Goal: Task Accomplishment & Management: Manage account settings

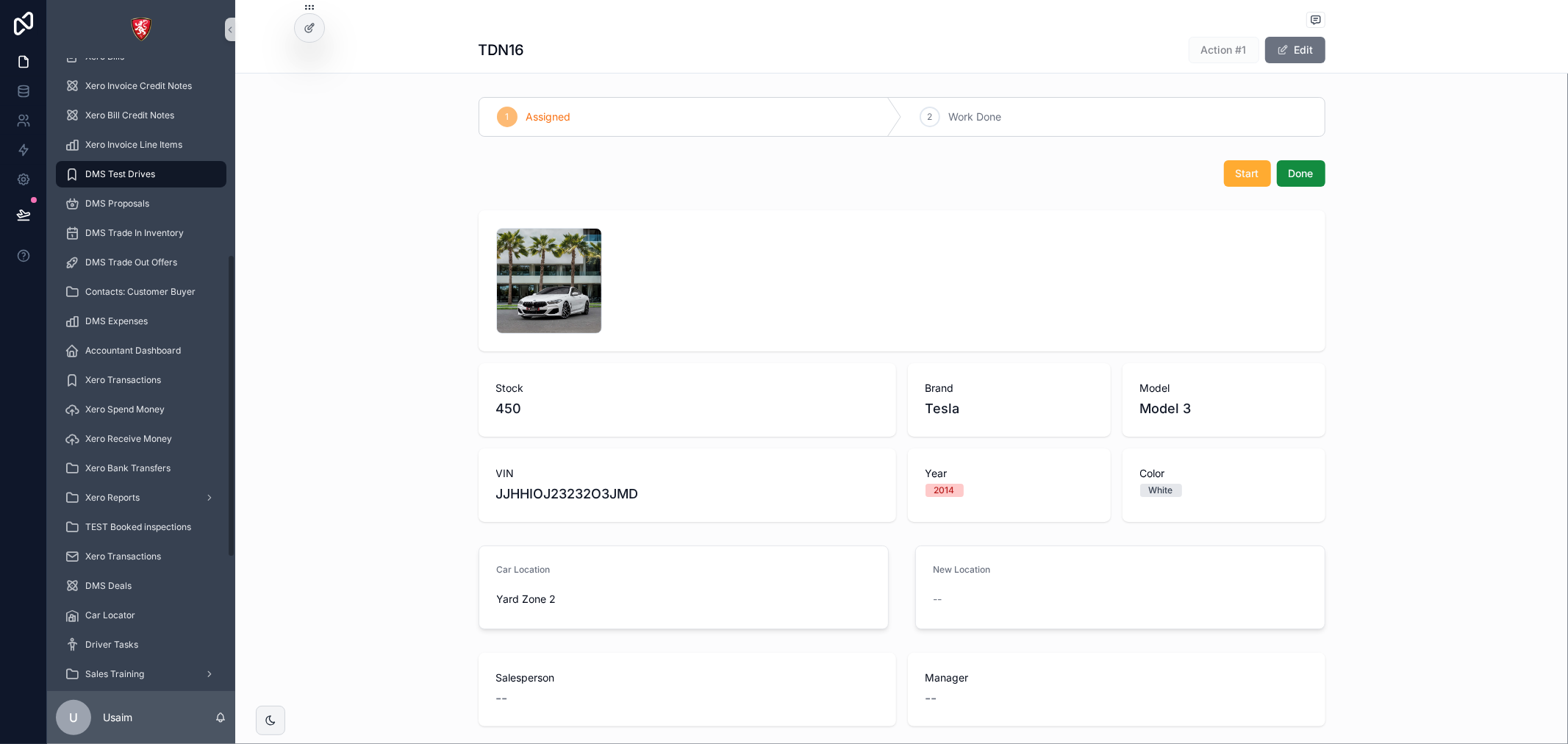
click at [129, 168] on span "DMS Test Drives" at bounding box center [120, 174] width 70 height 12
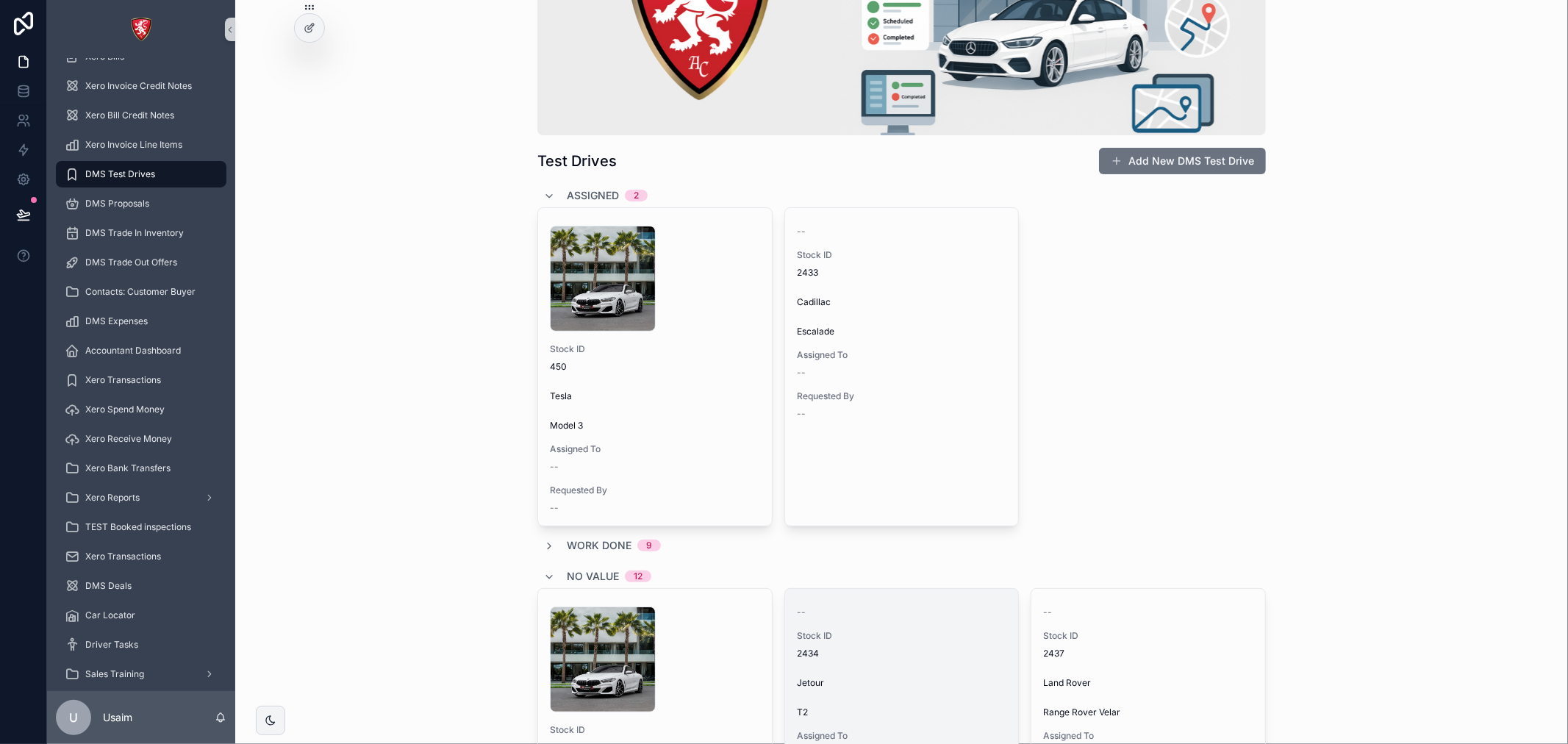
scroll to position [163, 0]
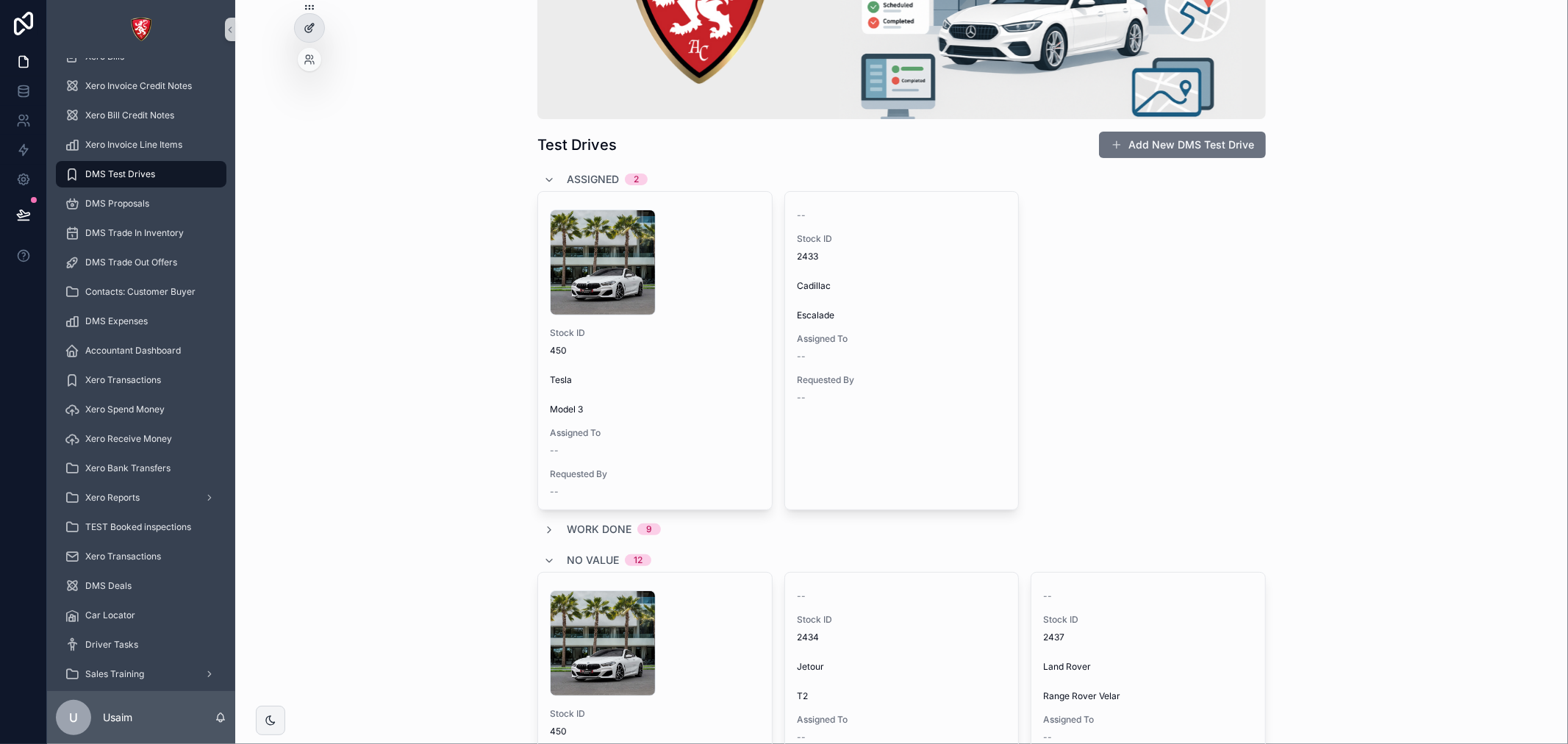
click at [305, 29] on icon at bounding box center [308, 28] width 7 height 7
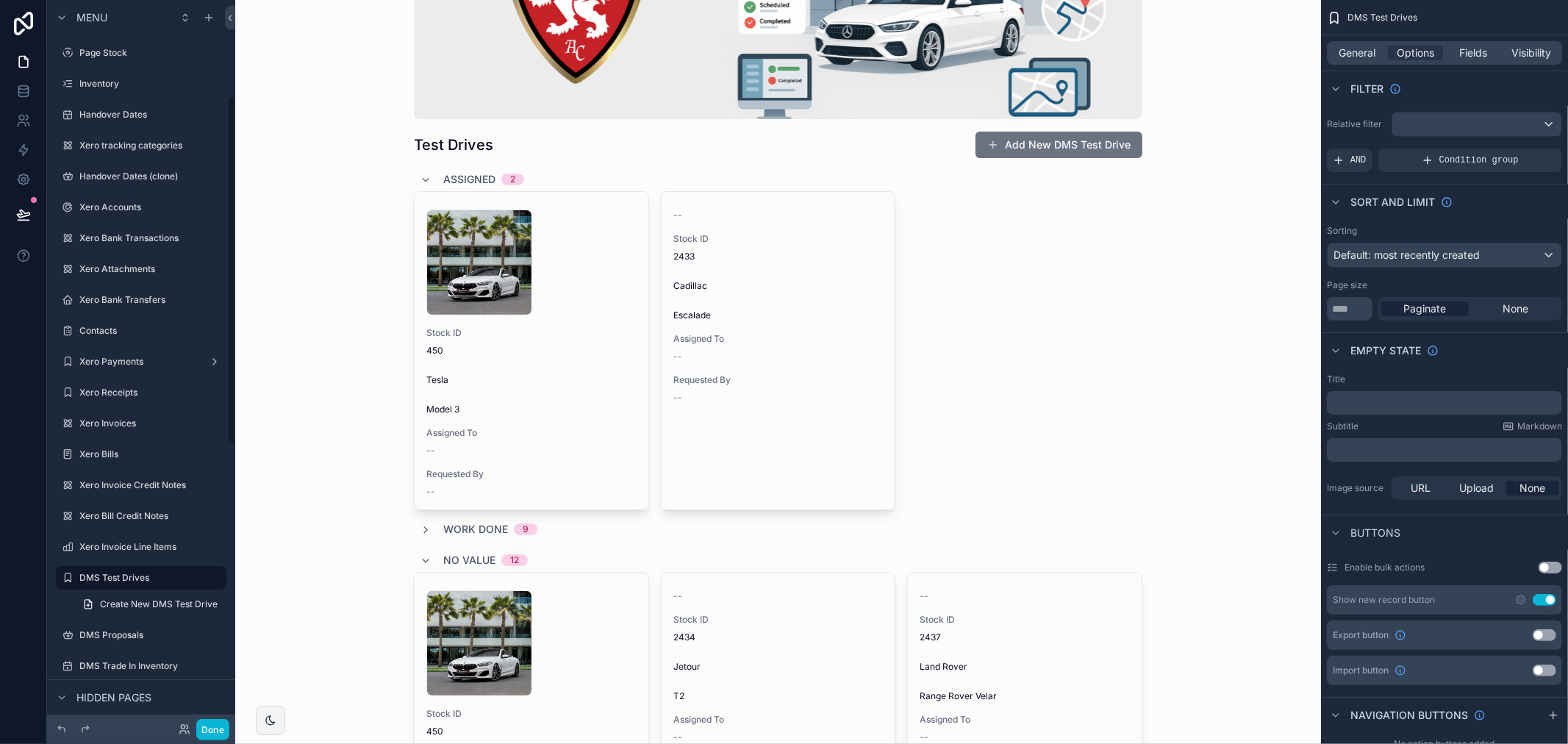
scroll to position [199, 0]
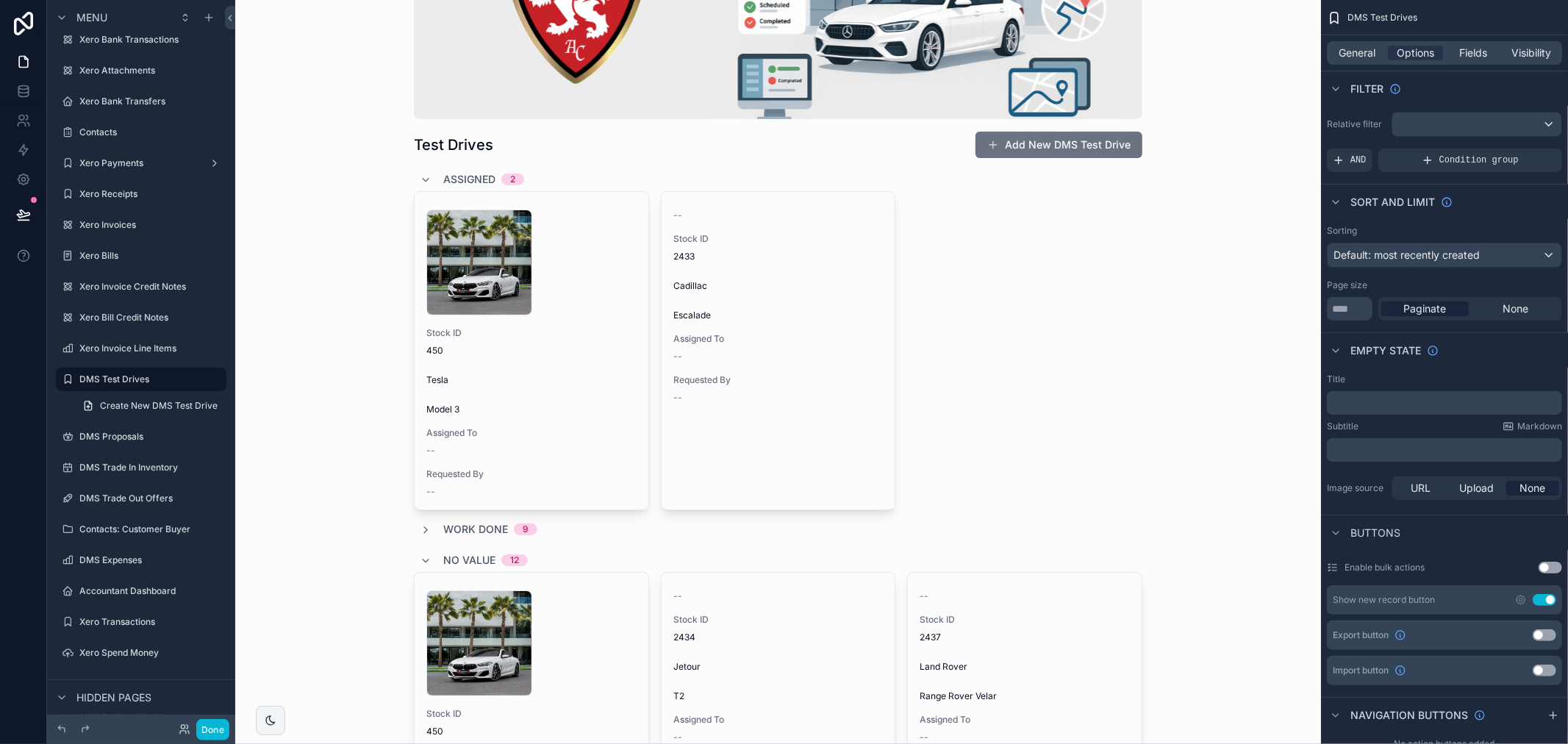
click at [1459, 53] on div "Fields" at bounding box center [1474, 52] width 55 height 15
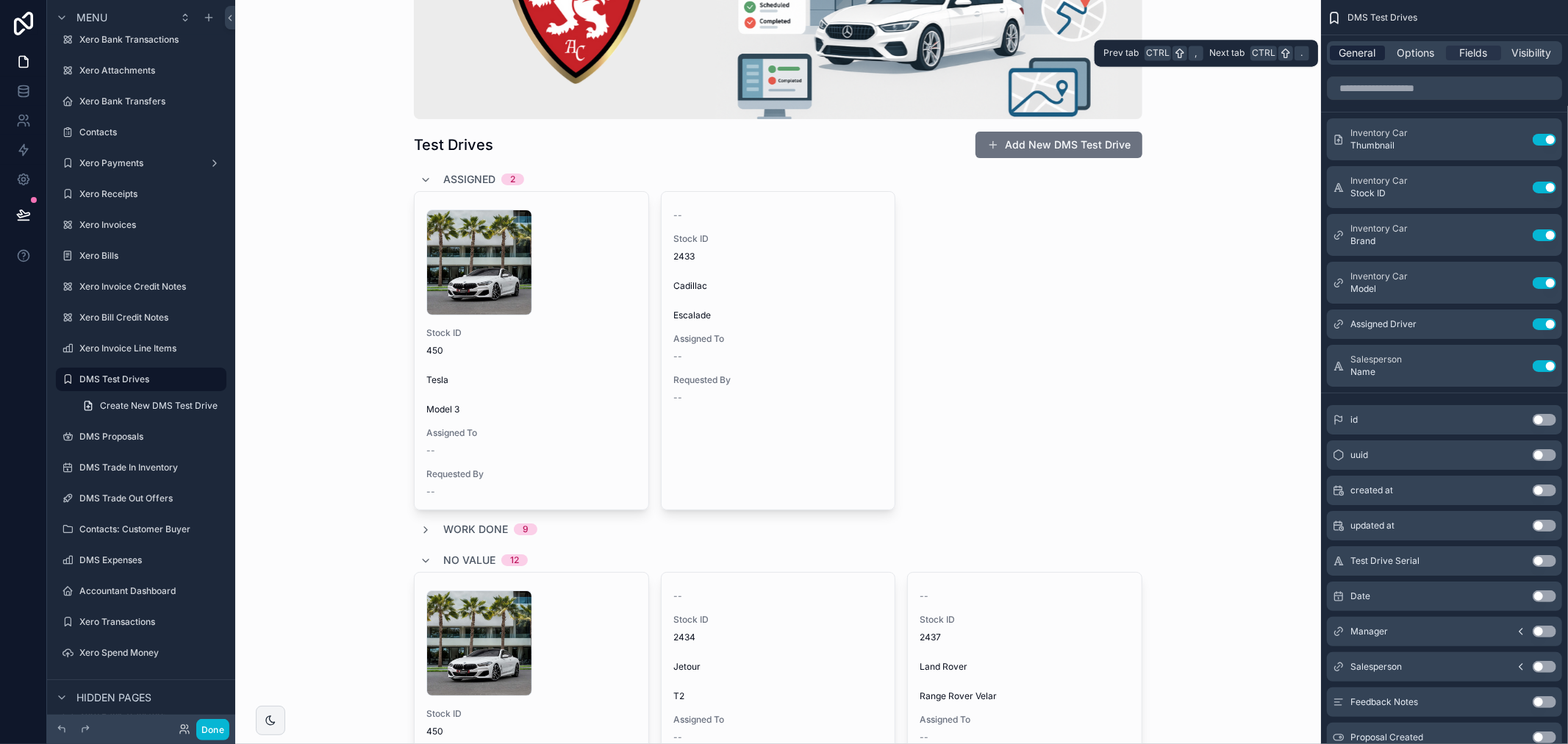
click at [1360, 56] on span "General" at bounding box center [1358, 52] width 37 height 15
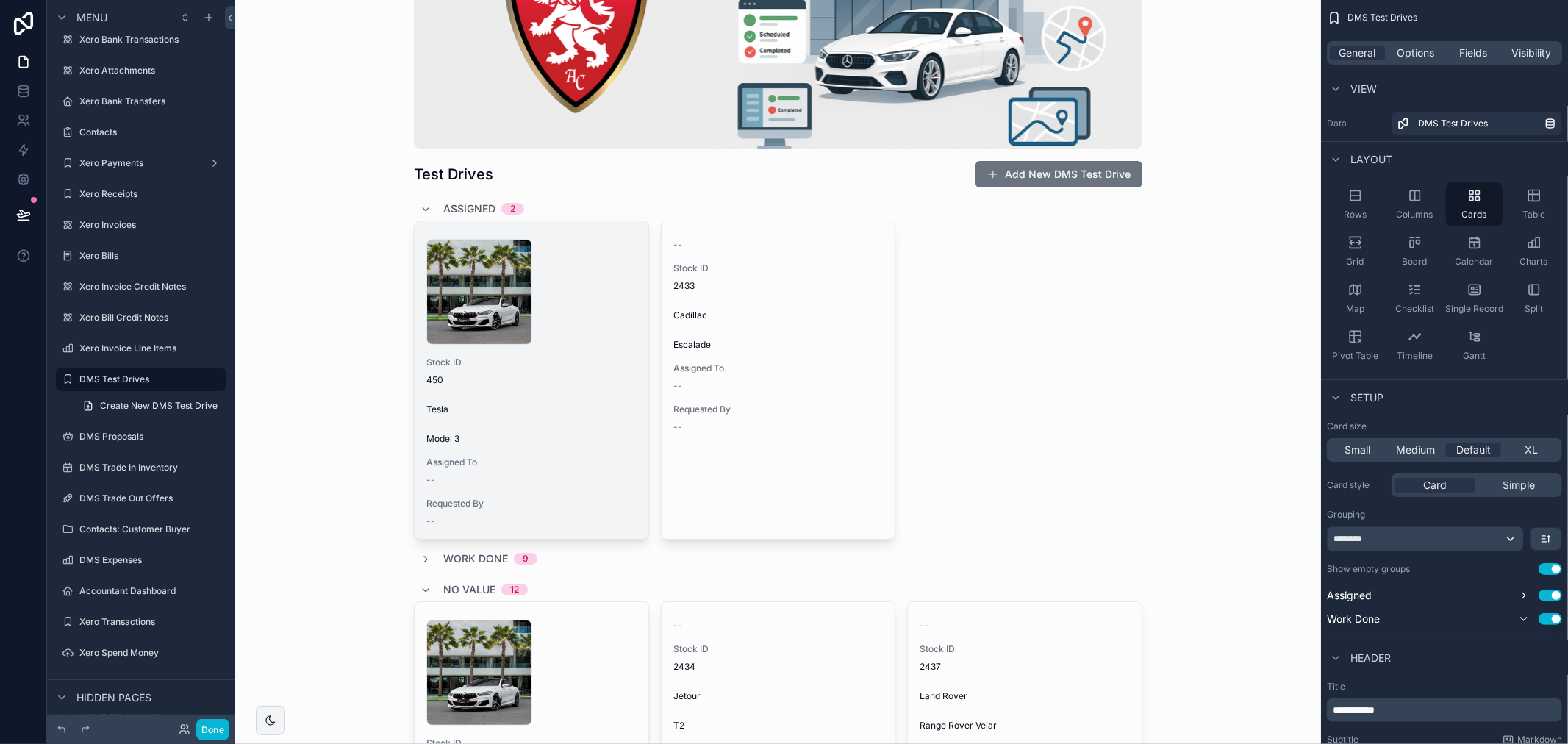
scroll to position [163, 0]
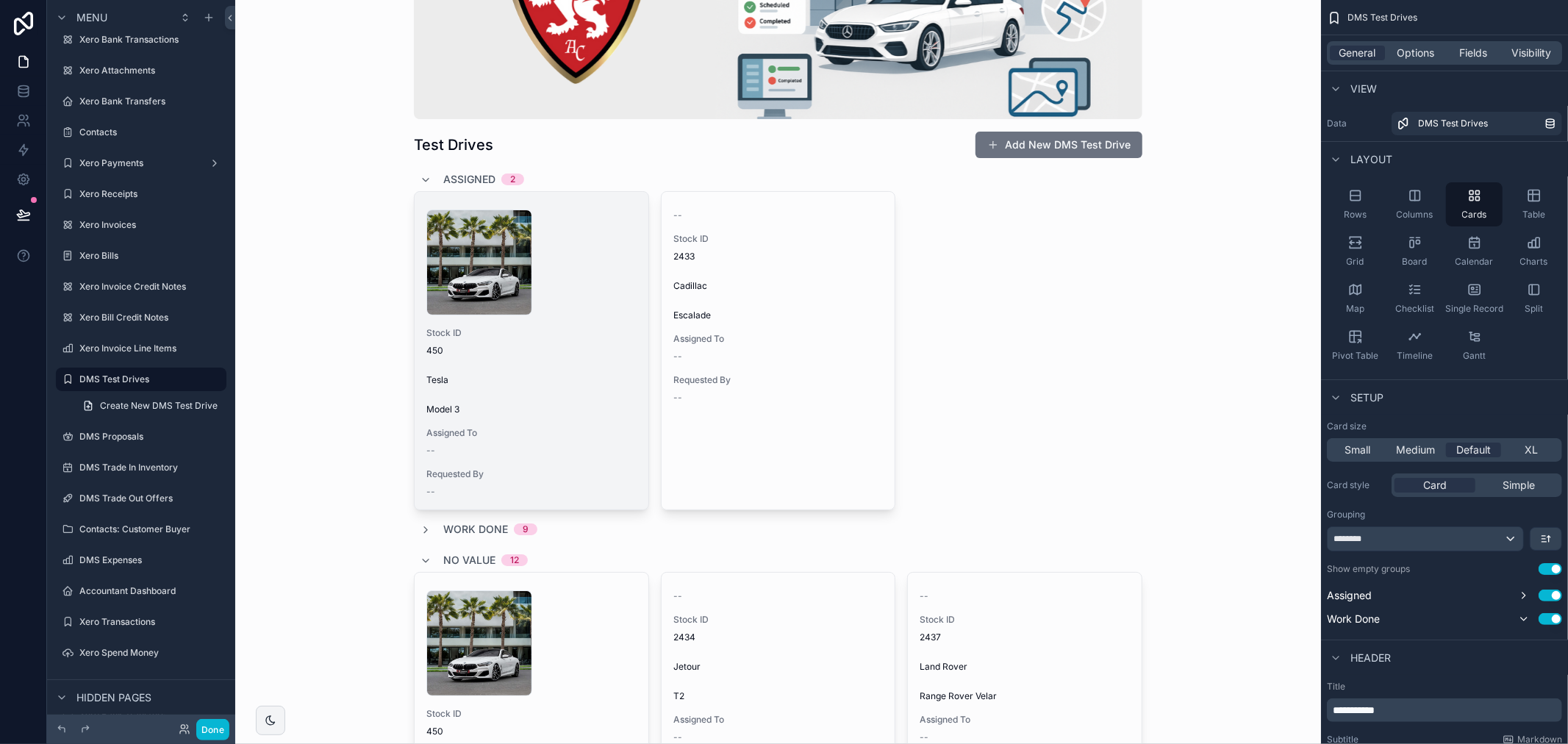
click at [593, 412] on div "Model 3" at bounding box center [531, 409] width 210 height 12
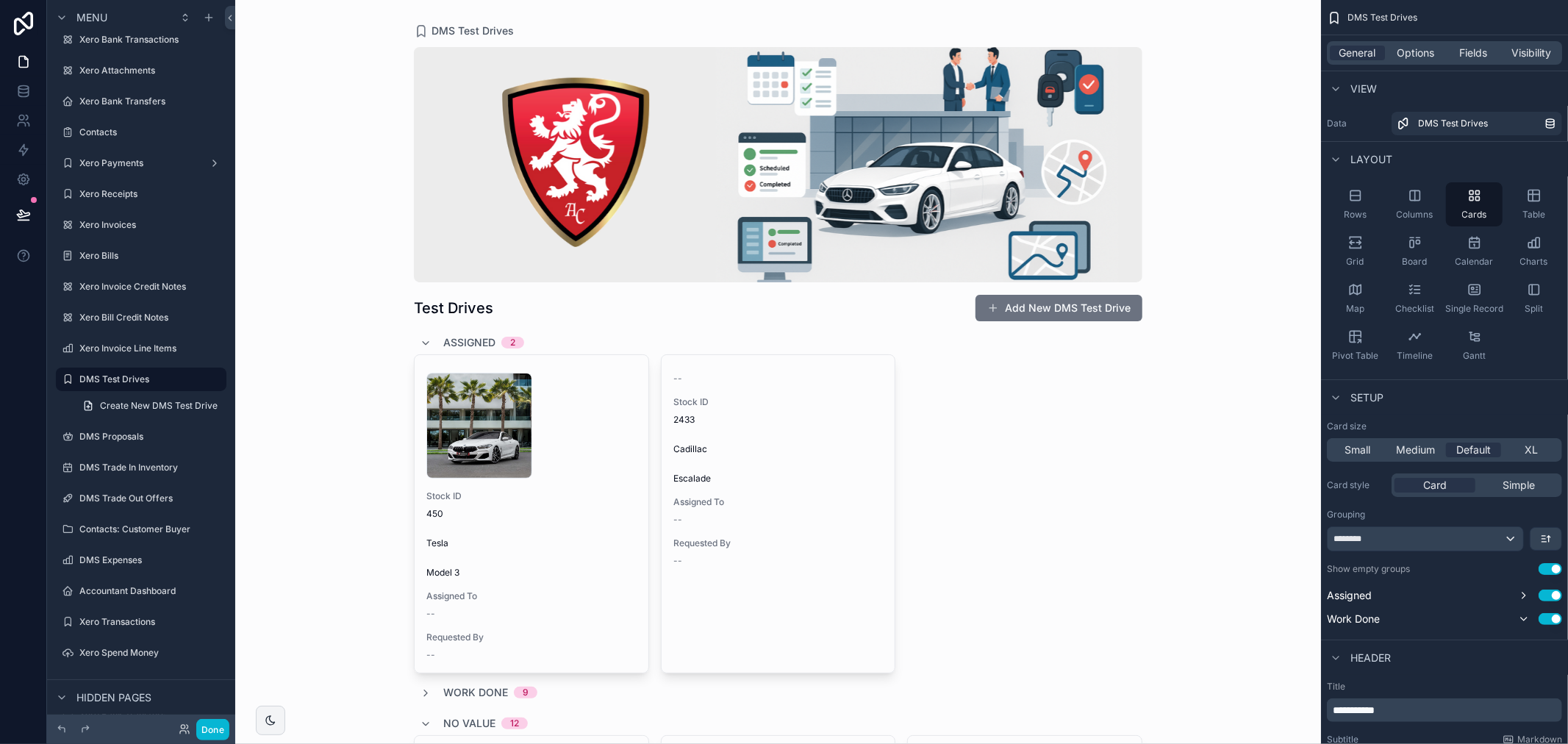
scroll to position [163, 0]
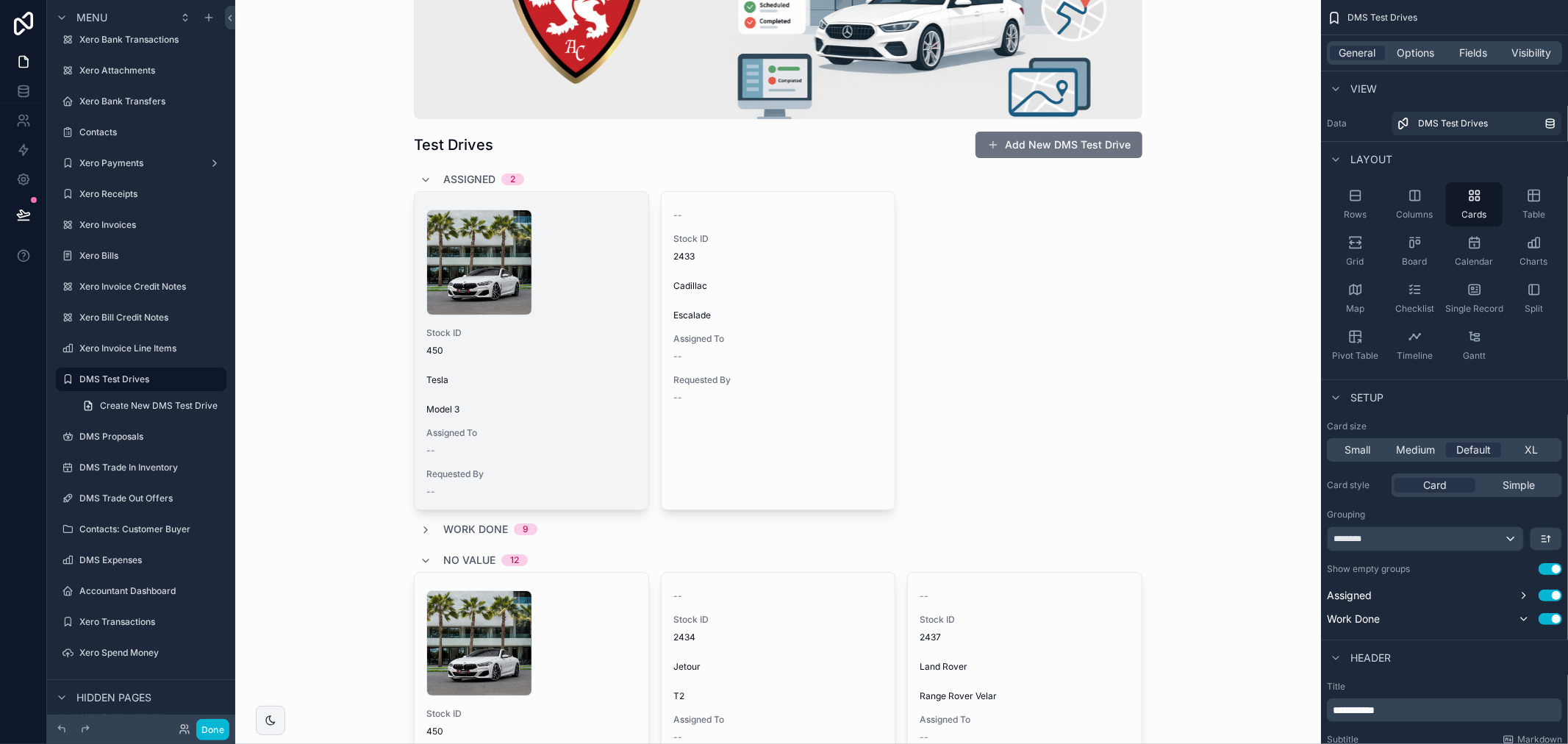
click at [546, 420] on div "1 .jpg Stock ID 450 Tesla Model 3 Assigned To -- Requested By --" at bounding box center [532, 350] width 234 height 318
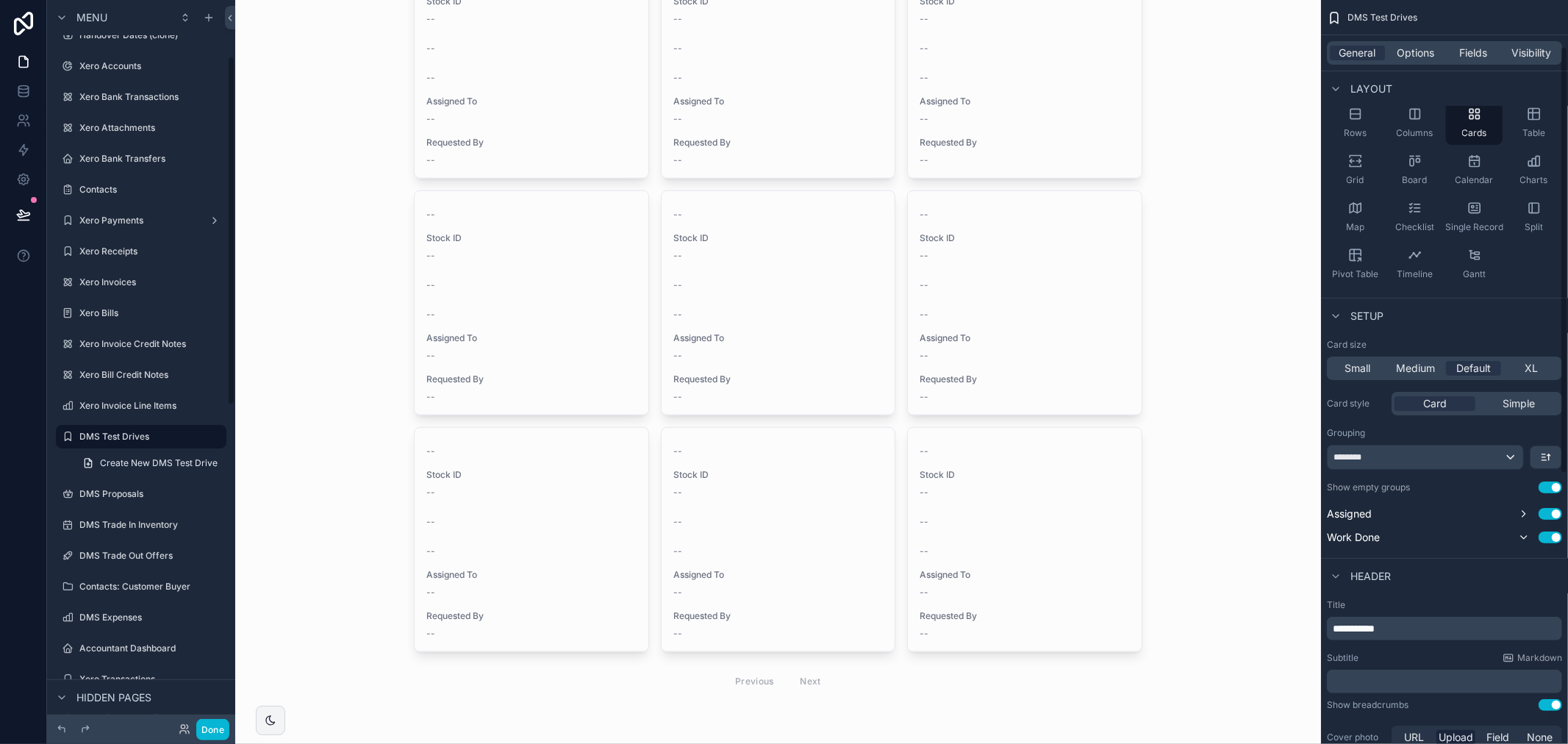
scroll to position [116, 0]
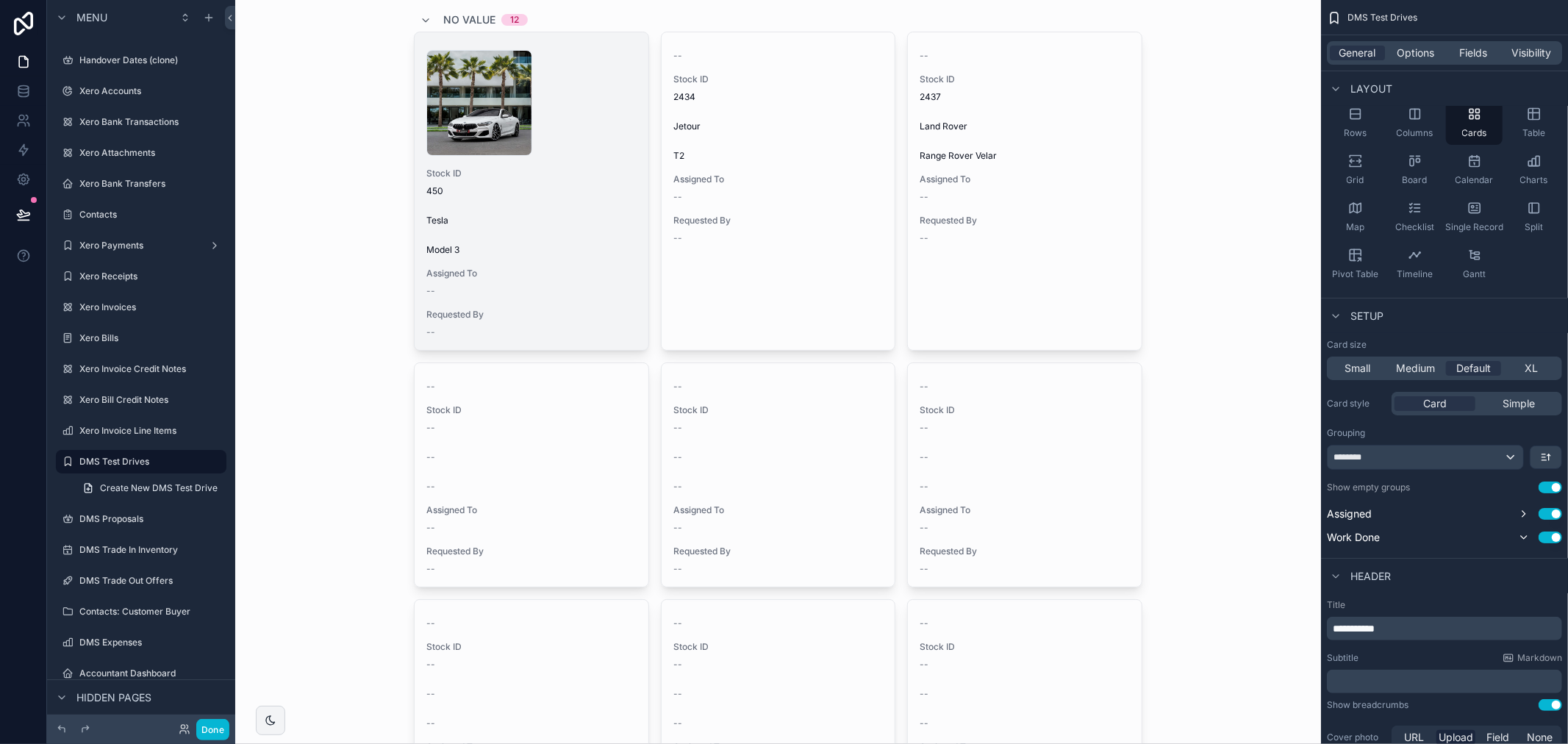
click at [547, 252] on div "Model 3" at bounding box center [531, 249] width 210 height 12
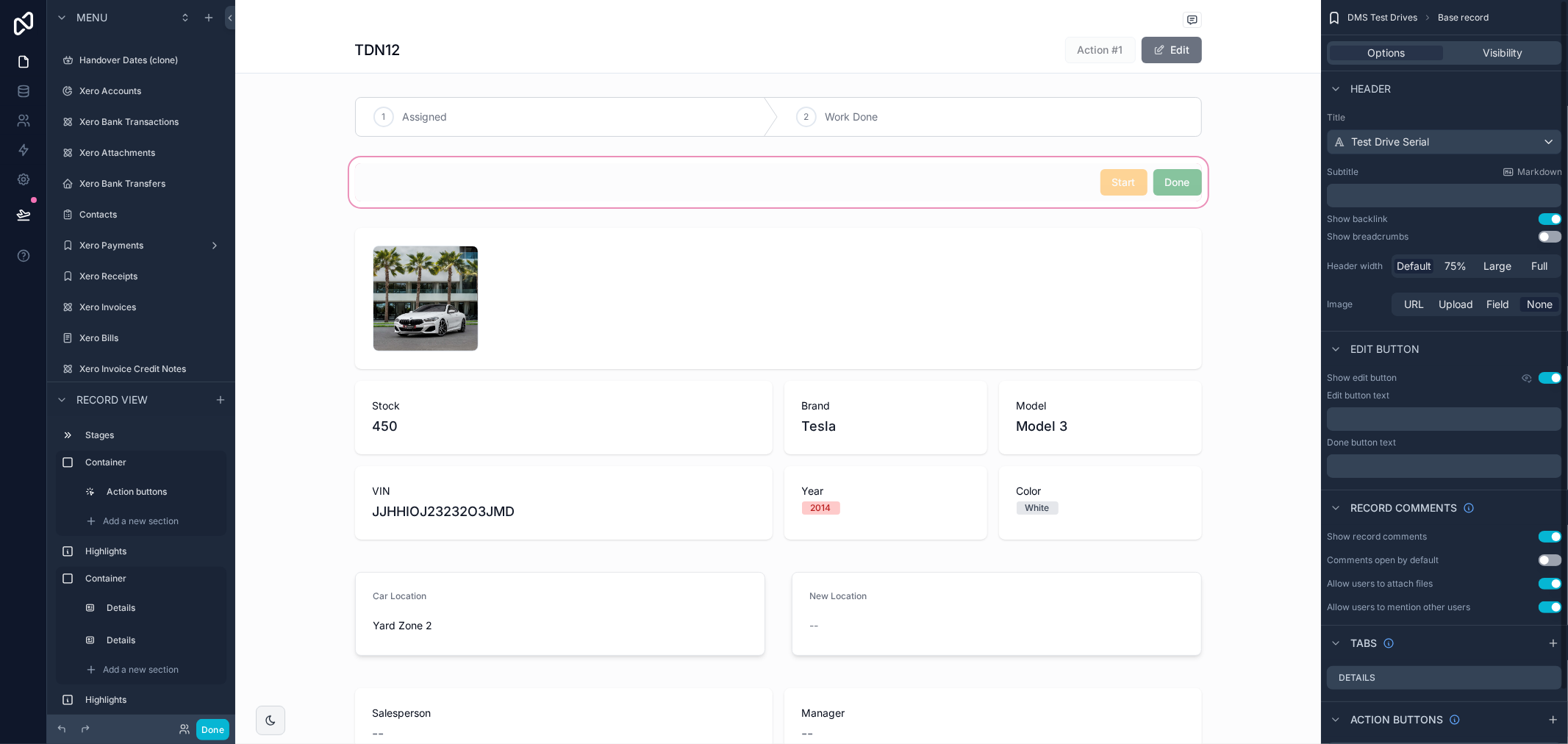
click at [1172, 197] on div "scrollable content" at bounding box center [778, 182] width 1086 height 56
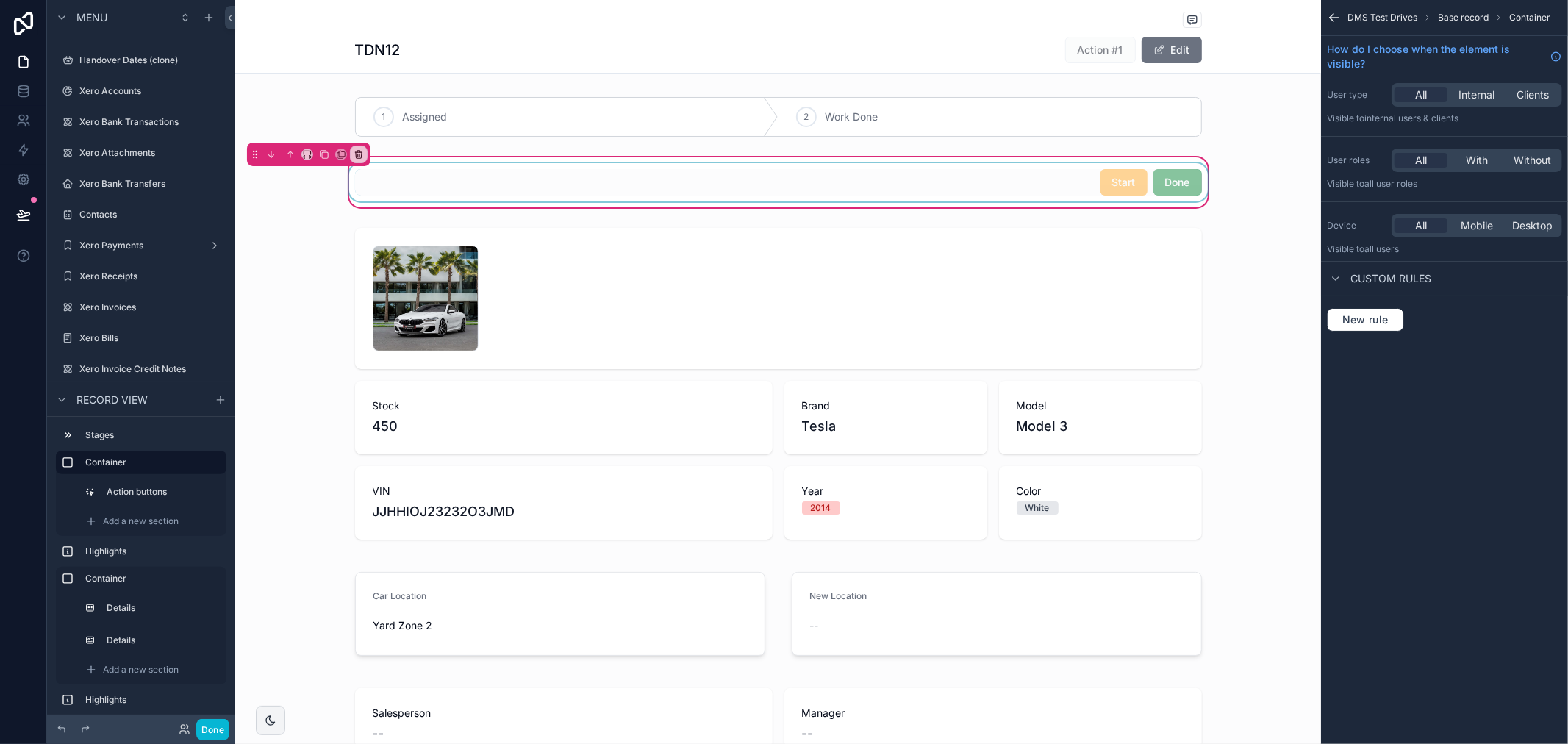
click at [972, 184] on div "scrollable content" at bounding box center [778, 182] width 864 height 38
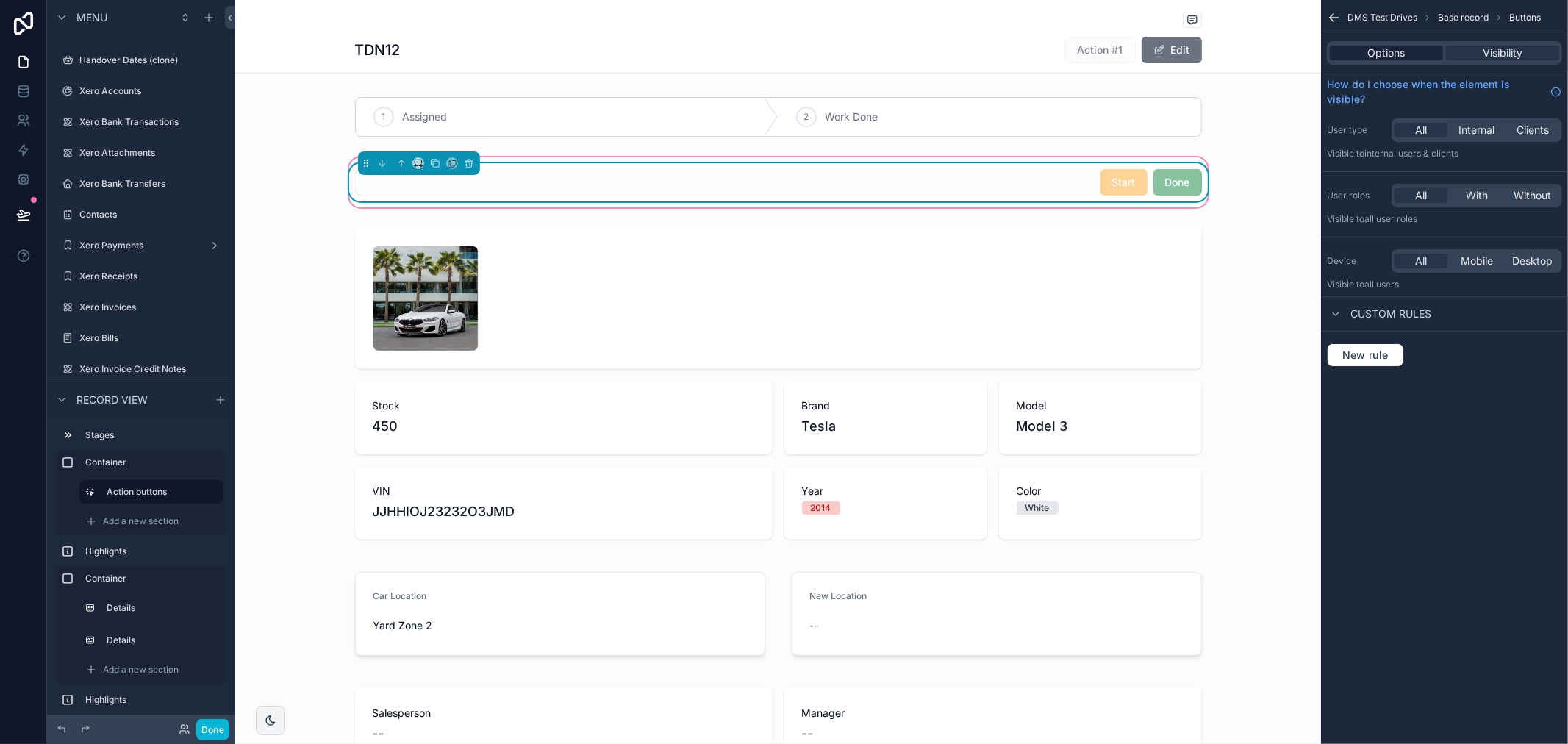
click at [1387, 47] on span "Options" at bounding box center [1387, 52] width 38 height 15
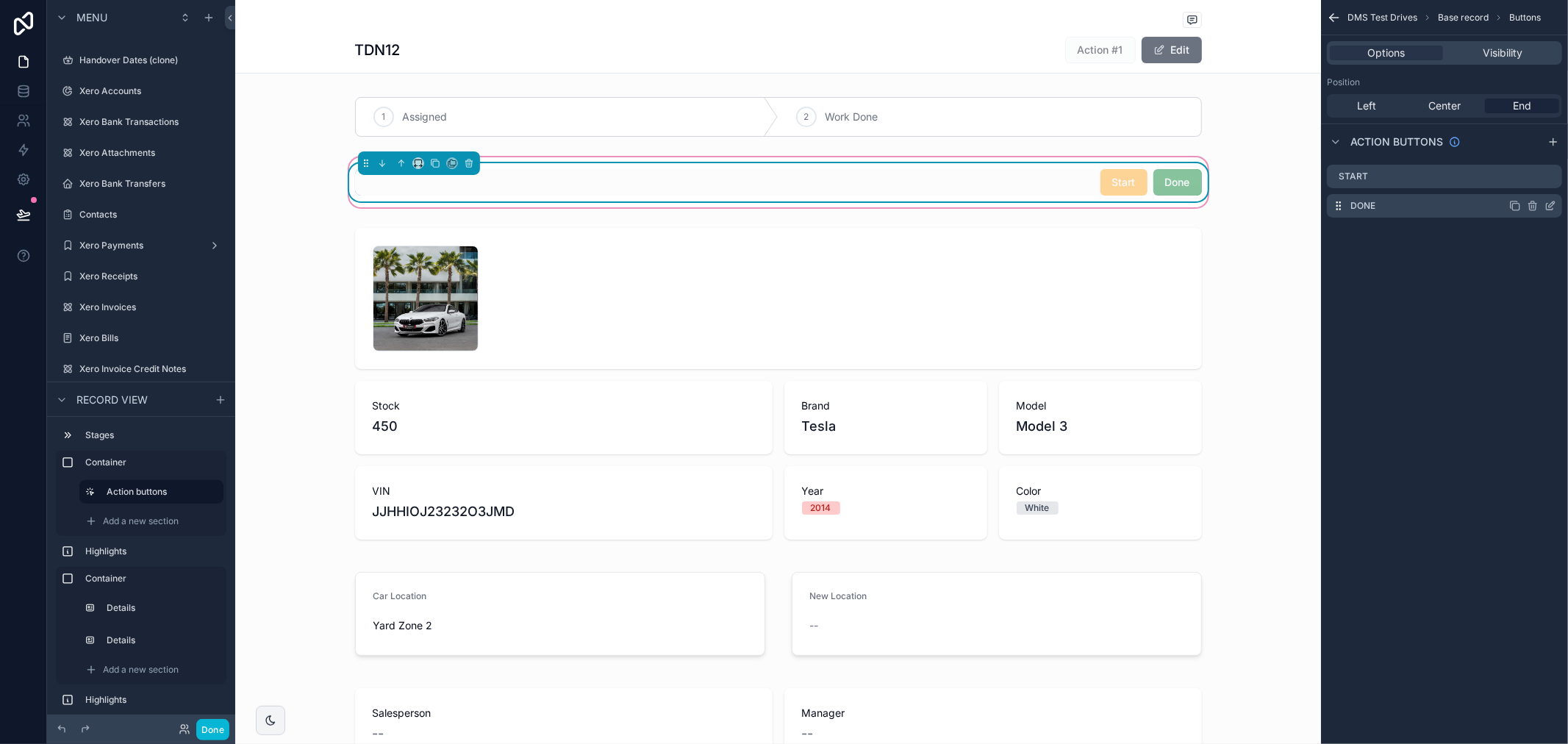
click at [1549, 206] on icon "scrollable content" at bounding box center [1550, 205] width 12 height 12
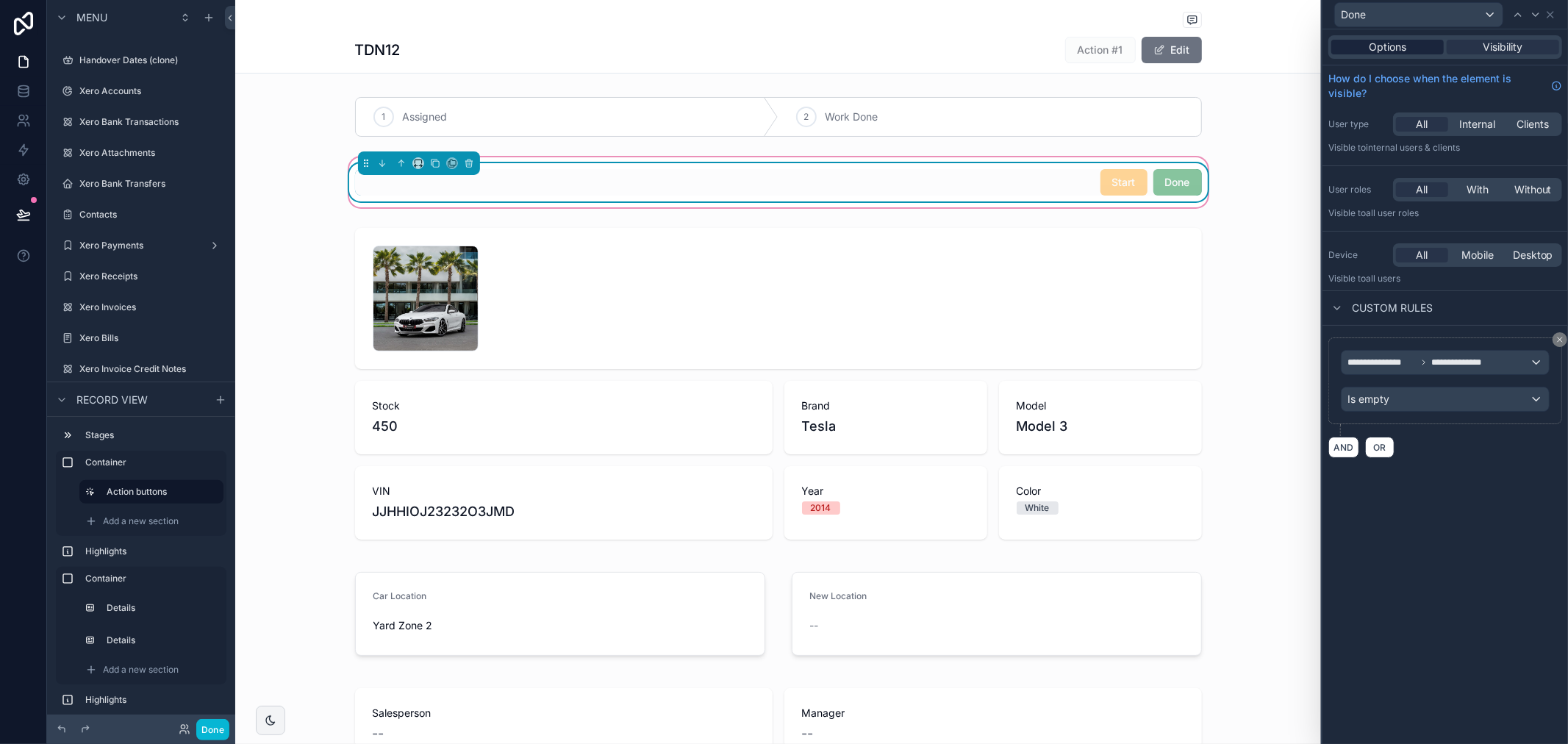
click at [1393, 54] on span "Options" at bounding box center [1388, 47] width 38 height 15
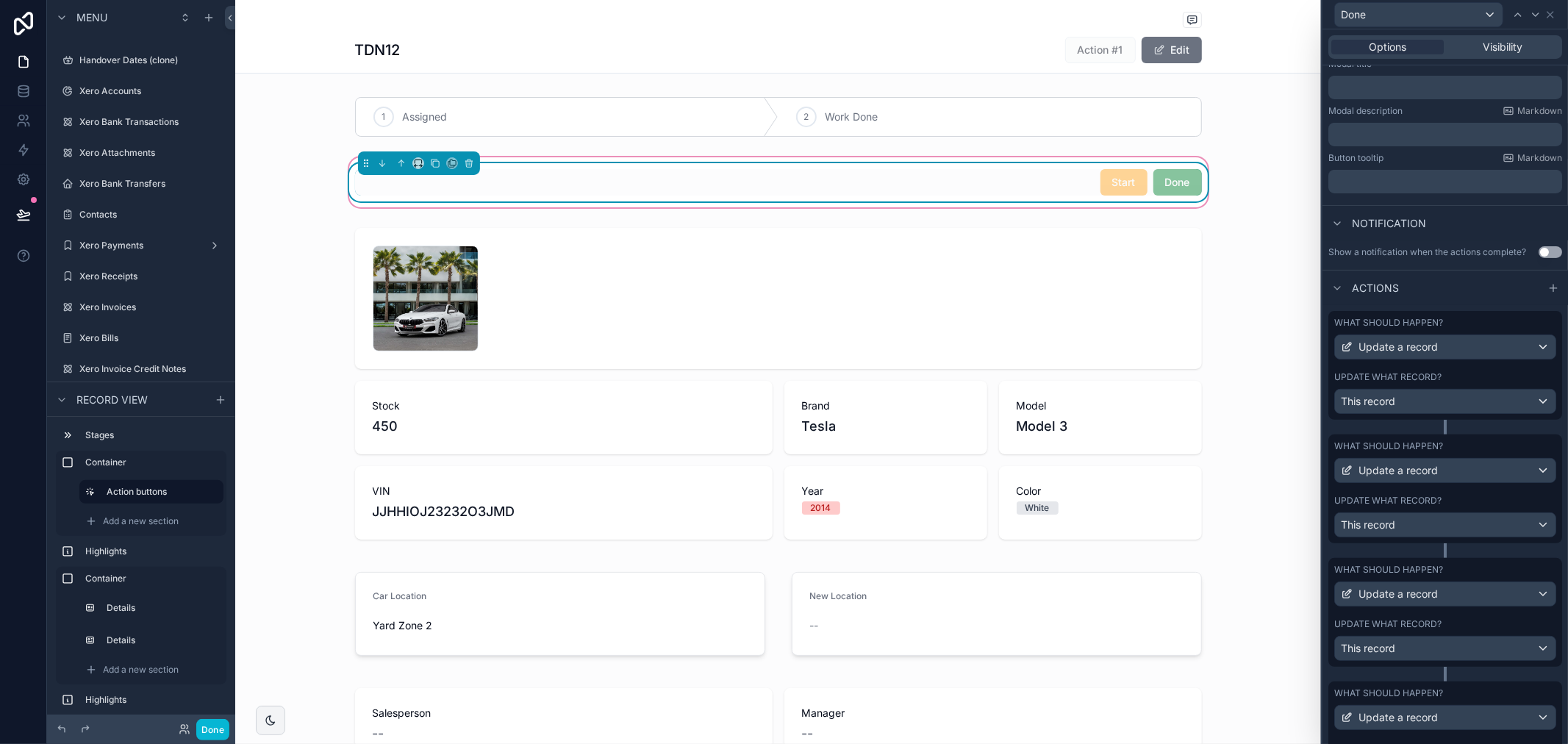
scroll to position [494, 0]
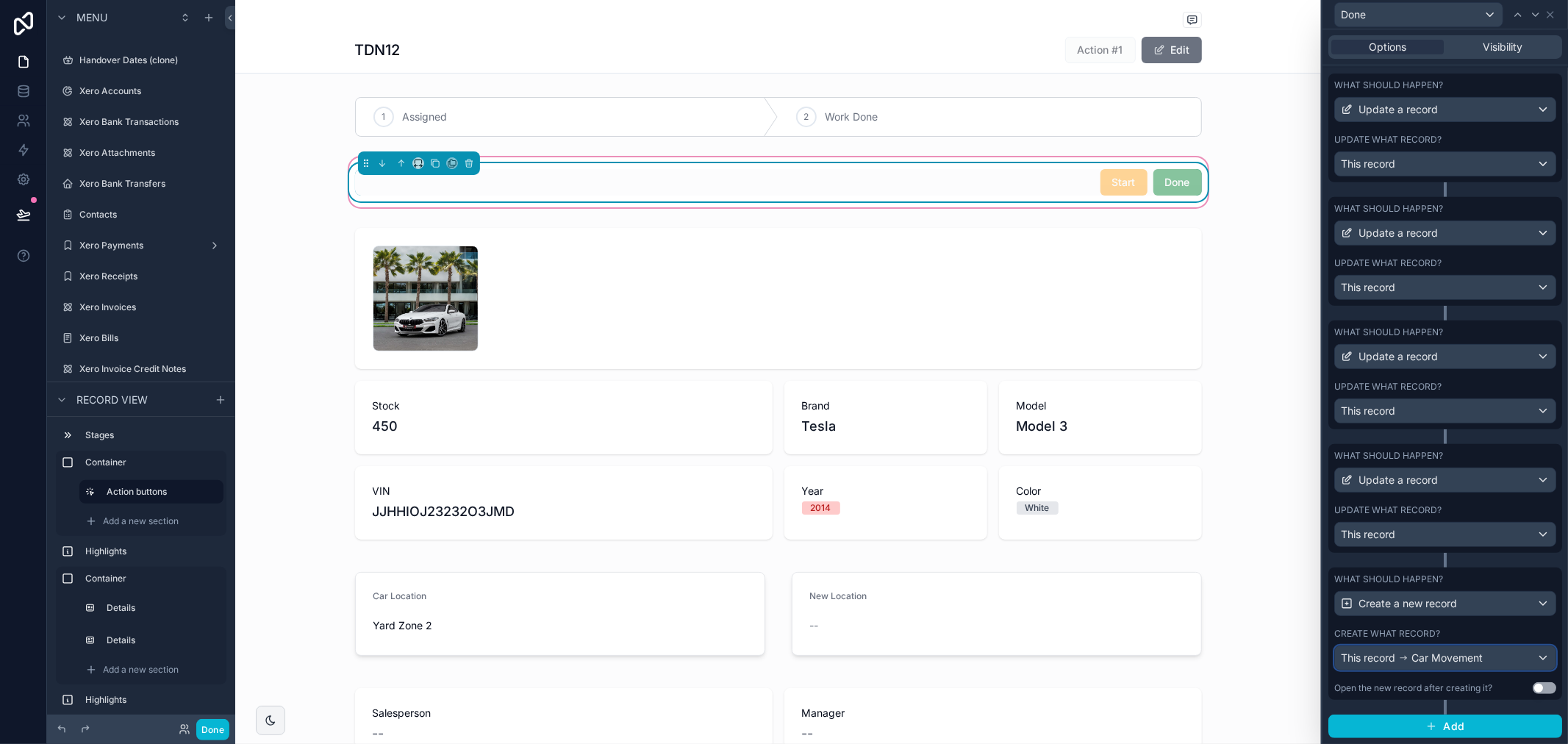
click at [1491, 657] on div "This record Car Movement" at bounding box center [1446, 658] width 221 height 24
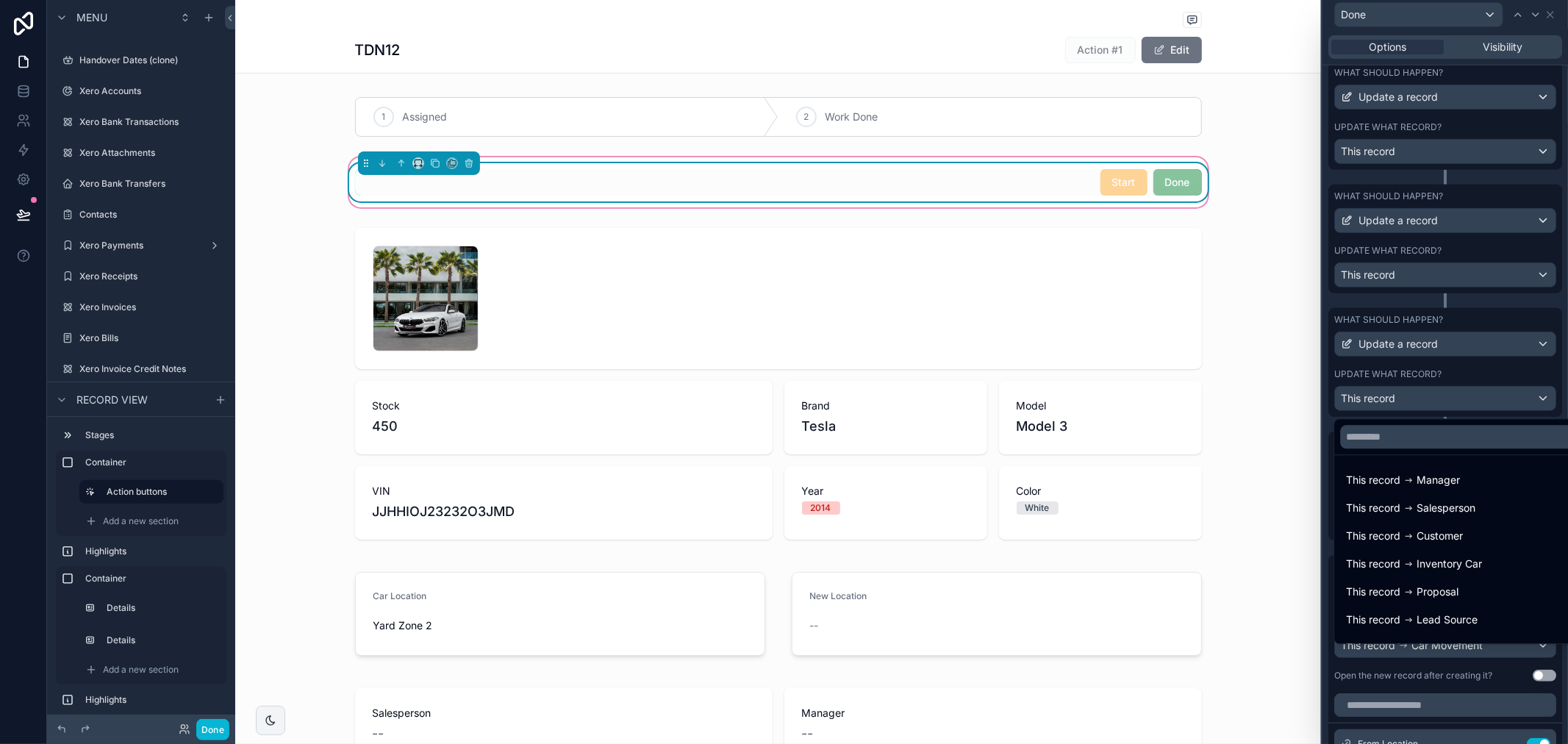
click at [1468, 384] on div at bounding box center [1445, 372] width 246 height 744
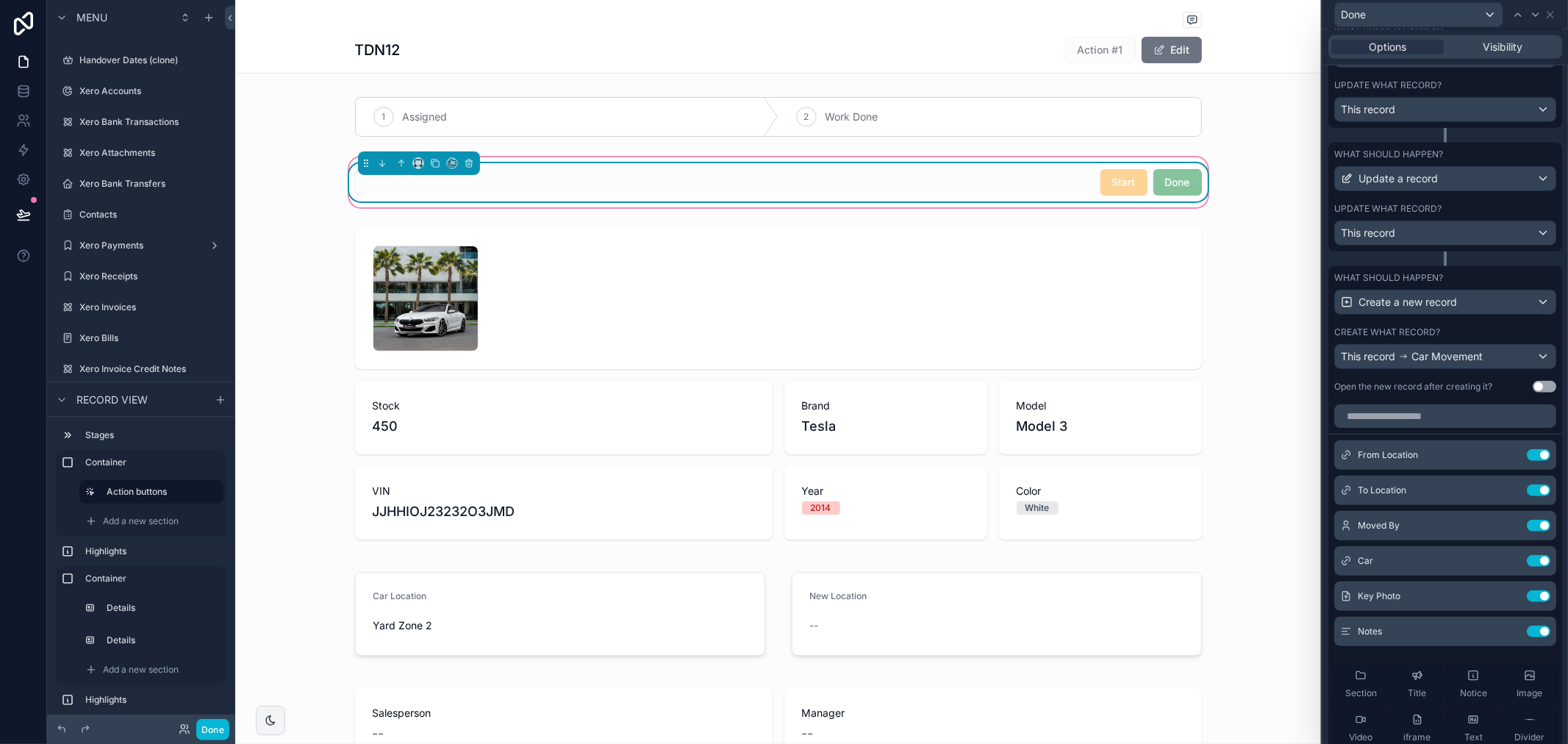
scroll to position [820, 0]
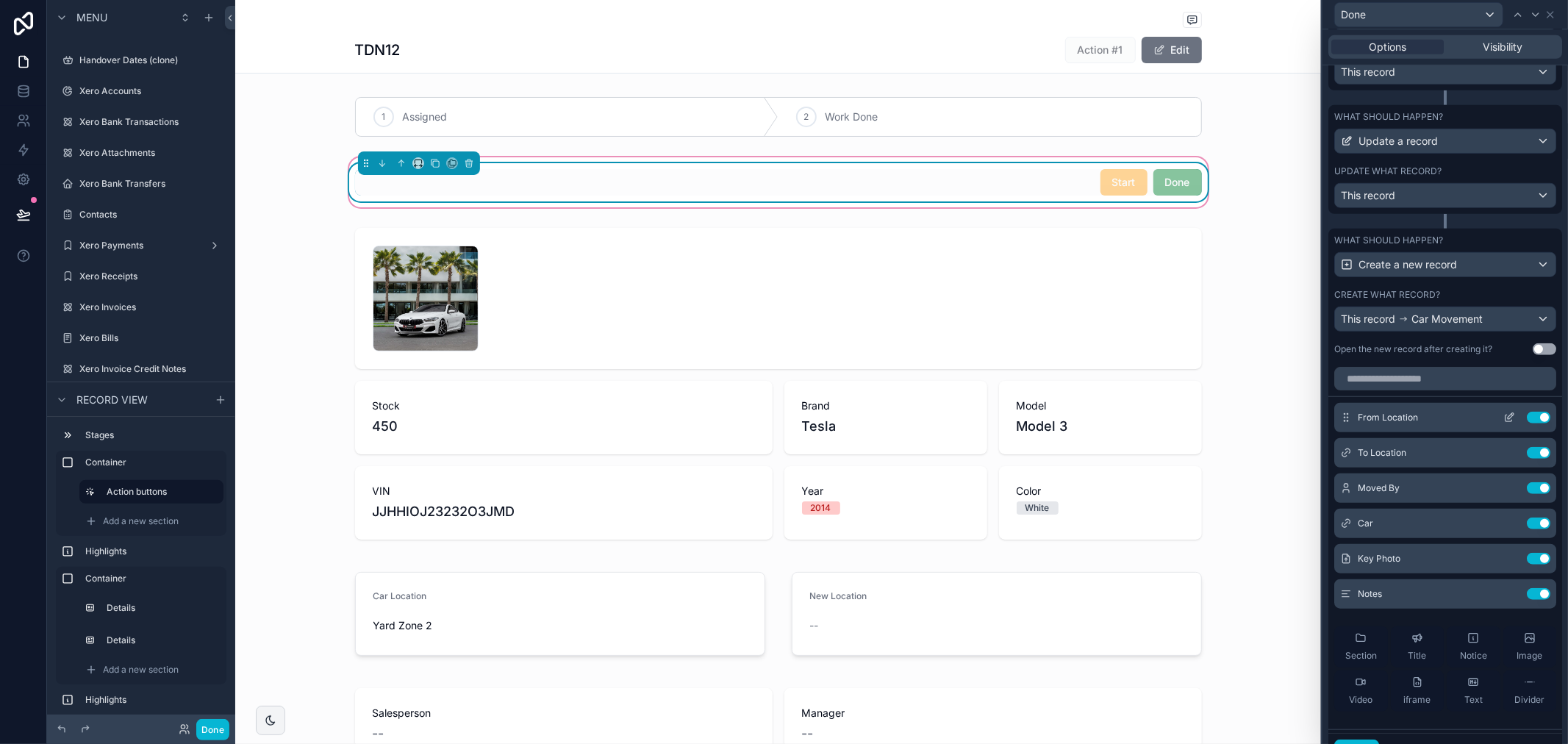
click at [1503, 423] on icon at bounding box center [1509, 417] width 12 height 12
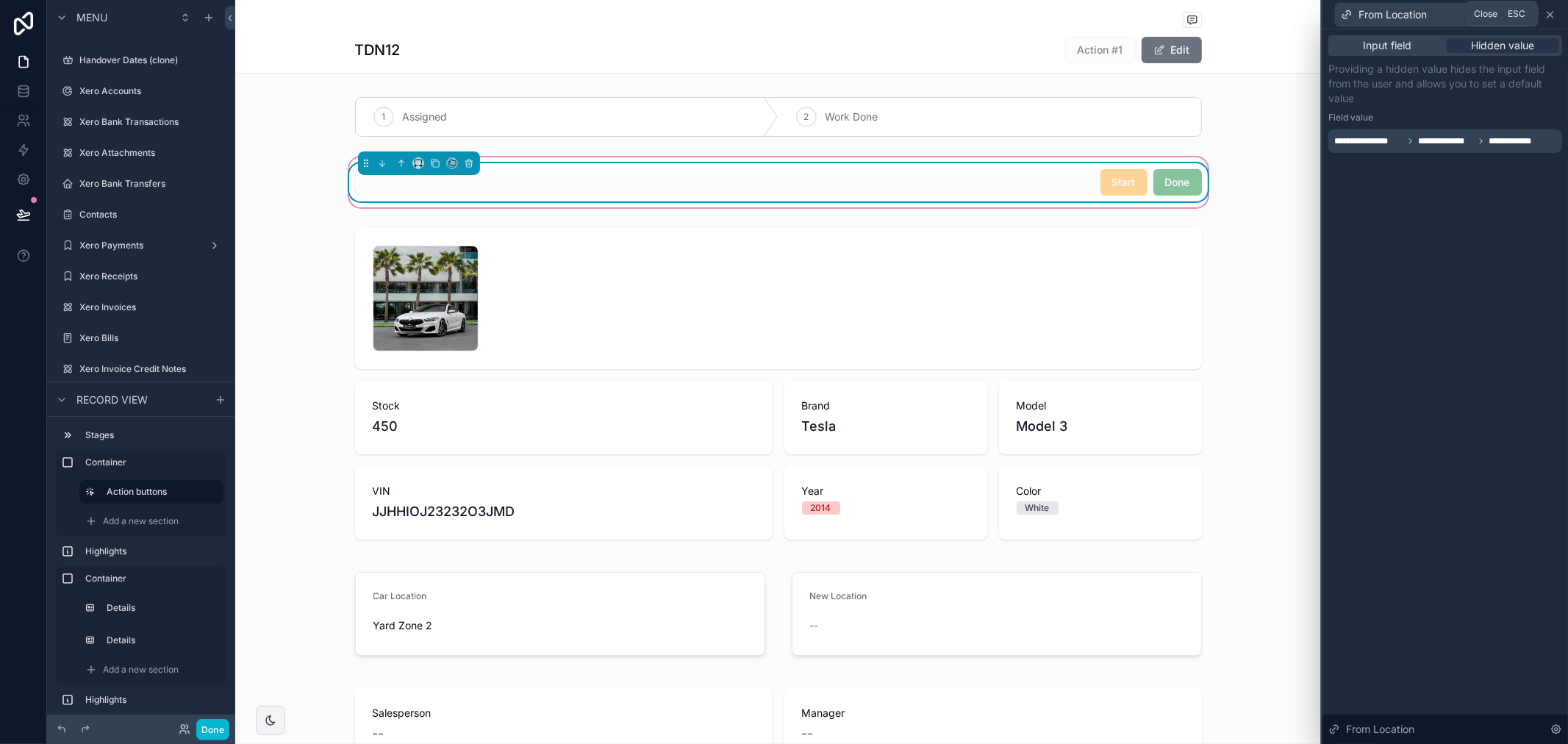
click at [1551, 16] on icon at bounding box center [1550, 14] width 12 height 12
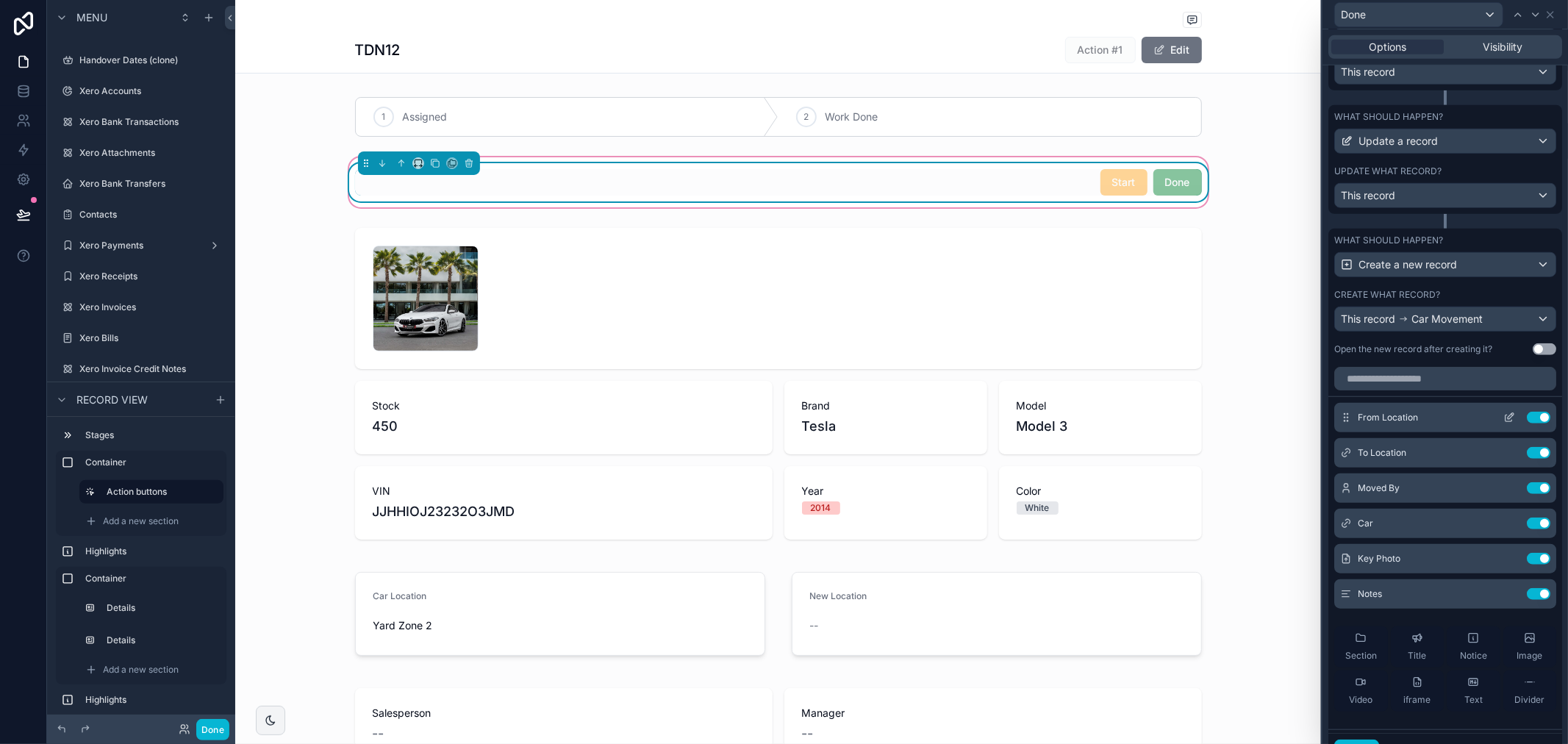
click at [1503, 423] on icon at bounding box center [1509, 417] width 12 height 12
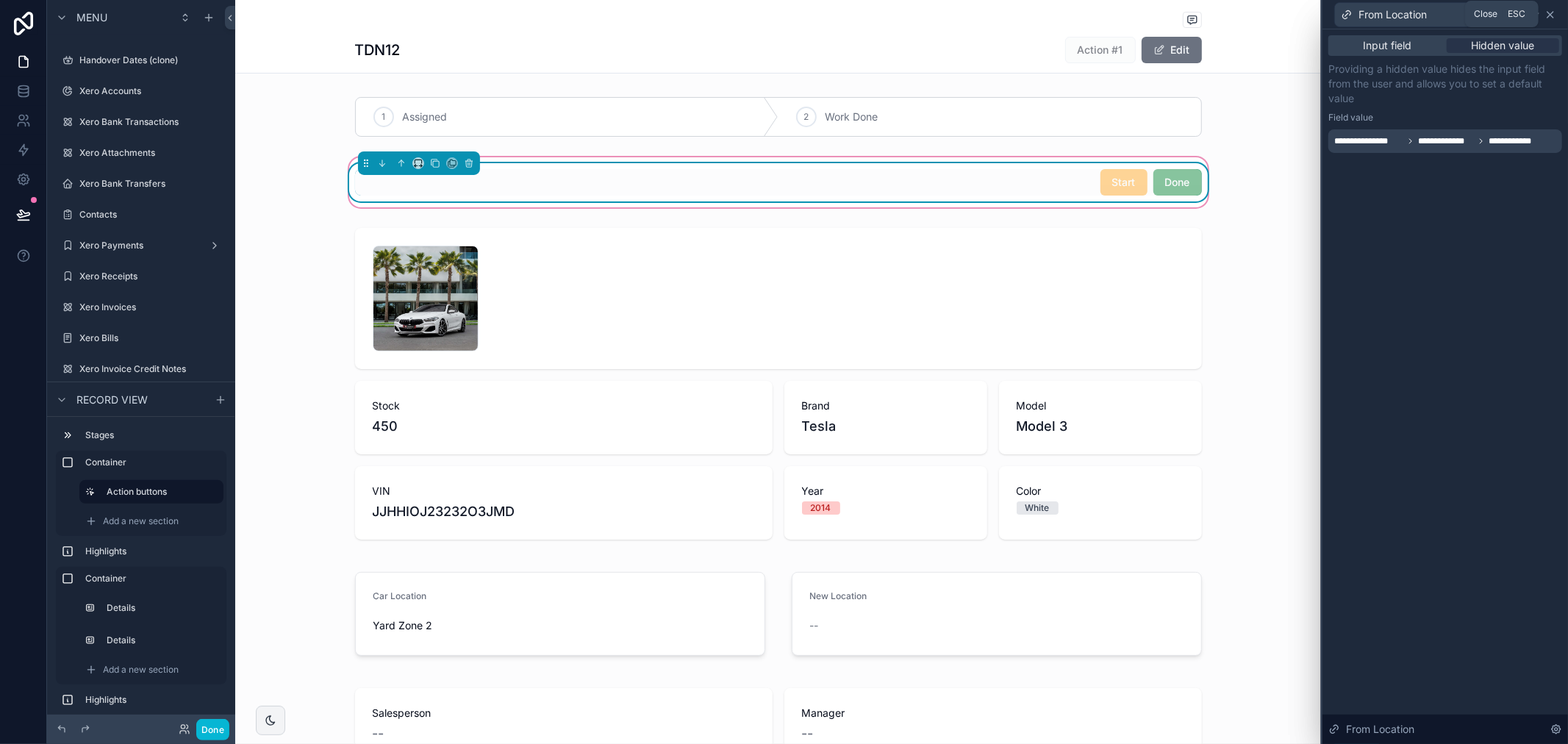
click at [1550, 15] on icon at bounding box center [1550, 14] width 12 height 12
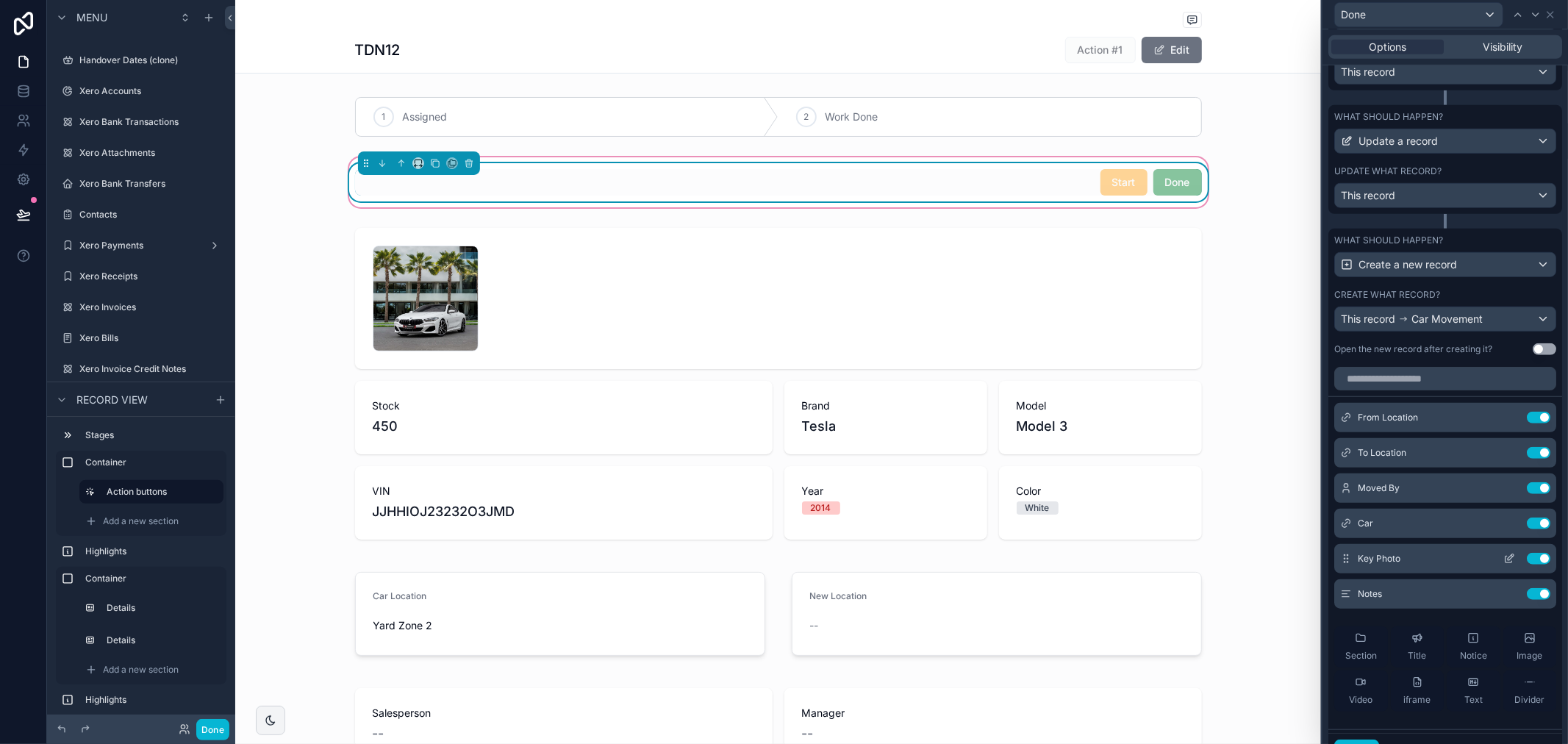
click at [1506, 563] on icon at bounding box center [1509, 559] width 7 height 7
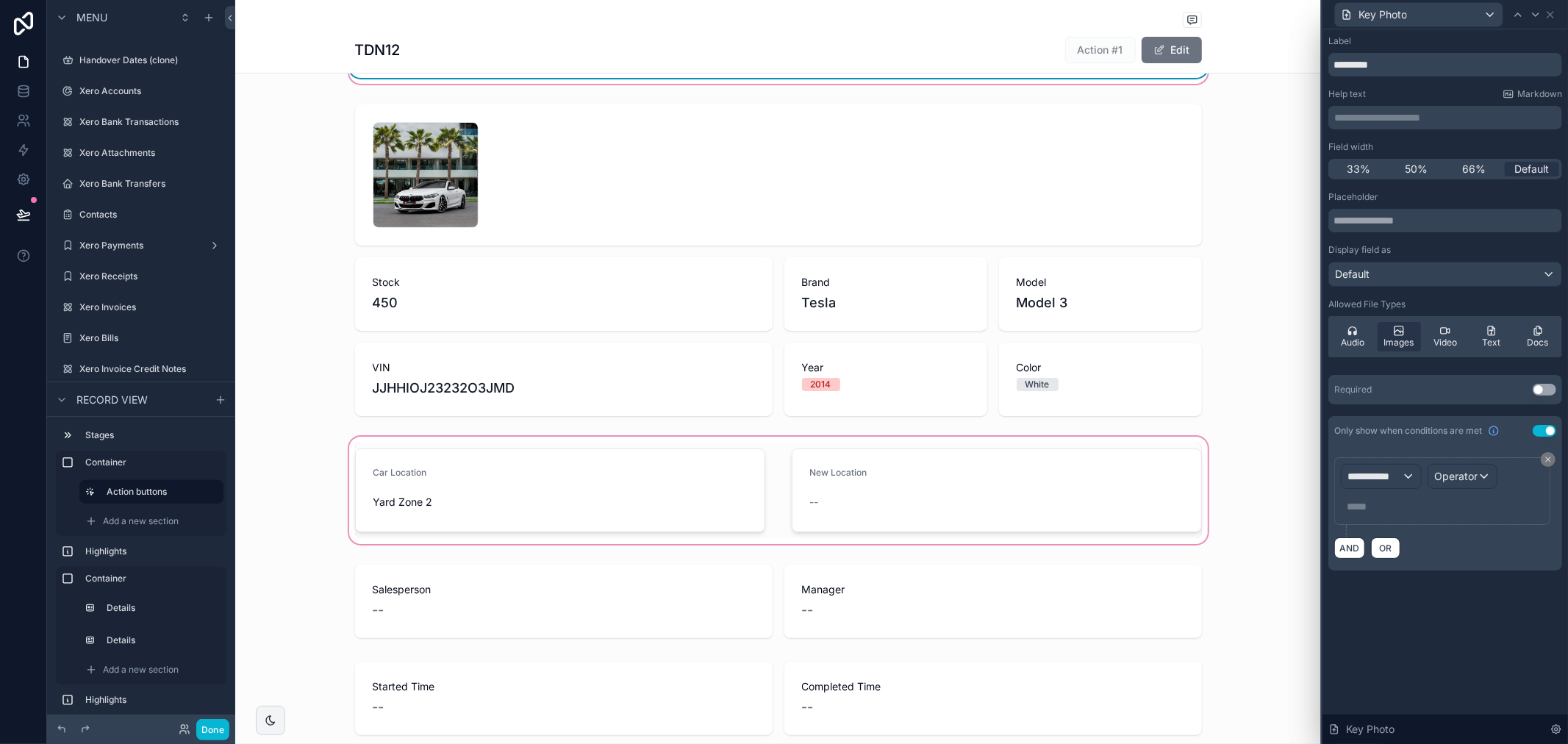
scroll to position [163, 0]
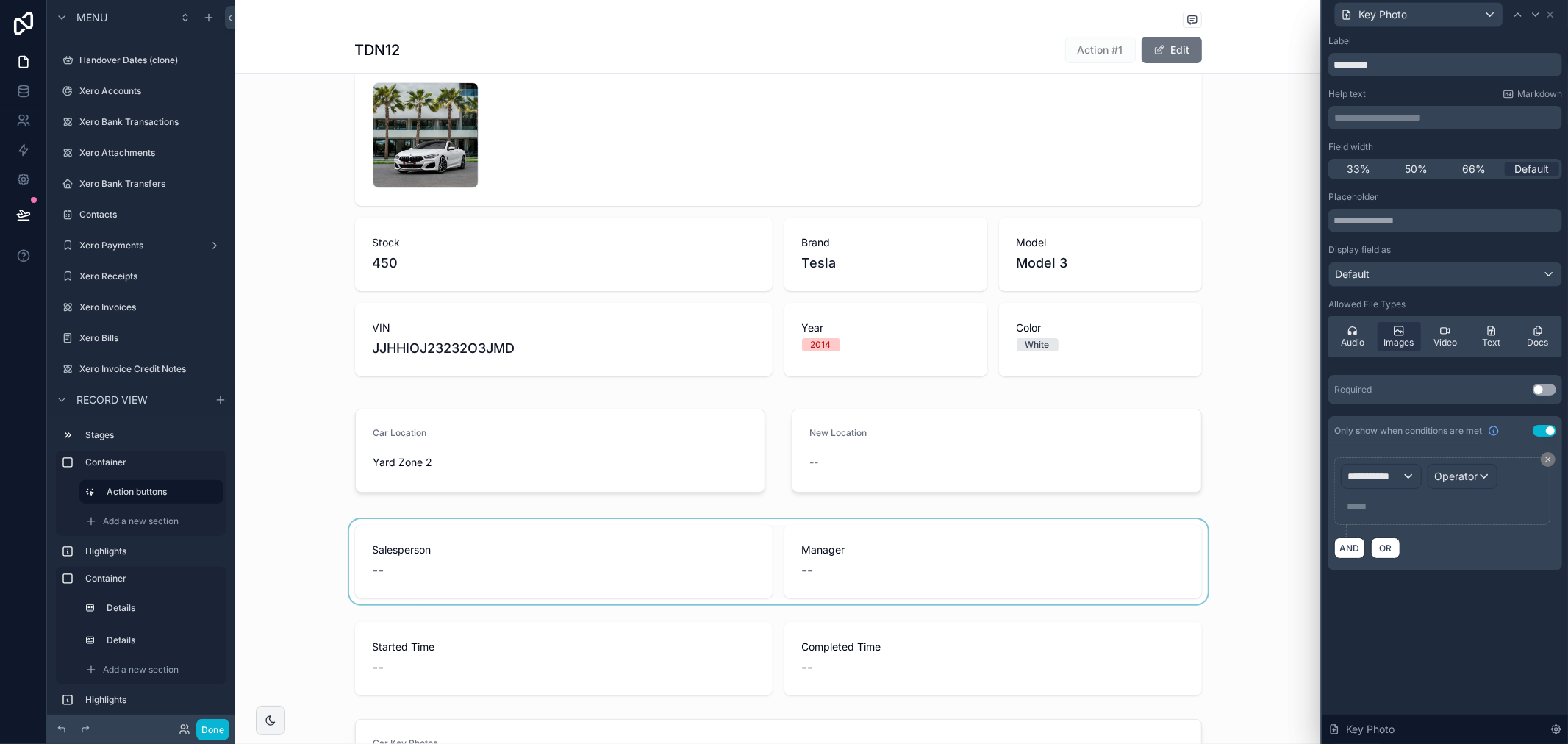
click at [792, 534] on div "scrollable content" at bounding box center [778, 561] width 1086 height 85
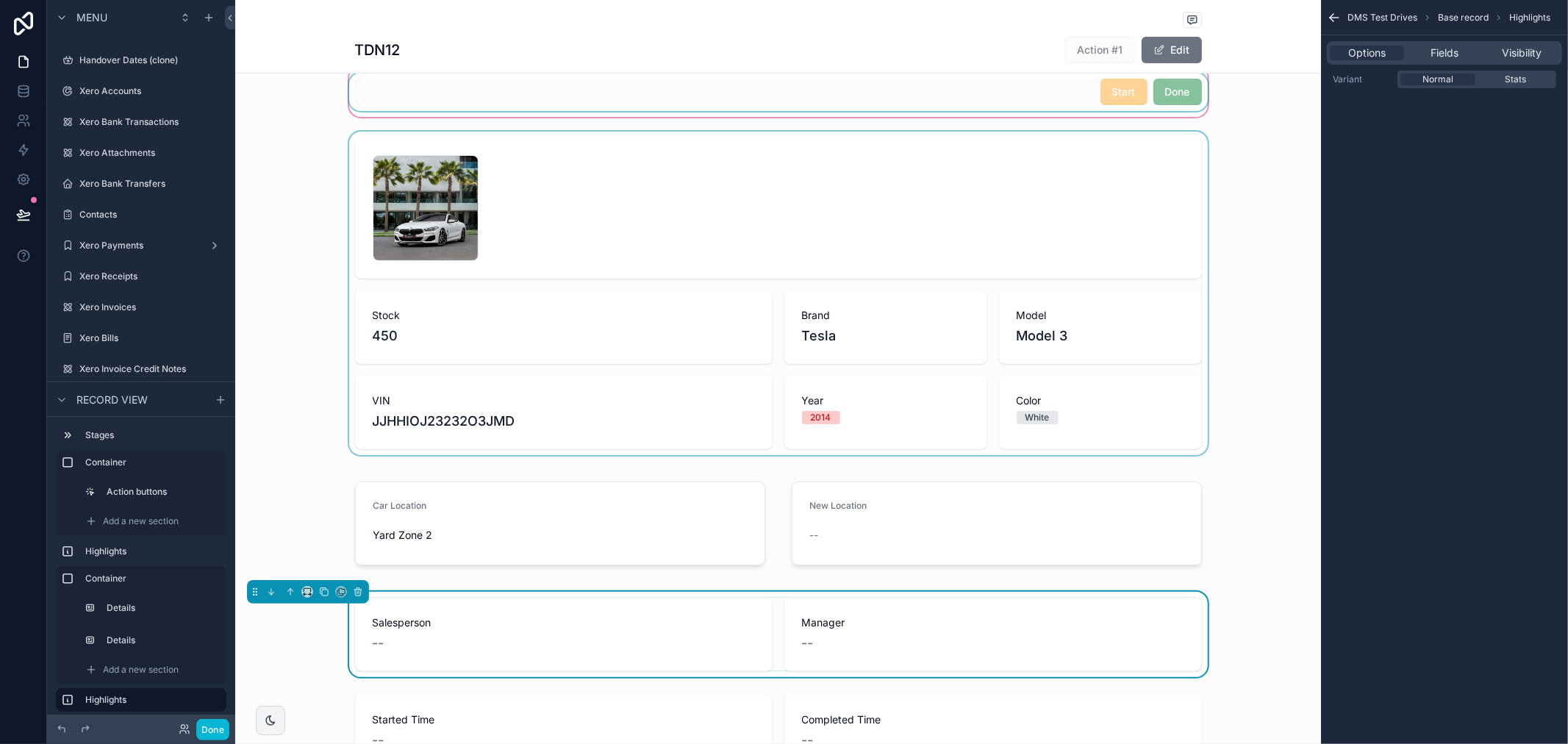
scroll to position [0, 0]
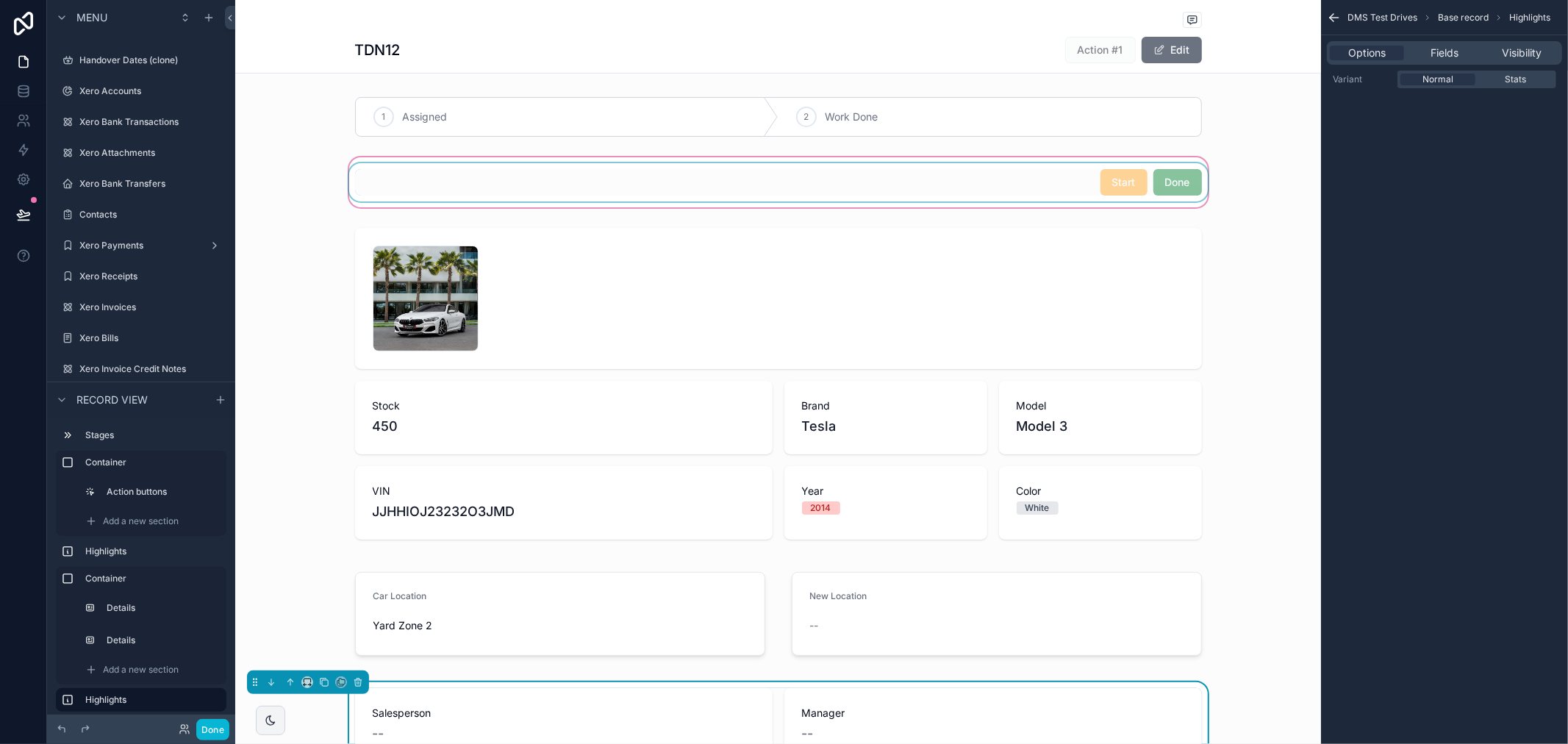
click at [1472, 324] on div "DMS Test Drives Base record Highlights Options Fields Visibility Variant Normal…" at bounding box center [1444, 372] width 247 height 744
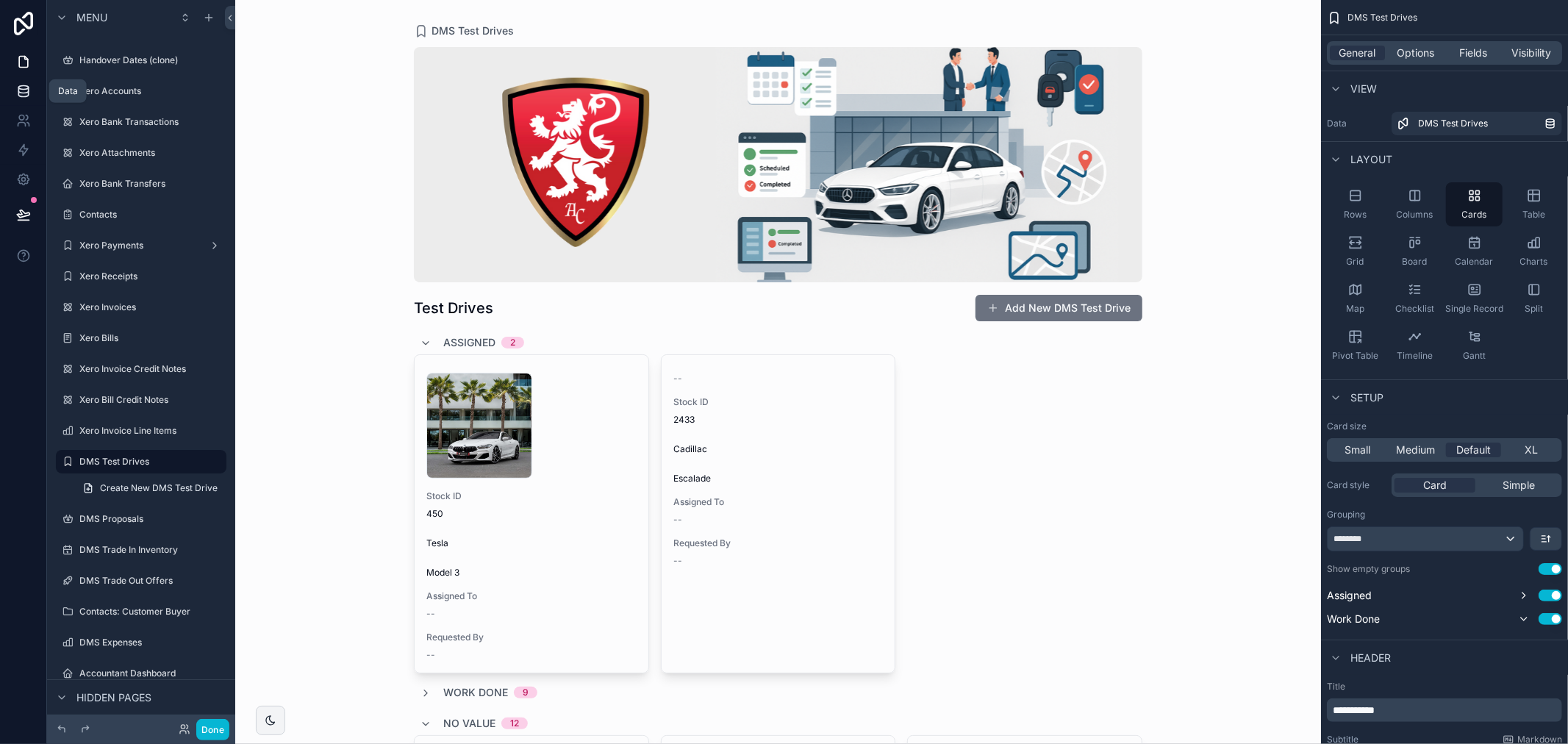
click at [21, 90] on icon at bounding box center [23, 91] width 15 height 15
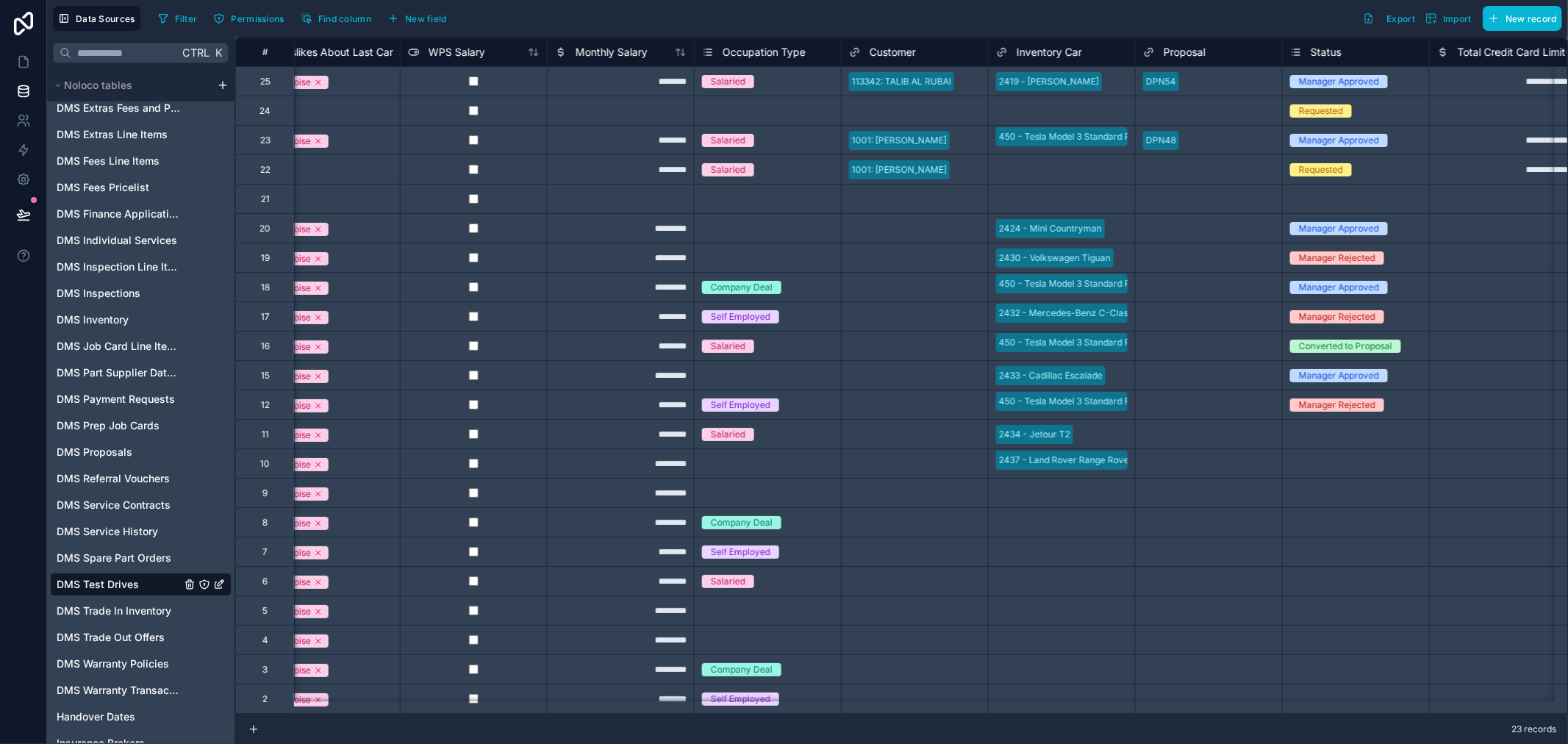
scroll to position [0, 1372]
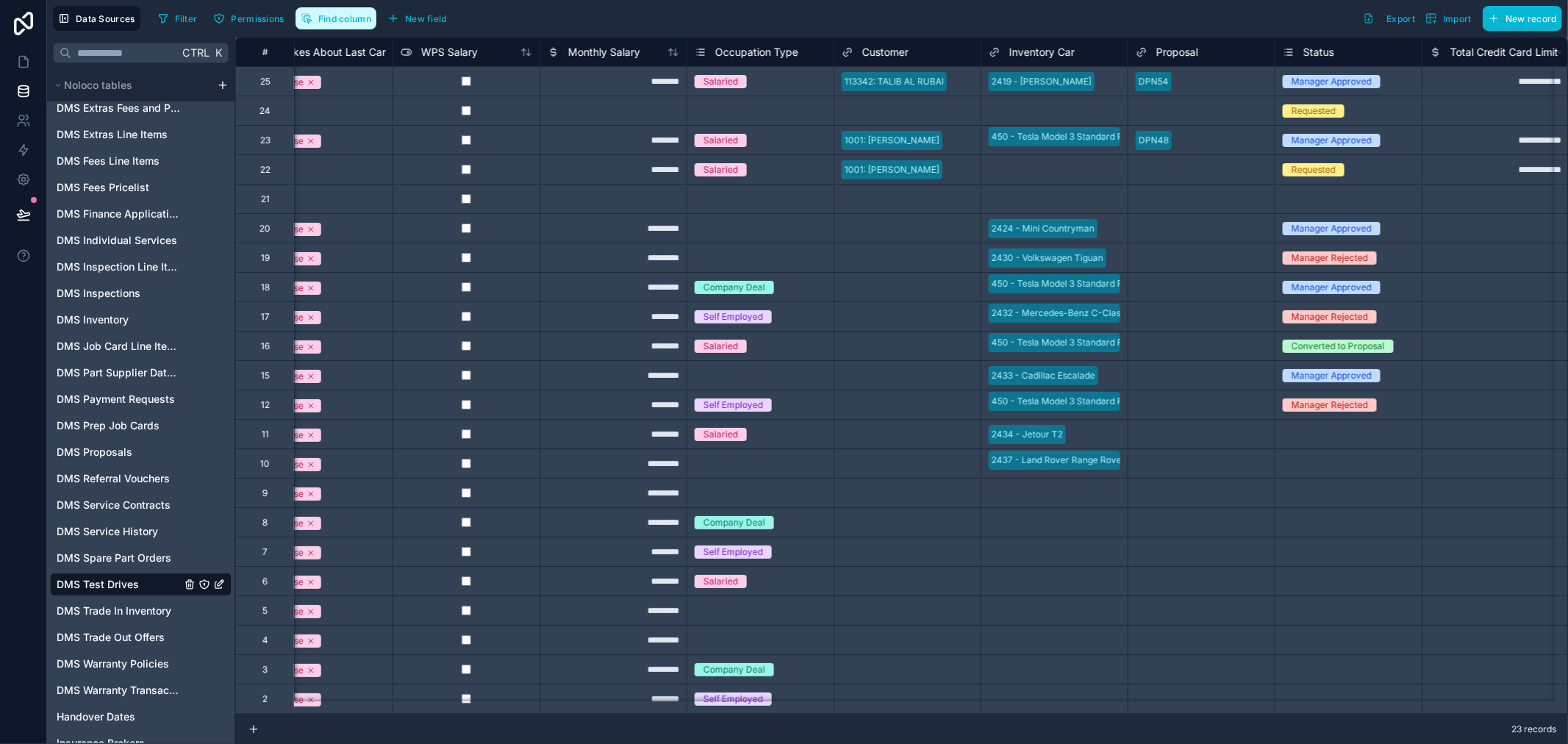
click at [359, 20] on span "Find column" at bounding box center [345, 18] width 53 height 11
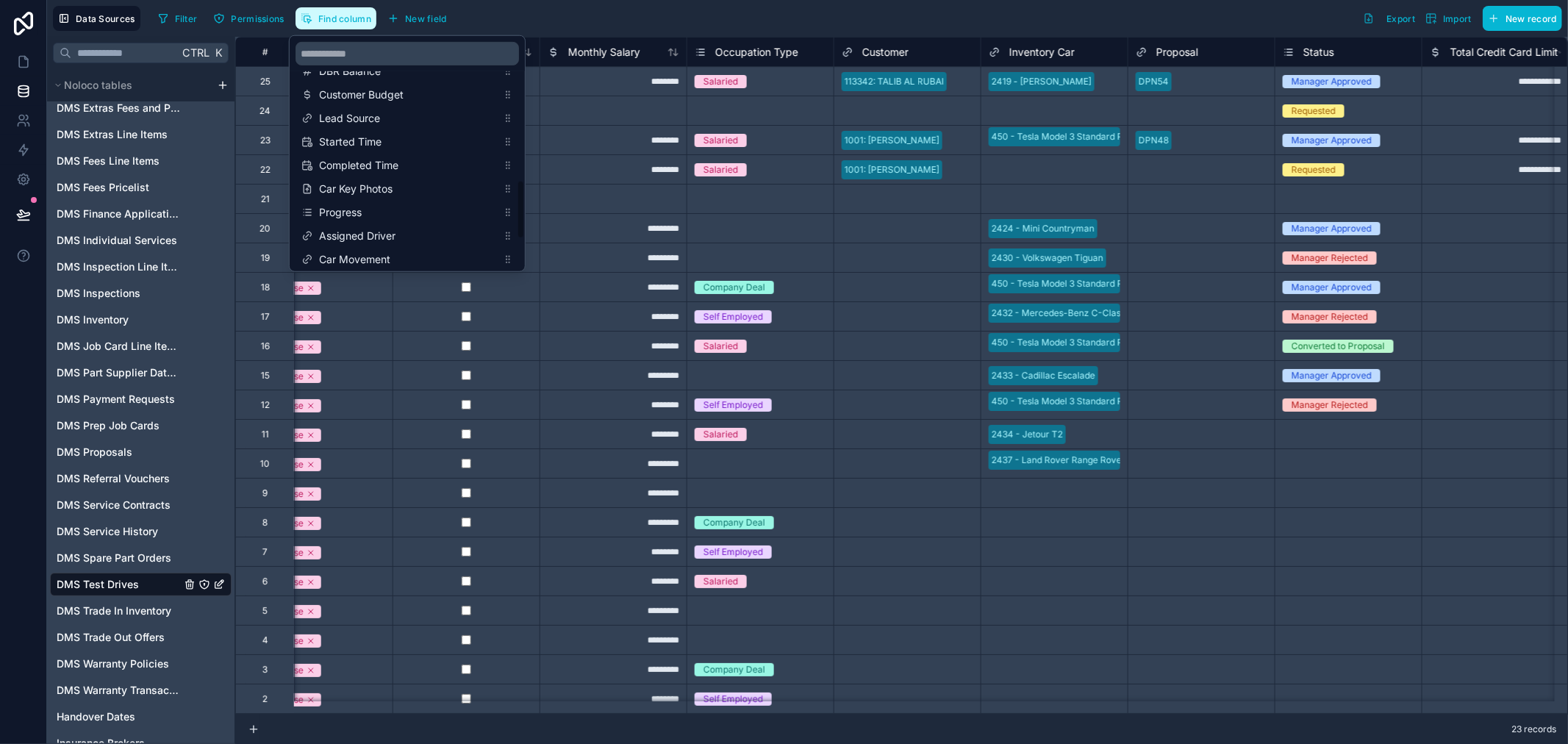
scroll to position [571, 0]
click at [422, 179] on span "Progress" at bounding box center [408, 175] width 178 height 15
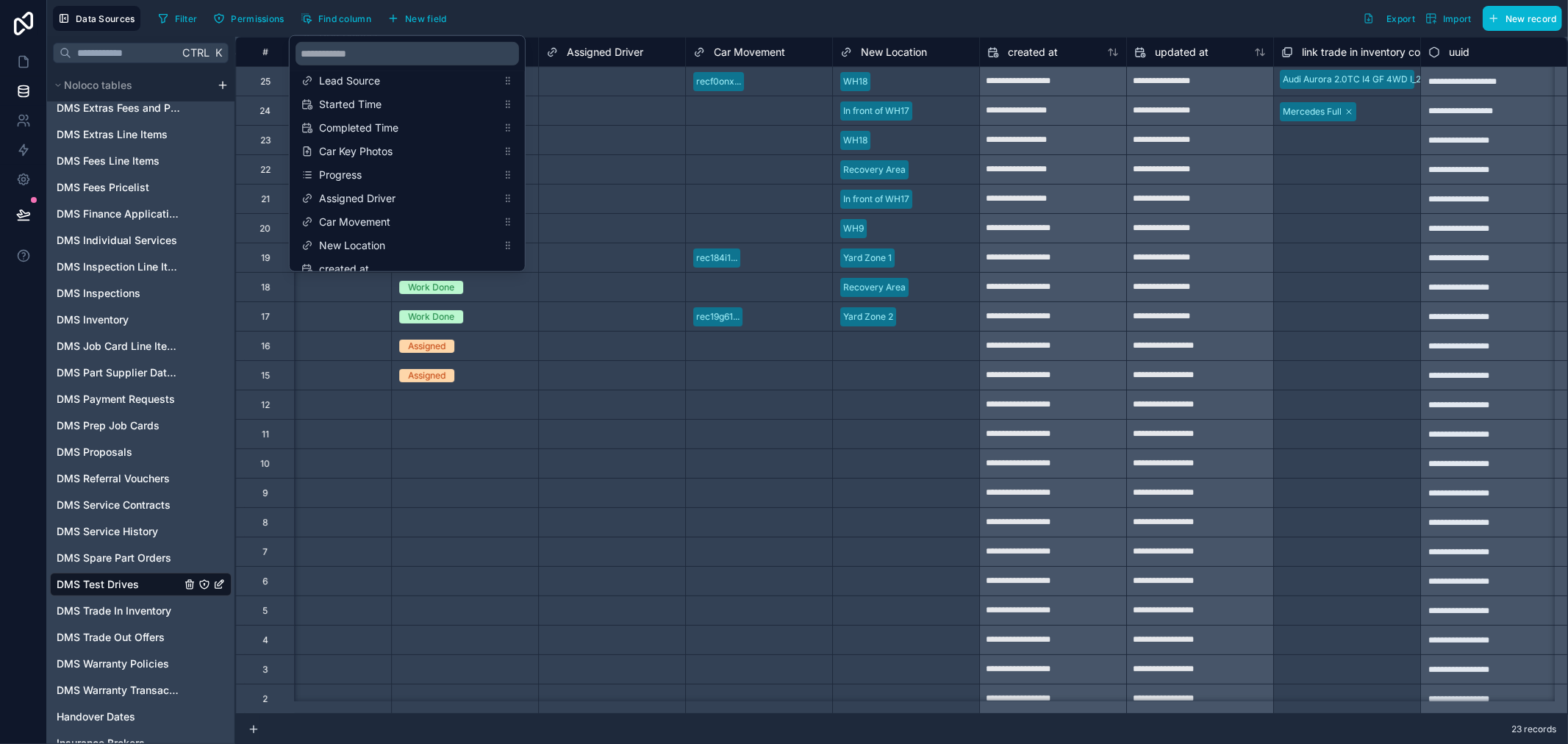
scroll to position [0, 4032]
click at [593, 11] on div "Filter Permissions Find column New field Export Import New record" at bounding box center [858, 18] width 1410 height 25
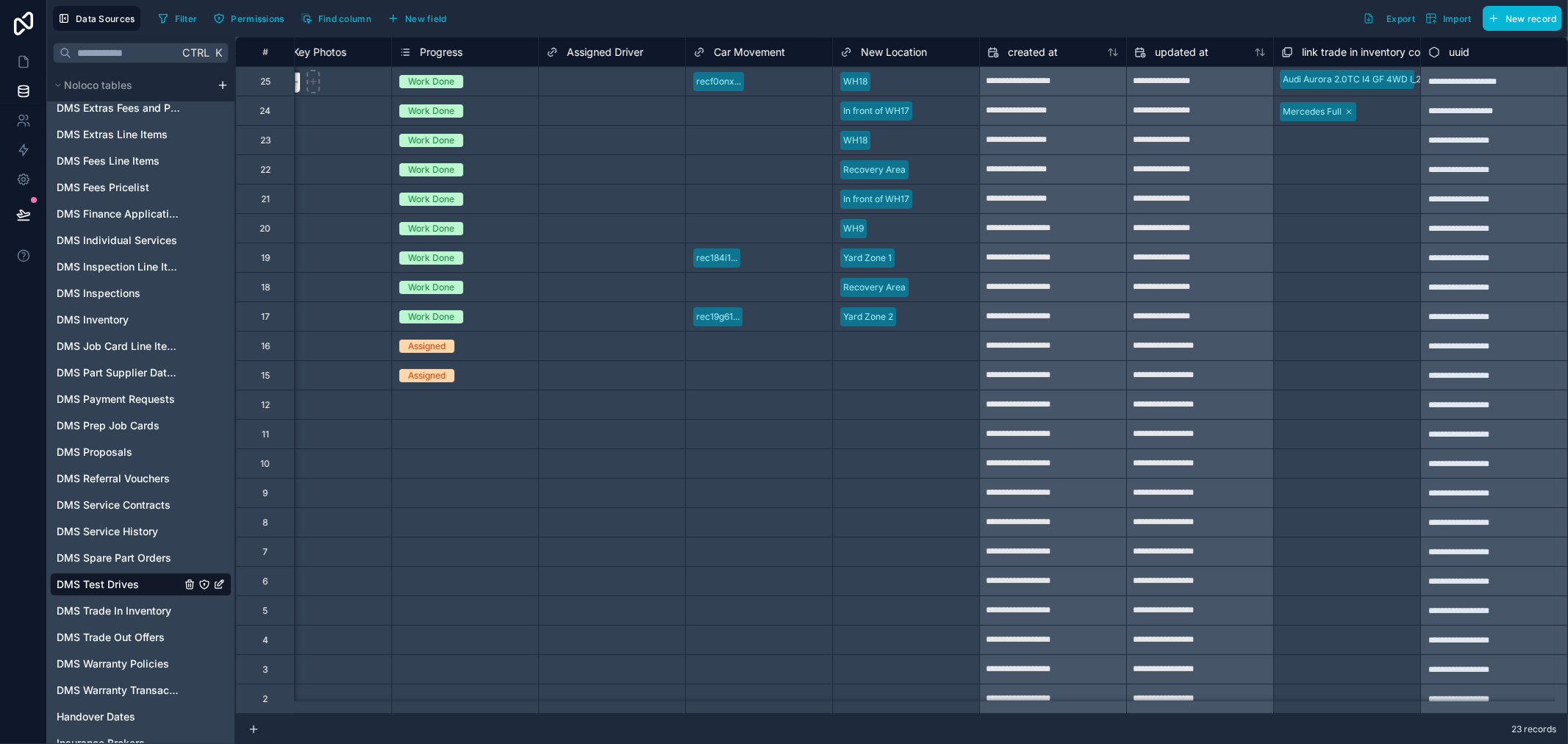
click at [422, 56] on span "Progress" at bounding box center [440, 52] width 42 height 15
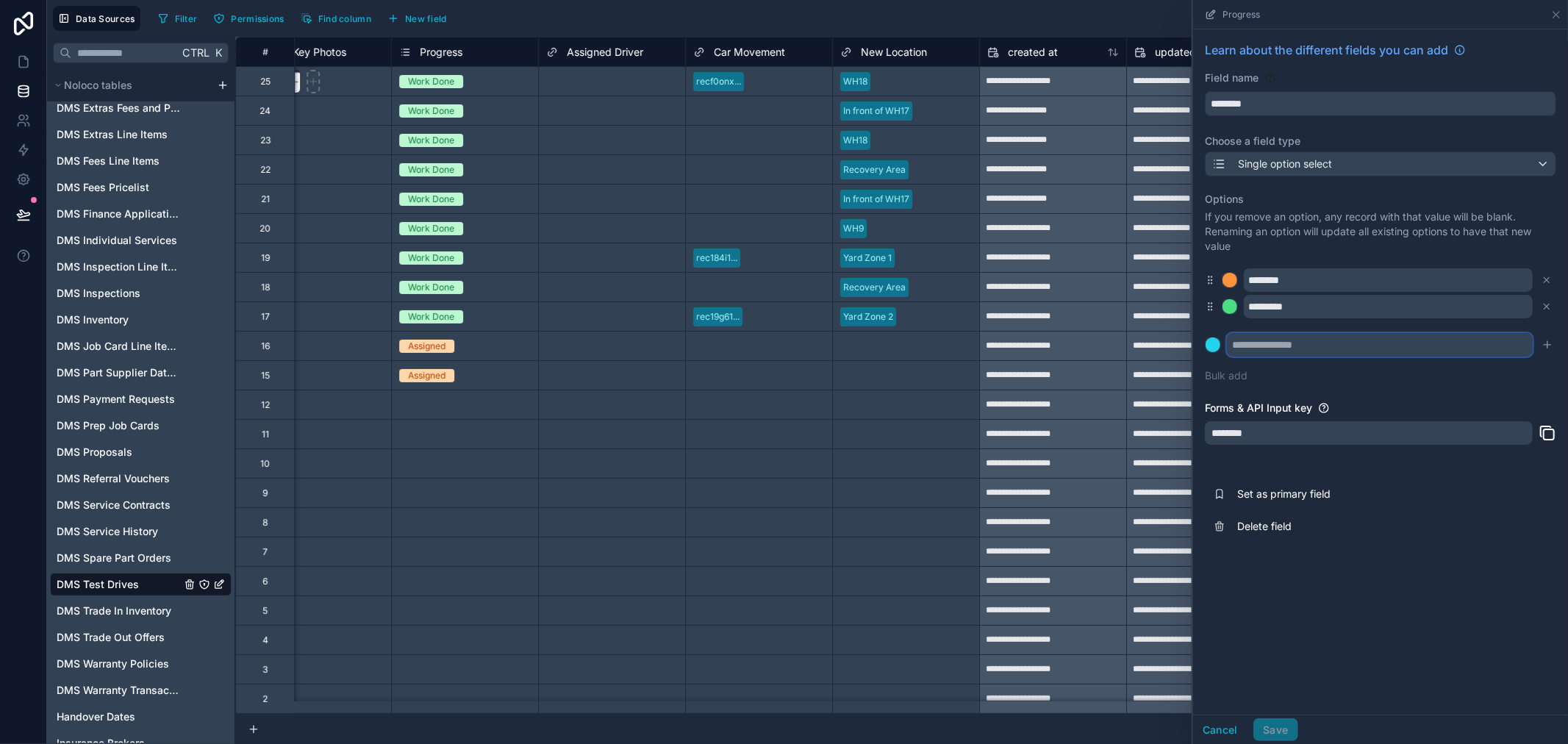
click at [1279, 344] on input "text" at bounding box center [1379, 345] width 306 height 24
type input "**********"
click at [1401, 372] on div "**********" at bounding box center [1381, 287] width 352 height 209
click at [1553, 342] on icon "submit" at bounding box center [1547, 344] width 12 height 12
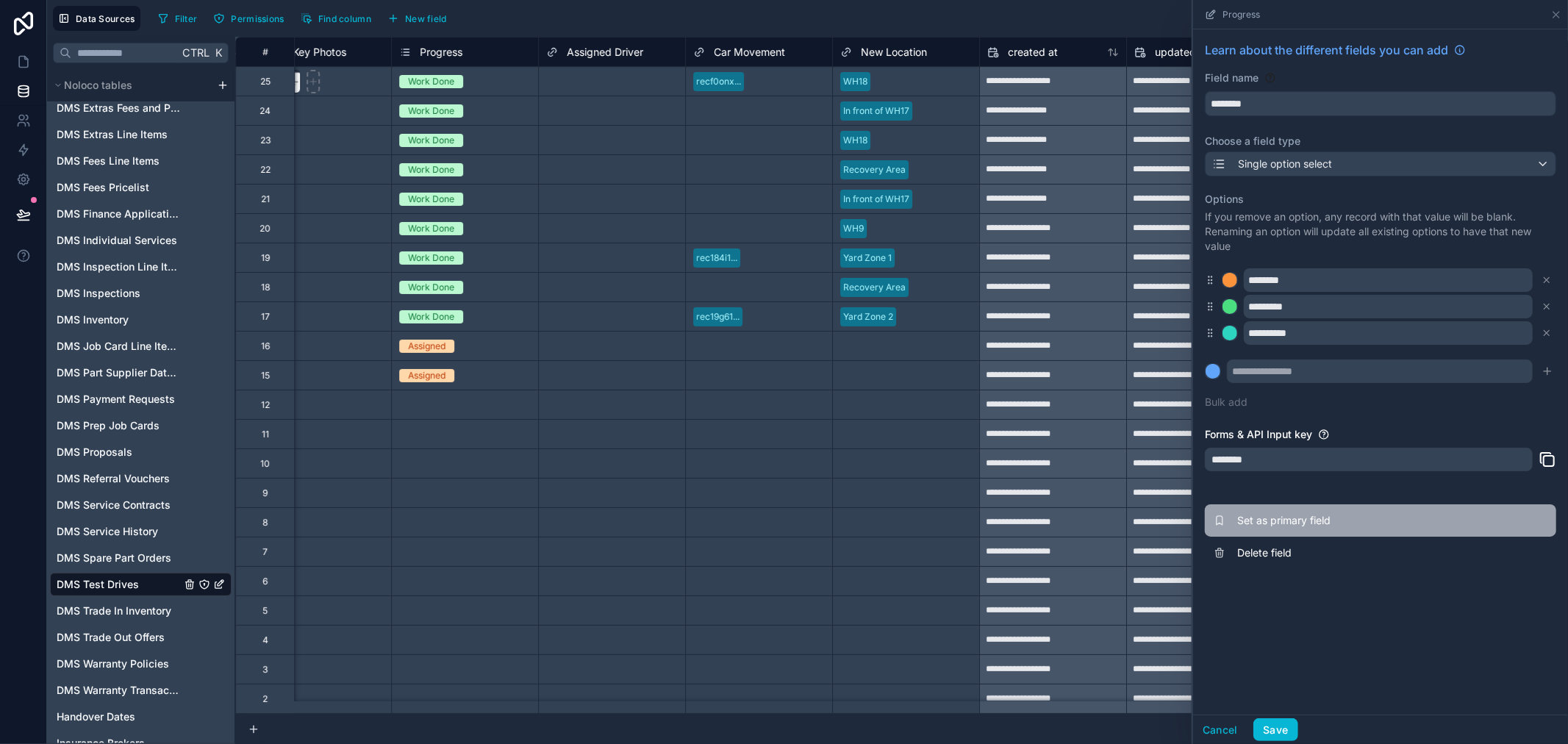
click at [1513, 512] on button "Set as primary field" at bounding box center [1381, 520] width 352 height 32
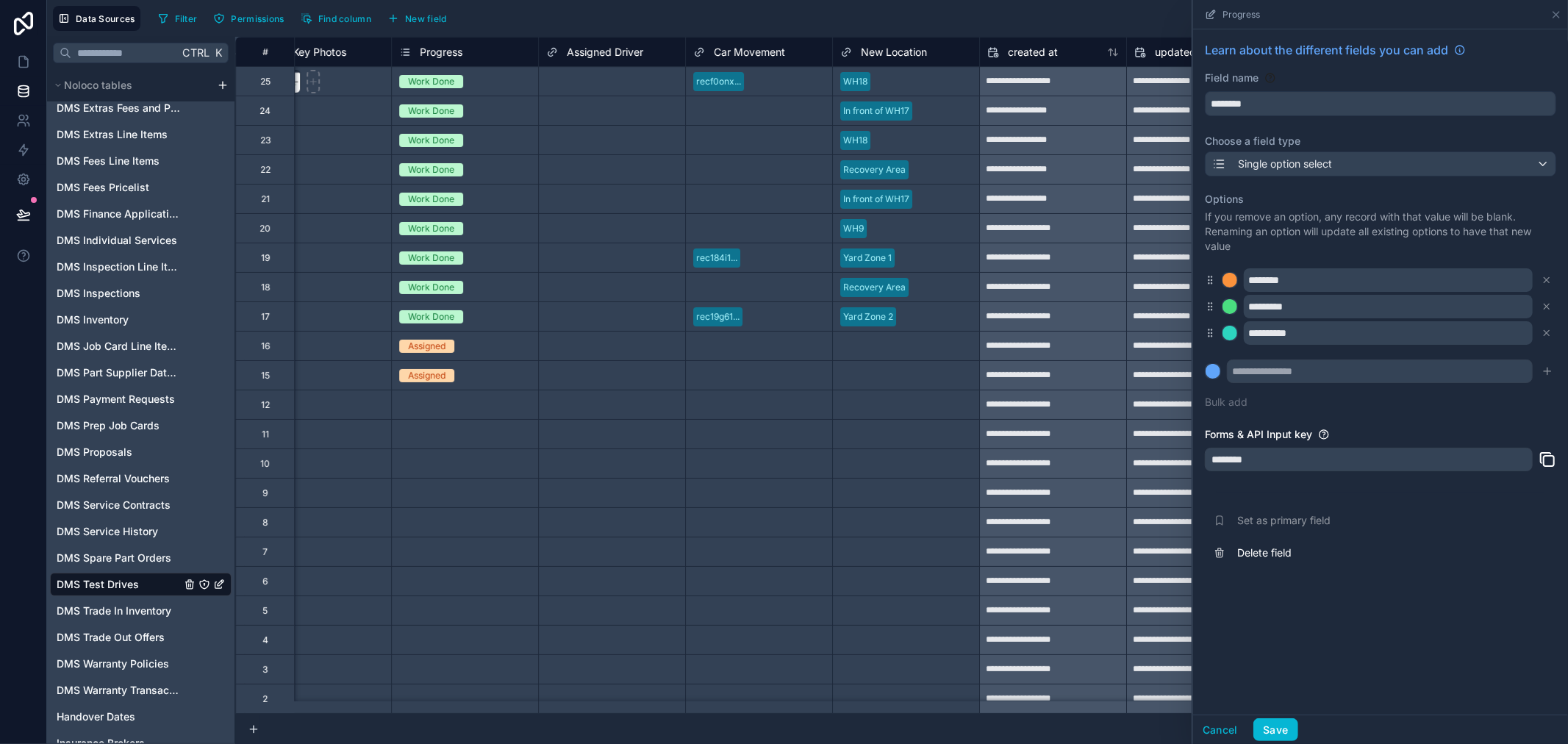
click at [1419, 659] on div "**********" at bounding box center [1380, 372] width 375 height 685
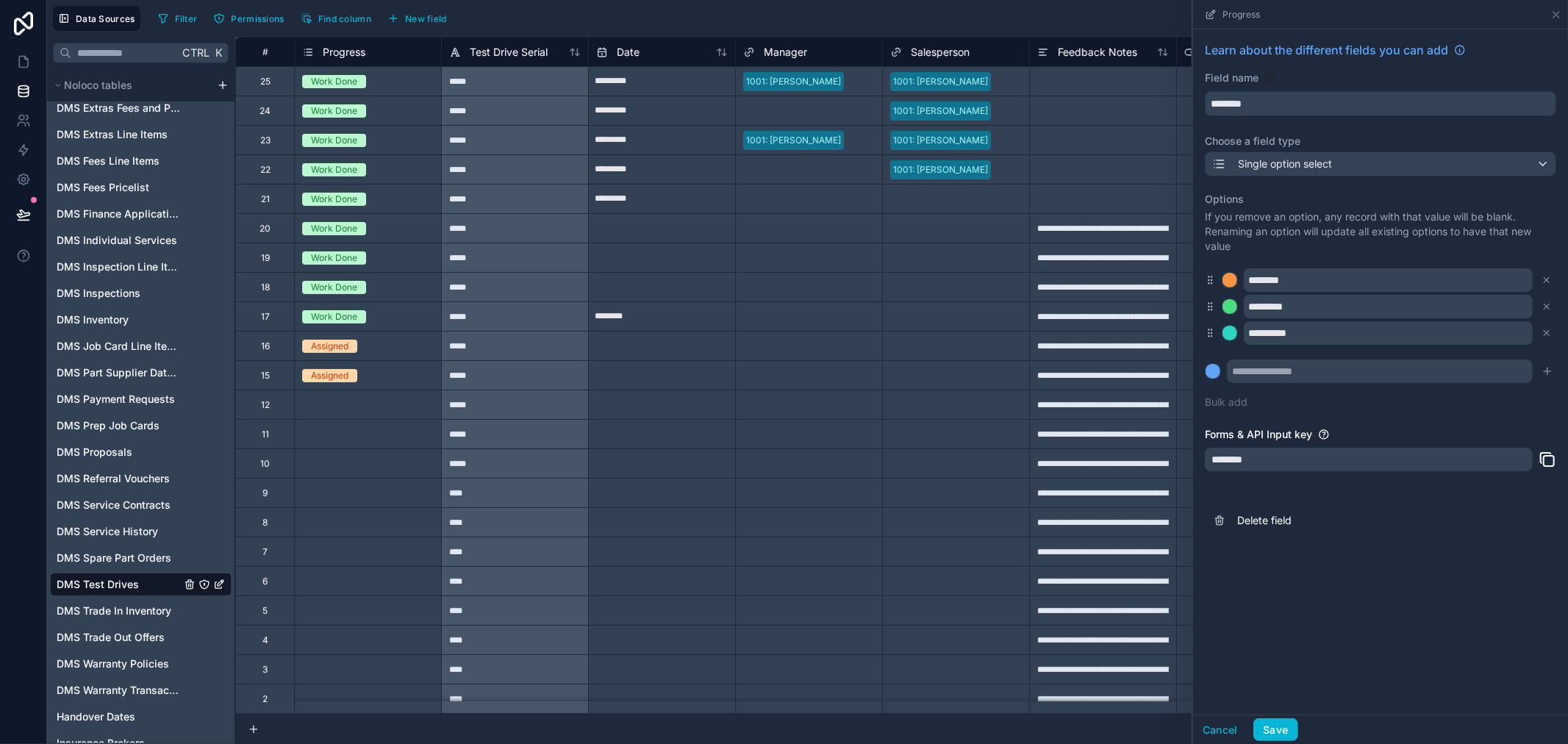
click at [375, 50] on div "Progress" at bounding box center [368, 52] width 132 height 18
click at [364, 56] on span "Progress" at bounding box center [343, 52] width 42 height 15
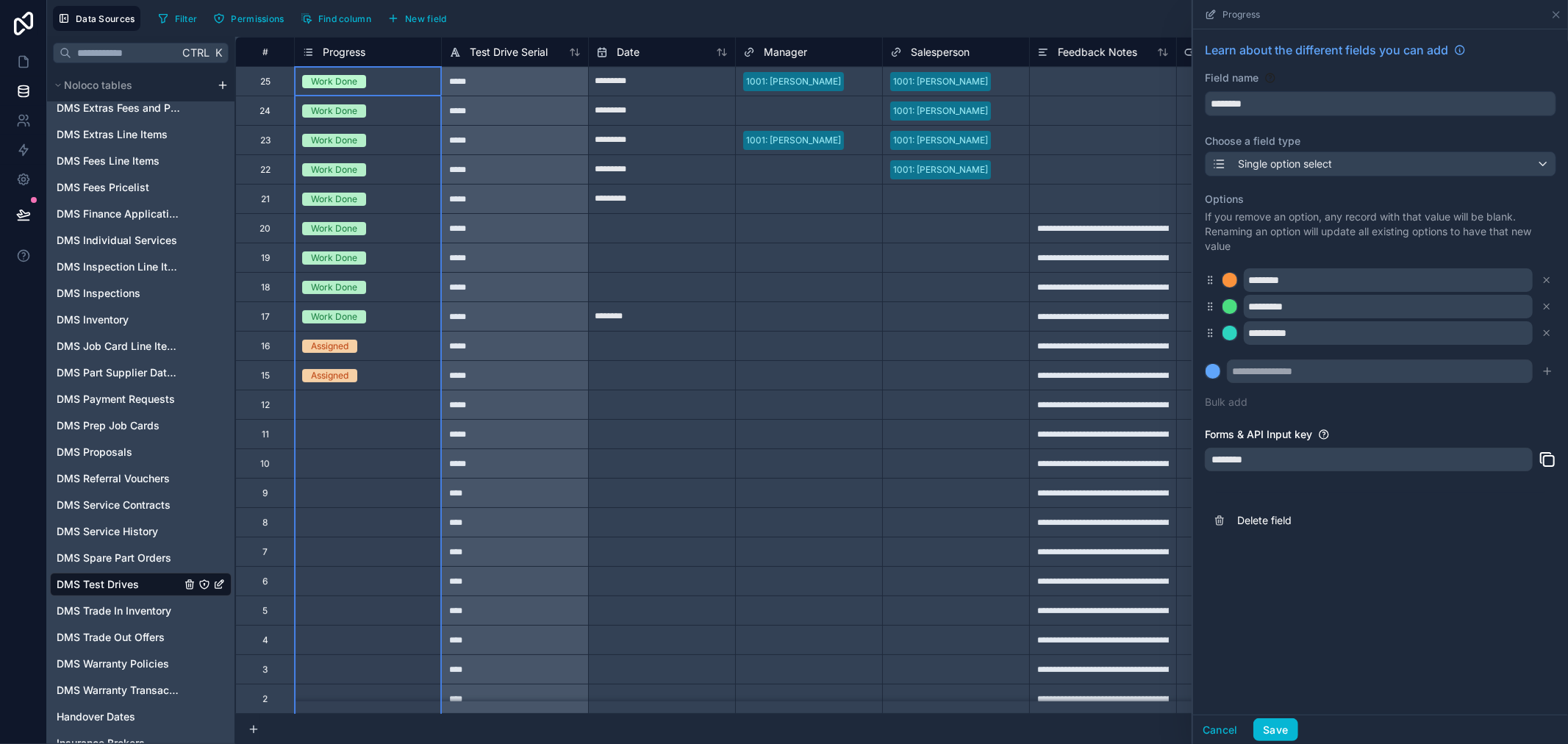
click at [364, 56] on span "Progress" at bounding box center [343, 52] width 42 height 15
click at [366, 54] on div "Progress" at bounding box center [368, 52] width 132 height 18
click at [1552, 16] on icon at bounding box center [1556, 14] width 12 height 12
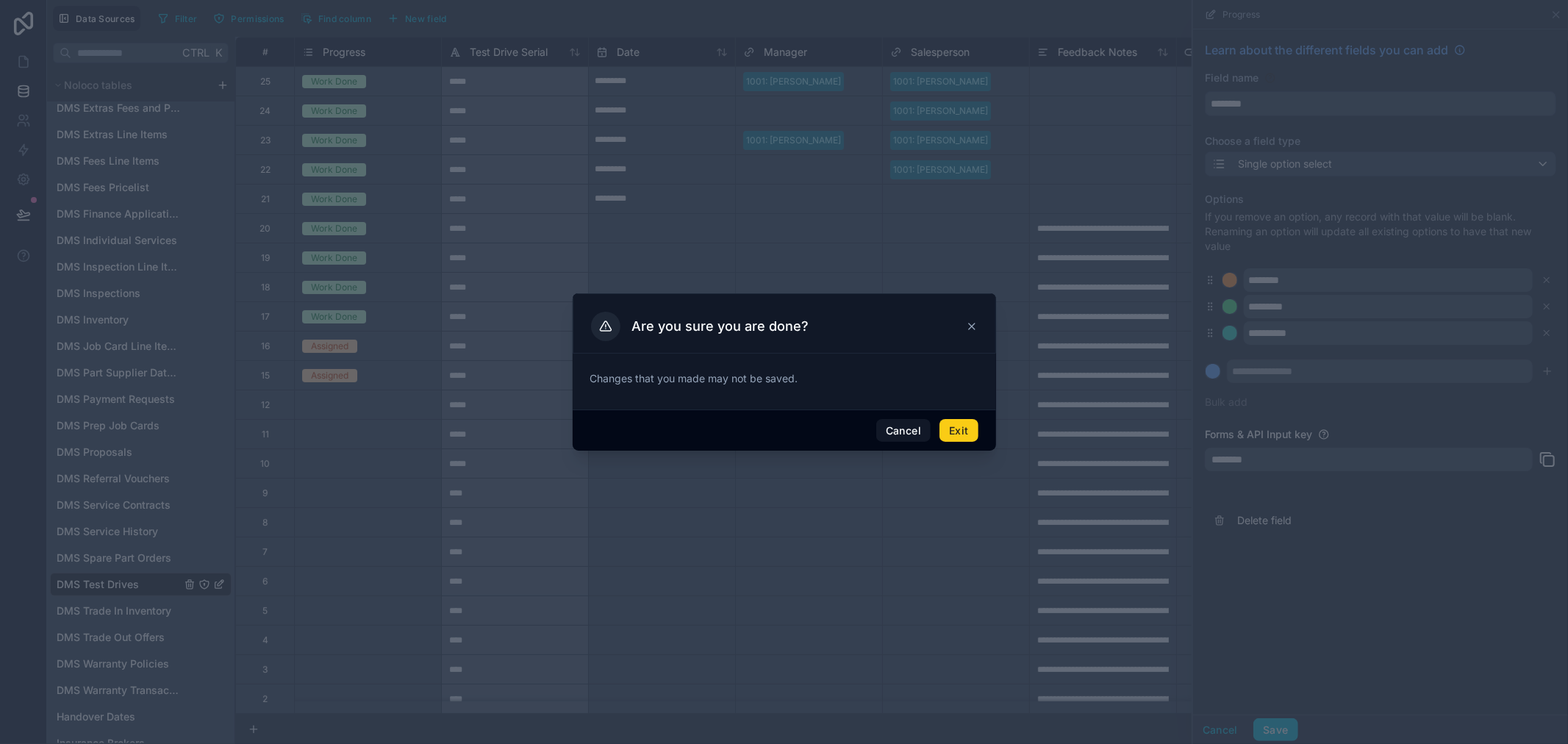
click at [972, 432] on button "Exit" at bounding box center [959, 430] width 38 height 24
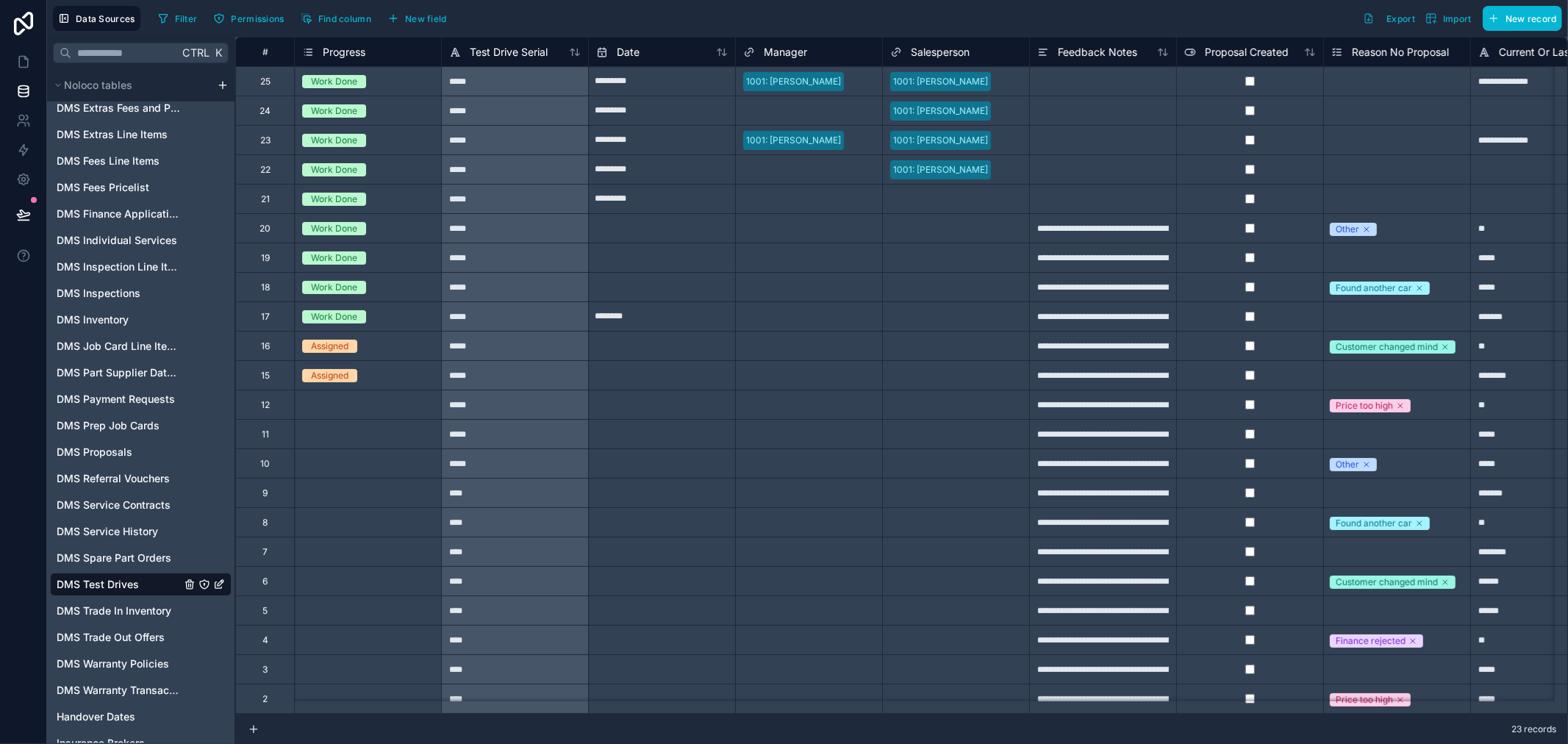
click at [372, 52] on div "Progress" at bounding box center [368, 52] width 132 height 18
click at [379, 46] on div "Progress" at bounding box center [368, 52] width 132 height 18
click at [378, 52] on div "Progress" at bounding box center [368, 52] width 132 height 18
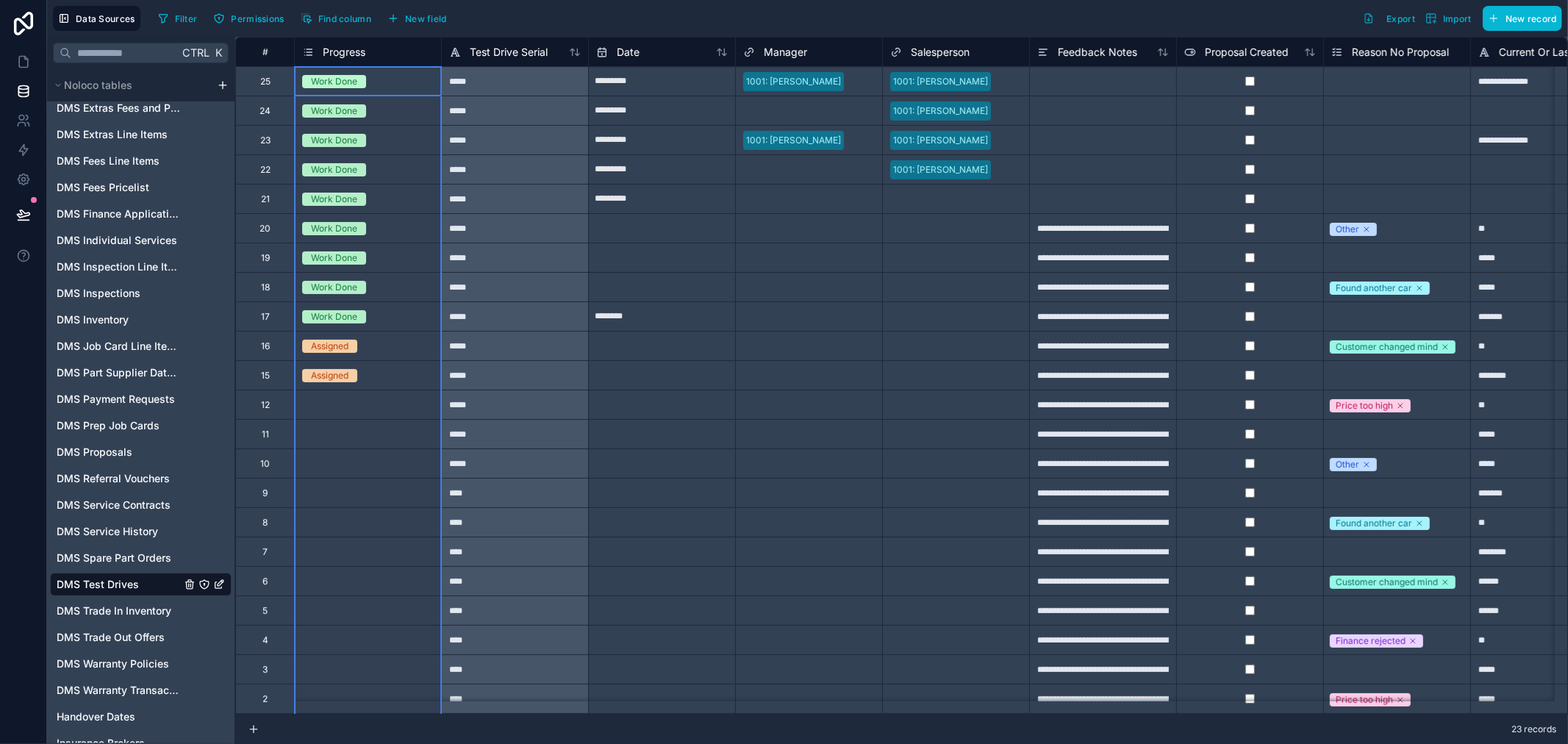
click at [338, 45] on span "Progress" at bounding box center [343, 52] width 42 height 15
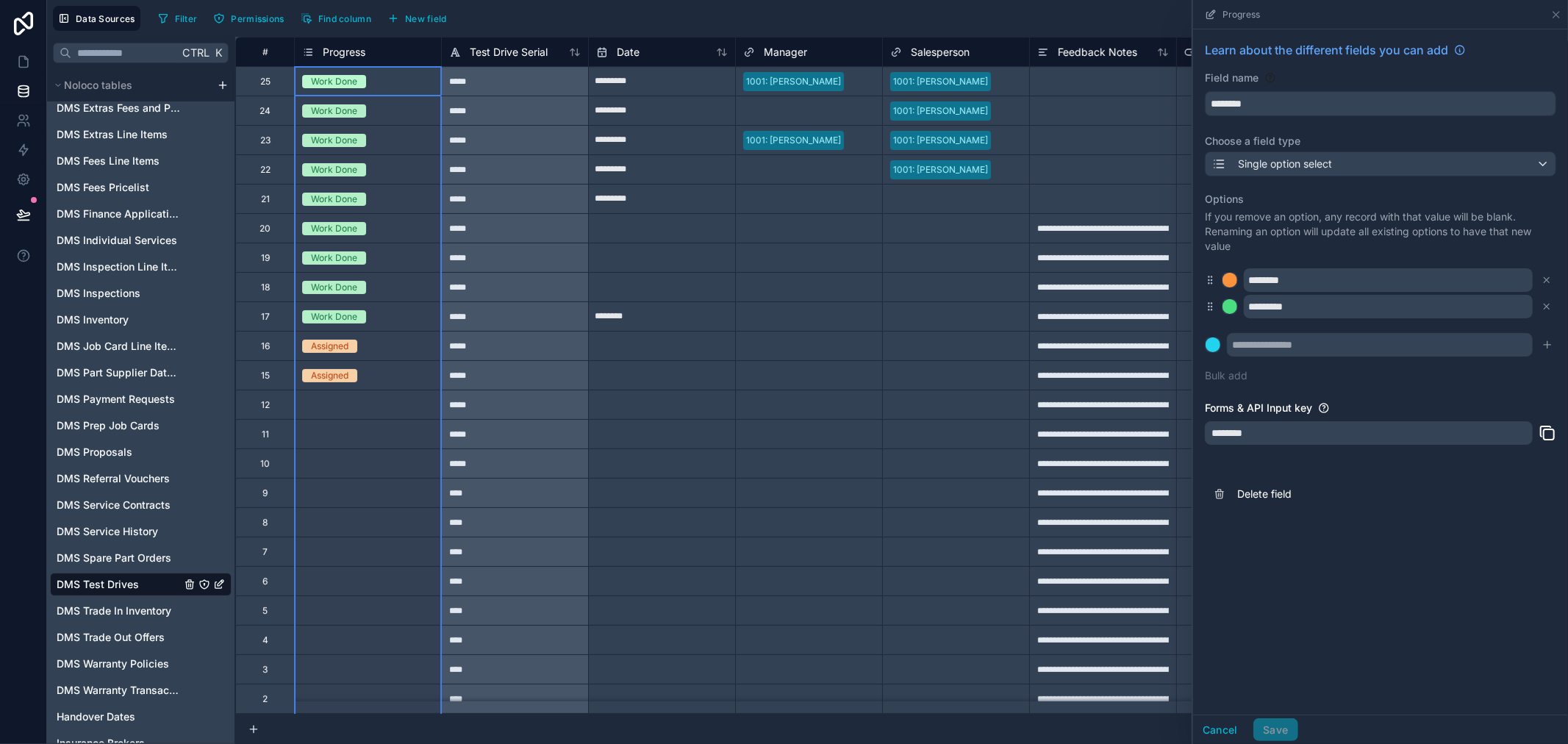
click at [365, 48] on span "Progress" at bounding box center [343, 52] width 42 height 15
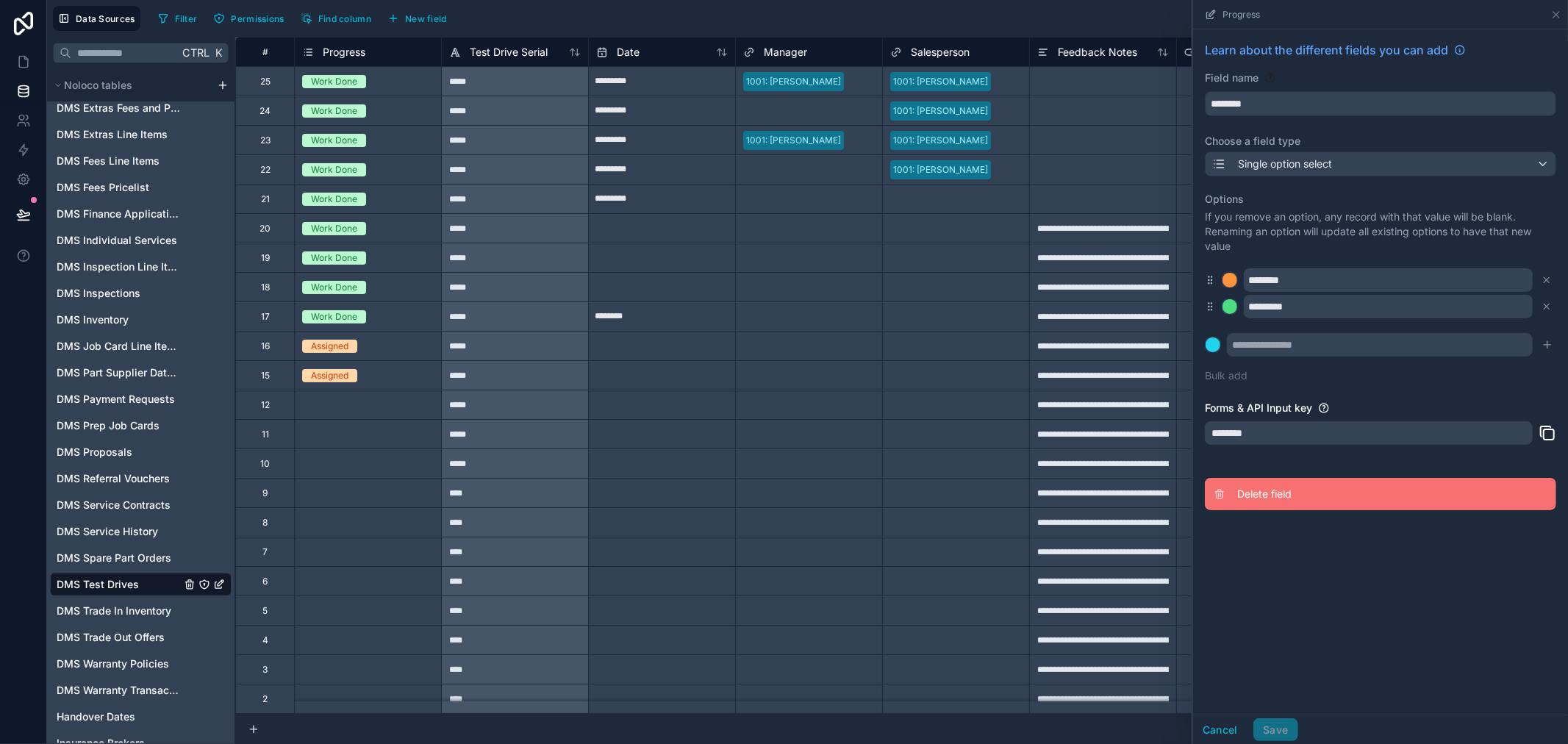
click at [1252, 488] on span "Delete field" at bounding box center [1343, 493] width 212 height 15
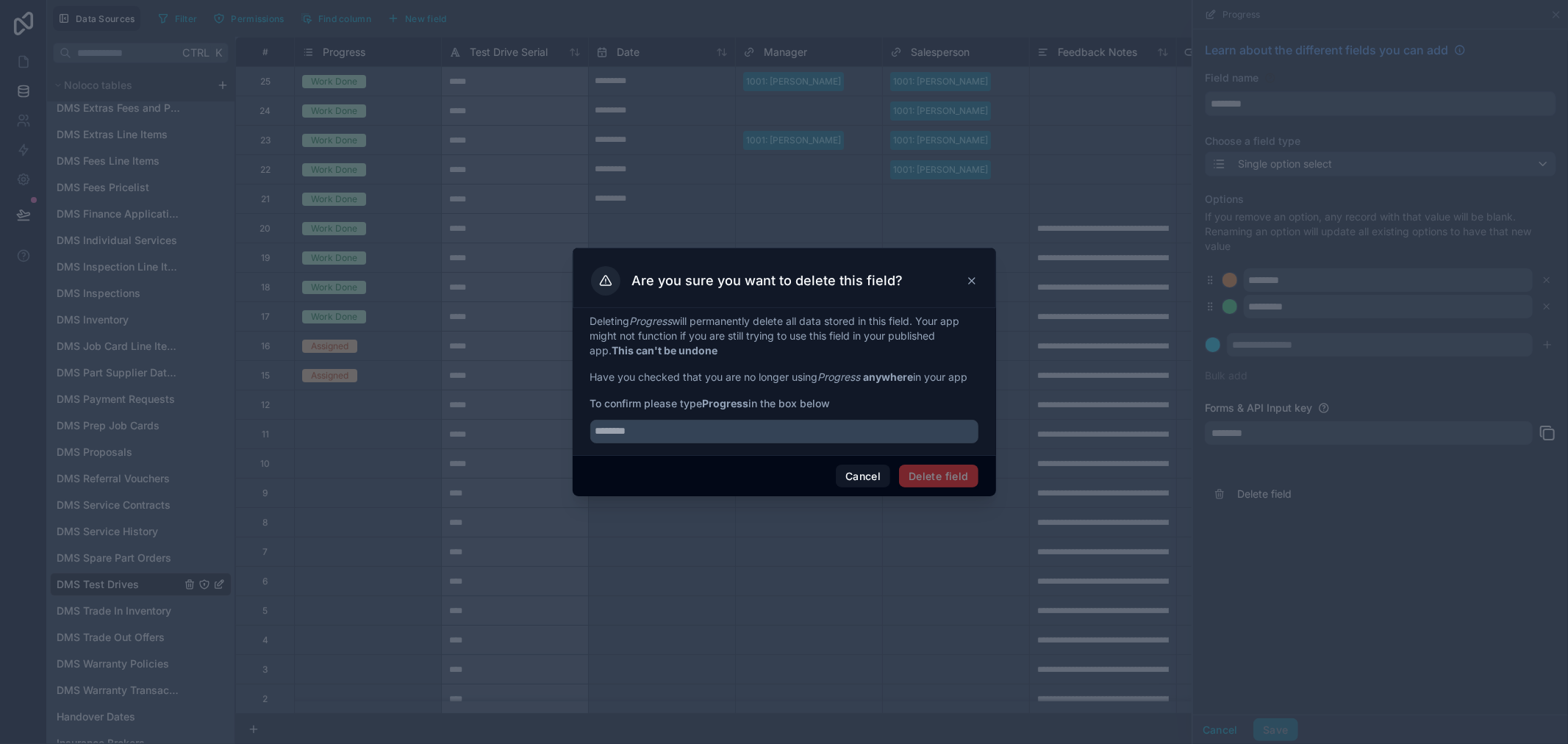
click at [731, 402] on strong "Progress" at bounding box center [726, 403] width 46 height 12
copy span "Progress"
click at [725, 425] on input "text" at bounding box center [784, 431] width 388 height 24
paste input "********"
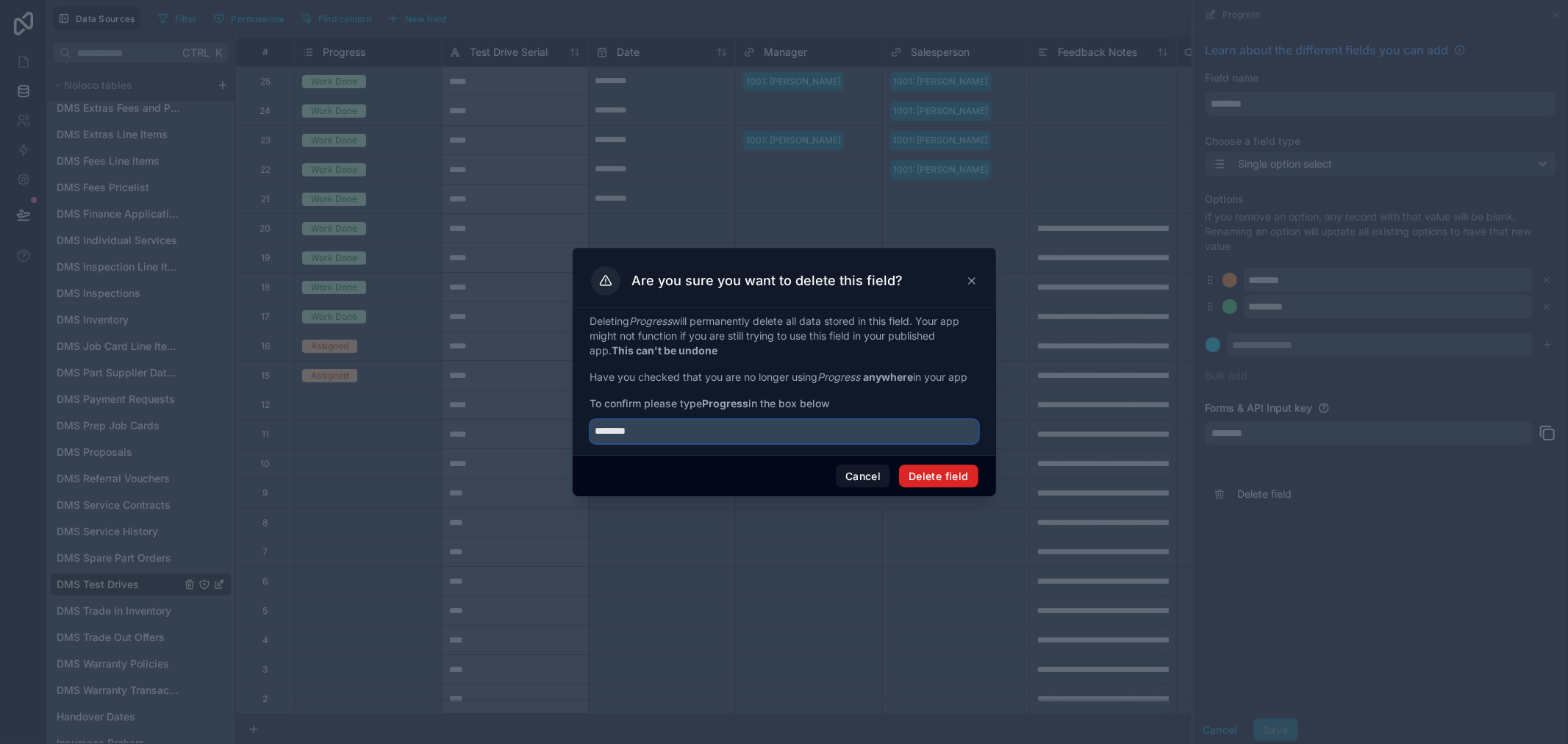
type input "********"
click at [919, 476] on button "Delete field" at bounding box center [938, 476] width 79 height 24
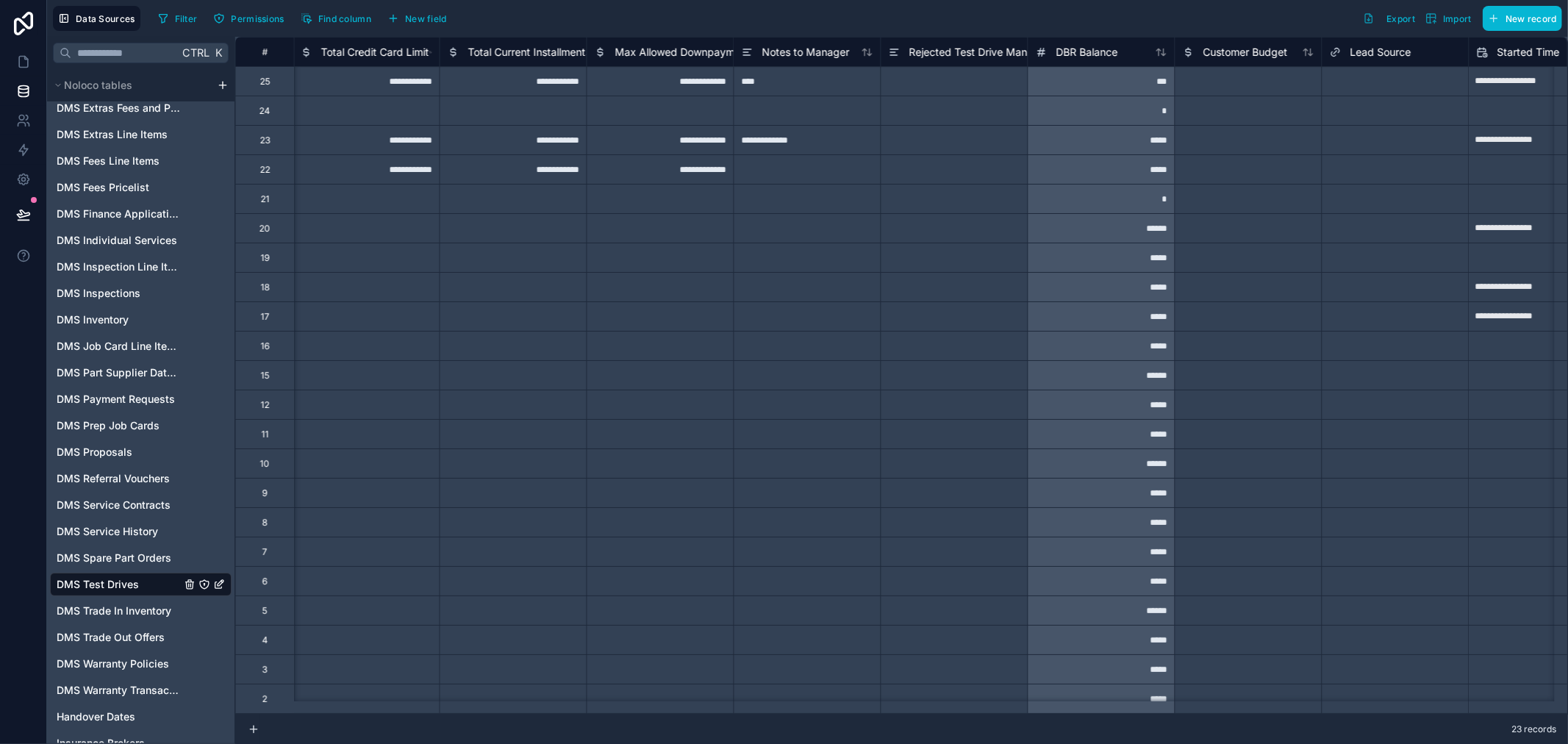
scroll to position [0, 2758]
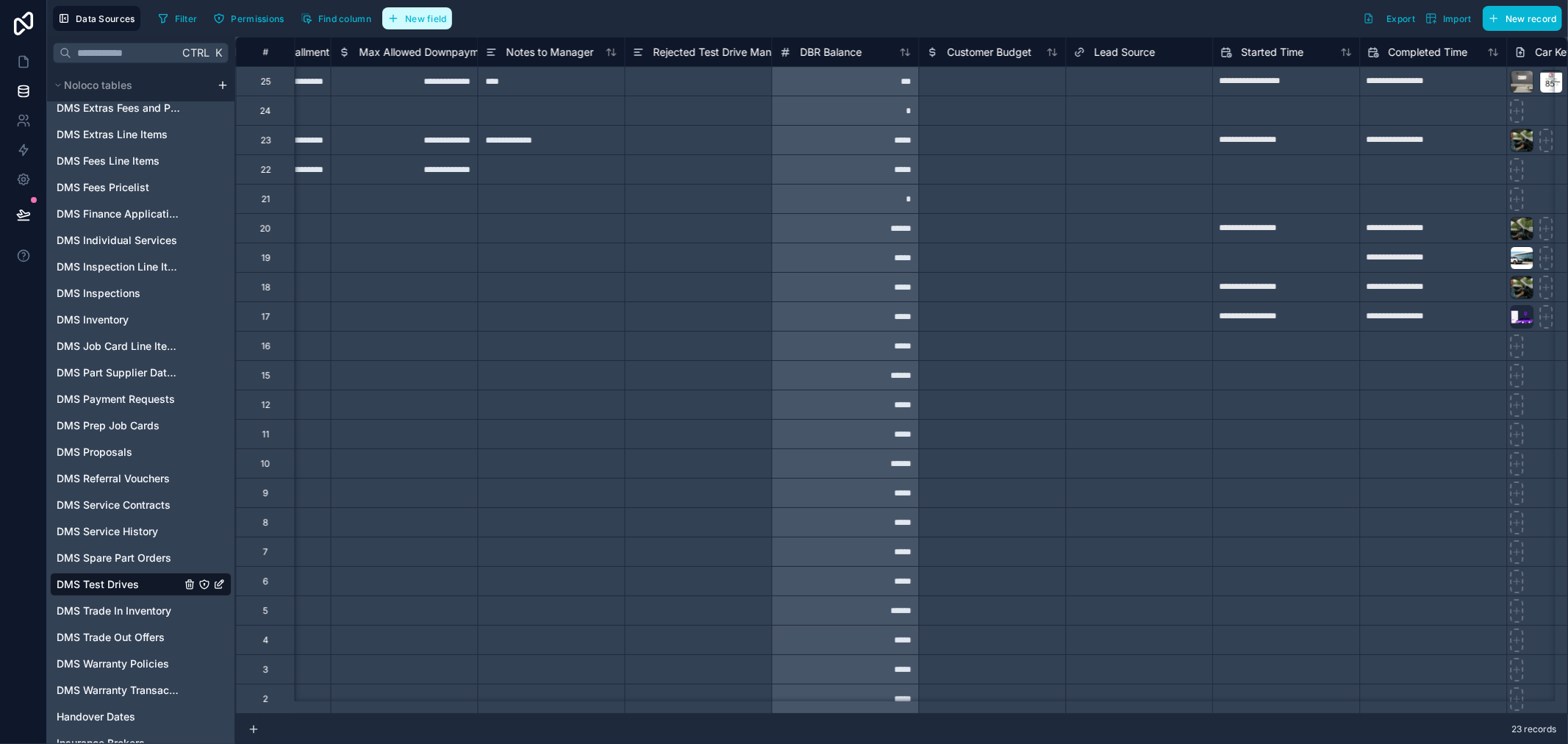
click at [430, 17] on span "New field" at bounding box center [426, 18] width 42 height 11
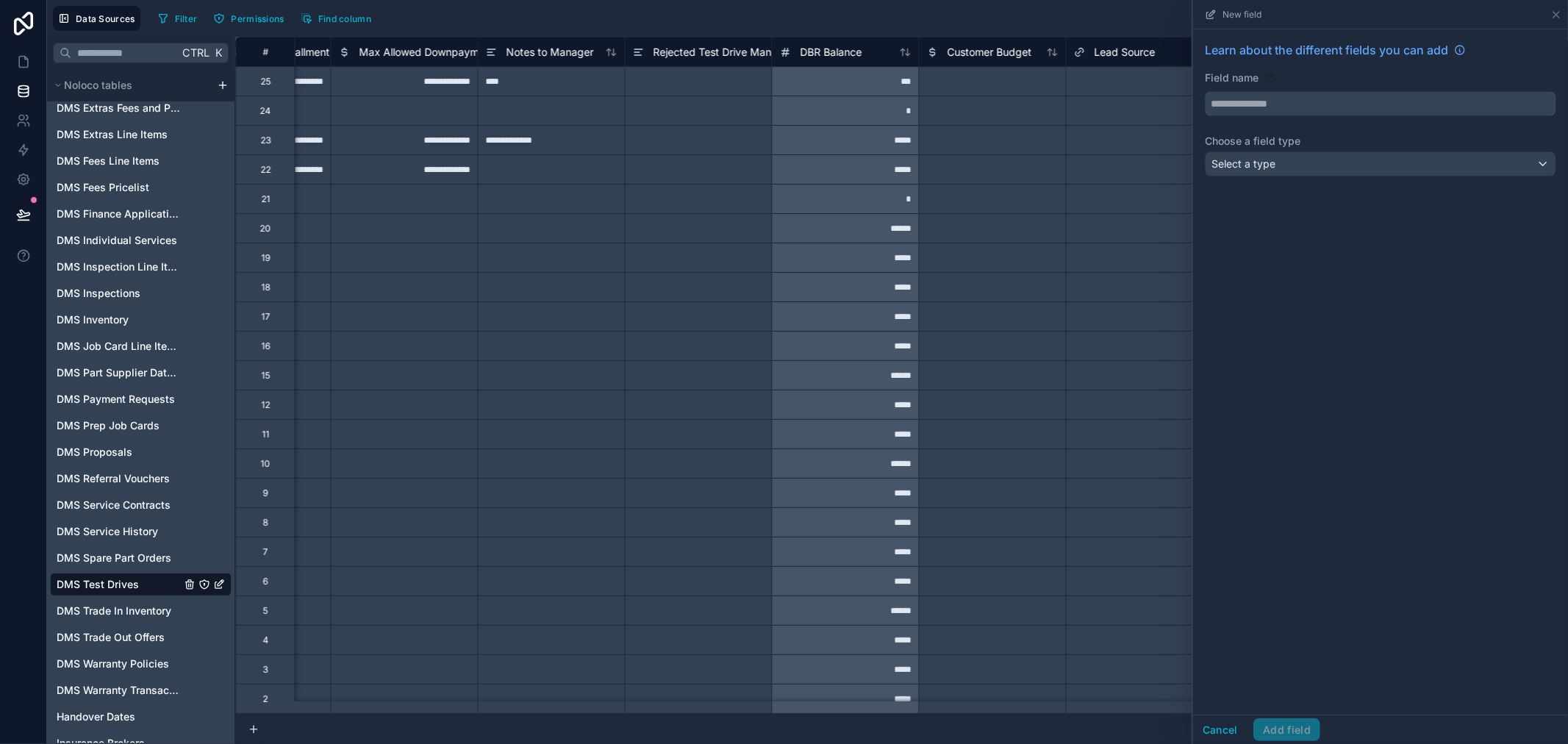
click at [1296, 107] on input "text" at bounding box center [1380, 103] width 350 height 24
type input "********"
click at [1443, 162] on div "Select a type" at bounding box center [1380, 164] width 350 height 24
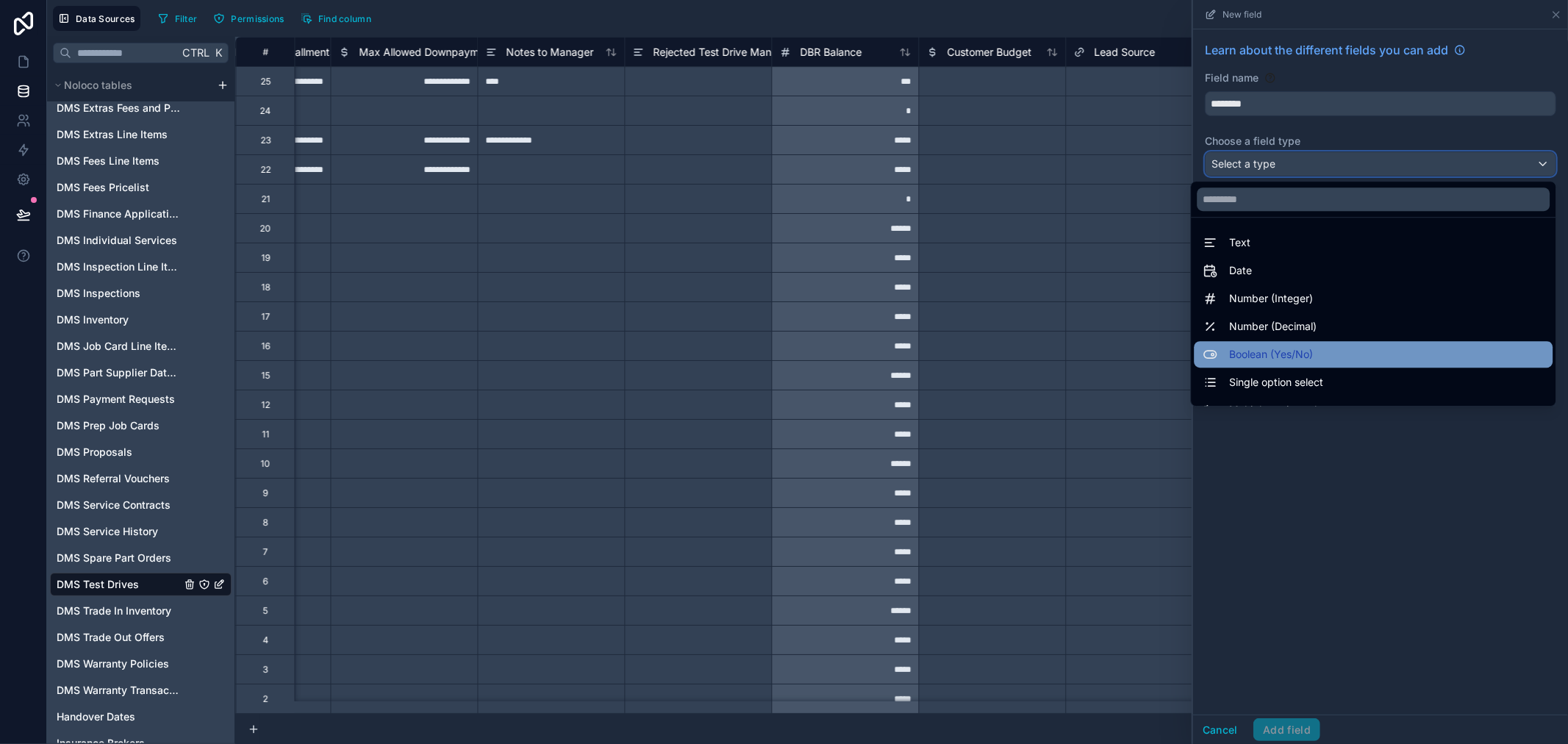
scroll to position [82, 0]
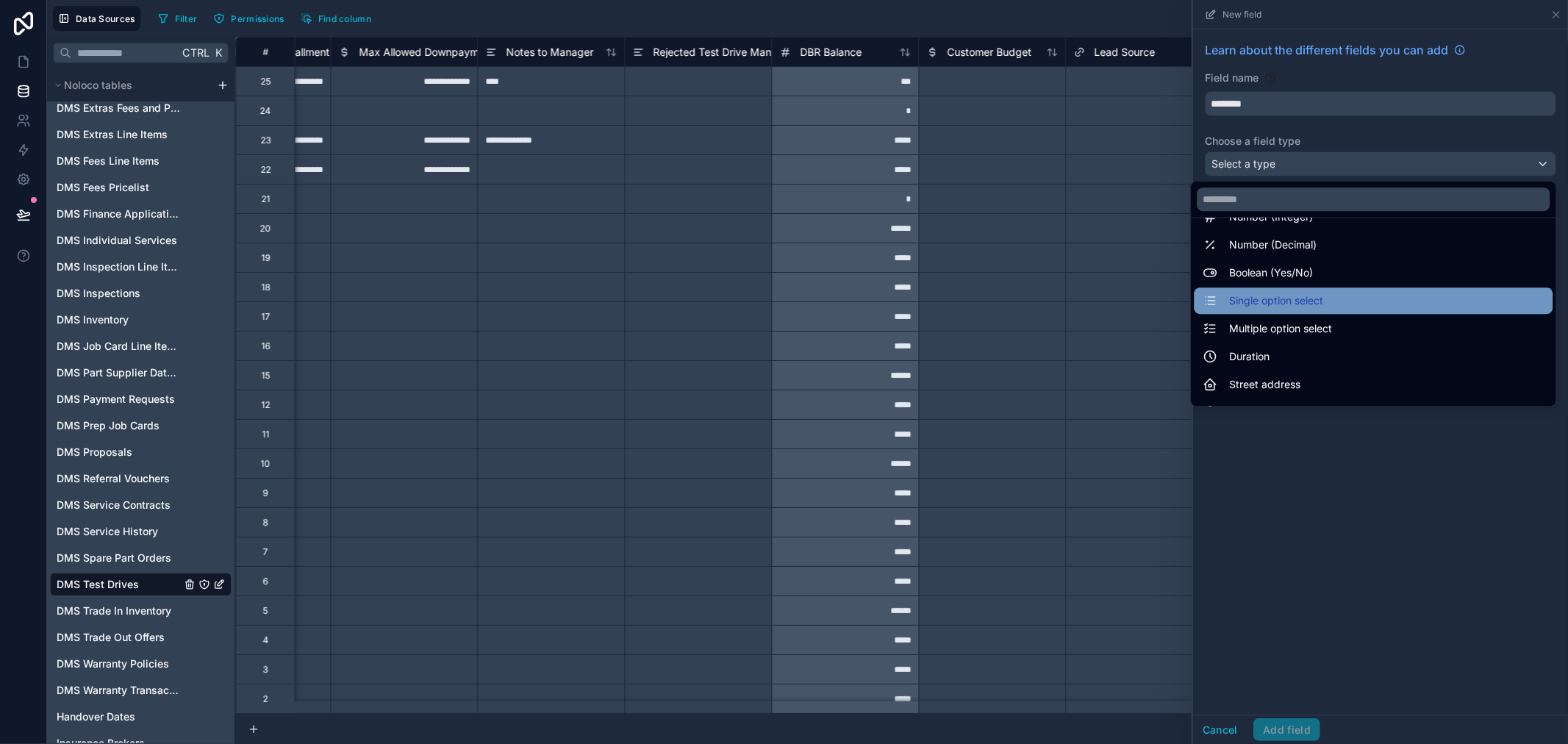
click at [1398, 304] on div "Single option select" at bounding box center [1373, 300] width 341 height 18
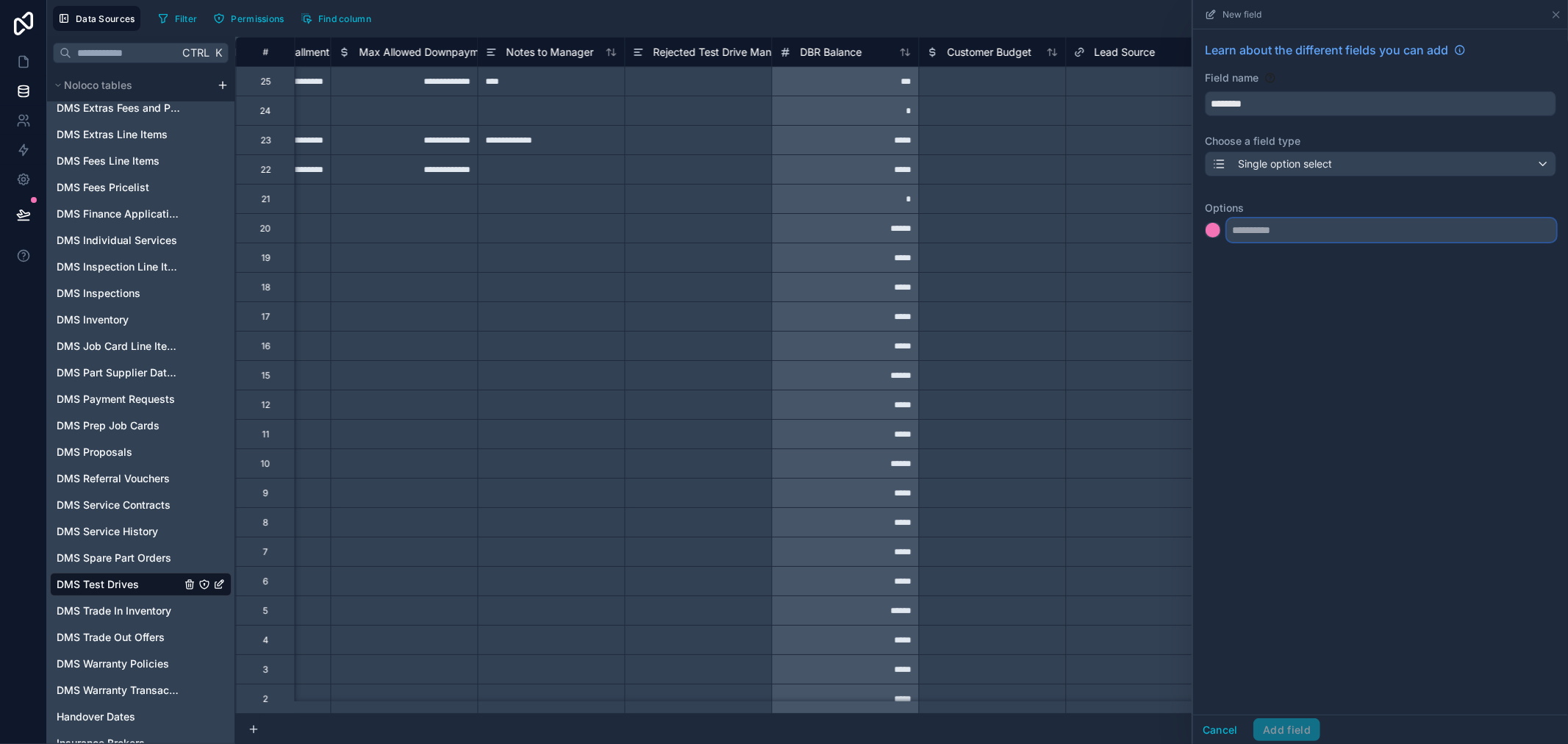
click at [1336, 224] on input "text" at bounding box center [1392, 230] width 329 height 24
type input "**********"
click at [1331, 263] on input "text" at bounding box center [1392, 259] width 329 height 24
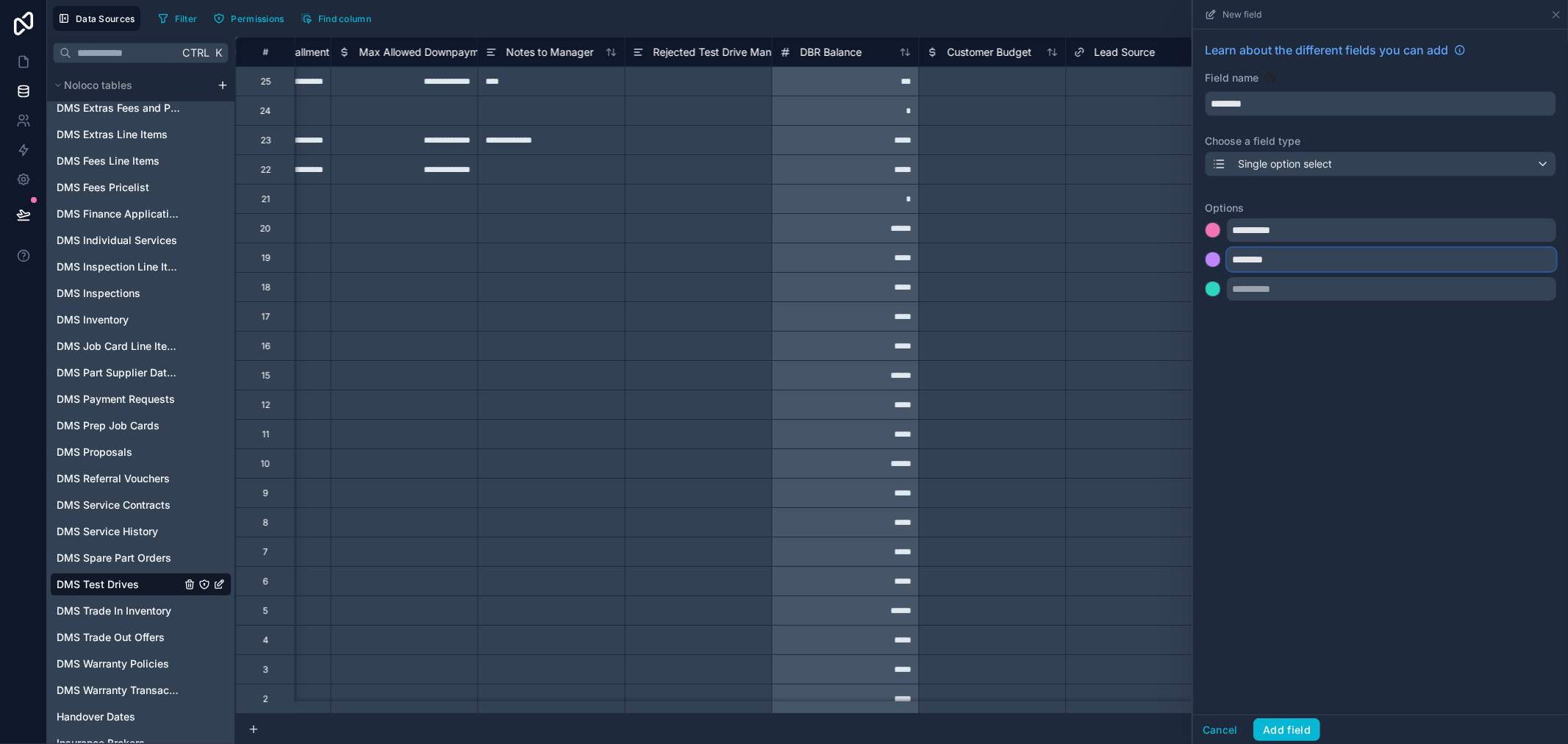
type input "********"
click at [1331, 287] on input "text" at bounding box center [1392, 289] width 329 height 24
type input "*********"
click at [1278, 456] on div "**********" at bounding box center [1380, 372] width 375 height 685
click at [1306, 728] on button "Add field" at bounding box center [1287, 729] width 67 height 24
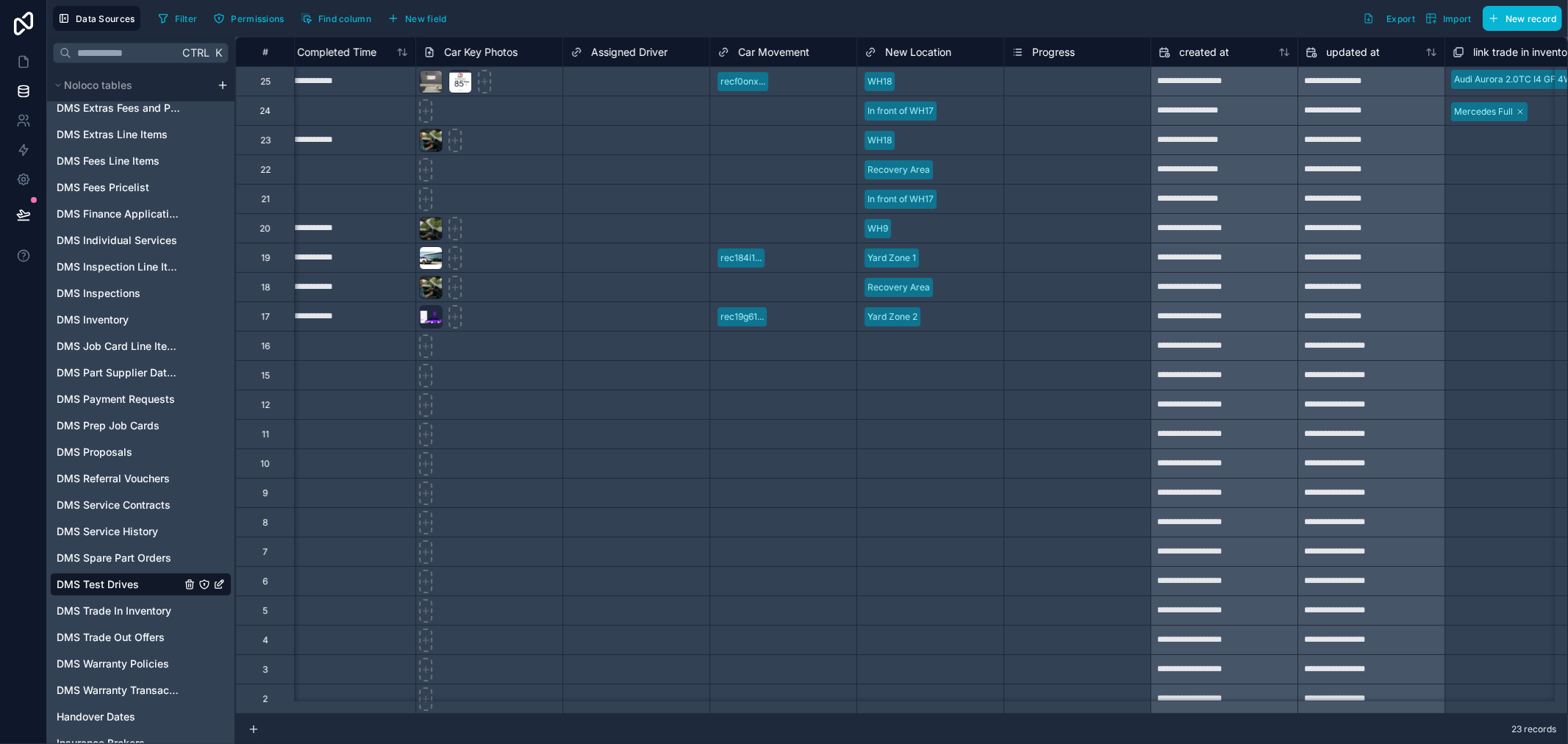
scroll to position [0, 4032]
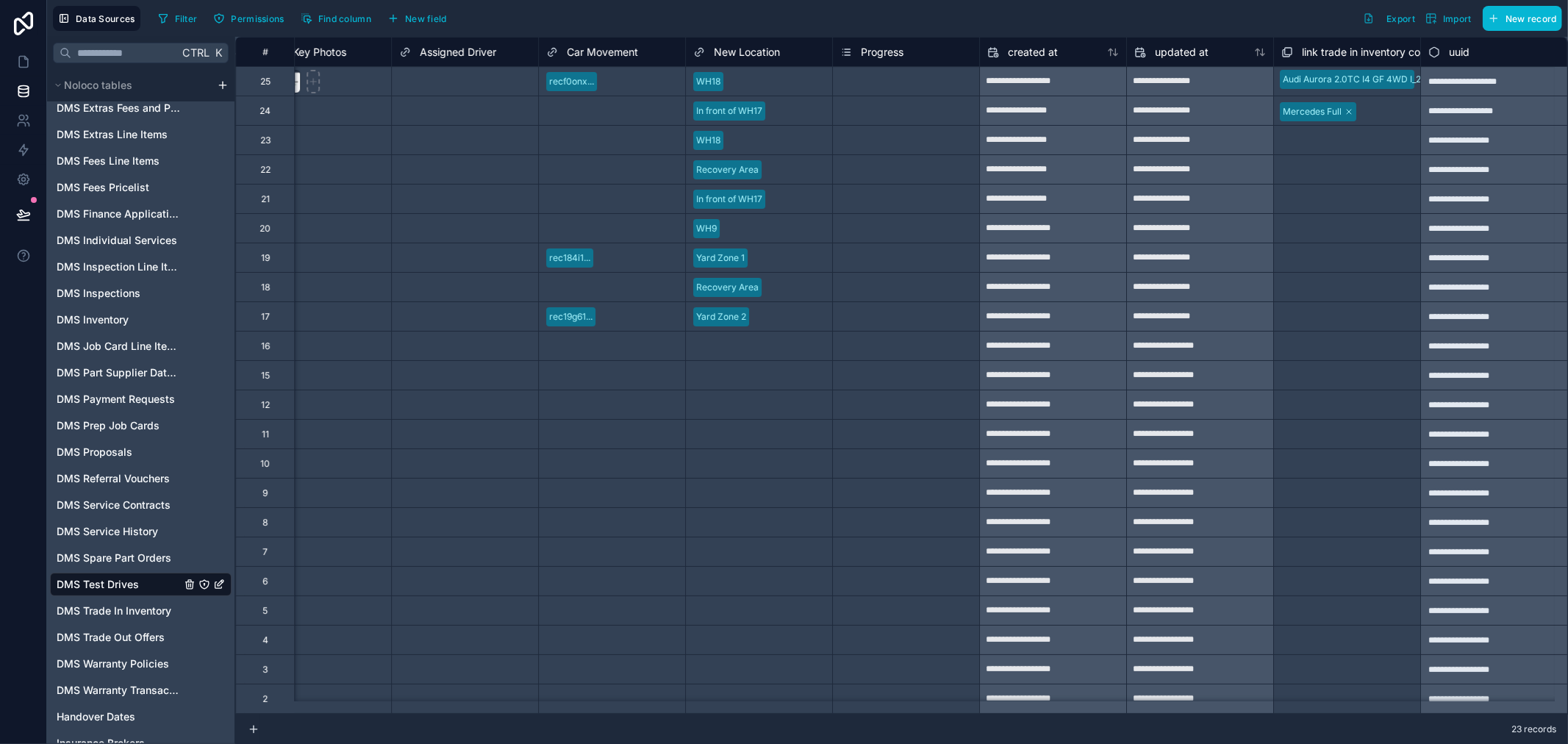
click at [900, 49] on div "Progress" at bounding box center [906, 52] width 132 height 18
click at [895, 54] on div "Progress" at bounding box center [906, 52] width 132 height 18
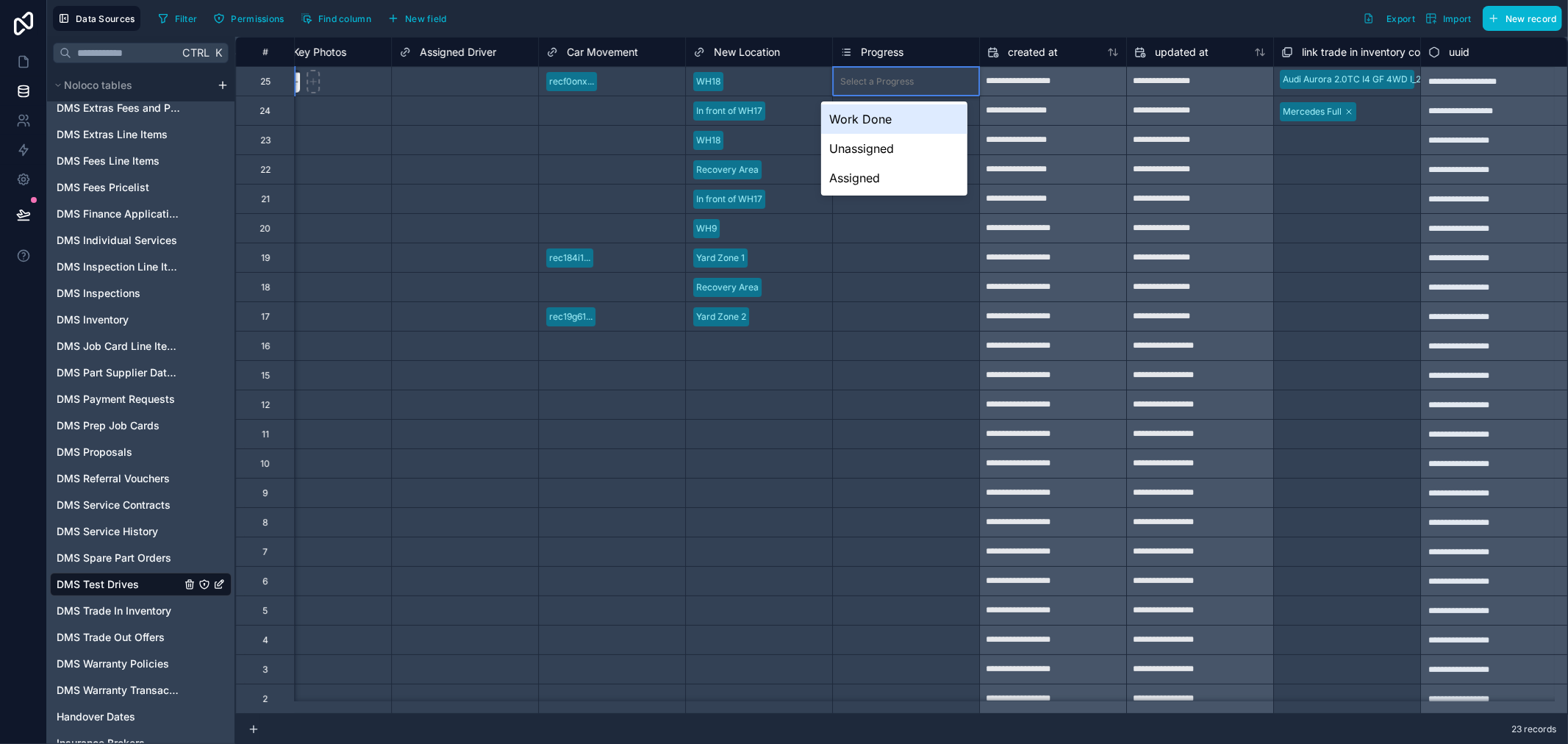
click at [888, 79] on div "Select a Progress" at bounding box center [878, 81] width 74 height 12
click at [888, 155] on div "Unassigned" at bounding box center [894, 148] width 146 height 29
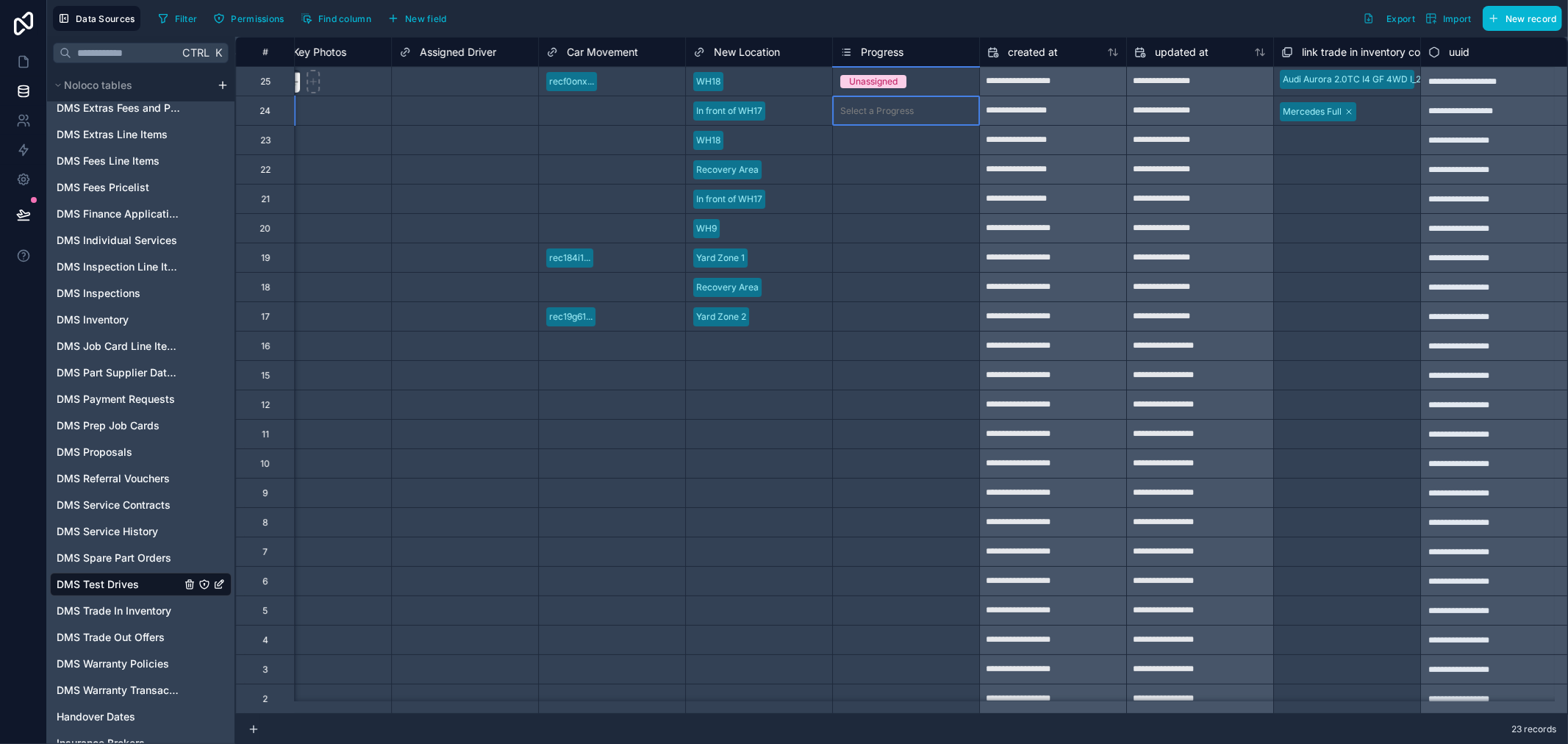
click at [894, 106] on div "Select a Progress" at bounding box center [878, 111] width 74 height 12
click at [888, 113] on div "Select a Progress" at bounding box center [878, 111] width 74 height 12
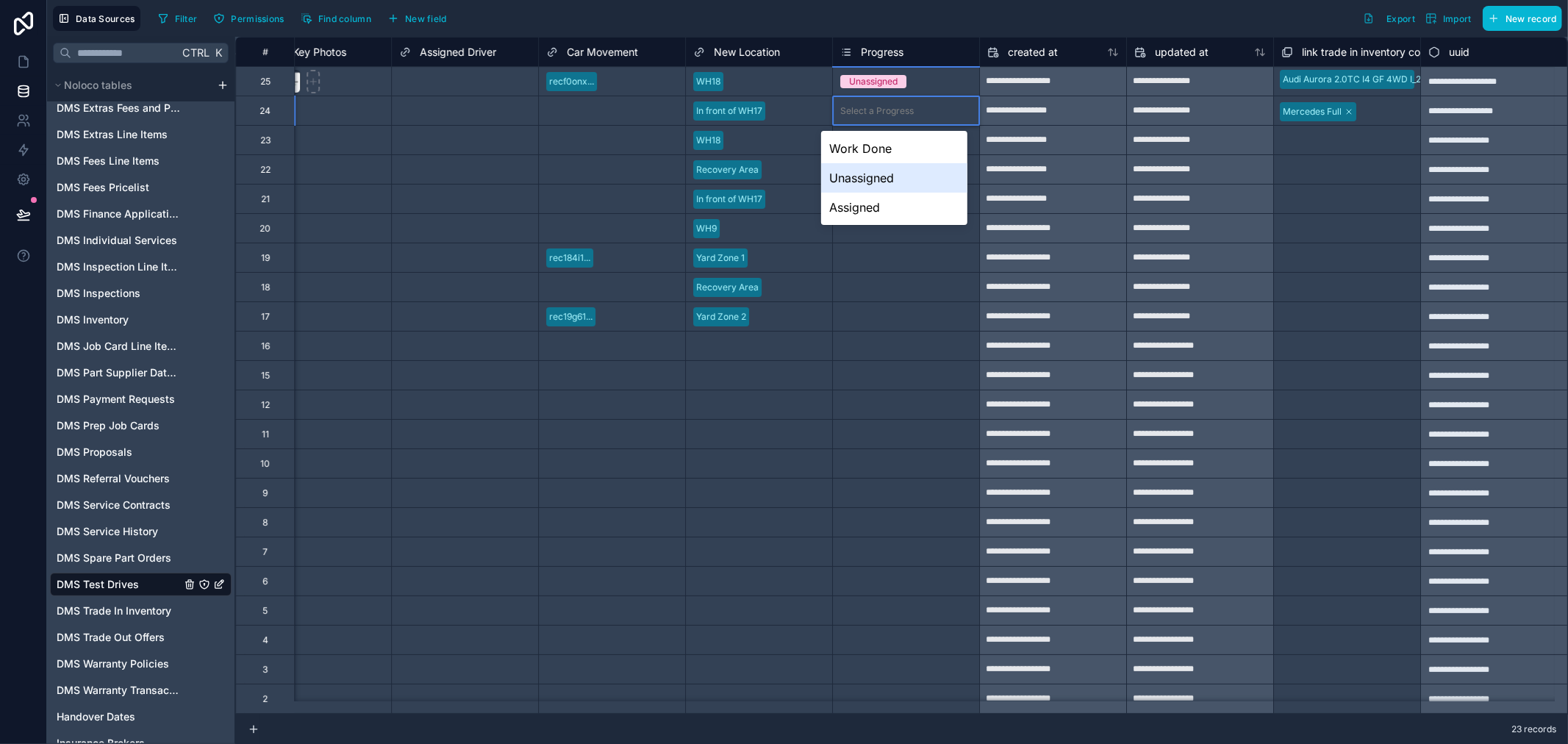
click at [887, 178] on div "Unassigned" at bounding box center [894, 178] width 146 height 29
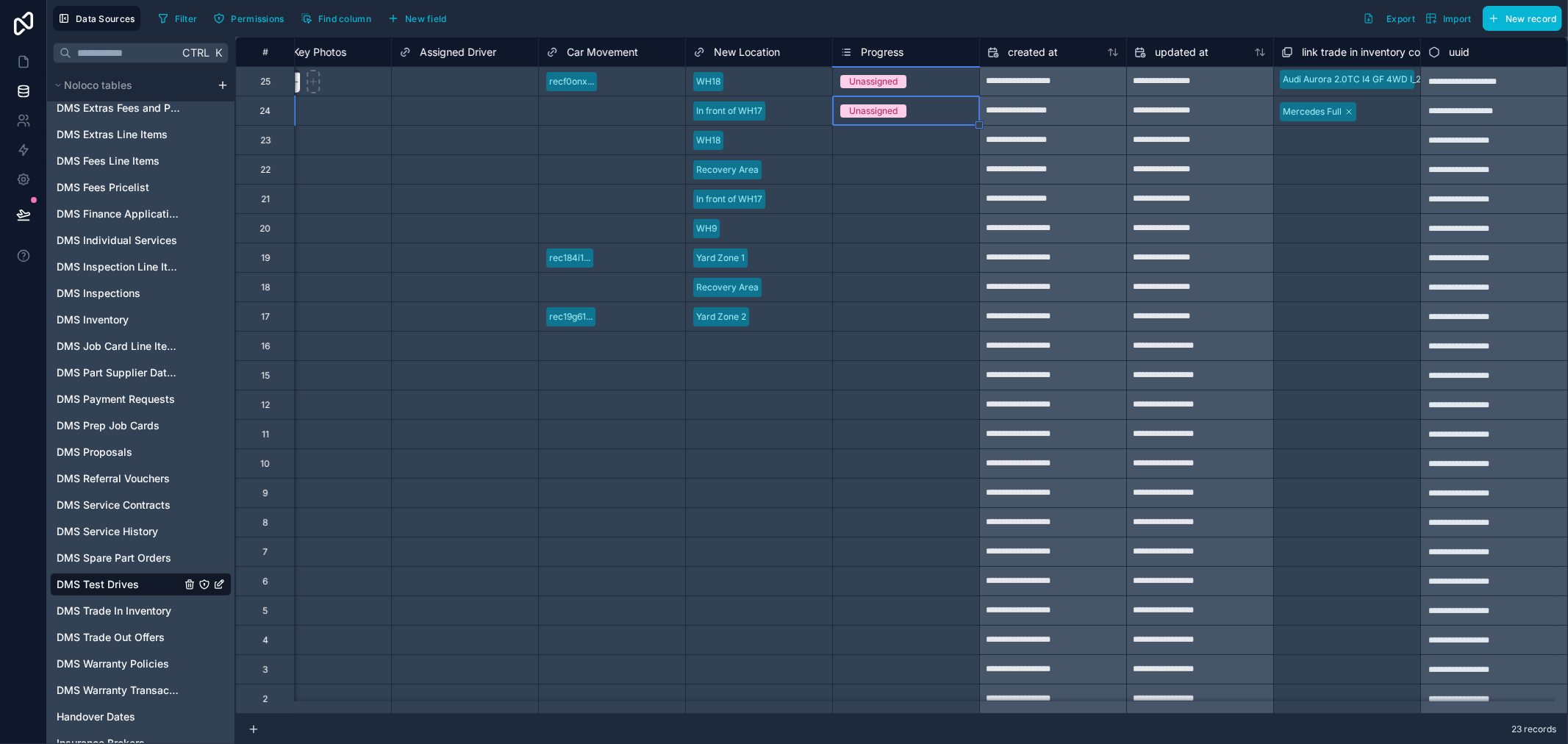
click at [884, 144] on div "Select a Progress" at bounding box center [878, 140] width 74 height 12
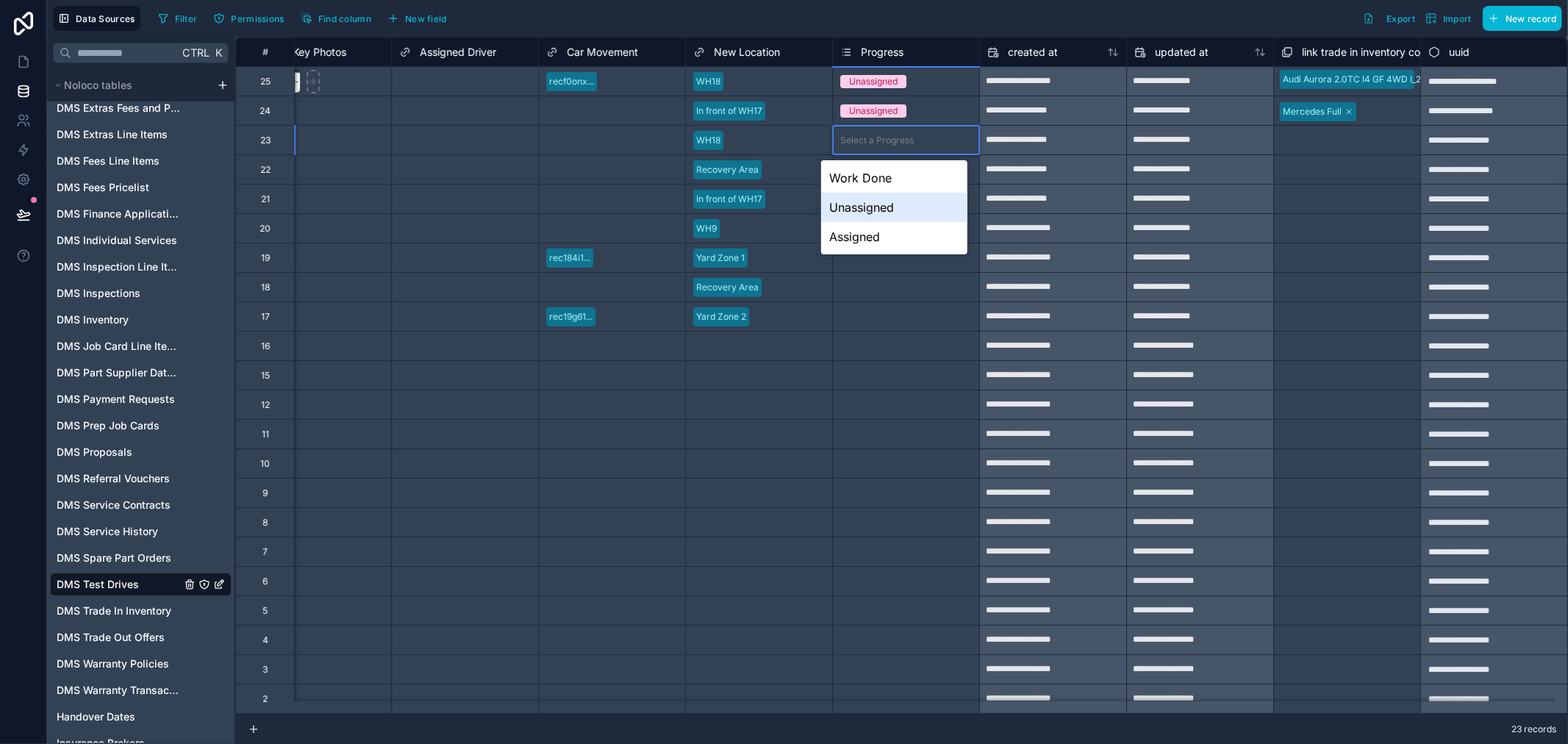
click at [885, 202] on div "Unassigned" at bounding box center [894, 207] width 146 height 29
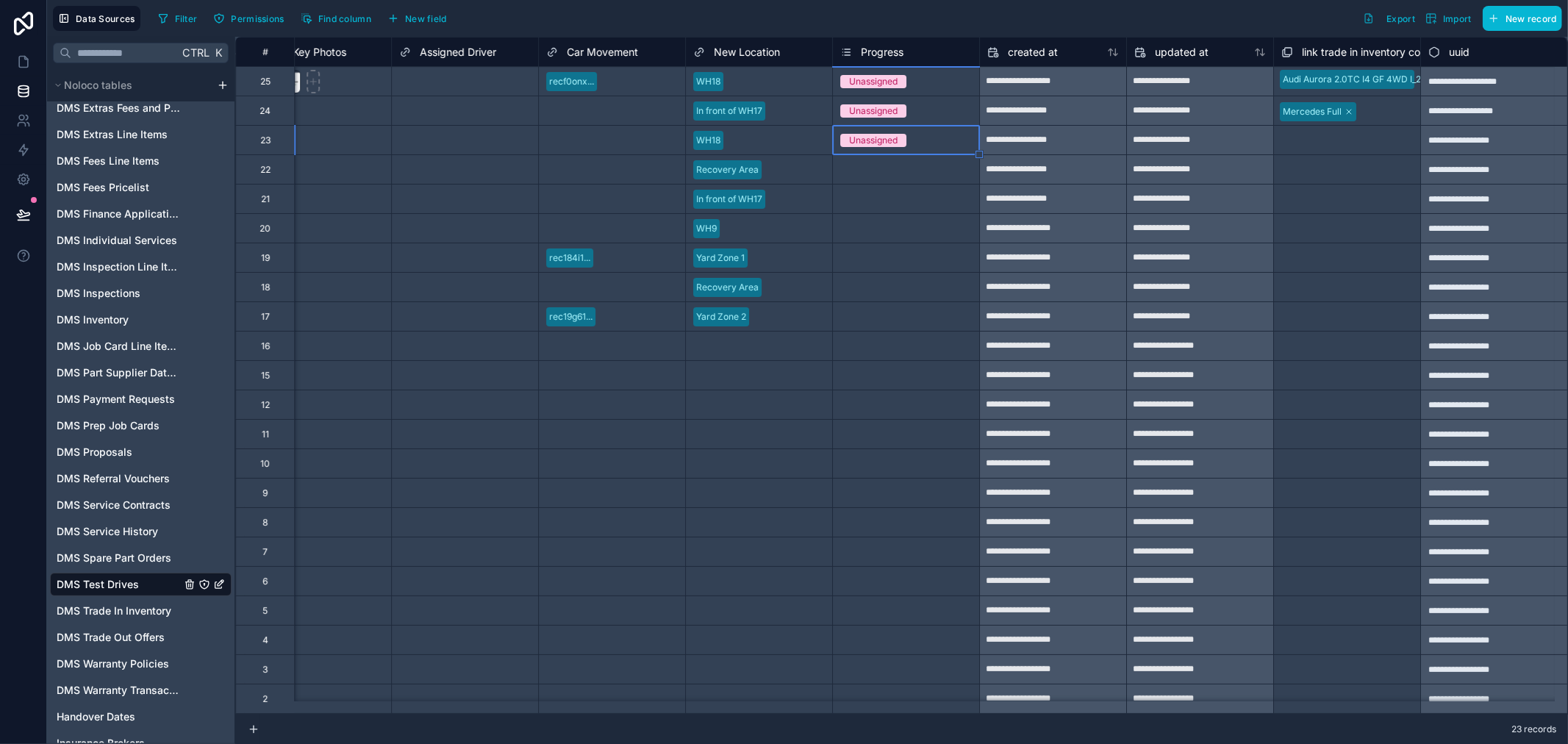
click at [891, 172] on div "Select a Progress" at bounding box center [878, 169] width 74 height 12
click at [891, 159] on div "Select a Progress" at bounding box center [906, 169] width 146 height 28
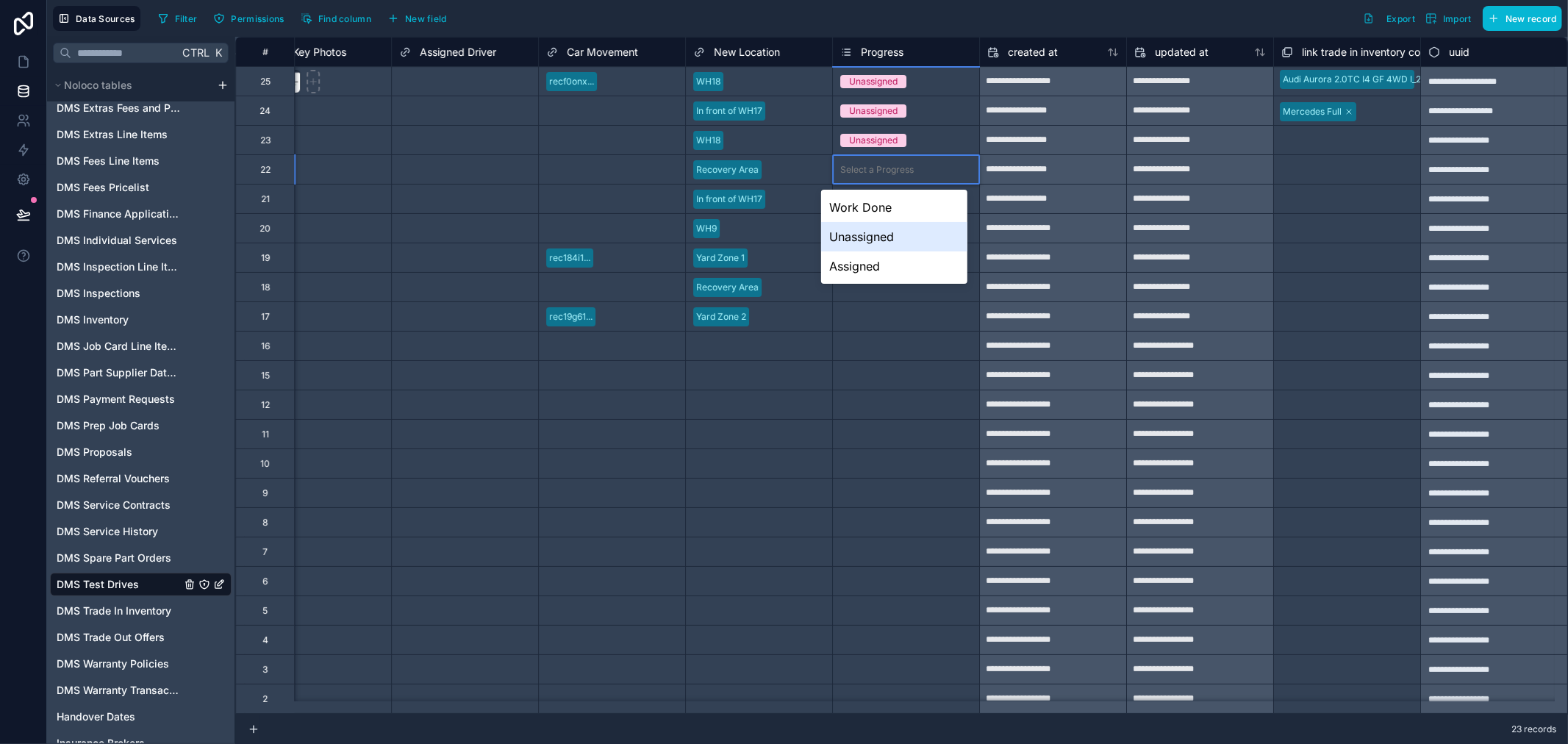
click at [890, 238] on div "Unassigned" at bounding box center [894, 236] width 146 height 29
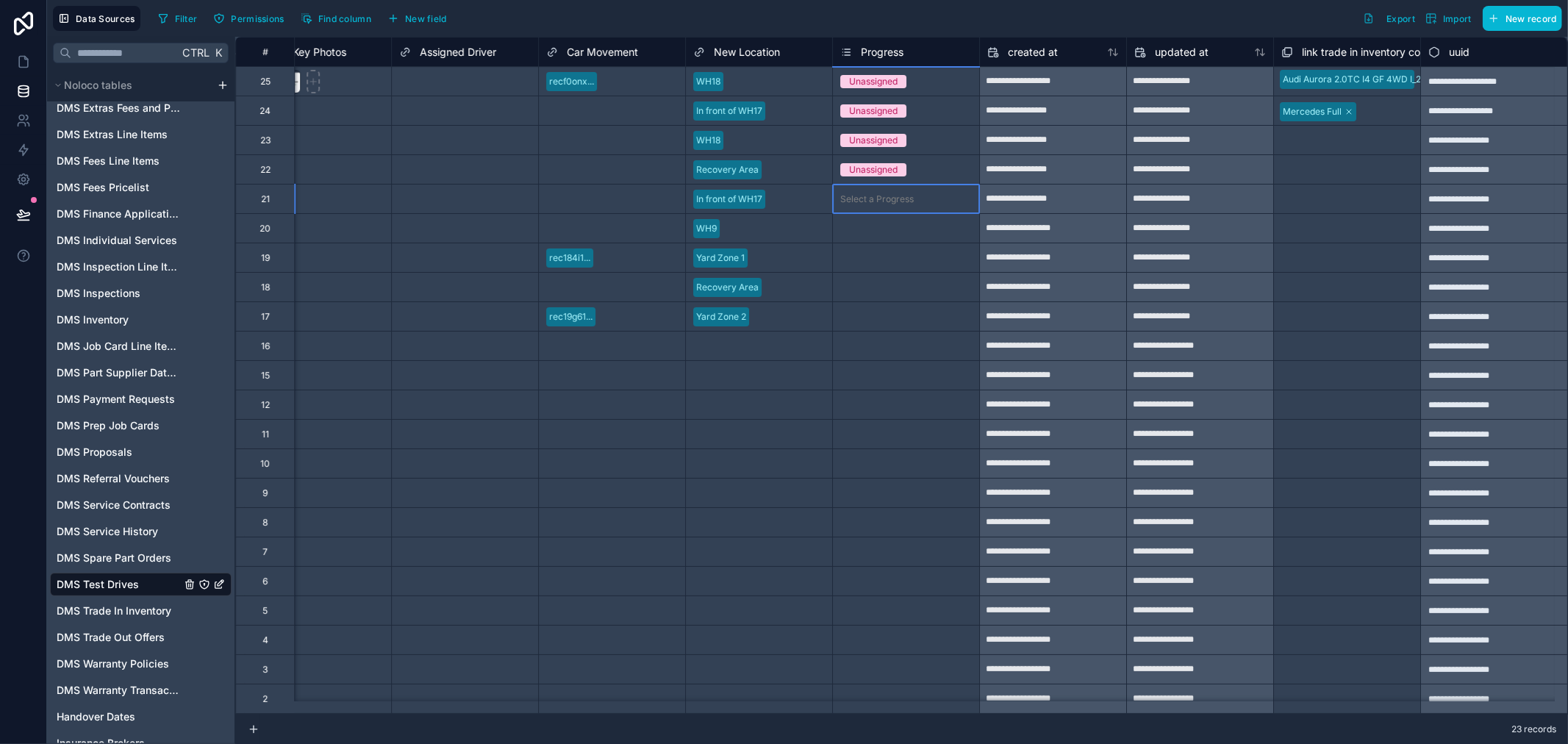
click at [873, 201] on div "Select a Progress" at bounding box center [878, 199] width 74 height 12
click at [876, 75] on div "Unassigned" at bounding box center [873, 81] width 48 height 13
click at [925, 45] on div "Progress" at bounding box center [906, 52] width 132 height 18
click at [921, 52] on div "Progress" at bounding box center [906, 52] width 132 height 18
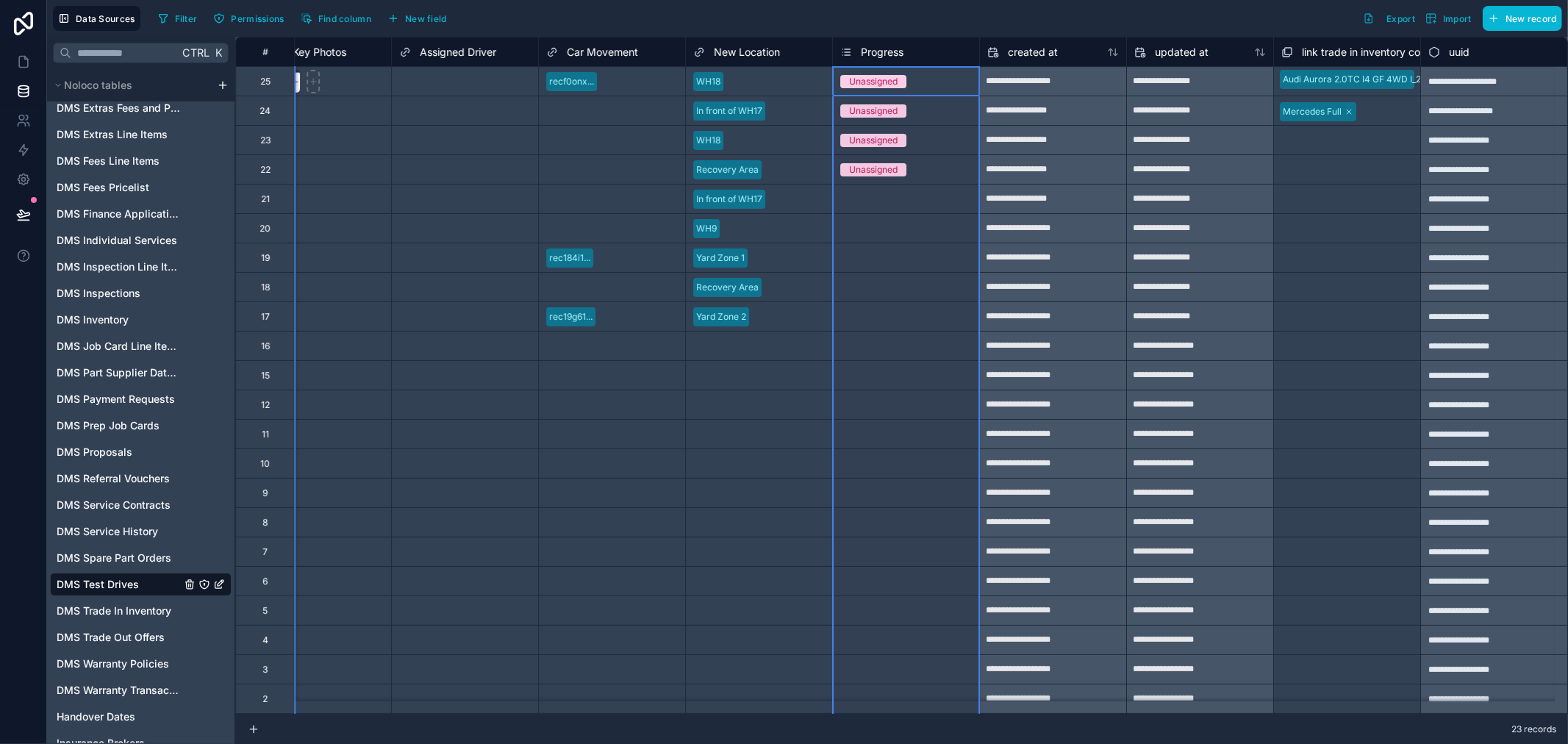
click at [866, 49] on span "Progress" at bounding box center [882, 52] width 42 height 15
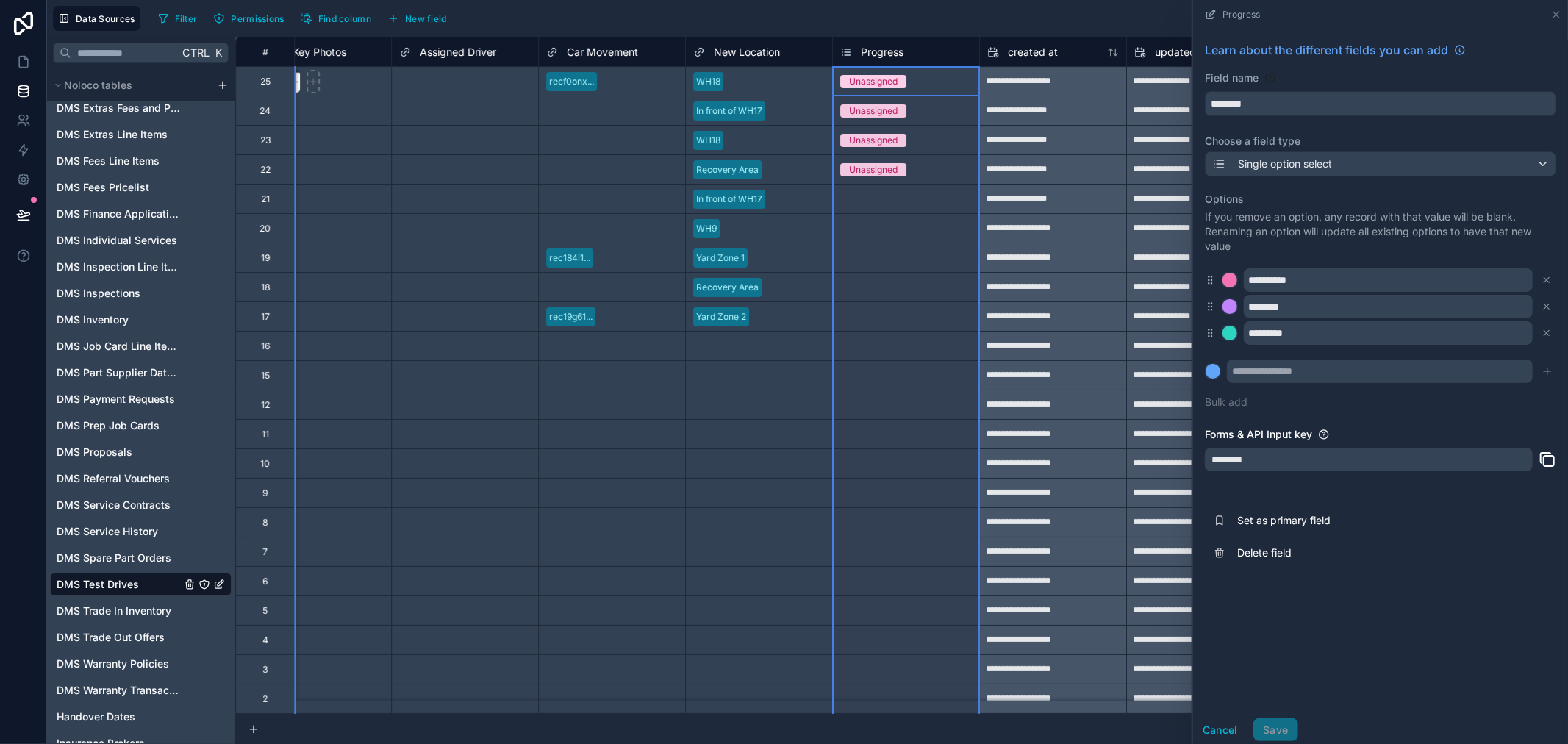
click at [1442, 193] on label "Options" at bounding box center [1381, 199] width 352 height 15
click at [25, 62] on icon at bounding box center [23, 62] width 15 height 15
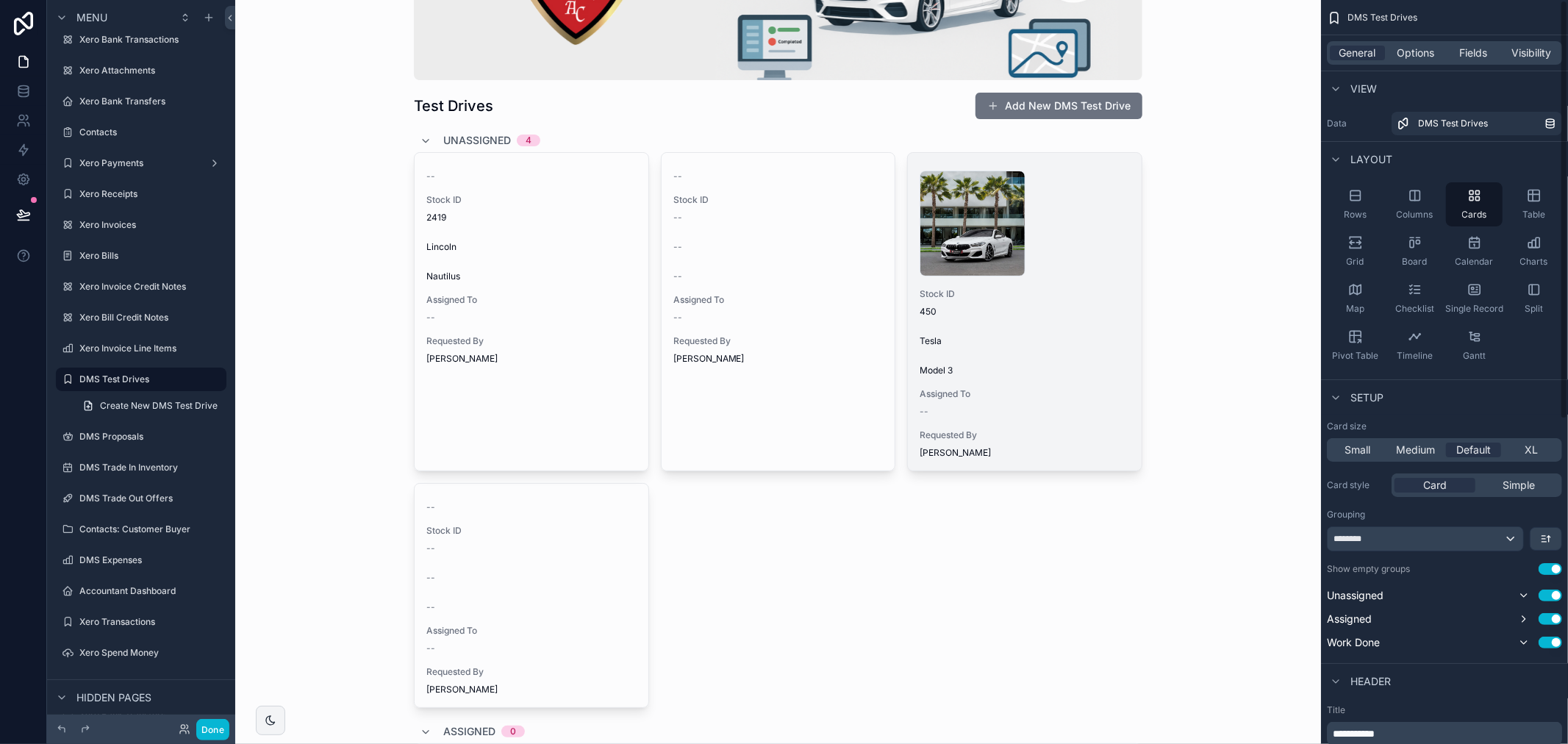
scroll to position [408, 0]
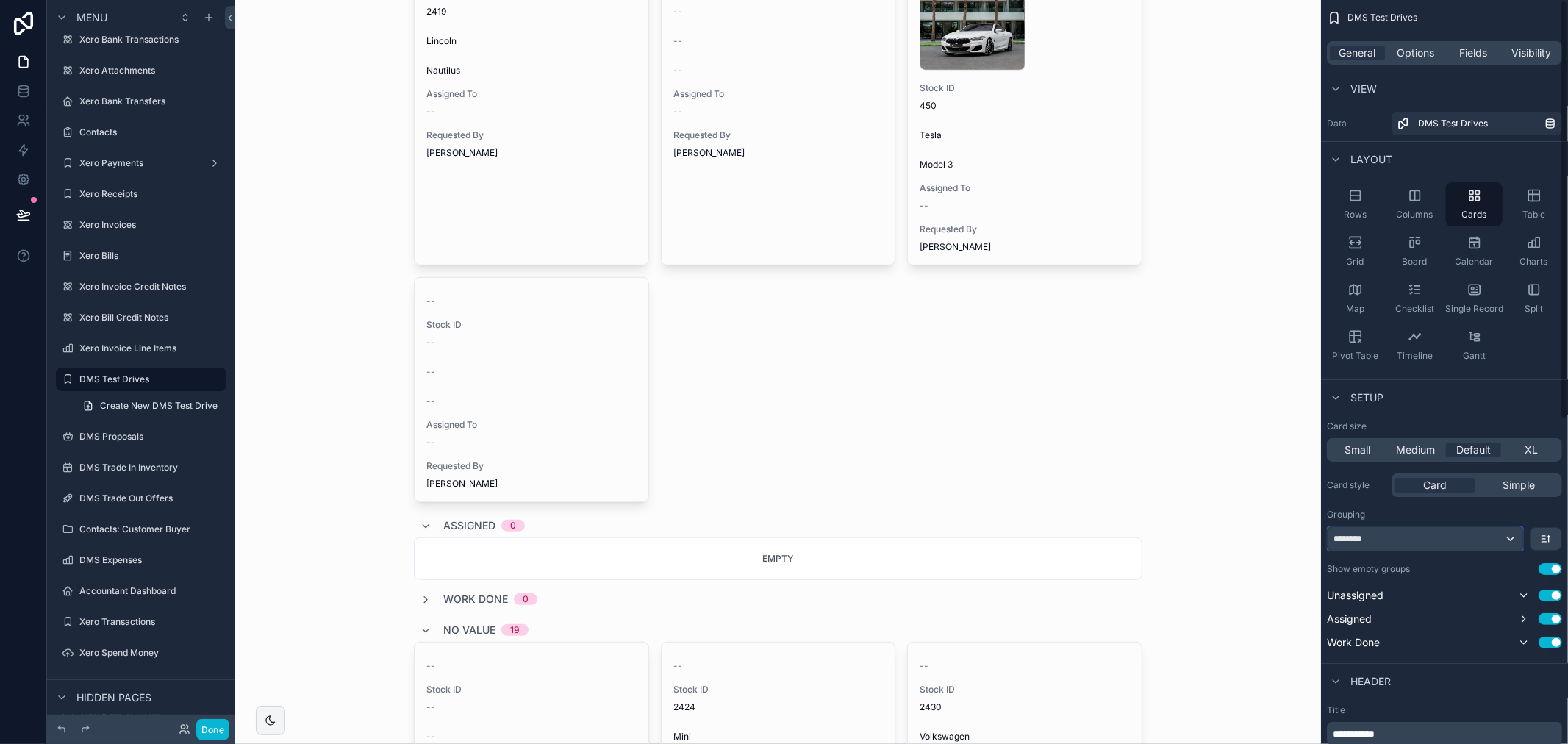
click at [1439, 539] on div "********" at bounding box center [1426, 539] width 196 height 24
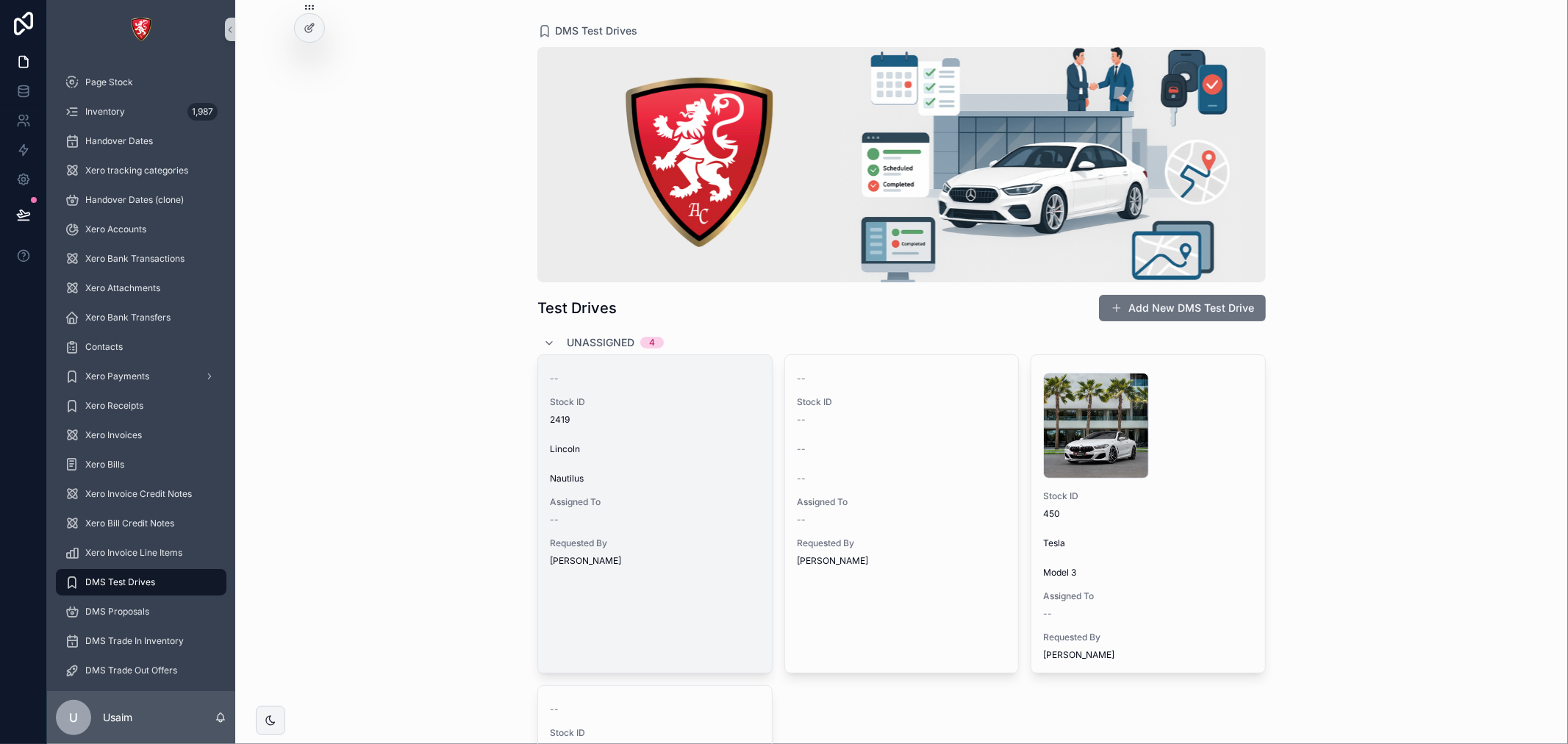
click at [674, 533] on div "-- Stock ID 2419 Lincoln Nautilus Assigned To -- Requested By [PERSON_NAME]" at bounding box center [655, 466] width 234 height 223
click at [653, 515] on div "--" at bounding box center [654, 519] width 210 height 12
click at [697, 465] on div "-- Stock ID 2419 Lincoln Nautilus Assigned To -- Requested By [PERSON_NAME]" at bounding box center [655, 466] width 234 height 223
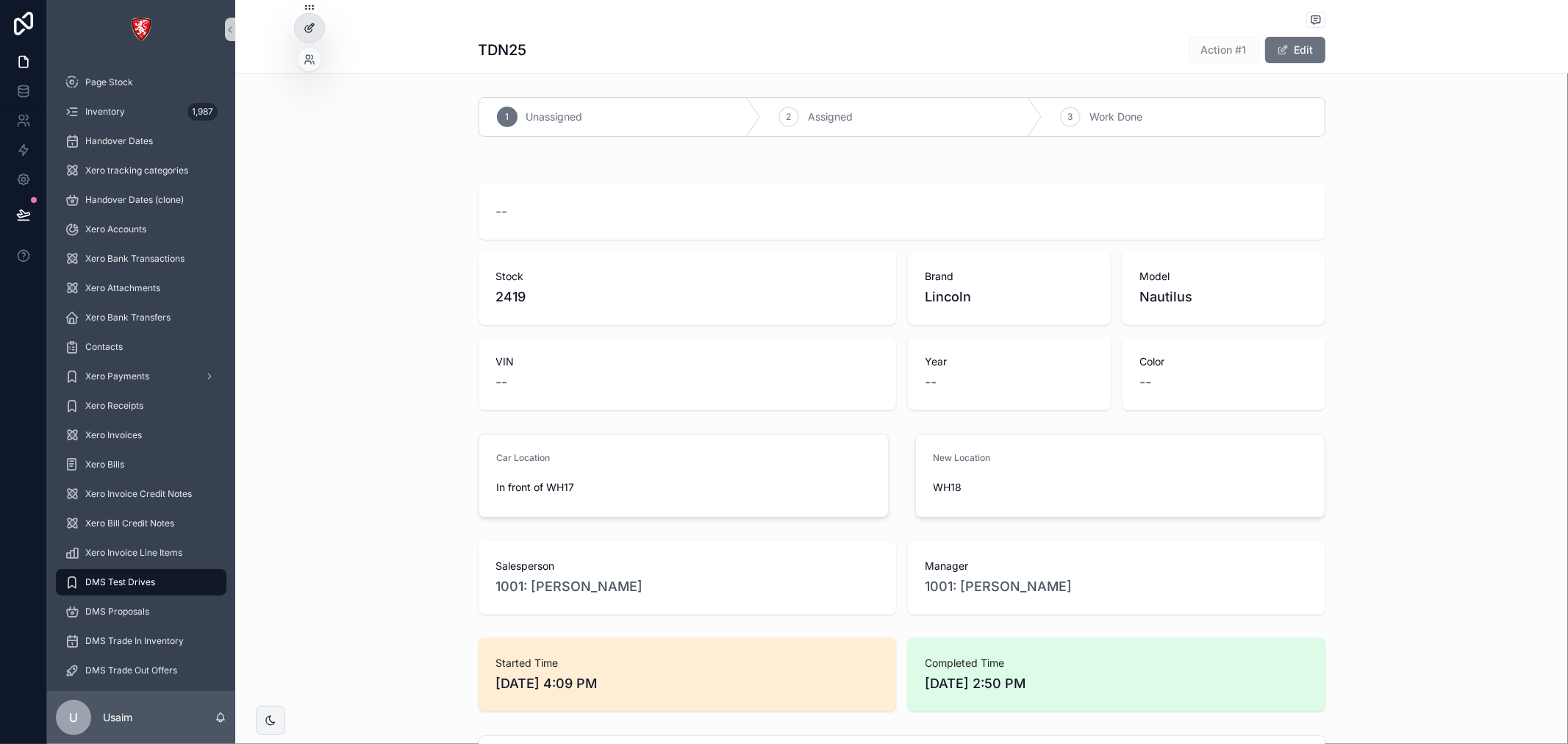
click at [313, 30] on icon at bounding box center [309, 28] width 12 height 12
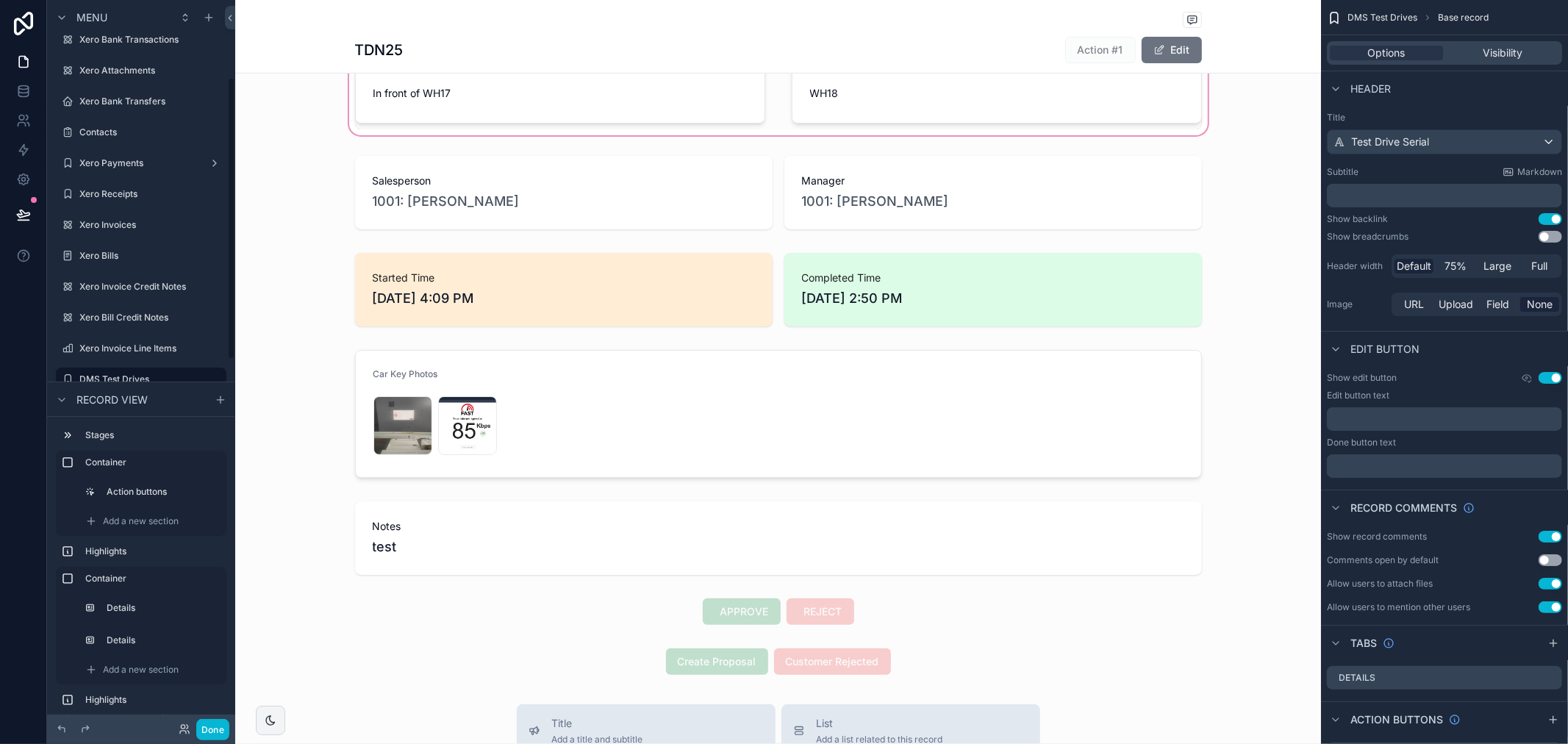
scroll to position [489, 0]
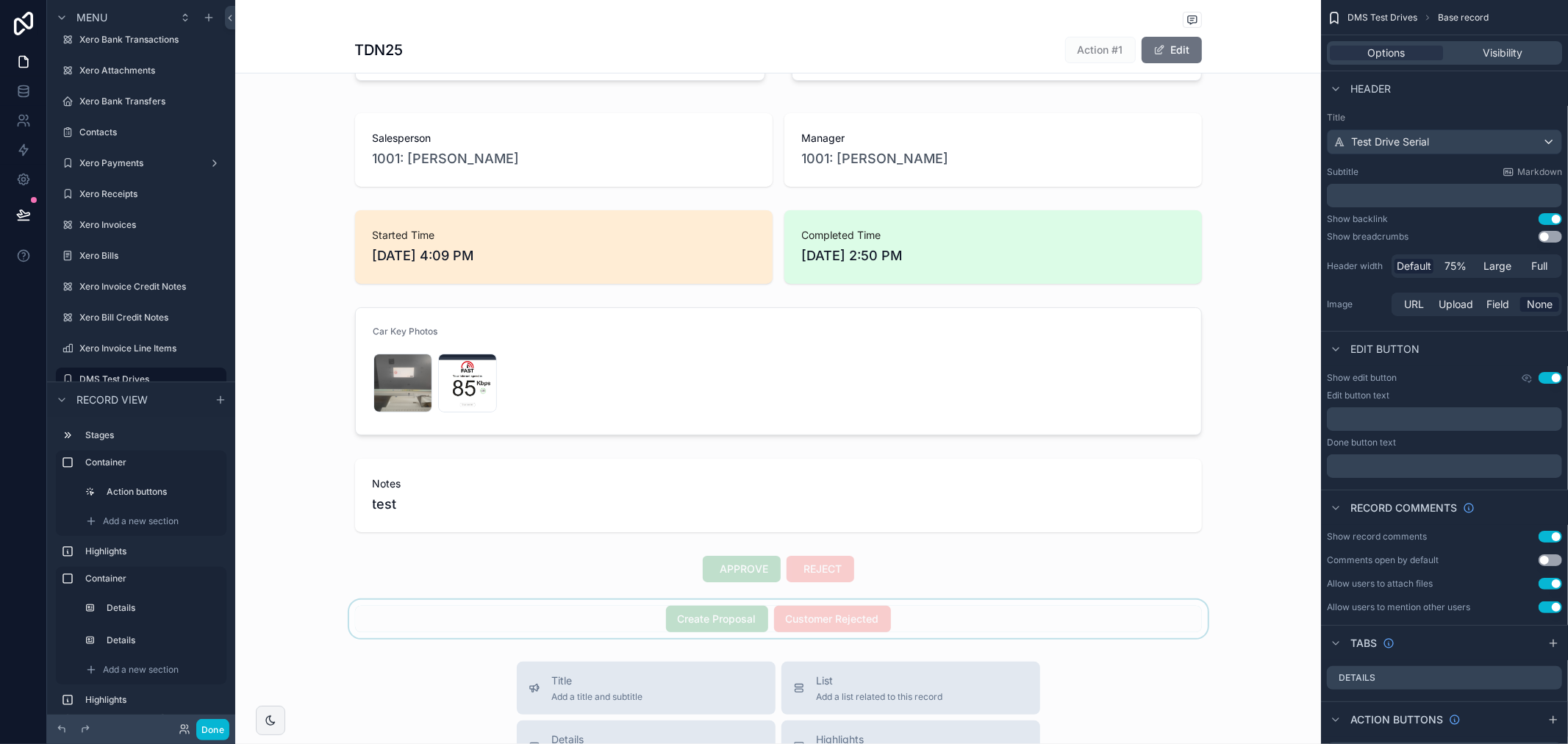
click at [324, 618] on div "scrollable content" at bounding box center [778, 619] width 1086 height 38
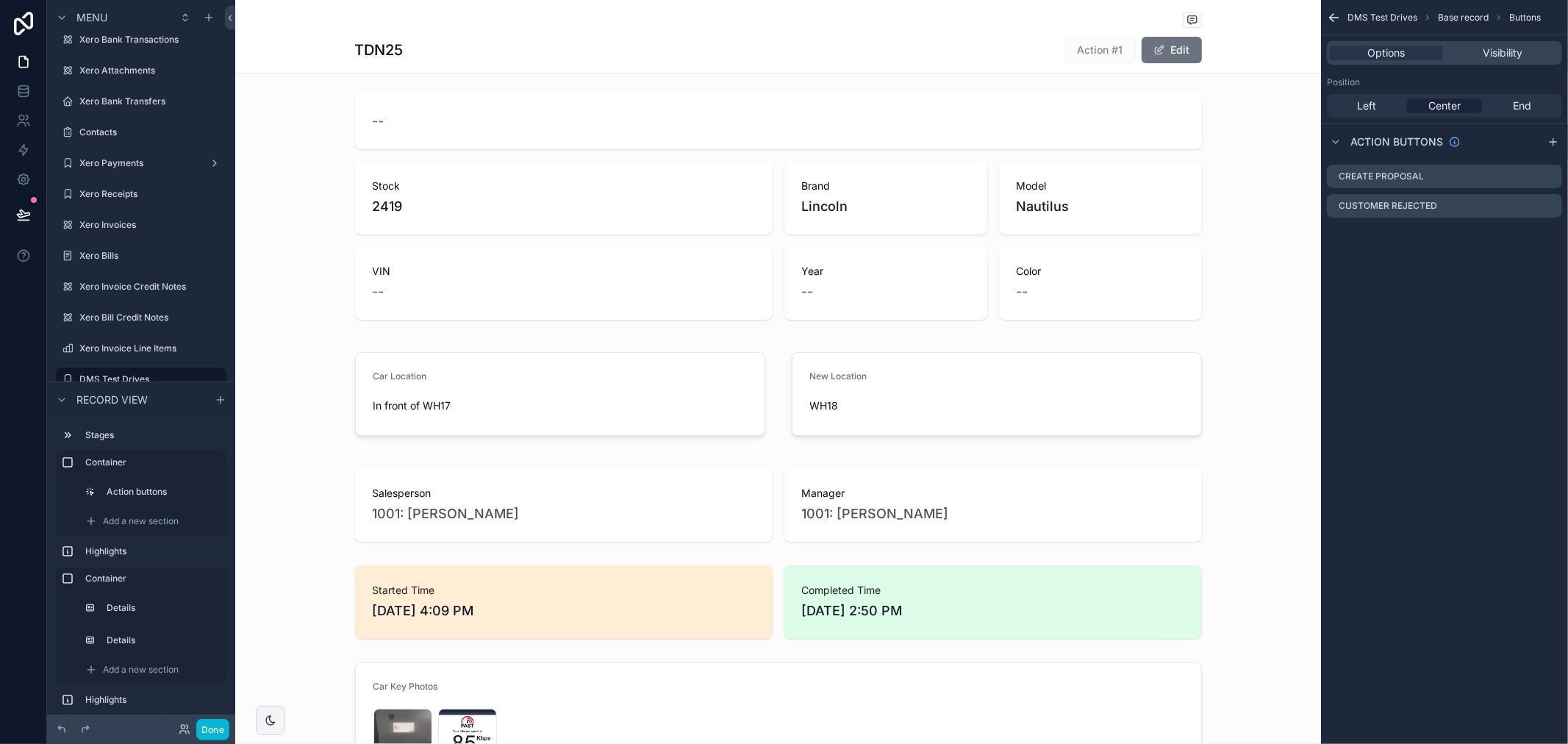
scroll to position [0, 0]
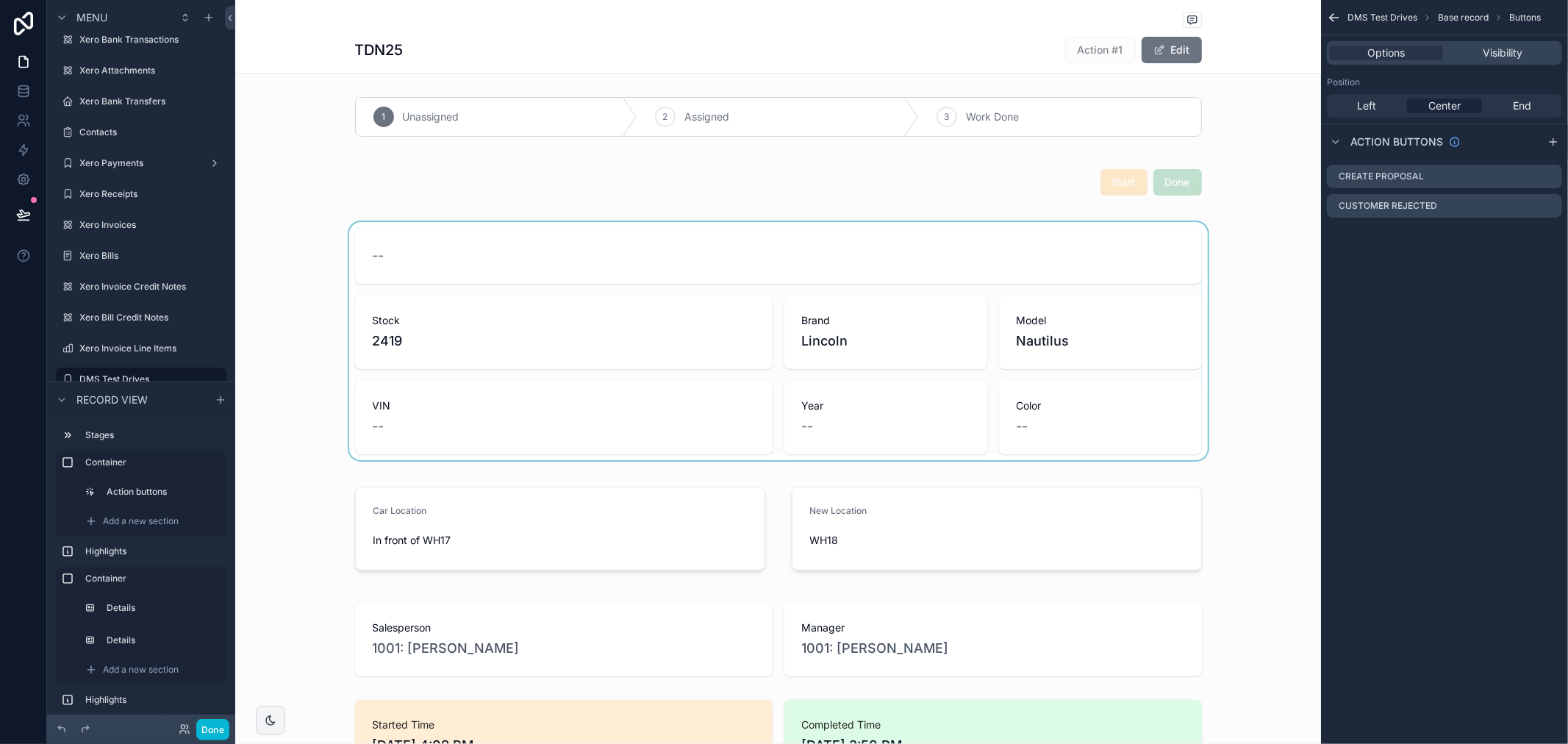
click at [606, 348] on div "scrollable content" at bounding box center [778, 340] width 1086 height 238
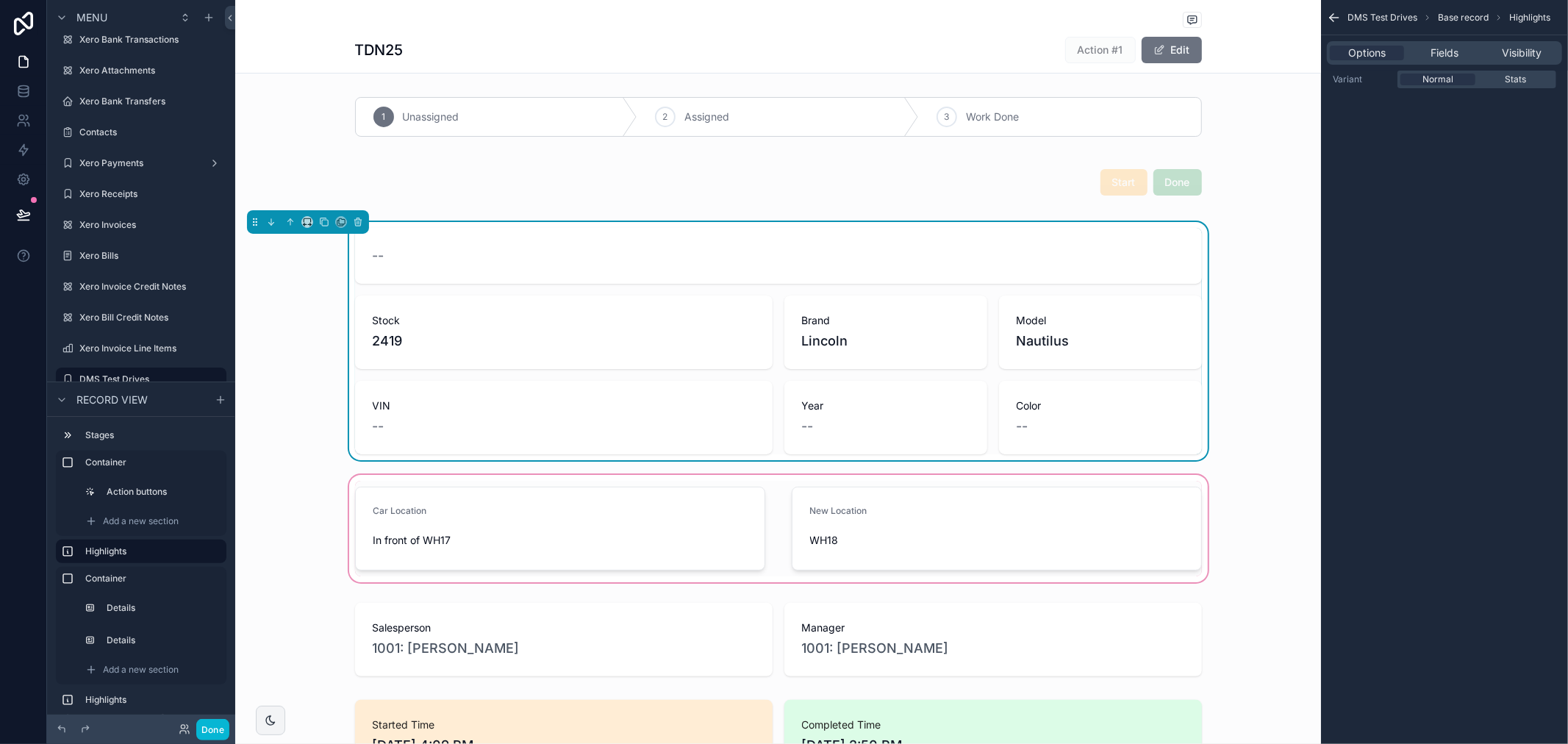
scroll to position [82, 0]
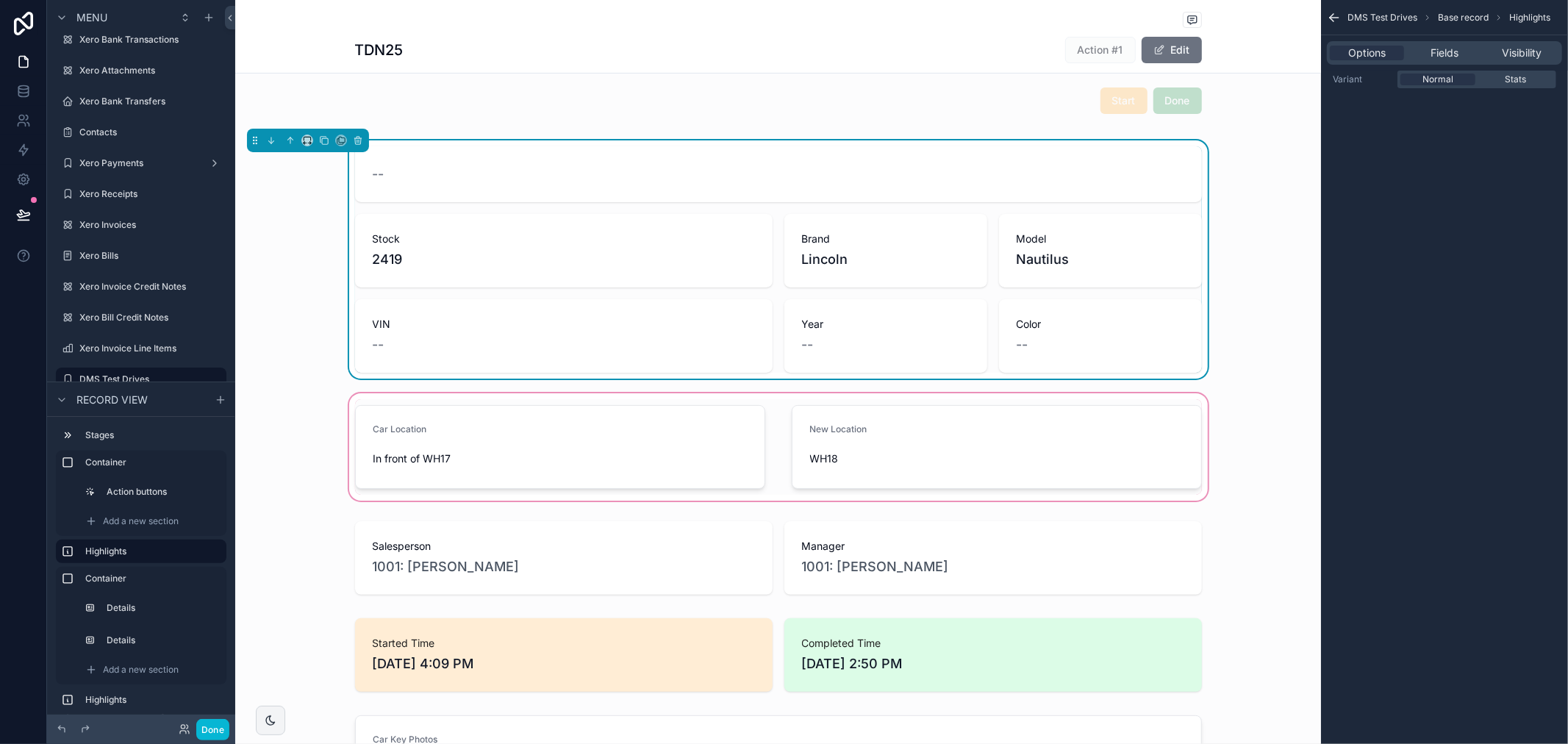
click at [600, 445] on div "scrollable content" at bounding box center [778, 446] width 1086 height 113
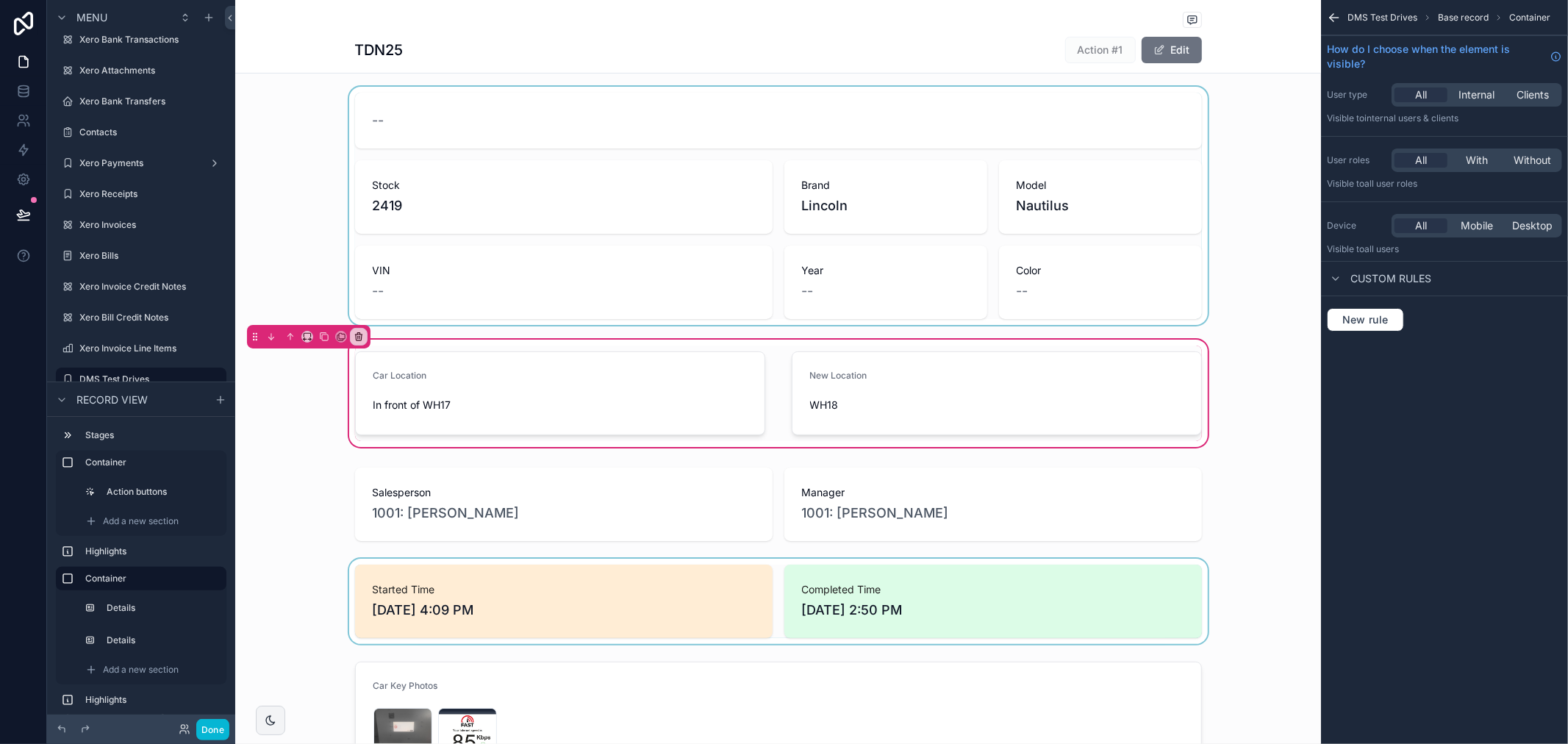
scroll to position [163, 0]
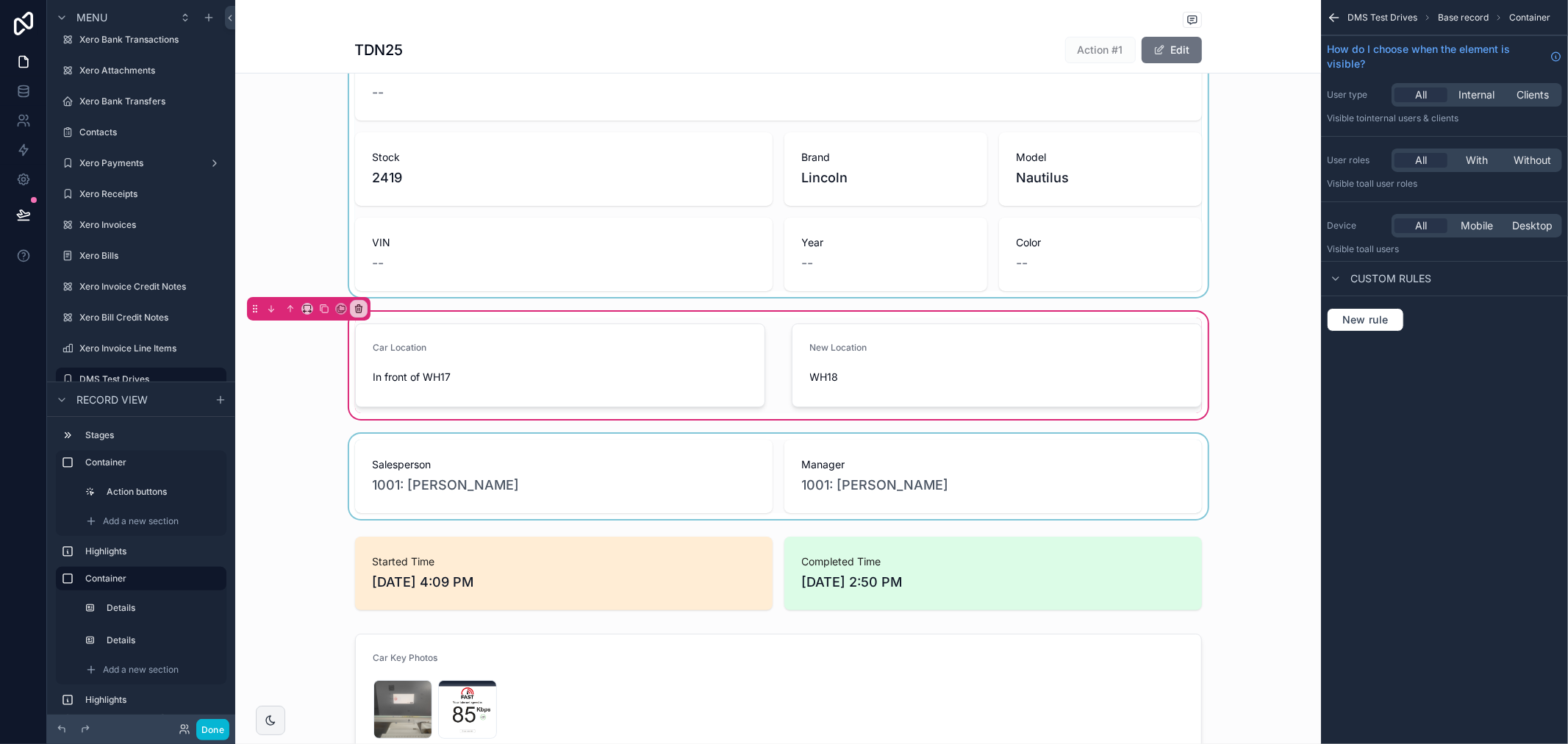
click at [593, 481] on div "scrollable content" at bounding box center [778, 476] width 1086 height 85
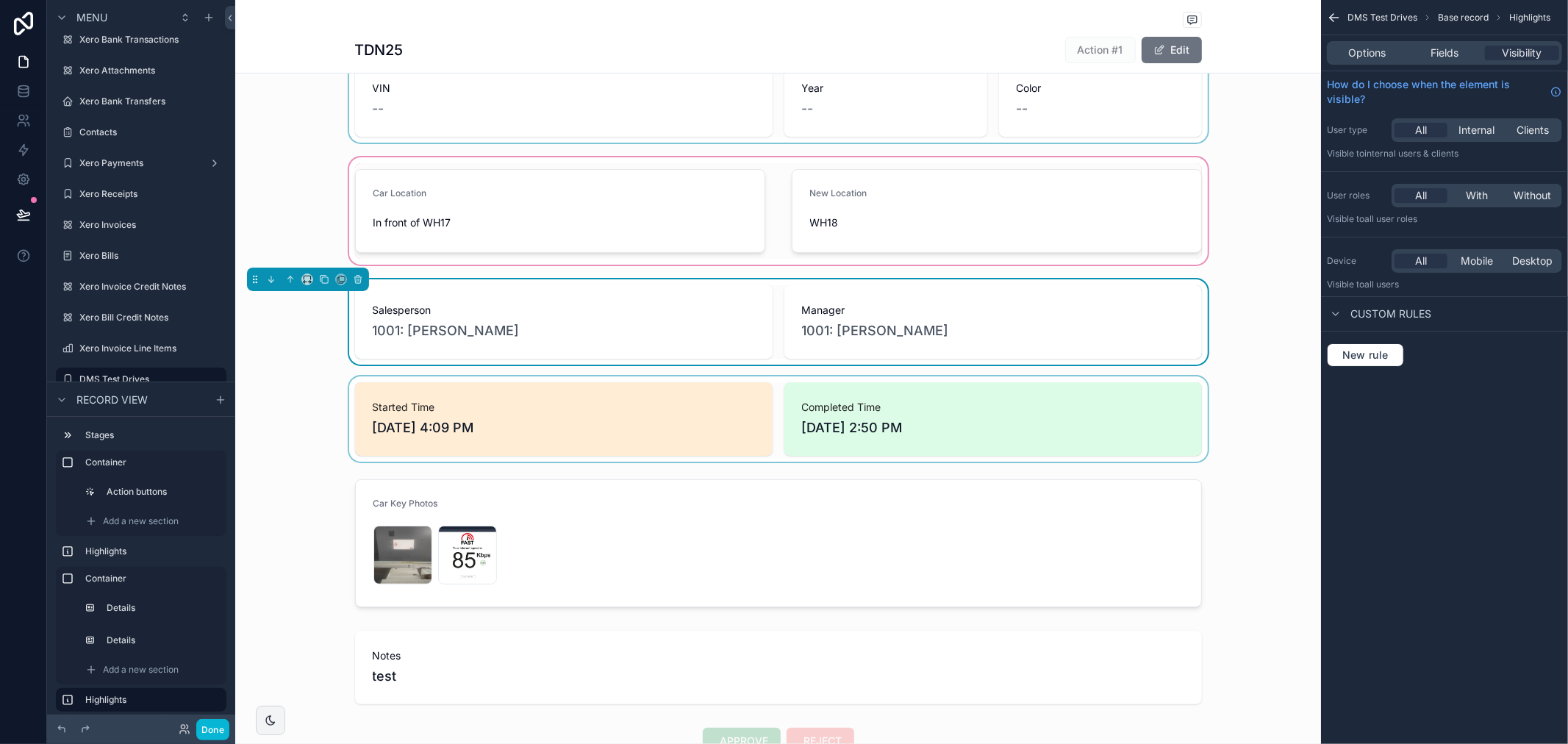
scroll to position [326, 0]
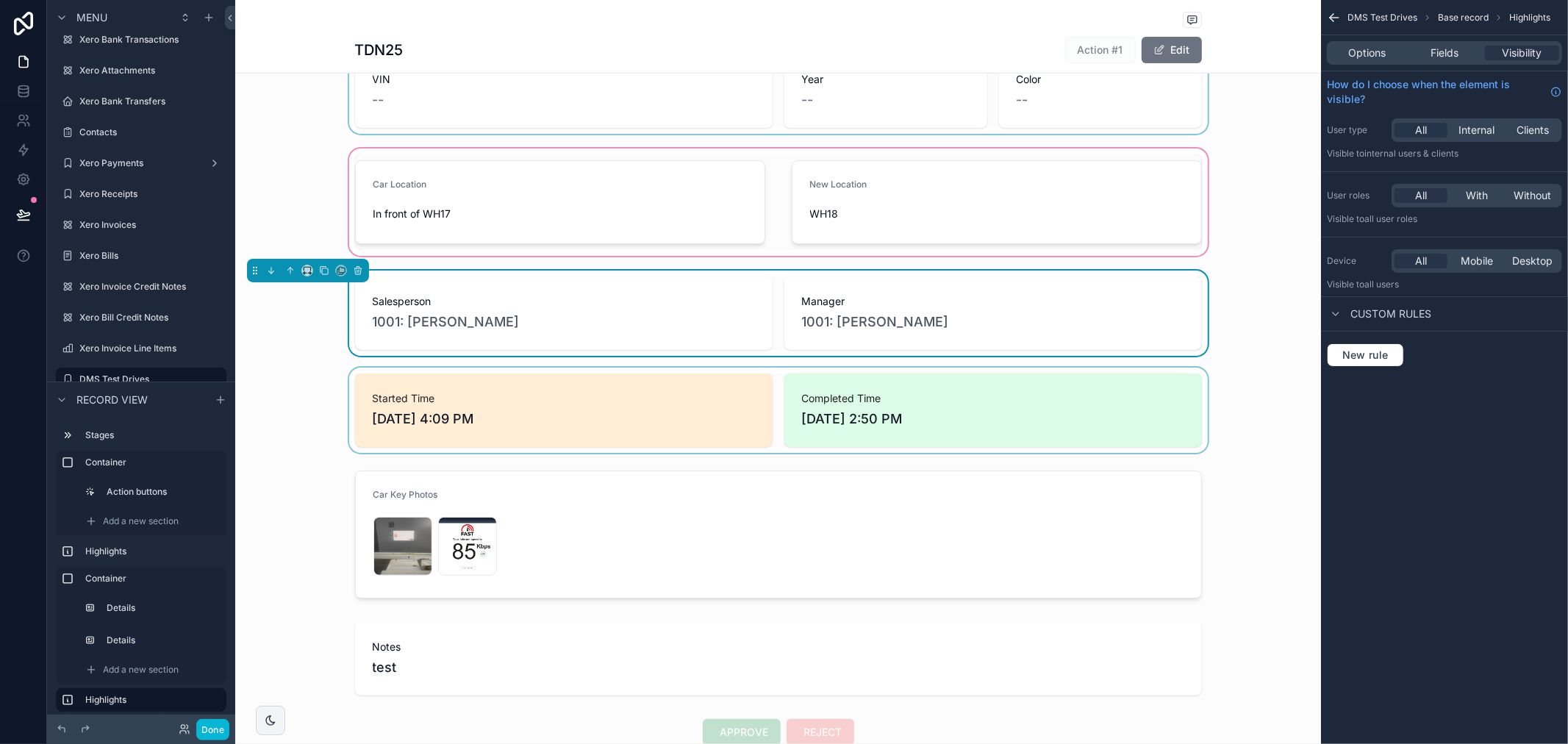
click at [1232, 371] on div "scrollable content" at bounding box center [778, 410] width 1086 height 85
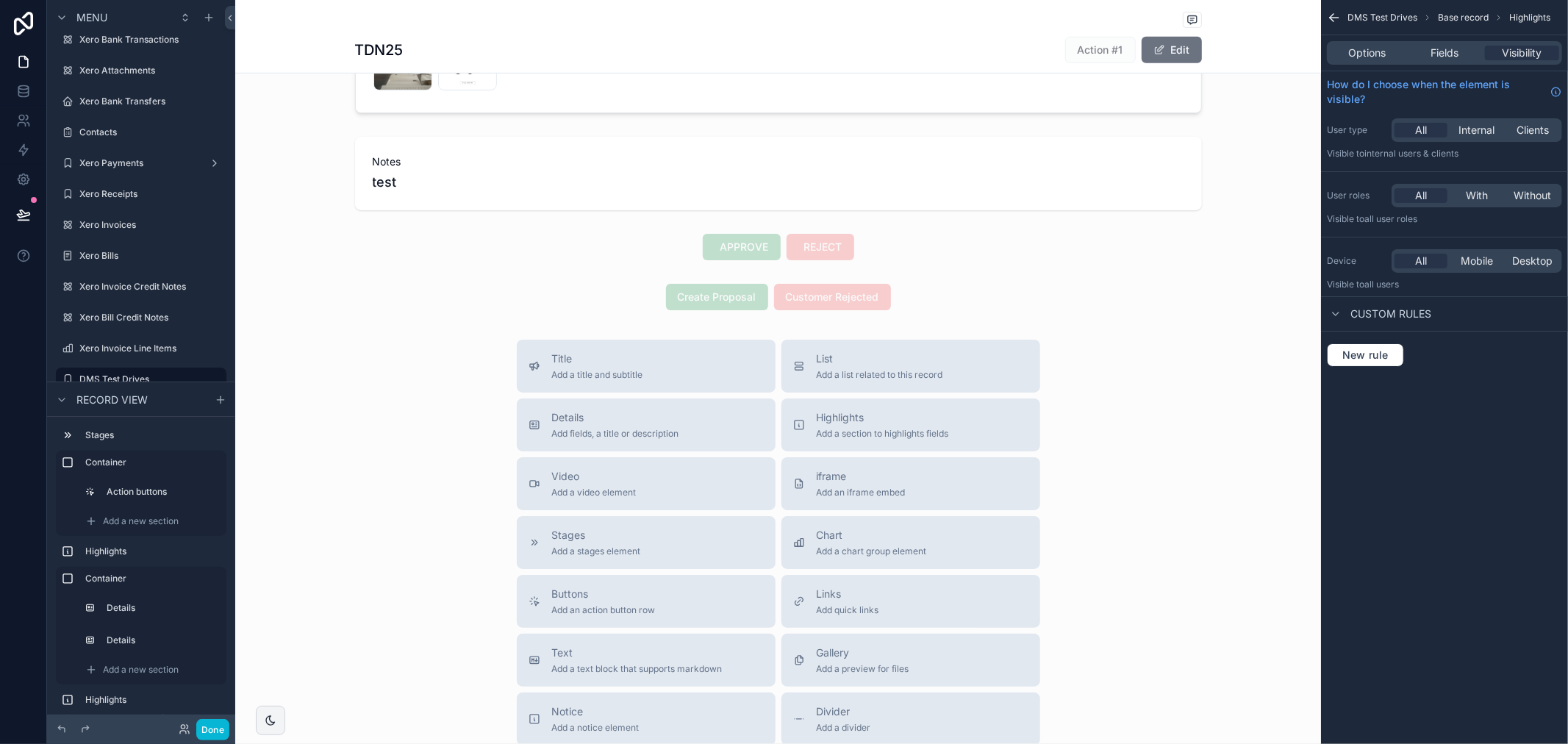
scroll to position [802, 0]
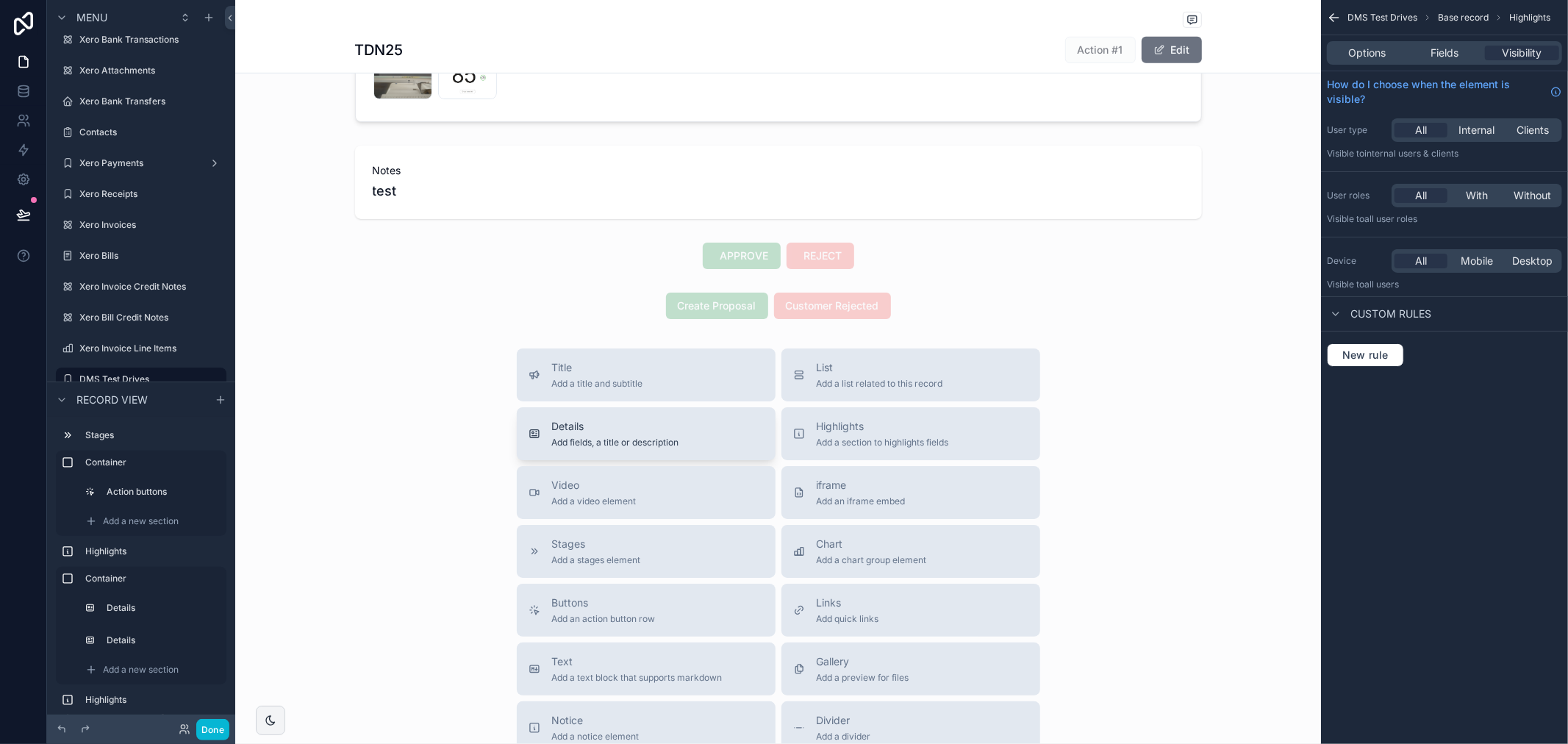
click at [620, 441] on span "Add fields, a title or description" at bounding box center [615, 442] width 127 height 12
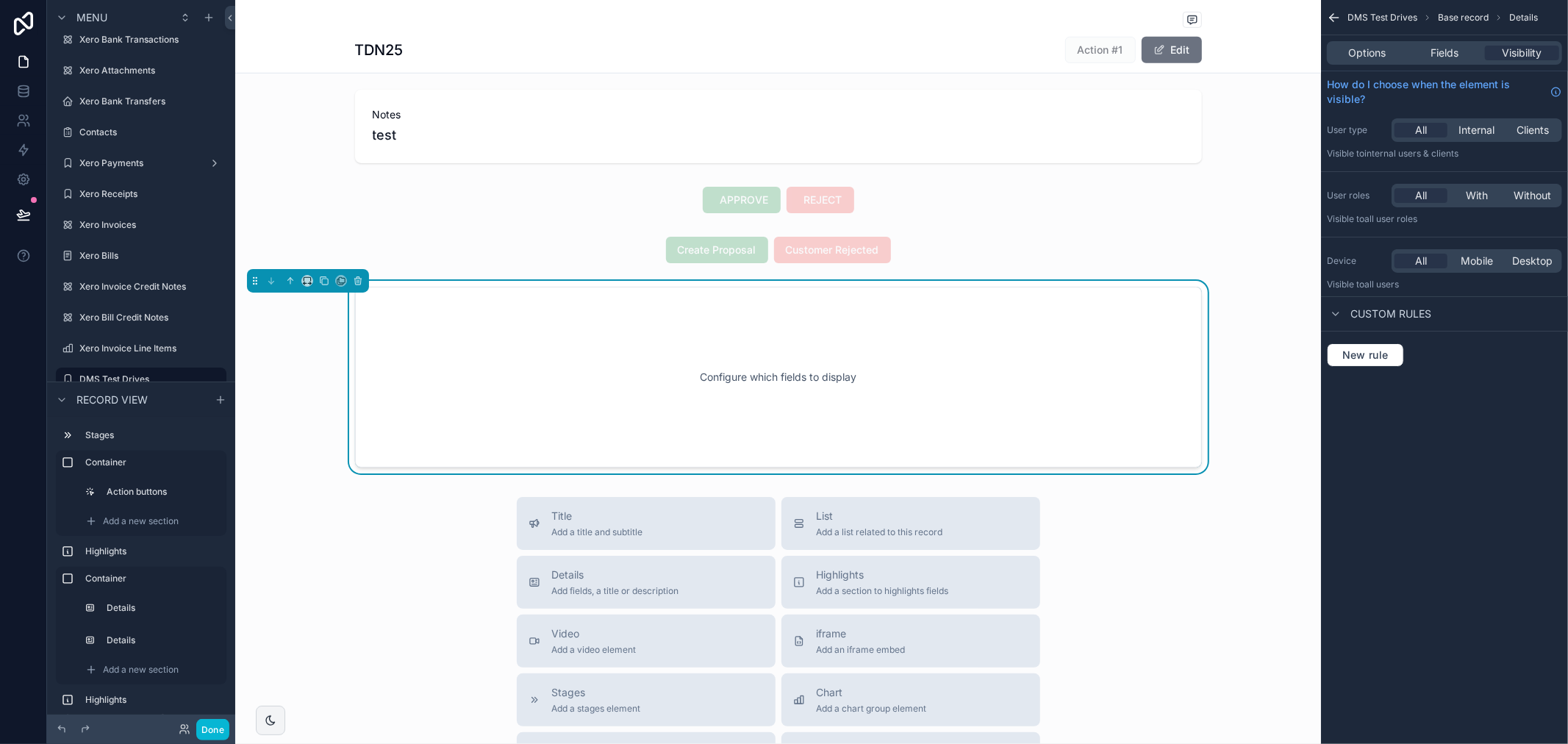
scroll to position [863, 0]
click at [1429, 57] on div "Fields" at bounding box center [1444, 52] width 74 height 15
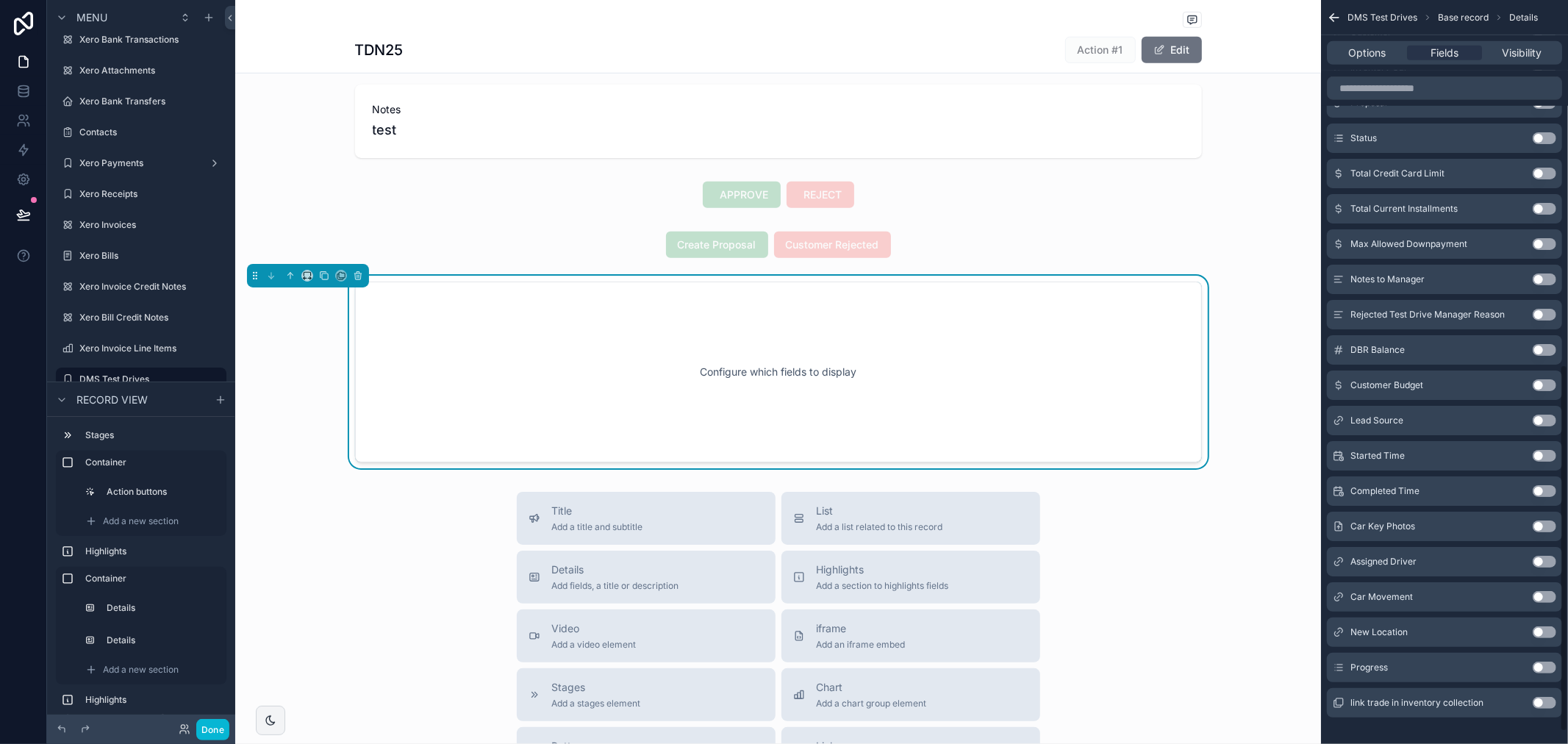
scroll to position [764, 0]
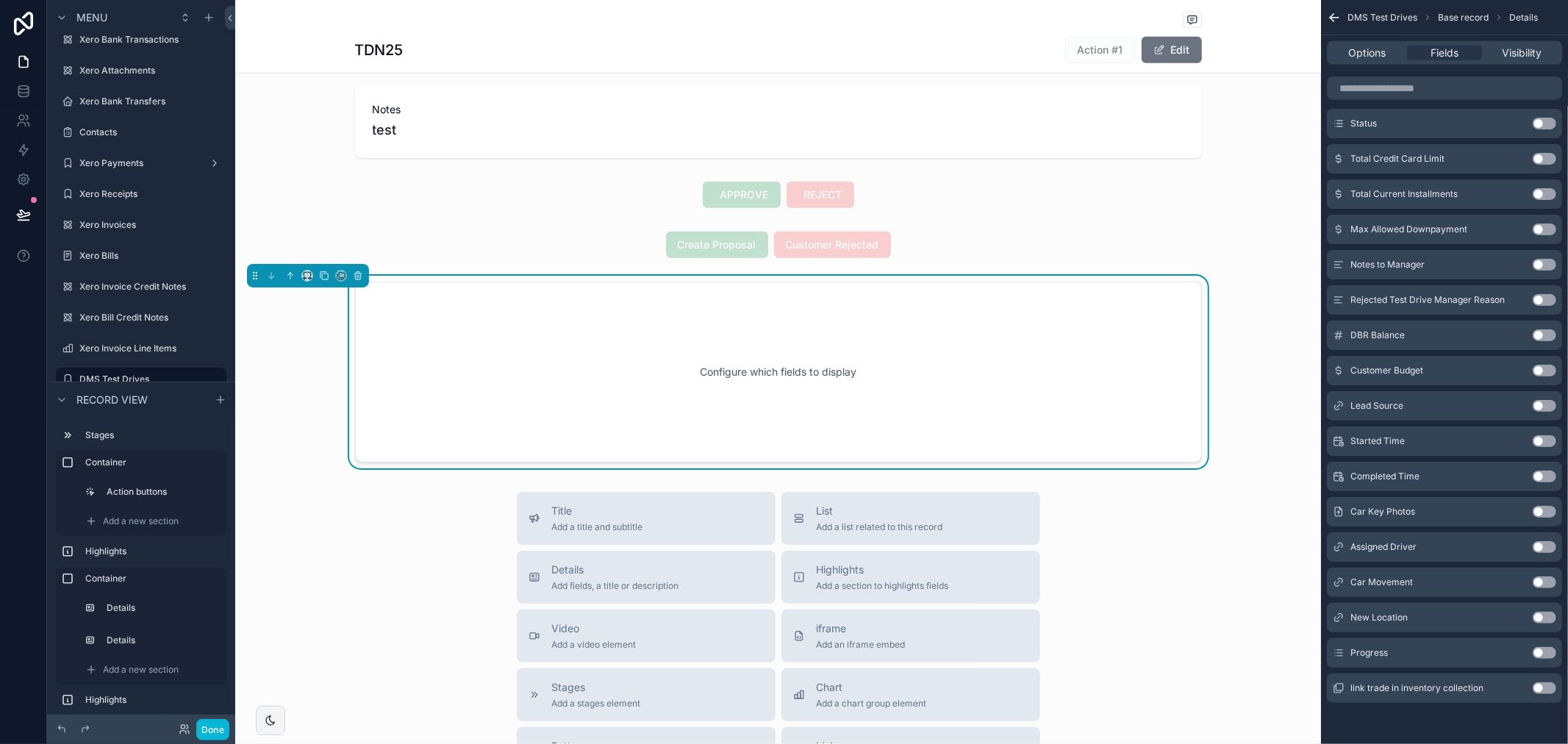
click at [1544, 548] on button "Use setting" at bounding box center [1545, 546] width 24 height 12
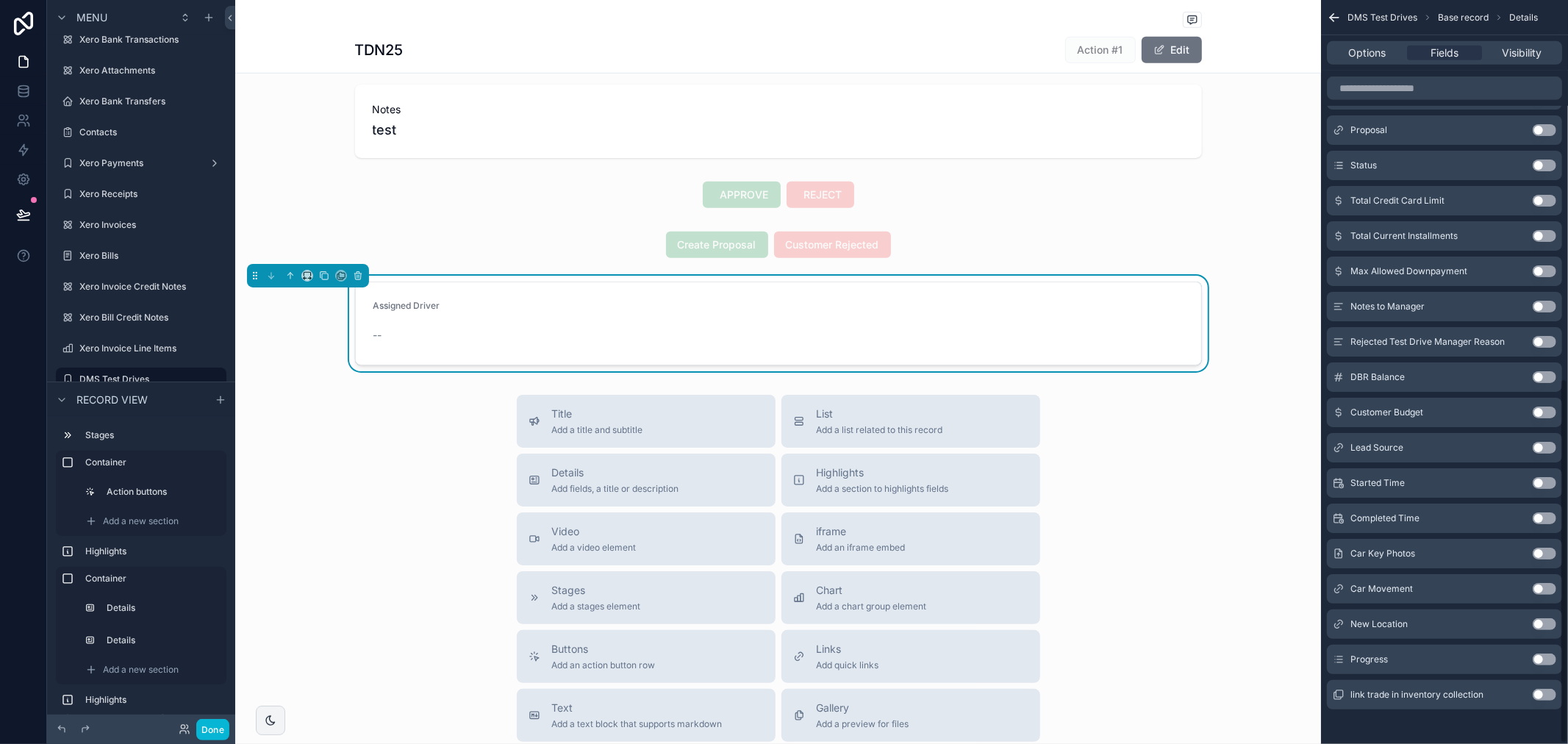
scroll to position [770, 0]
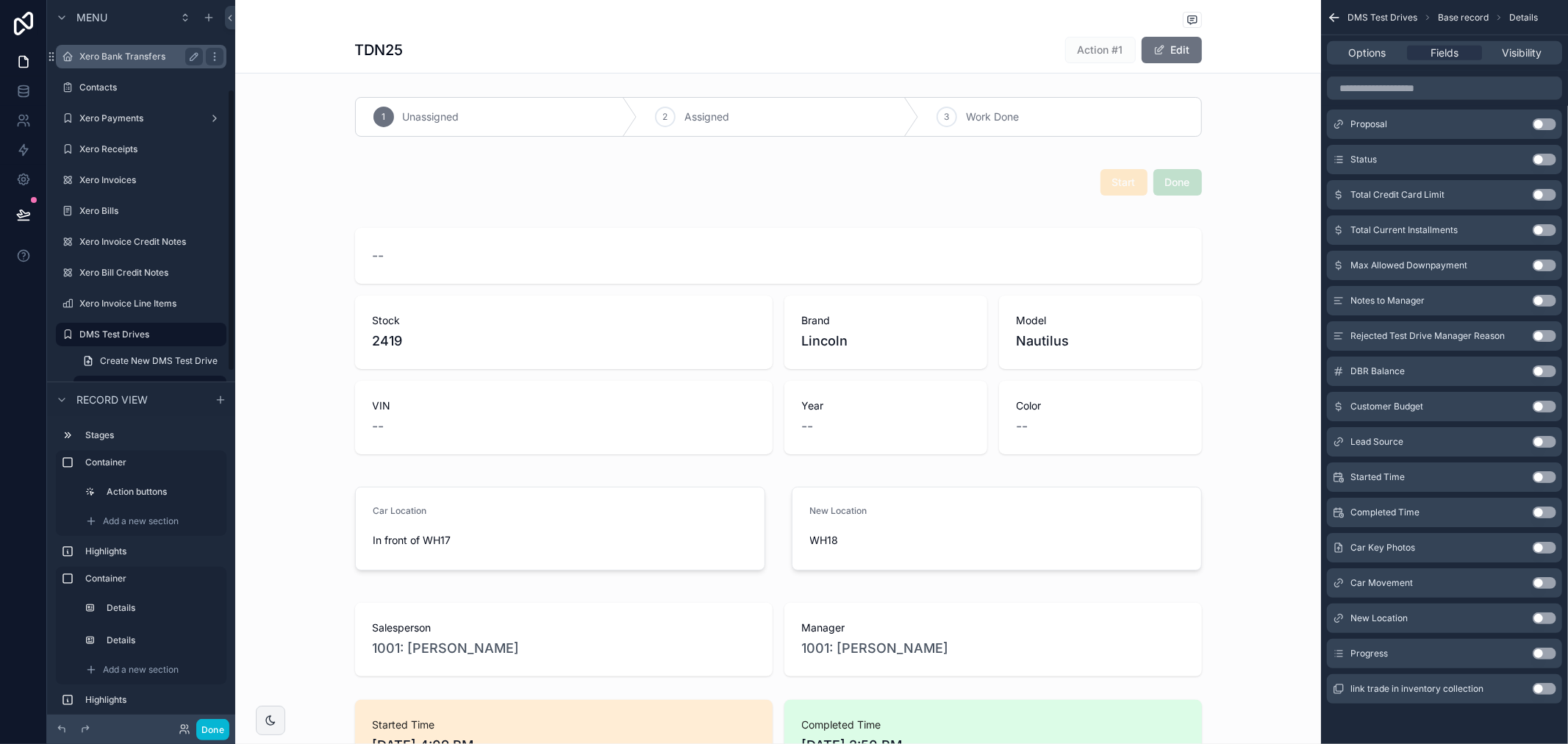
scroll to position [245, 0]
click at [145, 335] on label "DMS Test Drives" at bounding box center [138, 332] width 118 height 12
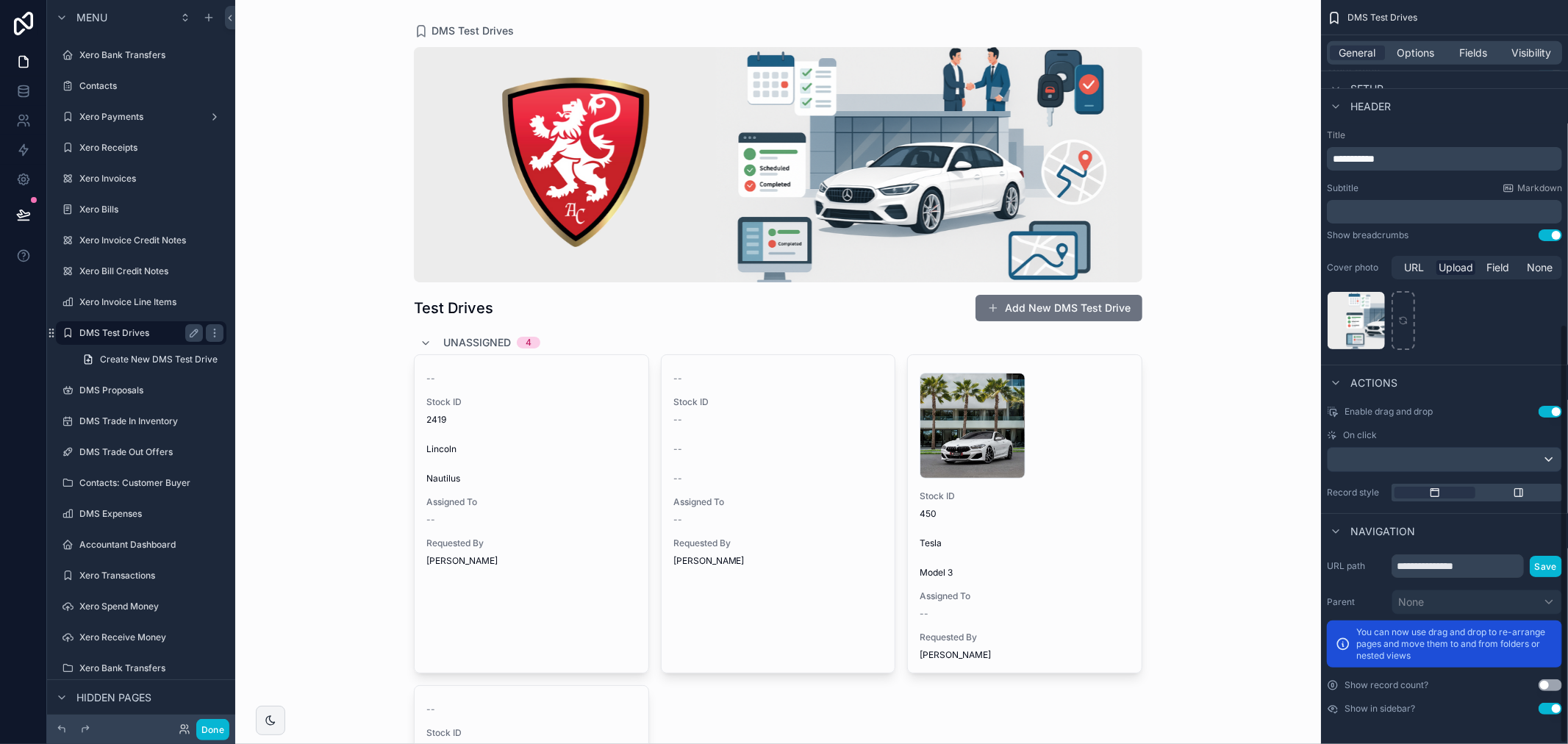
scroll to position [574, 0]
click at [131, 348] on link "Create New DMS Test Drive" at bounding box center [150, 359] width 153 height 24
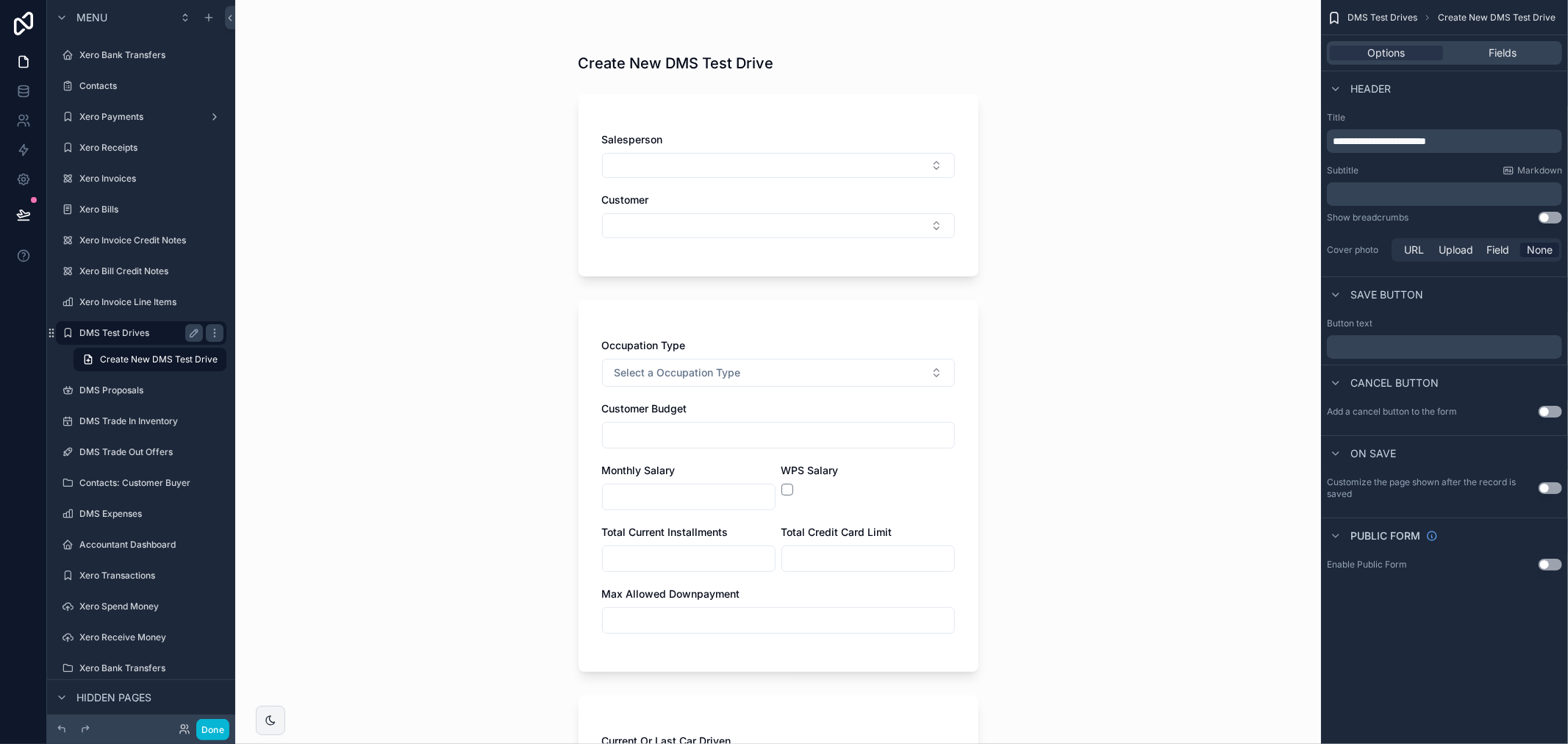
click at [116, 336] on label "DMS Test Drives" at bounding box center [138, 332] width 118 height 12
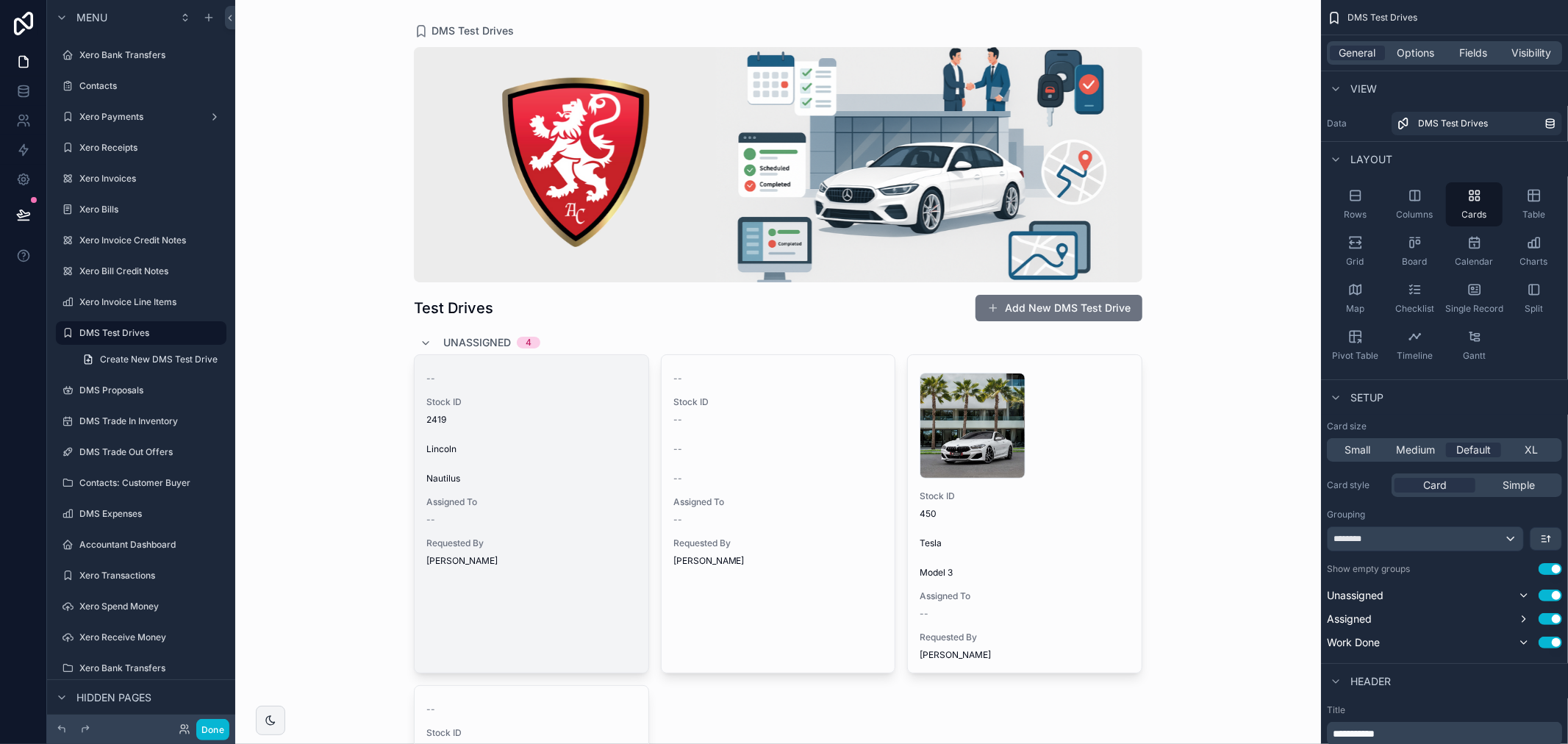
click at [583, 496] on span "Assigned To" at bounding box center [531, 502] width 210 height 12
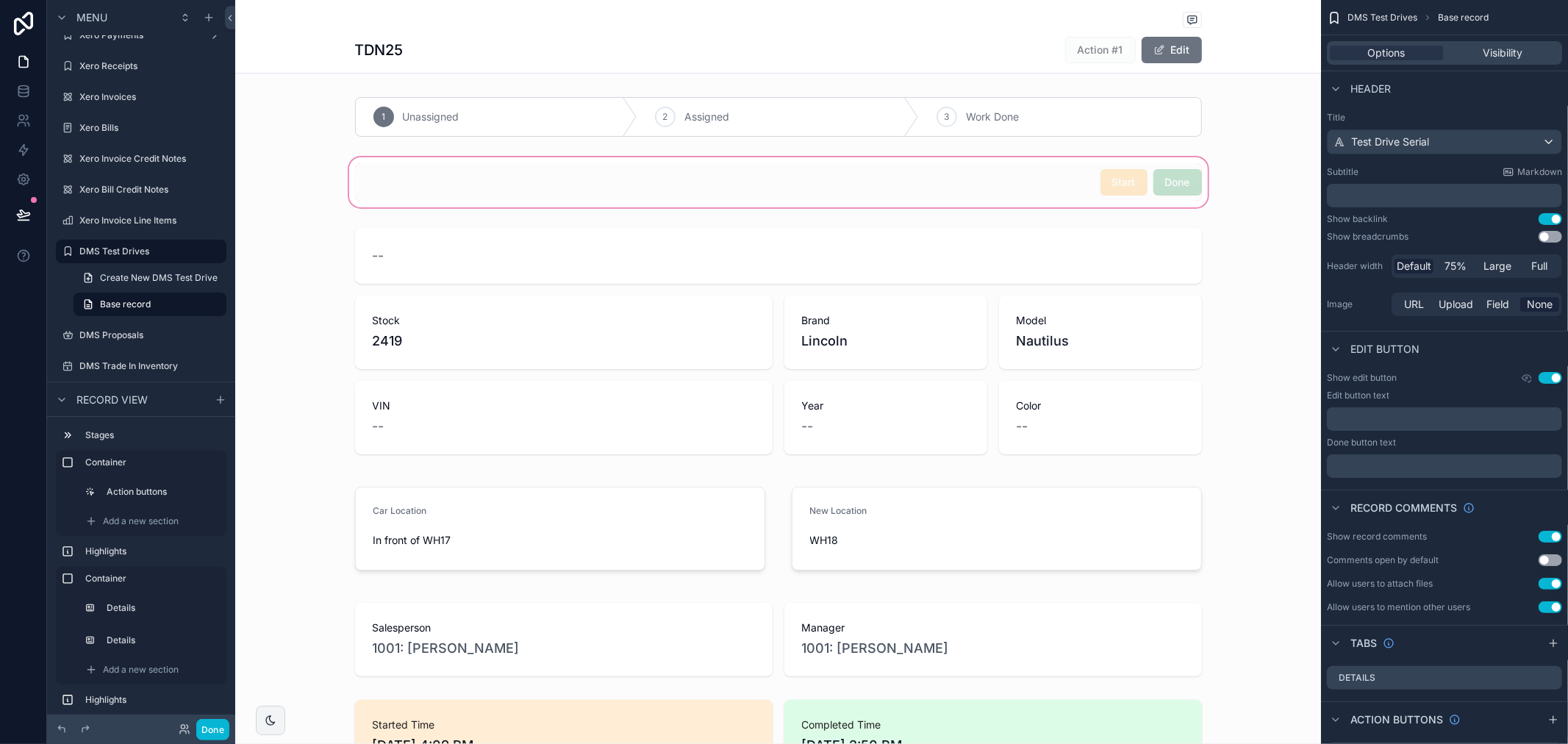
click at [1182, 205] on div "scrollable content" at bounding box center [778, 182] width 1086 height 56
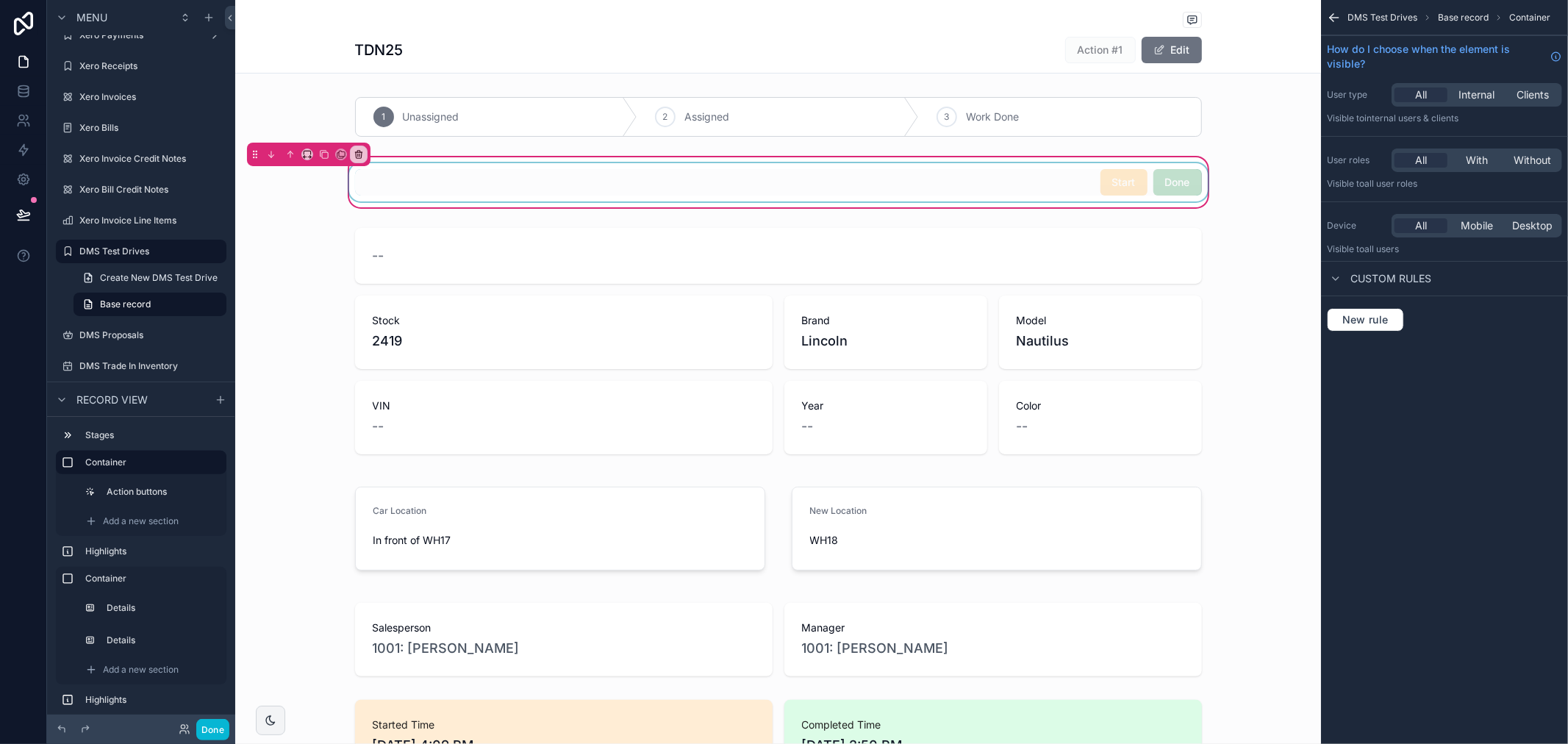
click at [1182, 195] on div "scrollable content" at bounding box center [778, 182] width 864 height 38
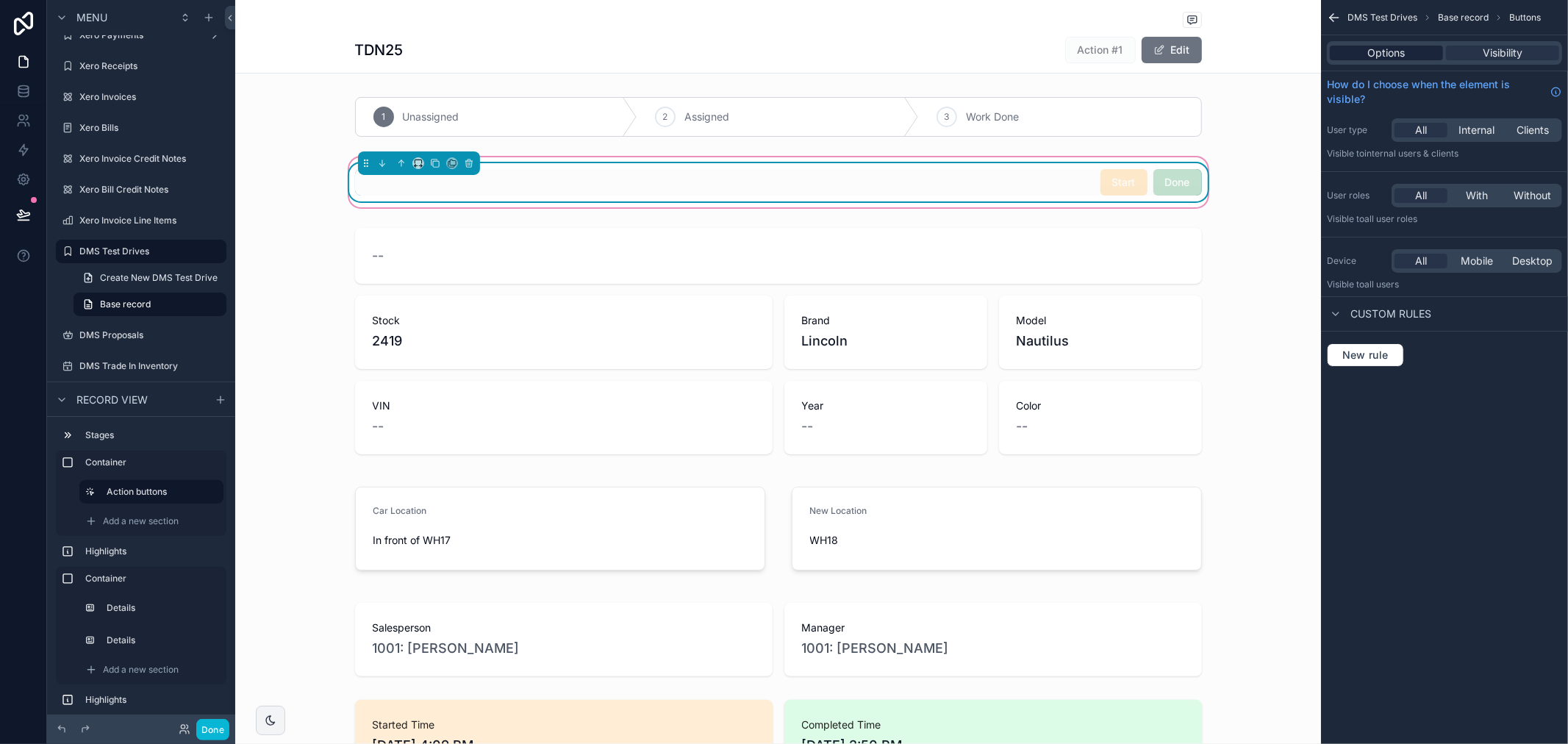
click at [1342, 55] on div "Options" at bounding box center [1386, 52] width 113 height 15
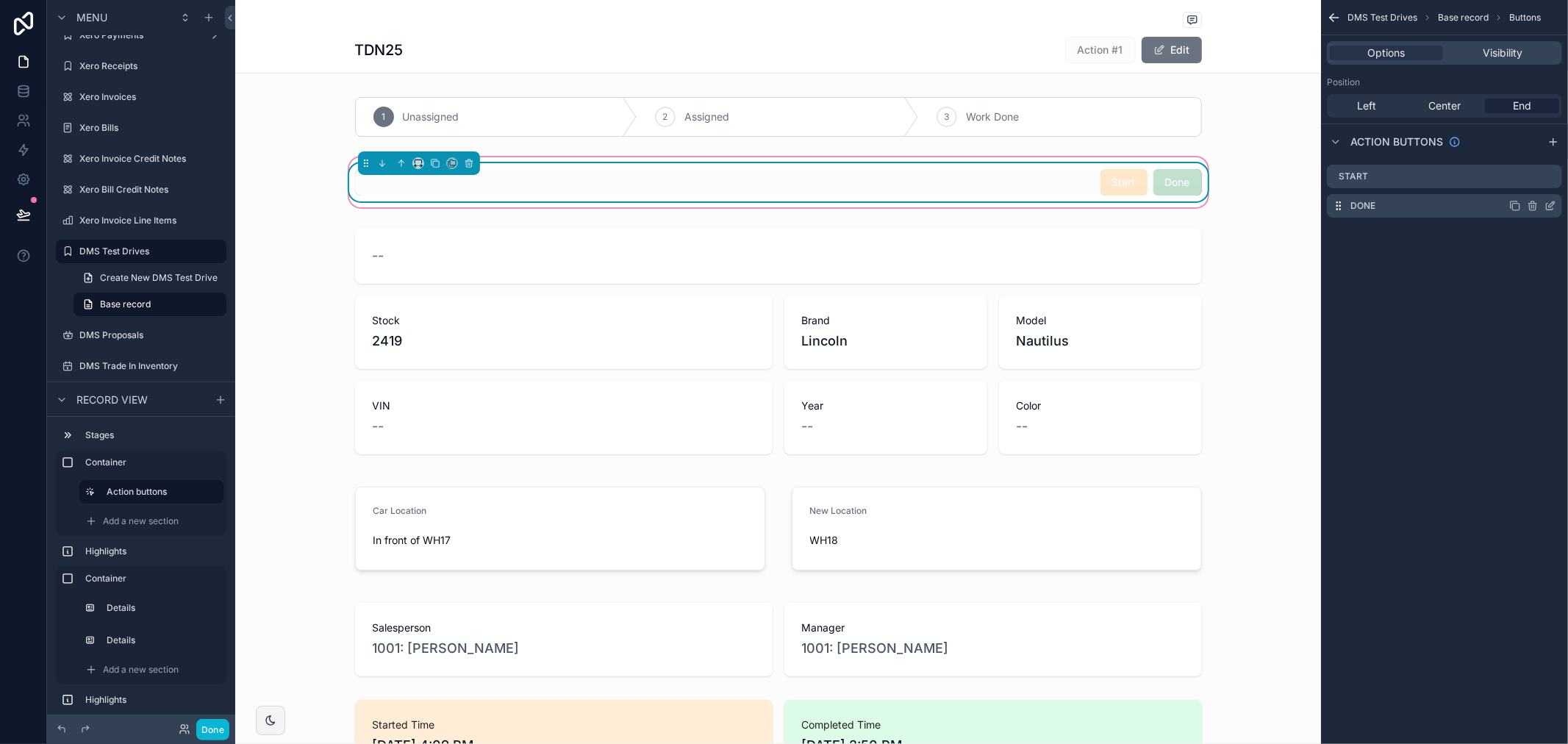
click at [1551, 202] on icon "scrollable content" at bounding box center [1550, 205] width 12 height 12
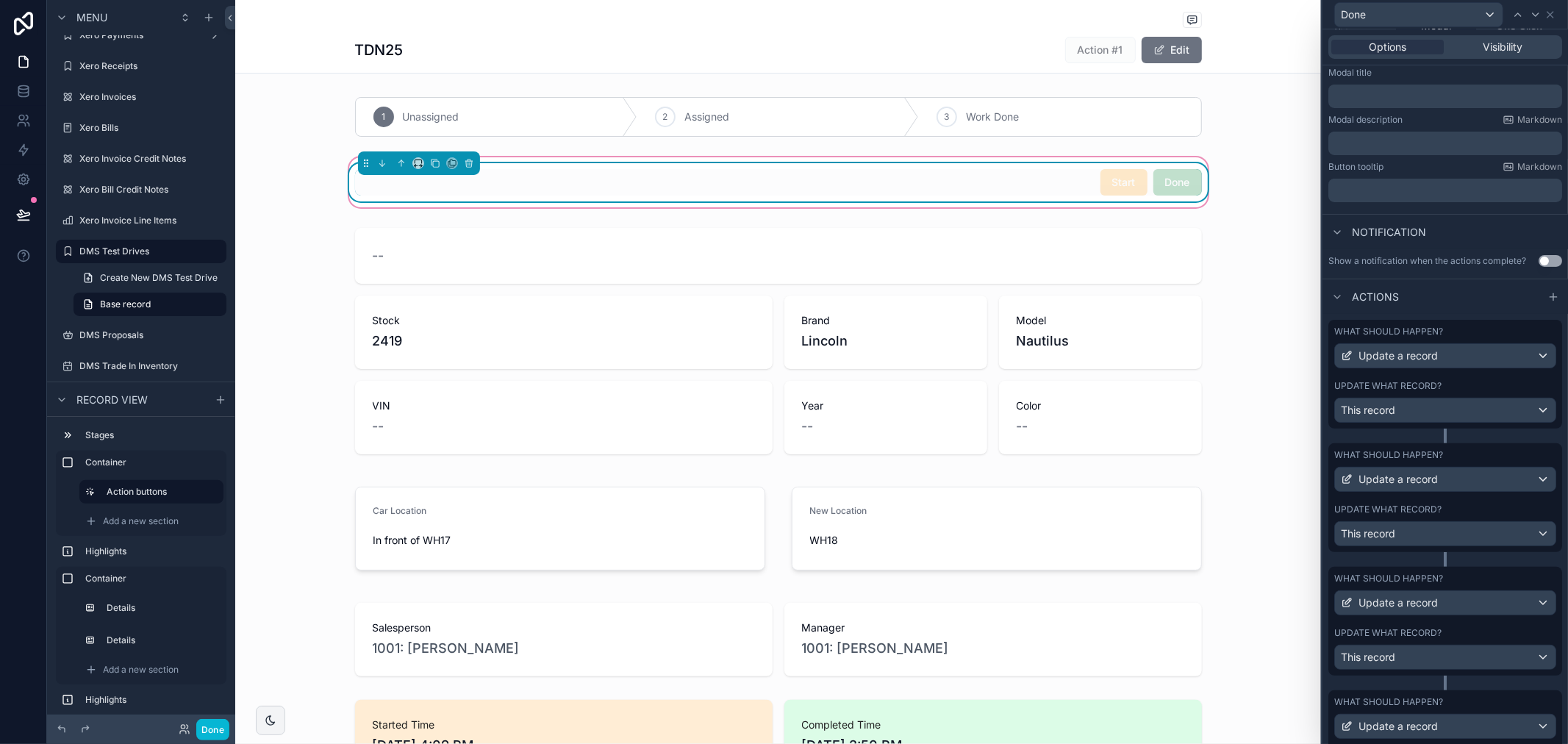
scroll to position [245, 0]
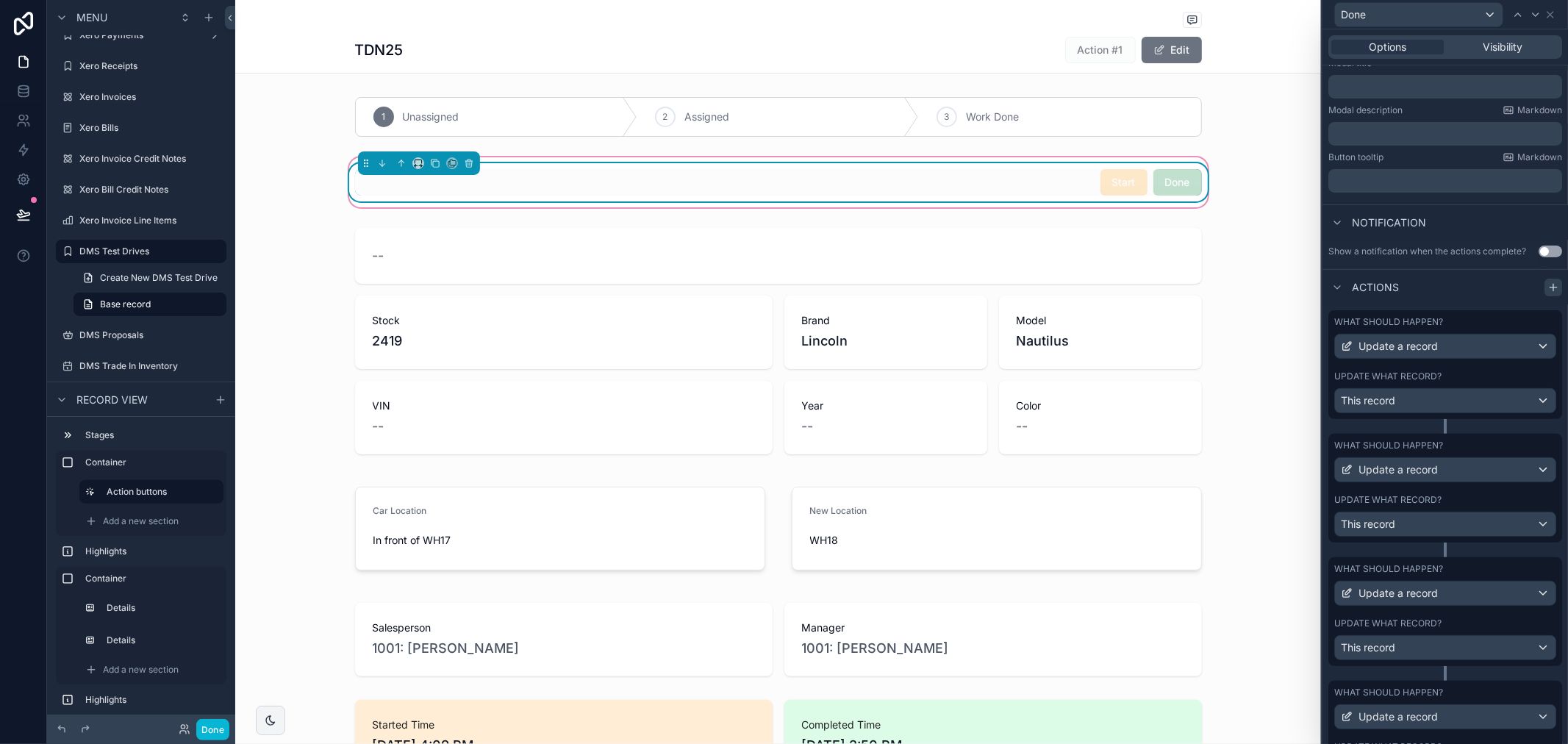
click at [1548, 293] on icon at bounding box center [1553, 287] width 12 height 12
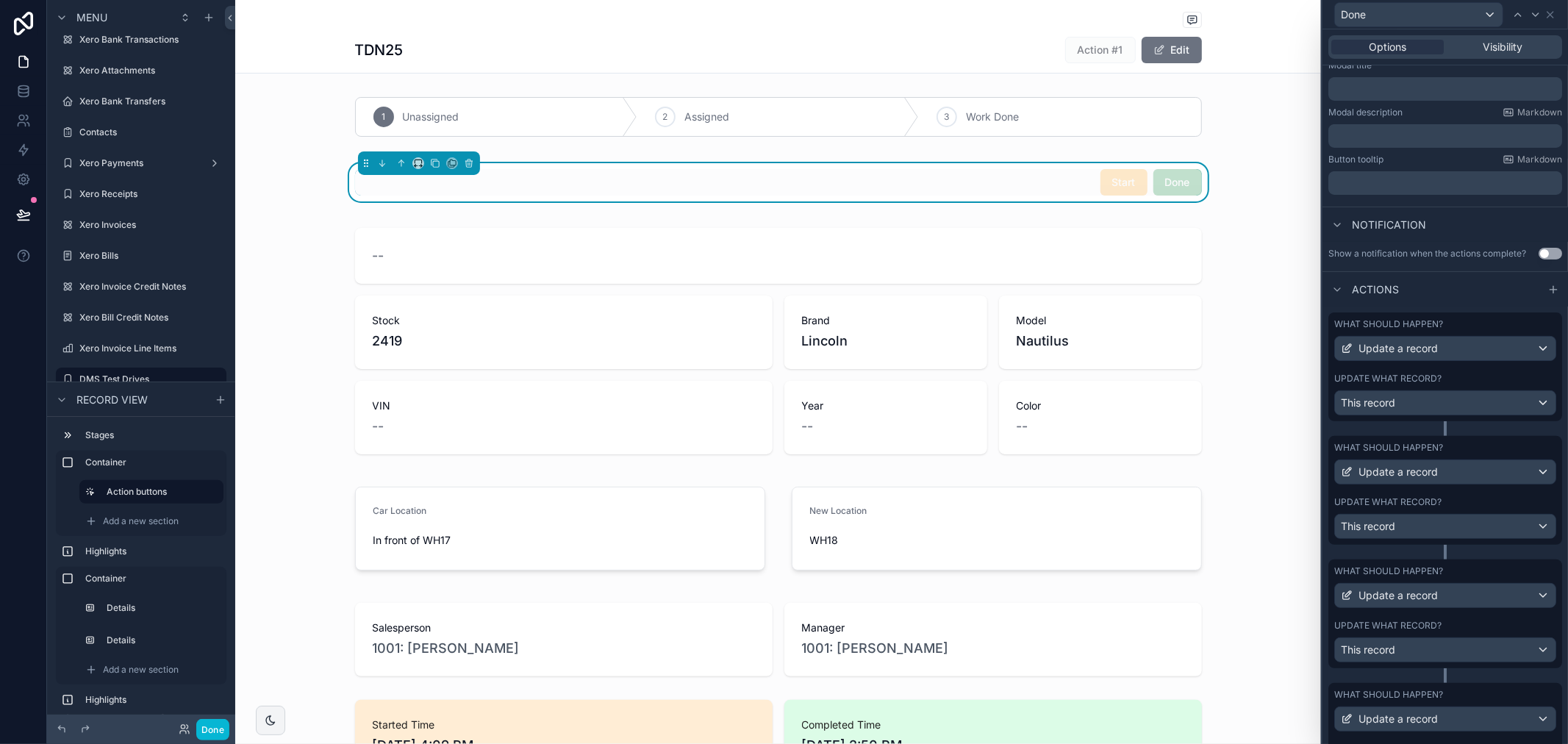
scroll to position [160, 0]
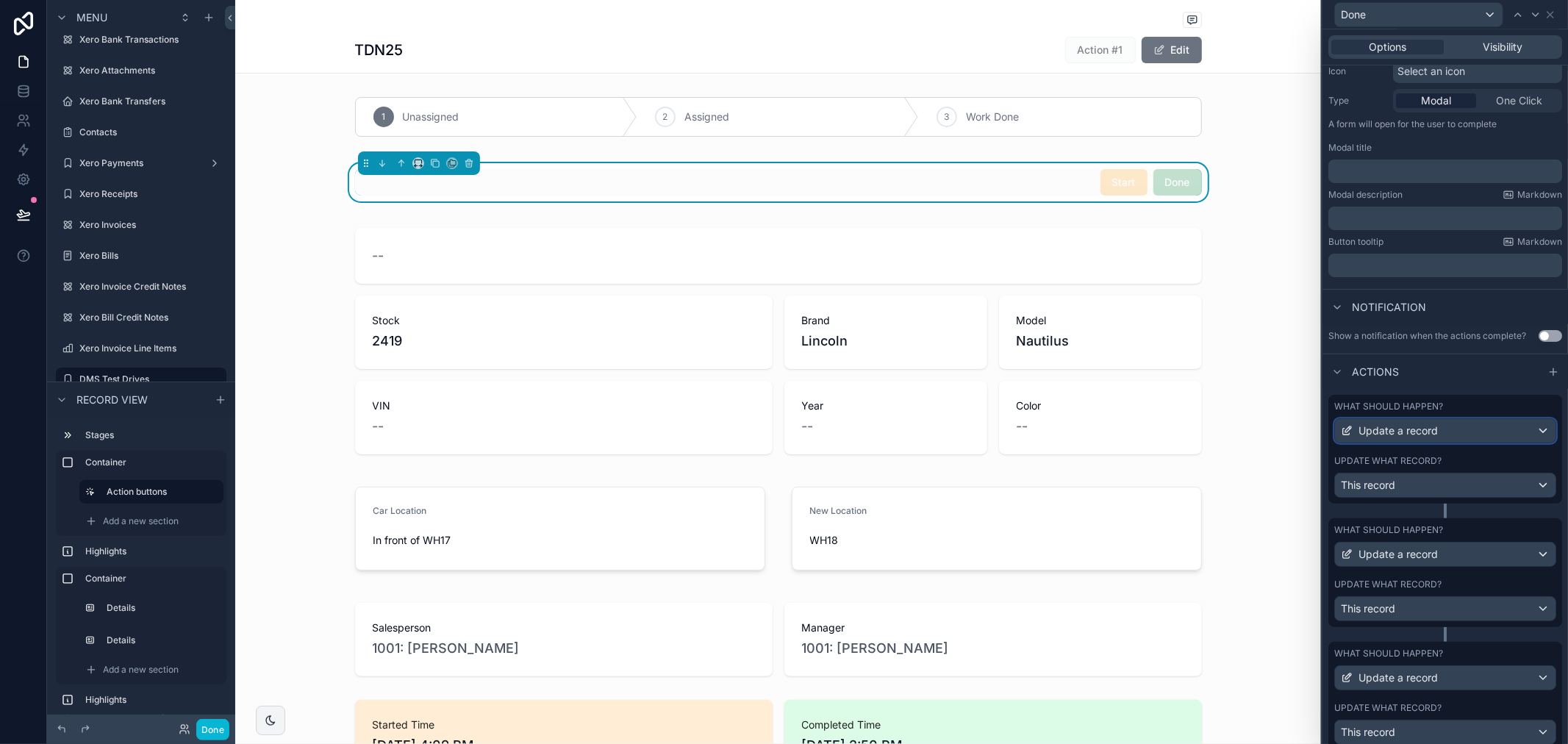
click at [1355, 438] on div "Update a record" at bounding box center [1389, 430] width 97 height 15
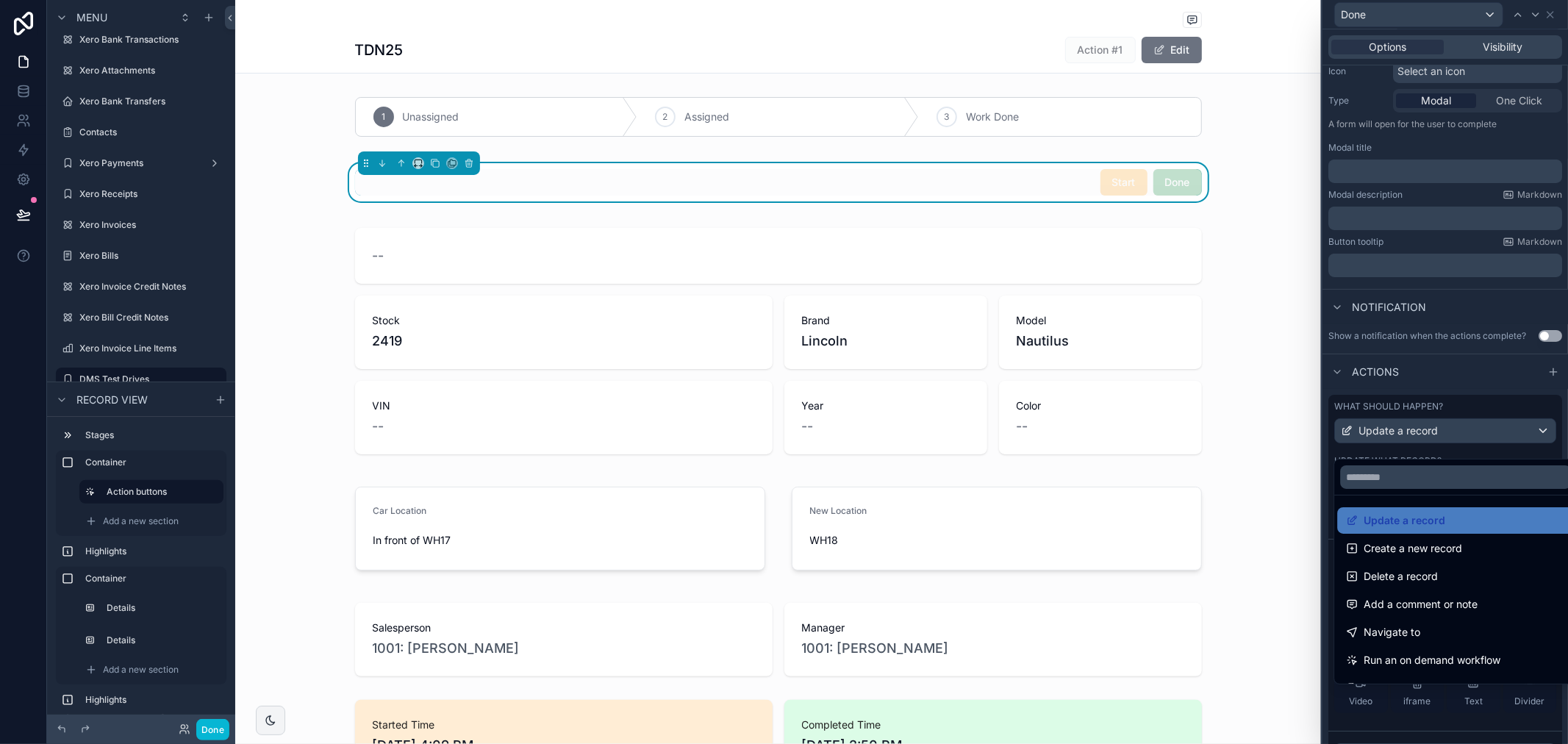
click at [1446, 406] on div at bounding box center [1445, 372] width 246 height 744
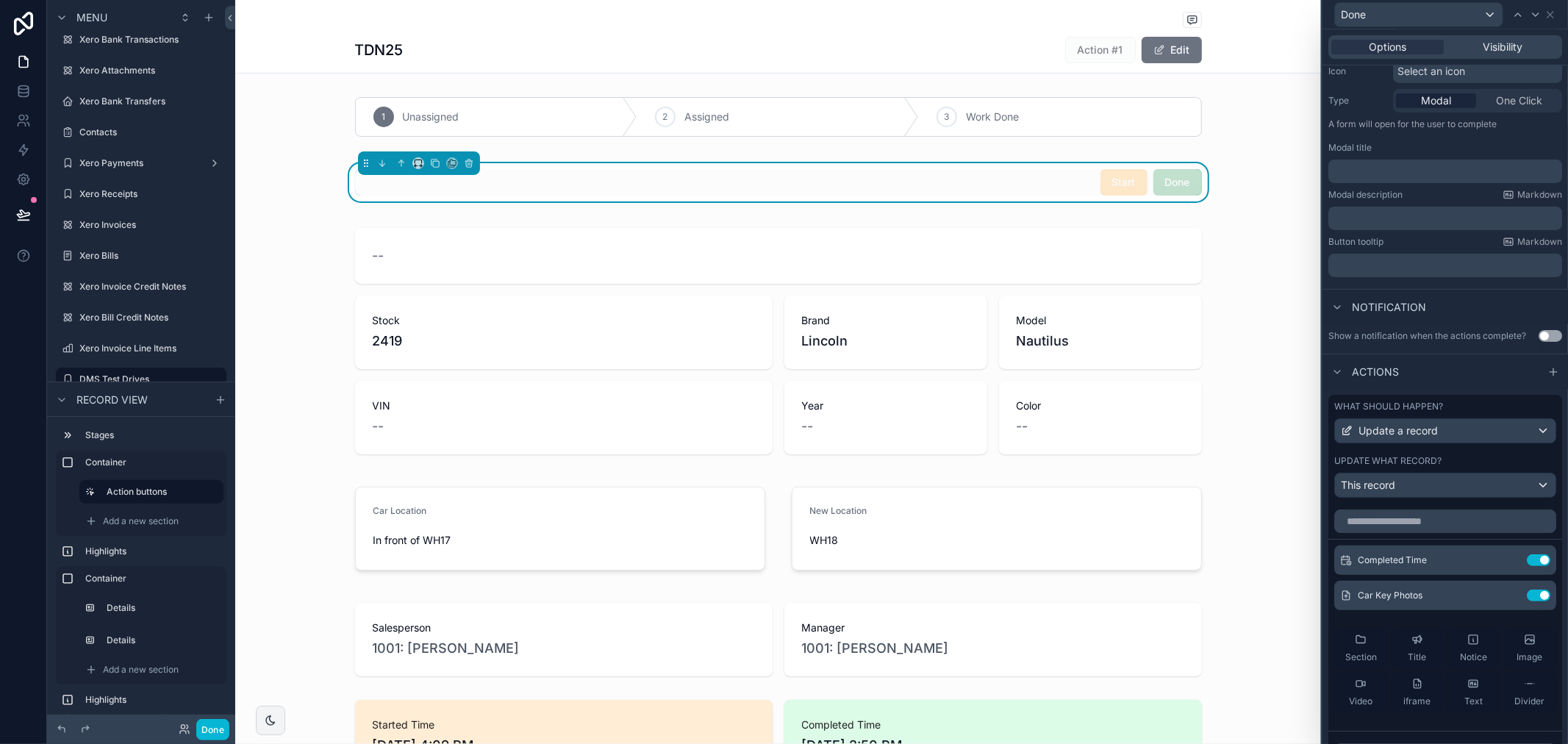
click at [1439, 465] on div "What should happen? Update a record Update what record? This record" at bounding box center [1446, 449] width 234 height 108
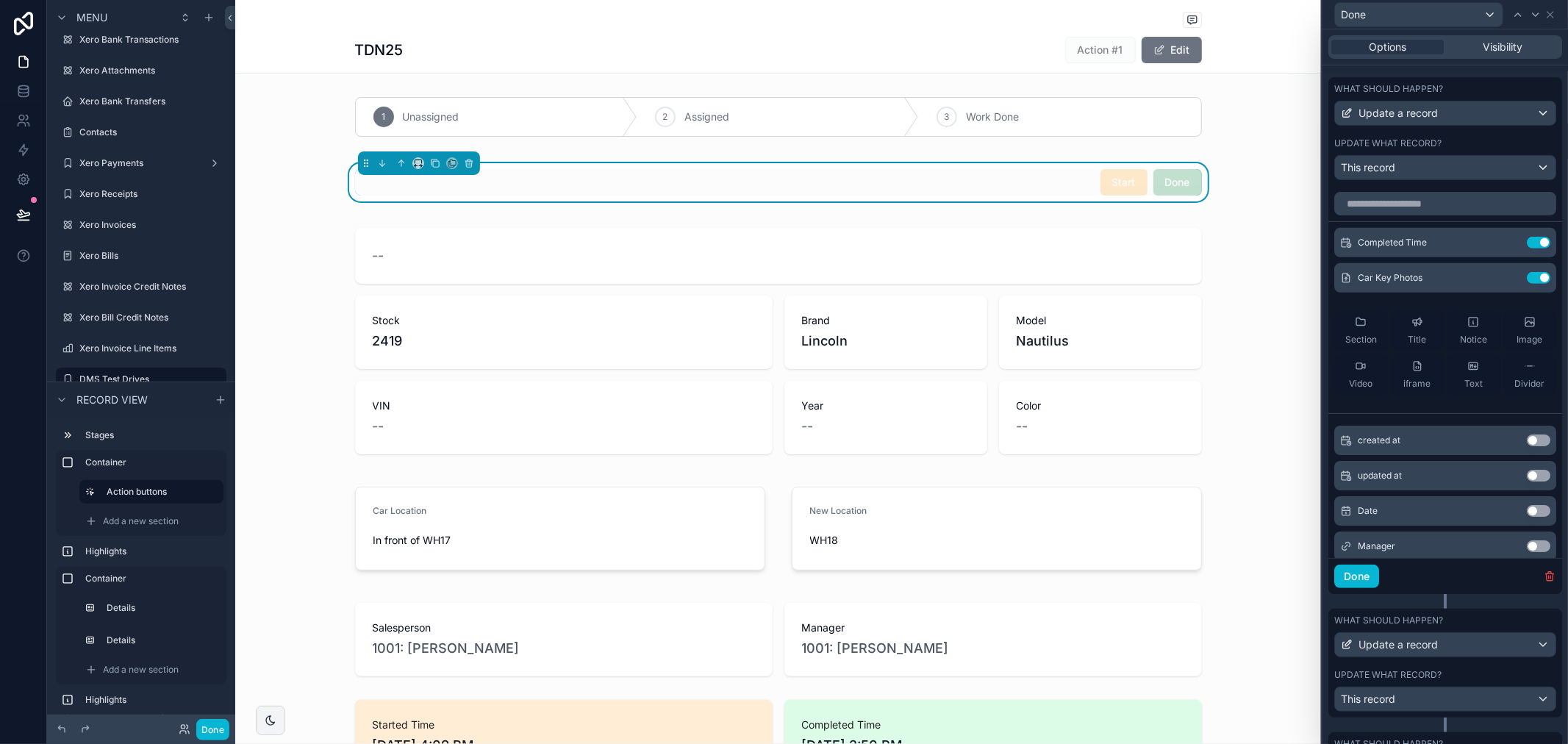
scroll to position [493, 0]
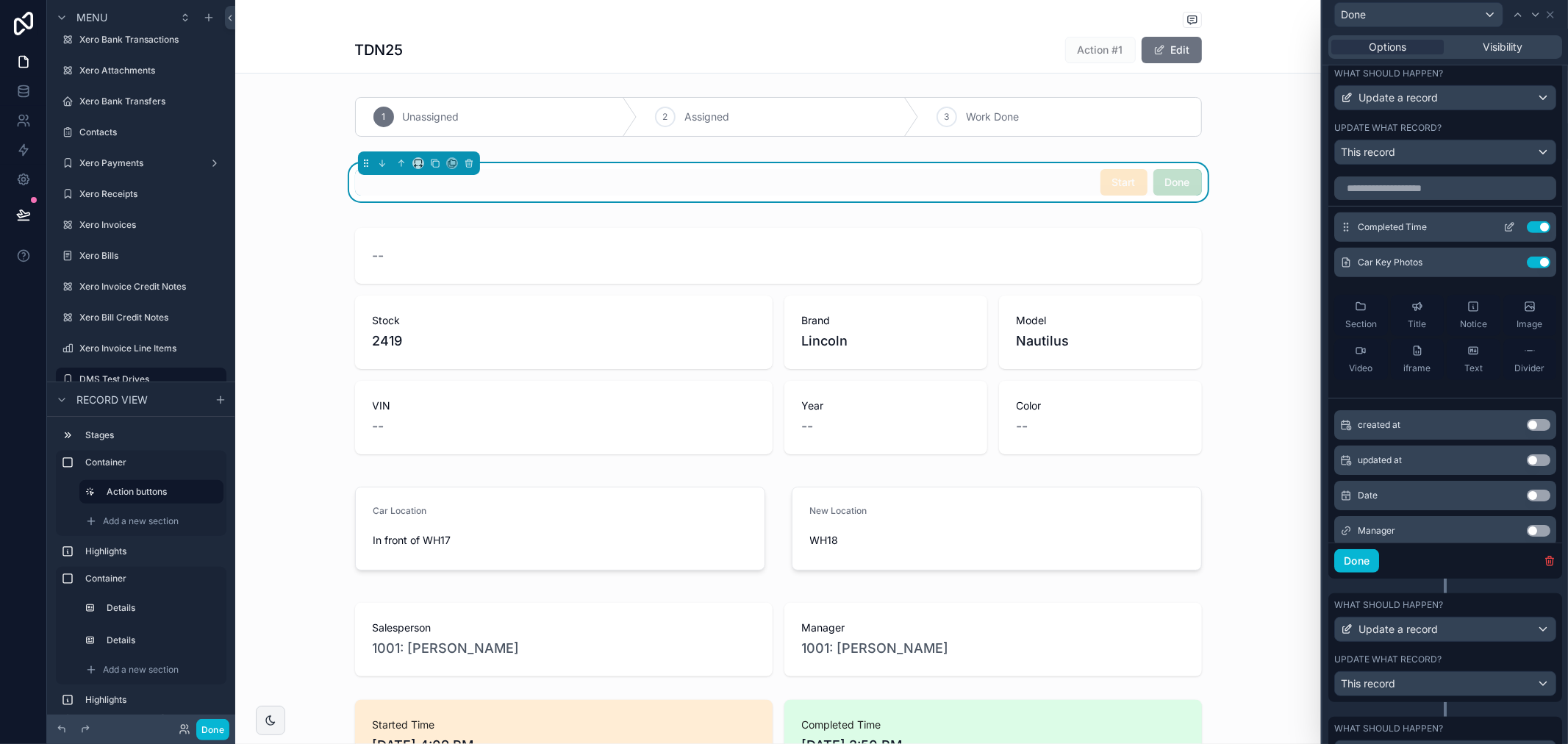
click at [1506, 232] on icon at bounding box center [1509, 228] width 7 height 7
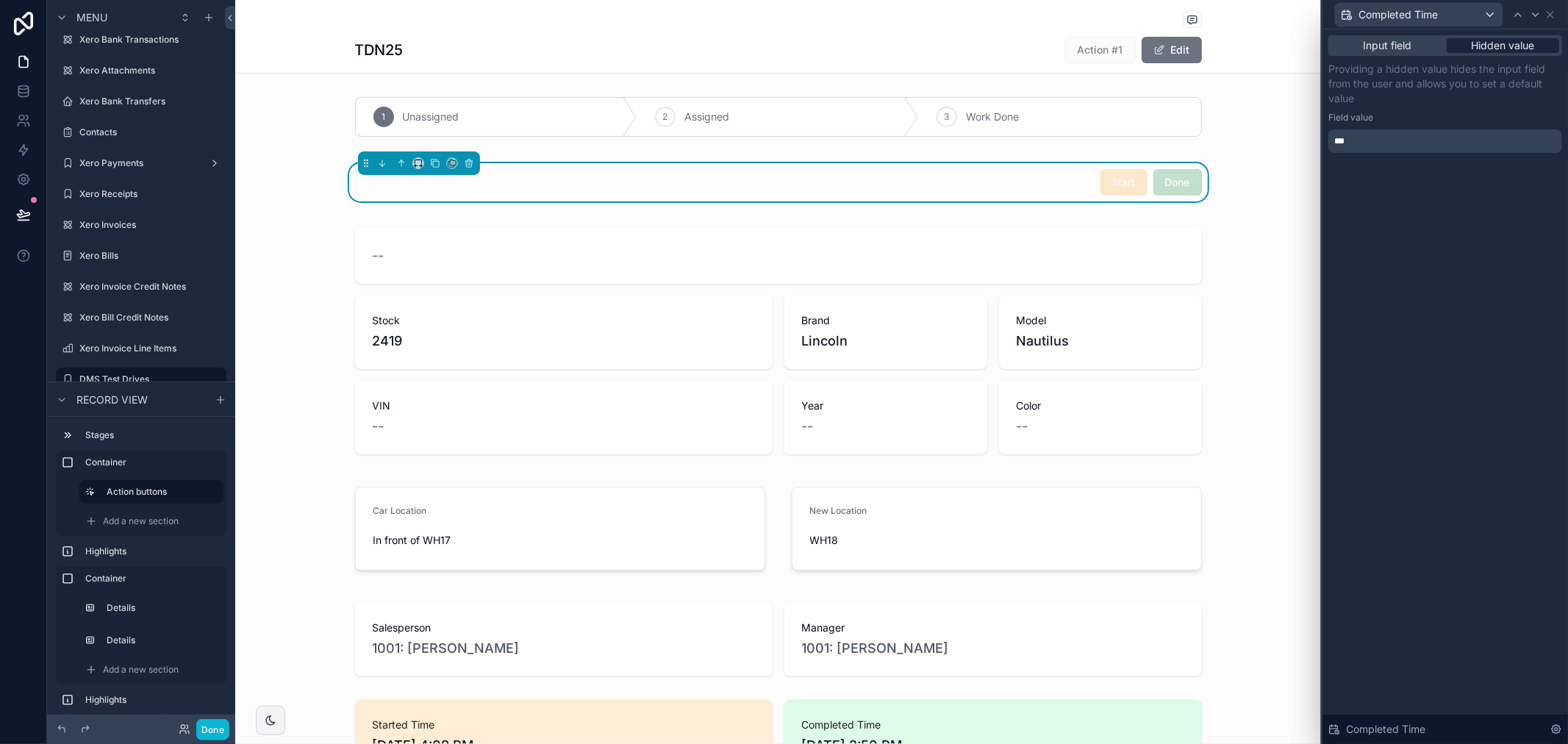
click at [1481, 50] on span "Hidden value" at bounding box center [1503, 45] width 63 height 15
click at [1553, 12] on icon at bounding box center [1551, 15] width 6 height 6
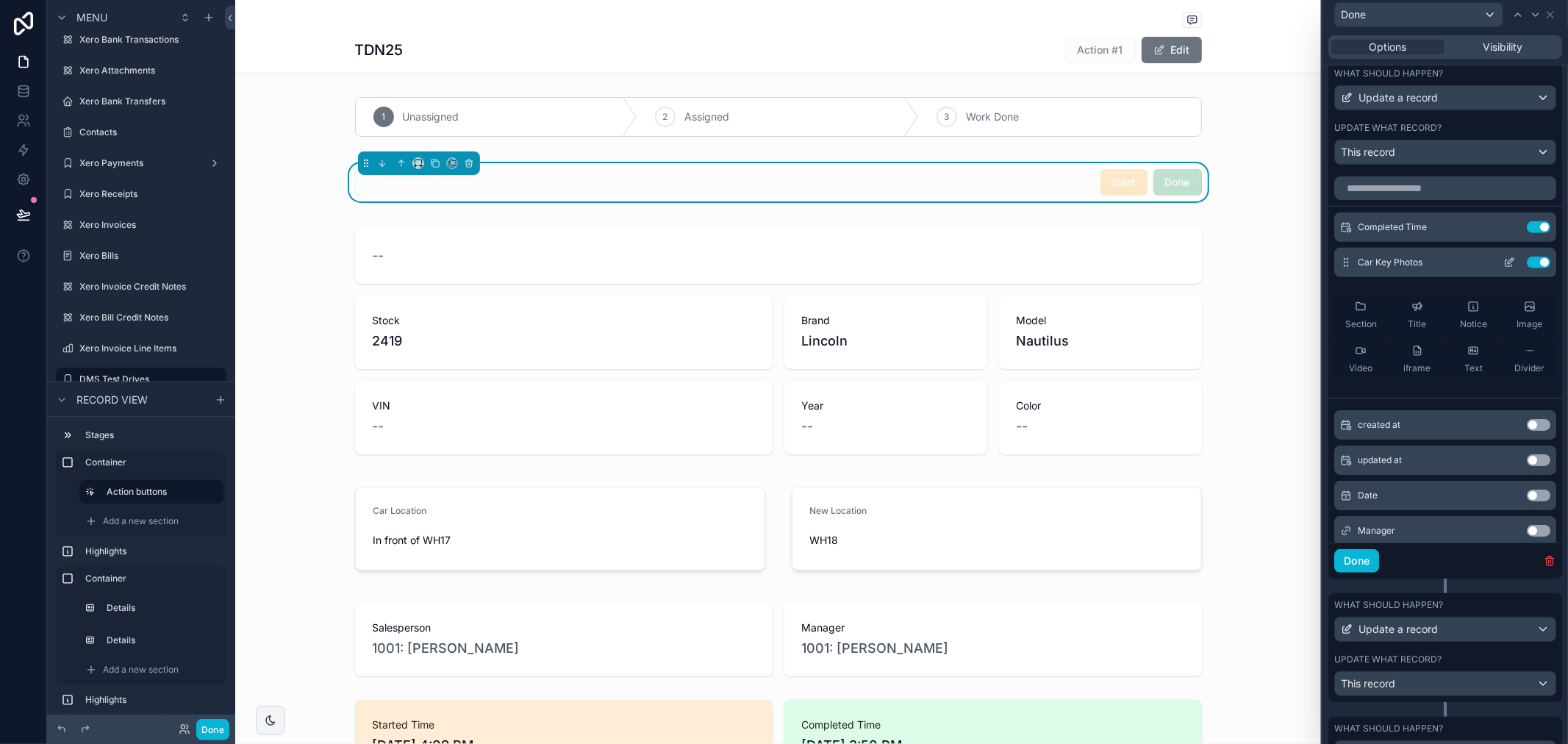
click at [1503, 269] on icon at bounding box center [1509, 262] width 12 height 12
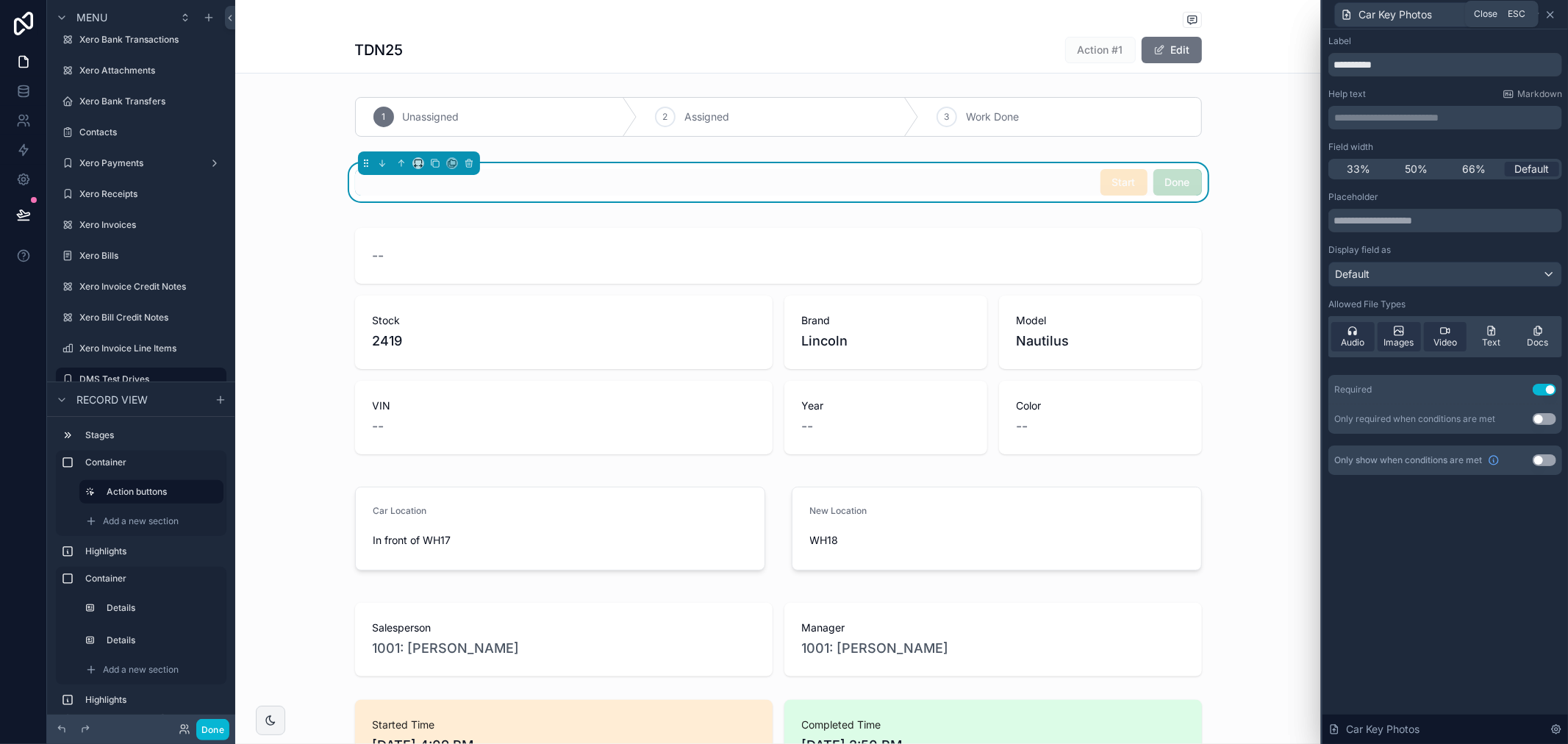
click at [1552, 16] on icon at bounding box center [1550, 14] width 12 height 12
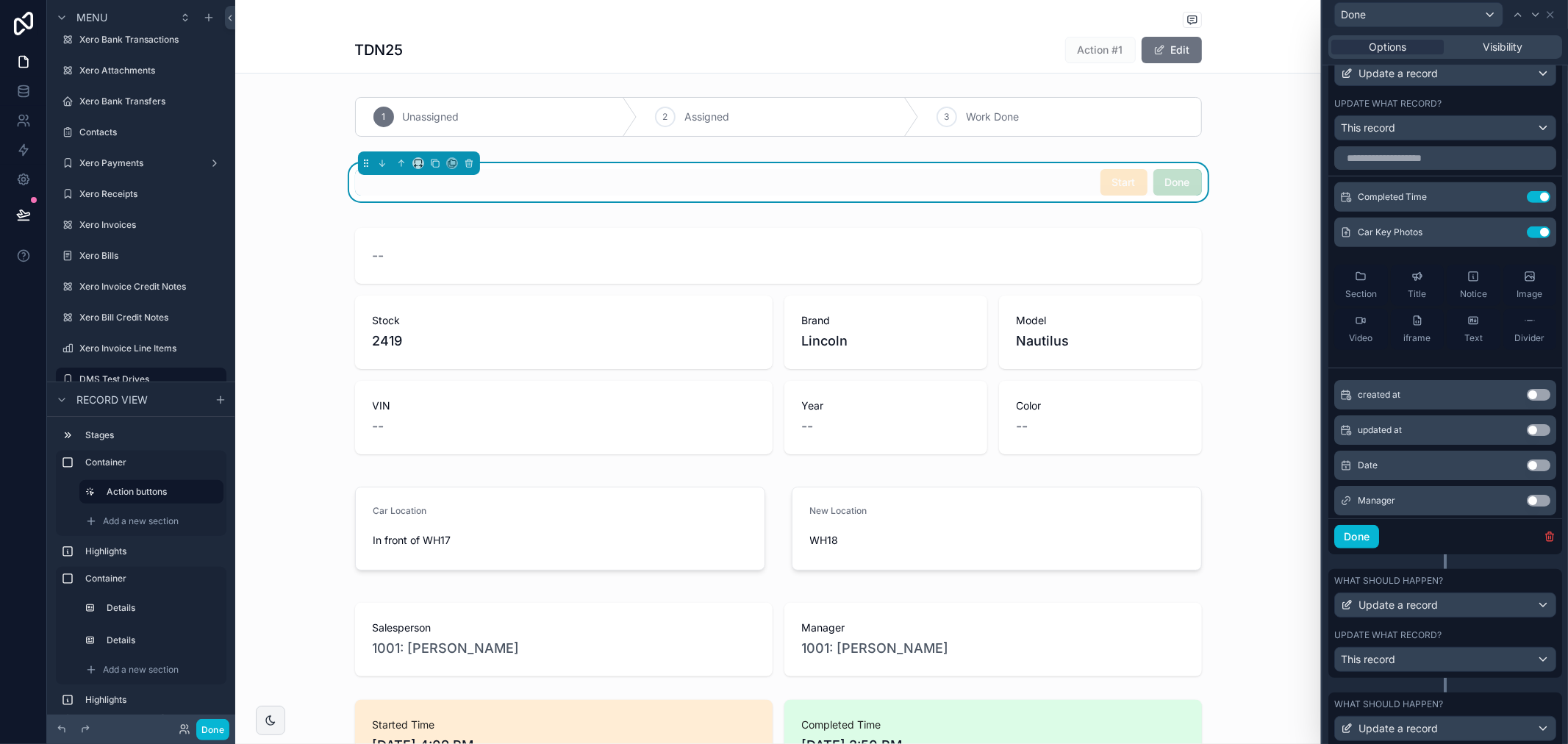
scroll to position [0, 0]
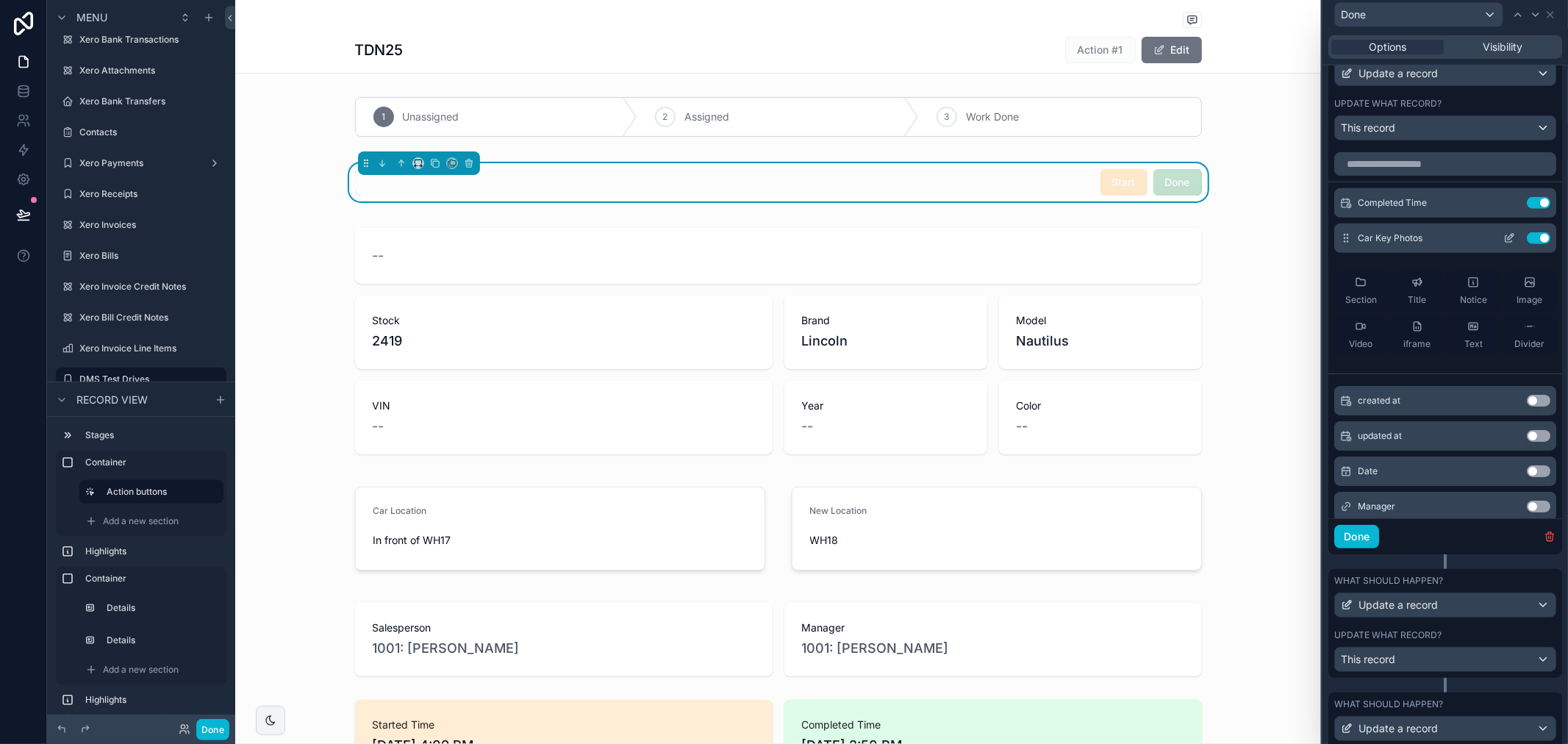
click at [1503, 244] on icon at bounding box center [1509, 238] width 12 height 12
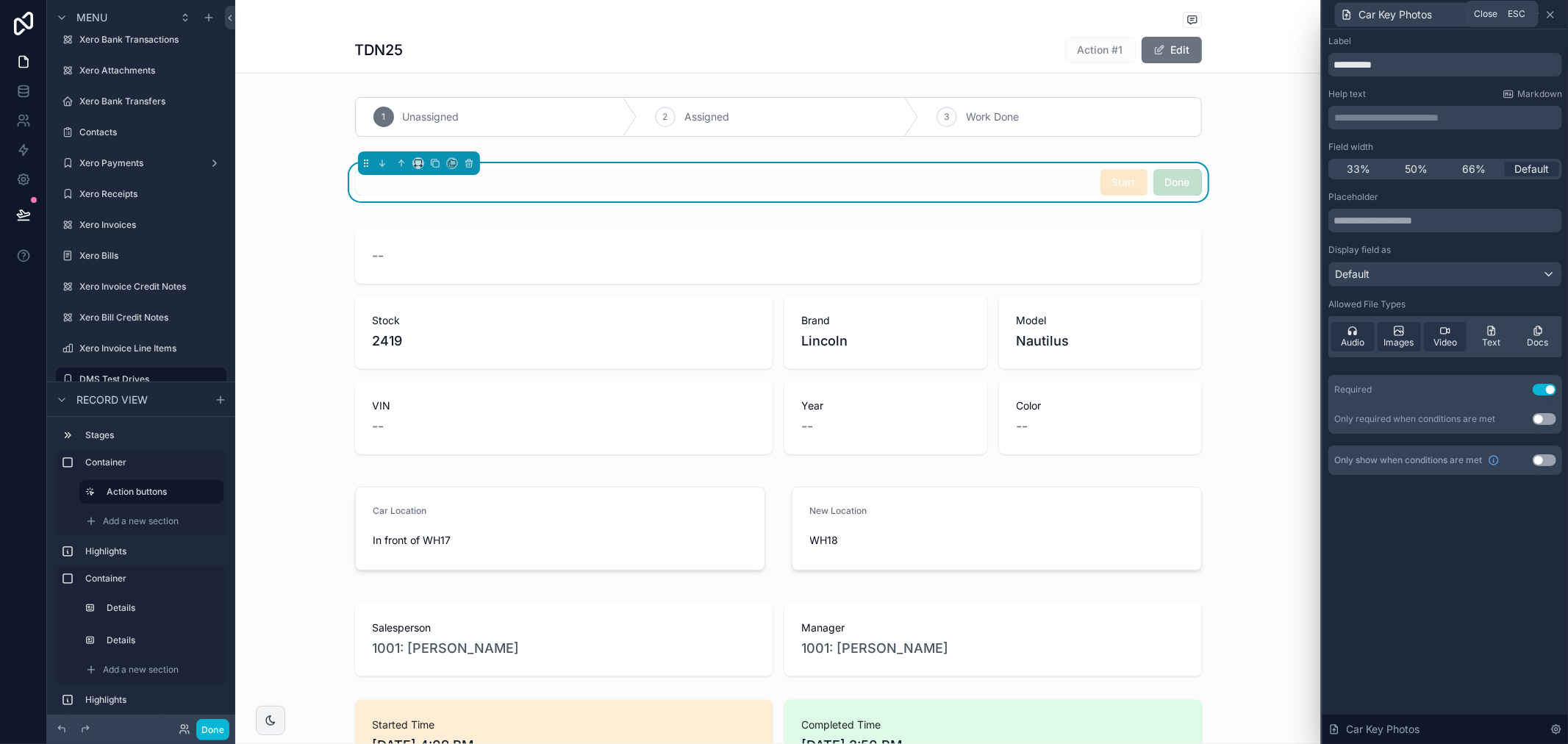
click at [1550, 13] on icon at bounding box center [1550, 14] width 12 height 12
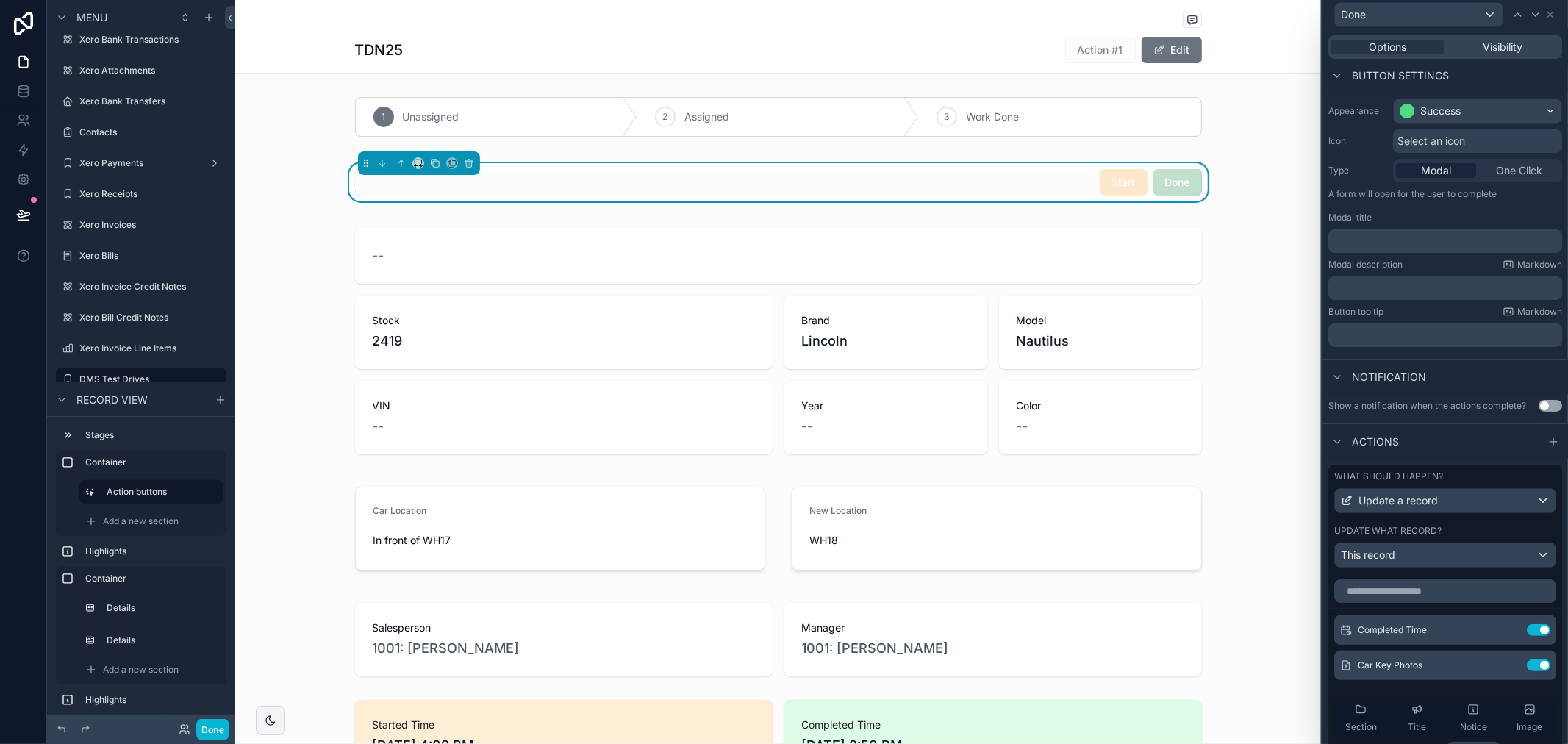
scroll to position [27, 0]
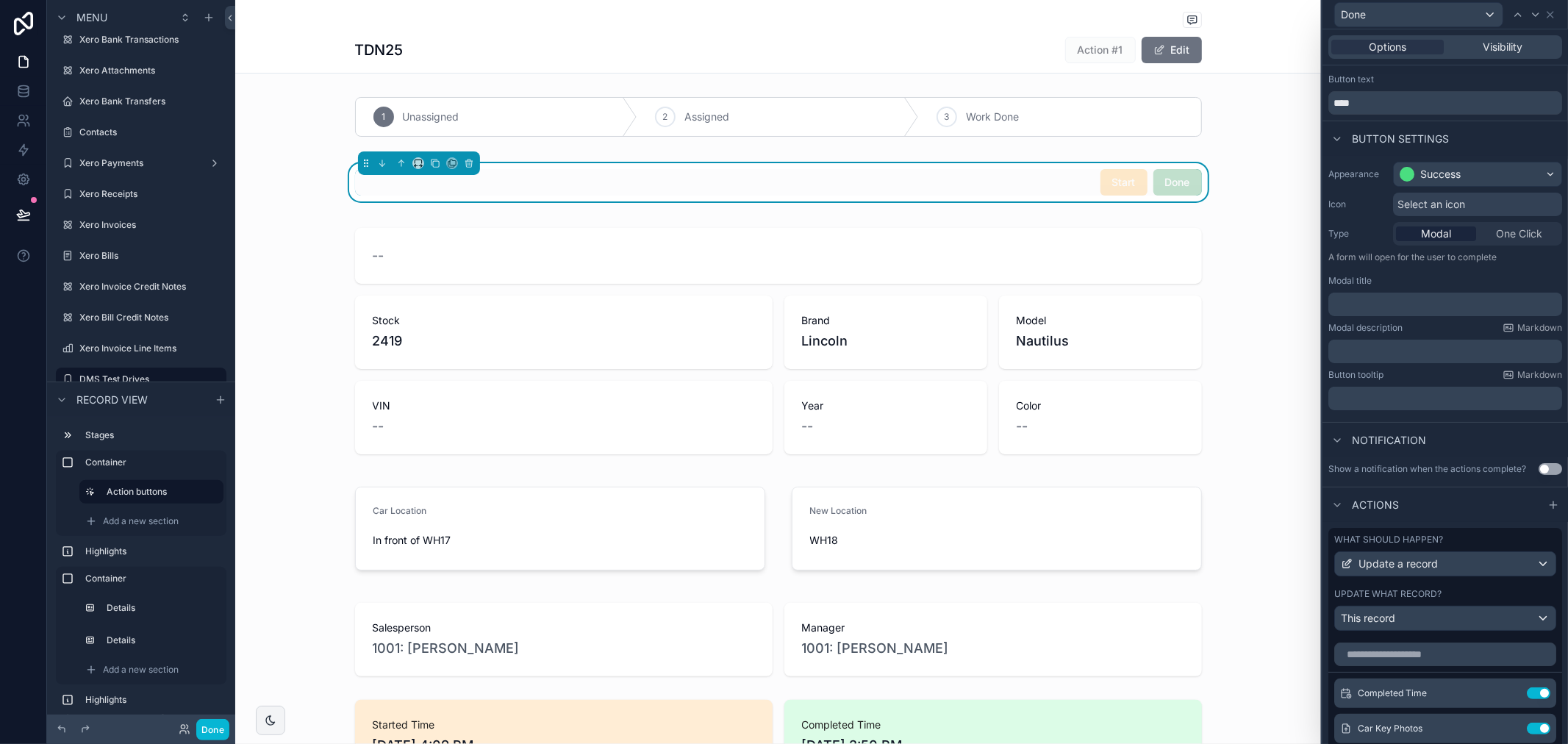
click at [1450, 237] on div "Modal" at bounding box center [1436, 233] width 80 height 15
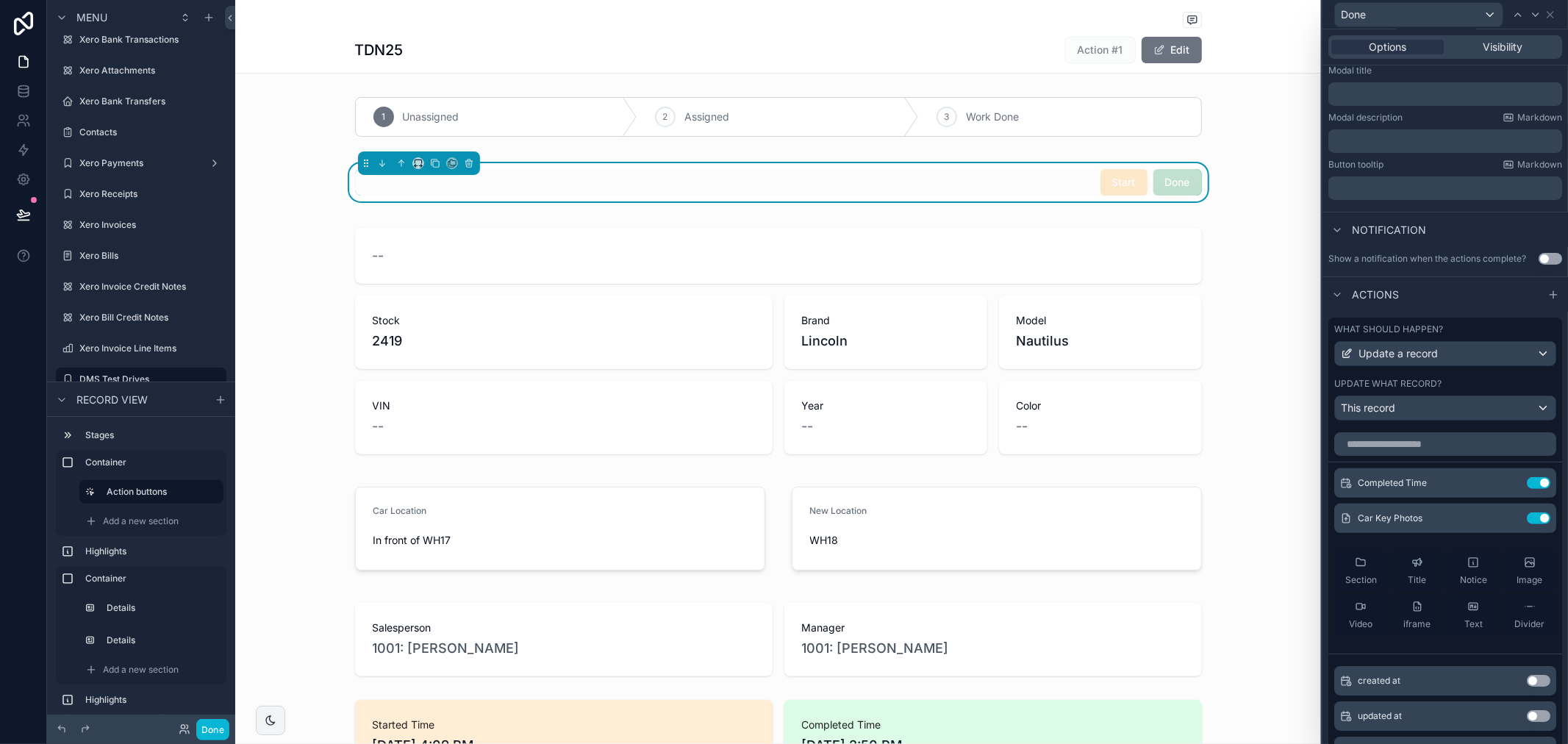
scroll to position [245, 0]
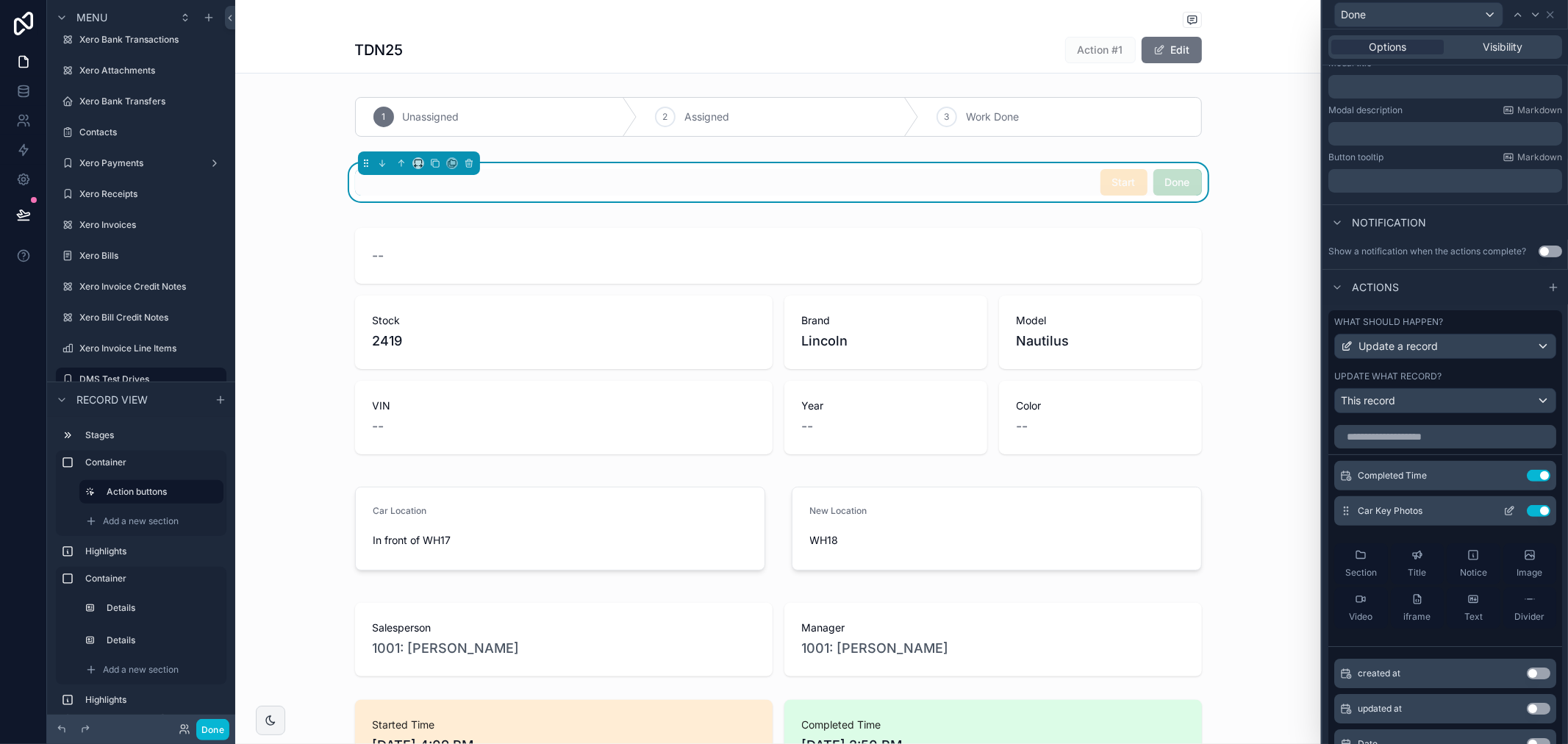
click at [1508, 512] on icon at bounding box center [1511, 509] width 6 height 6
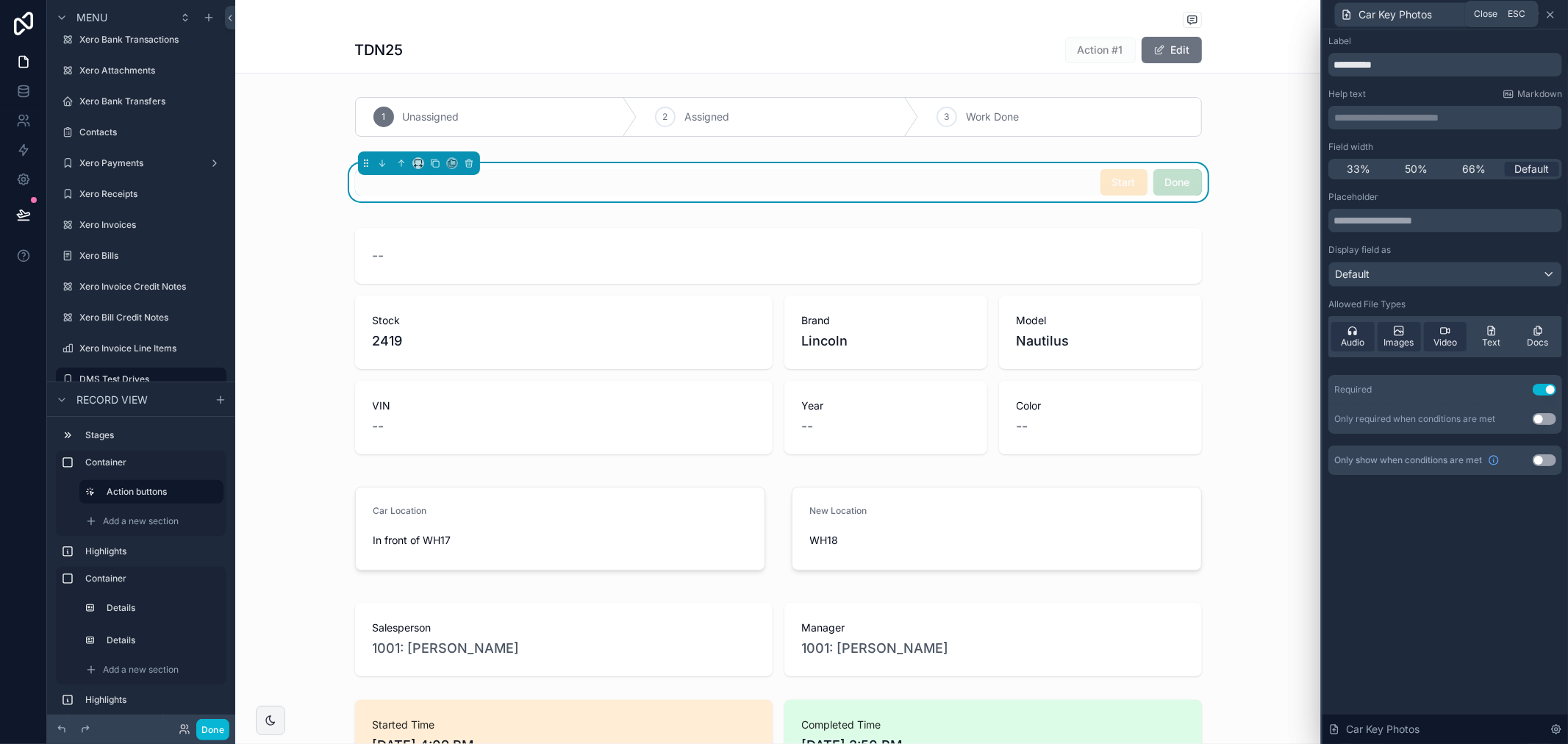
click at [1549, 9] on icon at bounding box center [1550, 14] width 12 height 12
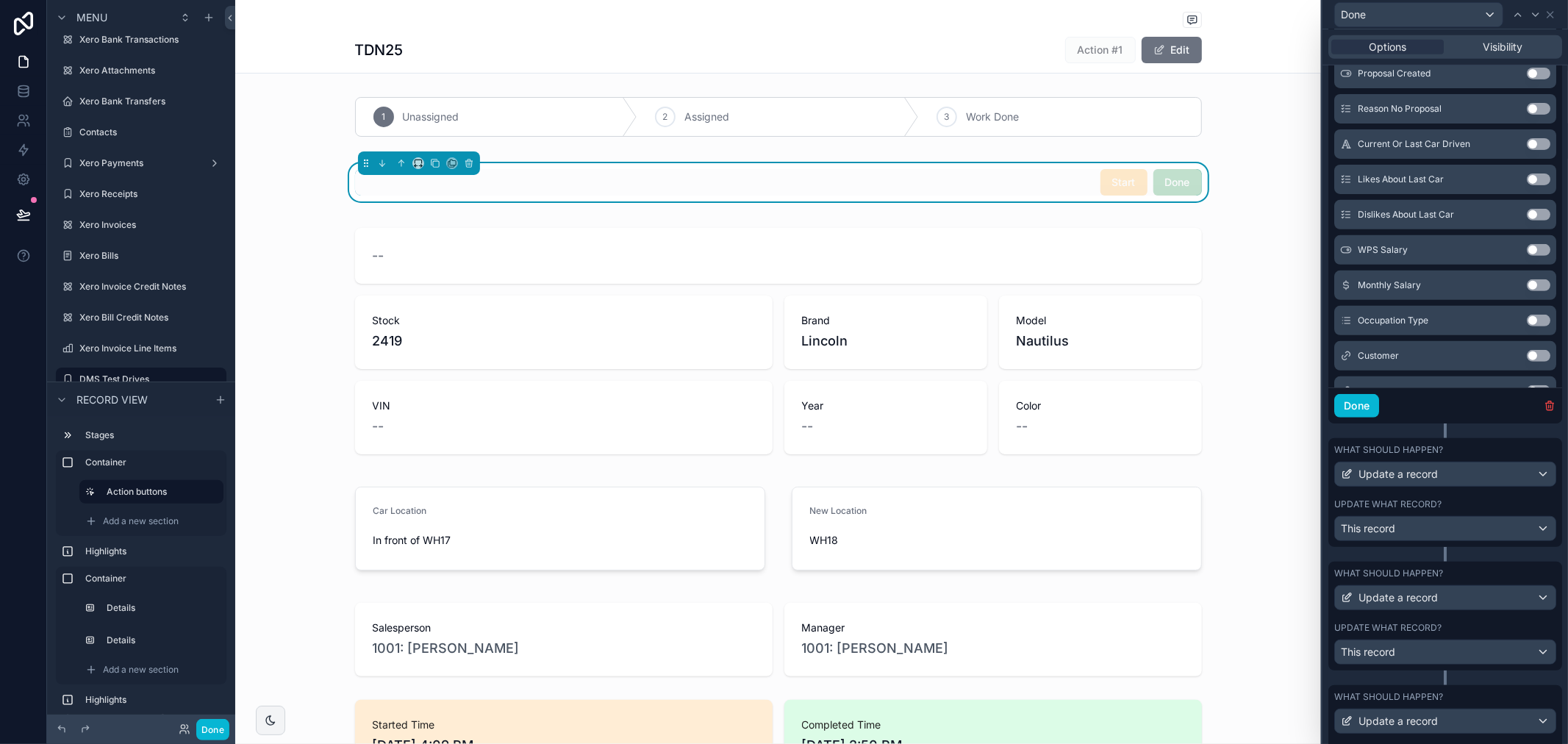
scroll to position [751, 0]
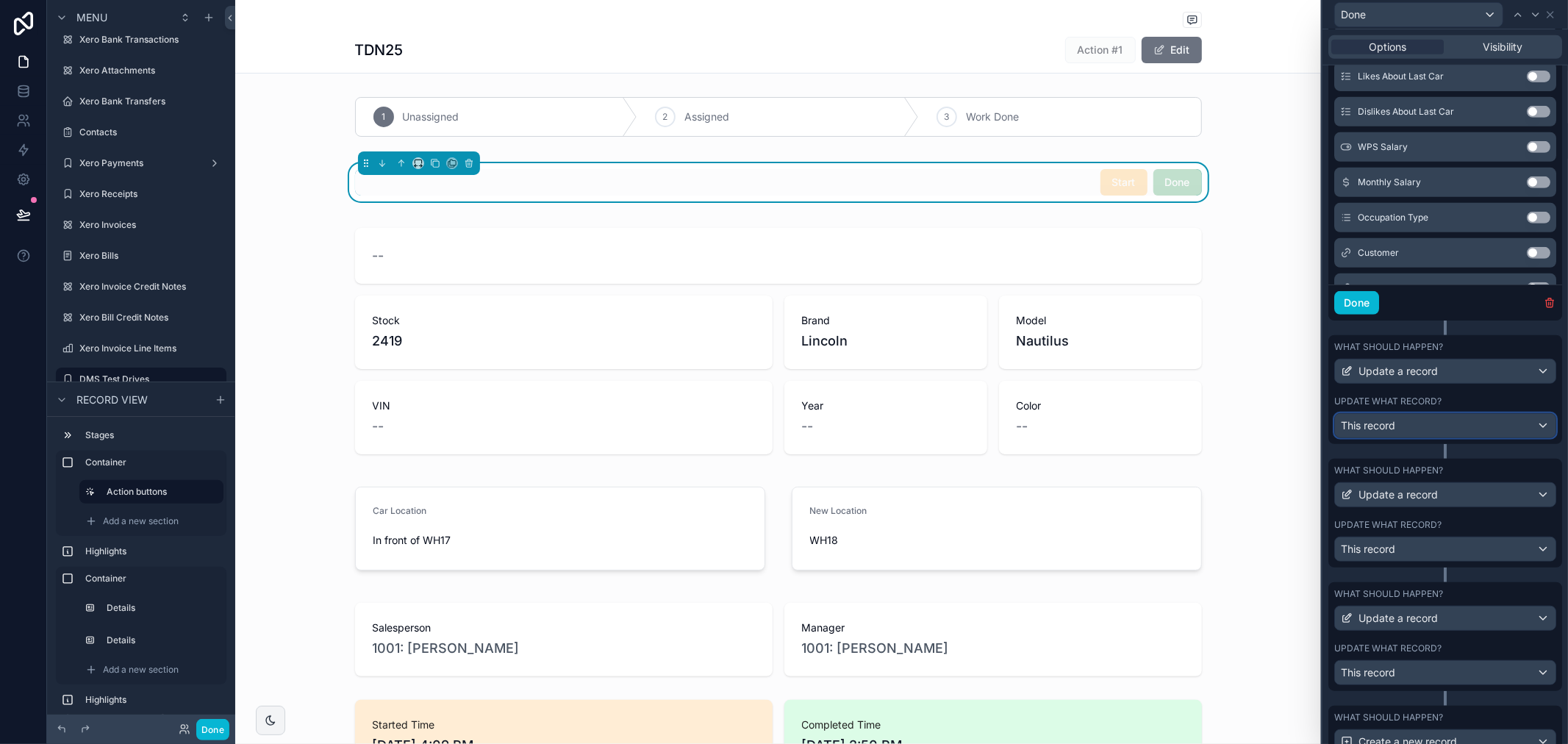
click at [1413, 435] on div "This record" at bounding box center [1446, 425] width 221 height 24
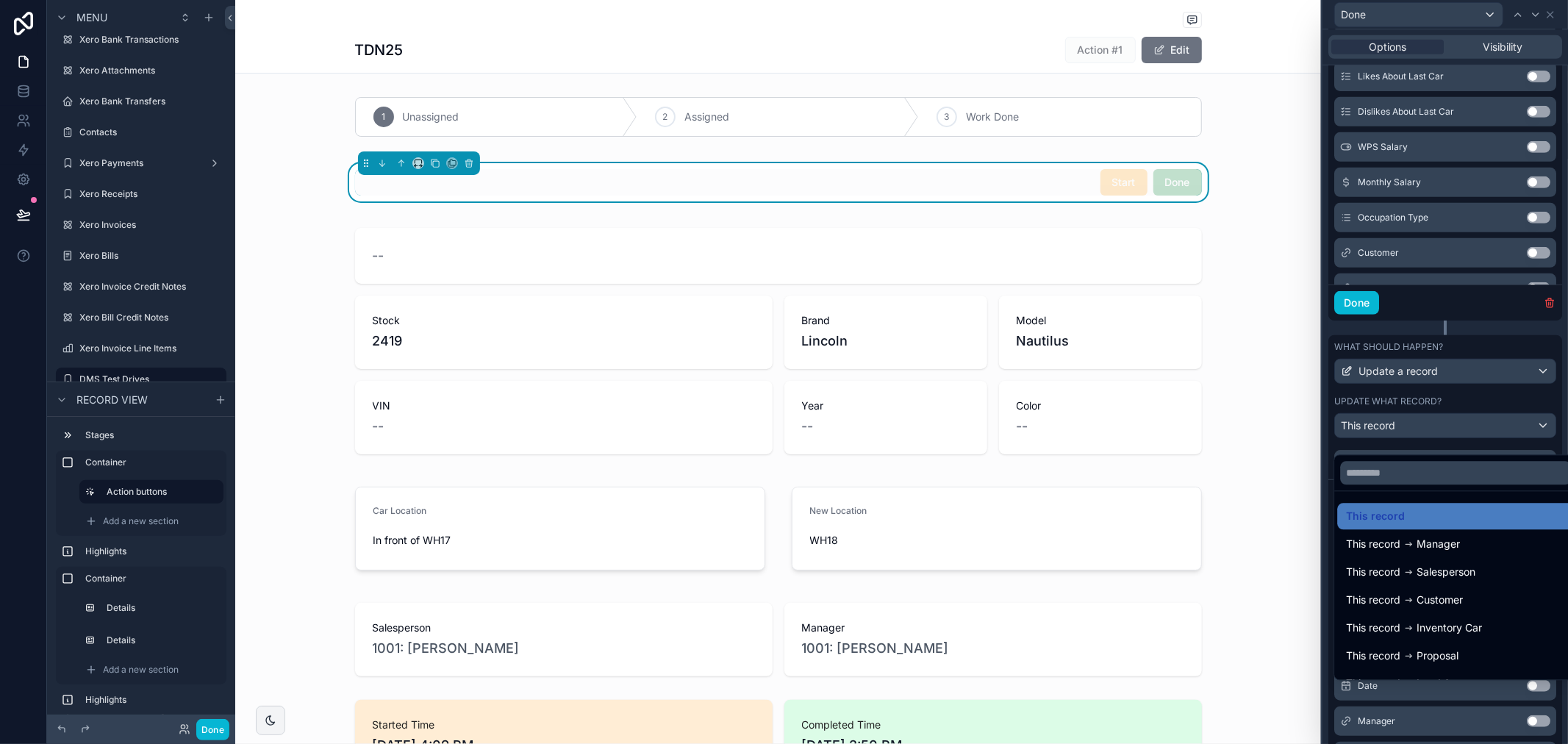
click at [1548, 389] on div at bounding box center [1445, 372] width 246 height 744
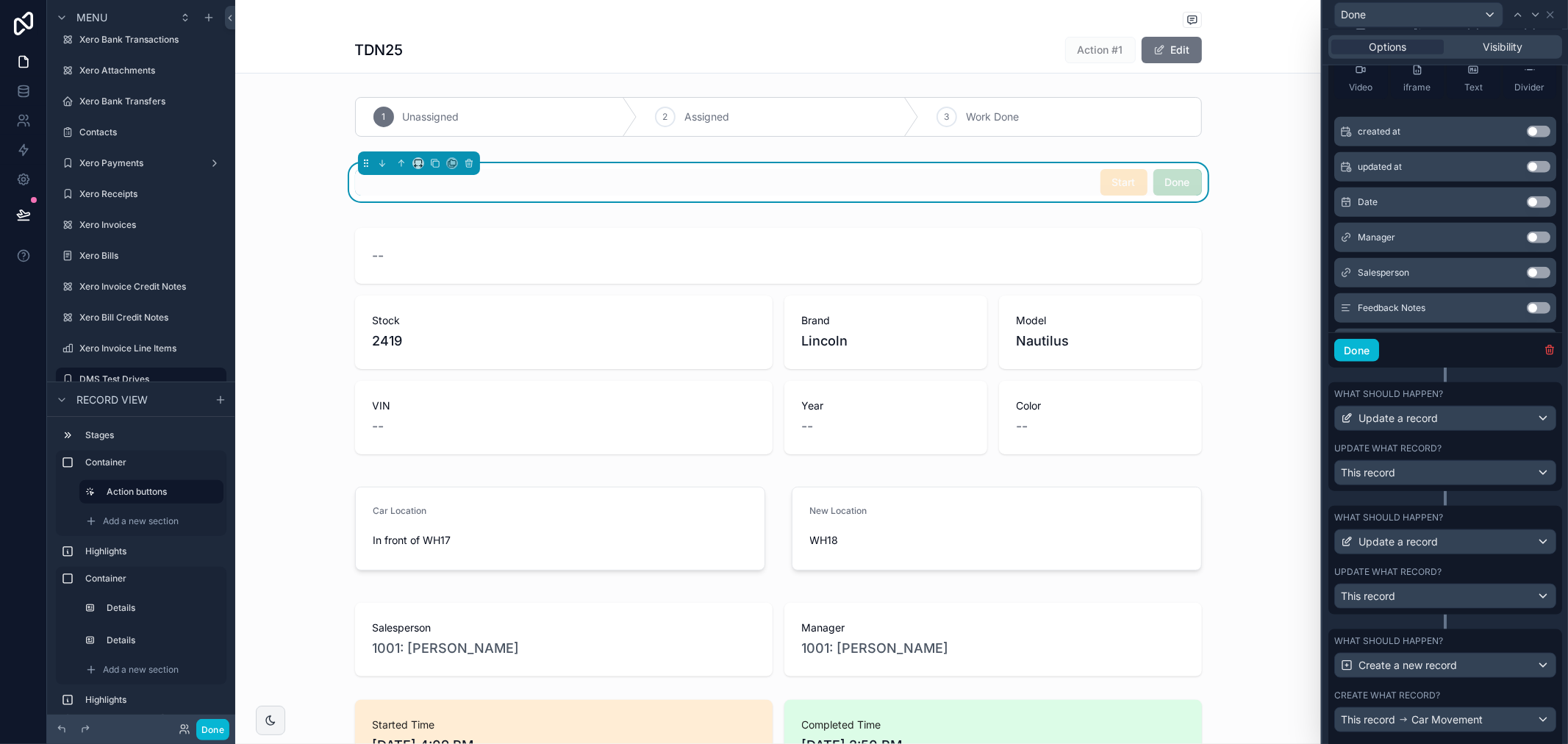
scroll to position [1240, 0]
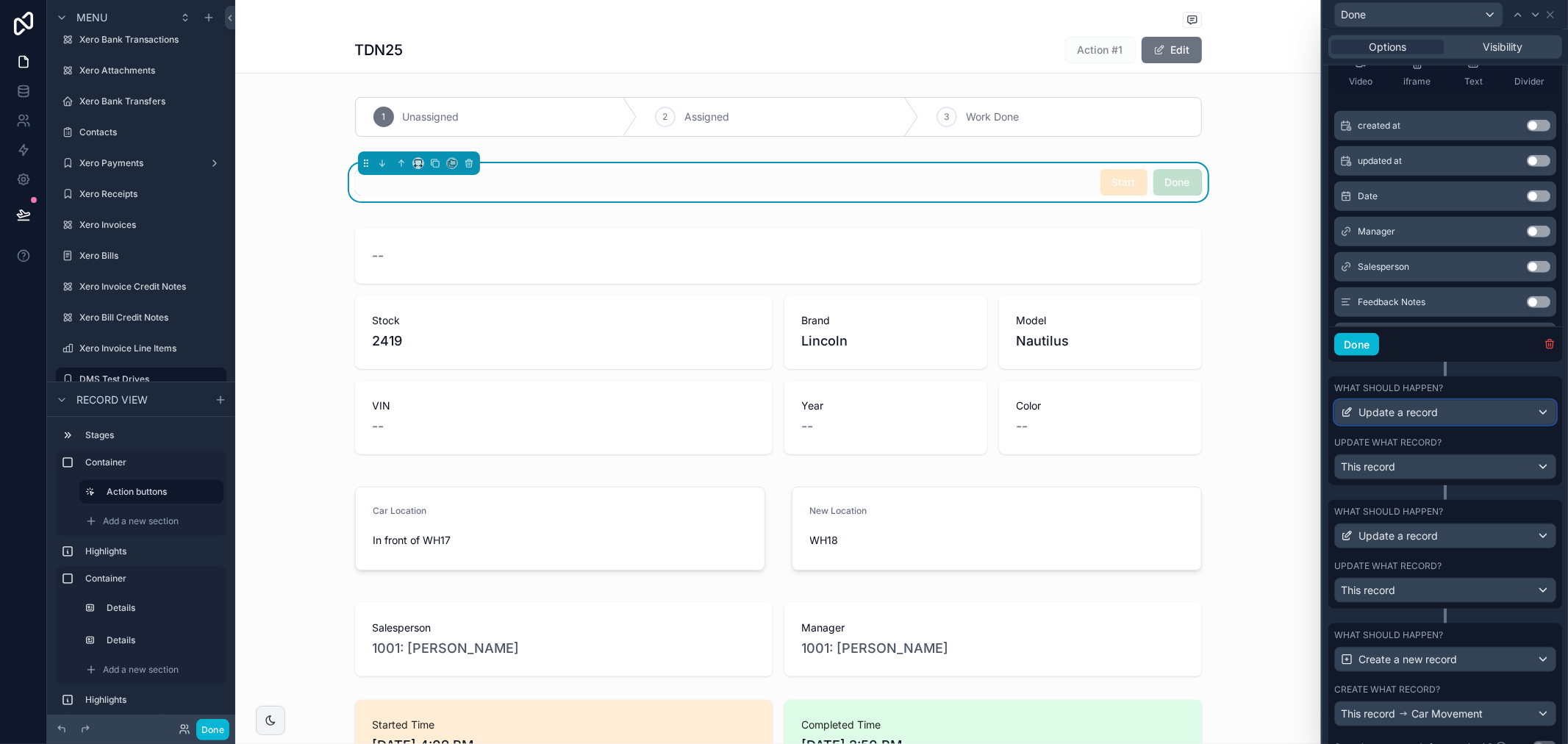
click at [1463, 424] on div "Update a record" at bounding box center [1446, 412] width 221 height 24
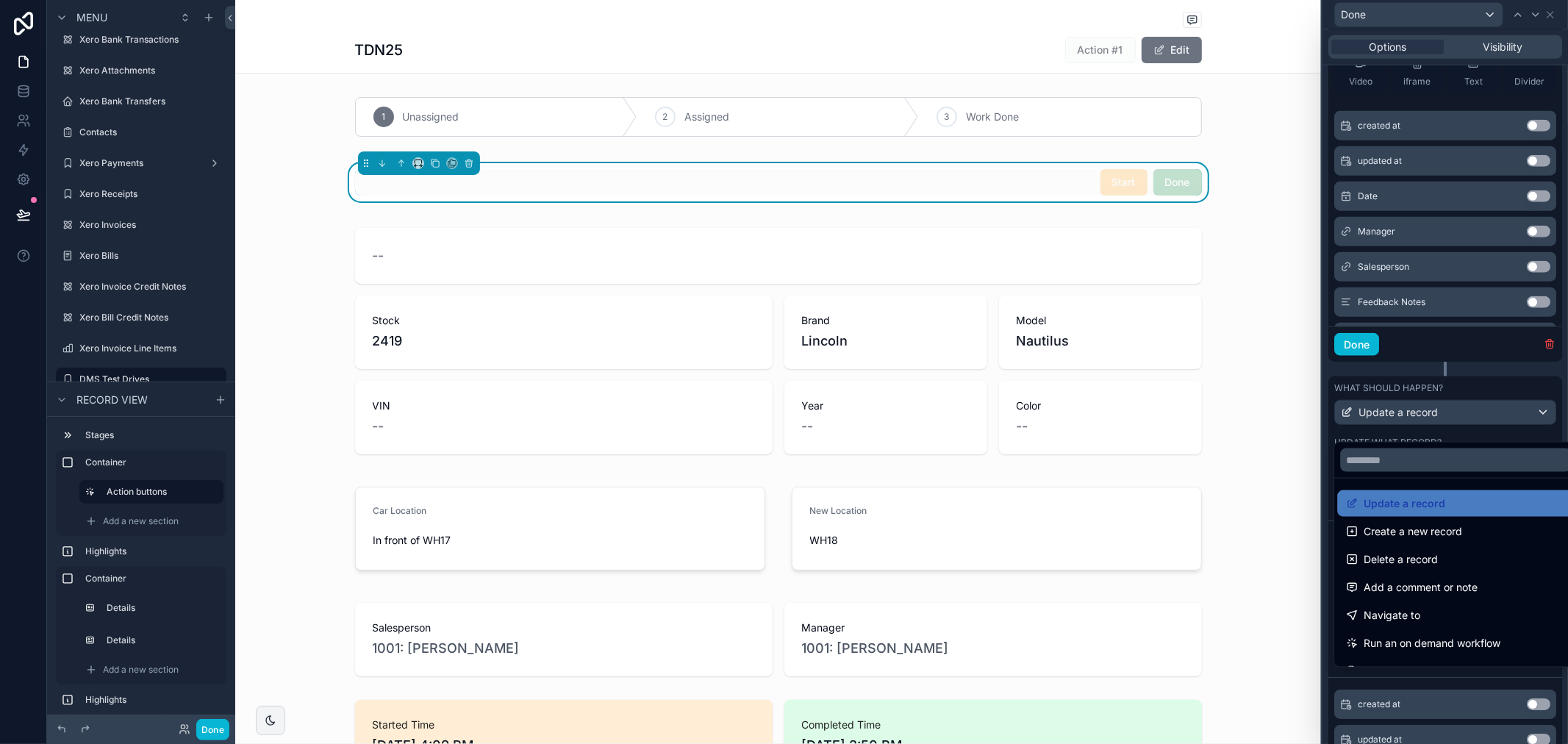
click at [1466, 397] on div at bounding box center [1445, 372] width 246 height 744
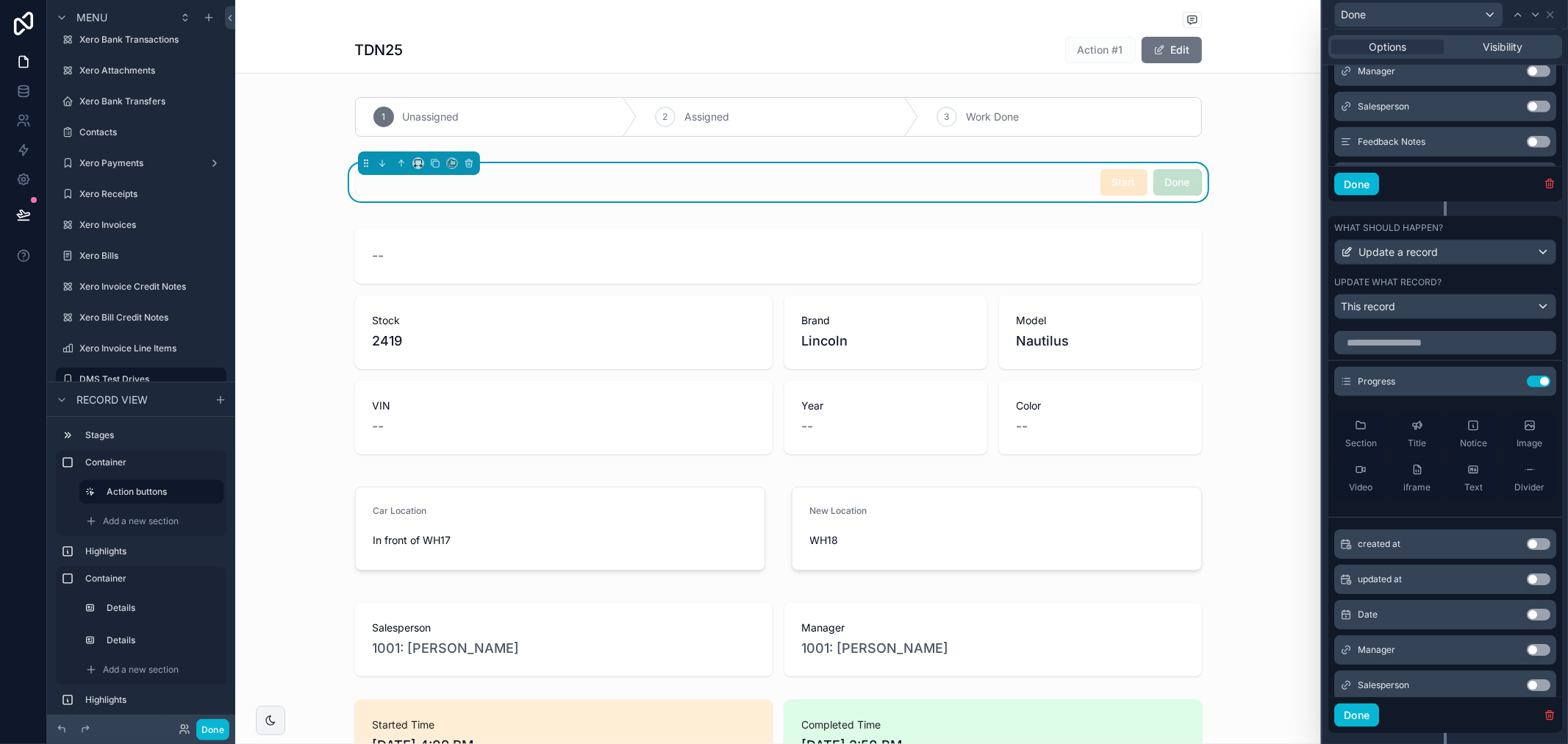
scroll to position [1404, 0]
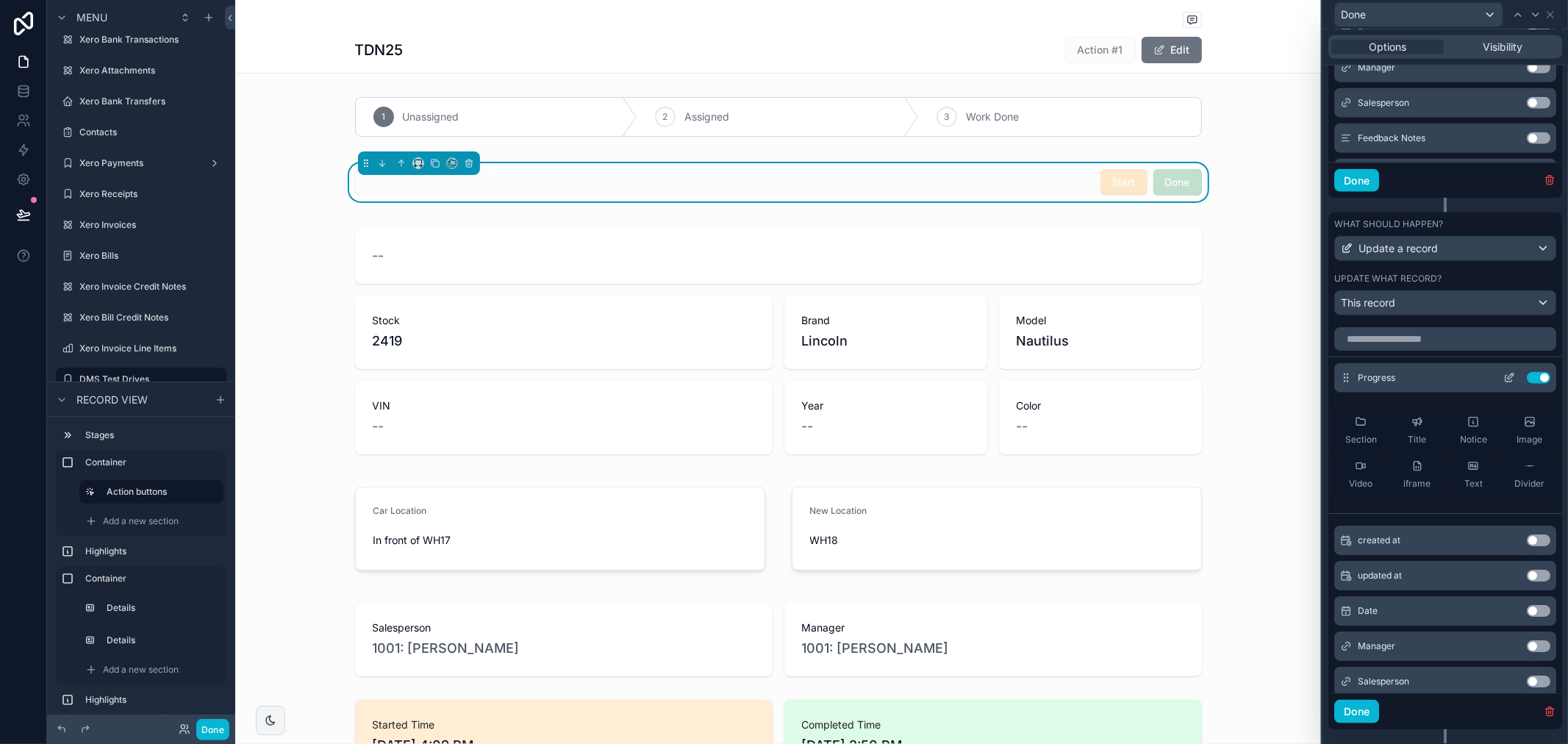
click at [1503, 384] on icon at bounding box center [1509, 377] width 12 height 12
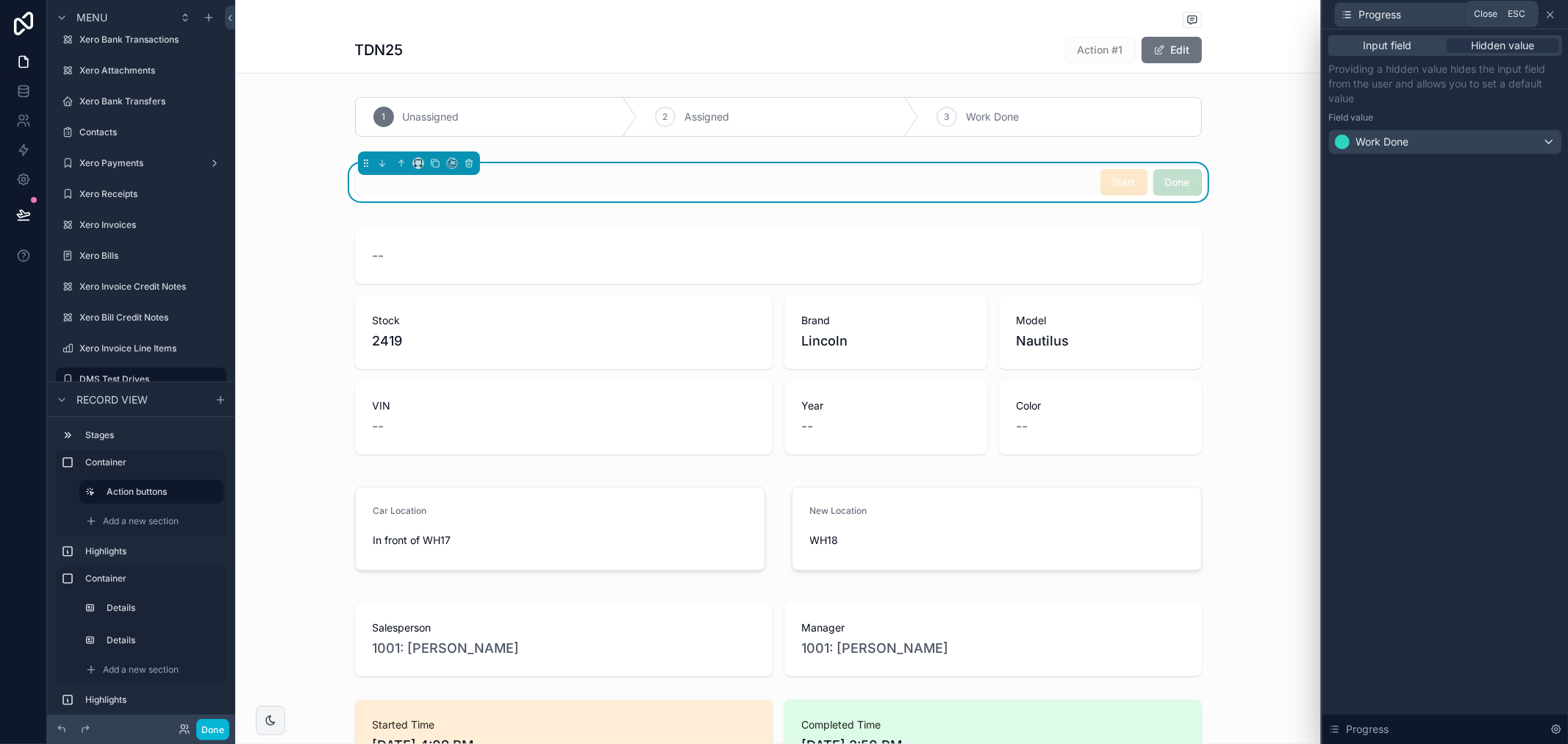
click at [1550, 13] on icon at bounding box center [1550, 14] width 12 height 12
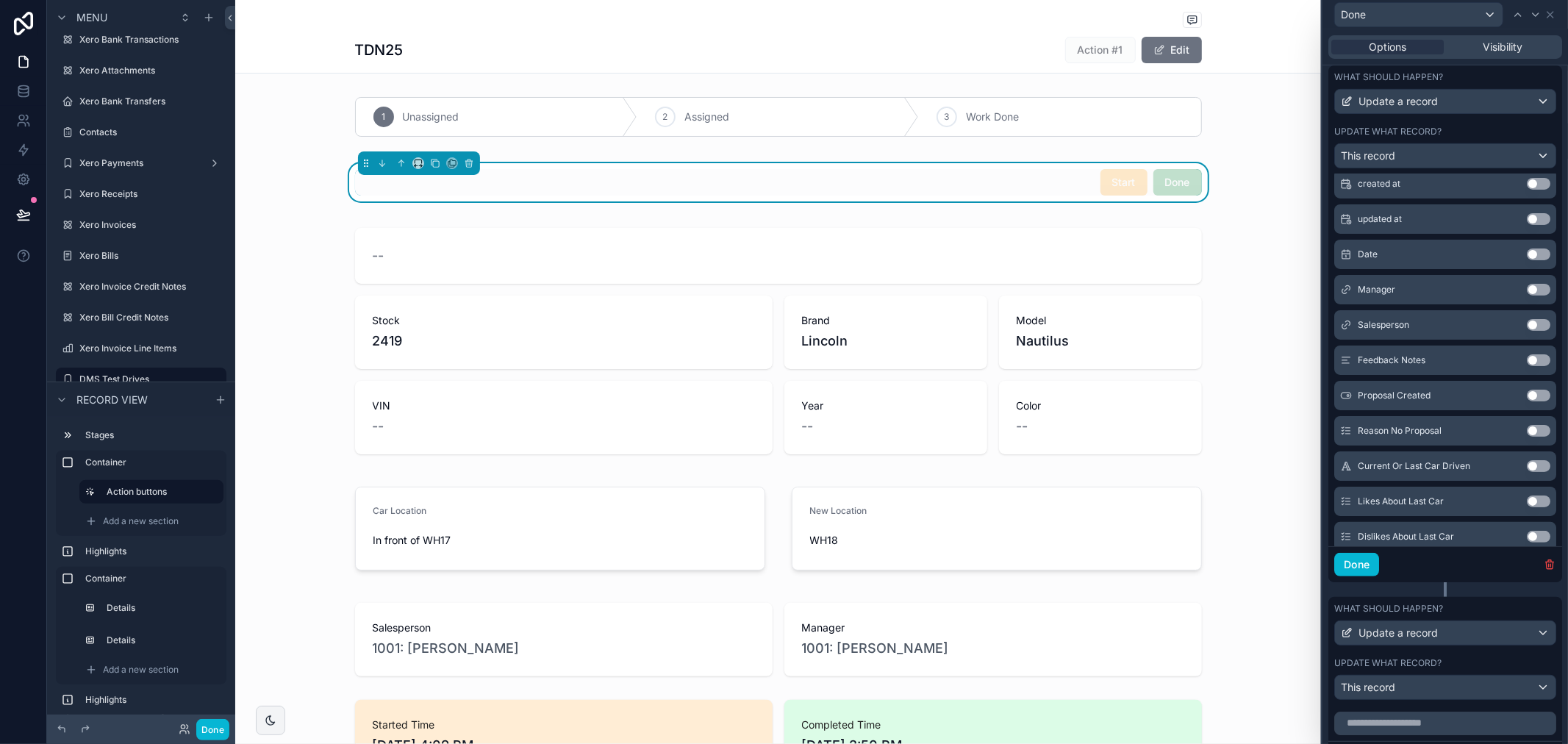
scroll to position [0, 0]
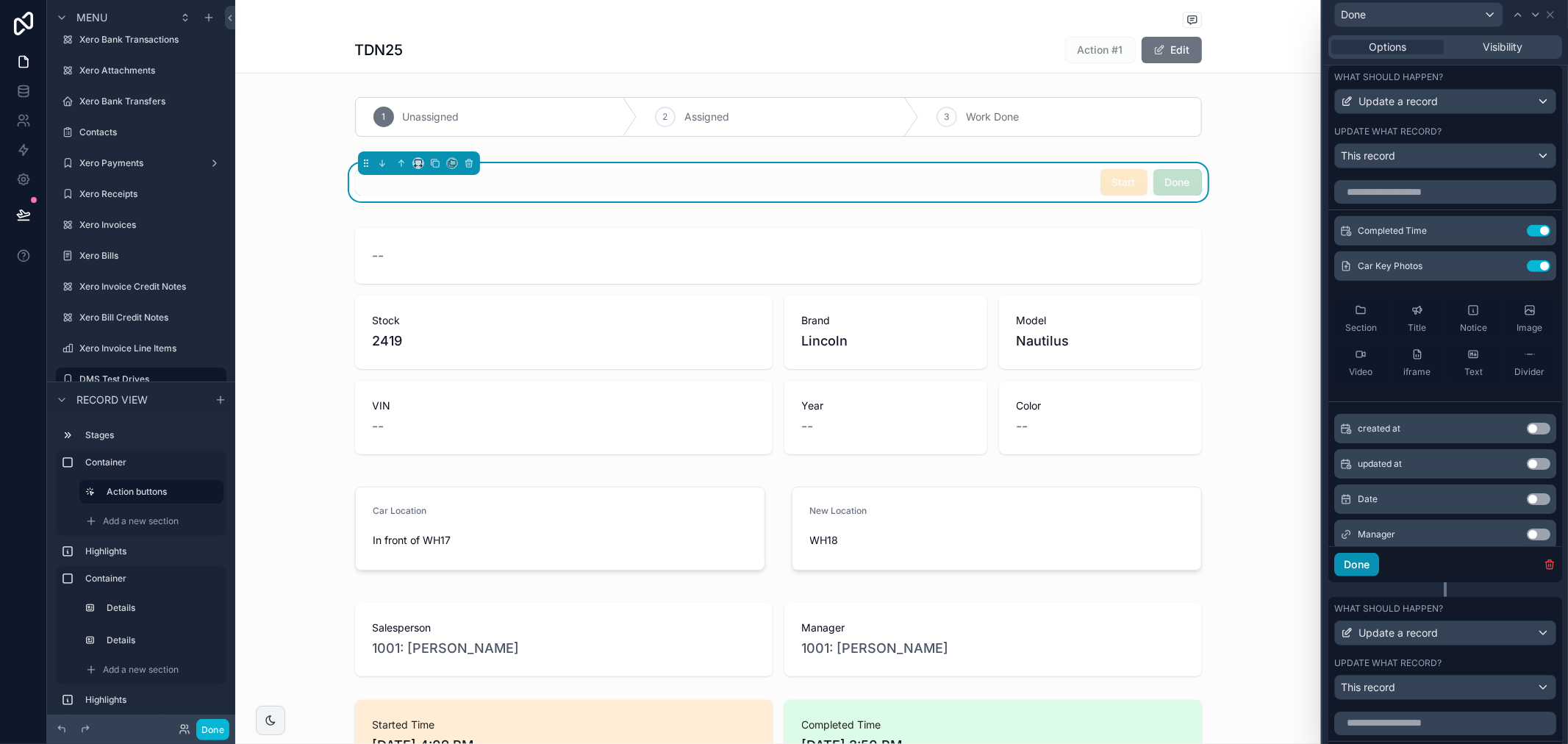
click at [1368, 576] on button "Done" at bounding box center [1357, 564] width 45 height 24
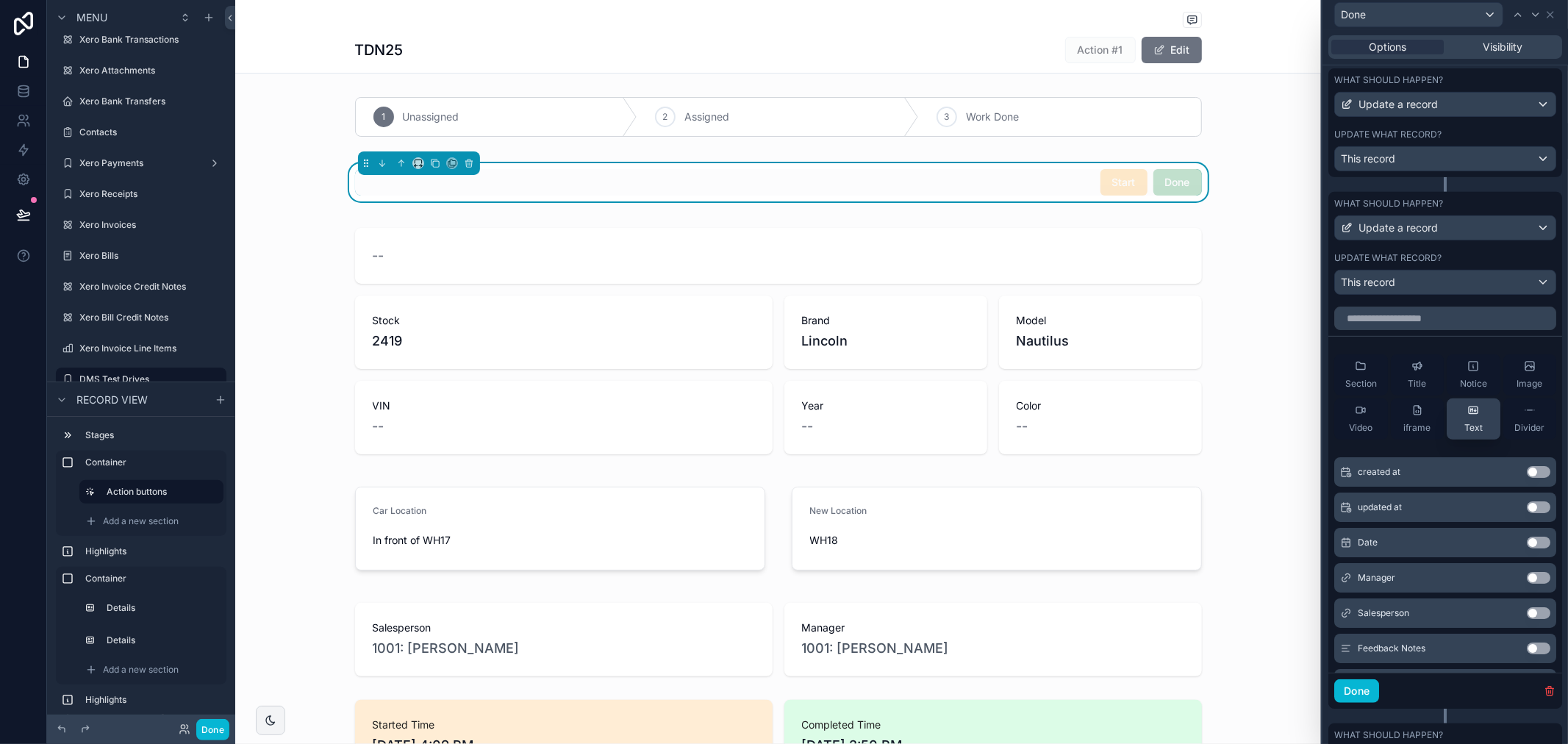
scroll to position [489, 0]
click at [1536, 260] on div "Update what record?" at bounding box center [1446, 255] width 222 height 12
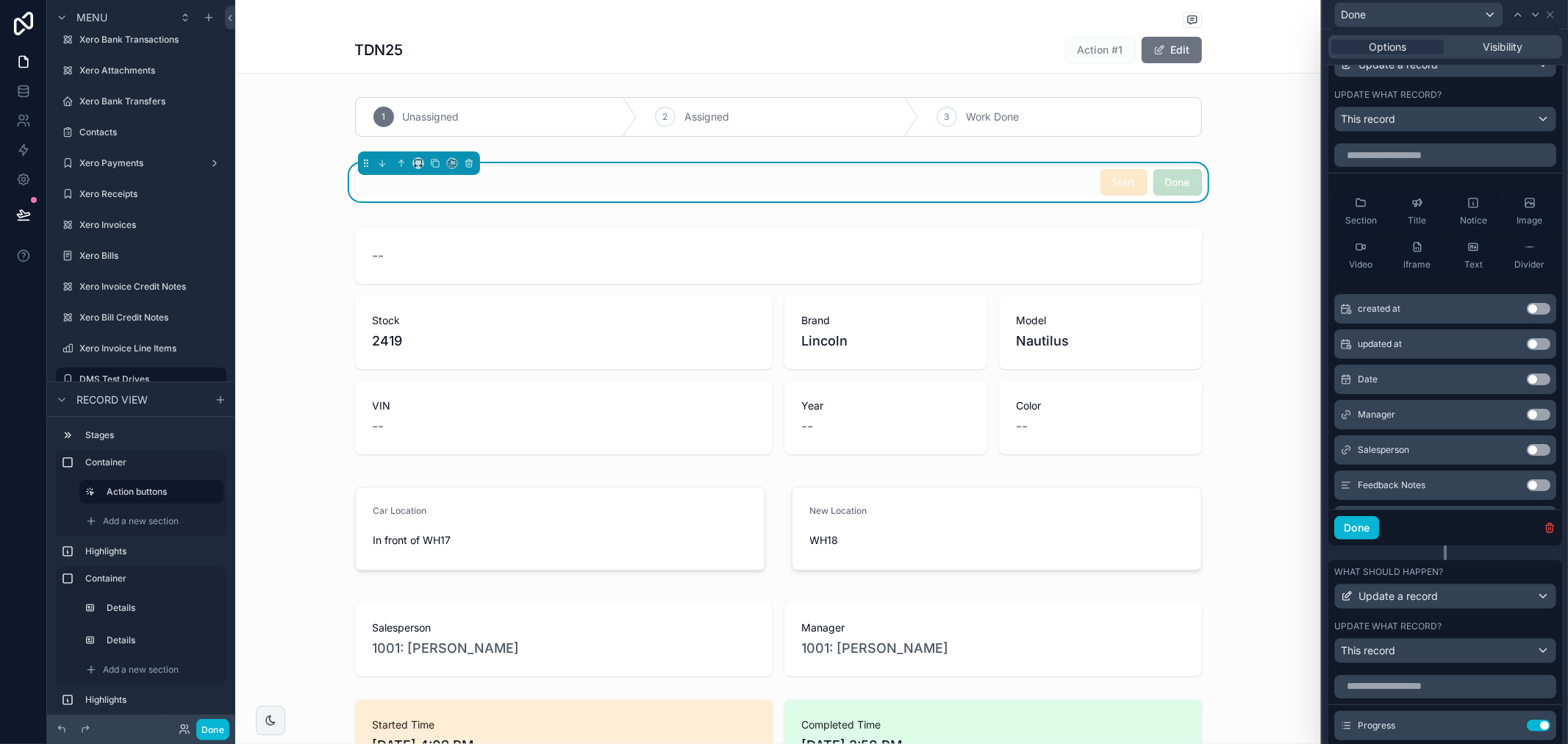
scroll to position [816, 0]
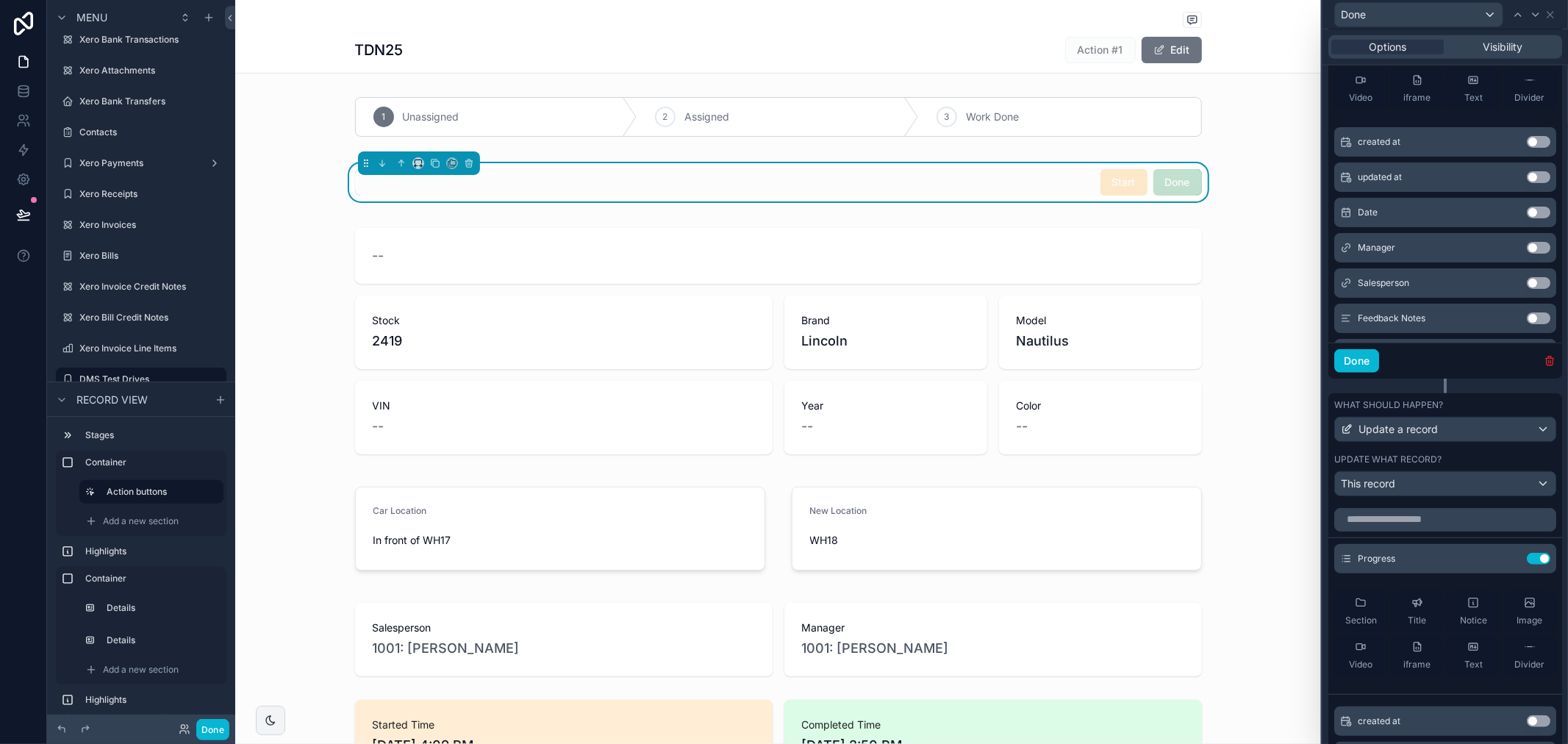
click at [1544, 367] on icon "button" at bounding box center [1550, 360] width 12 height 12
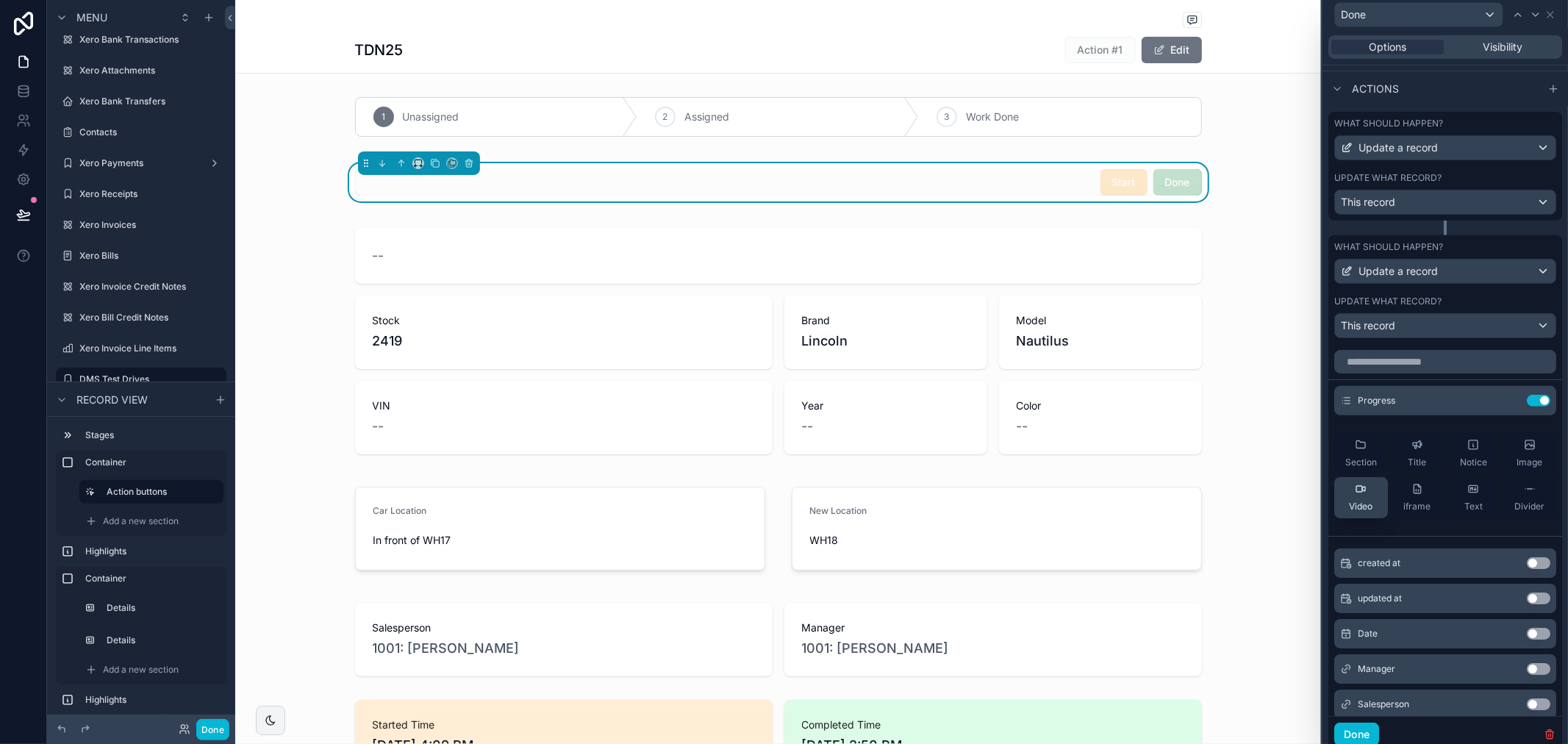
scroll to position [449, 0]
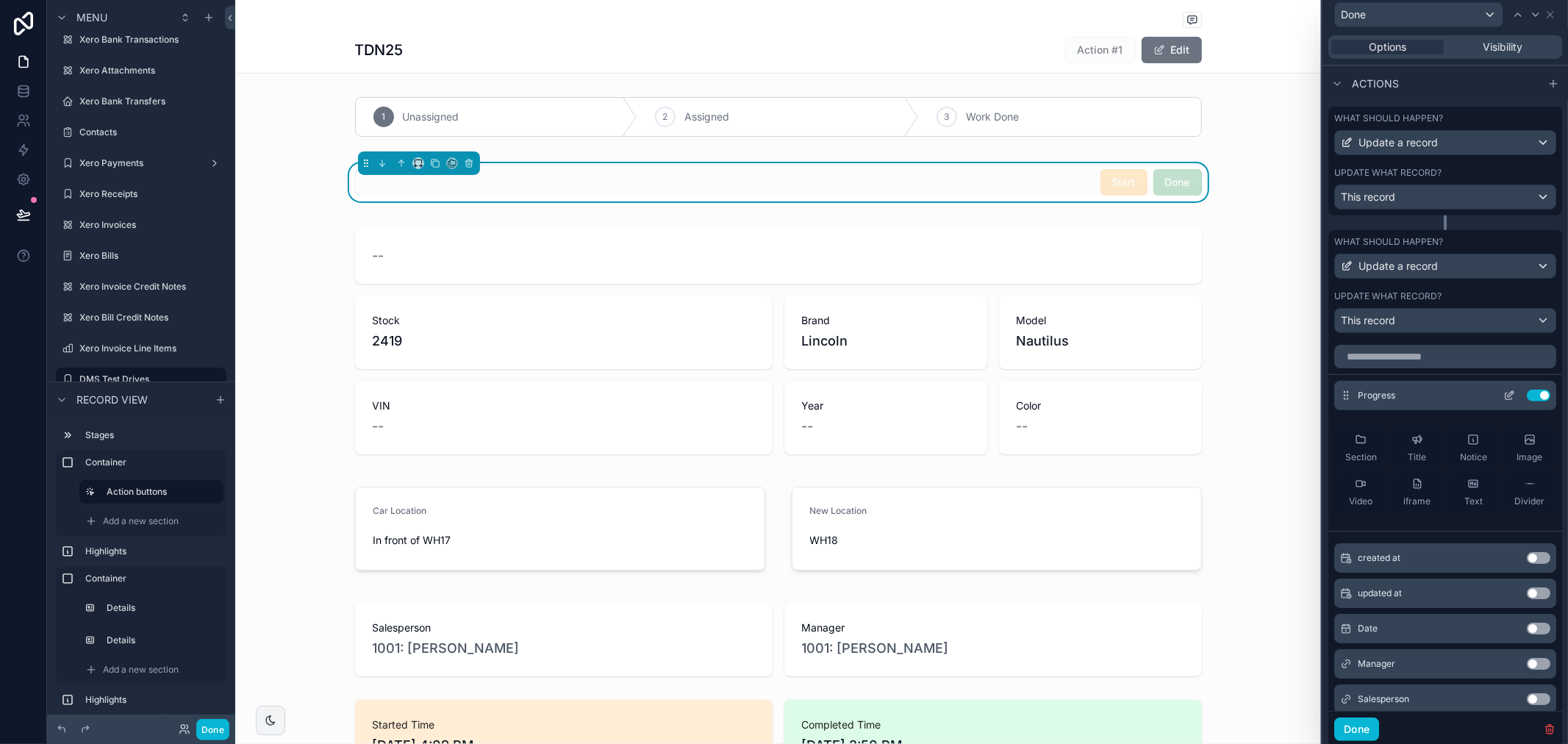
click at [1503, 402] on icon at bounding box center [1509, 395] width 12 height 12
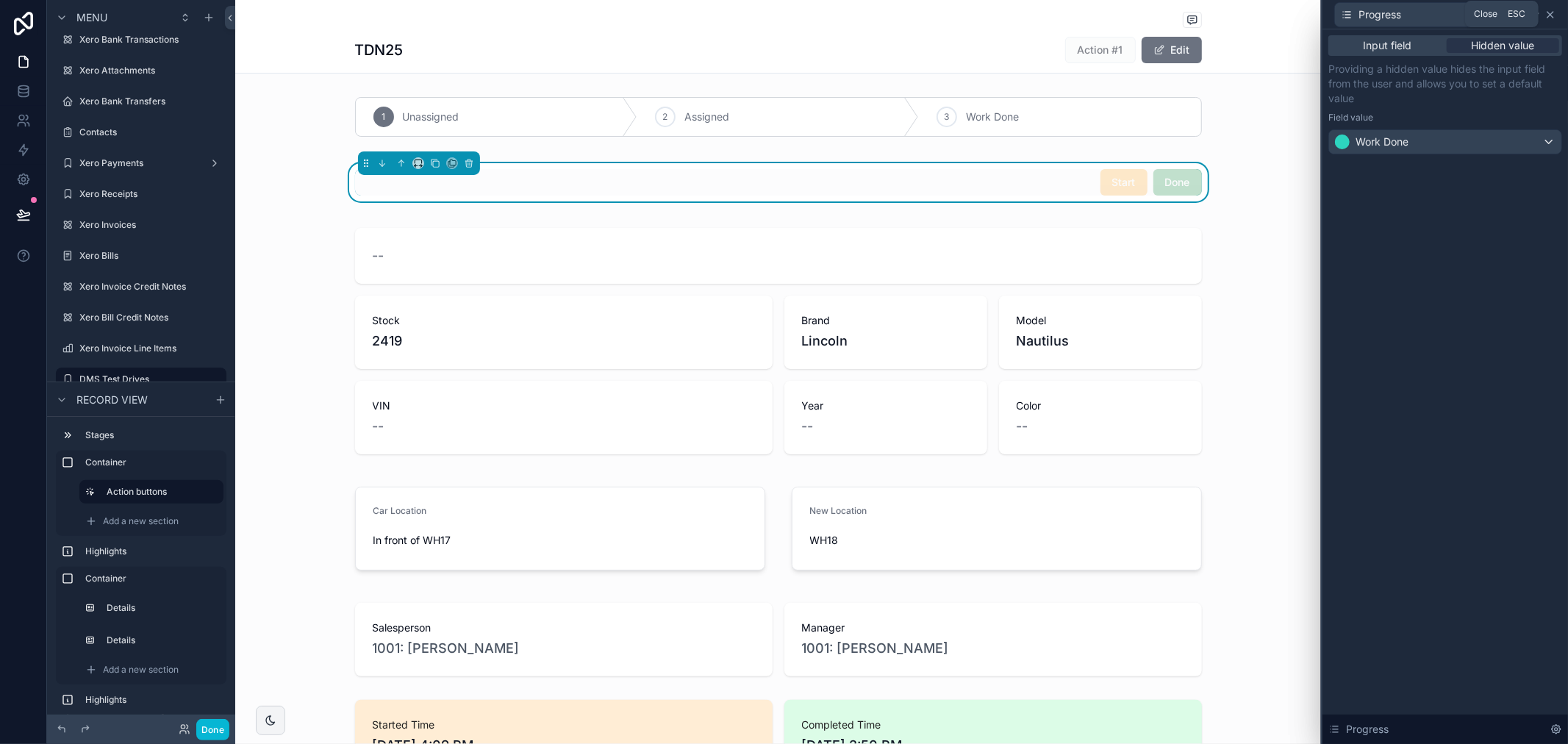
click at [1550, 12] on icon at bounding box center [1550, 14] width 12 height 12
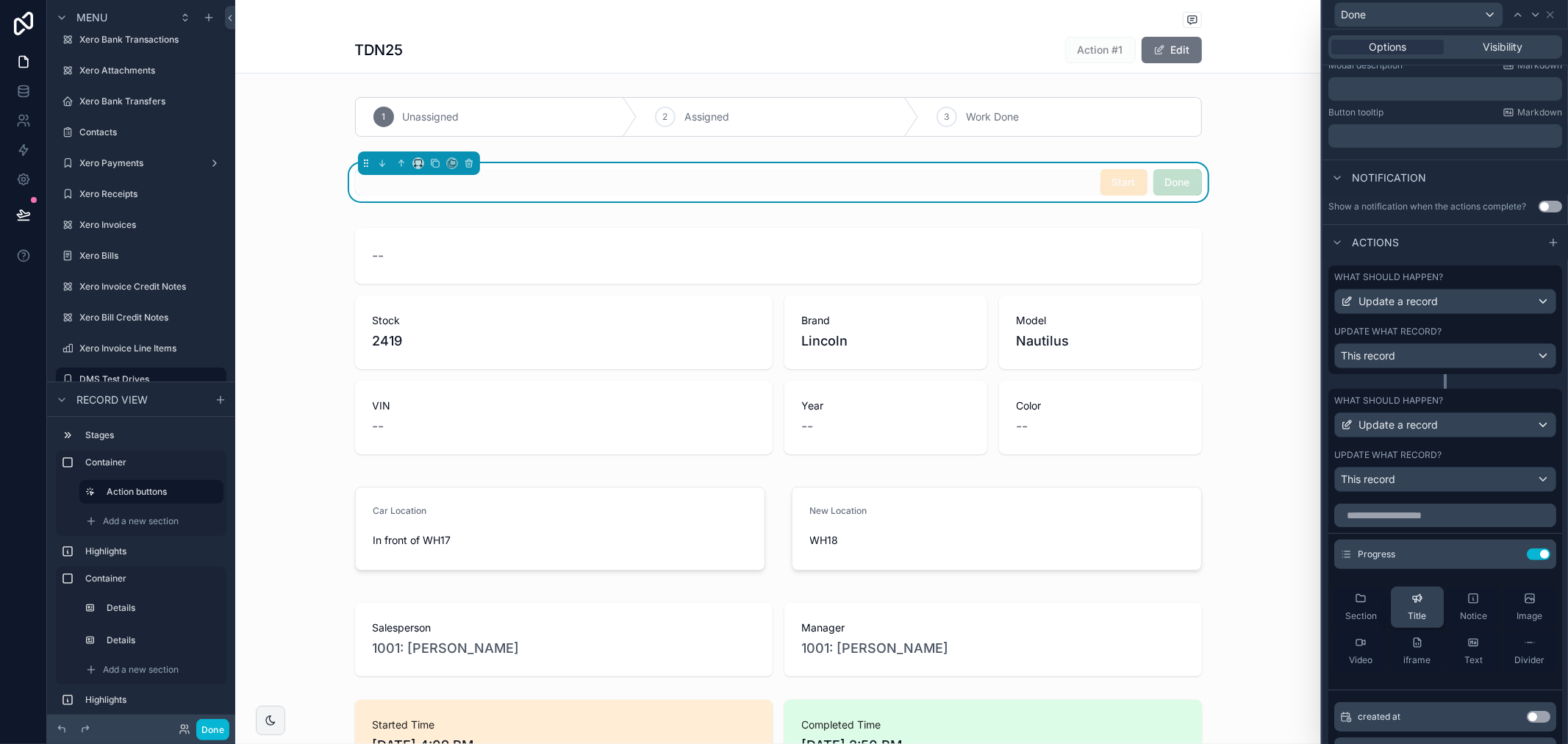
scroll to position [285, 0]
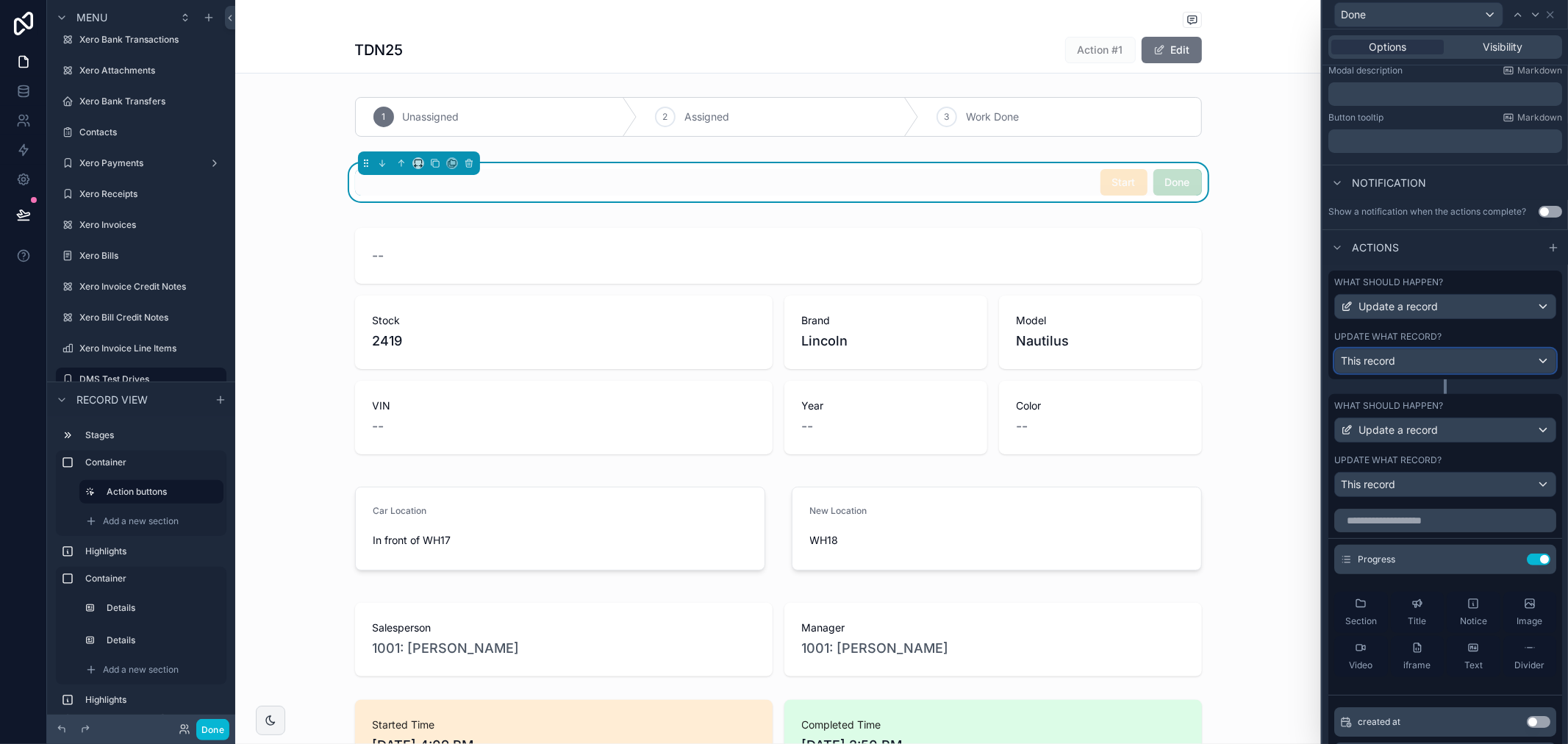
click at [1432, 365] on div "This record" at bounding box center [1446, 361] width 221 height 24
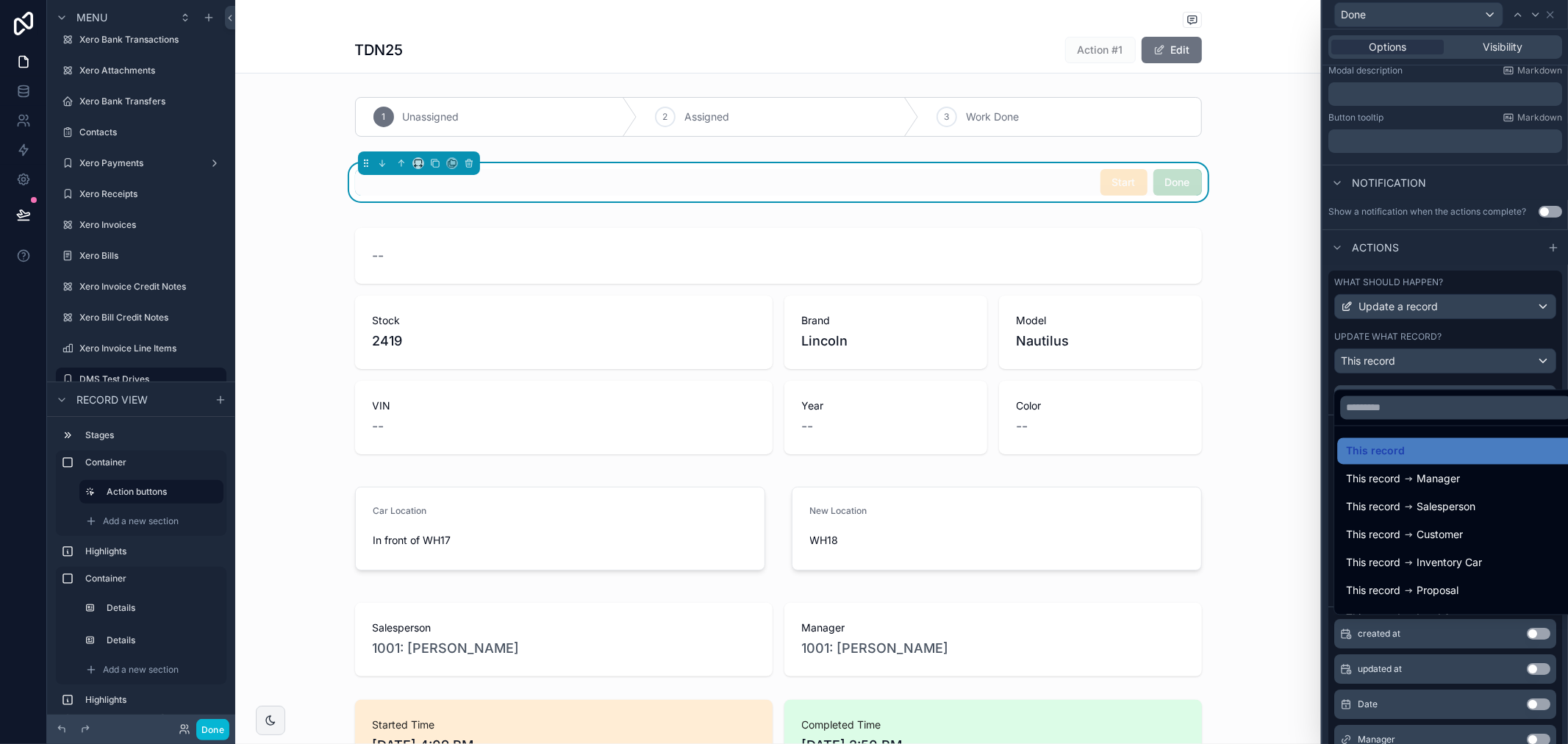
click at [1432, 365] on div at bounding box center [1445, 372] width 246 height 744
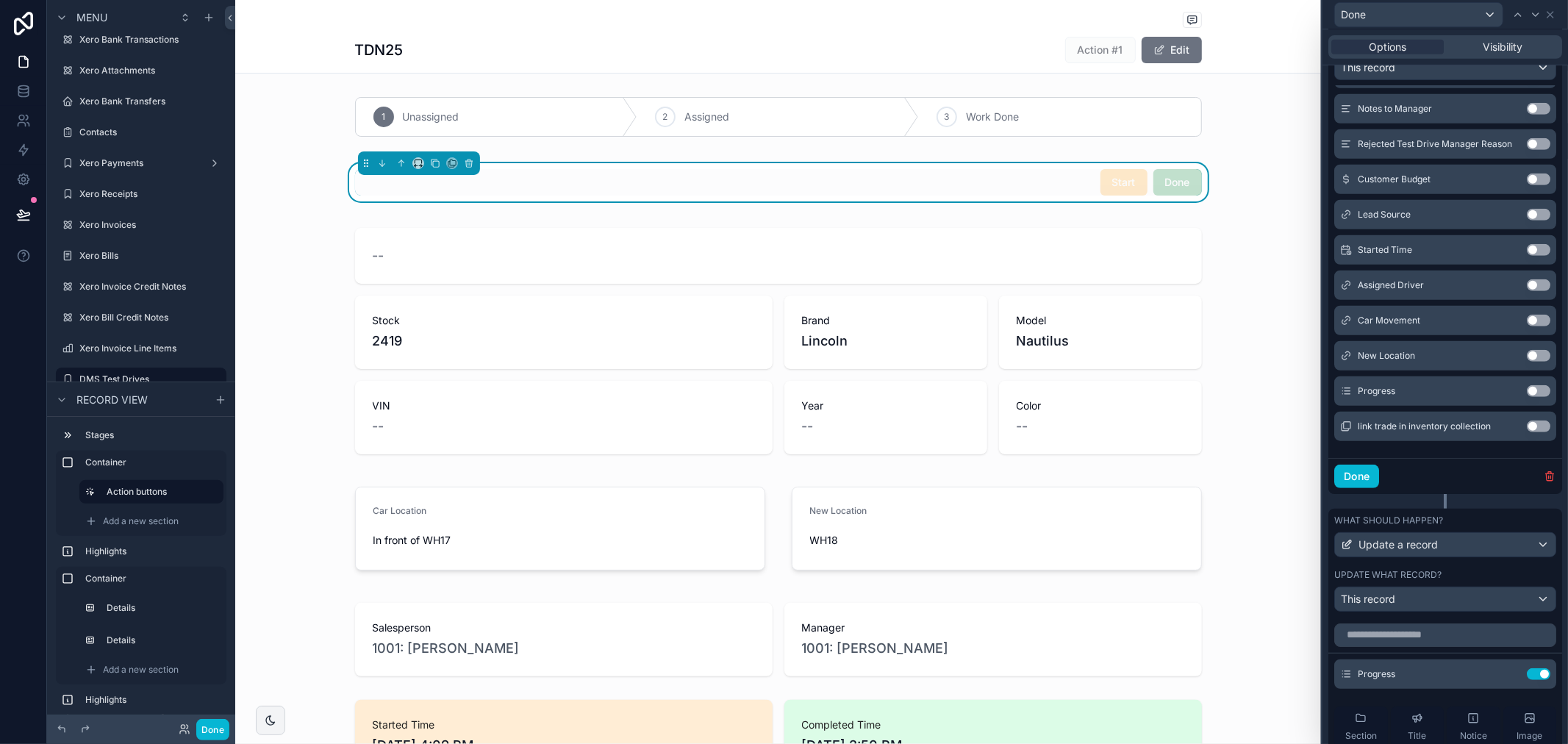
scroll to position [612, 0]
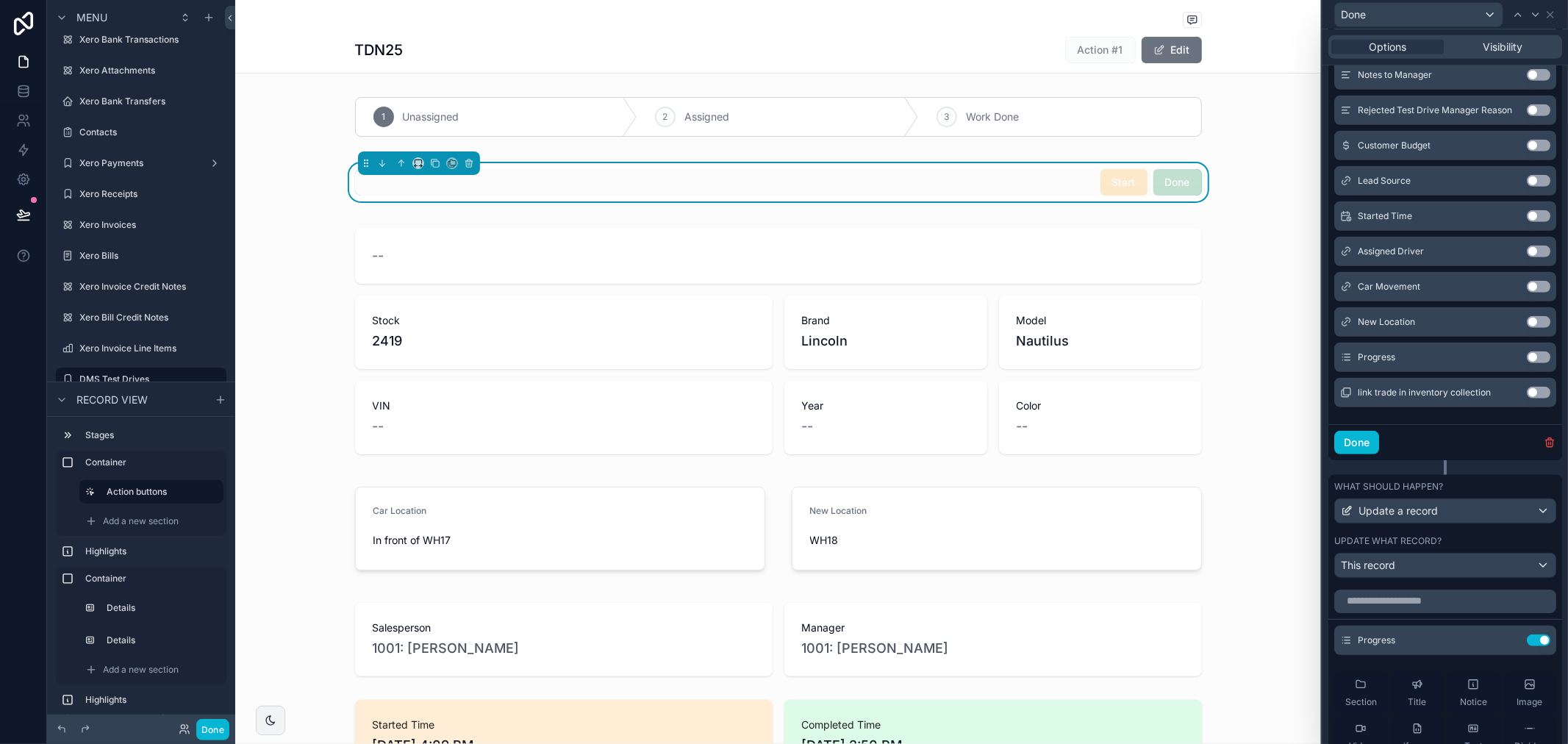
click at [1527, 363] on button "Use setting" at bounding box center [1539, 357] width 24 height 12
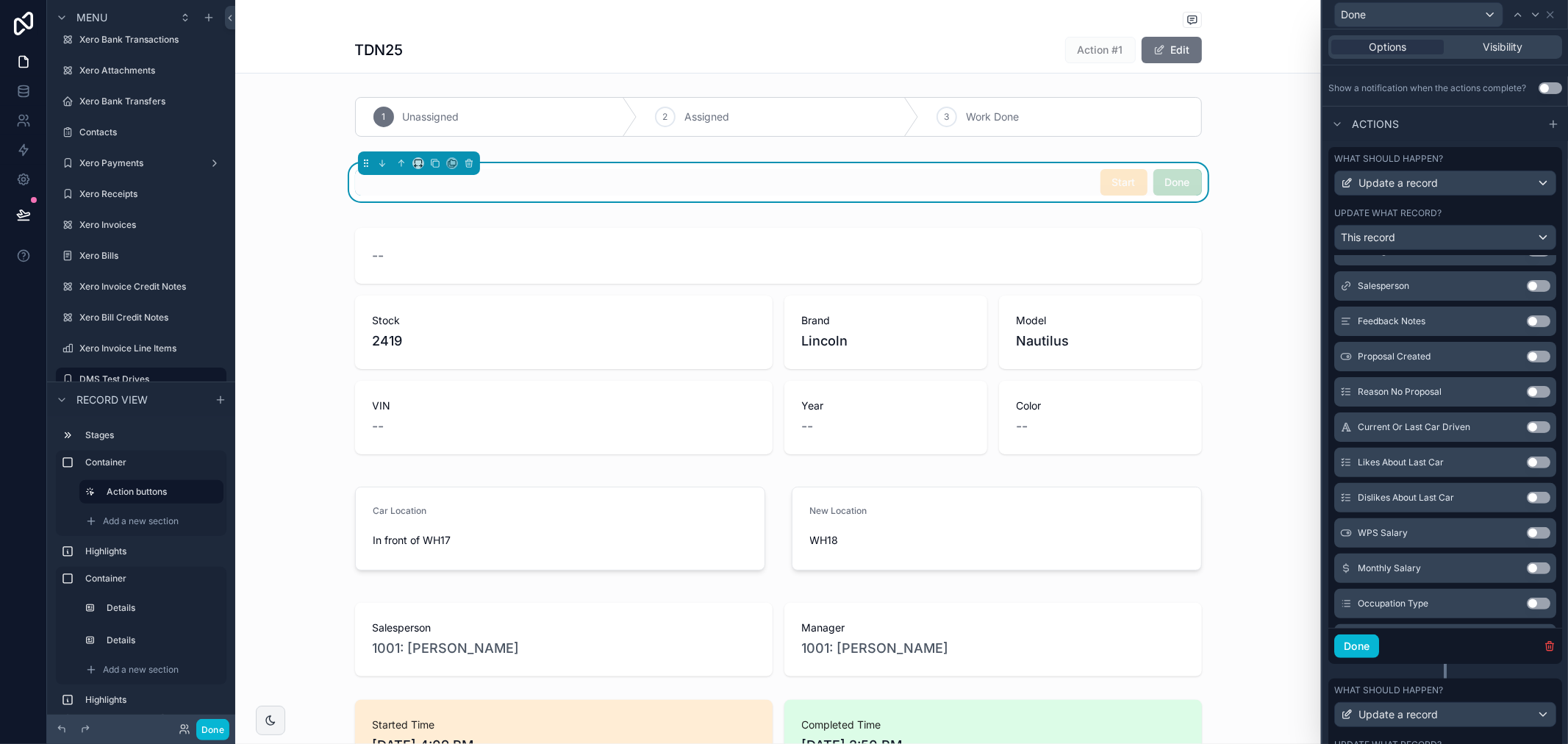
scroll to position [0, 0]
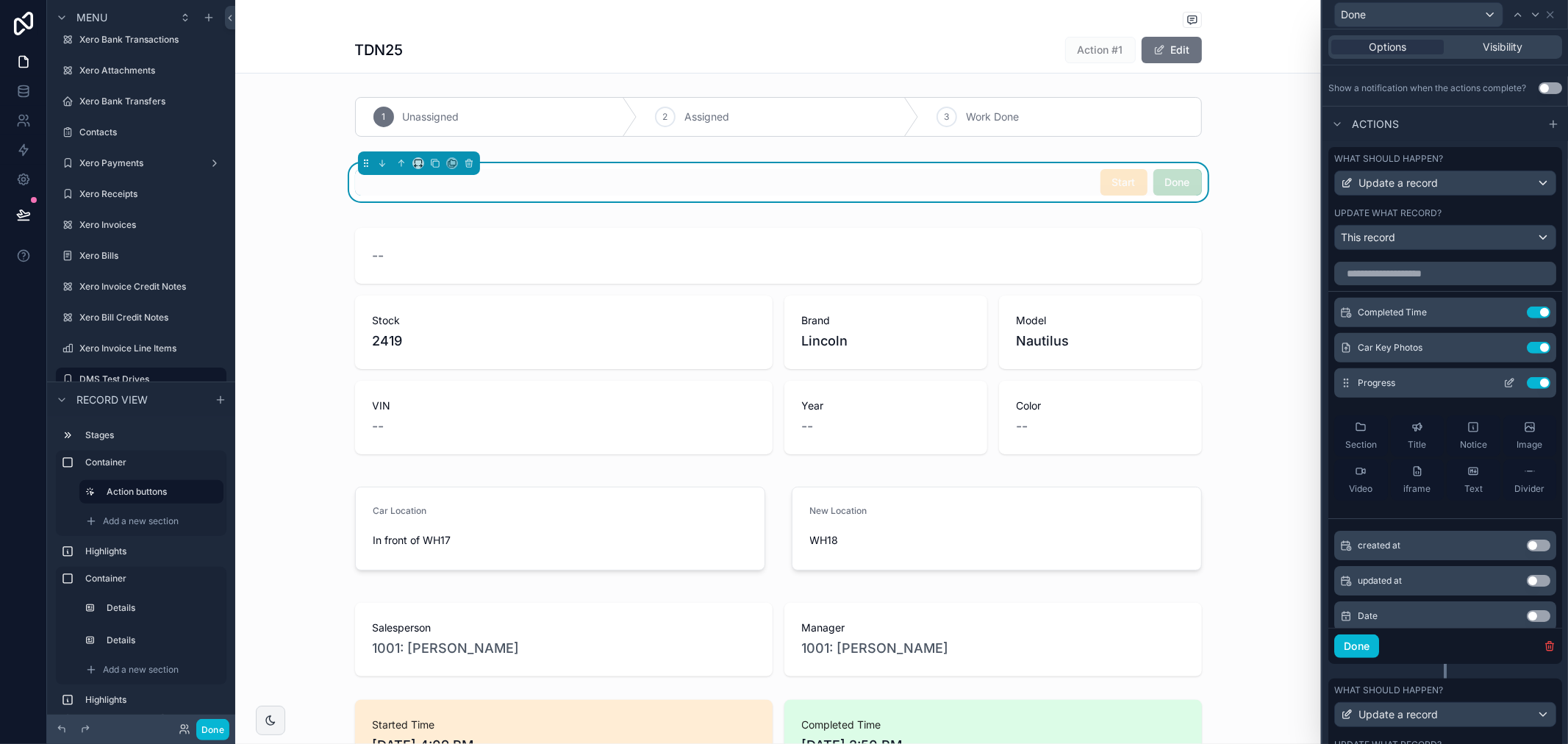
click at [1508, 385] on icon at bounding box center [1511, 382] width 6 height 6
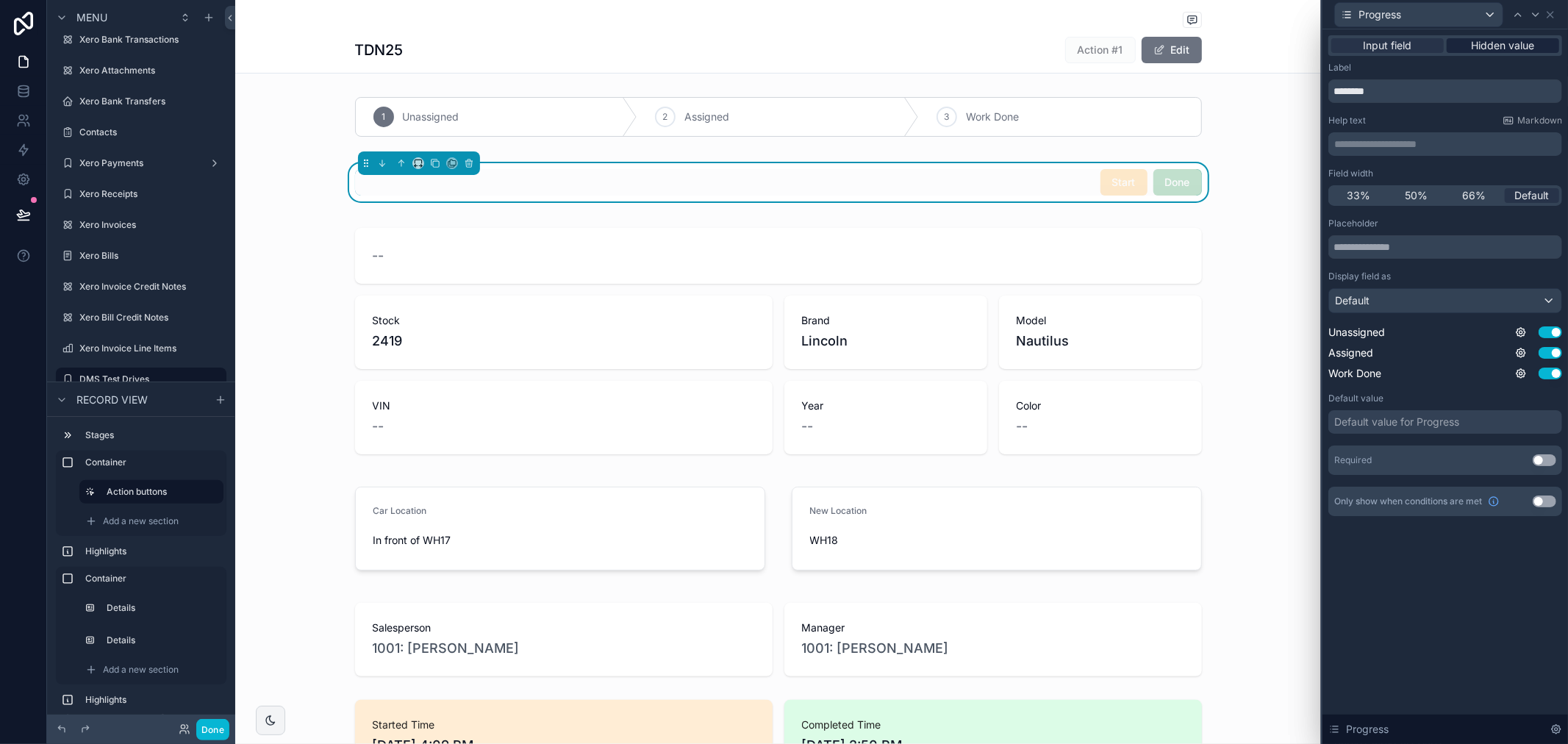
click at [1483, 40] on span "Hidden value" at bounding box center [1503, 45] width 63 height 15
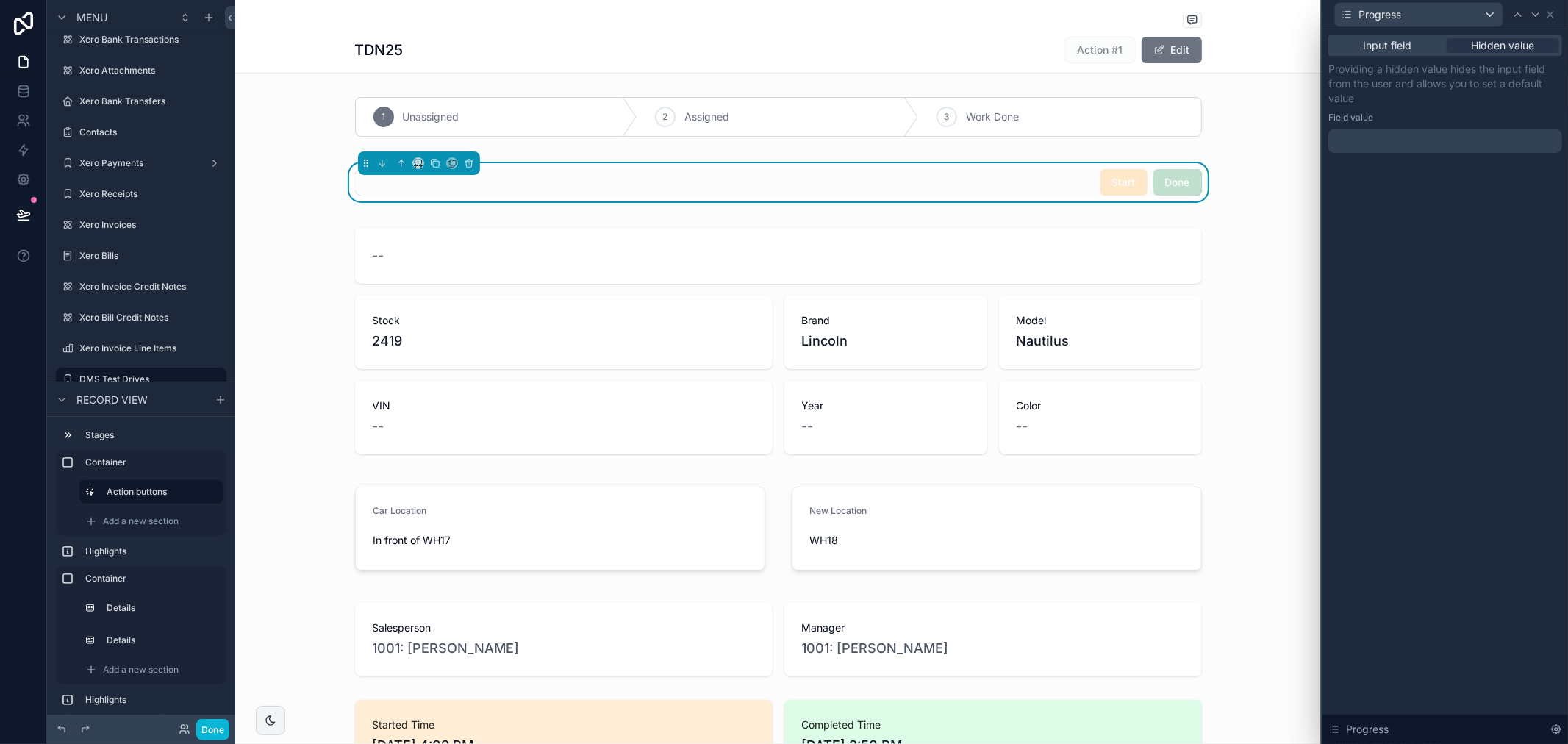
click at [1409, 139] on div at bounding box center [1446, 141] width 234 height 24
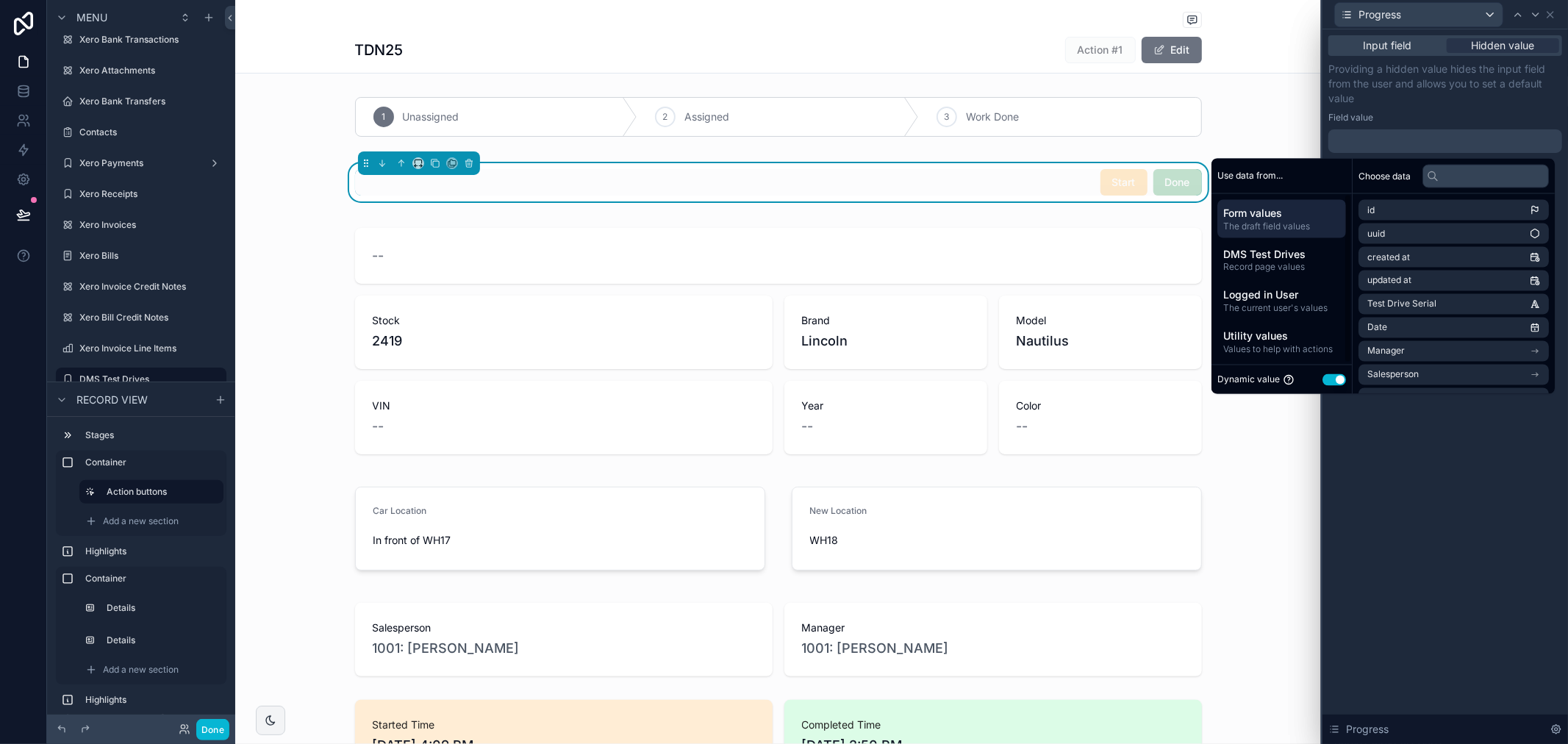
click at [1327, 378] on button "Use setting" at bounding box center [1334, 379] width 24 height 12
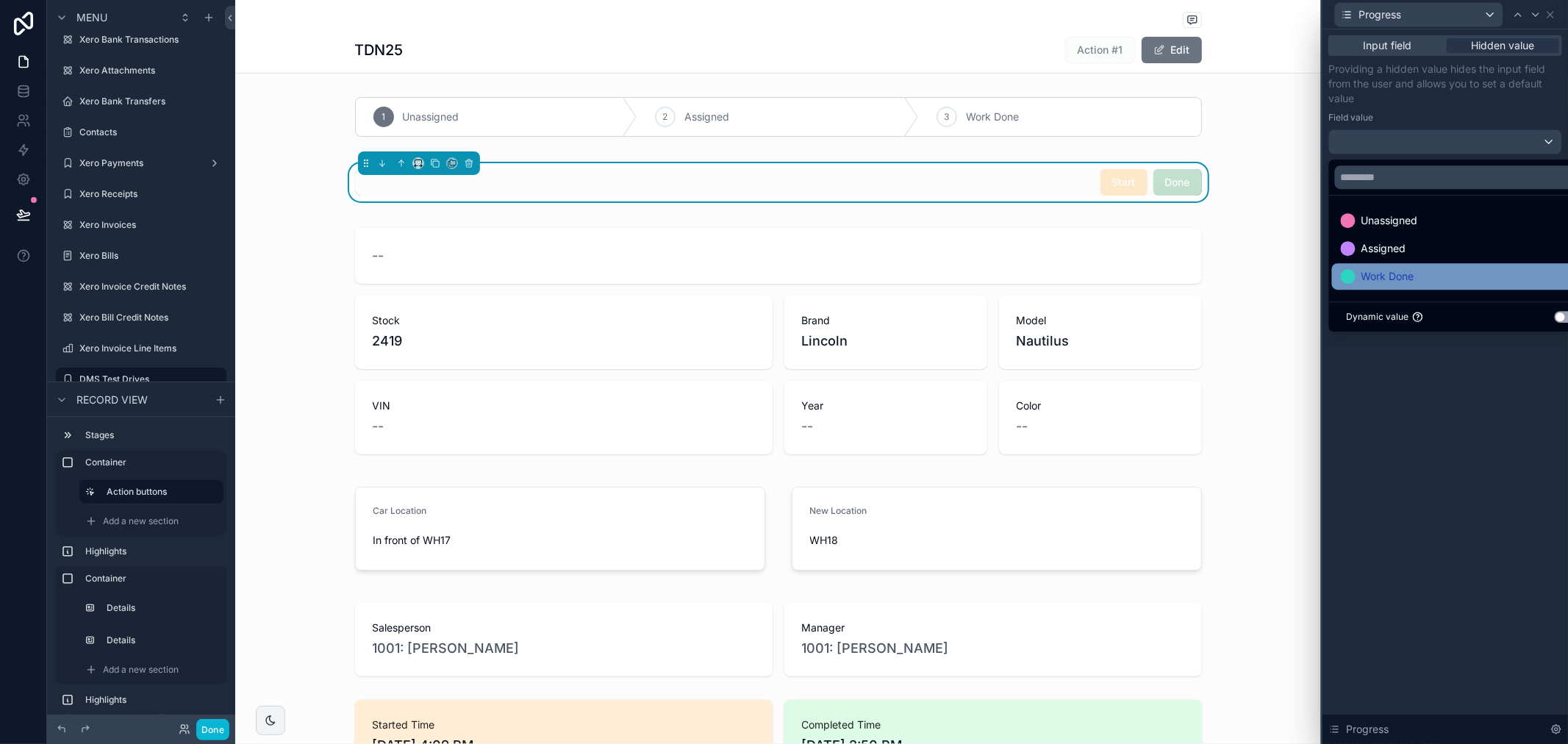
click at [1403, 282] on span "Work Done" at bounding box center [1388, 276] width 53 height 18
click at [1474, 386] on div "Input field Hidden value Providing a hidden value hides the input field from th…" at bounding box center [1445, 386] width 246 height 714
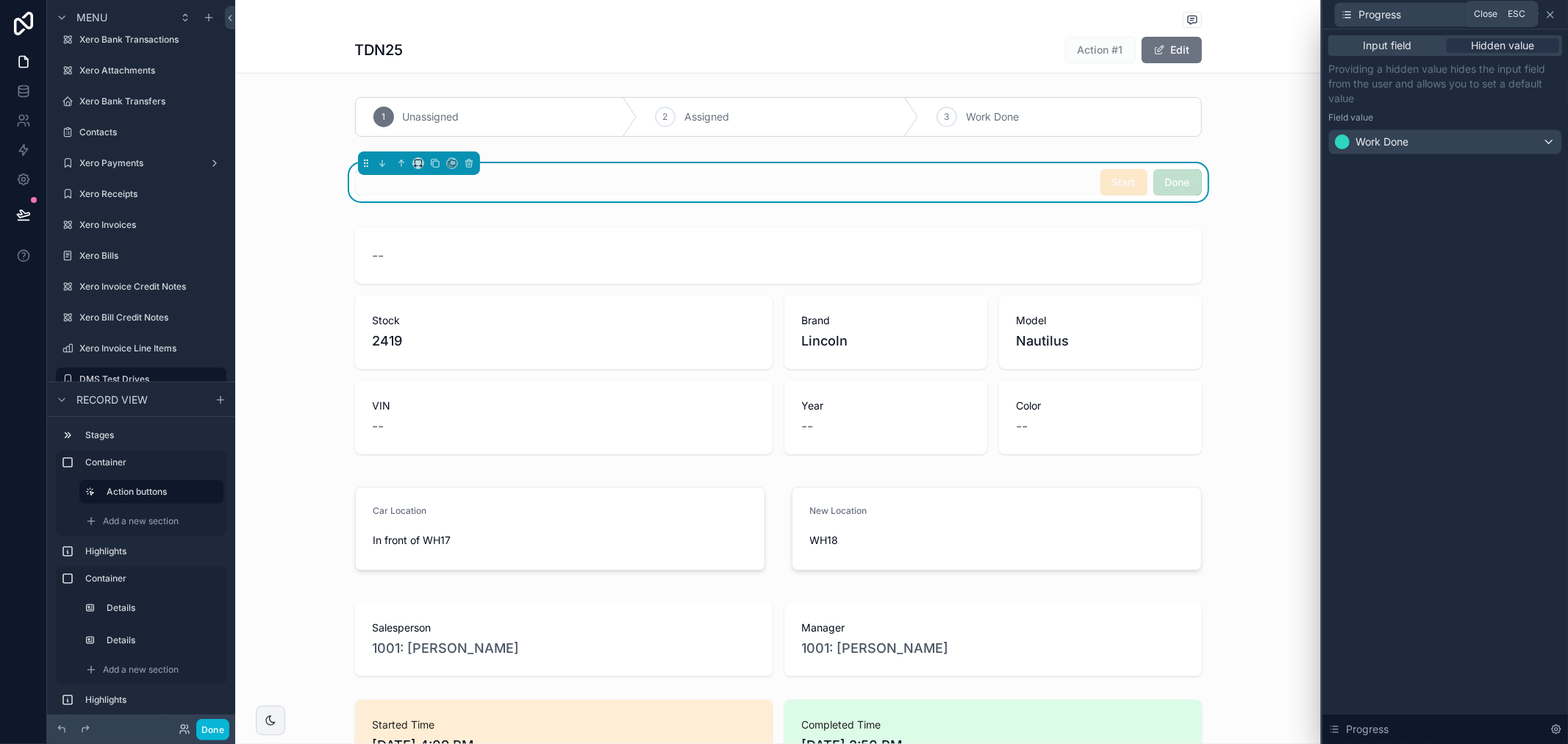
click at [1550, 15] on icon at bounding box center [1551, 15] width 6 height 6
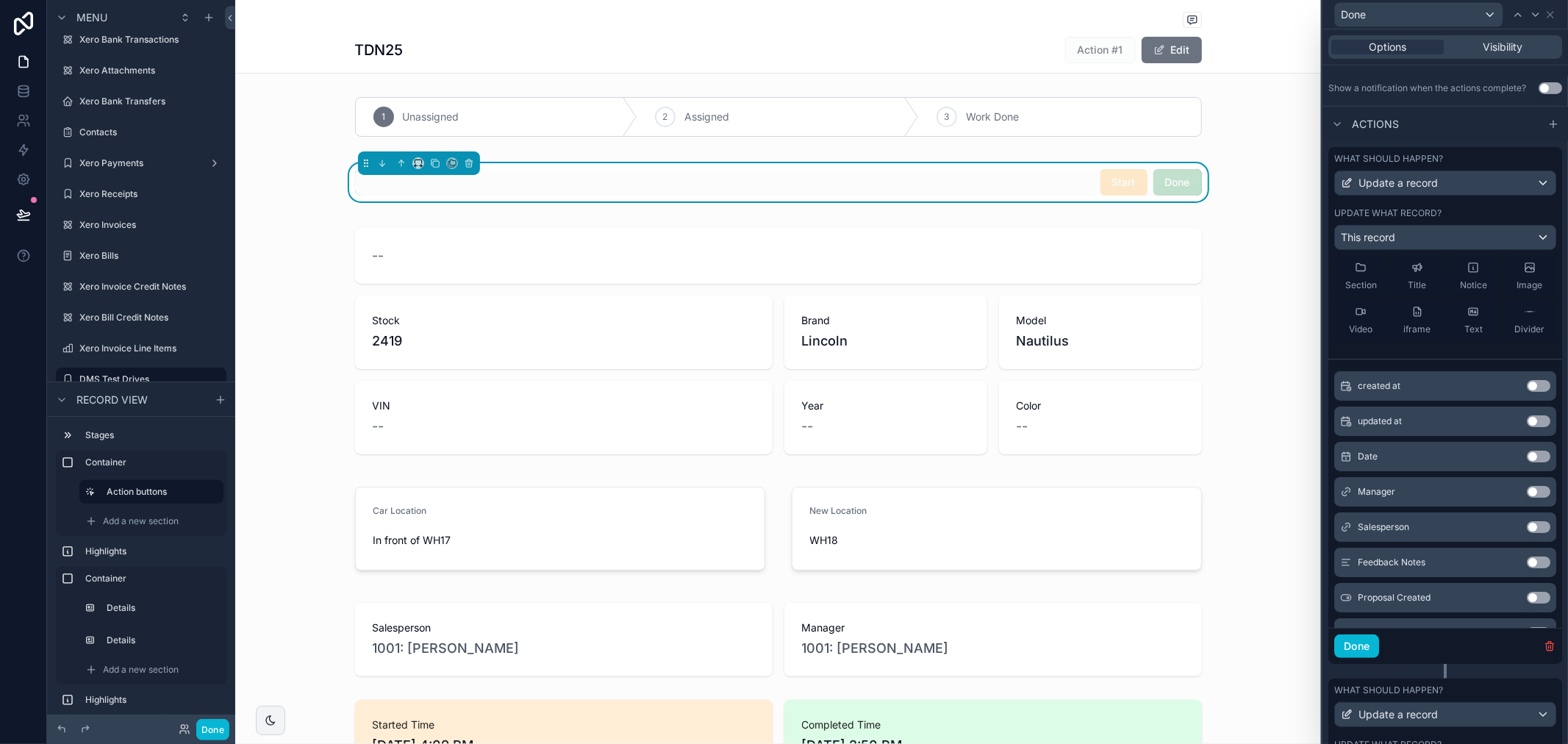
scroll to position [163, 0]
click at [1352, 651] on button "Done" at bounding box center [1357, 646] width 45 height 24
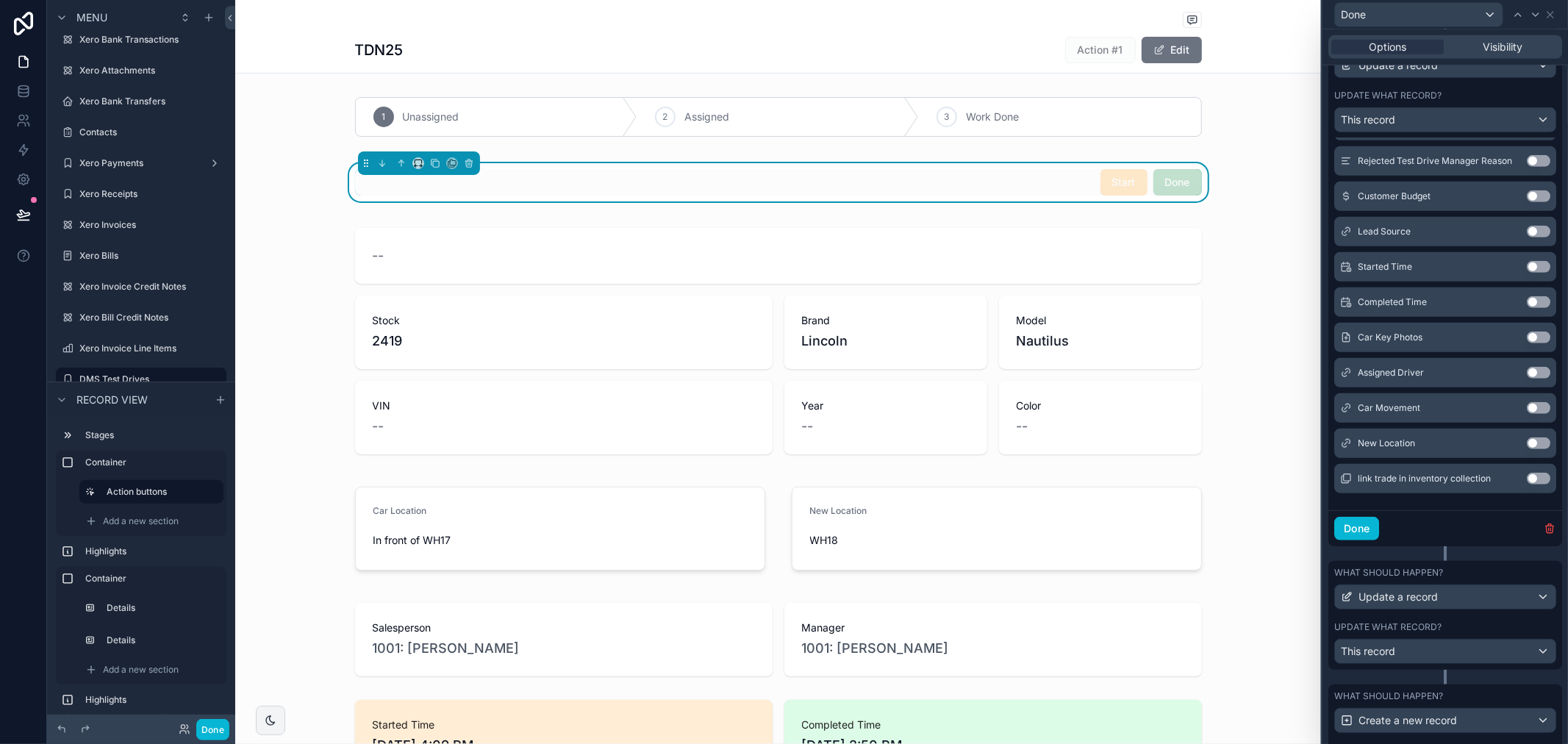
scroll to position [652, 0]
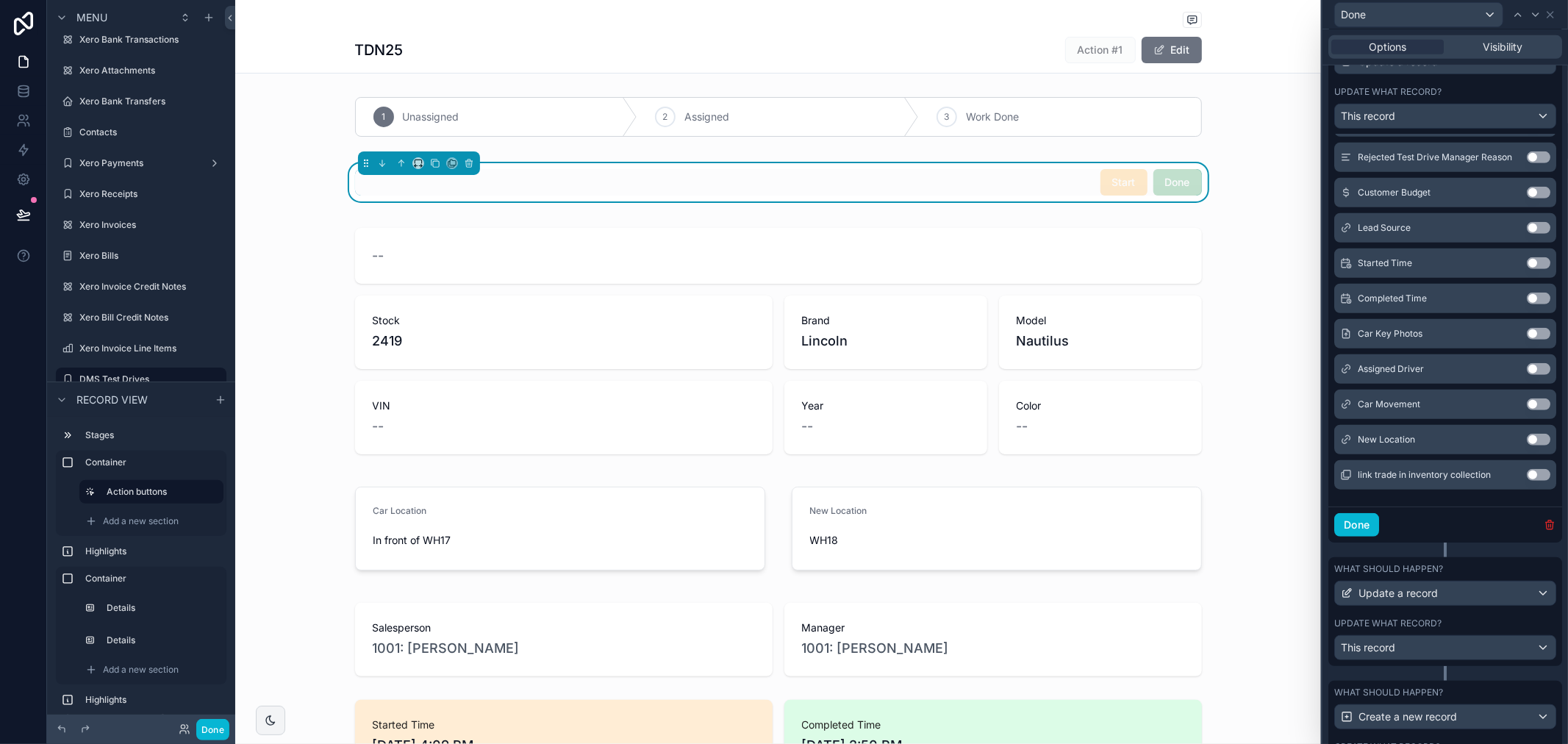
click at [1546, 522] on icon "button" at bounding box center [1550, 522] width 8 height 0
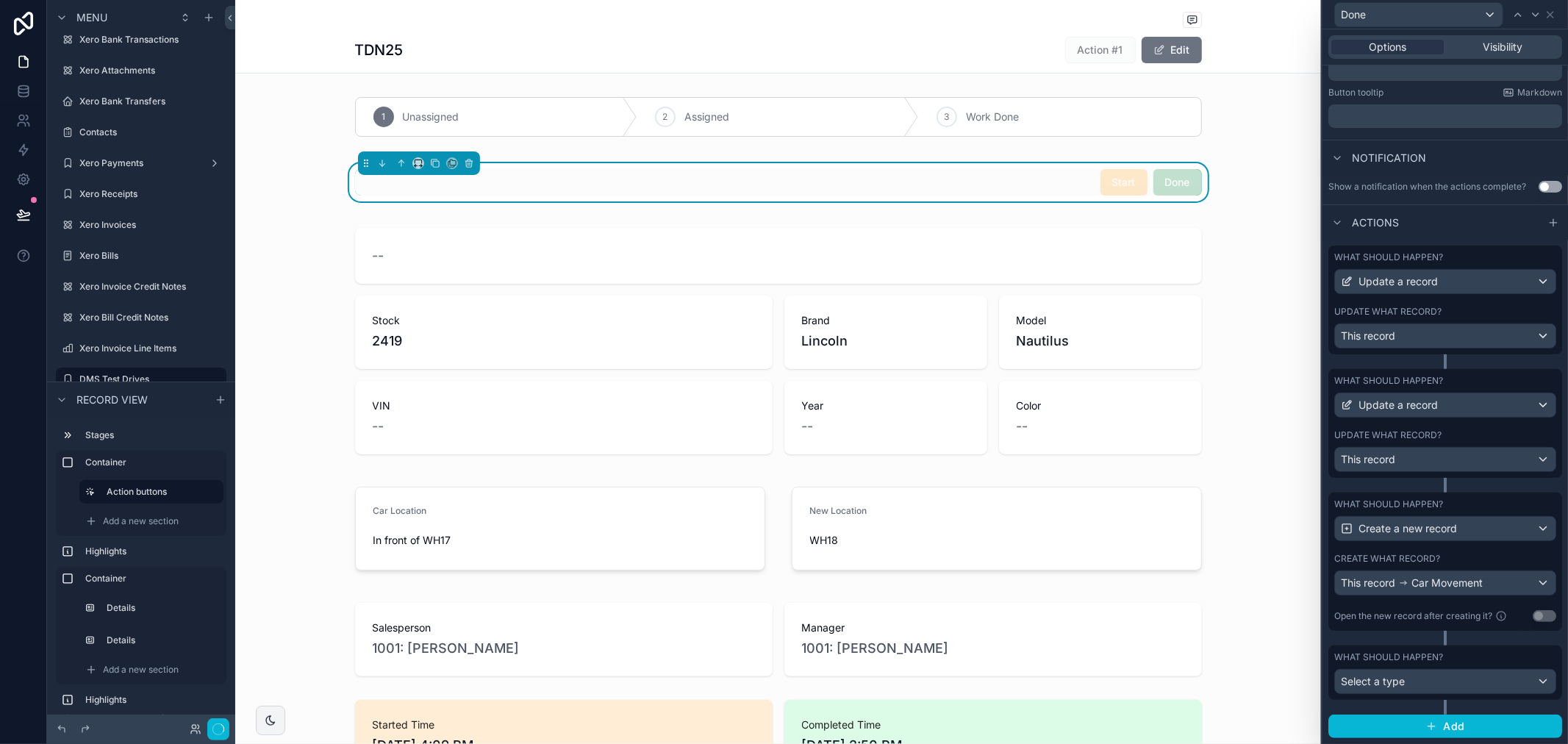
scroll to position [321, 0]
click at [1421, 451] on div "This record" at bounding box center [1446, 459] width 221 height 24
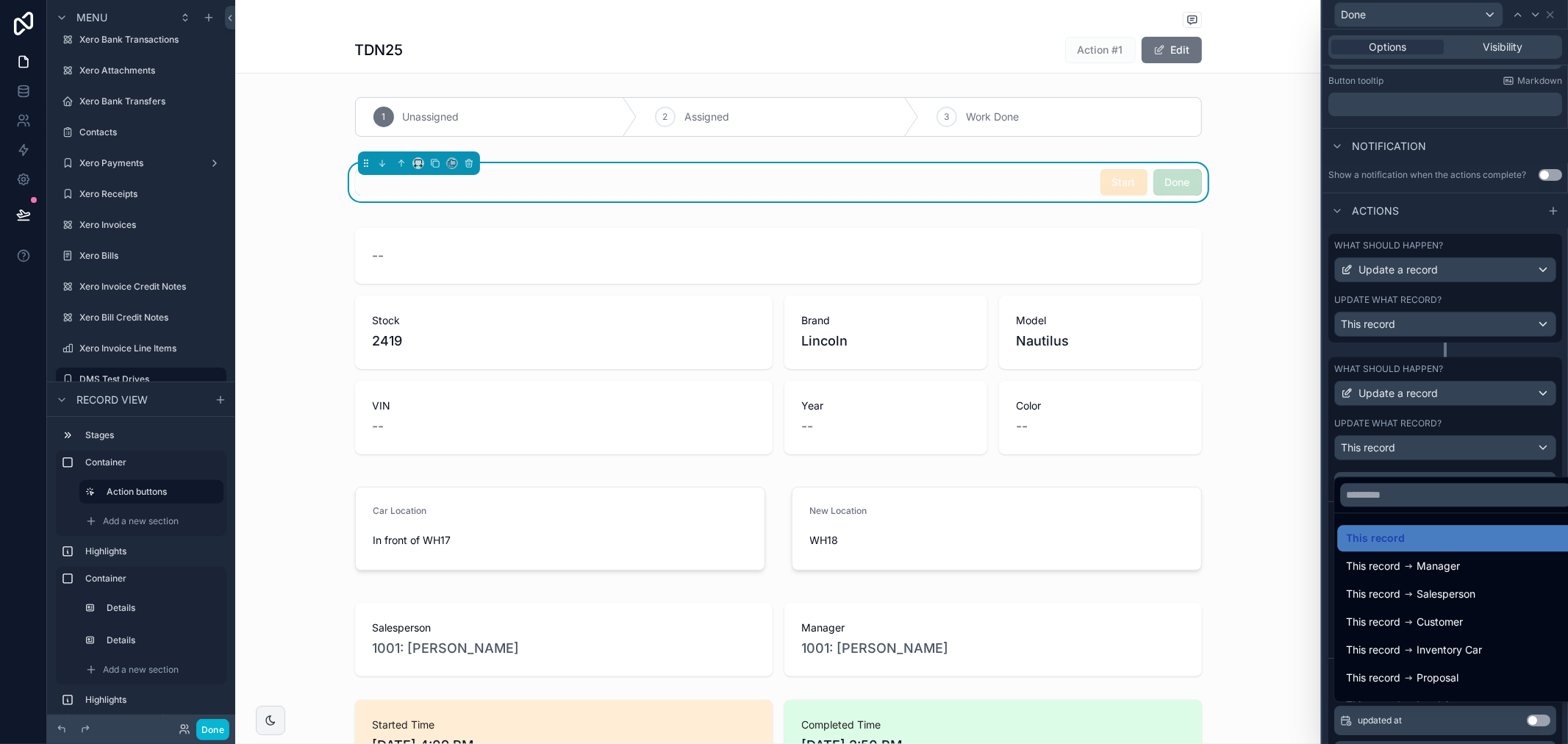
click at [1461, 426] on div at bounding box center [1445, 372] width 246 height 744
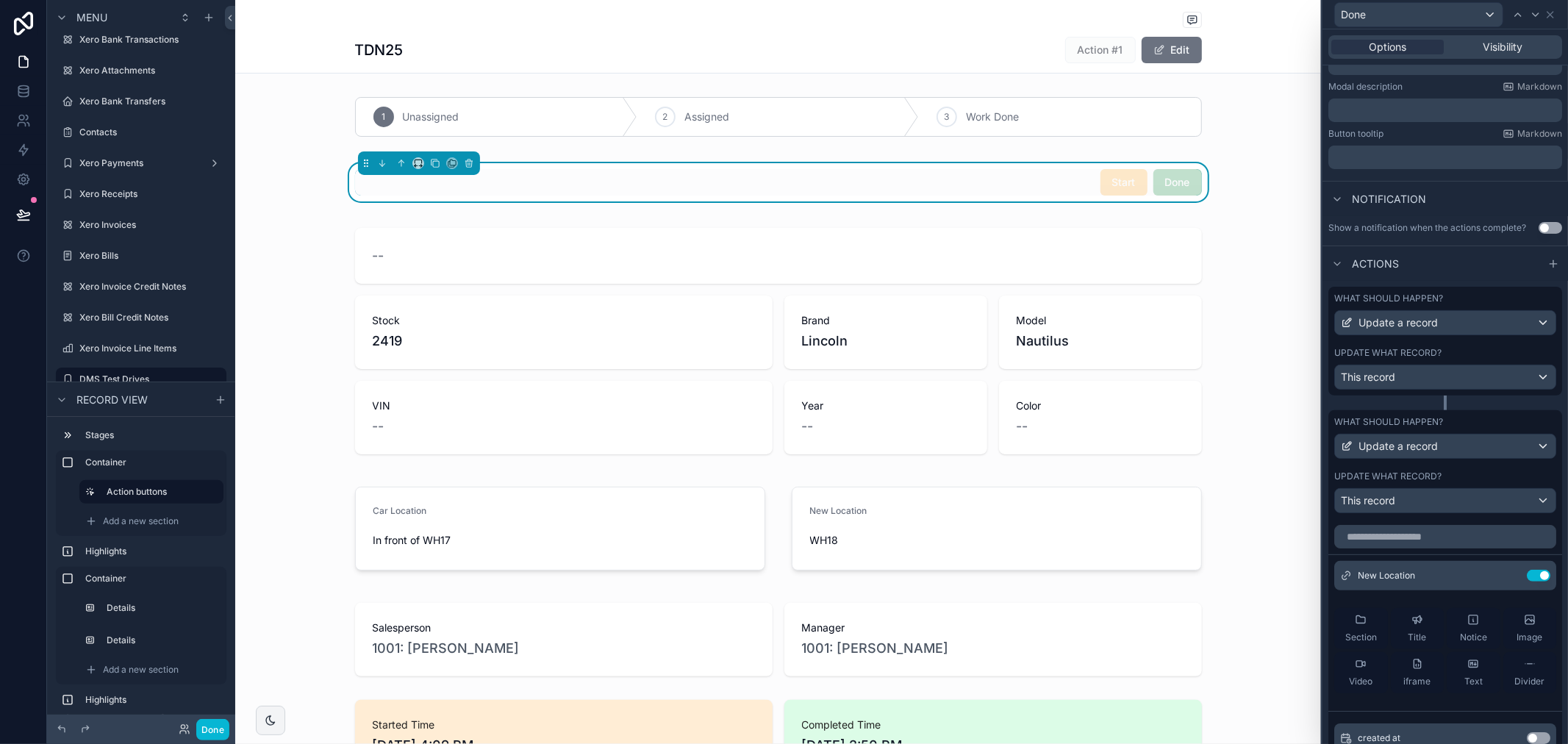
scroll to position [239, 0]
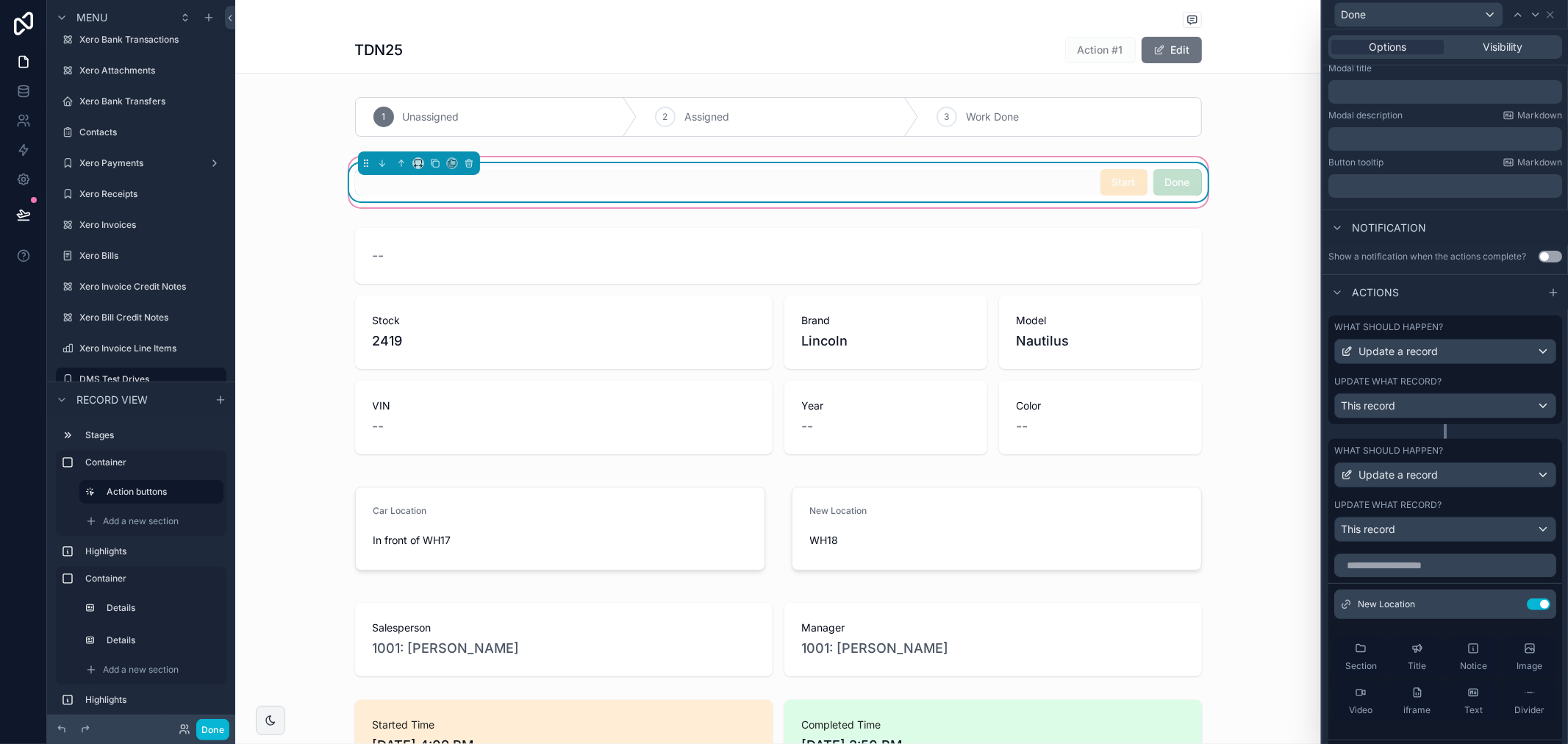
click at [984, 186] on div "Start Done" at bounding box center [778, 182] width 847 height 26
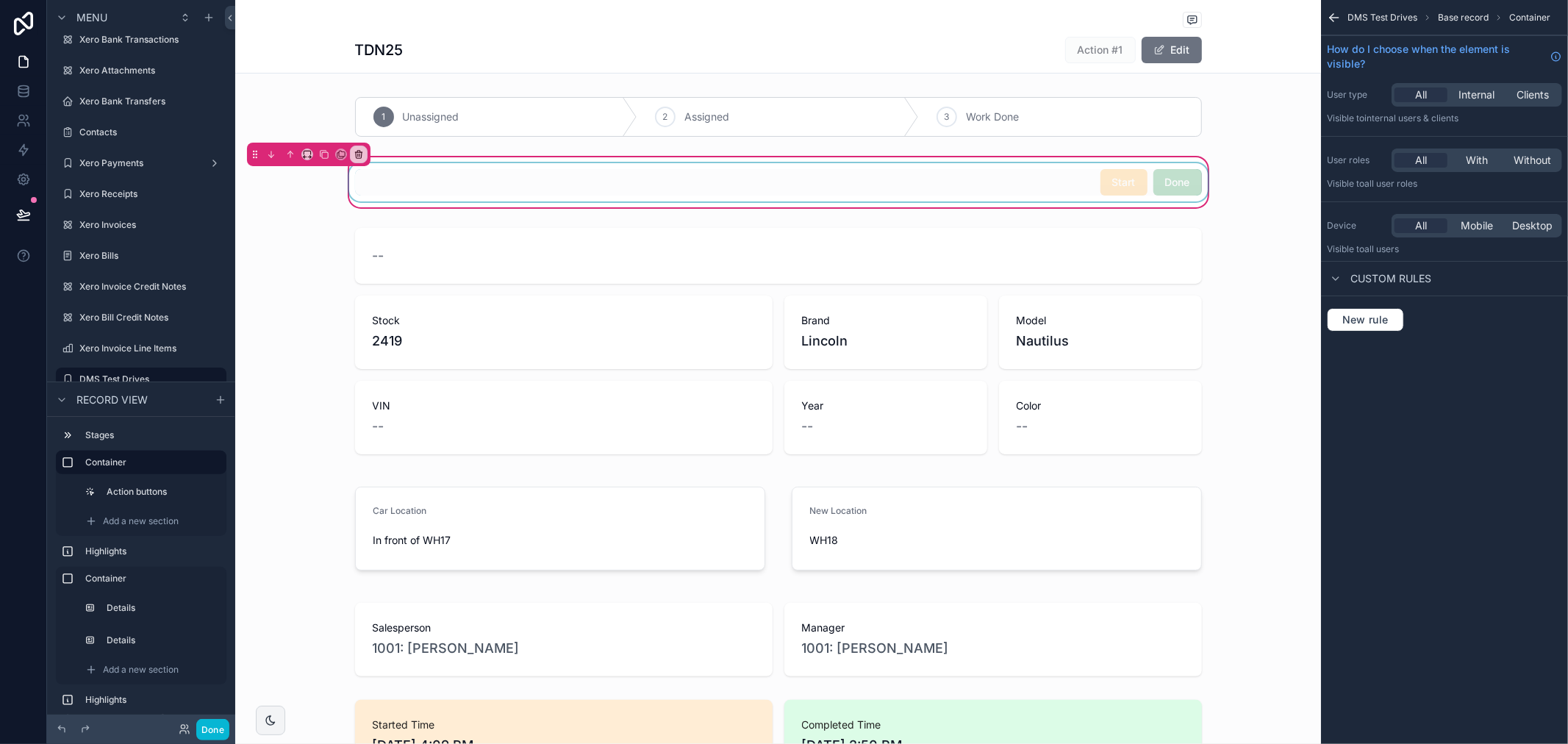
click at [1155, 199] on div "scrollable content" at bounding box center [778, 182] width 864 height 38
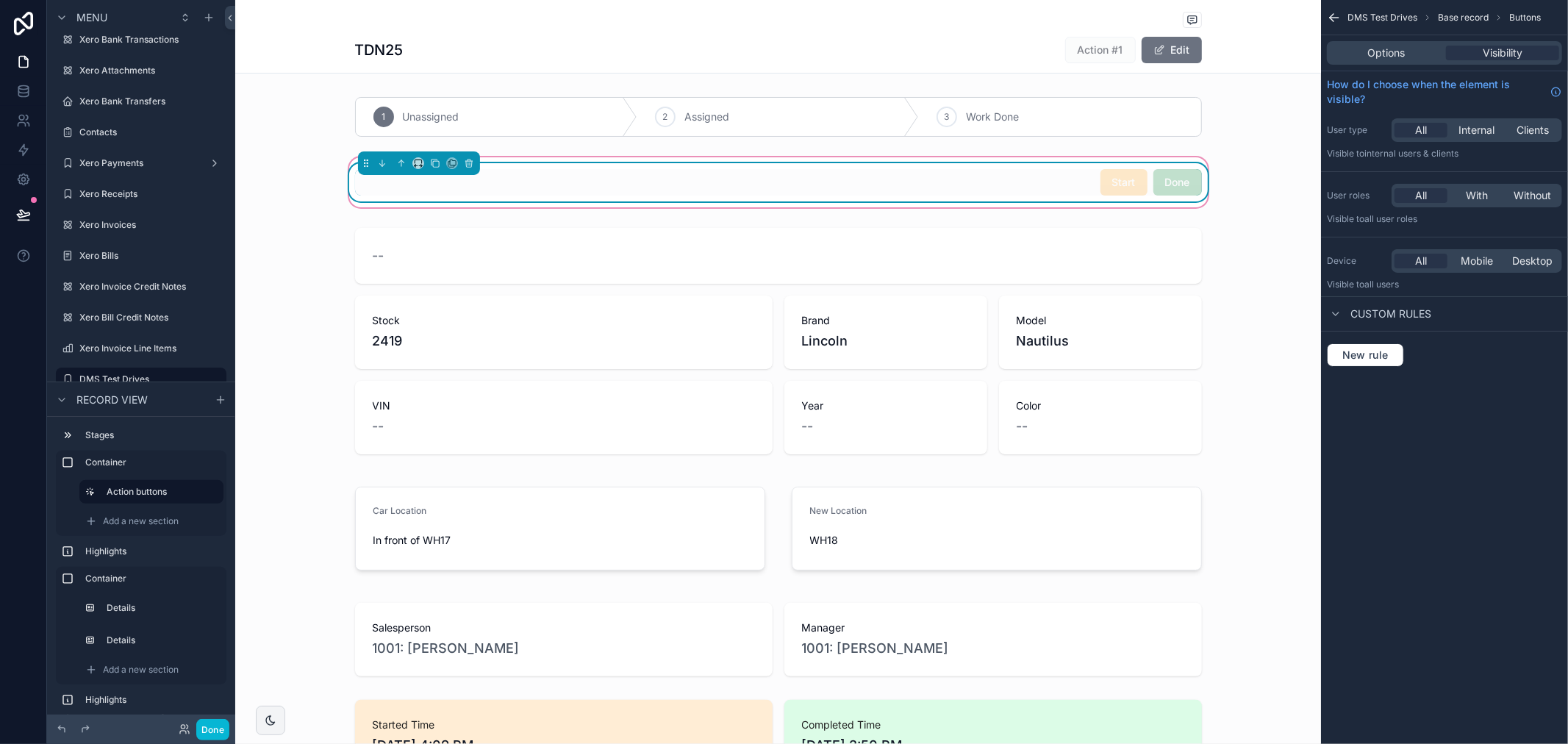
click at [1158, 178] on span "Done" at bounding box center [1178, 181] width 48 height 15
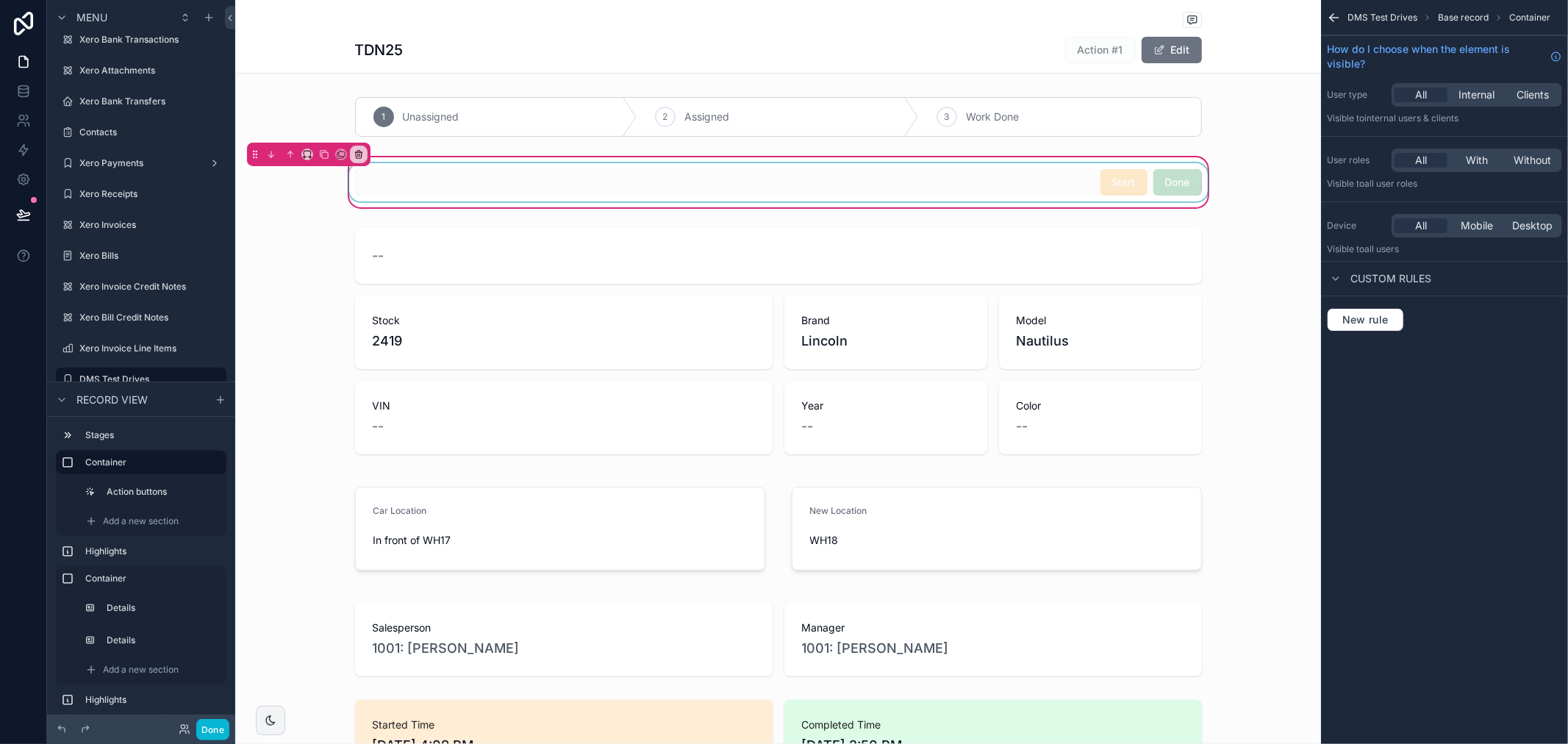
click at [1158, 178] on div "scrollable content" at bounding box center [778, 182] width 864 height 38
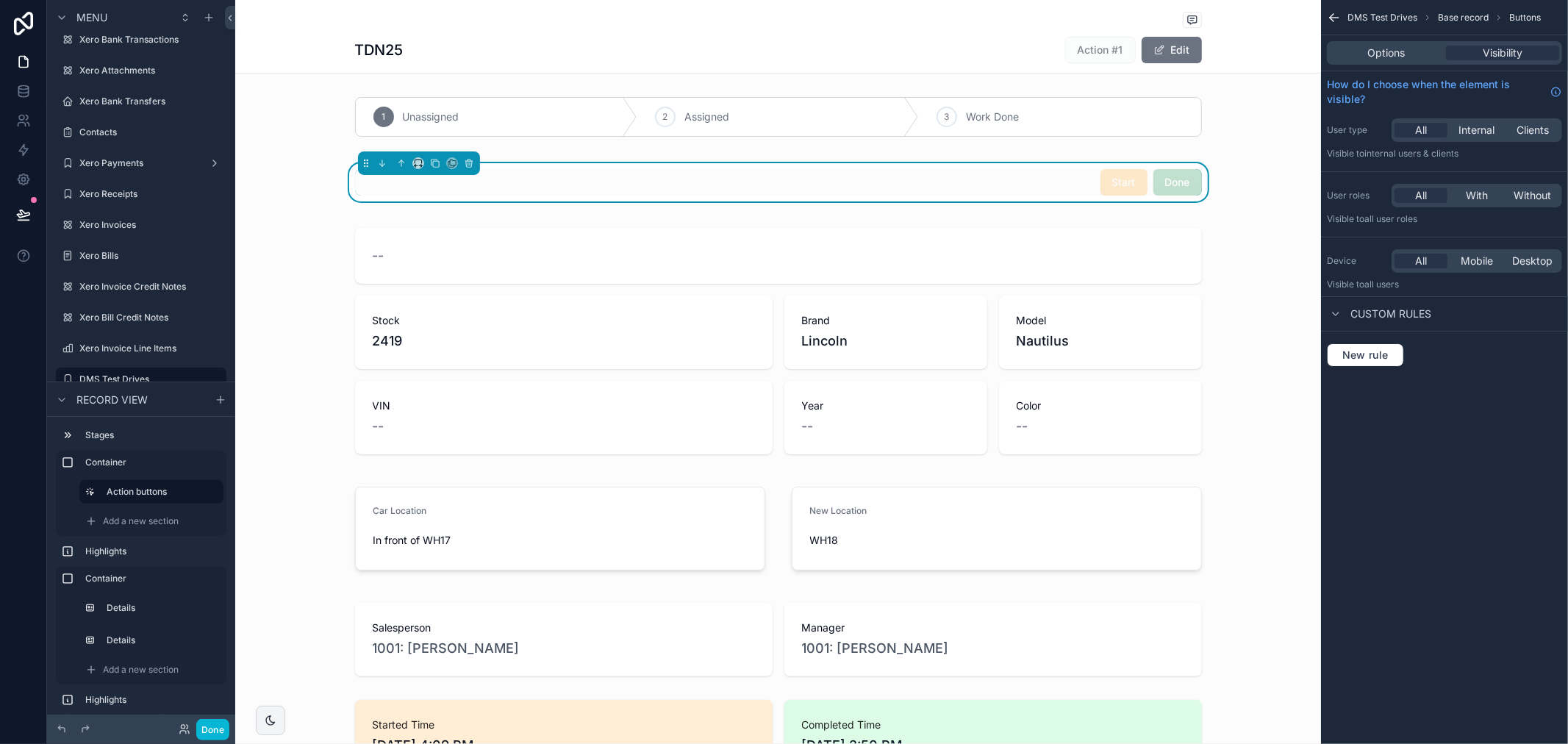
click at [1329, 16] on icon "scrollable content" at bounding box center [1334, 17] width 15 height 15
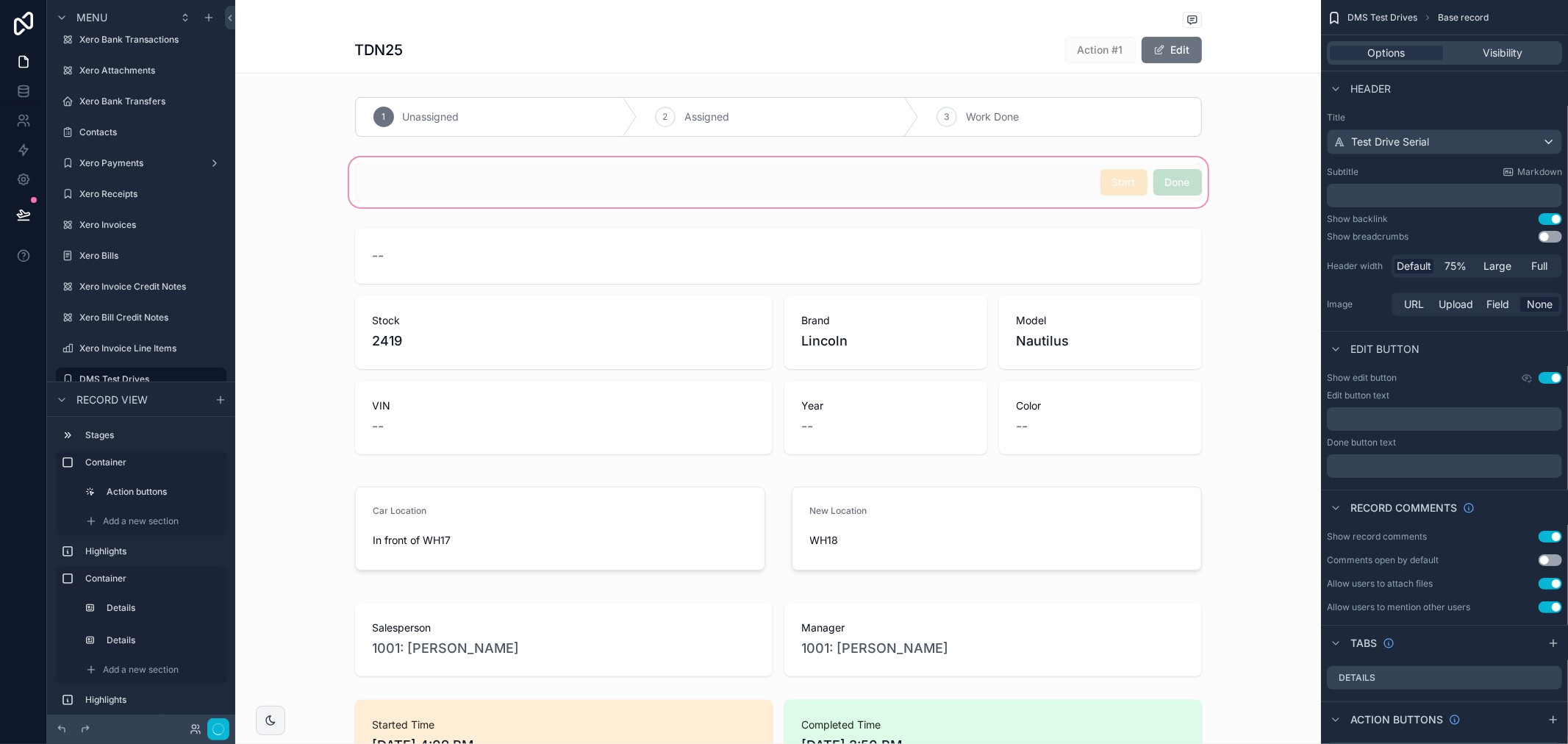
click at [981, 168] on div "scrollable content" at bounding box center [778, 182] width 1086 height 56
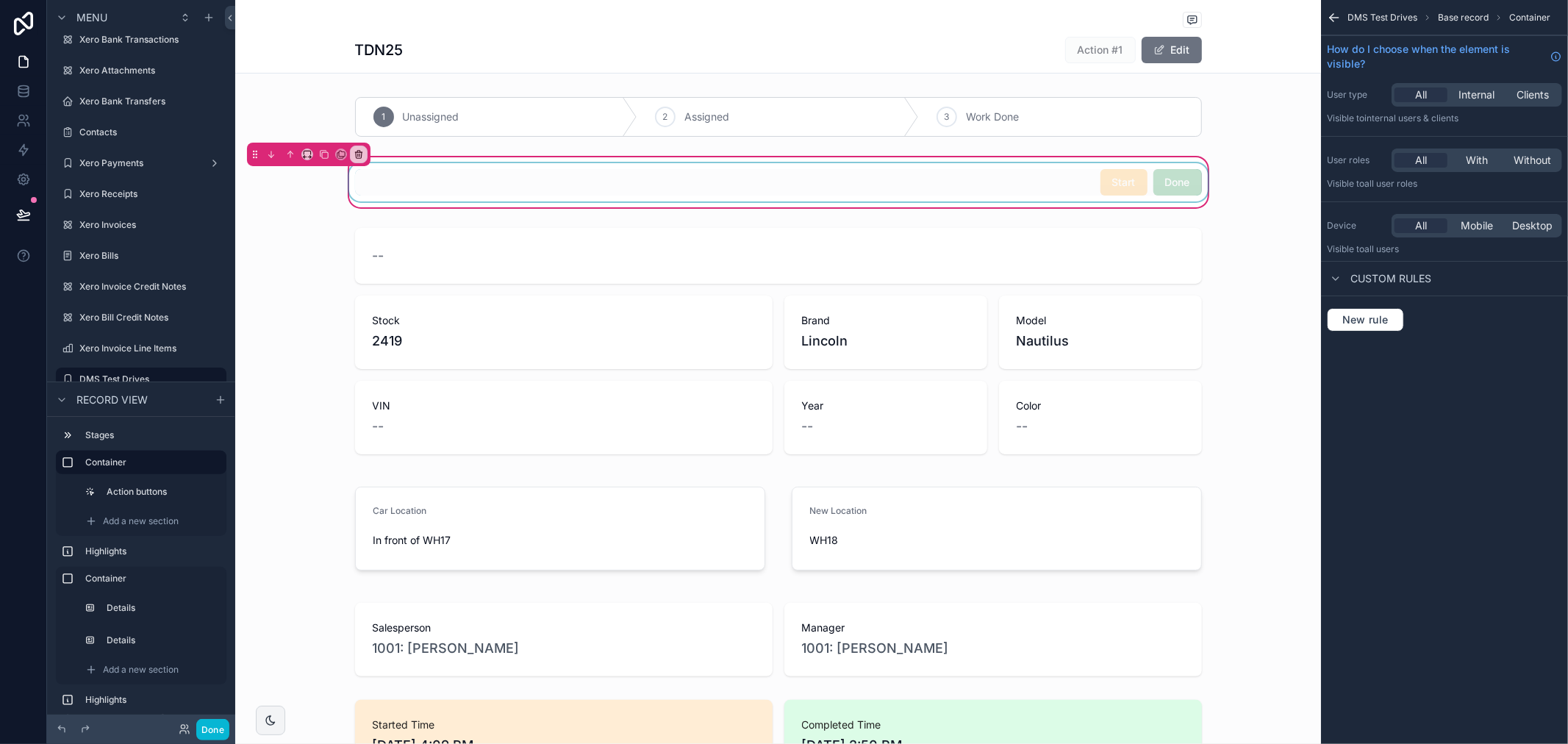
click at [1189, 185] on div "scrollable content" at bounding box center [778, 182] width 864 height 38
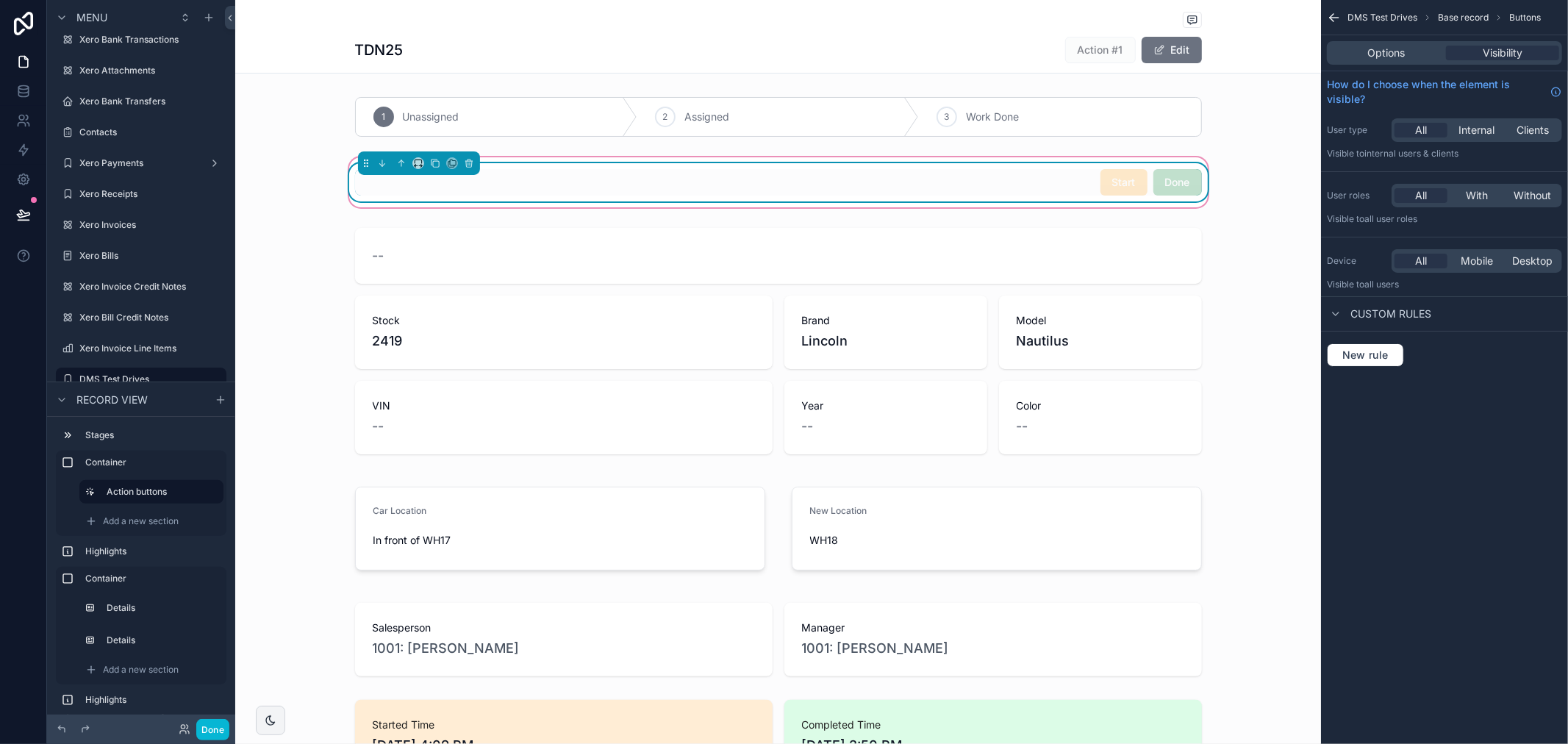
click at [1189, 185] on span "Done" at bounding box center [1178, 181] width 48 height 15
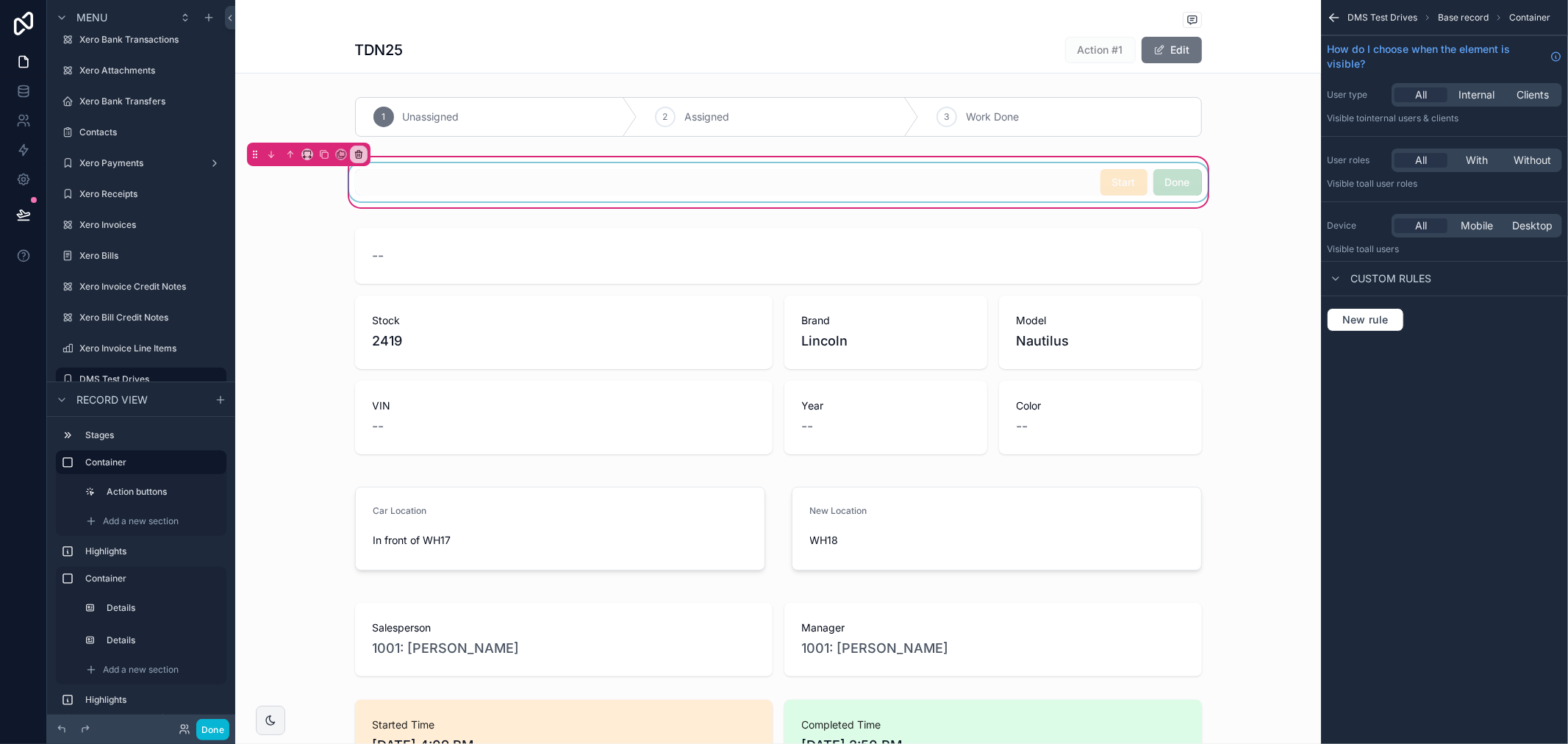
click at [1189, 185] on div "scrollable content" at bounding box center [778, 182] width 864 height 38
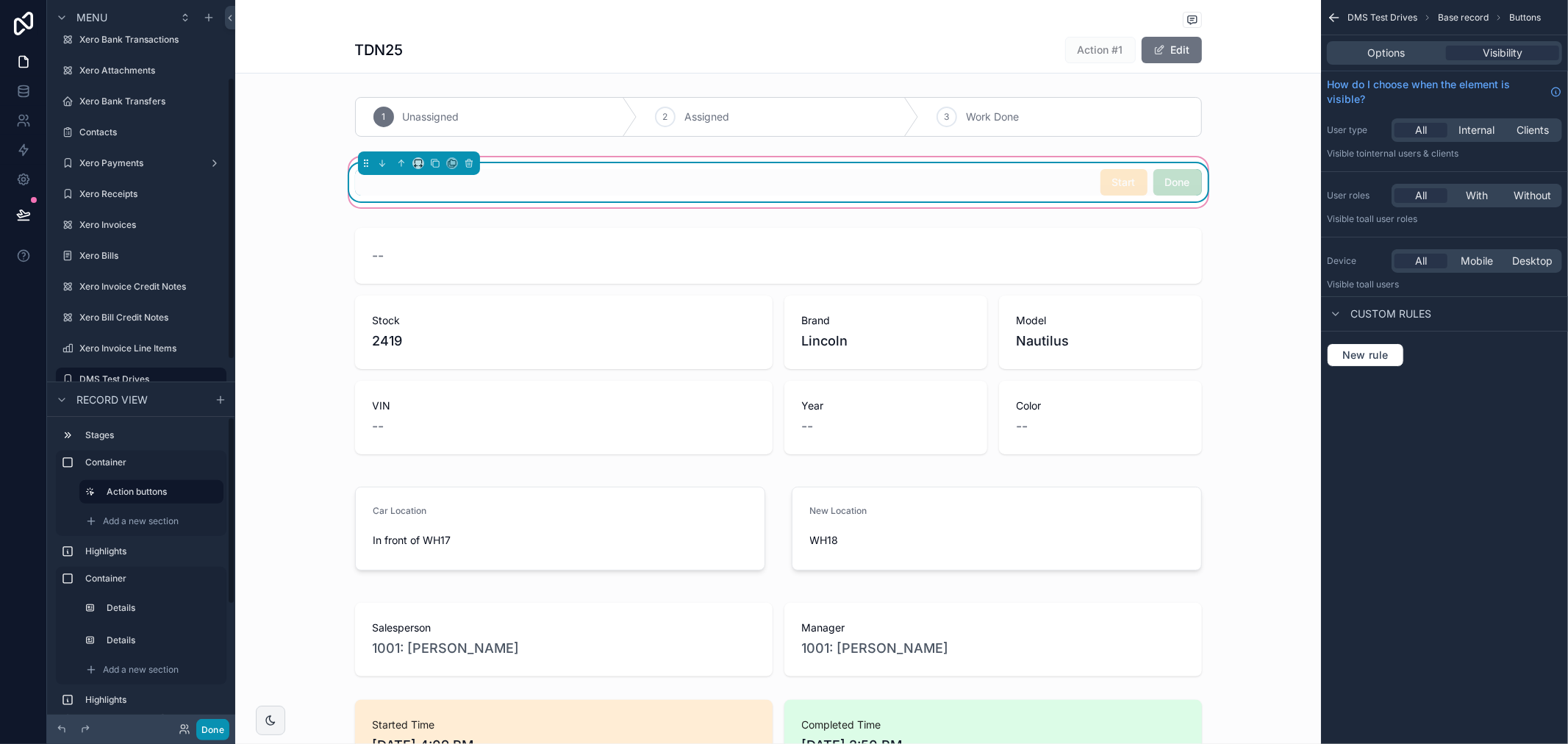
click at [208, 729] on button "Done" at bounding box center [212, 729] width 33 height 22
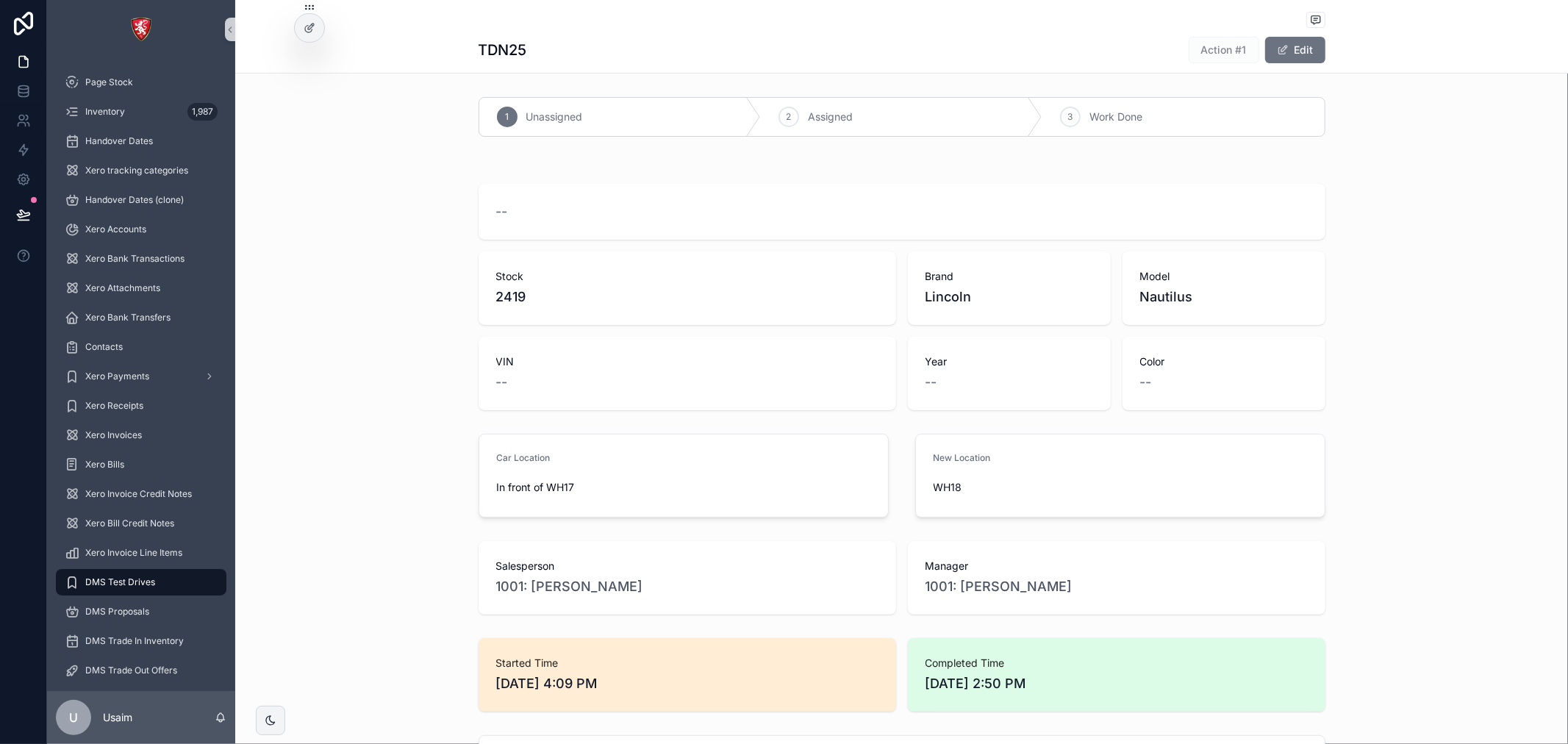
click at [138, 579] on span "DMS Test Drives" at bounding box center [120, 582] width 70 height 12
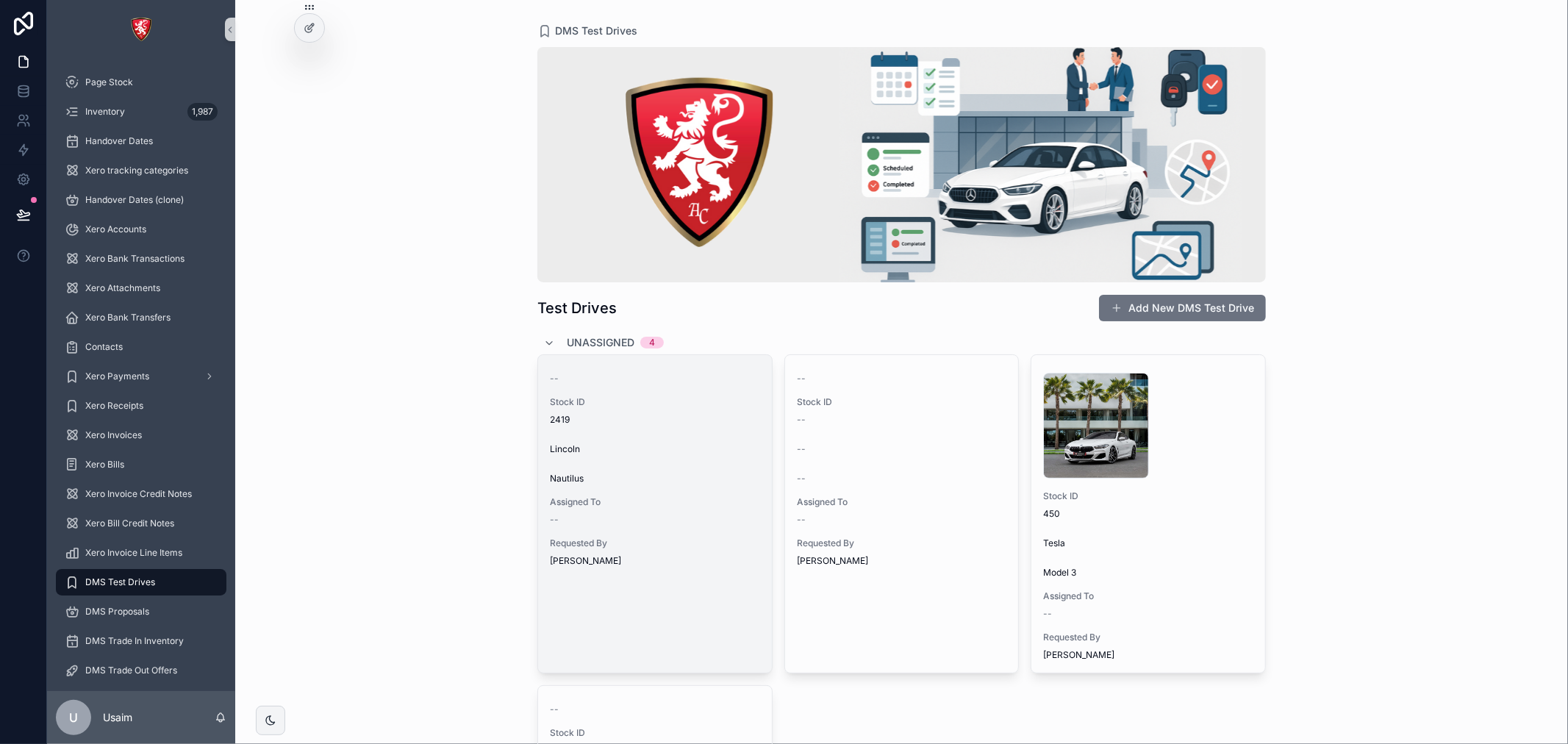
click at [747, 586] on link "-- Stock ID 2419 Lincoln Nautilus Assigned To -- Requested By [PERSON_NAME]" at bounding box center [655, 513] width 236 height 319
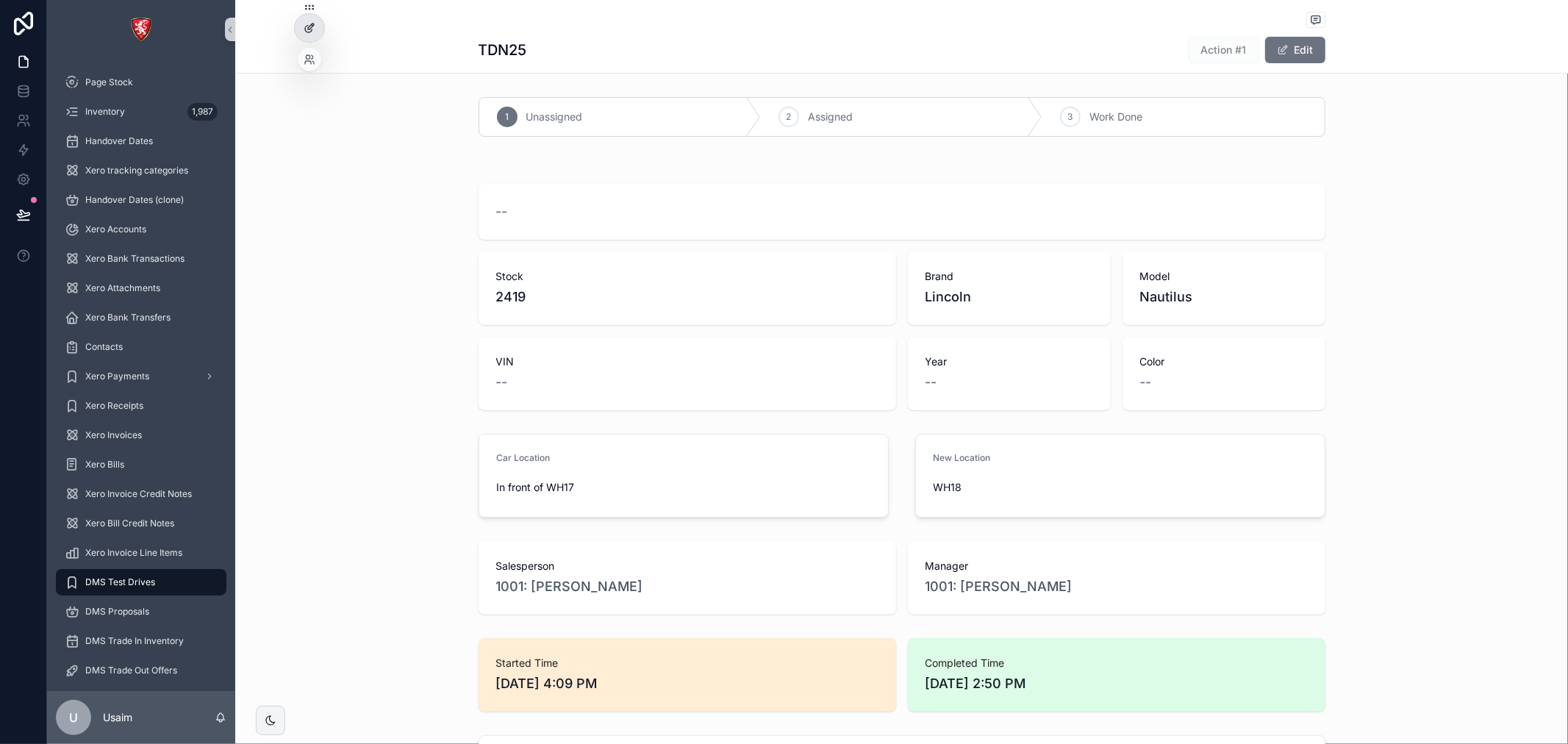
click at [303, 30] on icon at bounding box center [309, 28] width 12 height 12
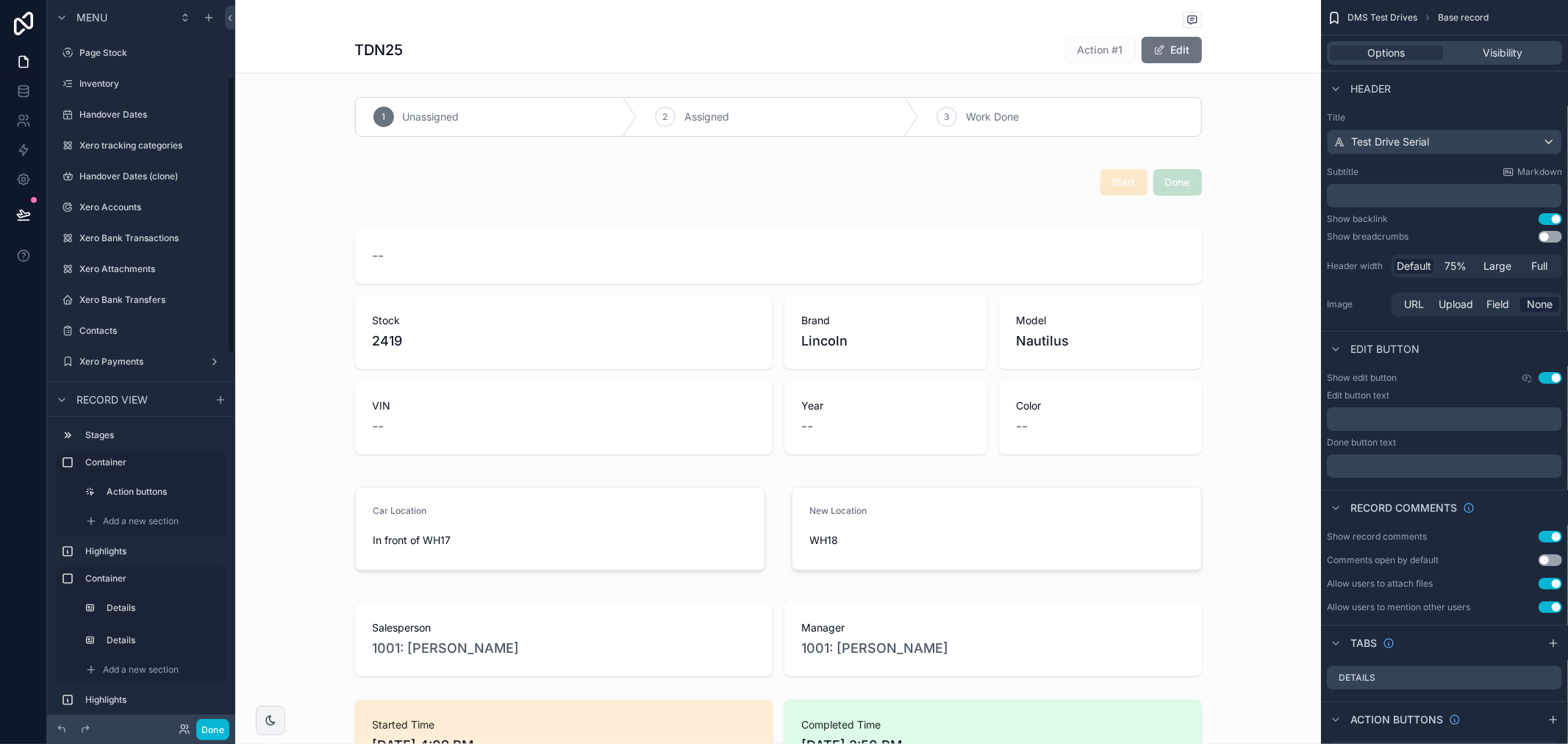
scroll to position [199, 0]
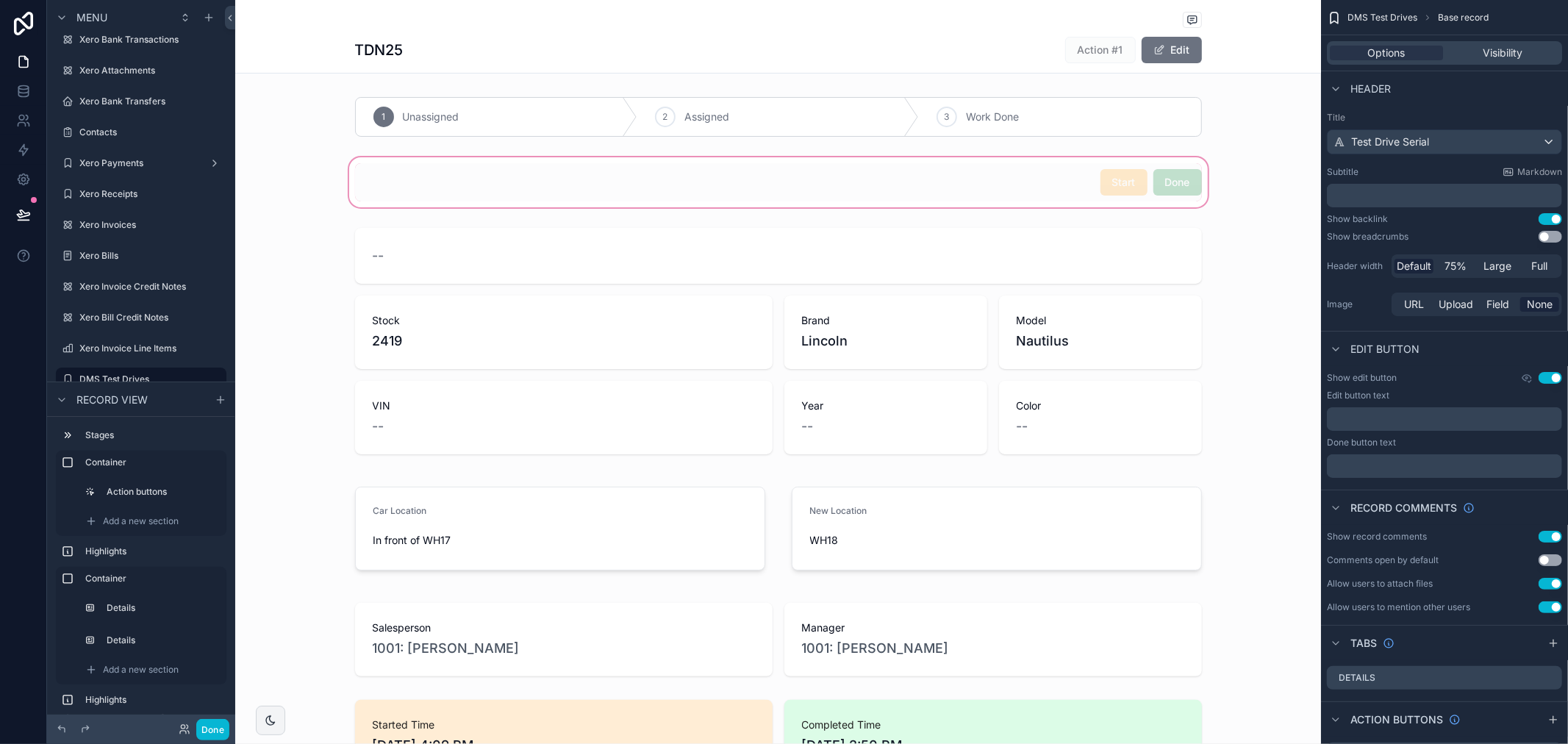
click at [891, 181] on div "scrollable content" at bounding box center [778, 182] width 1086 height 56
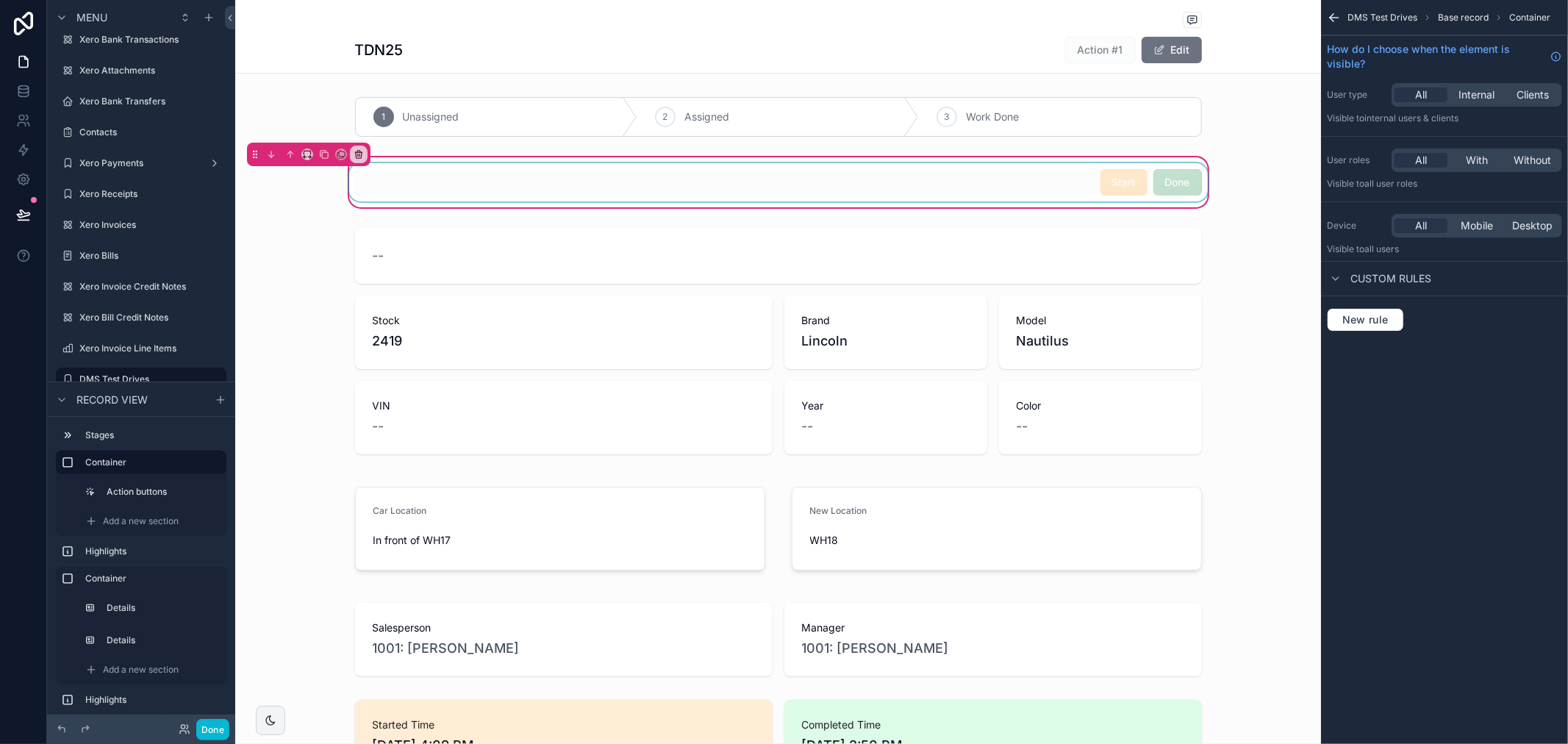
click at [1158, 172] on div "scrollable content" at bounding box center [778, 182] width 864 height 38
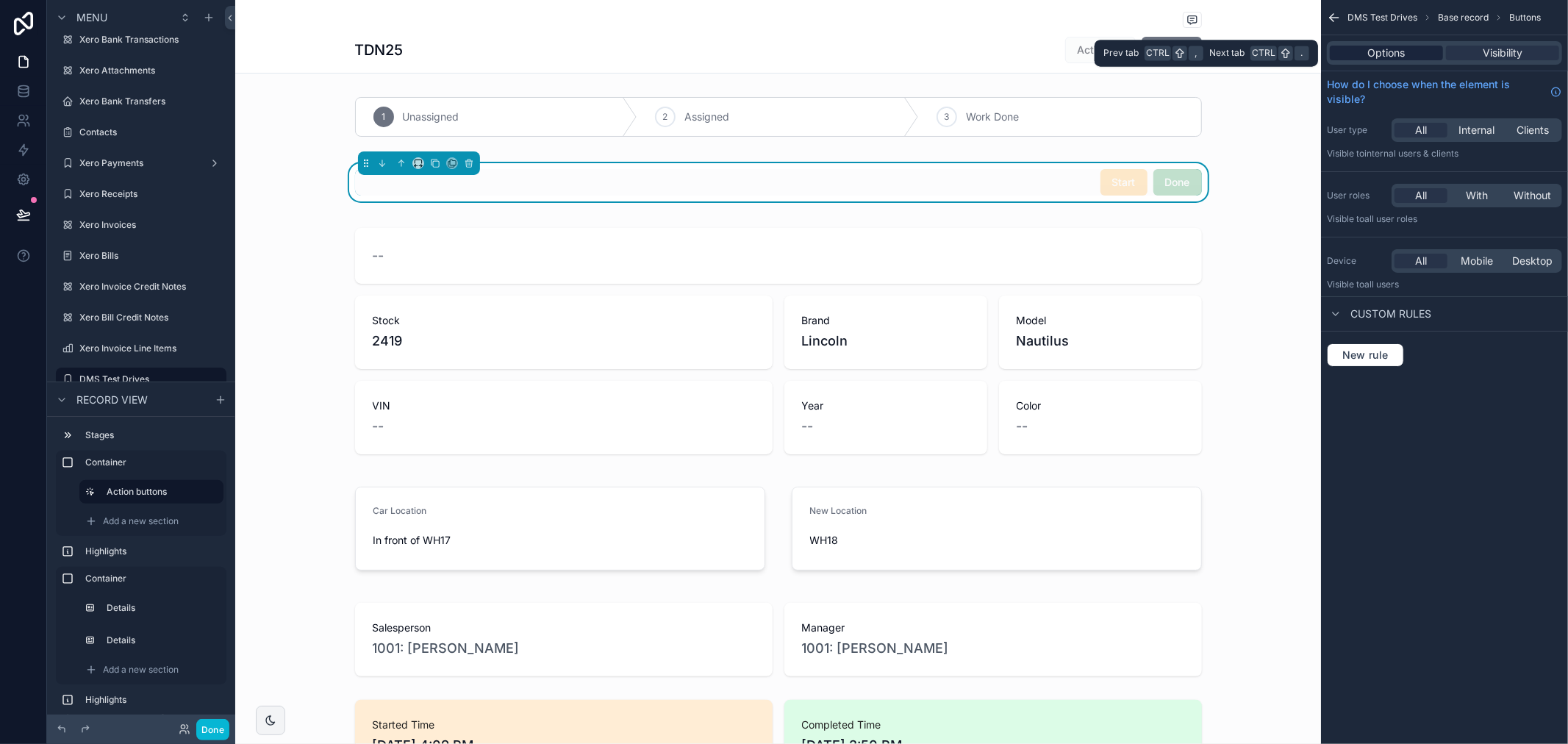
click at [1386, 59] on span "Options" at bounding box center [1387, 52] width 38 height 15
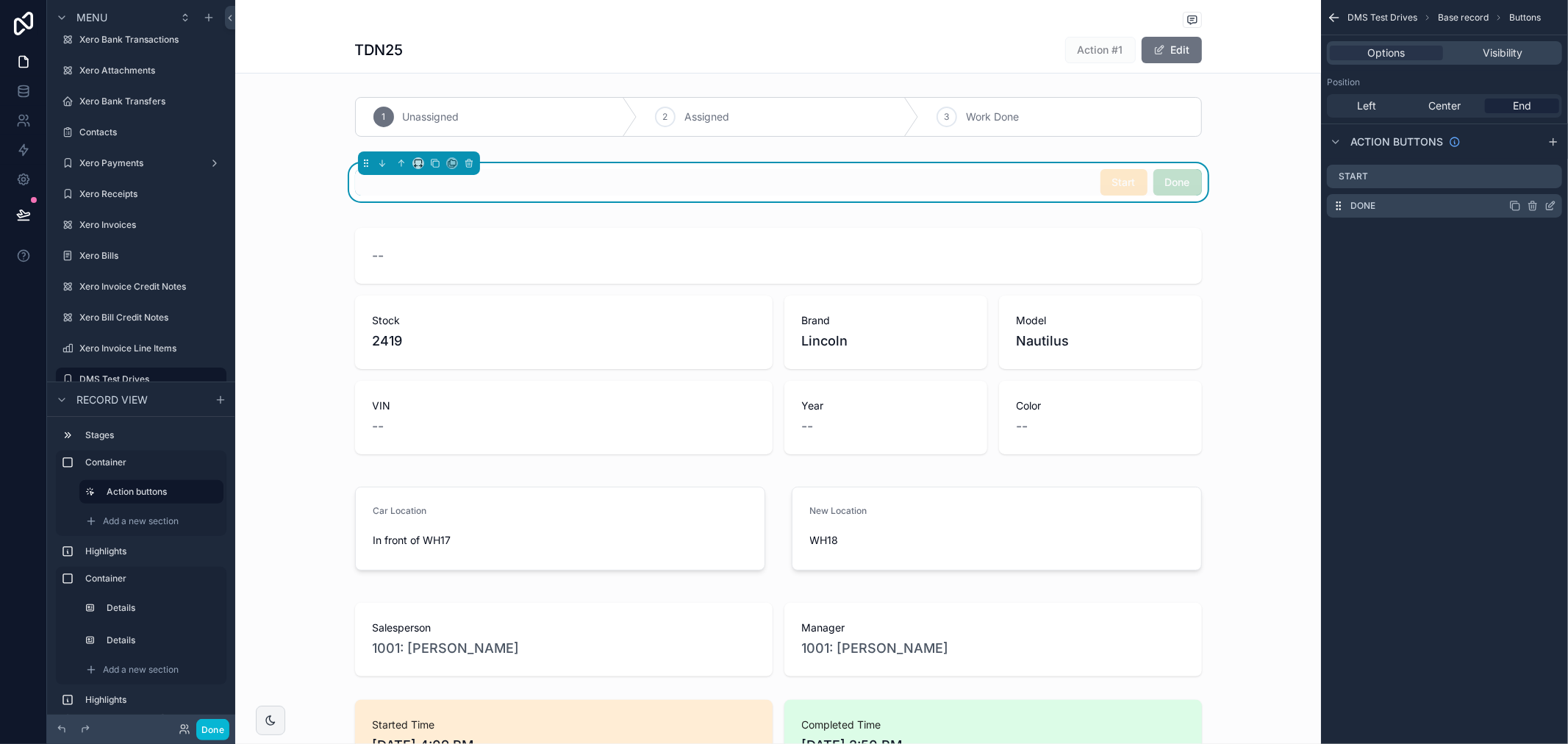
click at [1432, 209] on div "Done" at bounding box center [1445, 205] width 236 height 24
click at [1550, 202] on icon "scrollable content" at bounding box center [1550, 205] width 12 height 12
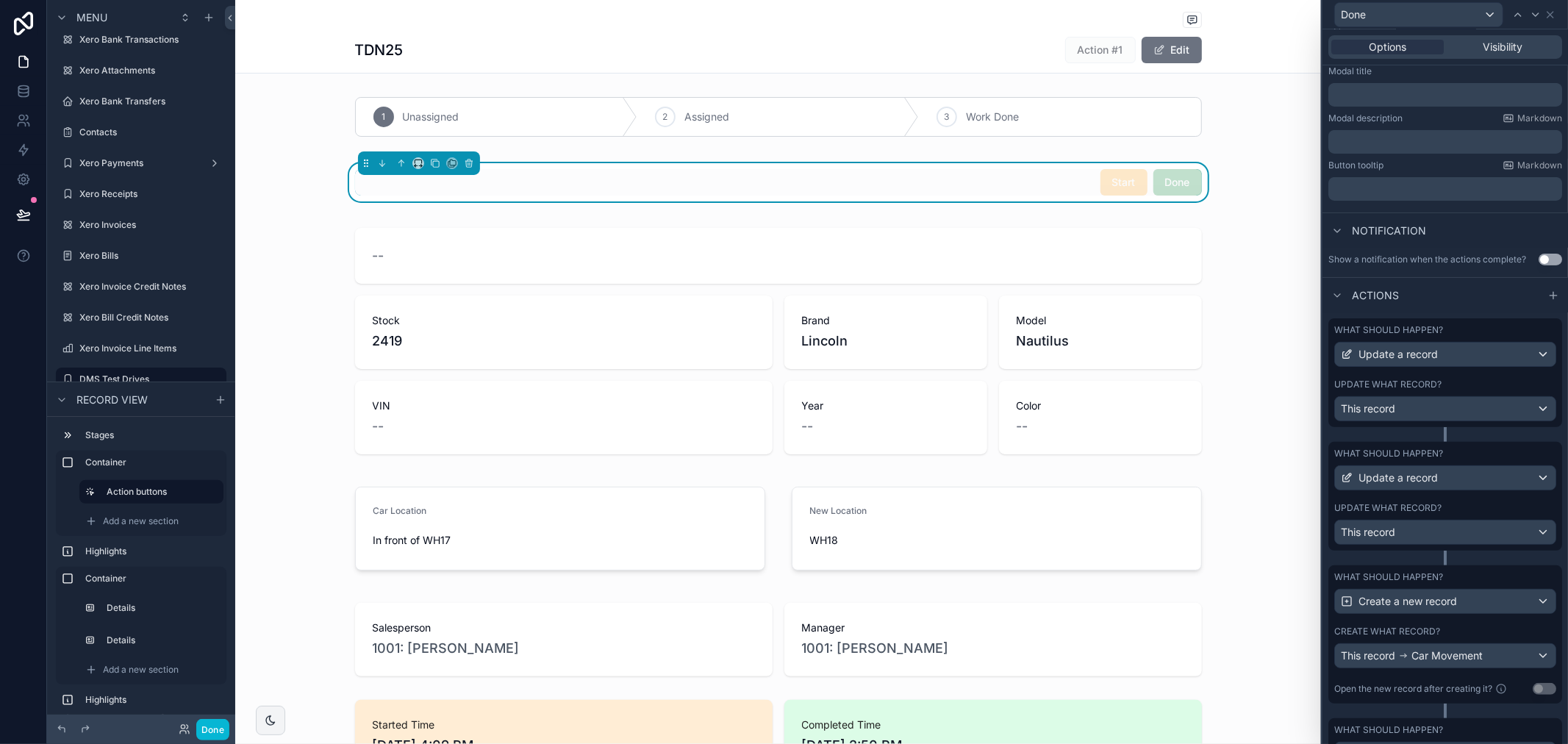
scroll to position [245, 0]
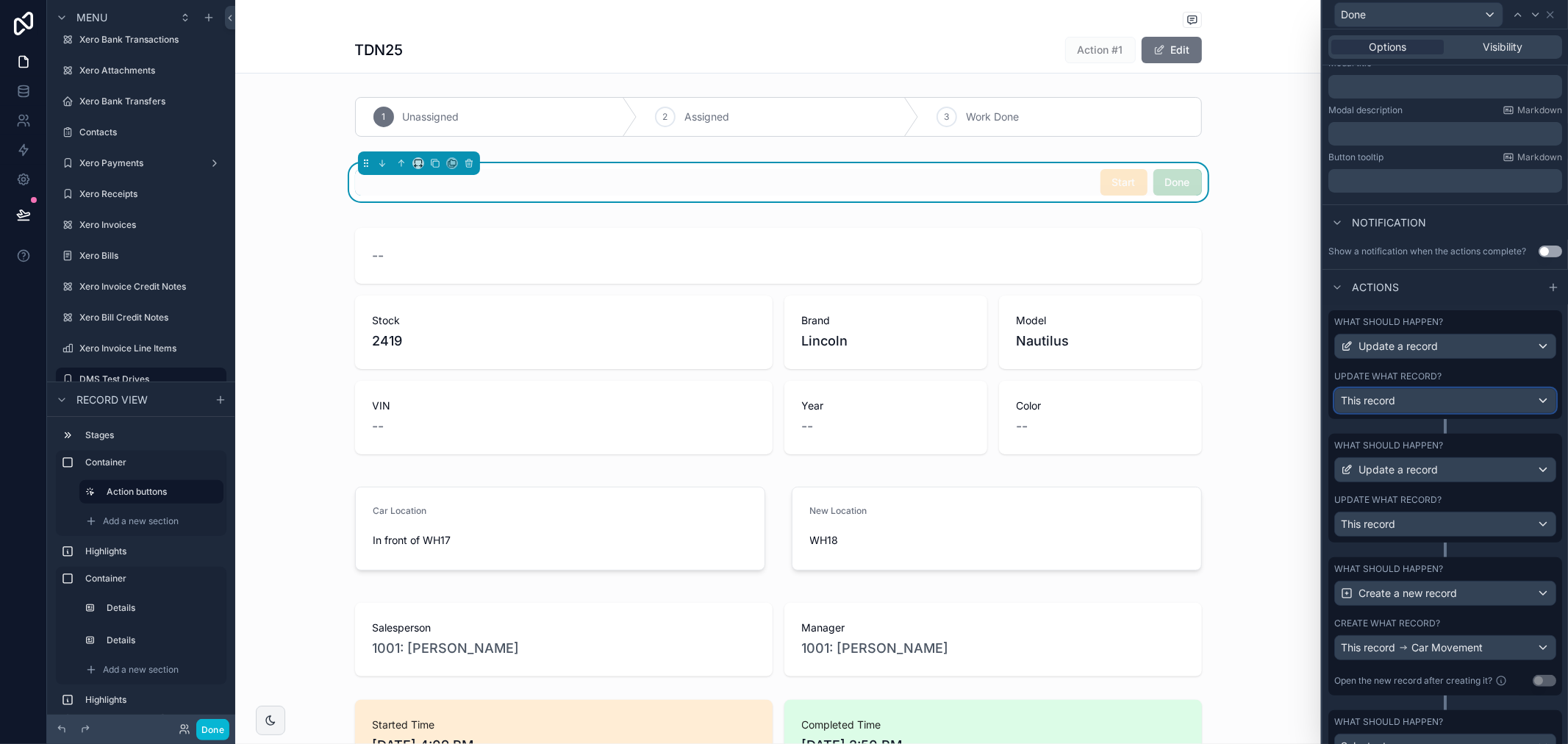
click at [1439, 407] on div "This record" at bounding box center [1446, 400] width 221 height 24
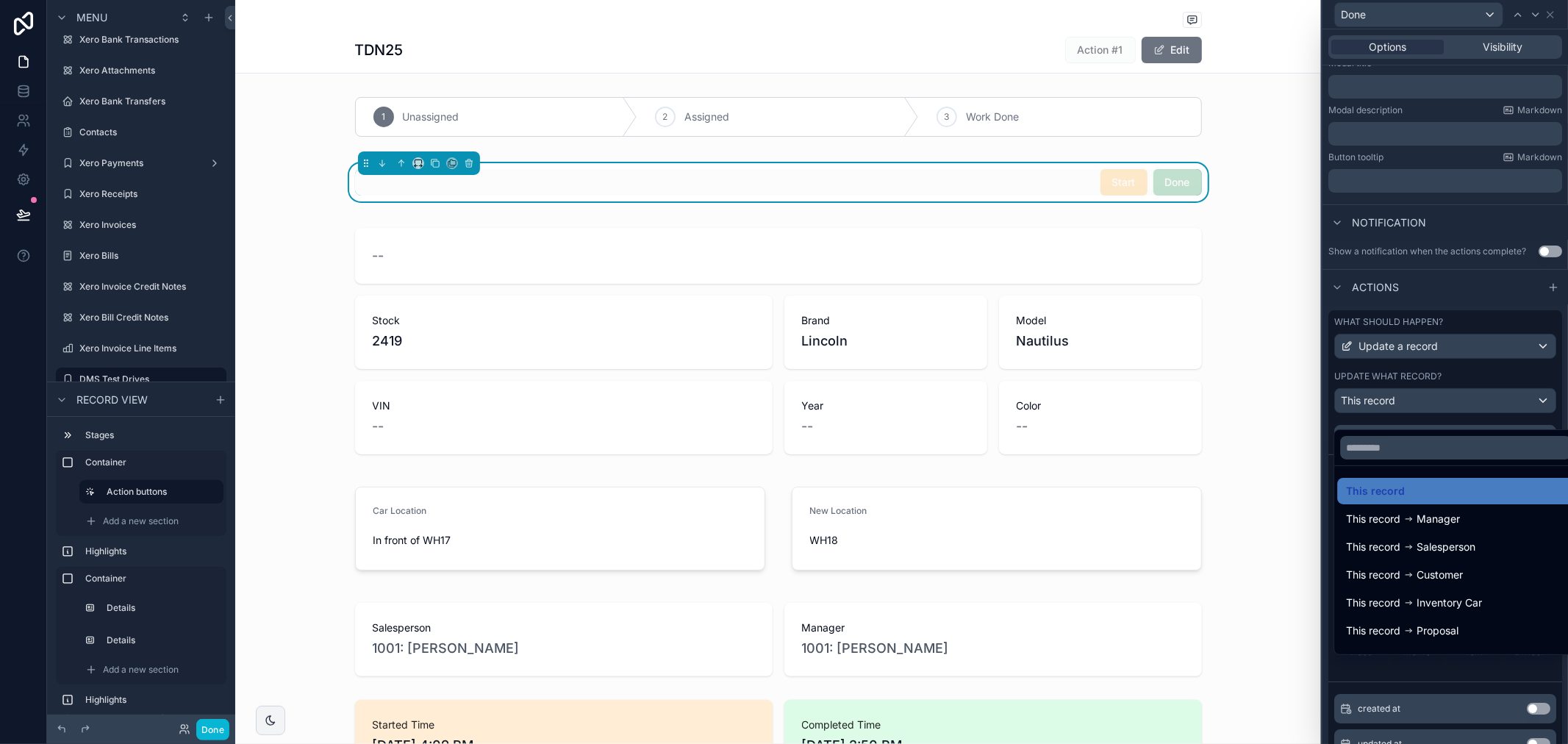
click at [1523, 412] on div at bounding box center [1445, 372] width 246 height 744
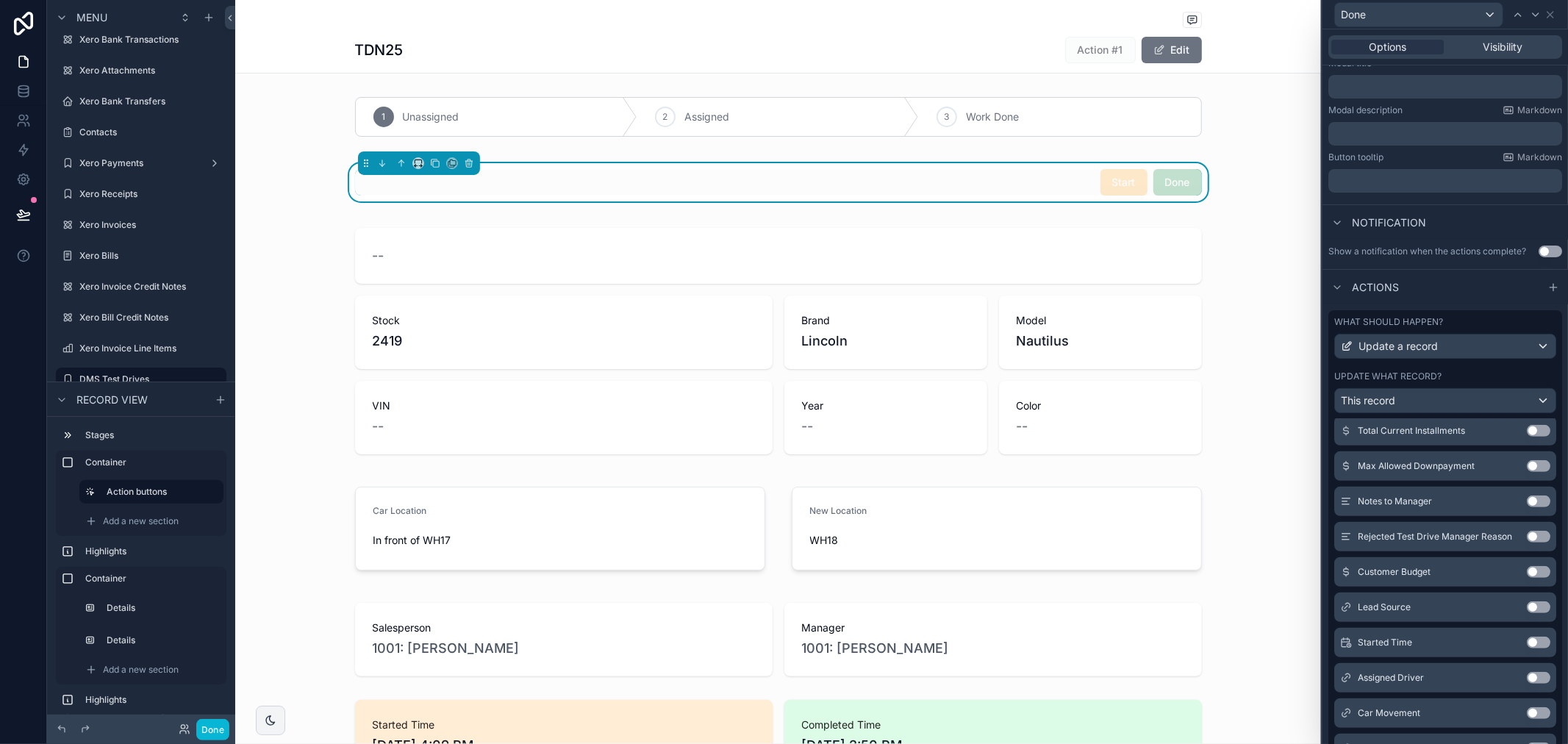
scroll to position [973, 0]
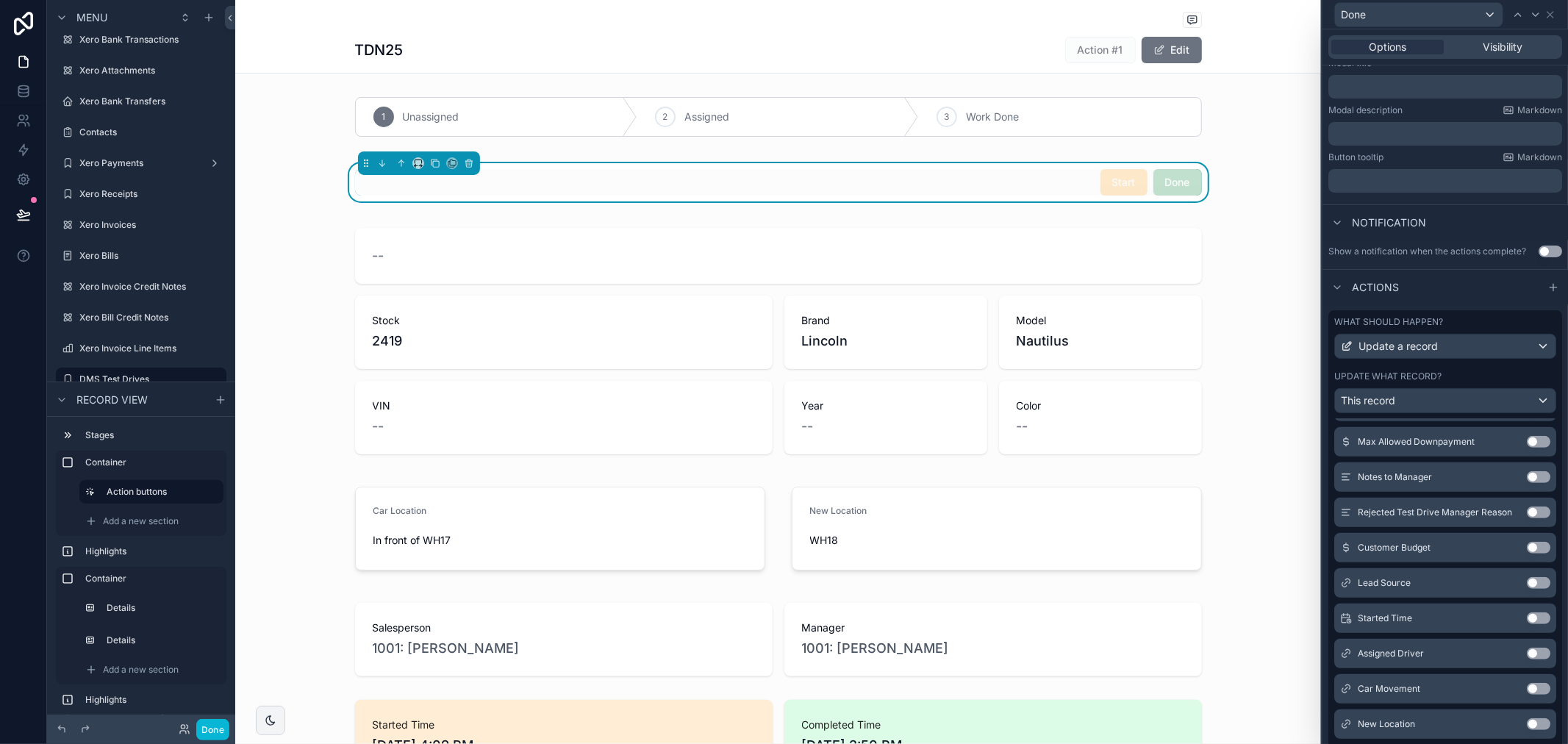
click at [1527, 729] on button "Use setting" at bounding box center [1539, 723] width 24 height 12
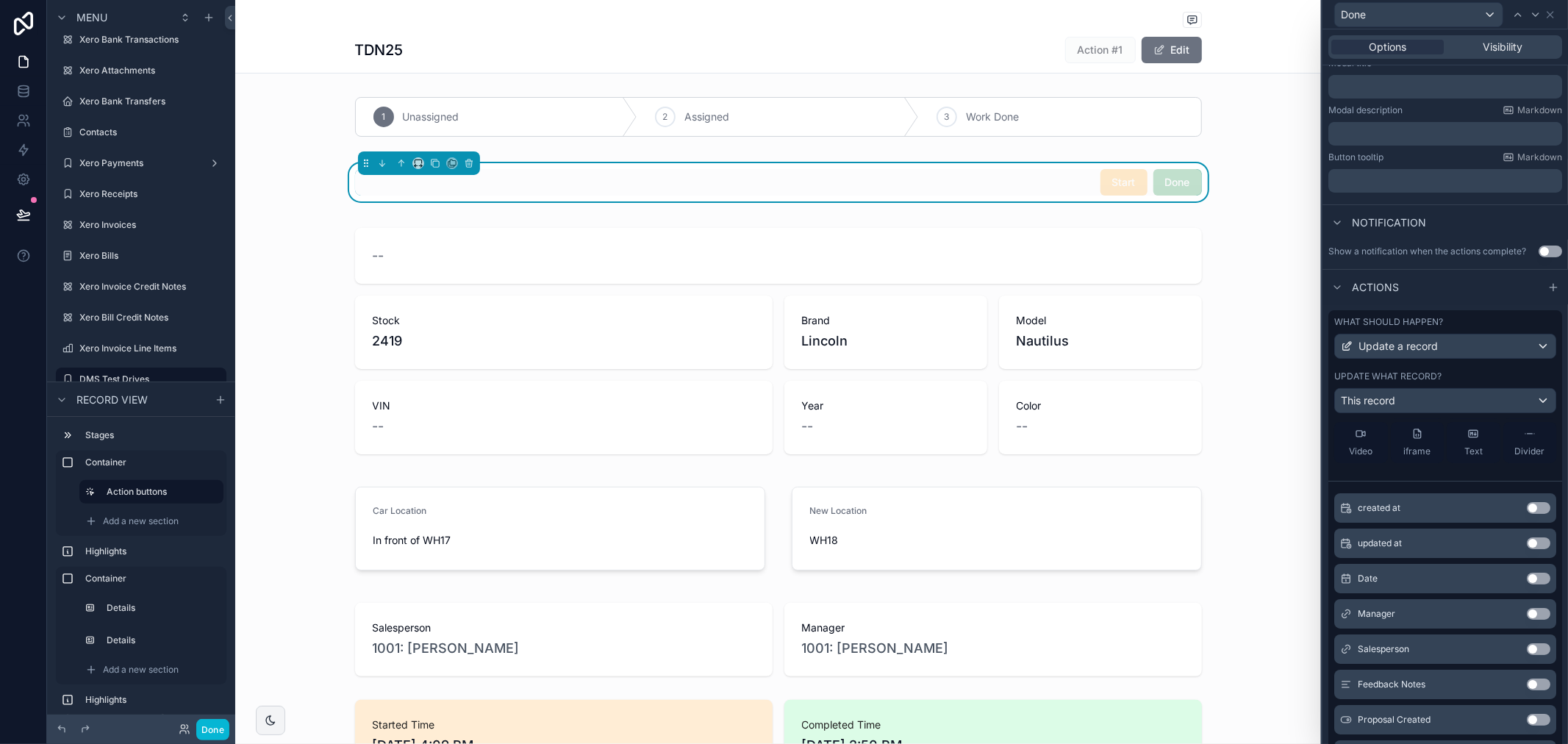
scroll to position [0, 0]
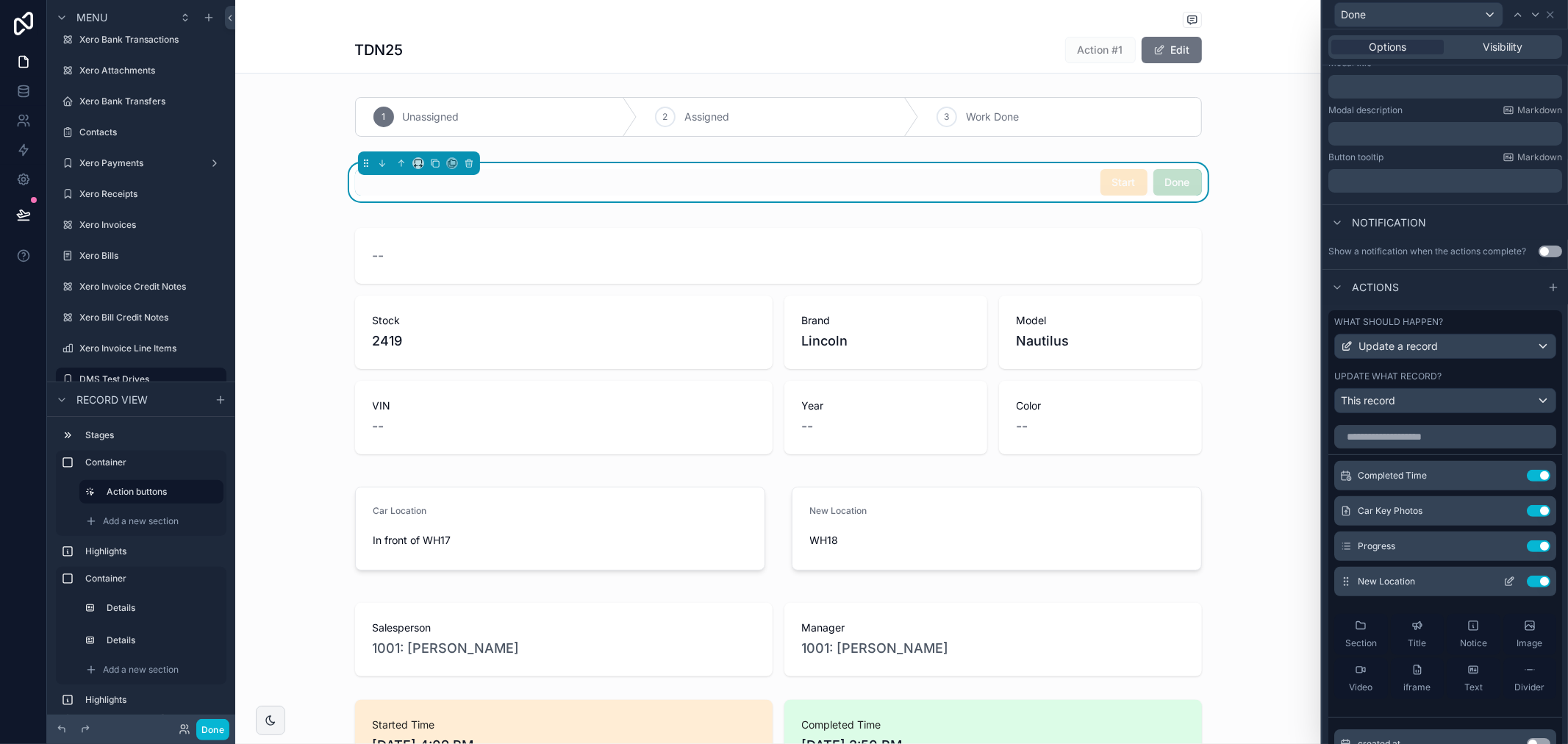
click at [1503, 587] on icon at bounding box center [1509, 581] width 12 height 12
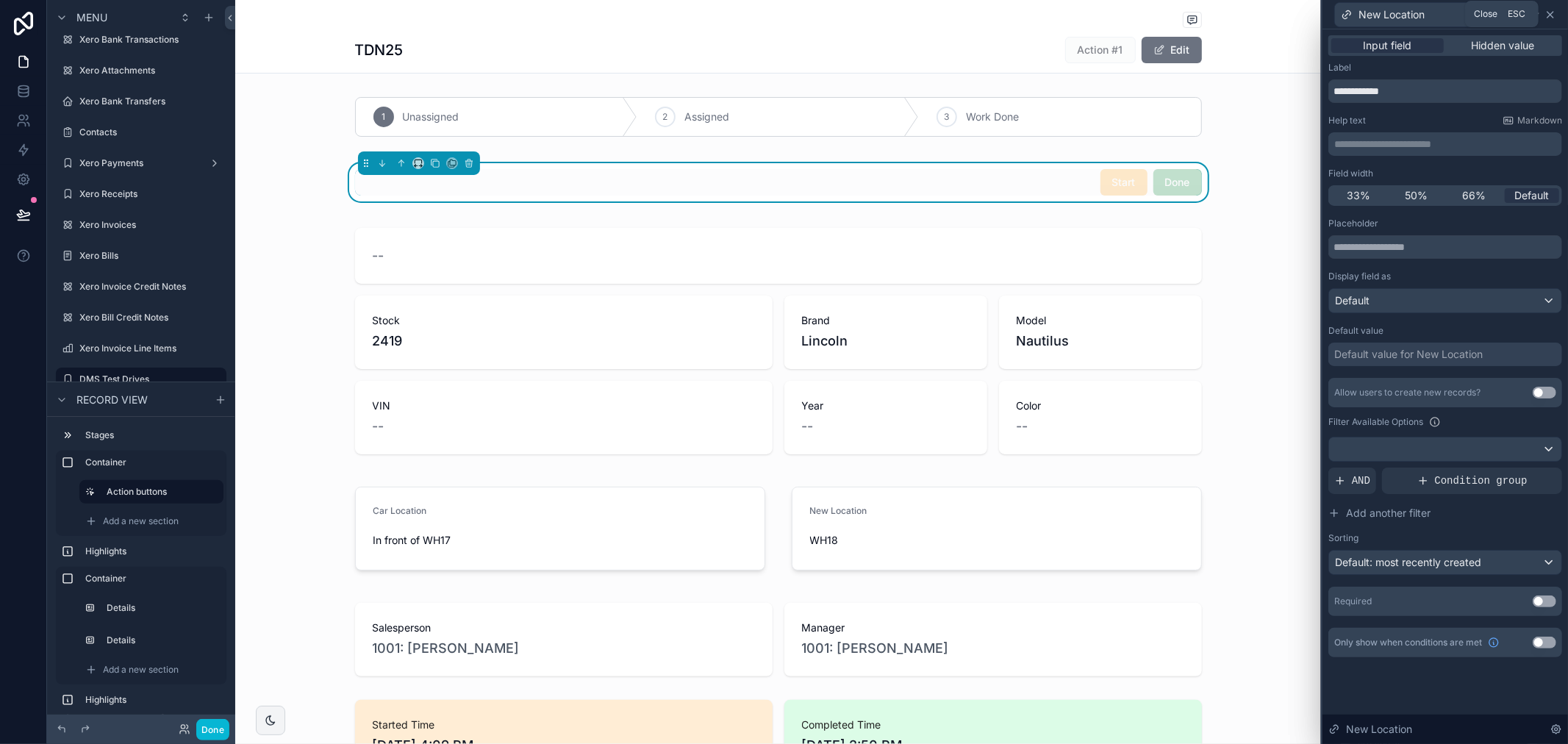
click at [1548, 16] on icon at bounding box center [1550, 14] width 12 height 12
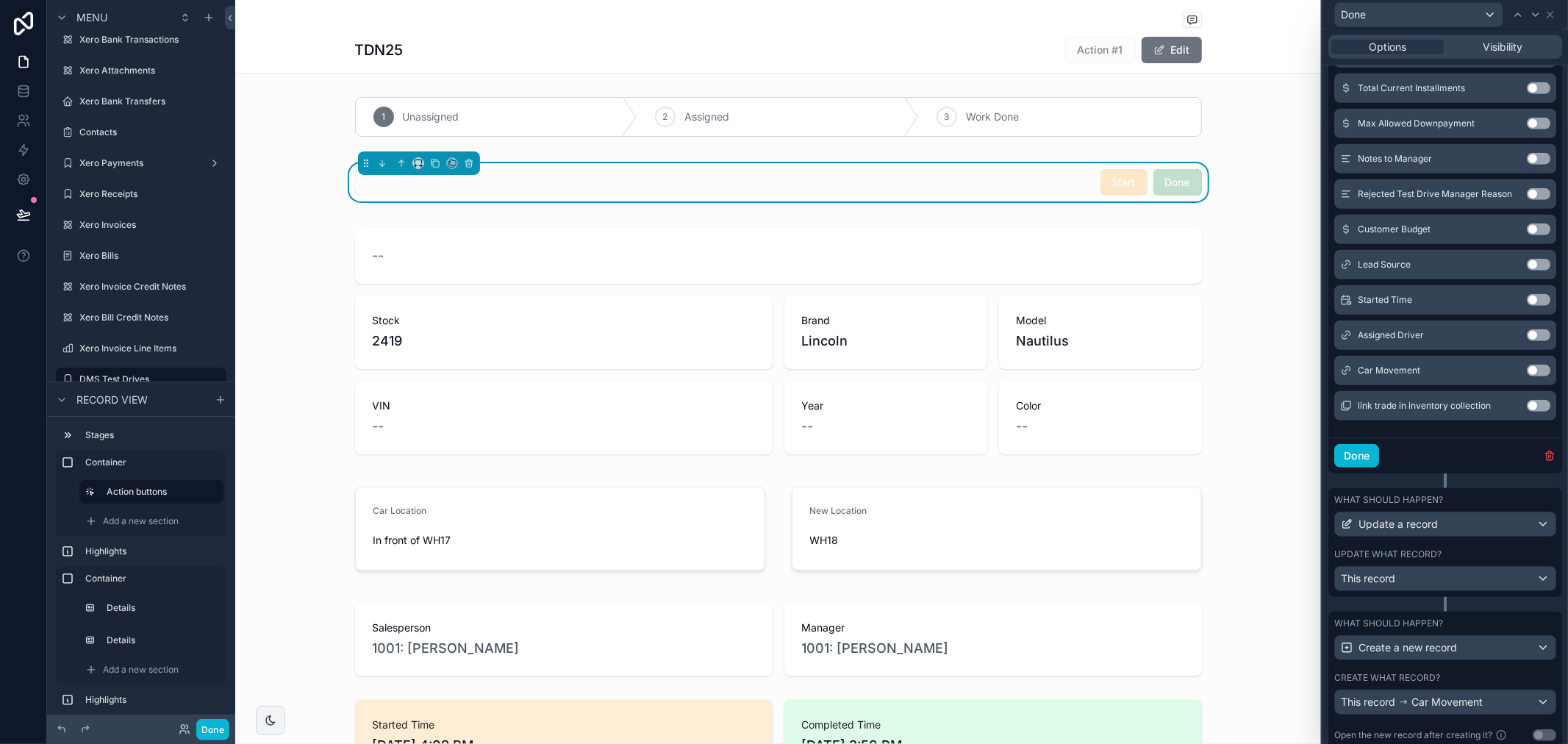
scroll to position [601, 0]
click at [1544, 459] on icon "button" at bounding box center [1550, 452] width 12 height 12
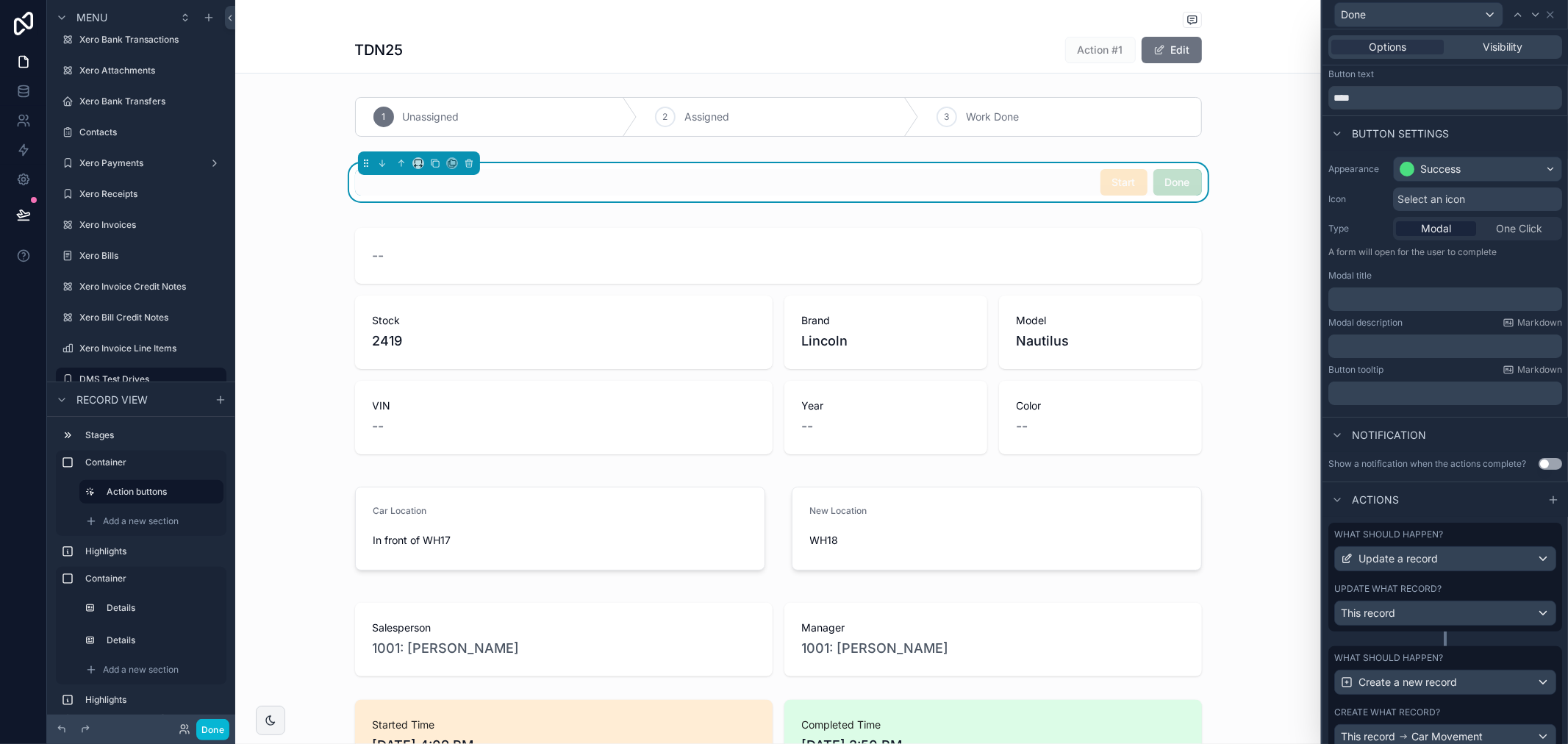
scroll to position [0, 0]
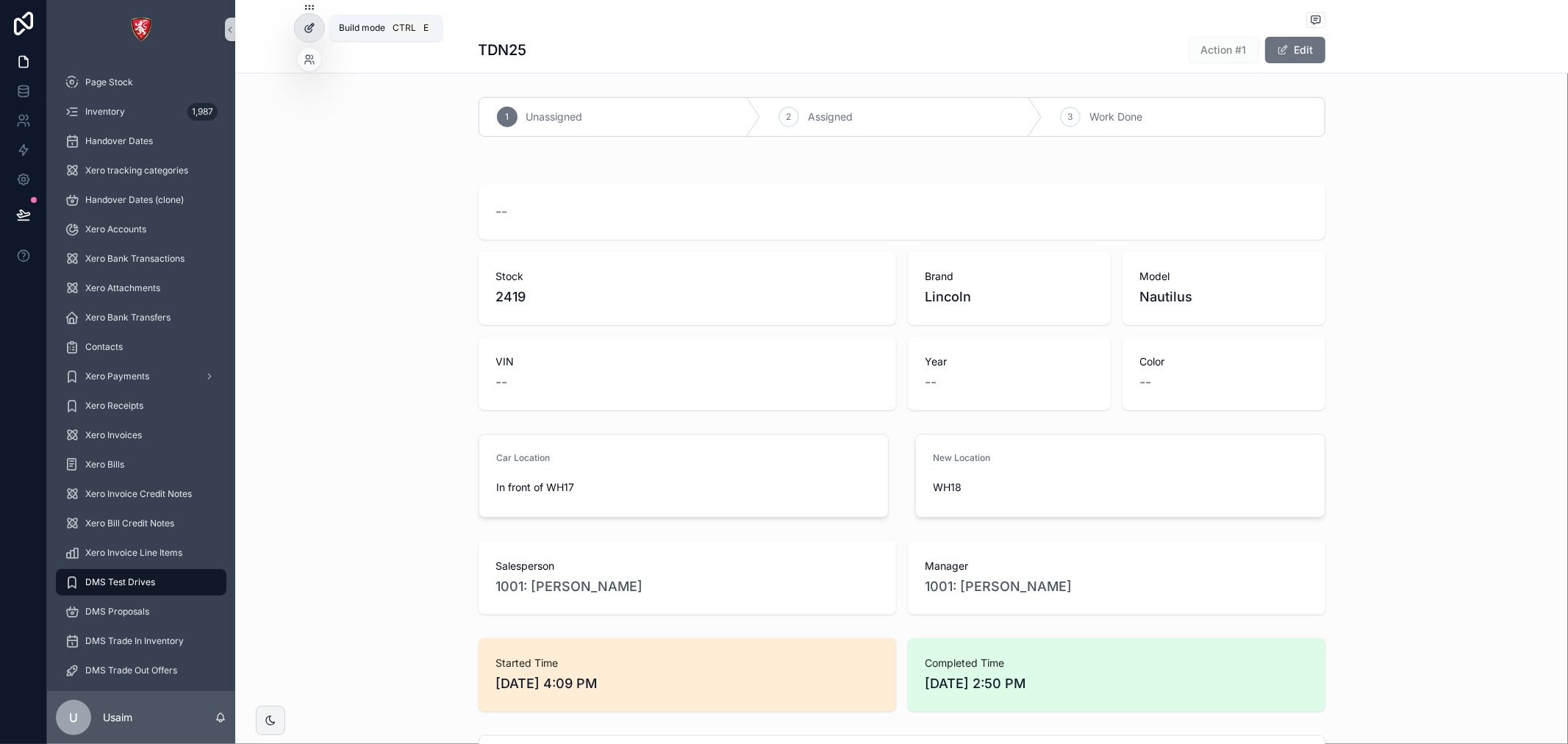
click at [302, 25] on div at bounding box center [309, 28] width 29 height 28
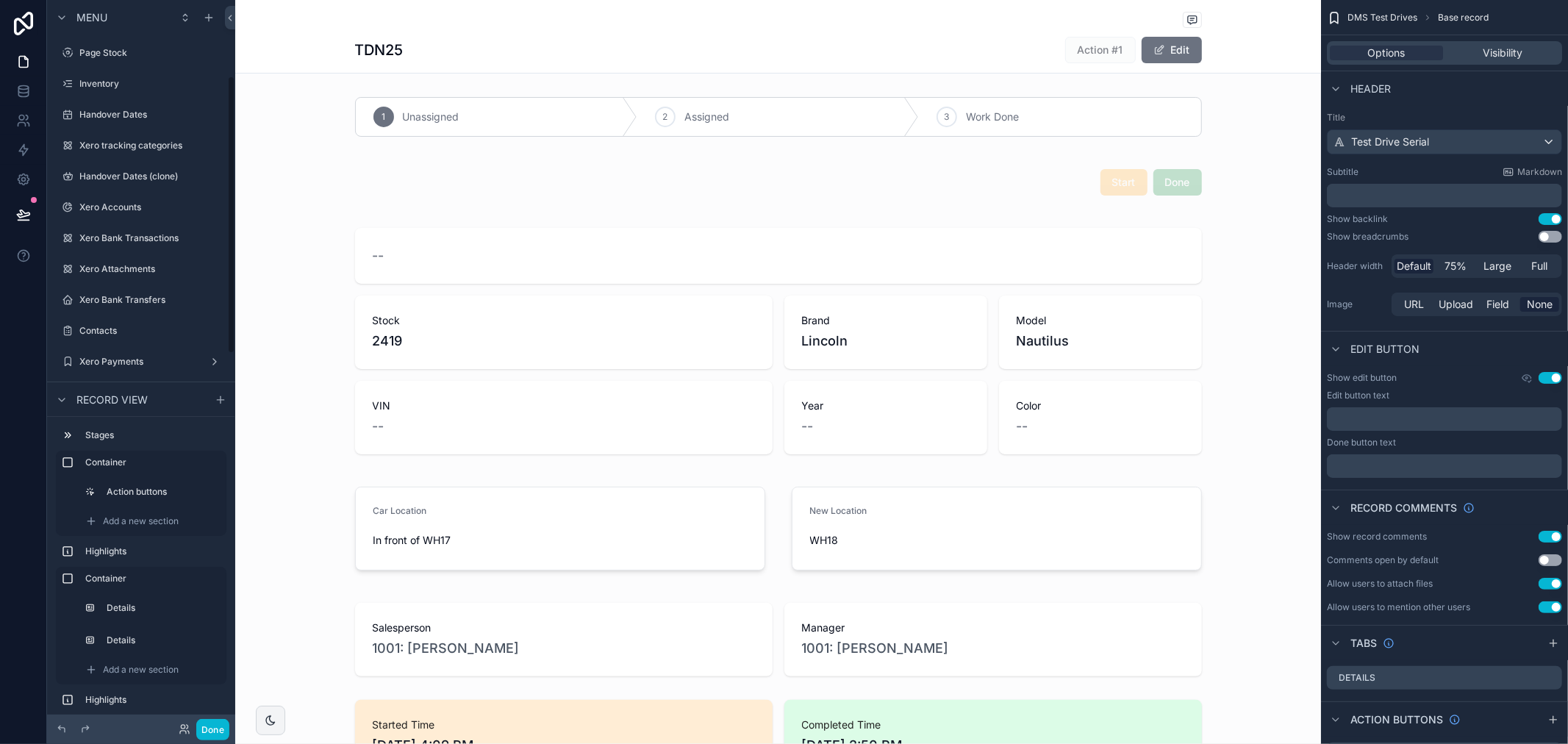
scroll to position [199, 0]
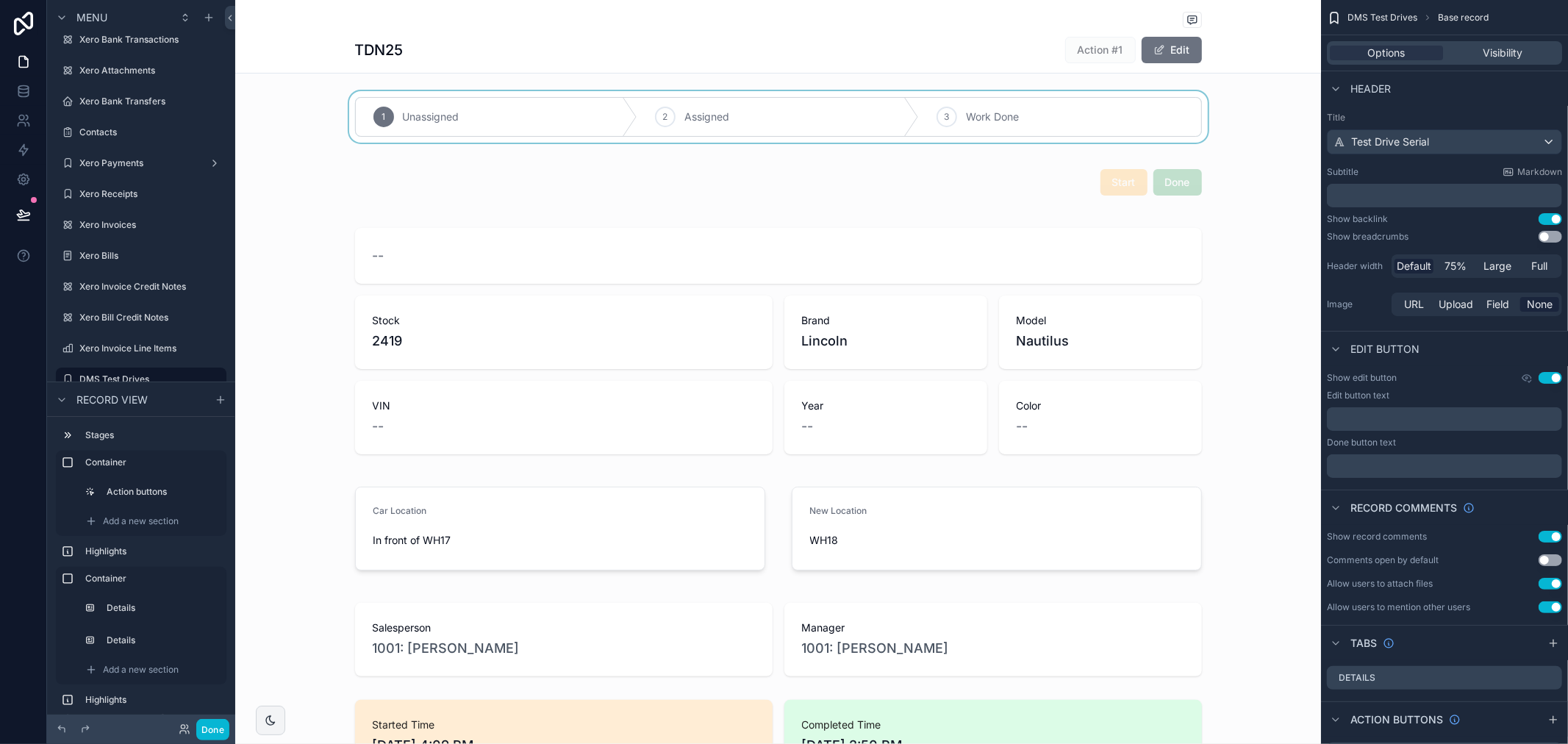
click at [985, 137] on div "scrollable content" at bounding box center [778, 116] width 1086 height 52
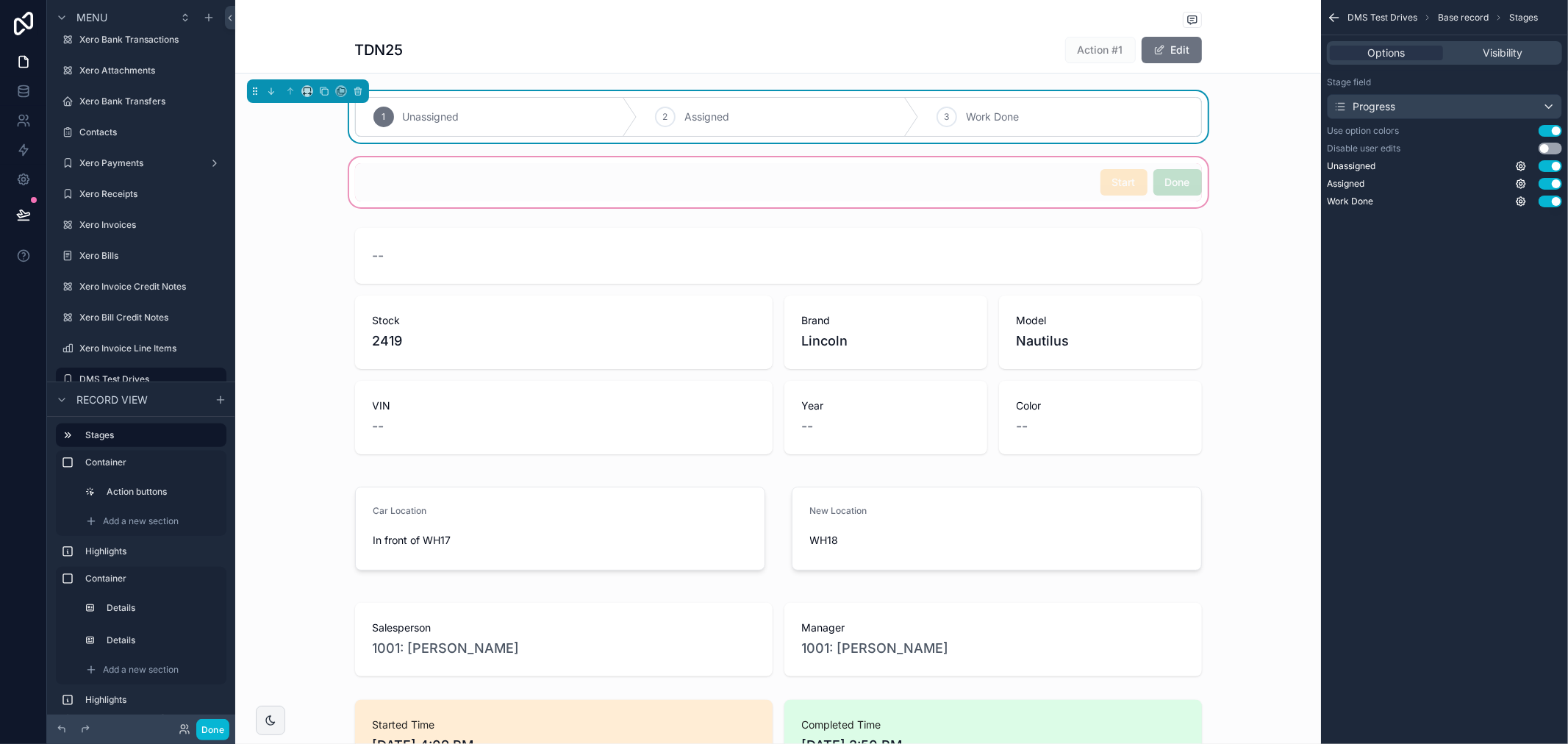
click at [1001, 185] on div "scrollable content" at bounding box center [778, 182] width 1086 height 56
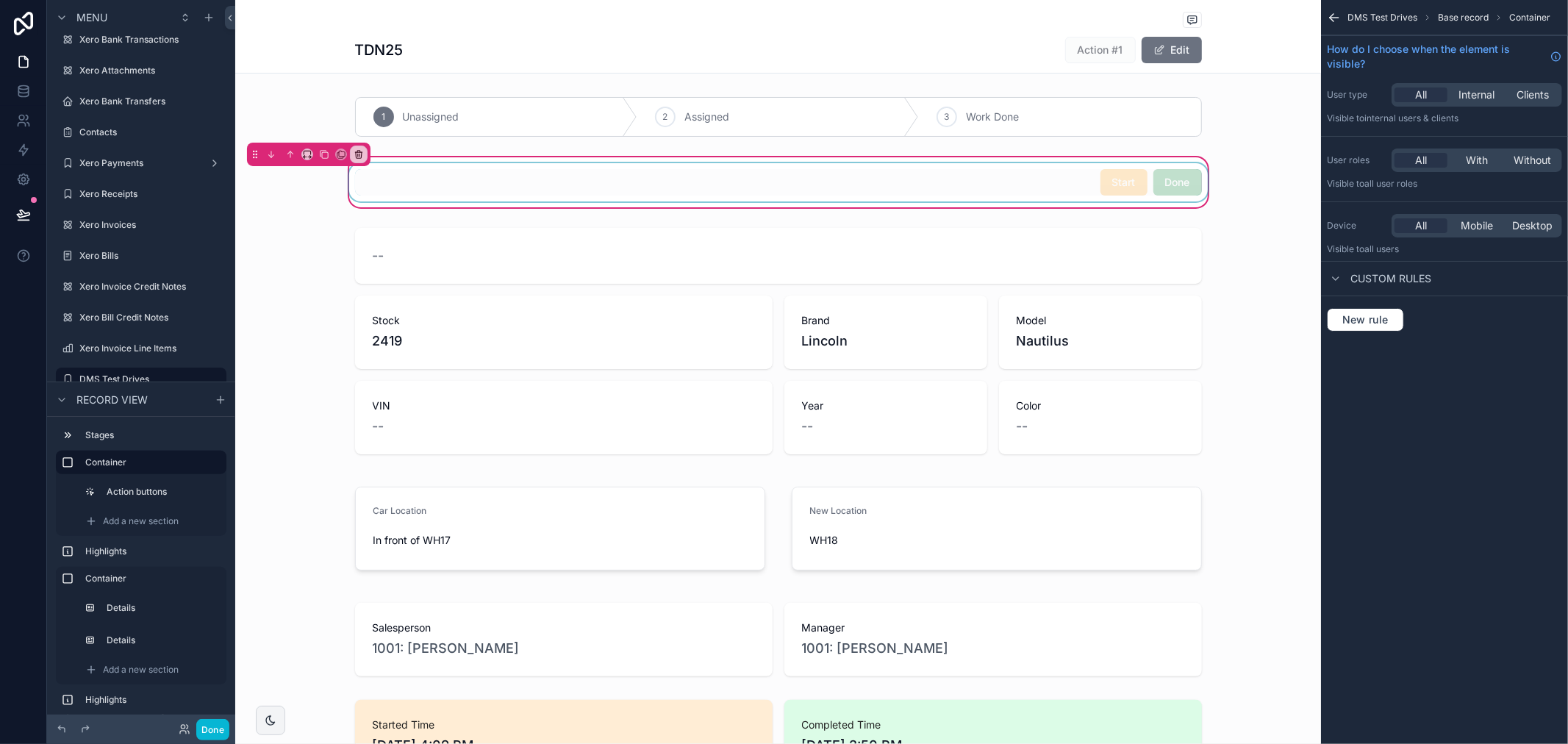
click at [1150, 178] on div "scrollable content" at bounding box center [778, 182] width 864 height 38
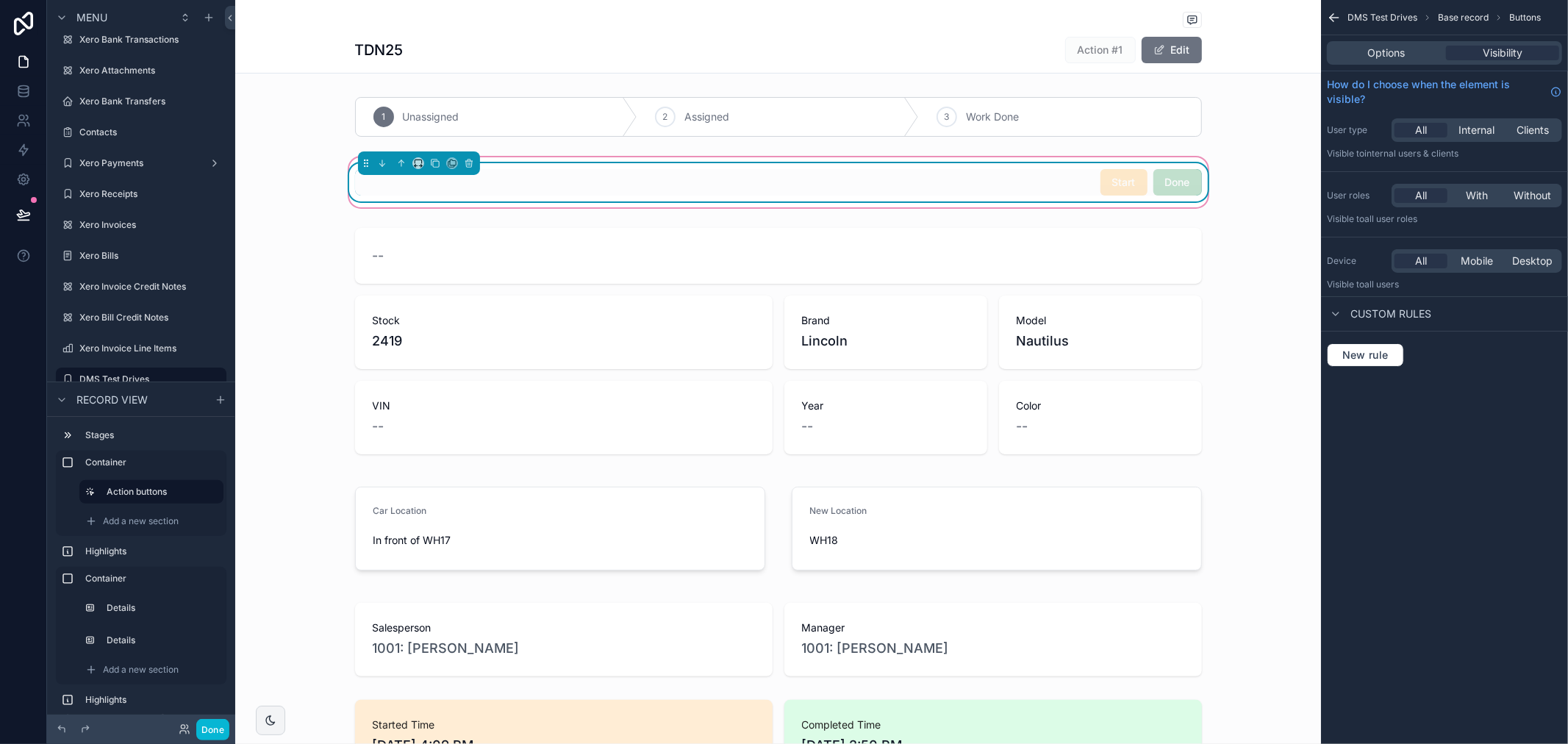
click at [1390, 42] on div "Options Visibility" at bounding box center [1445, 52] width 236 height 24
click at [1390, 58] on span "Options" at bounding box center [1387, 52] width 38 height 15
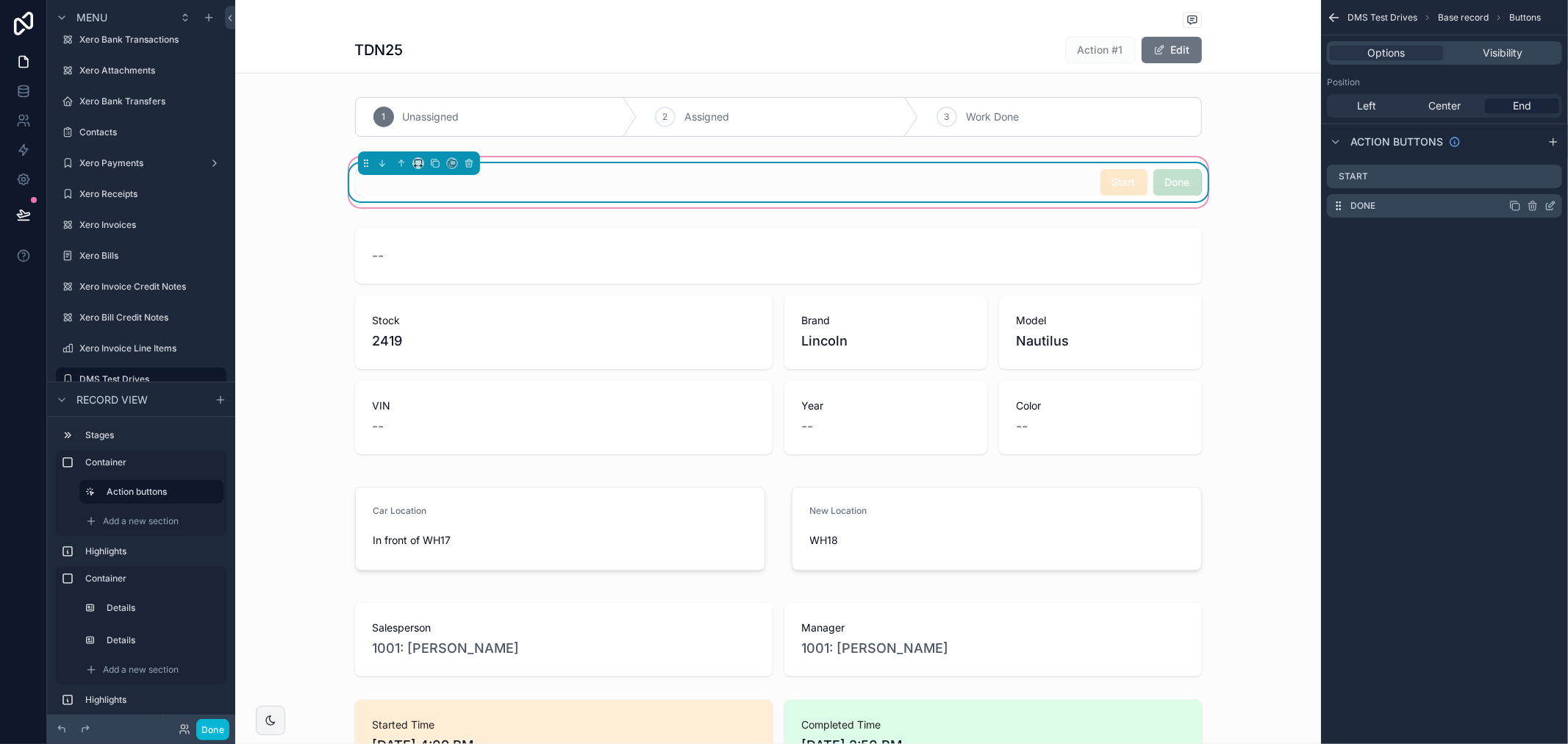
click at [1553, 201] on icon "scrollable content" at bounding box center [1550, 205] width 12 height 12
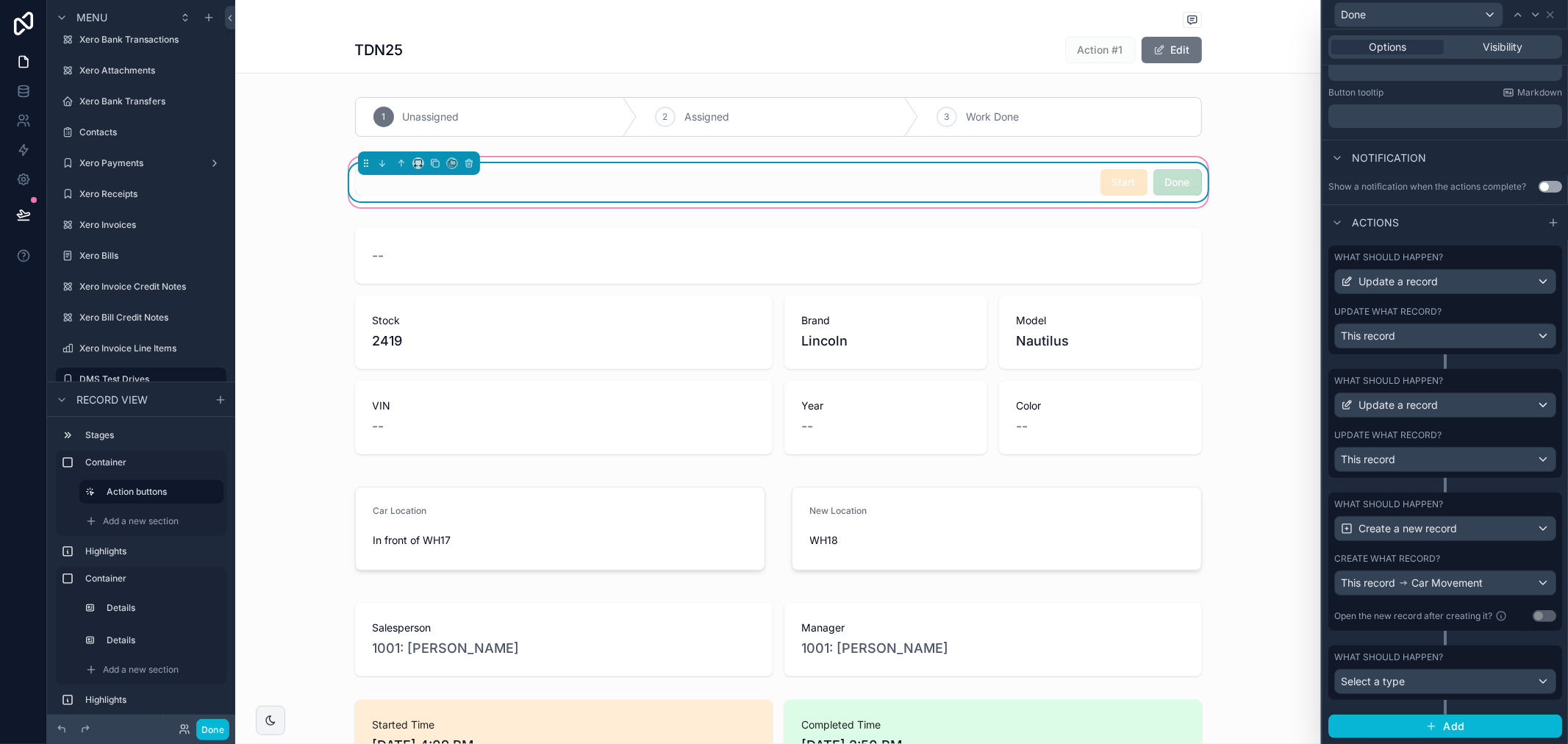
scroll to position [321, 0]
click at [1511, 333] on div "This record" at bounding box center [1446, 335] width 221 height 24
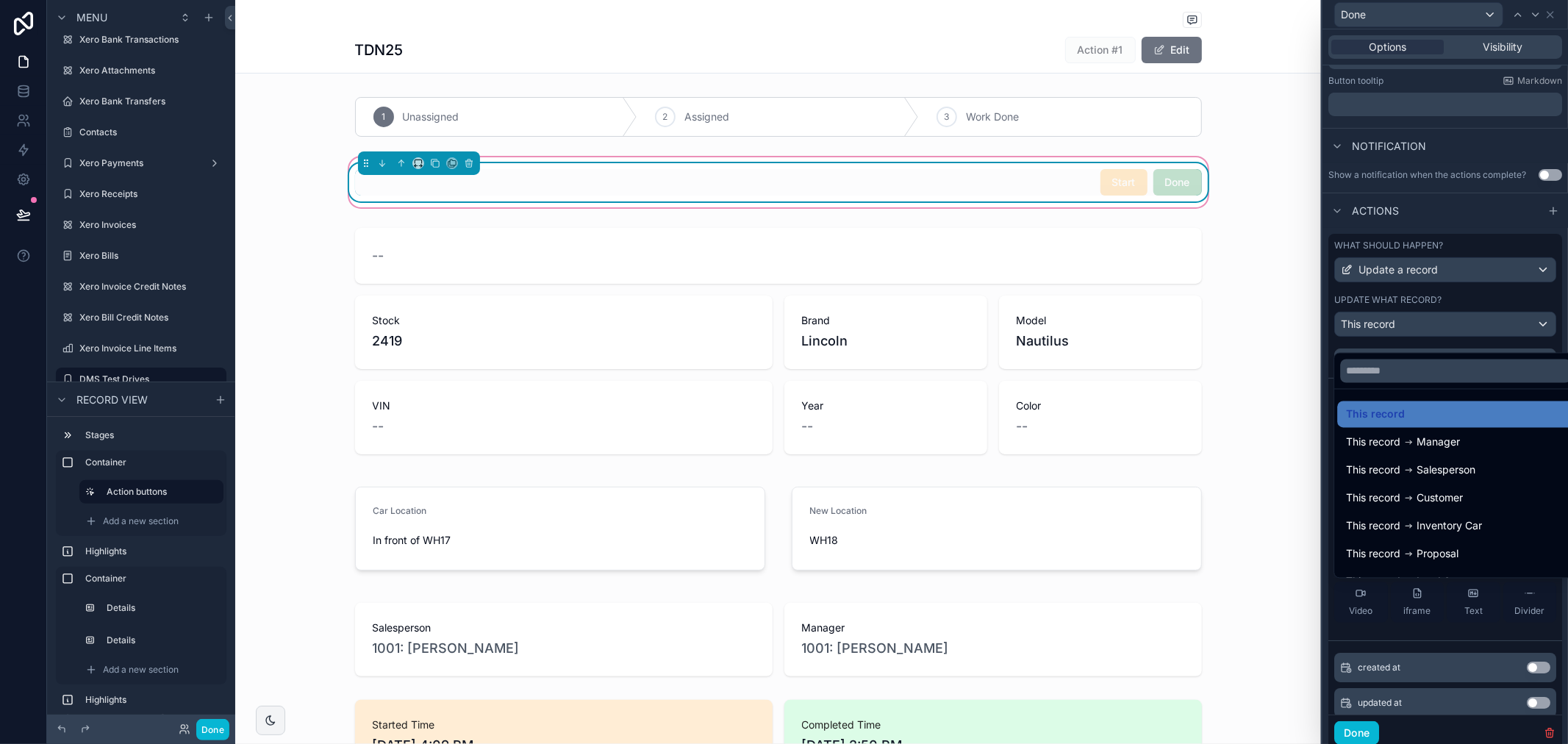
click at [1511, 339] on div at bounding box center [1445, 372] width 246 height 744
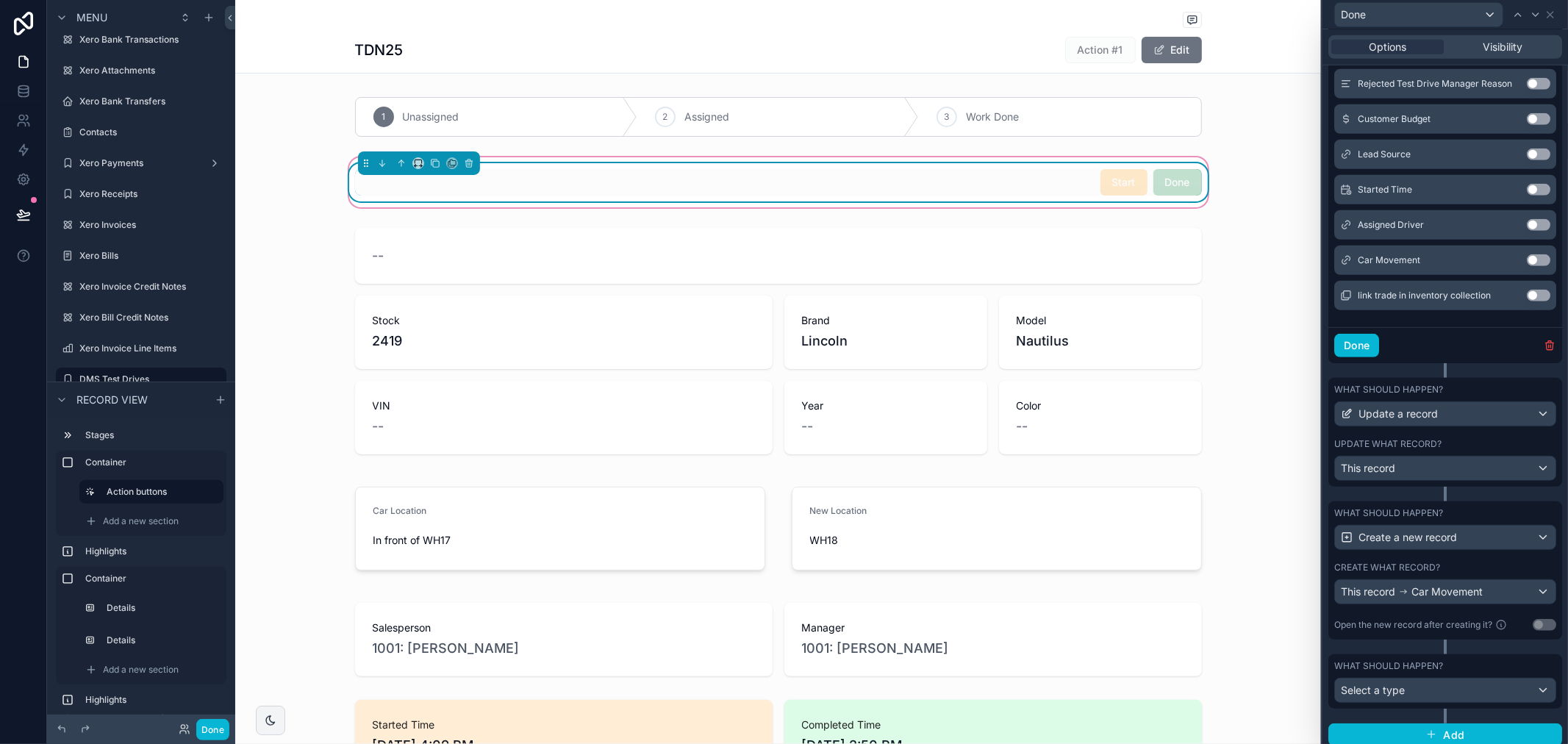
scroll to position [729, 0]
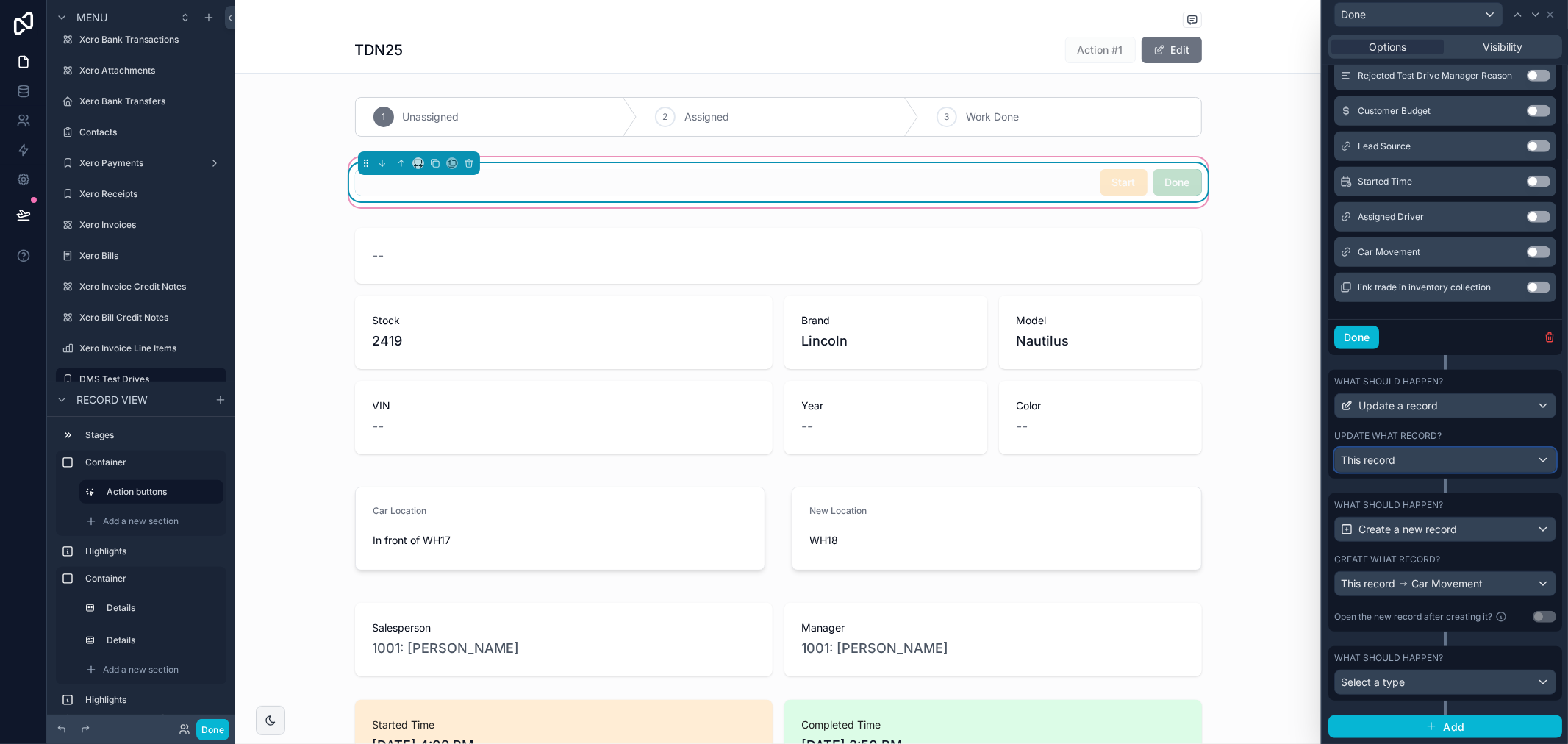
click at [1391, 455] on span "This record" at bounding box center [1368, 459] width 55 height 15
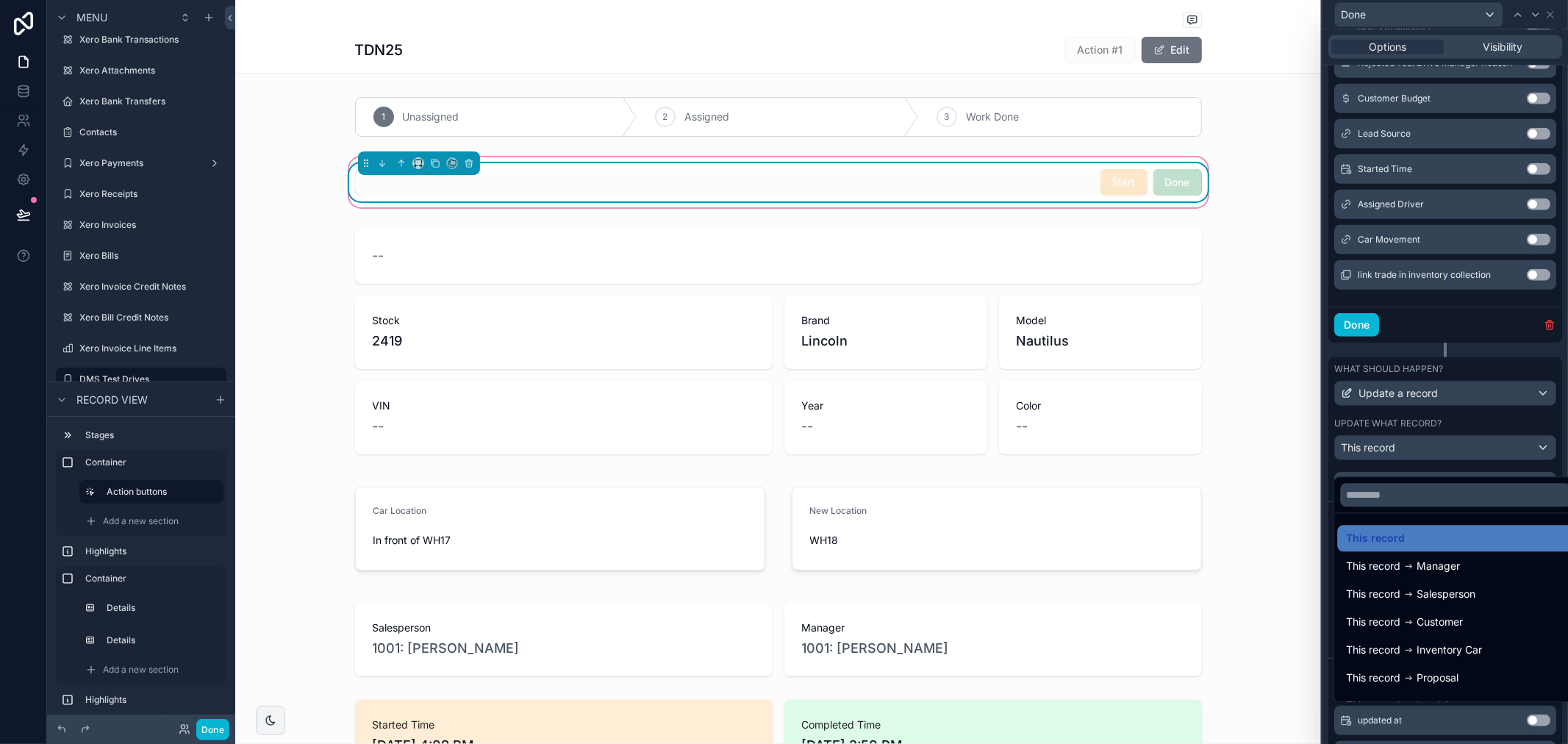
click at [1459, 434] on div at bounding box center [1445, 372] width 246 height 744
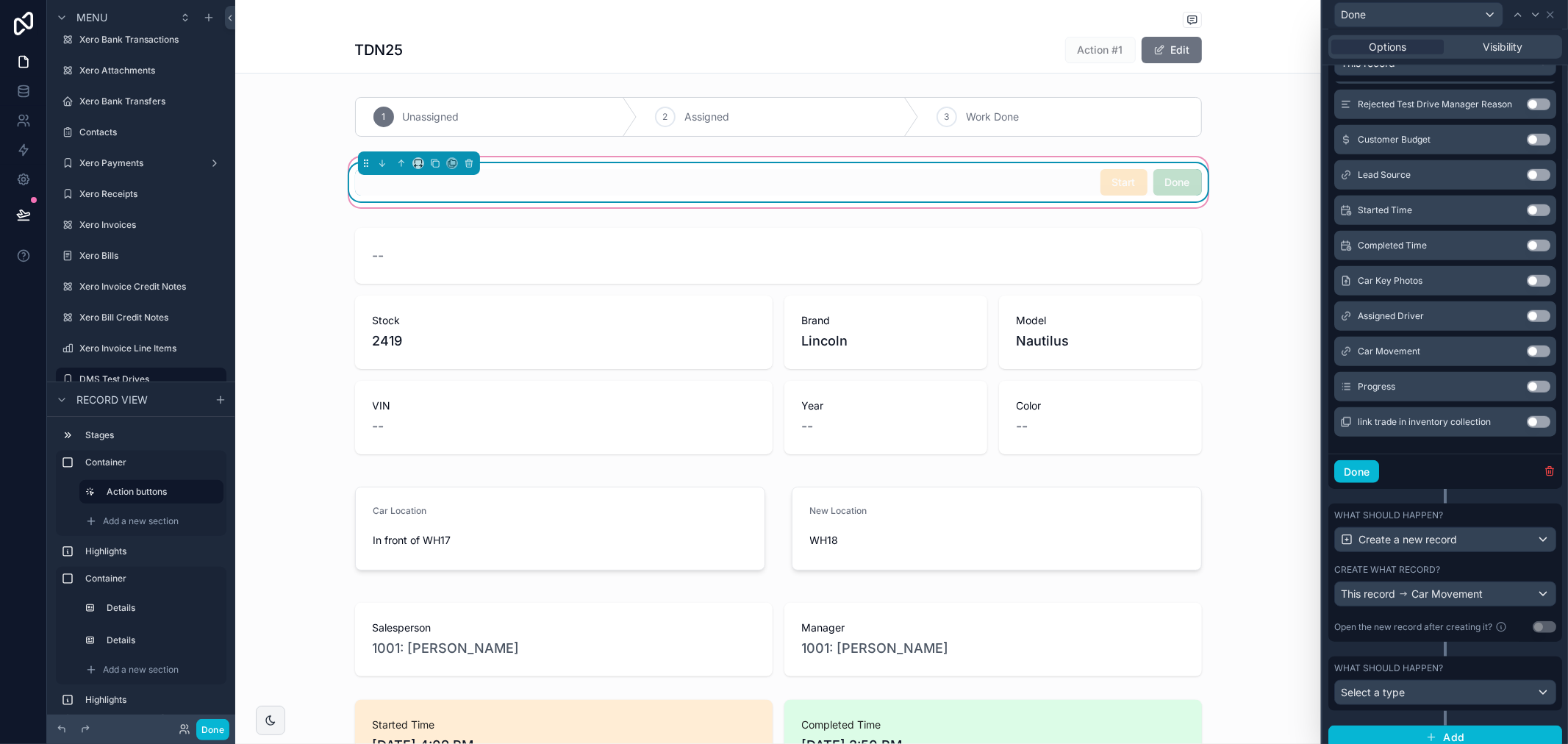
scroll to position [1115, 0]
click at [1549, 467] on icon "button" at bounding box center [1550, 466] width 3 height 2
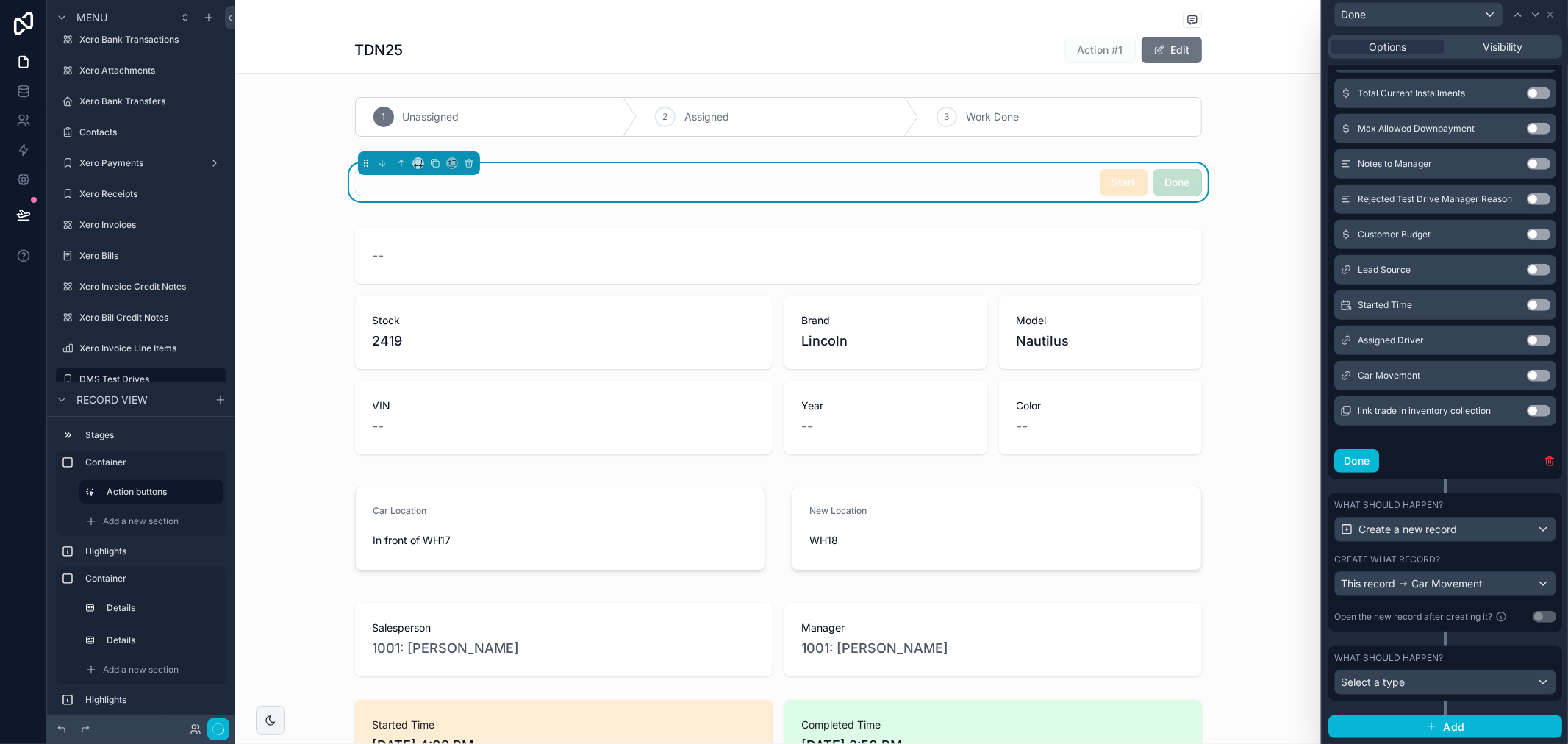
scroll to position [583, 0]
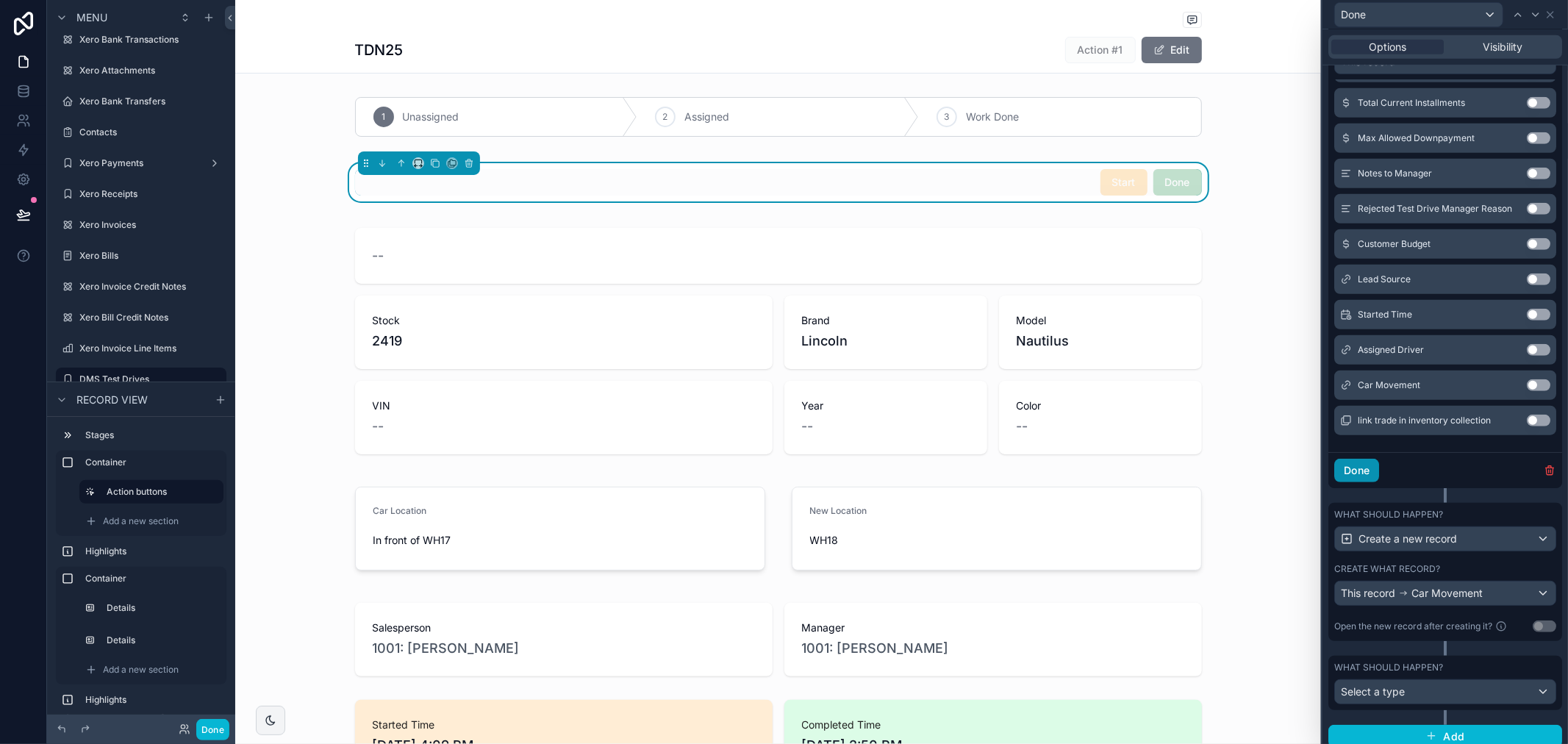
click at [1376, 482] on button "Done" at bounding box center [1357, 470] width 45 height 24
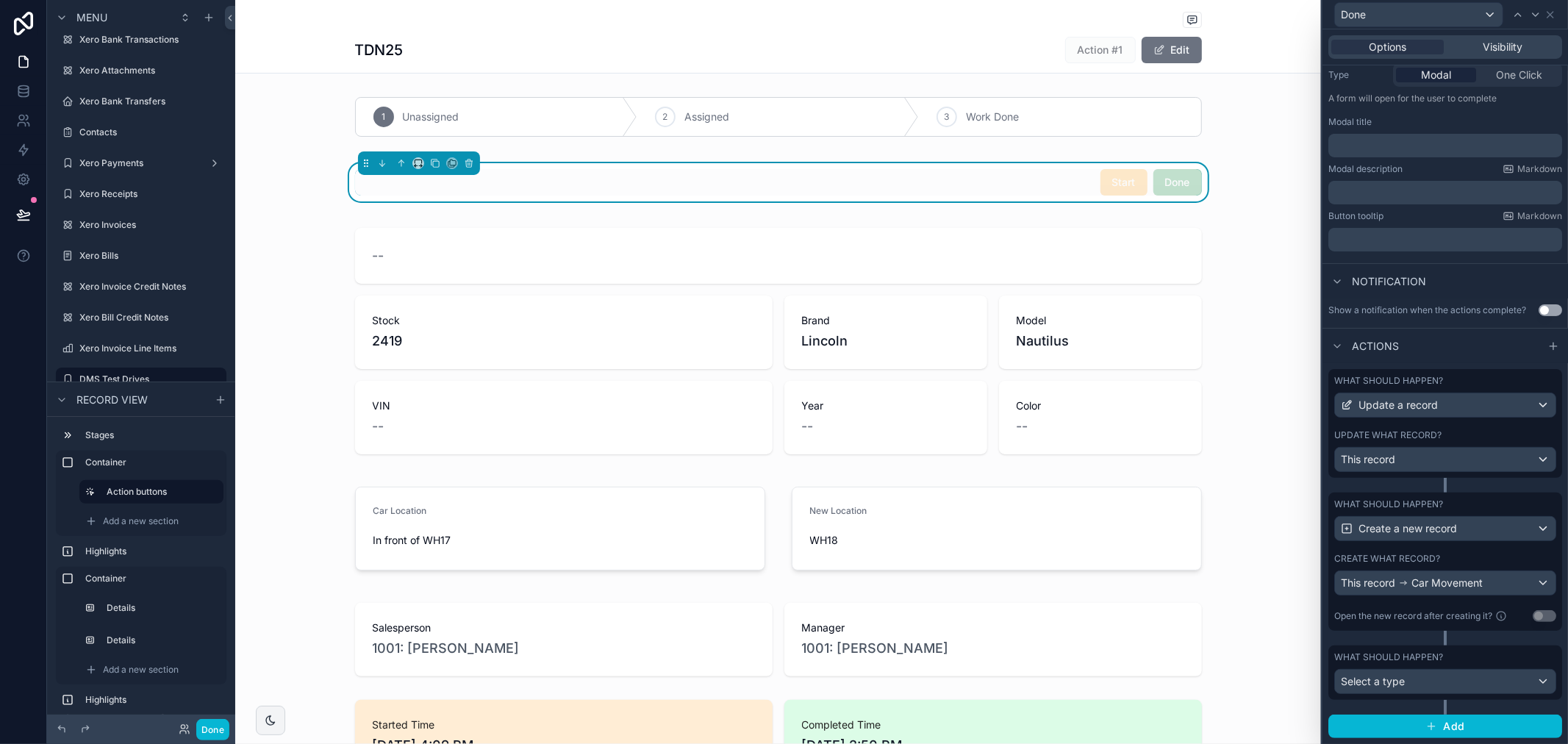
scroll to position [197, 0]
click at [1423, 585] on span "Car Movement" at bounding box center [1447, 582] width 72 height 15
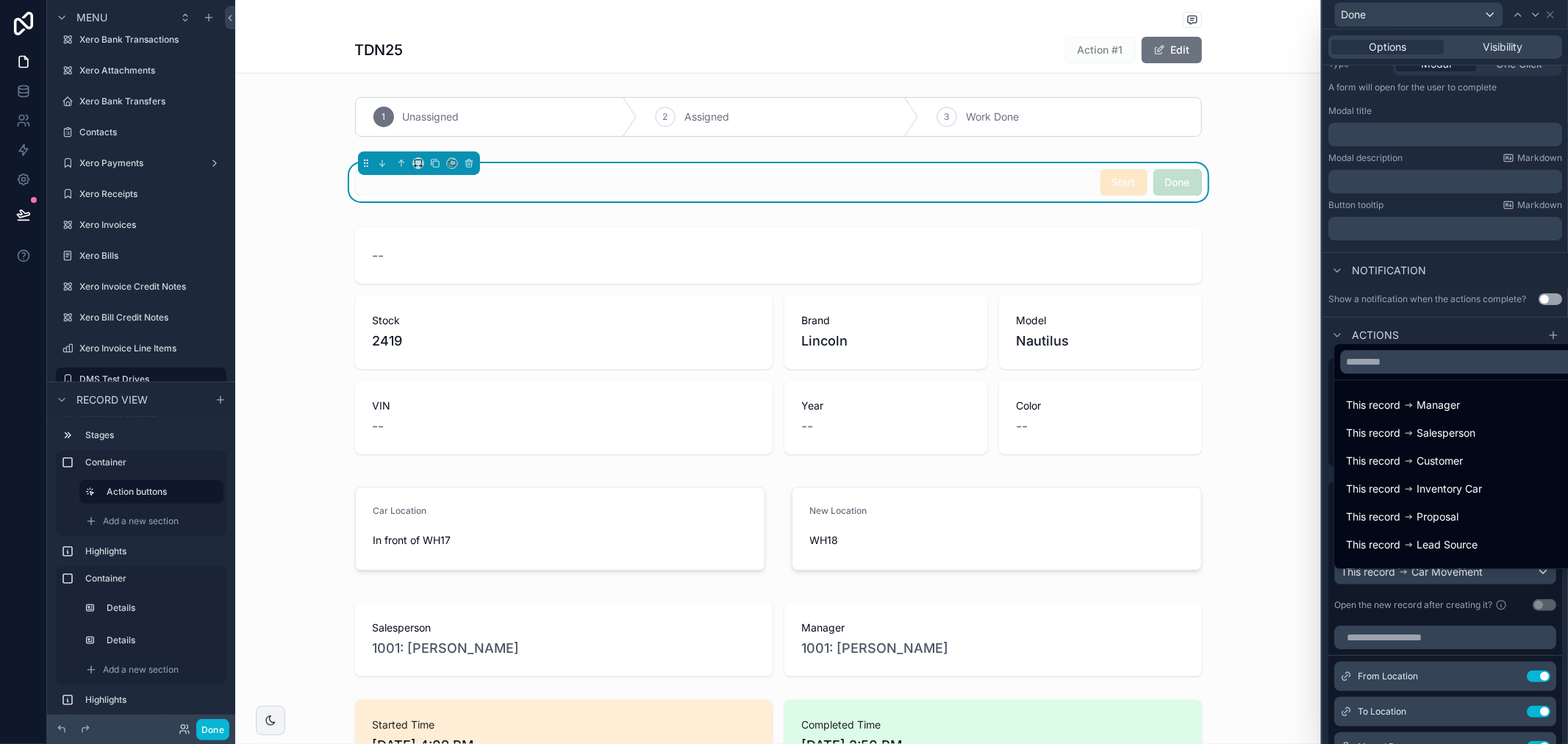
click at [1564, 618] on div at bounding box center [1445, 372] width 246 height 744
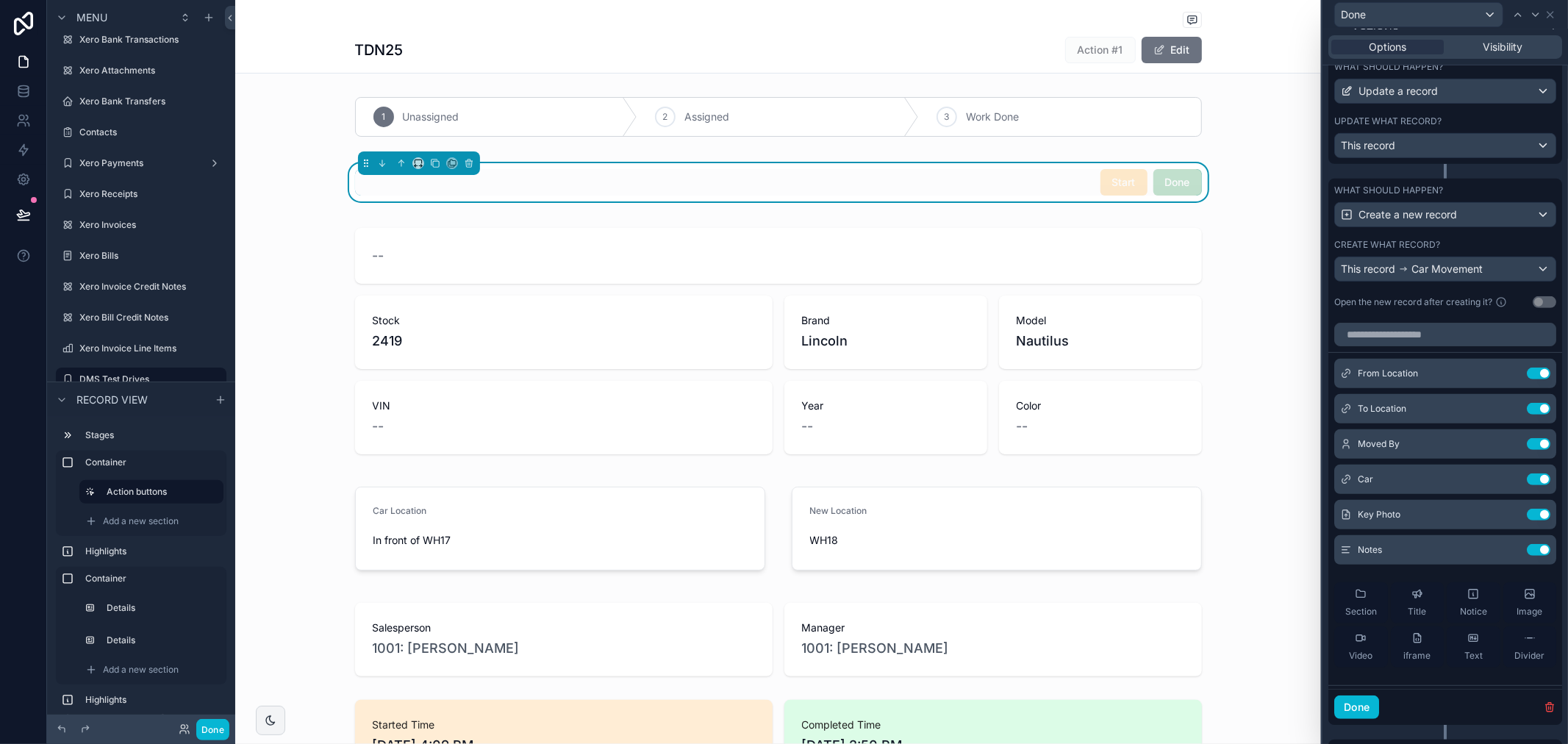
scroll to position [524, 0]
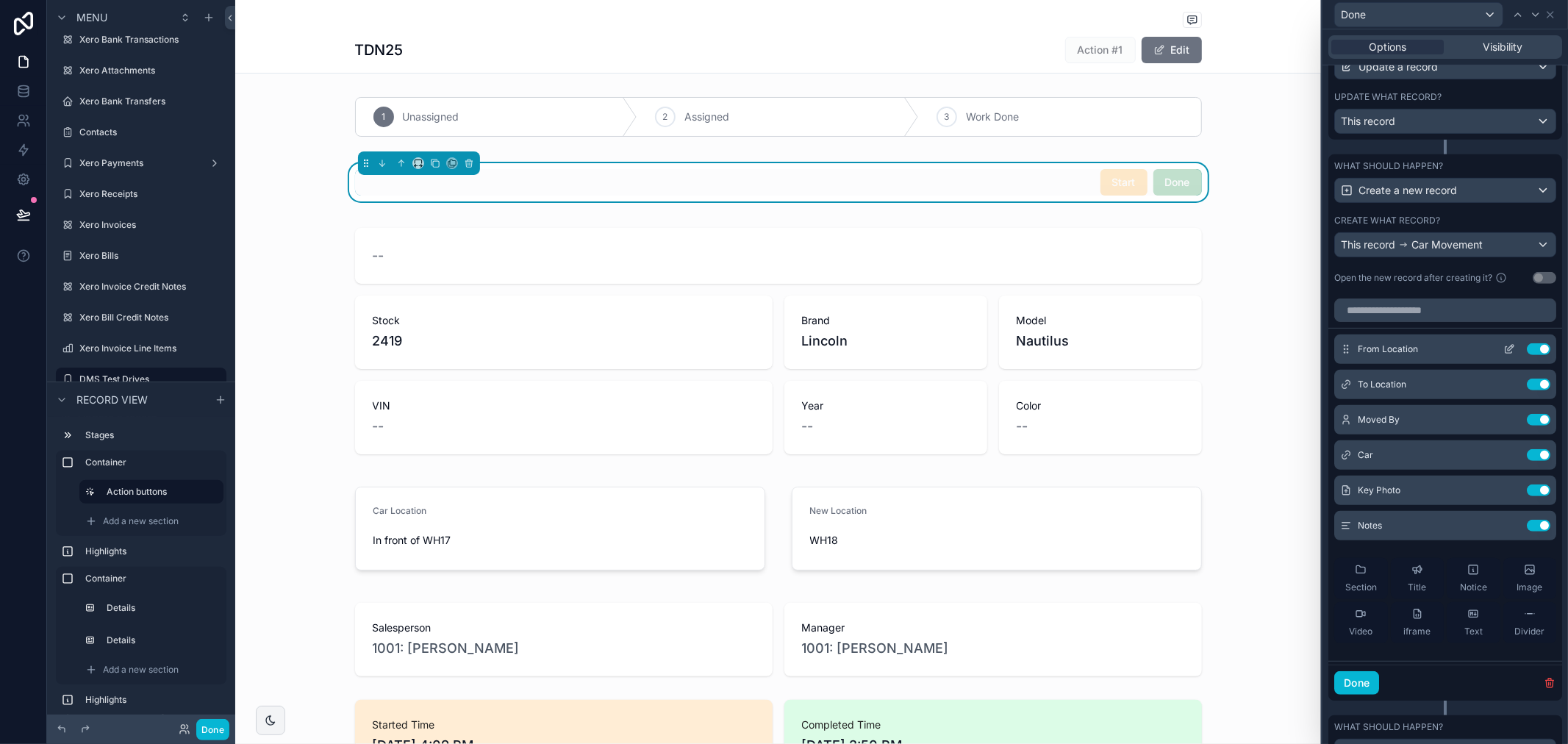
click at [1508, 351] on icon at bounding box center [1511, 348] width 6 height 6
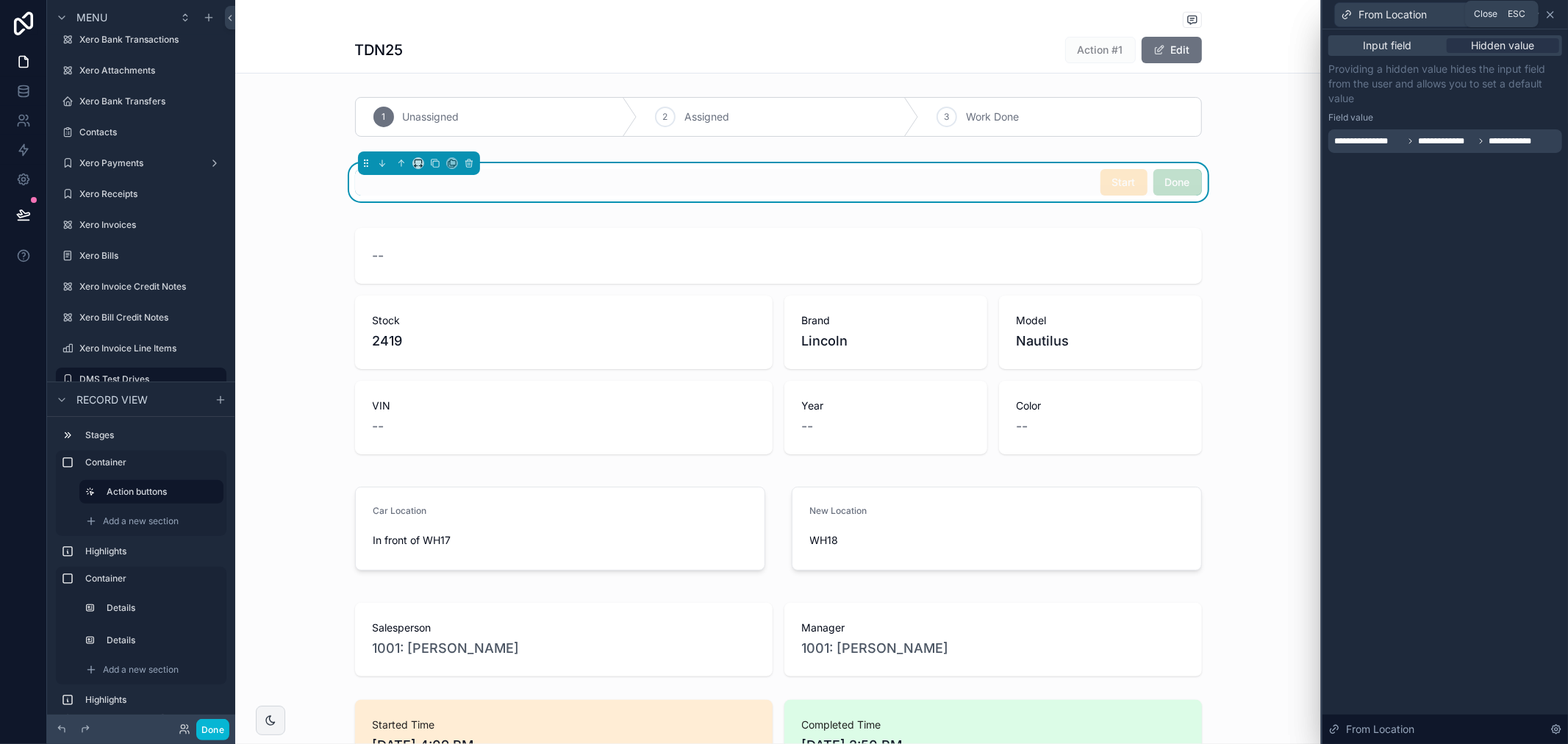
click at [1546, 15] on icon at bounding box center [1550, 14] width 12 height 12
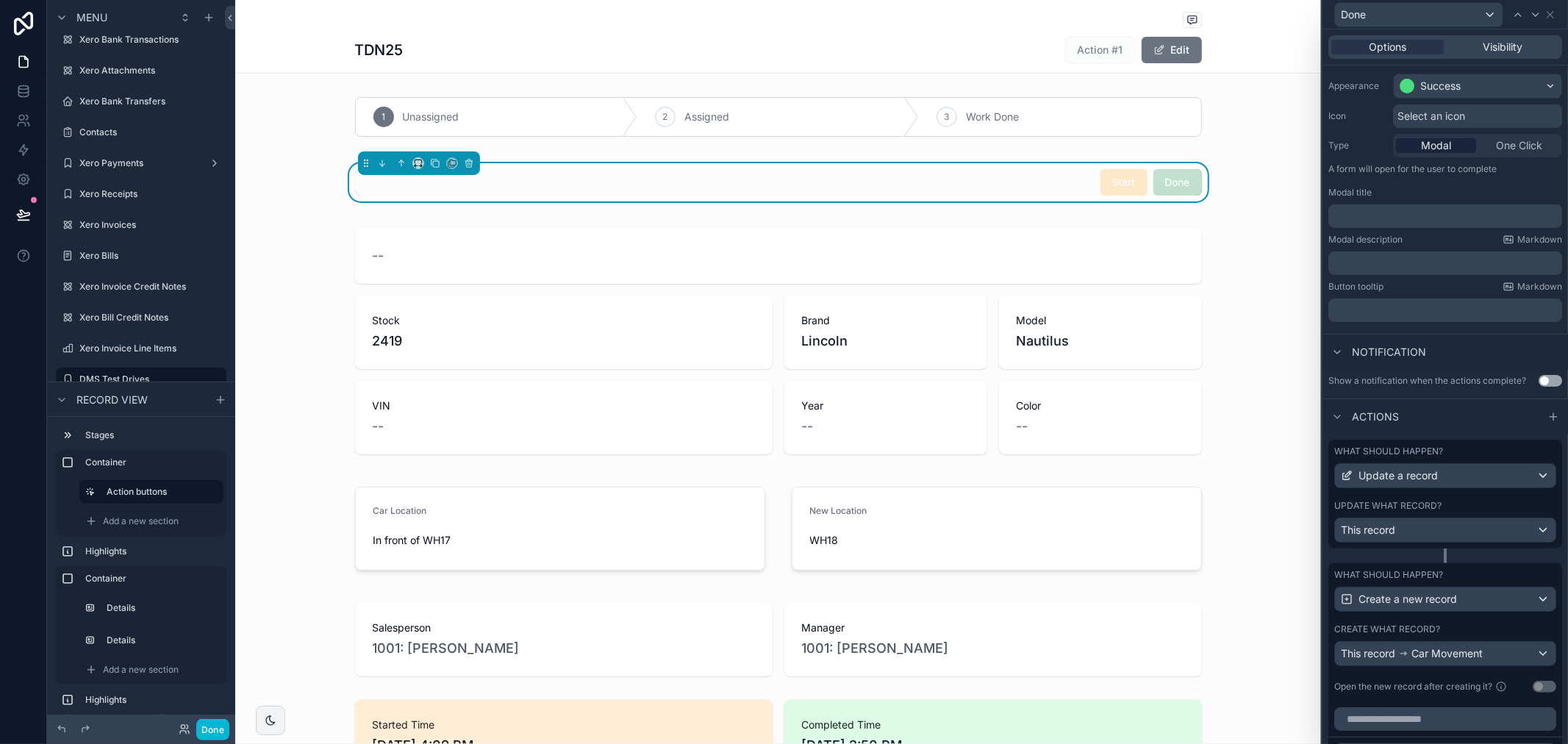
scroll to position [279, 0]
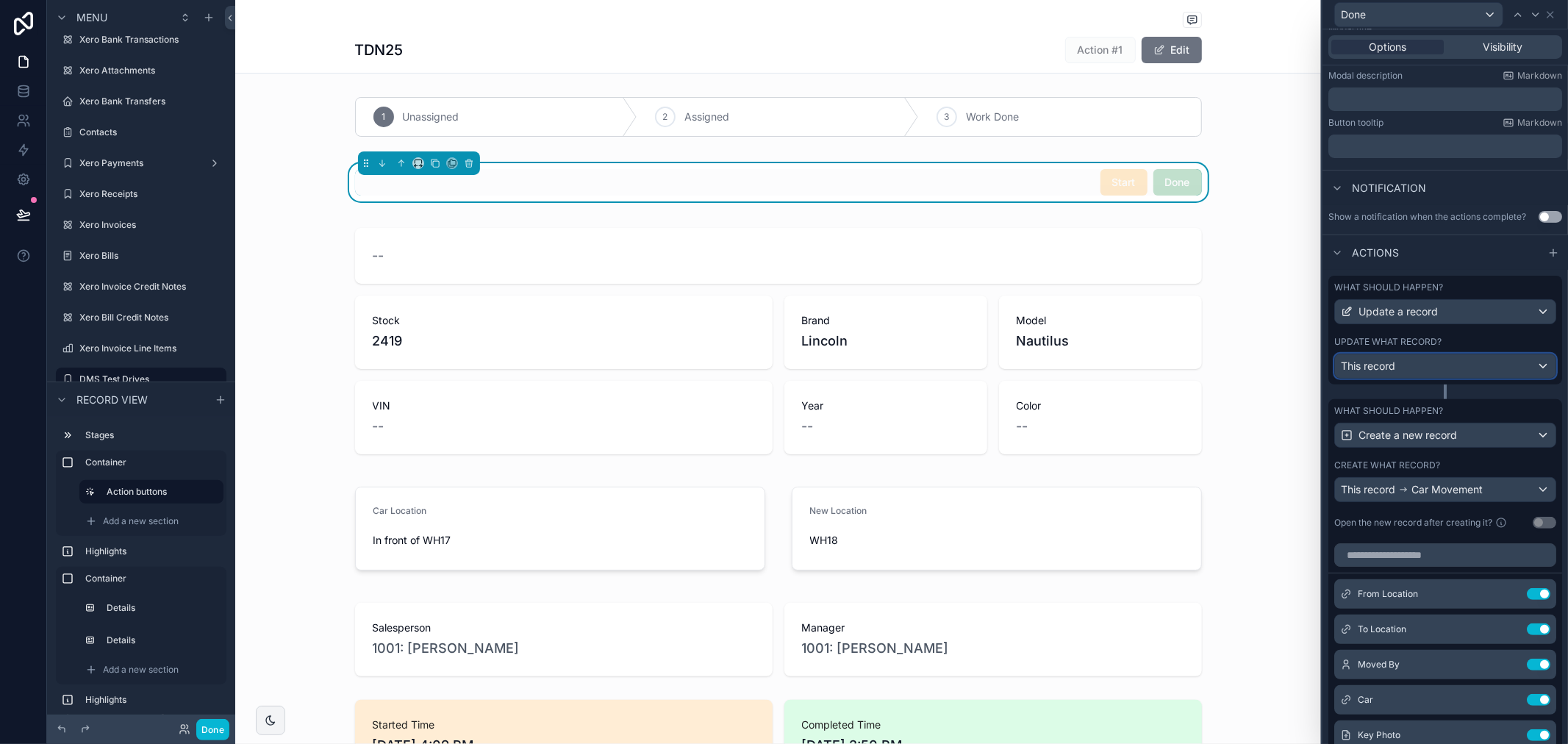
click at [1404, 371] on div "This record" at bounding box center [1446, 365] width 221 height 24
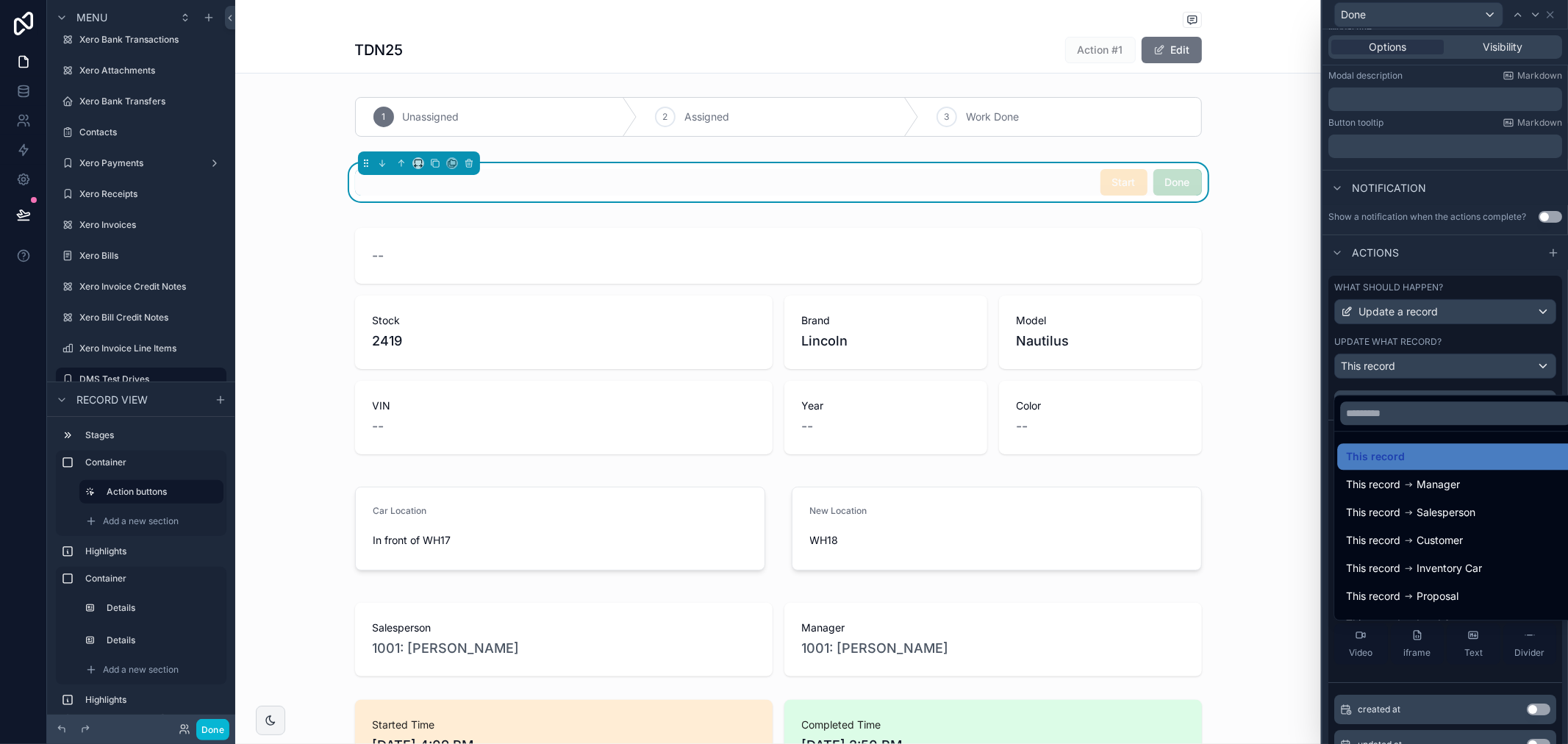
click at [1555, 379] on div at bounding box center [1445, 372] width 246 height 744
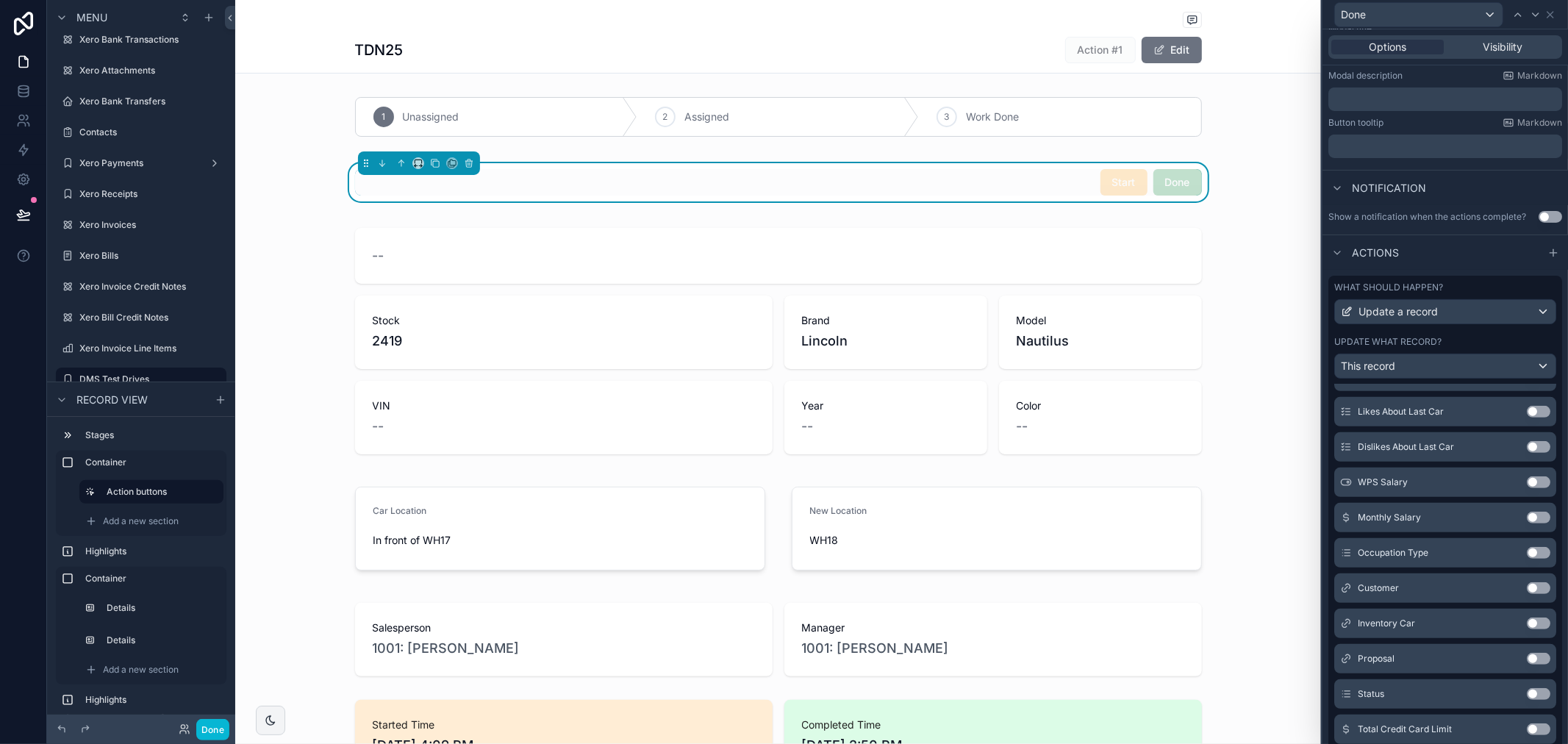
scroll to position [816, 0]
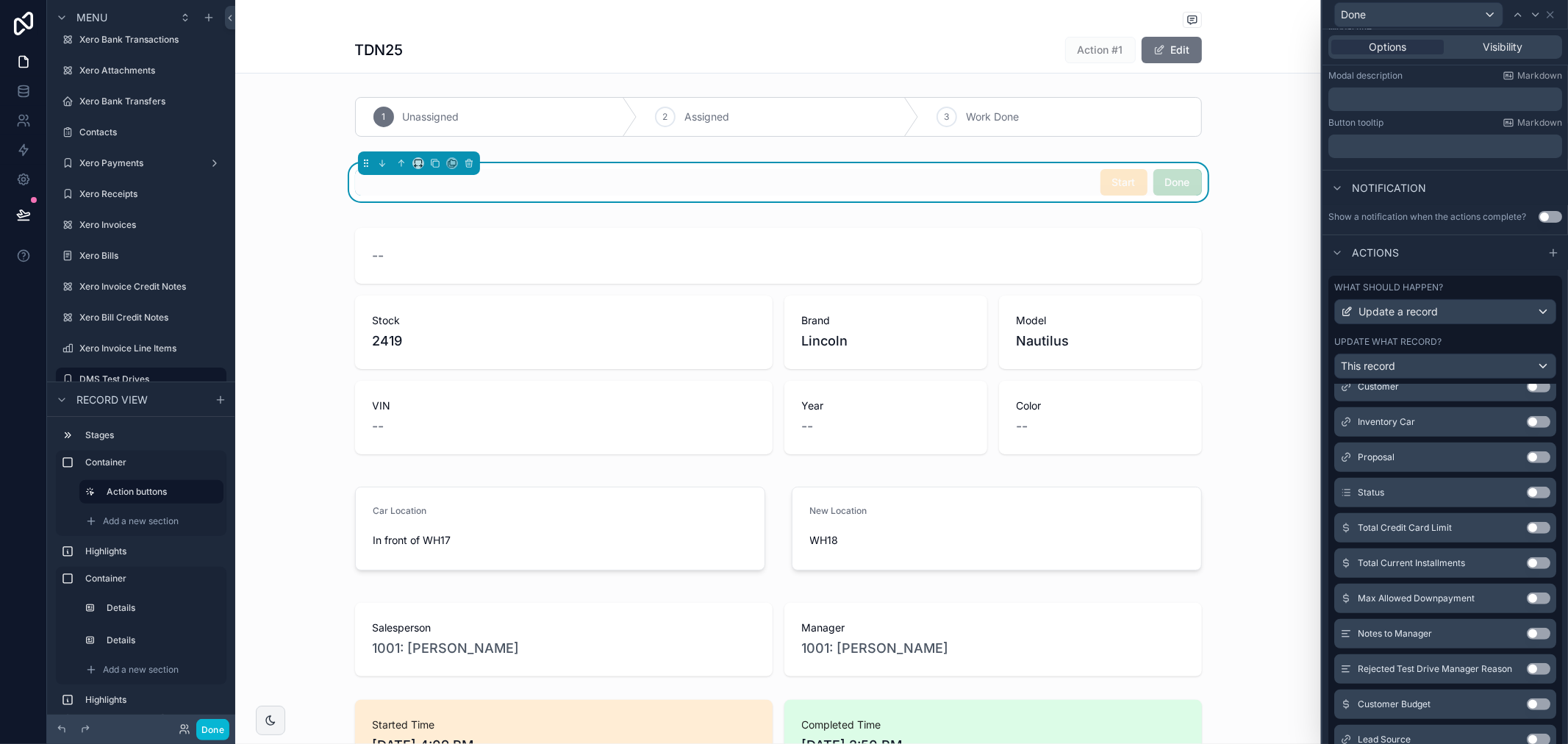
click at [1494, 293] on div "What should happen?" at bounding box center [1446, 287] width 222 height 12
click at [1518, 378] on div "This record" at bounding box center [1446, 365] width 221 height 24
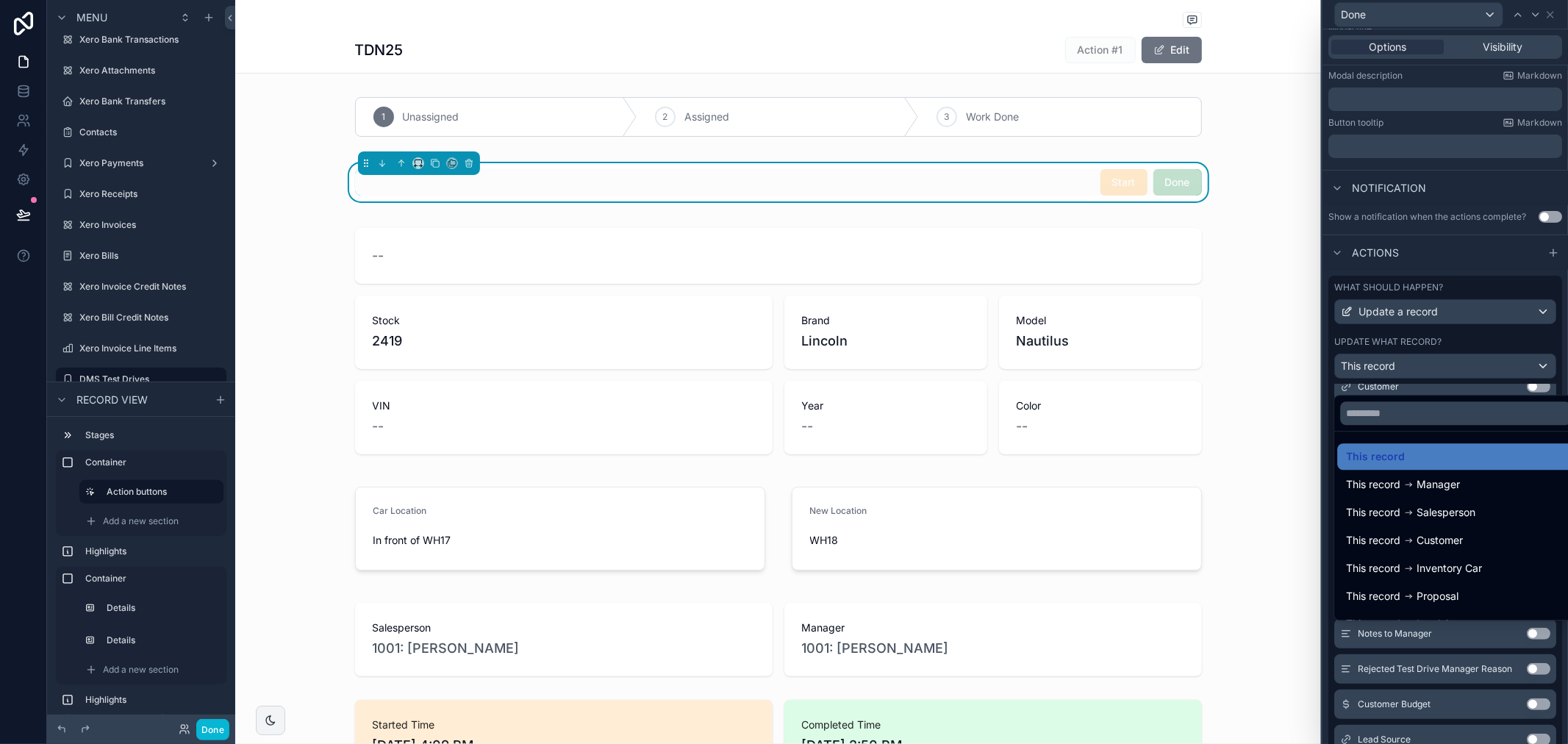
click at [1486, 358] on div at bounding box center [1445, 372] width 246 height 744
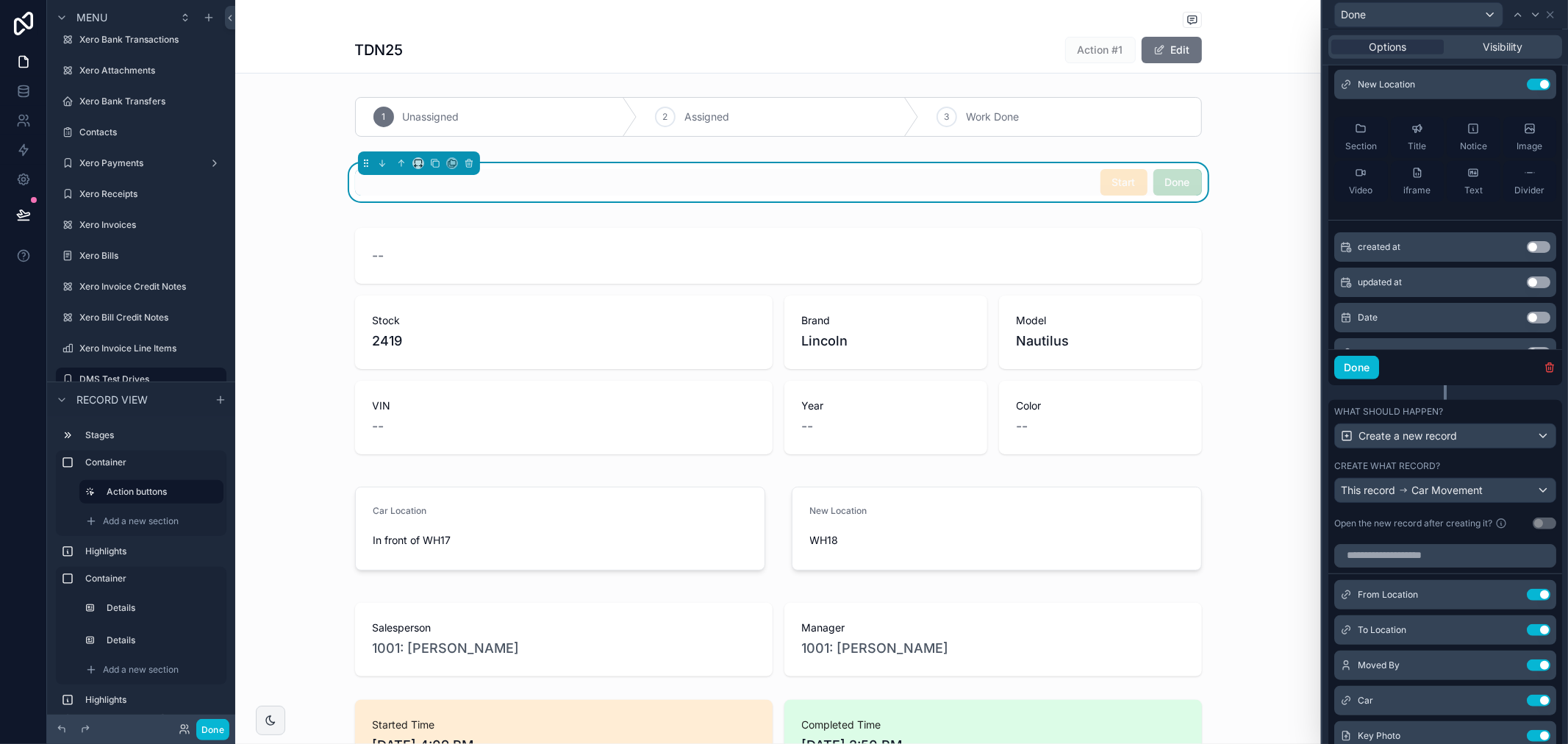
scroll to position [0, 0]
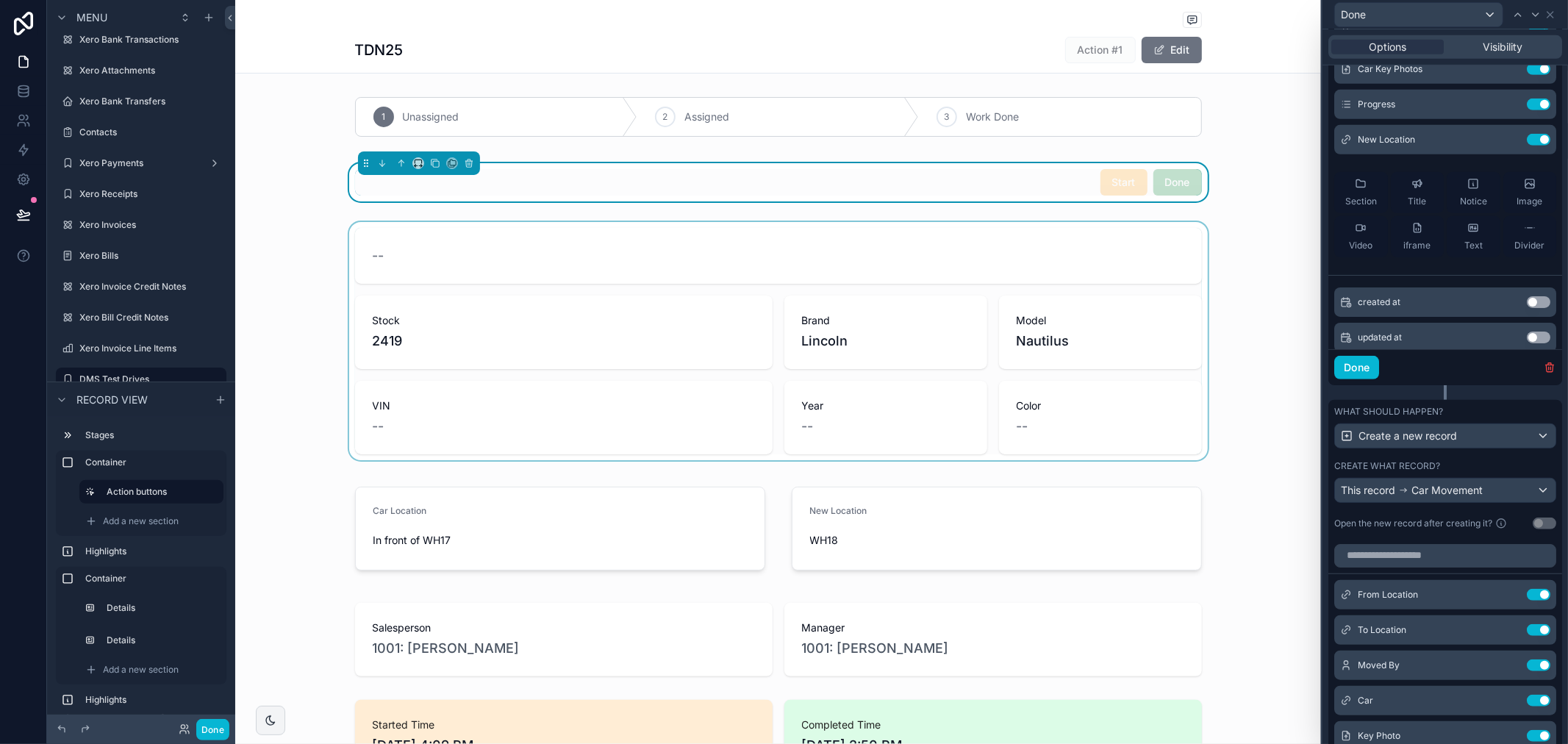
click at [918, 292] on div "scrollable content" at bounding box center [778, 340] width 1086 height 238
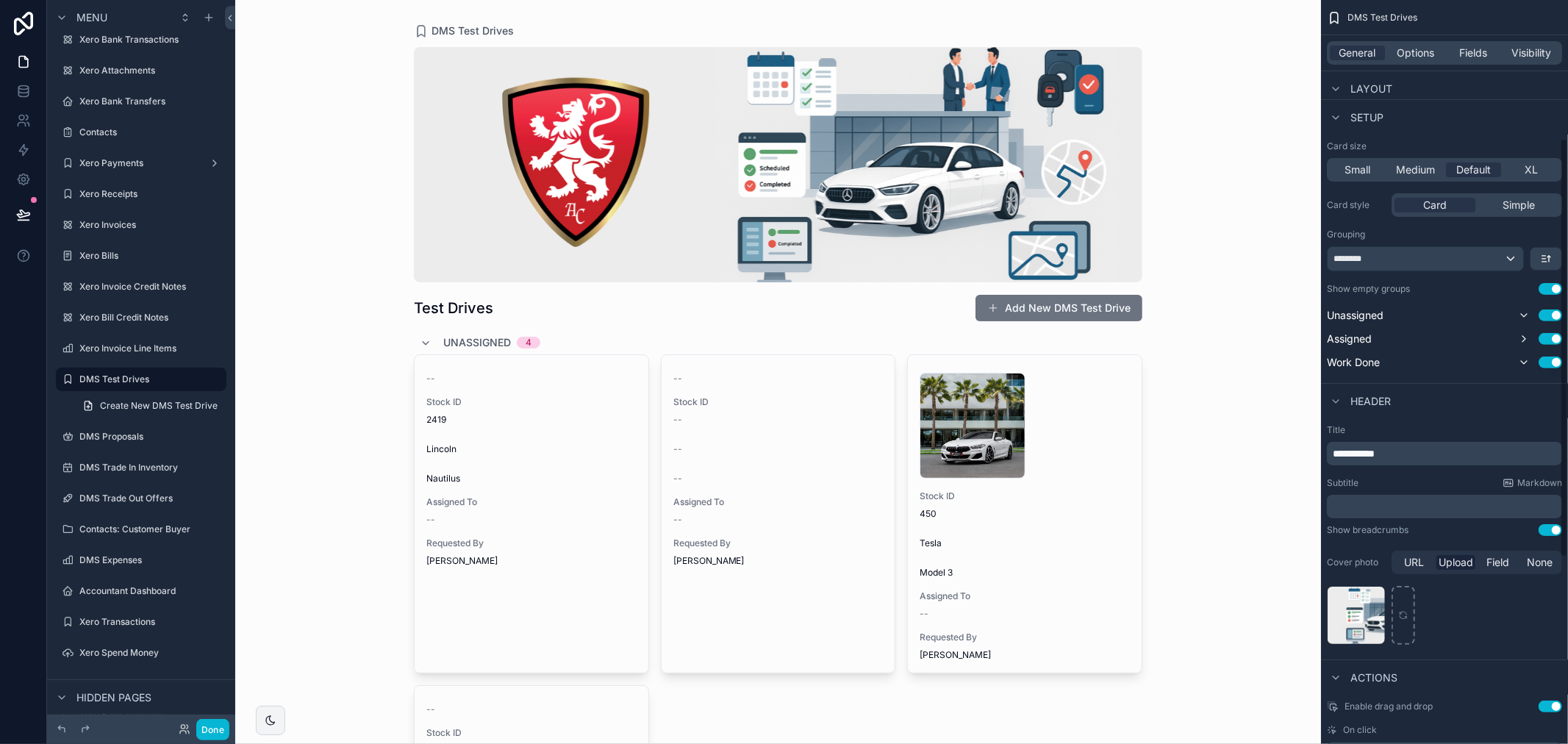
scroll to position [245, 0]
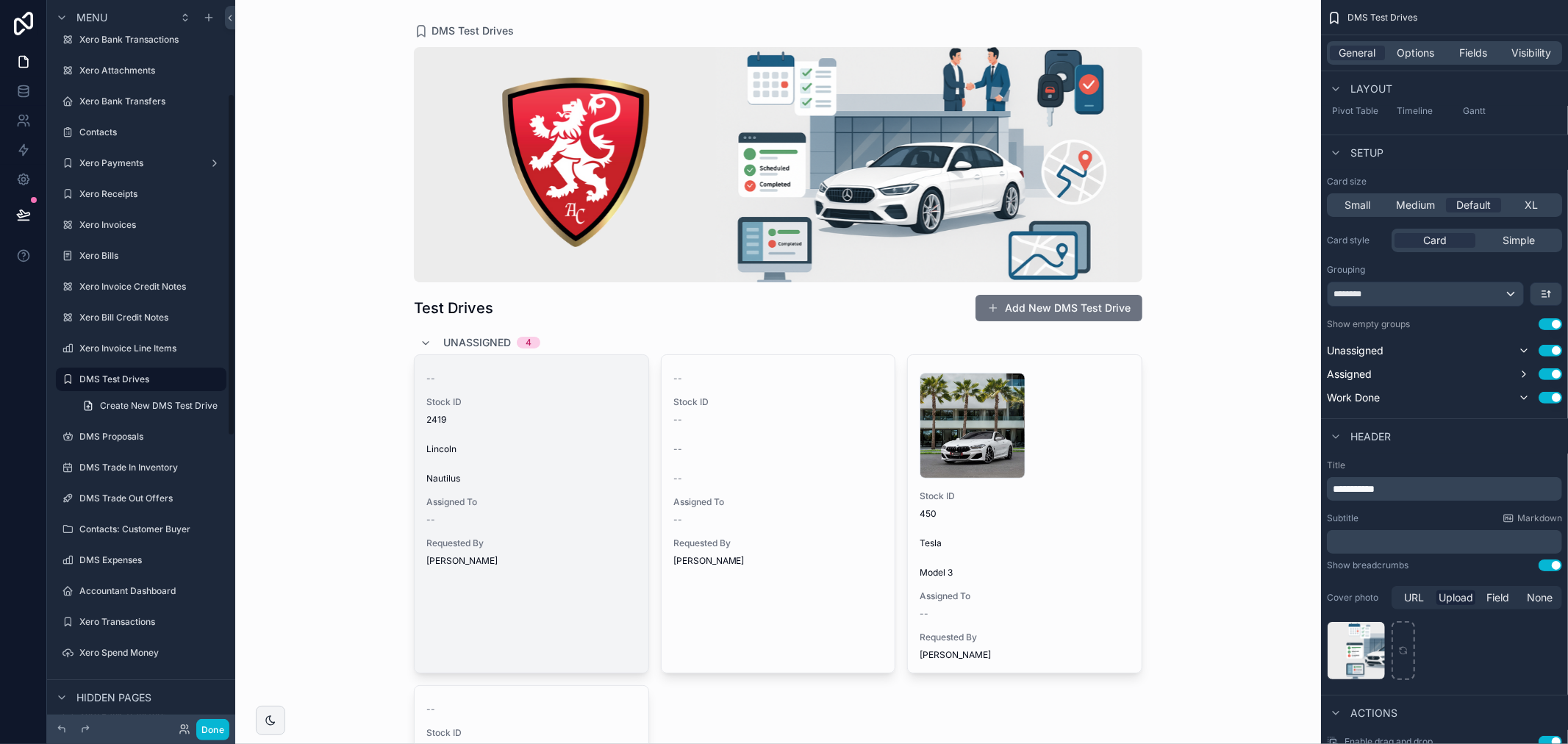
click at [504, 512] on div "Assigned To --" at bounding box center [531, 511] width 210 height 29
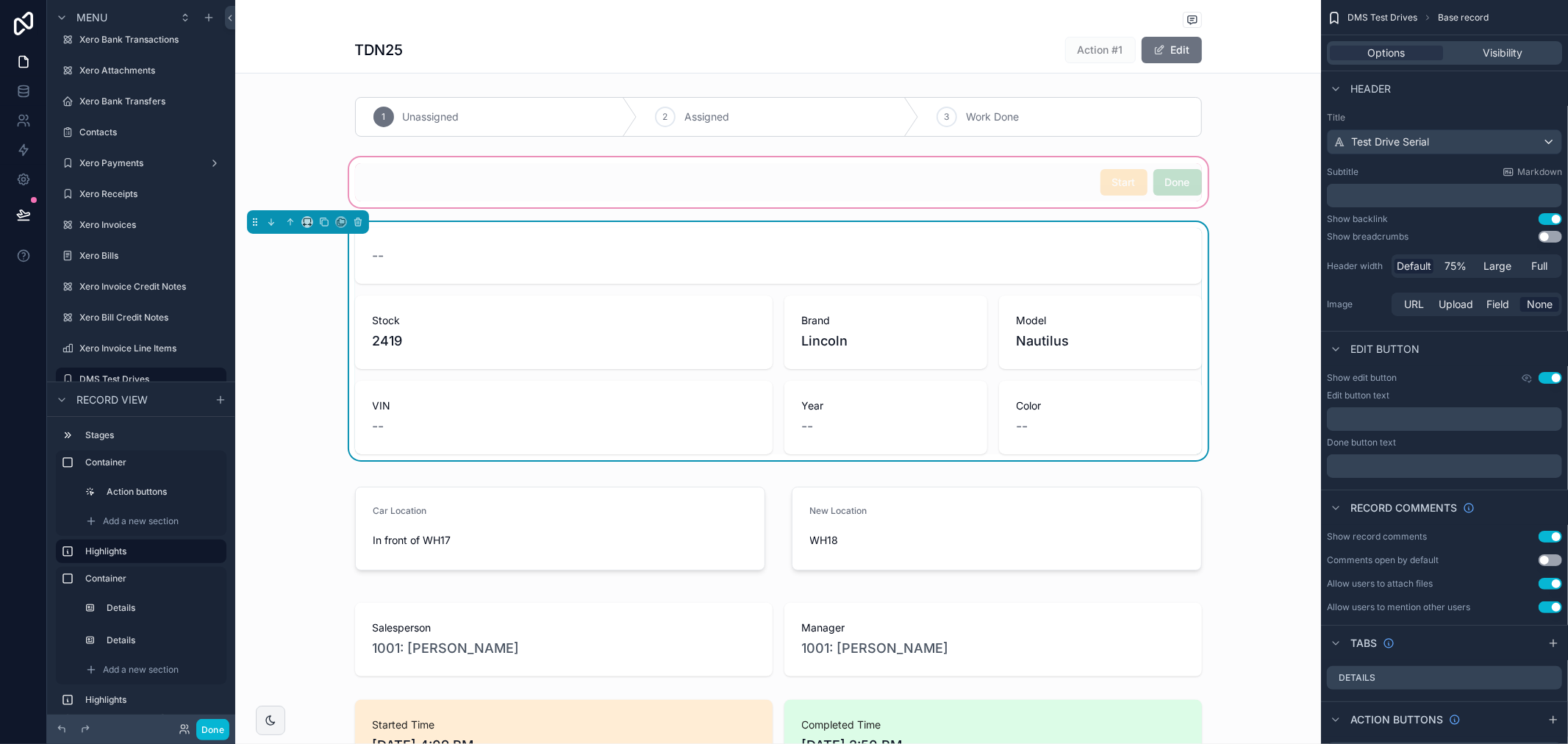
click at [1098, 171] on div "scrollable content" at bounding box center [778, 182] width 1086 height 56
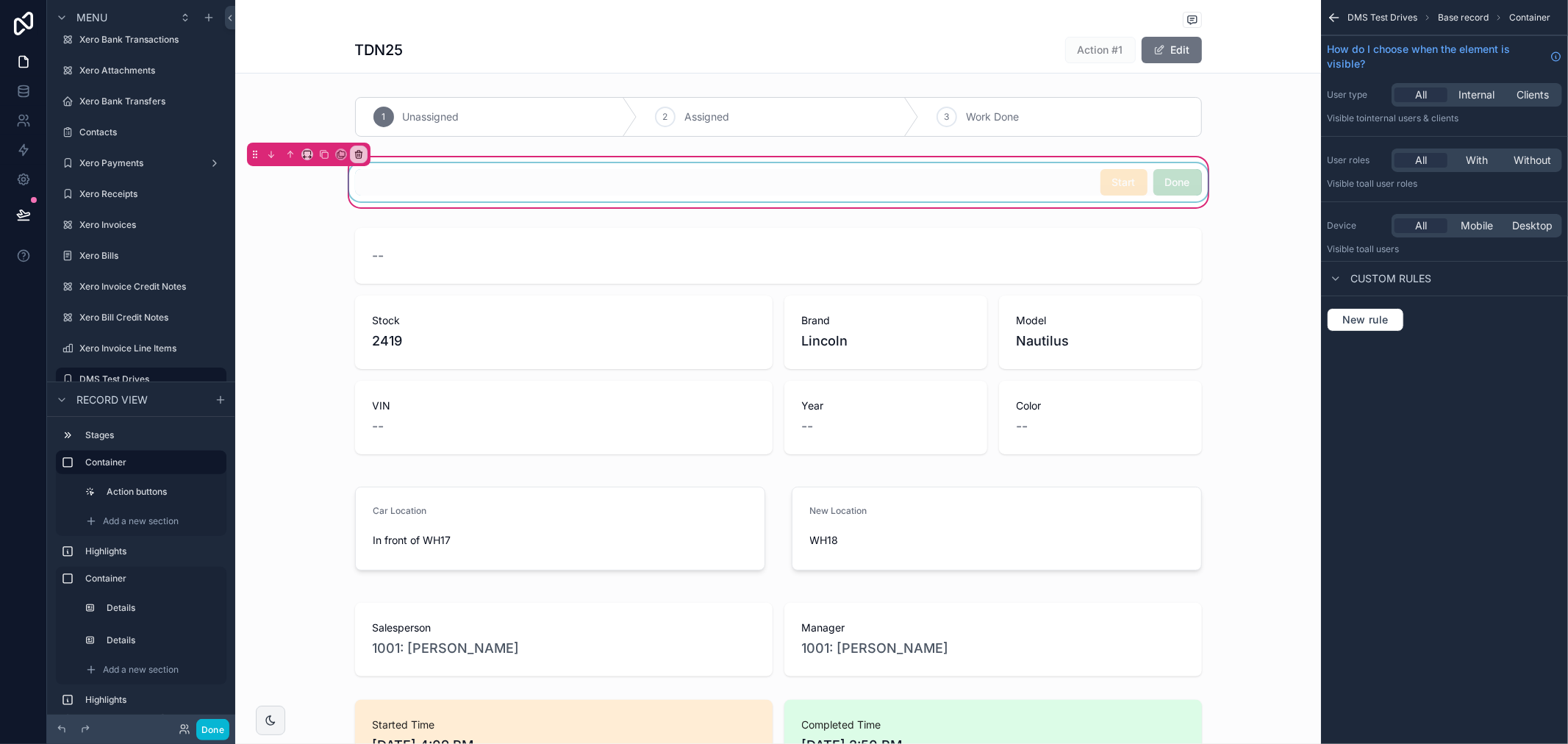
click at [1172, 181] on div "scrollable content" at bounding box center [778, 182] width 864 height 38
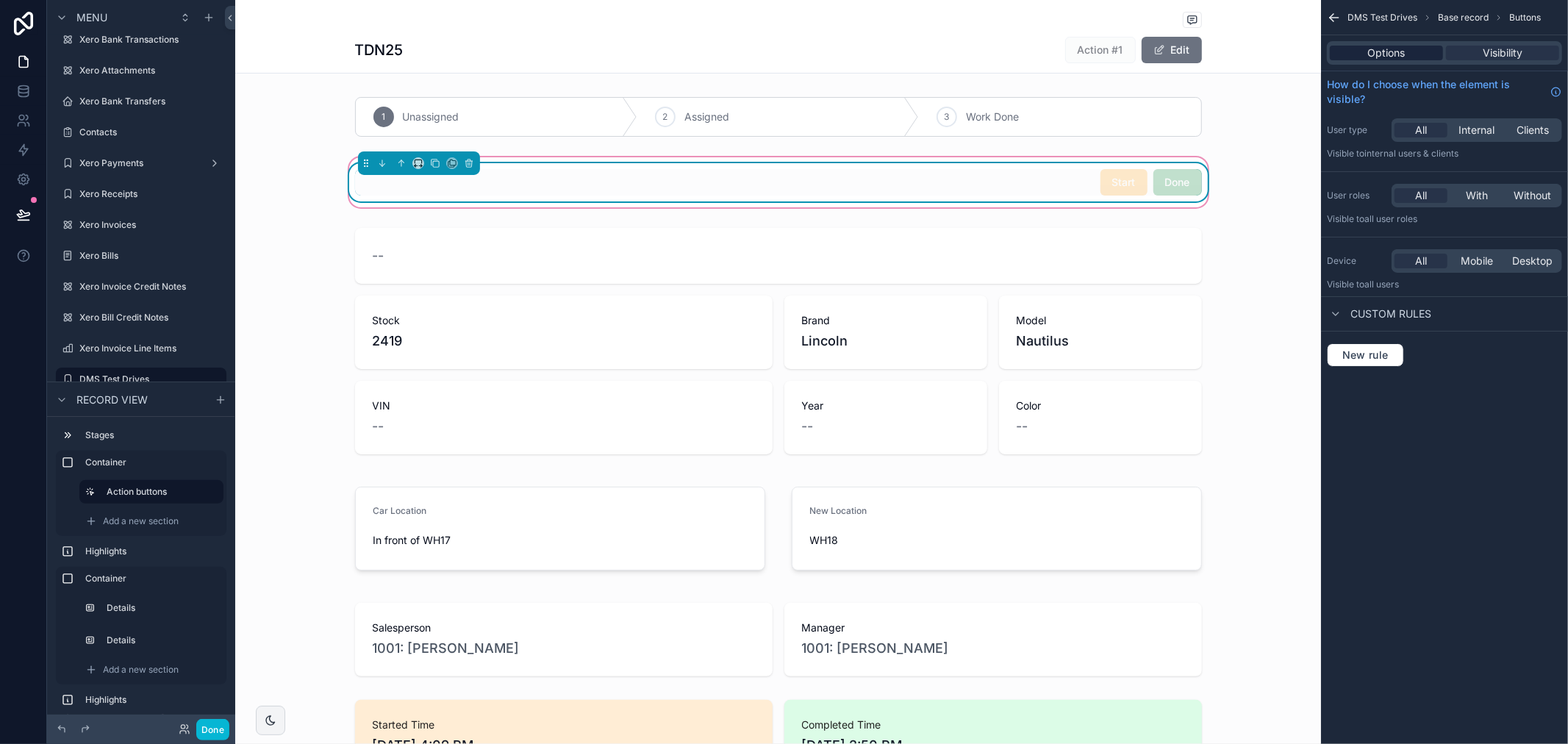
click at [1402, 58] on span "Options" at bounding box center [1387, 52] width 38 height 15
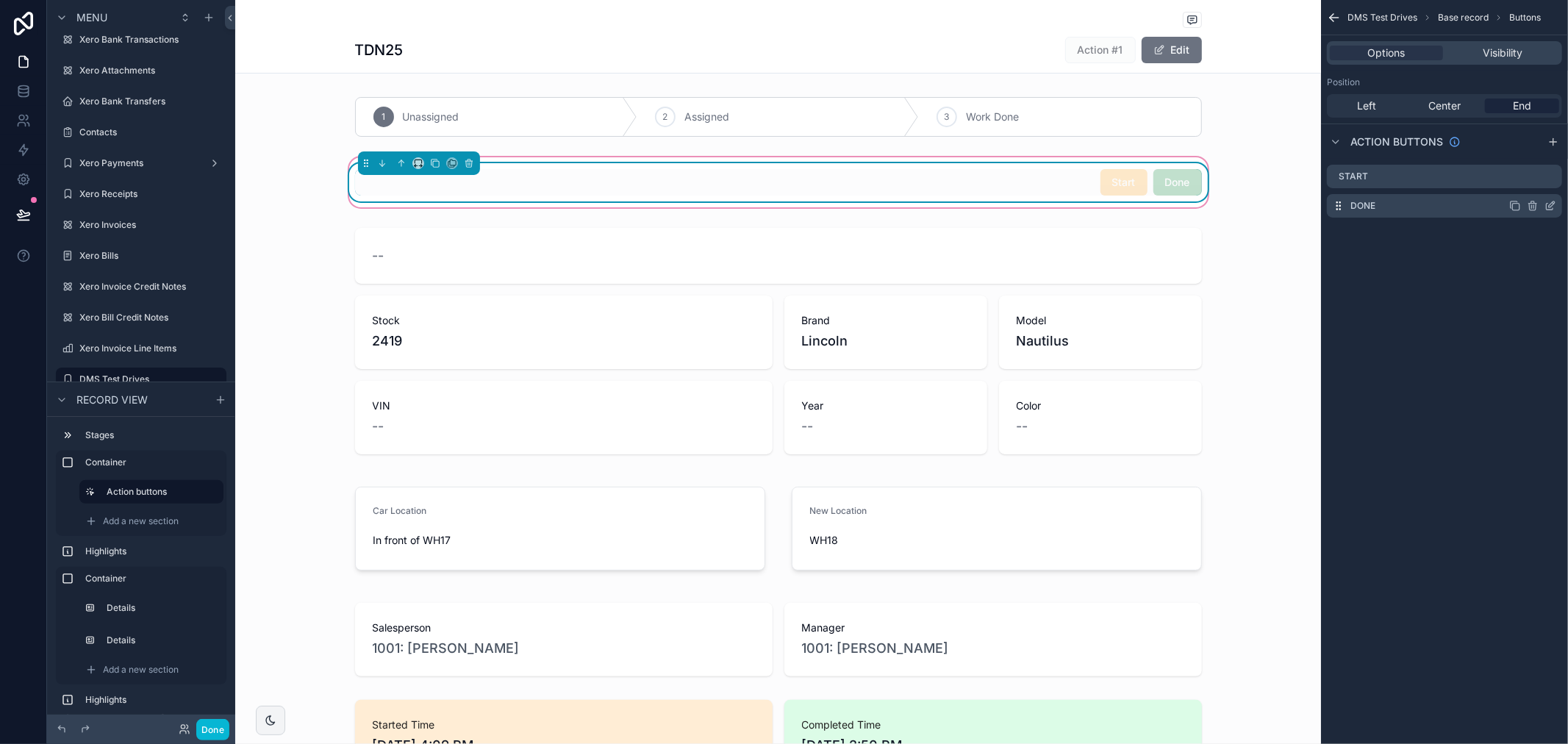
click at [1552, 202] on icon "scrollable content" at bounding box center [1550, 205] width 12 height 12
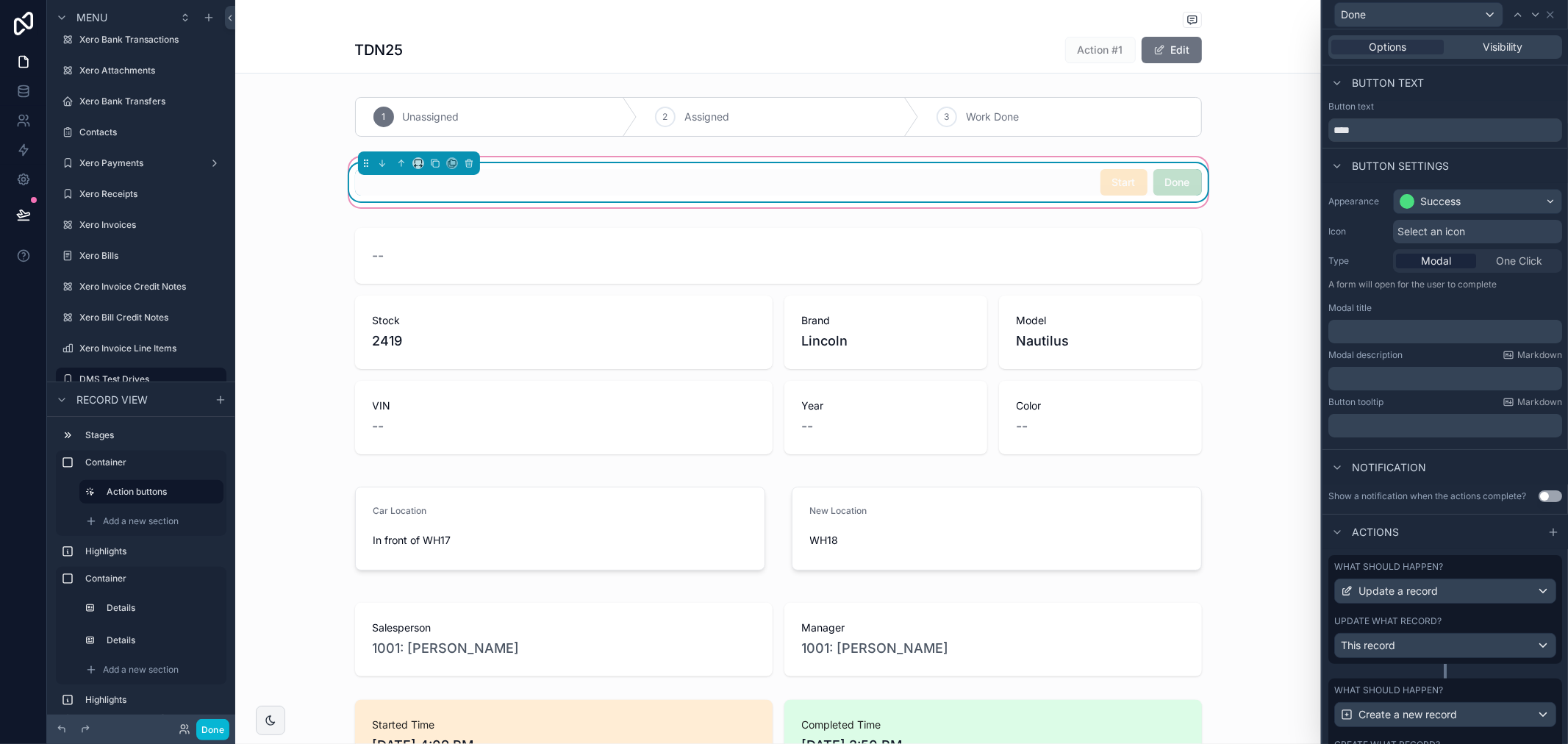
scroll to position [197, 0]
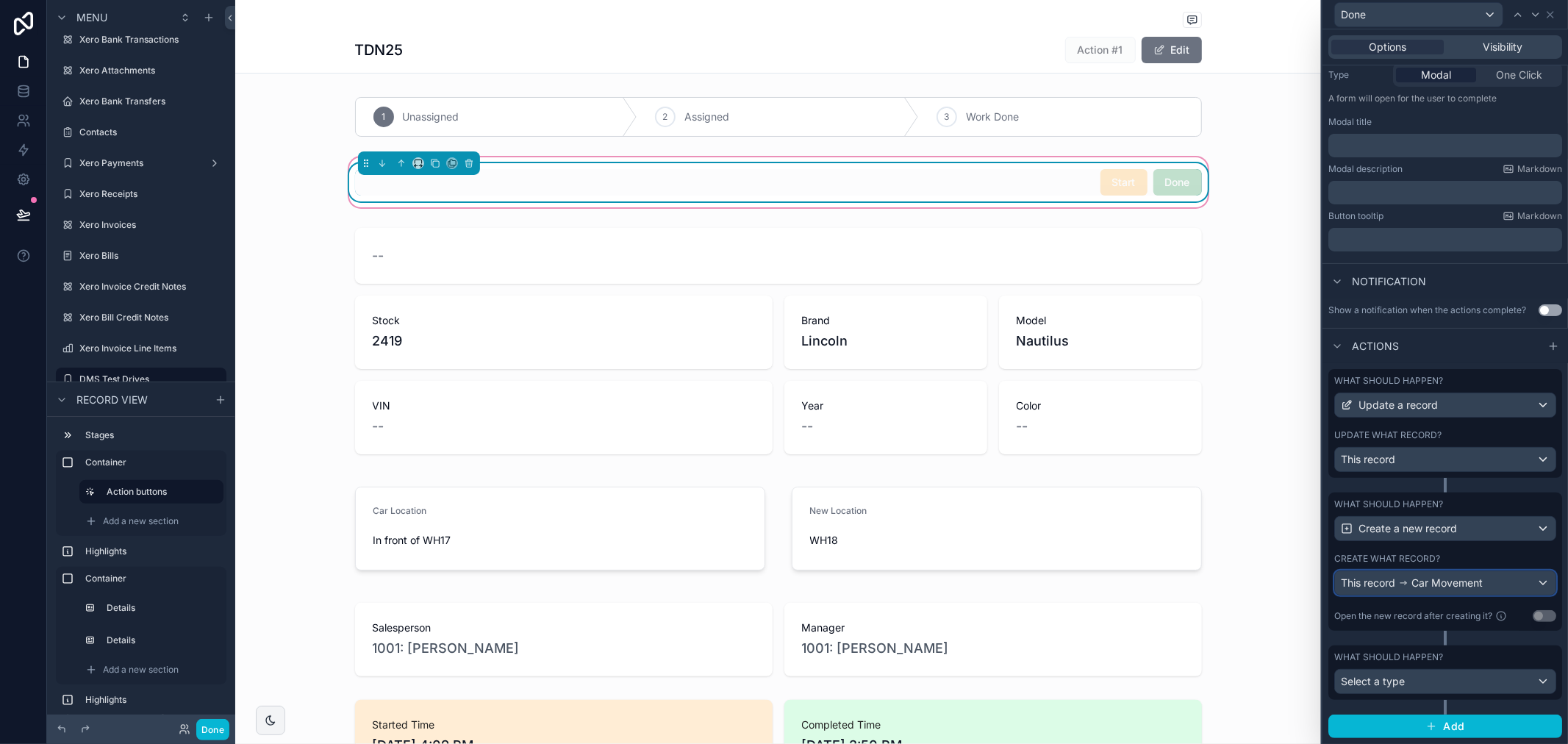
click at [1416, 589] on span "Car Movement" at bounding box center [1447, 582] width 72 height 15
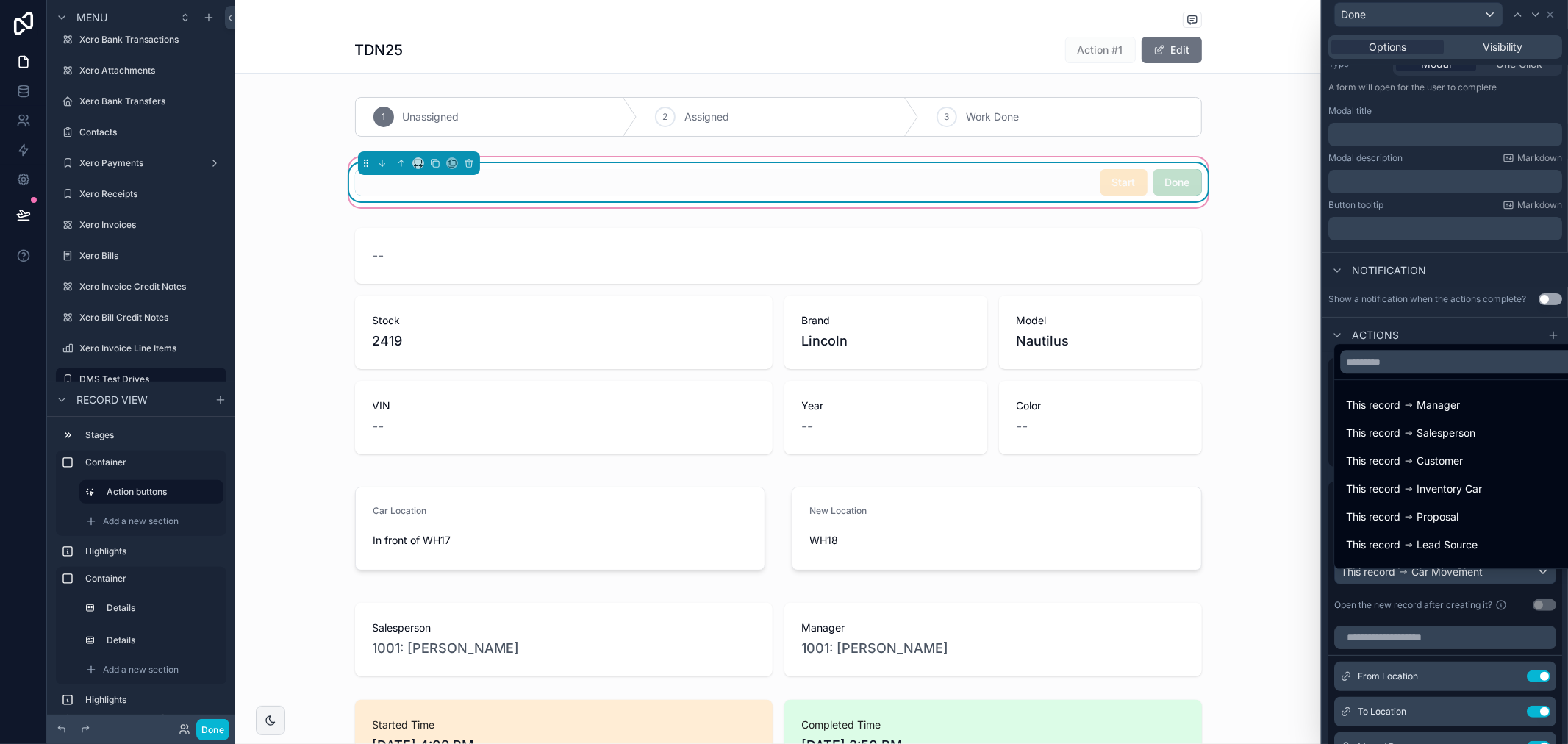
click at [1422, 613] on div at bounding box center [1445, 372] width 246 height 744
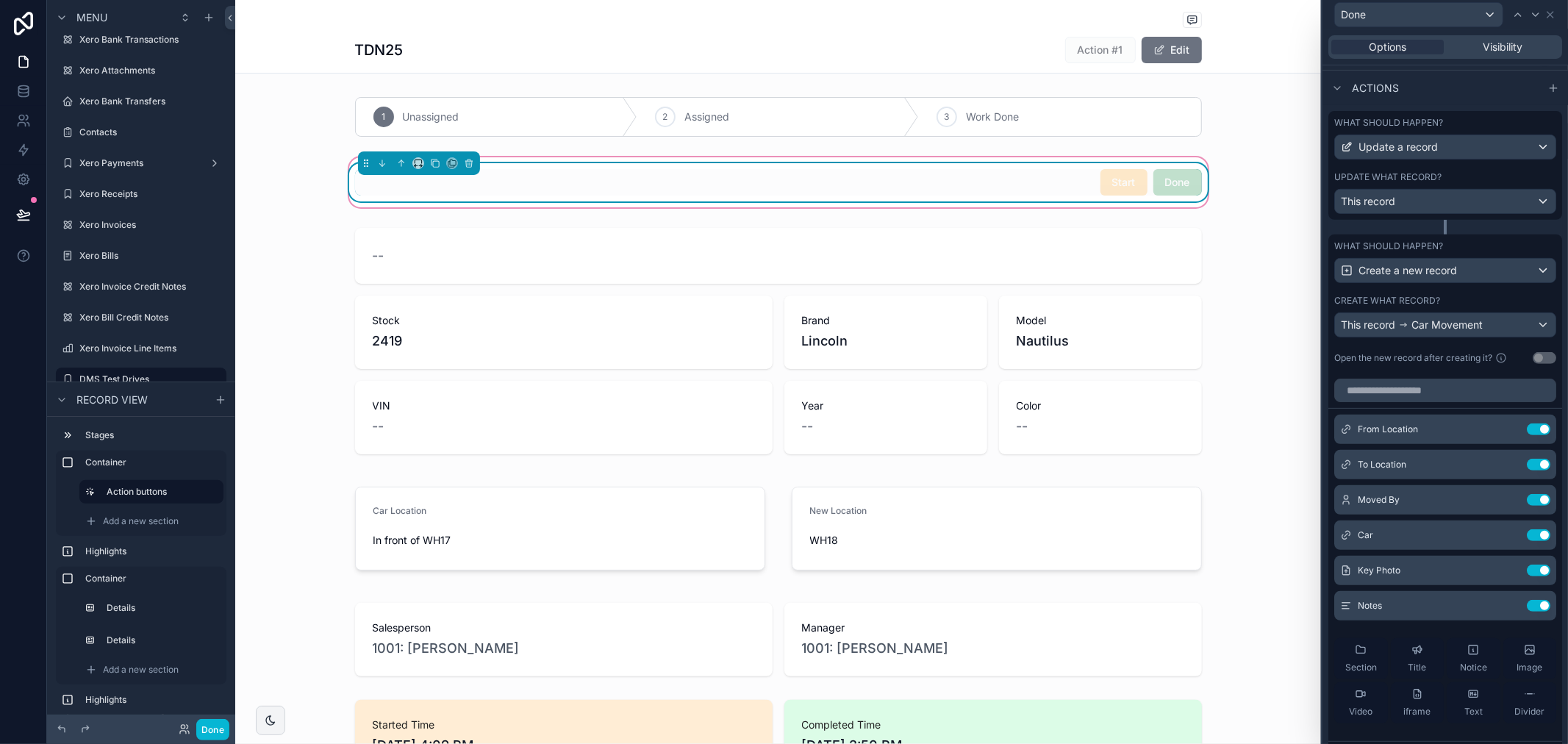
scroll to position [606, 0]
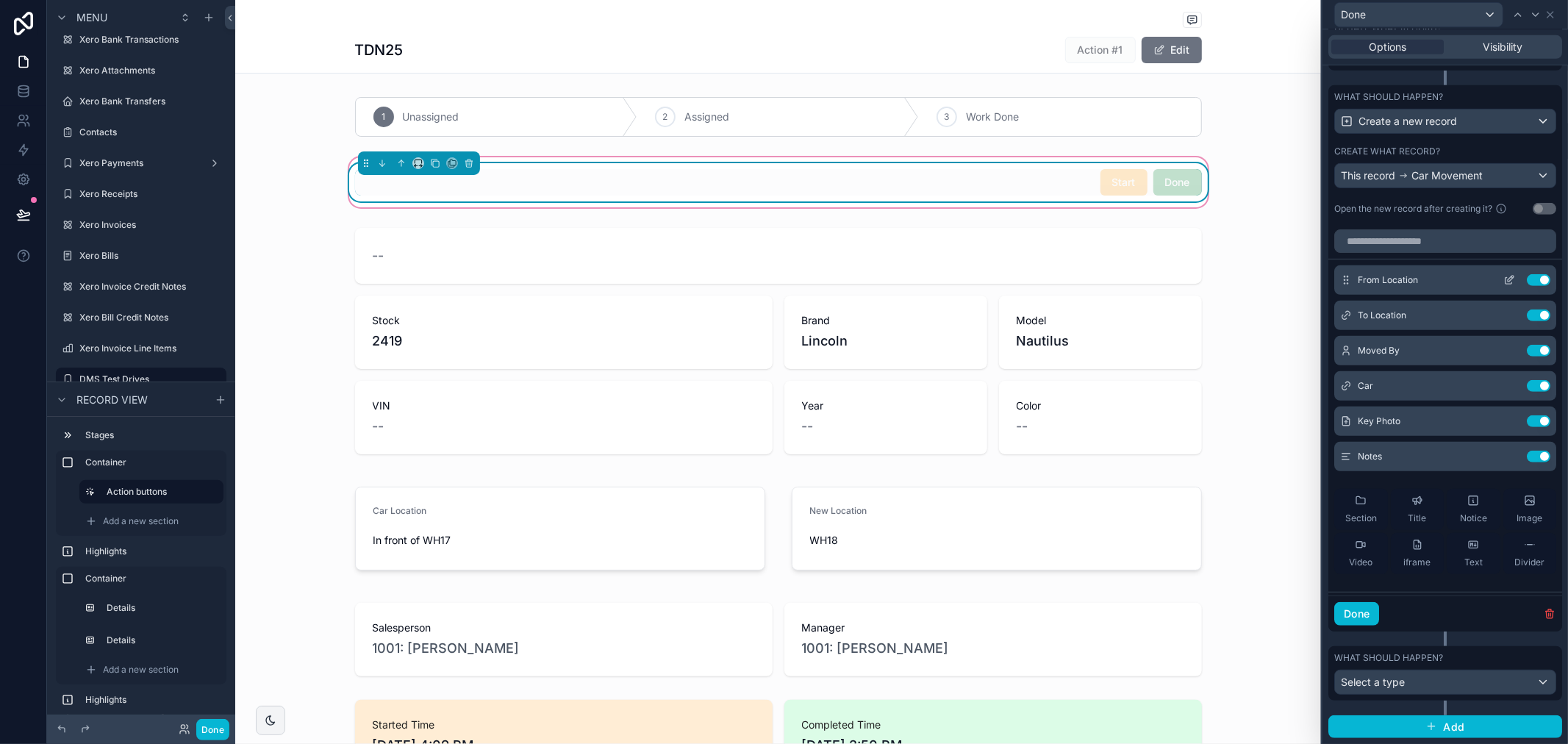
click at [1498, 277] on button at bounding box center [1509, 279] width 24 height 12
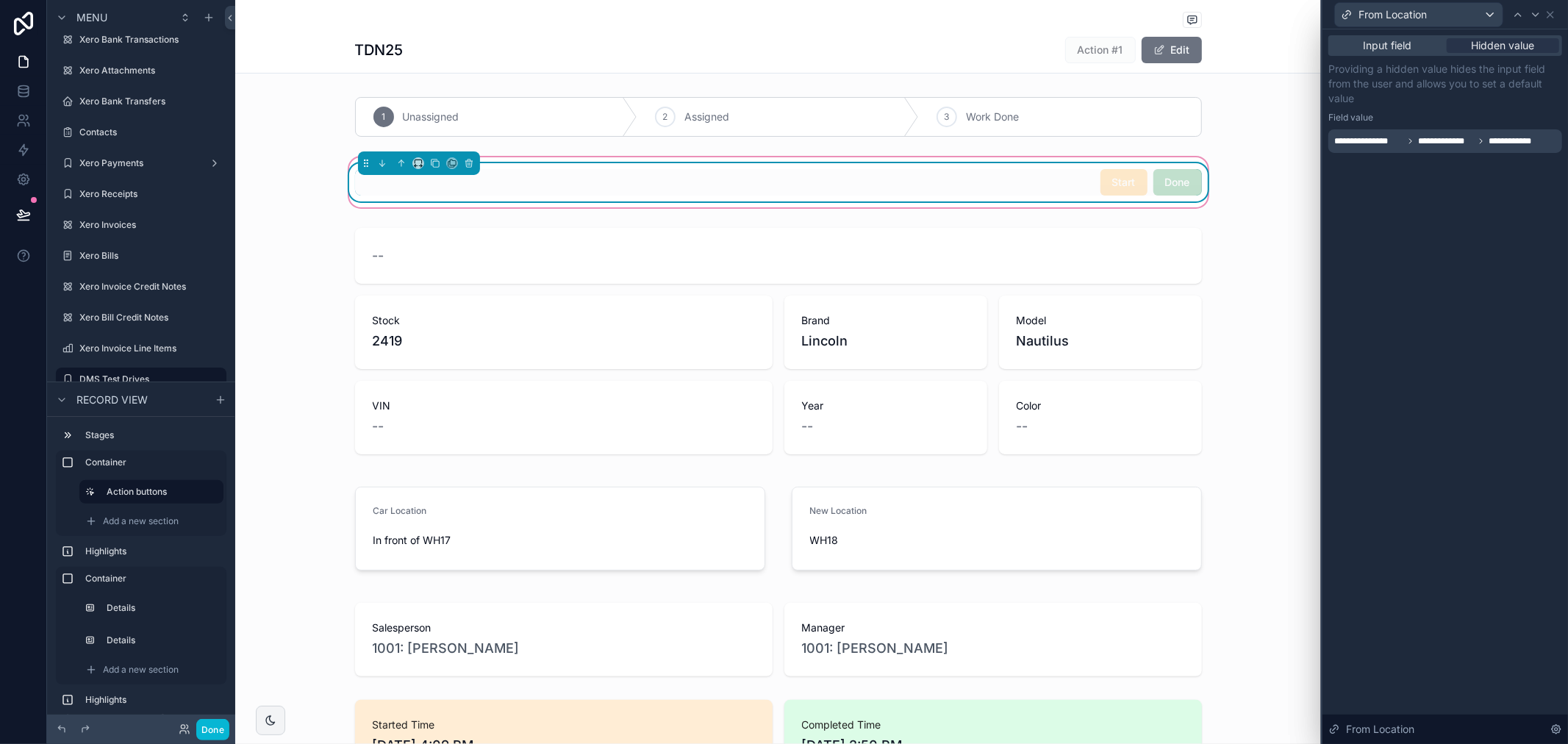
click at [1402, 144] on span "**********" at bounding box center [1369, 141] width 69 height 12
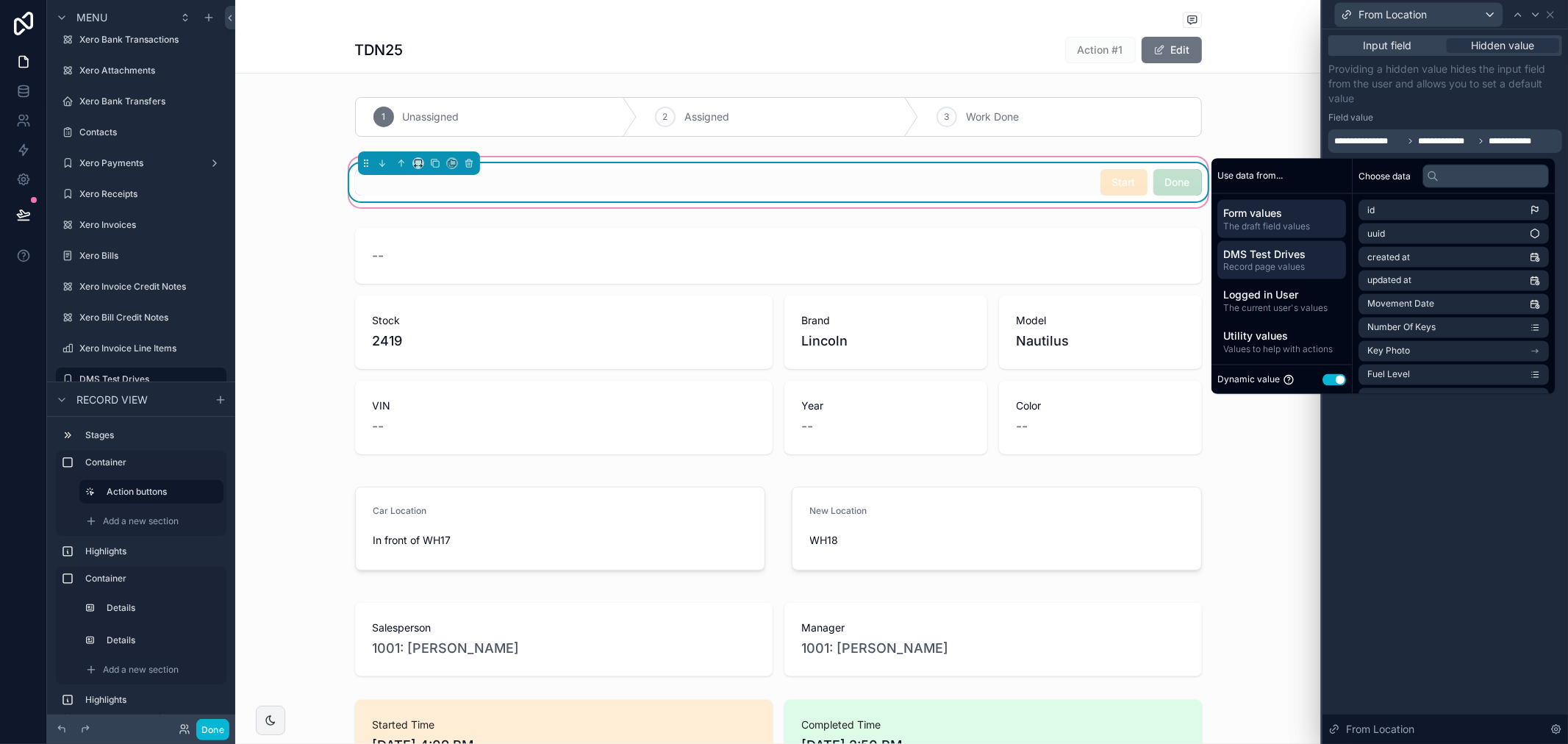
scroll to position [2, 0]
click at [1501, 119] on div "Field value" at bounding box center [1446, 117] width 234 height 12
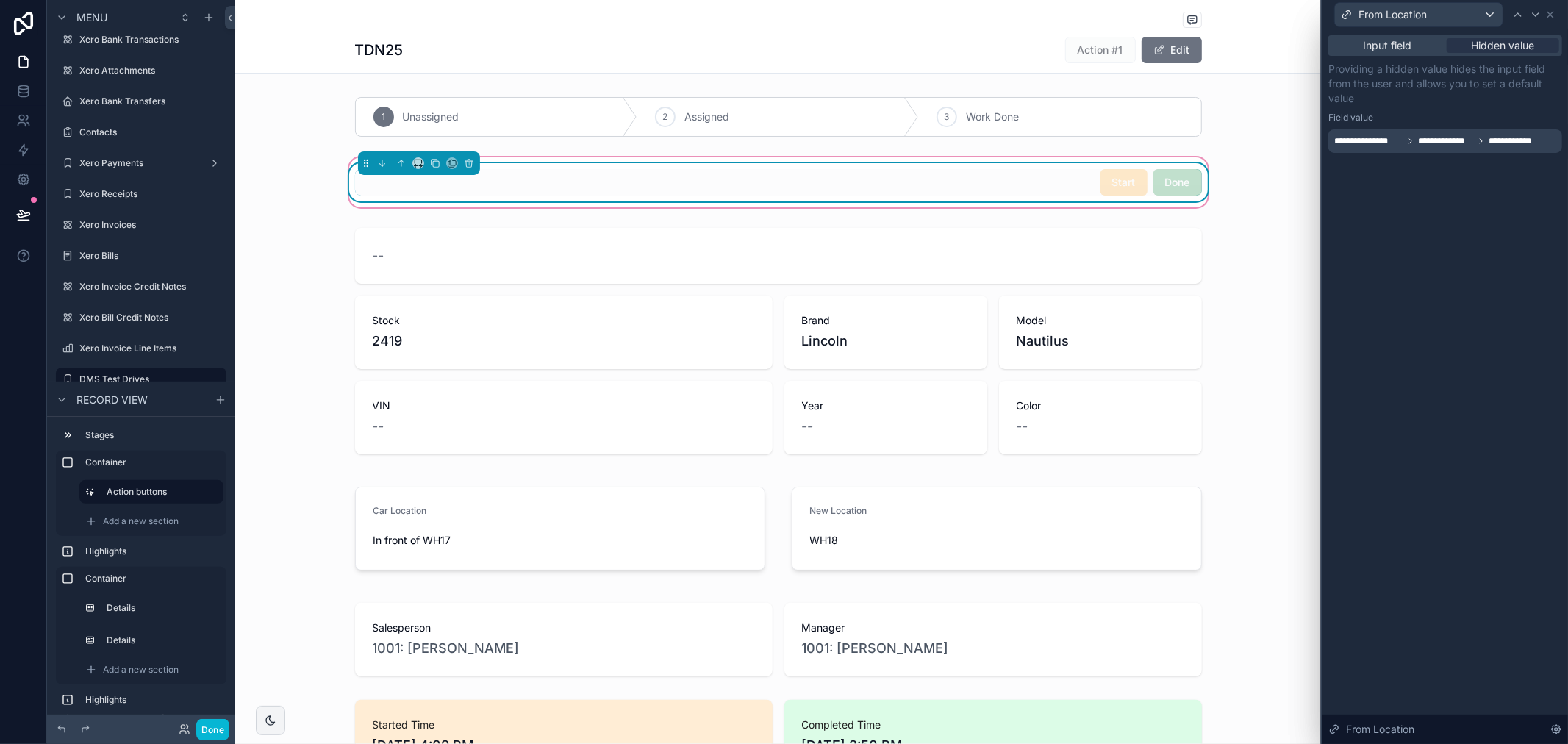
click at [1556, 6] on div "From Location" at bounding box center [1446, 14] width 234 height 28
click at [1553, 10] on icon at bounding box center [1550, 14] width 12 height 12
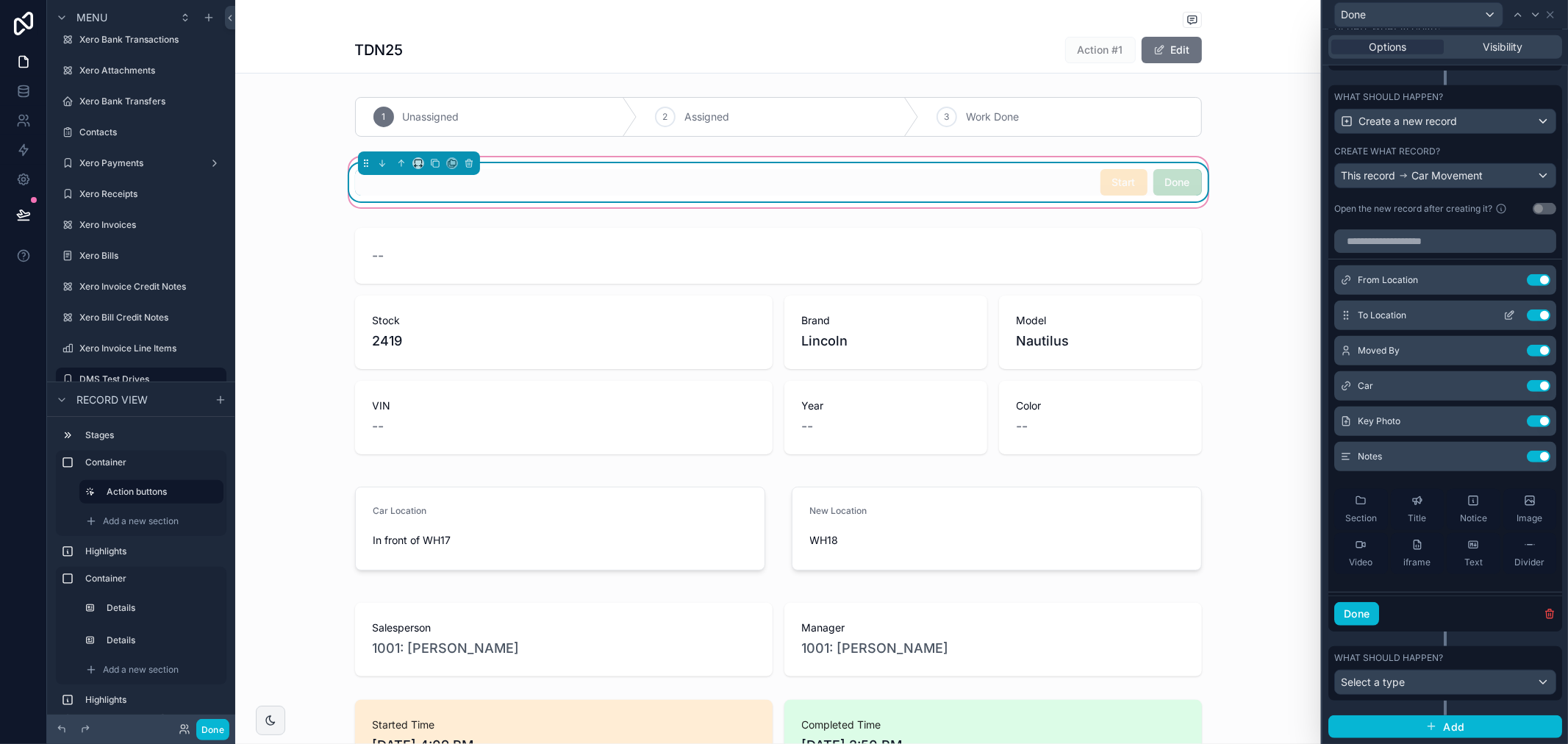
click at [1508, 316] on icon at bounding box center [1511, 314] width 6 height 6
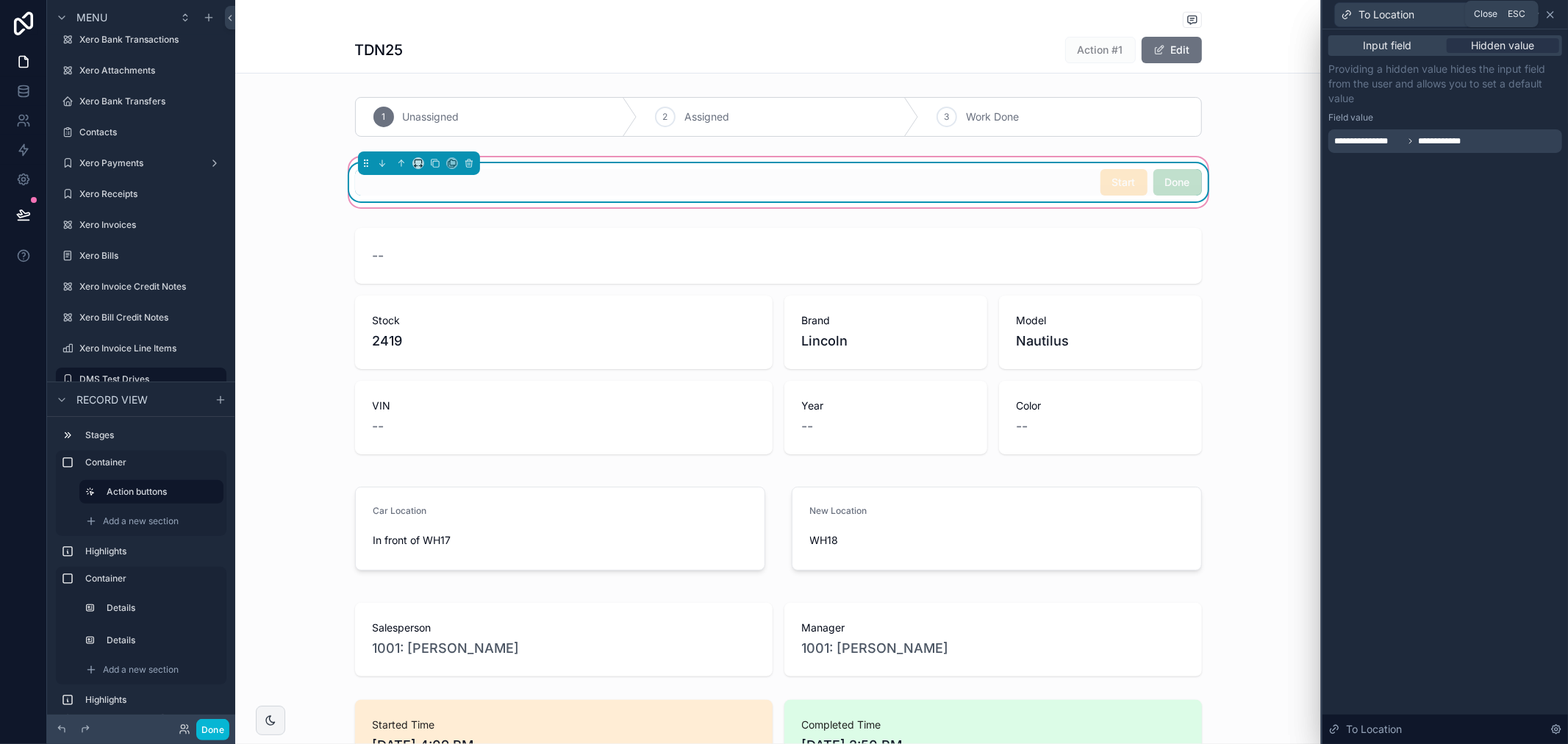
click at [1553, 13] on icon at bounding box center [1550, 14] width 12 height 12
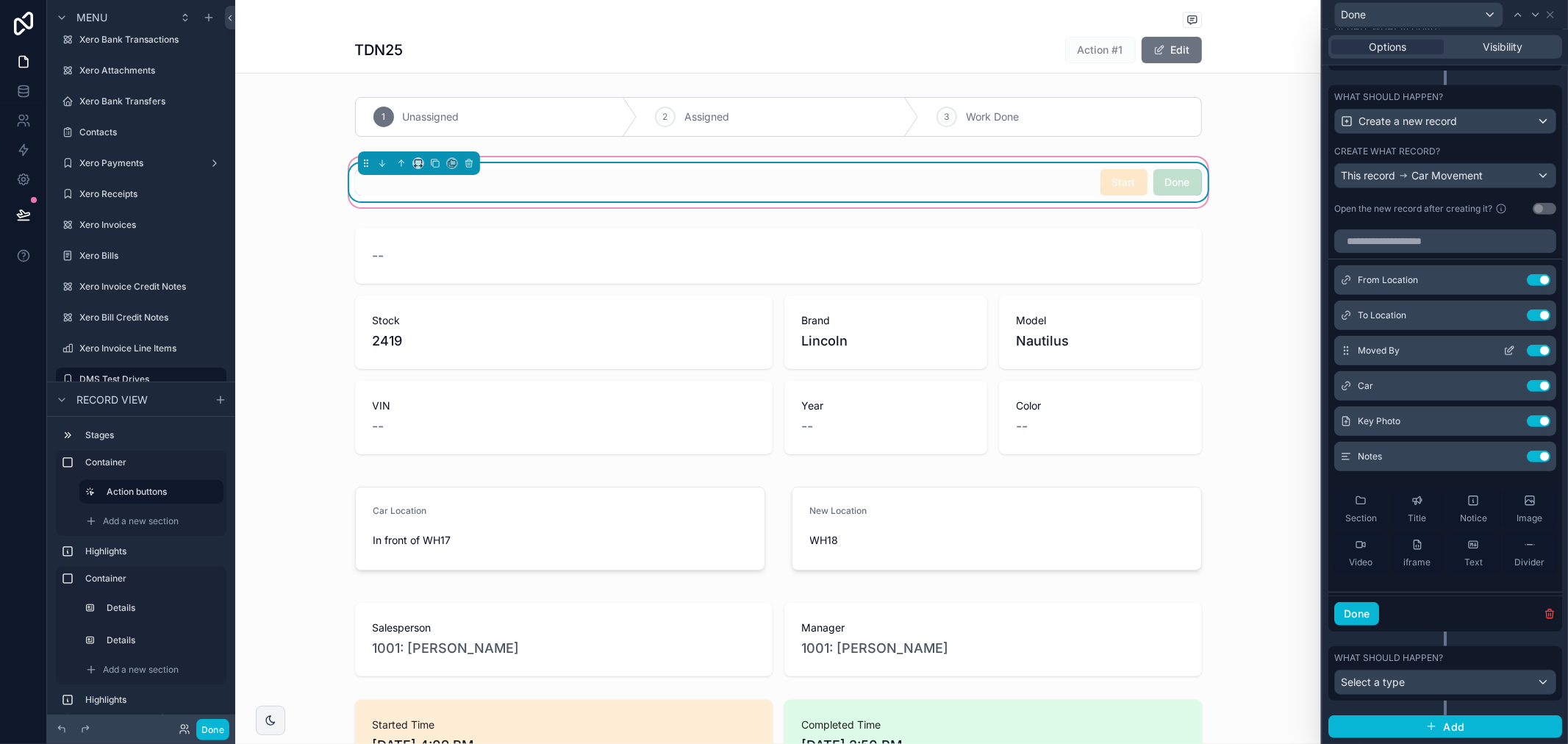
click at [1506, 349] on icon at bounding box center [1509, 352] width 7 height 7
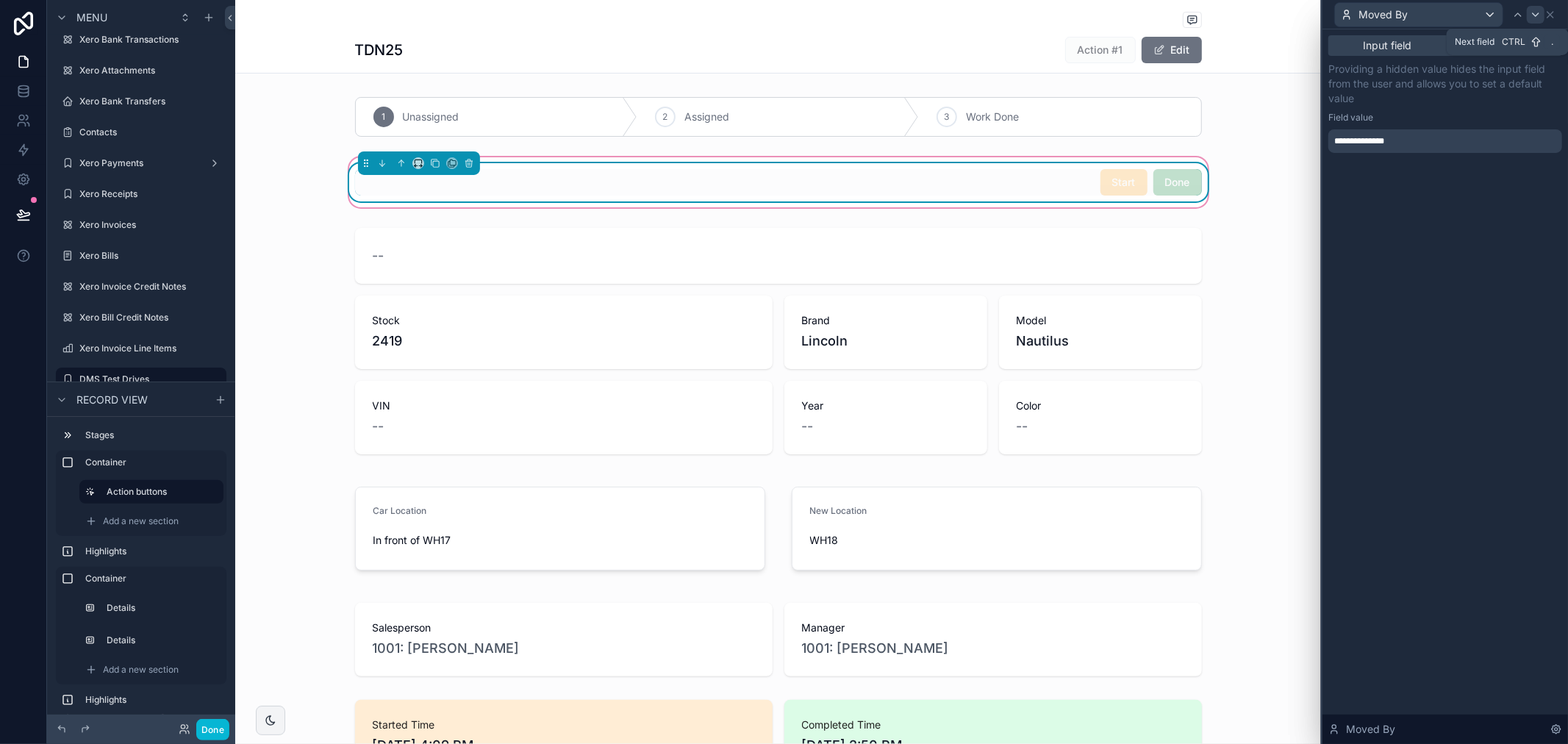
click at [1544, 15] on div at bounding box center [1536, 15] width 18 height 18
click at [1548, 12] on icon at bounding box center [1550, 14] width 12 height 12
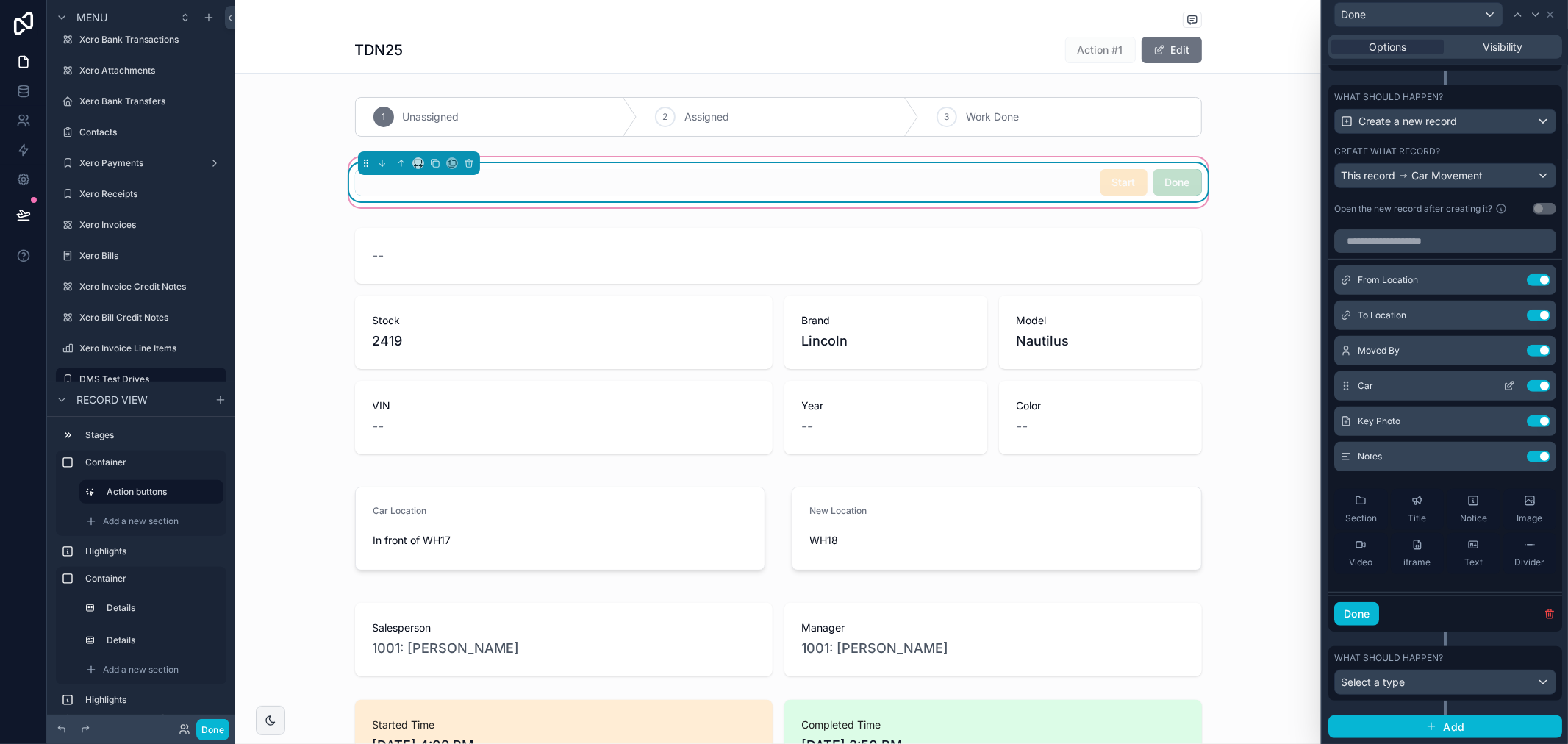
click at [1503, 384] on icon at bounding box center [1509, 385] width 12 height 12
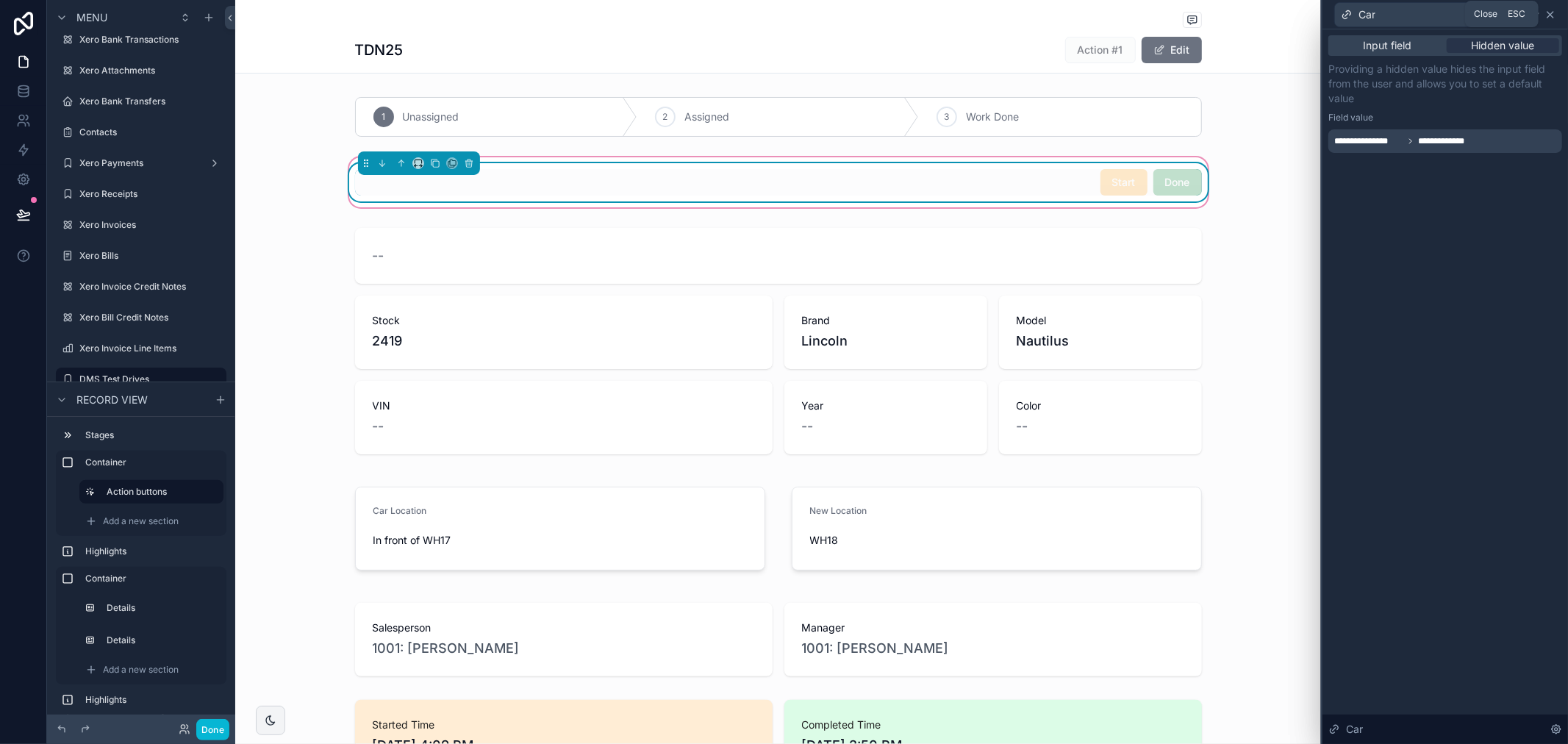
click at [1550, 12] on icon at bounding box center [1550, 14] width 12 height 12
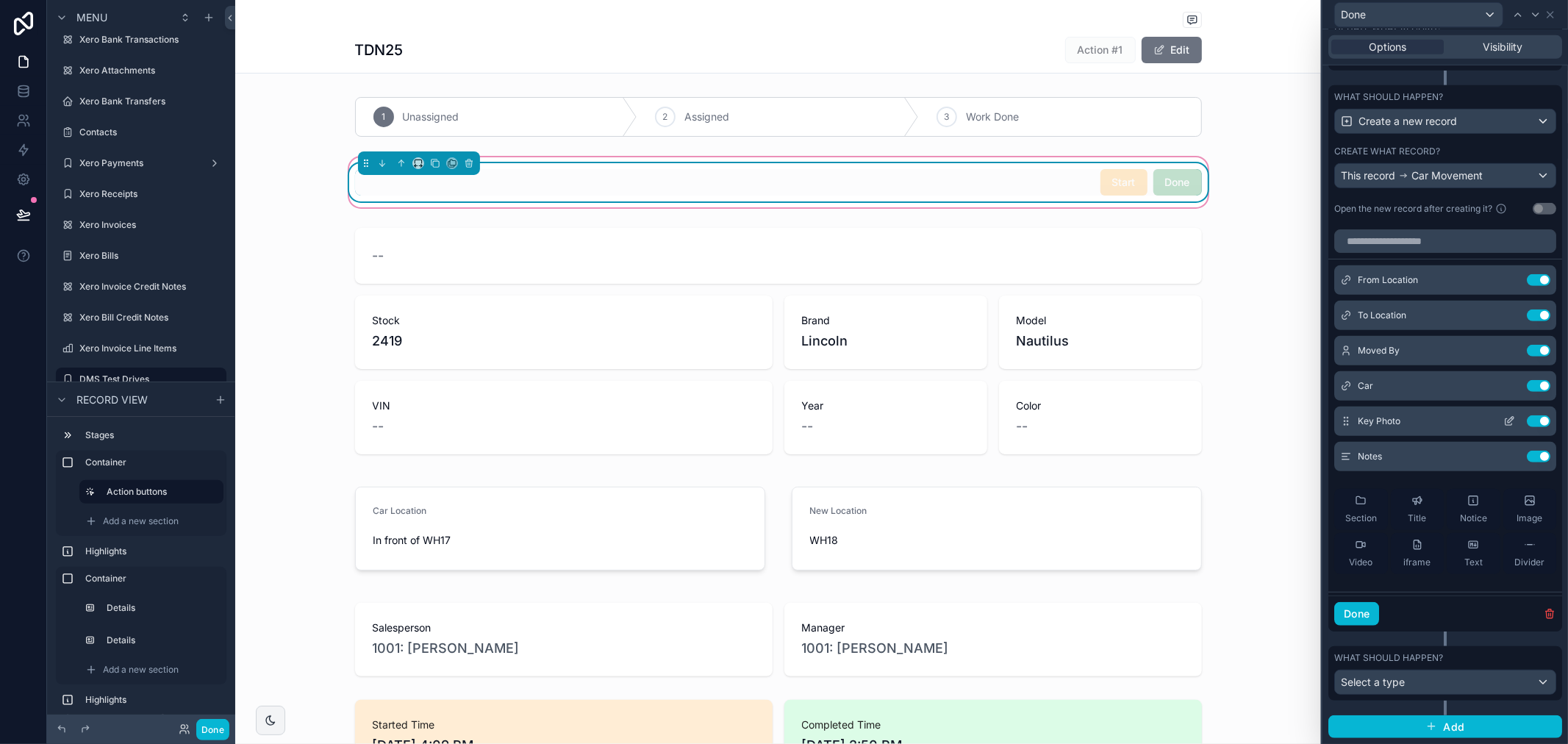
click at [1508, 417] on icon at bounding box center [1511, 420] width 6 height 6
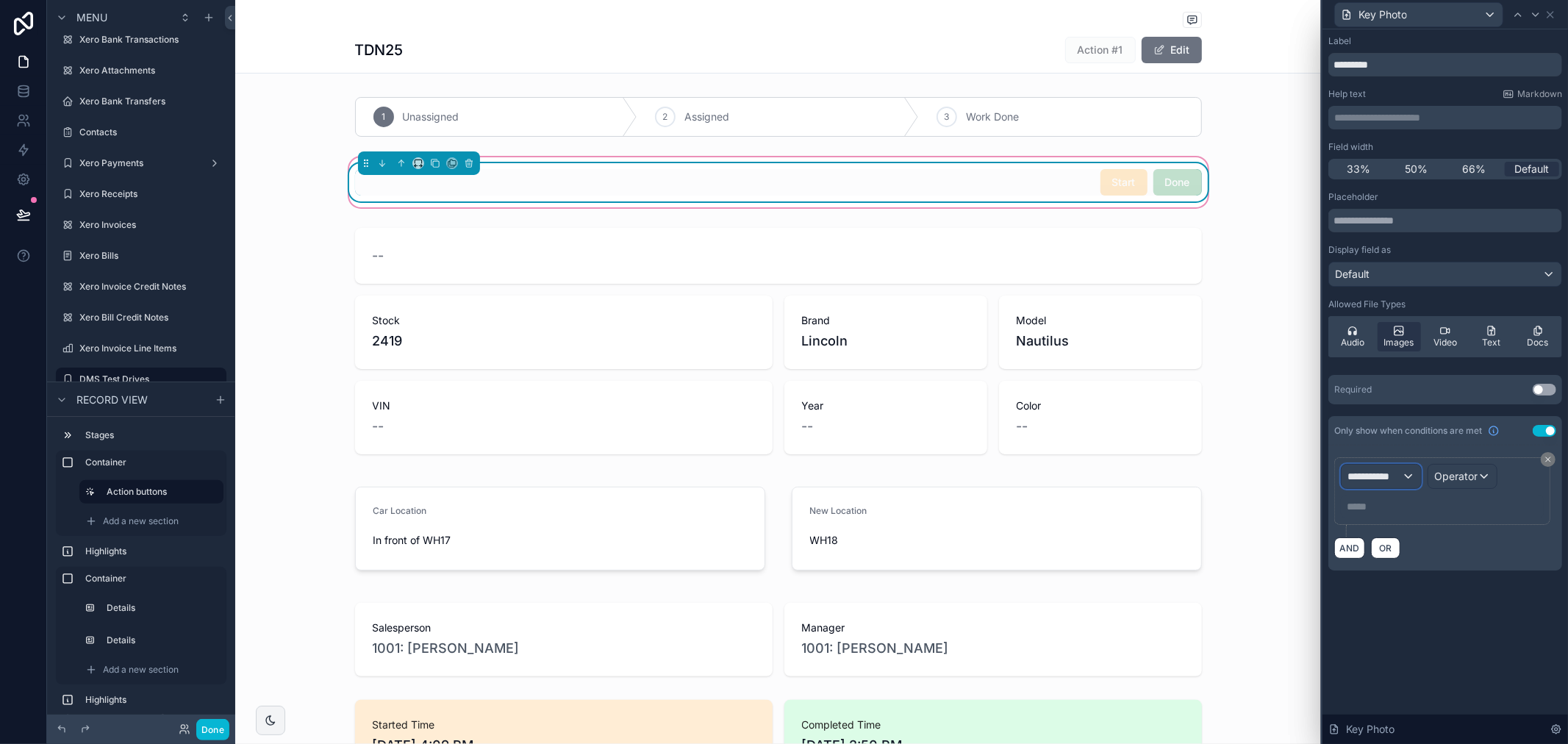
click at [1390, 479] on span "**********" at bounding box center [1375, 475] width 55 height 15
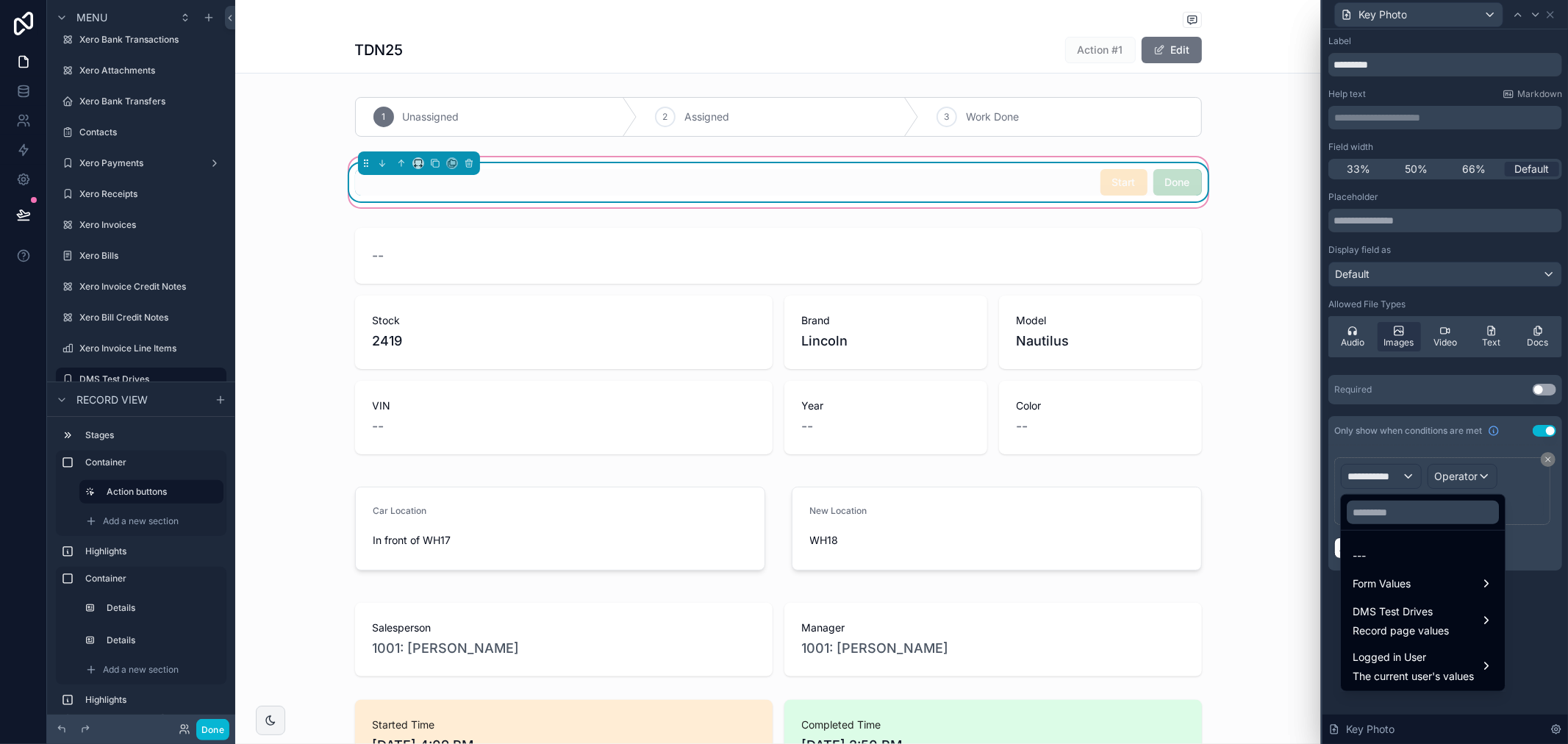
click at [1565, 629] on div at bounding box center [1445, 372] width 246 height 744
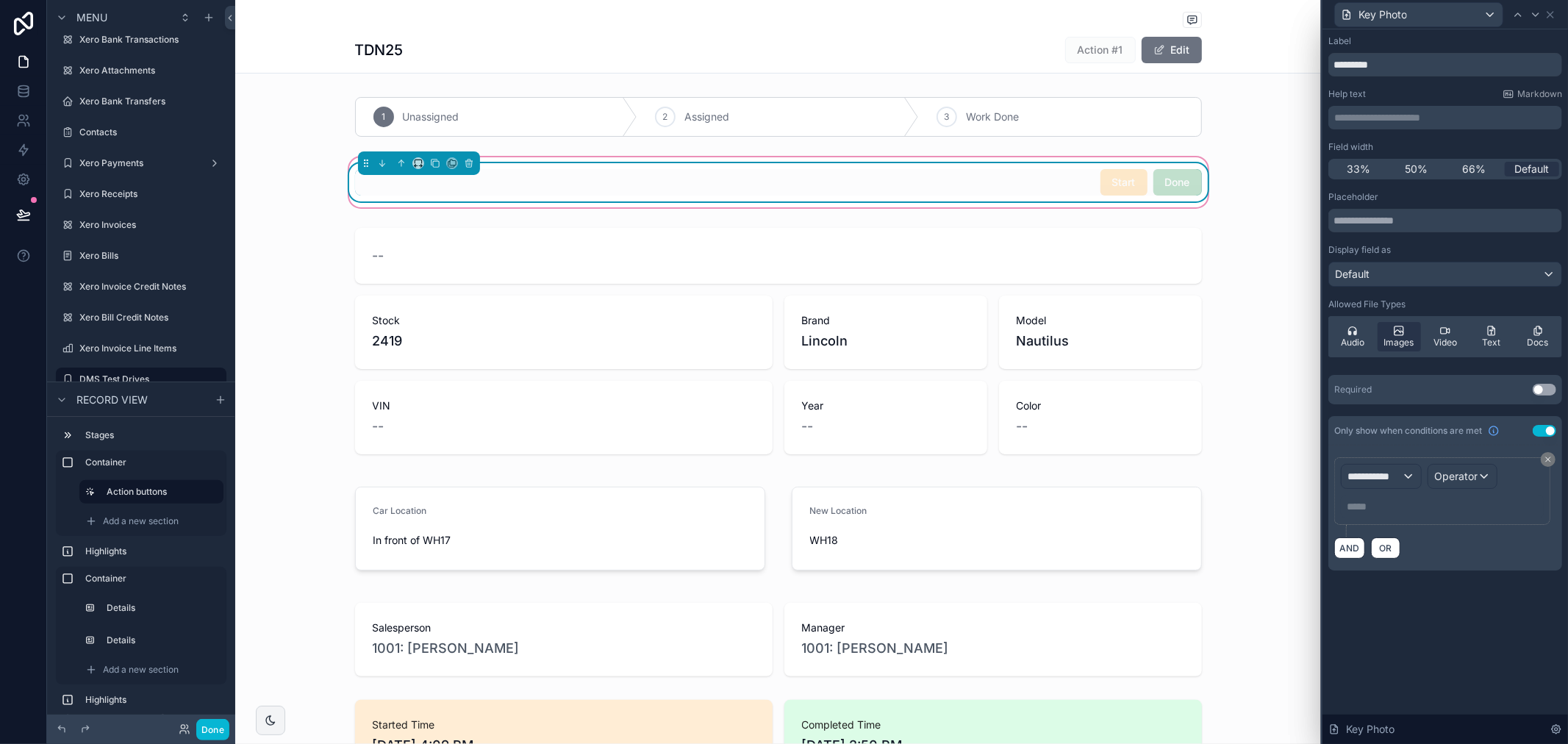
click at [1359, 312] on div "Allowed File Types Audio Images Video Text Docs" at bounding box center [1446, 331] width 234 height 65
click at [1355, 325] on icon at bounding box center [1352, 330] width 12 height 12
click at [1355, 339] on span "Audio" at bounding box center [1352, 342] width 24 height 12
click at [1351, 332] on icon at bounding box center [1352, 330] width 8 height 8
drag, startPoint x: 1351, startPoint y: 342, endPoint x: 1362, endPoint y: 353, distance: 15.6
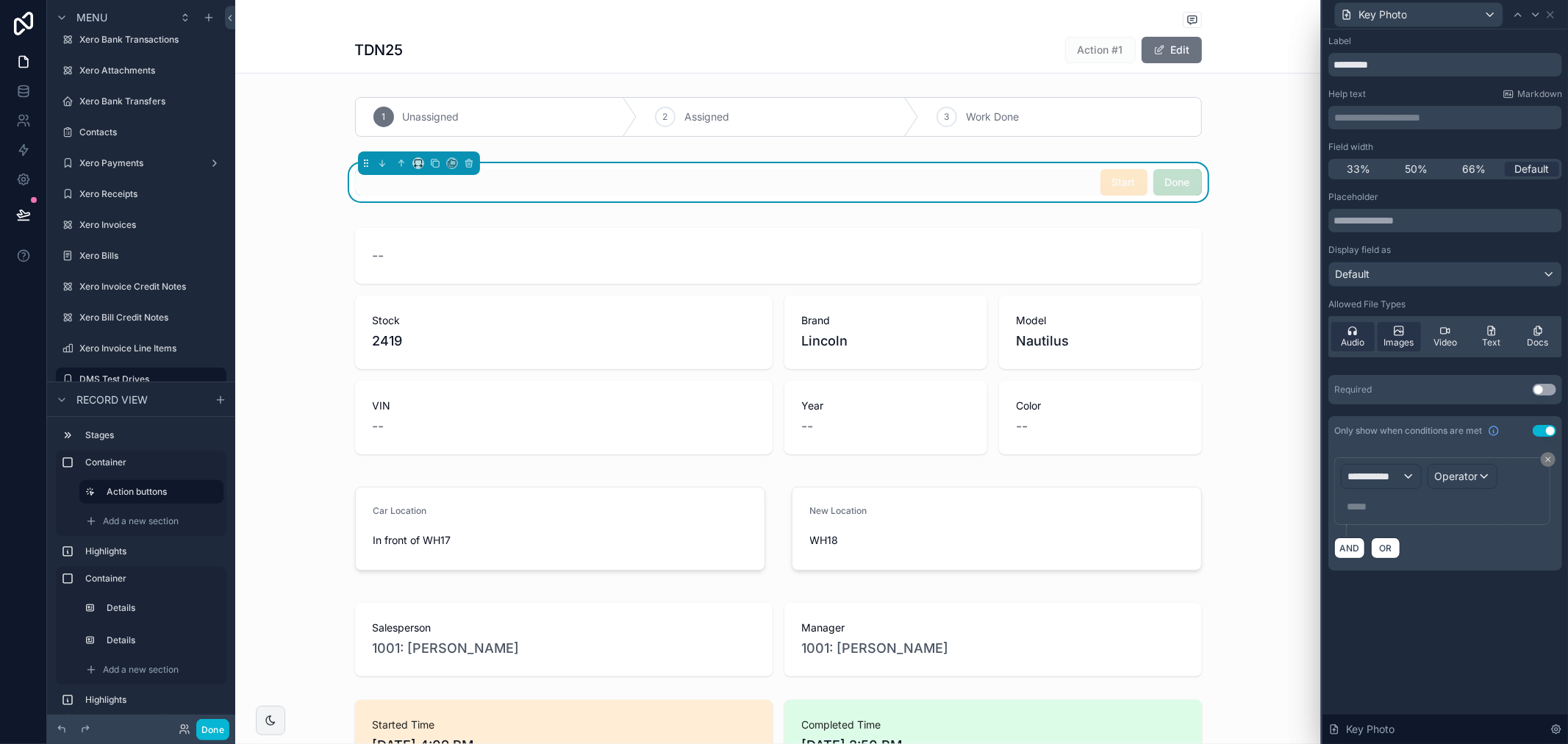
click at [1362, 353] on div "Audio Images Video Text Docs" at bounding box center [1446, 336] width 234 height 41
click at [1357, 335] on icon at bounding box center [1352, 330] width 12 height 12
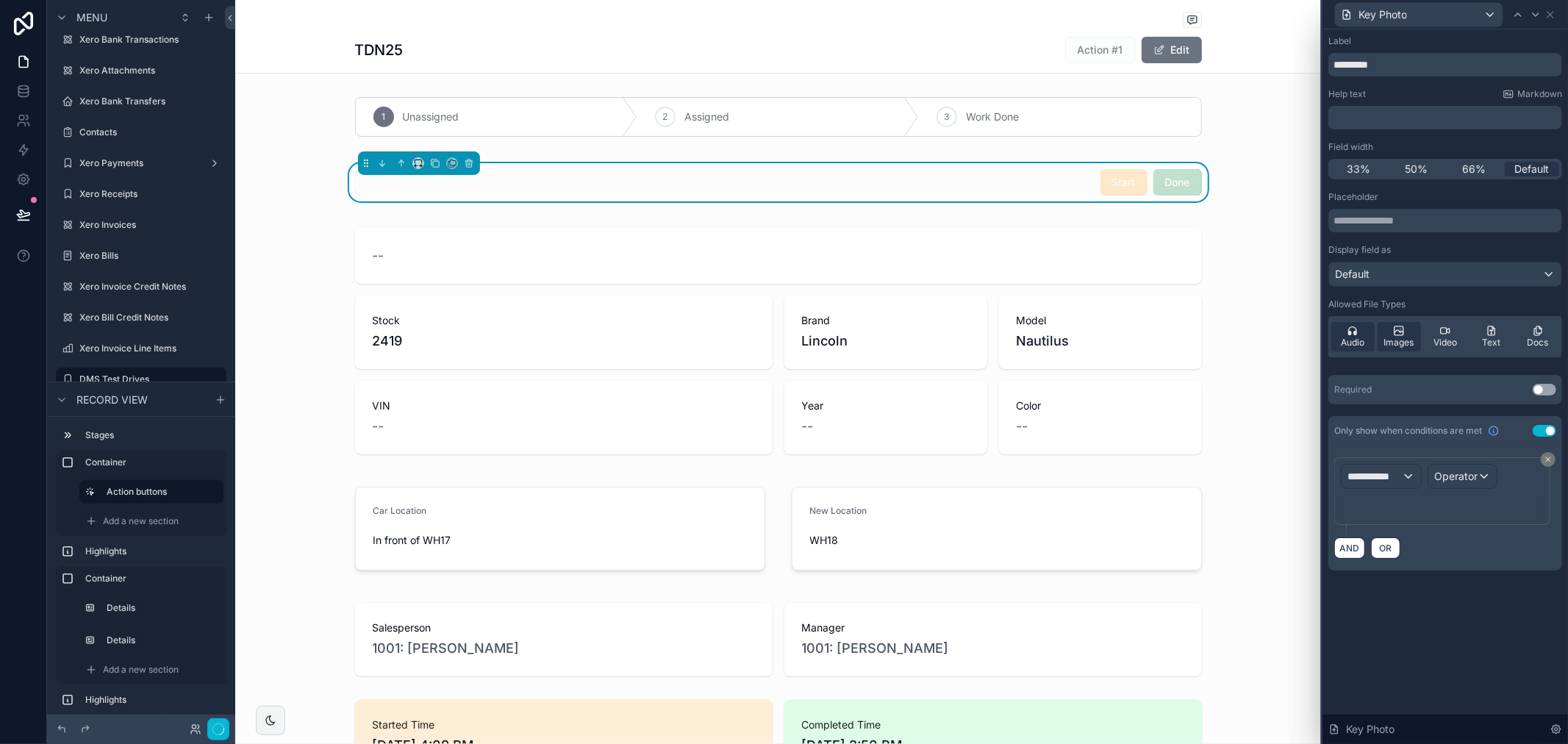
click at [1357, 335] on icon at bounding box center [1352, 330] width 12 height 12
click at [1353, 336] on span "Audio" at bounding box center [1352, 342] width 24 height 12
click at [1409, 335] on div "Images" at bounding box center [1399, 336] width 43 height 29
click at [1342, 332] on div "Audio" at bounding box center [1353, 336] width 43 height 29
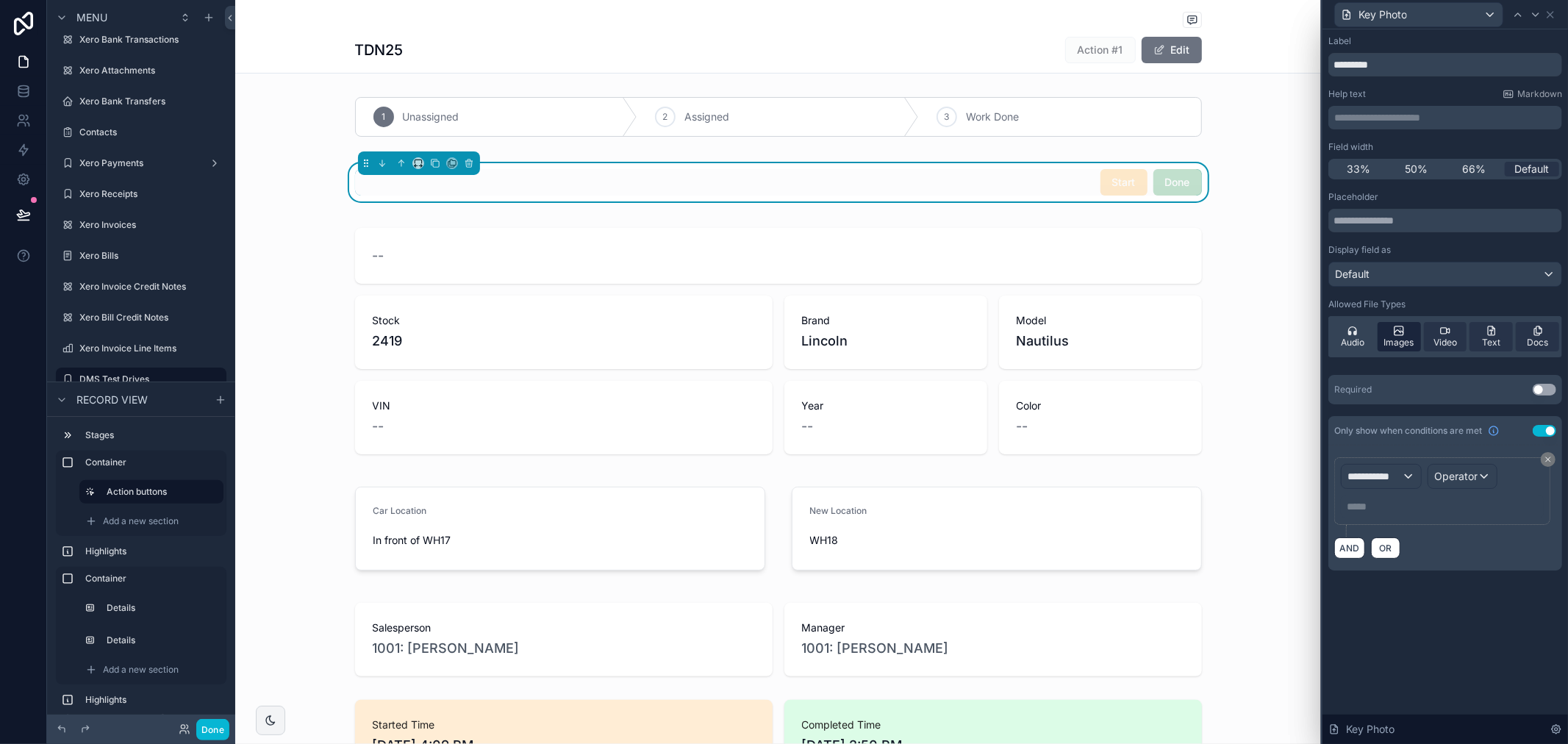
click at [1396, 335] on icon at bounding box center [1399, 330] width 8 height 8
click at [1449, 335] on icon at bounding box center [1445, 330] width 12 height 12
click at [1501, 322] on div "Text" at bounding box center [1491, 336] width 43 height 29
click at [1552, 342] on div "Docs" at bounding box center [1538, 336] width 43 height 29
click at [1403, 338] on span "Images" at bounding box center [1399, 342] width 30 height 12
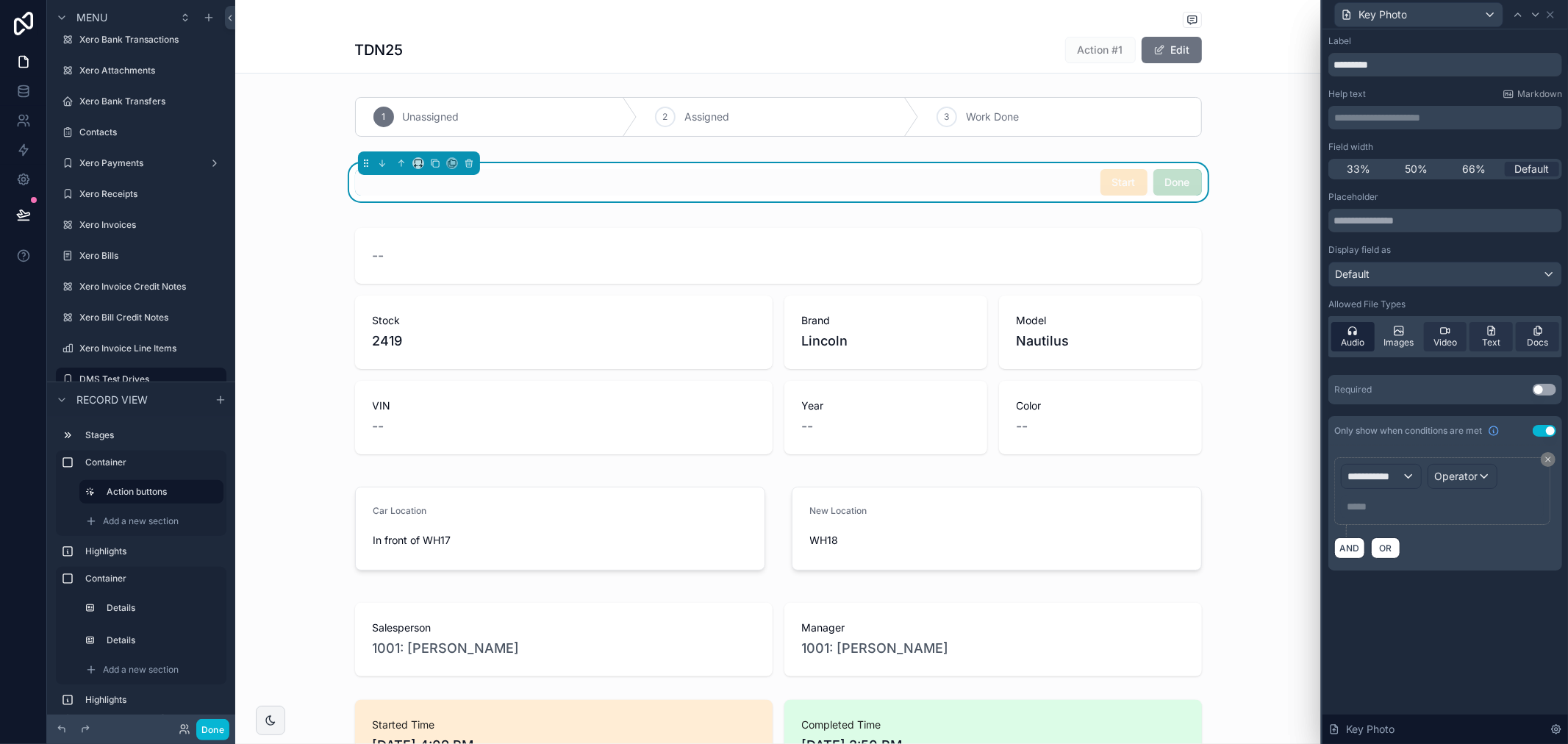
click at [1358, 332] on icon at bounding box center [1352, 330] width 12 height 12
click at [1451, 332] on icon at bounding box center [1445, 330] width 12 height 12
click at [1503, 333] on div "Text" at bounding box center [1491, 336] width 43 height 29
click at [1406, 339] on span "Images" at bounding box center [1399, 342] width 30 height 12
click at [1547, 323] on div "Docs" at bounding box center [1538, 336] width 43 height 29
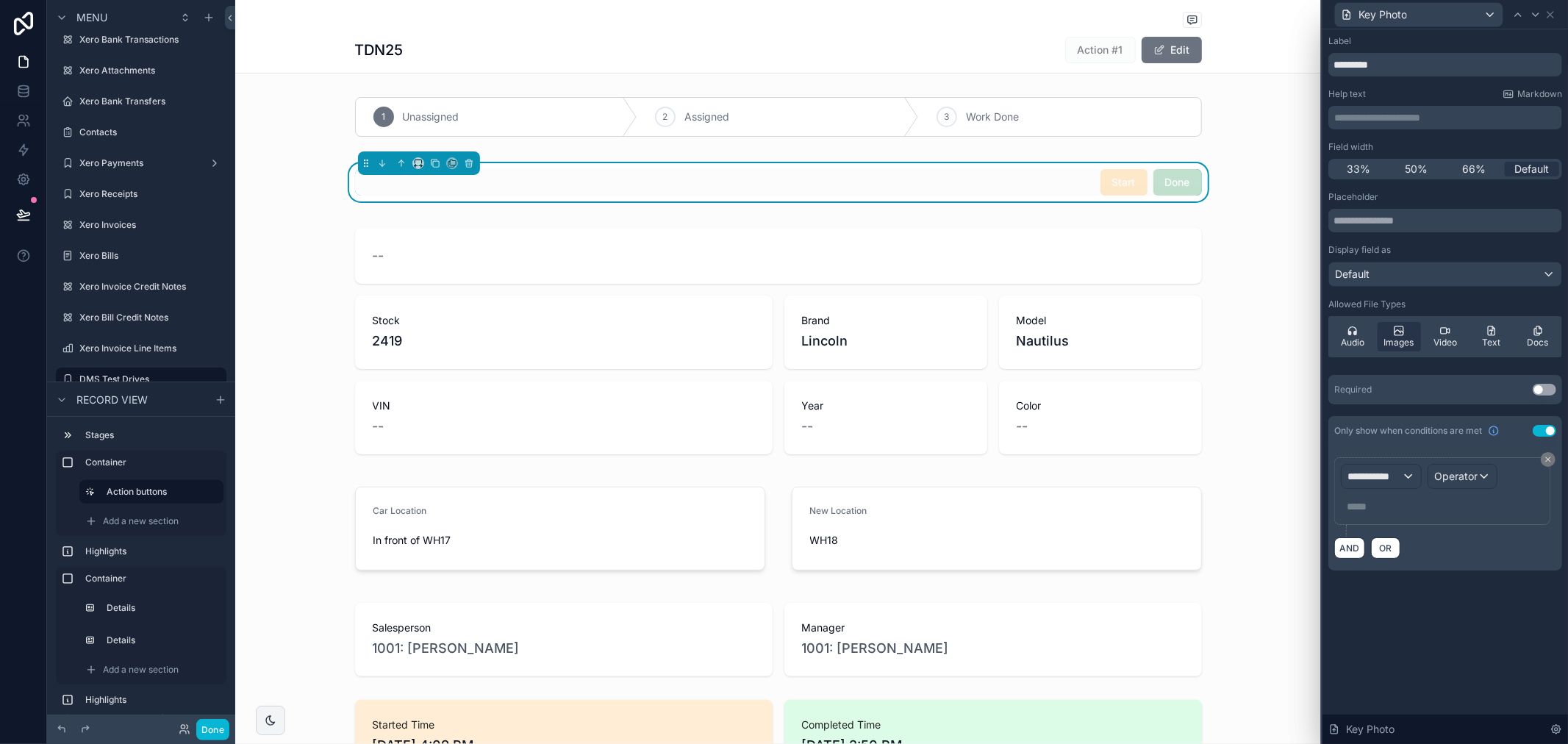
click at [1416, 234] on div "Placeholder Display field as Default Allowed File Types Audio Images Video Text…" at bounding box center [1446, 277] width 234 height 172
click at [1413, 219] on input "text" at bounding box center [1446, 220] width 234 height 24
click at [1553, 8] on div "Key Photo" at bounding box center [1446, 14] width 234 height 28
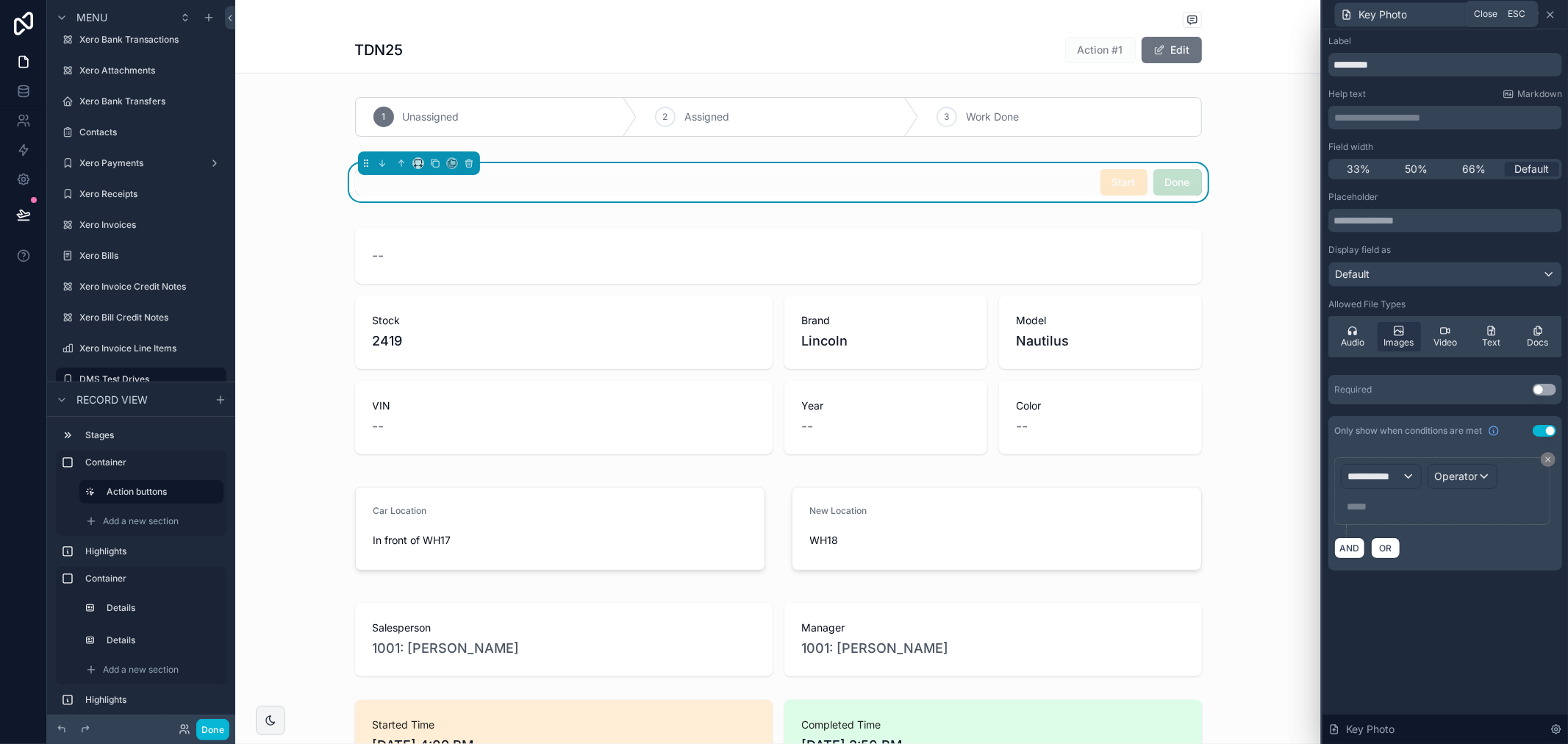
click at [1552, 9] on icon at bounding box center [1550, 14] width 12 height 12
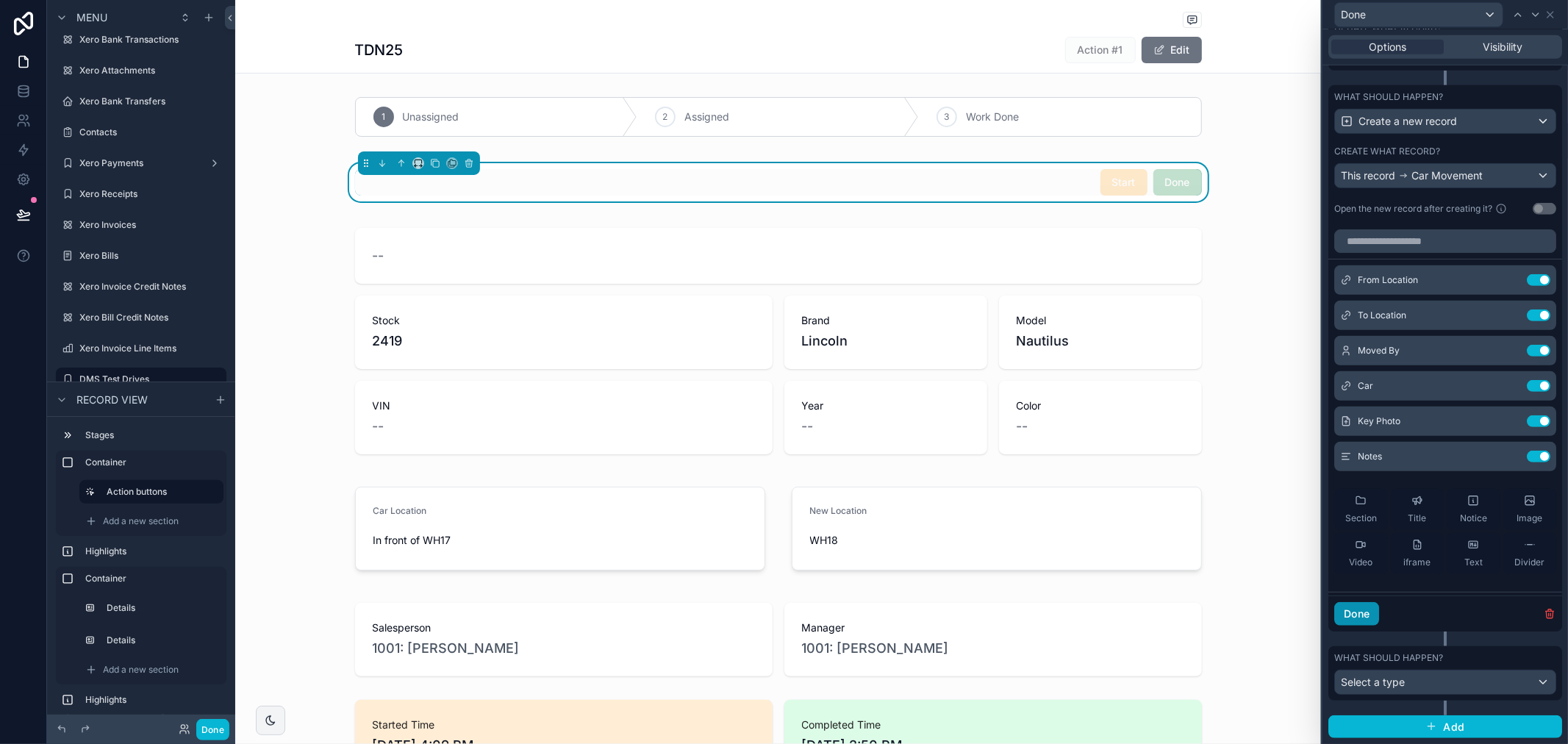
click at [1355, 604] on button "Done" at bounding box center [1357, 613] width 45 height 24
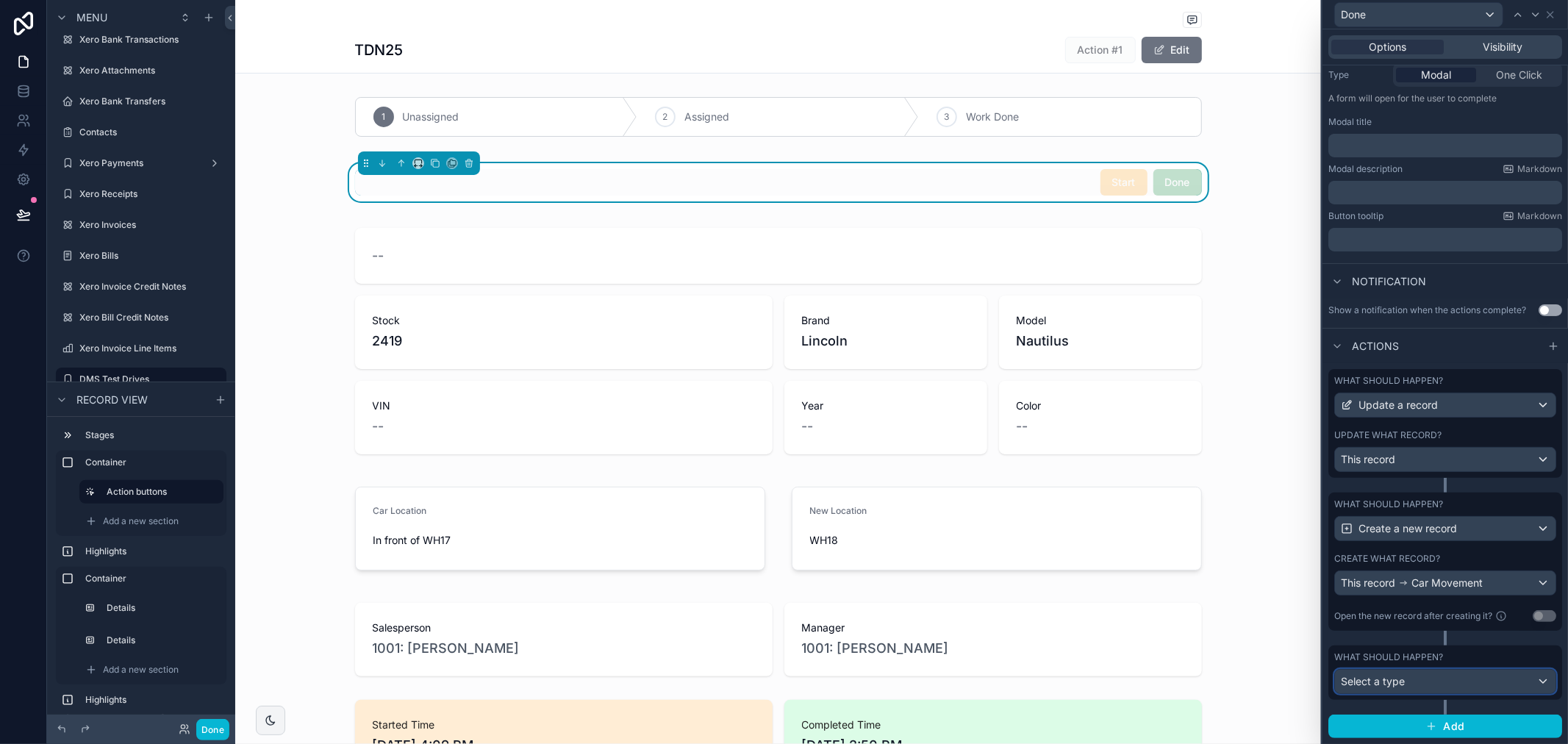
click at [1487, 677] on div "Select a type" at bounding box center [1446, 681] width 221 height 24
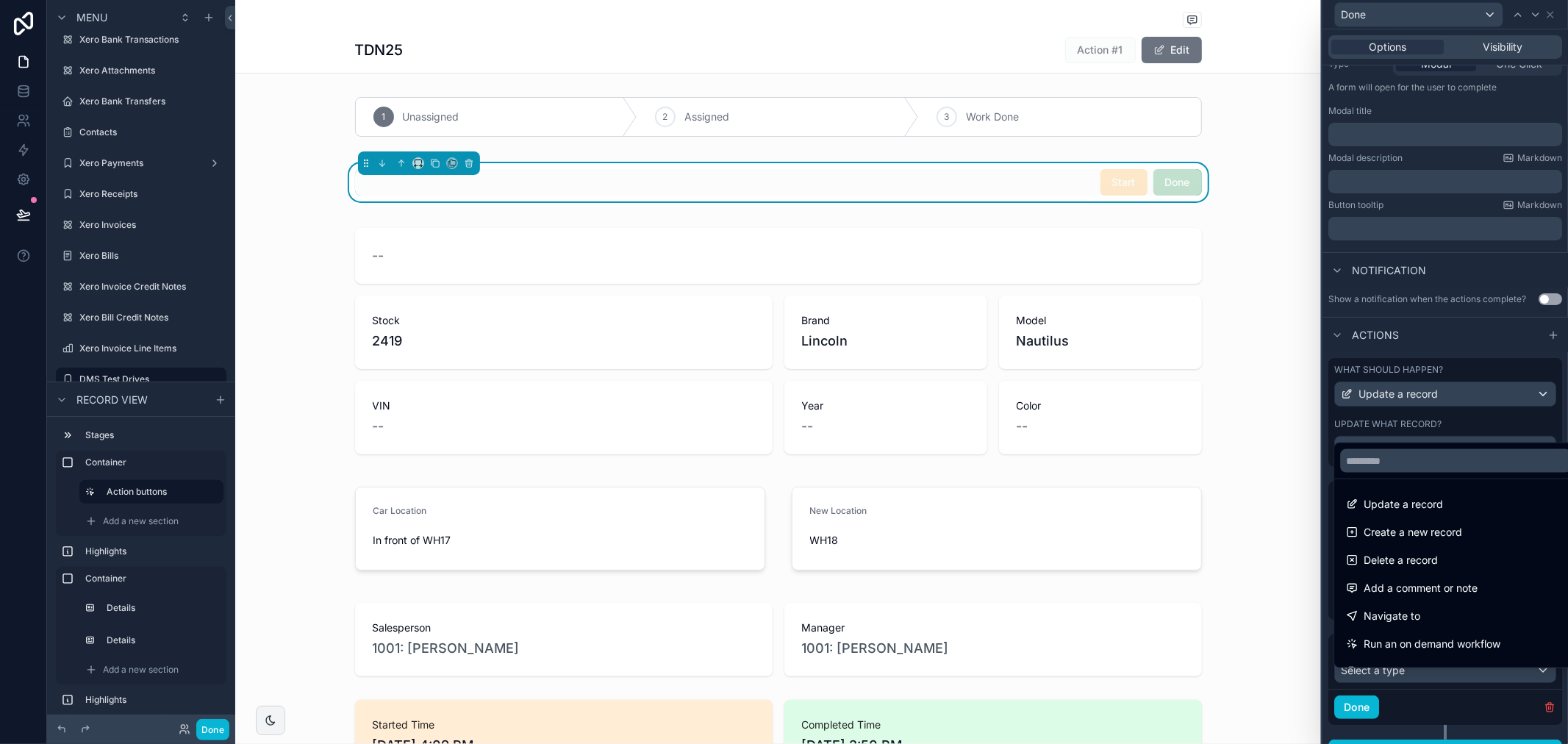
click at [1536, 720] on div at bounding box center [1445, 372] width 246 height 744
click at [1550, 709] on icon "button" at bounding box center [1550, 708] width 0 height 3
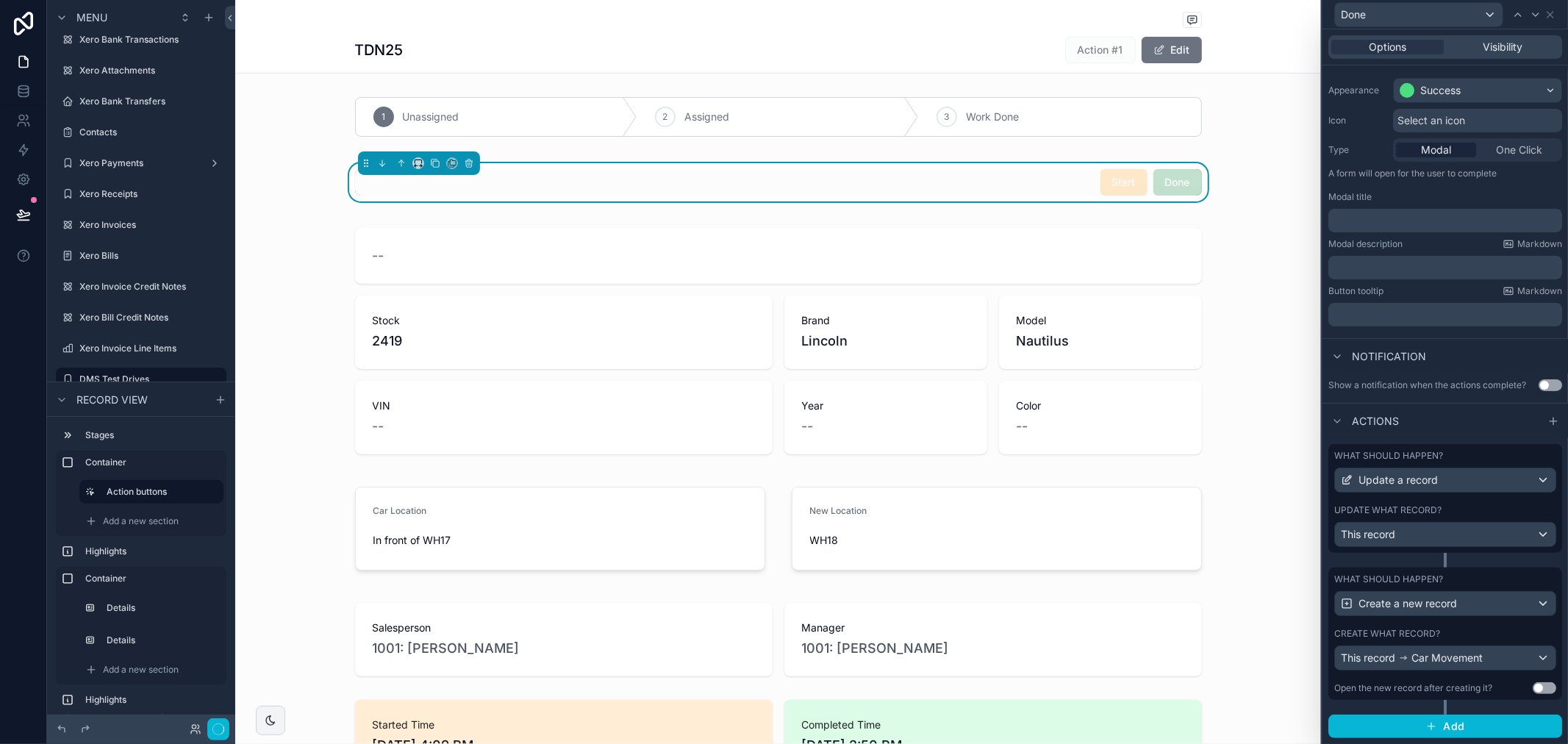
scroll to position [123, 0]
click at [214, 731] on button "Done" at bounding box center [212, 729] width 33 height 22
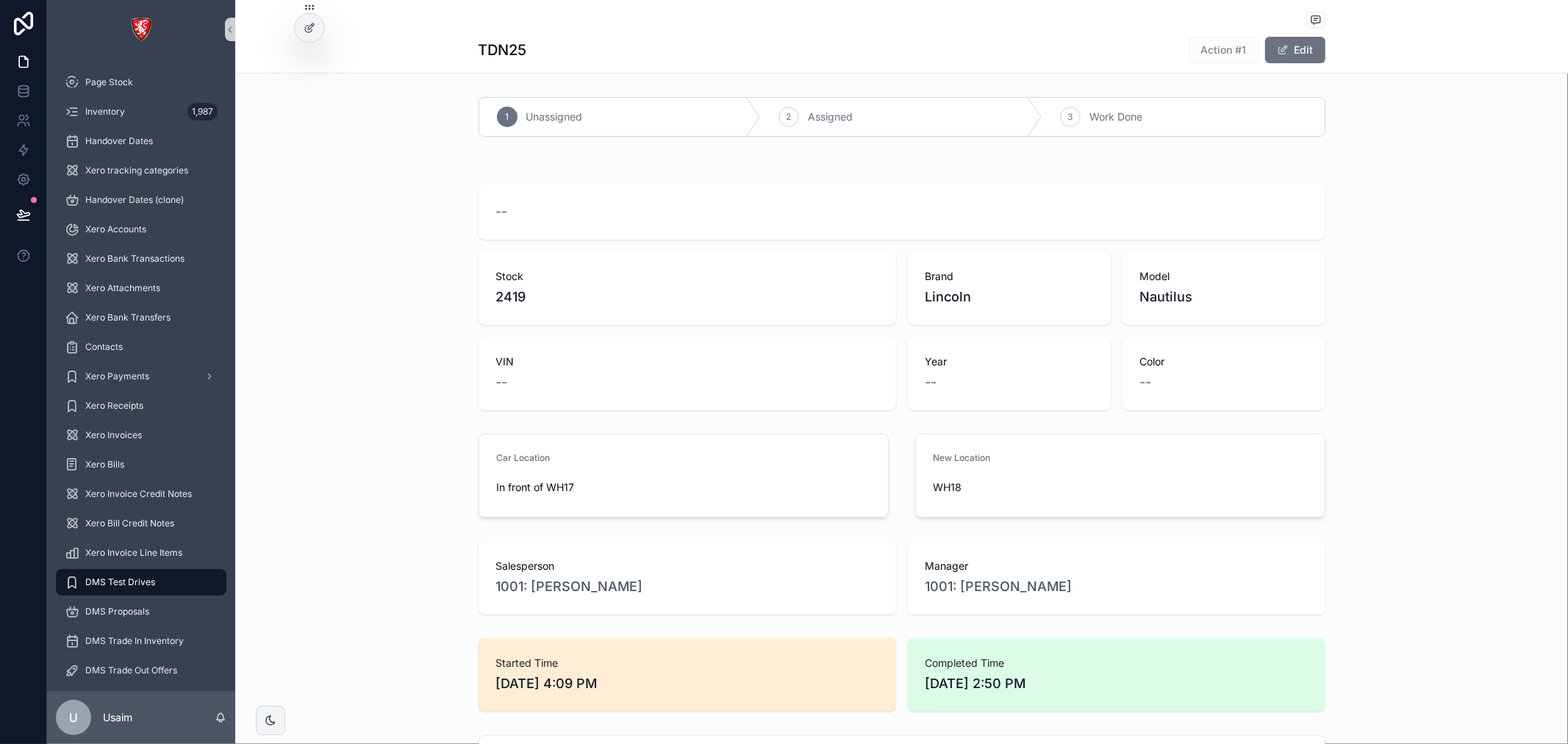
click at [653, 115] on div "1 Unassigned" at bounding box center [620, 117] width 282 height 38
click at [127, 545] on div "Xero Invoice Line Items" at bounding box center [141, 552] width 153 height 24
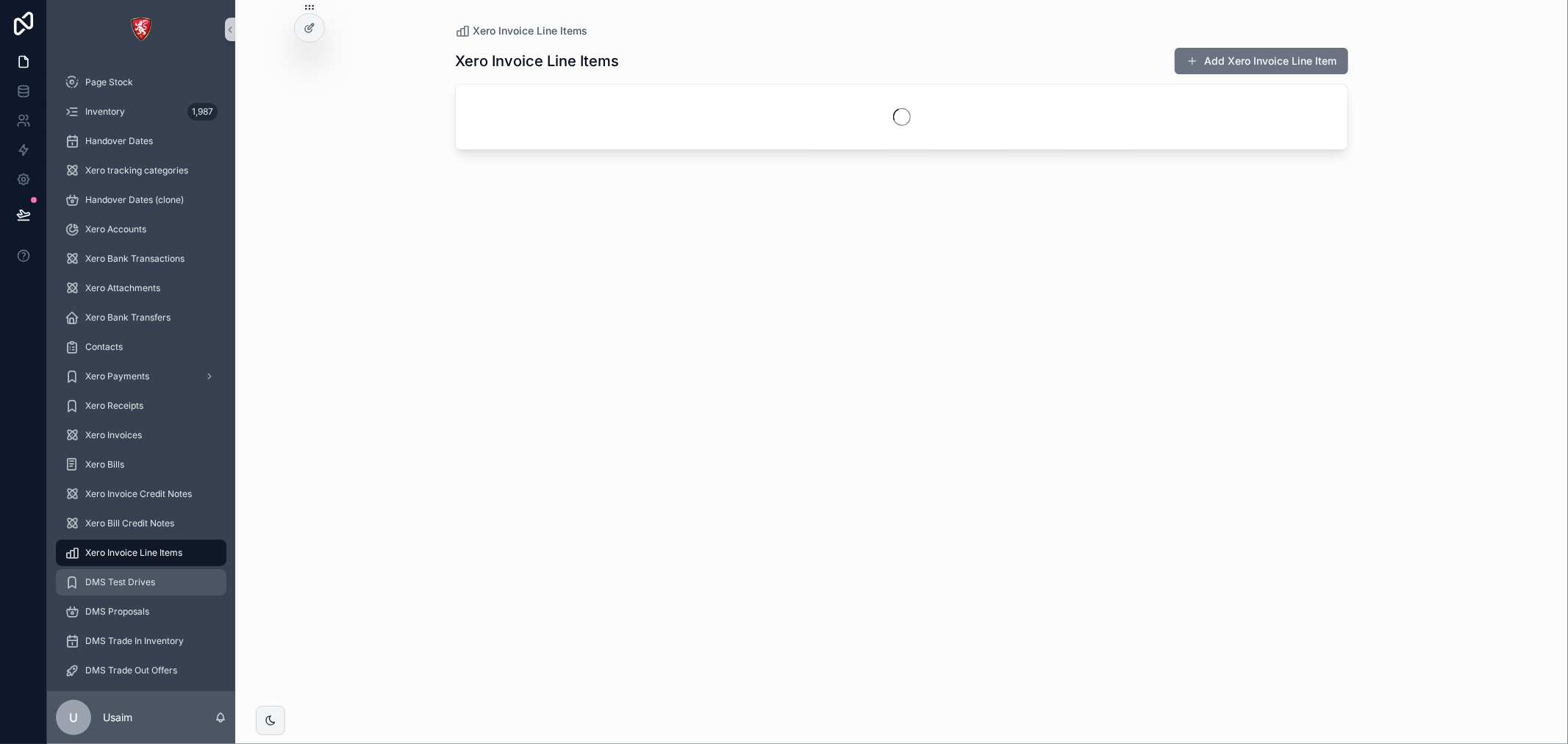
click at [126, 575] on div "DMS Test Drives" at bounding box center [141, 582] width 153 height 24
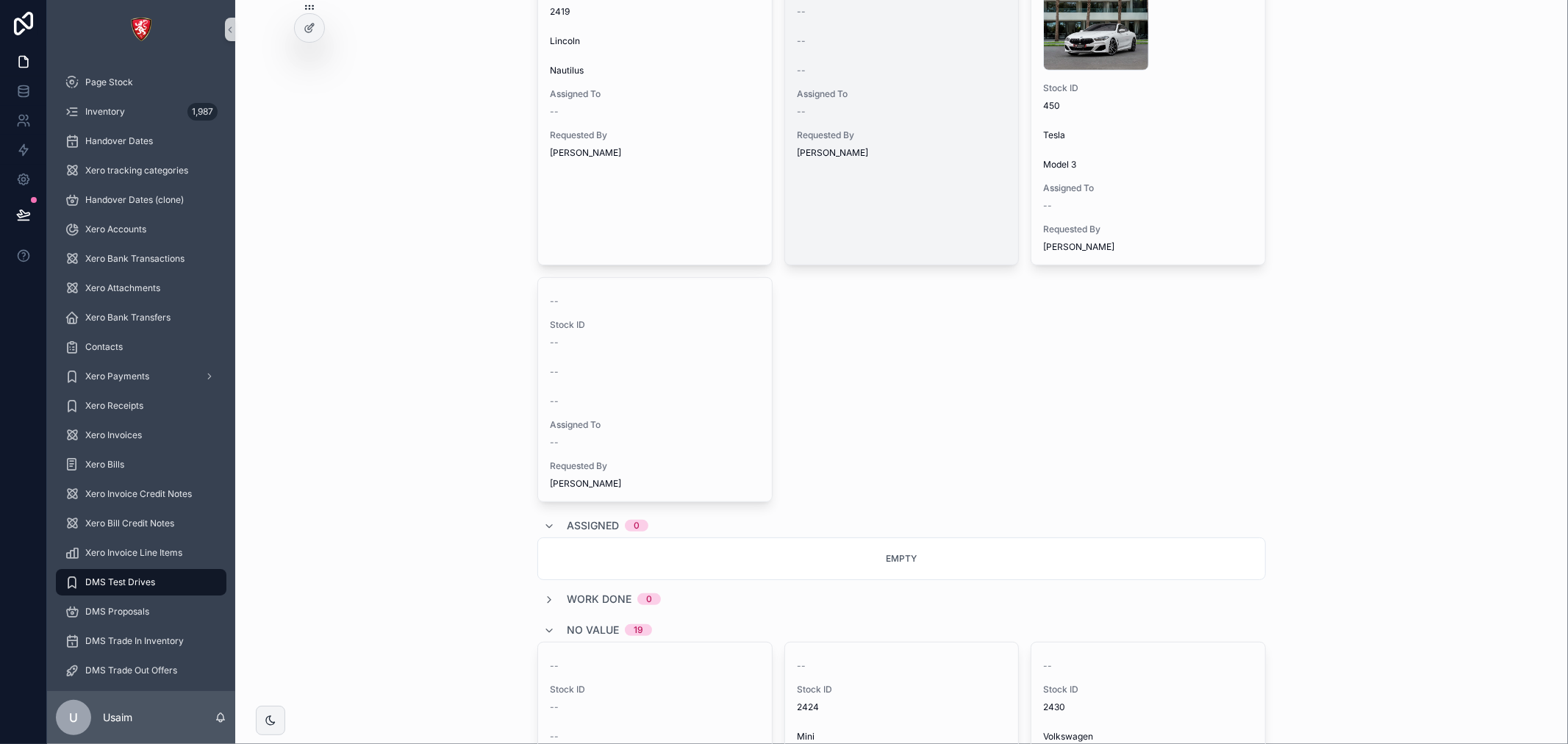
scroll to position [735, 0]
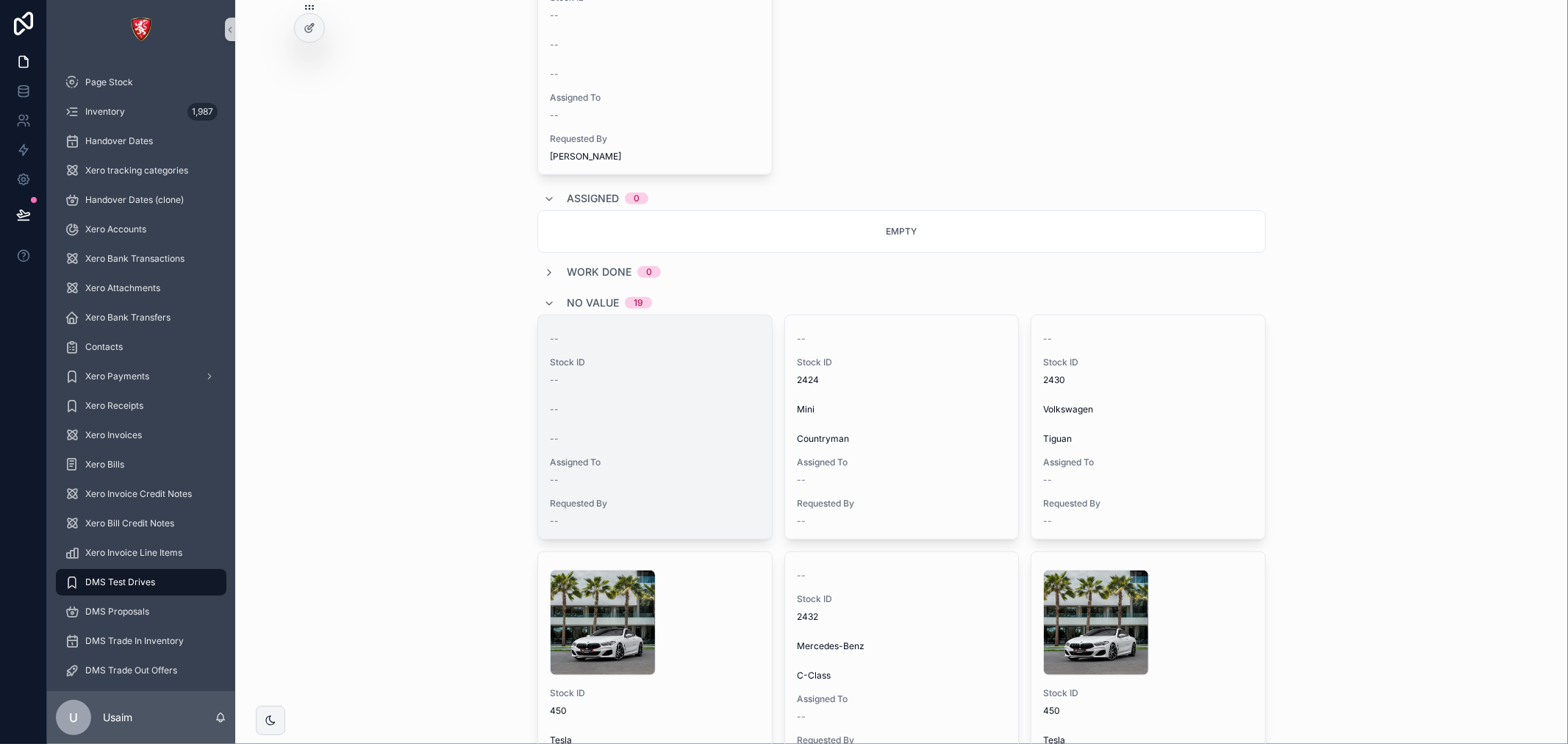
click at [662, 472] on div "Assigned To --" at bounding box center [654, 471] width 210 height 29
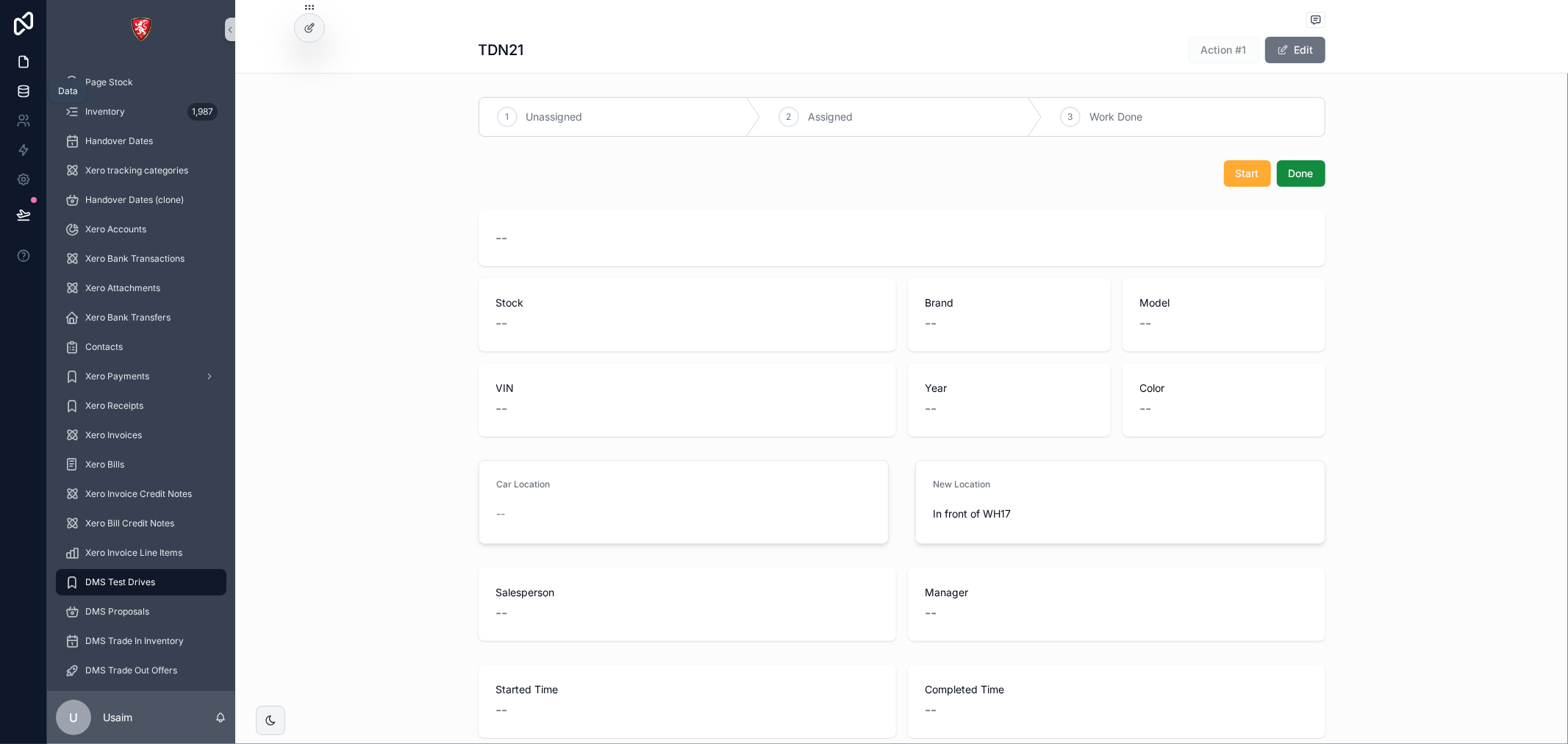
click at [25, 98] on link at bounding box center [23, 91] width 46 height 29
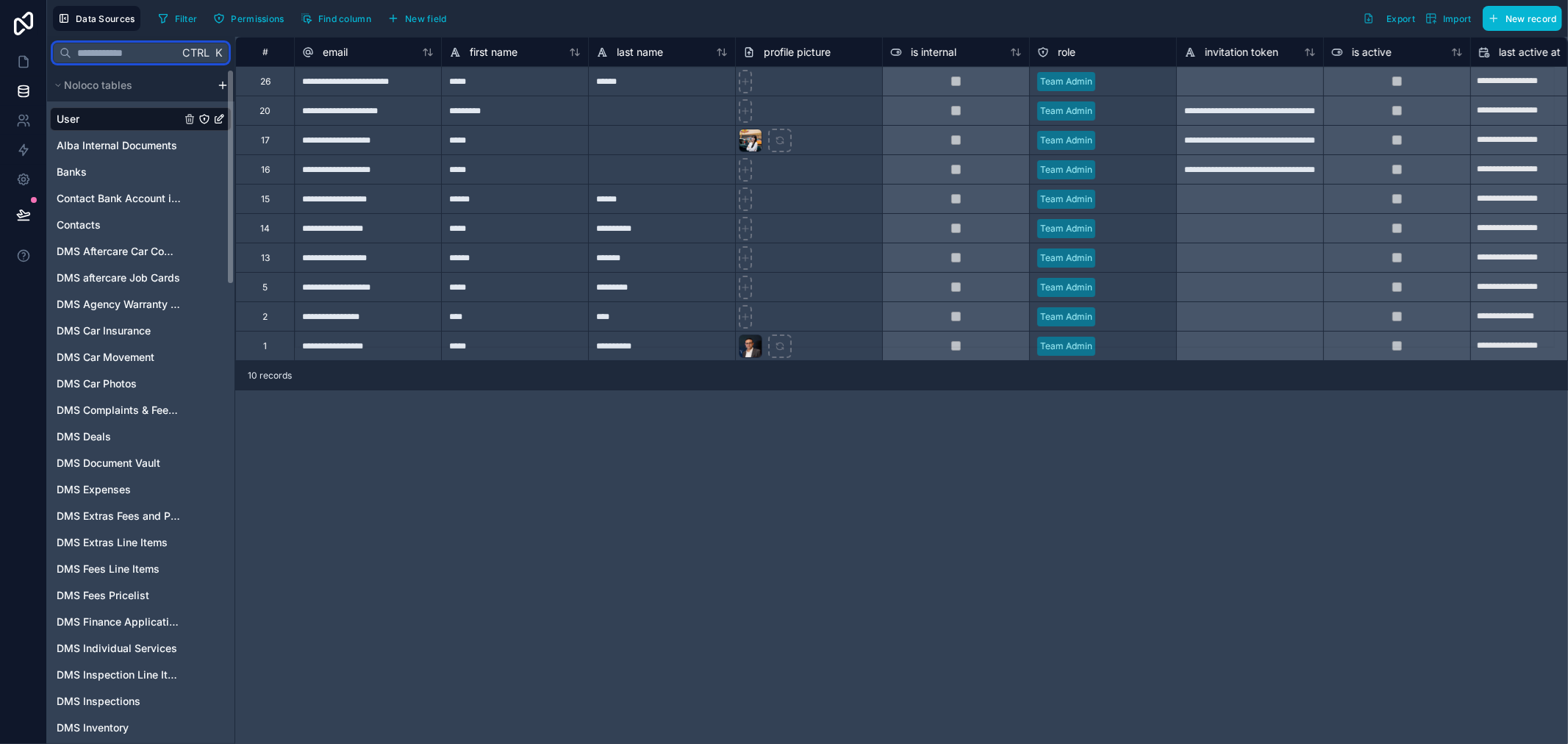
click at [128, 55] on input "text" at bounding box center [125, 53] width 107 height 26
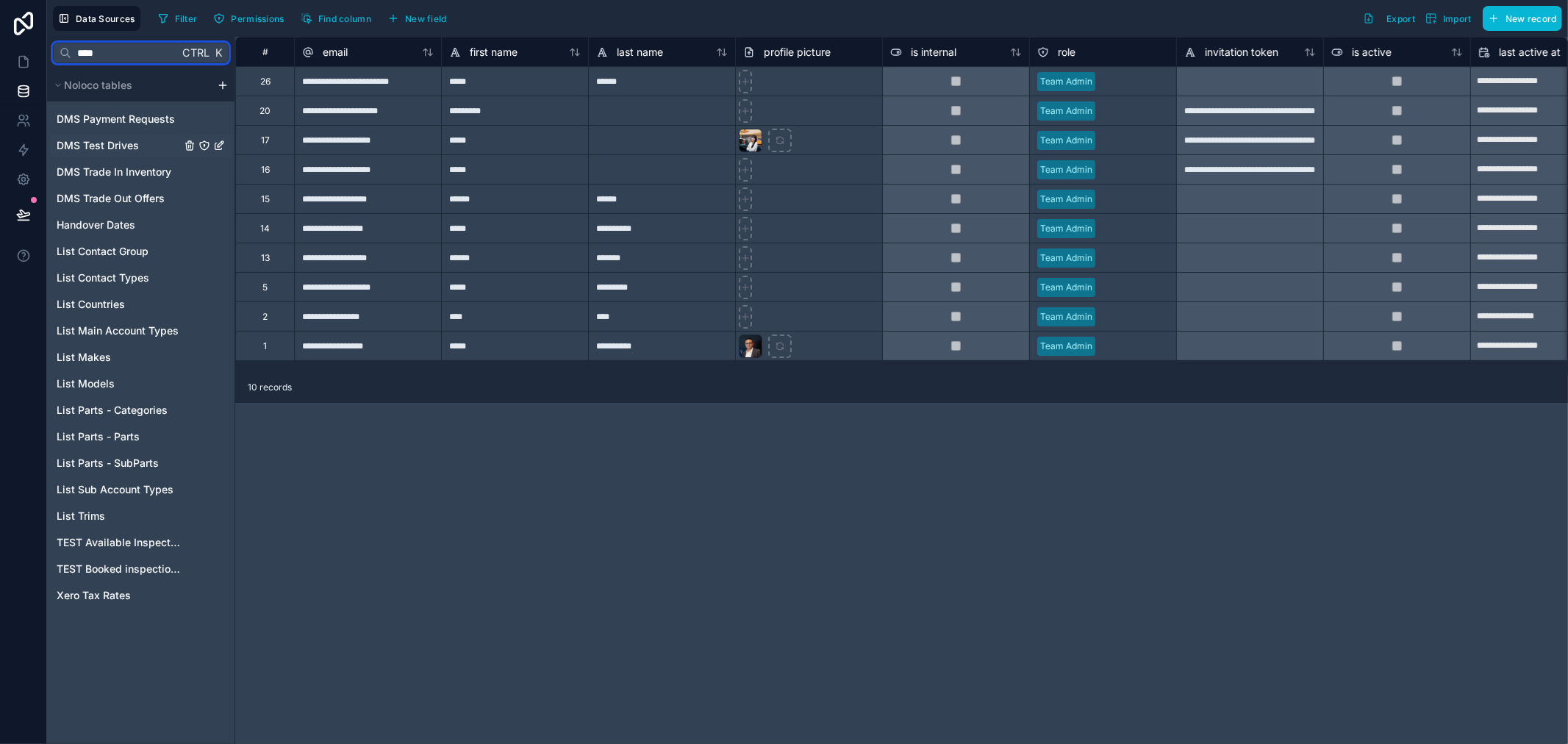
type input "****"
click at [120, 141] on span "DMS Test Drives" at bounding box center [98, 145] width 82 height 15
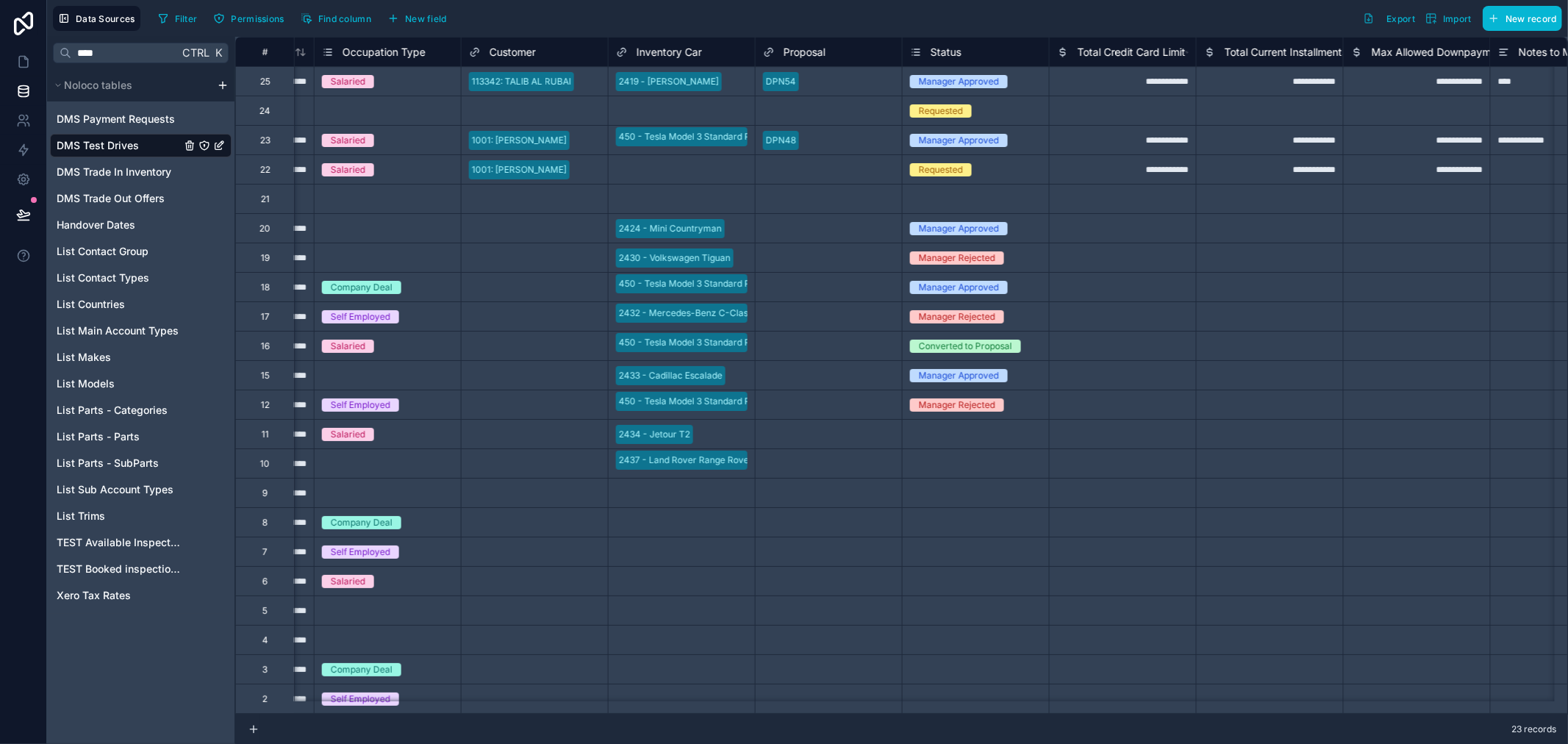
scroll to position [0, 1798]
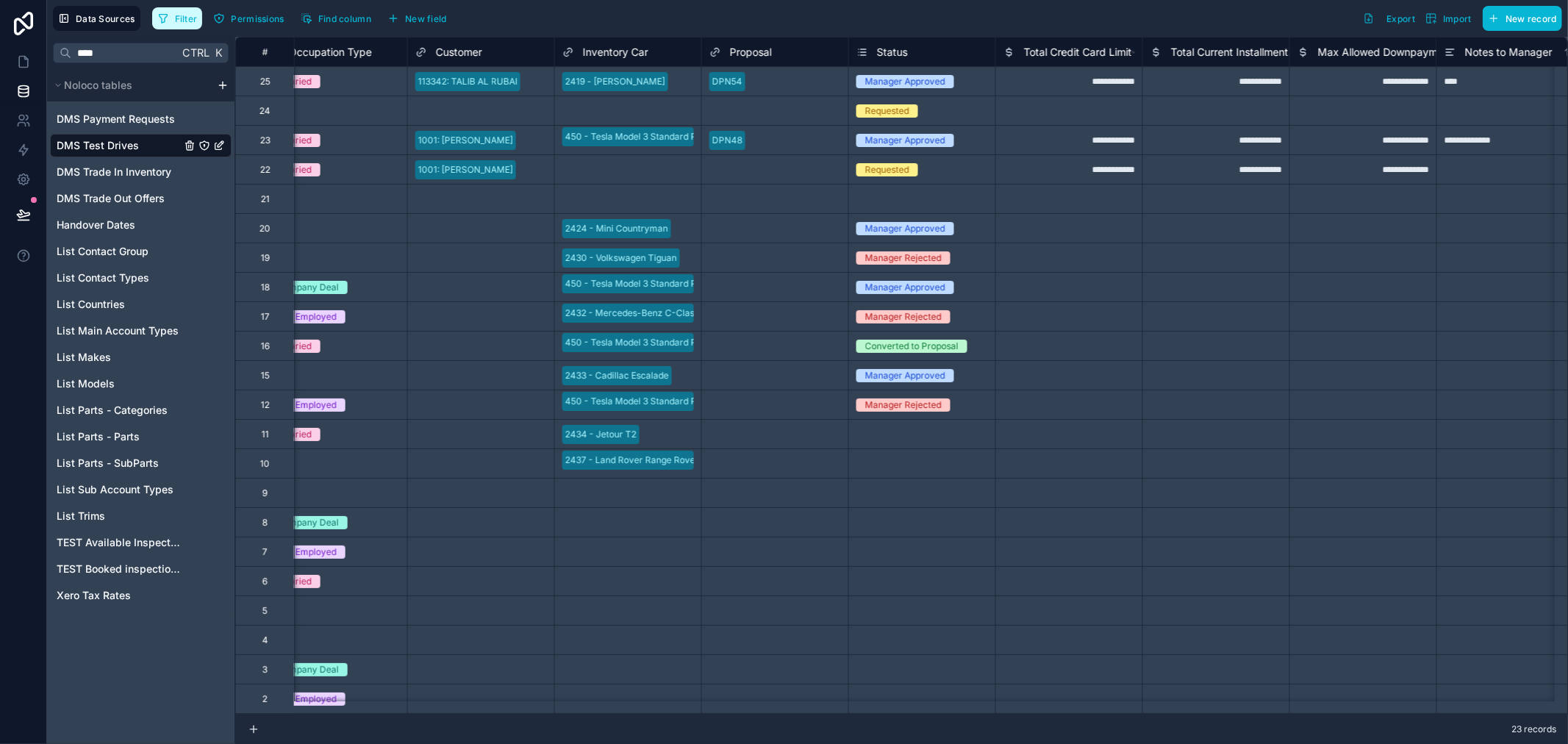
click at [189, 19] on span "Filter" at bounding box center [186, 18] width 23 height 11
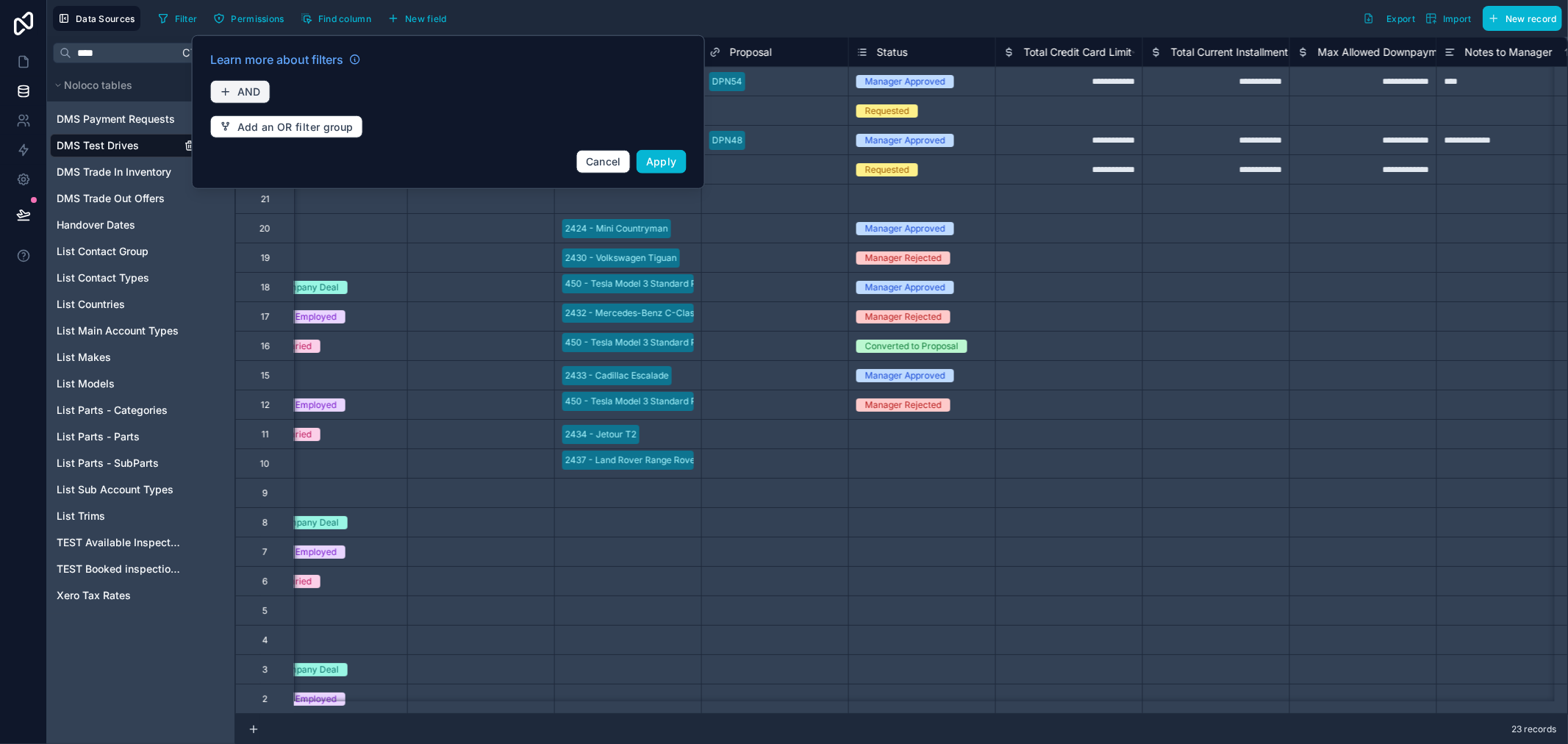
click at [247, 87] on span "AND" at bounding box center [249, 92] width 24 height 13
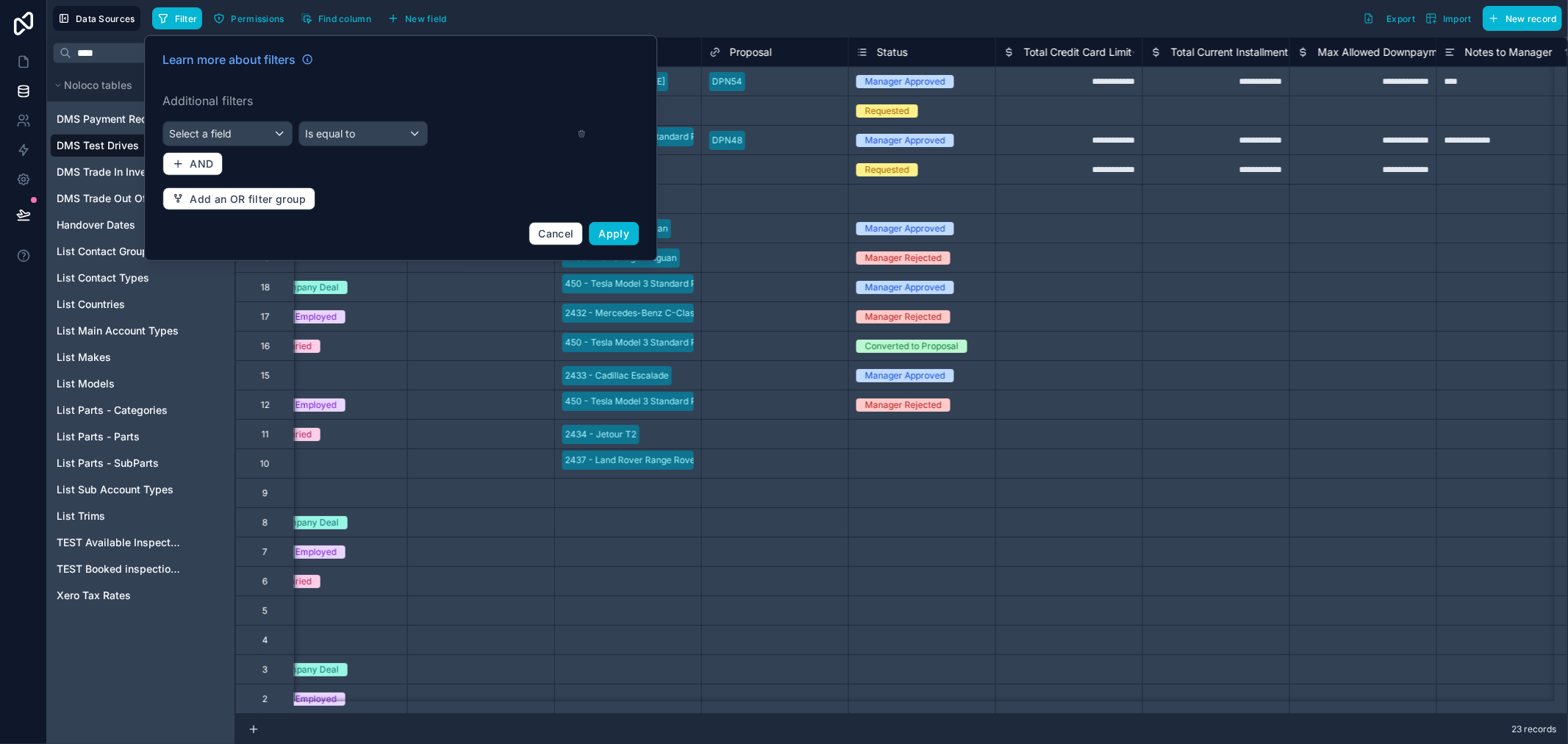
click at [226, 119] on div "Learn more about filters Additional filters Select a field Is equal to AND Add …" at bounding box center [401, 148] width 494 height 212
click at [226, 129] on span "Select a field" at bounding box center [200, 133] width 62 height 12
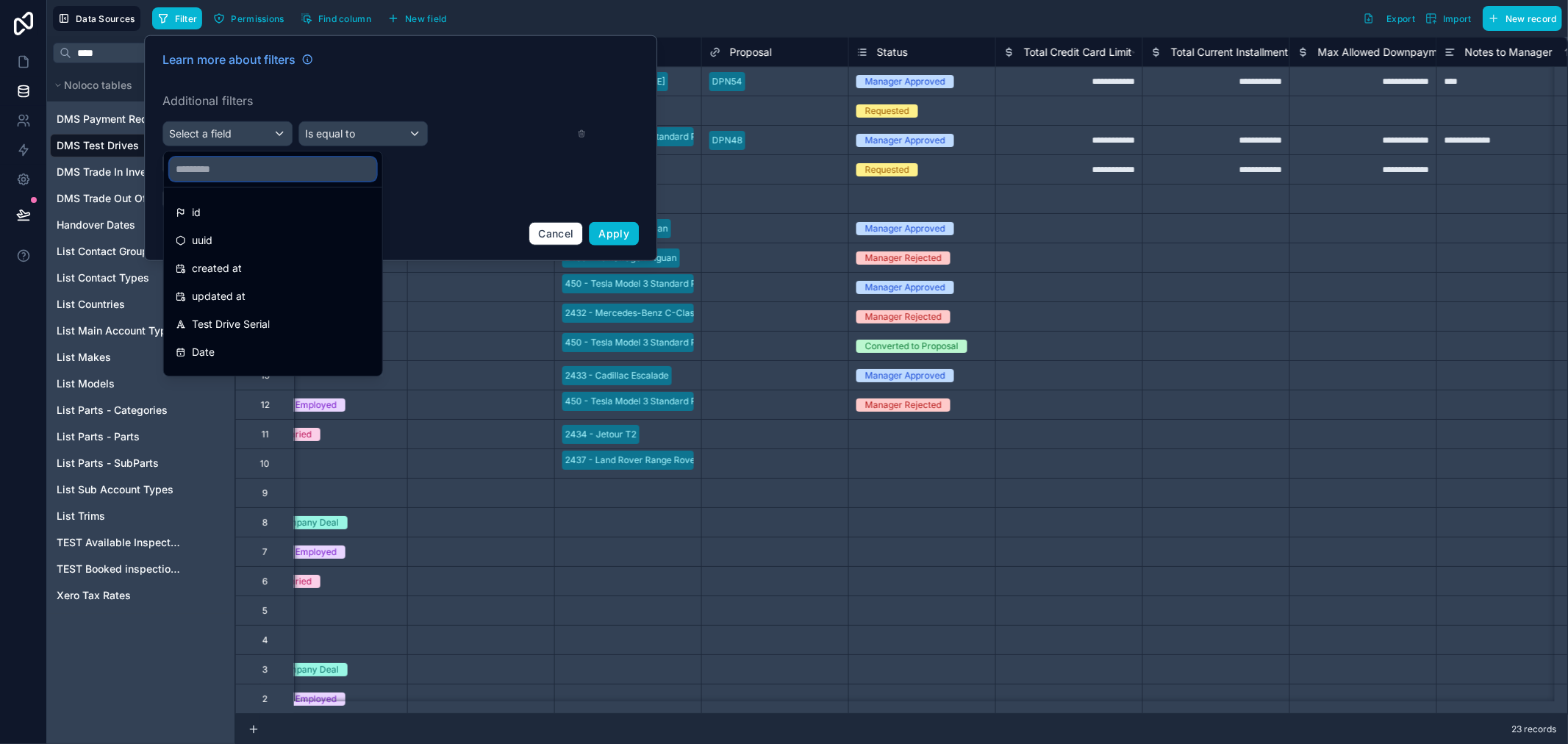
click at [214, 164] on input "text" at bounding box center [273, 168] width 206 height 24
type input "*"
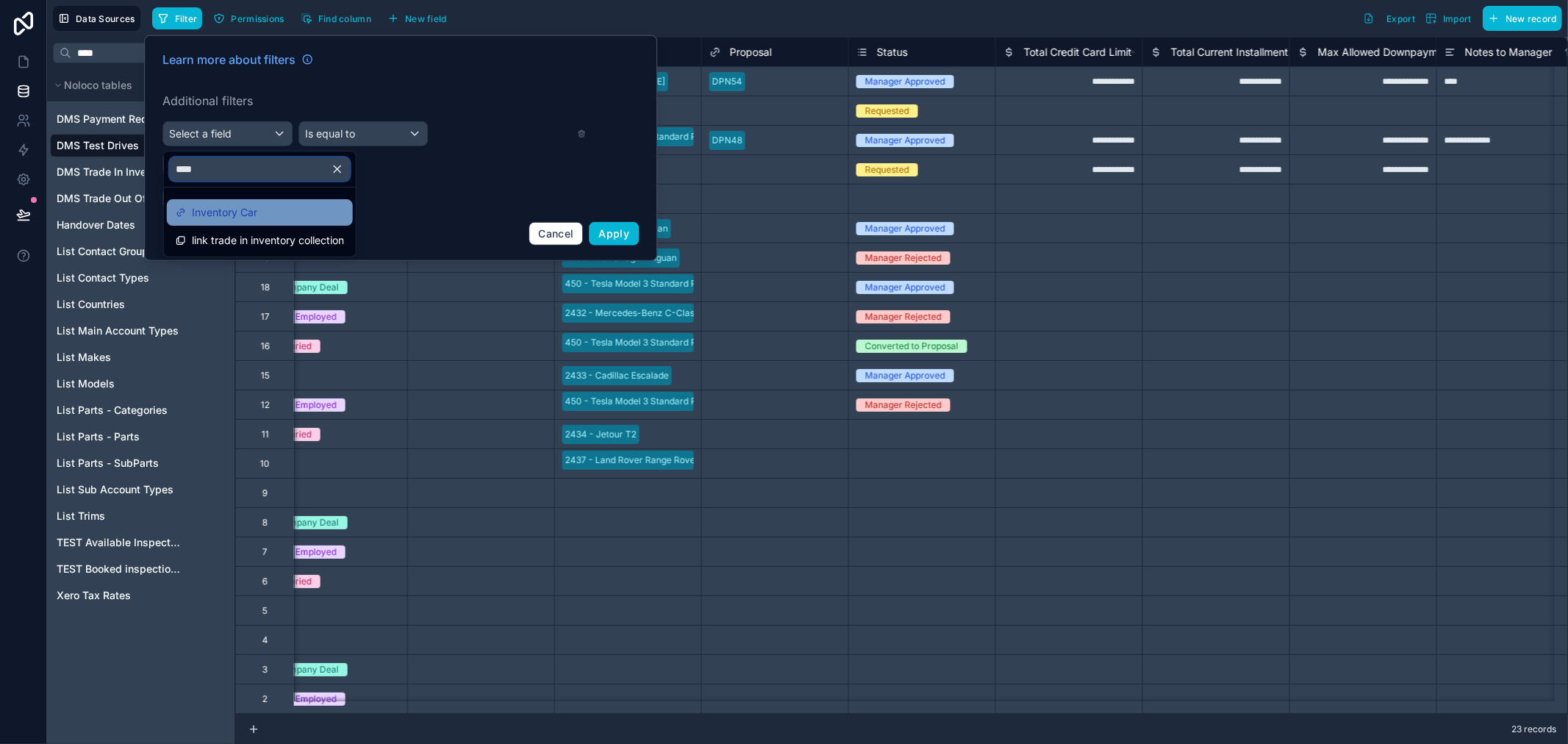
type input "****"
click at [232, 213] on span "Inventory Car" at bounding box center [224, 212] width 65 height 18
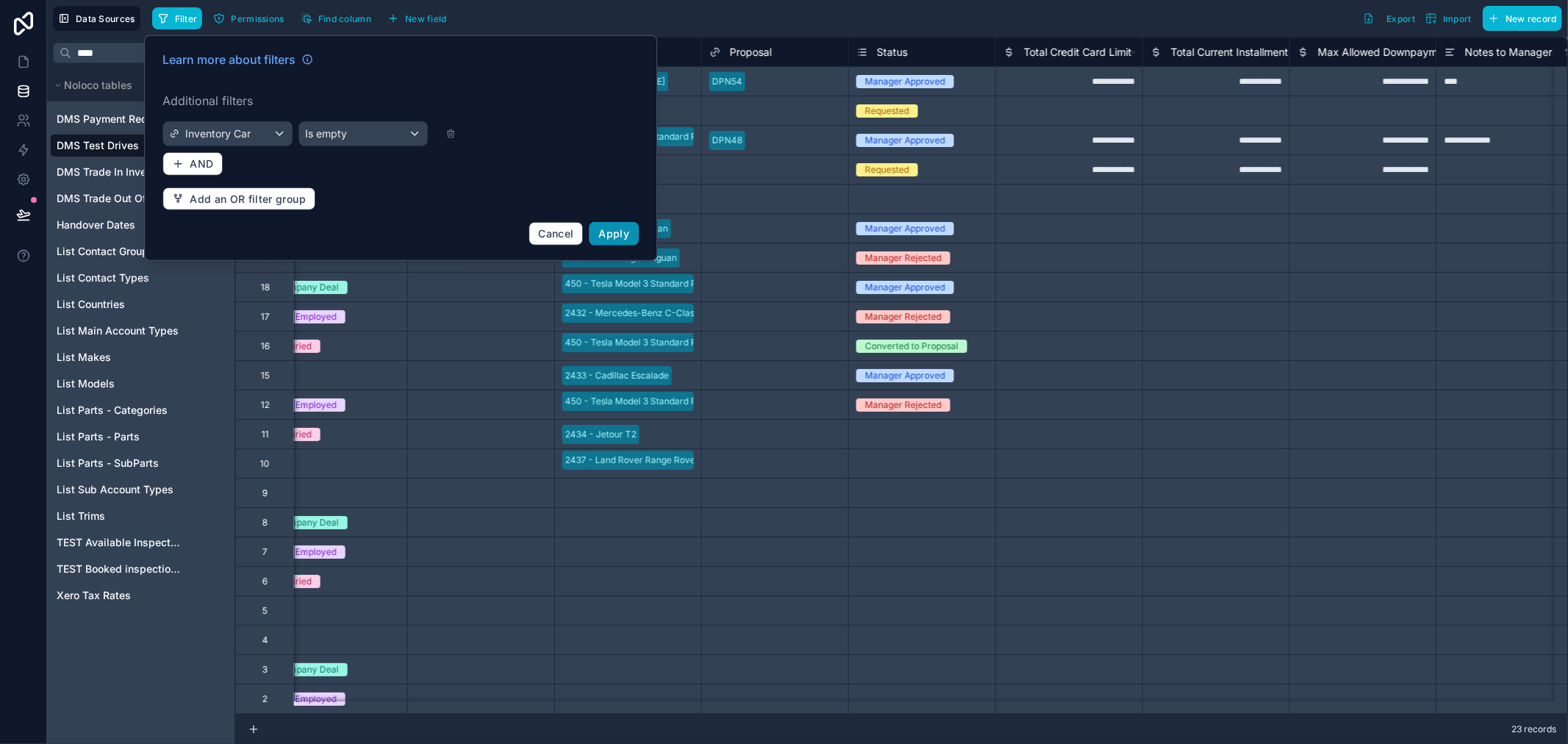
click at [619, 236] on span "Apply" at bounding box center [614, 233] width 31 height 12
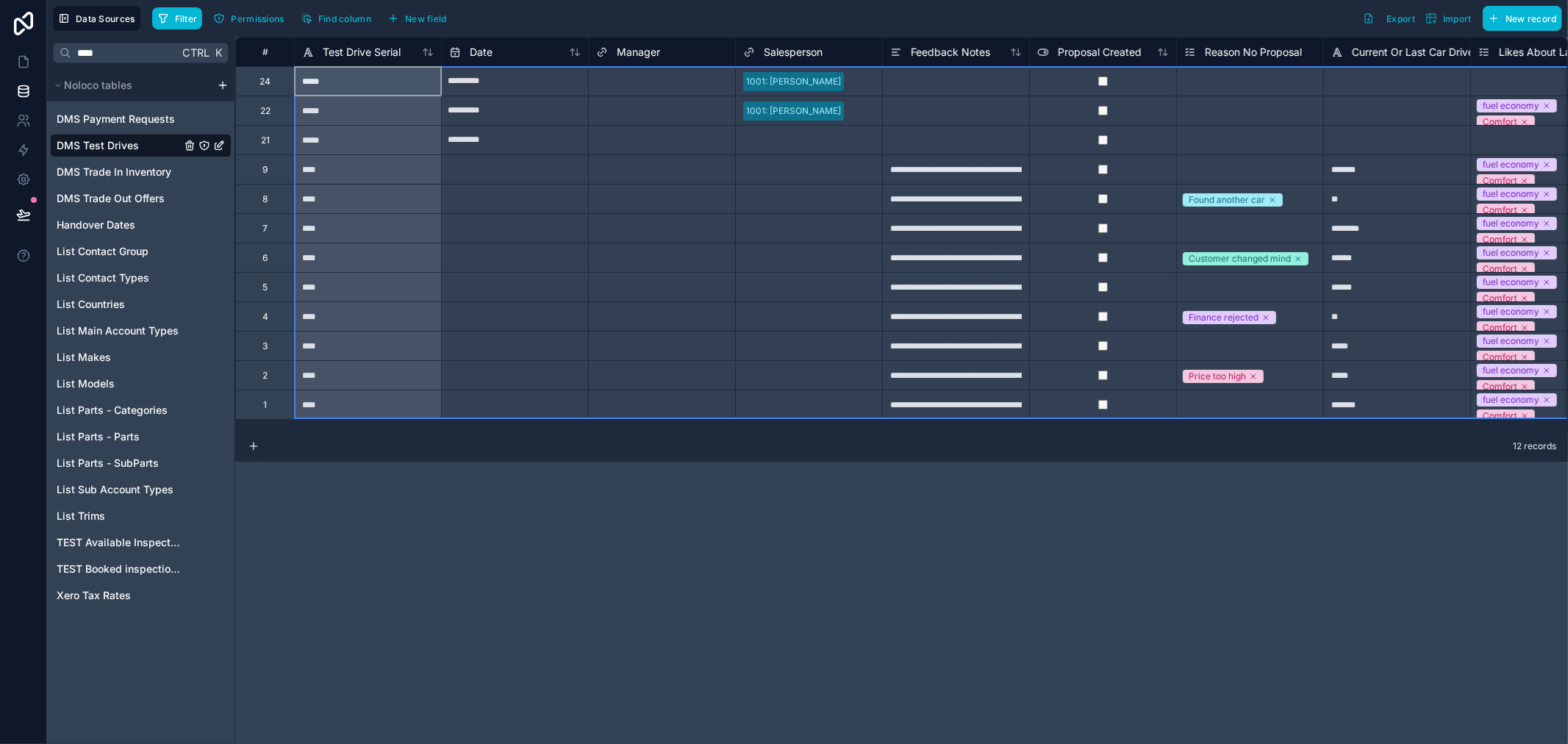
click at [262, 55] on div "#" at bounding box center [265, 52] width 36 height 11
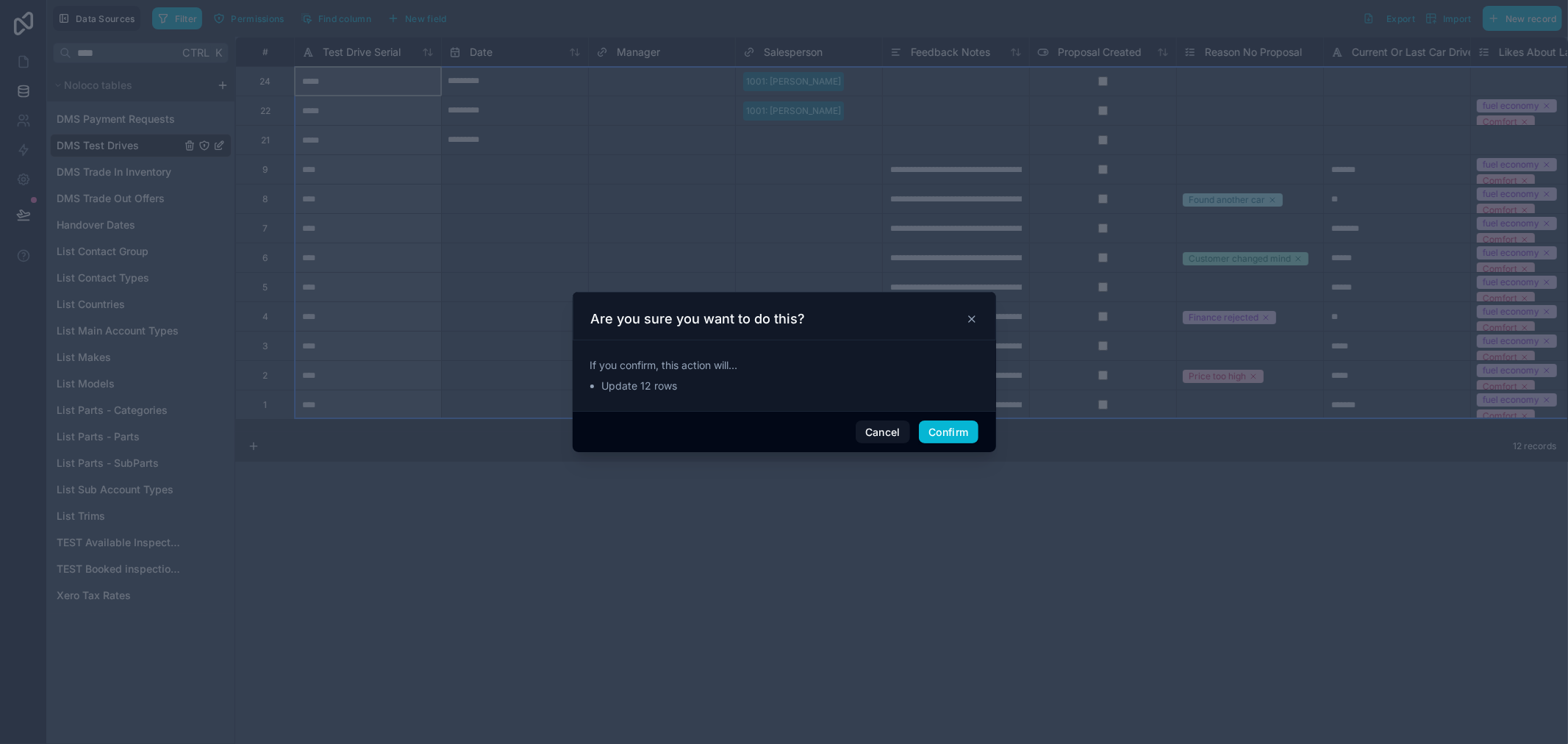
click at [974, 315] on icon at bounding box center [971, 319] width 12 height 12
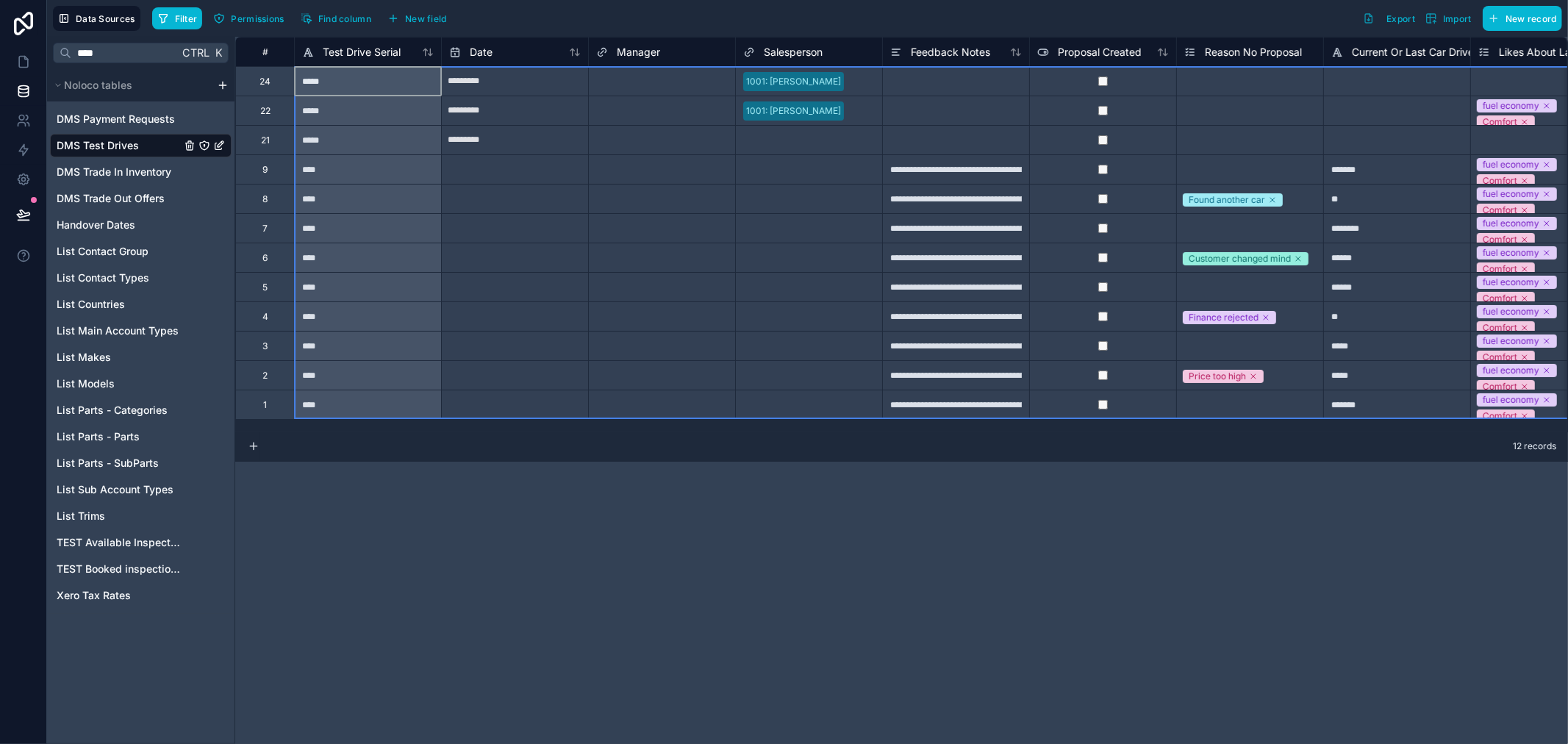
click at [266, 55] on div "#" at bounding box center [265, 52] width 36 height 11
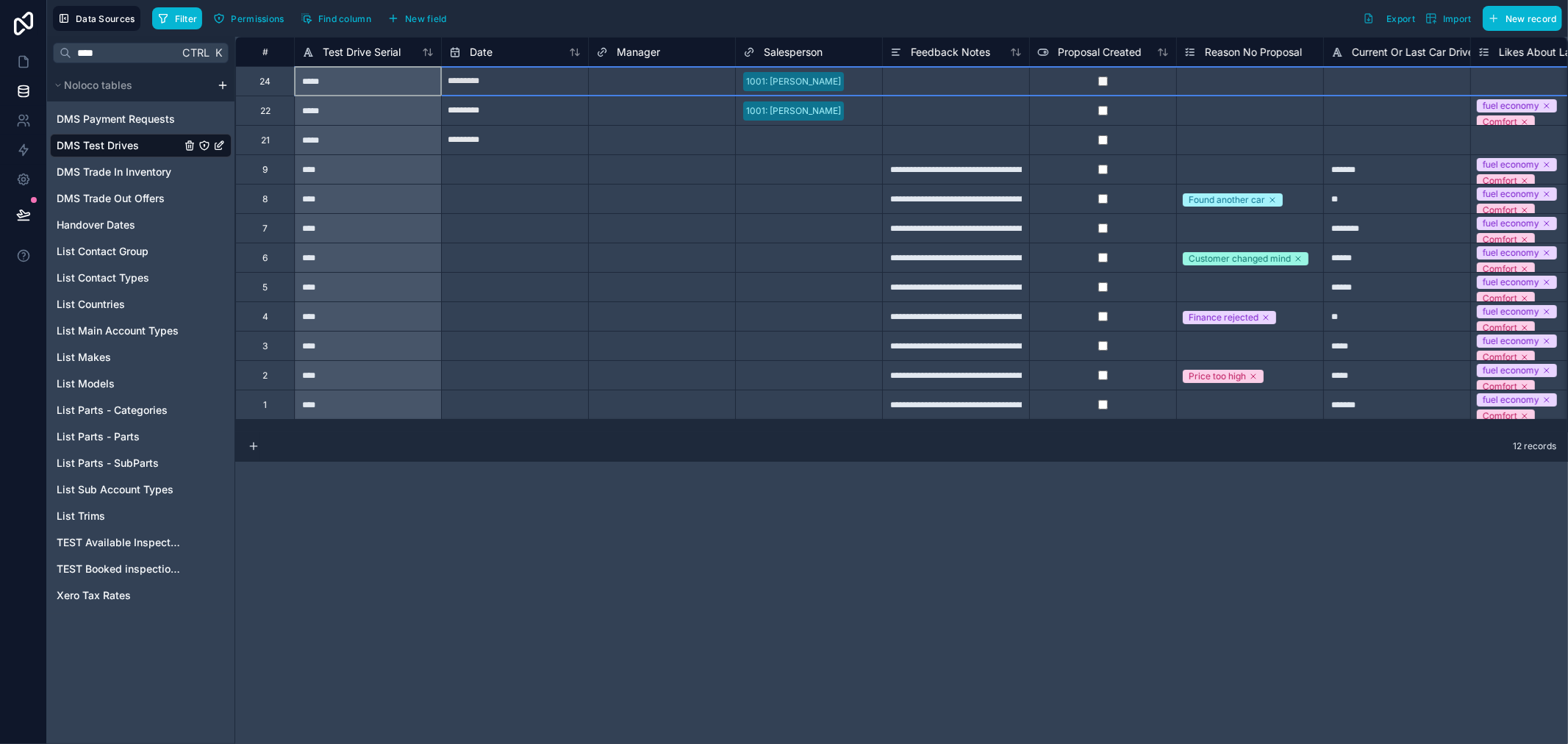
click at [272, 84] on div "24" at bounding box center [265, 81] width 59 height 29
click at [258, 85] on div "24" at bounding box center [265, 81] width 59 height 29
click at [262, 78] on div "24" at bounding box center [265, 81] width 11 height 12
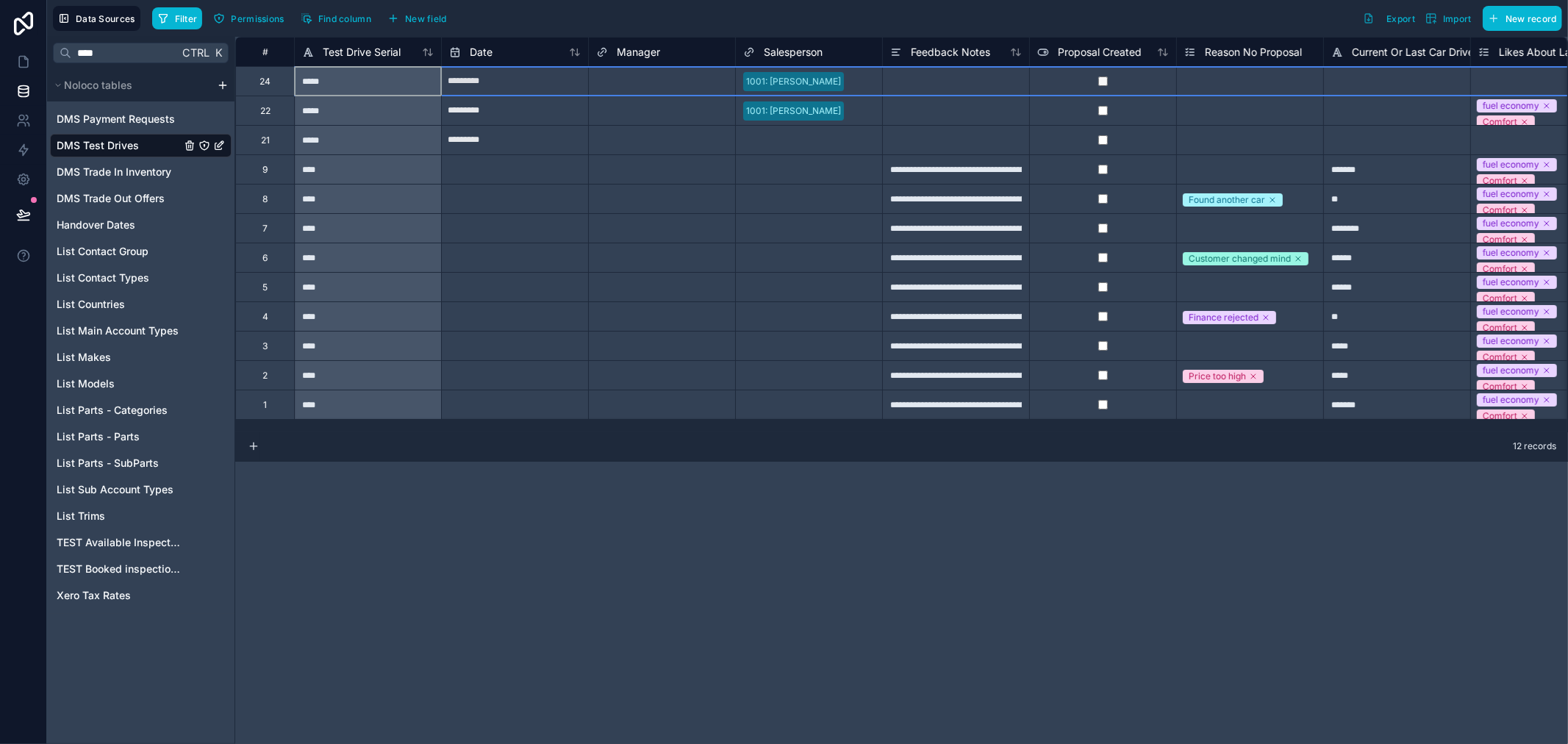
click at [262, 78] on div "24" at bounding box center [265, 81] width 11 height 12
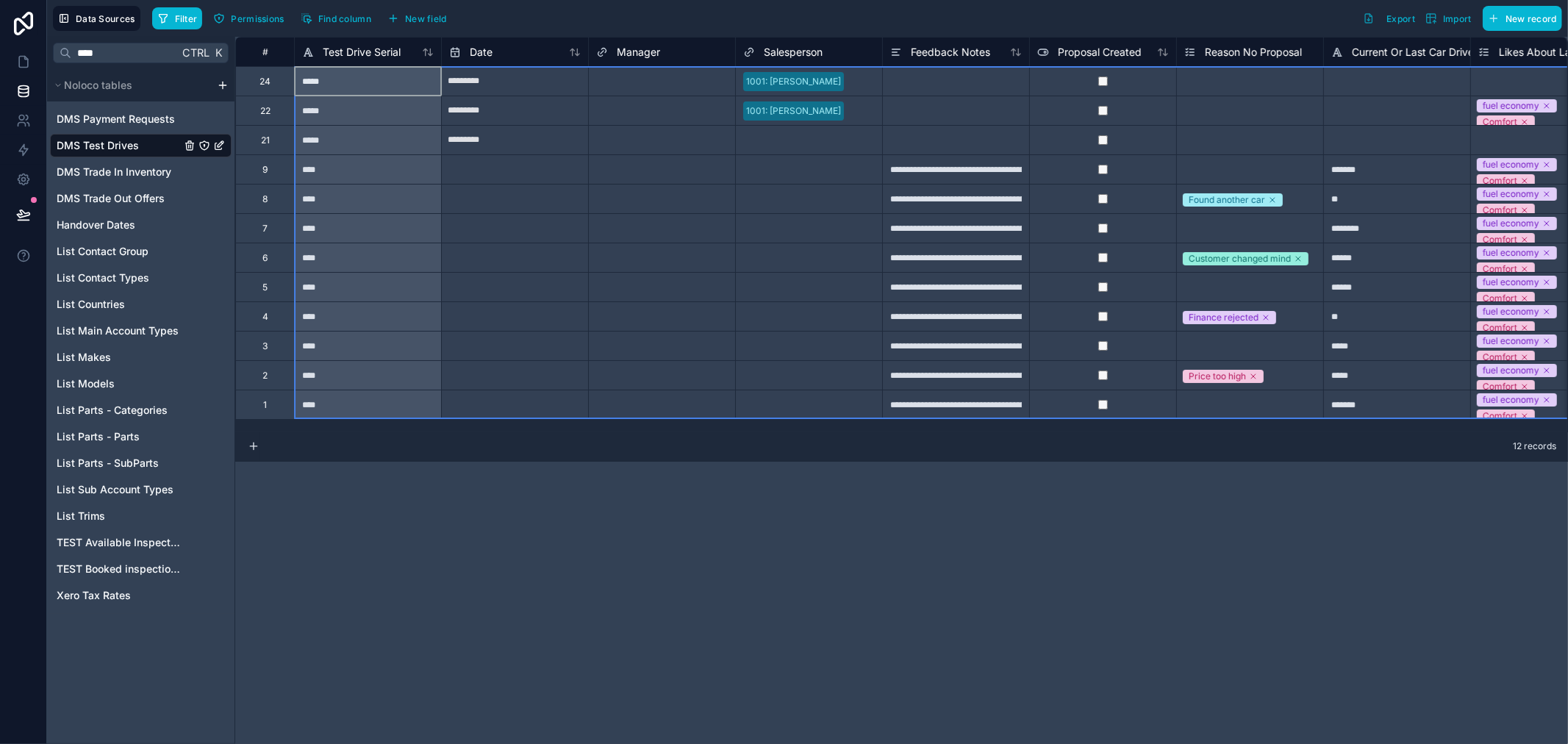
click at [262, 53] on div "#" at bounding box center [265, 52] width 36 height 11
click at [262, 88] on div "24" at bounding box center [265, 81] width 59 height 29
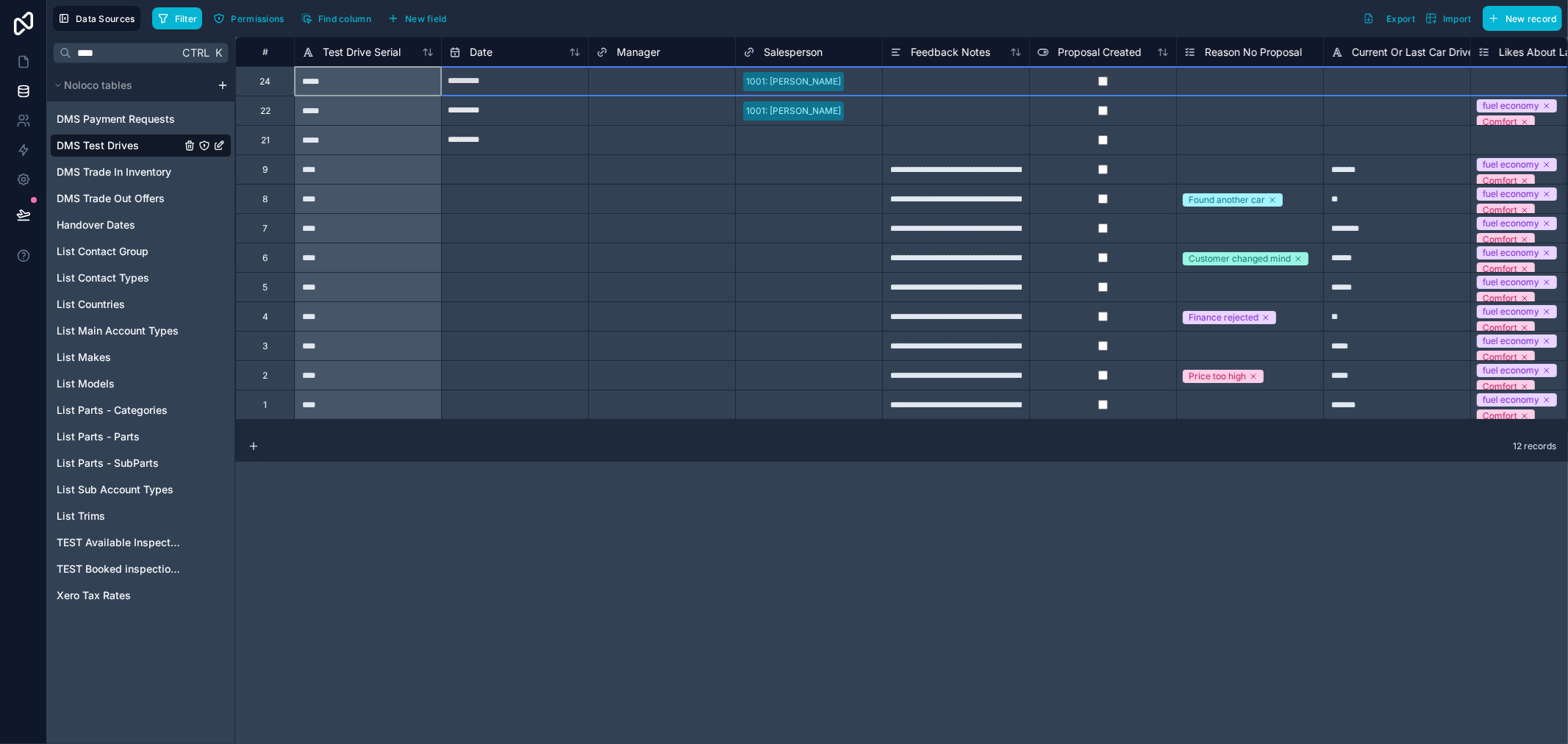
click at [326, 77] on div "*****" at bounding box center [367, 81] width 147 height 29
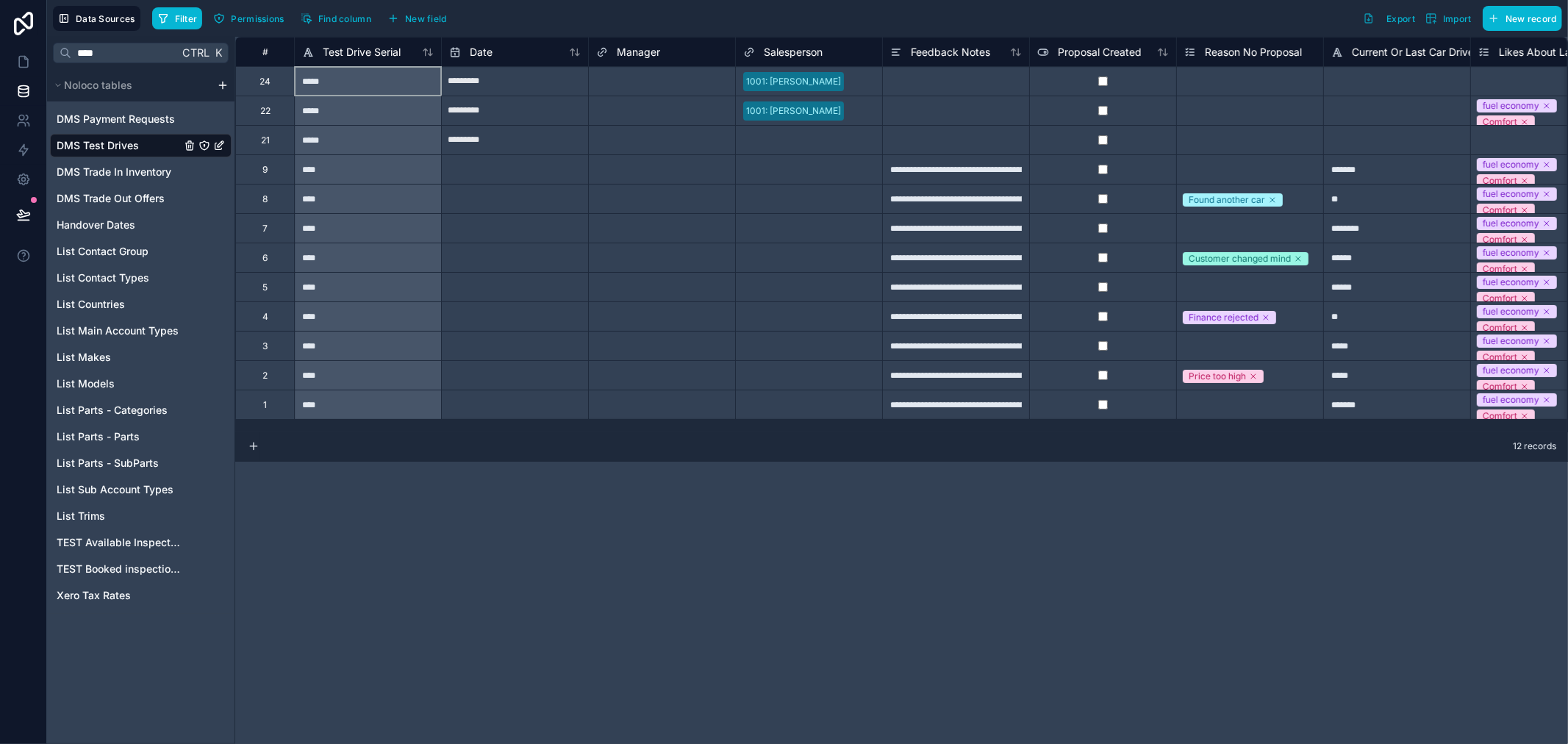
click at [390, 410] on div "****" at bounding box center [367, 404] width 147 height 29
drag, startPoint x: 390, startPoint y: 410, endPoint x: 414, endPoint y: 472, distance: 66.5
click at [414, 472] on div "Delete rows 1 to 12" at bounding box center [441, 471] width 101 height 16
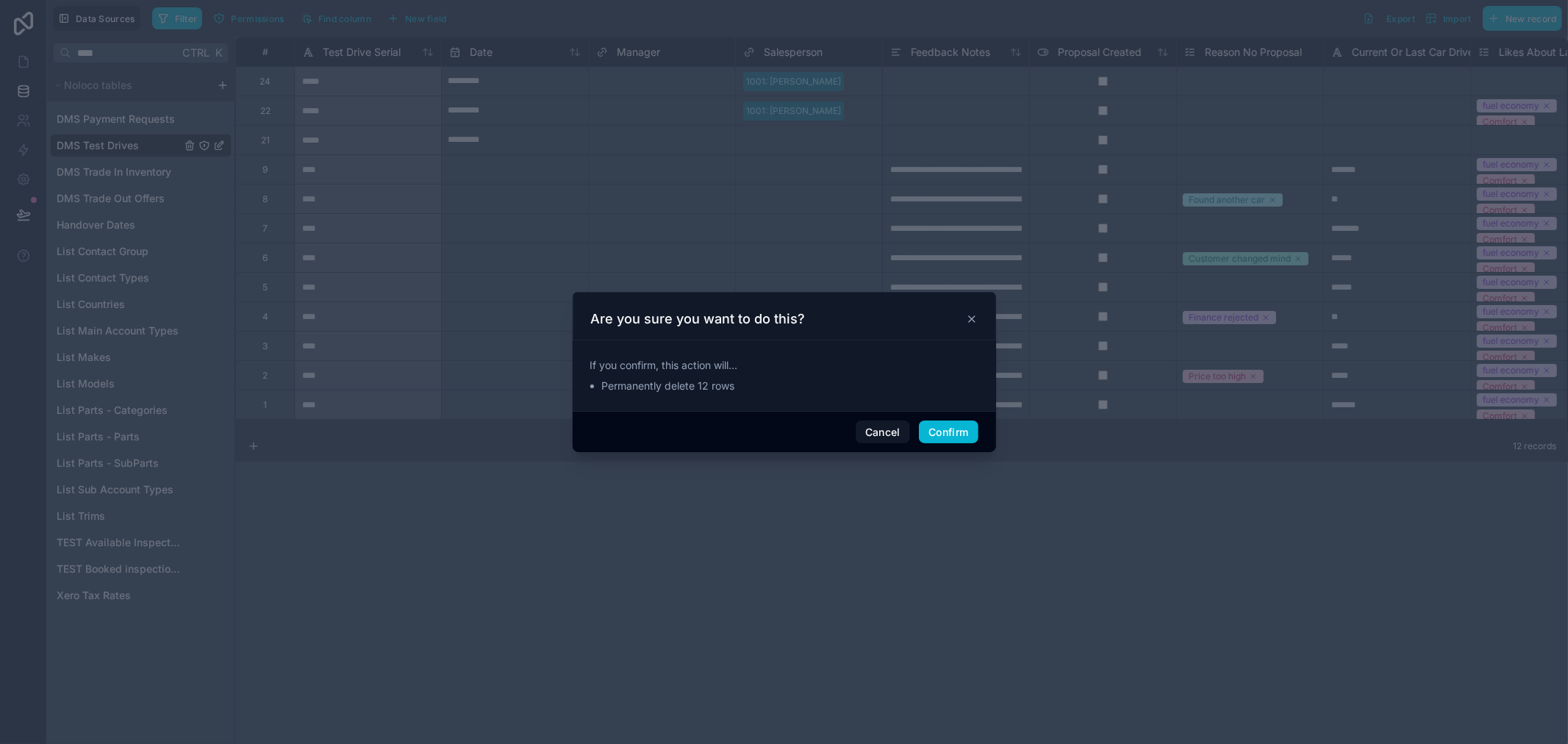
click at [944, 419] on div "Cancel Confirm" at bounding box center [784, 432] width 423 height 42
click at [943, 427] on button "Confirm" at bounding box center [948, 432] width 59 height 24
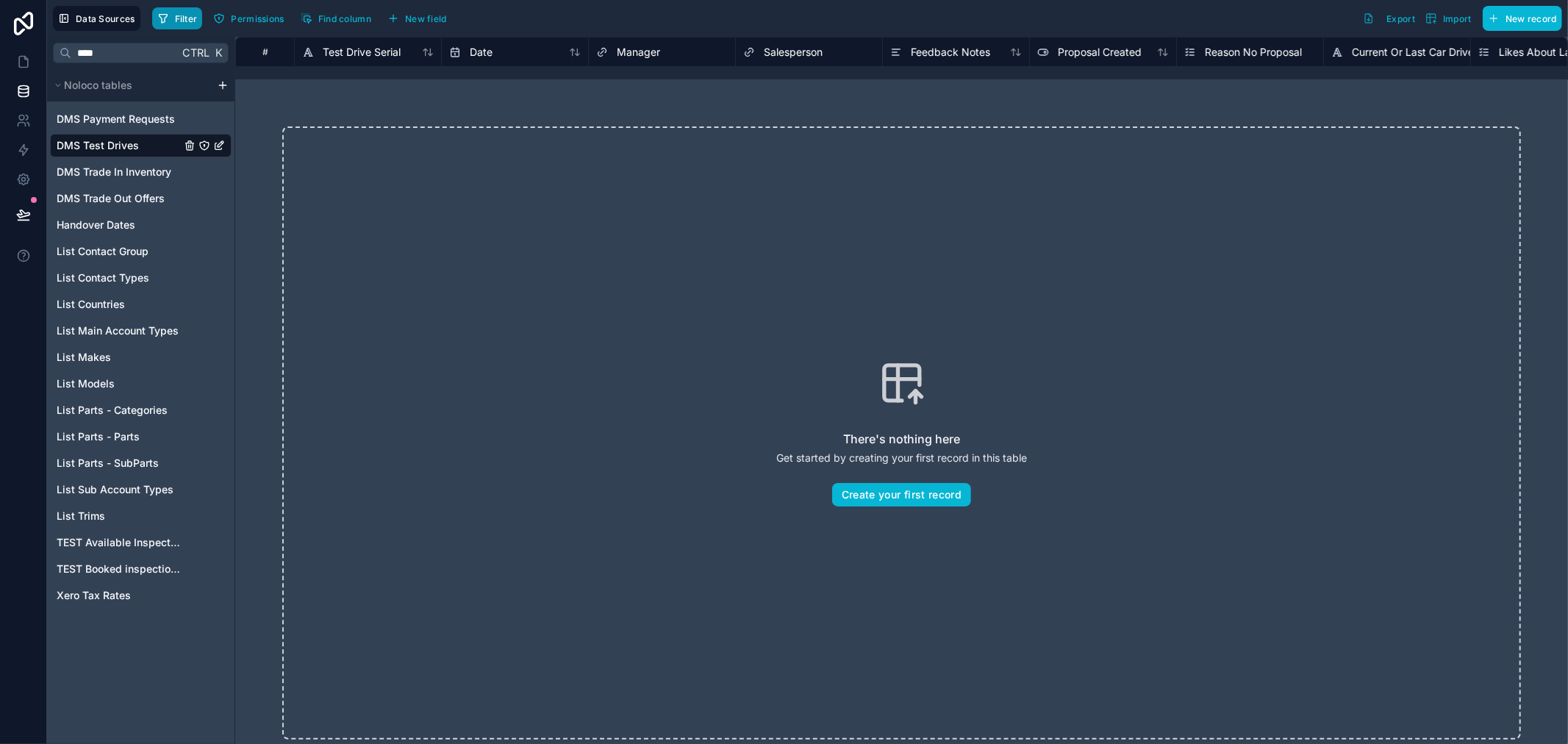
click at [165, 12] on icon "button" at bounding box center [162, 18] width 12 height 12
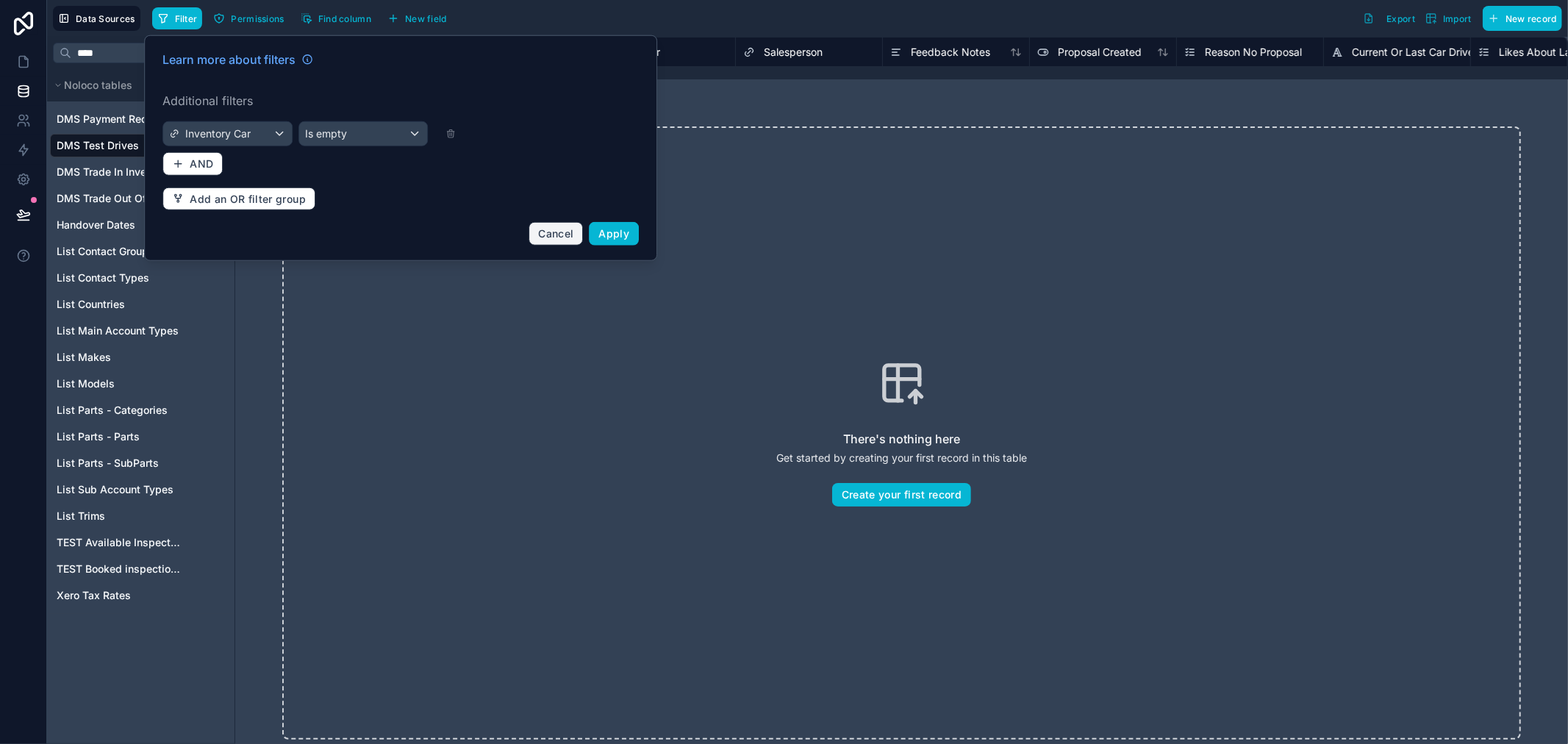
click at [564, 237] on span "Cancel" at bounding box center [556, 233] width 35 height 12
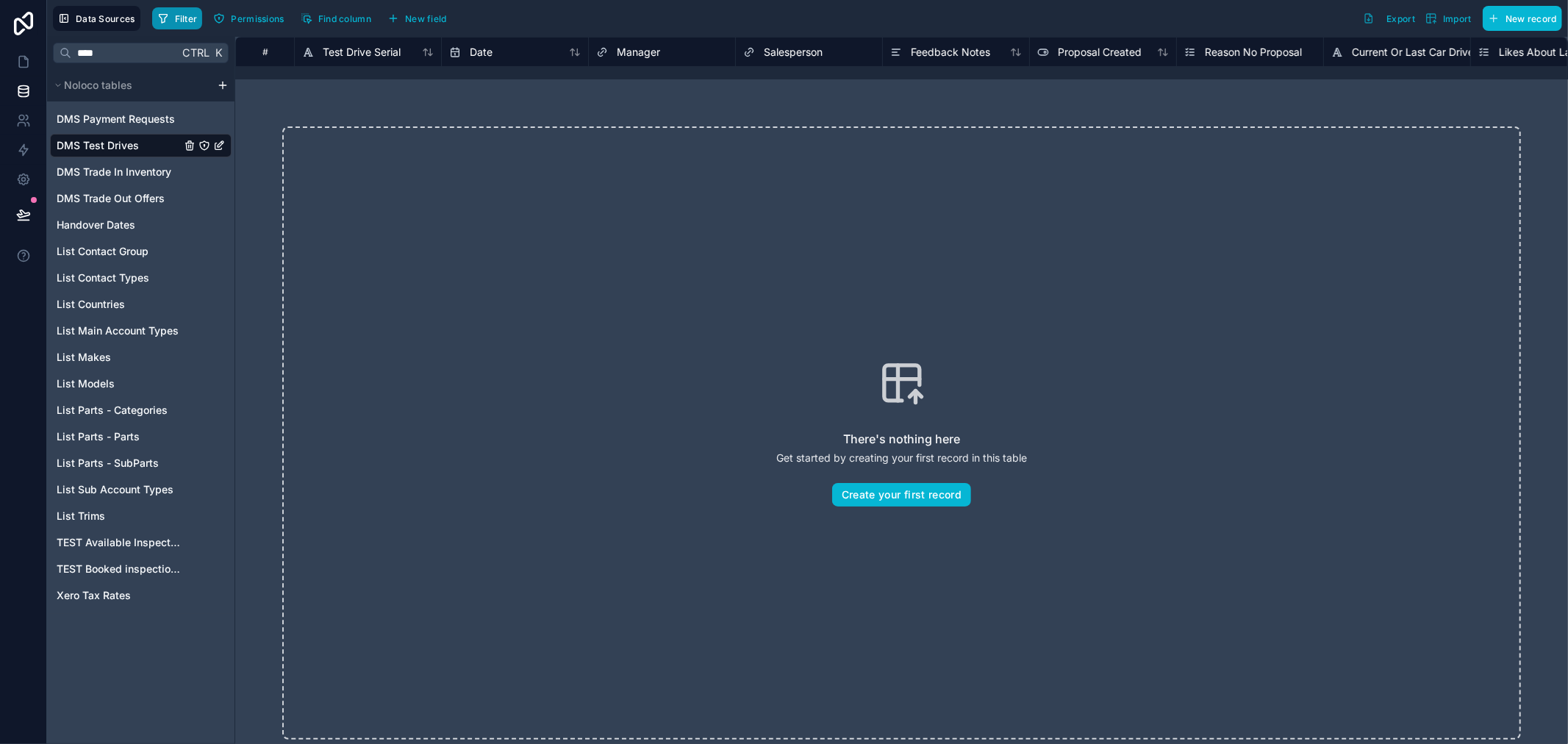
click at [174, 29] on button "Filter" at bounding box center [178, 18] width 51 height 22
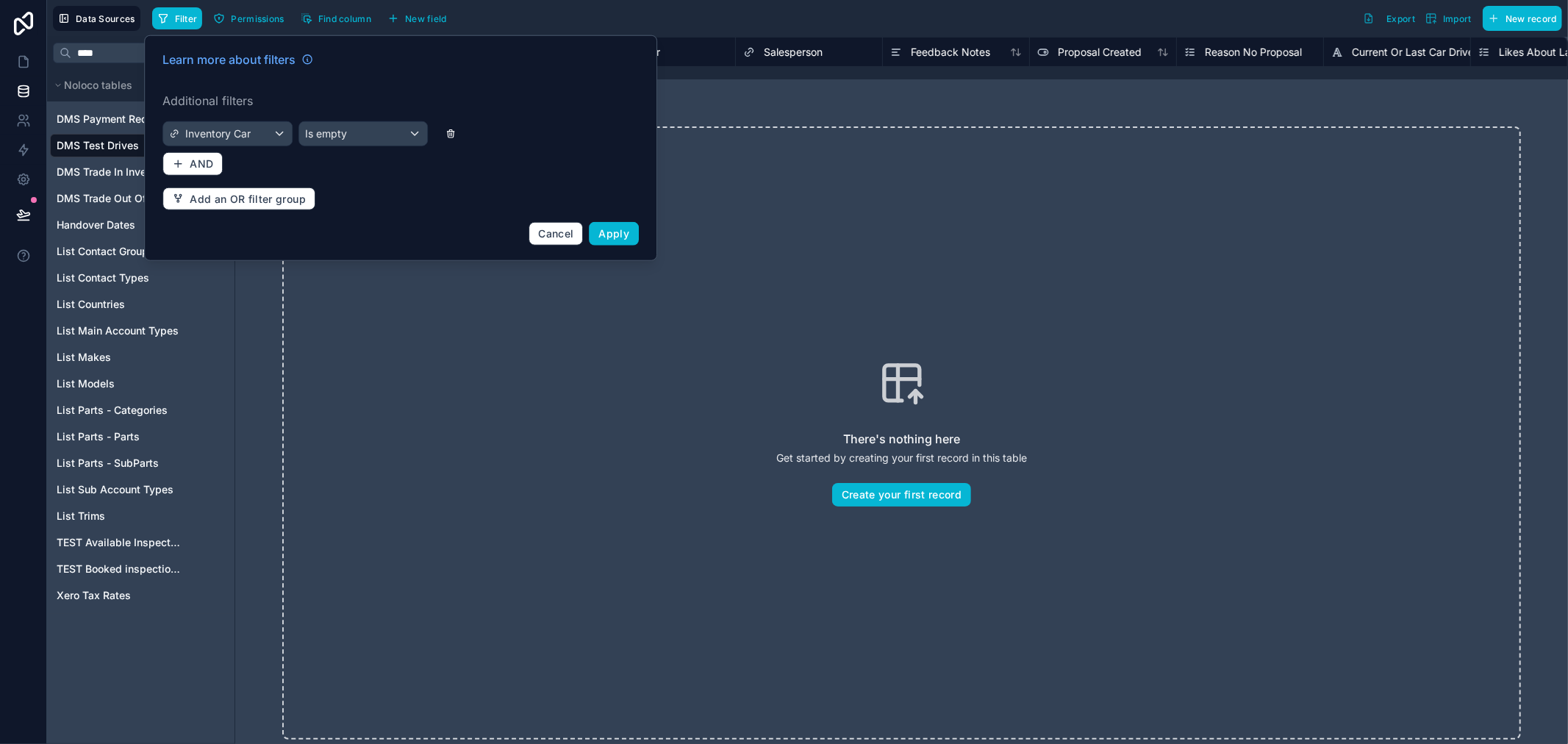
click at [456, 138] on icon at bounding box center [451, 133] width 10 height 10
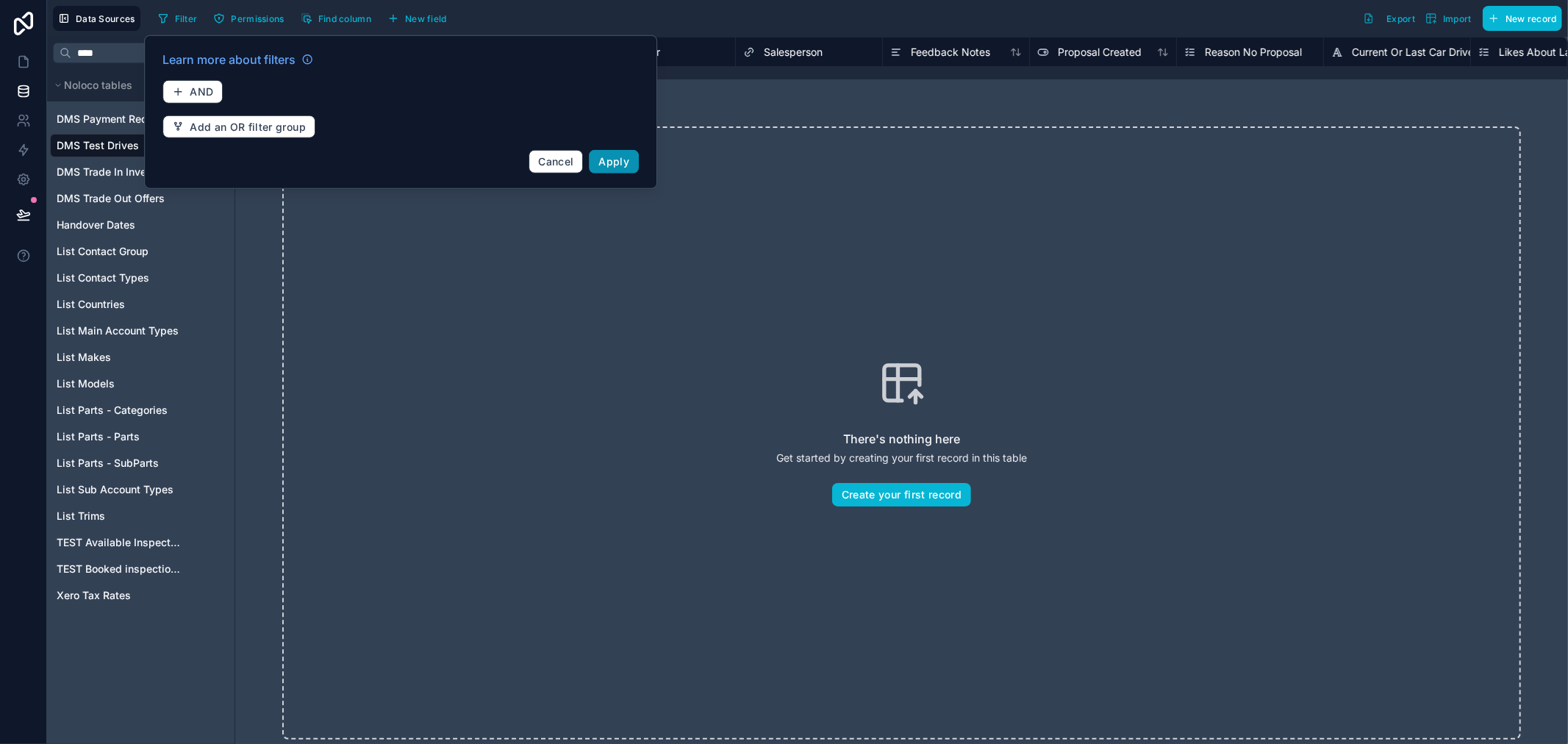
click at [625, 166] on span "Apply" at bounding box center [614, 162] width 31 height 12
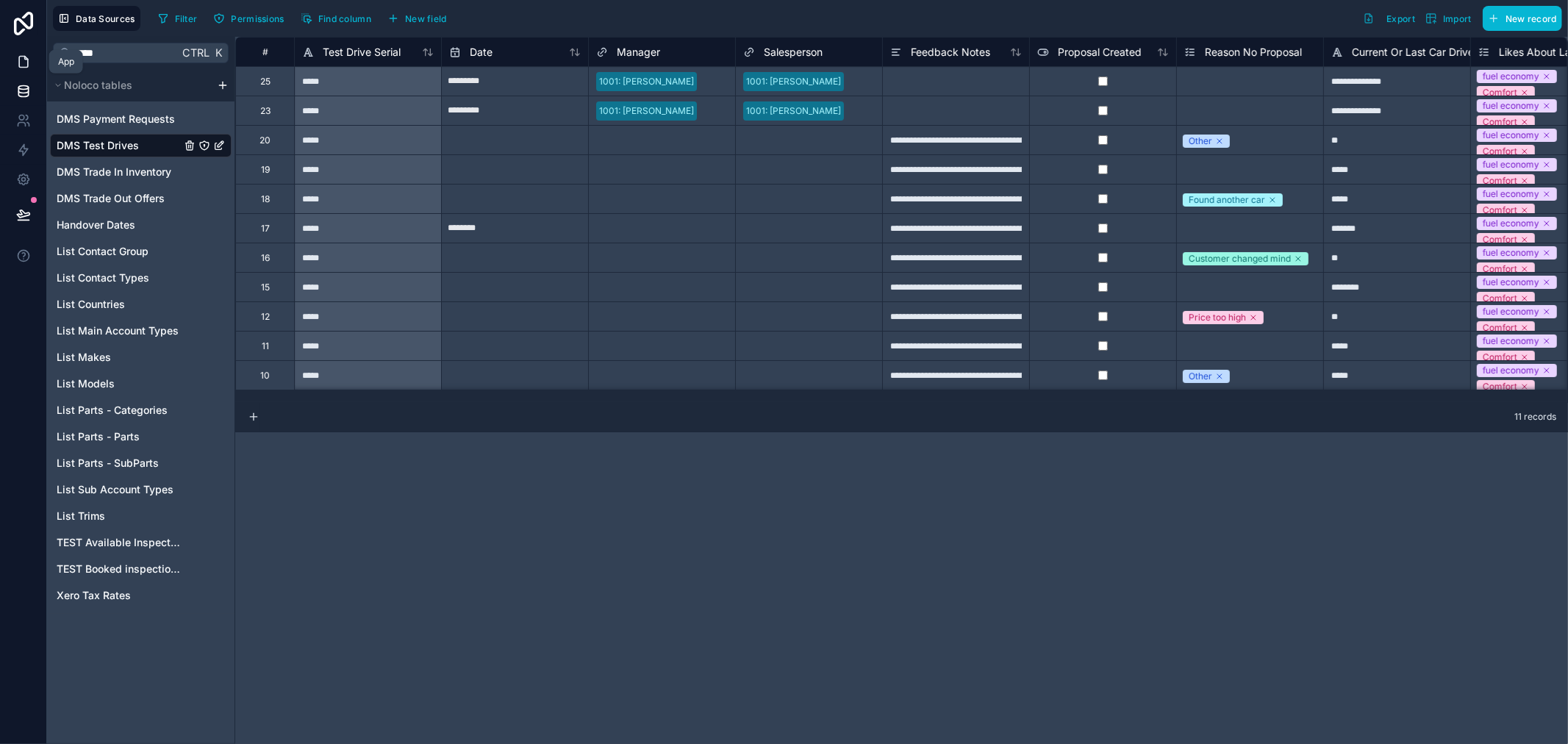
click at [25, 53] on link at bounding box center [23, 62] width 46 height 29
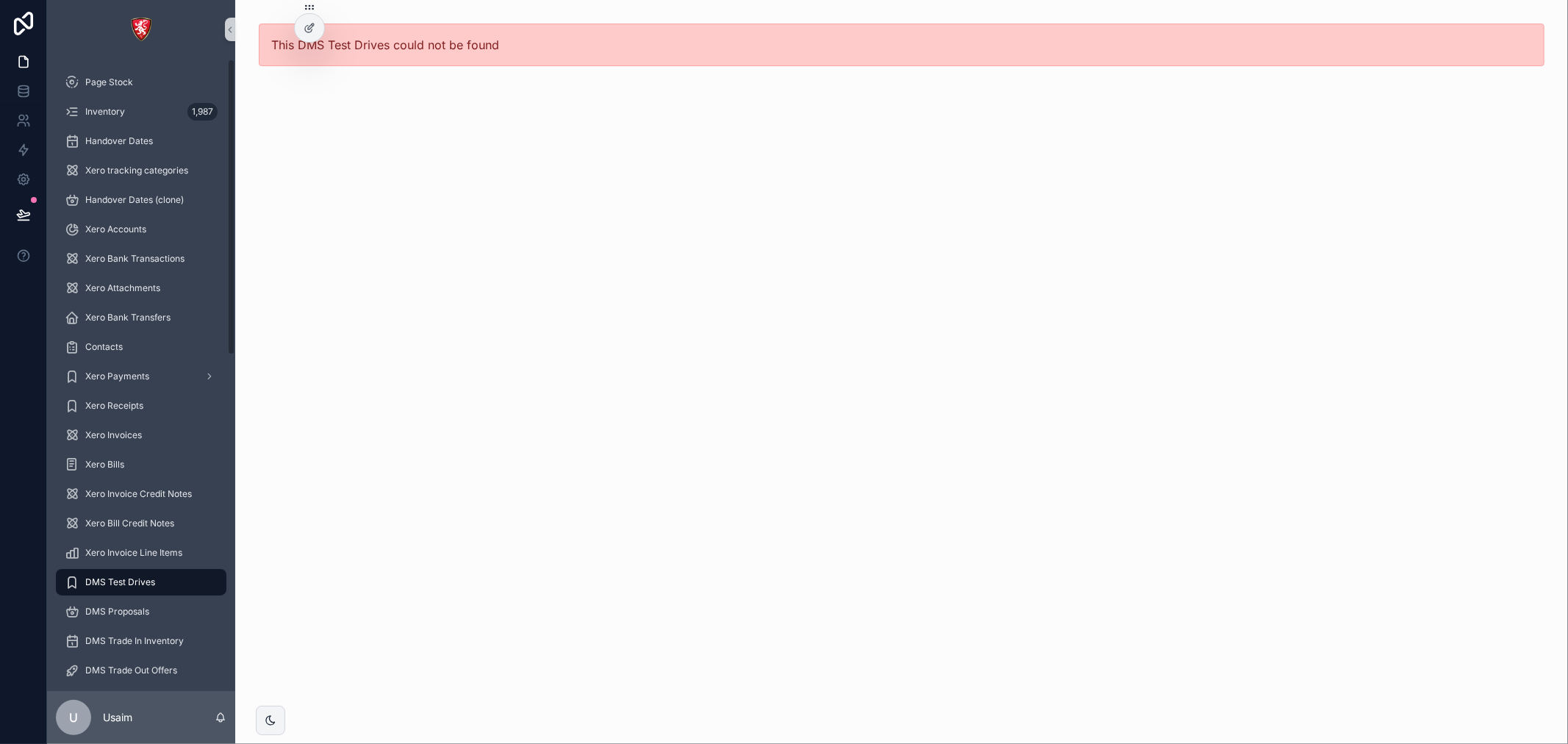
click at [148, 582] on span "DMS Test Drives" at bounding box center [120, 582] width 70 height 12
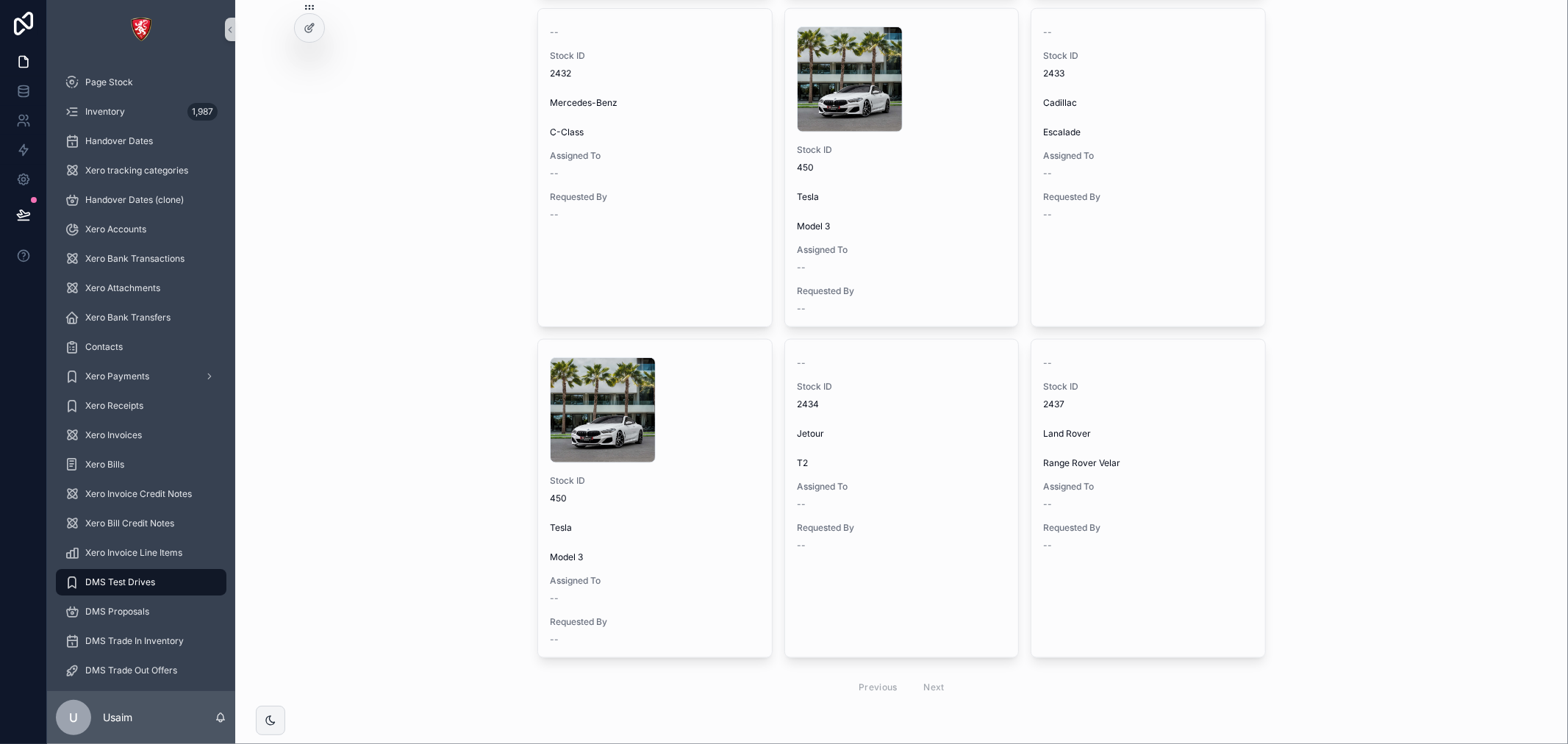
scroll to position [1141, 0]
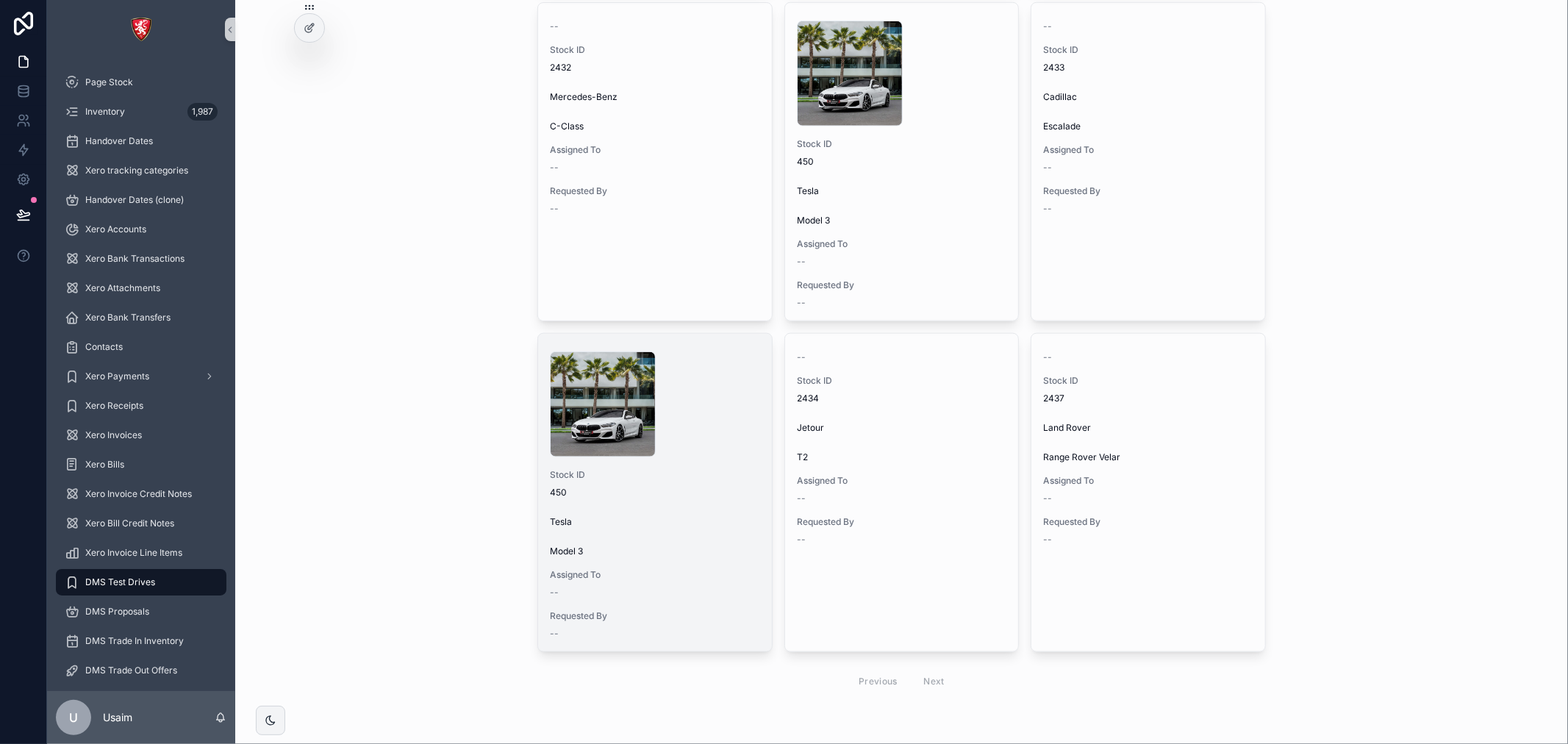
click at [652, 520] on div "Tesla" at bounding box center [654, 522] width 210 height 12
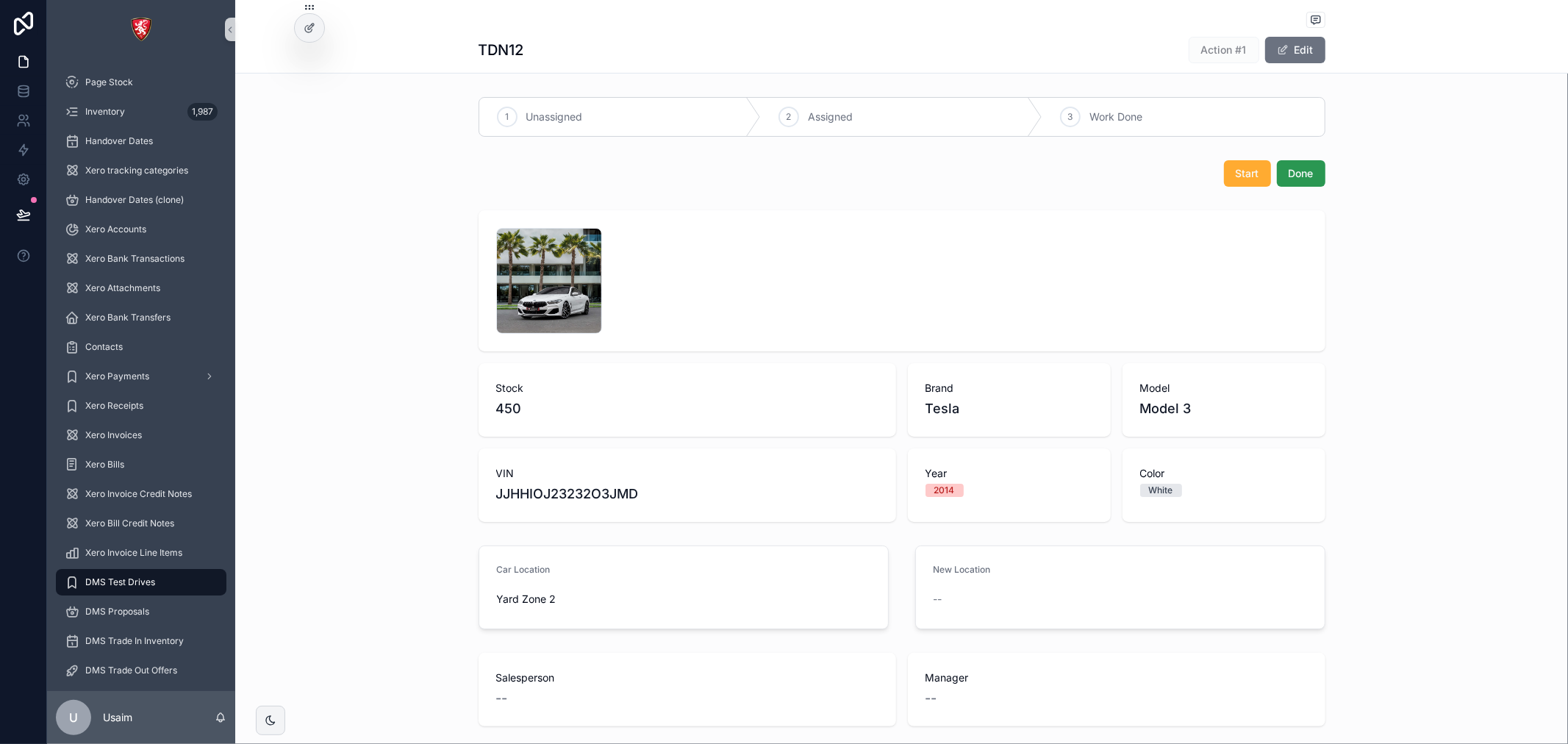
click at [1282, 162] on button "Done" at bounding box center [1301, 173] width 48 height 26
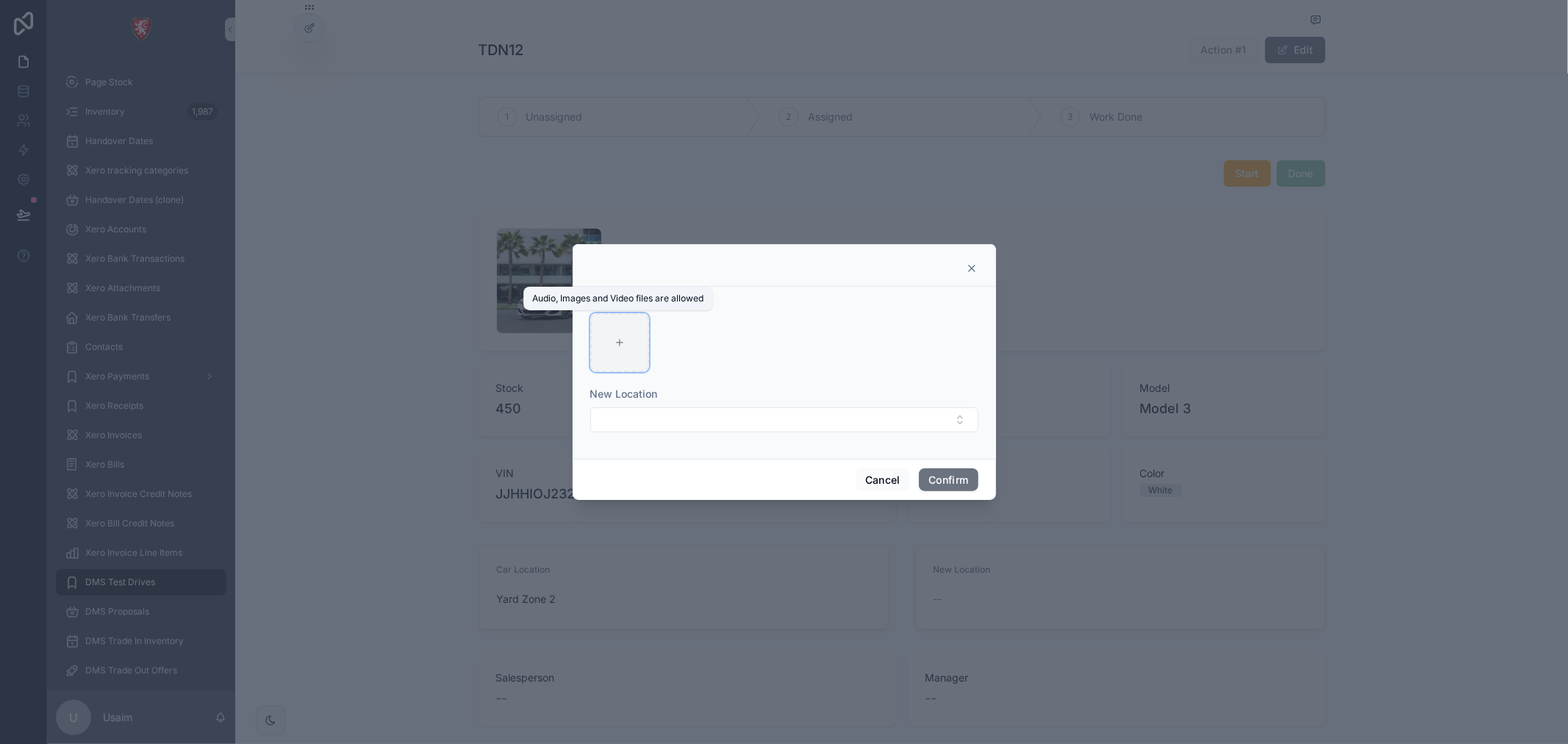
click at [624, 353] on div at bounding box center [620, 342] width 59 height 58
type input "**********"
click at [638, 422] on button "Select Button" at bounding box center [784, 419] width 388 height 25
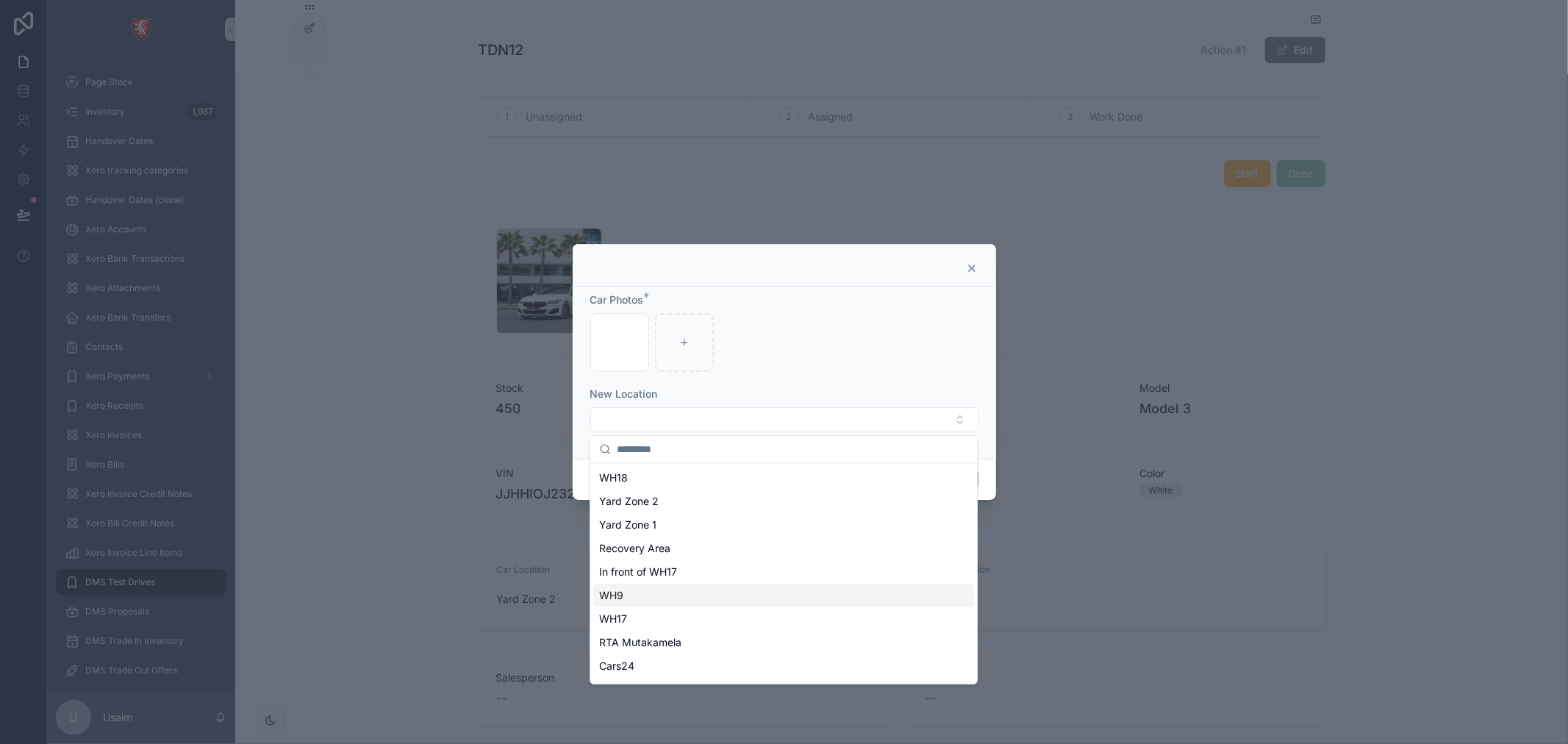
click at [644, 596] on div "WH9" at bounding box center [784, 595] width 381 height 24
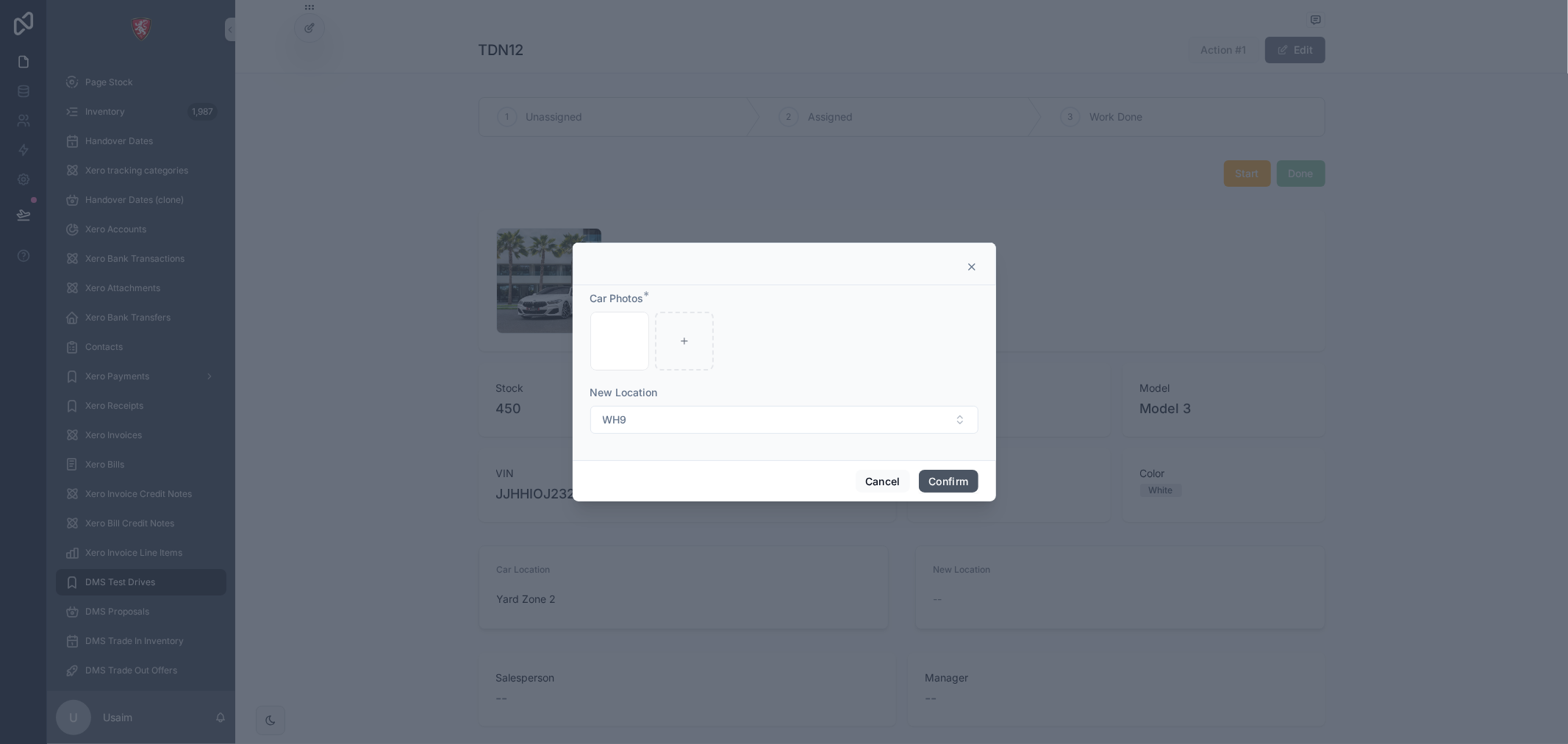
click at [947, 482] on button "Confirm" at bounding box center [948, 481] width 59 height 24
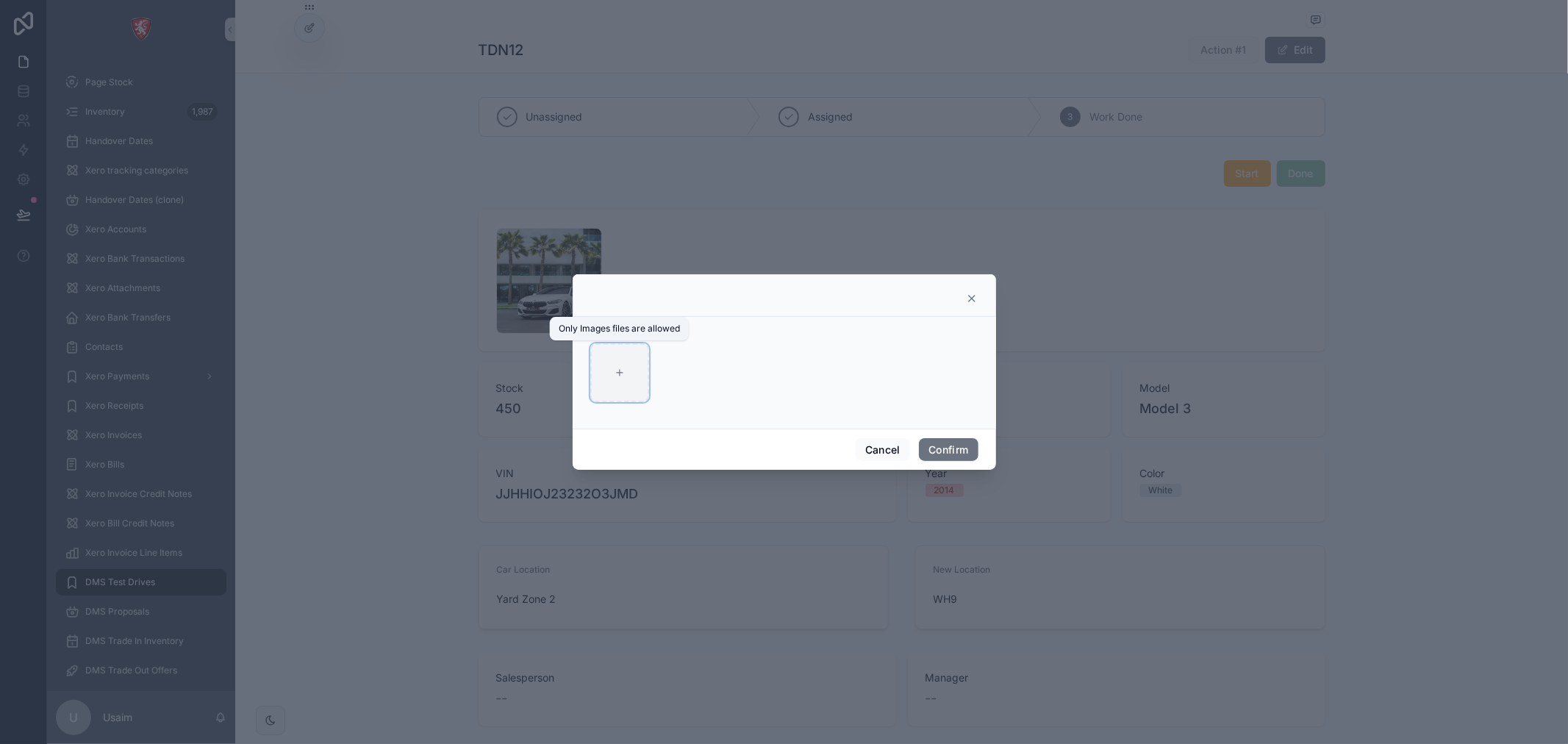
click at [614, 359] on div at bounding box center [620, 372] width 59 height 58
type input "**********"
click at [942, 450] on button "Confirm" at bounding box center [948, 449] width 59 height 24
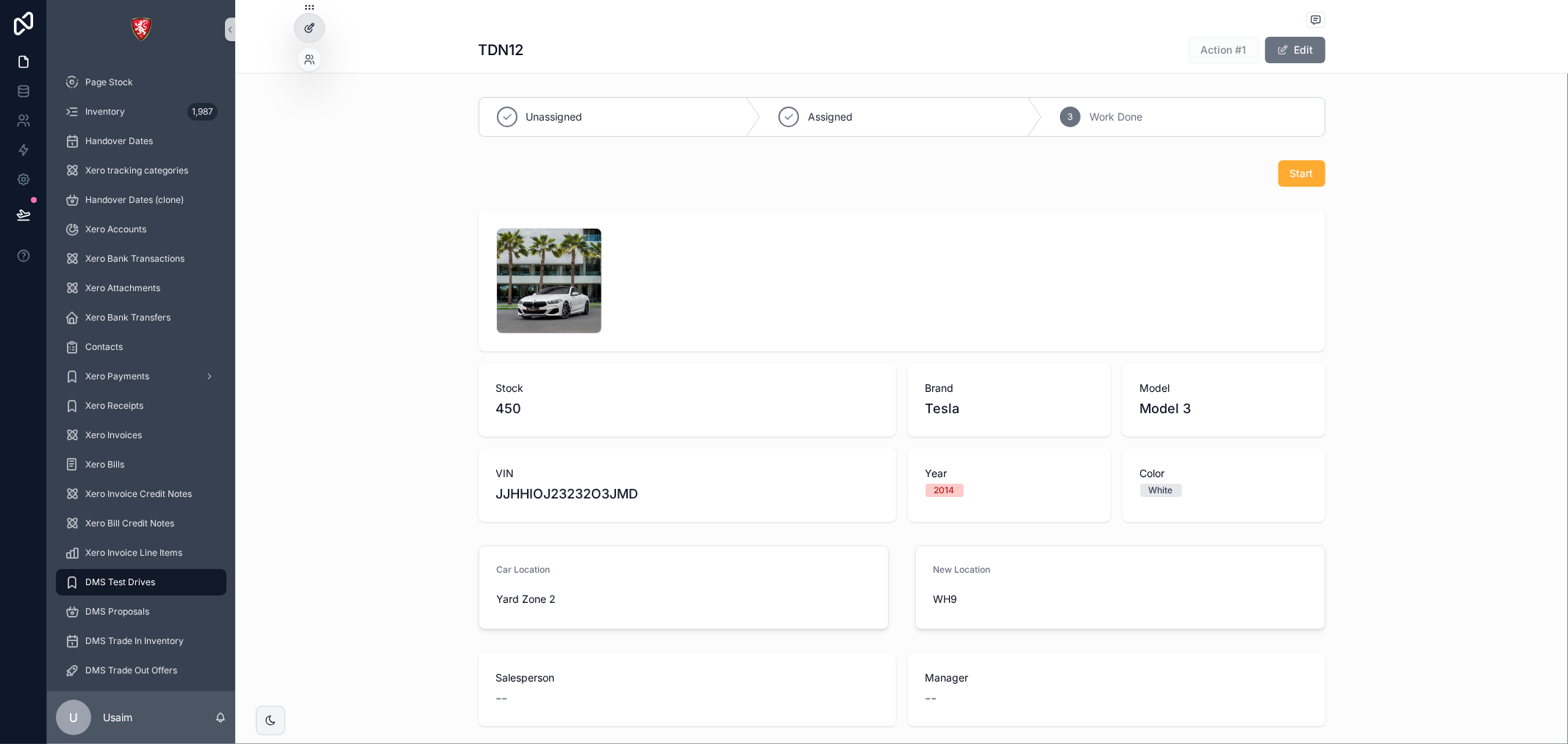
click at [305, 17] on div at bounding box center [309, 28] width 29 height 28
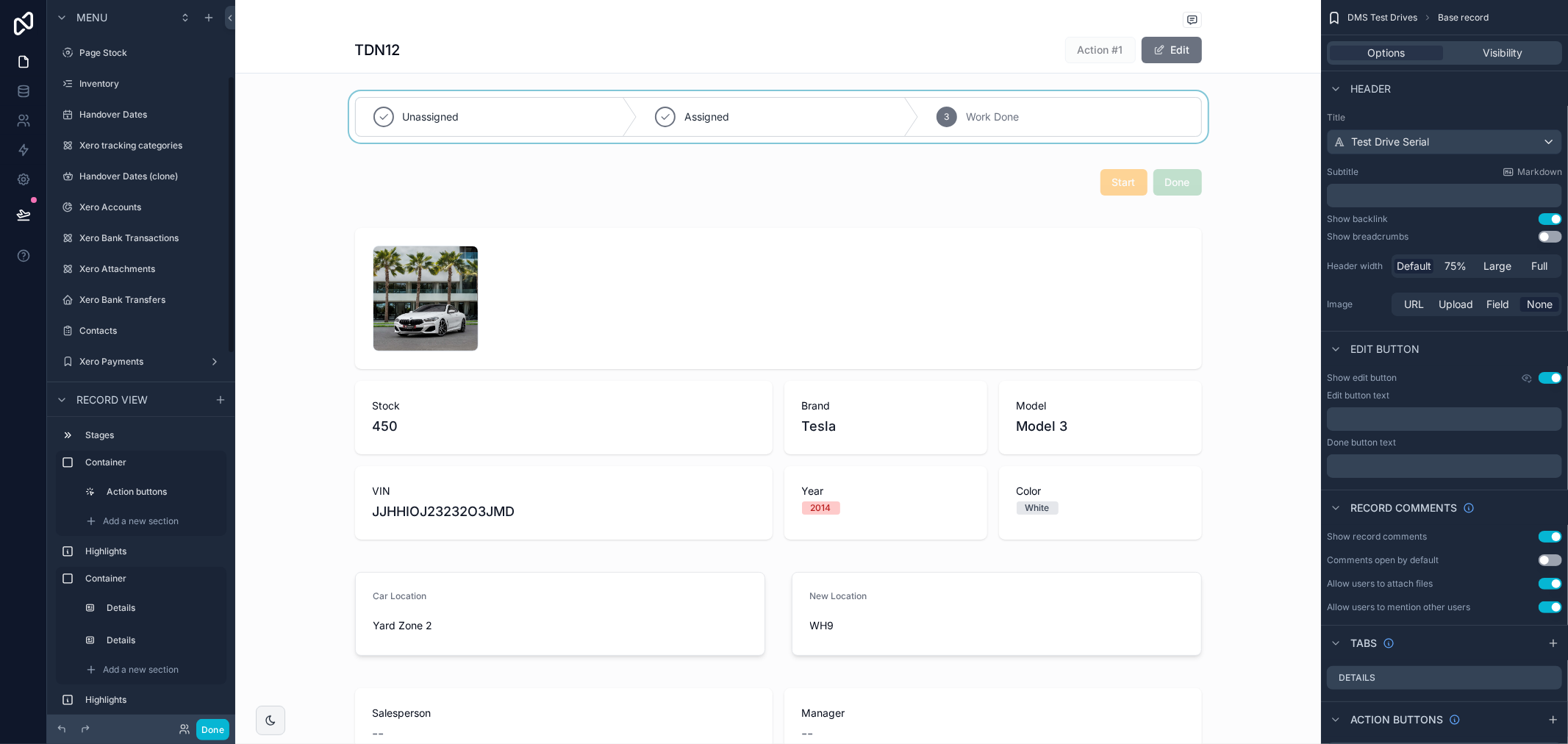
scroll to position [199, 0]
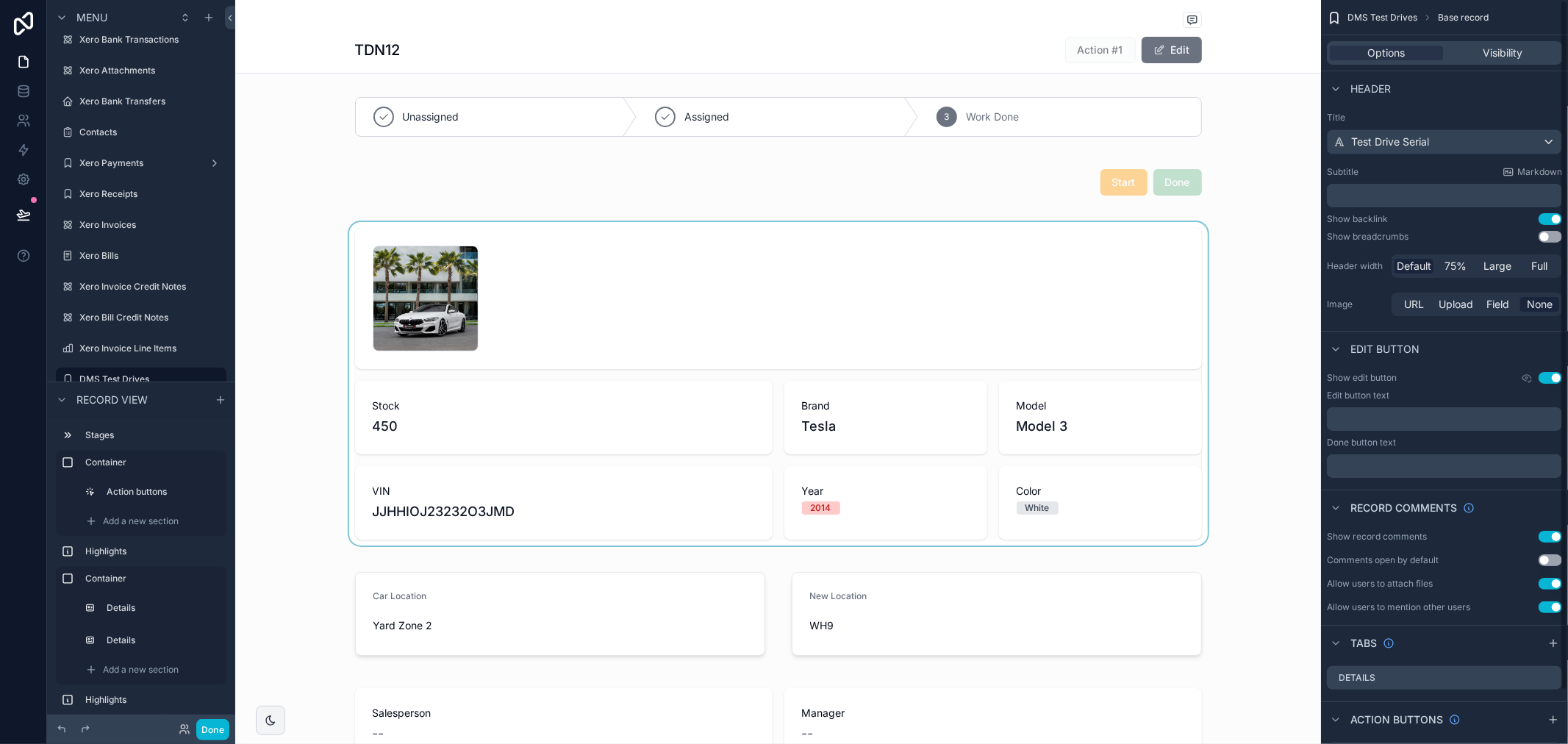
click at [824, 265] on div "scrollable content" at bounding box center [778, 383] width 1086 height 323
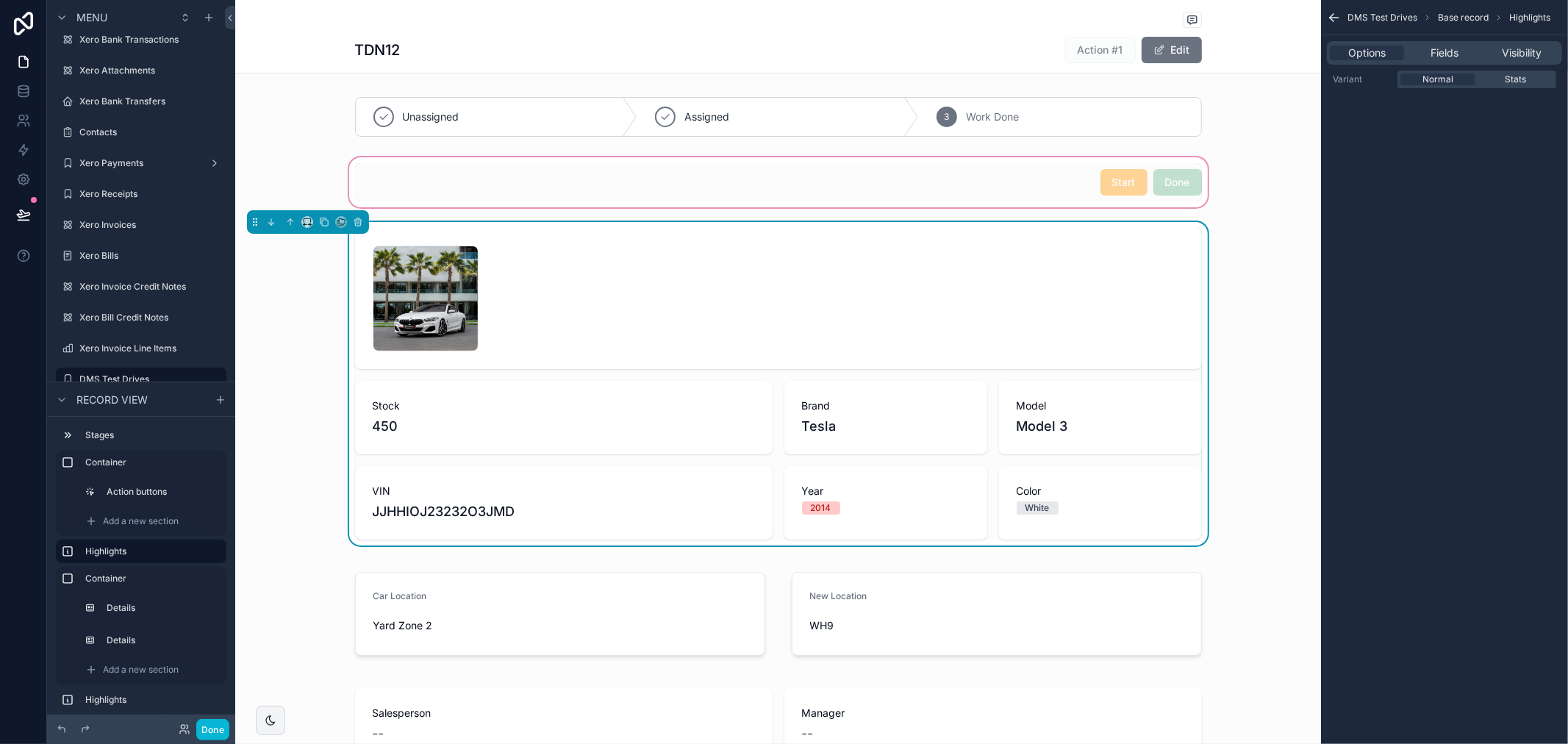
click at [1157, 187] on div "scrollable content" at bounding box center [778, 182] width 1086 height 56
click at [1157, 187] on div "scrollable content" at bounding box center [778, 182] width 864 height 38
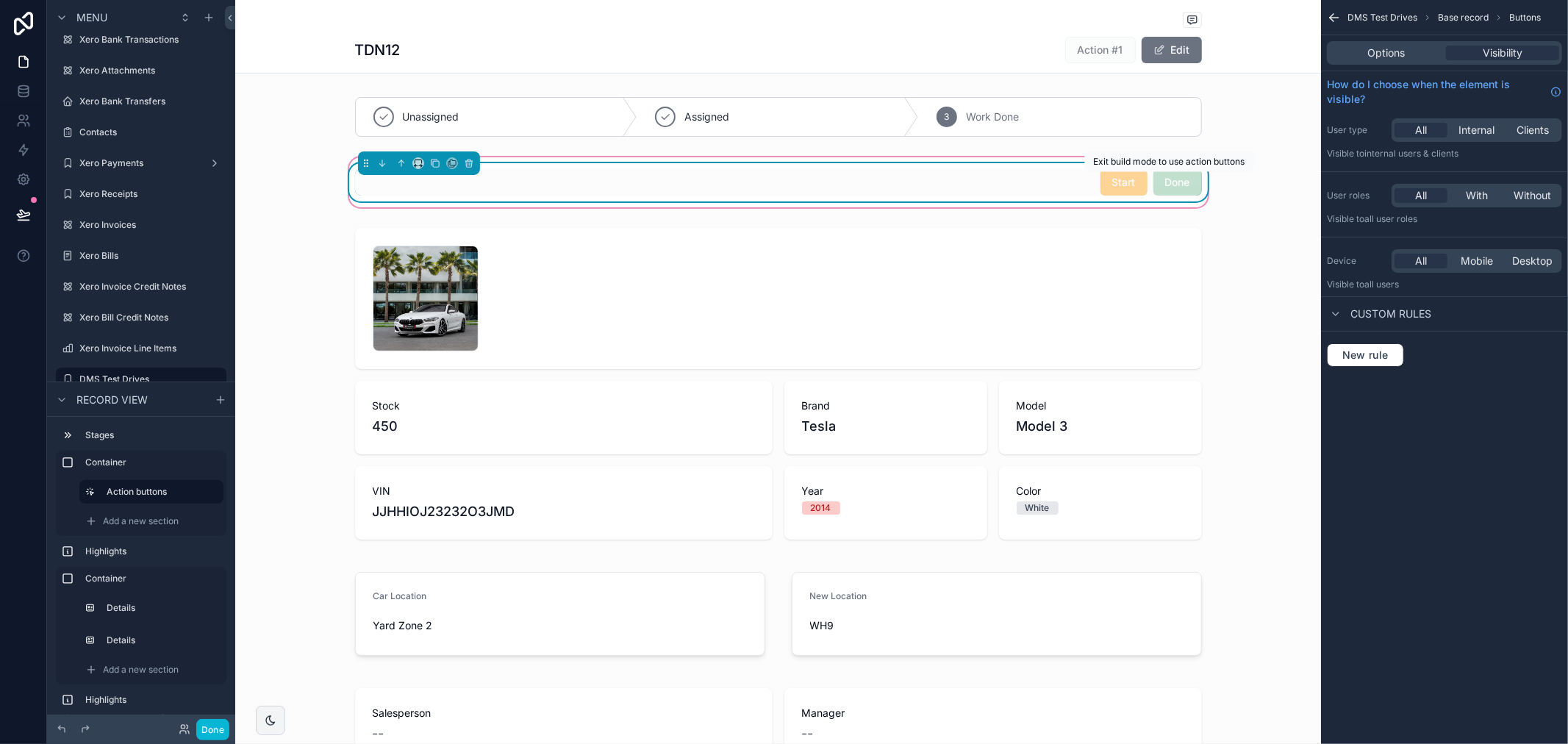
click at [1162, 192] on div "Done" at bounding box center [1178, 182] width 48 height 26
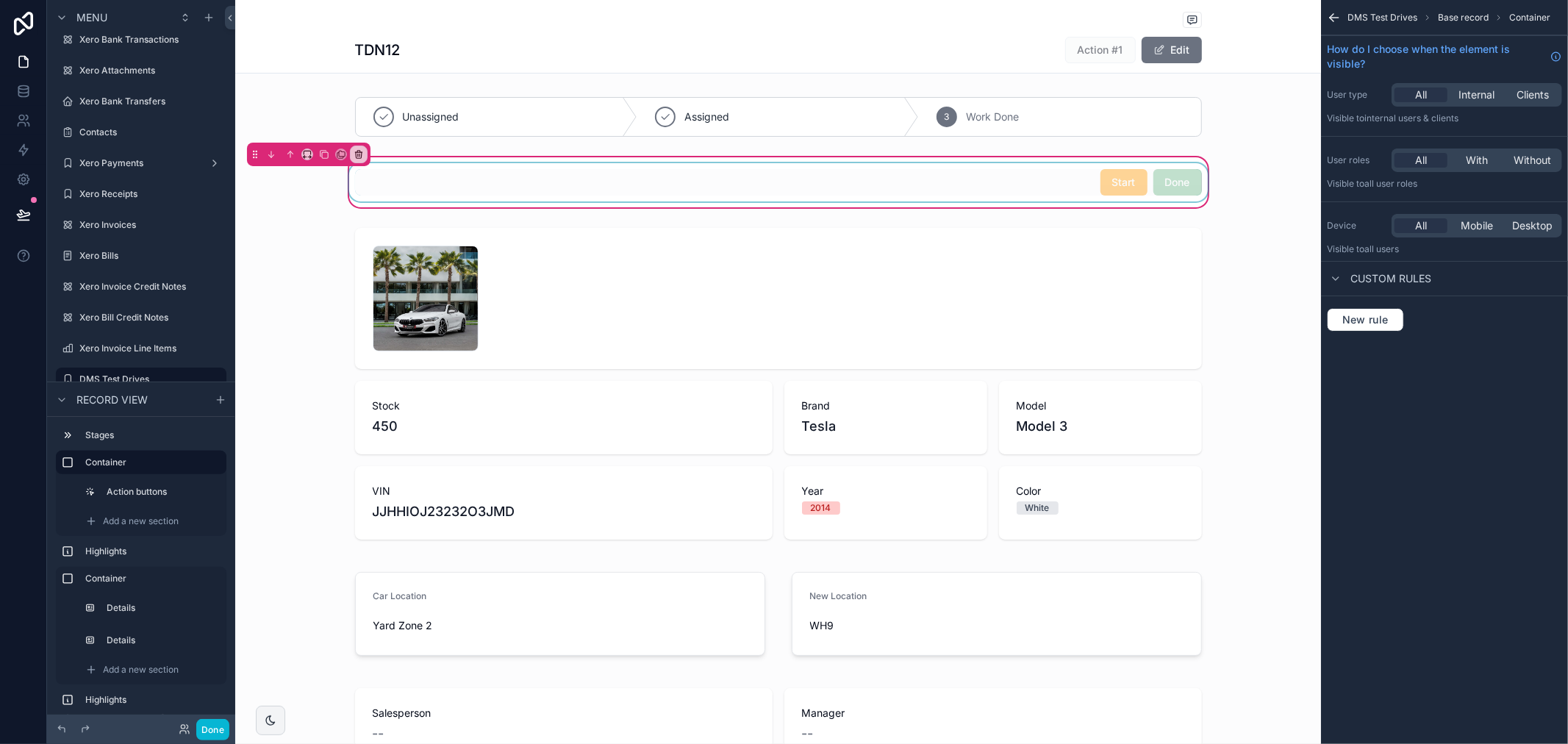
click at [1165, 192] on div "scrollable content" at bounding box center [778, 182] width 864 height 38
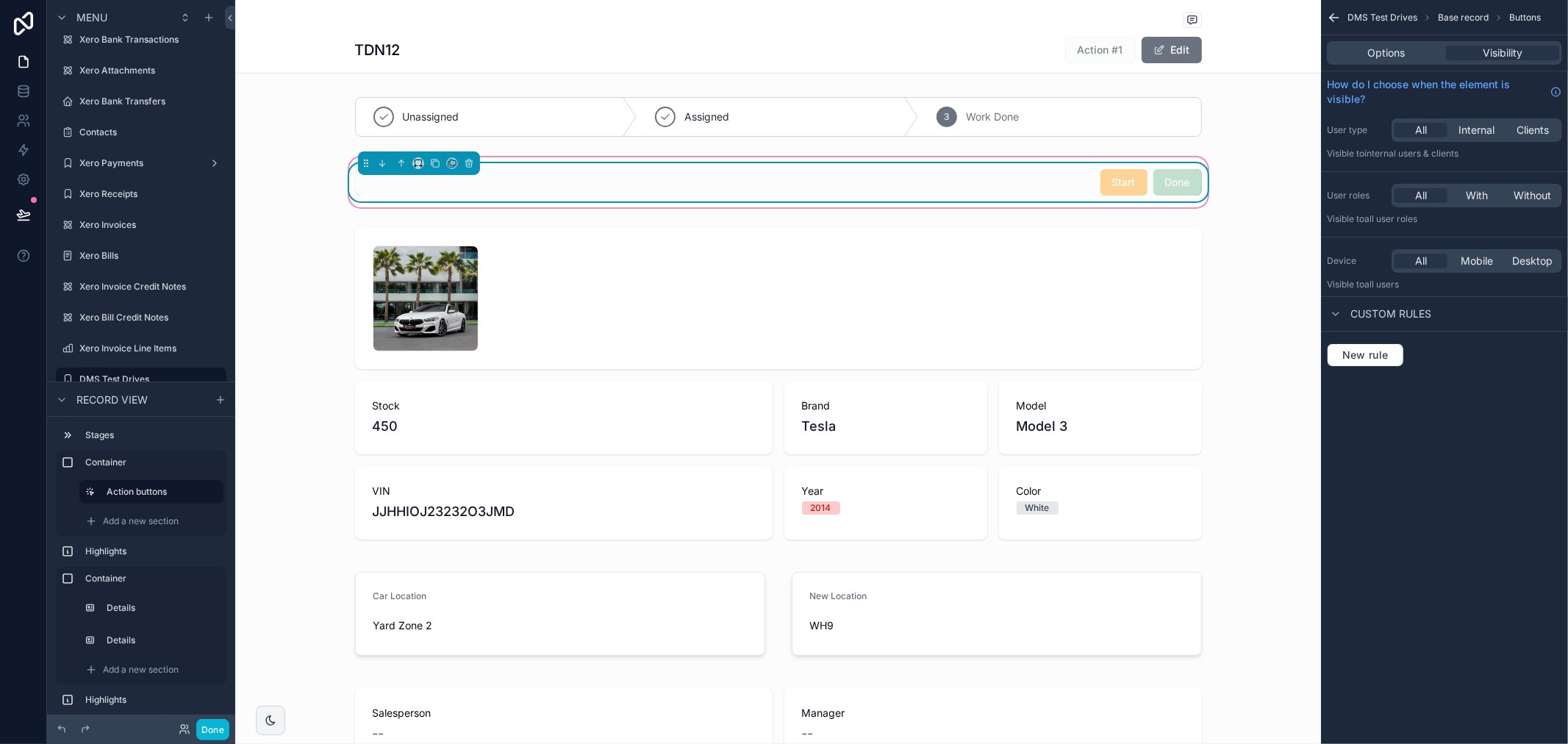
click at [1165, 189] on div "Done" at bounding box center [1178, 182] width 48 height 26
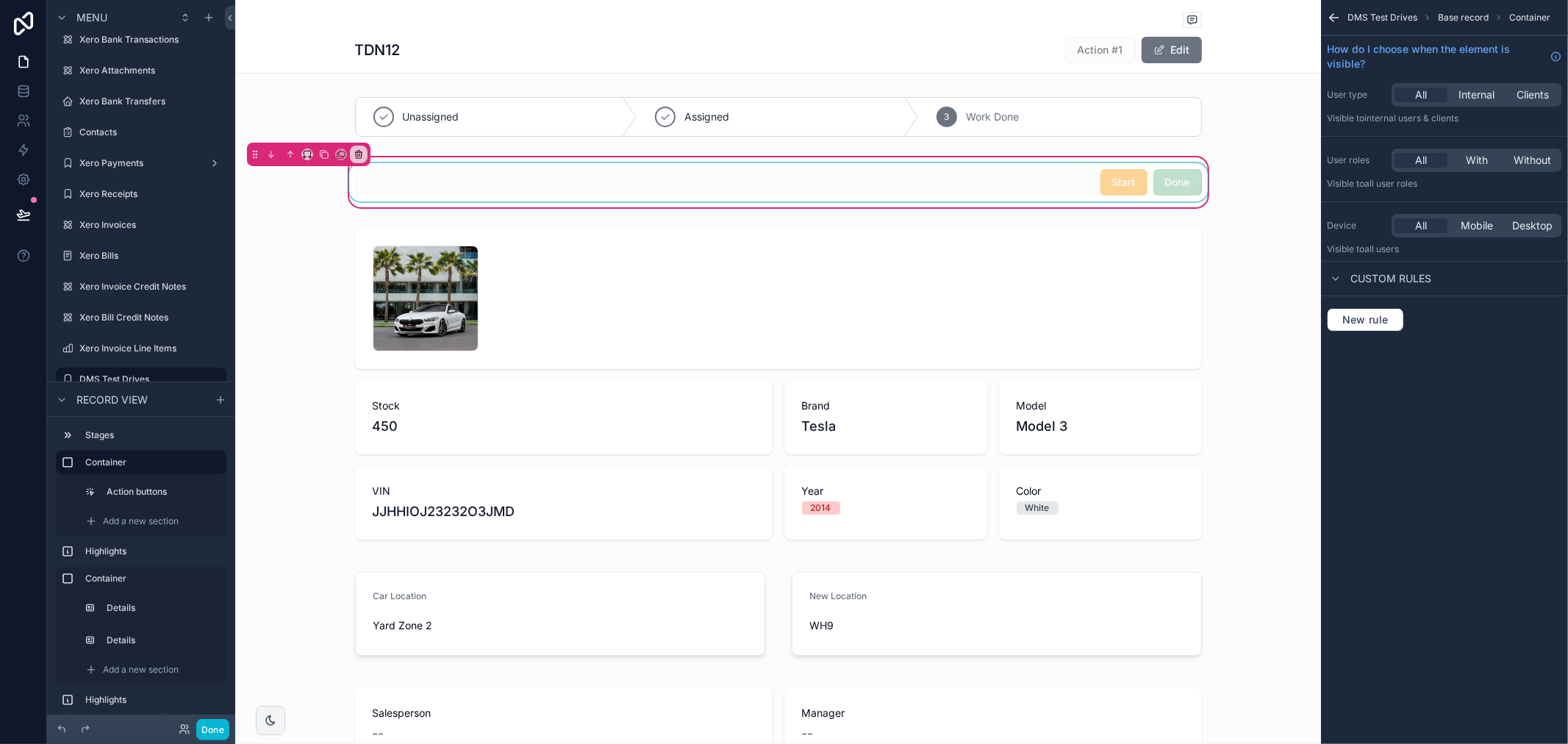
click at [1165, 189] on div "scrollable content" at bounding box center [778, 182] width 864 height 38
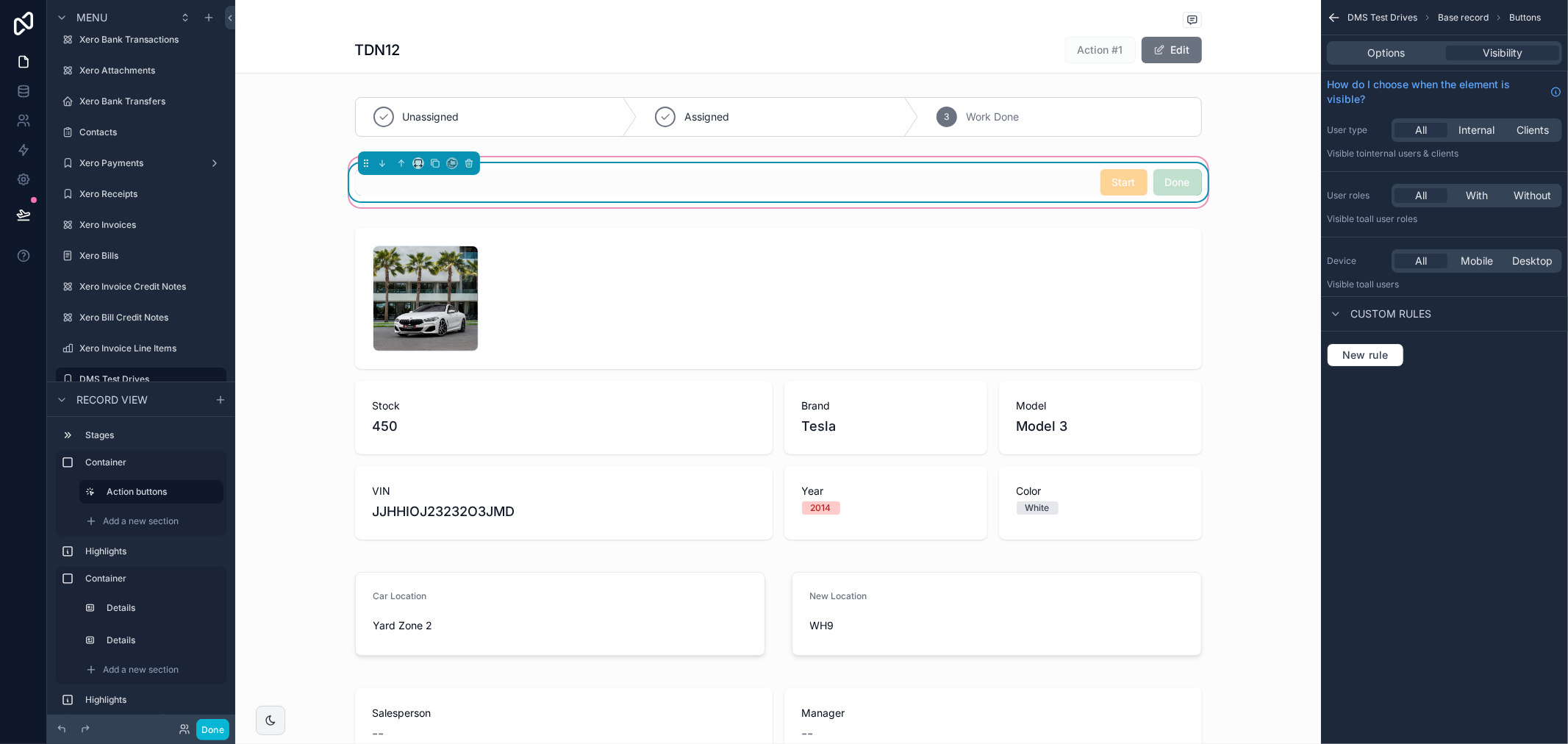
click at [1165, 189] on div "Done" at bounding box center [1178, 182] width 48 height 26
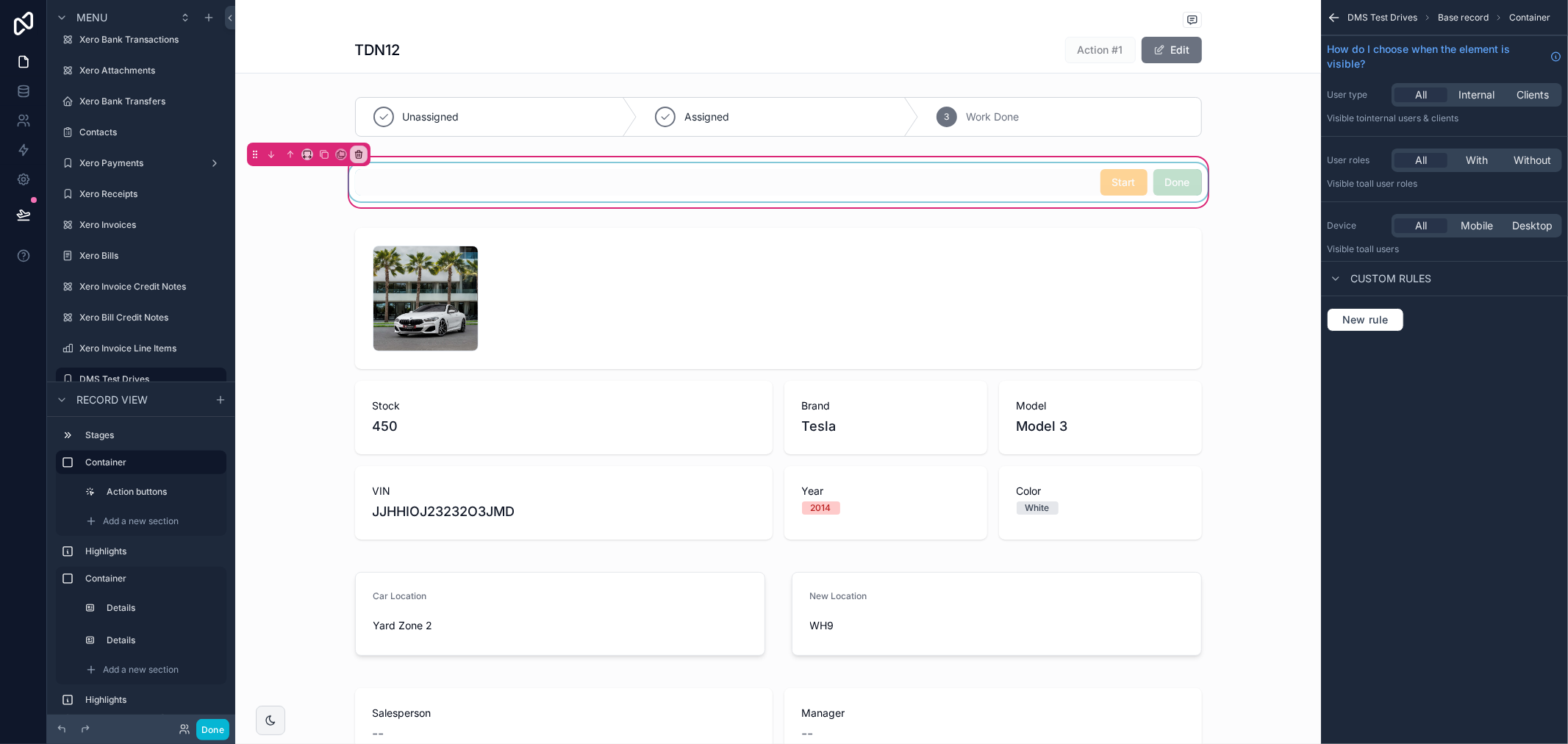
click at [1165, 189] on div "scrollable content" at bounding box center [778, 182] width 864 height 38
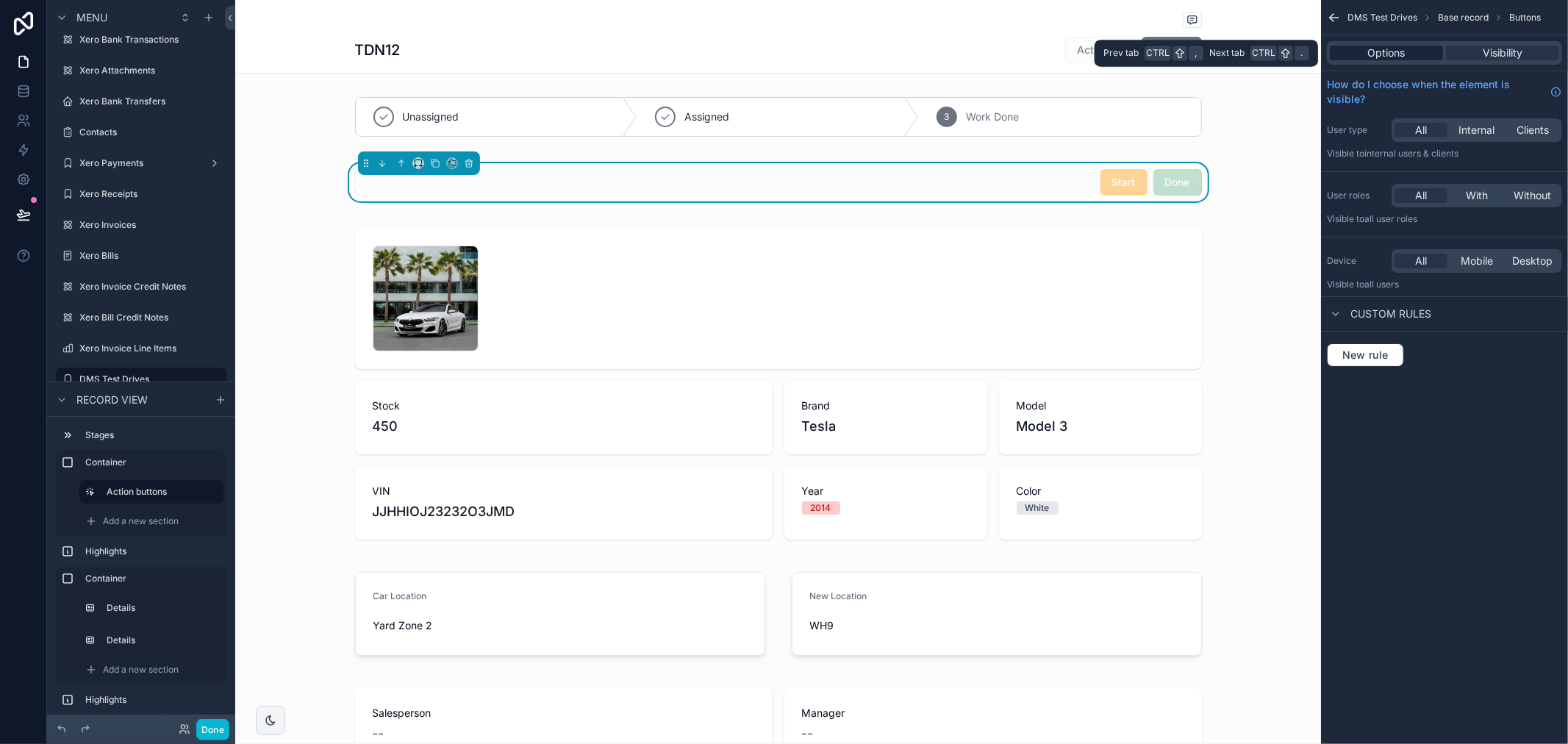
click at [1393, 53] on span "Options" at bounding box center [1387, 52] width 38 height 15
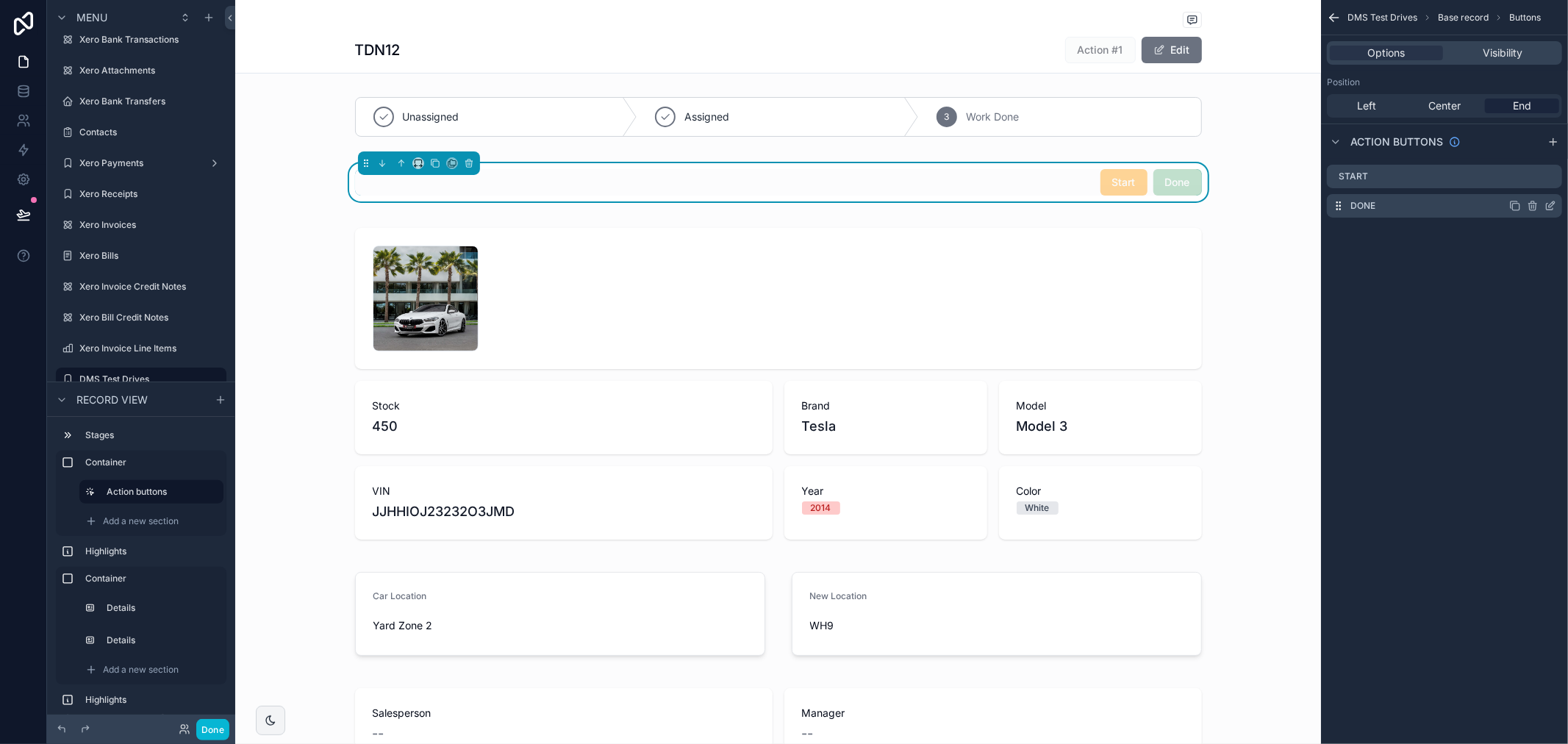
click at [1544, 202] on div "scrollable content" at bounding box center [1533, 205] width 47 height 12
click at [1546, 204] on icon "scrollable content" at bounding box center [1550, 205] width 12 height 12
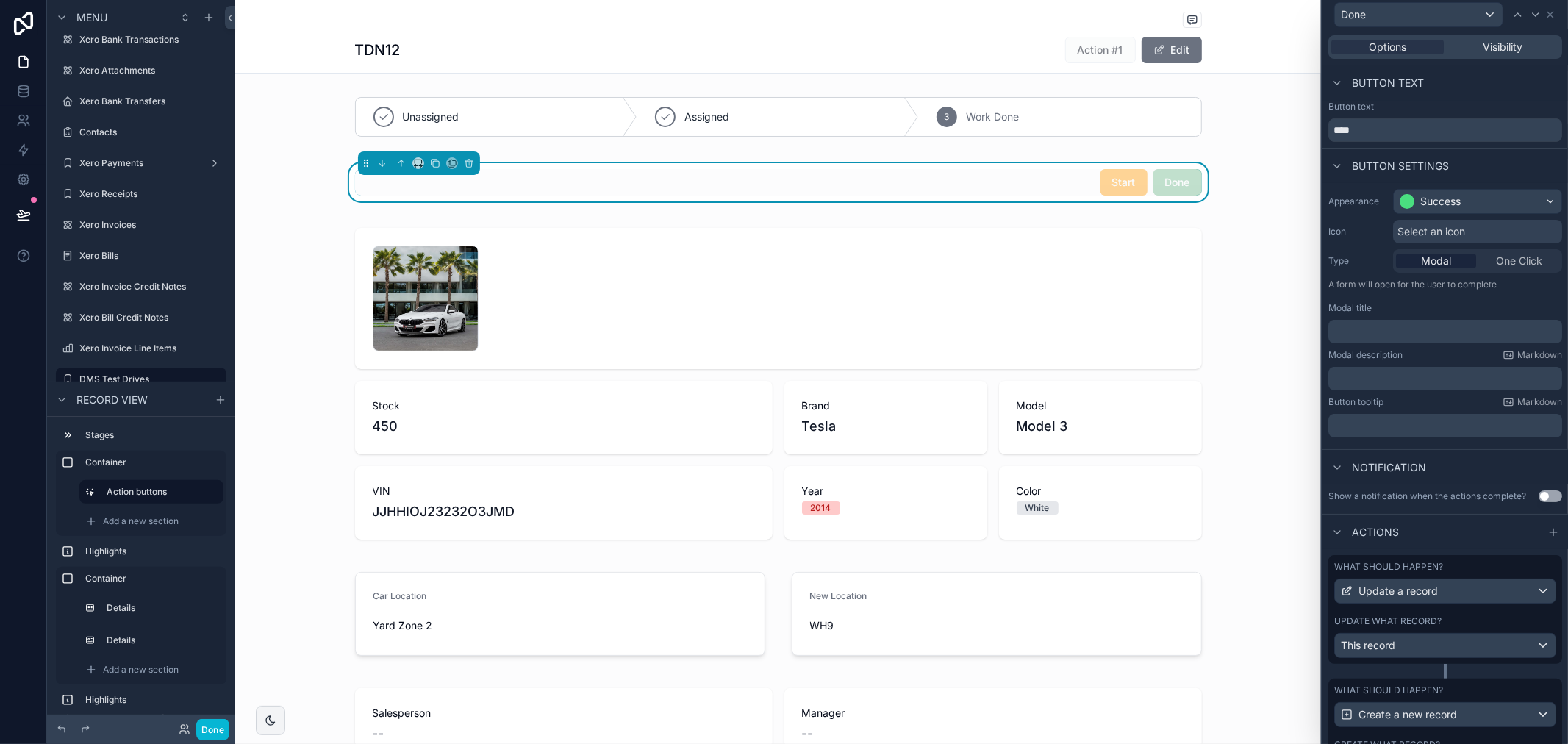
scroll to position [123, 0]
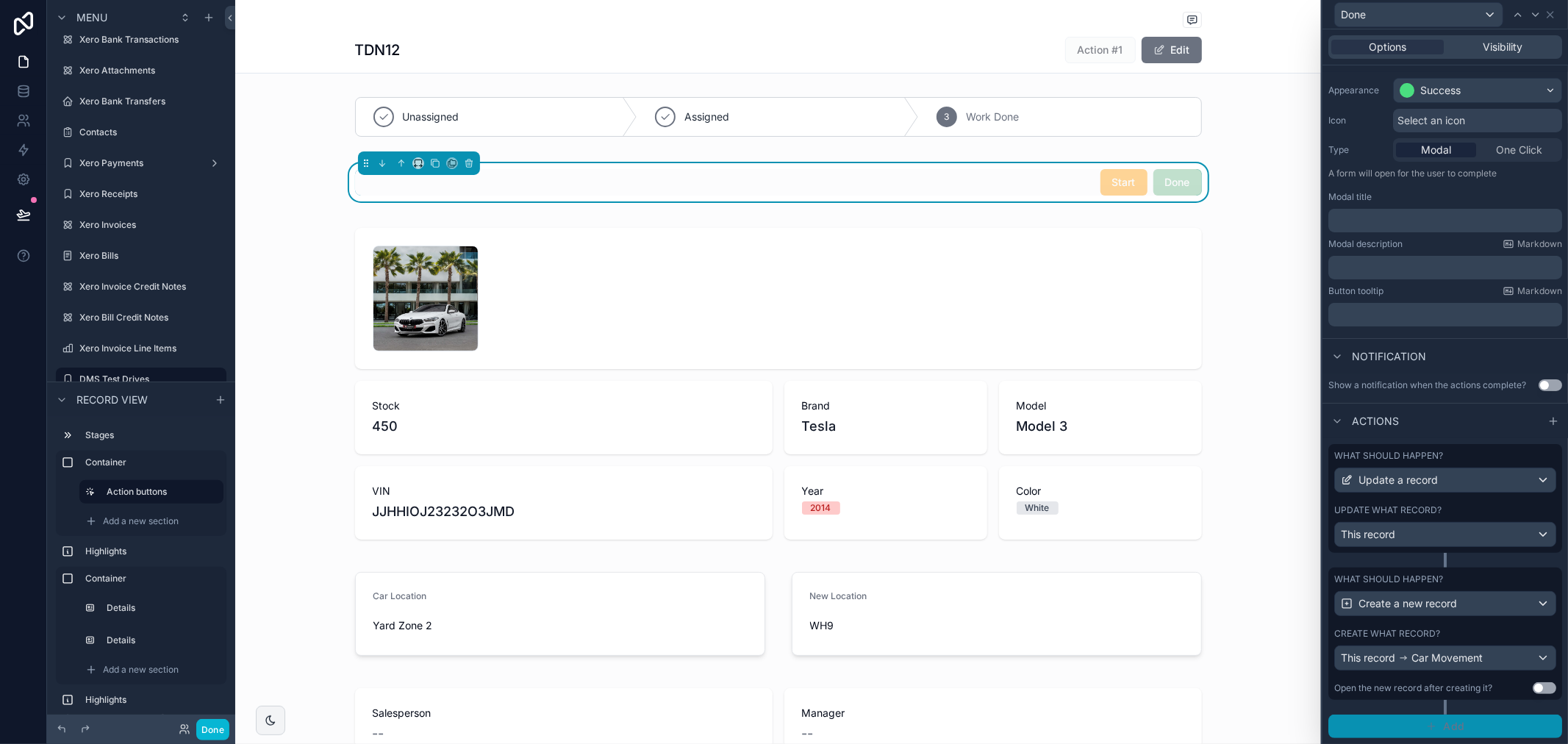
click at [1447, 730] on span "Add" at bounding box center [1454, 726] width 22 height 13
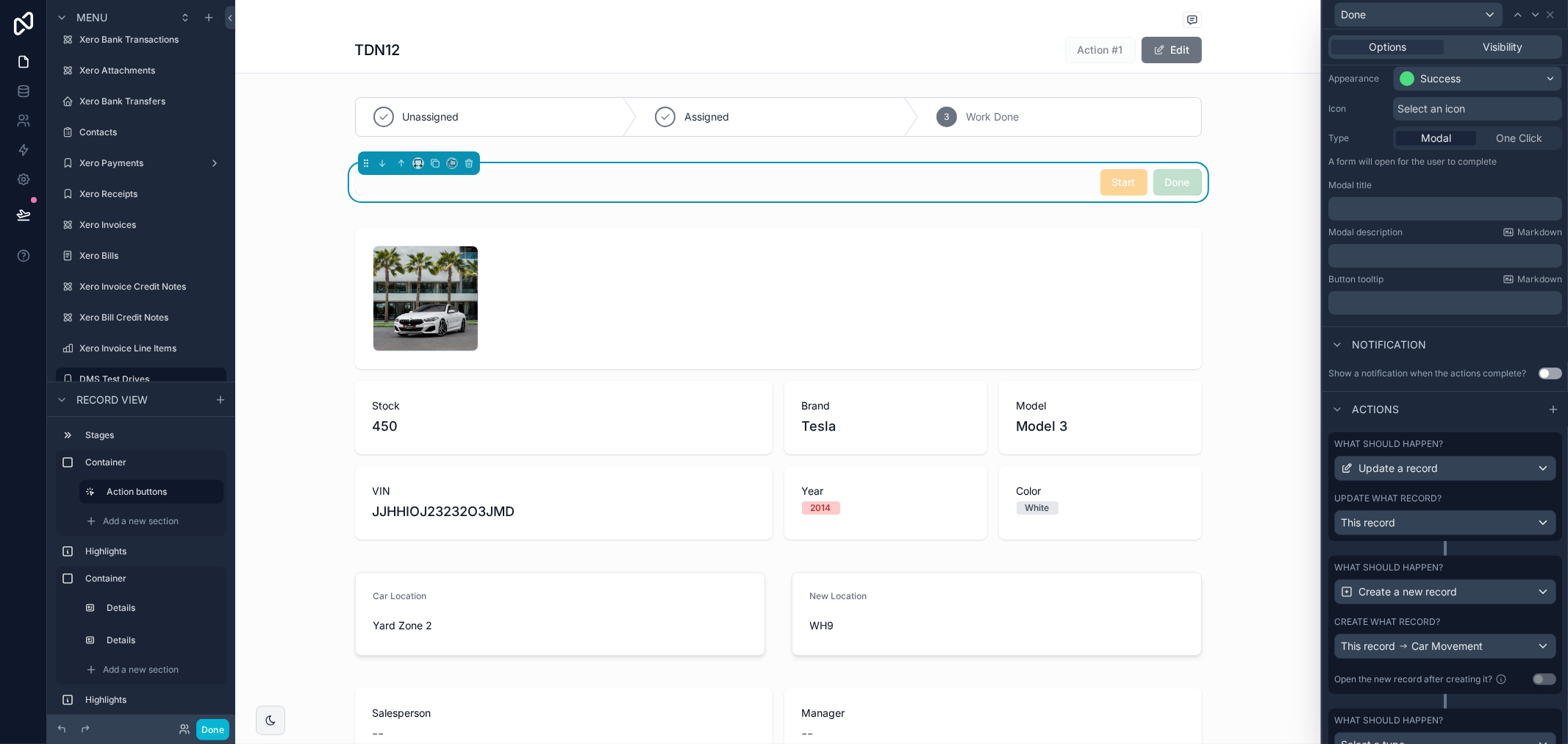
scroll to position [197, 0]
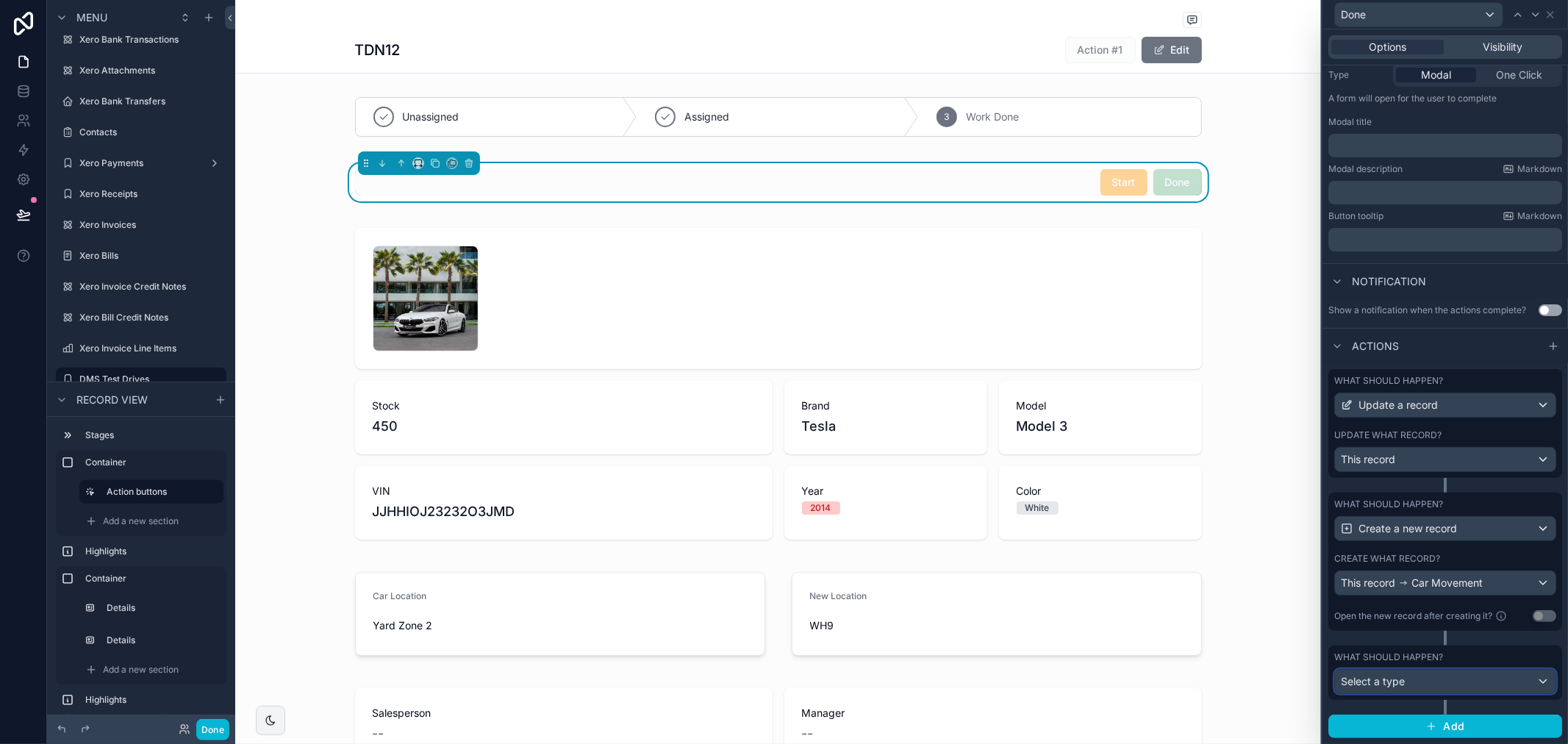
click at [1446, 688] on div "Select a type" at bounding box center [1446, 681] width 221 height 24
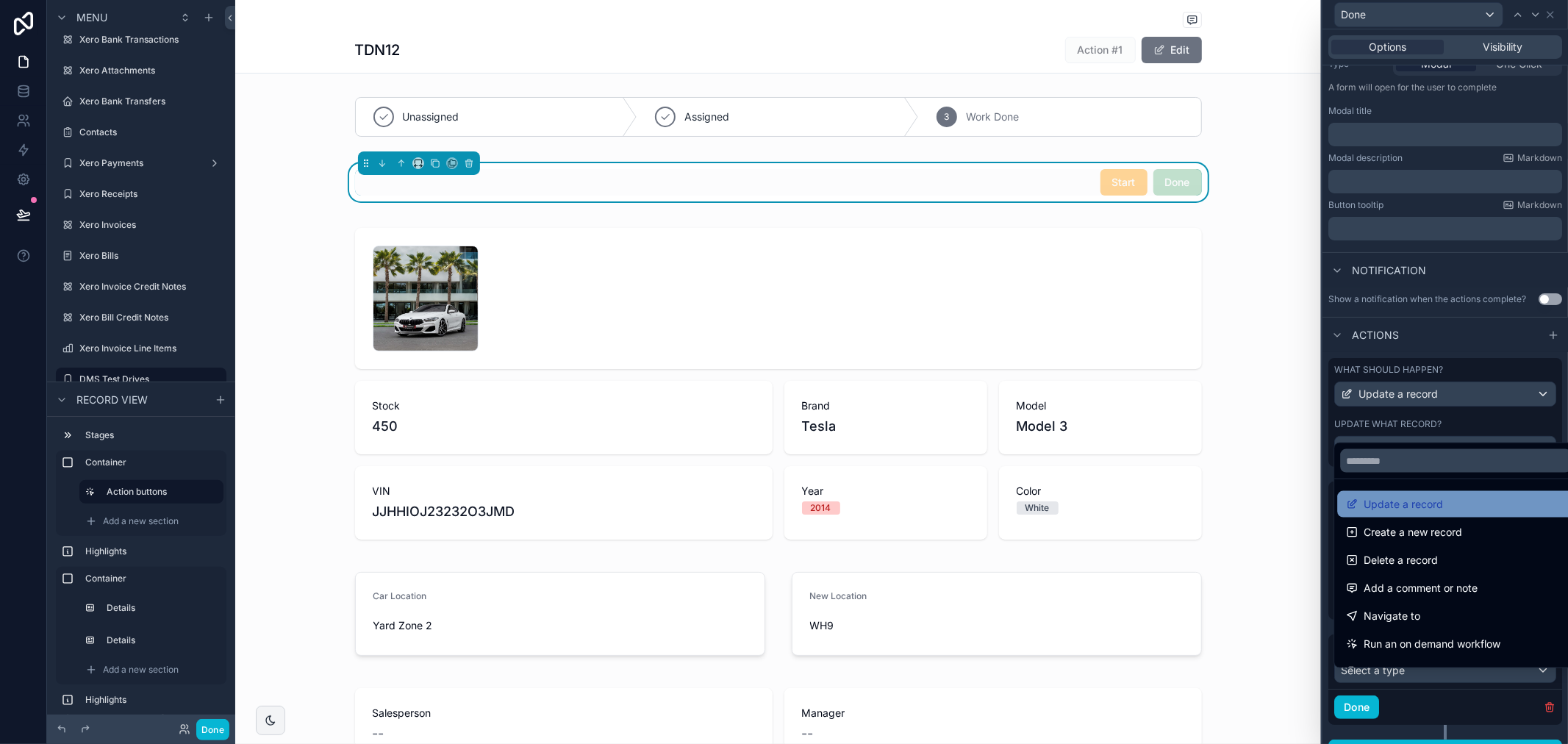
click at [1451, 504] on div "Update a record" at bounding box center [1456, 504] width 219 height 18
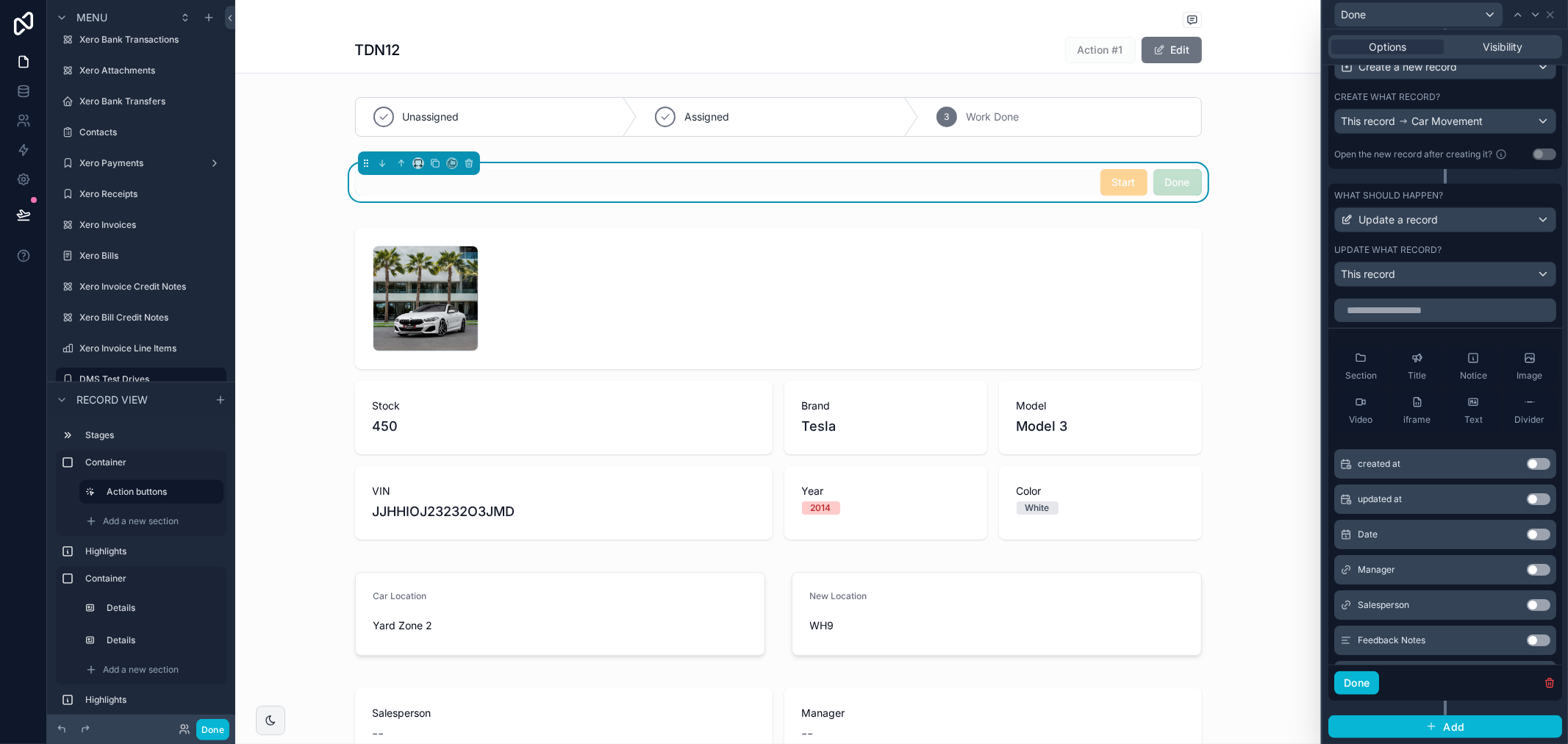
scroll to position [579, 0]
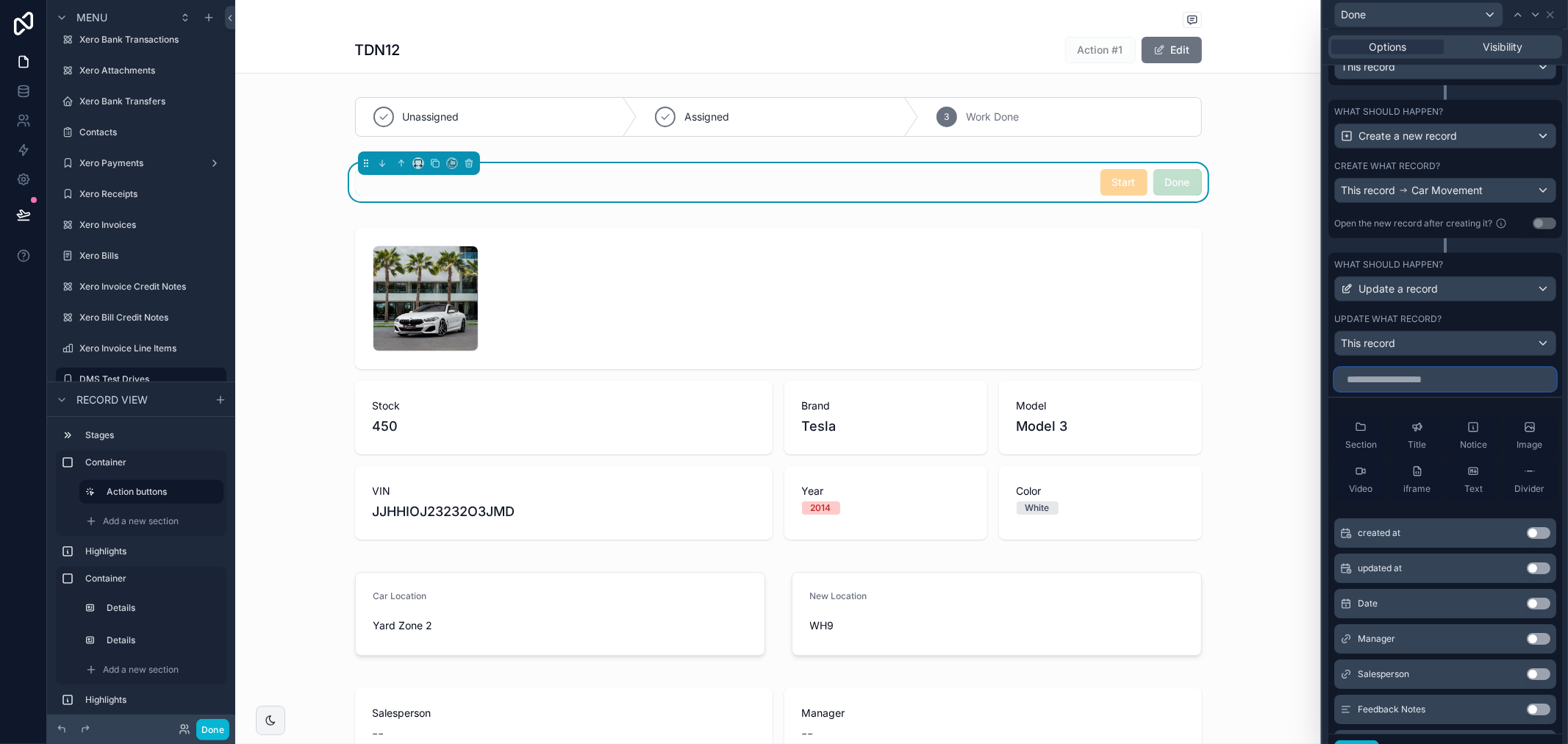
click at [1413, 391] on input "text" at bounding box center [1446, 379] width 222 height 24
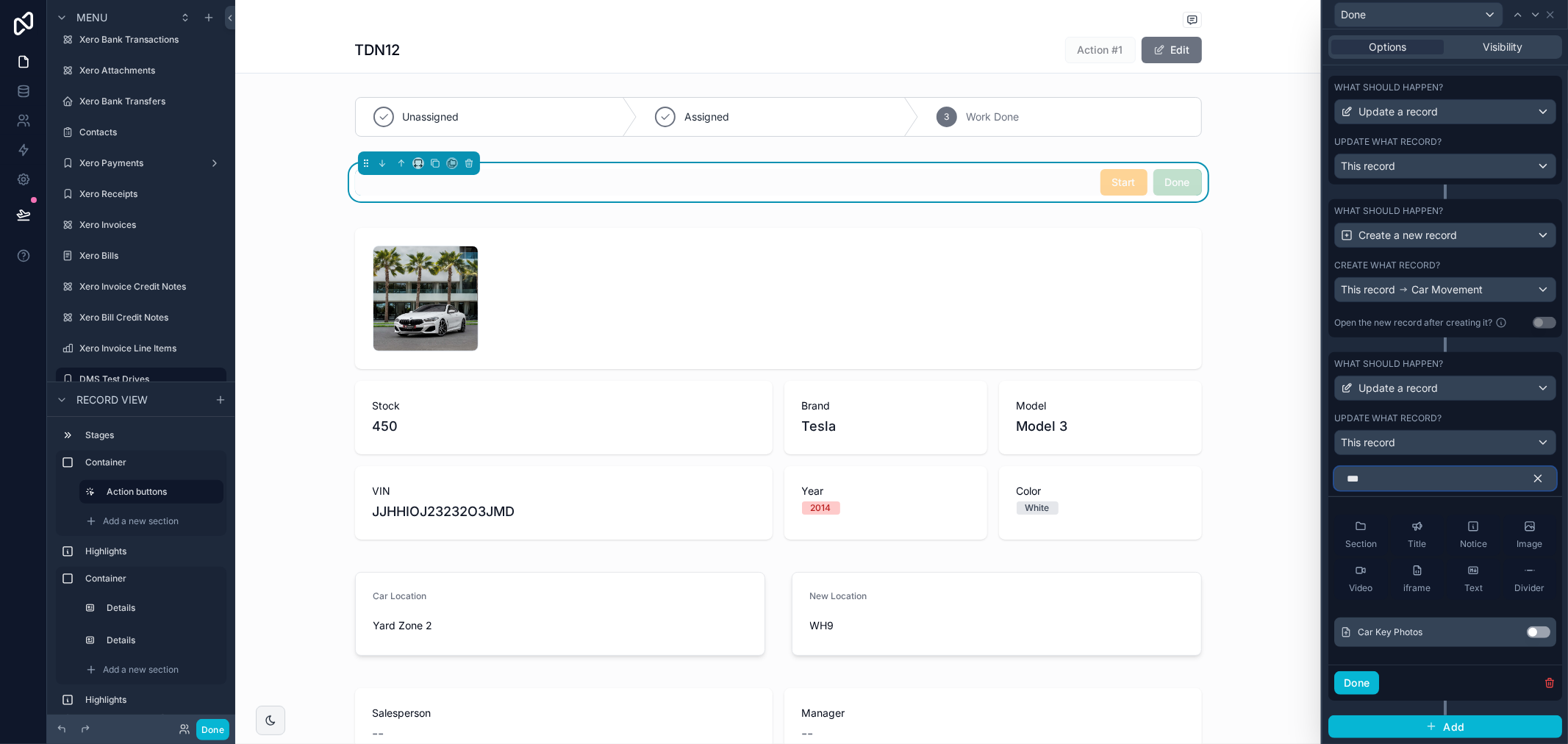
scroll to position [491, 0]
type input "***"
click at [1535, 632] on button "Use setting" at bounding box center [1539, 632] width 24 height 12
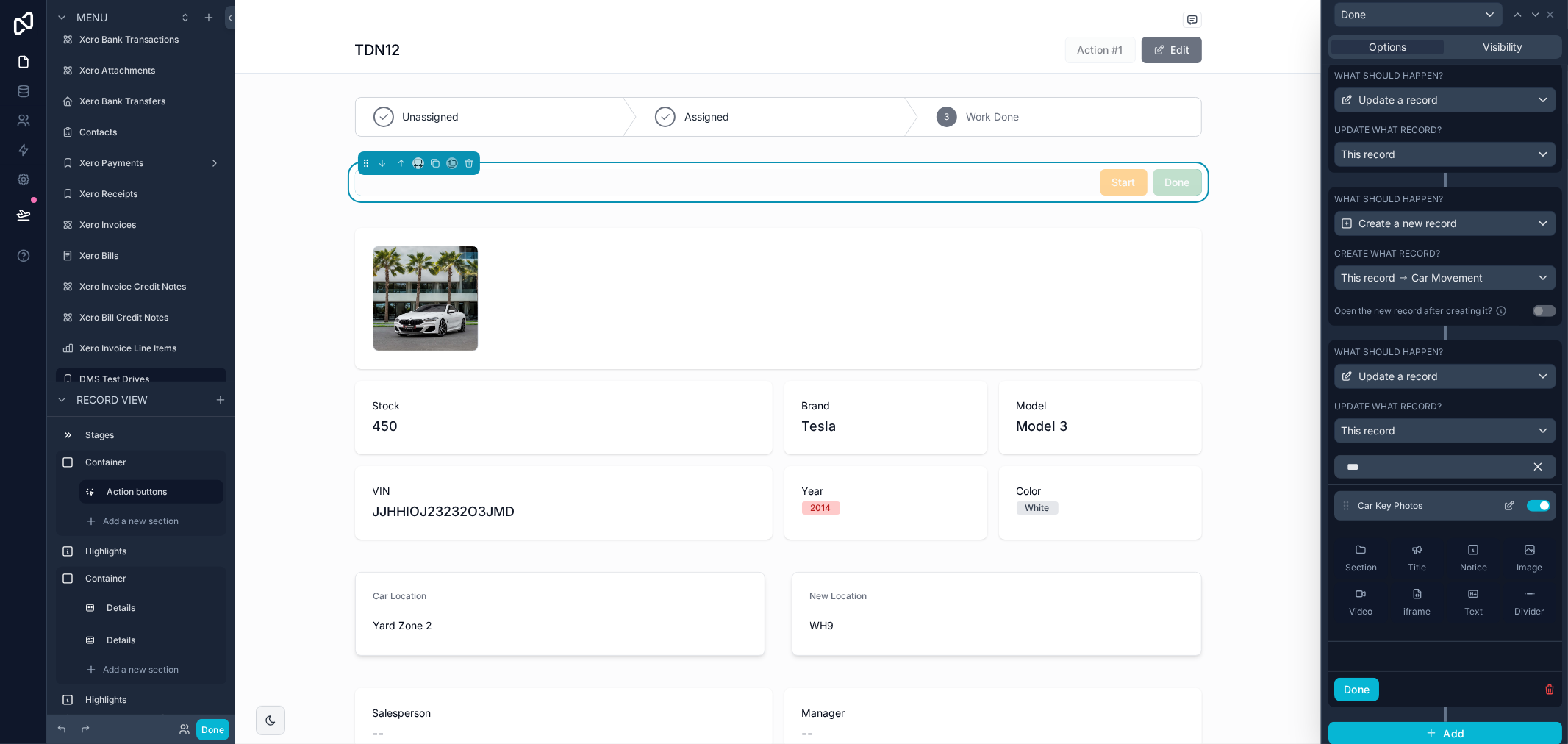
click at [1508, 507] on icon at bounding box center [1511, 504] width 6 height 6
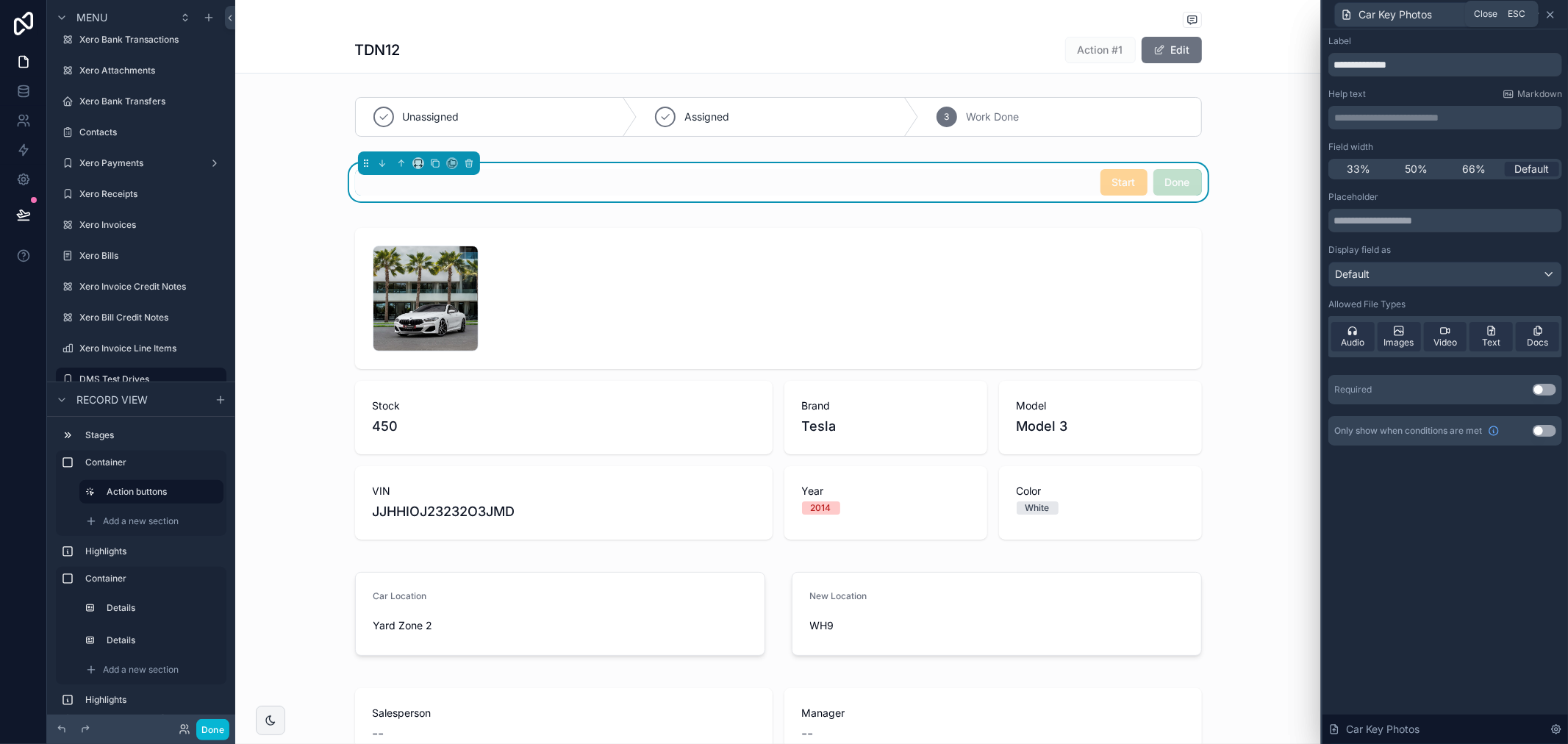
click at [1550, 16] on icon at bounding box center [1550, 14] width 12 height 12
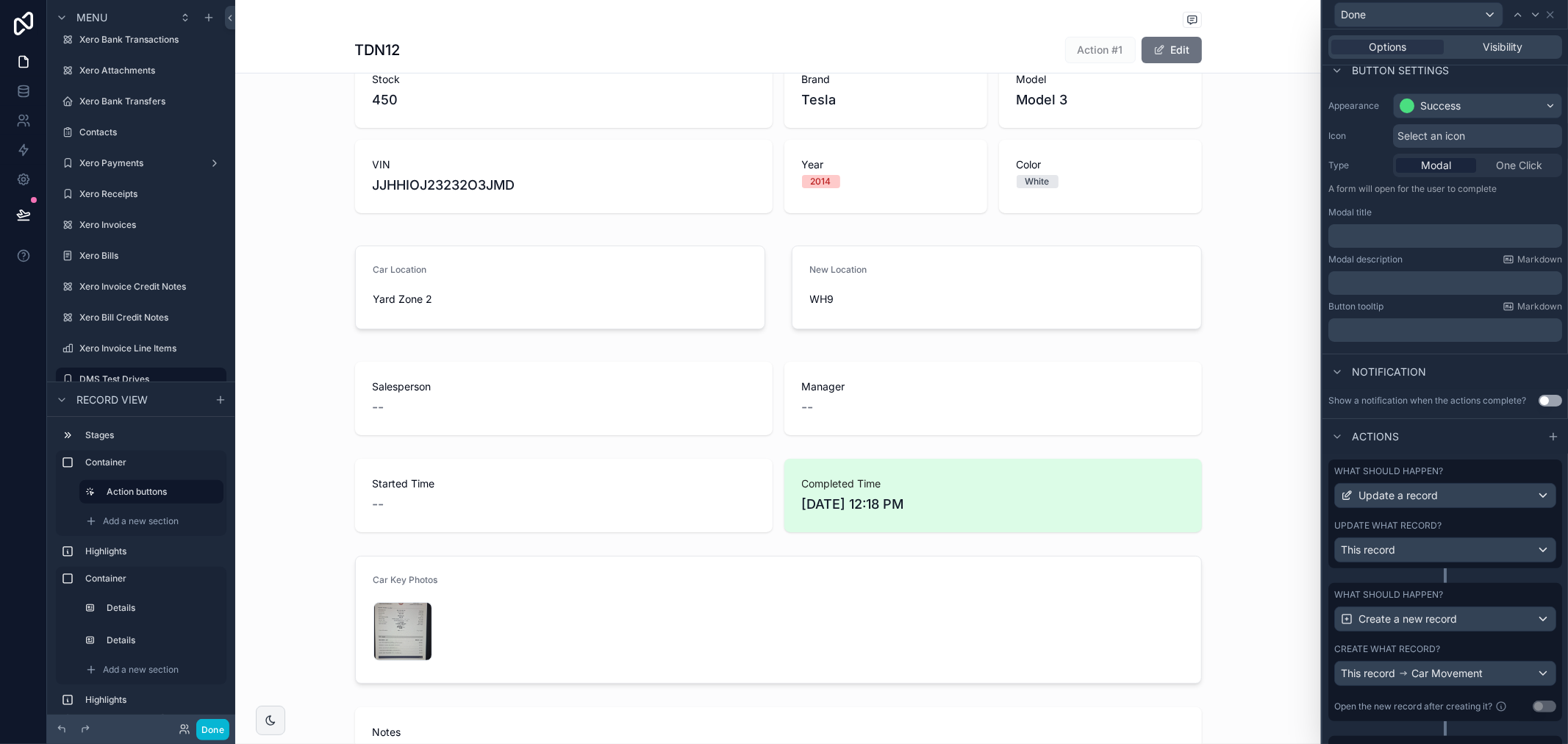
scroll to position [0, 0]
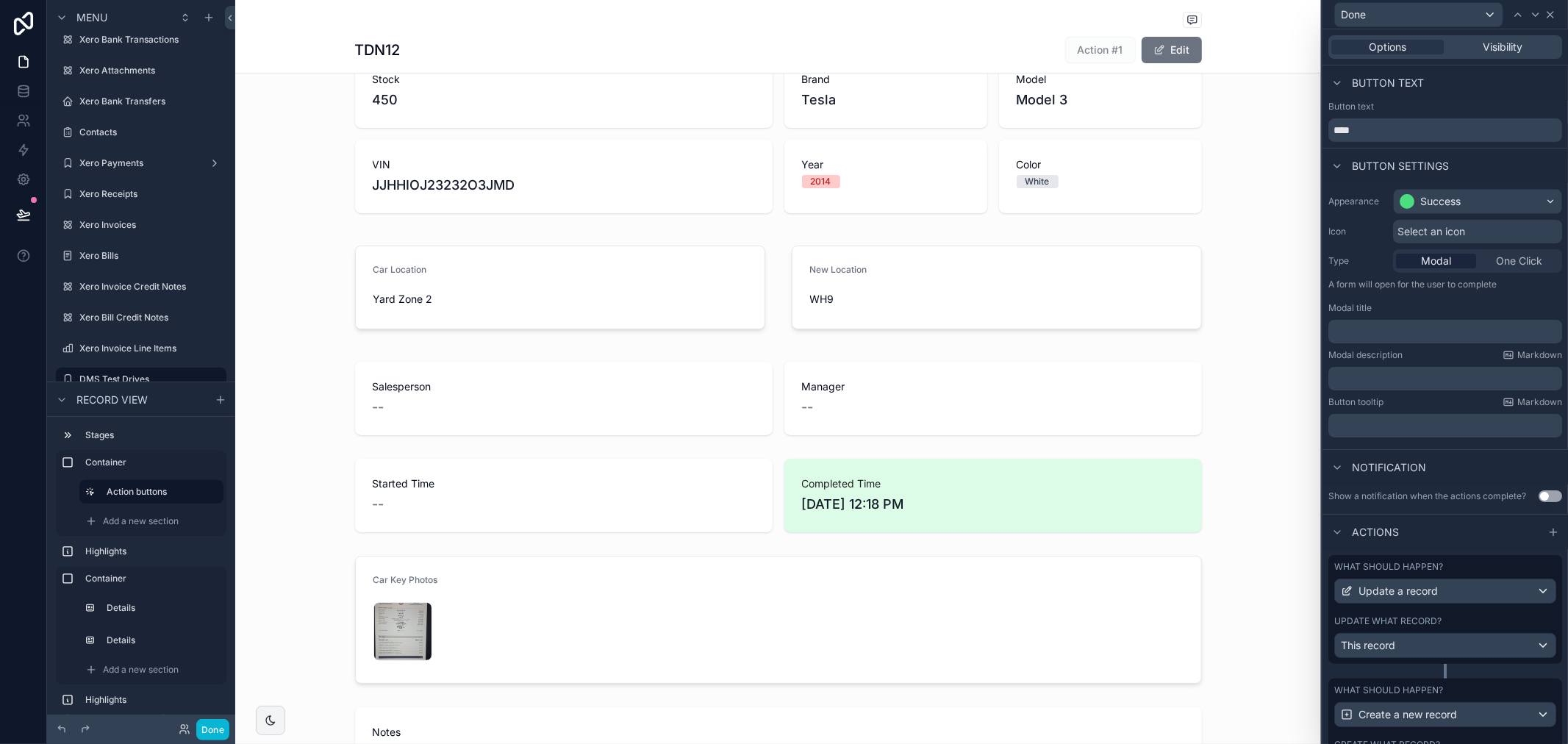
drag, startPoint x: 1567, startPoint y: 8, endPoint x: 1548, endPoint y: 15, distance: 20.2
click at [1567, 0] on html "Done Options Visibility Button text Button text **** Button settings Appearance…" at bounding box center [784, 372] width 1568 height 744
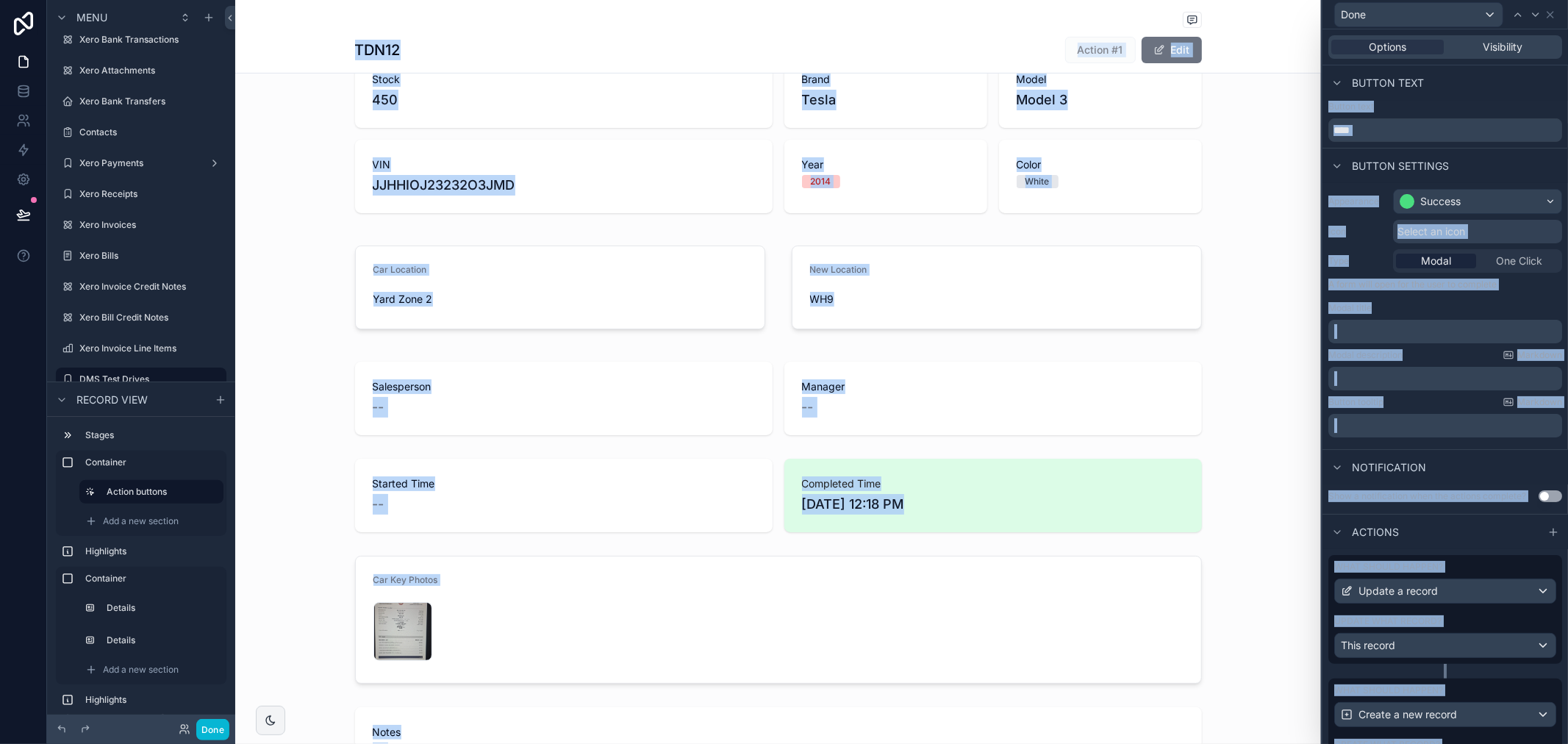
click at [1479, 567] on div "What should happen? Update a record Update what record? This record" at bounding box center [1446, 609] width 234 height 108
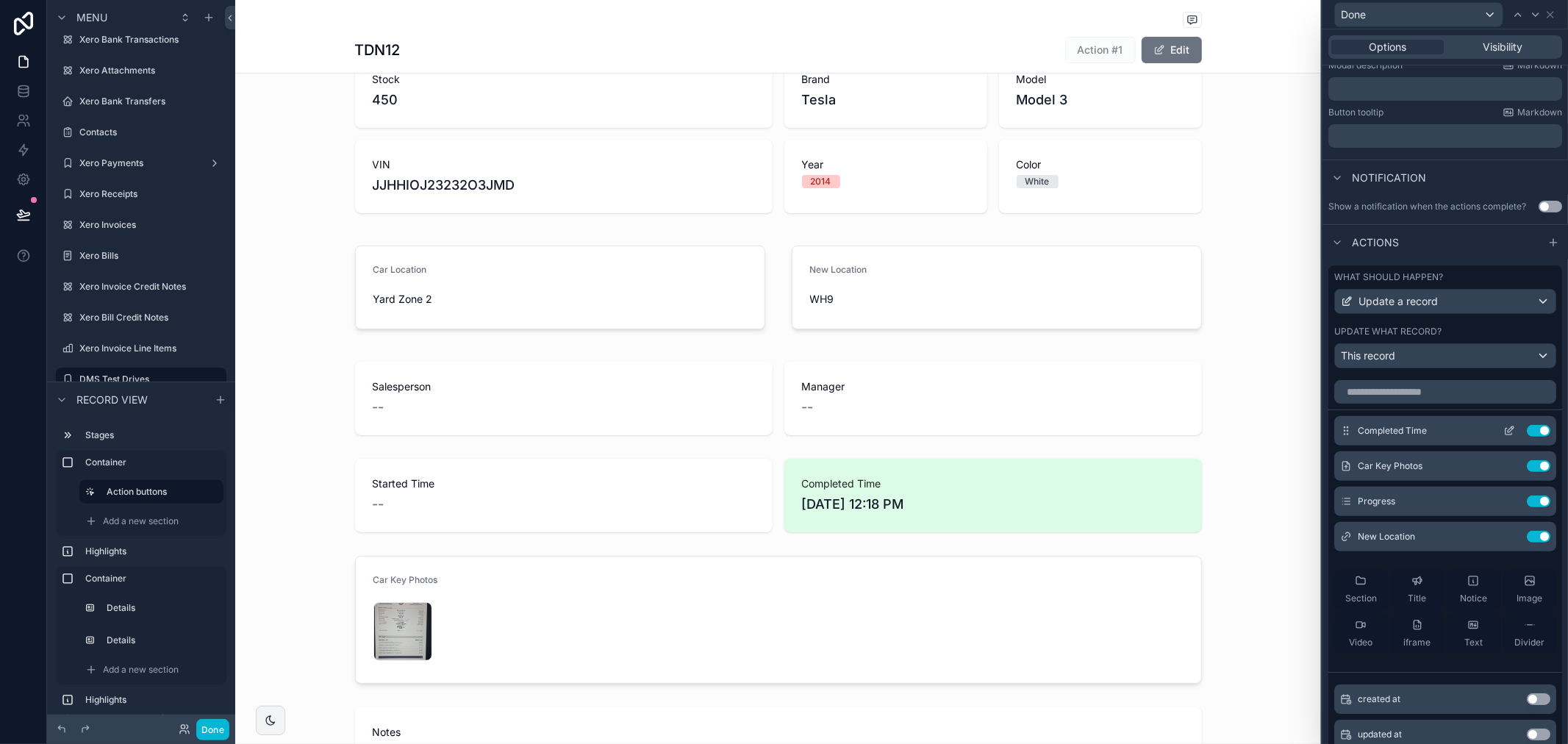
scroll to position [245, 0]
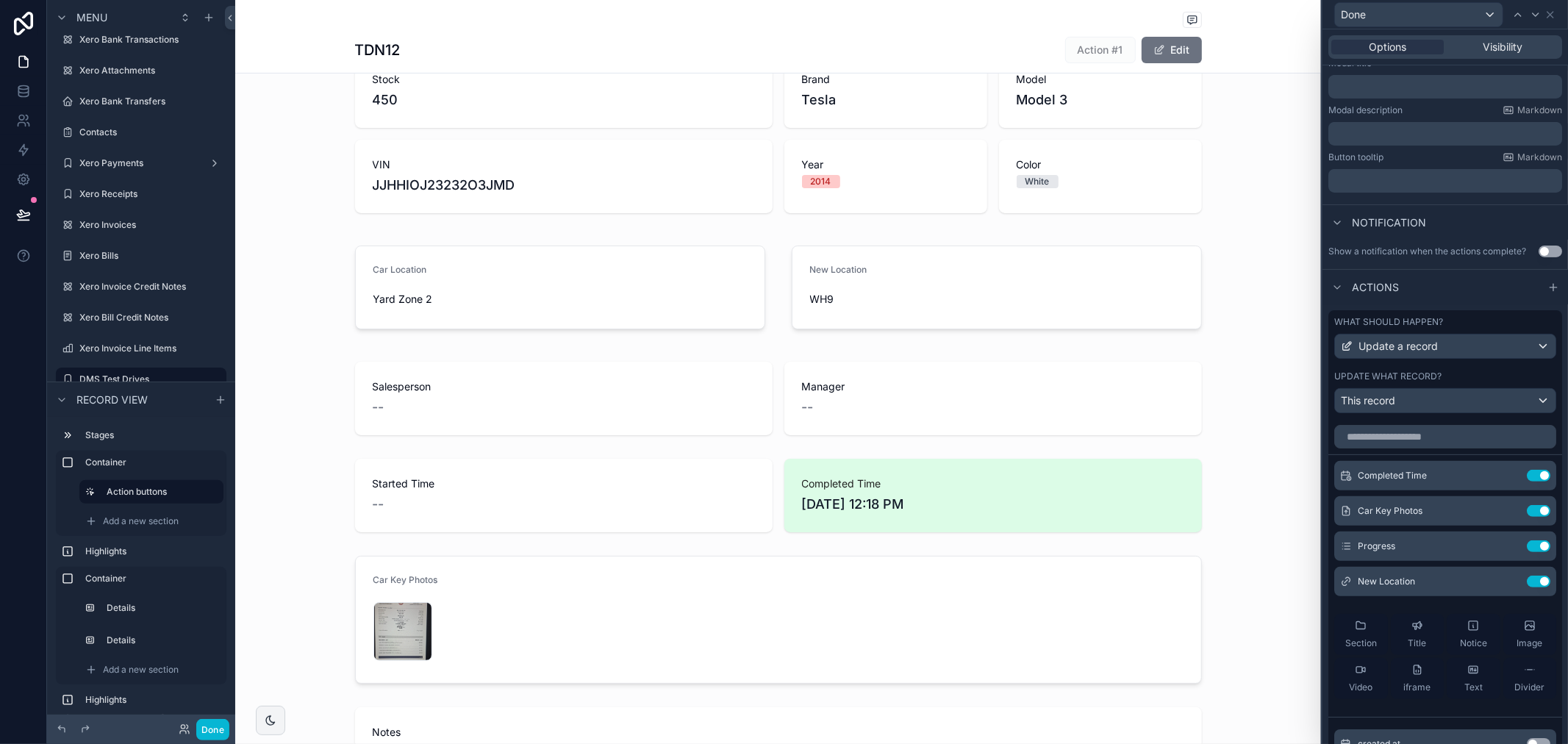
click at [1484, 304] on div "Actions" at bounding box center [1445, 287] width 246 height 35
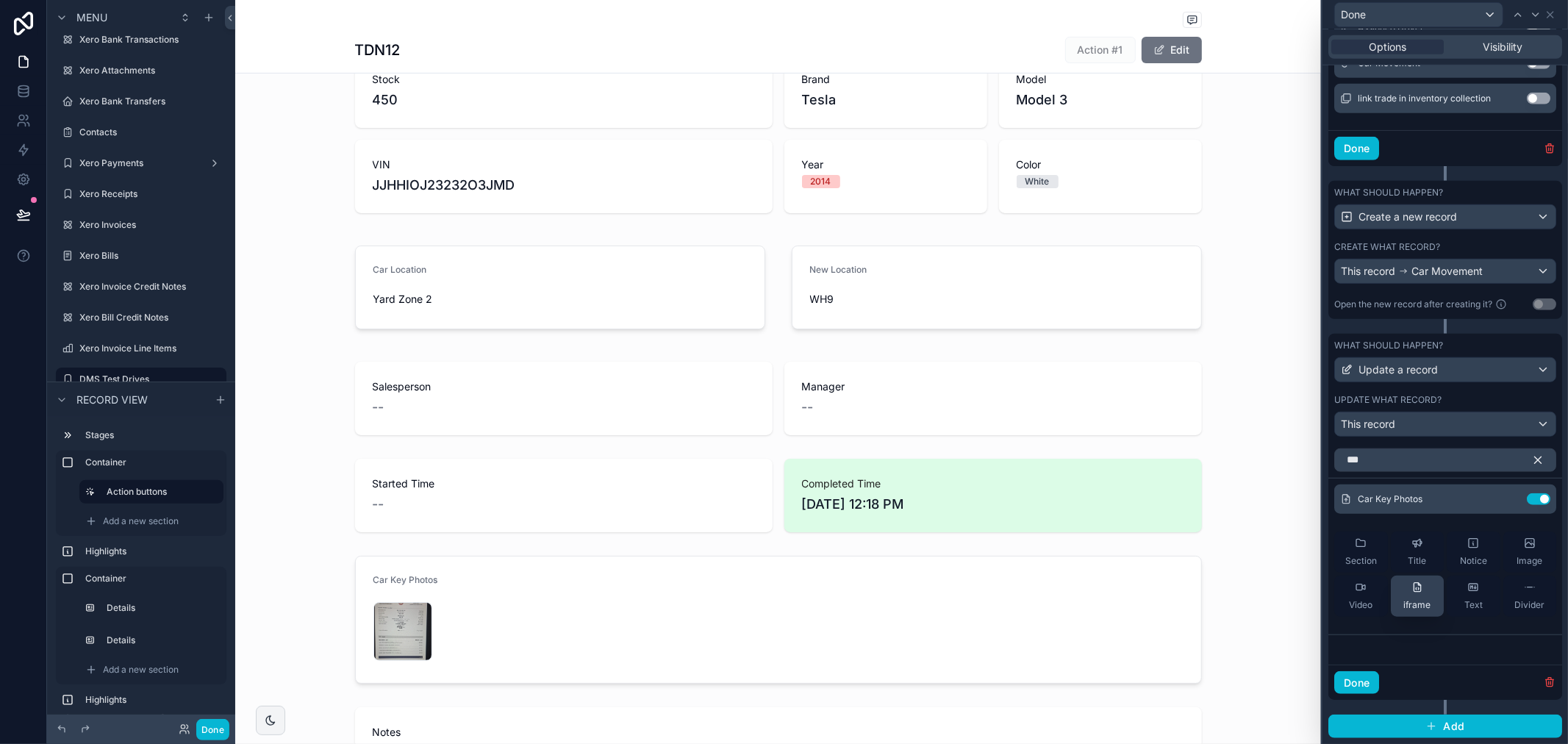
scroll to position [917, 0]
click at [1530, 500] on button "Use setting" at bounding box center [1539, 499] width 24 height 12
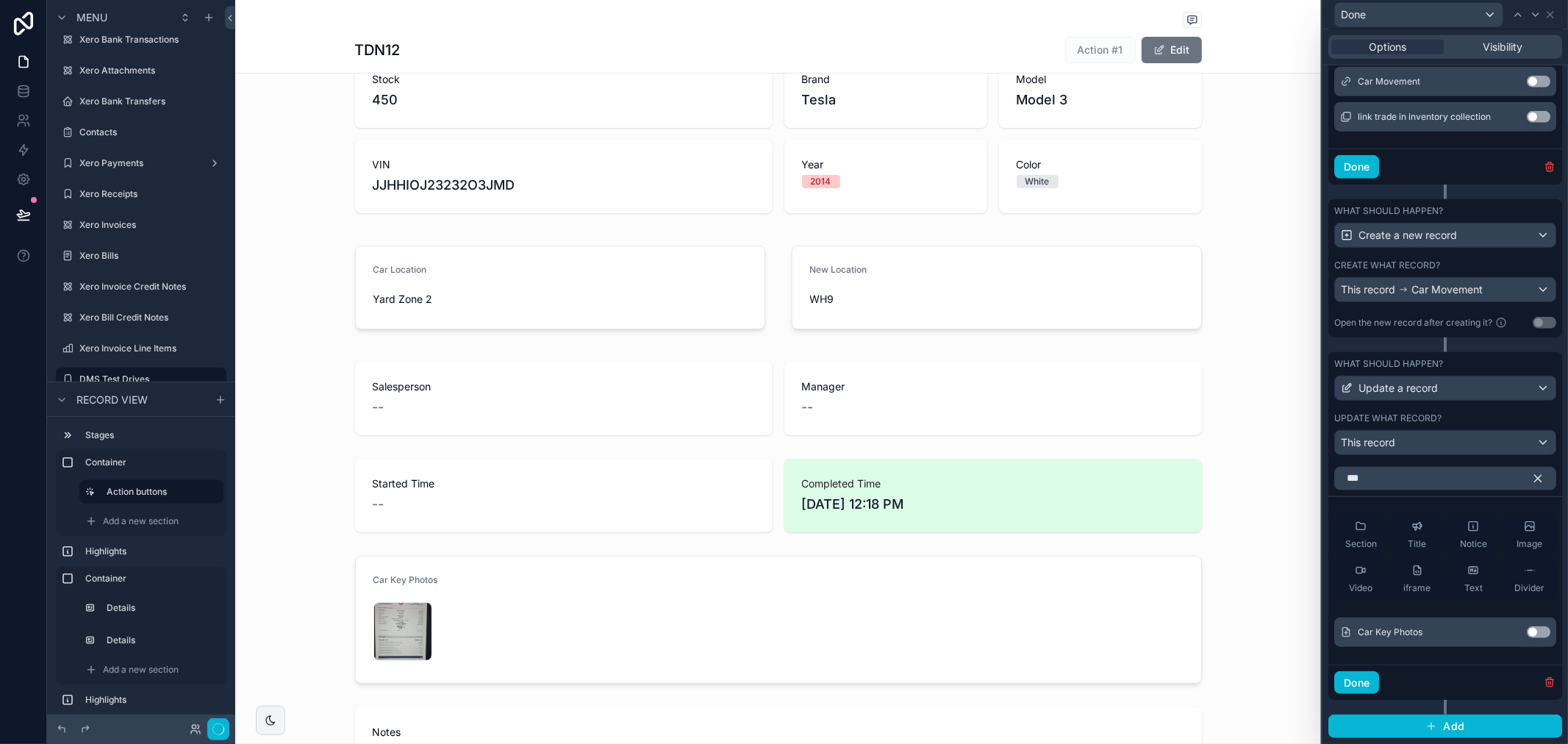
scroll to position [899, 0]
click at [1532, 479] on icon "button" at bounding box center [1538, 478] width 13 height 13
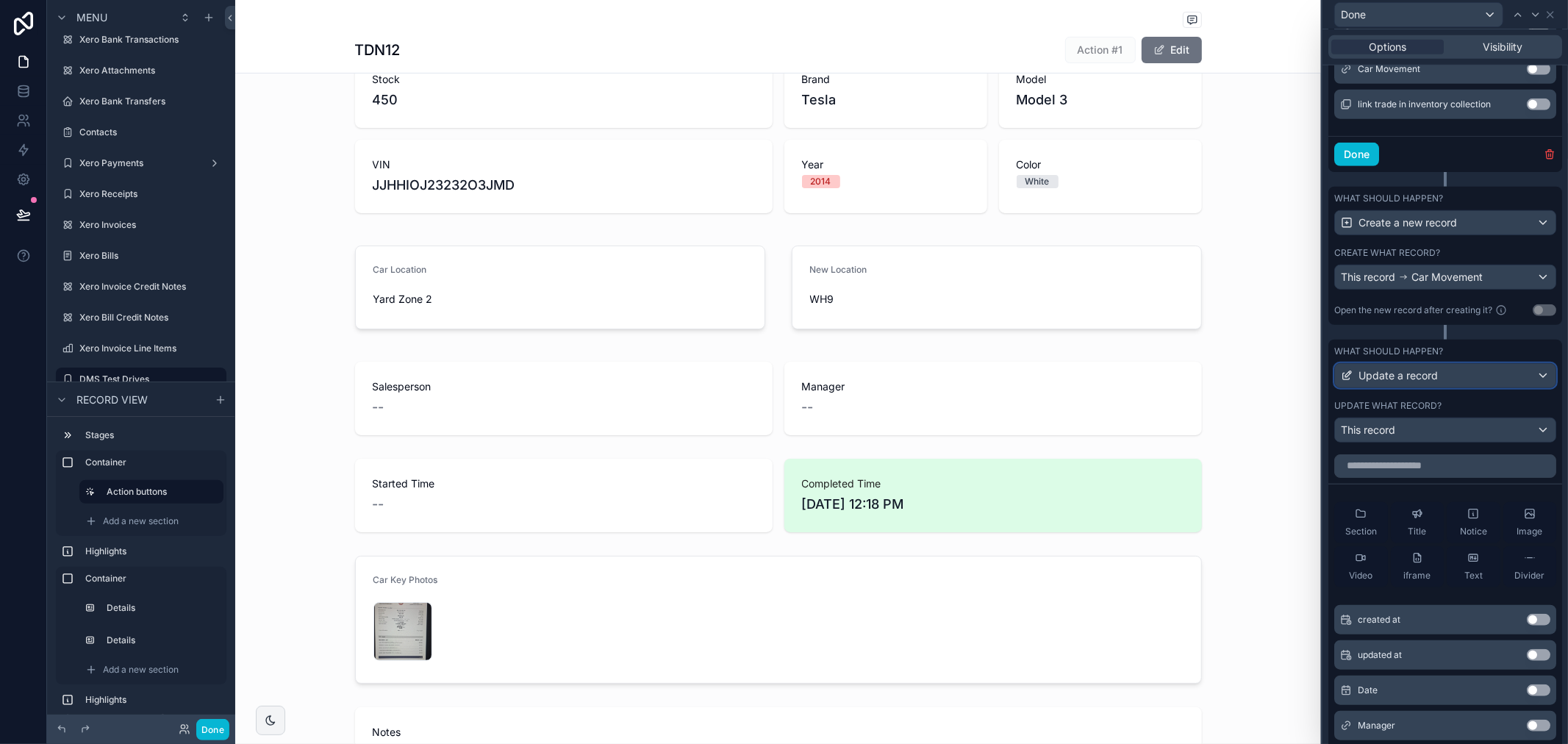
click at [1512, 385] on div "Update a record" at bounding box center [1446, 375] width 221 height 24
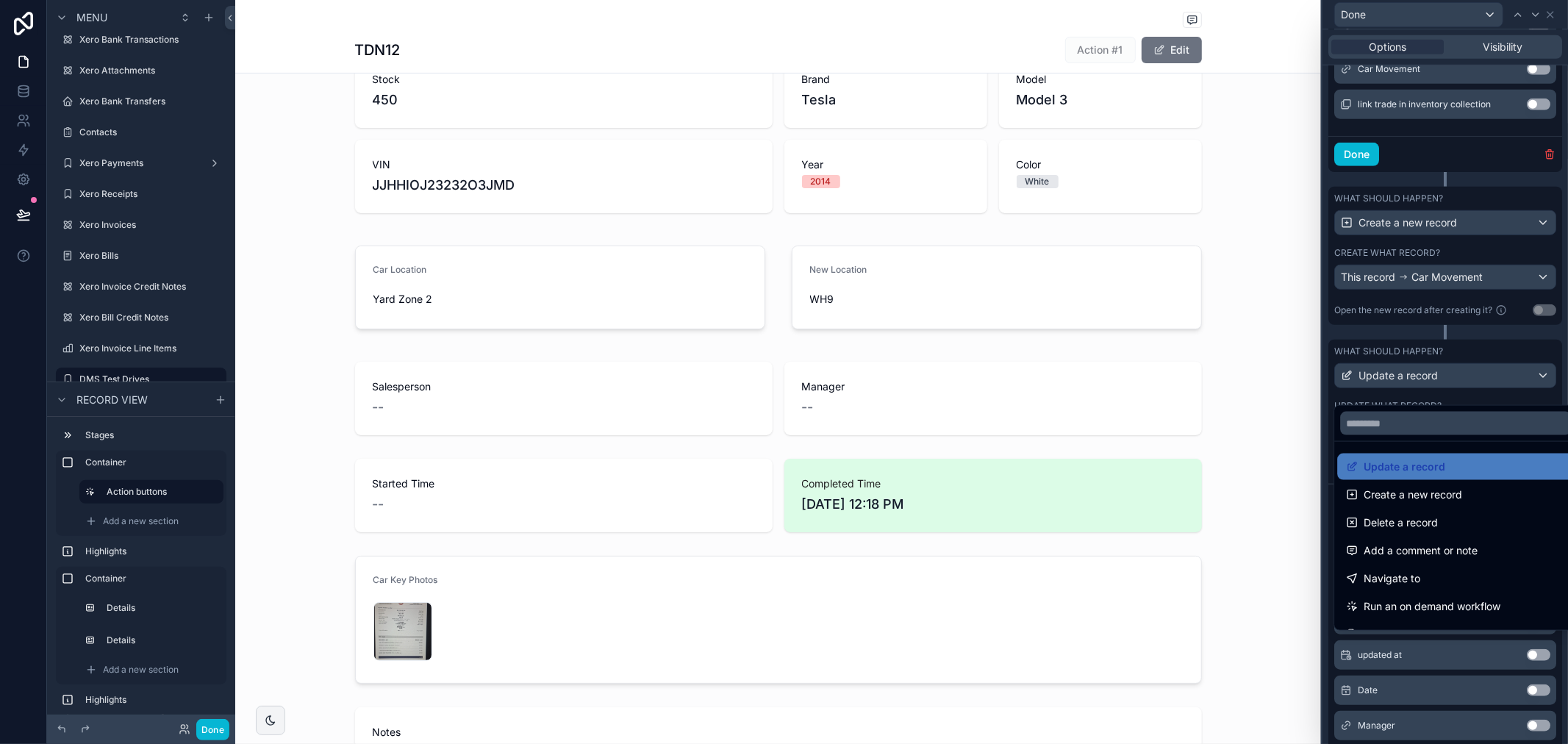
click at [1496, 355] on div at bounding box center [1445, 372] width 246 height 744
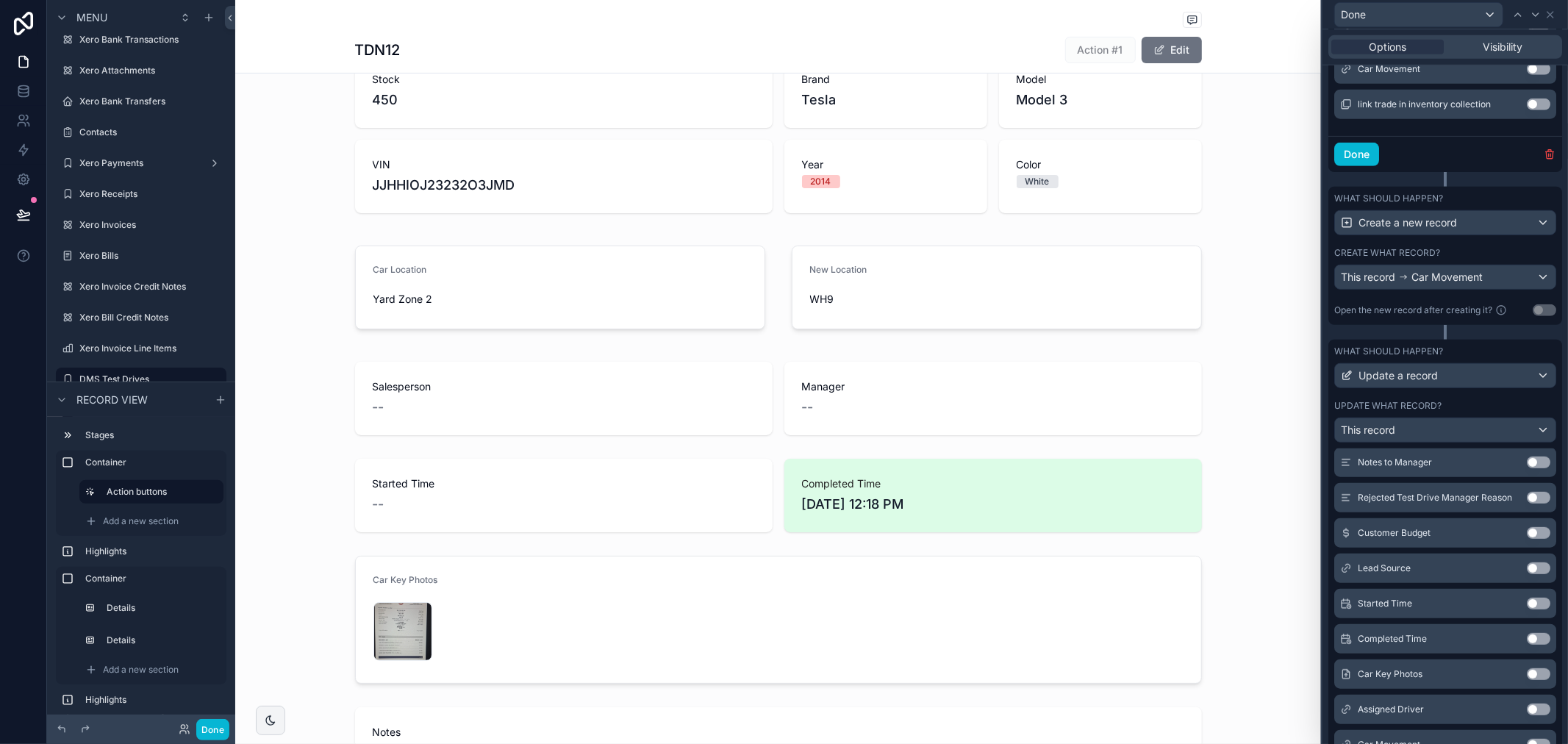
scroll to position [959, 0]
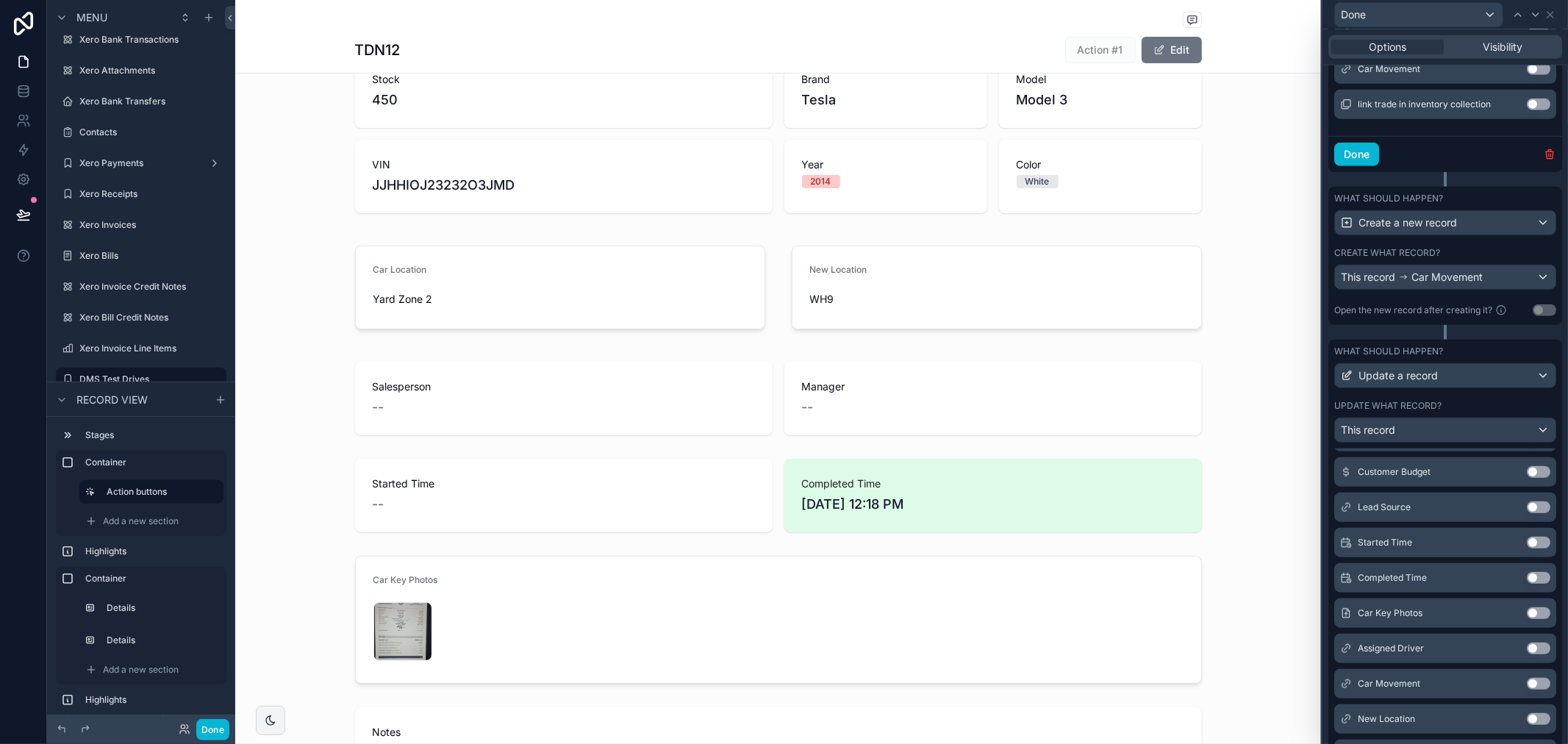
click at [1527, 583] on button "Use setting" at bounding box center [1539, 577] width 24 height 12
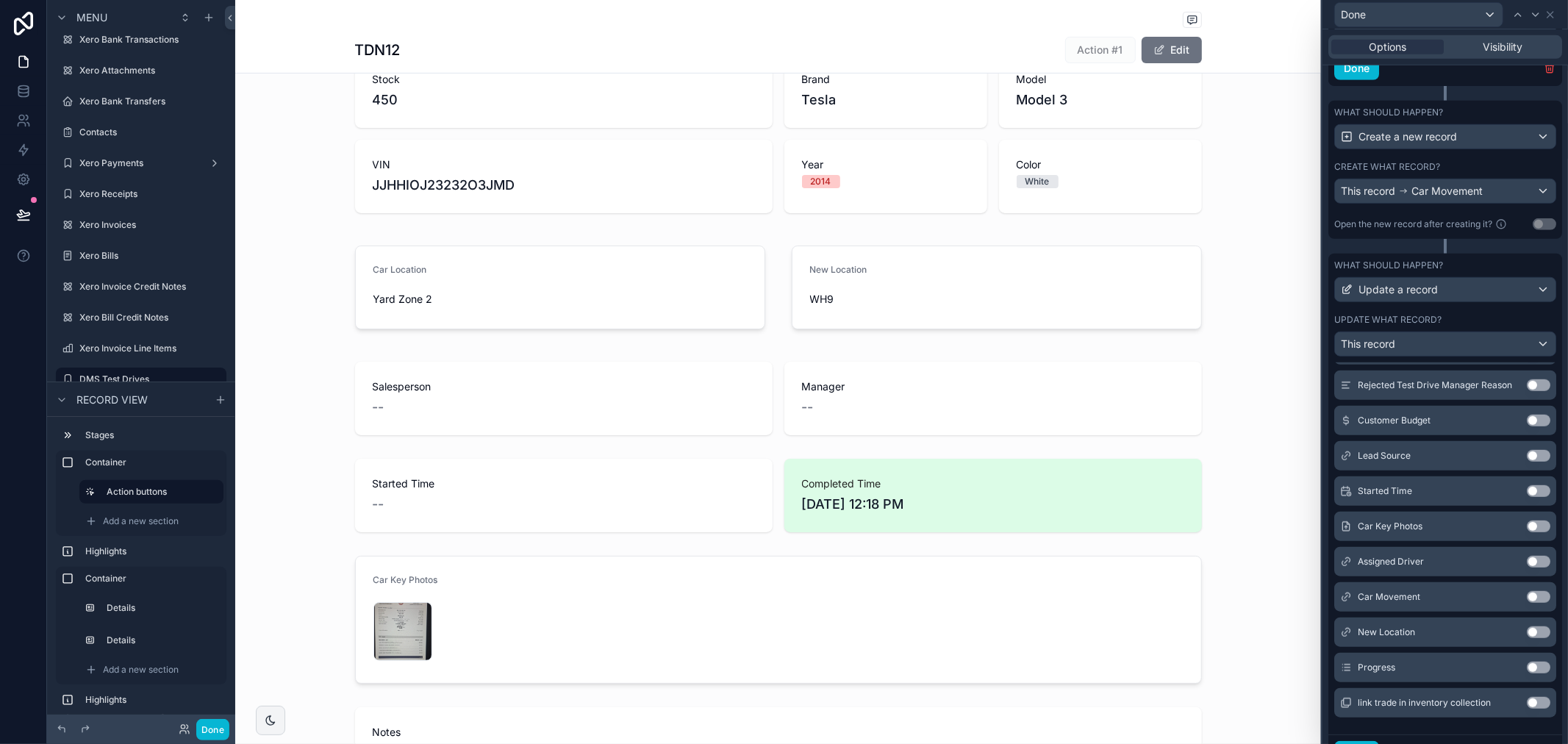
scroll to position [1063, 0]
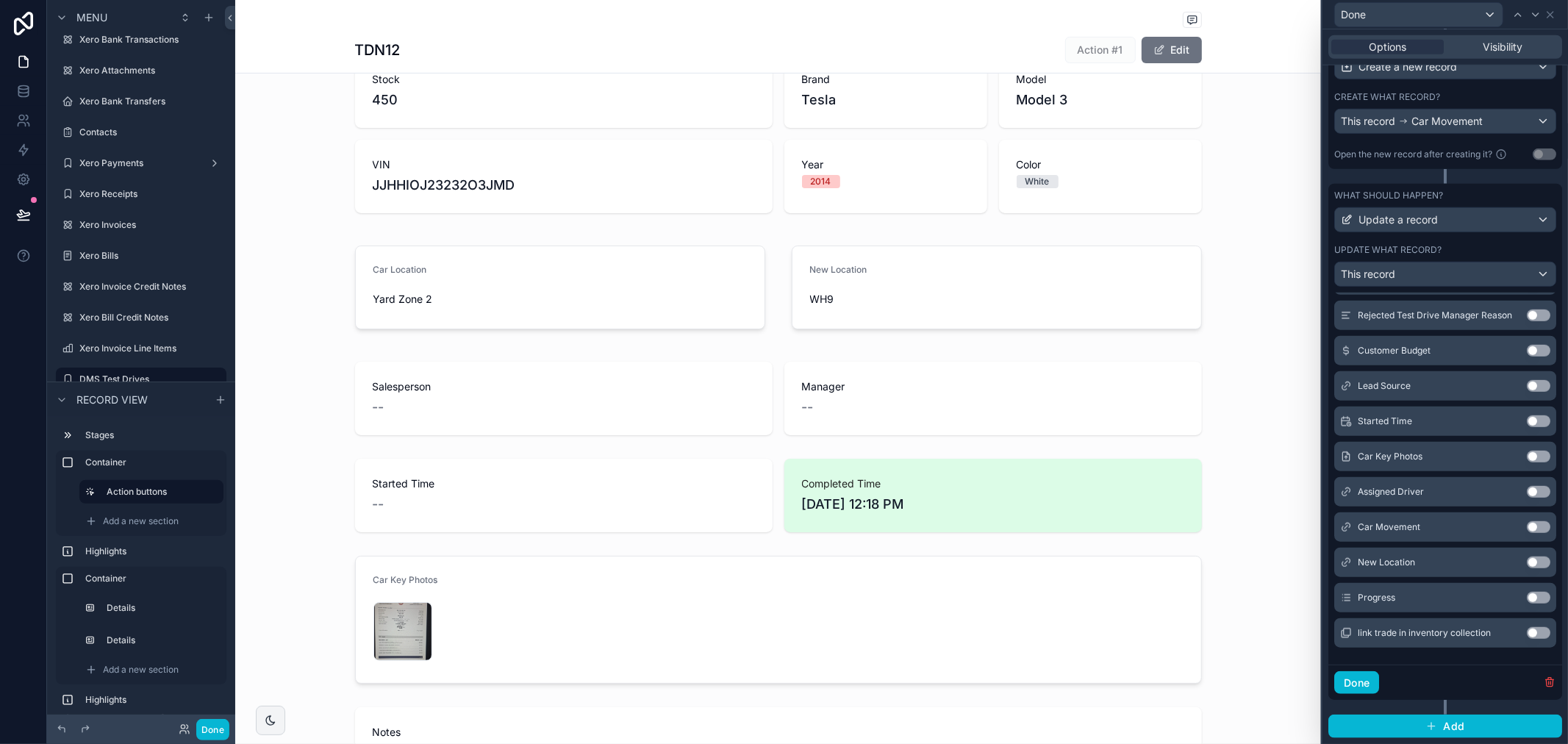
click at [1527, 602] on button "Use setting" at bounding box center [1539, 597] width 24 height 12
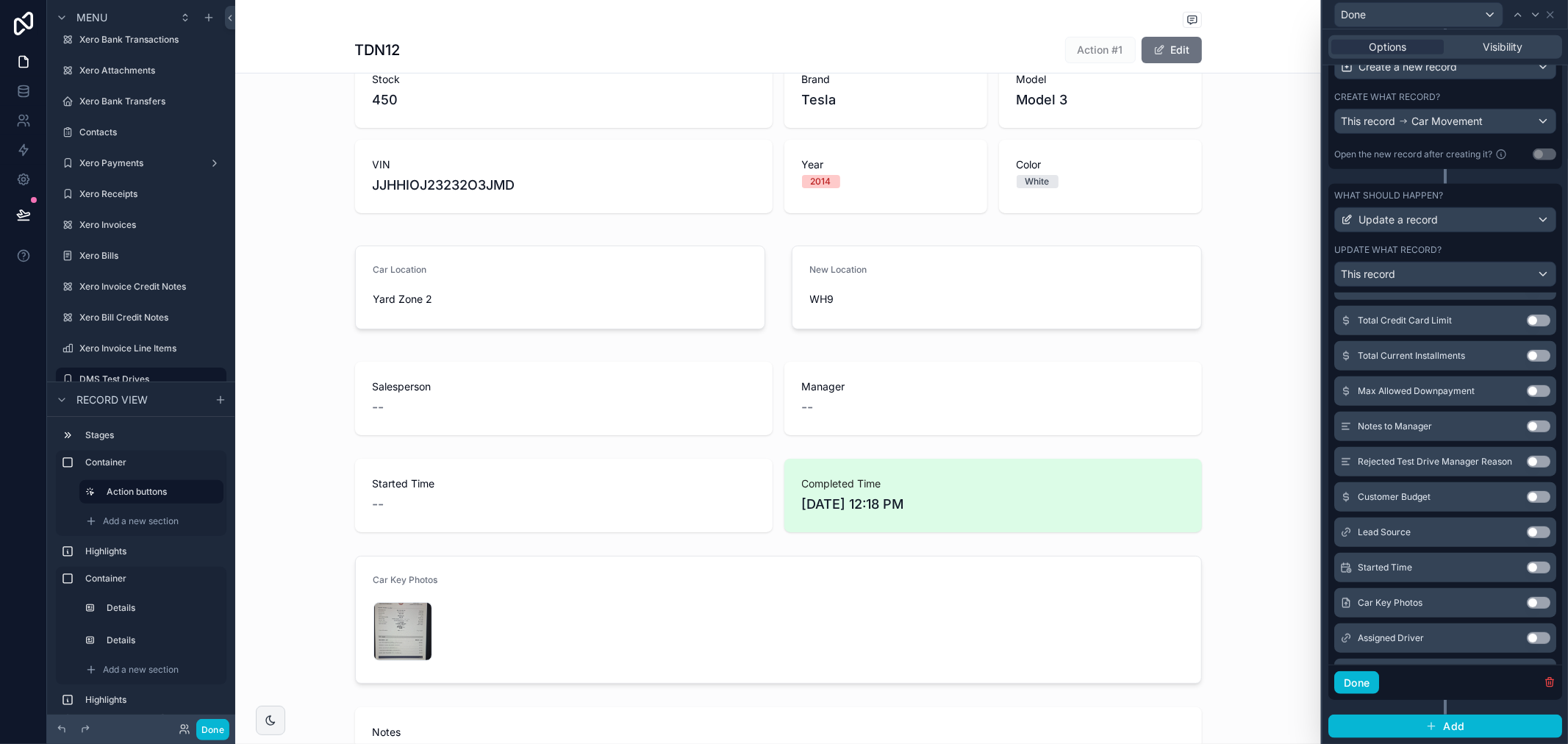
scroll to position [973, 0]
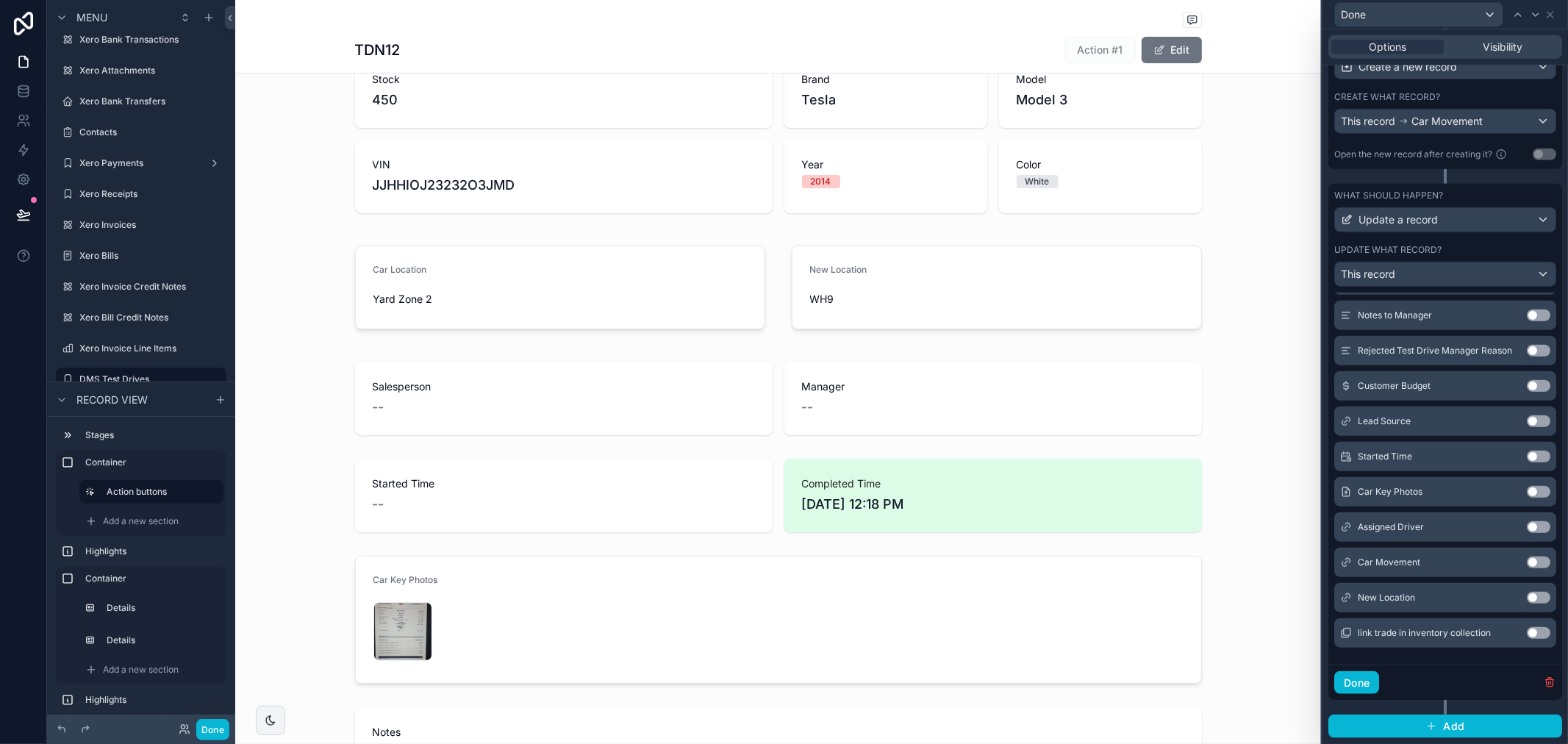
click at [1527, 596] on button "Use setting" at bounding box center [1539, 597] width 24 height 12
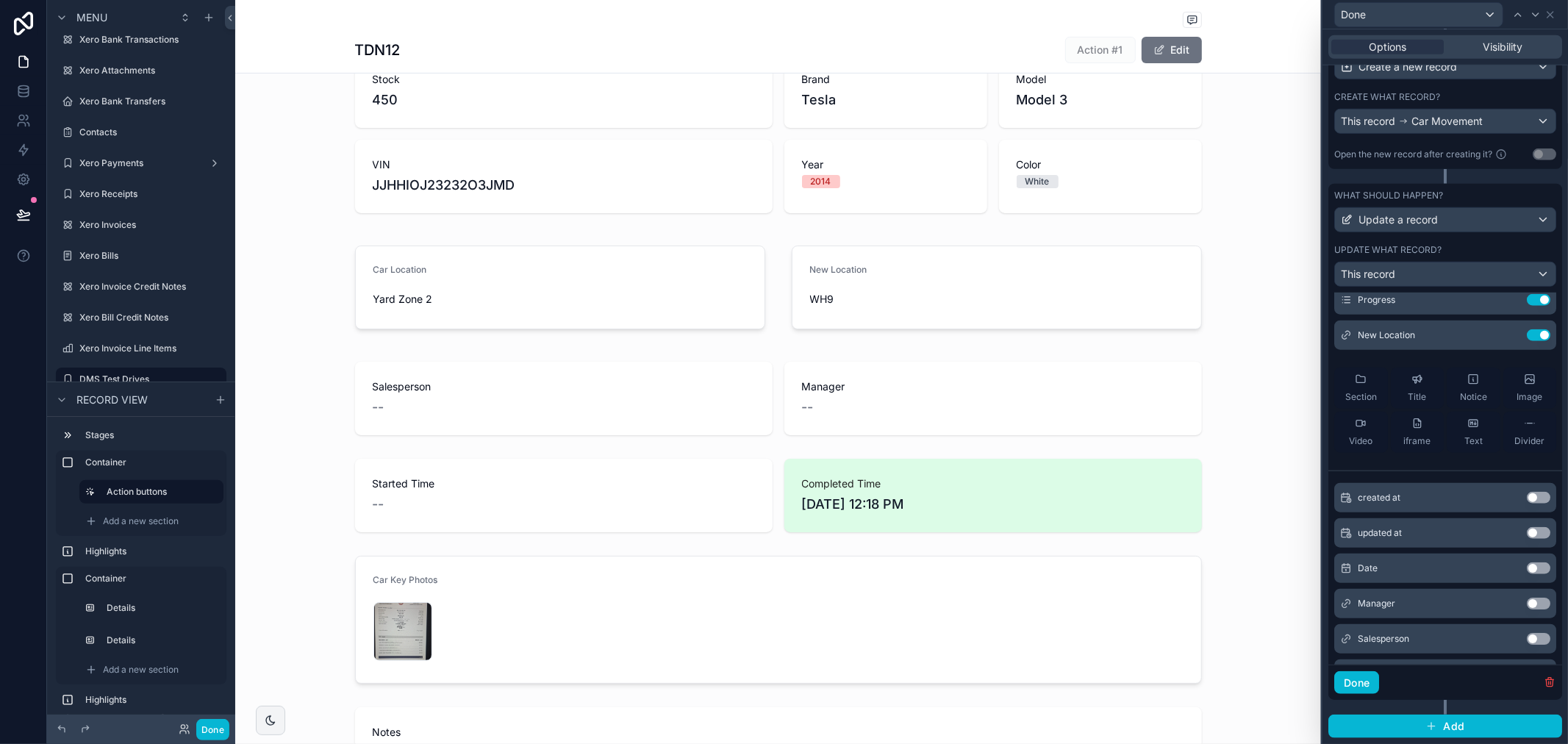
scroll to position [0, 0]
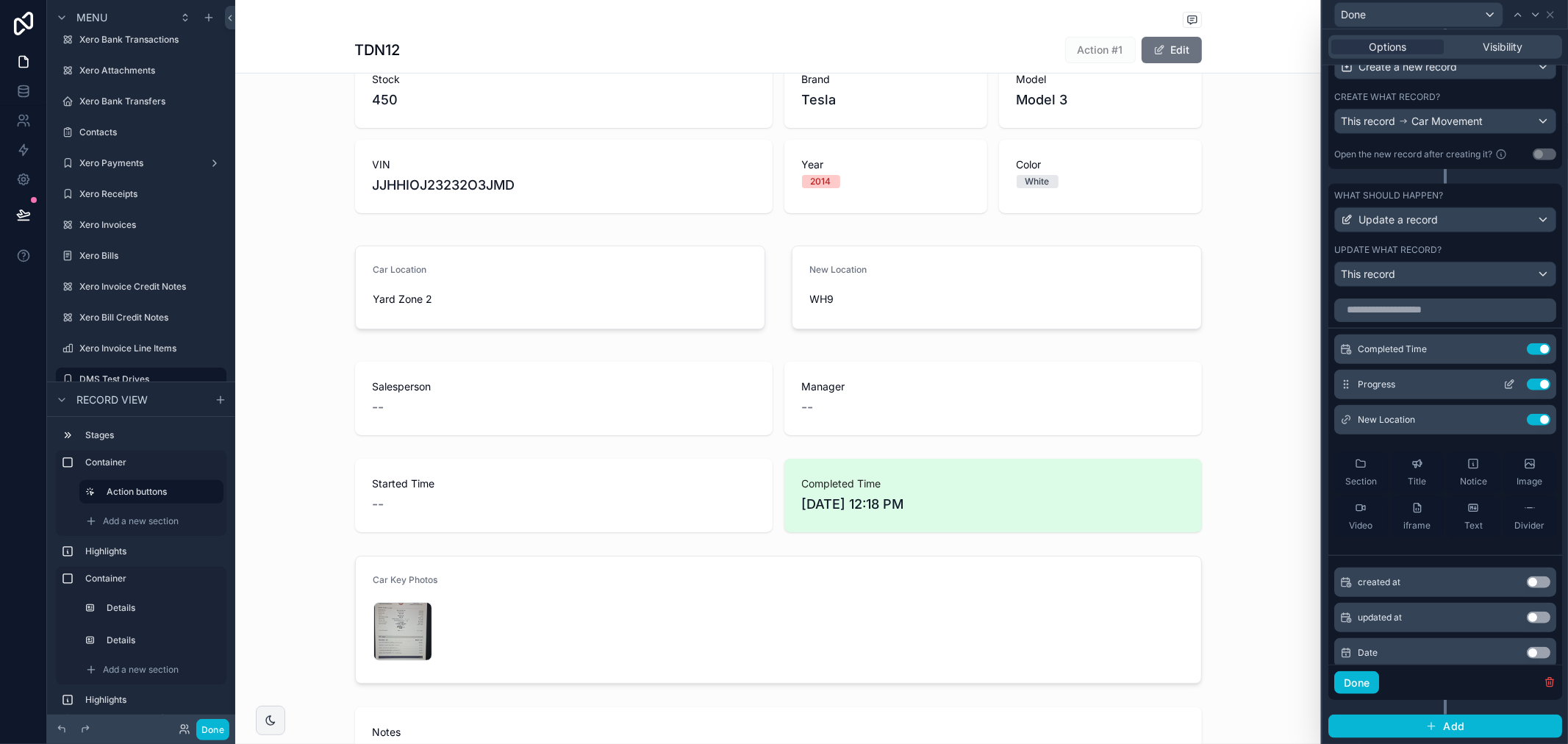
click at [1508, 385] on icon at bounding box center [1511, 382] width 6 height 6
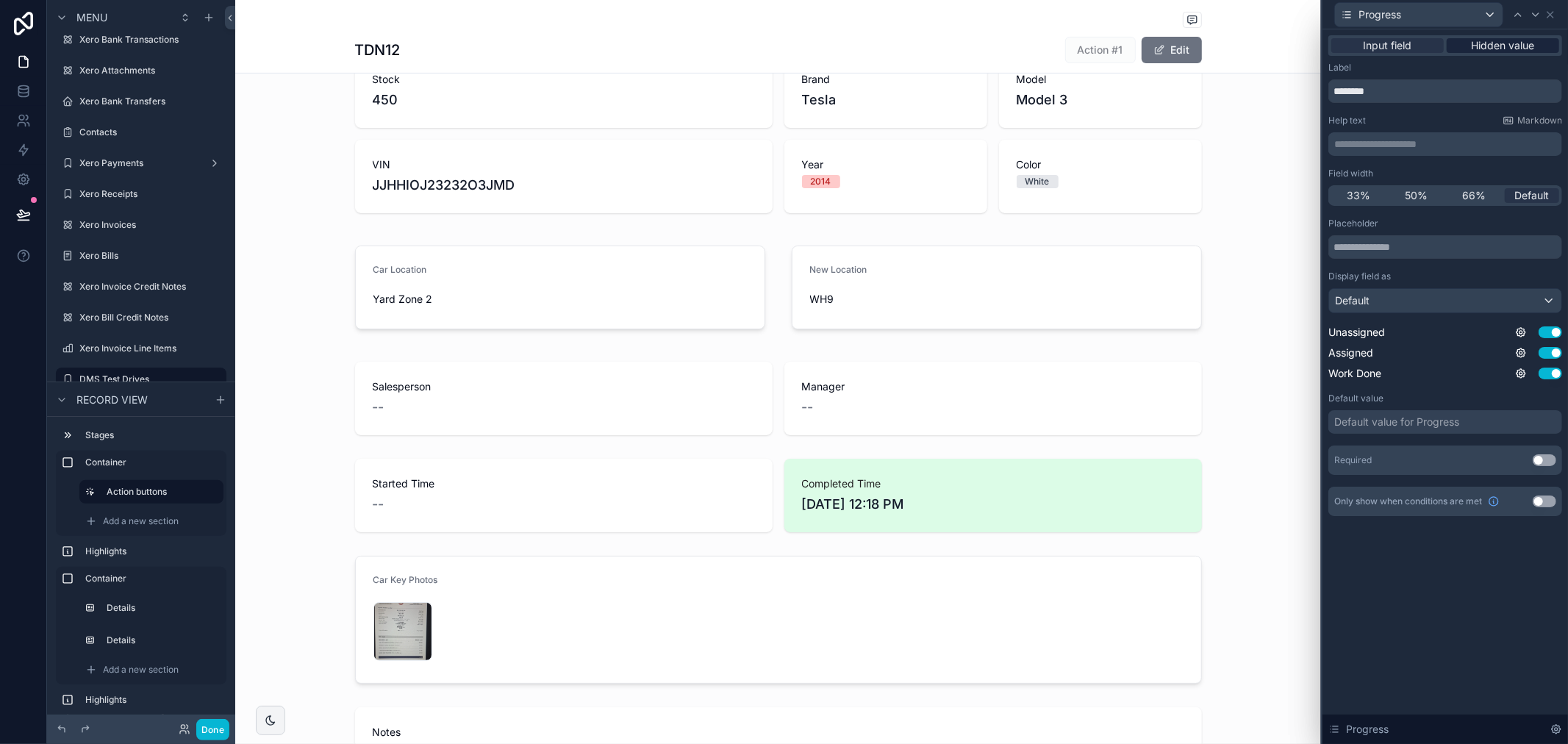
click at [1504, 38] on span "Hidden value" at bounding box center [1503, 45] width 63 height 15
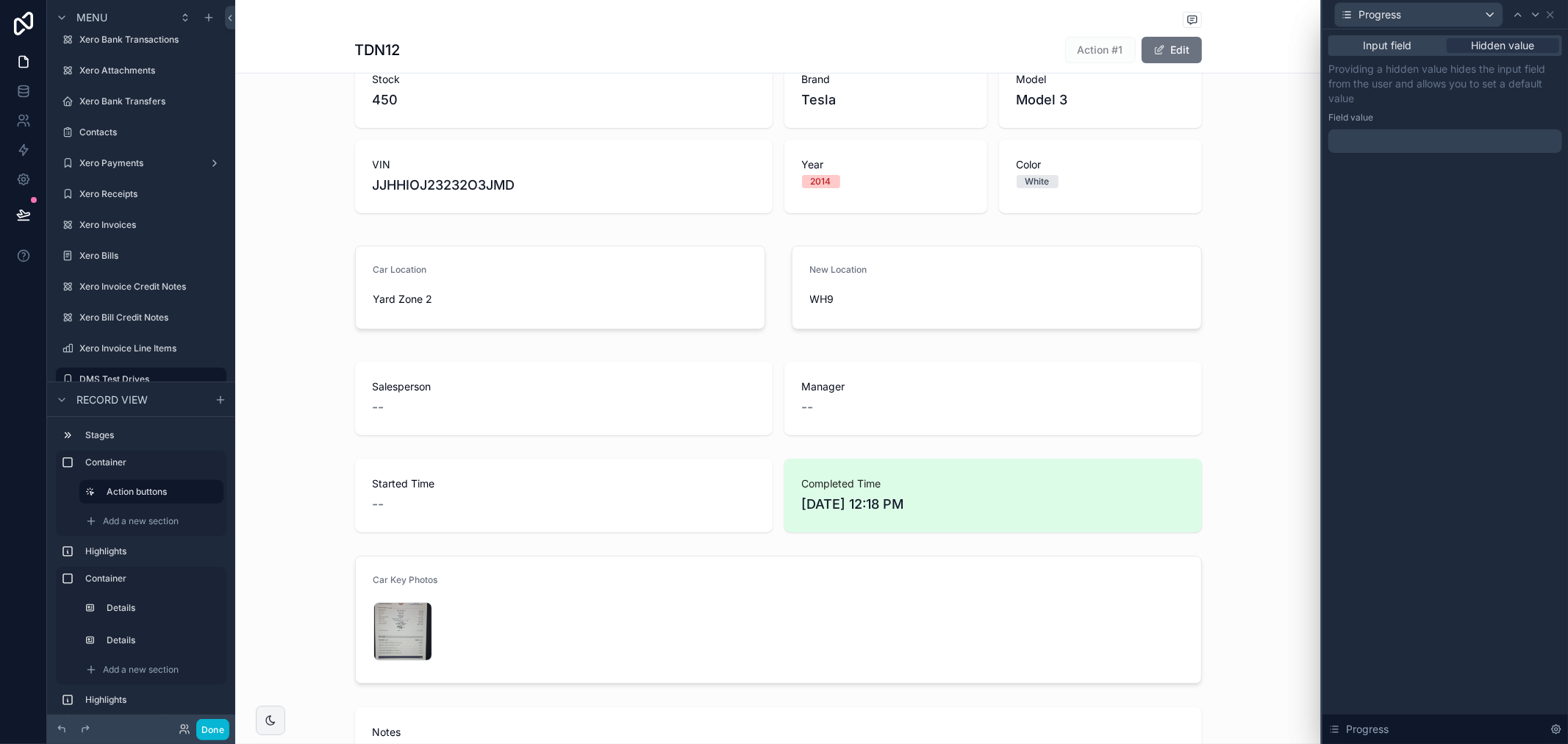
click at [1446, 141] on div at bounding box center [1446, 141] width 234 height 24
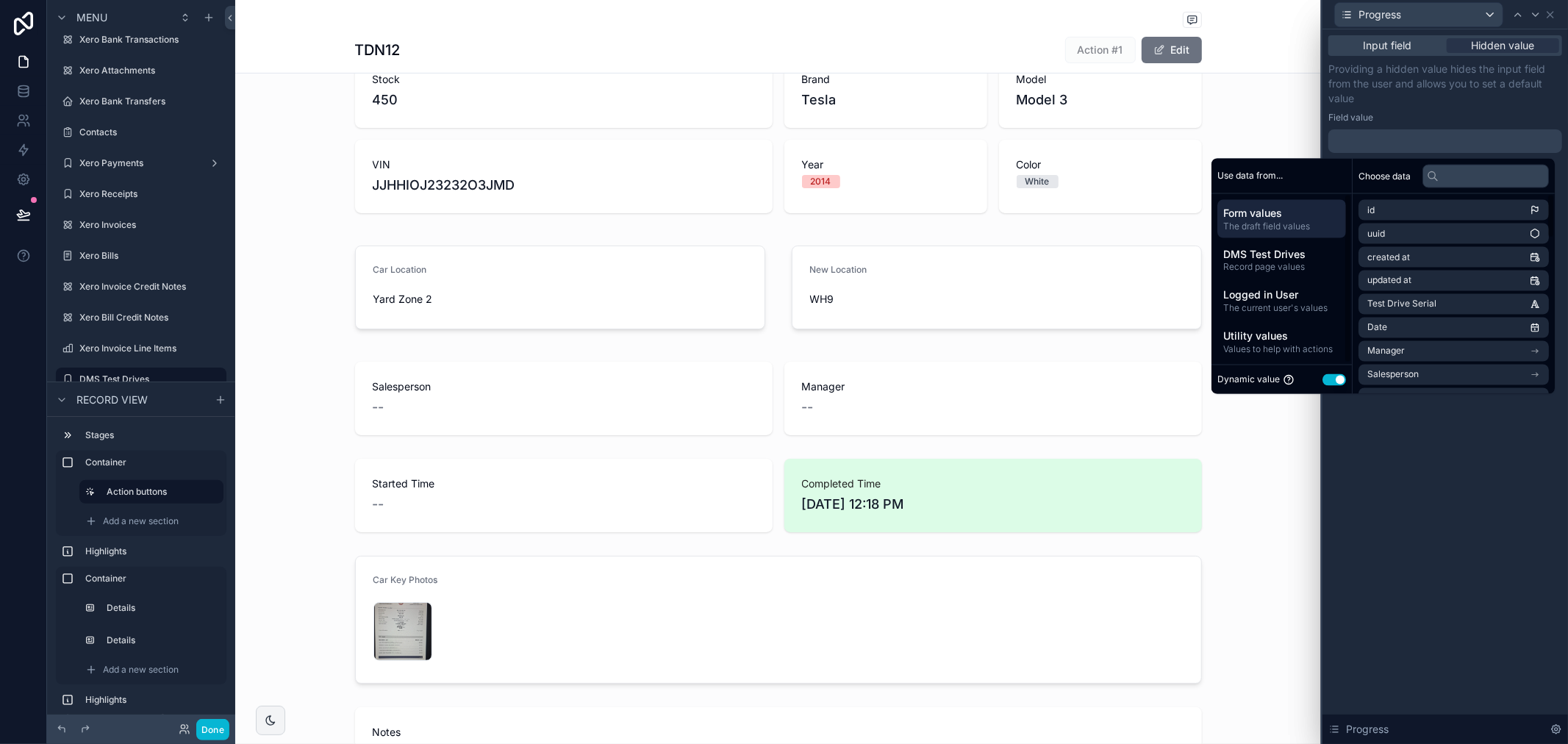
click at [1327, 378] on button "Use setting" at bounding box center [1334, 379] width 24 height 12
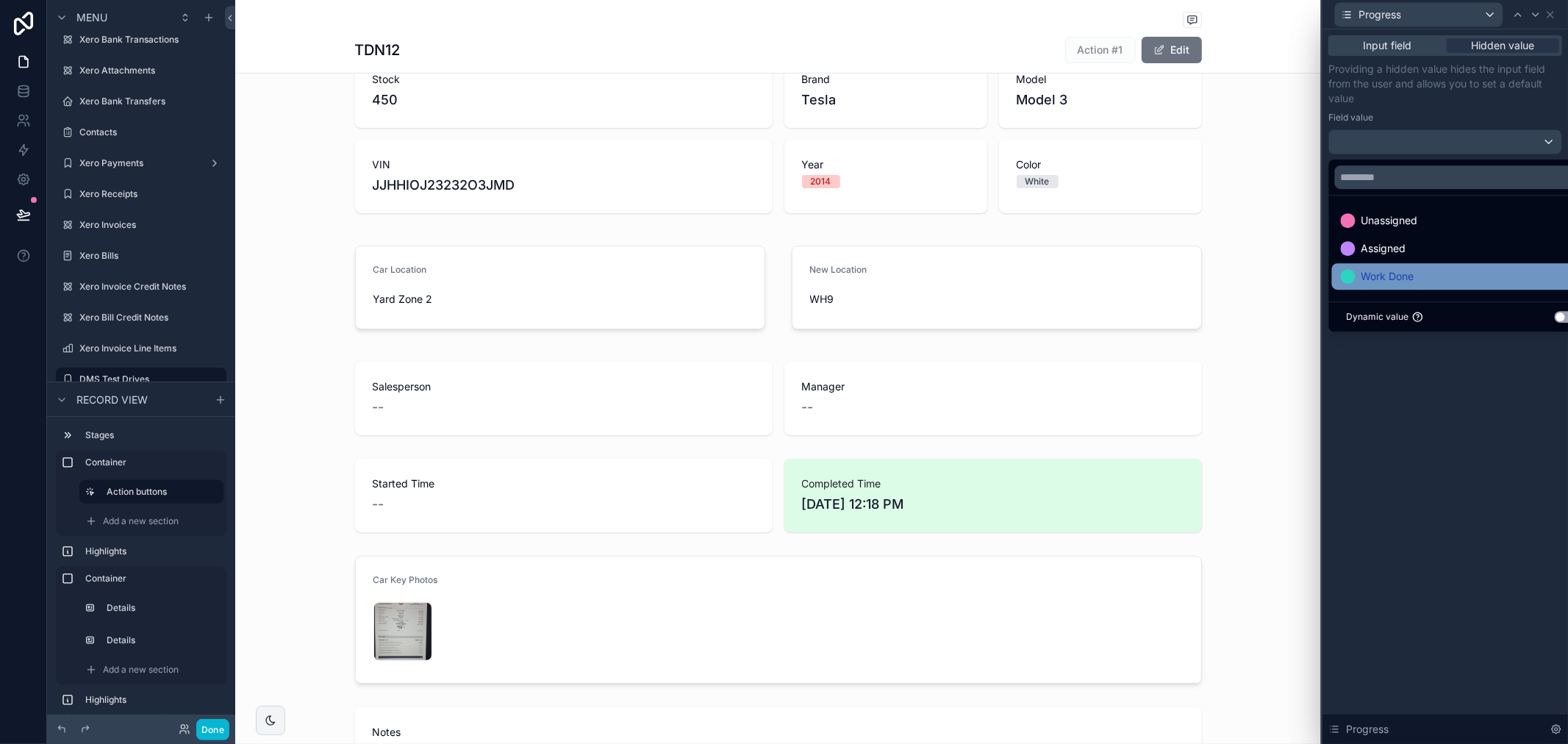
click at [1414, 271] on span "Work Done" at bounding box center [1388, 276] width 53 height 18
click at [1454, 418] on div "Input field Hidden value Providing a hidden value hides the input field from th…" at bounding box center [1445, 386] width 246 height 714
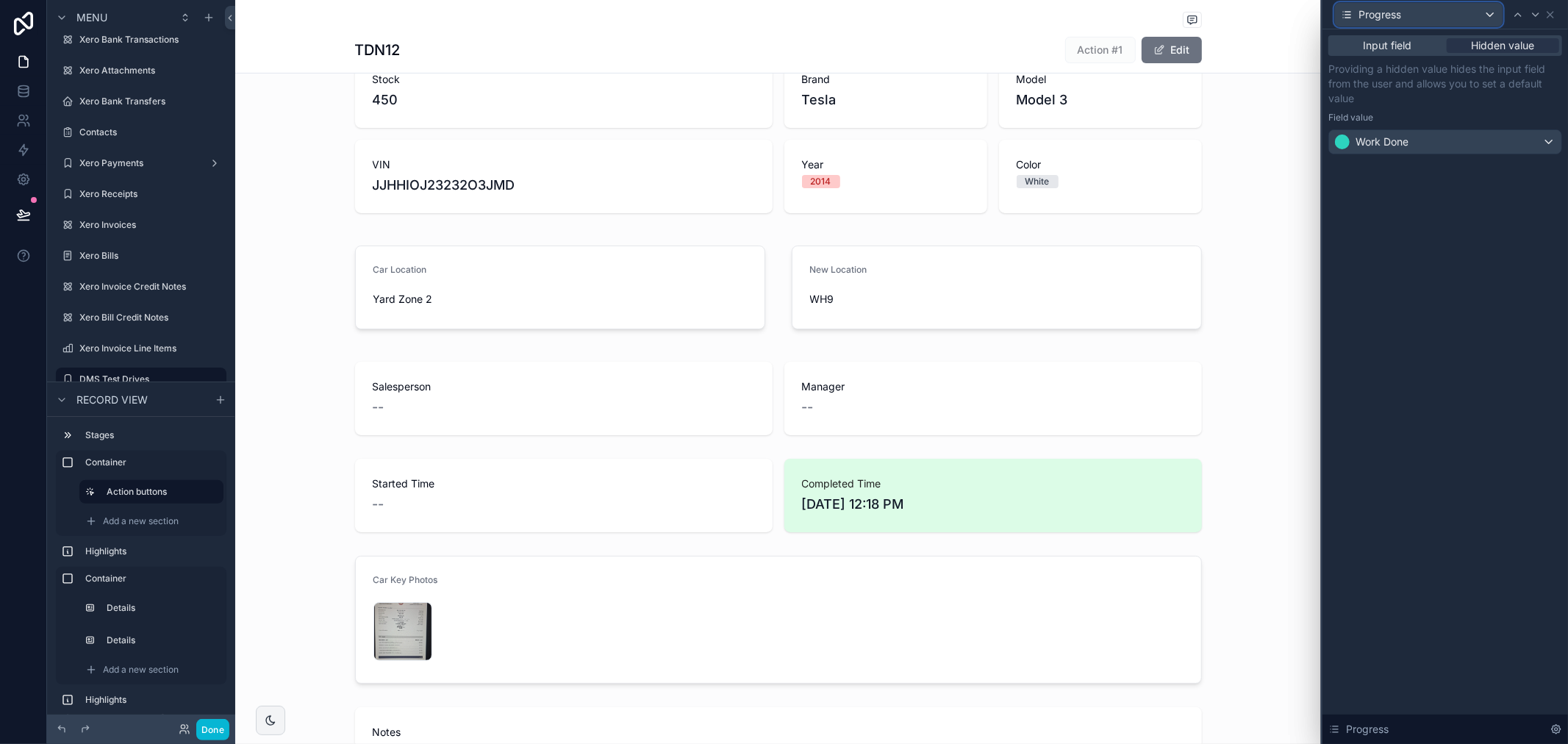
click at [1464, 8] on div "Progress" at bounding box center [1419, 15] width 168 height 24
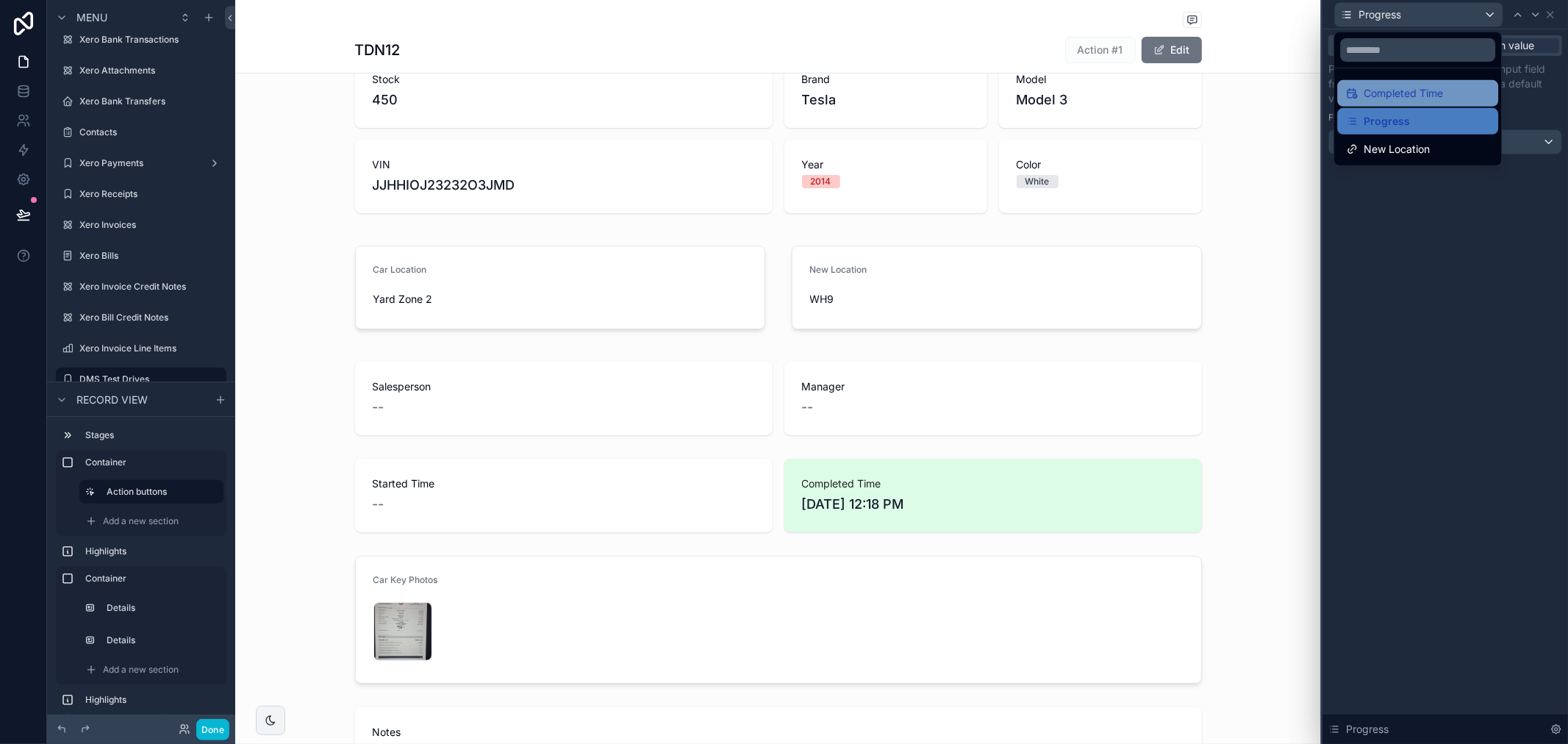
click at [1429, 92] on span "Completed Time" at bounding box center [1403, 93] width 79 height 18
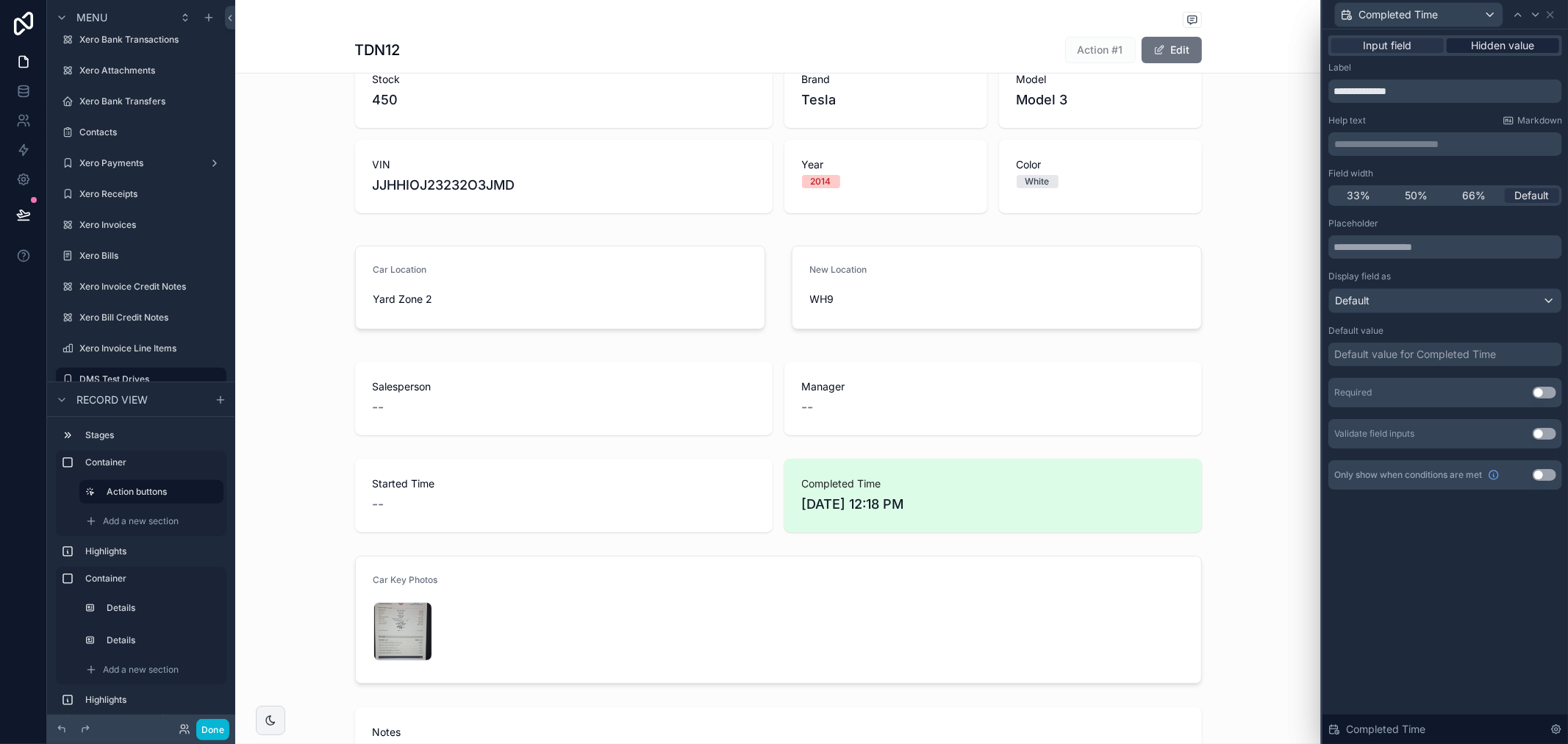
click at [1530, 48] on span "Hidden value" at bounding box center [1503, 45] width 63 height 15
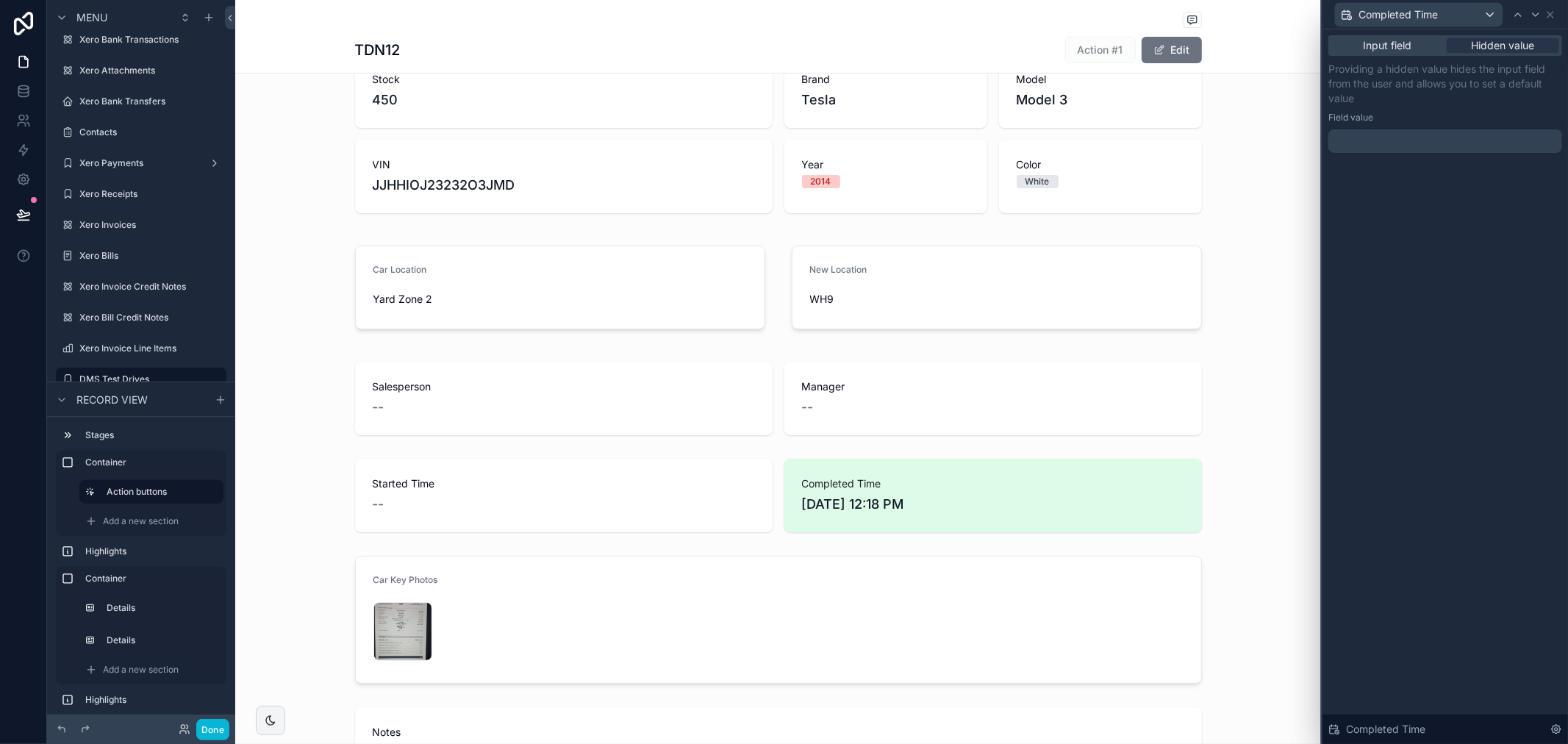
click at [1415, 141] on div at bounding box center [1446, 141] width 234 height 24
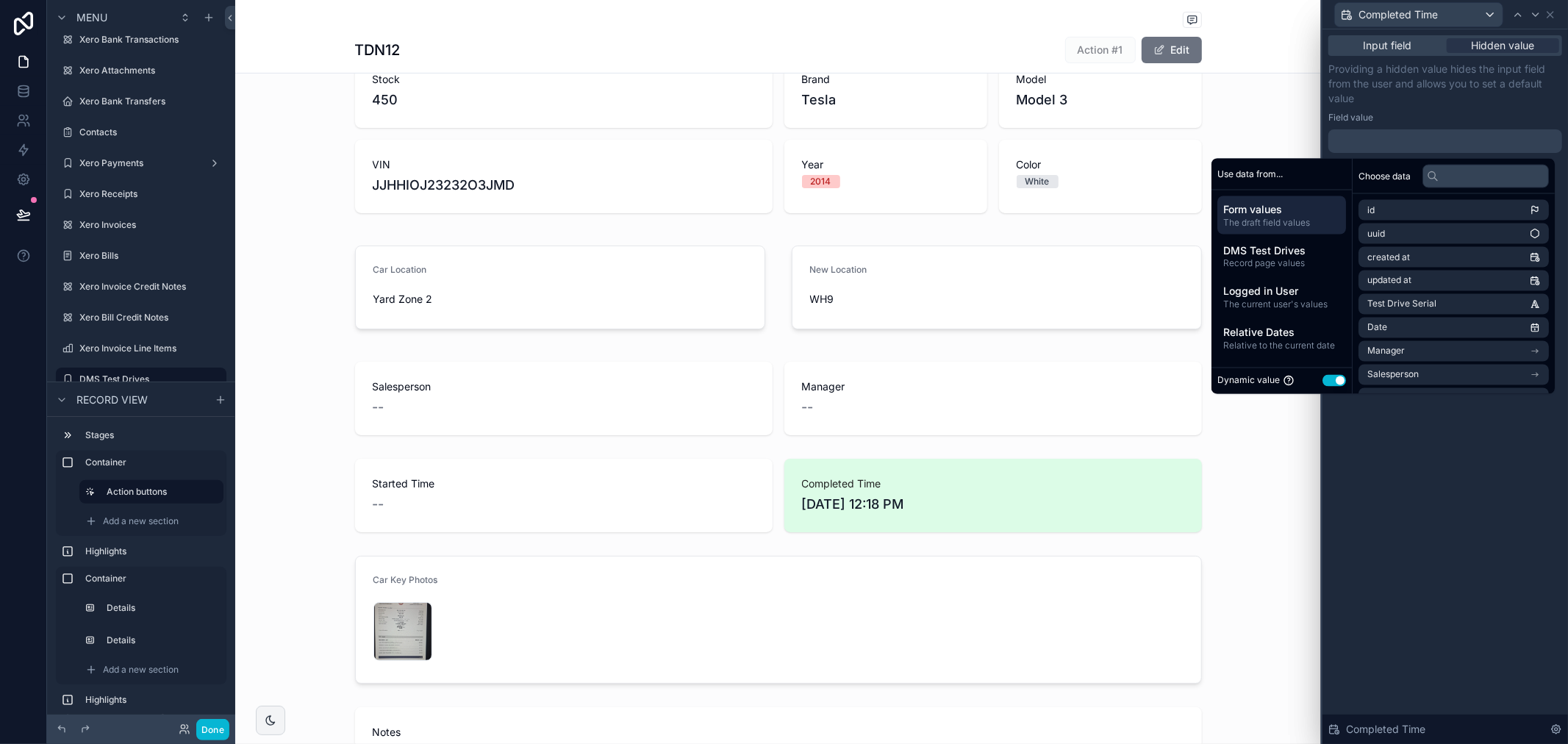
click at [1329, 382] on button "Use setting" at bounding box center [1334, 380] width 24 height 12
select select "****"
select select "*"
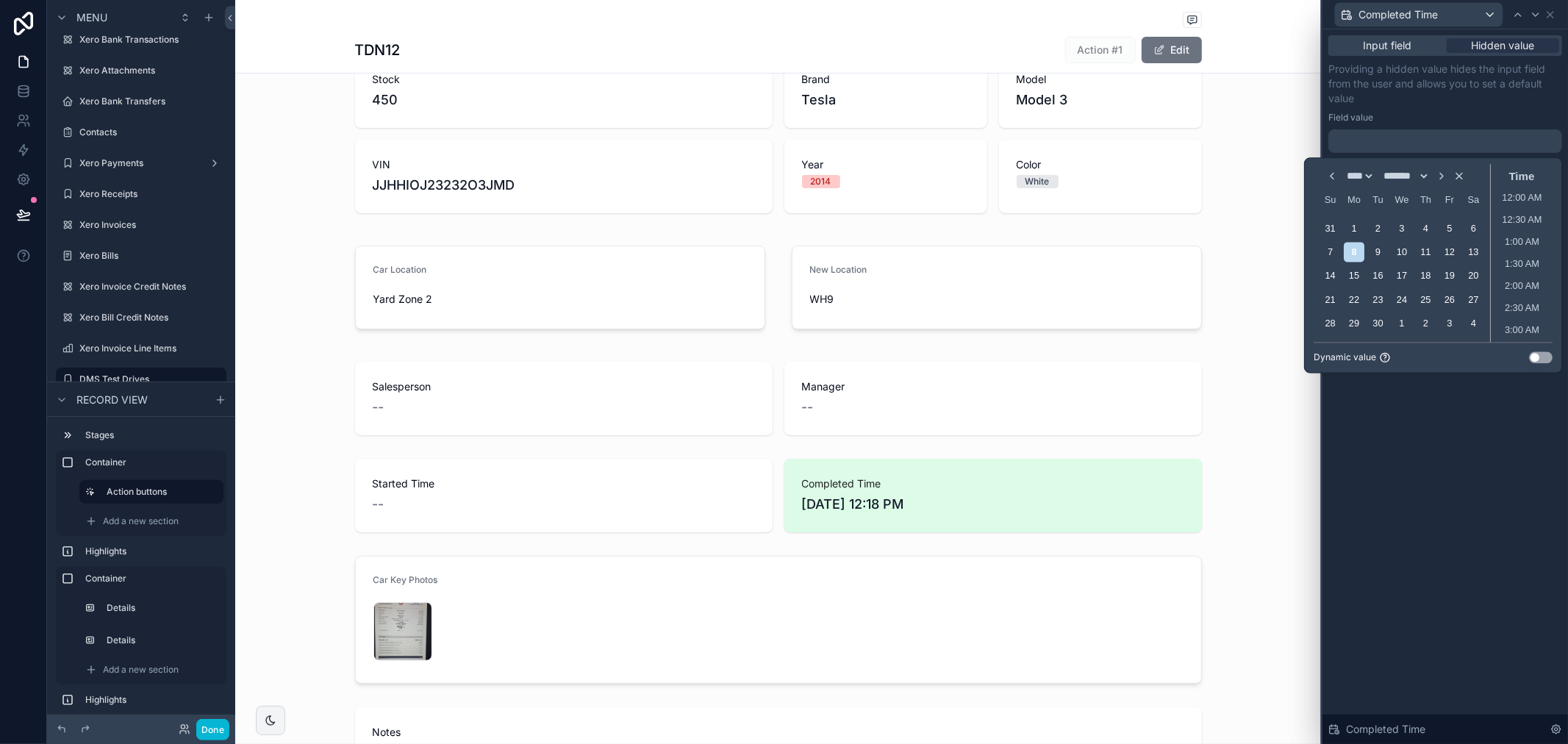
click at [1534, 356] on button "Use setting" at bounding box center [1541, 357] width 24 height 12
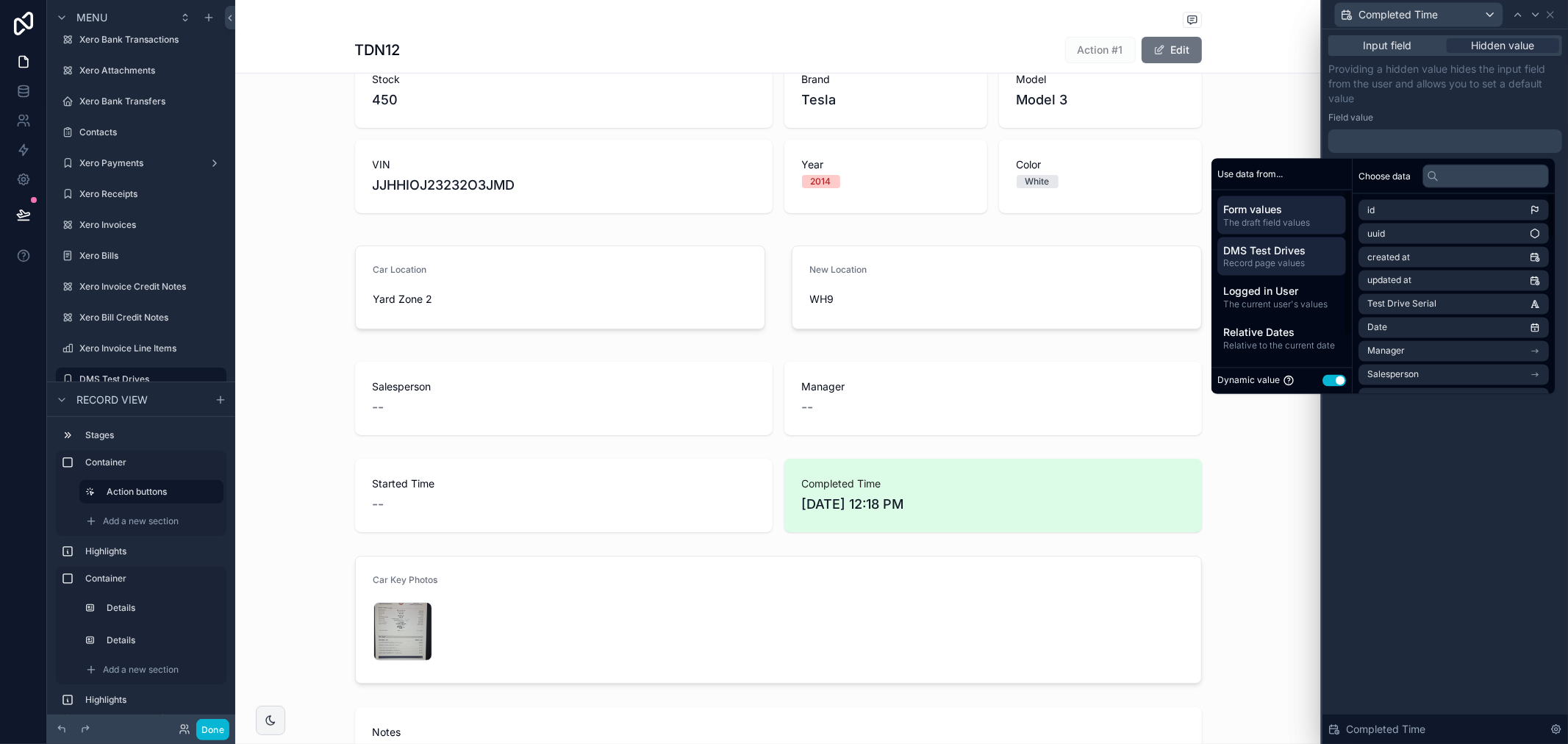
click at [1279, 248] on span "DMS Test Drives" at bounding box center [1282, 249] width 117 height 15
click at [1298, 326] on span "Relative Dates" at bounding box center [1282, 332] width 117 height 15
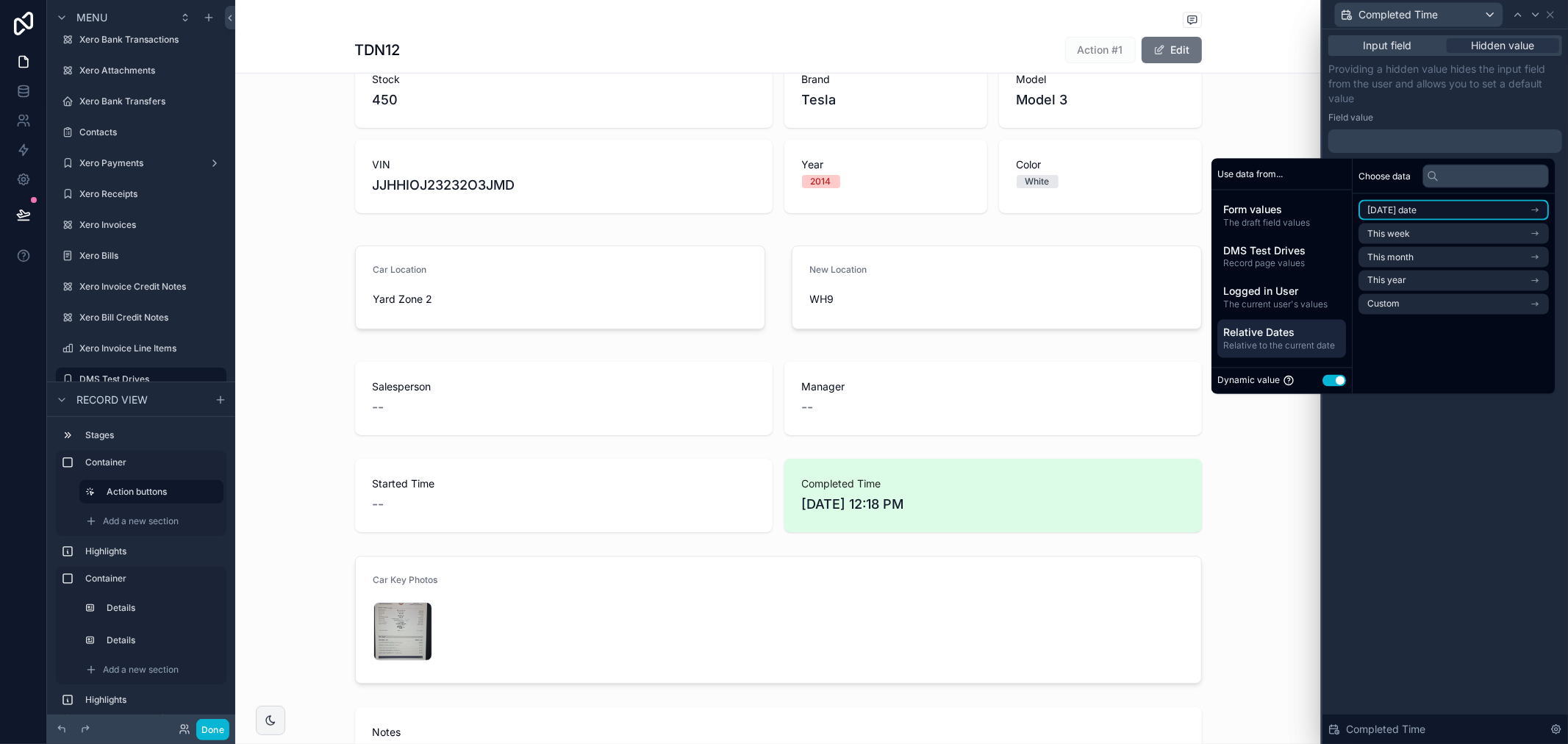
click at [1526, 209] on li "Today's date" at bounding box center [1453, 210] width 190 height 21
click at [1413, 237] on li "Now" at bounding box center [1453, 236] width 190 height 21
click at [1465, 421] on div "Input field Hidden value Providing a hidden value hides the input field from th…" at bounding box center [1445, 386] width 246 height 714
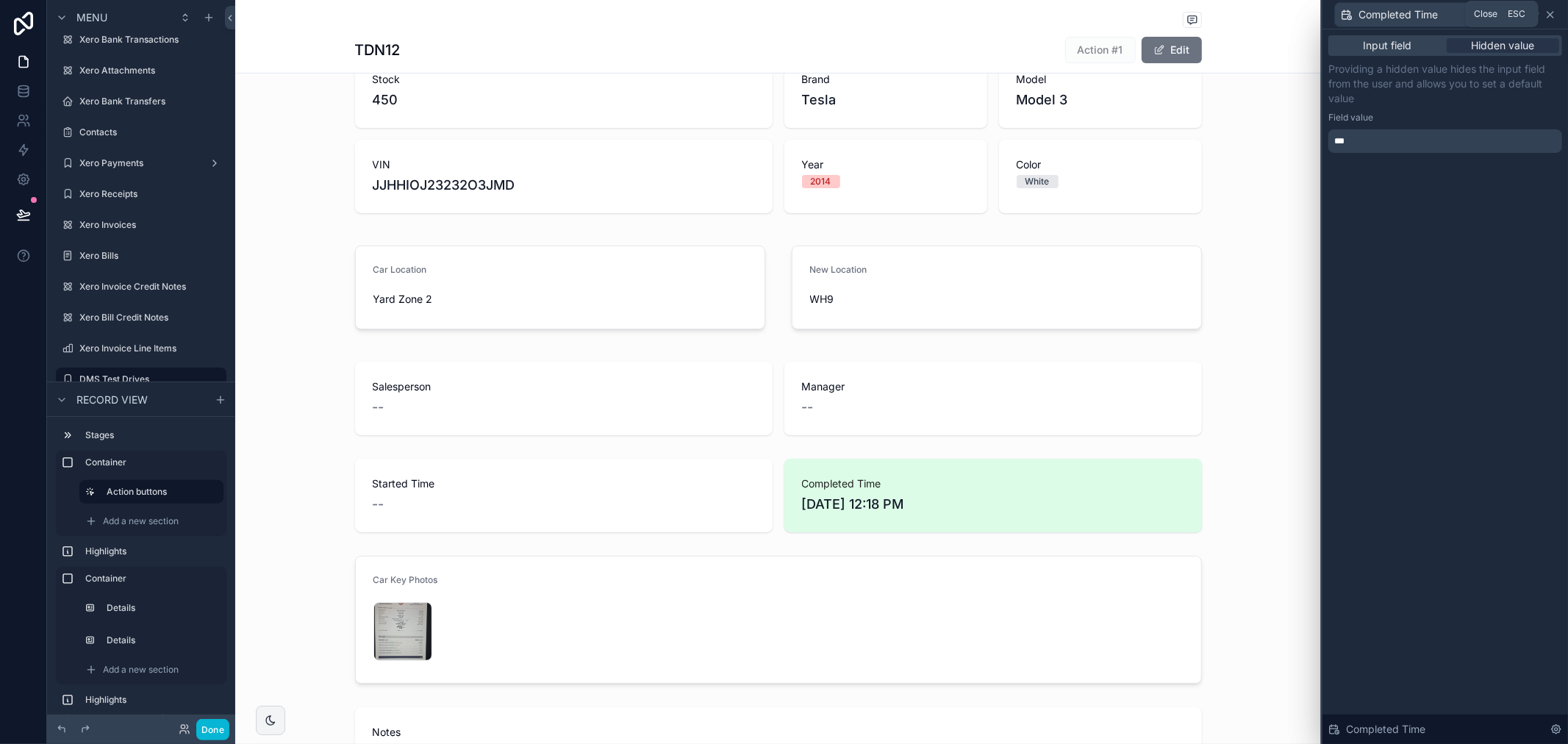
click at [1553, 15] on icon at bounding box center [1550, 14] width 12 height 12
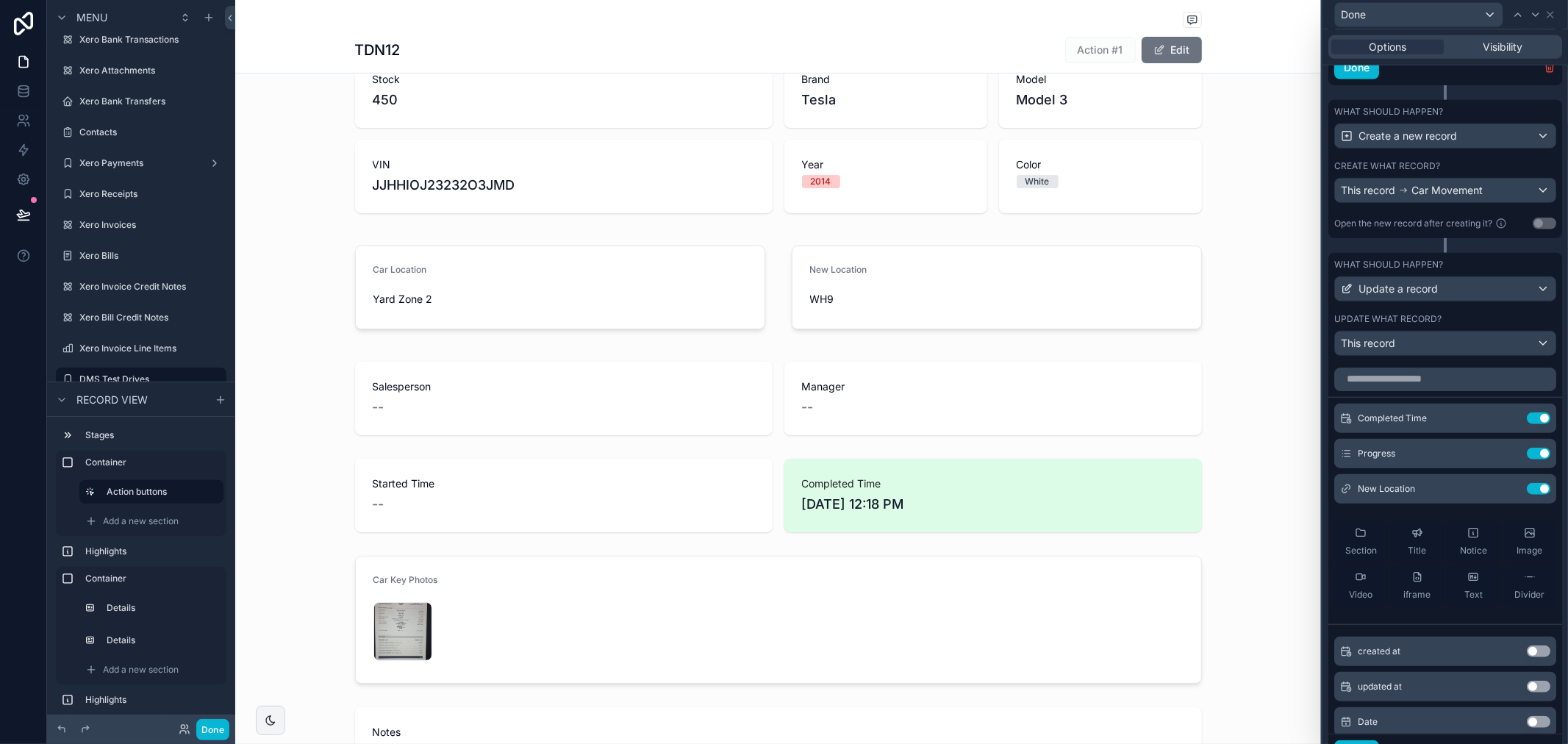
click at [1491, 362] on div "What should happen? Update a record Update what record? This record" at bounding box center [1446, 307] width 234 height 108
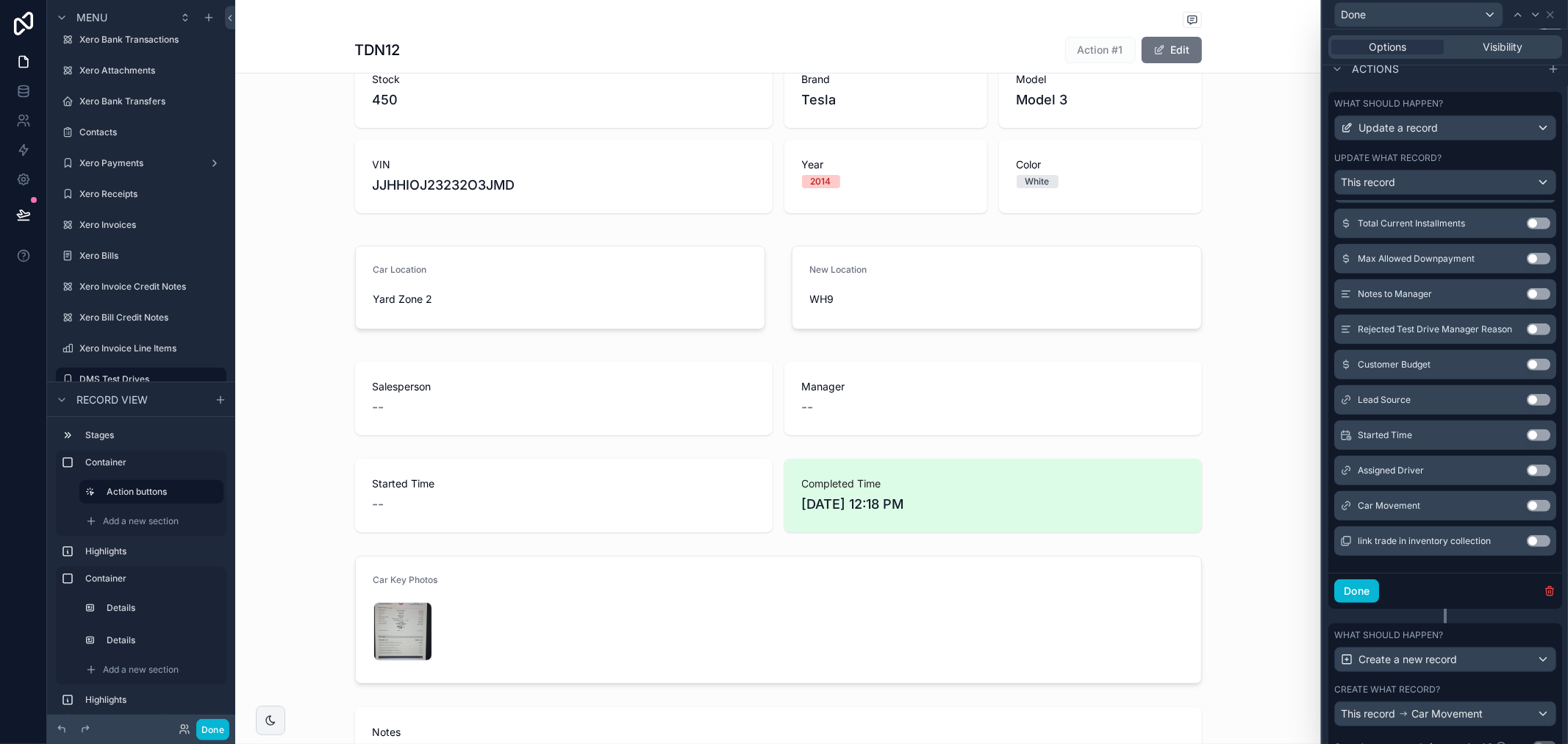
scroll to position [496, 0]
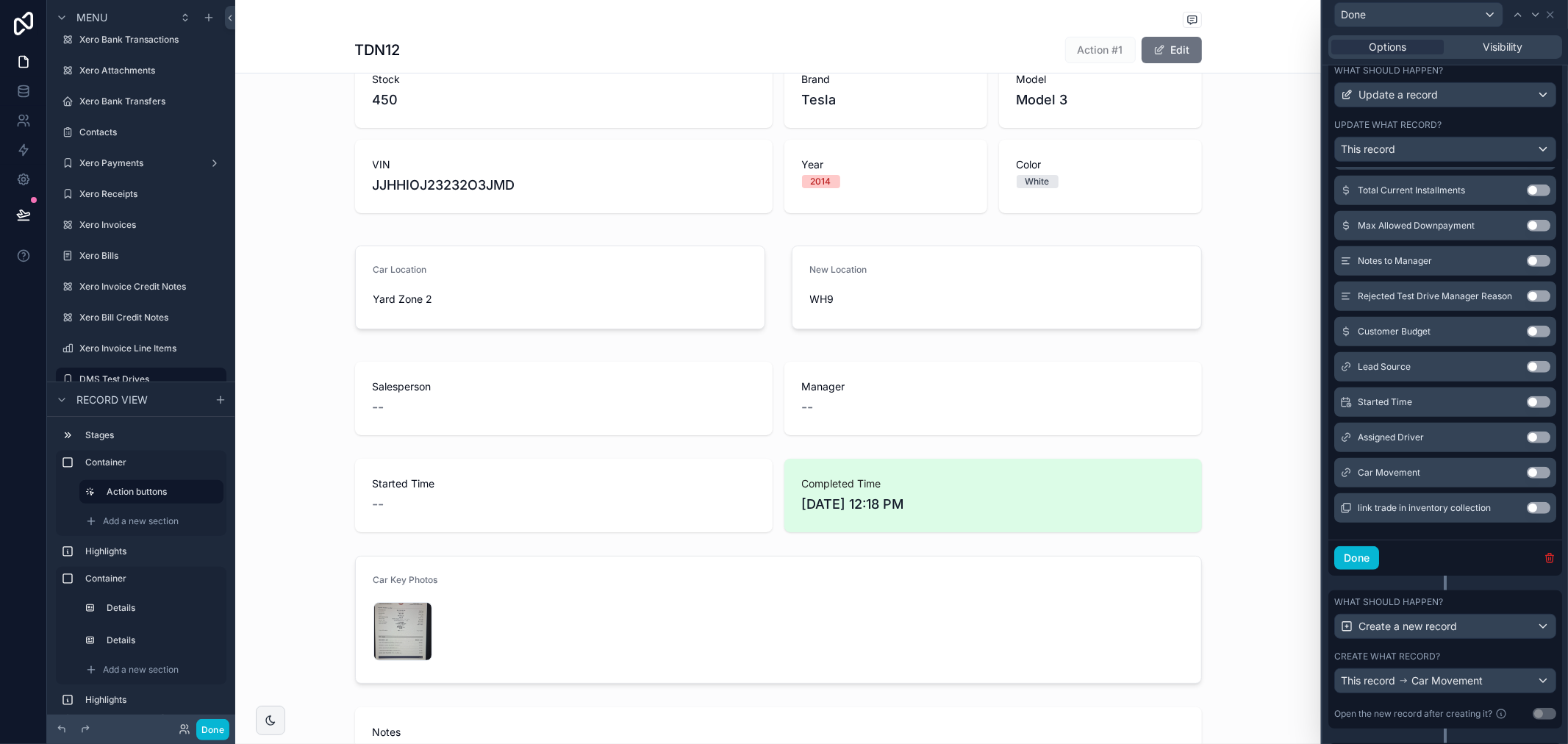
click at [1544, 564] on icon "button" at bounding box center [1550, 557] width 12 height 12
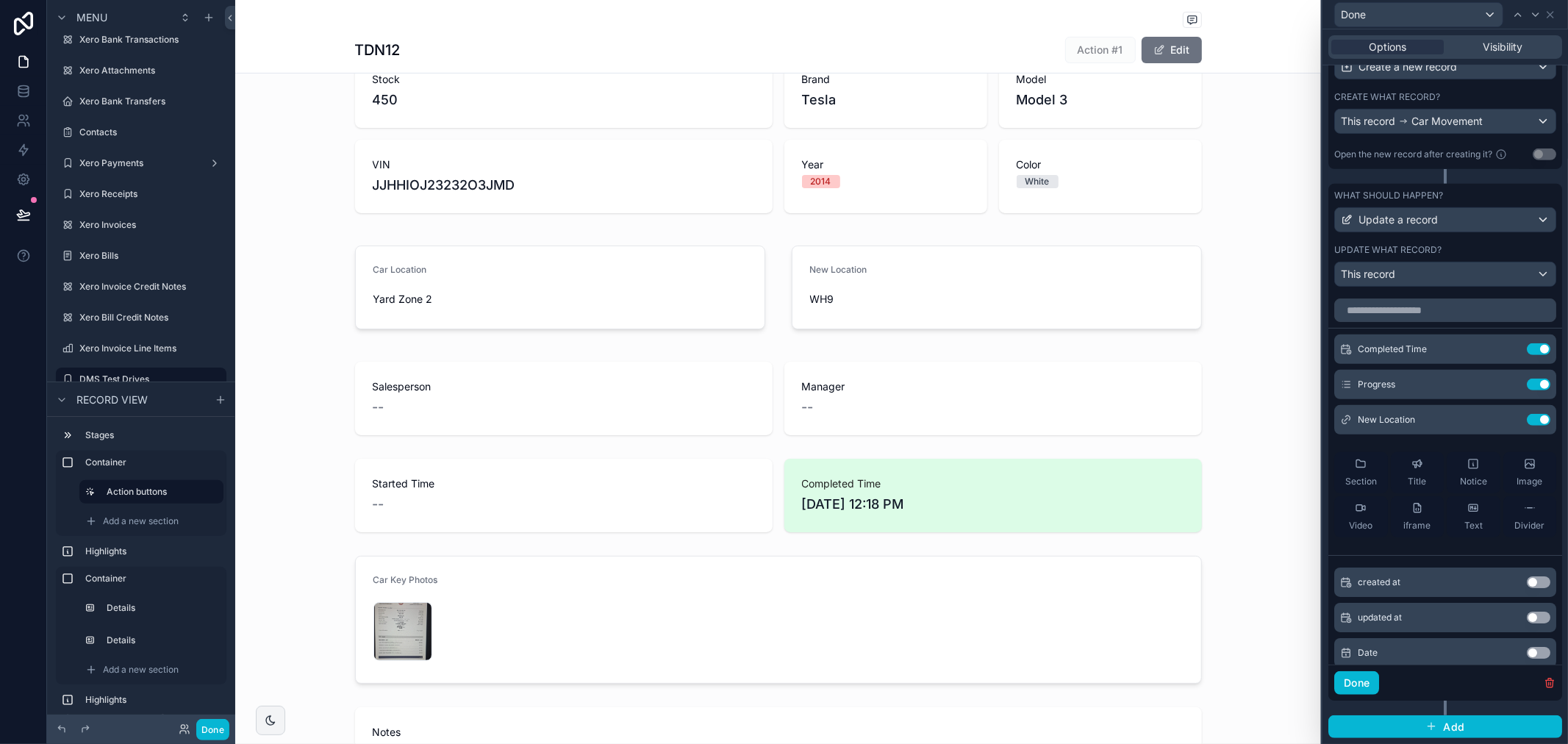
scroll to position [536, 0]
click at [1486, 702] on div "What should happen? Update a record Update what record? This record Completed T…" at bounding box center [1446, 449] width 234 height 532
click at [1460, 281] on div "This record" at bounding box center [1446, 274] width 221 height 24
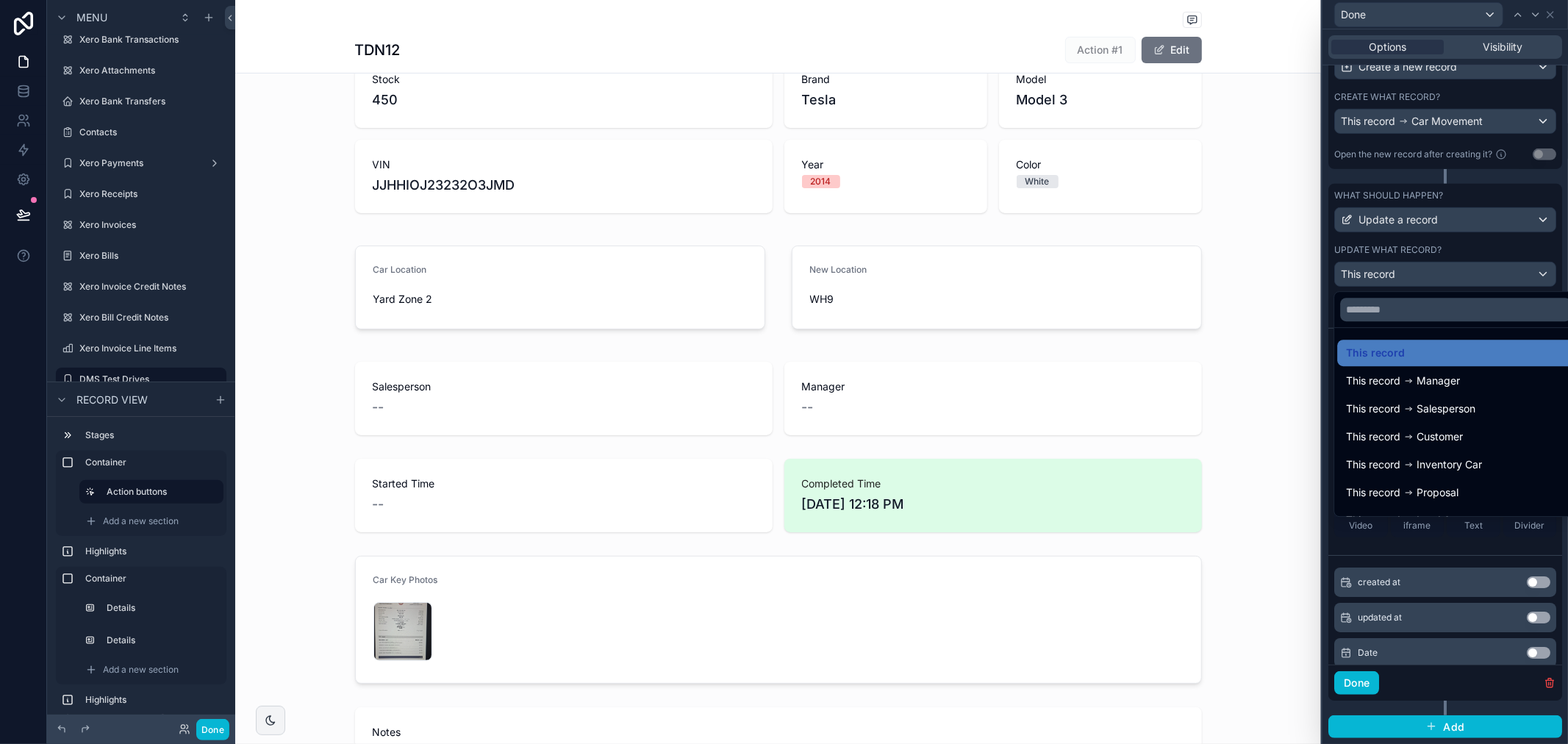
click at [1460, 279] on div at bounding box center [1445, 372] width 246 height 744
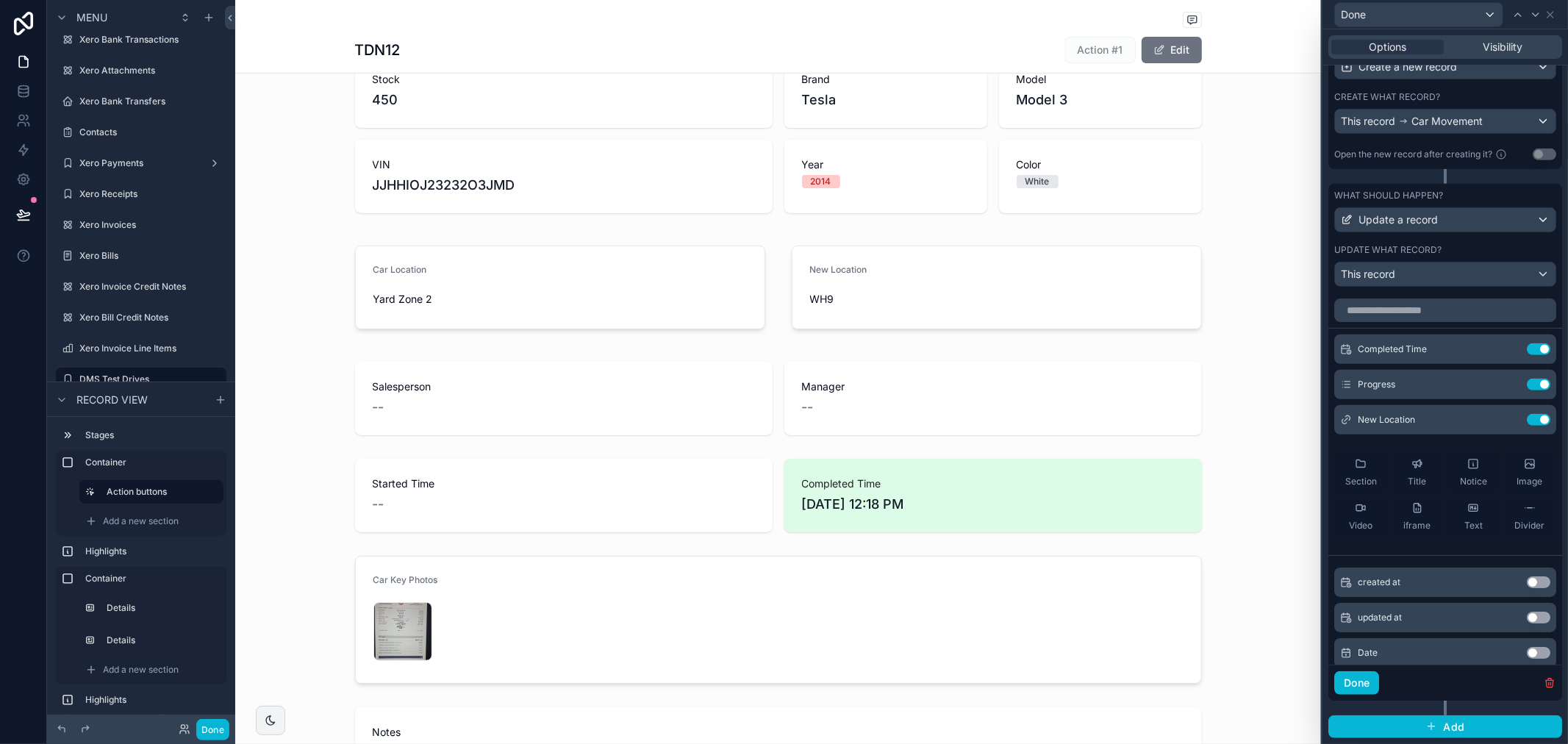
click at [1515, 195] on div "What should happen?" at bounding box center [1446, 195] width 222 height 12
click at [1513, 195] on div "What should happen?" at bounding box center [1446, 195] width 222 height 12
click at [1523, 222] on div "Update a record" at bounding box center [1446, 219] width 221 height 24
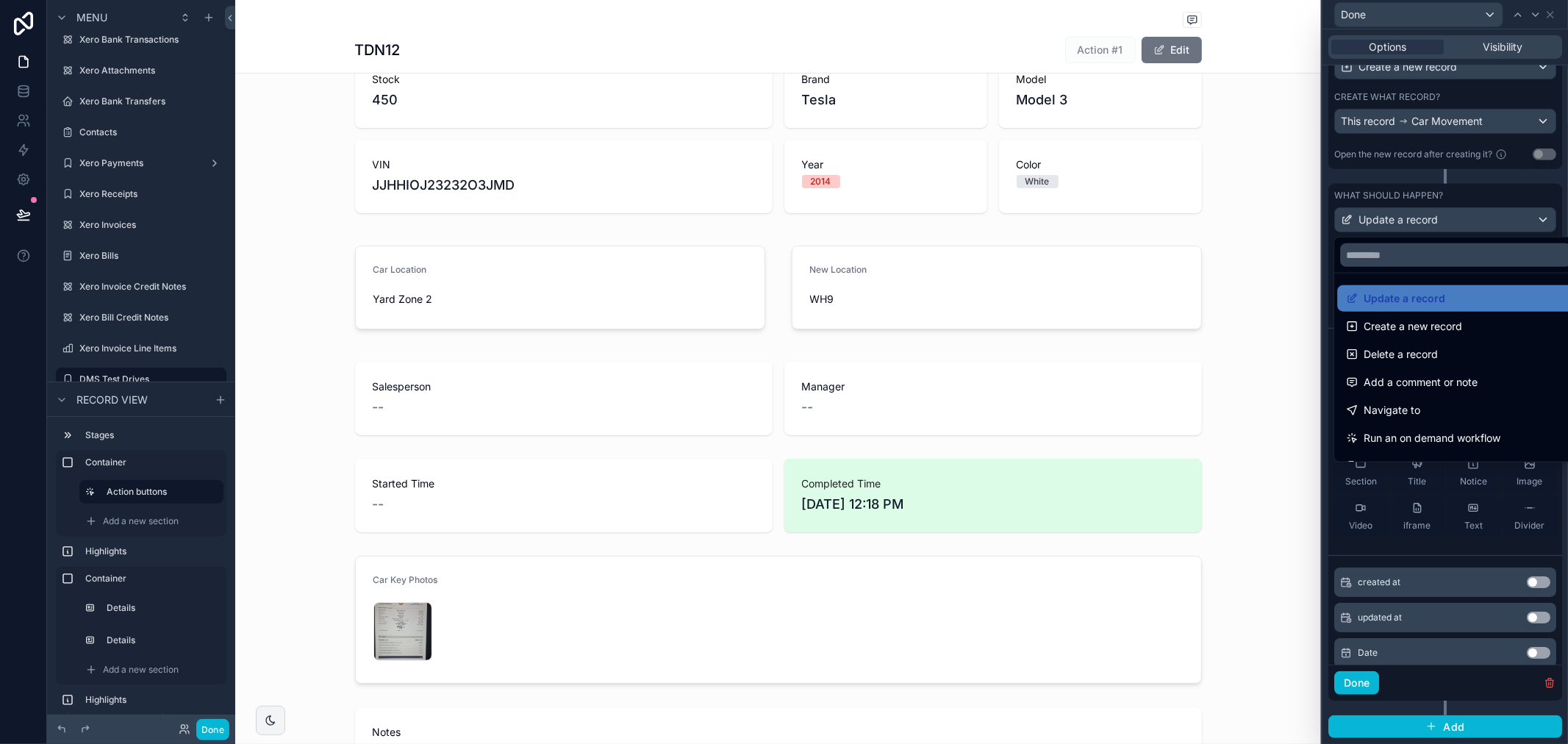
click at [1523, 222] on div at bounding box center [1445, 372] width 246 height 744
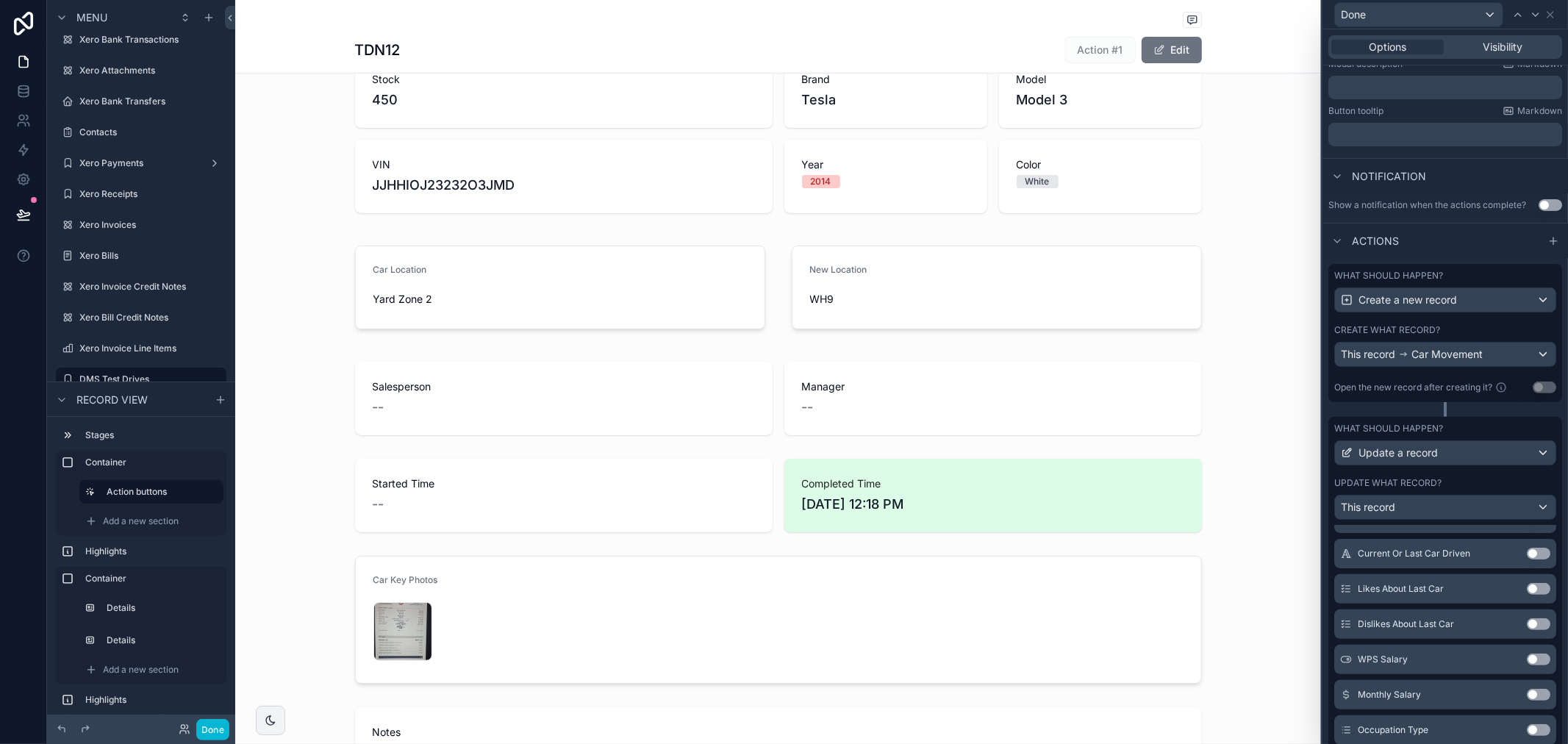
scroll to position [571, 0]
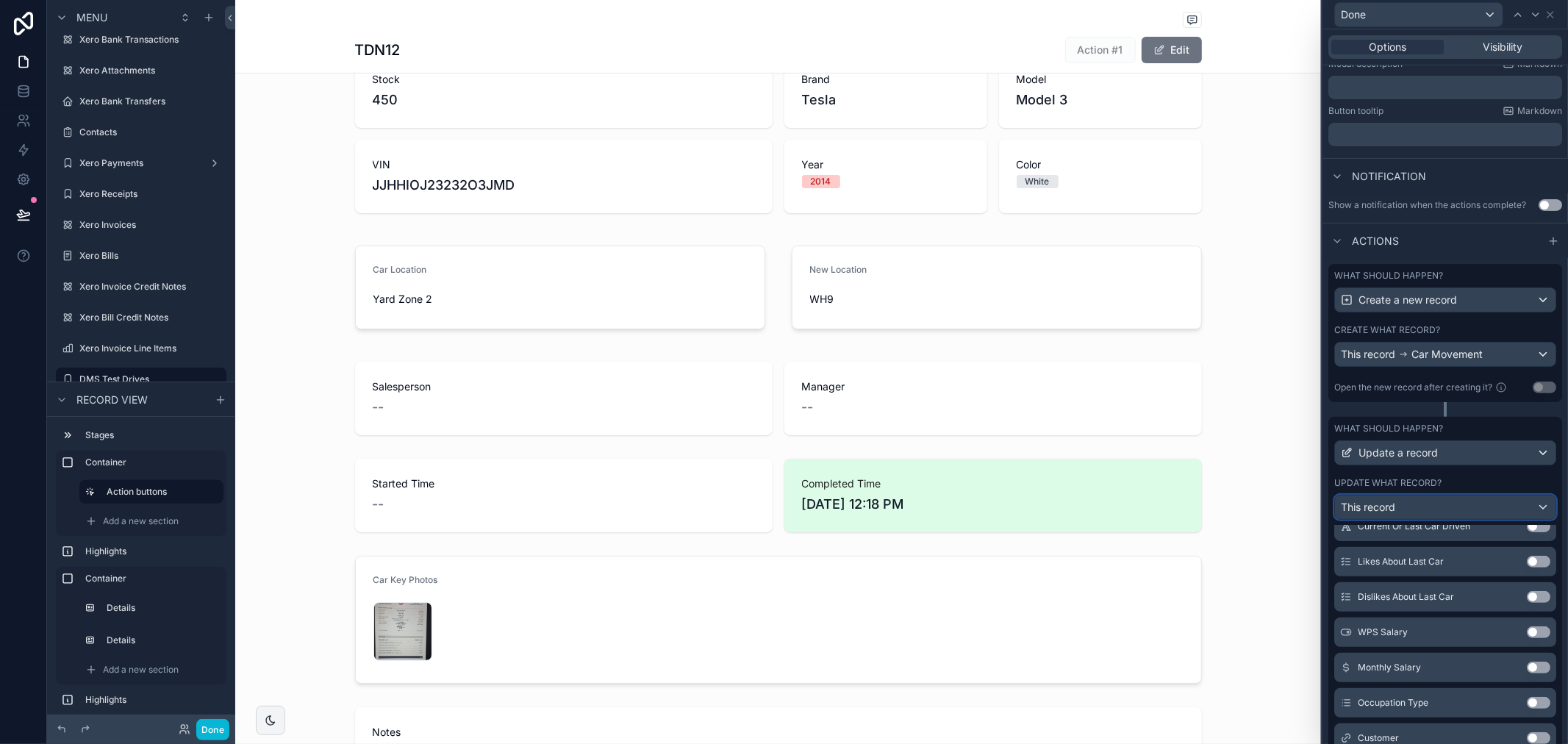
click at [1506, 519] on div "This record" at bounding box center [1446, 507] width 221 height 24
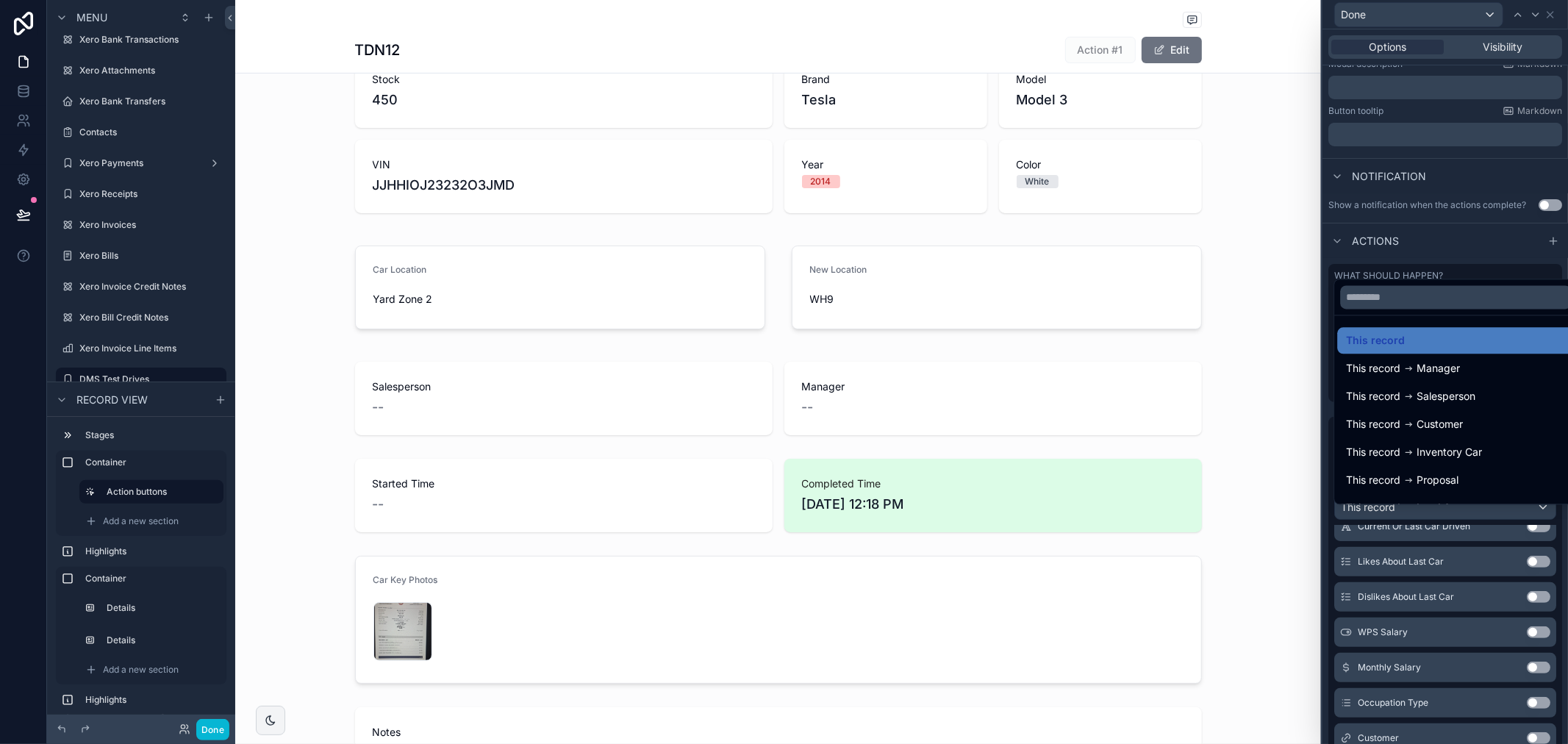
click at [1517, 516] on div at bounding box center [1445, 372] width 246 height 744
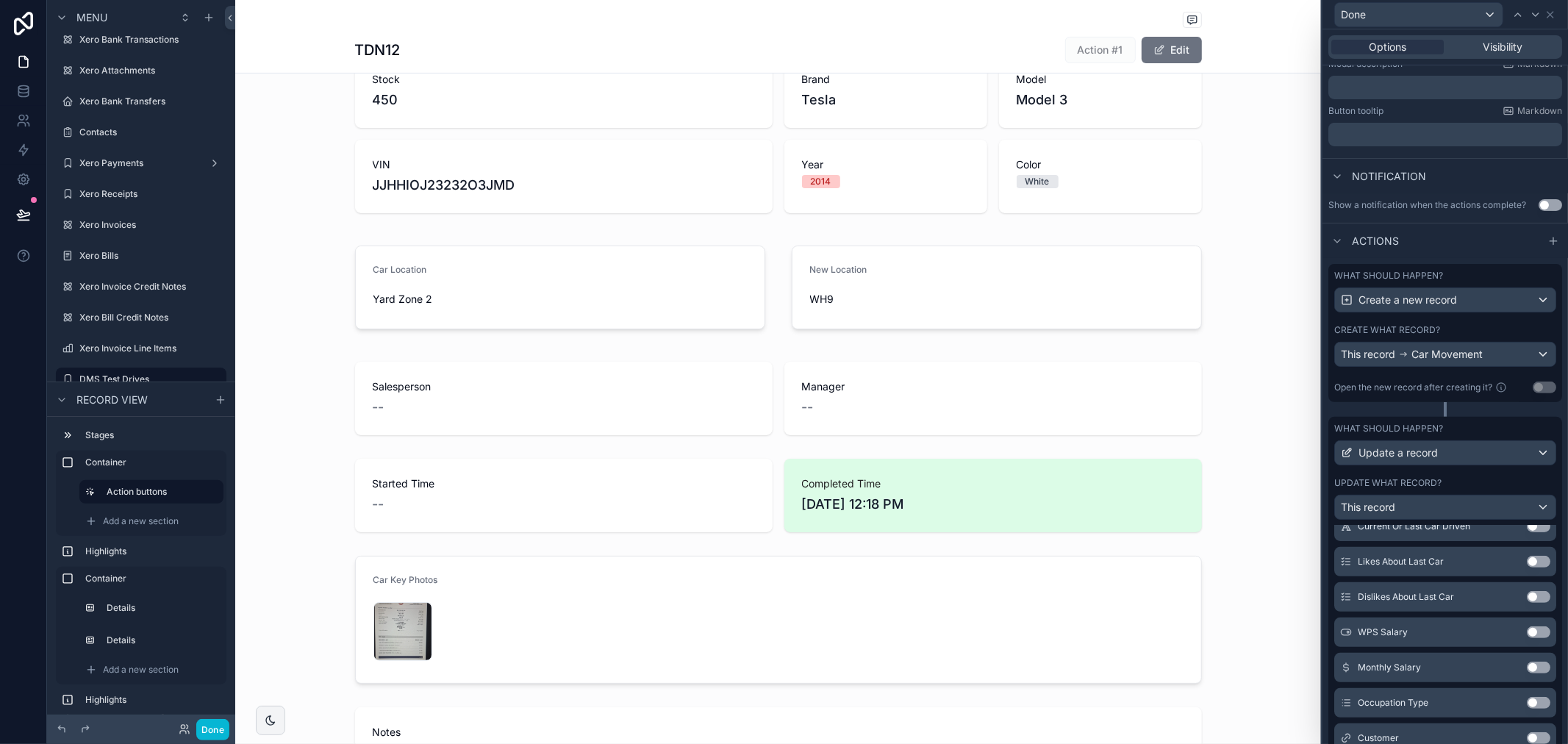
click at [1505, 335] on div "Create what record?" at bounding box center [1446, 329] width 222 height 12
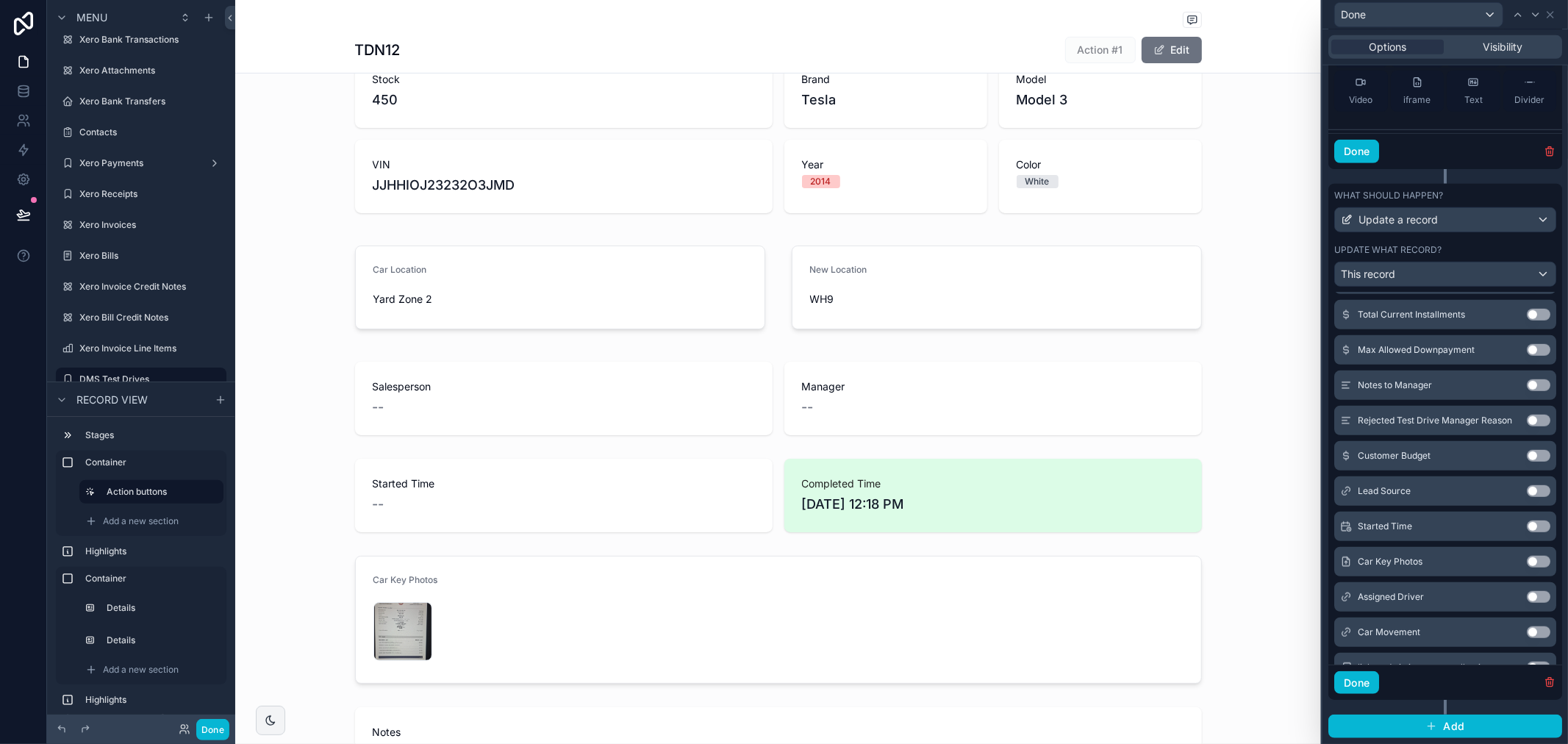
scroll to position [973, 0]
click at [1356, 682] on button "Done" at bounding box center [1357, 682] width 45 height 24
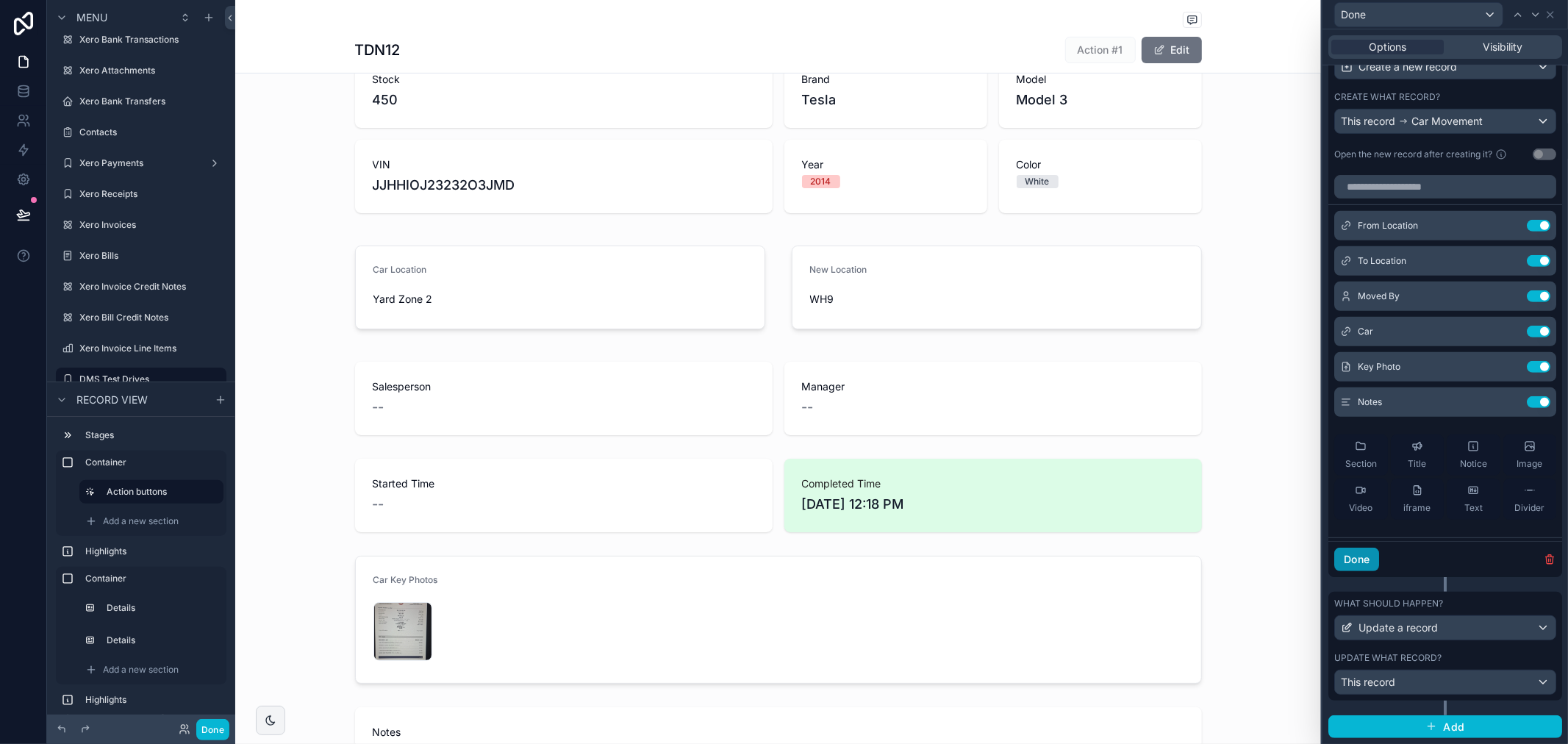
click at [1362, 562] on button "Done" at bounding box center [1357, 559] width 45 height 24
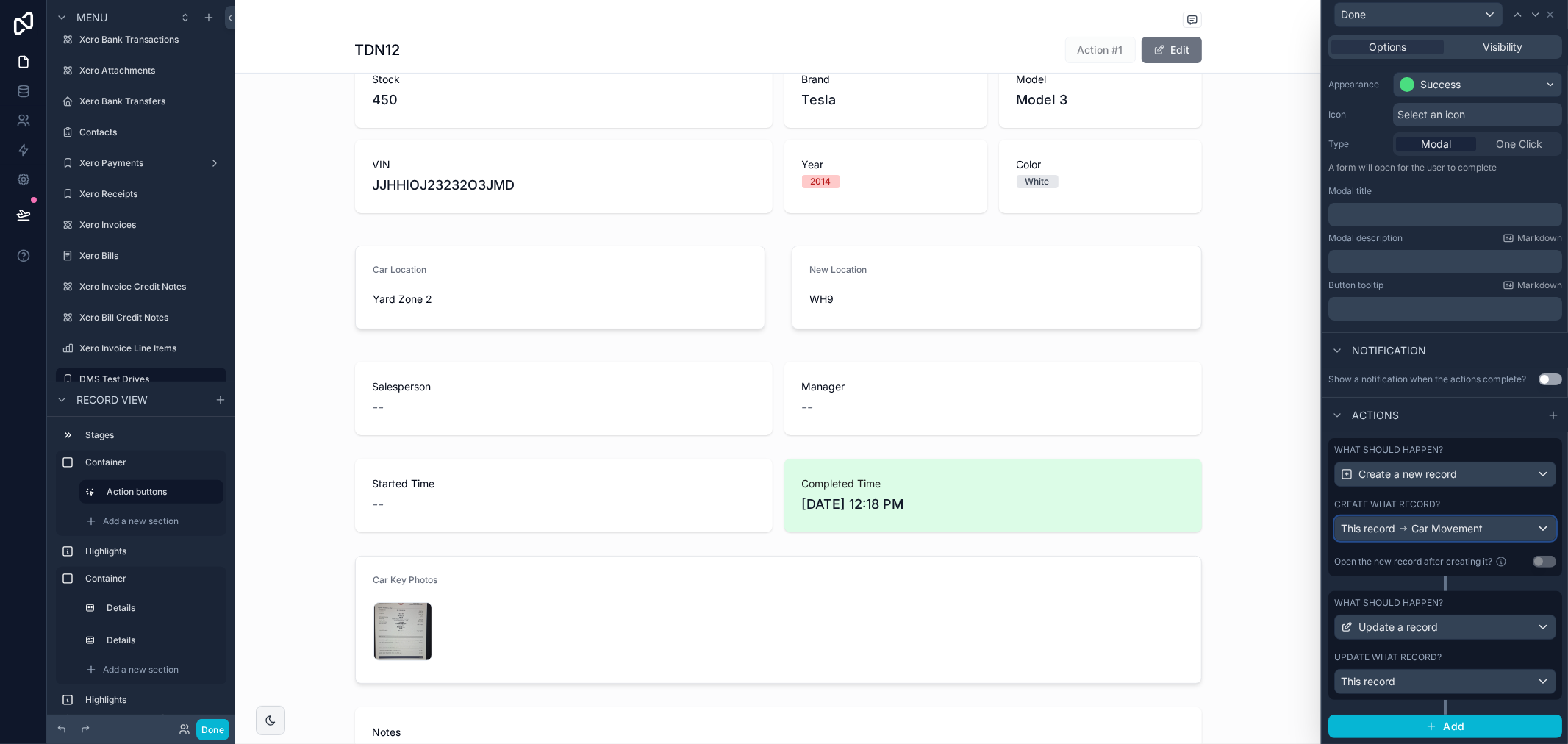
click at [1475, 525] on span "Car Movement" at bounding box center [1447, 528] width 72 height 15
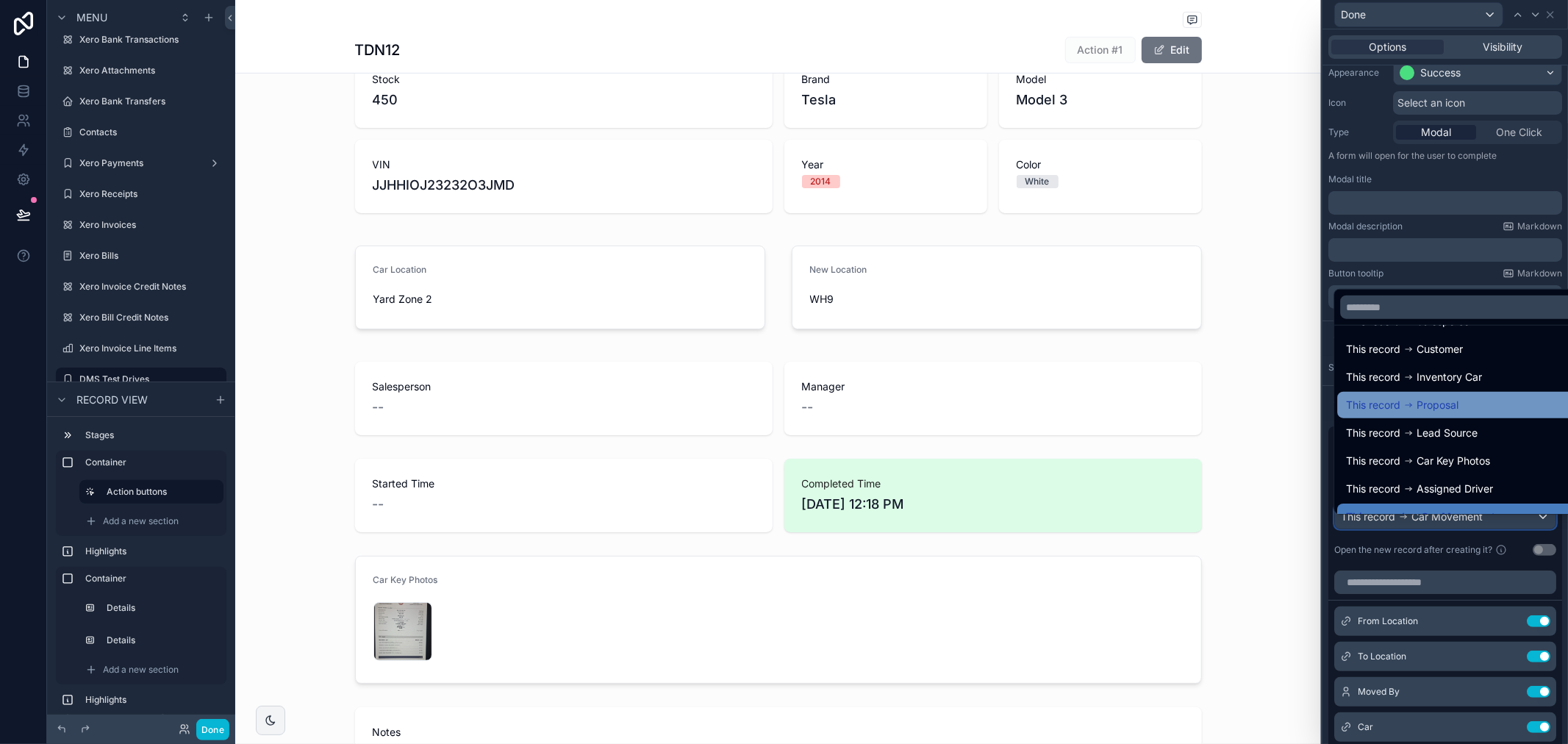
scroll to position [132, 0]
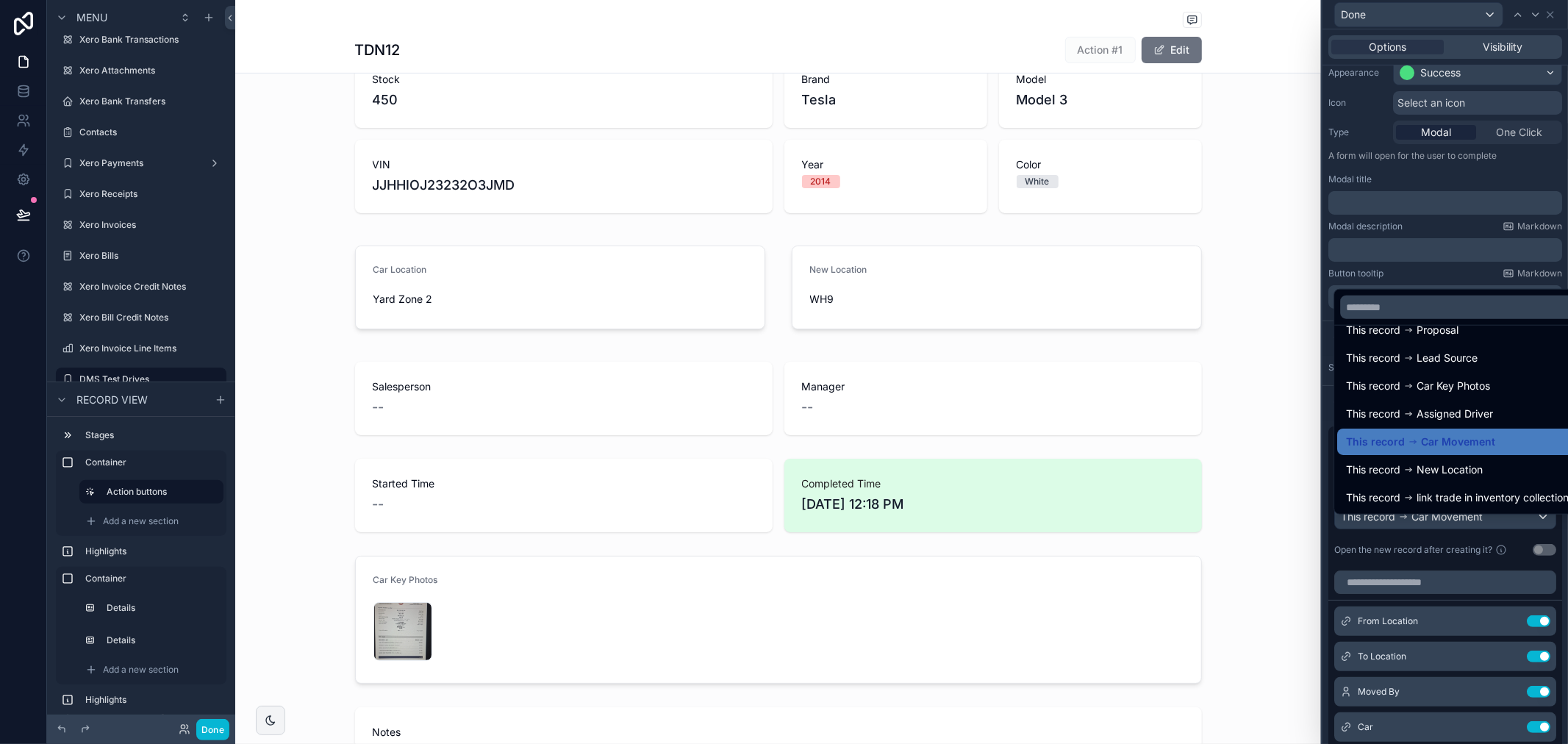
click at [1450, 272] on div at bounding box center [1445, 372] width 246 height 744
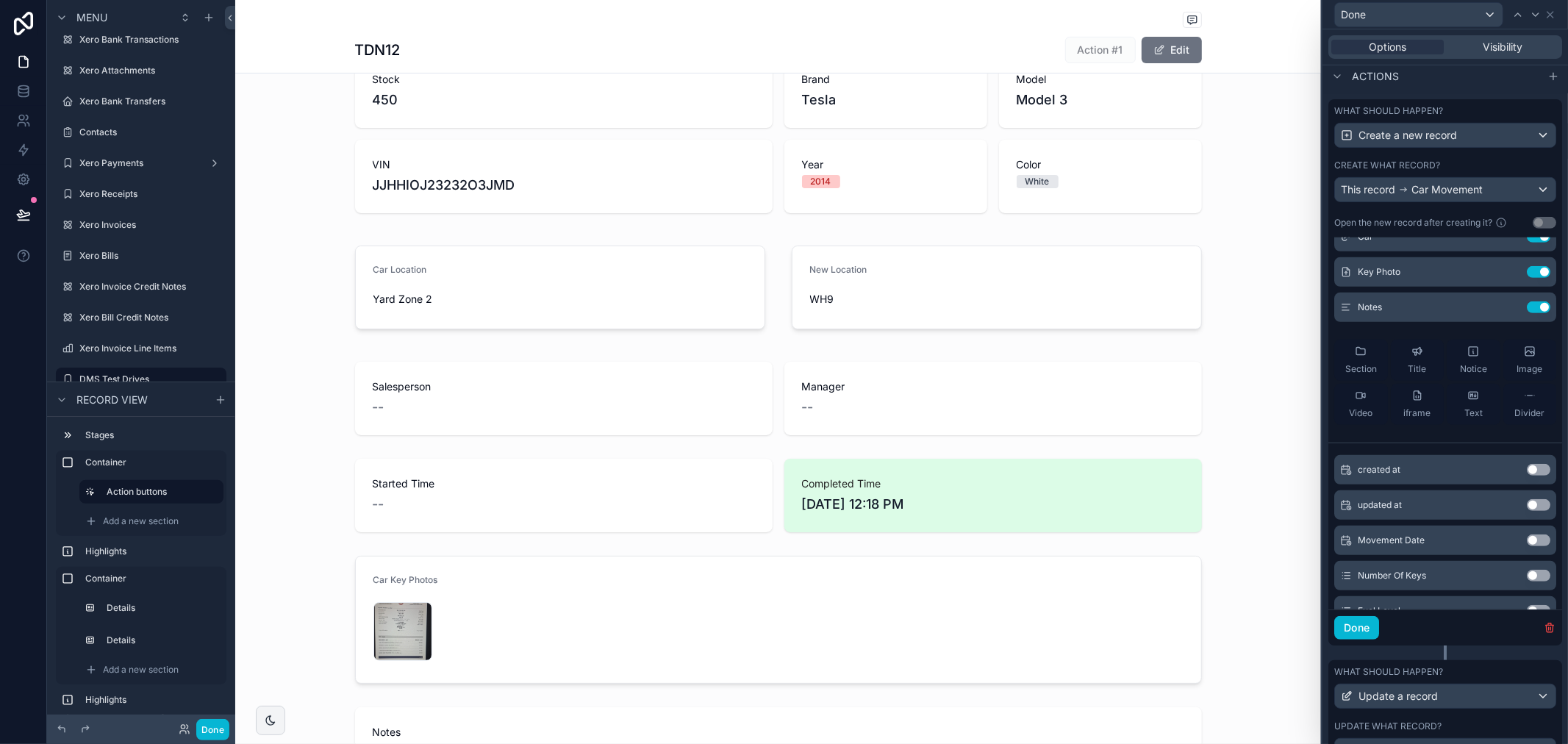
scroll to position [82, 0]
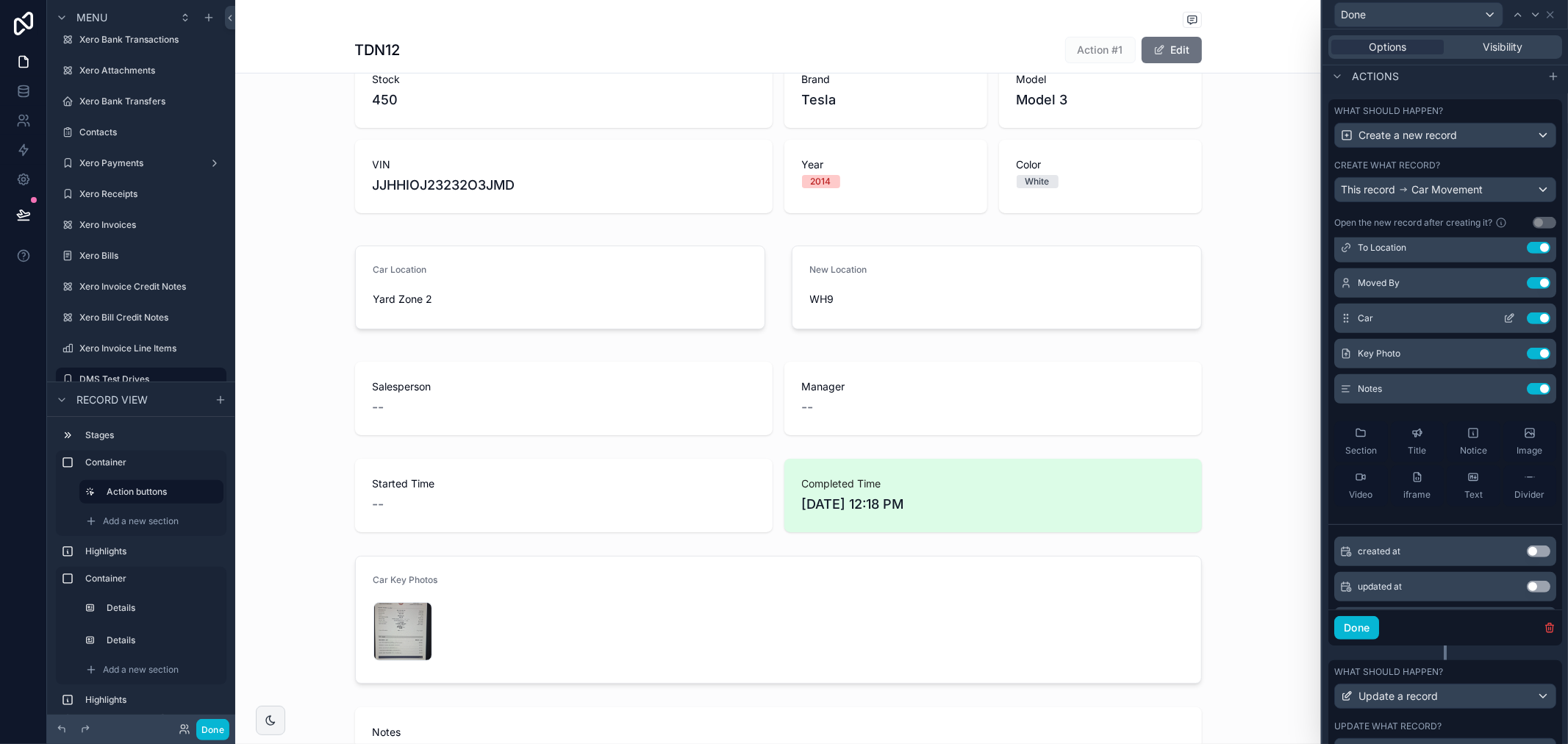
click at [1508, 320] on icon at bounding box center [1511, 317] width 6 height 6
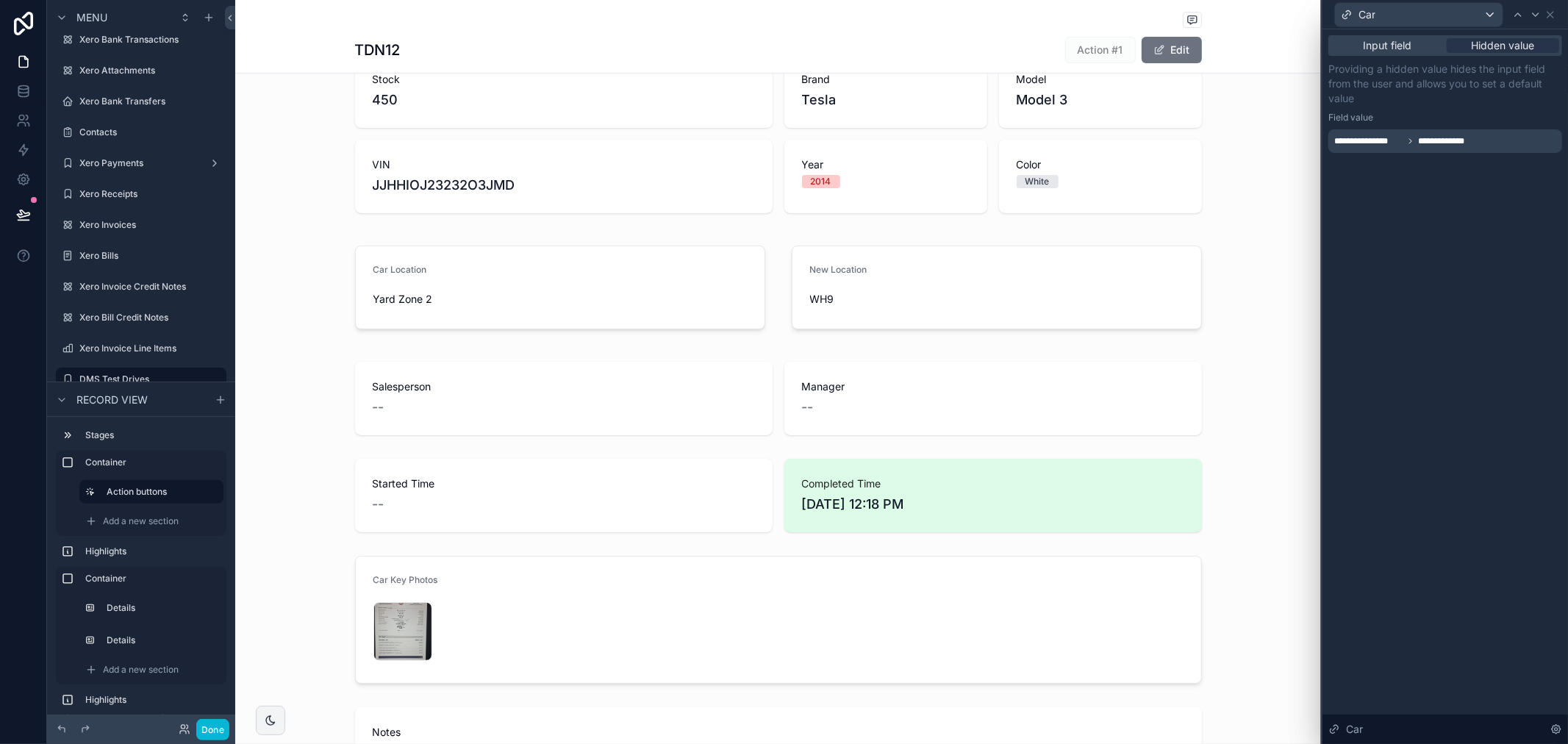
click at [1473, 300] on div "**********" at bounding box center [1445, 386] width 246 height 714
click at [1551, 15] on icon at bounding box center [1550, 14] width 12 height 12
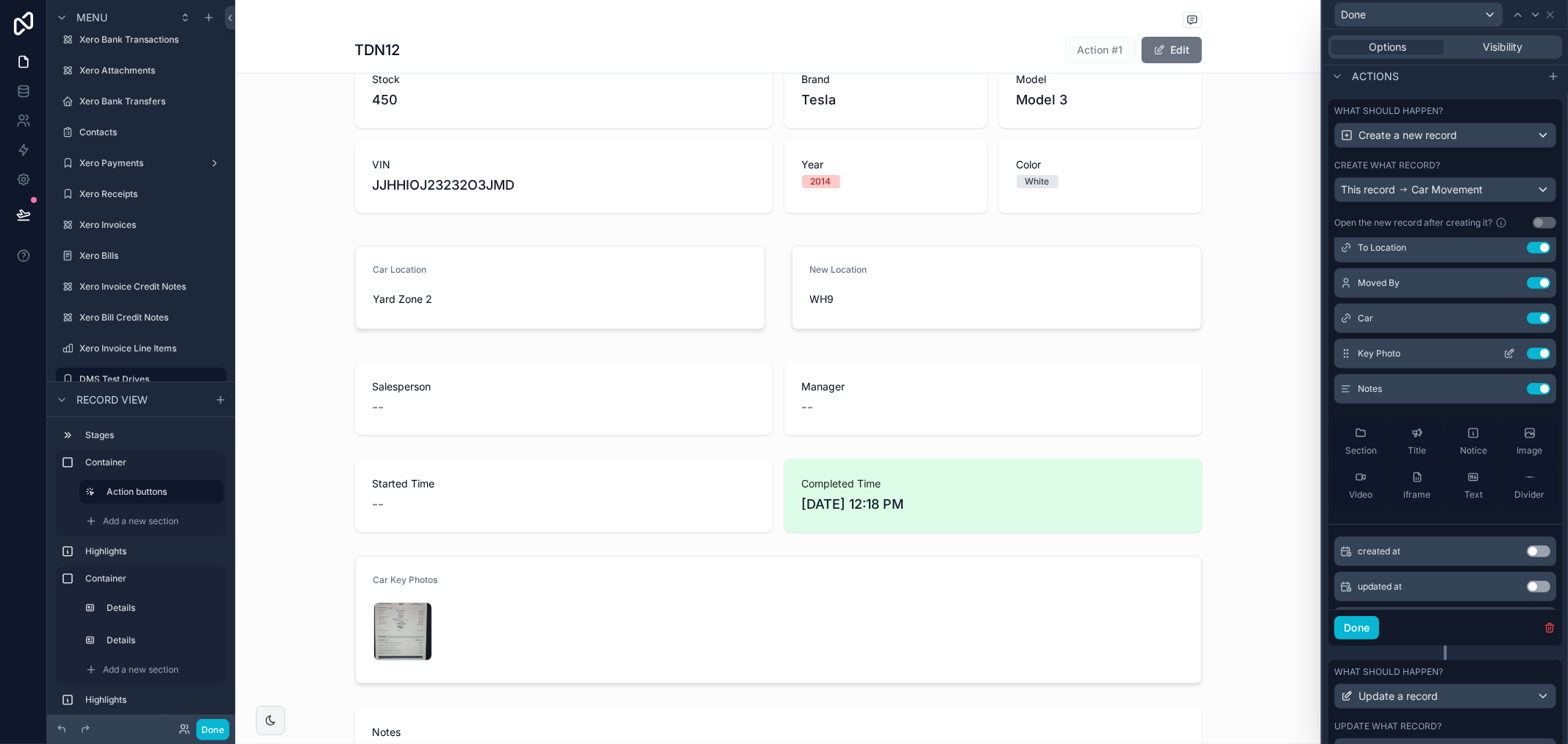
click at [1503, 359] on icon at bounding box center [1509, 353] width 12 height 12
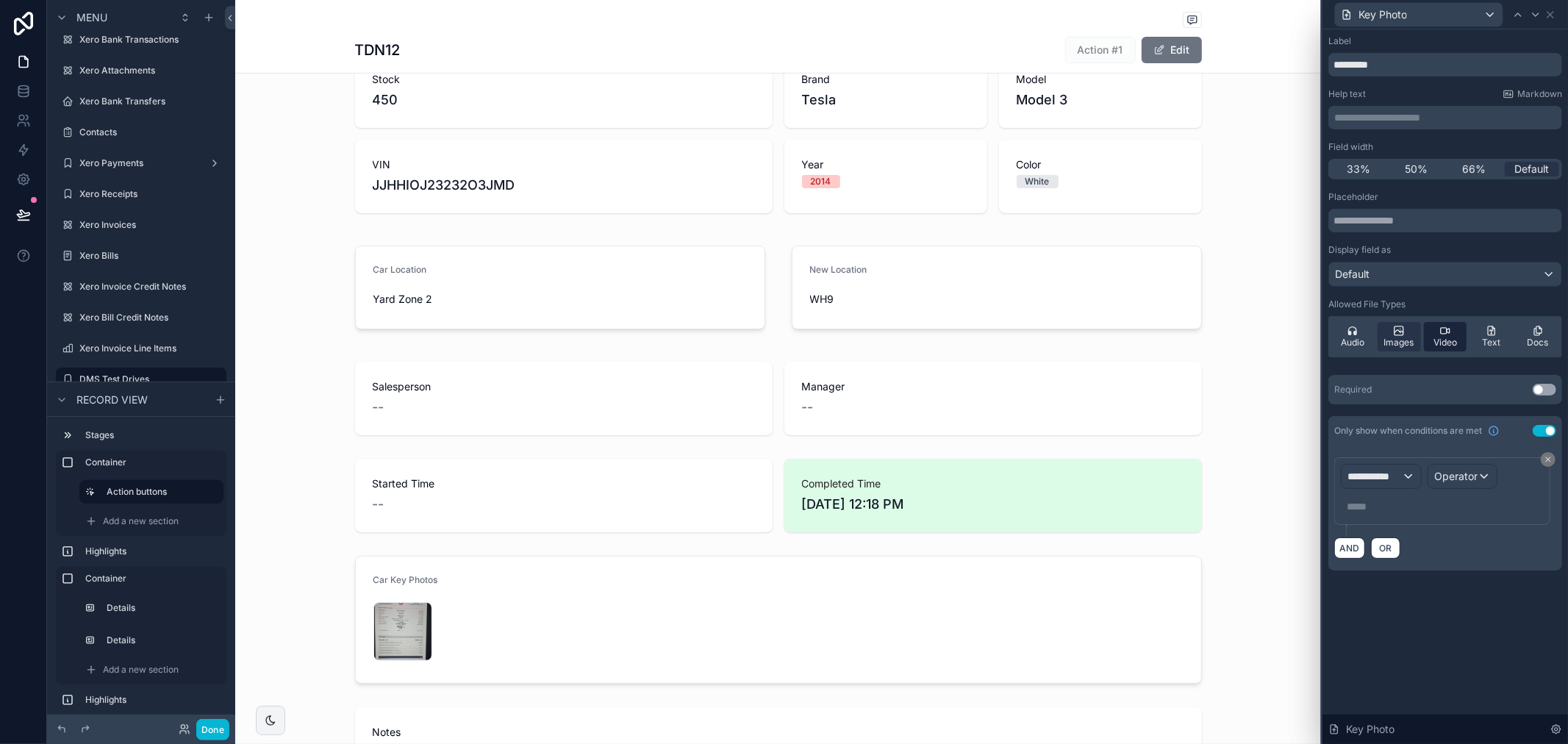
click at [1434, 336] on span "Video" at bounding box center [1446, 342] width 24 height 12
click at [1546, 12] on icon at bounding box center [1550, 14] width 12 height 12
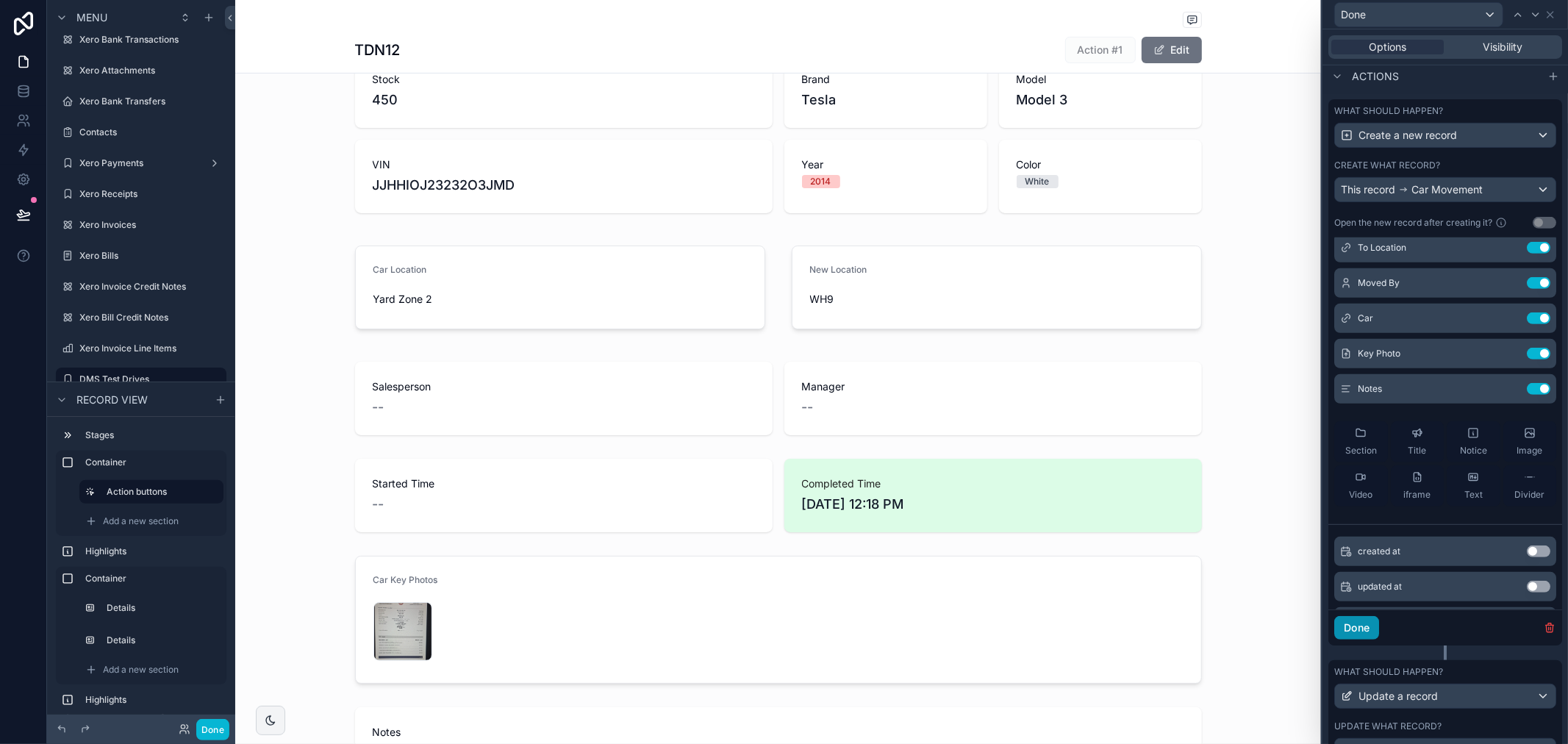
click at [1375, 639] on button "Done" at bounding box center [1357, 627] width 45 height 24
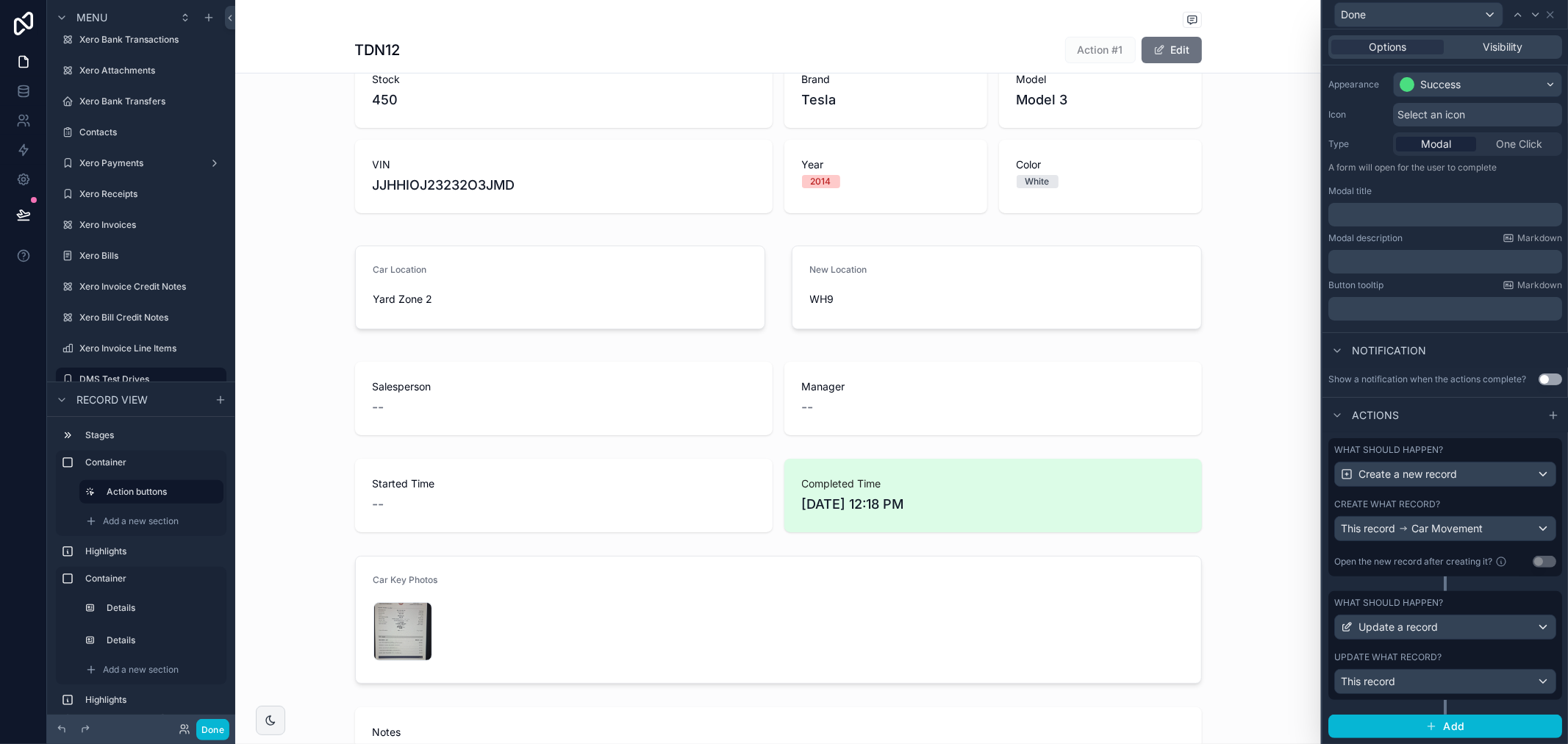
scroll to position [128, 0]
click at [1549, 15] on icon at bounding box center [1550, 14] width 12 height 12
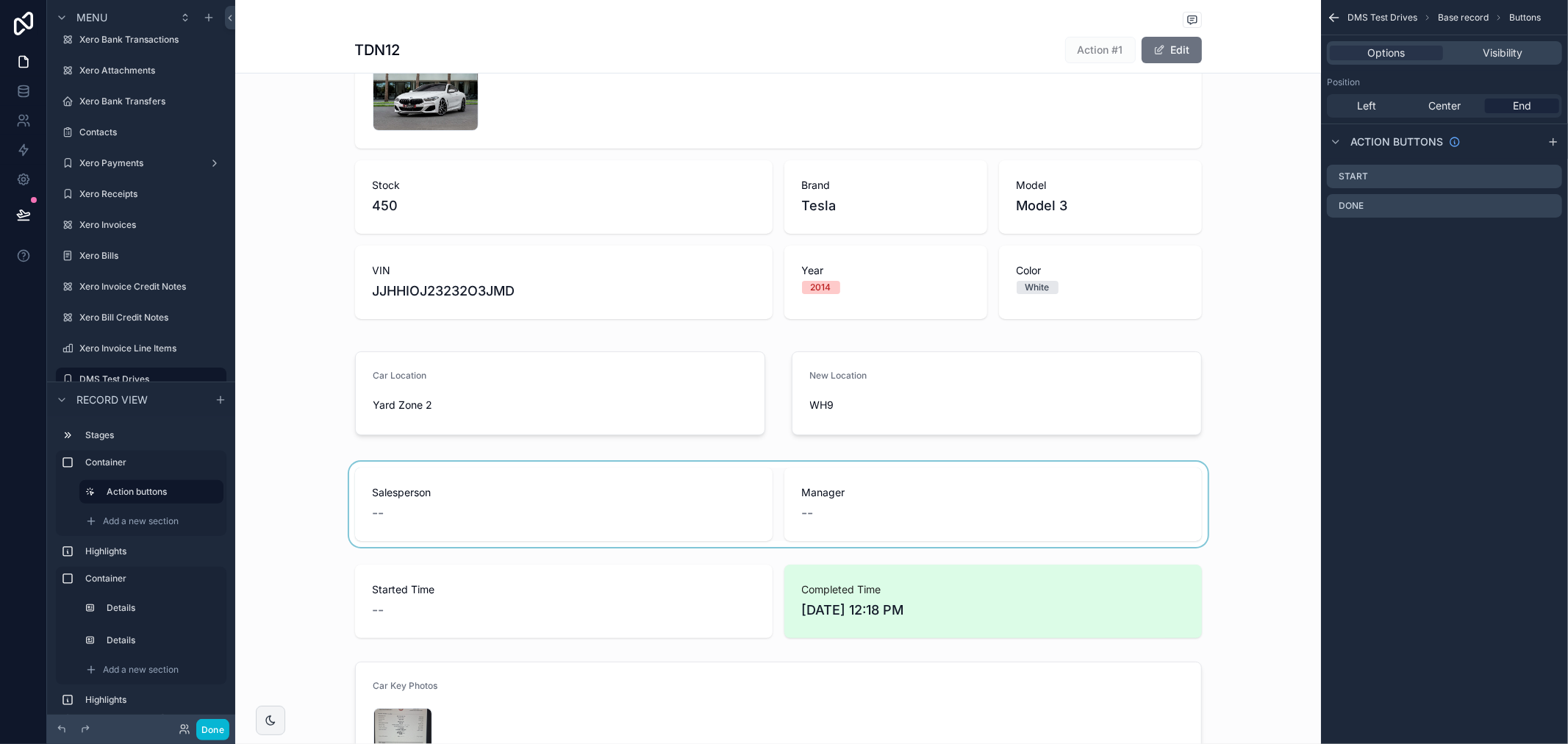
scroll to position [326, 0]
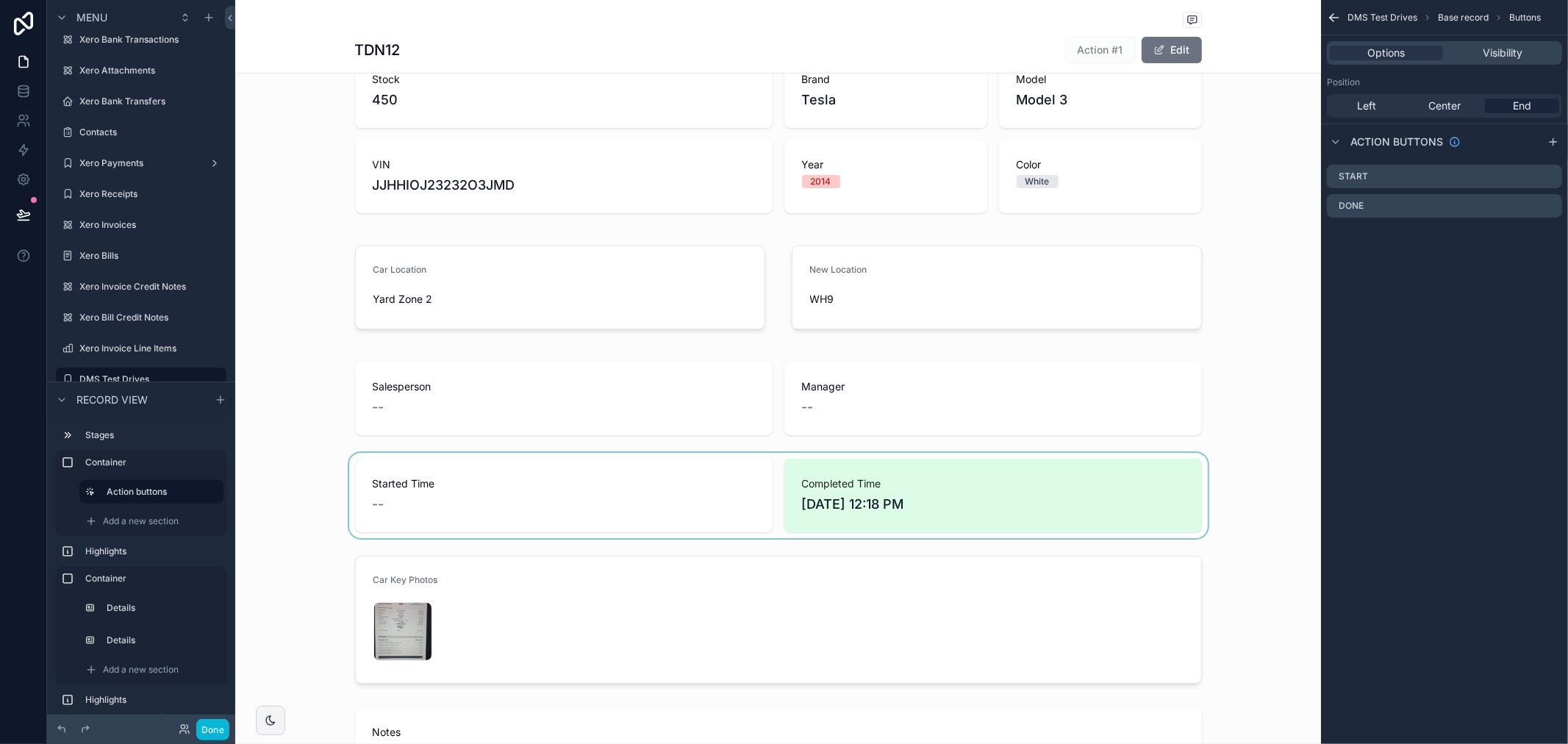
click at [597, 503] on div "scrollable content" at bounding box center [778, 495] width 1086 height 85
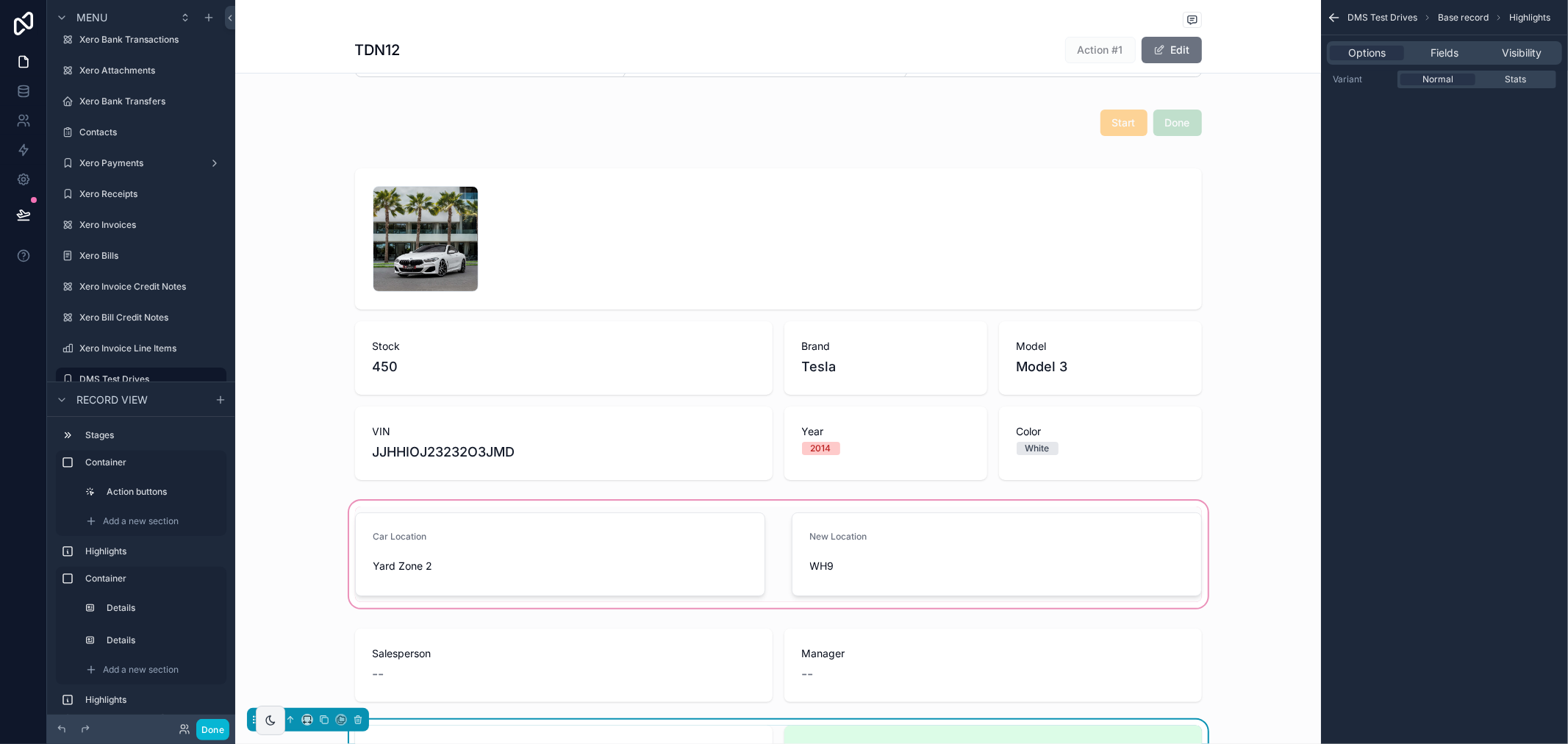
scroll to position [0, 0]
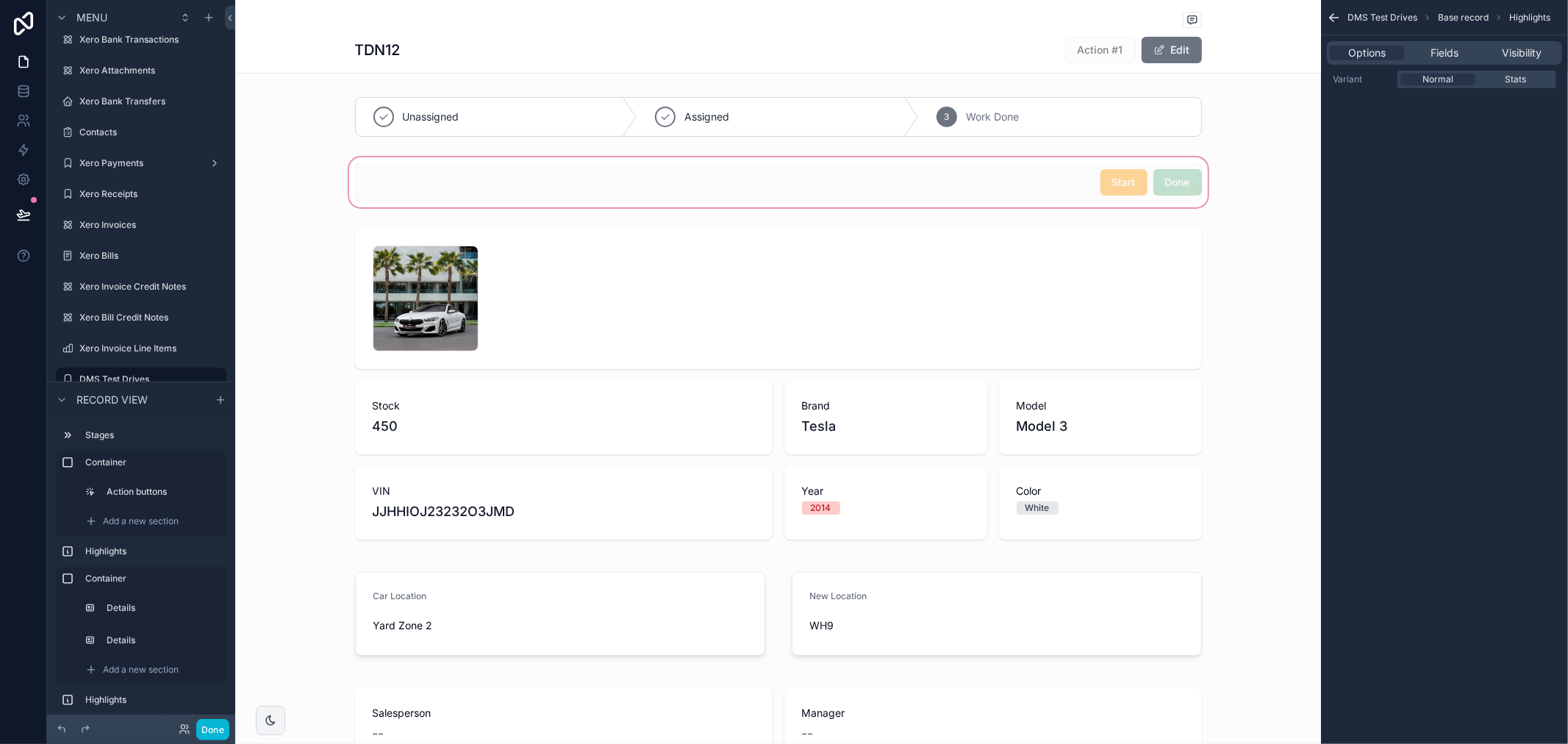
click at [1189, 199] on div "scrollable content" at bounding box center [778, 182] width 1086 height 56
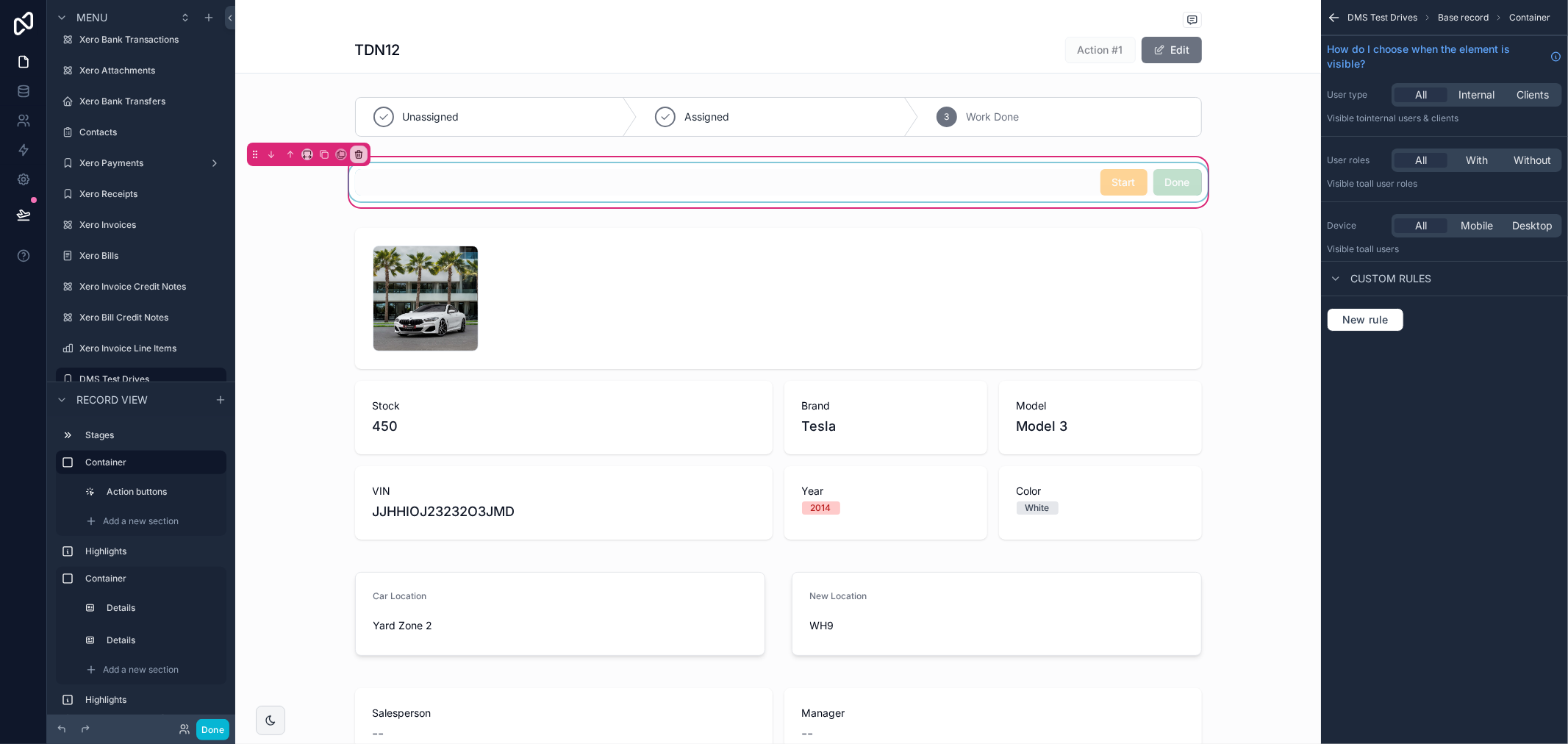
click at [1061, 175] on div "scrollable content" at bounding box center [778, 182] width 864 height 38
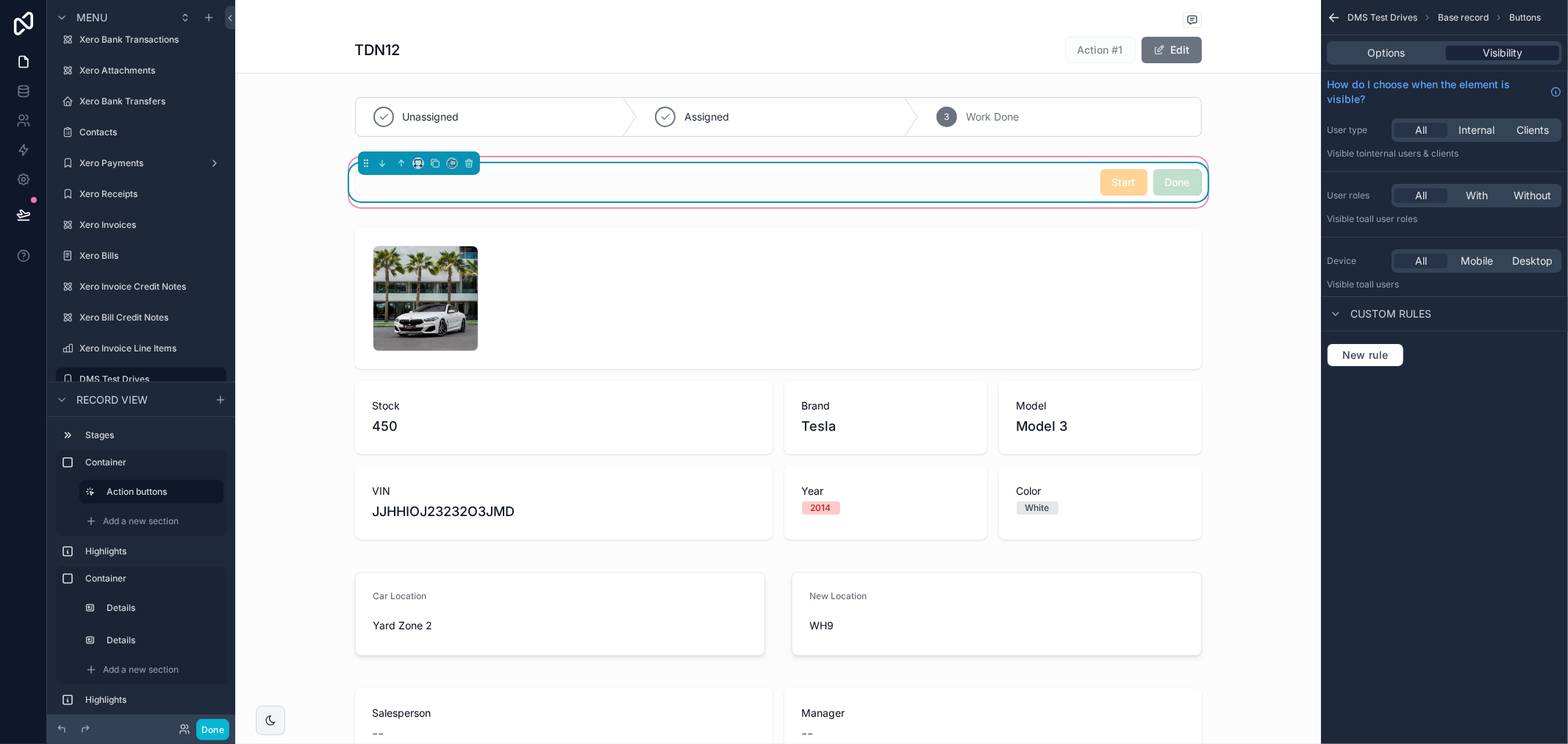
click at [1505, 48] on span "Visibility" at bounding box center [1503, 52] width 40 height 15
click at [527, 201] on div "Start Done" at bounding box center [778, 182] width 864 height 38
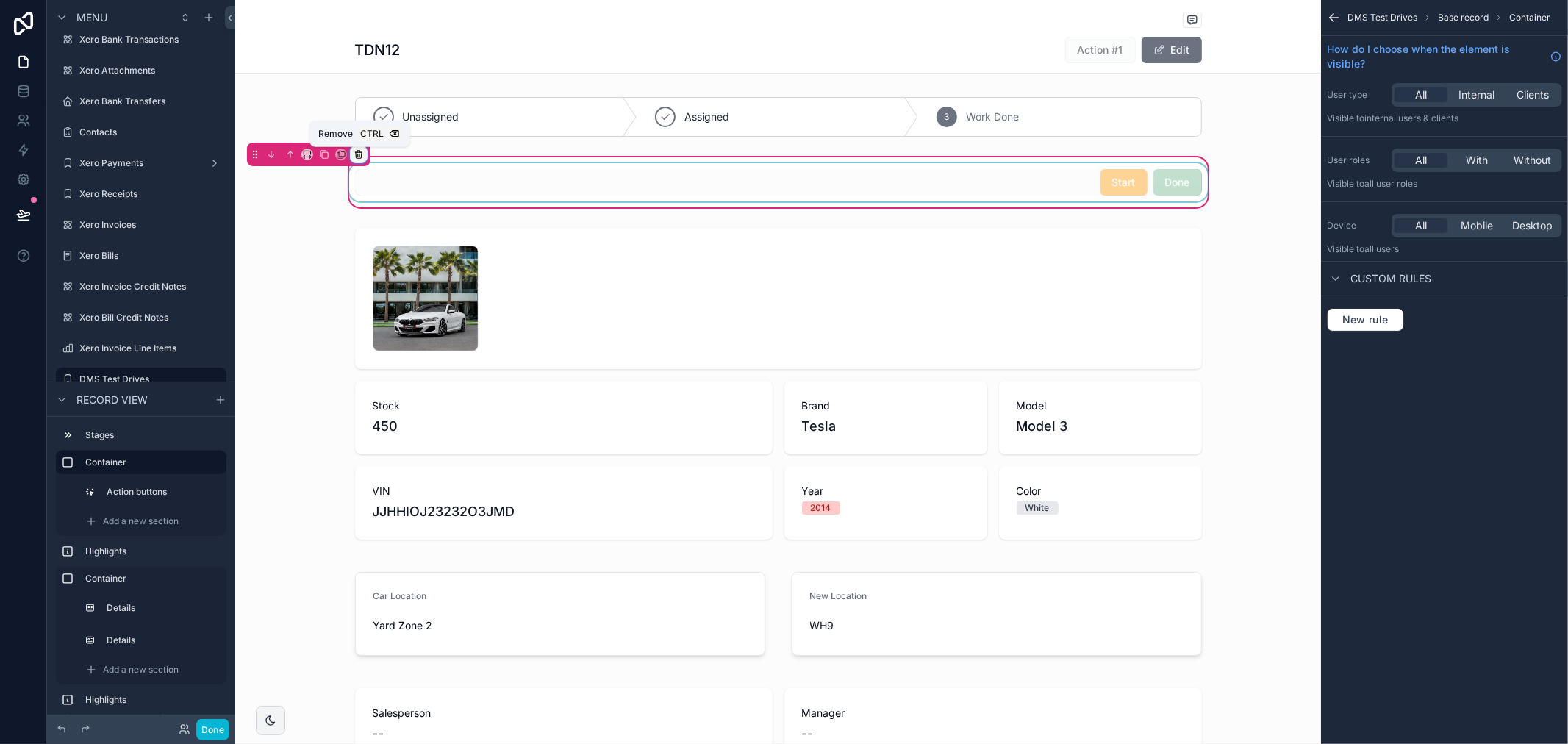
click at [356, 155] on icon "scrollable content" at bounding box center [359, 155] width 6 height 6
click at [384, 176] on span "Remove only container" at bounding box center [418, 184] width 109 height 18
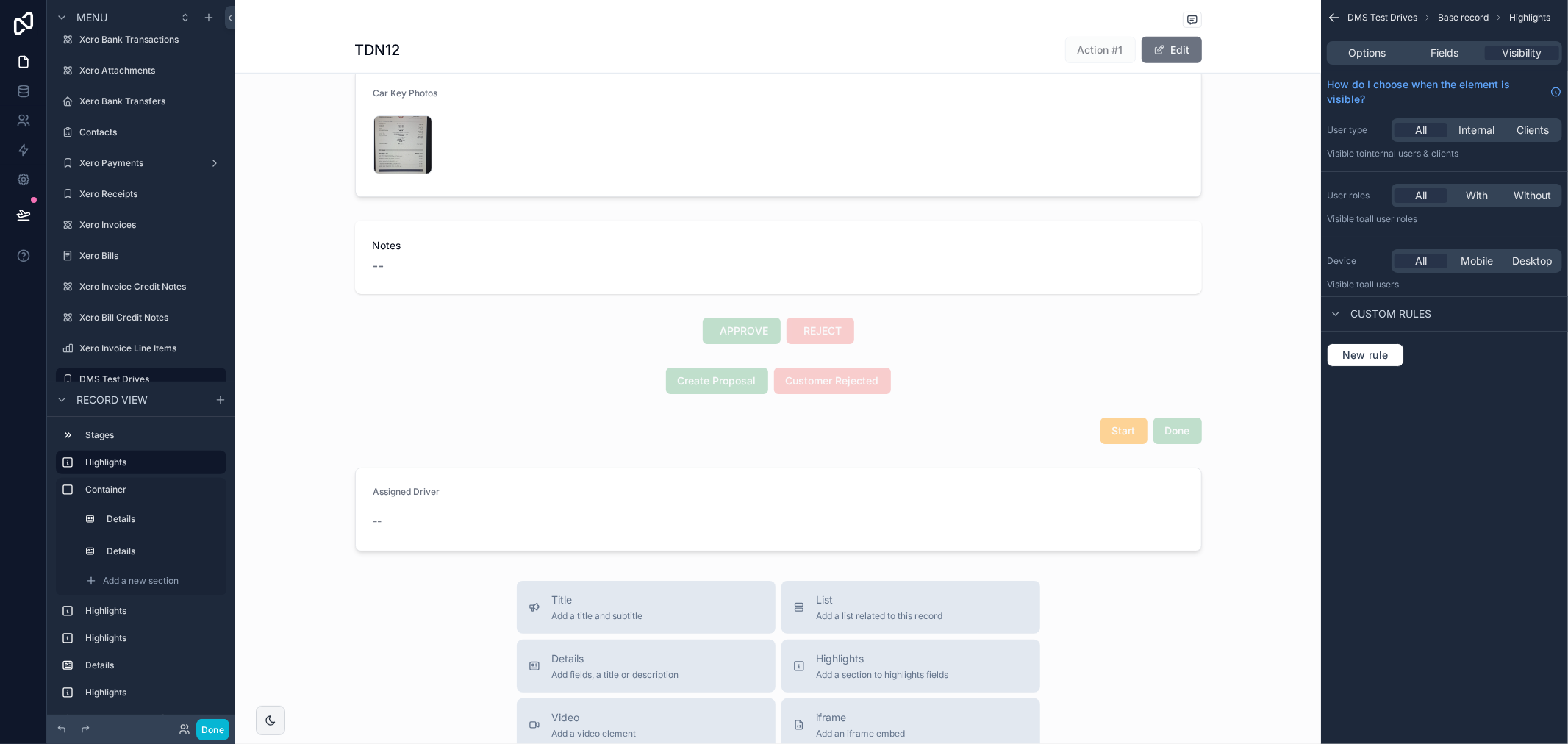
scroll to position [735, 0]
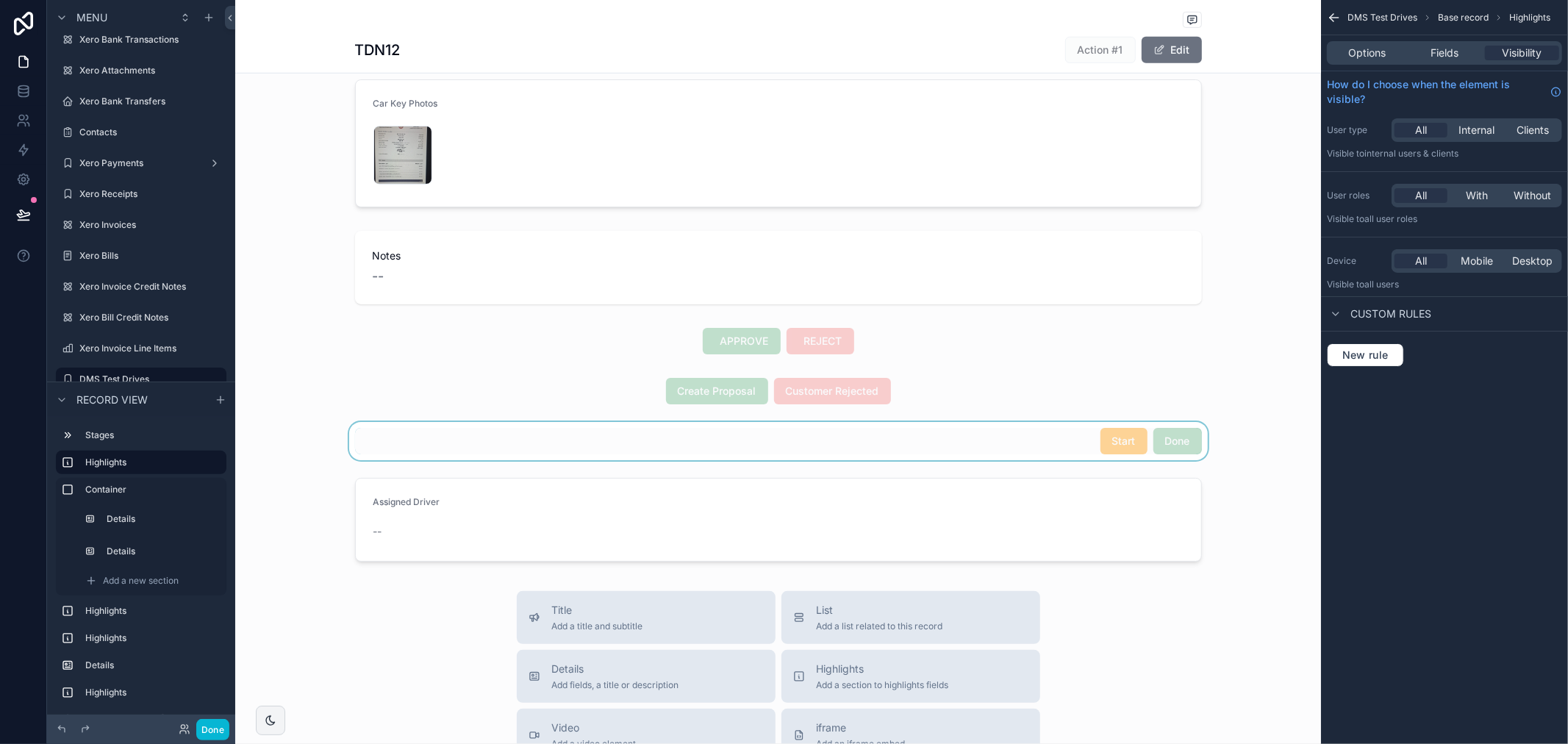
click at [741, 439] on div "scrollable content" at bounding box center [778, 441] width 1086 height 38
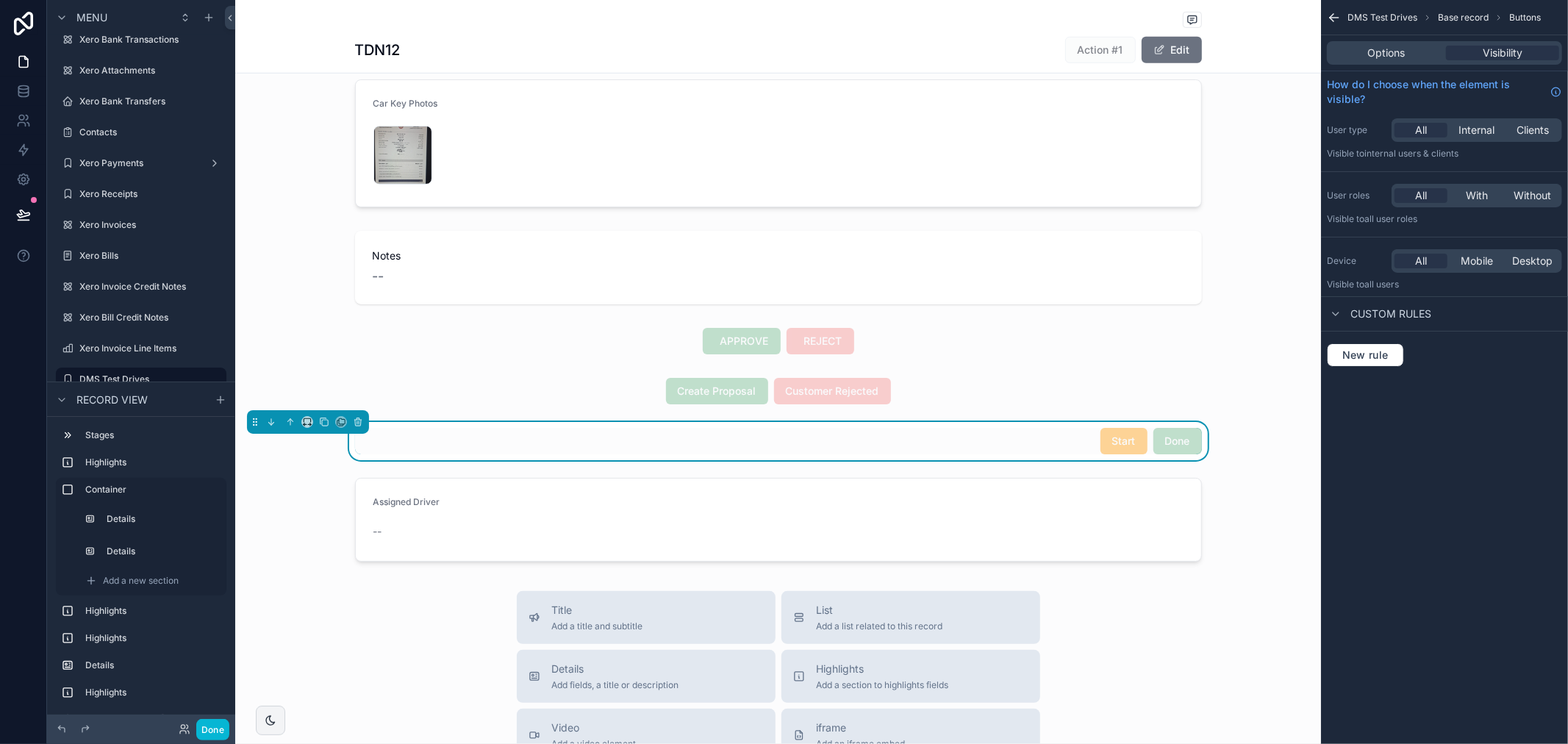
click at [1055, 443] on div "Start Done" at bounding box center [778, 441] width 847 height 26
click at [287, 422] on icon "scrollable content" at bounding box center [290, 422] width 10 height 10
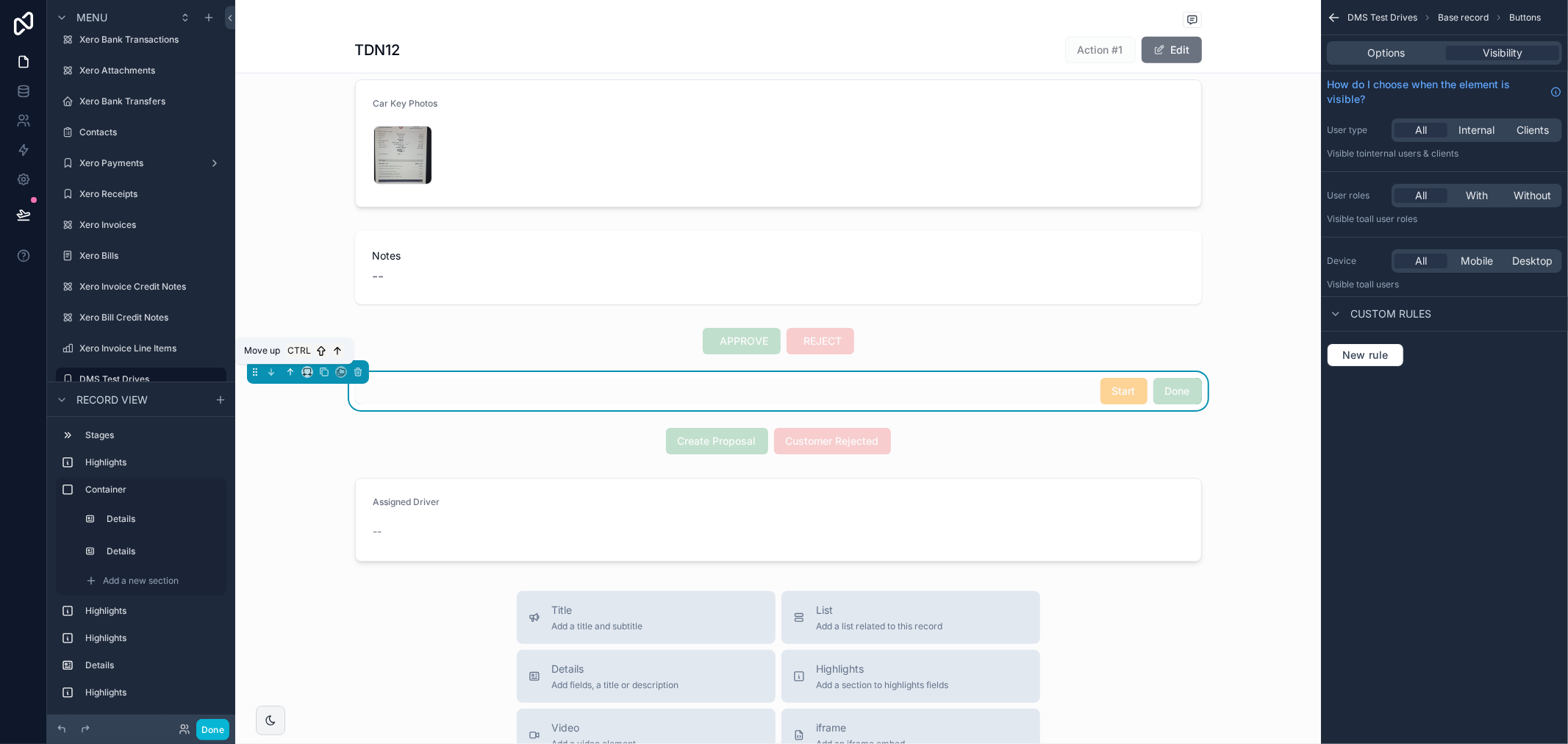
click at [286, 375] on icon "scrollable content" at bounding box center [290, 372] width 10 height 10
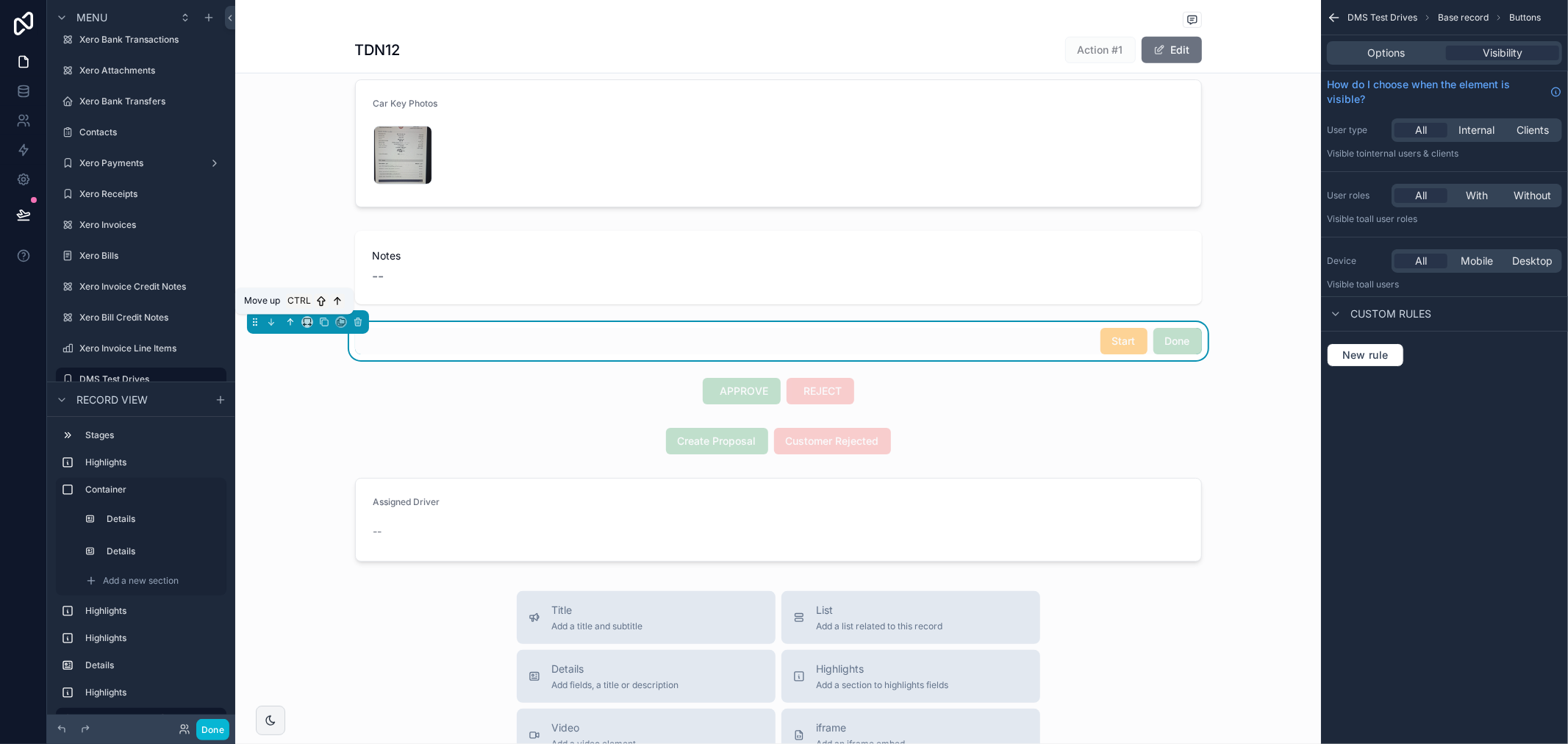
click at [290, 322] on icon "scrollable content" at bounding box center [290, 322] width 10 height 10
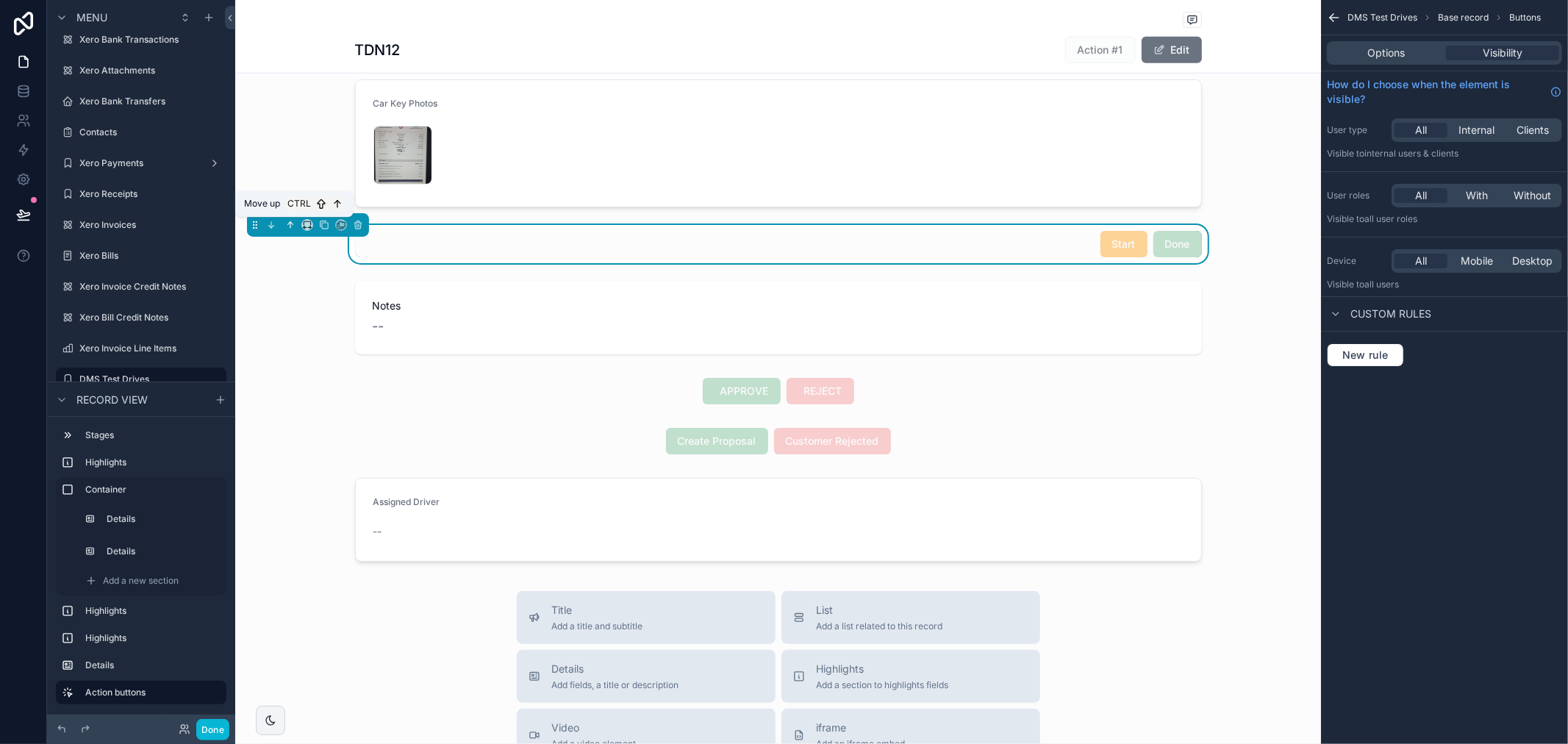
click at [290, 222] on icon "scrollable content" at bounding box center [290, 225] width 10 height 10
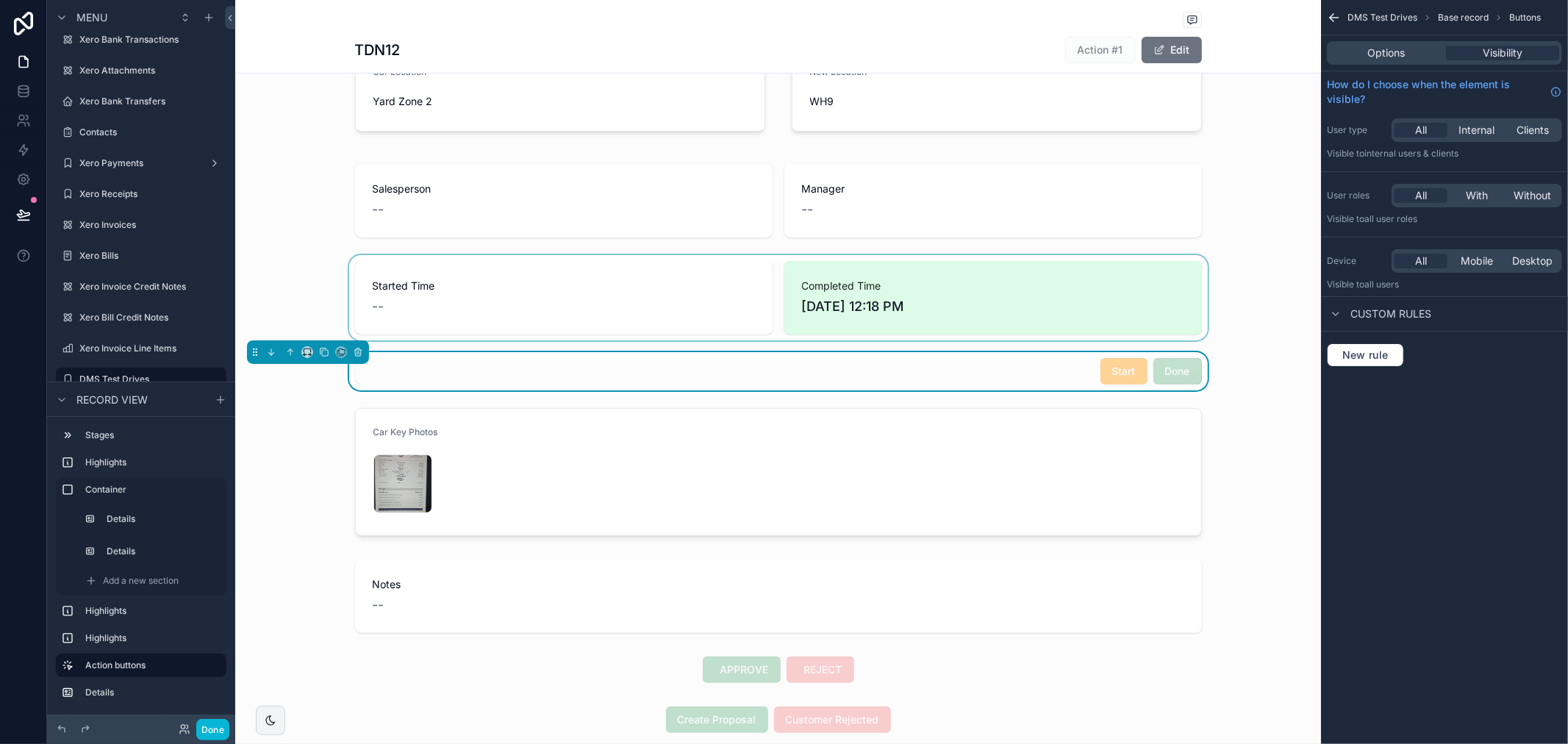
scroll to position [408, 0]
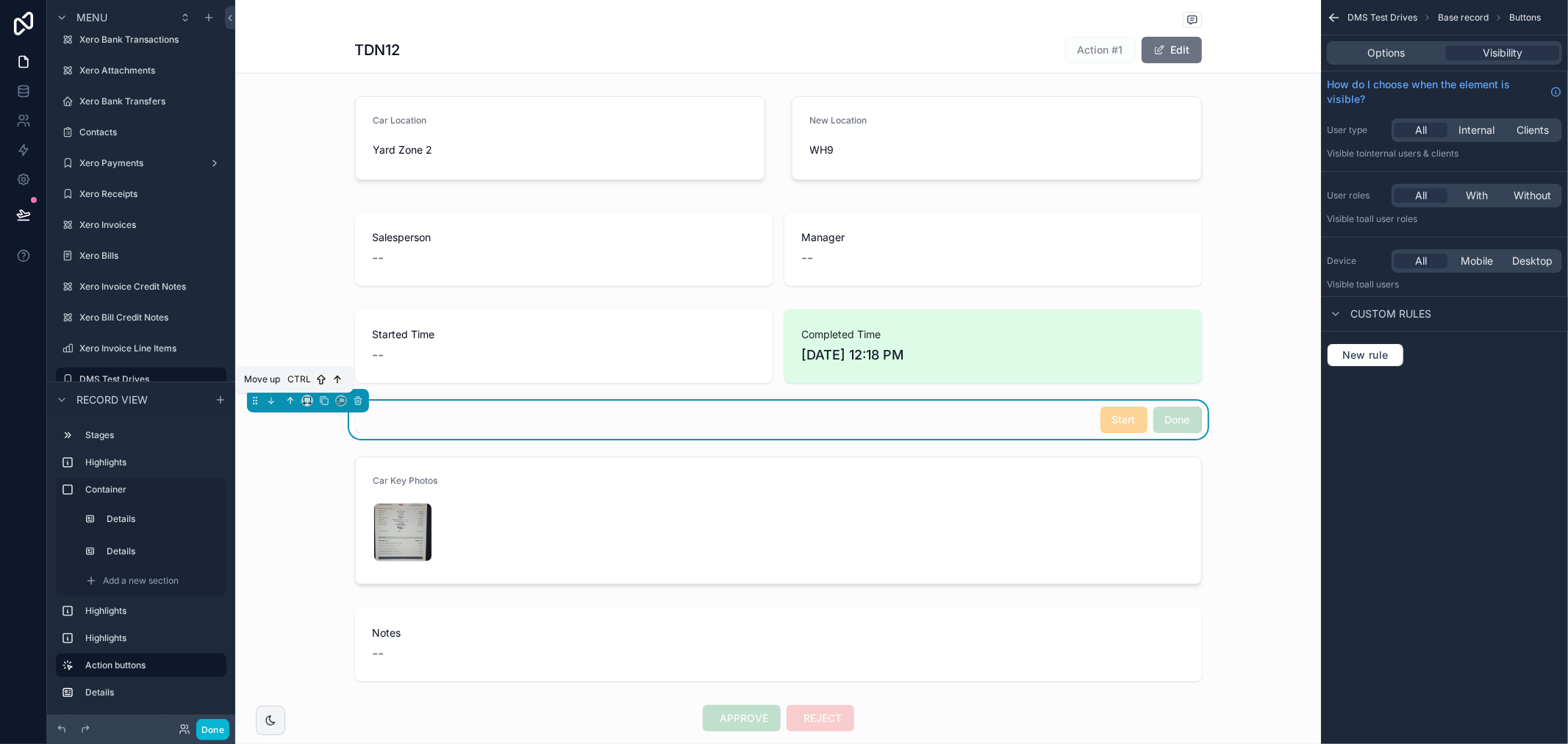
click at [291, 399] on icon "scrollable content" at bounding box center [292, 399] width 3 height 3
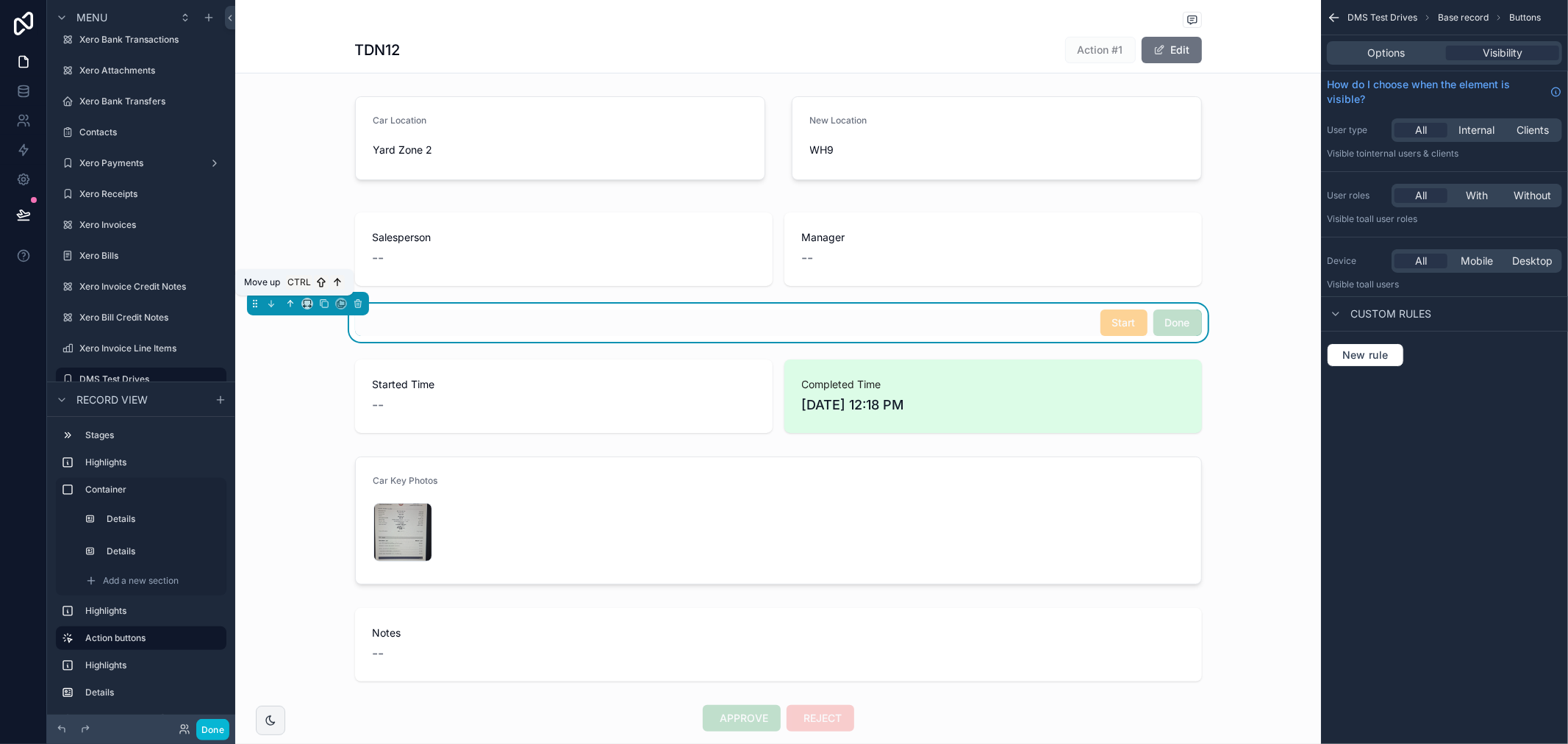
click at [286, 302] on icon "scrollable content" at bounding box center [290, 303] width 10 height 10
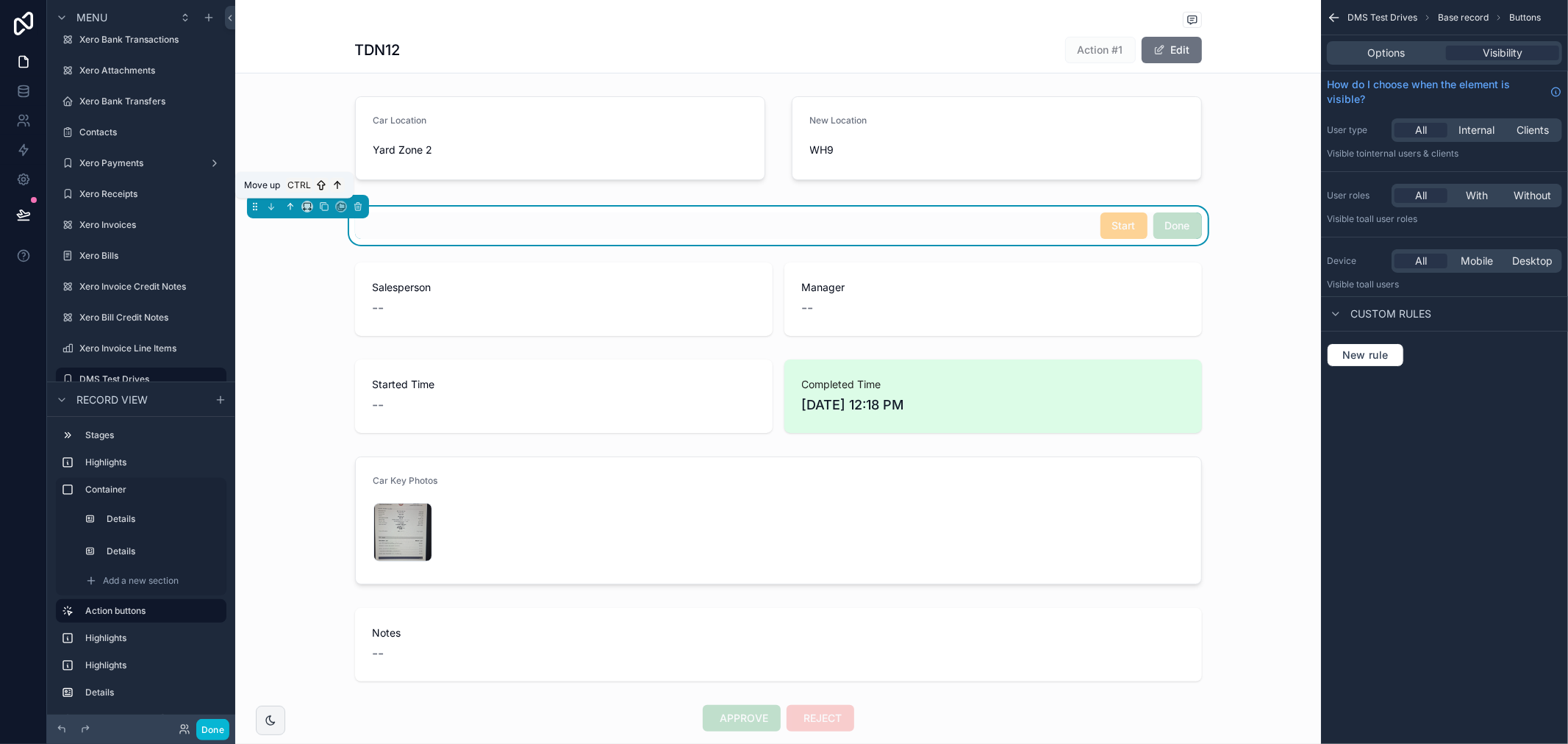
click at [292, 210] on icon "scrollable content" at bounding box center [290, 206] width 10 height 10
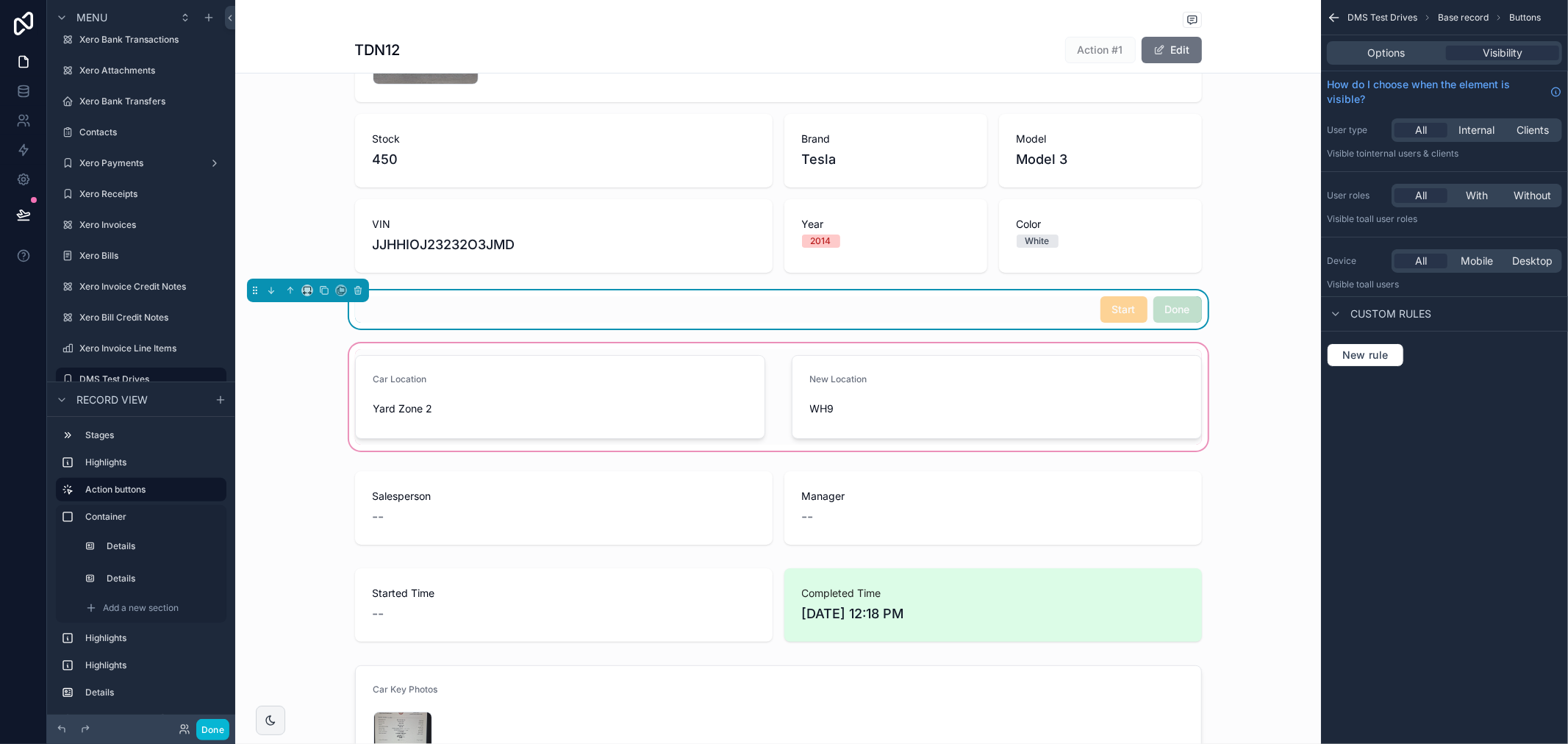
scroll to position [82, 0]
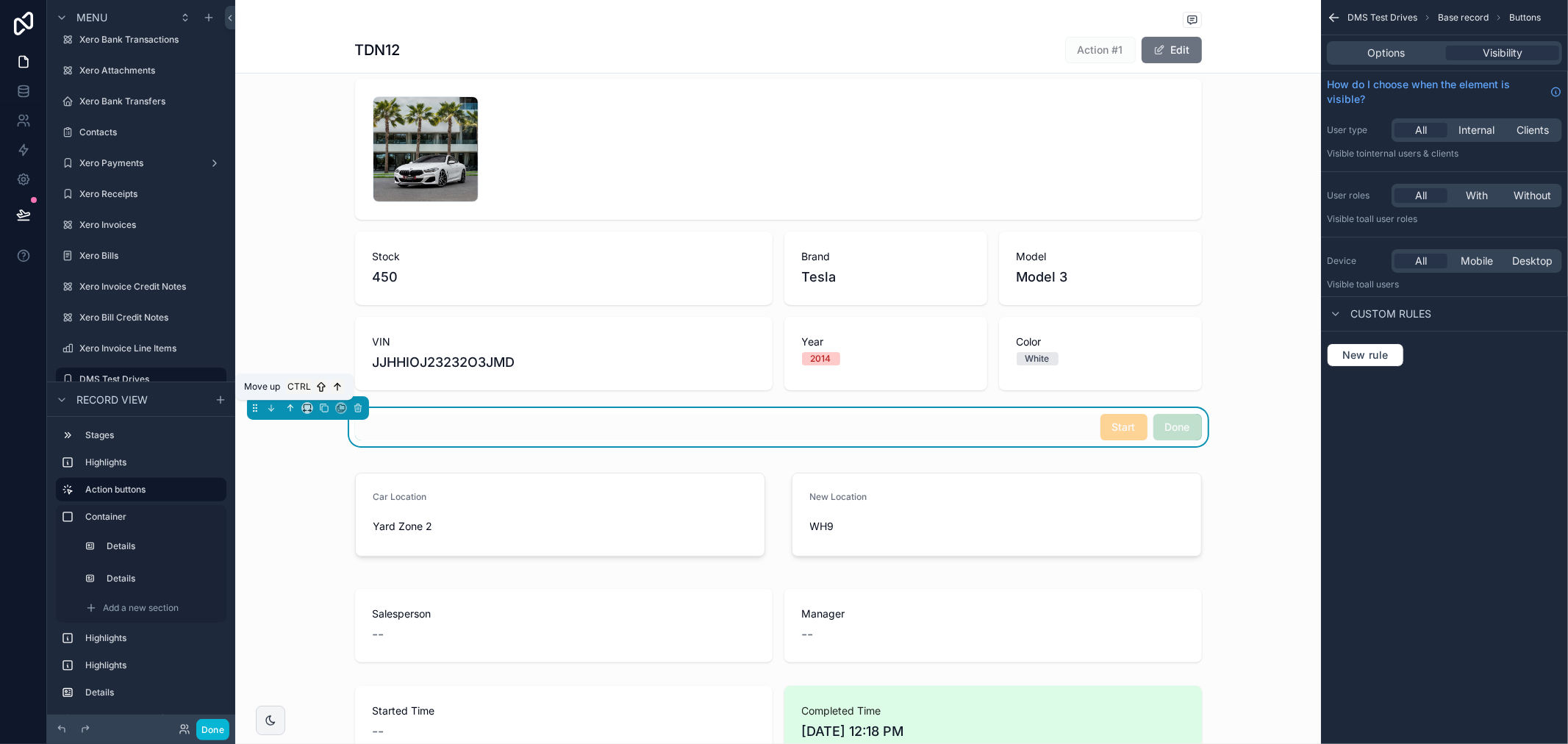
click at [289, 412] on icon "scrollable content" at bounding box center [290, 407] width 10 height 10
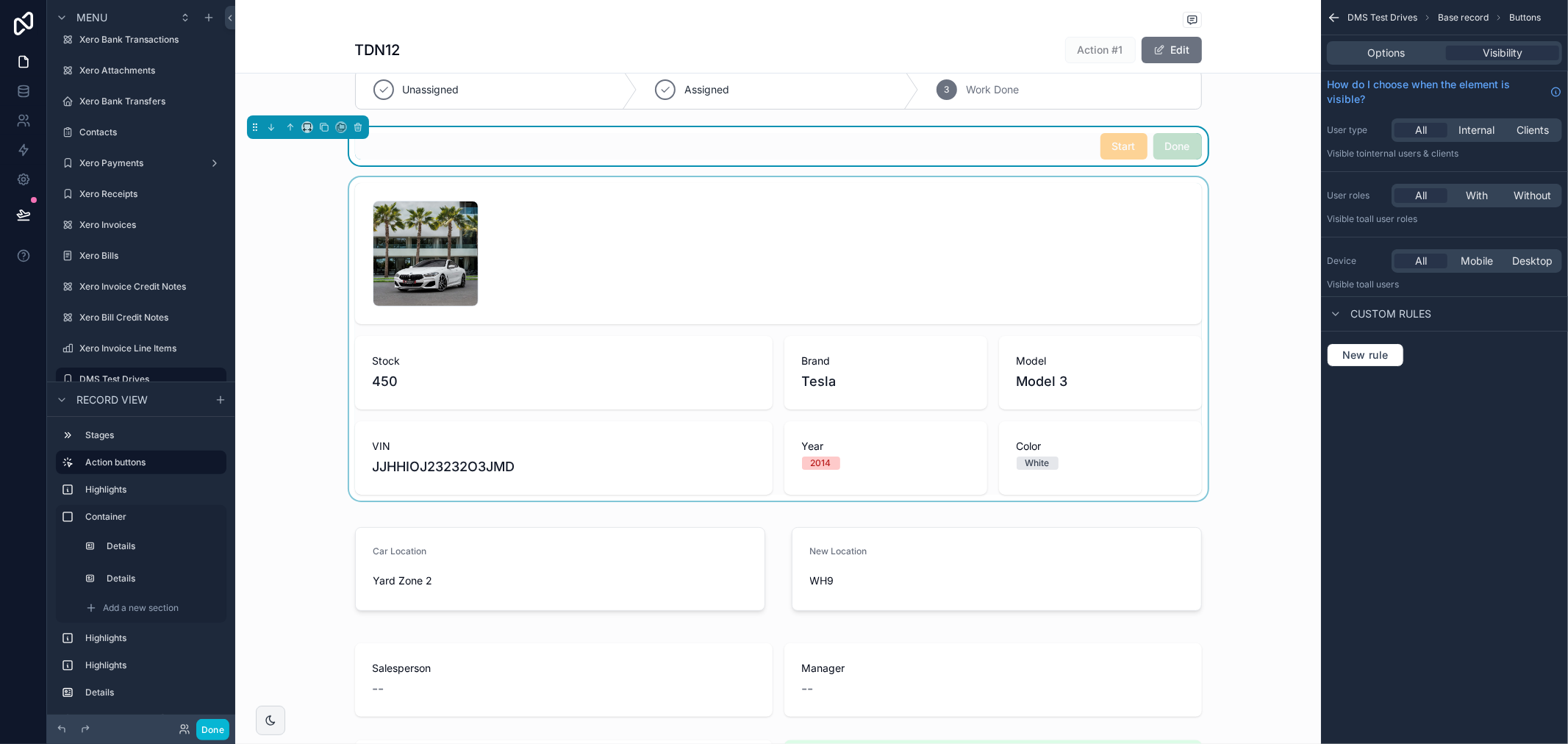
scroll to position [0, 0]
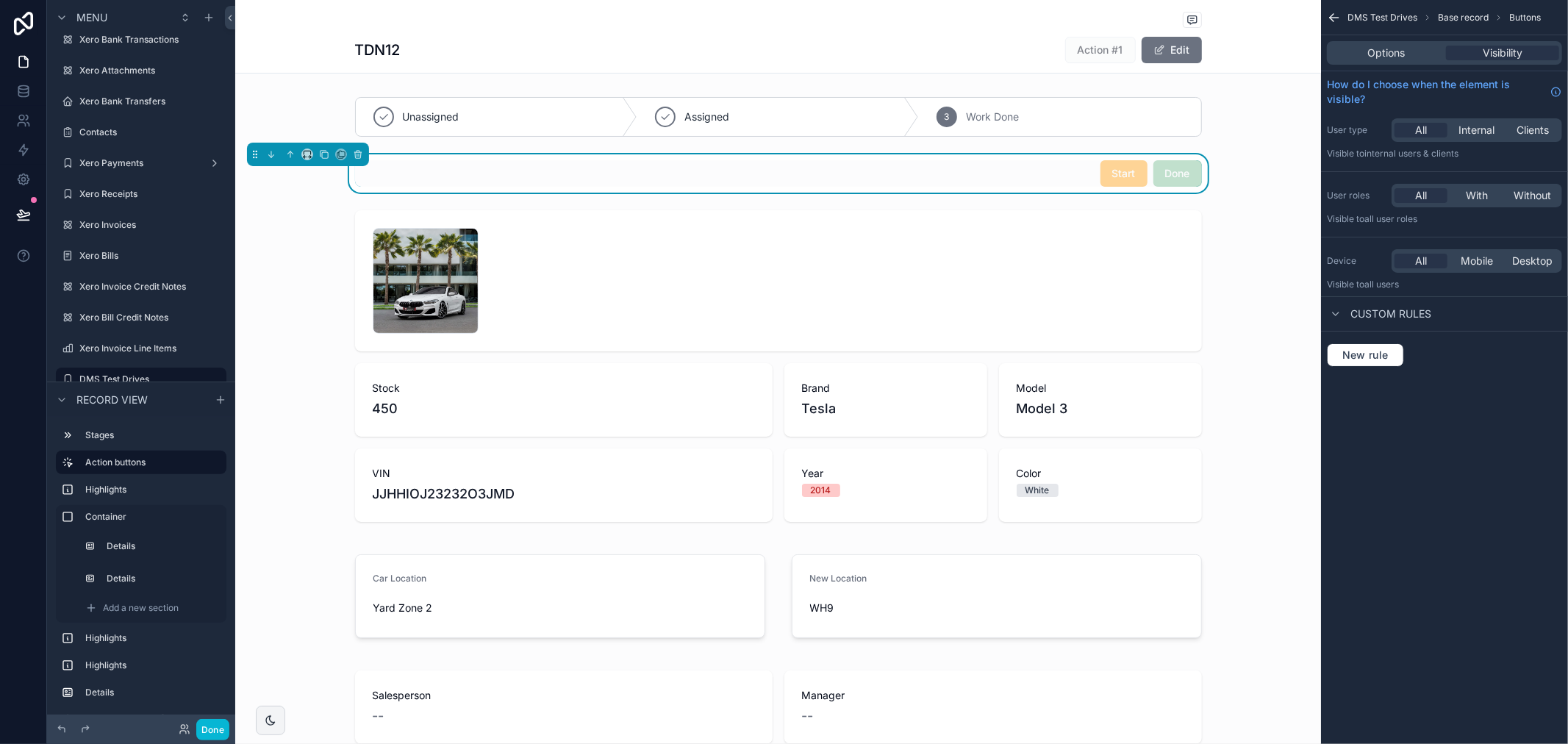
click at [996, 168] on div "Start Done" at bounding box center [778, 173] width 847 height 26
click at [1380, 56] on span "Options" at bounding box center [1387, 52] width 38 height 15
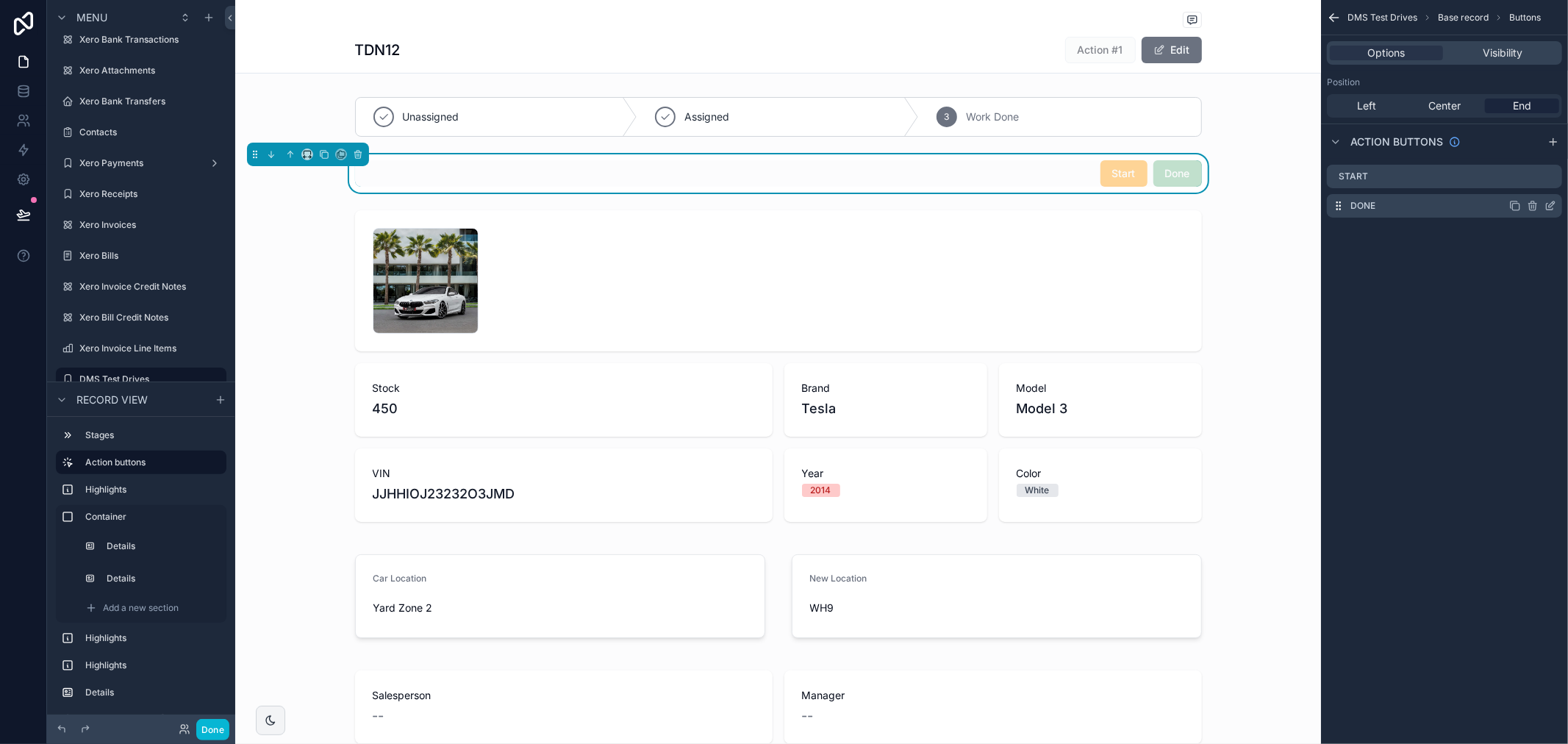
click at [1553, 203] on icon "scrollable content" at bounding box center [1553, 203] width 2 height 2
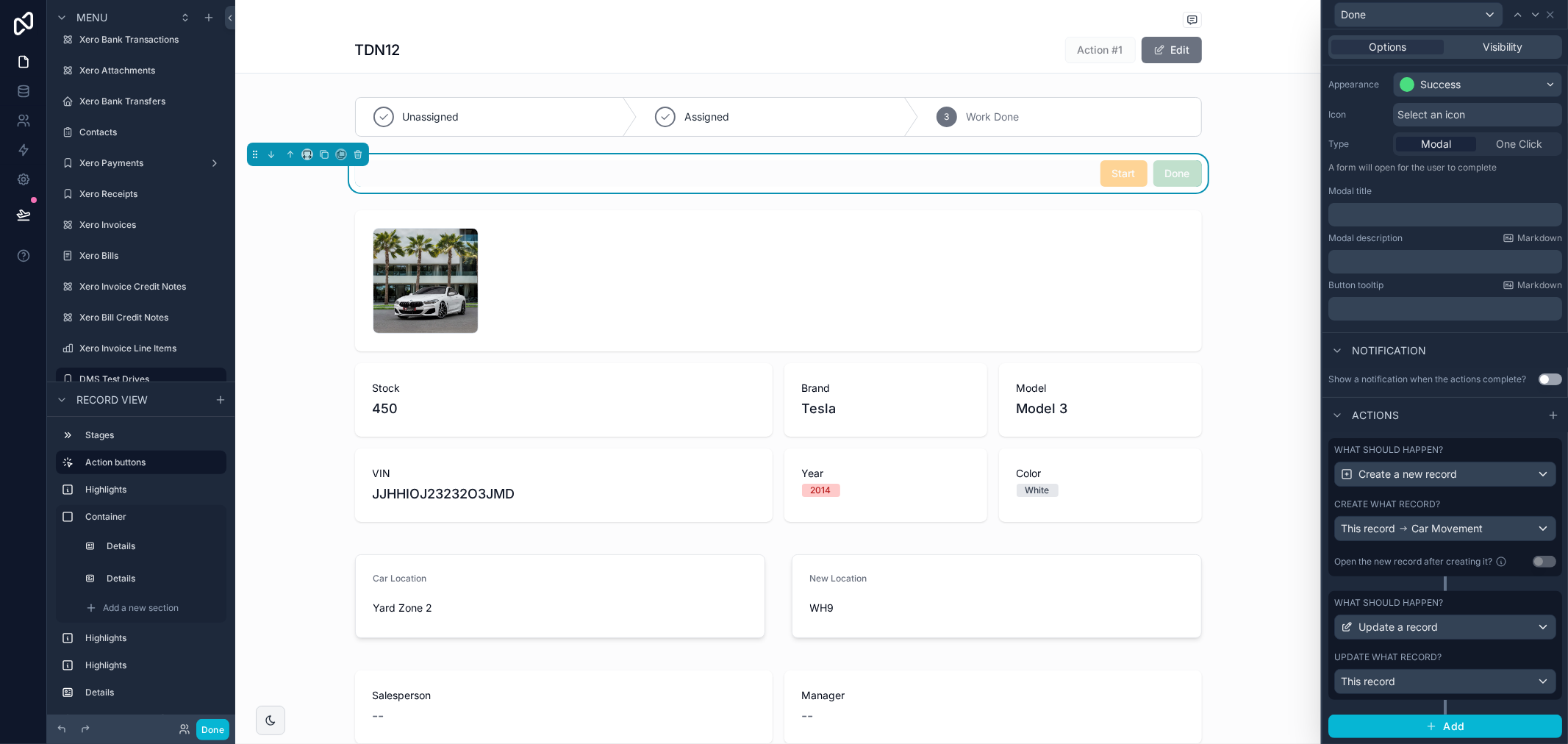
scroll to position [128, 0]
click at [1296, 401] on div "scrollable content" at bounding box center [778, 366] width 1086 height 323
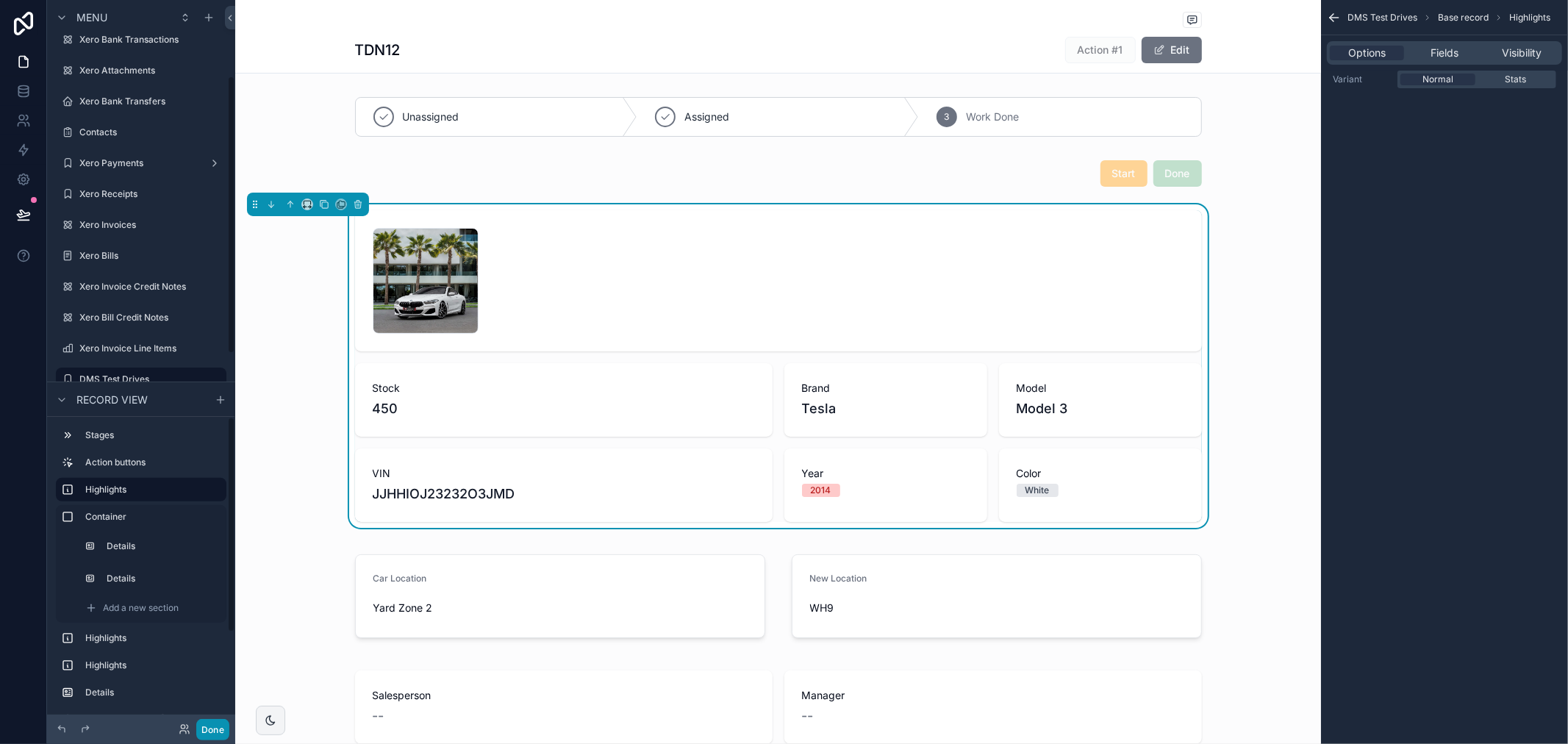
click at [217, 729] on button "Done" at bounding box center [212, 729] width 33 height 22
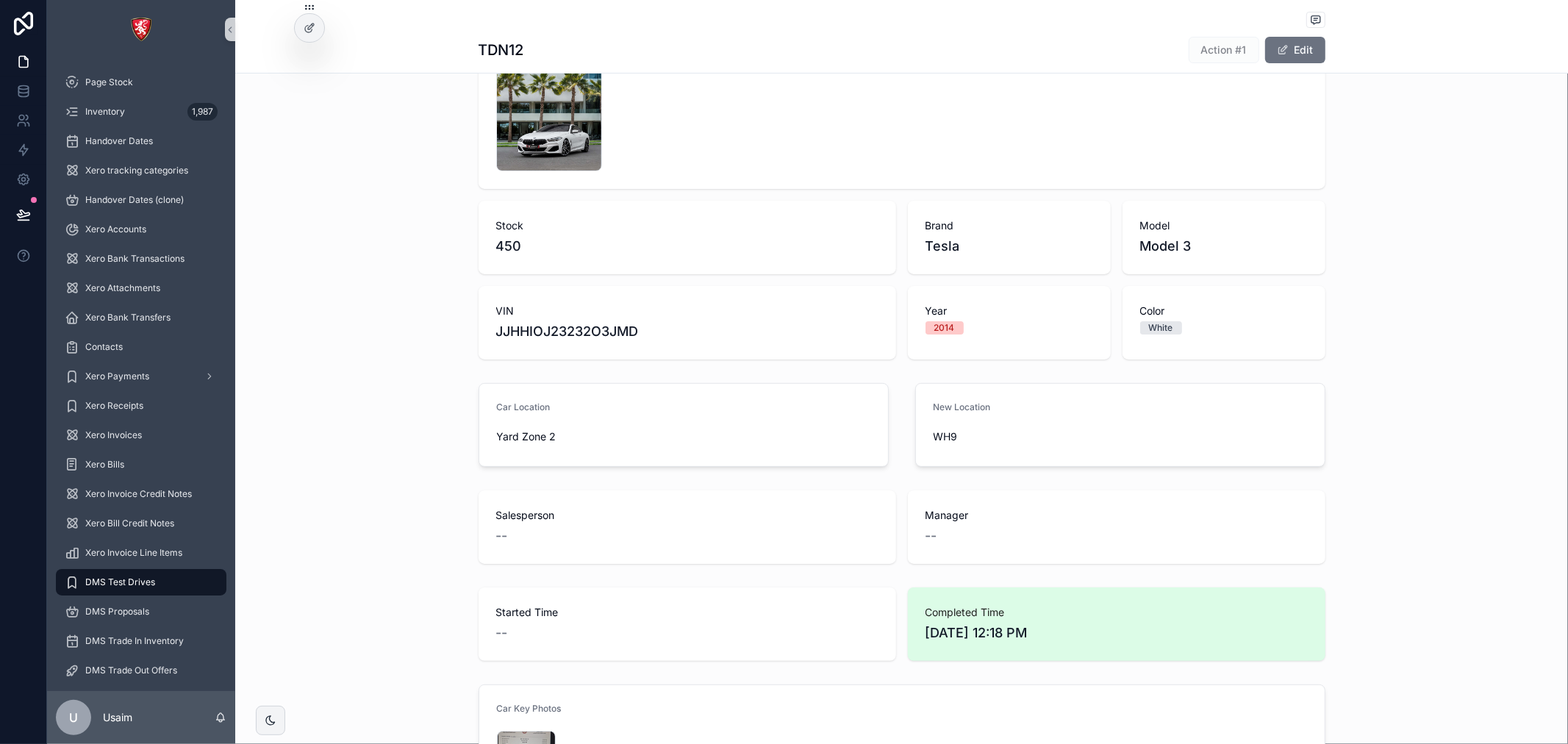
scroll to position [163, 0]
click at [319, 29] on div at bounding box center [309, 28] width 29 height 28
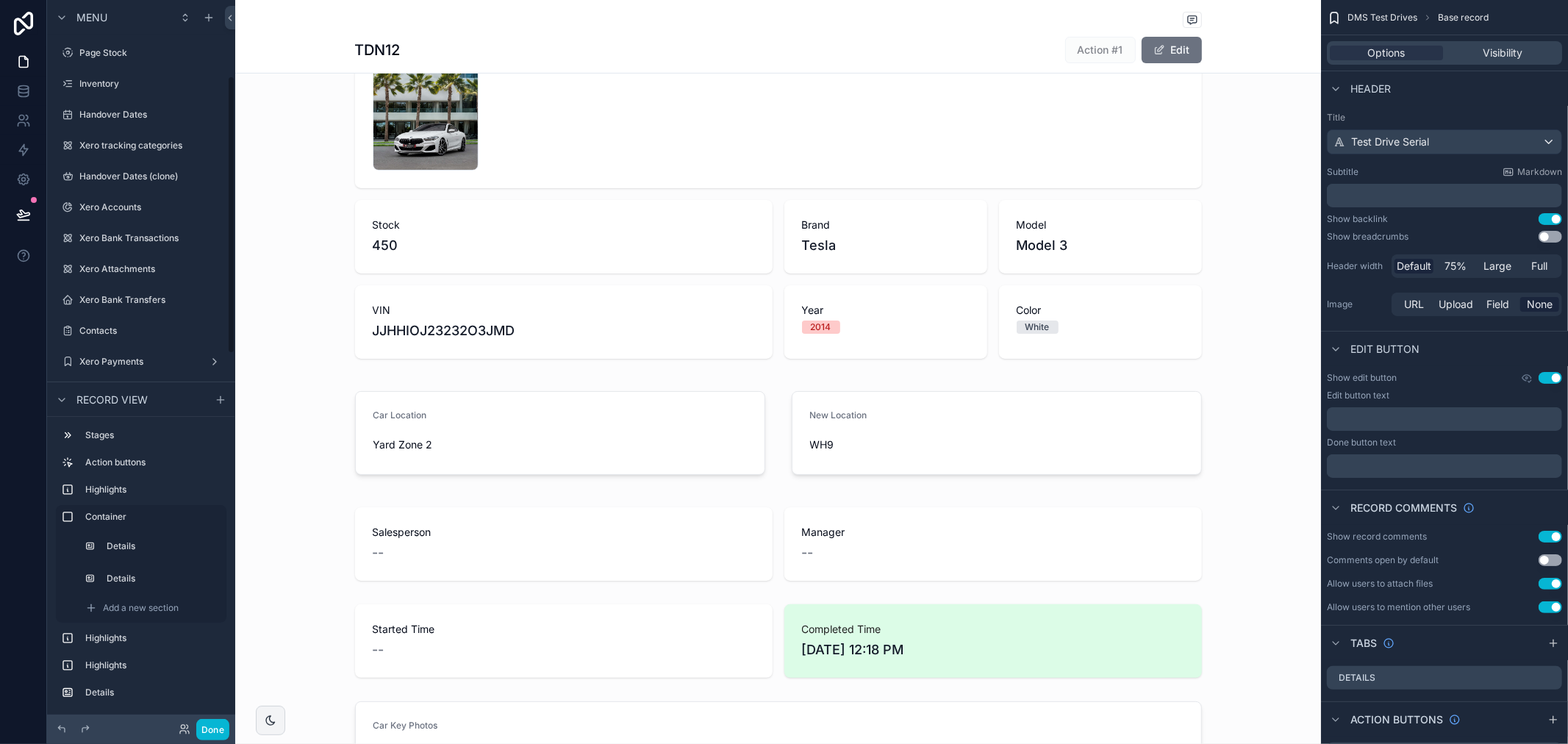
scroll to position [199, 0]
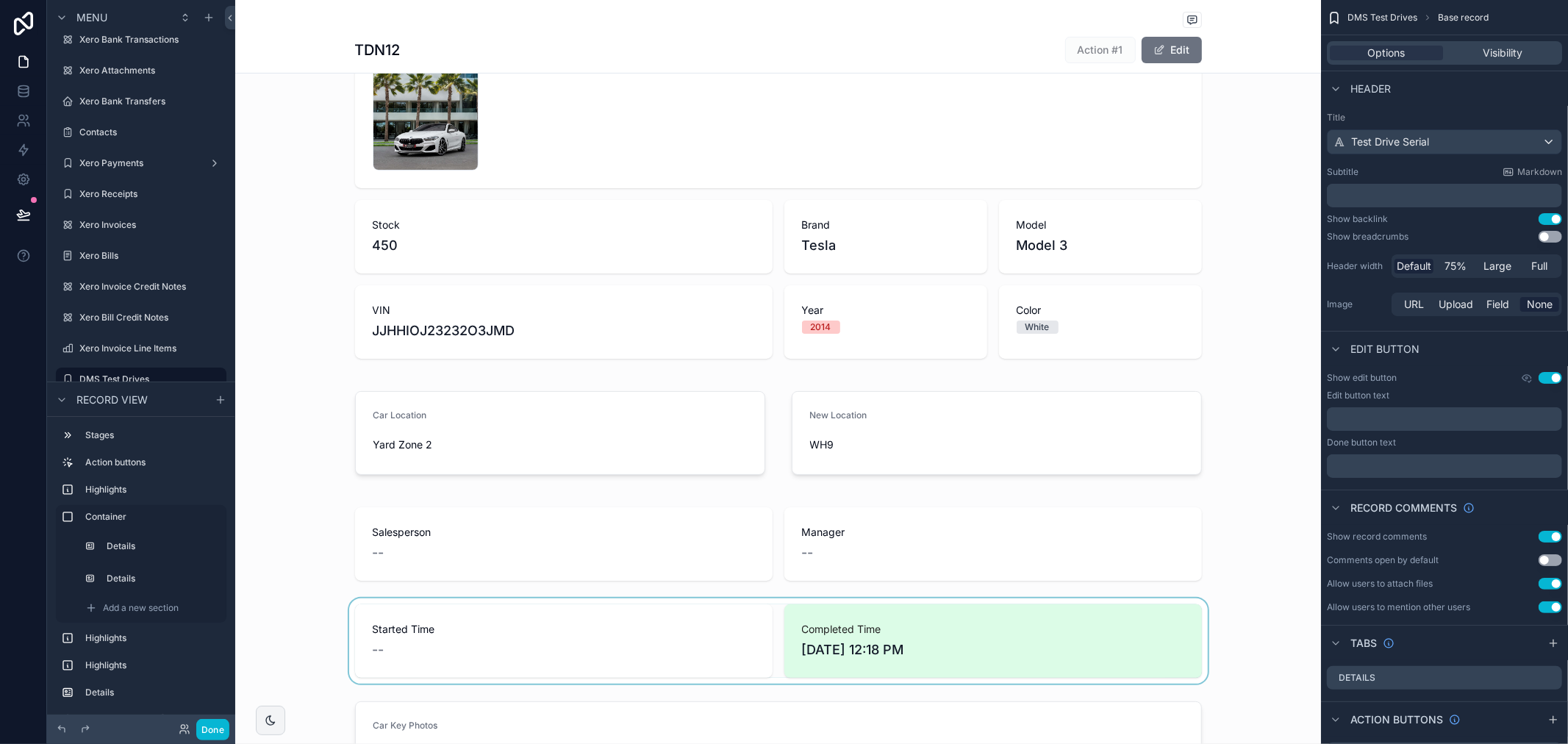
click at [956, 659] on div "scrollable content" at bounding box center [778, 641] width 1086 height 85
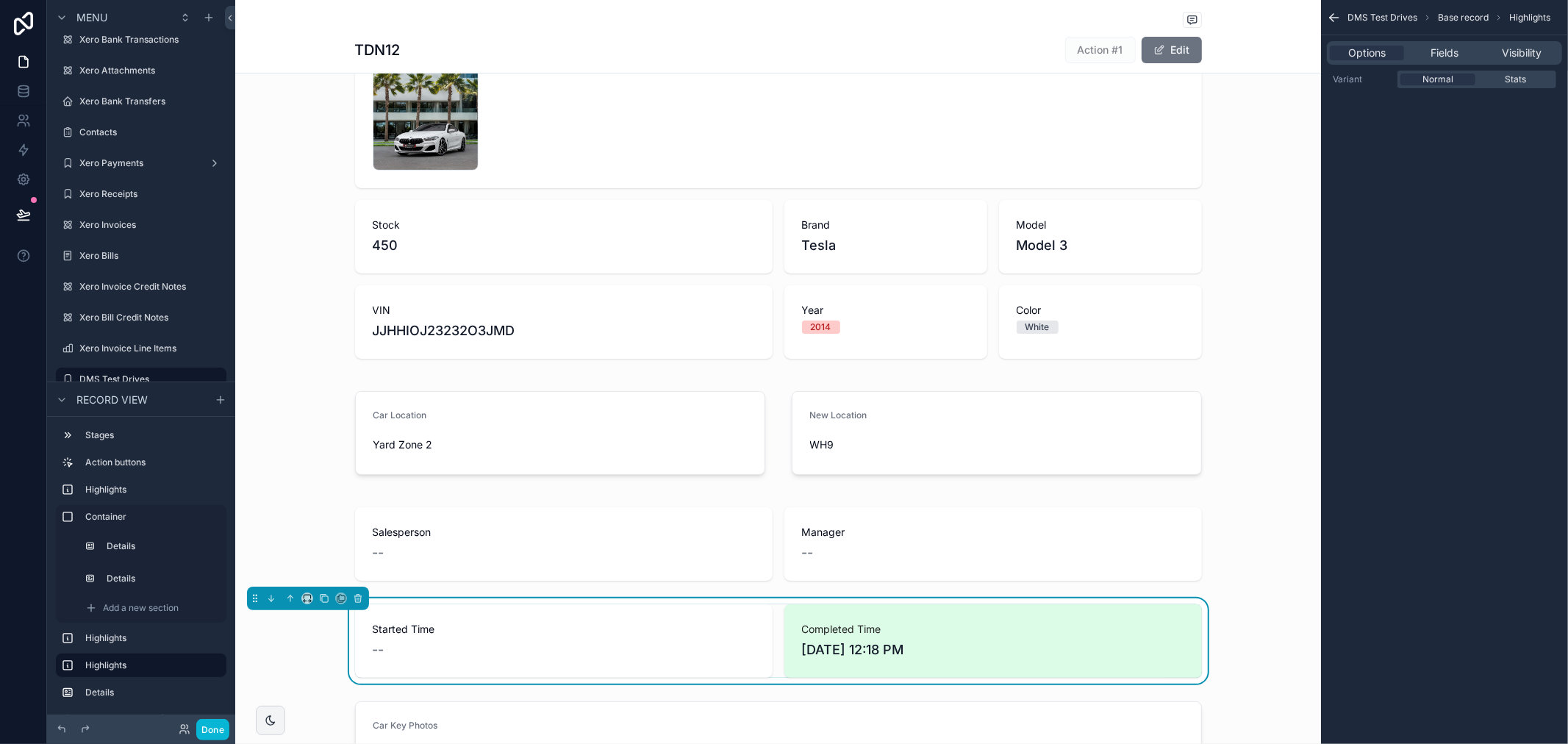
click at [955, 652] on span "9/8/2025 12:18 PM" at bounding box center [993, 649] width 383 height 21
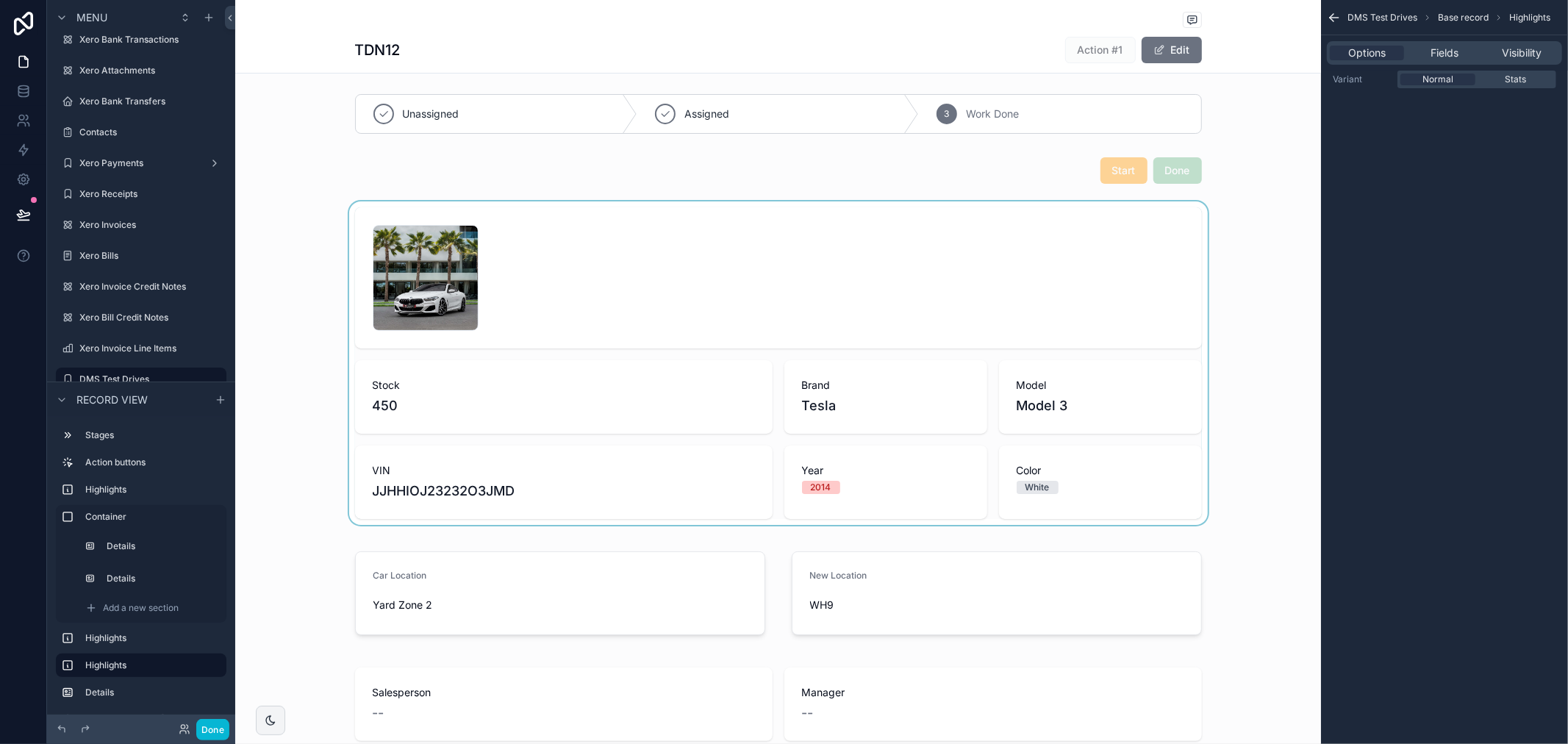
scroll to position [0, 0]
click at [1022, 178] on div "scrollable content" at bounding box center [778, 174] width 1086 height 38
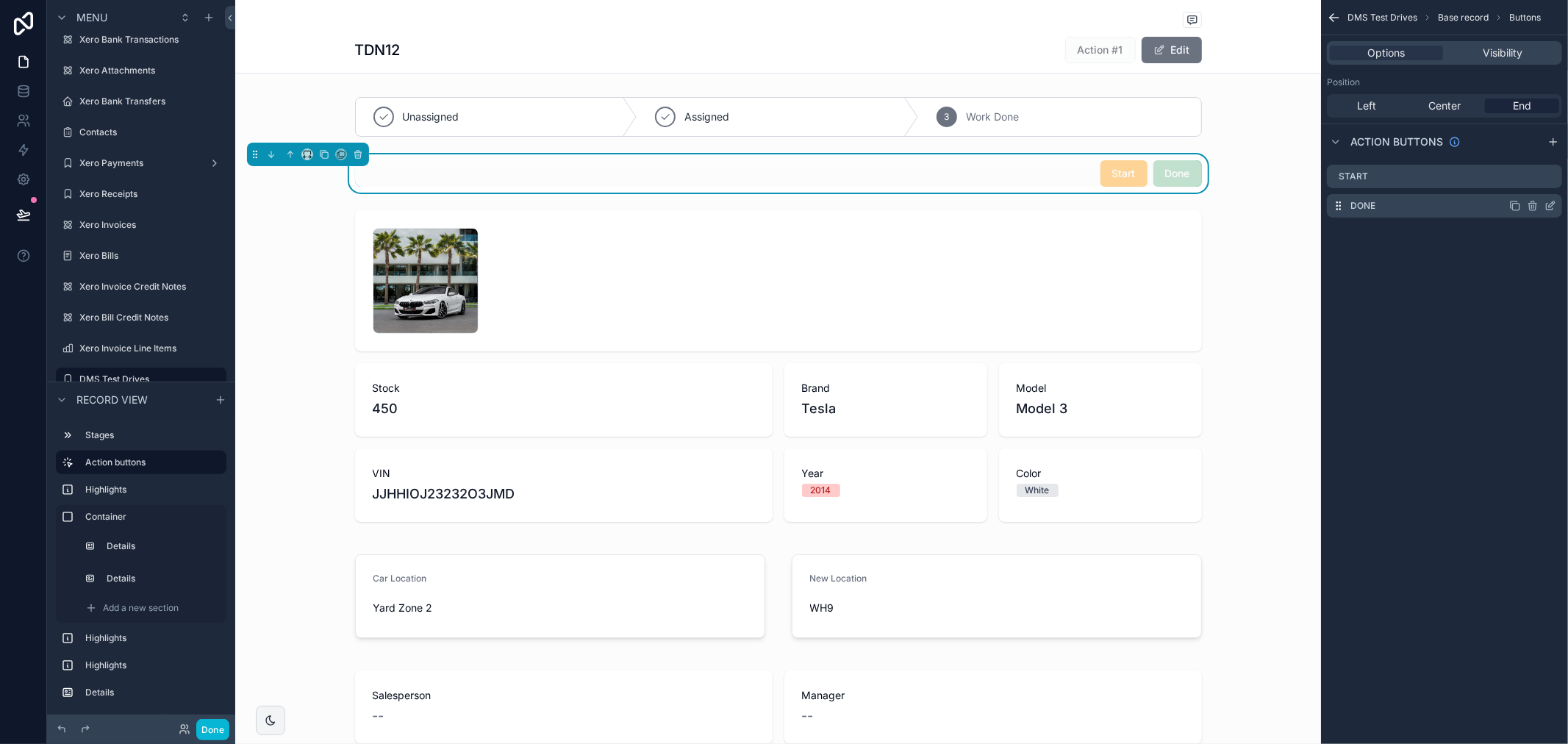
click at [1547, 208] on icon "scrollable content" at bounding box center [1550, 207] width 7 height 7
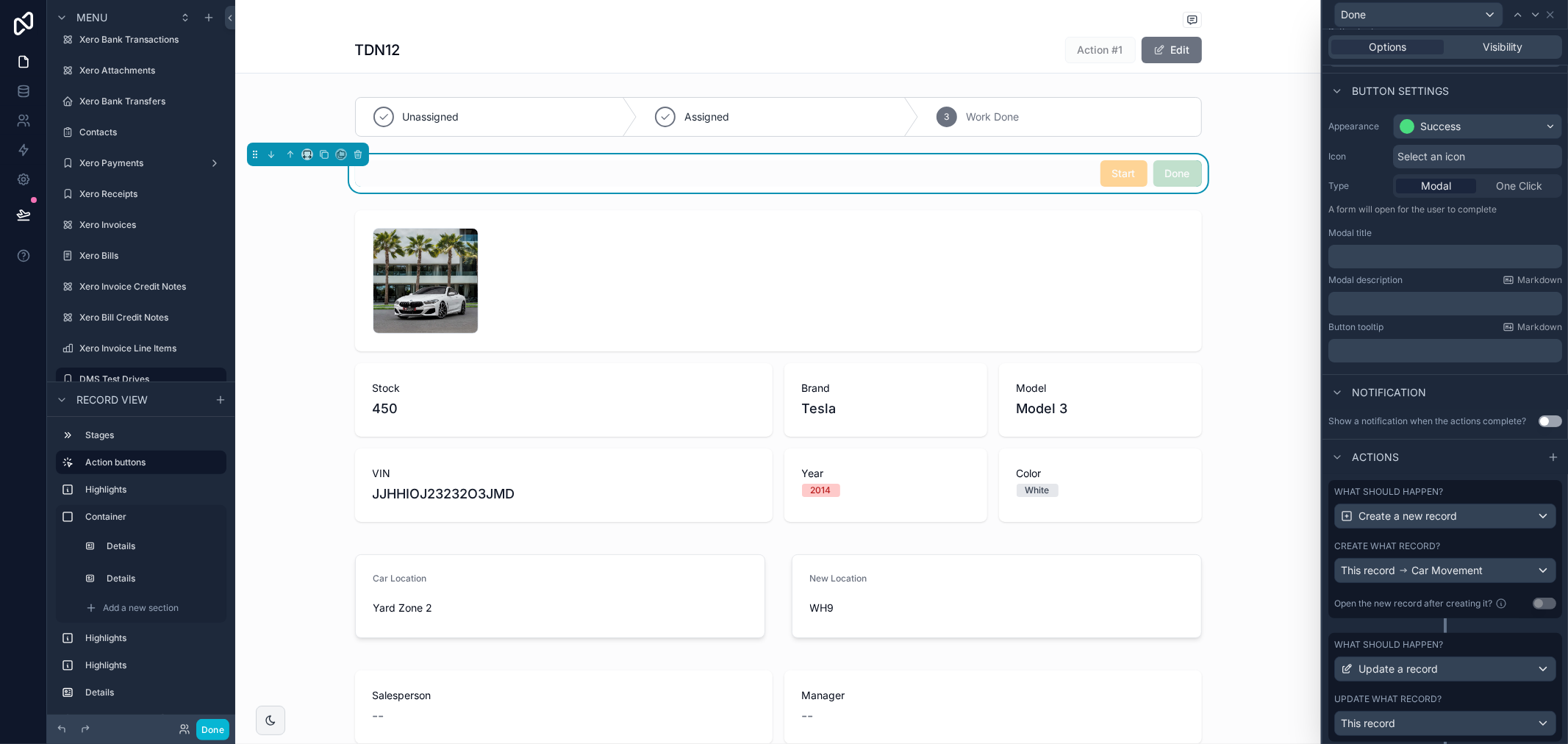
scroll to position [128, 0]
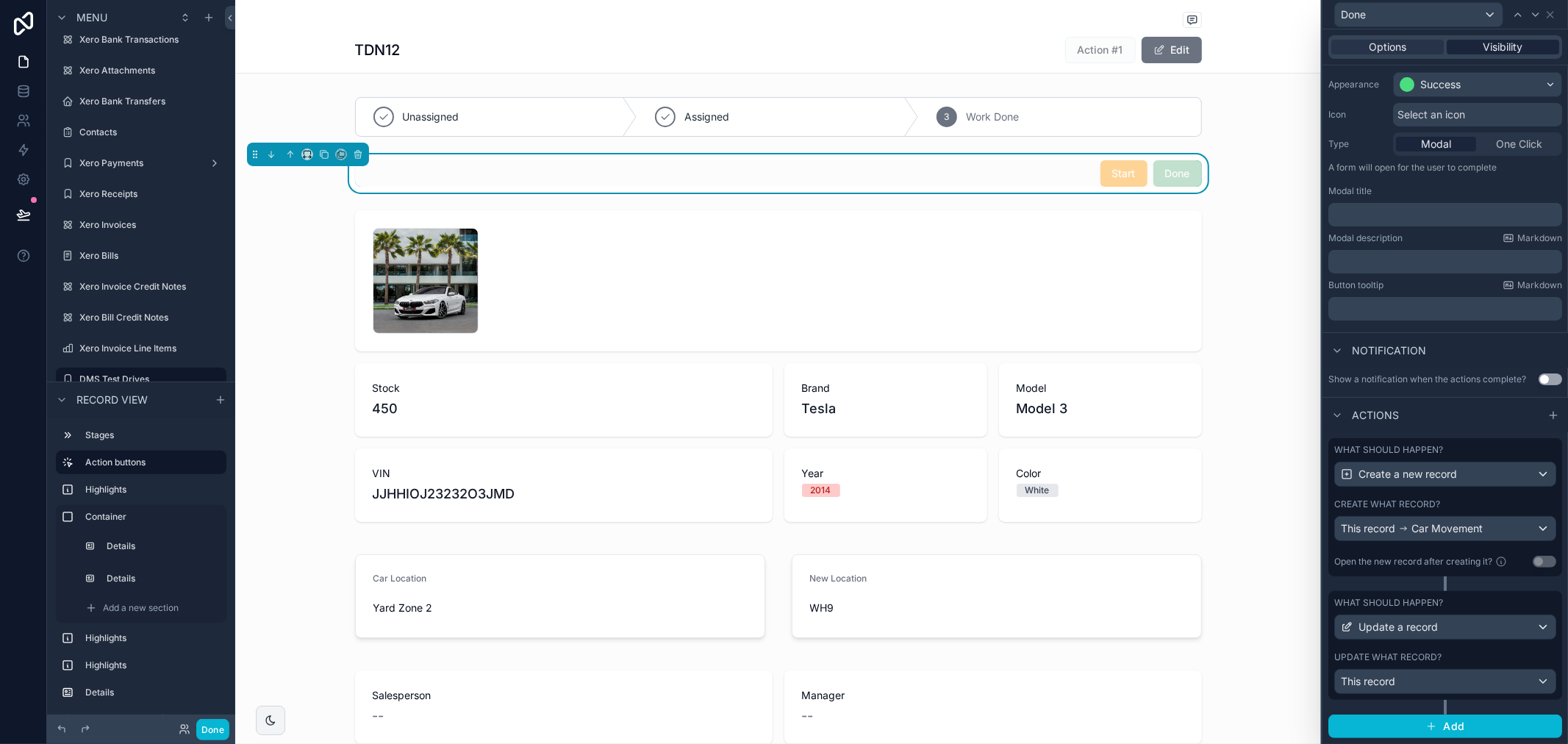
click at [1495, 40] on span "Visibility" at bounding box center [1504, 47] width 40 height 15
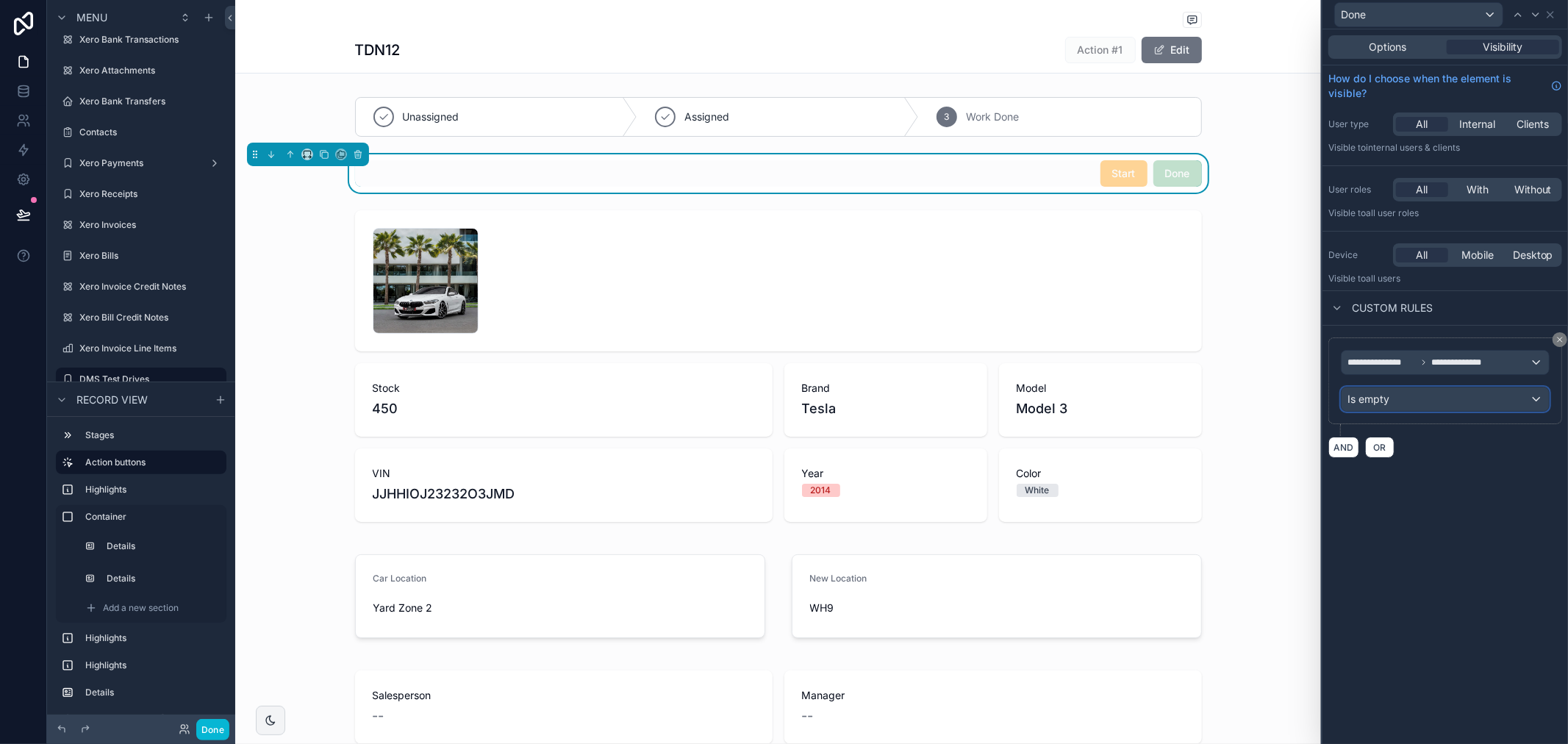
click at [1520, 398] on div "Is empty" at bounding box center [1445, 399] width 207 height 24
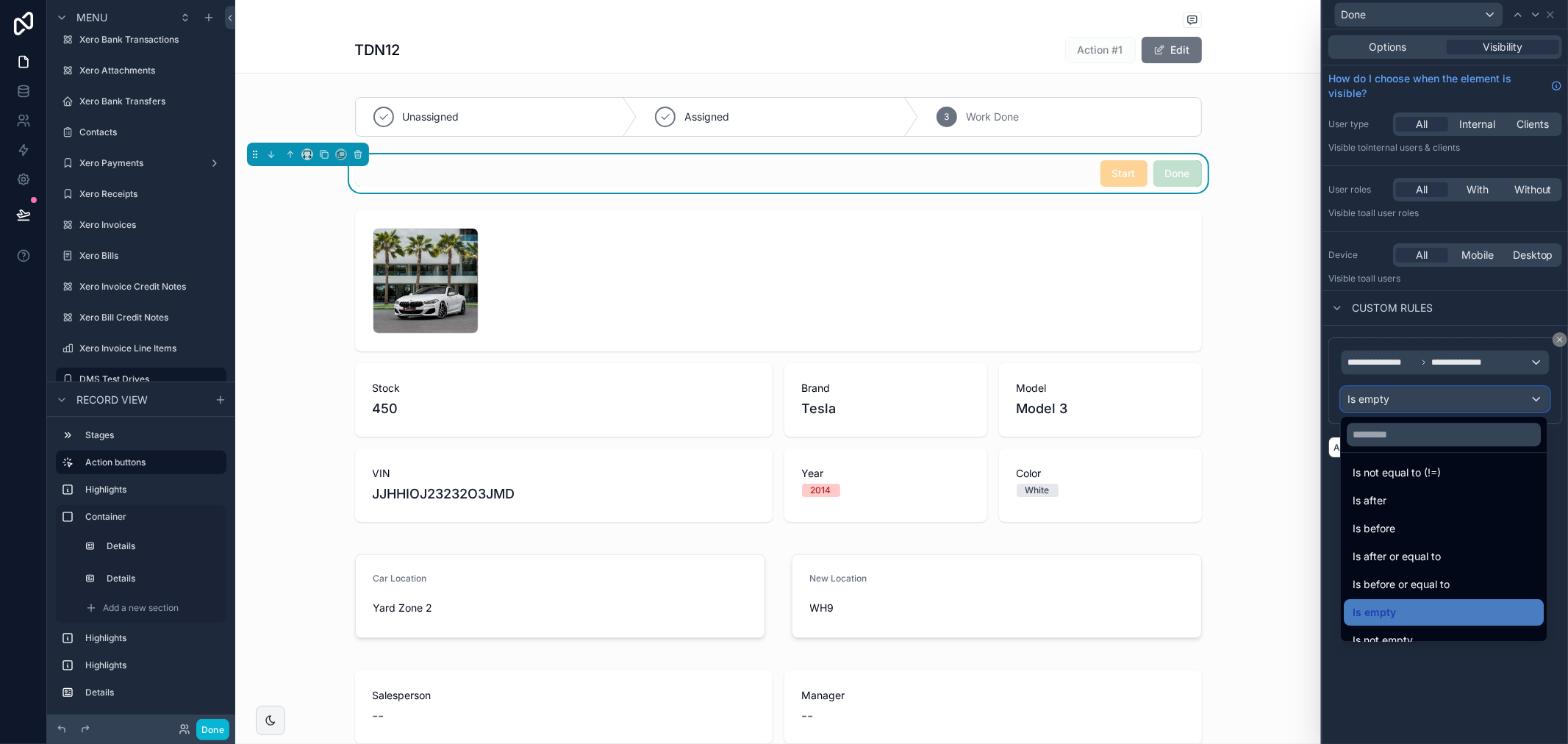
scroll to position [48, 0]
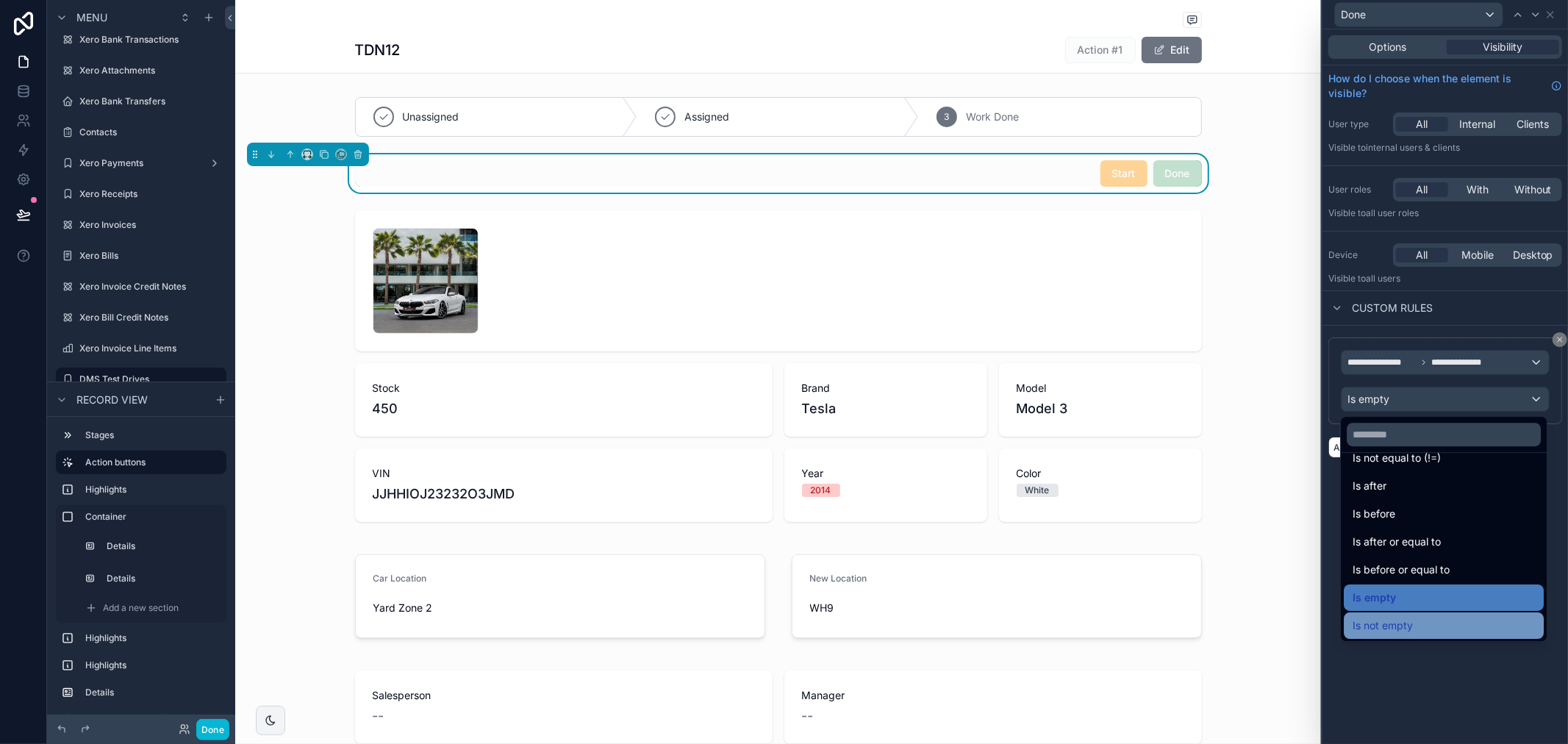
click at [1427, 613] on div "Is not empty" at bounding box center [1444, 626] width 200 height 26
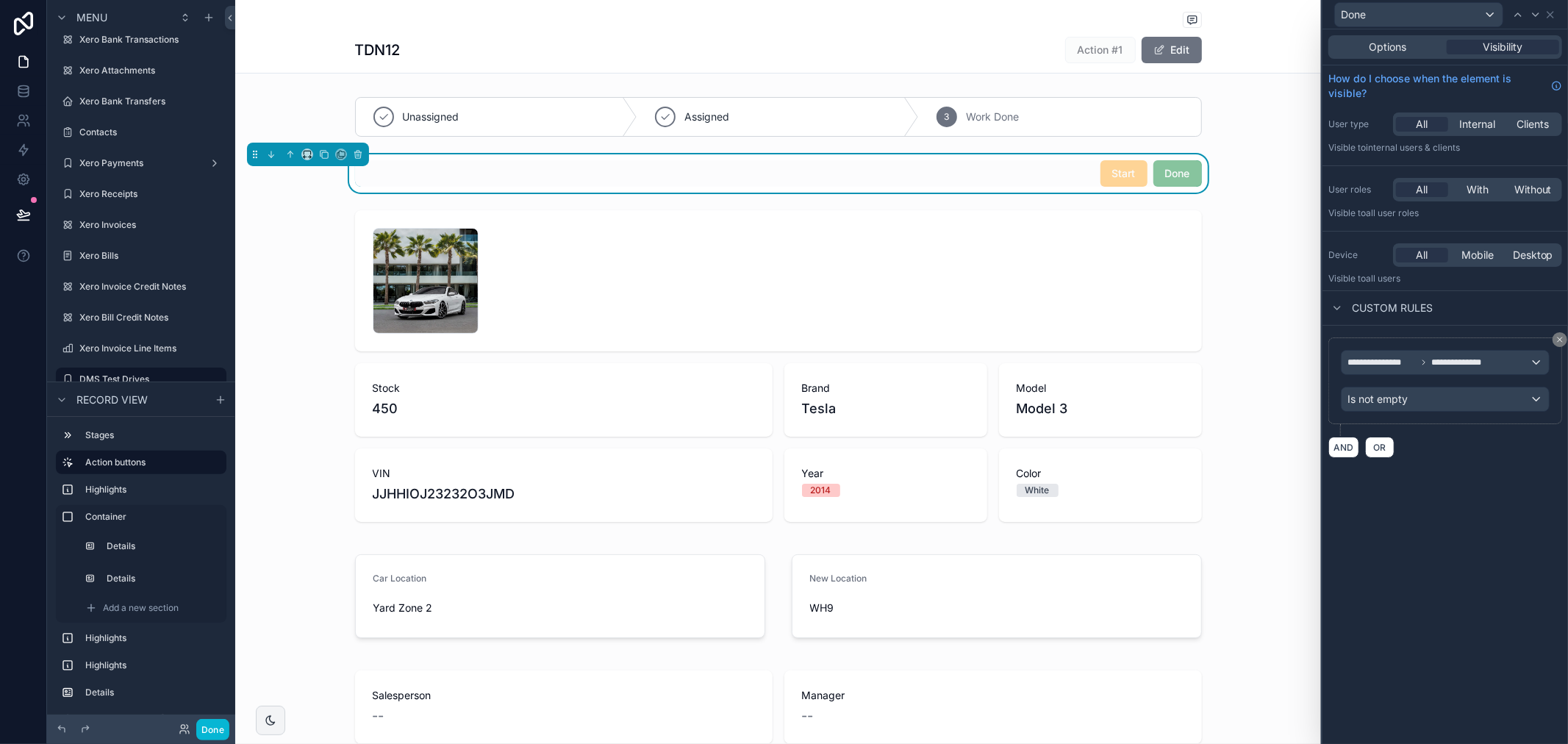
click at [1429, 555] on div "**********" at bounding box center [1445, 386] width 246 height 714
click at [206, 733] on button "Done" at bounding box center [212, 729] width 33 height 22
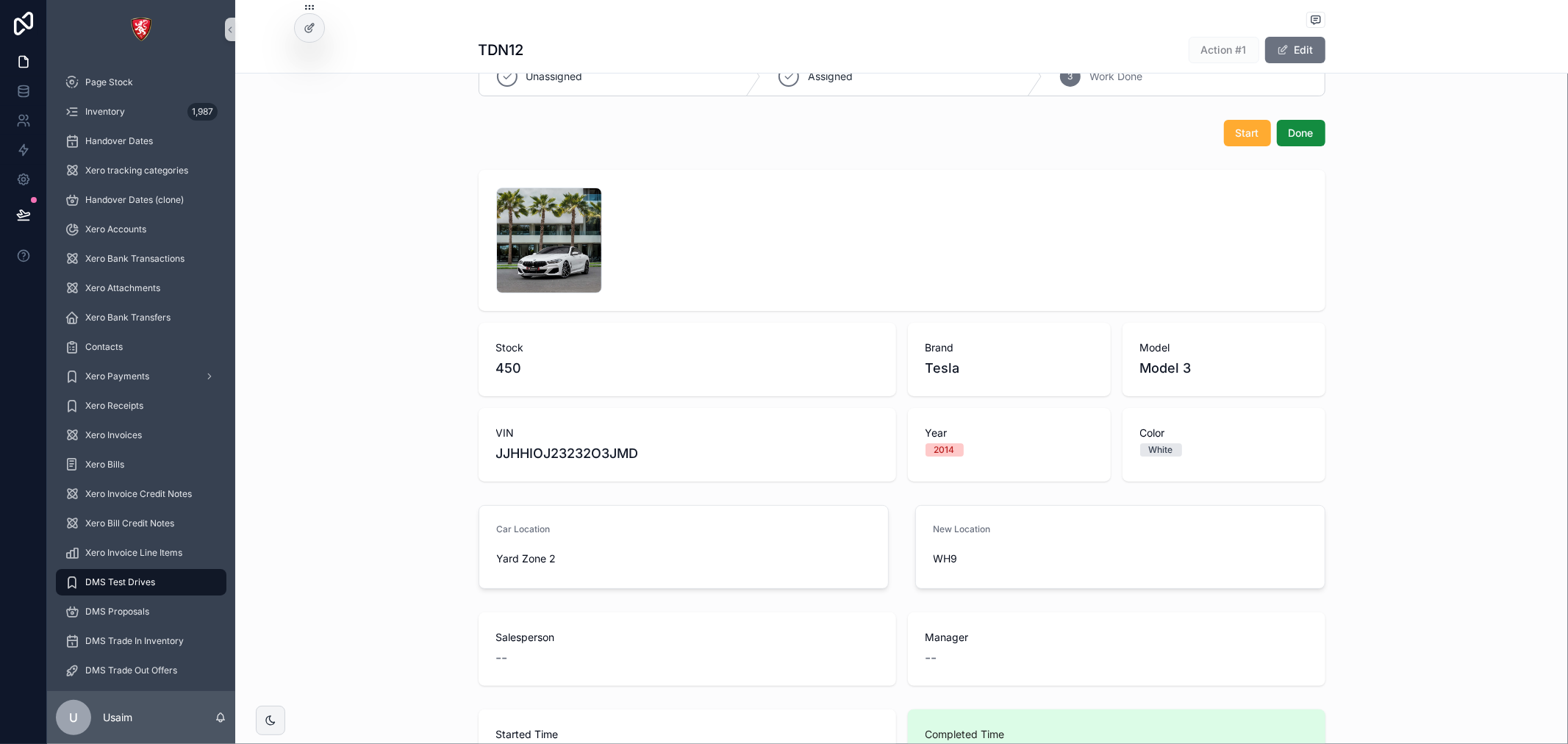
scroll to position [0, 0]
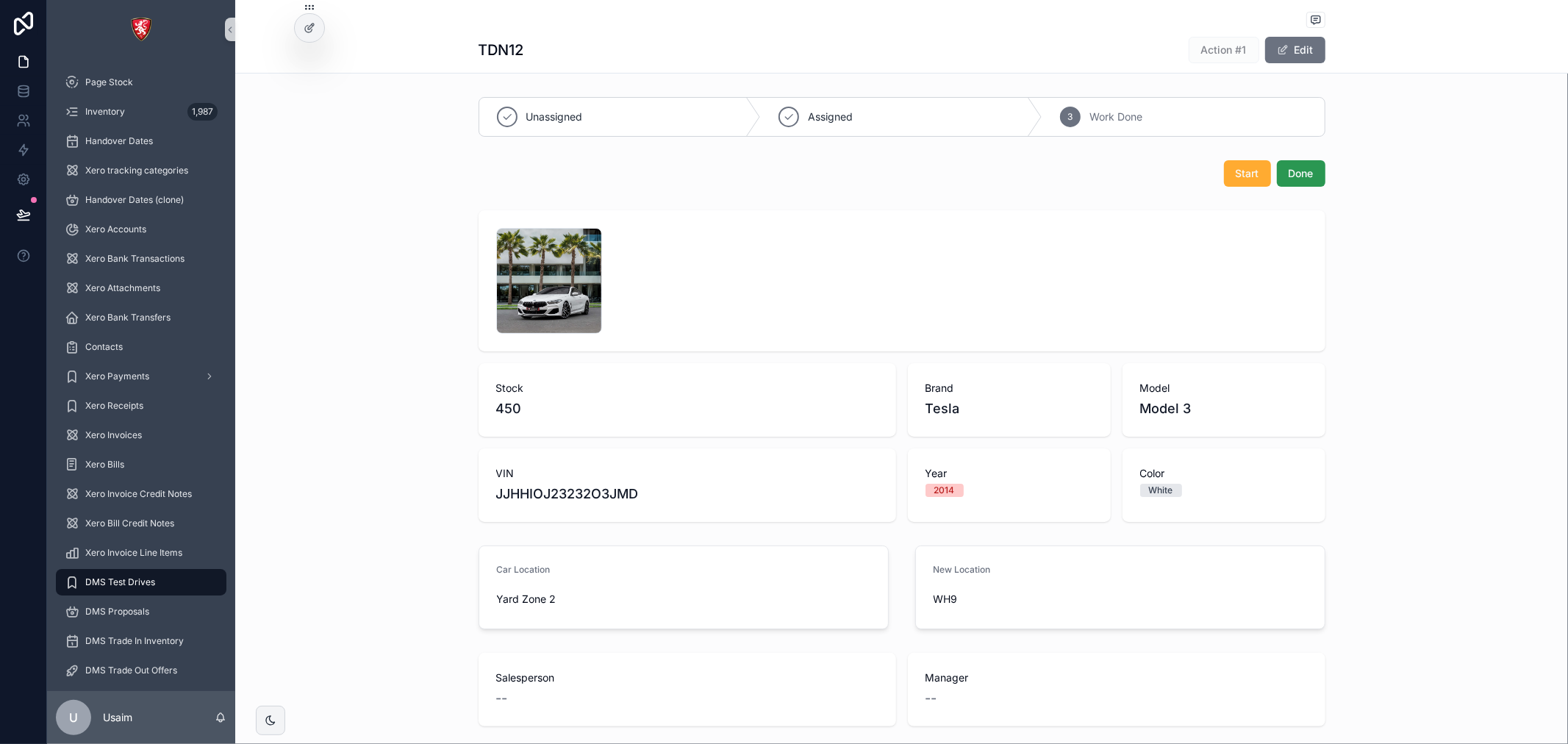
click at [1302, 181] on button "Done" at bounding box center [1301, 173] width 48 height 26
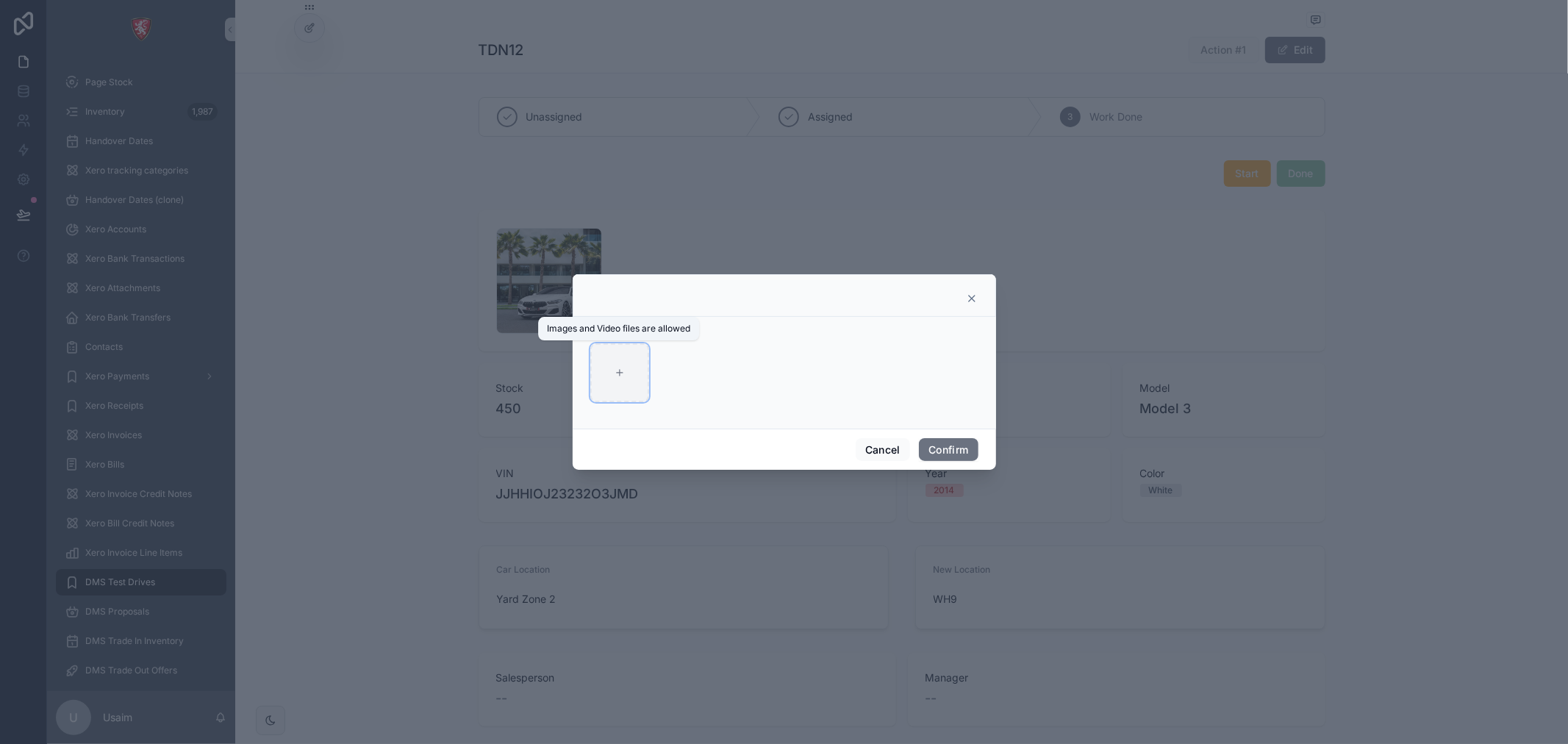
click at [632, 385] on div at bounding box center [620, 372] width 59 height 58
type input "**********"
click at [938, 443] on button "Confirm" at bounding box center [948, 449] width 59 height 24
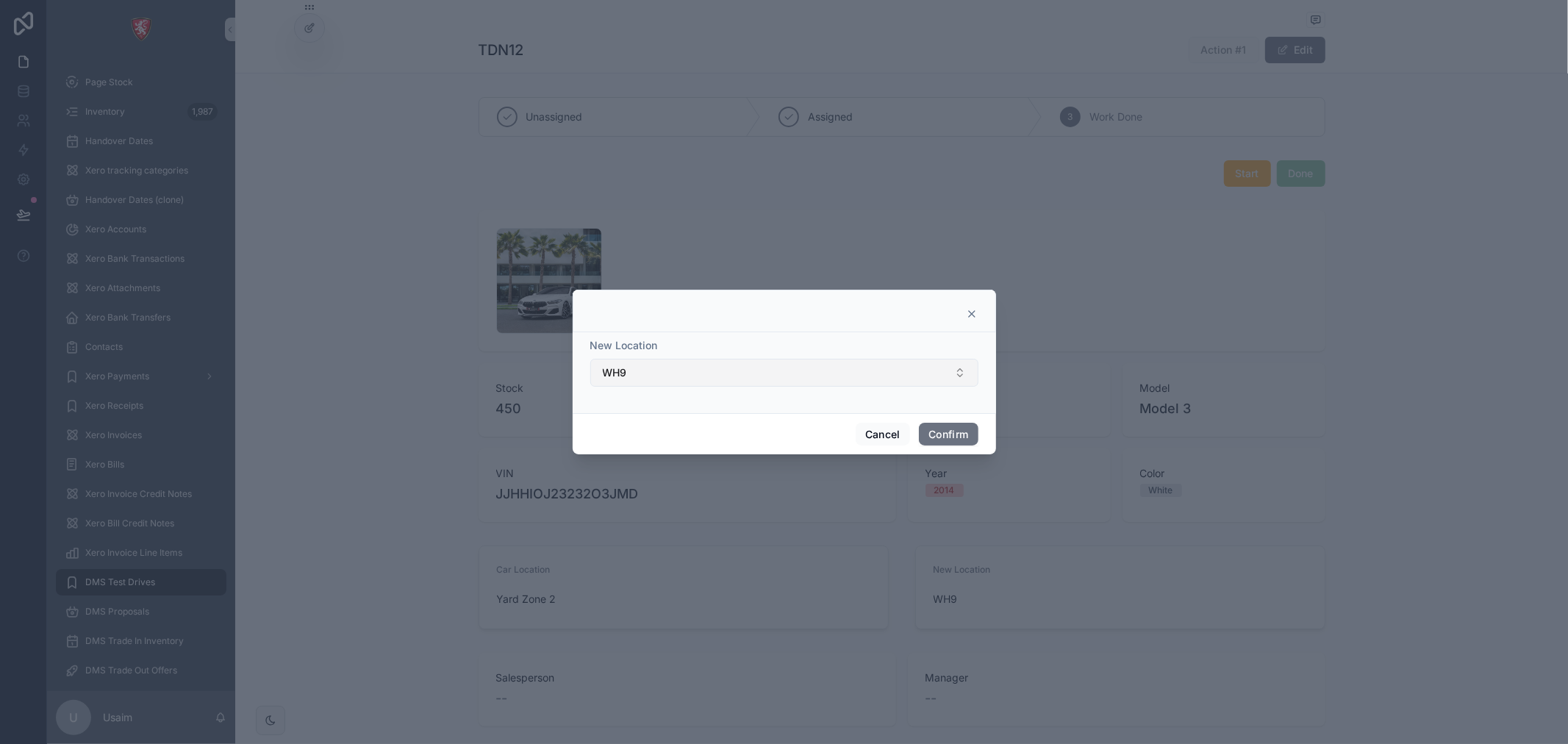
click at [777, 372] on button "WH9" at bounding box center [784, 372] width 388 height 28
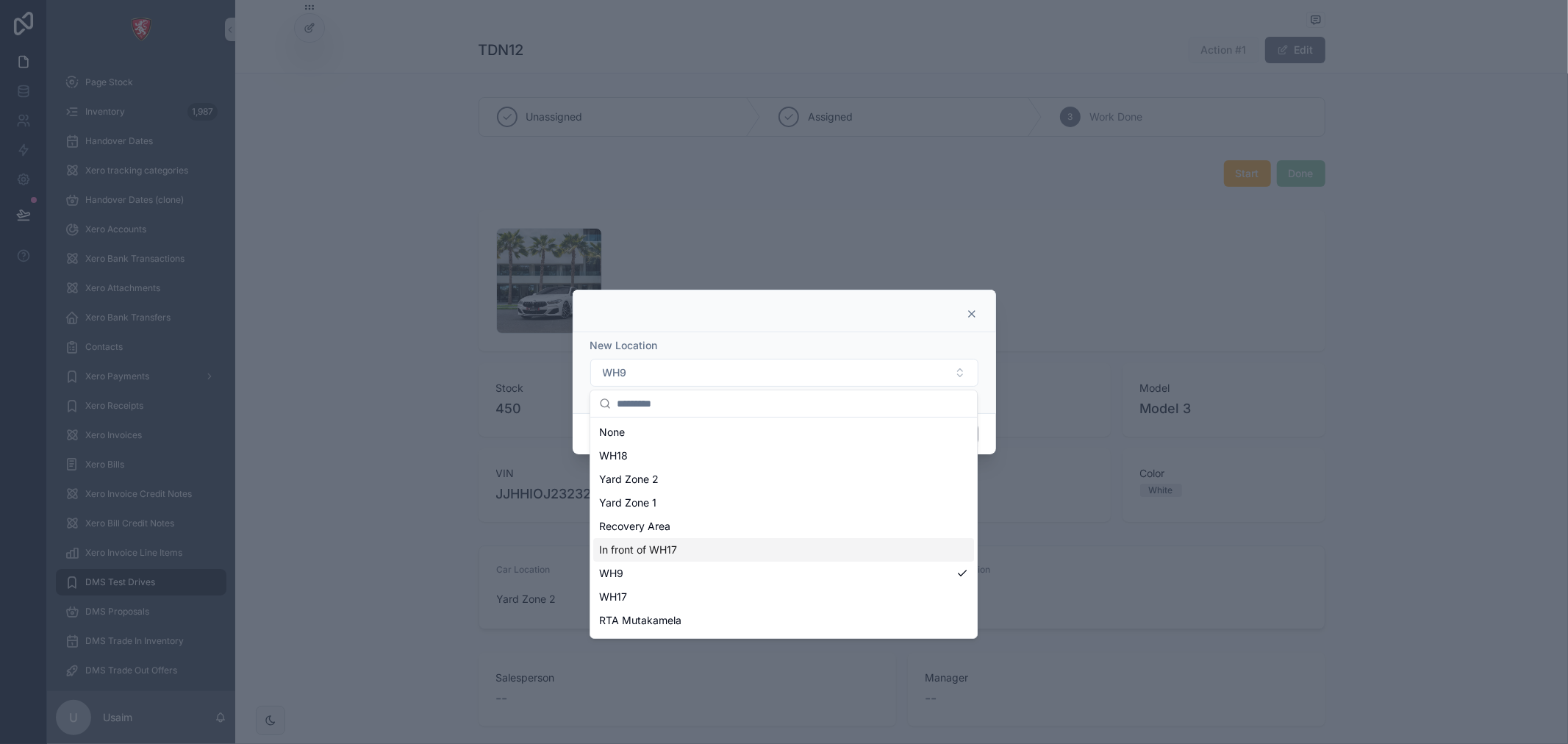
click at [723, 549] on div "In front of WH17" at bounding box center [784, 549] width 381 height 24
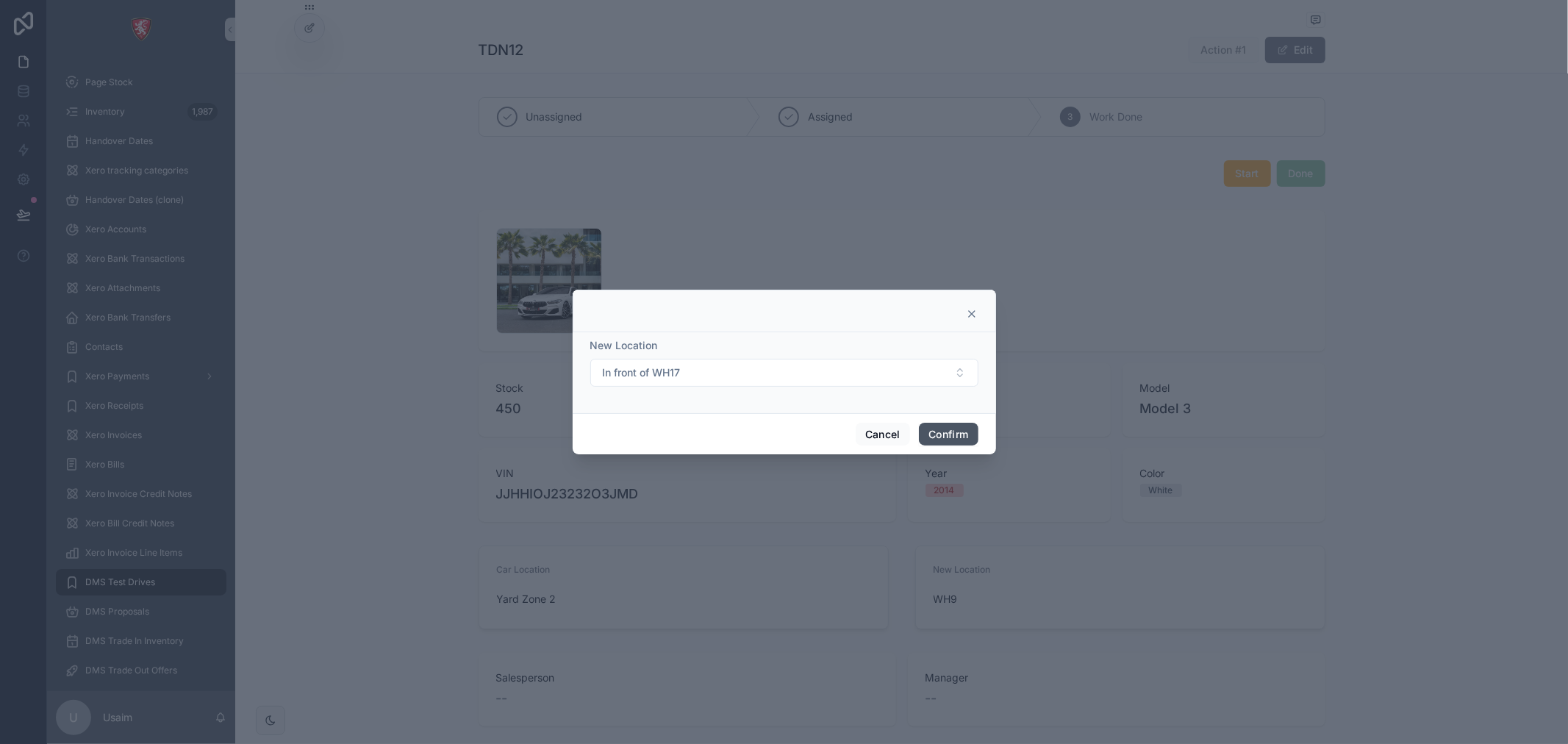
click at [945, 432] on button "Confirm" at bounding box center [948, 434] width 59 height 24
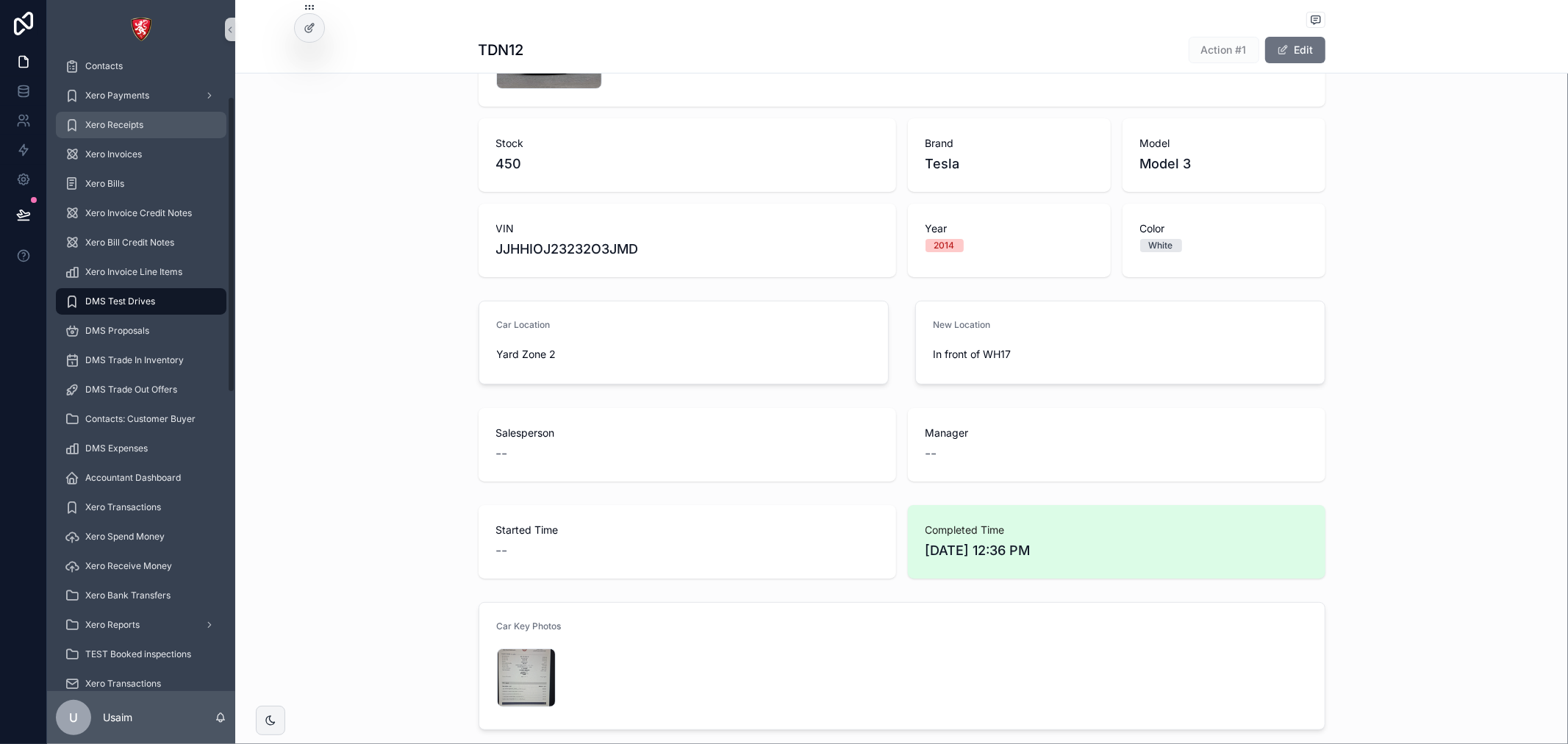
scroll to position [326, 0]
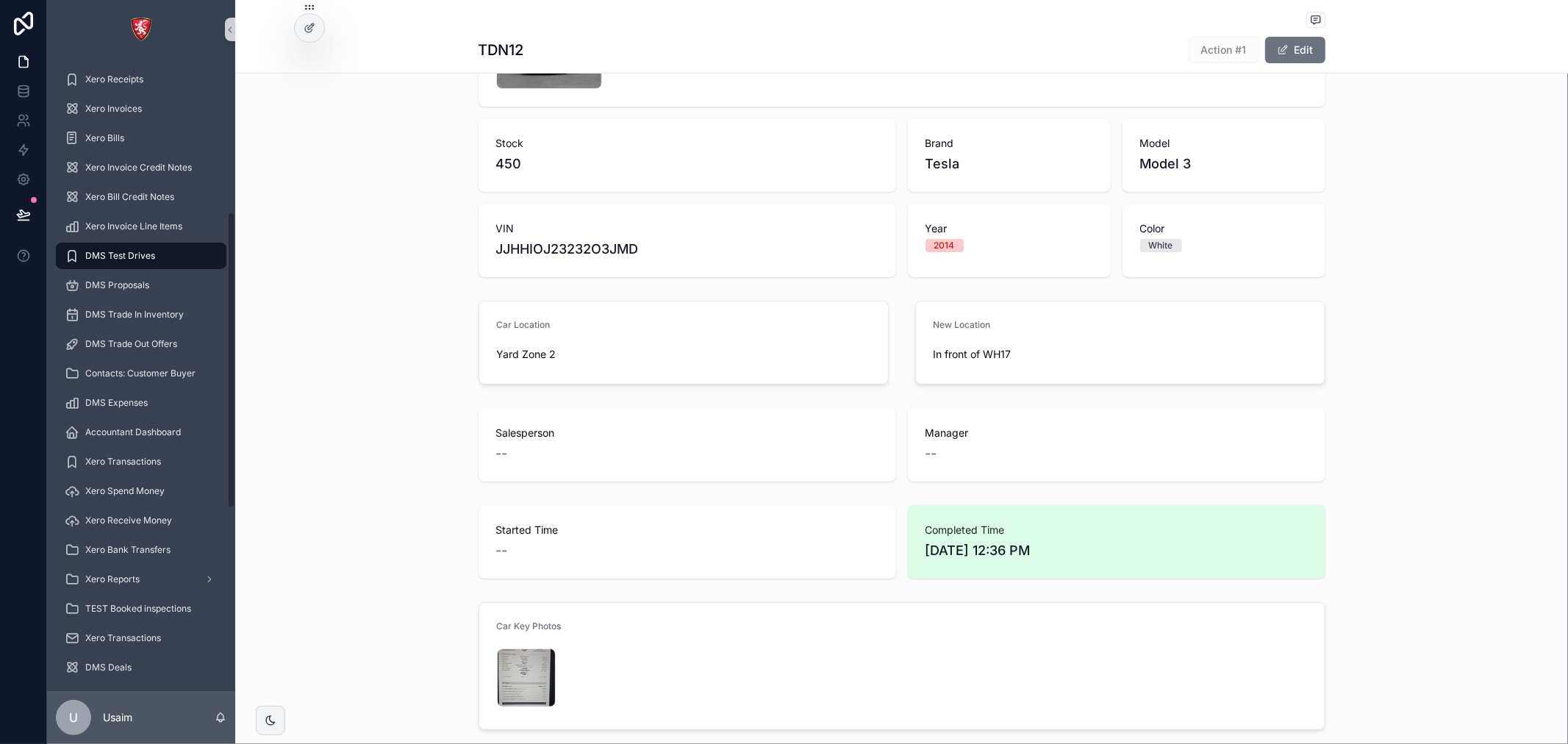
click at [155, 244] on div "DMS Test Drives" at bounding box center [141, 255] width 153 height 24
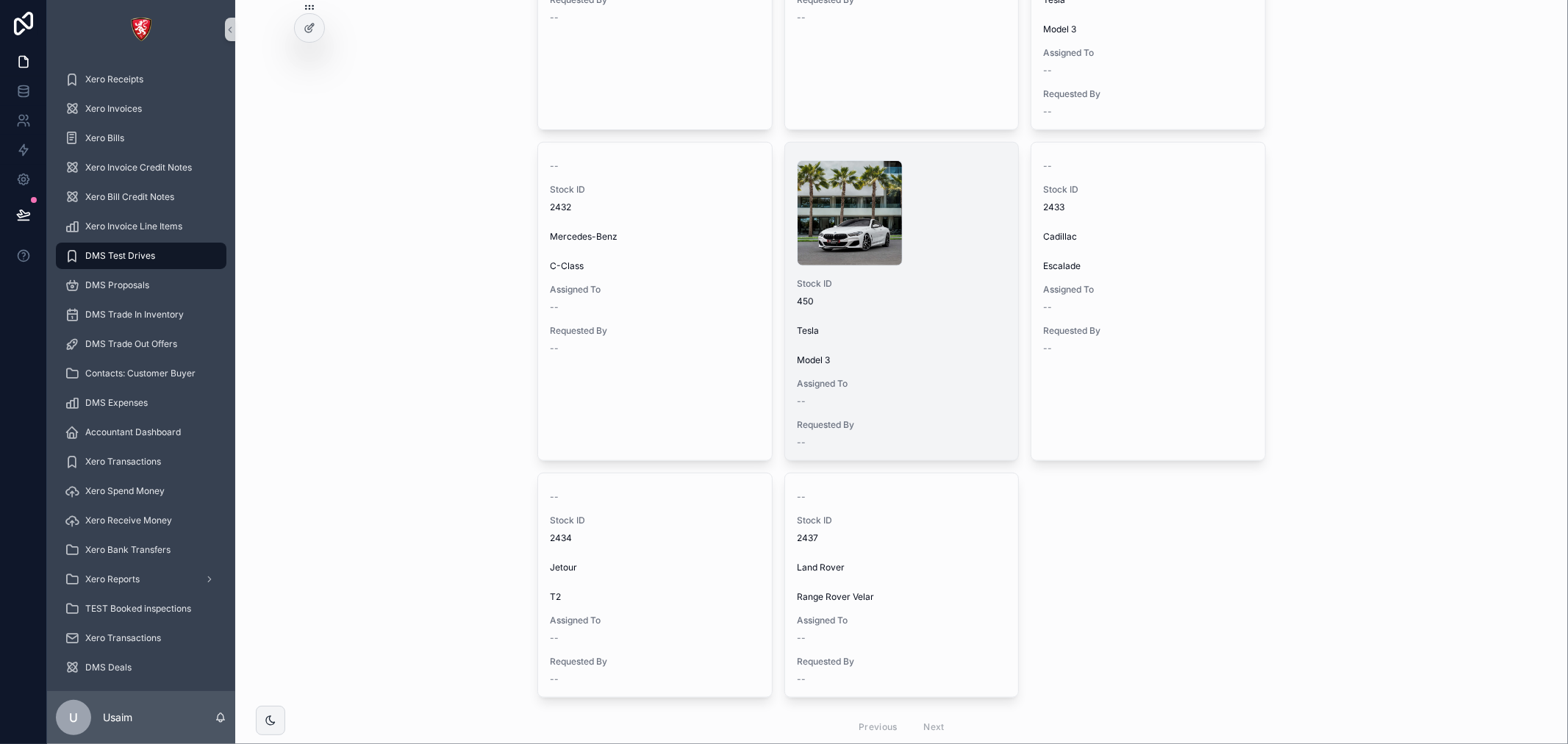
scroll to position [966, 0]
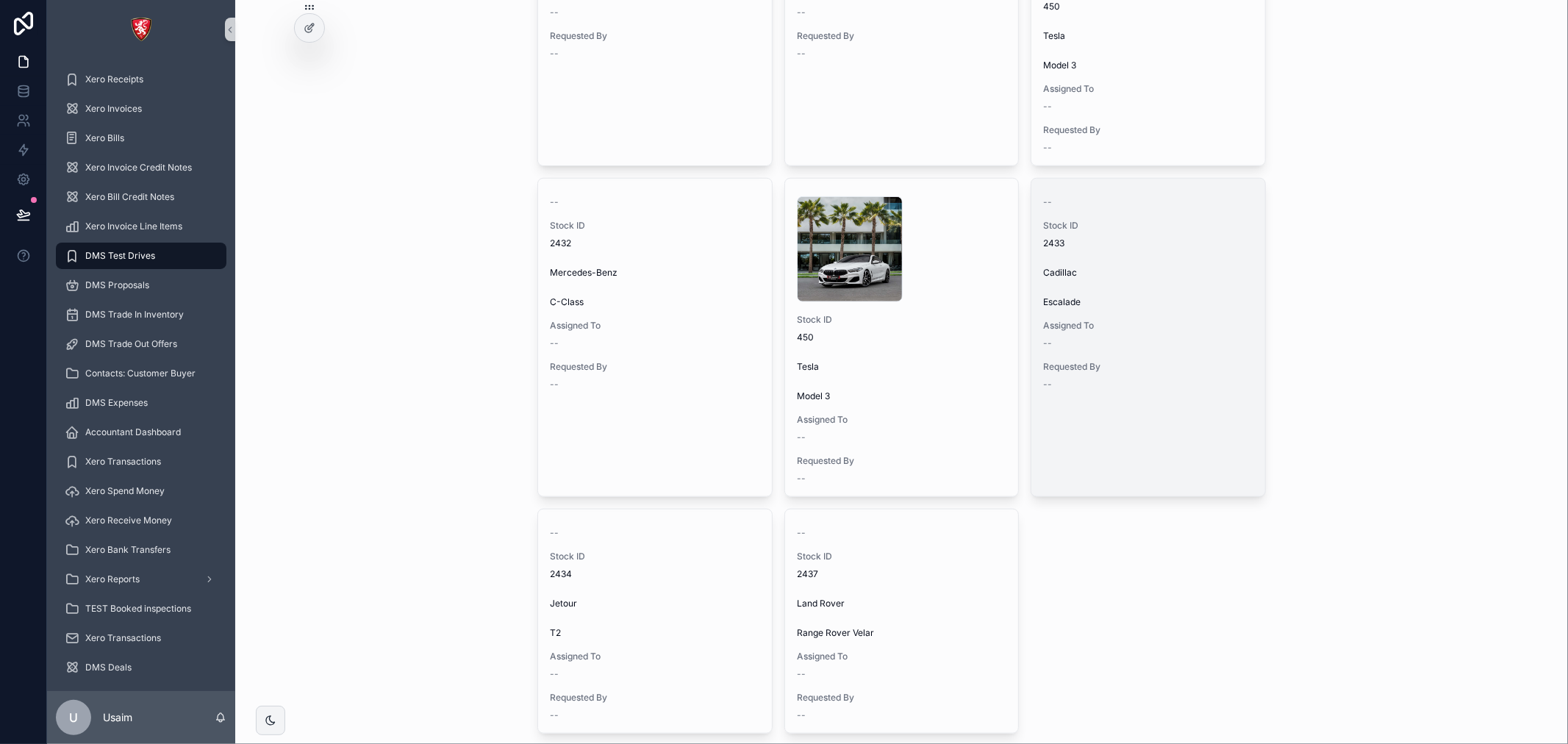
click at [1108, 392] on div "-- Stock ID 2433 Cadillac Escalade Assigned To -- Requested By --" at bounding box center [1148, 290] width 234 height 223
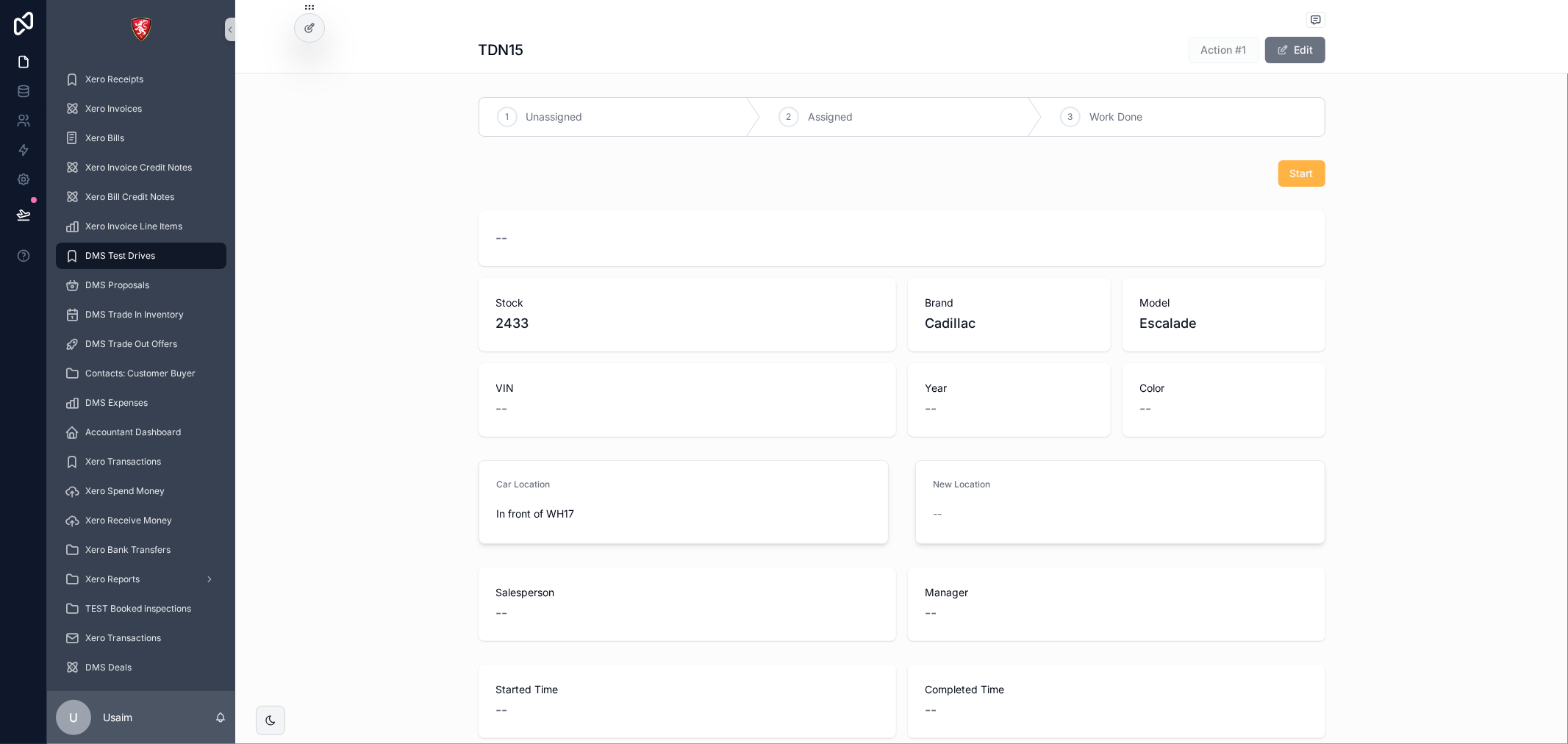
click at [1290, 180] on span "Start" at bounding box center [1302, 173] width 24 height 15
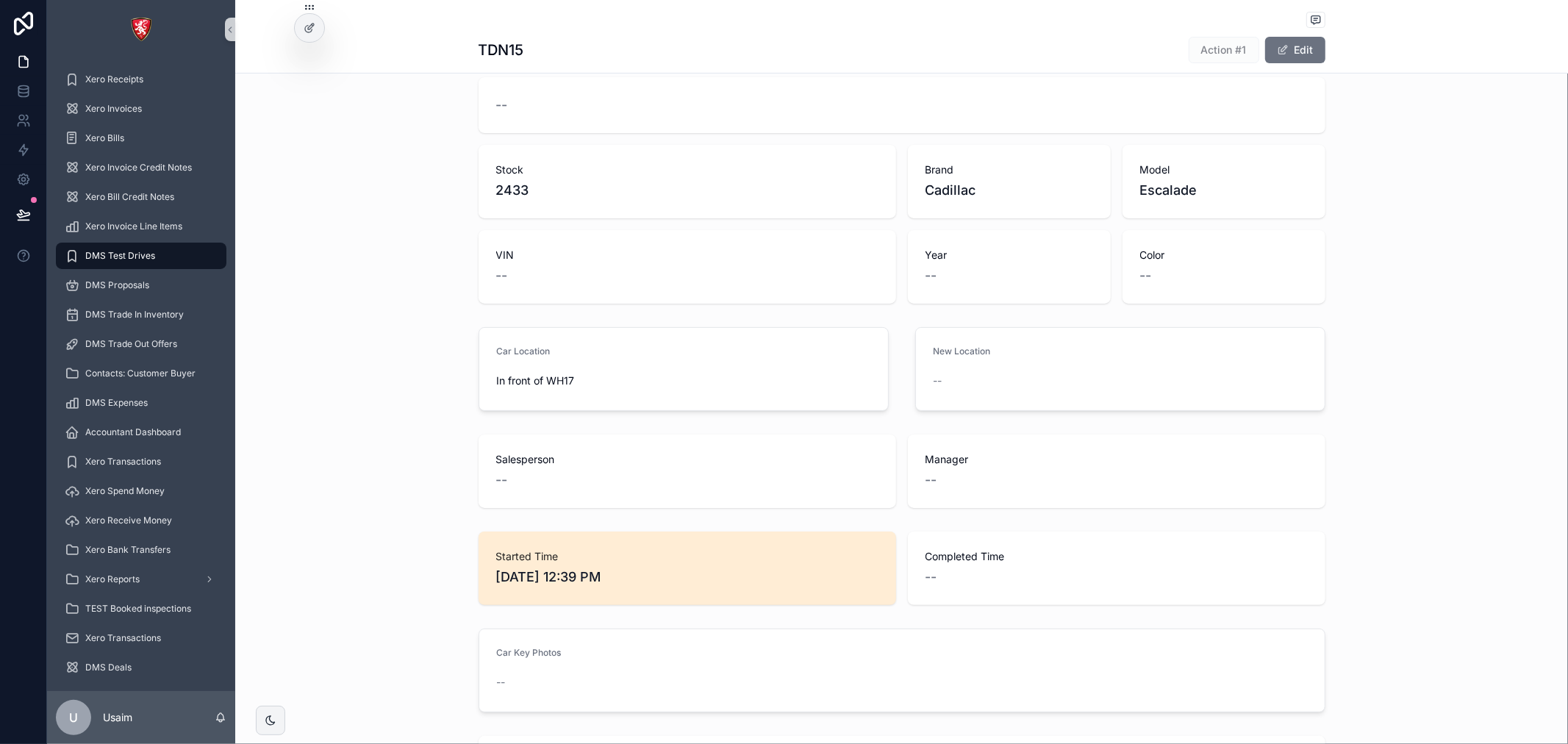
scroll to position [82, 0]
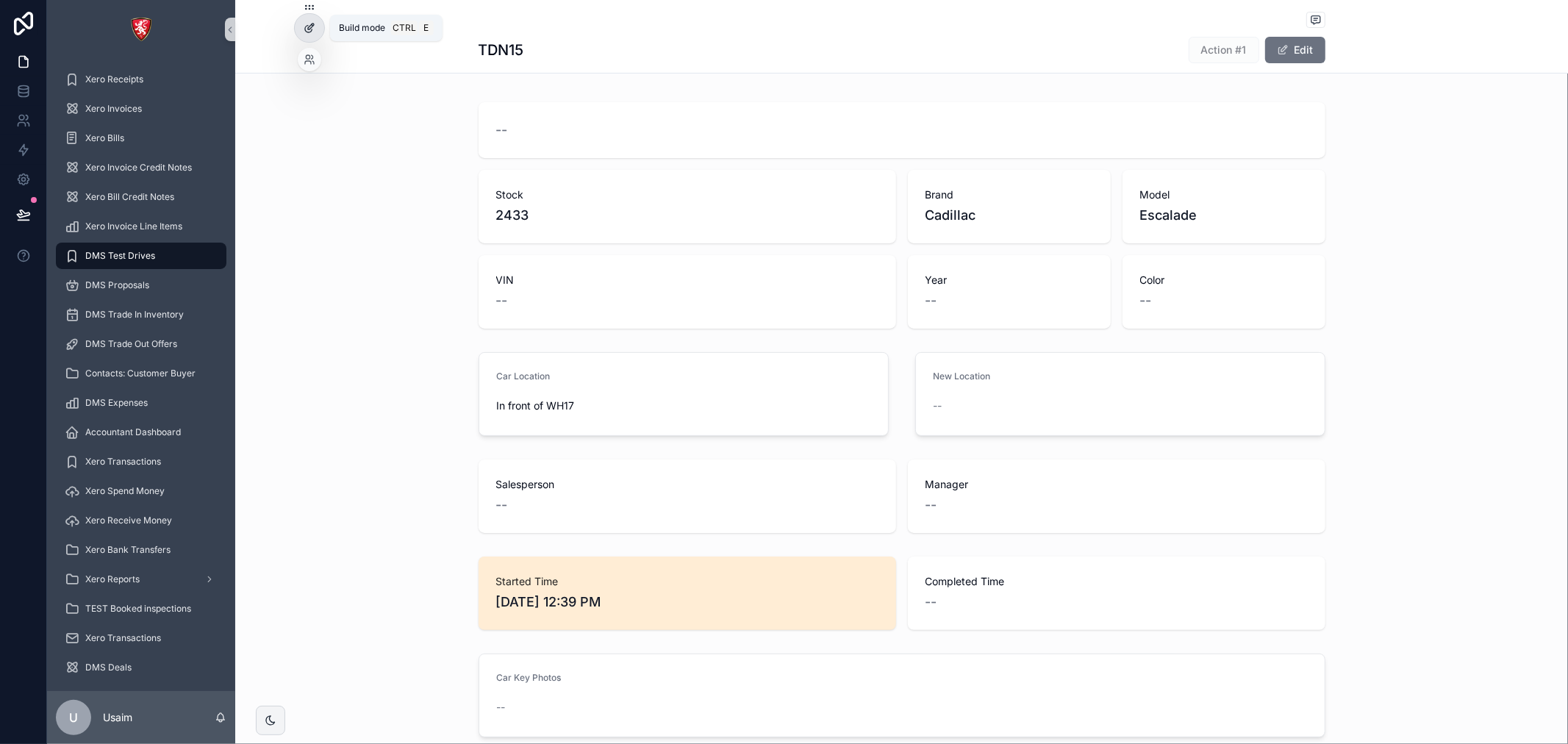
click at [311, 30] on icon at bounding box center [309, 28] width 12 height 12
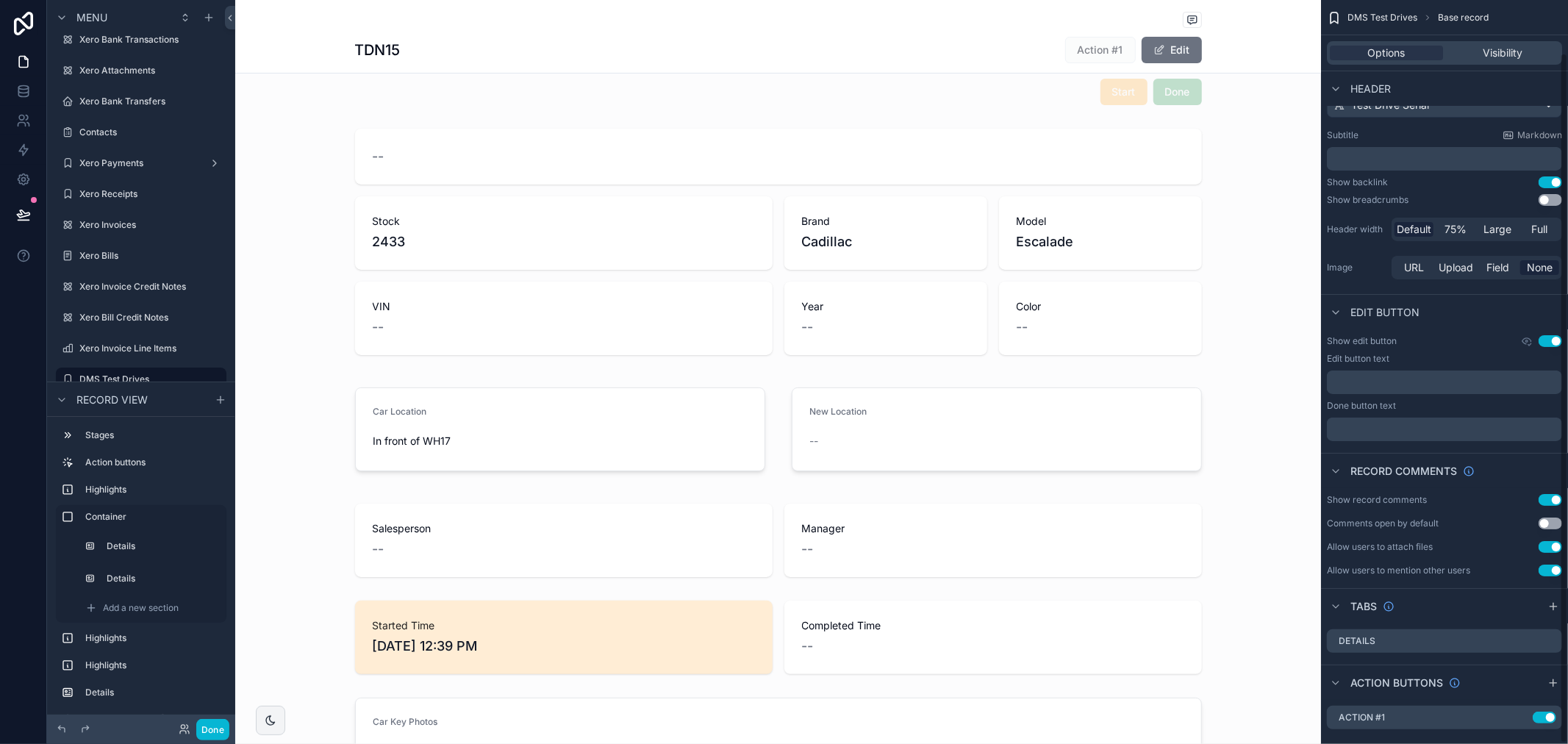
scroll to position [57, 0]
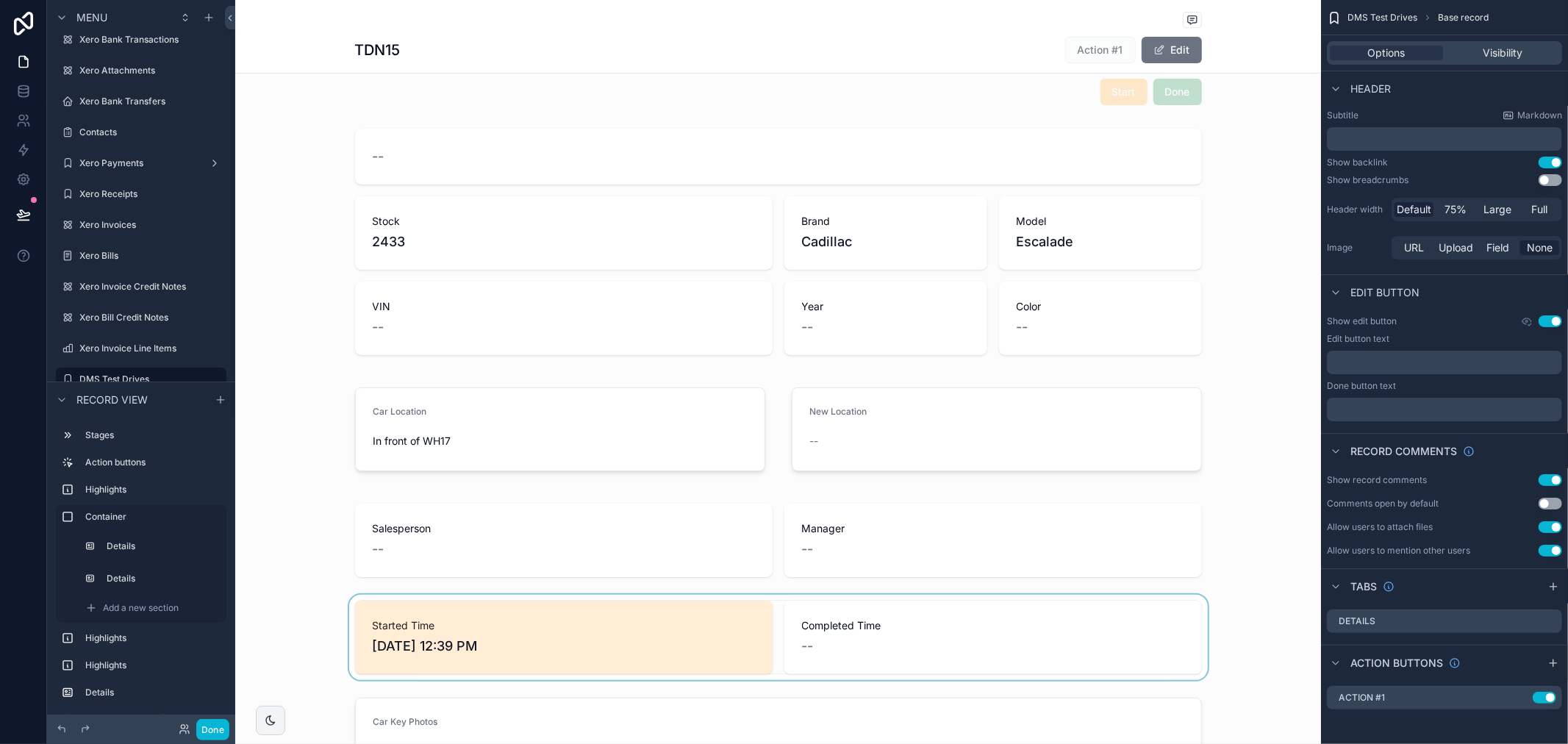
click at [958, 622] on div "scrollable content" at bounding box center [778, 637] width 1086 height 85
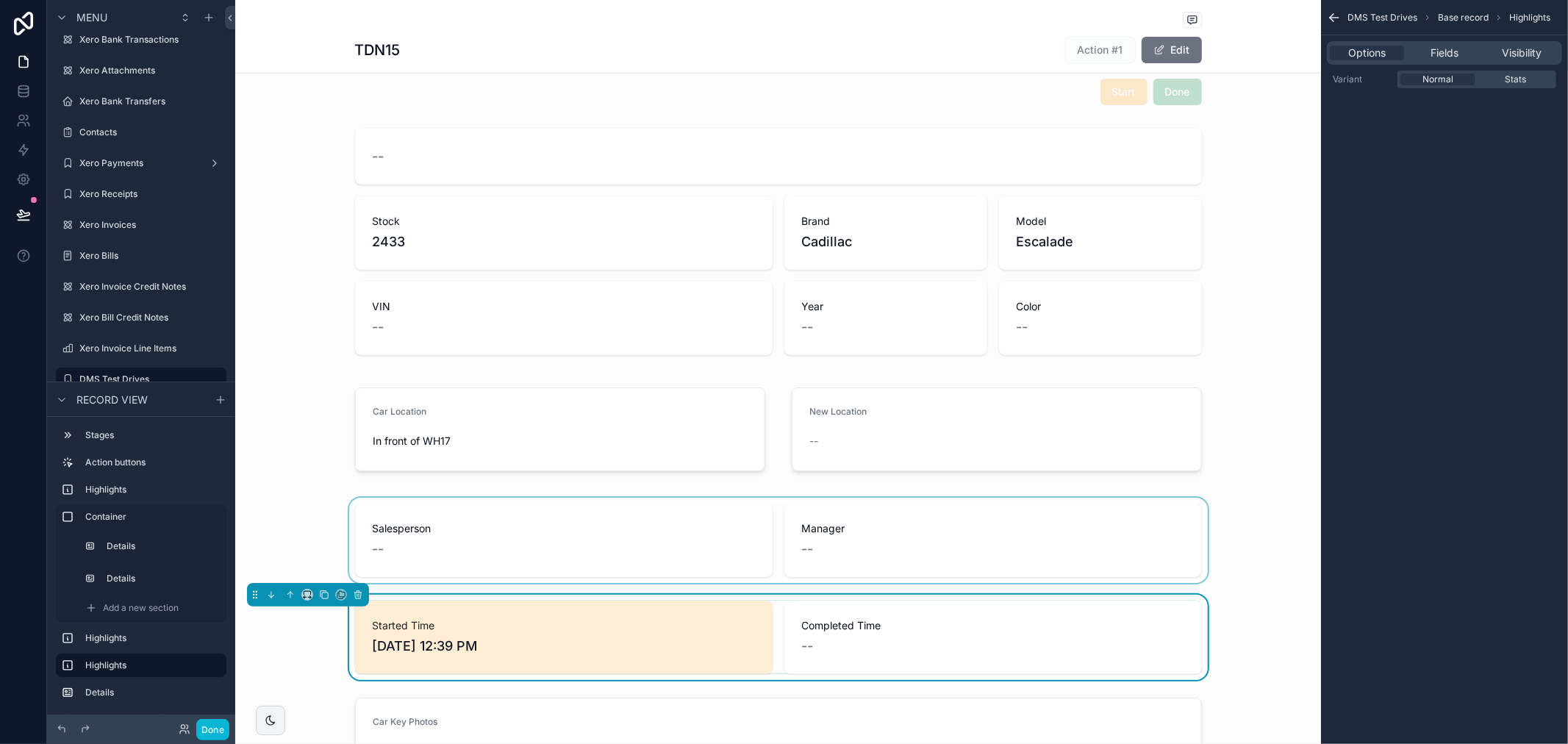
scroll to position [0, 0]
click at [1185, 108] on div "scrollable content" at bounding box center [778, 92] width 1086 height 38
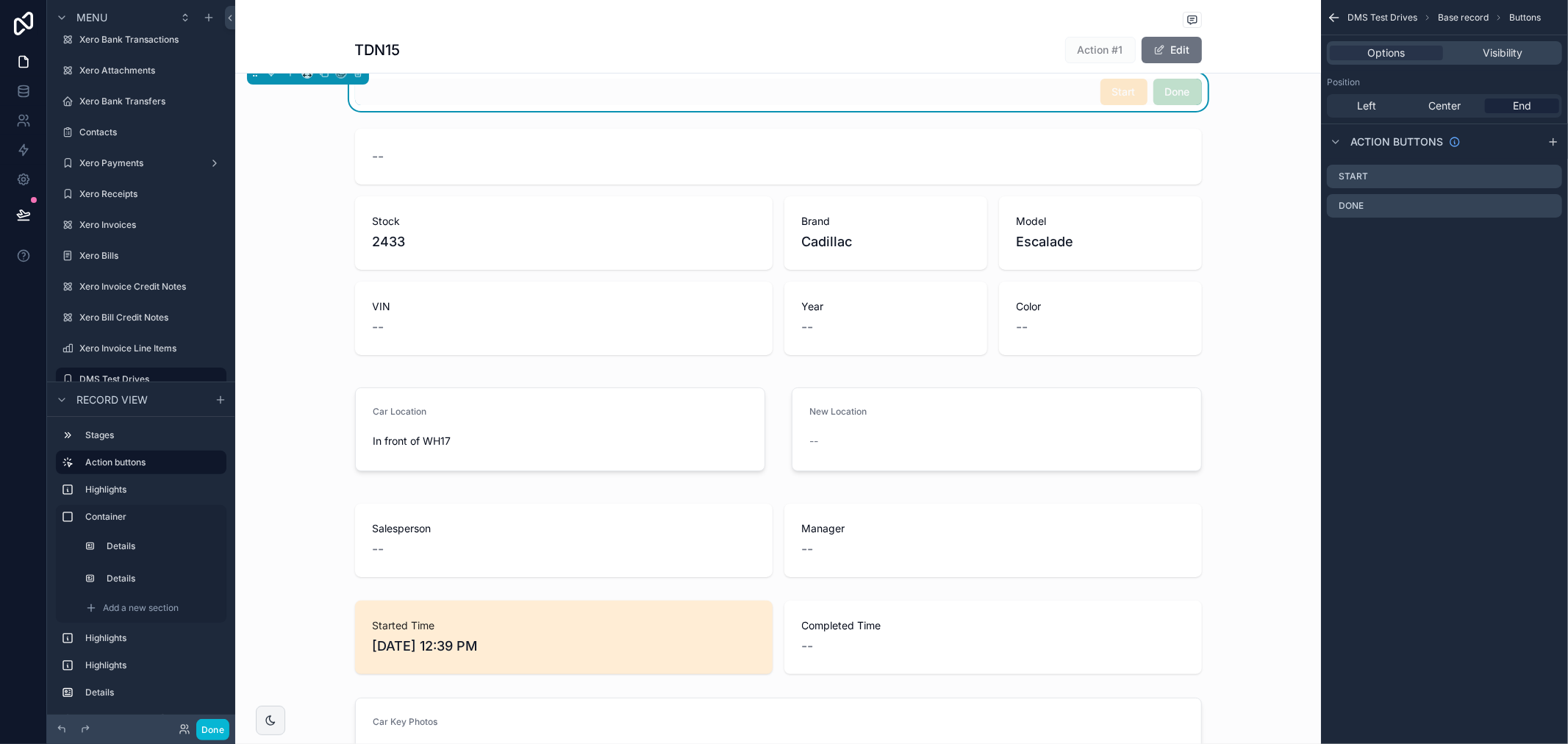
click at [1173, 101] on div "Done" at bounding box center [1178, 92] width 48 height 26
click at [1547, 202] on icon "scrollable content" at bounding box center [1550, 205] width 12 height 12
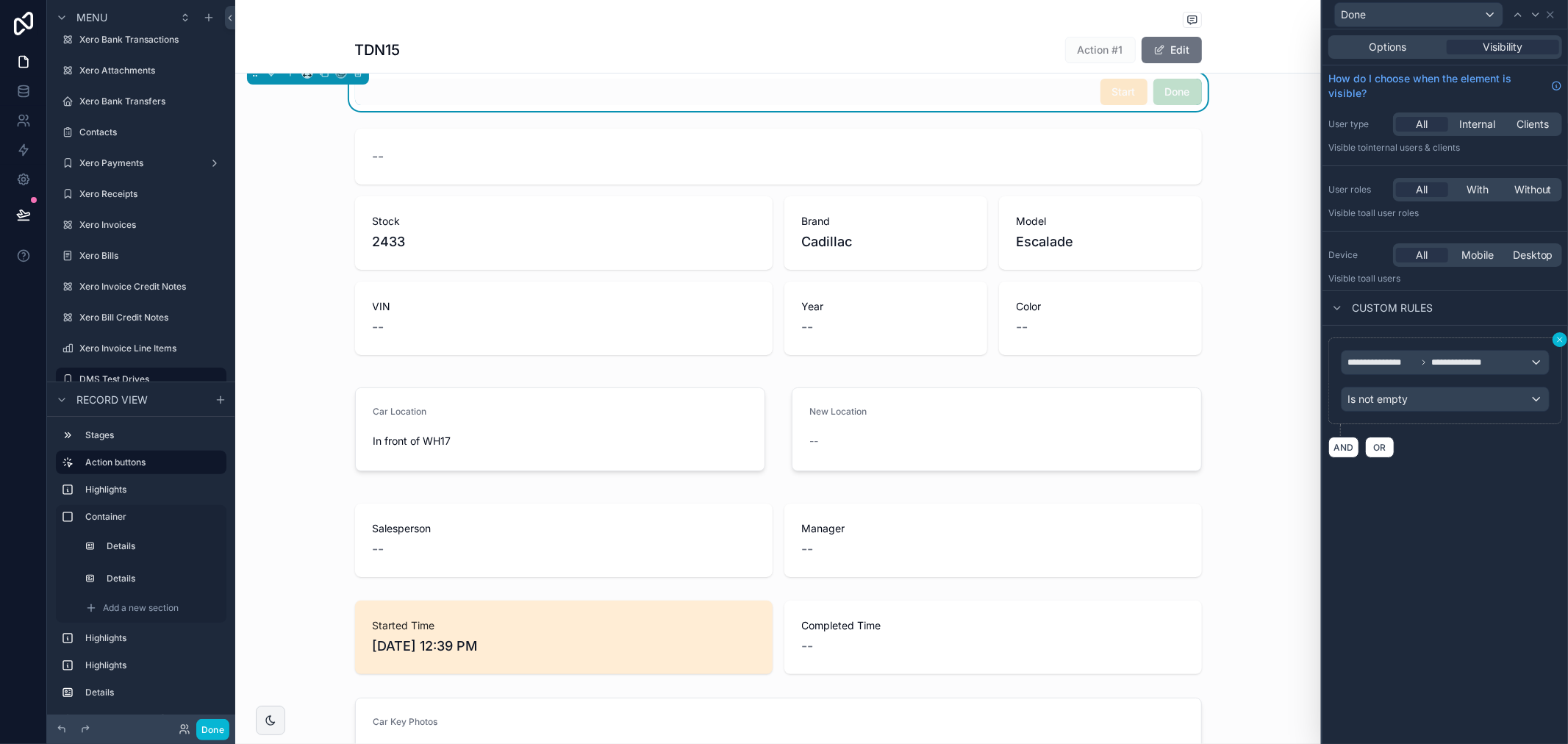
click at [1556, 340] on icon at bounding box center [1560, 339] width 8 height 8
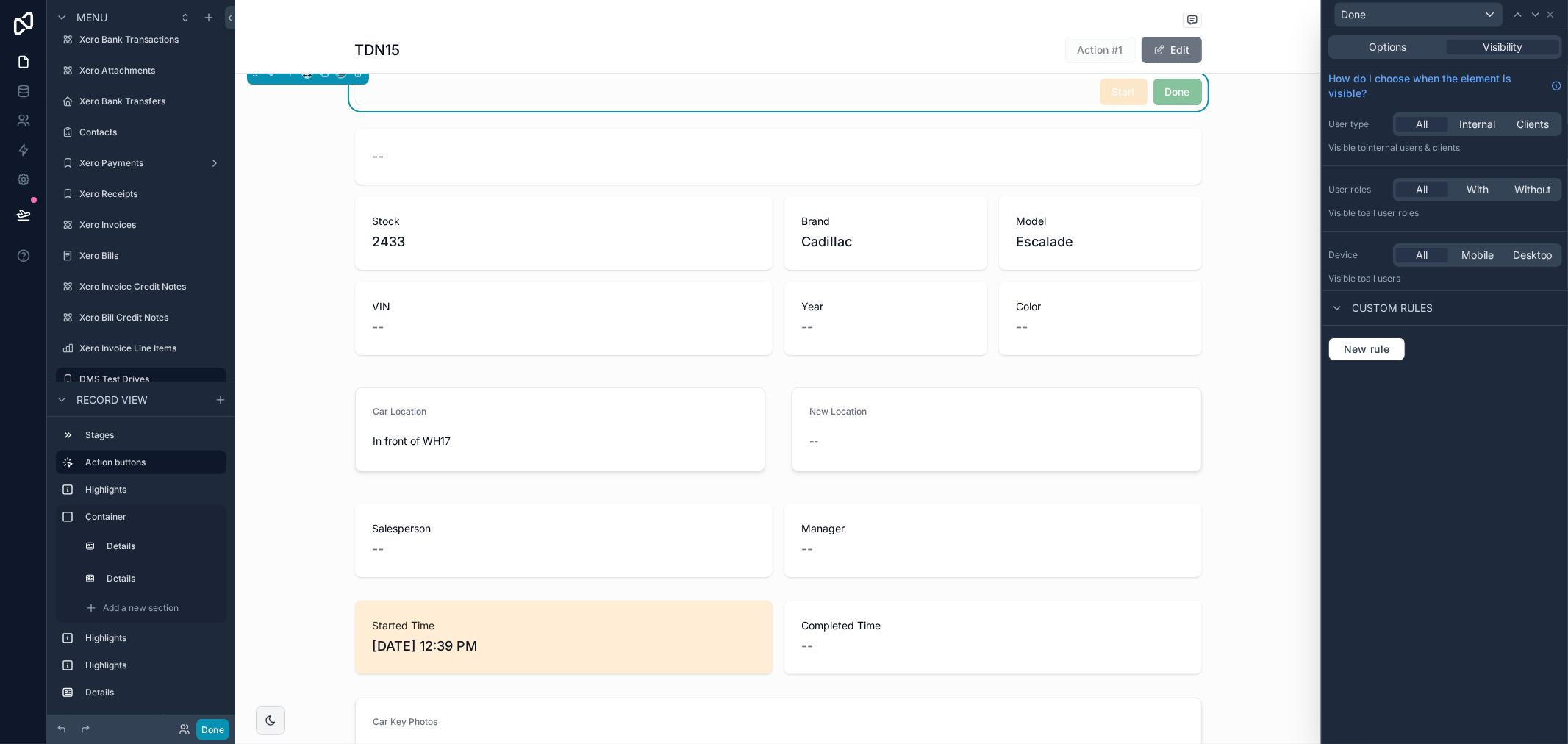
click at [226, 722] on button "Done" at bounding box center [212, 729] width 33 height 22
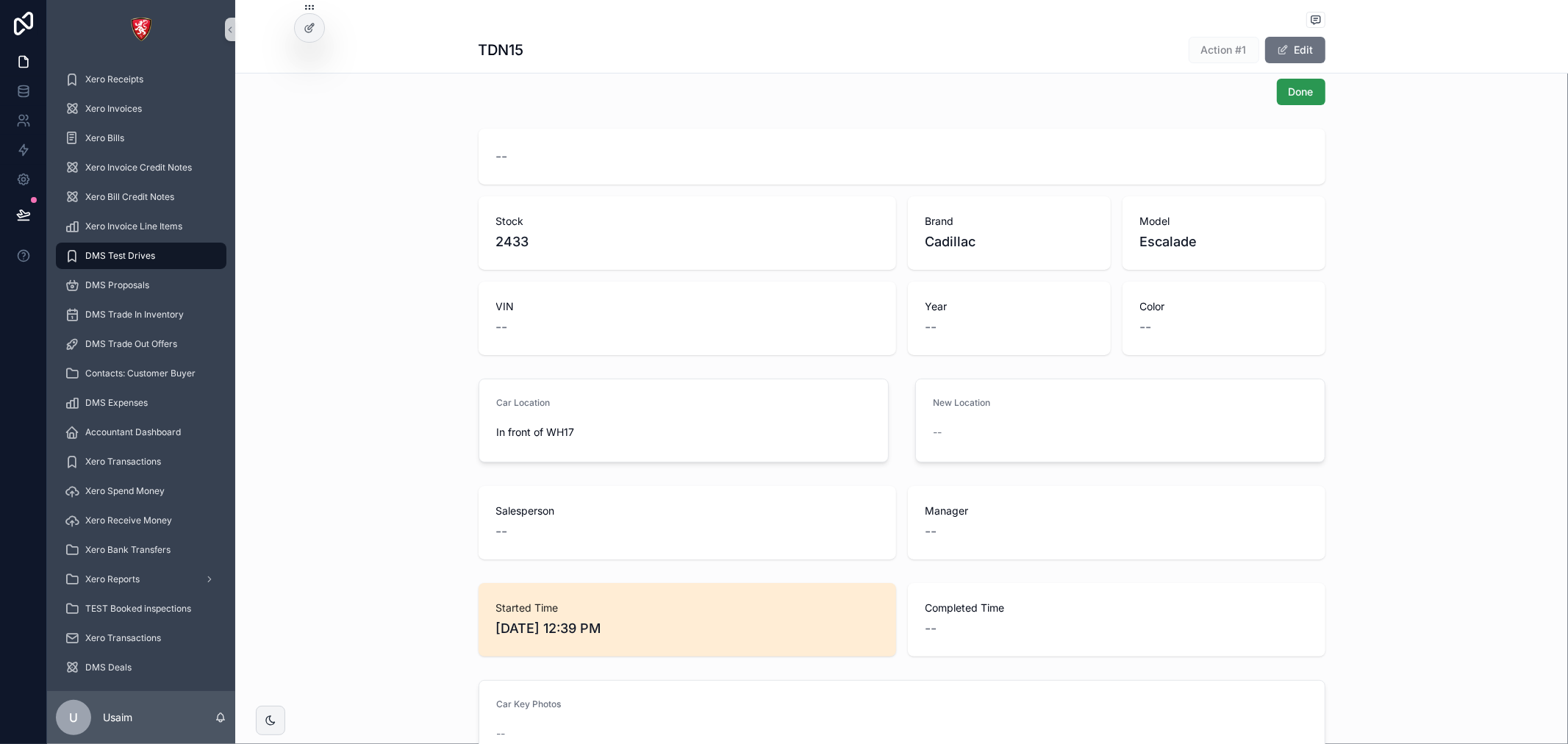
click at [1302, 98] on span "Done" at bounding box center [1301, 92] width 25 height 15
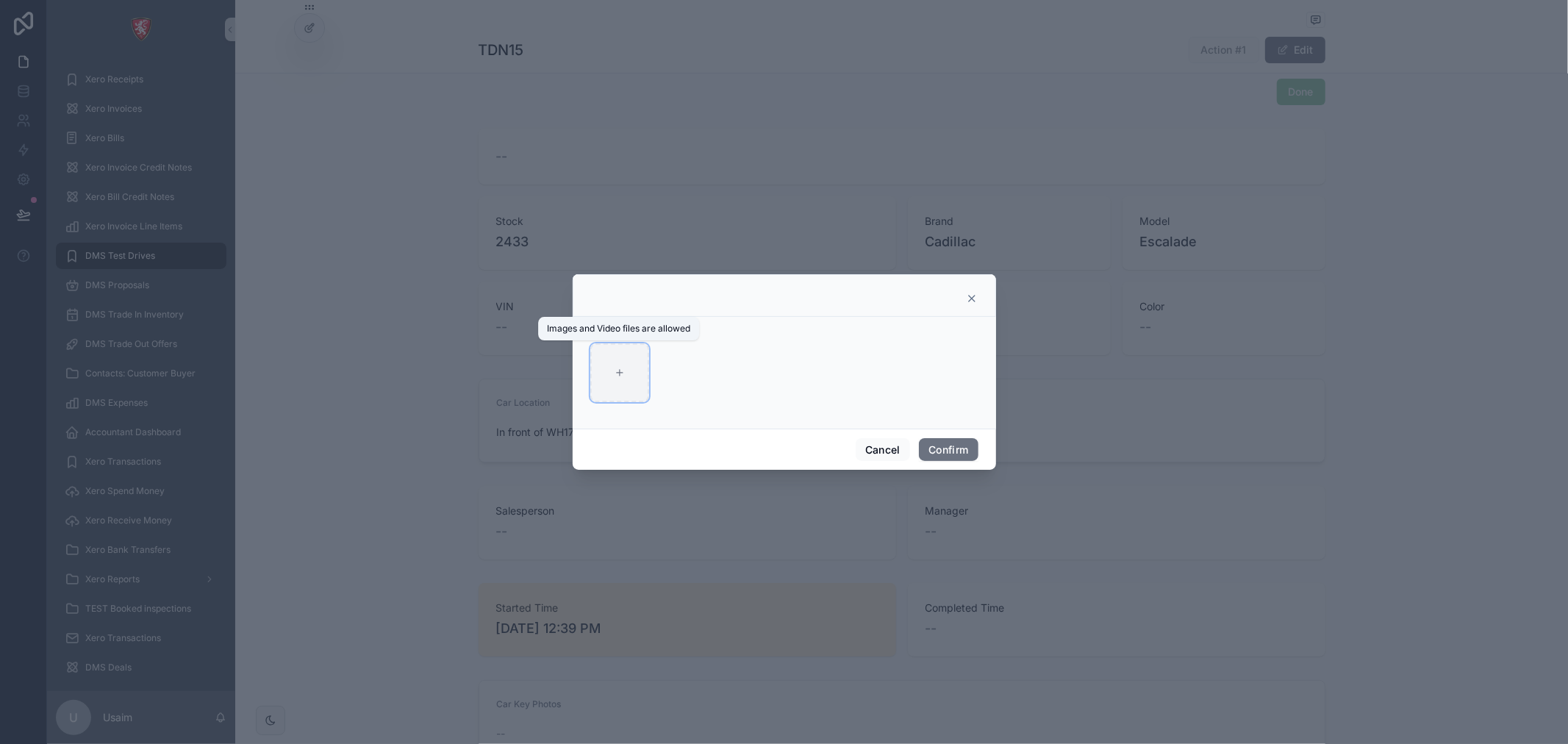
click at [592, 375] on div at bounding box center [620, 372] width 59 height 58
click at [964, 297] on div at bounding box center [784, 298] width 386 height 12
click at [972, 290] on div at bounding box center [784, 295] width 423 height 42
click at [969, 299] on icon at bounding box center [971, 298] width 12 height 12
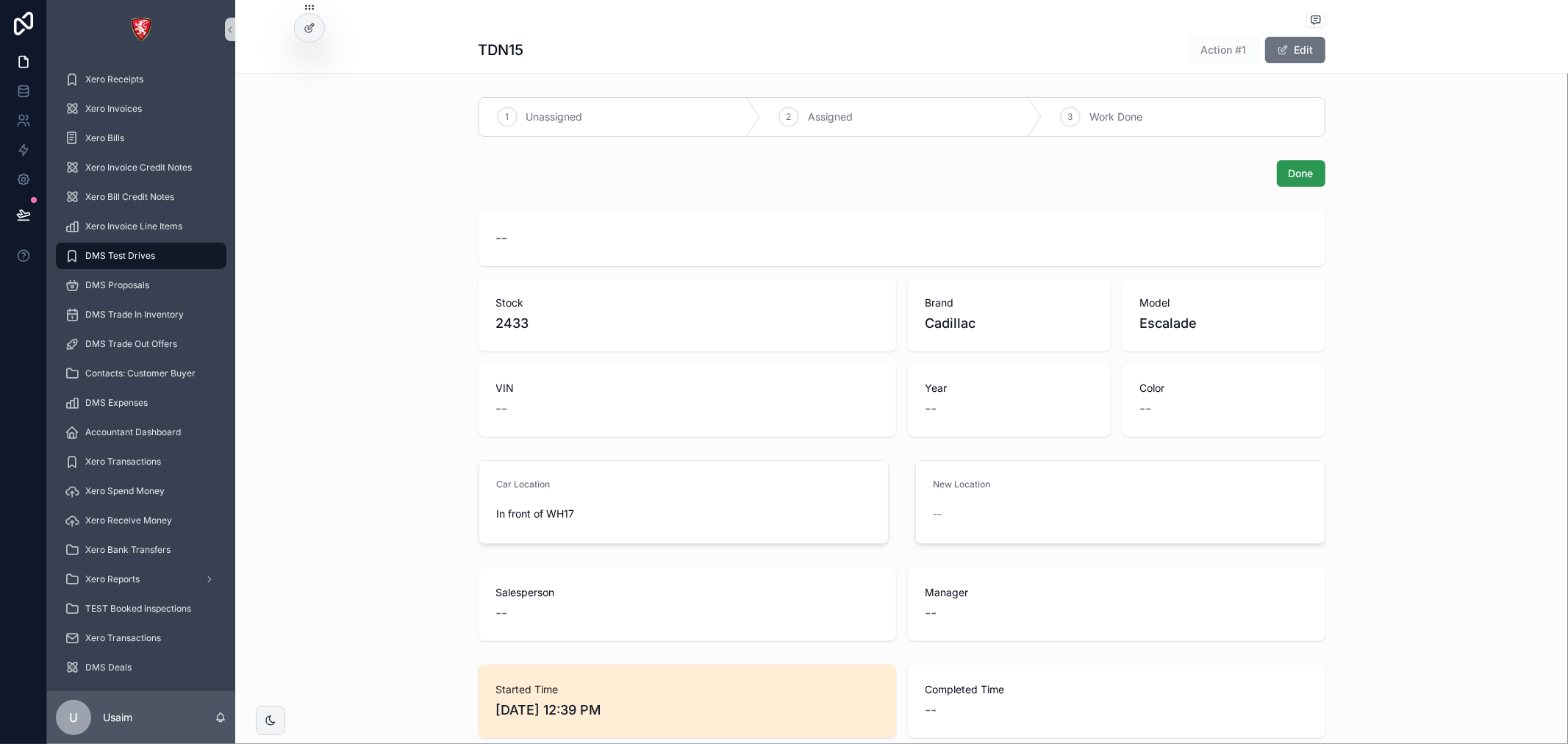
click at [1292, 166] on span "Done" at bounding box center [1301, 173] width 25 height 15
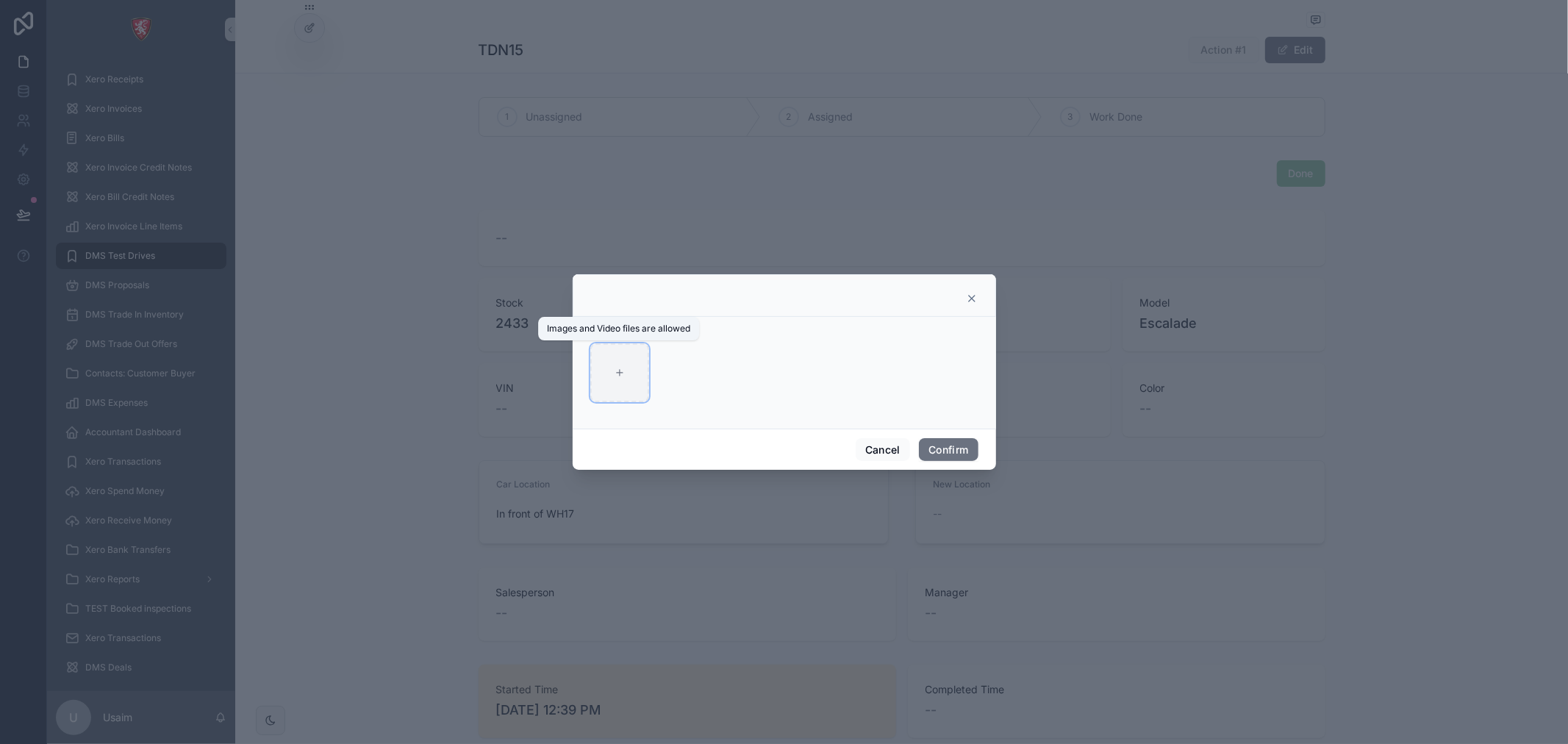
click at [637, 385] on div at bounding box center [620, 372] width 59 height 58
type input "**********"
click at [959, 454] on button "Confirm" at bounding box center [948, 449] width 59 height 24
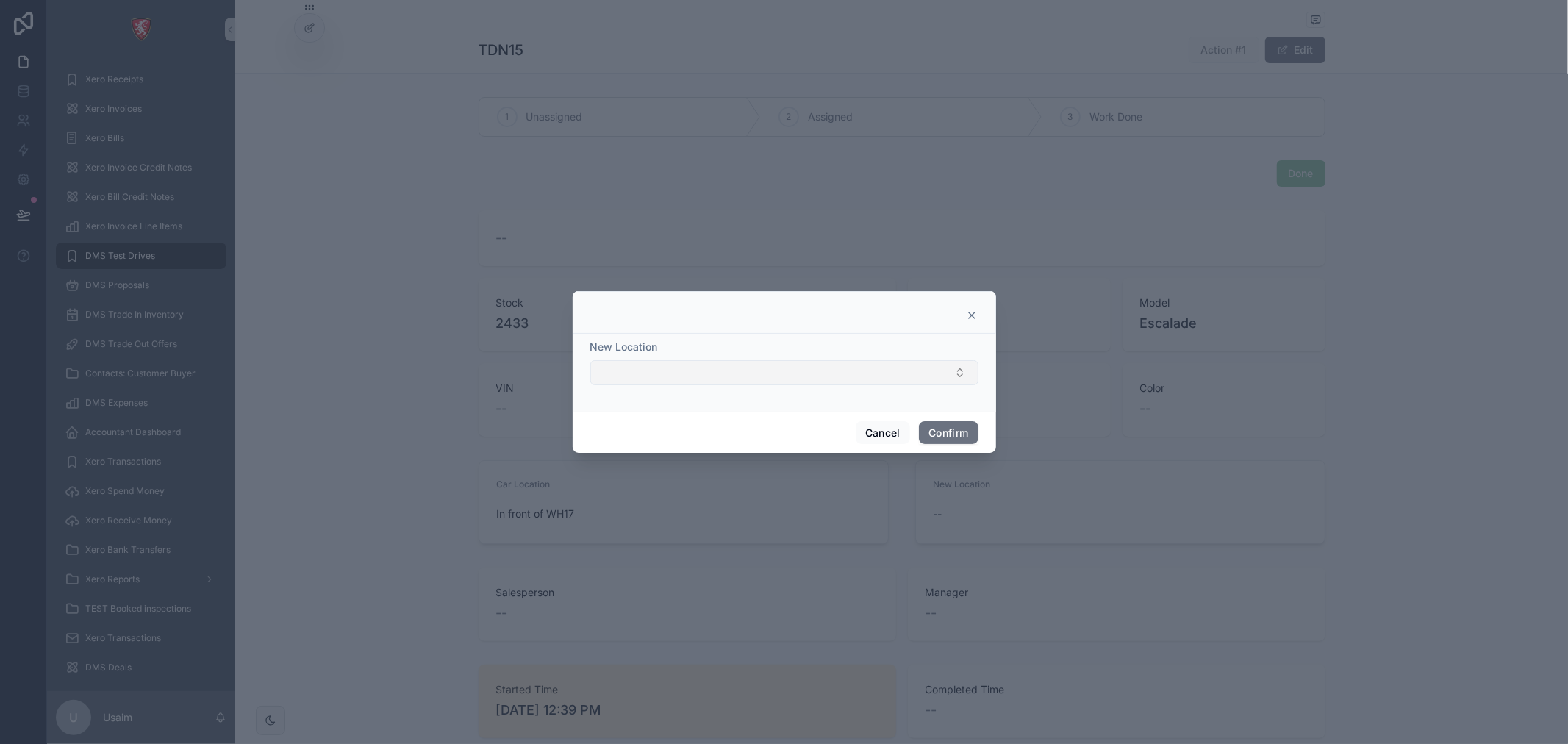
click at [854, 370] on button "Select Button" at bounding box center [784, 372] width 388 height 25
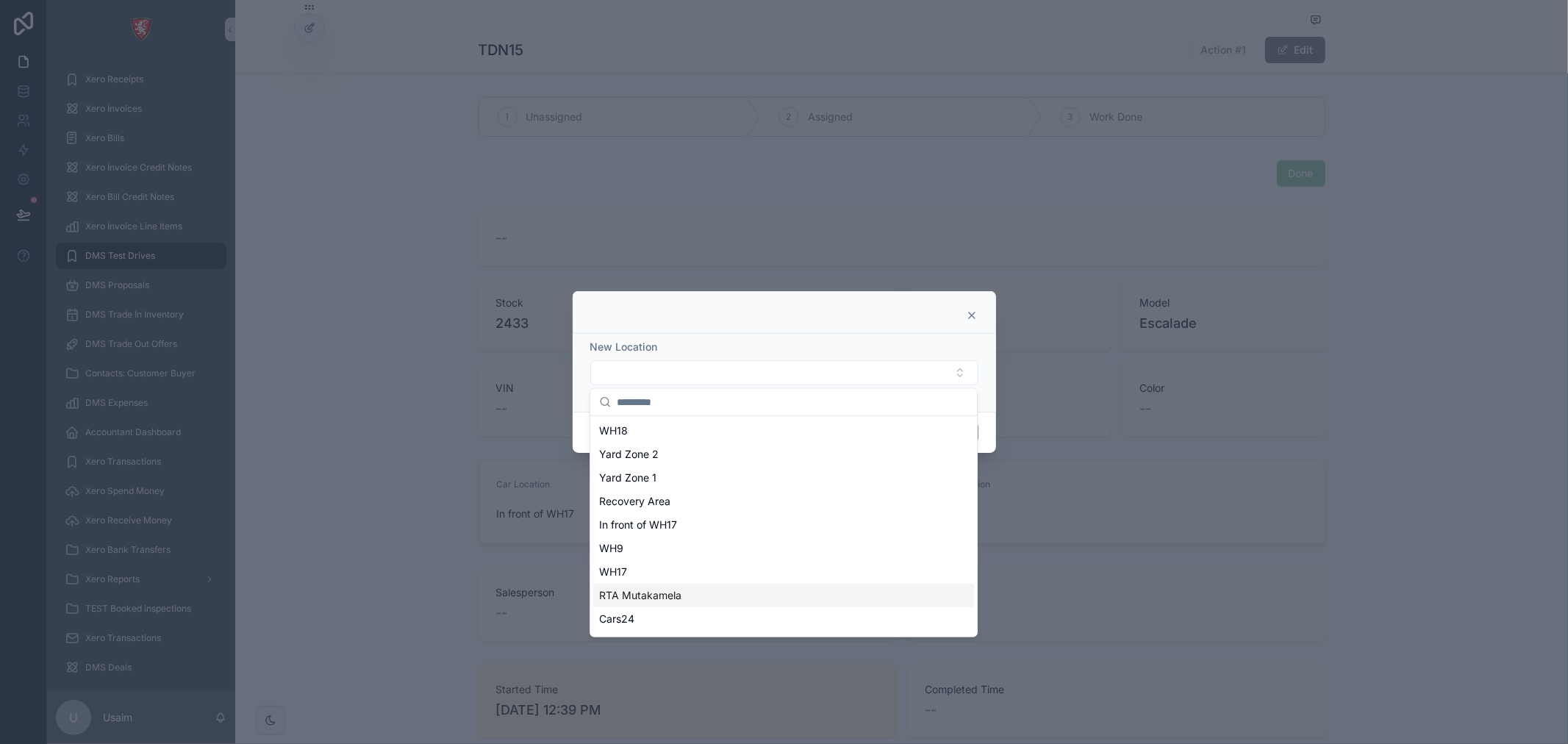
click at [657, 591] on span "RTA Mutakamela" at bounding box center [640, 595] width 82 height 15
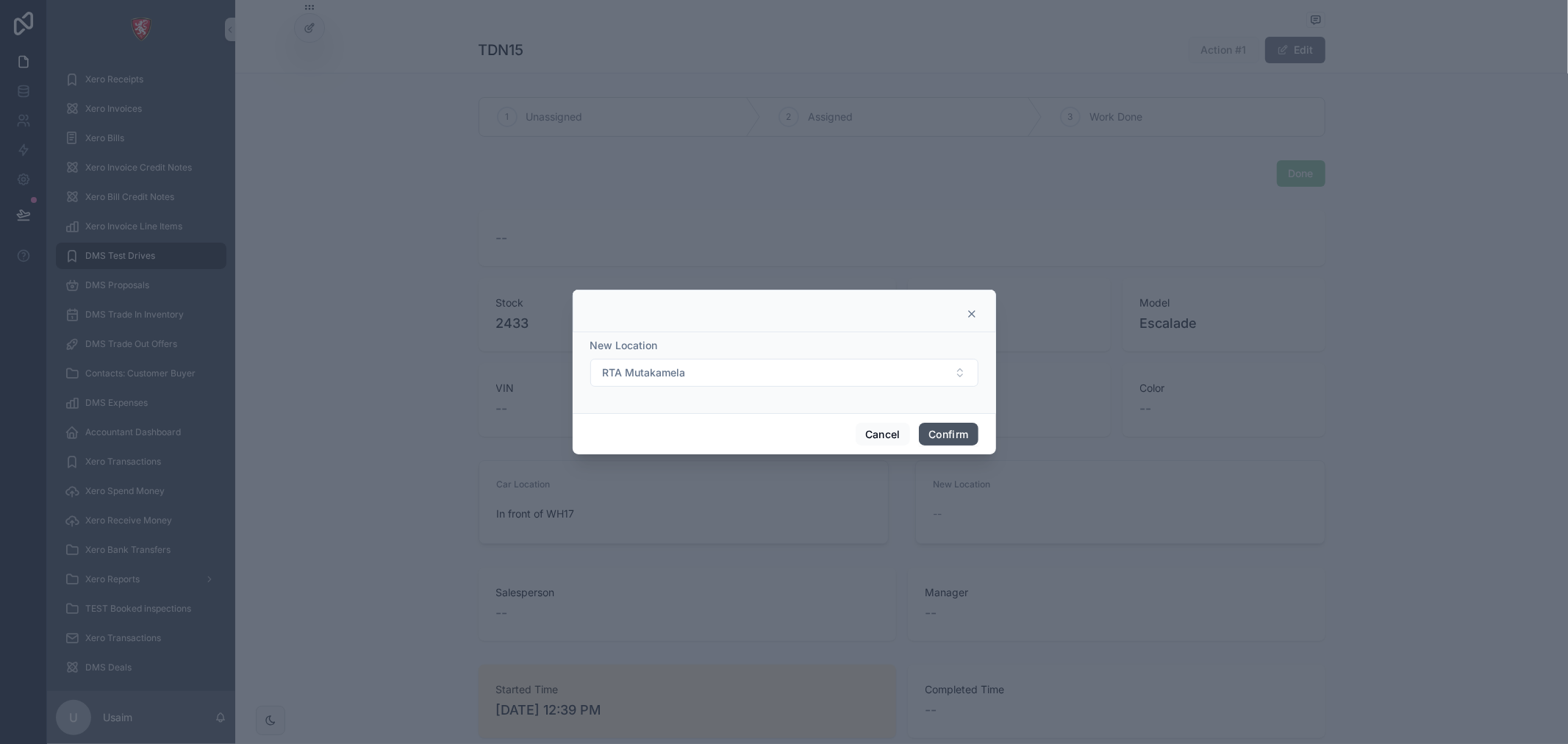
click at [944, 431] on button "Confirm" at bounding box center [948, 434] width 59 height 24
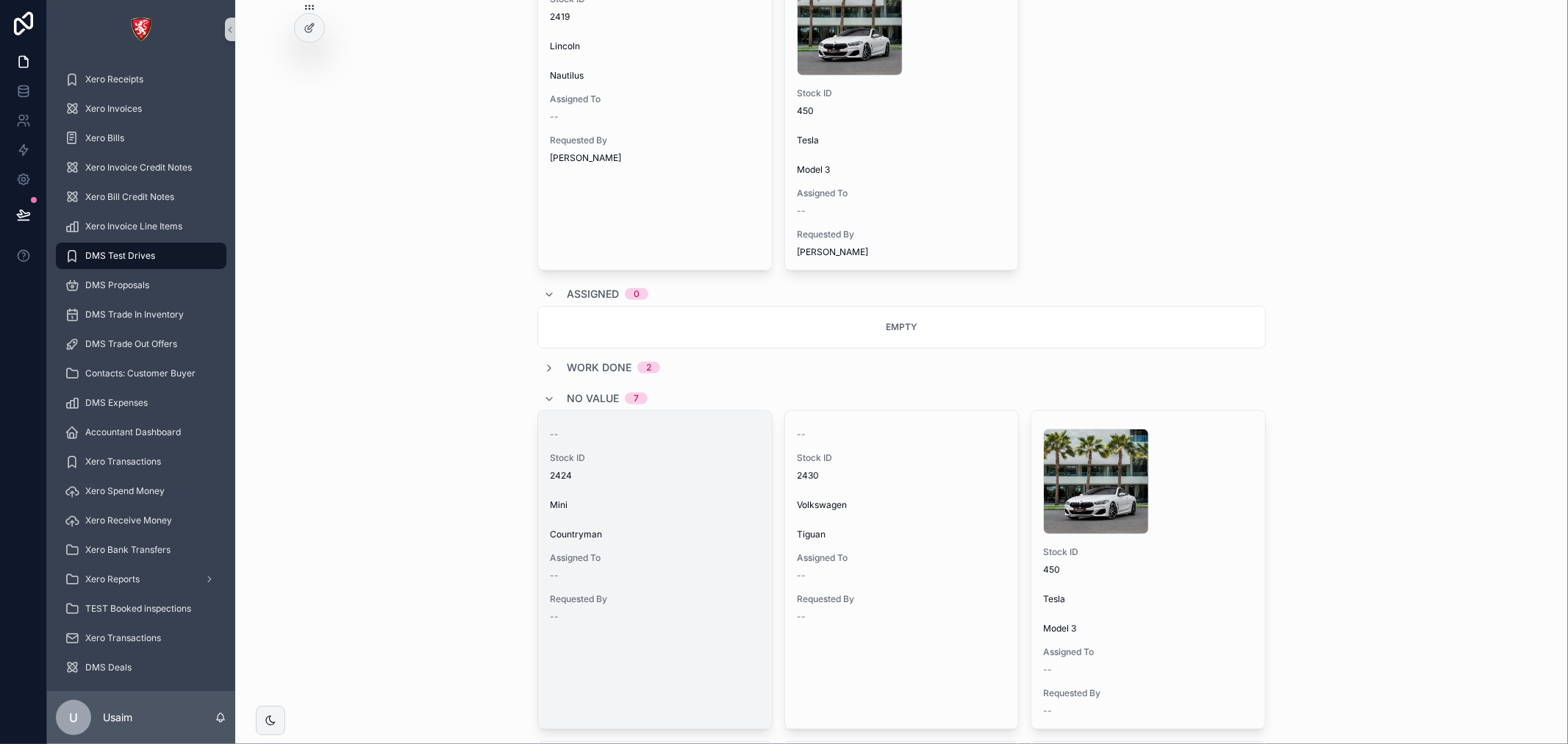
scroll to position [312, 0]
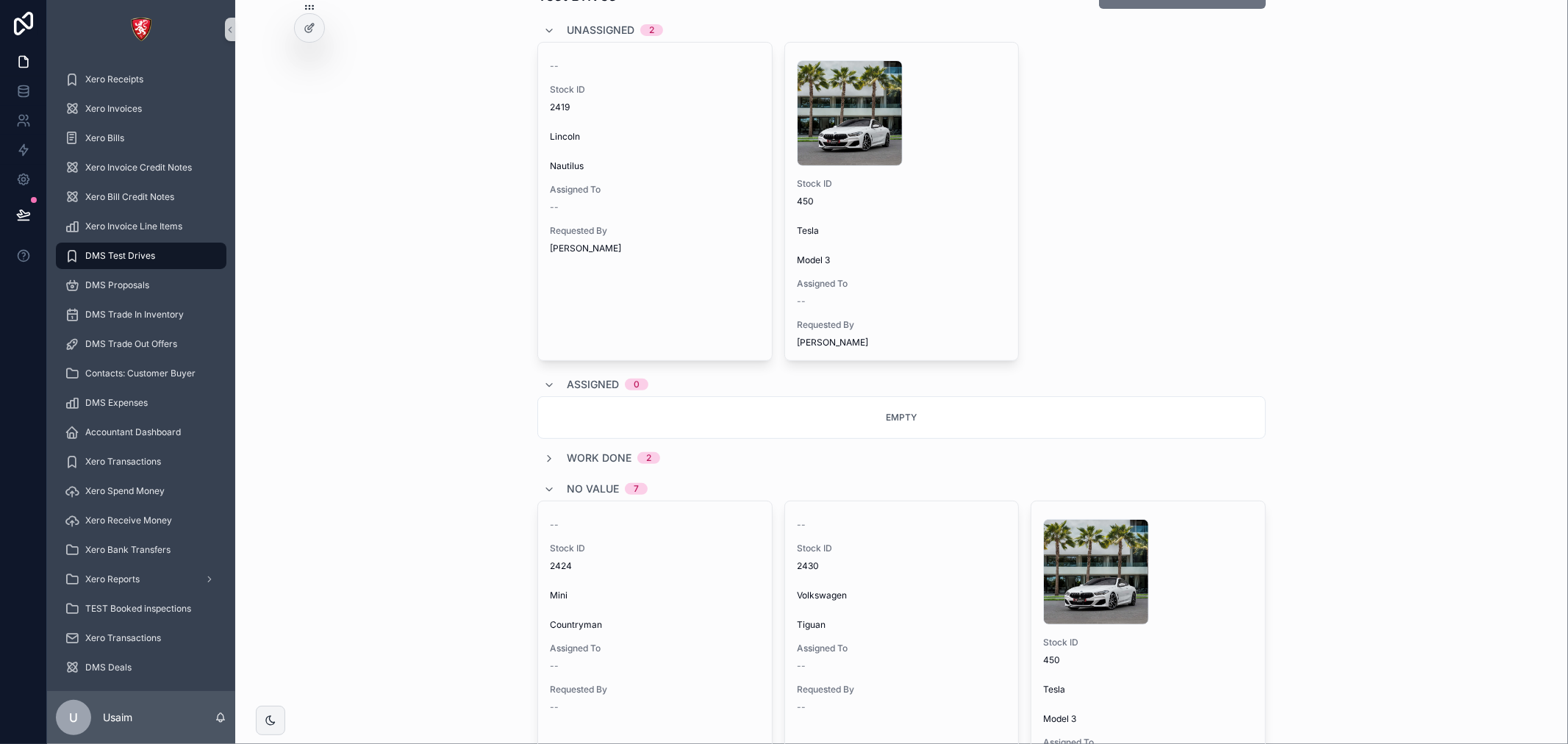
click at [770, 418] on div "Empty" at bounding box center [901, 417] width 729 height 42
click at [543, 391] on div "Assigned 0" at bounding box center [596, 384] width 105 height 24
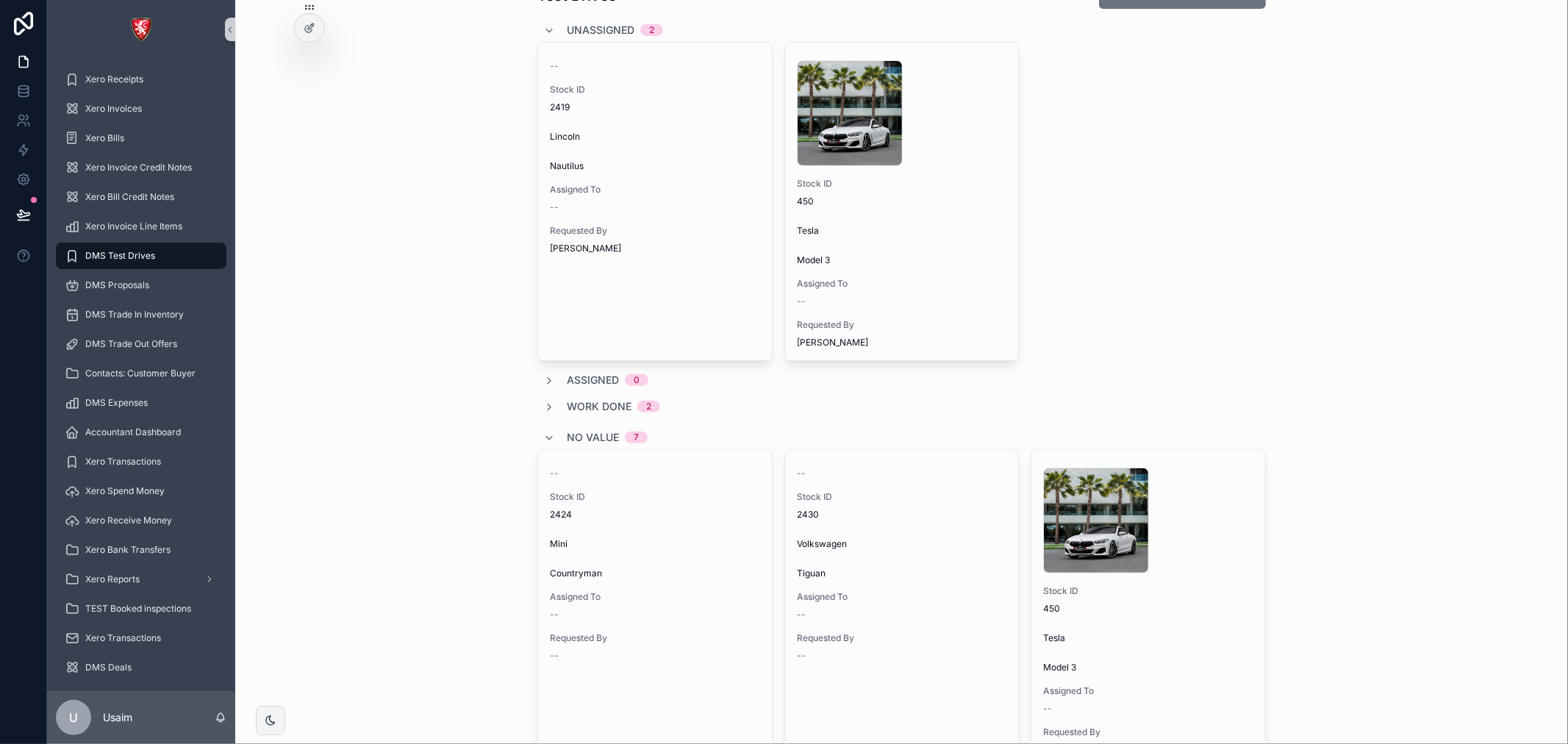
click at [540, 391] on div "Unassigned 2 -- Stock ID 2419 Lincoln Nautilus Assigned To -- Requested By Tali…" at bounding box center [901, 700] width 729 height 1363
click at [543, 385] on icon "scrollable content" at bounding box center [549, 380] width 12 height 12
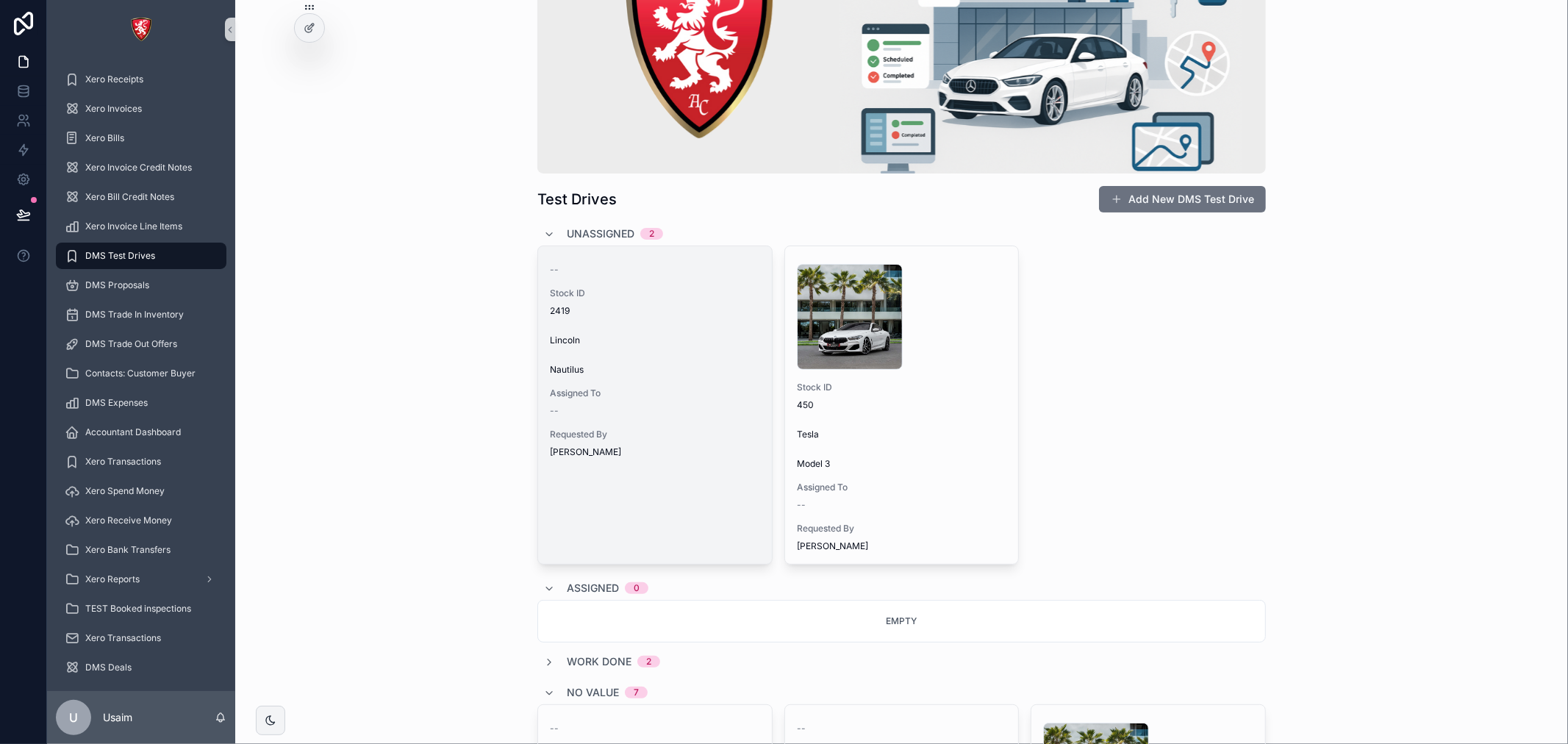
scroll to position [68, 0]
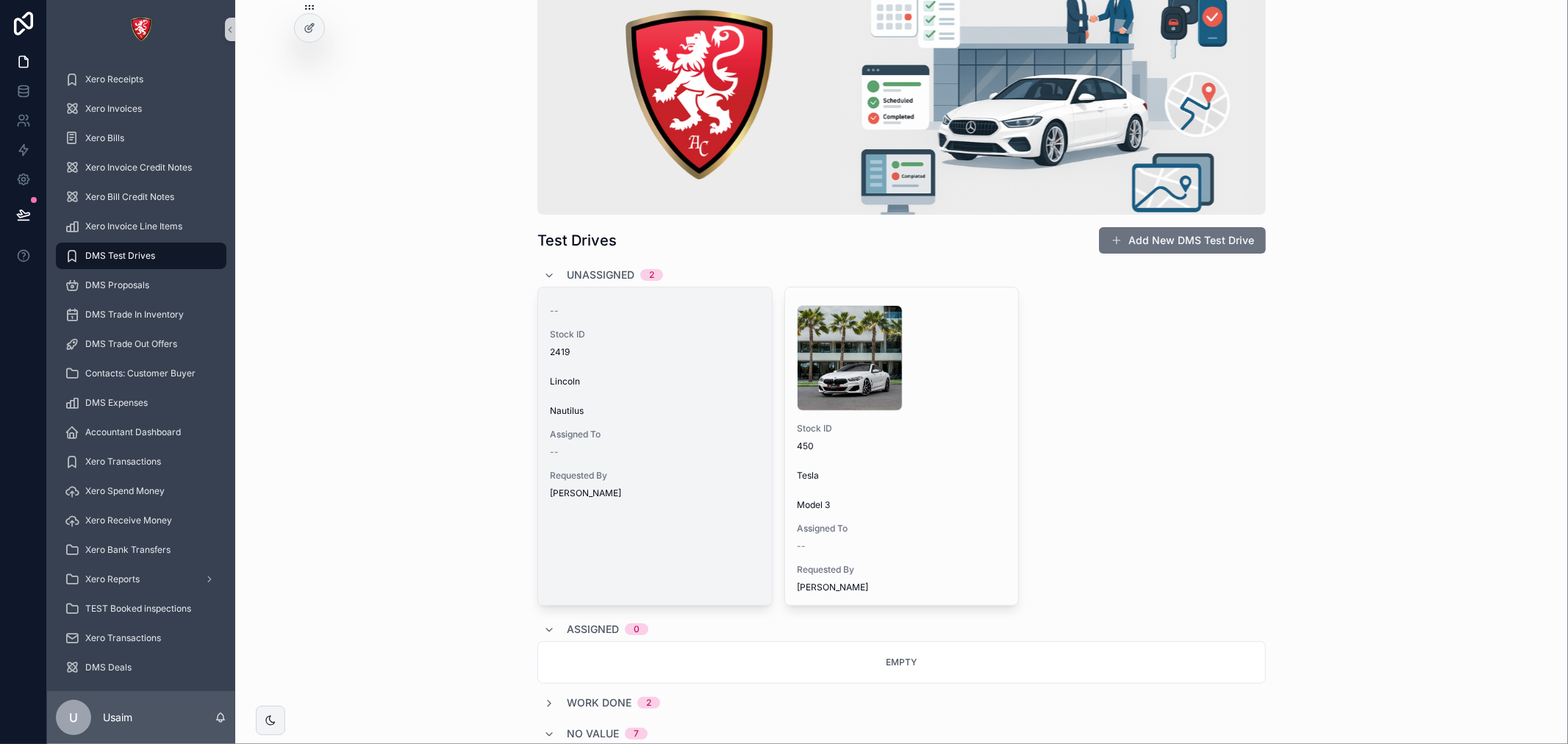
click at [658, 430] on span "Assigned To" at bounding box center [654, 434] width 210 height 12
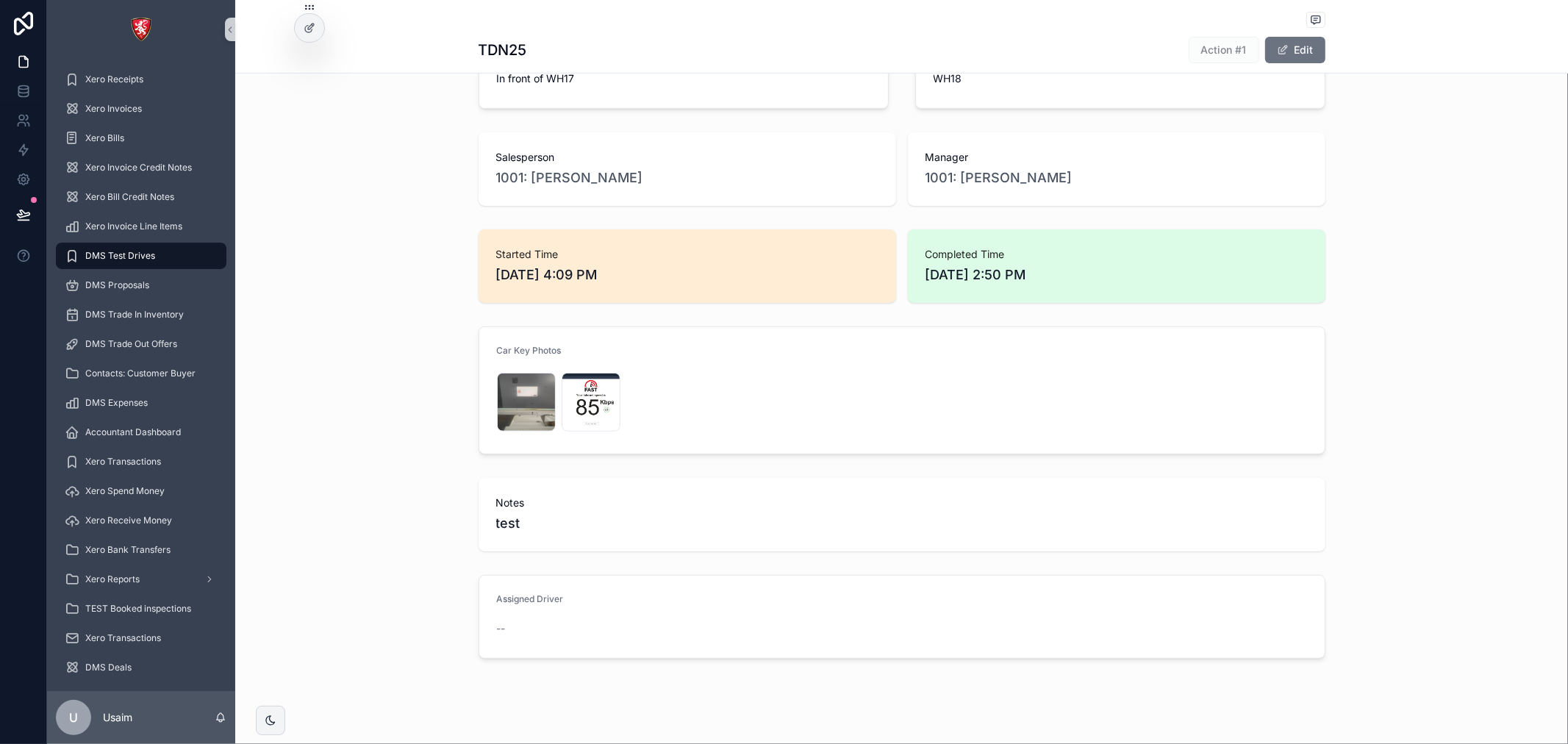
scroll to position [450, 0]
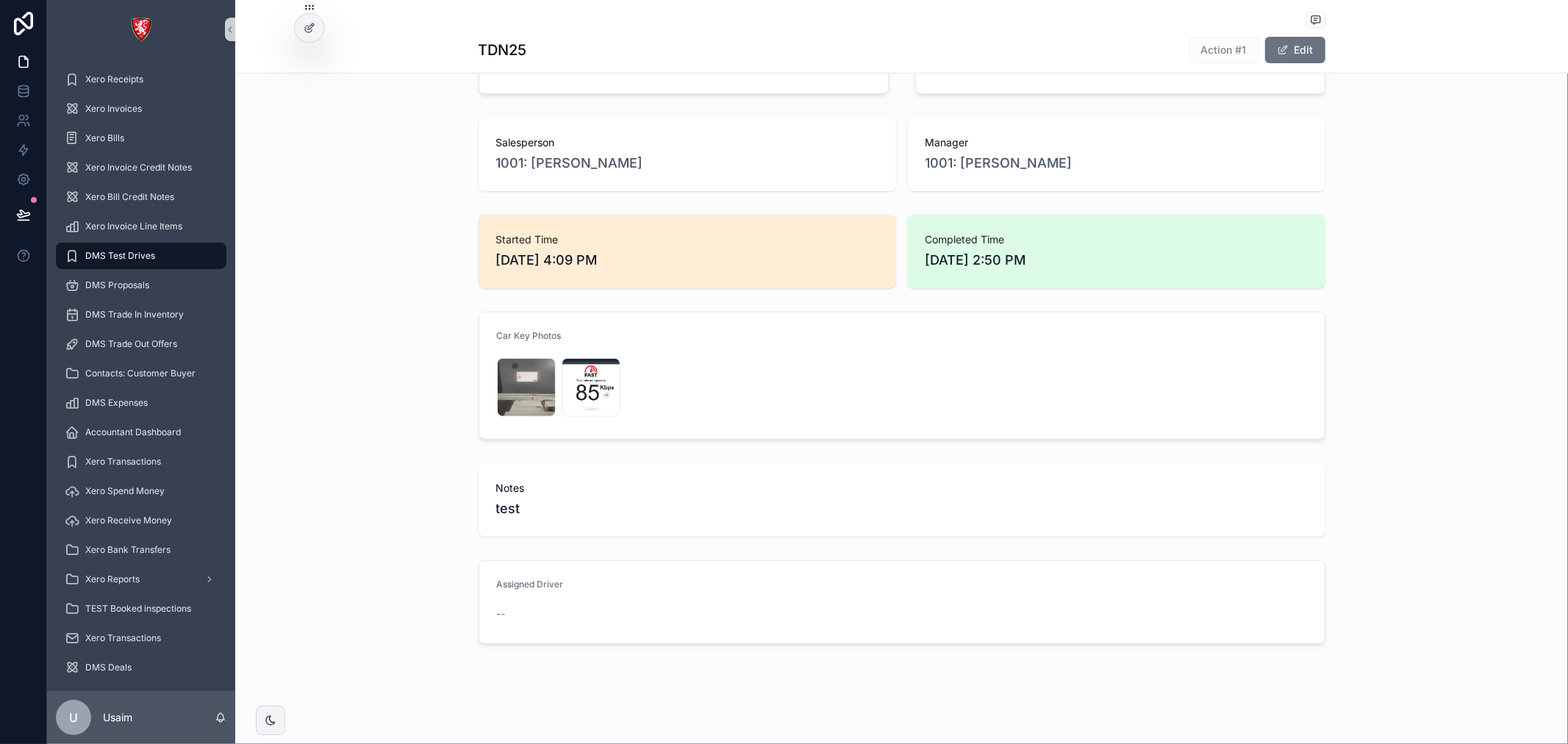
click at [660, 592] on div "Assigned Driver" at bounding box center [594, 587] width 194 height 18
click at [309, 17] on div at bounding box center [309, 28] width 29 height 28
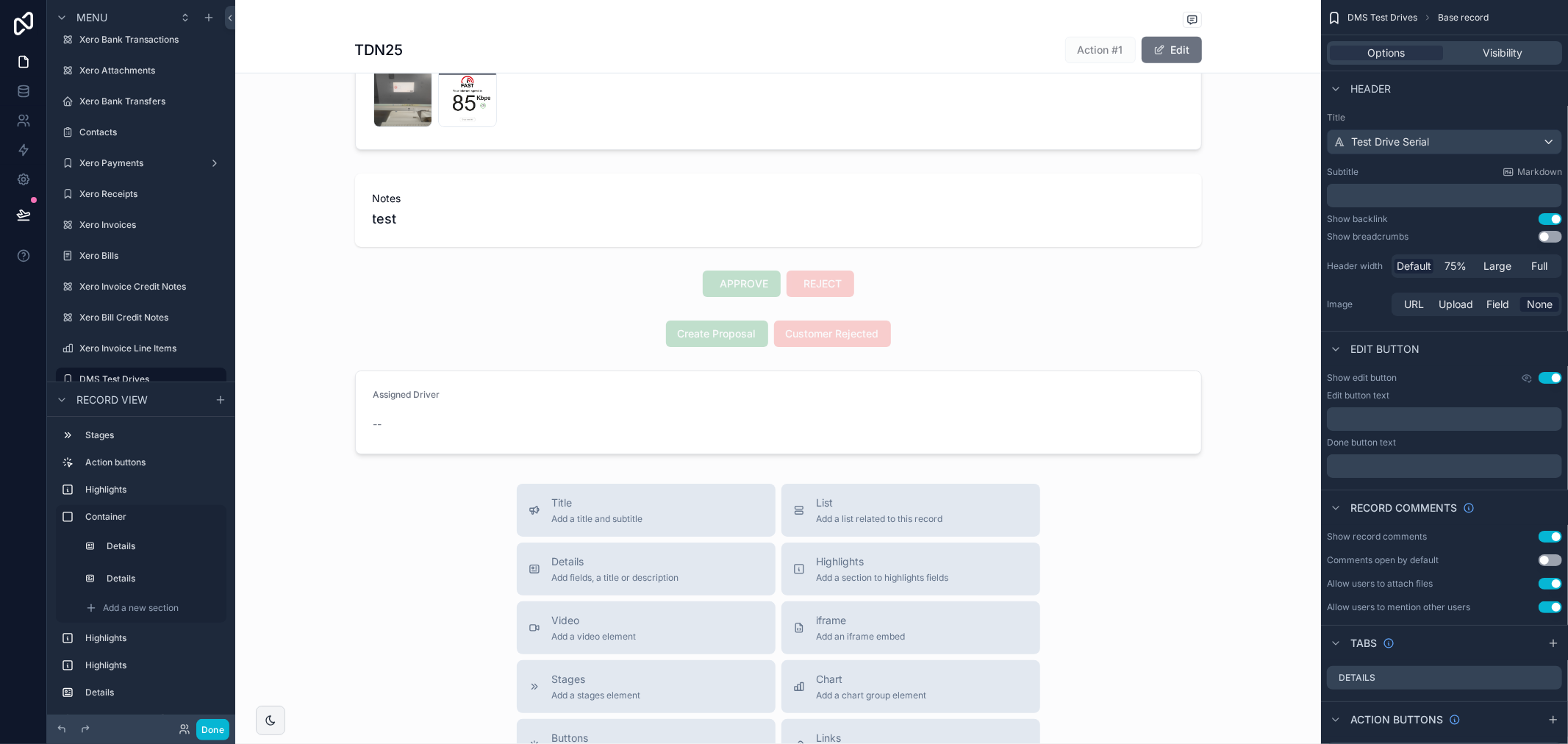
scroll to position [776, 0]
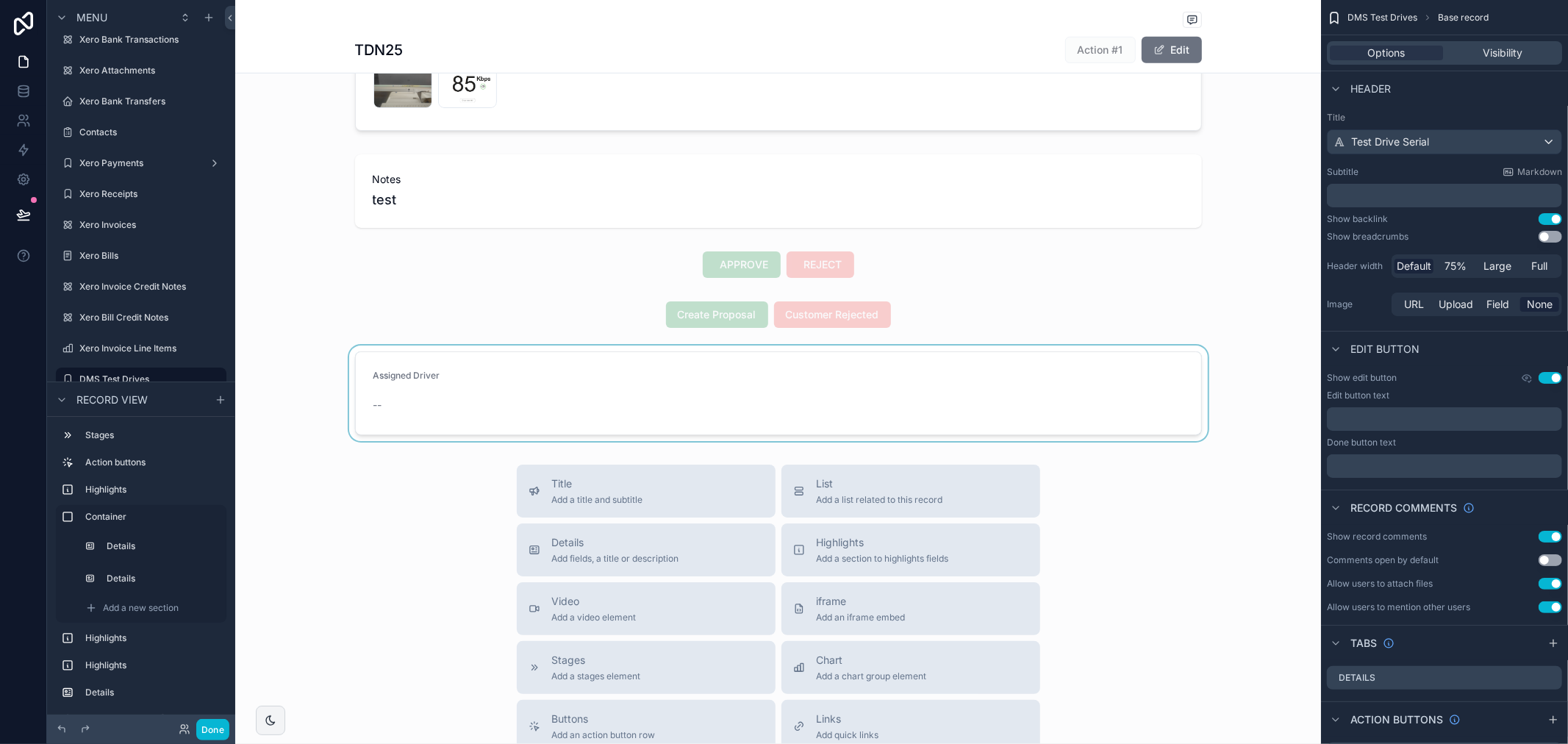
click at [560, 395] on div "scrollable content" at bounding box center [778, 393] width 1086 height 95
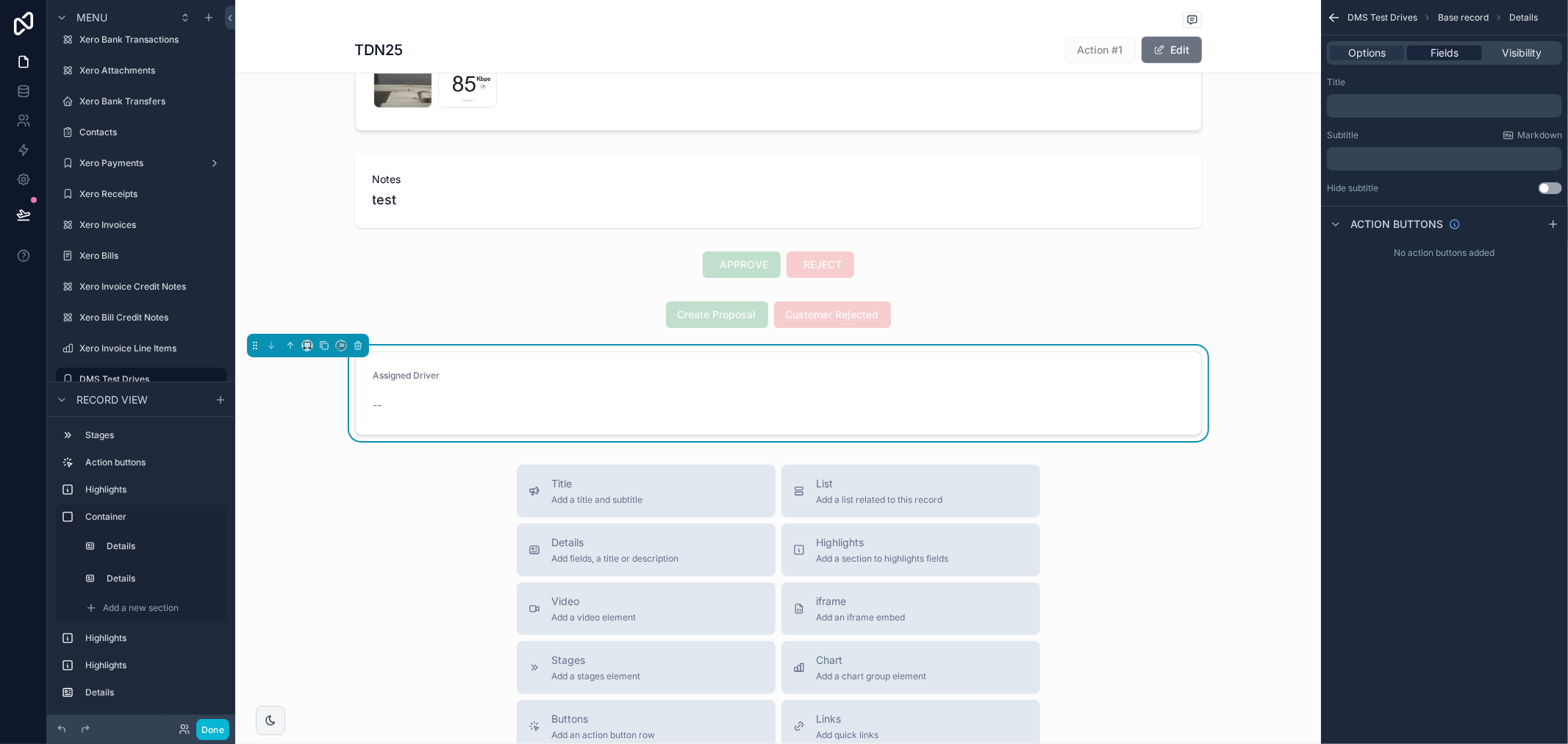
click at [1451, 55] on span "Fields" at bounding box center [1445, 52] width 28 height 15
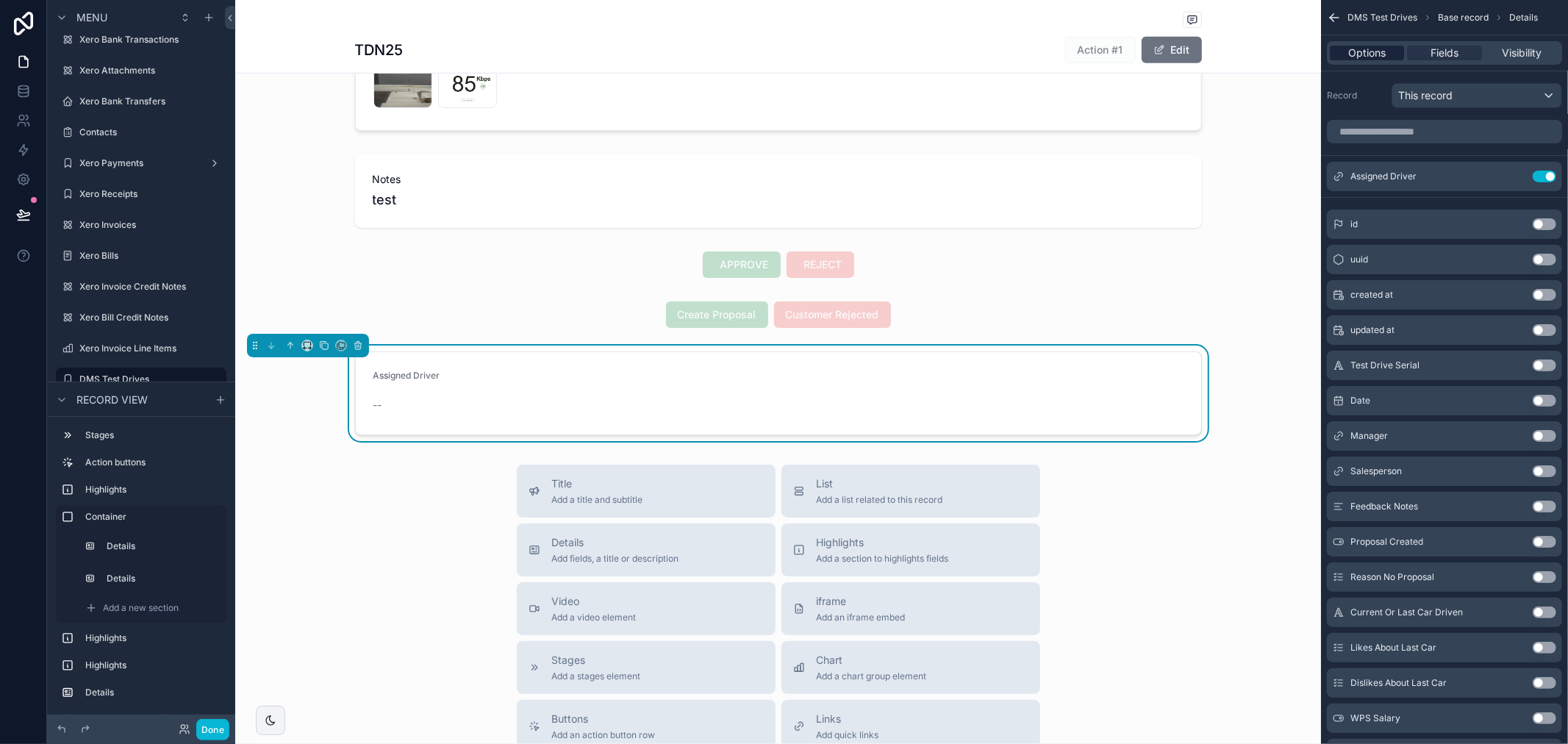
click at [1383, 52] on span "Options" at bounding box center [1367, 52] width 38 height 15
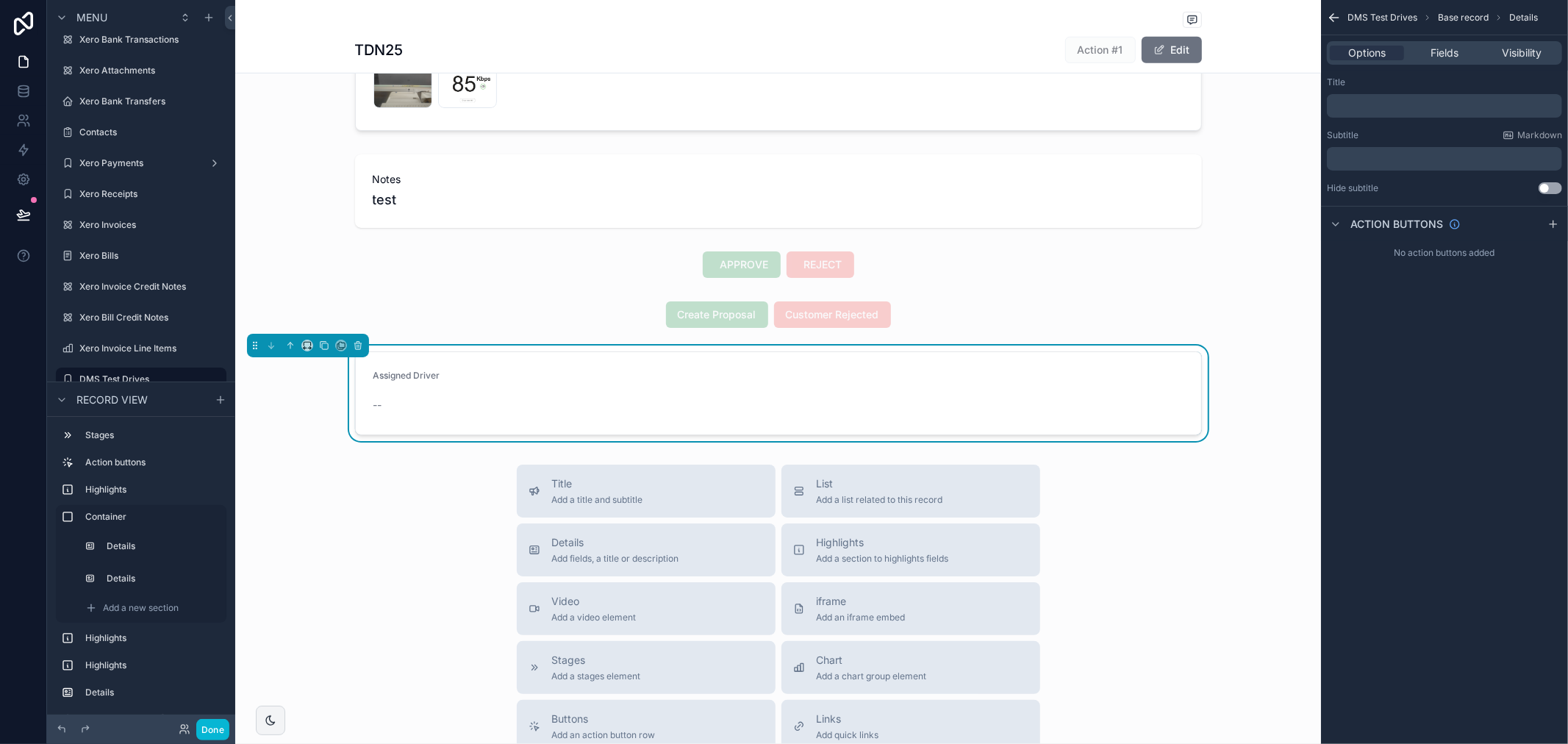
click at [1414, 103] on p "﻿" at bounding box center [1446, 105] width 226 height 12
click at [1494, 395] on div "DMS Test Drives Base record Details Options Fields Visibility Title ﻿ Subtitle …" at bounding box center [1444, 372] width 247 height 744
drag, startPoint x: 1513, startPoint y: 458, endPoint x: 1513, endPoint y: 439, distance: 19.0
click at [1513, 449] on div "DMS Test Drives Base record Details Options Fields Visibility Title ﻿ Subtitle …" at bounding box center [1444, 372] width 247 height 744
click at [1456, 50] on span "Fields" at bounding box center [1445, 52] width 28 height 15
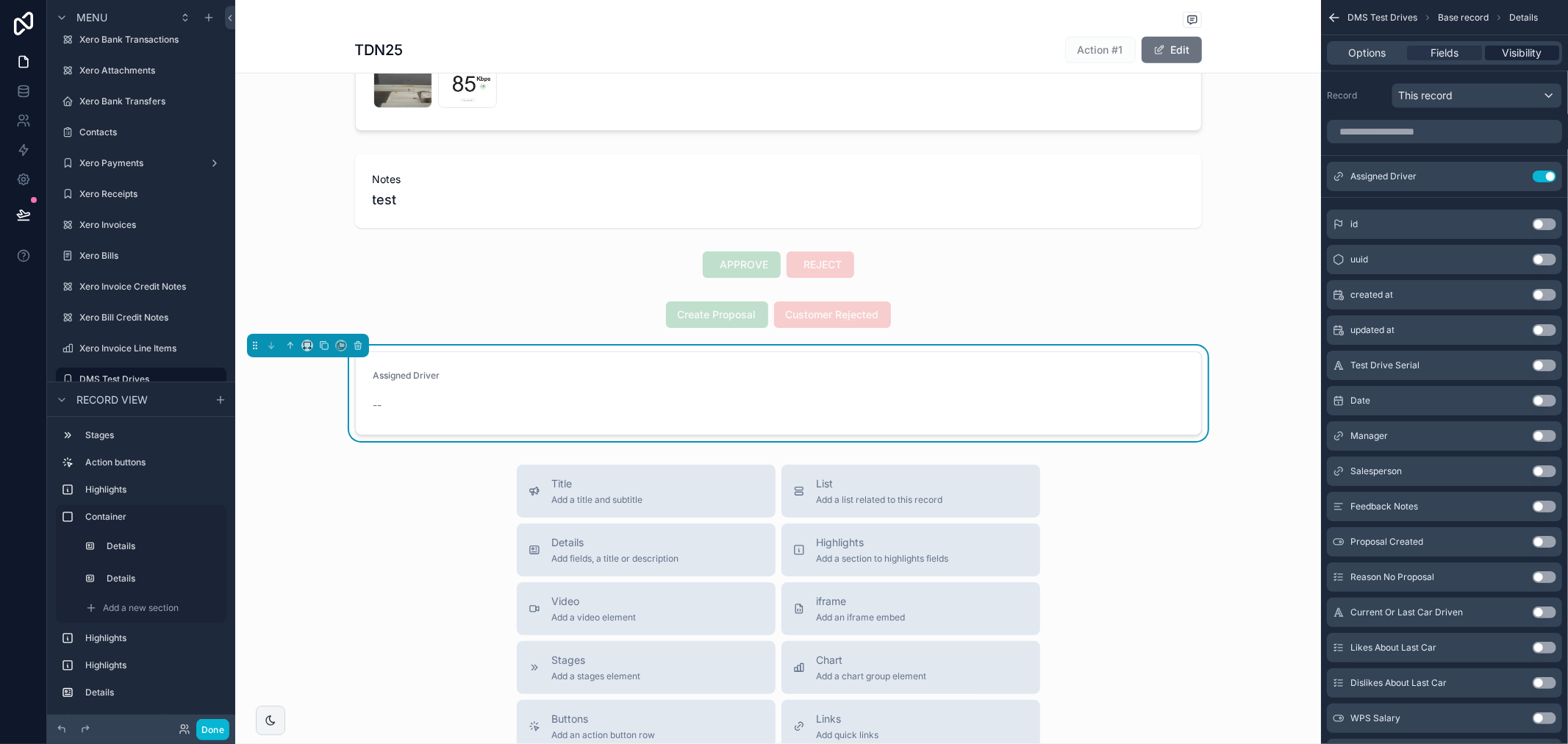
click at [1531, 55] on span "Visibility" at bounding box center [1522, 52] width 40 height 15
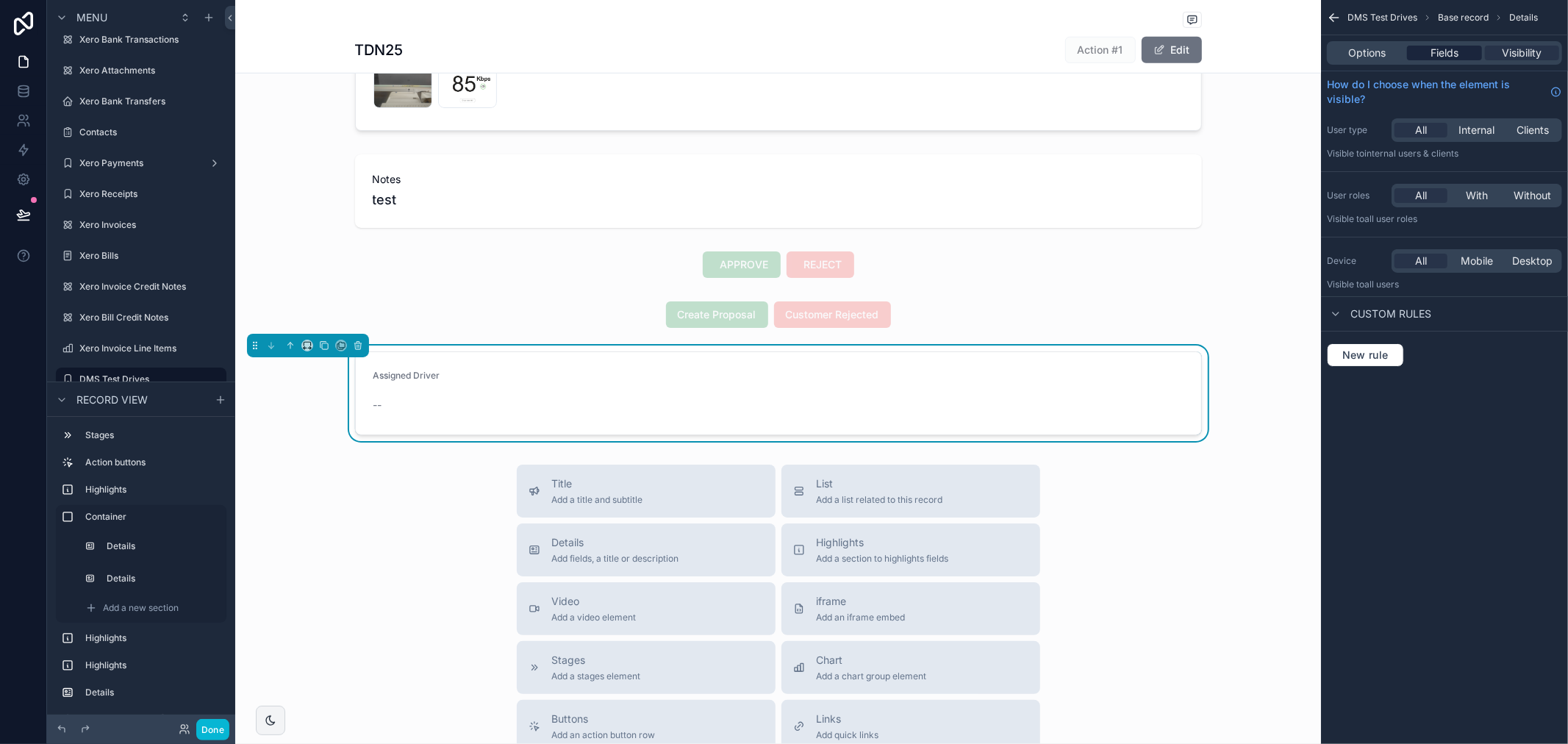
click at [1462, 56] on div "Fields" at bounding box center [1444, 52] width 74 height 15
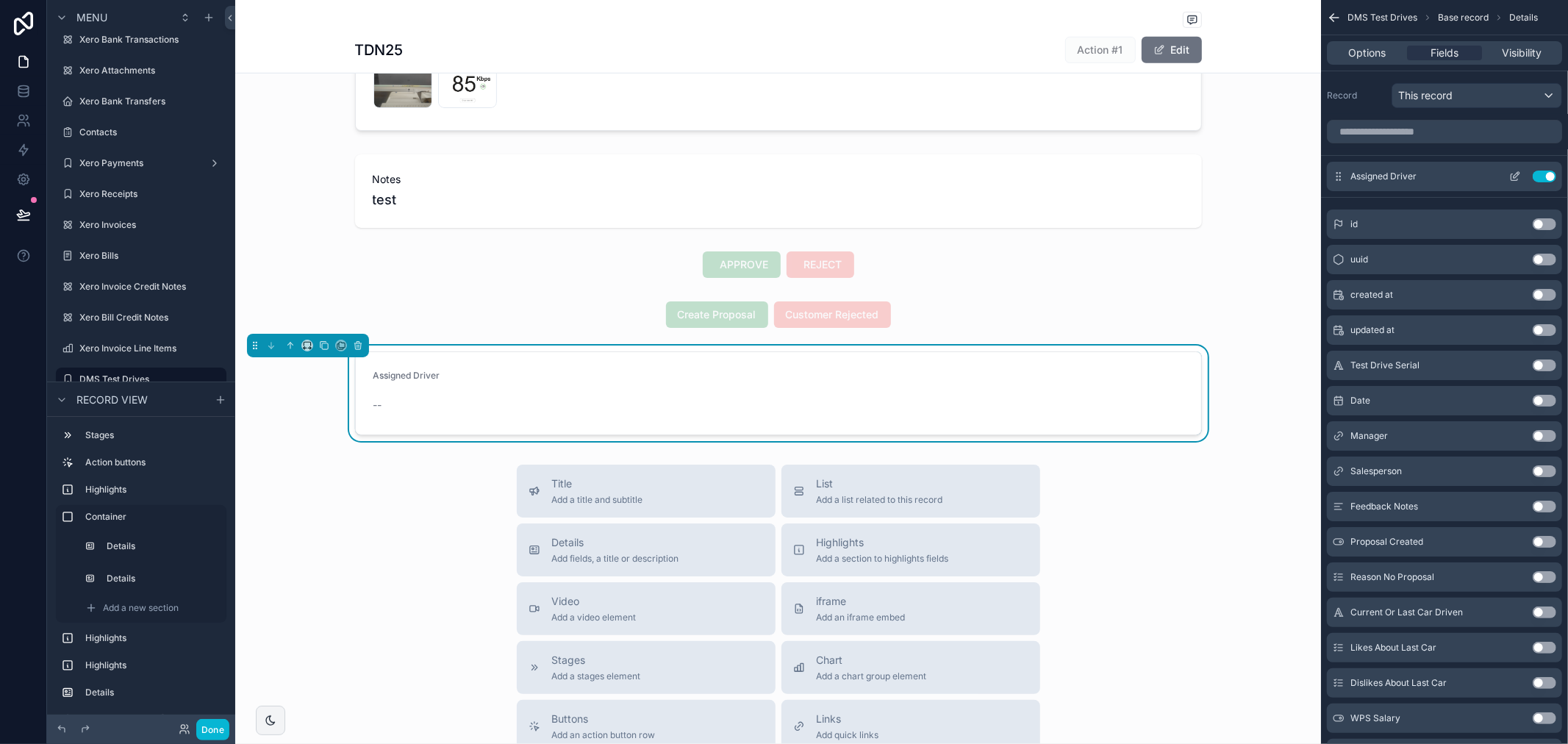
click at [1509, 176] on button "scrollable content" at bounding box center [1515, 176] width 24 height 12
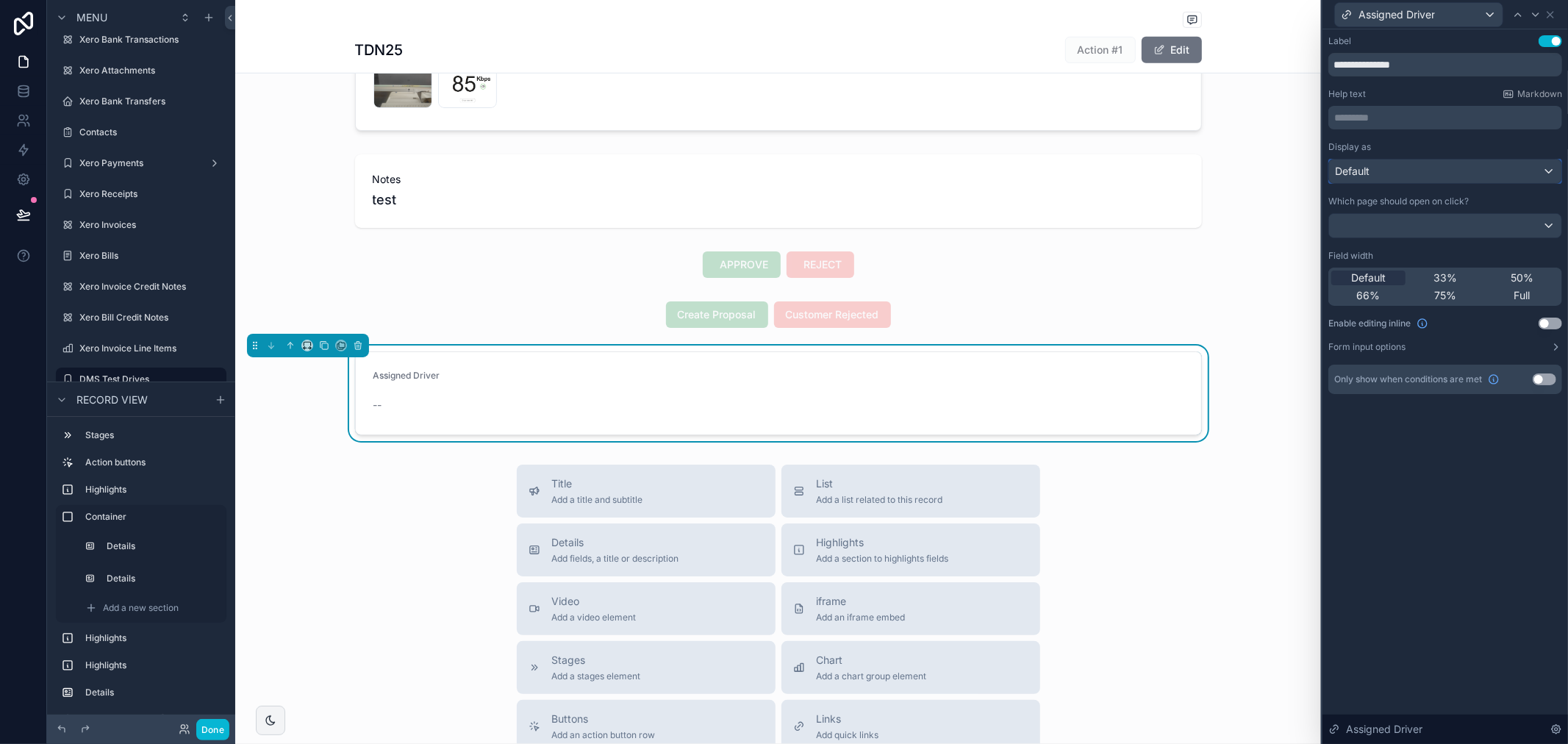
click at [1507, 167] on div "Default" at bounding box center [1446, 171] width 232 height 24
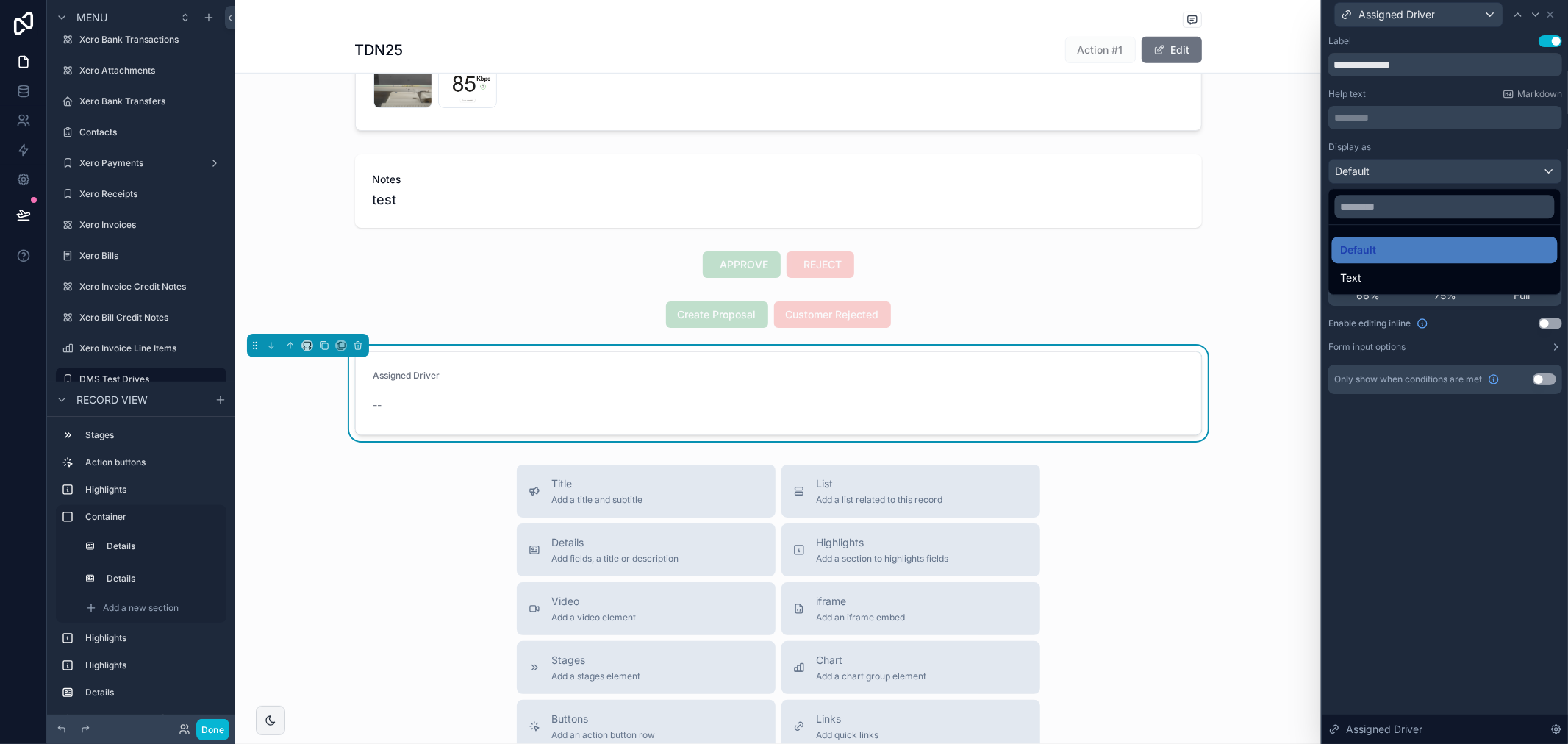
click at [1488, 420] on div at bounding box center [1445, 372] width 246 height 744
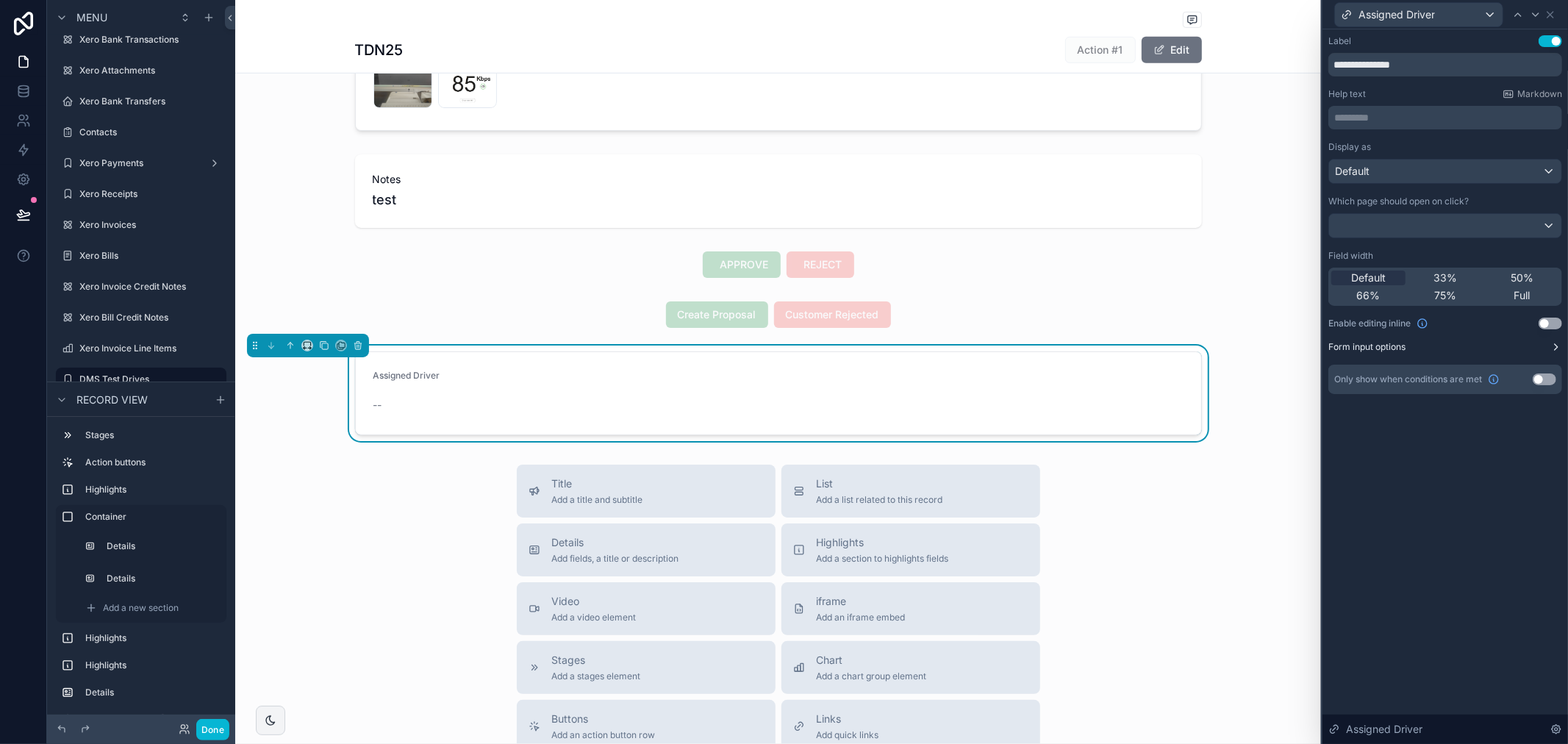
click at [1553, 344] on icon at bounding box center [1556, 346] width 12 height 12
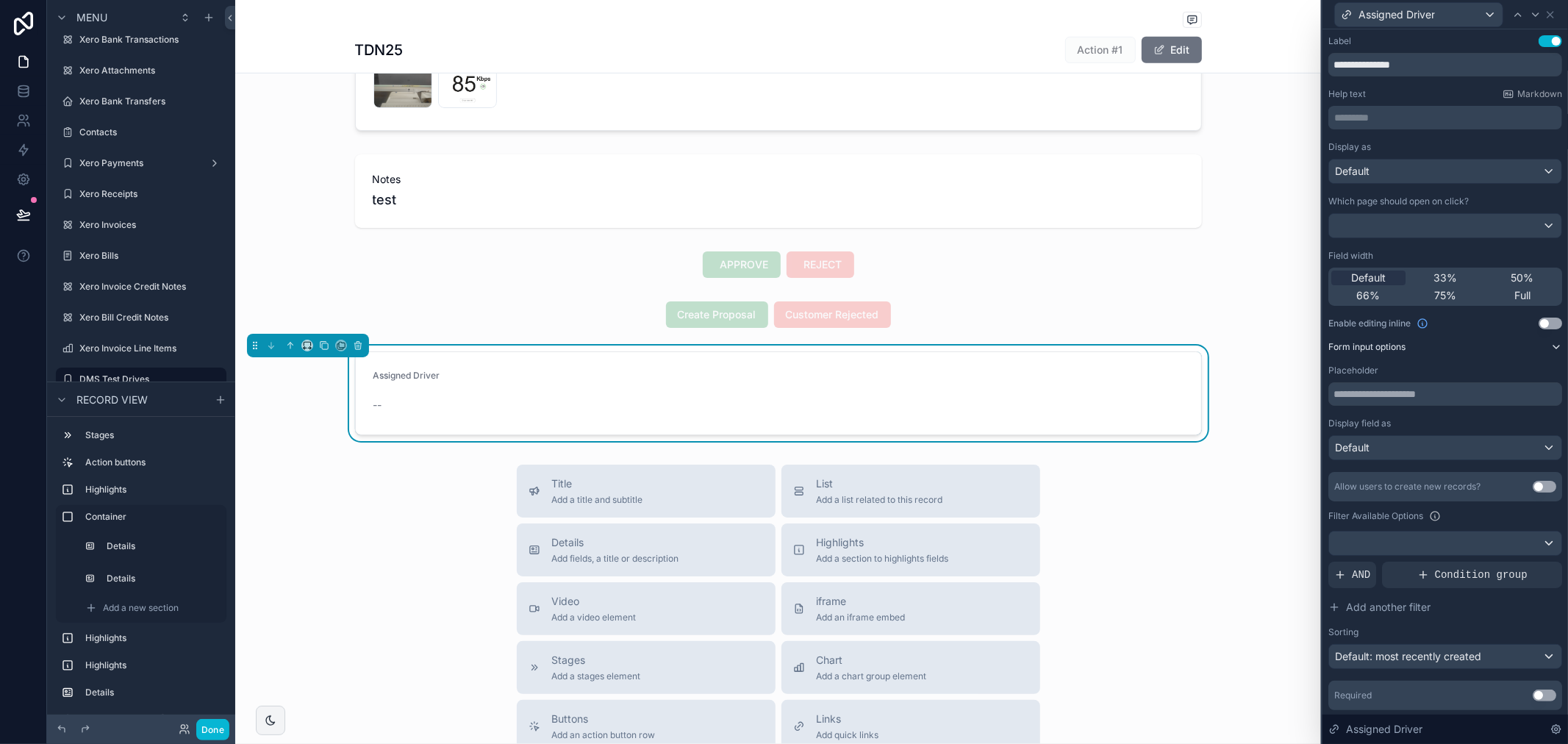
scroll to position [42, 0]
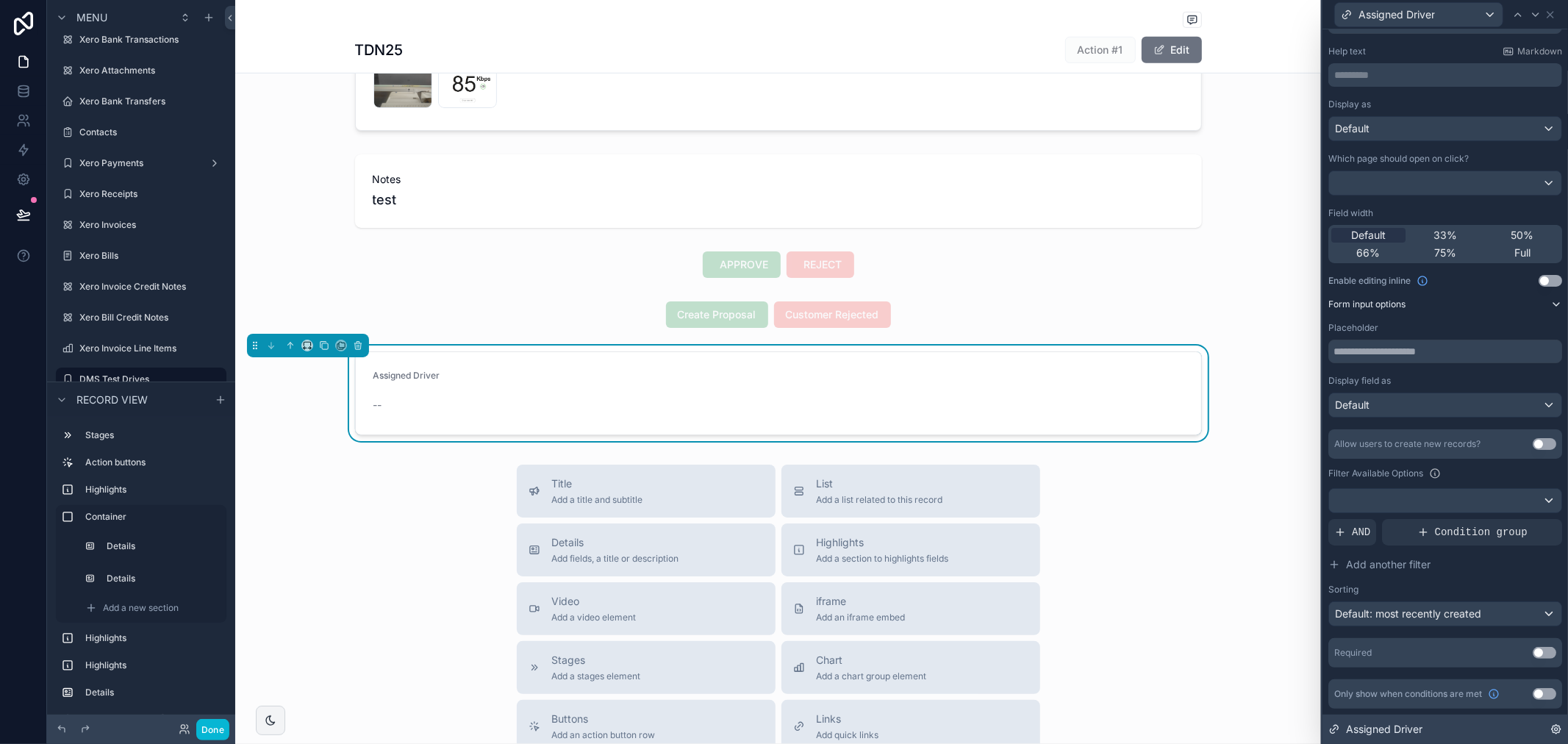
click at [1406, 723] on span "Assigned Driver" at bounding box center [1384, 729] width 76 height 15
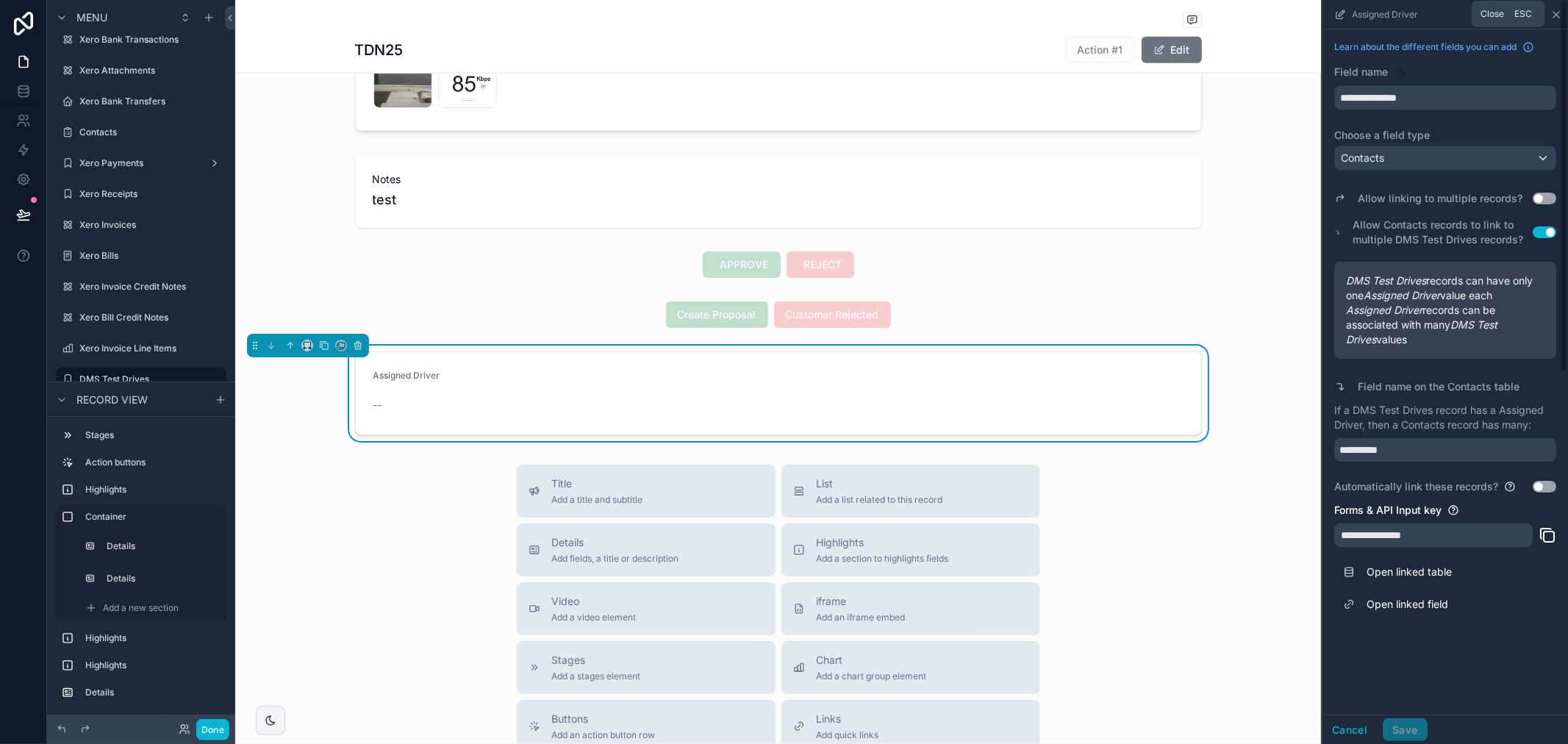
click at [1556, 16] on icon "scrollable content" at bounding box center [1556, 14] width 12 height 12
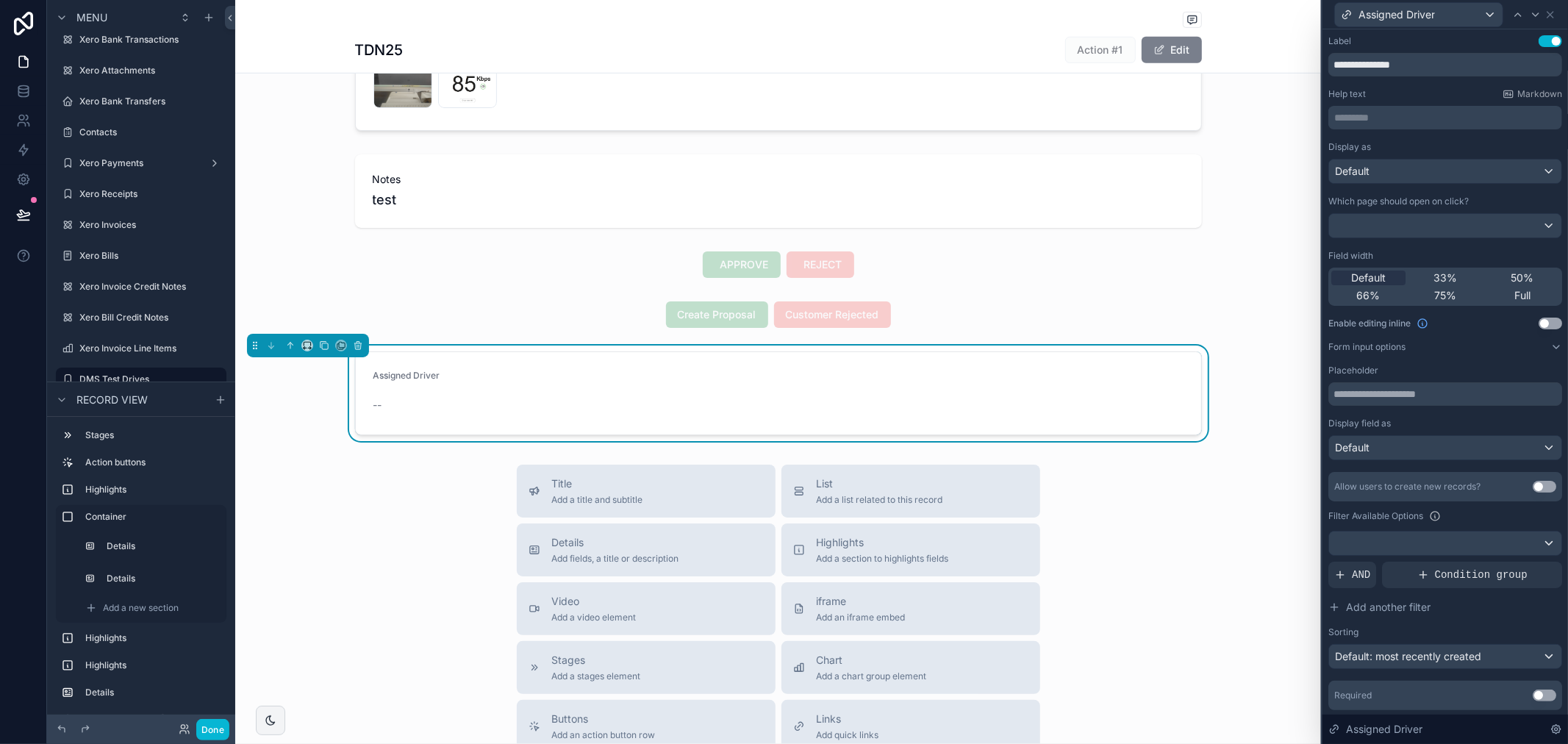
click at [1175, 60] on button "Edit" at bounding box center [1172, 50] width 60 height 26
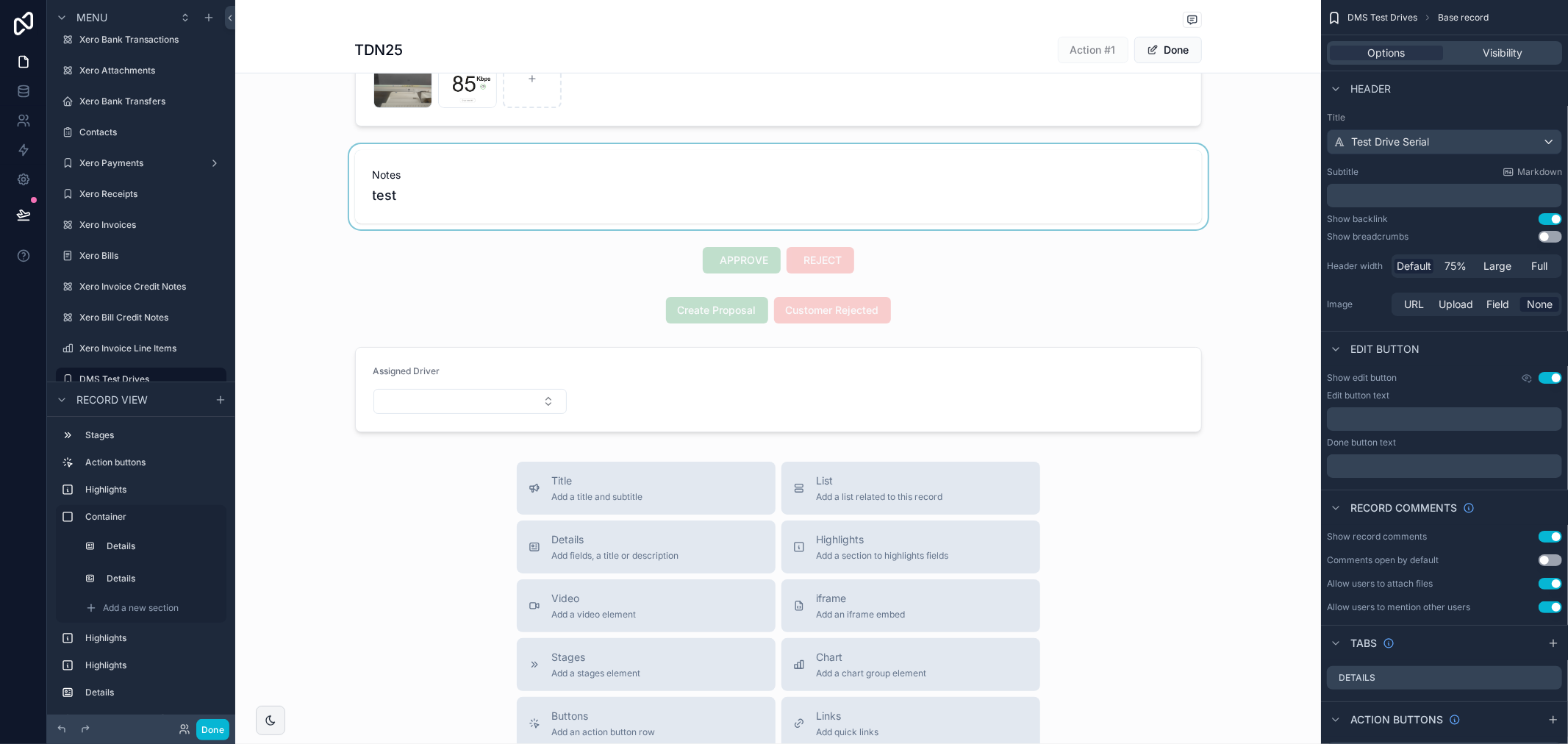
scroll to position [781, 0]
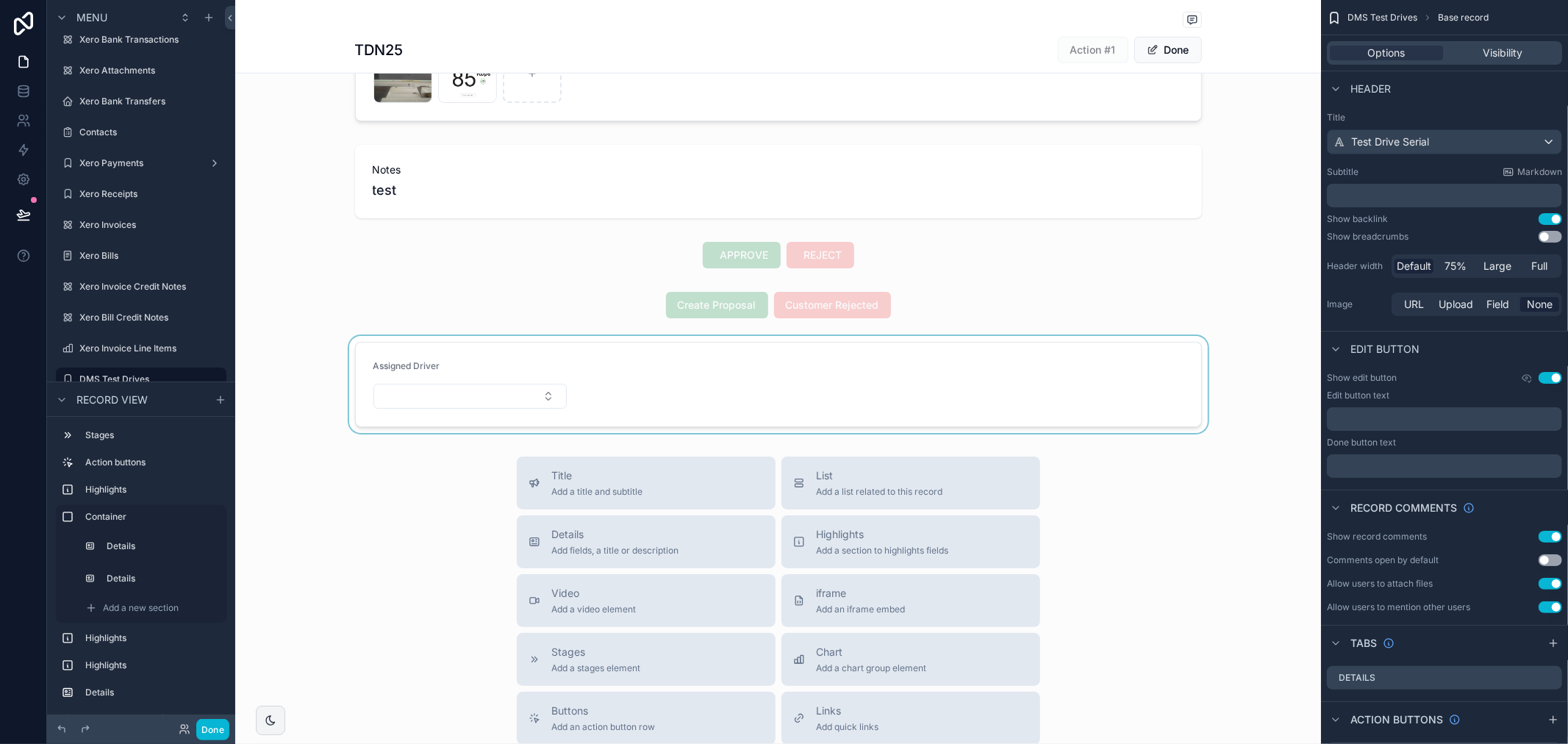
click at [500, 416] on div "scrollable content" at bounding box center [778, 385] width 1086 height 97
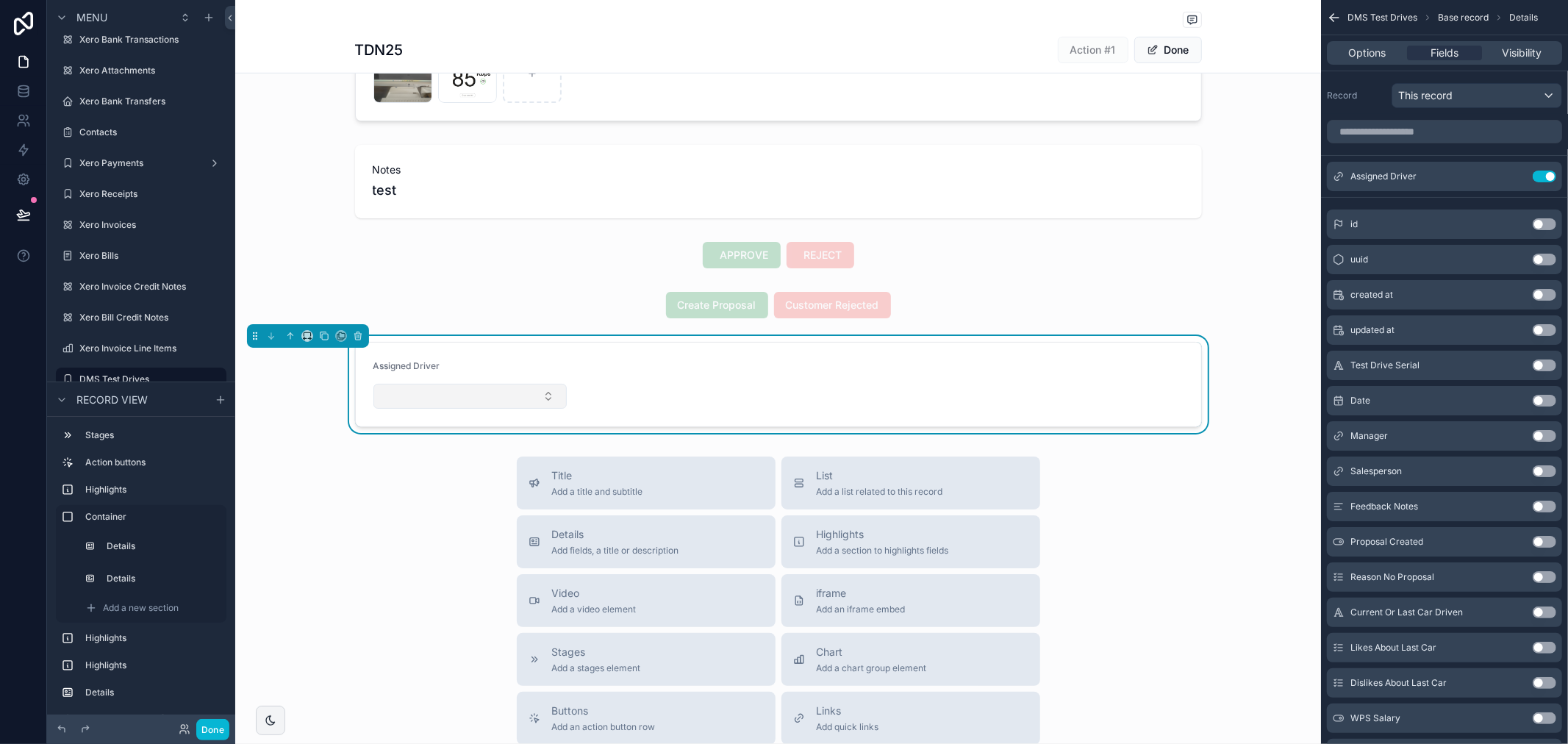
click at [500, 394] on button "Select Button" at bounding box center [470, 396] width 194 height 25
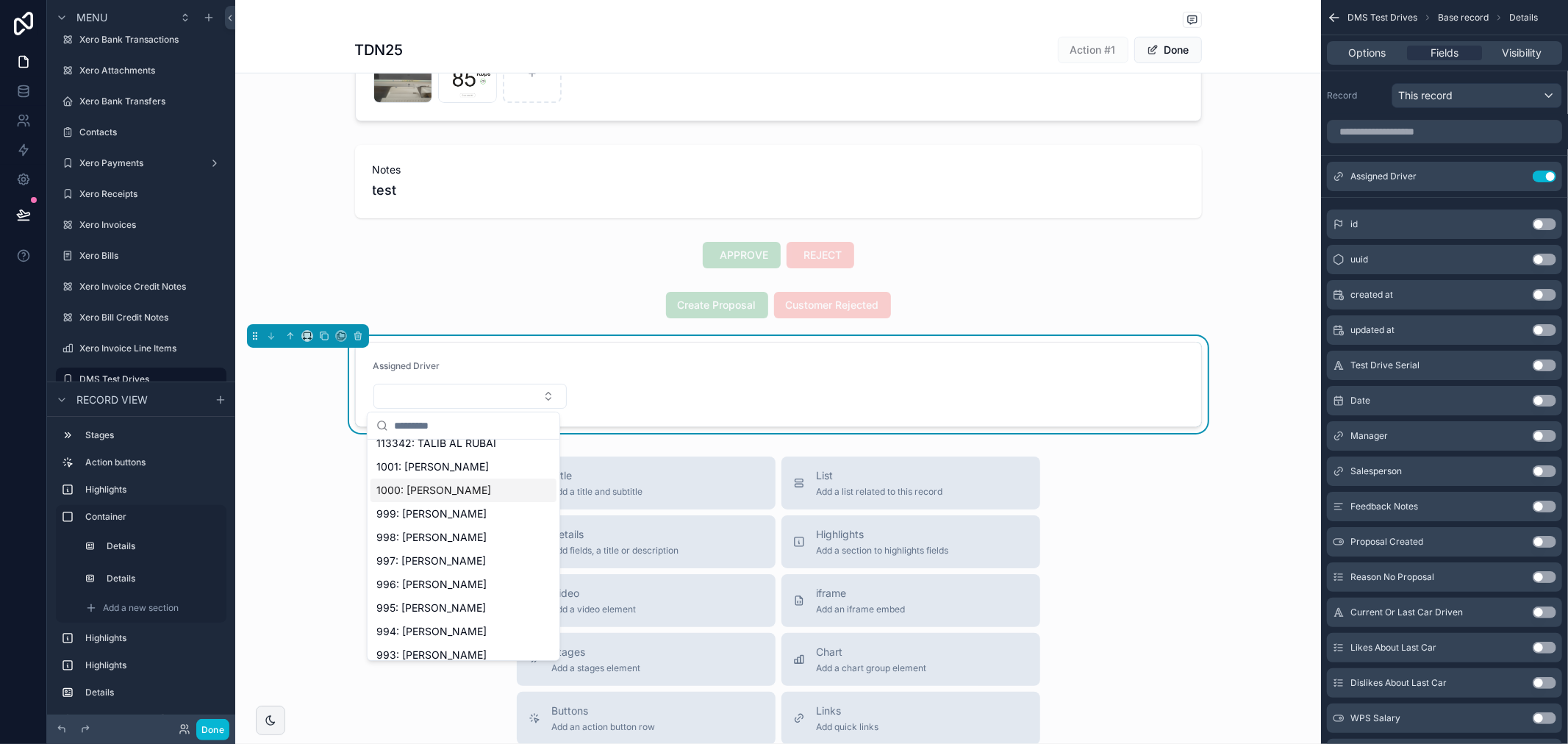
scroll to position [0, 0]
click at [952, 394] on form "Assigned Driver" at bounding box center [778, 384] width 845 height 84
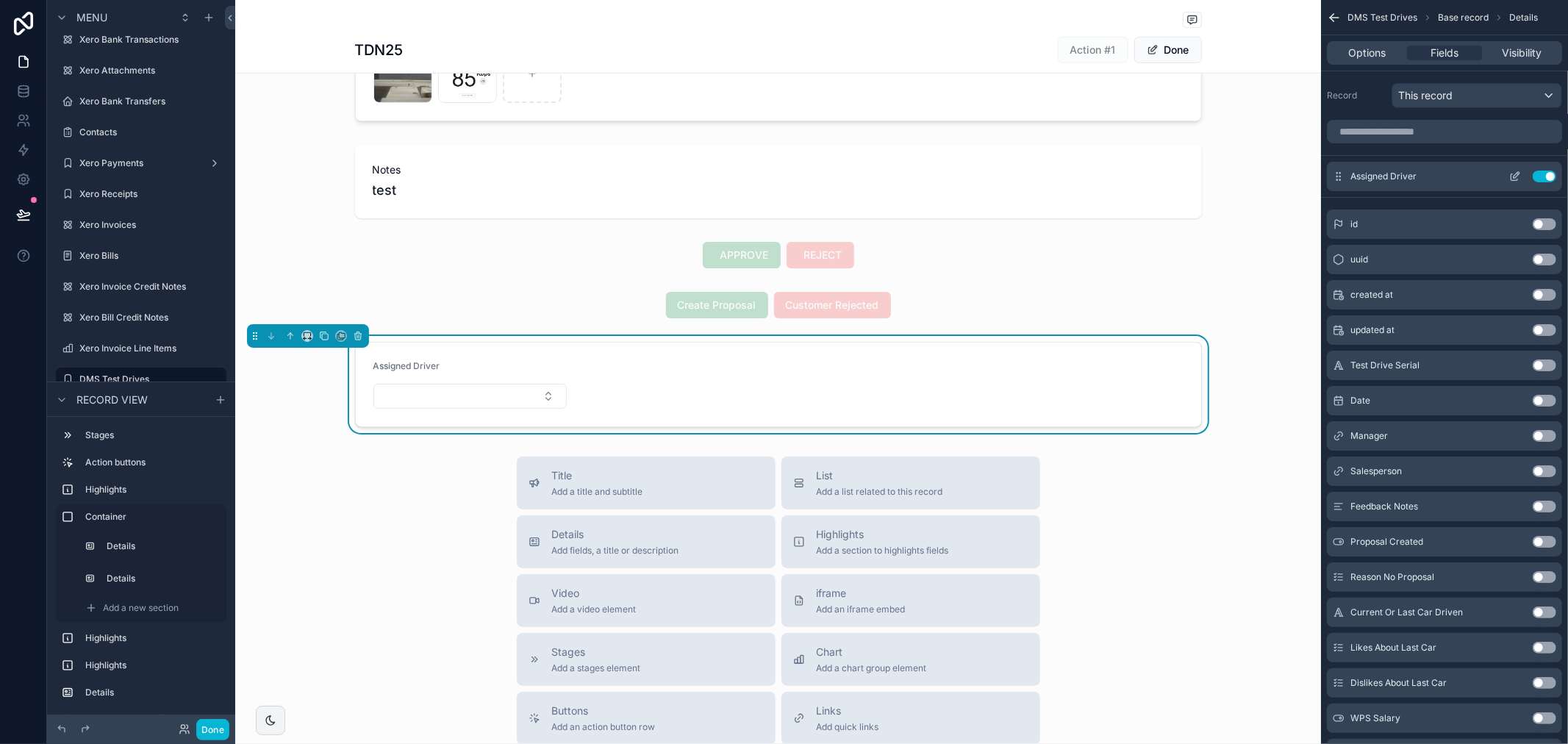
click at [1515, 180] on icon "scrollable content" at bounding box center [1515, 177] width 7 height 7
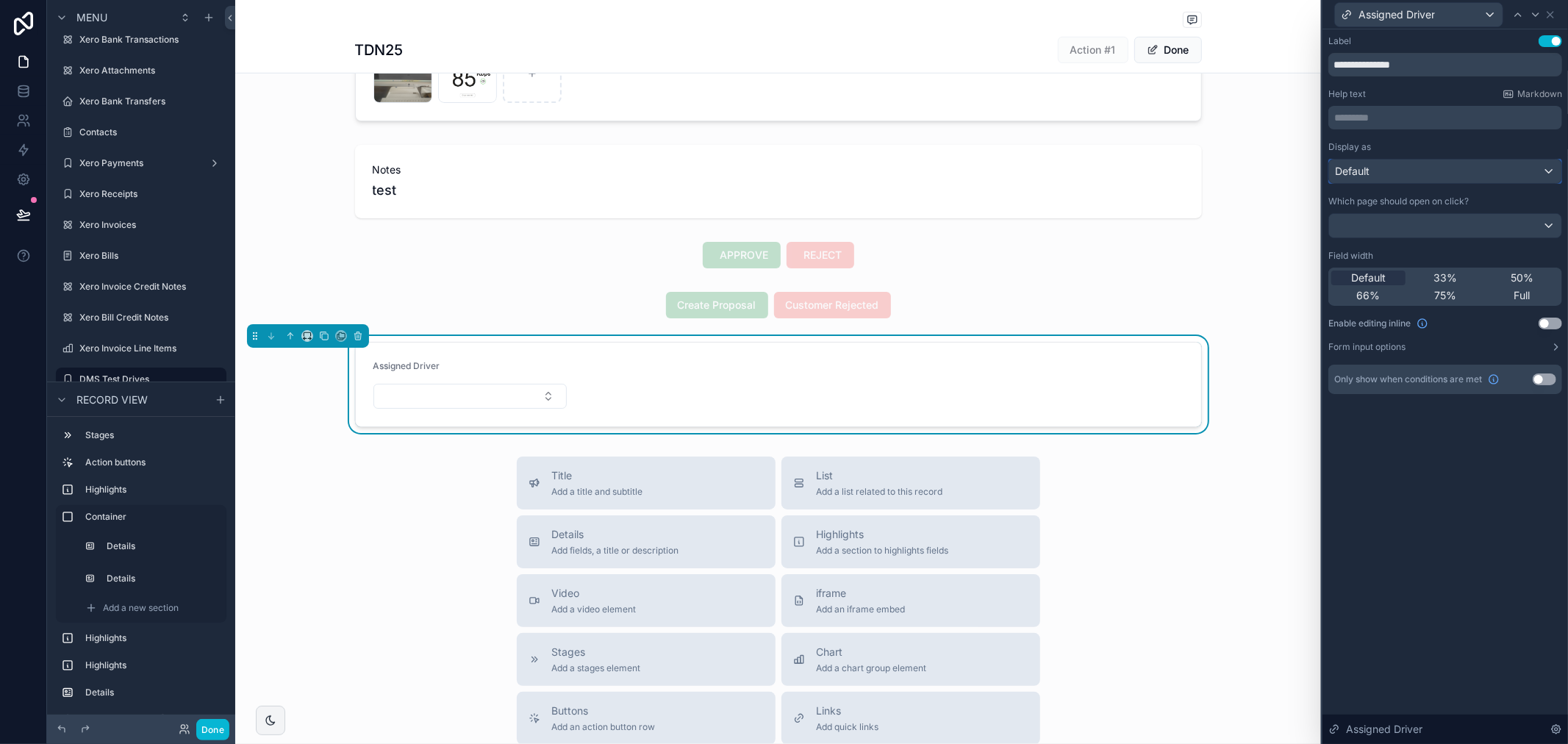
click at [1500, 165] on div "Default" at bounding box center [1446, 171] width 232 height 24
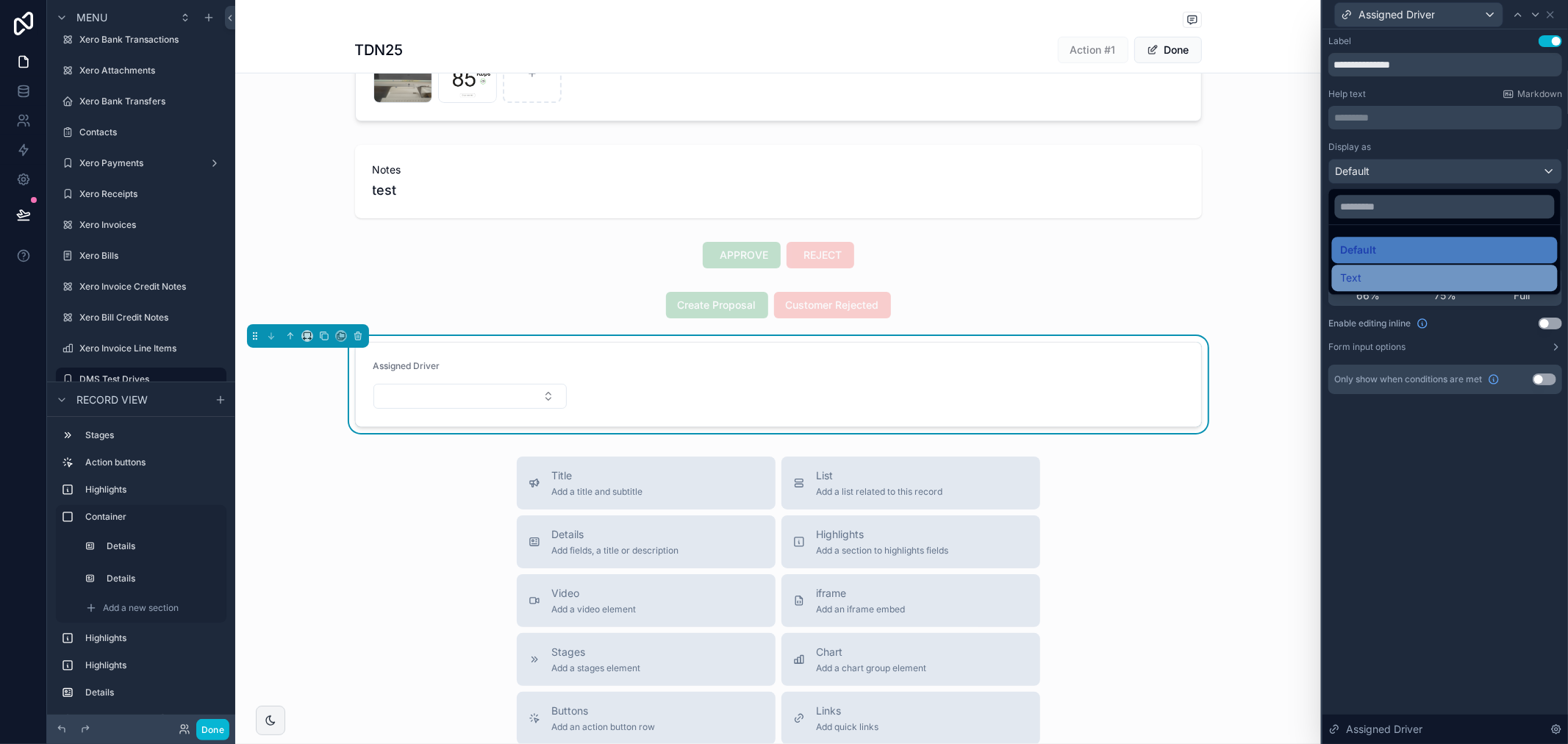
click at [1467, 269] on div "Text" at bounding box center [1445, 278] width 208 height 18
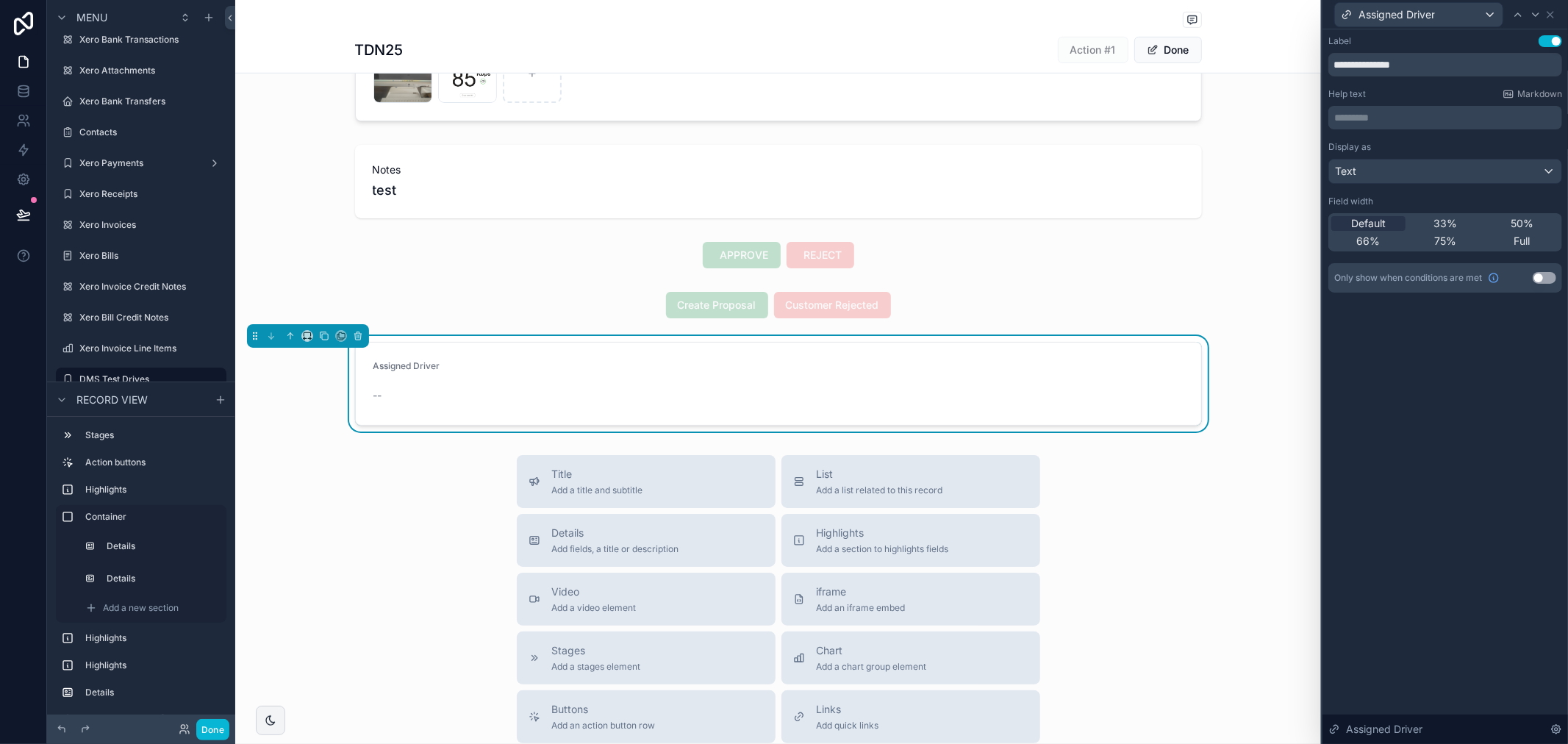
click at [428, 404] on div "--" at bounding box center [470, 395] width 194 height 24
click at [369, 399] on form "Assigned Driver --" at bounding box center [778, 383] width 845 height 82
click at [373, 399] on span "--" at bounding box center [377, 395] width 8 height 15
click at [379, 395] on div "--" at bounding box center [470, 395] width 194 height 15
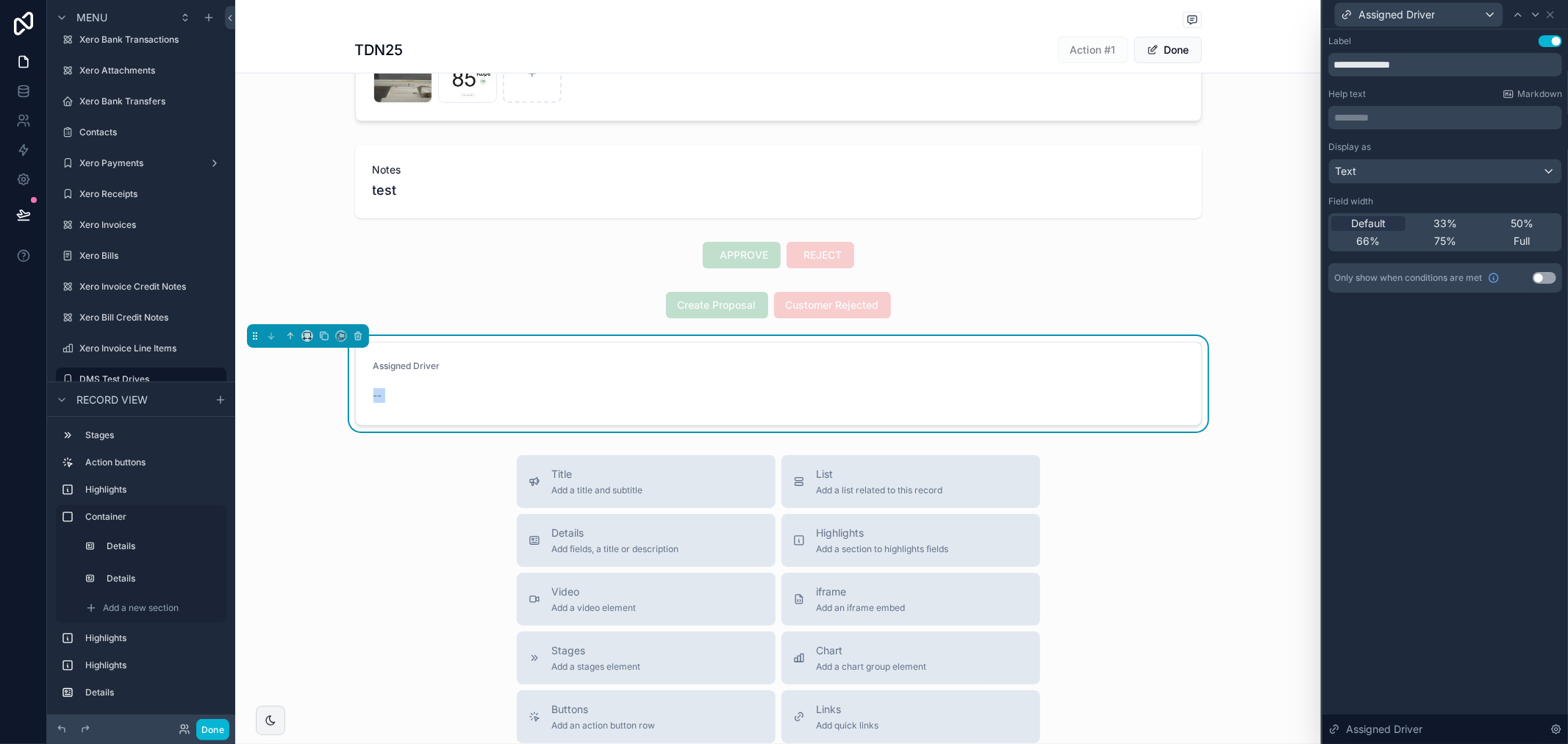
click at [379, 395] on div "--" at bounding box center [470, 395] width 194 height 15
click at [1522, 178] on div "Text" at bounding box center [1446, 171] width 232 height 24
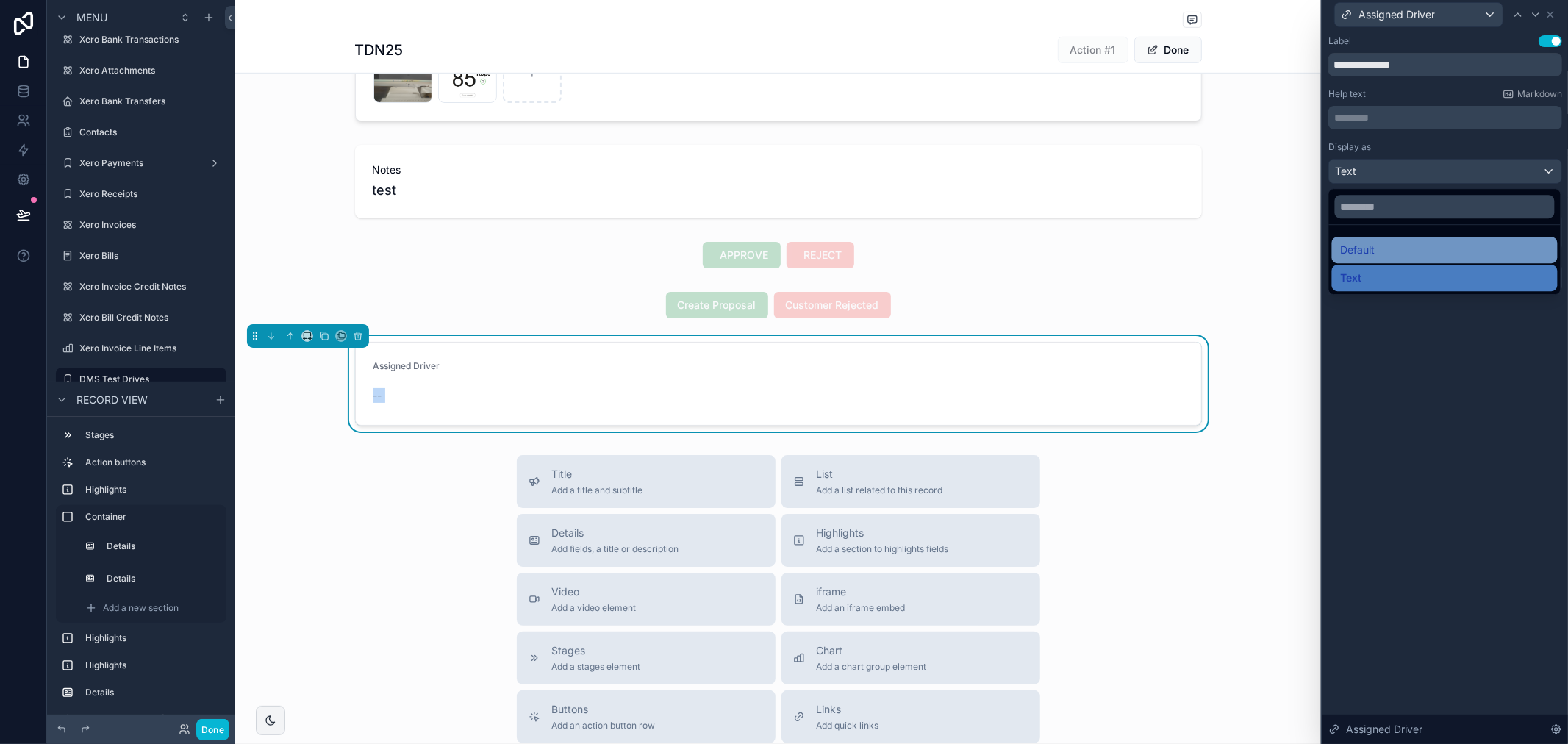
click at [1423, 254] on div "Default" at bounding box center [1445, 249] width 208 height 18
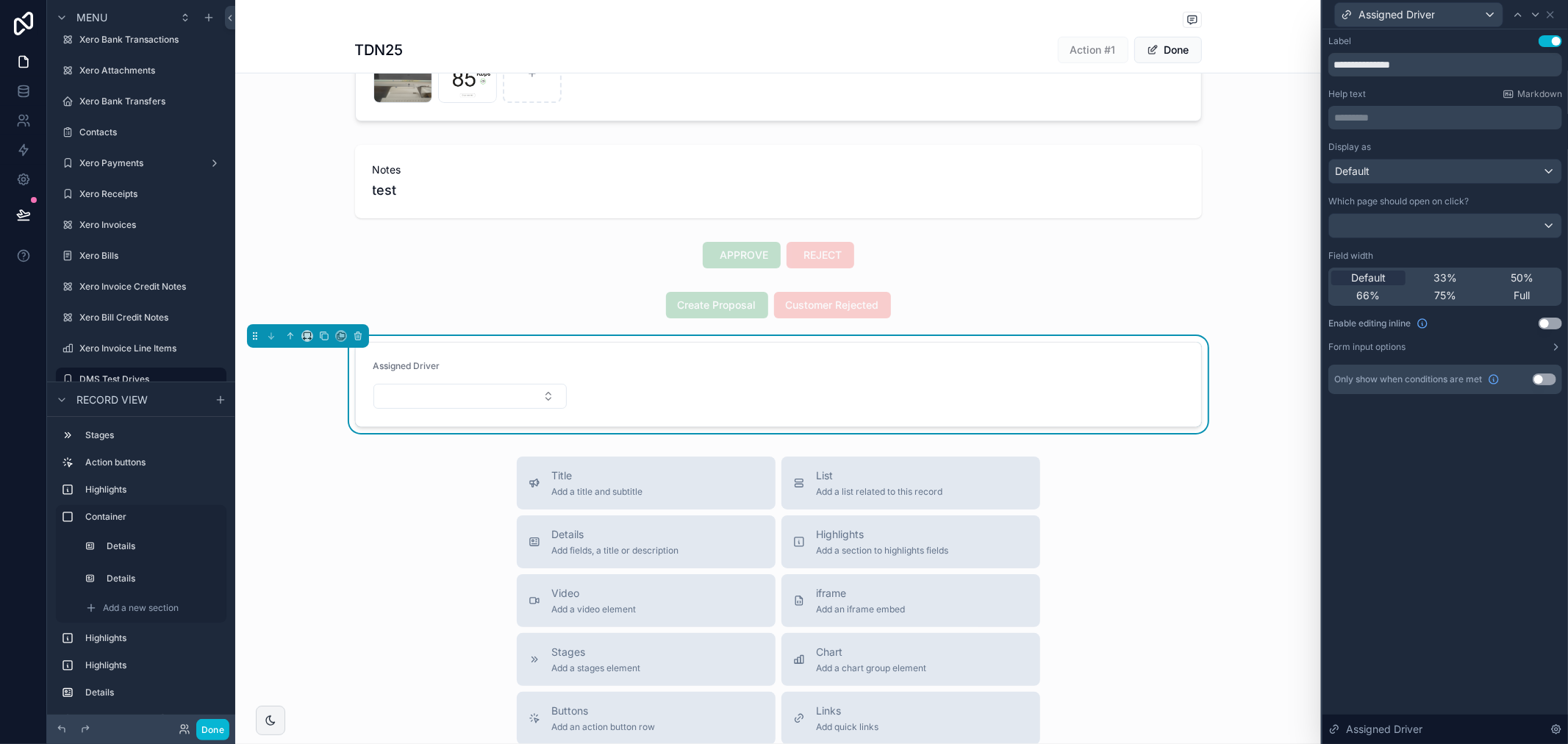
click at [1499, 465] on div "**********" at bounding box center [1445, 386] width 246 height 714
click at [527, 385] on button "Select Button" at bounding box center [470, 396] width 194 height 25
click at [1353, 519] on div "**********" at bounding box center [1445, 386] width 246 height 714
click at [512, 365] on div "Assigned Driver" at bounding box center [470, 369] width 194 height 18
click at [1550, 323] on button "Use setting" at bounding box center [1550, 323] width 24 height 12
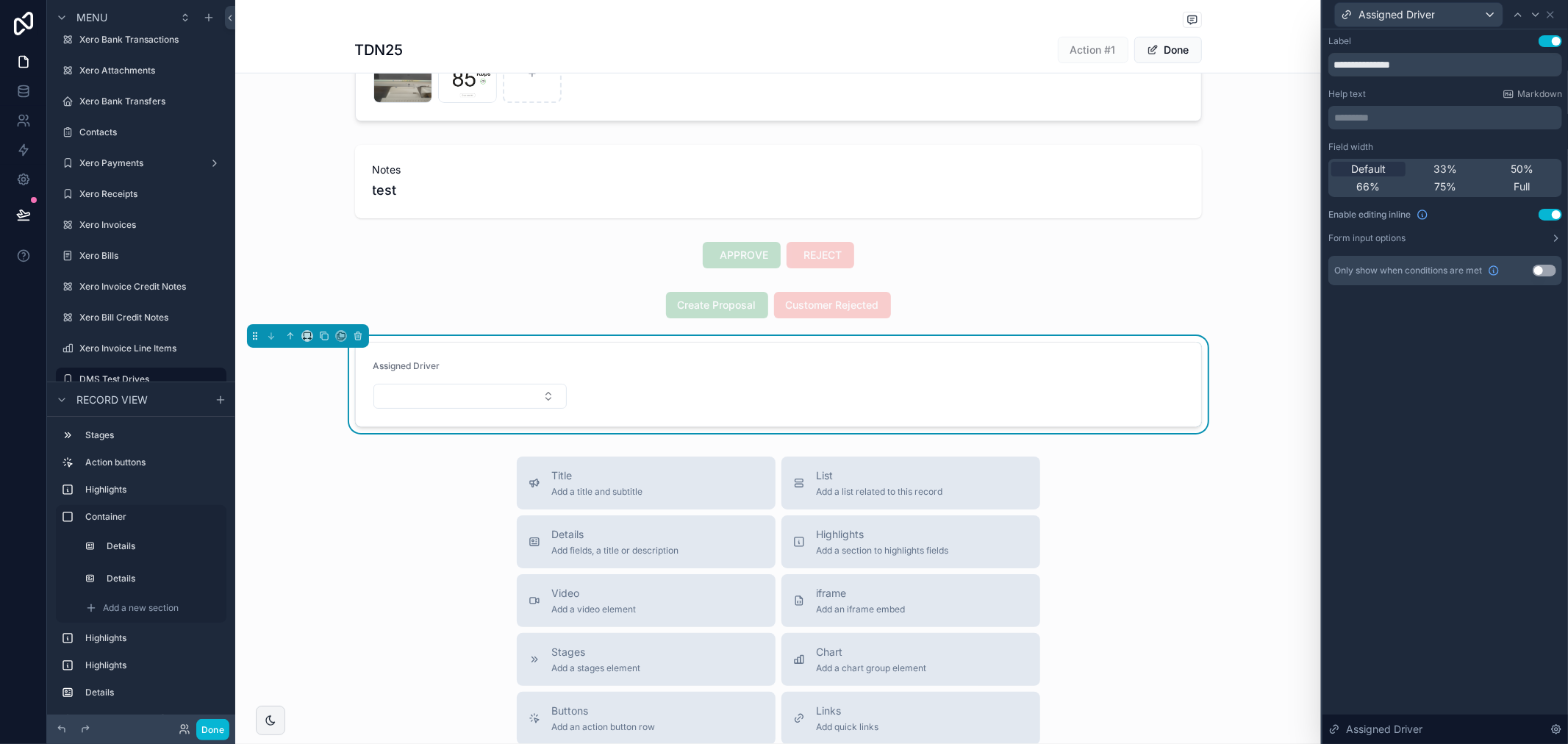
click at [1546, 217] on button "Use setting" at bounding box center [1550, 214] width 24 height 12
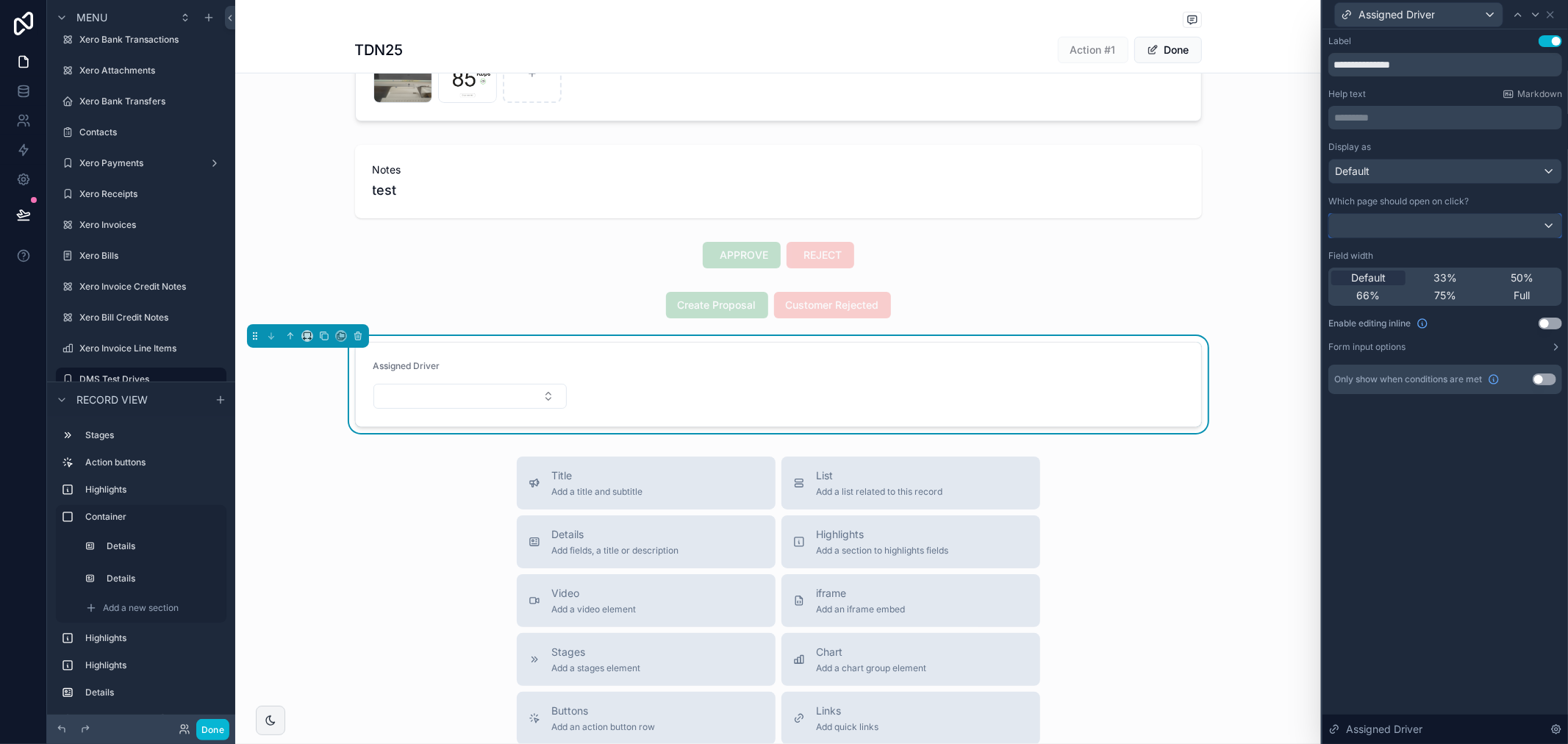
click at [1462, 221] on div at bounding box center [1446, 225] width 232 height 24
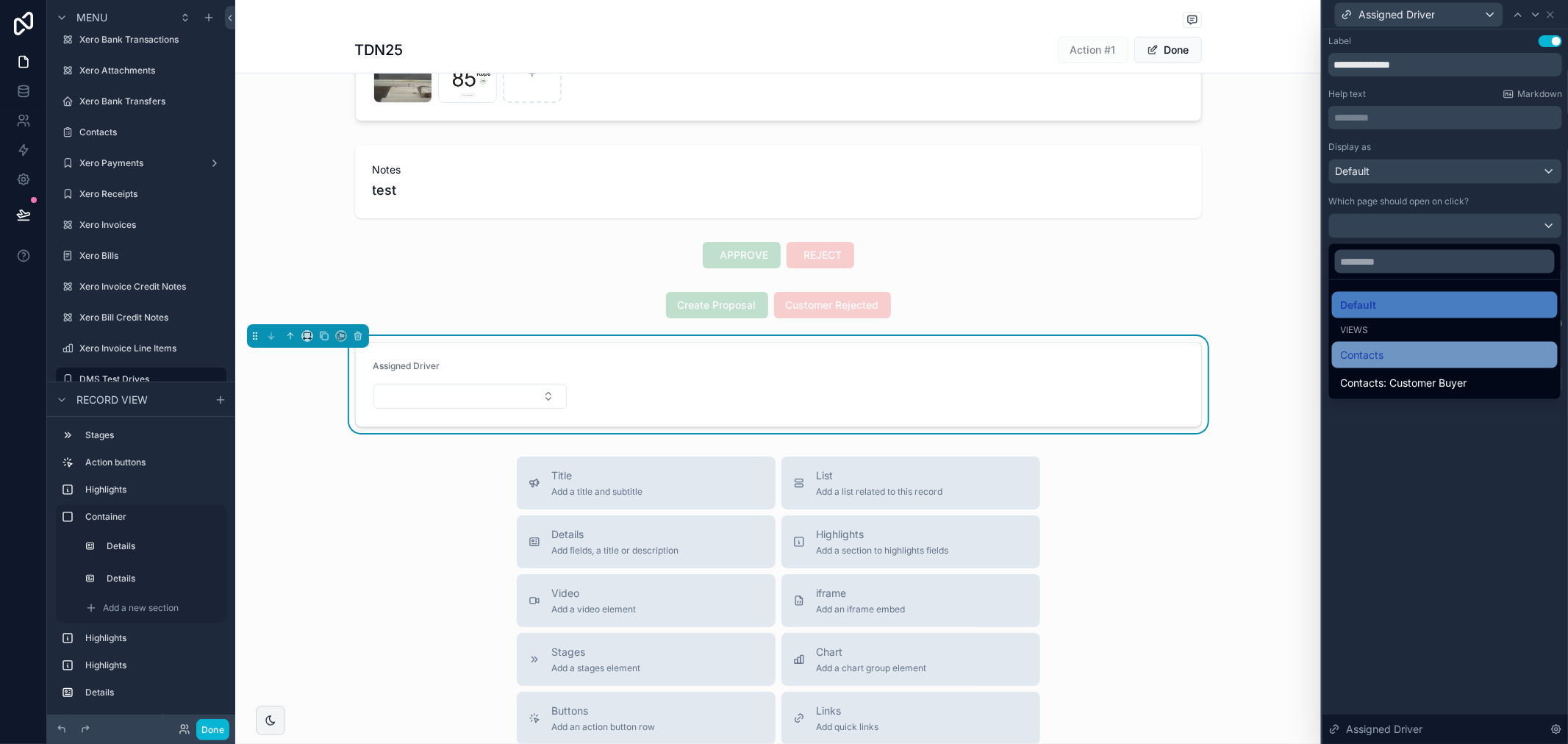
click at [1439, 351] on div "Contacts" at bounding box center [1445, 355] width 208 height 18
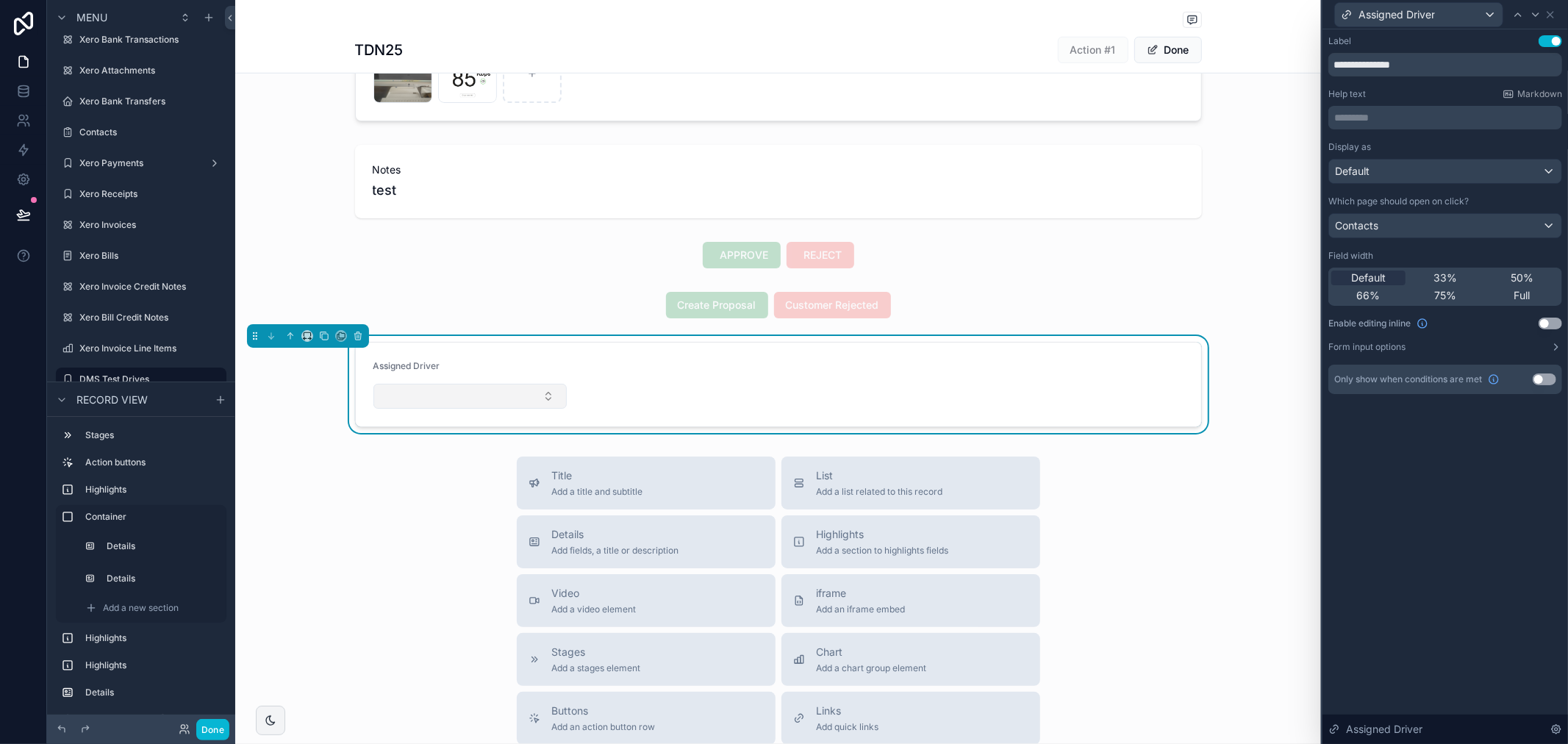
click at [519, 384] on button "Select Button" at bounding box center [470, 396] width 194 height 25
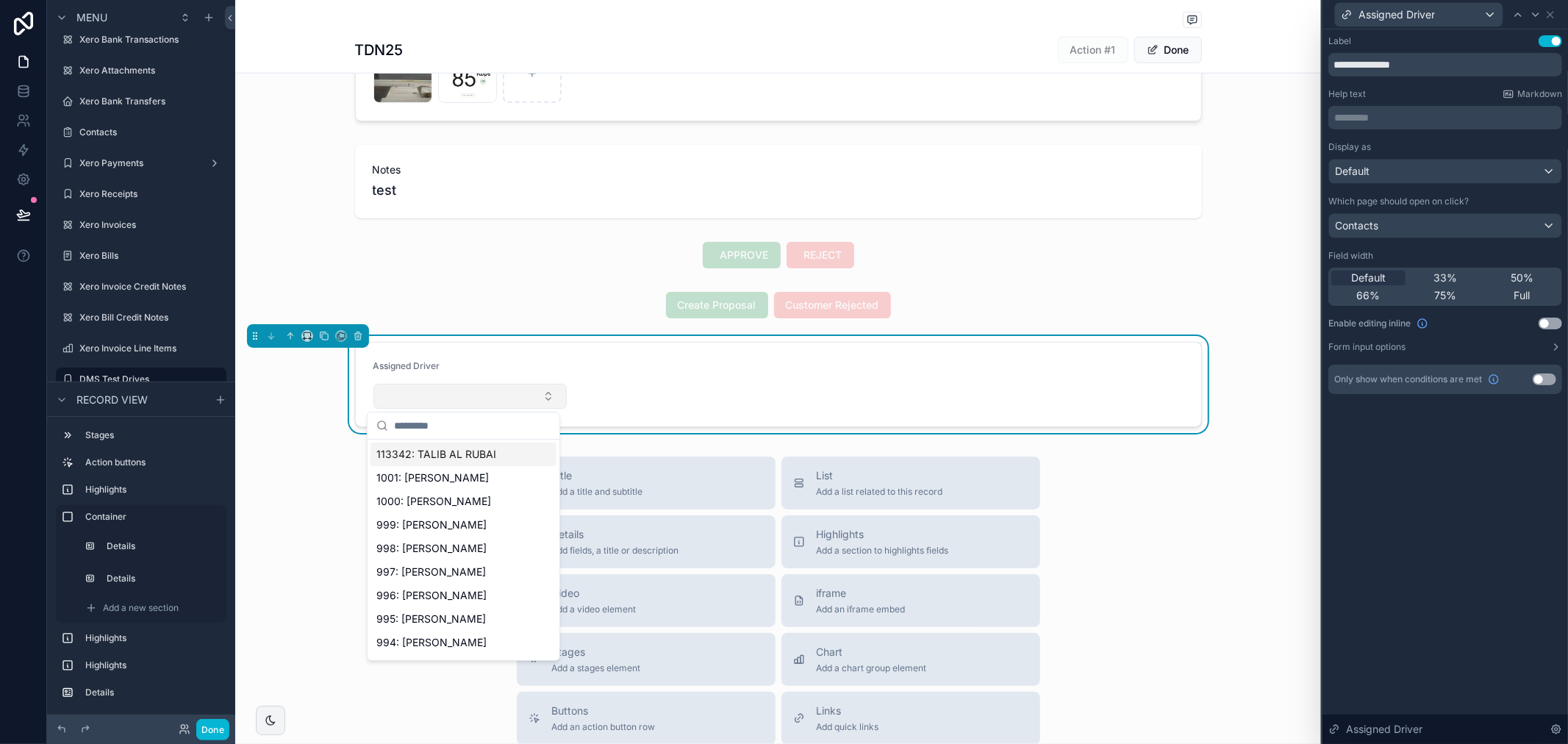
click at [519, 392] on button "Select Button" at bounding box center [470, 396] width 194 height 25
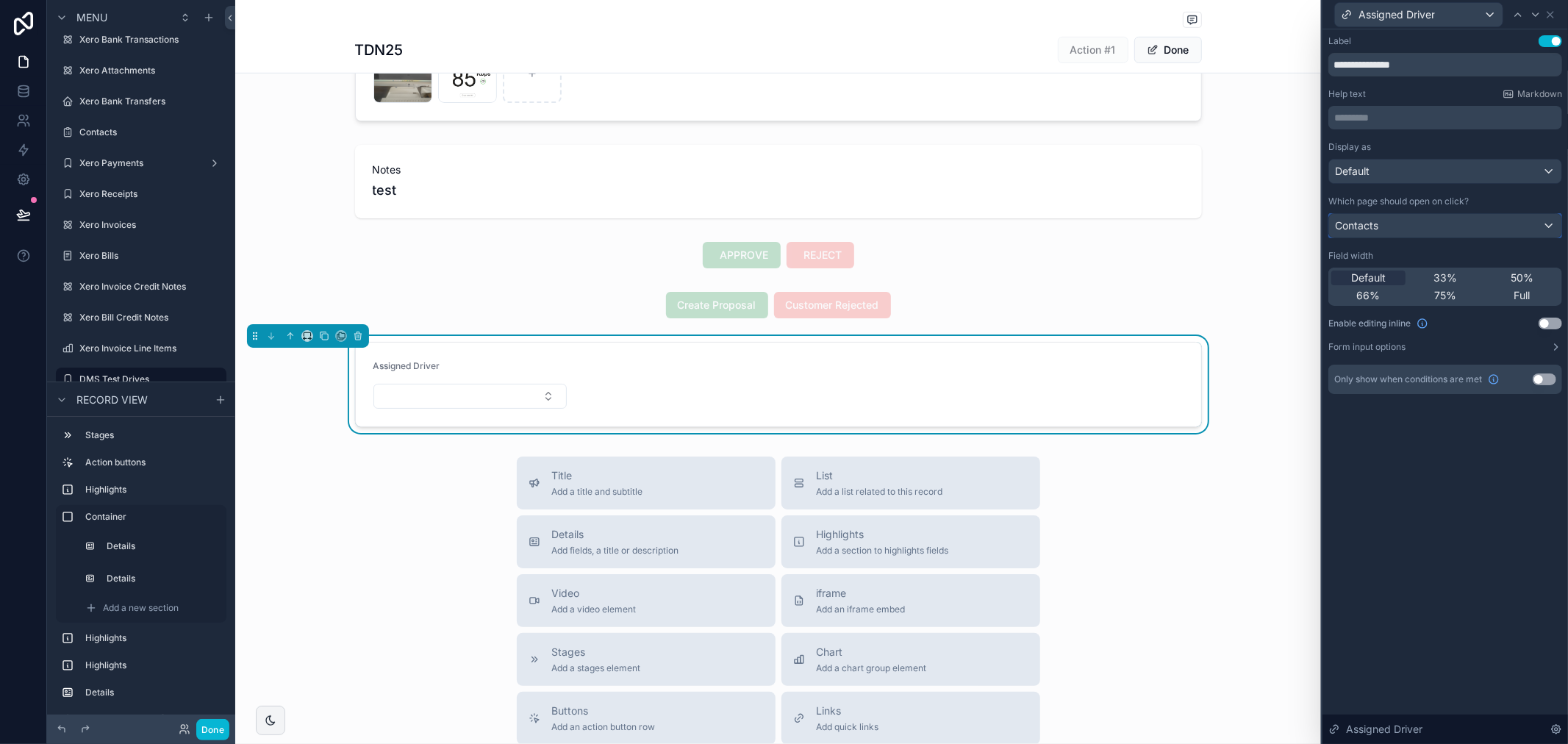
click at [1413, 223] on div "Contacts" at bounding box center [1446, 225] width 232 height 24
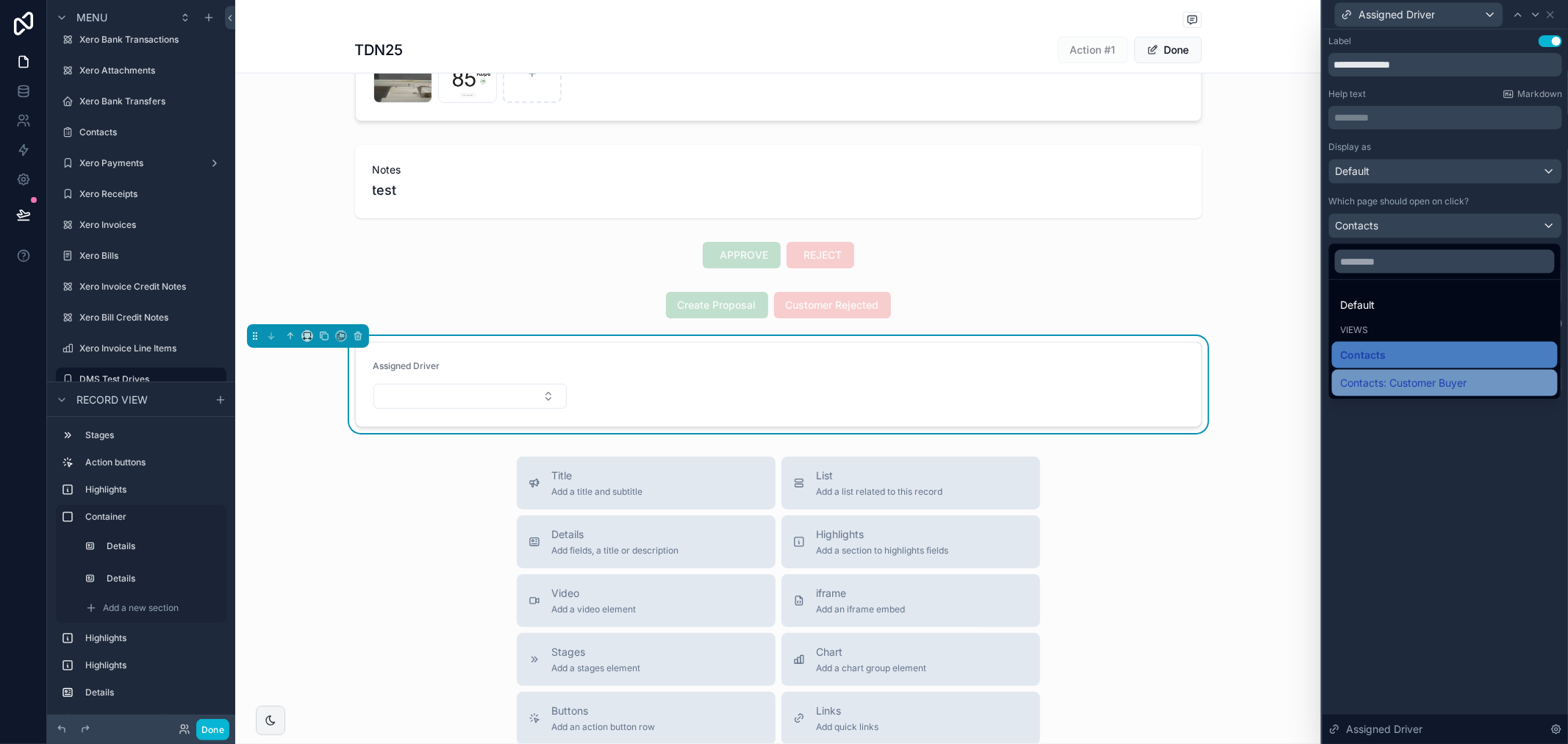
click at [1402, 369] on ul "Default Views Contacts Contacts: Customer Buyer" at bounding box center [1445, 339] width 232 height 119
click at [1402, 374] on span "Contacts: Customer Buyer" at bounding box center [1404, 382] width 126 height 18
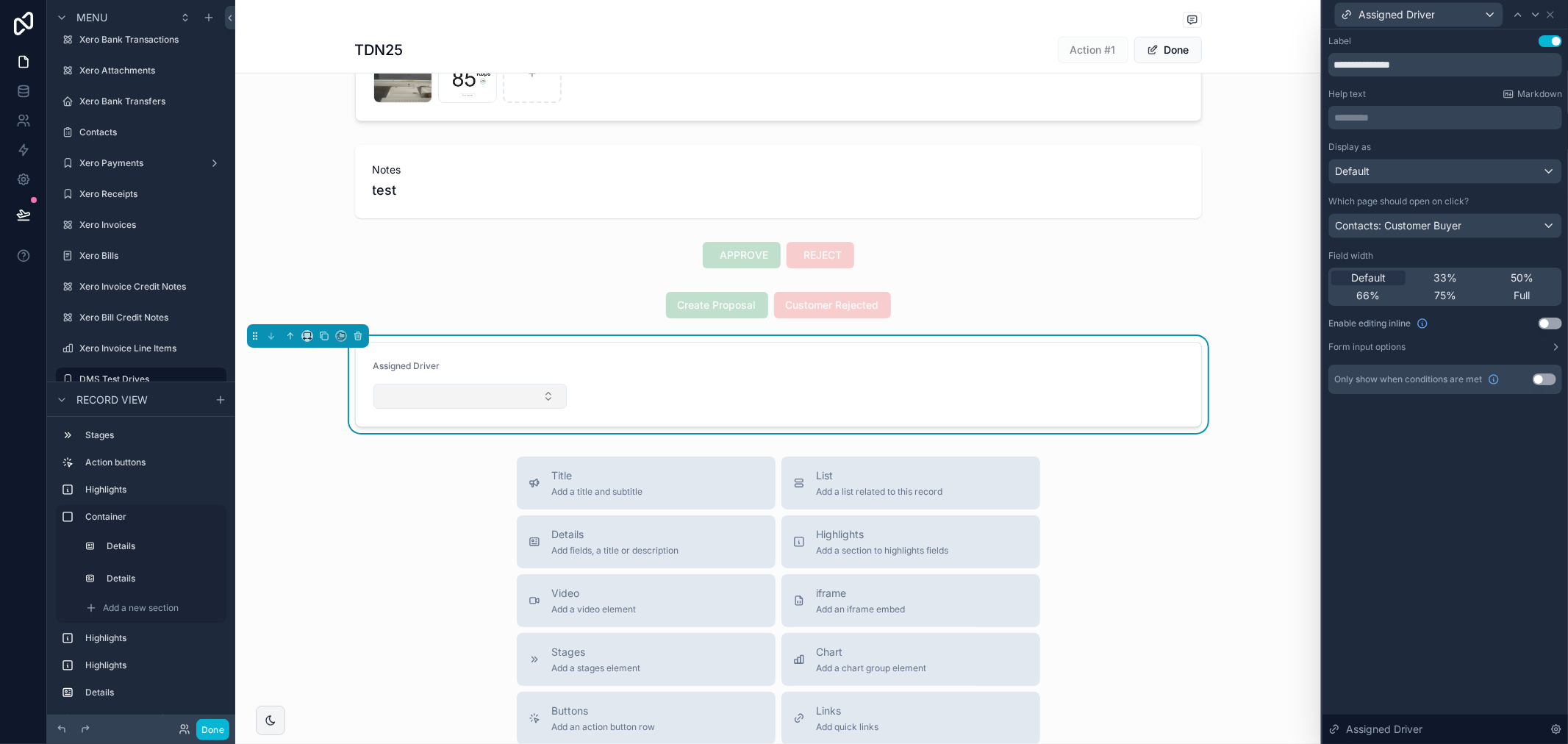
click at [512, 401] on button "Select Button" at bounding box center [470, 396] width 194 height 25
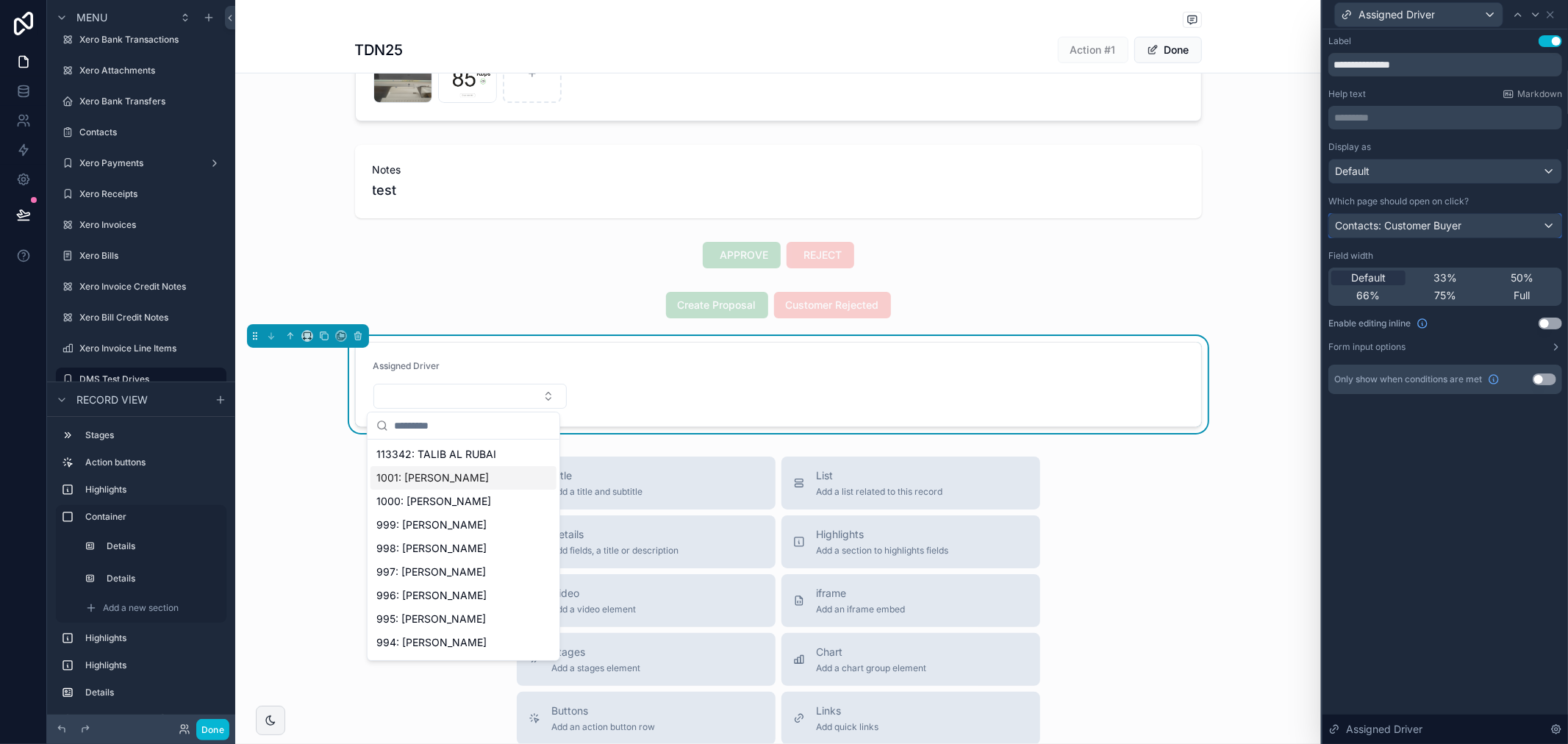
click at [1504, 233] on div "Contacts: Customer Buyer" at bounding box center [1446, 225] width 232 height 24
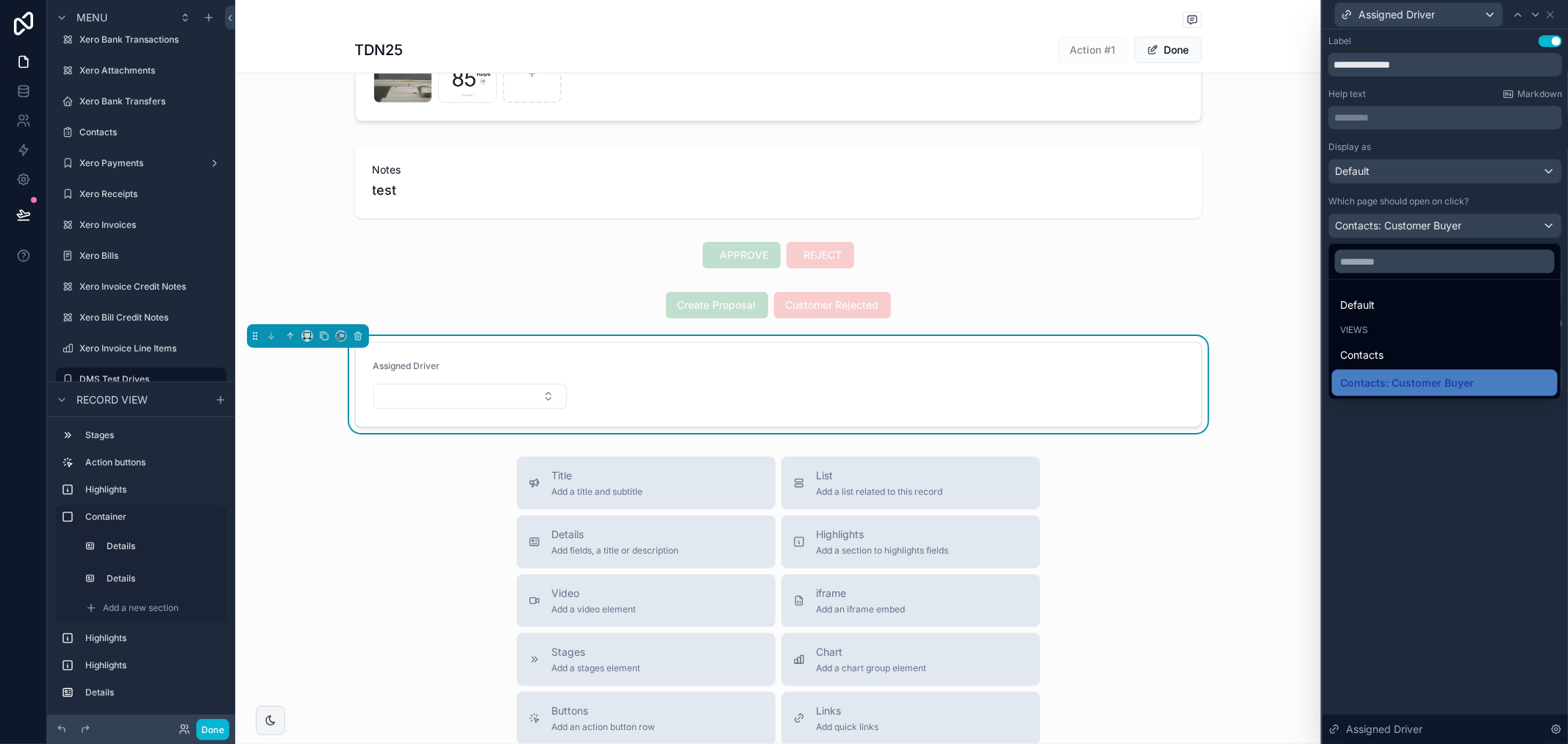
click at [1399, 324] on div "Views" at bounding box center [1445, 329] width 208 height 12
click at [1407, 320] on div "Views" at bounding box center [1445, 330] width 226 height 21
click at [1404, 302] on div "Default" at bounding box center [1445, 305] width 208 height 18
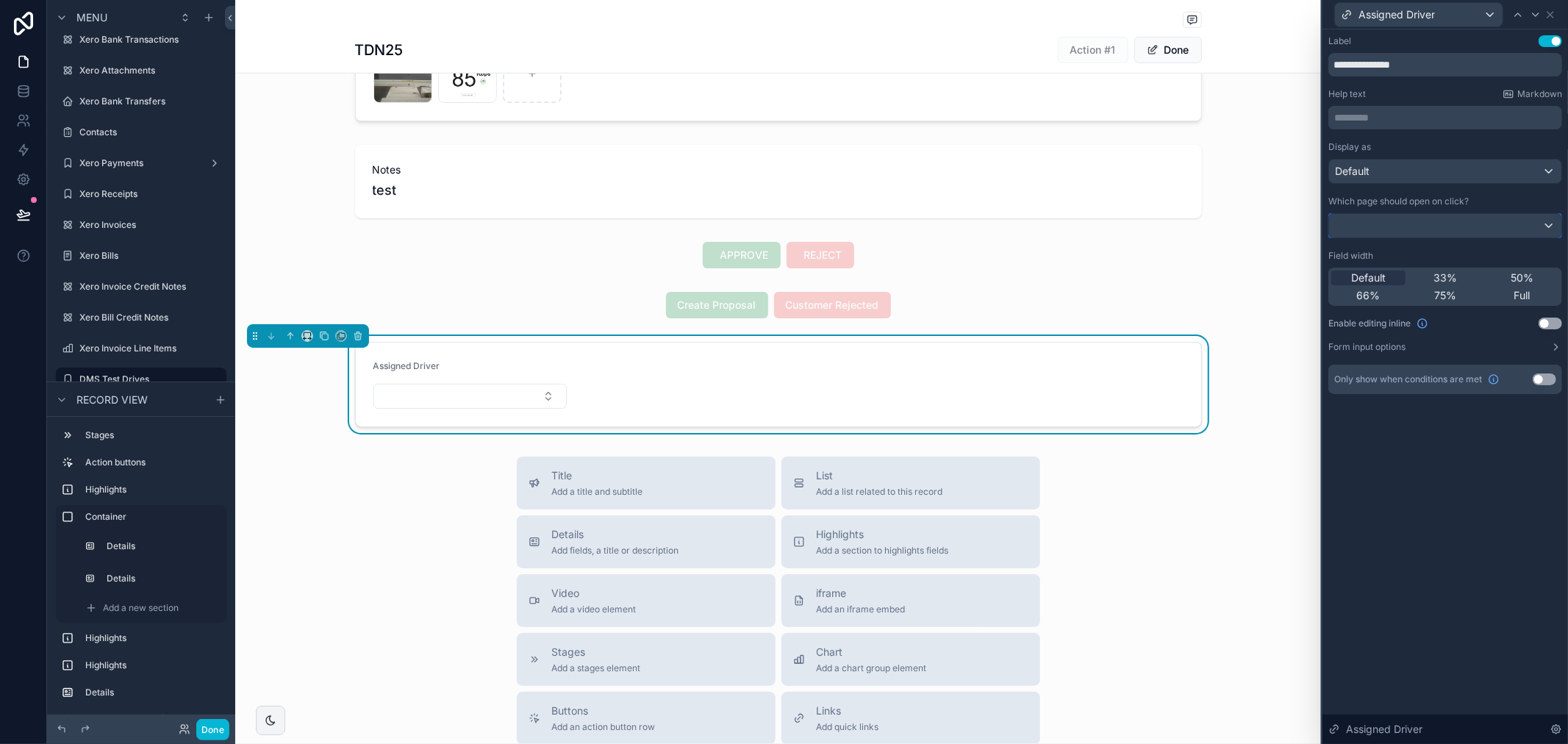
click at [1447, 223] on div at bounding box center [1446, 225] width 232 height 24
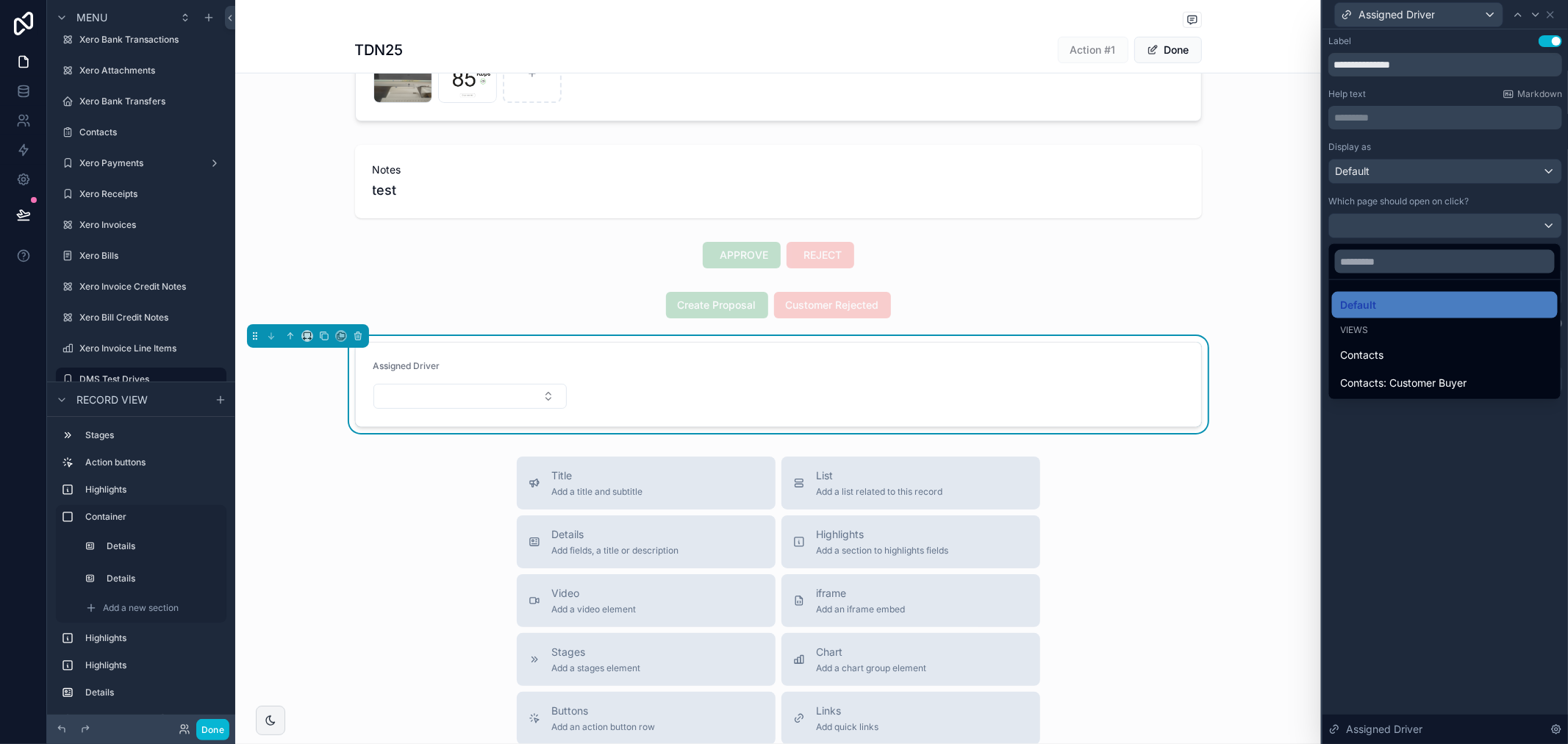
click at [1446, 212] on div at bounding box center [1445, 372] width 246 height 744
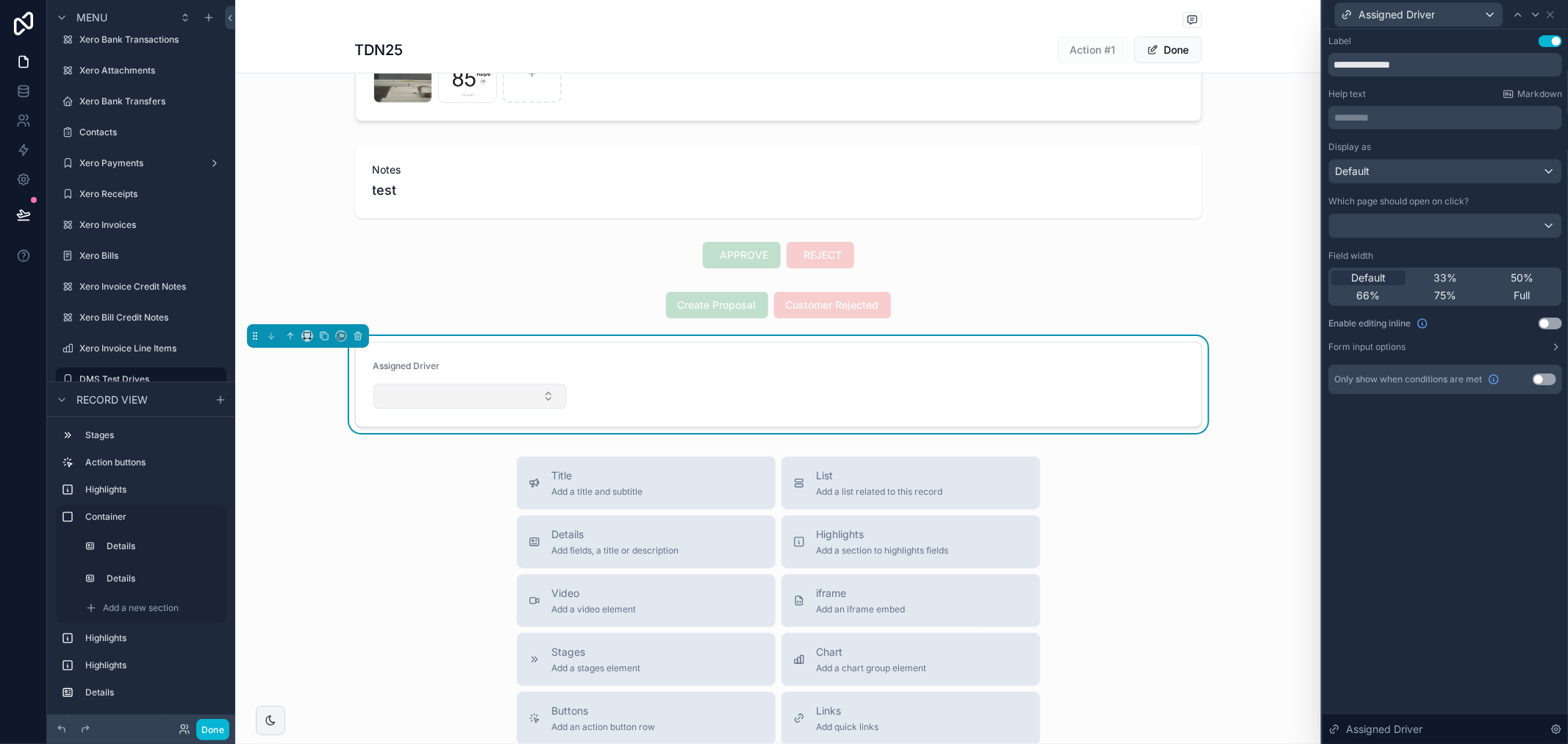
click at [515, 398] on button "Select Button" at bounding box center [470, 396] width 194 height 25
click at [740, 376] on form "Assigned Driver" at bounding box center [778, 384] width 845 height 84
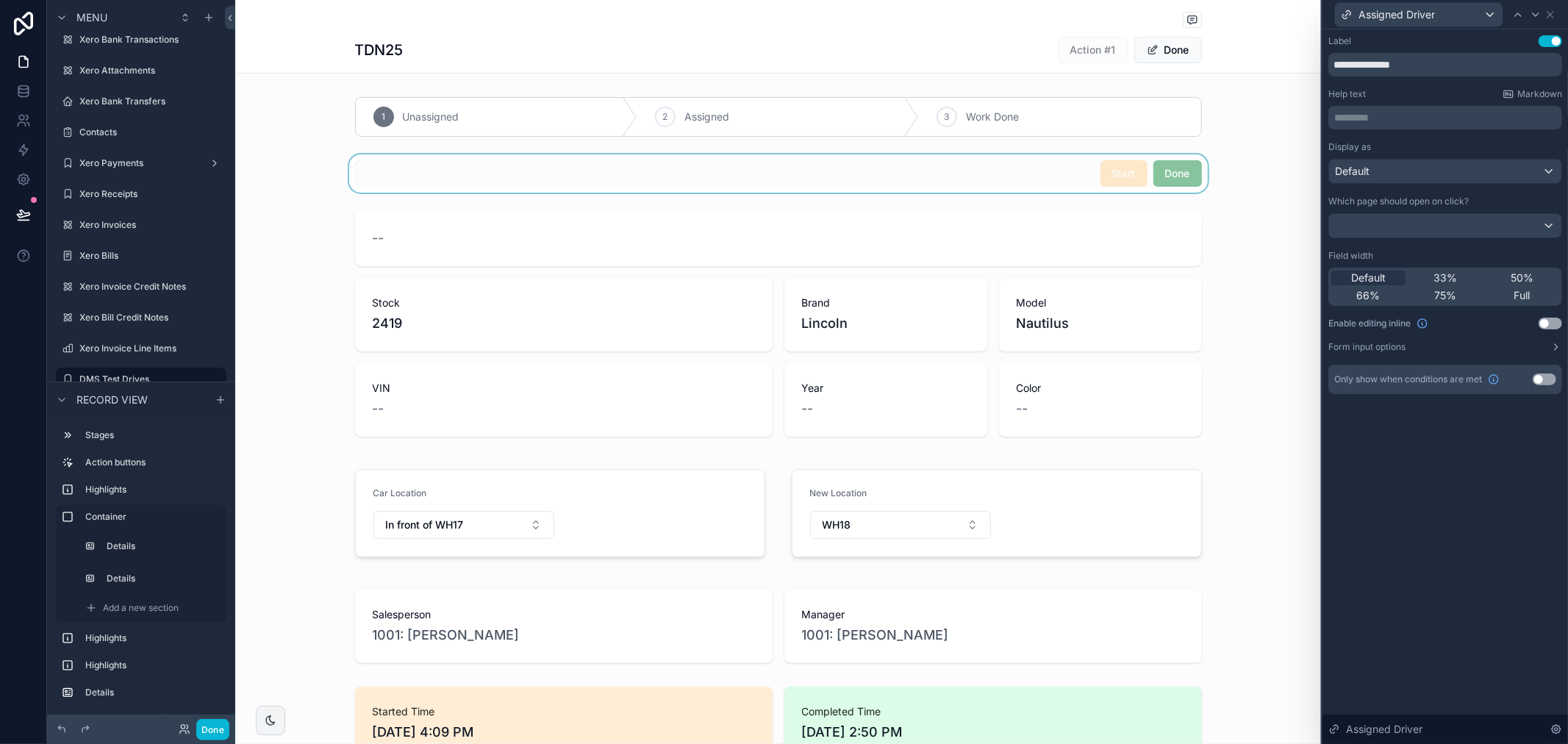
click at [1118, 174] on div "scrollable content" at bounding box center [778, 174] width 1086 height 38
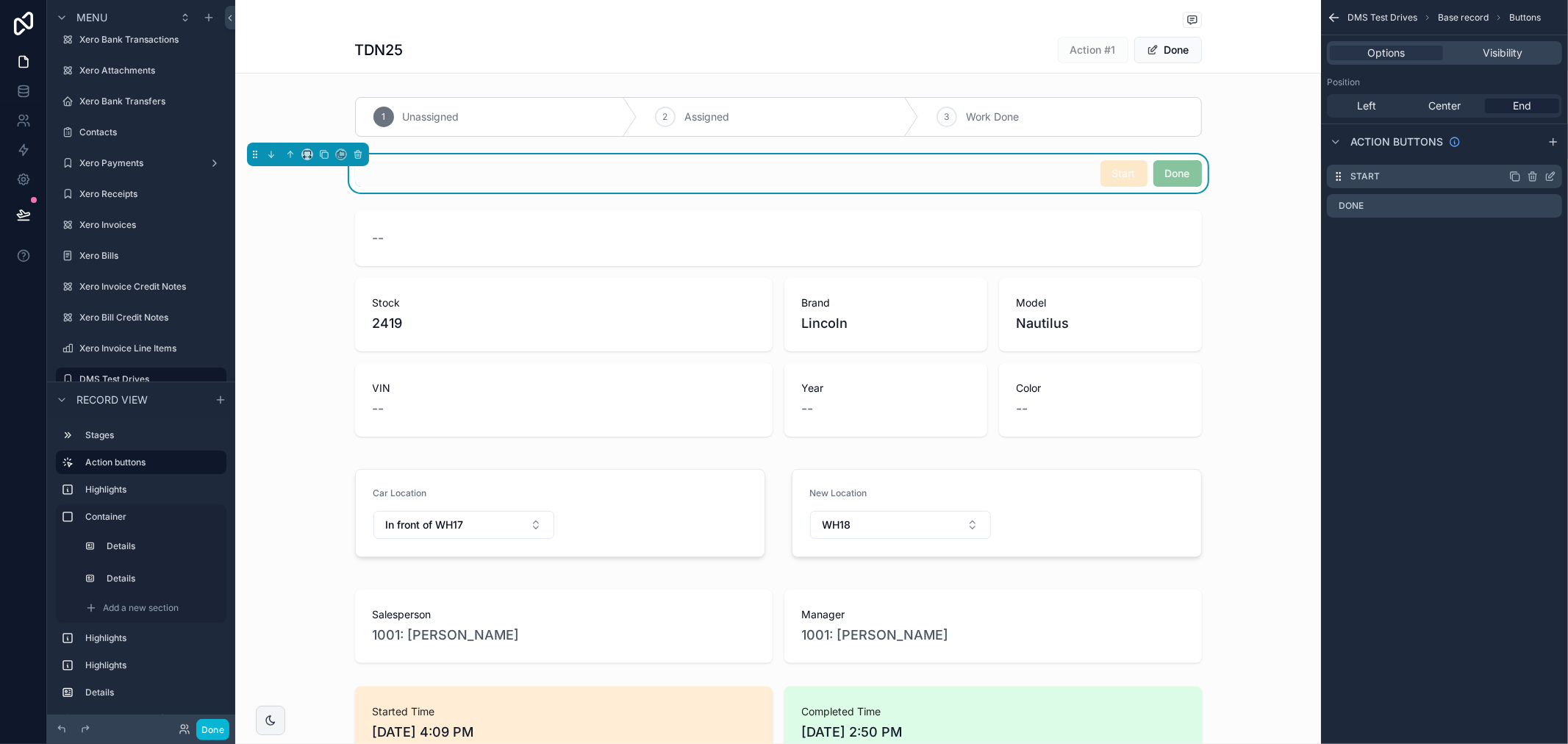
click at [1550, 173] on icon "scrollable content" at bounding box center [1550, 176] width 12 height 12
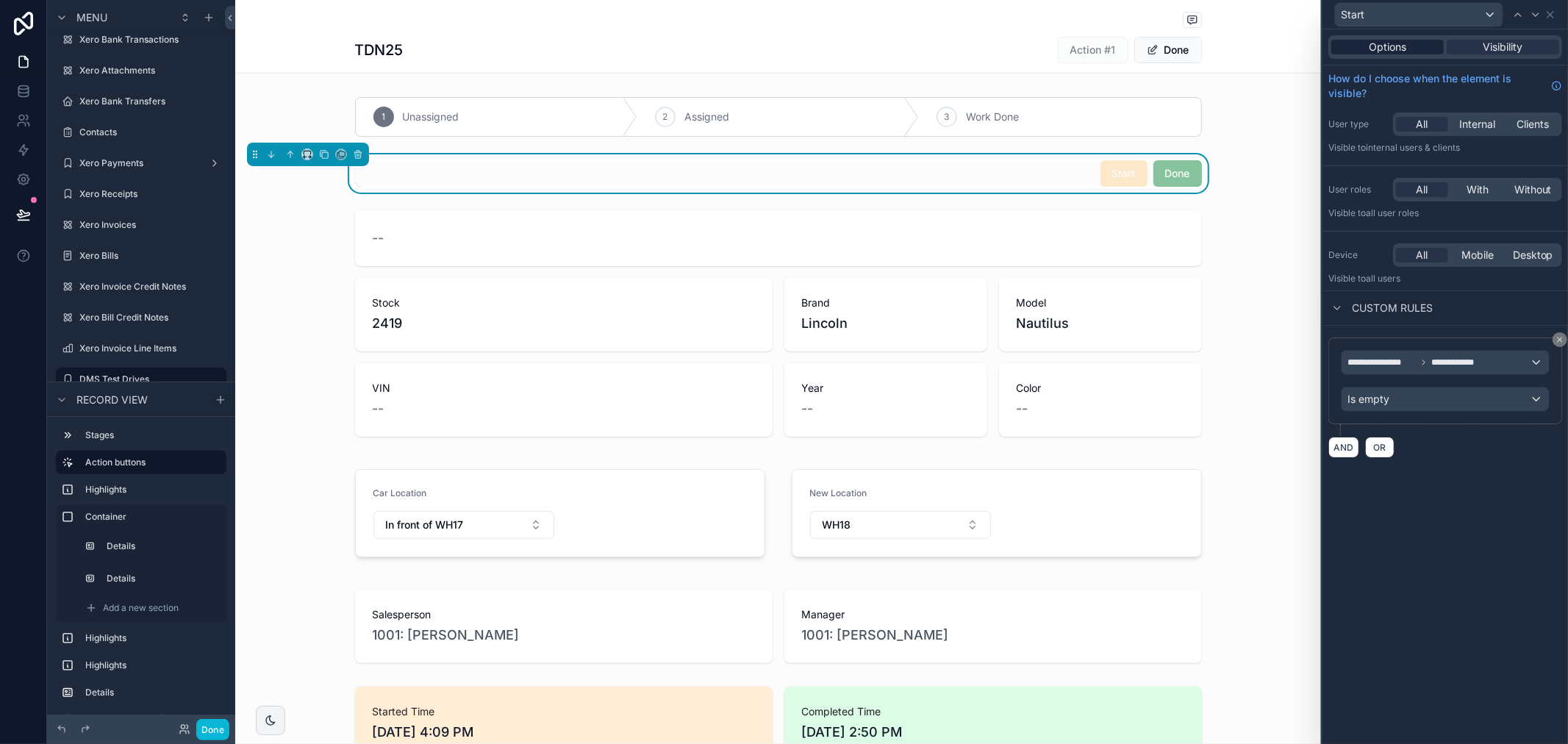
click at [1386, 42] on span "Options" at bounding box center [1388, 47] width 38 height 15
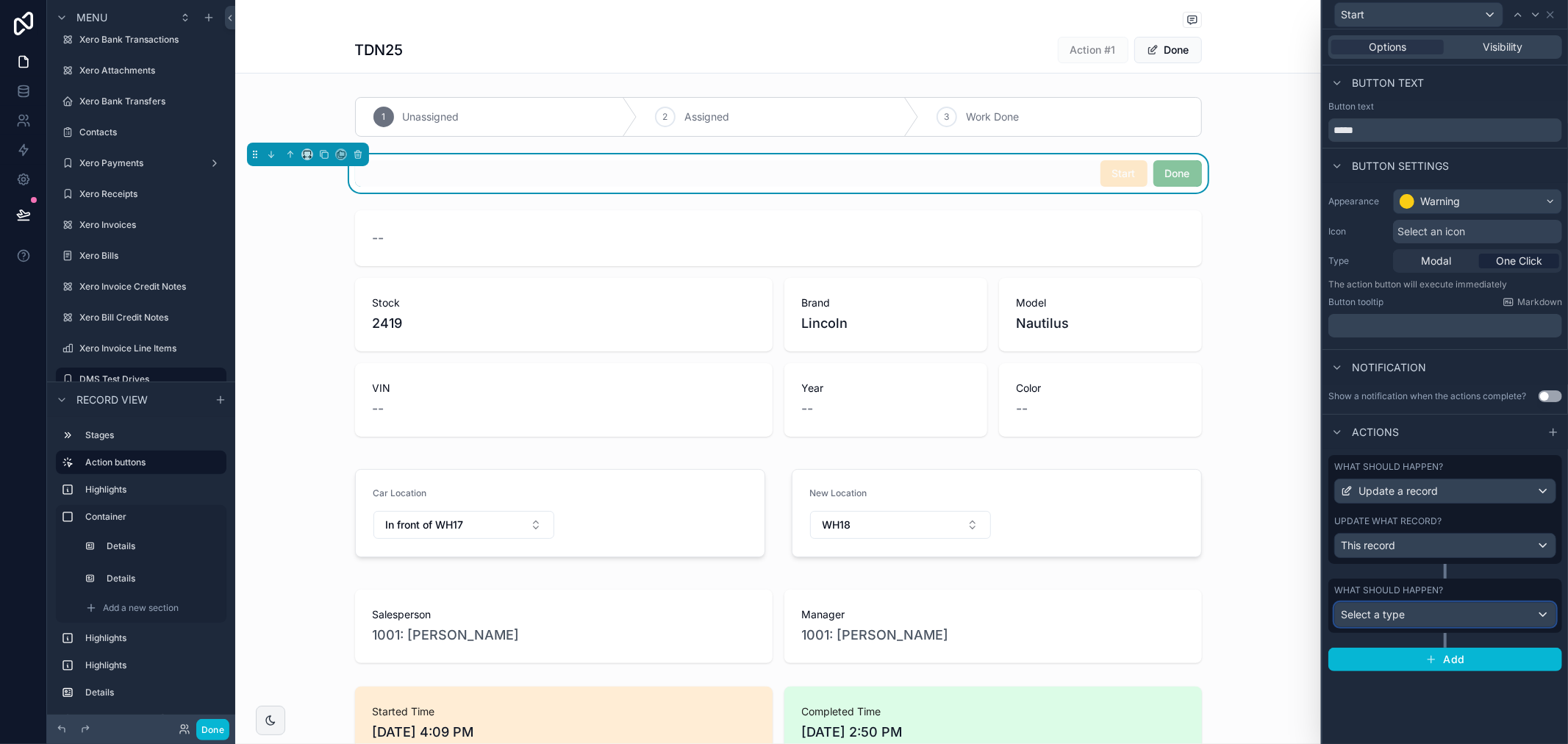
click at [1474, 611] on div "Select a type" at bounding box center [1446, 614] width 221 height 24
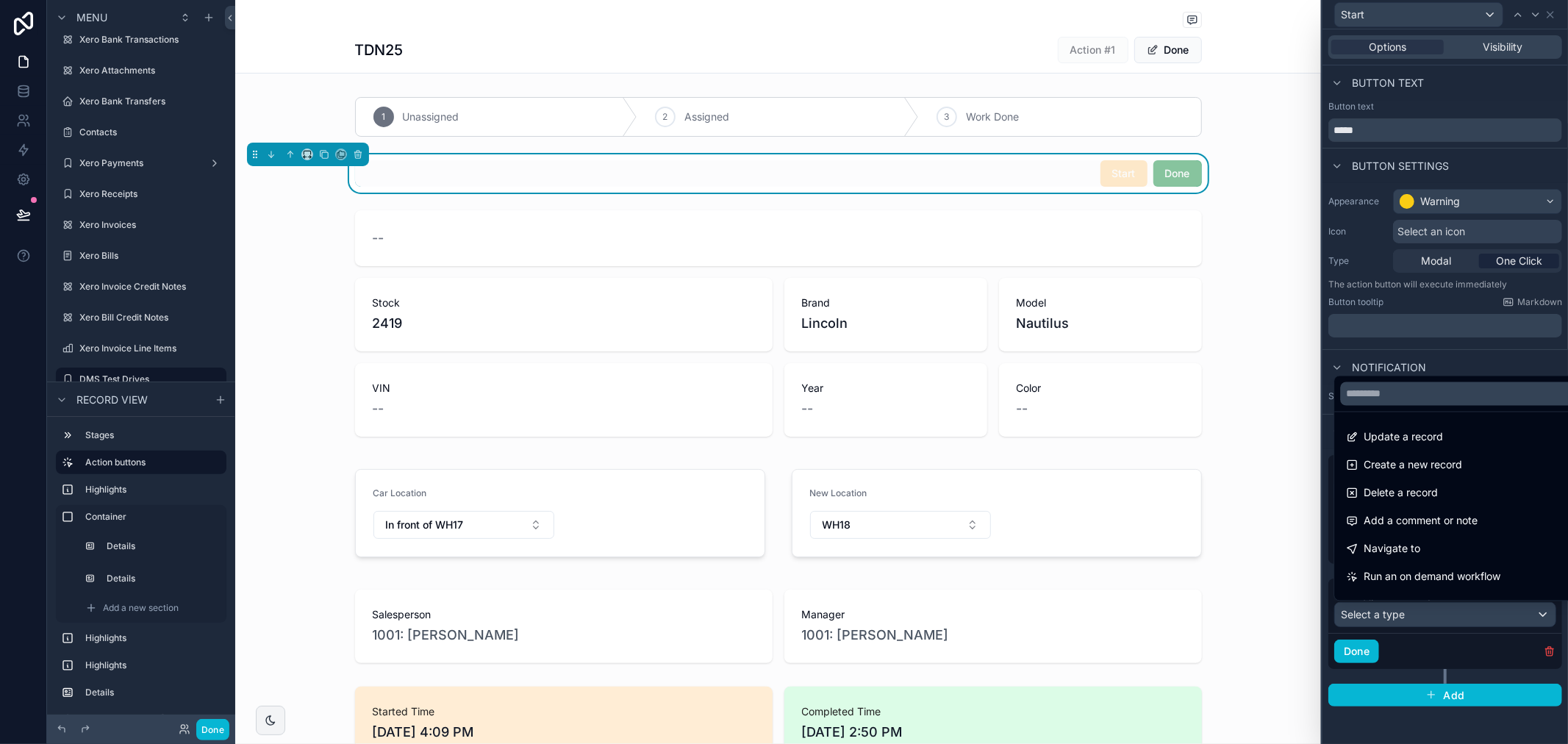
click at [1500, 725] on div at bounding box center [1445, 372] width 246 height 744
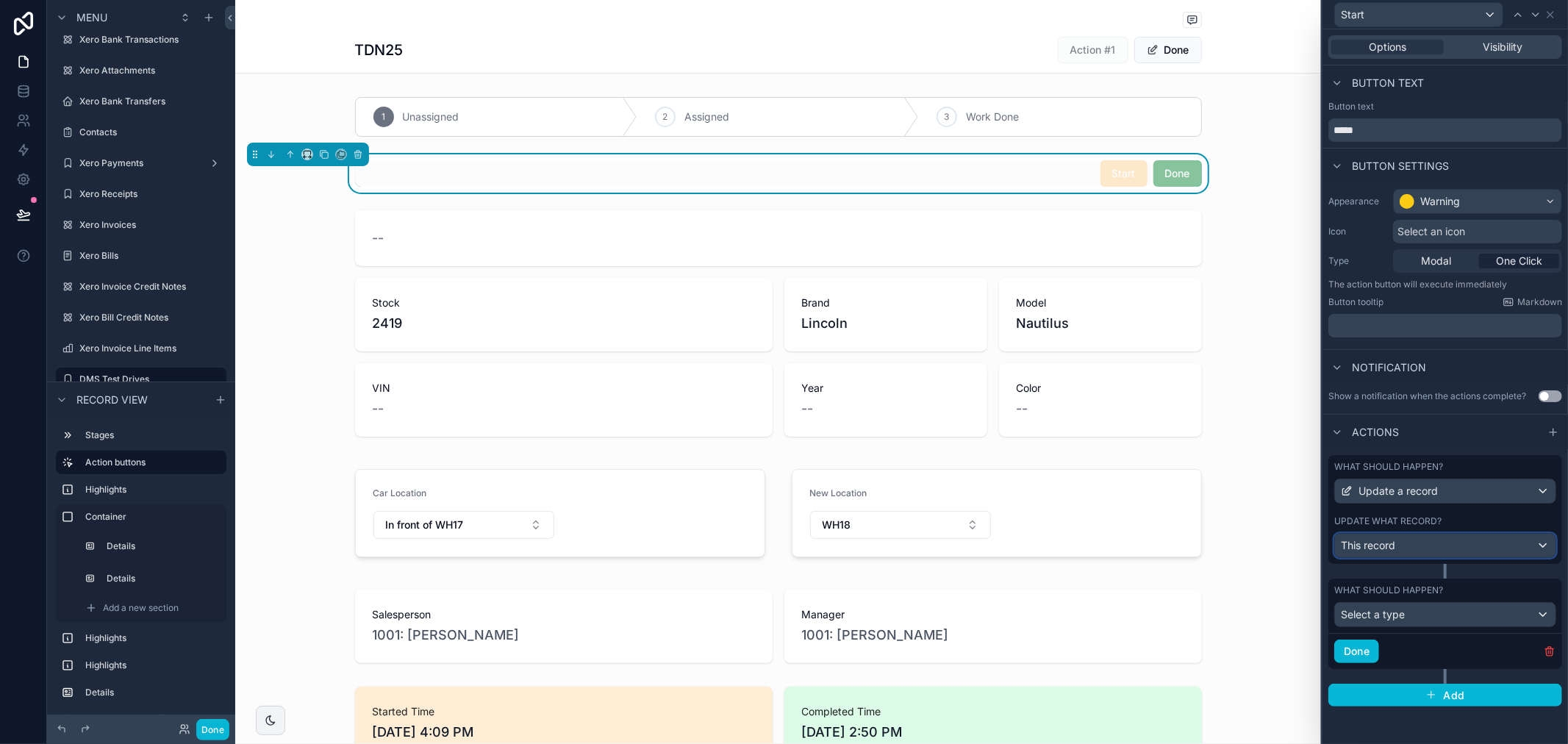
click at [1486, 552] on div "This record" at bounding box center [1446, 545] width 221 height 24
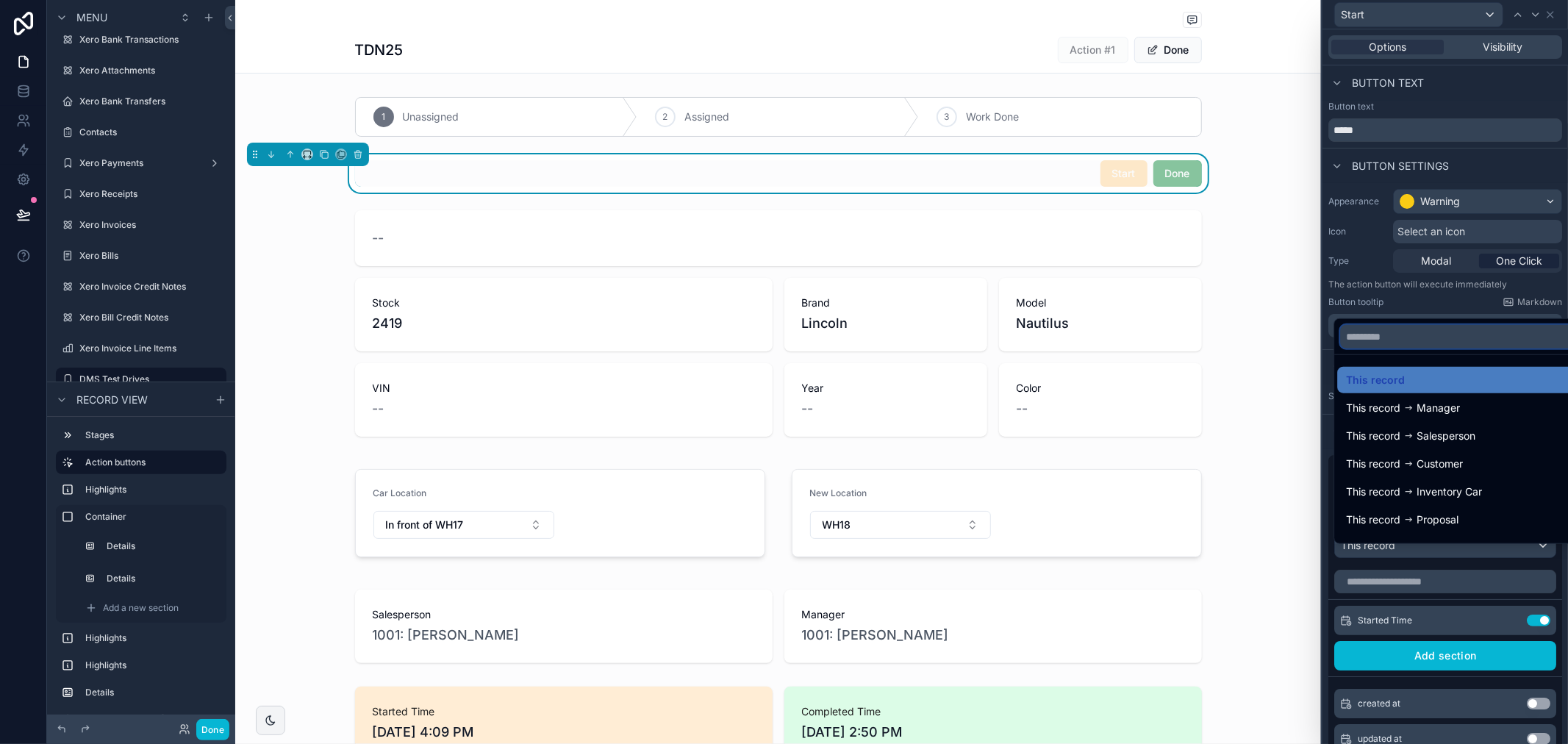
click at [1456, 325] on input "text" at bounding box center [1462, 336] width 243 height 24
click at [1449, 312] on div at bounding box center [1445, 372] width 246 height 744
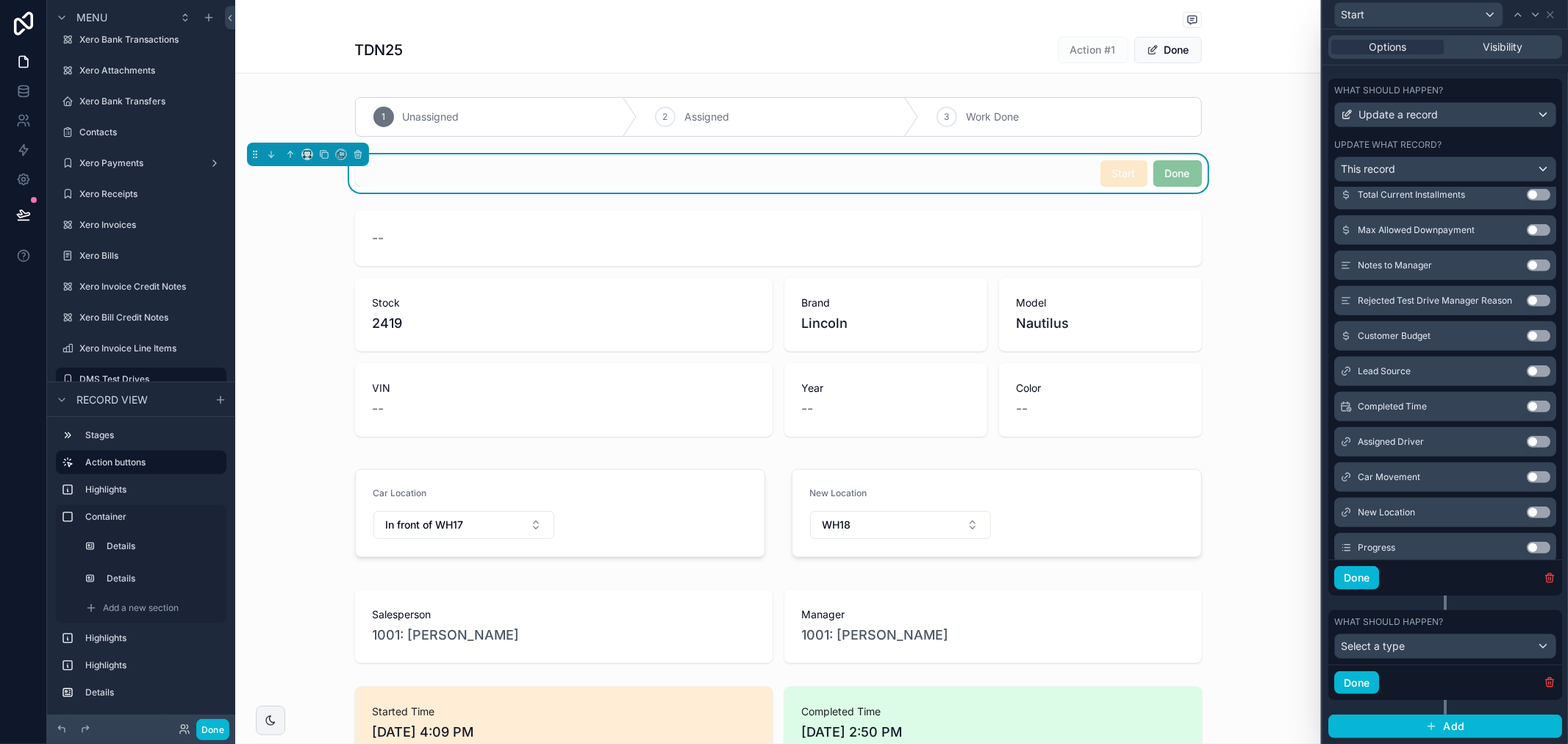
scroll to position [776, 0]
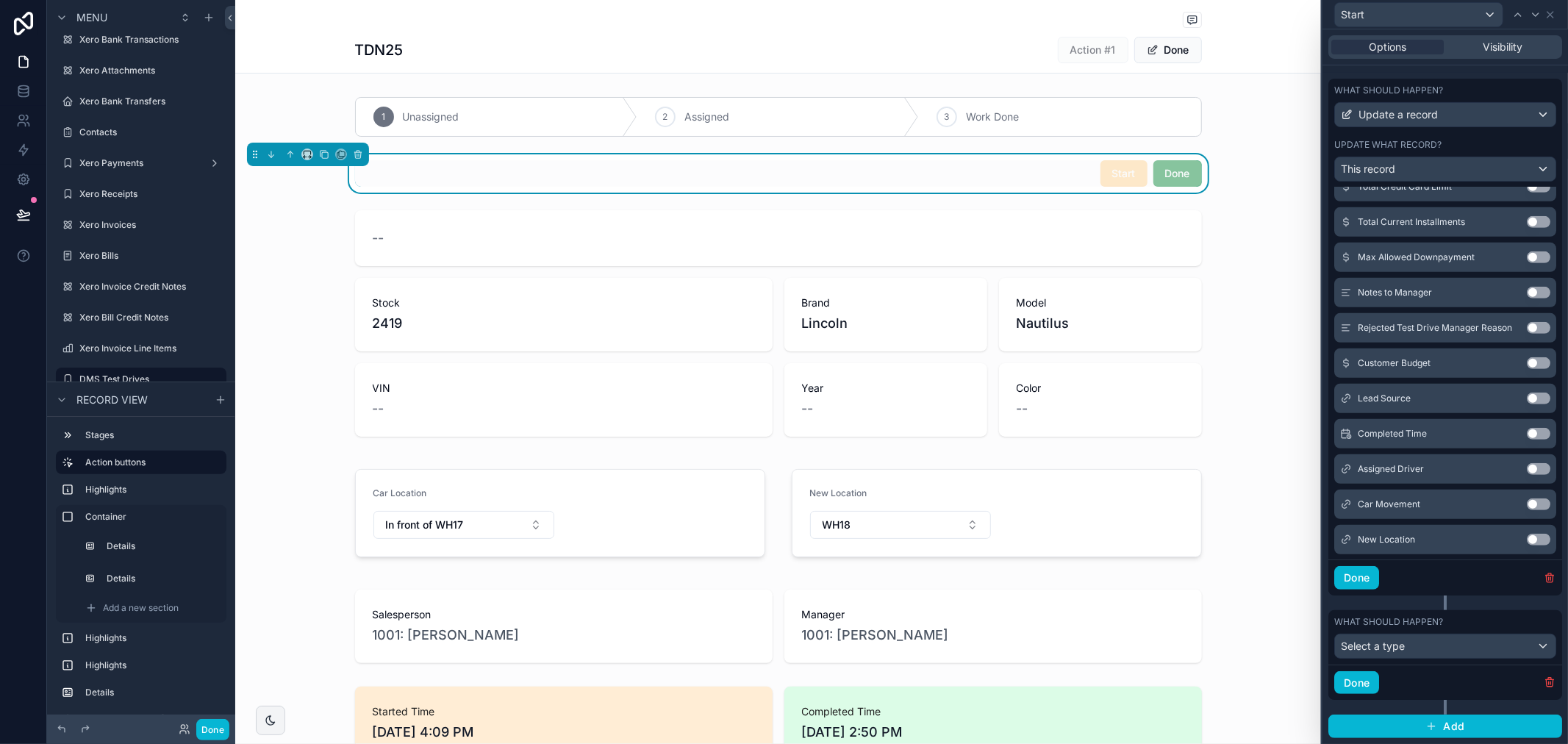
click at [1527, 467] on button "Use setting" at bounding box center [1539, 469] width 24 height 12
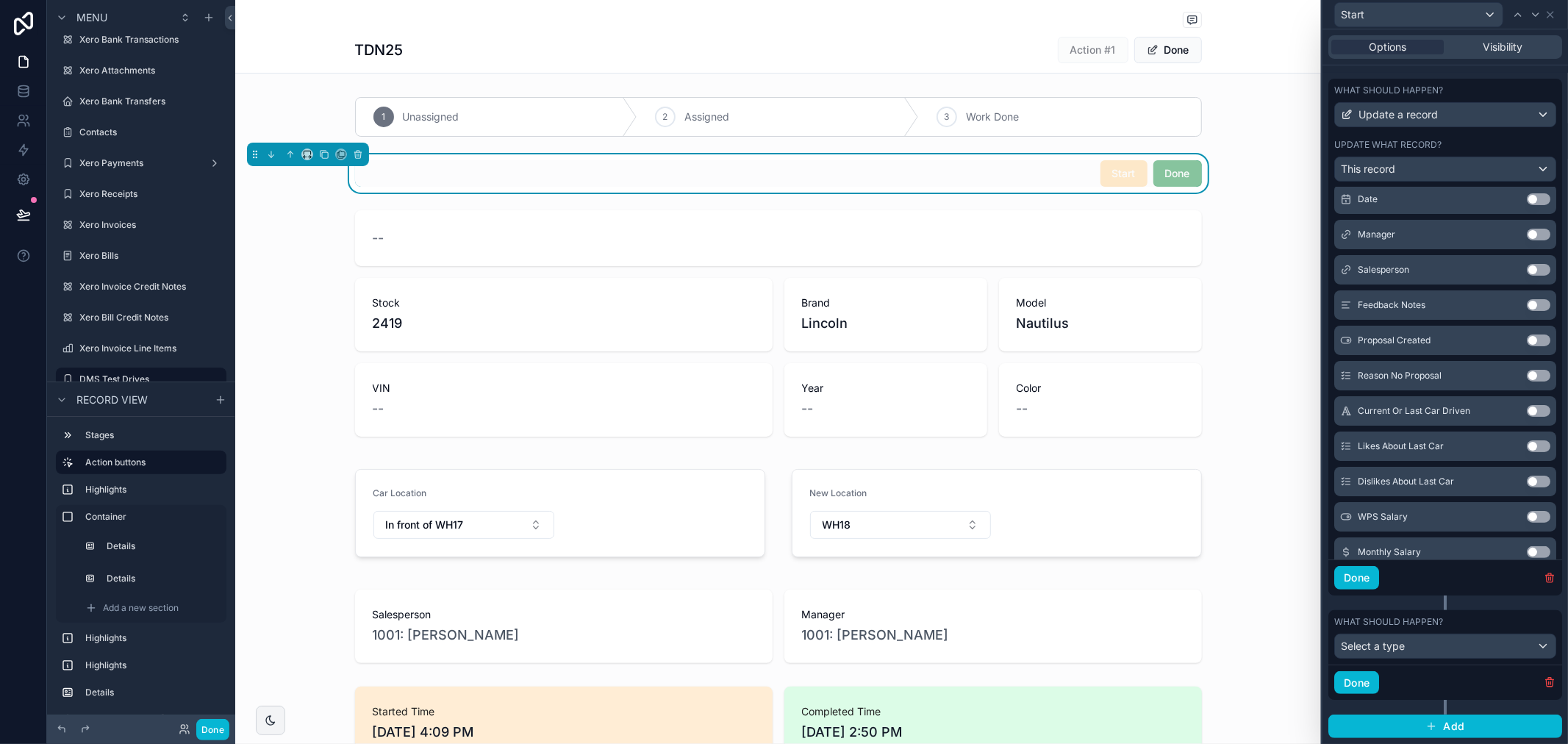
scroll to position [0, 0]
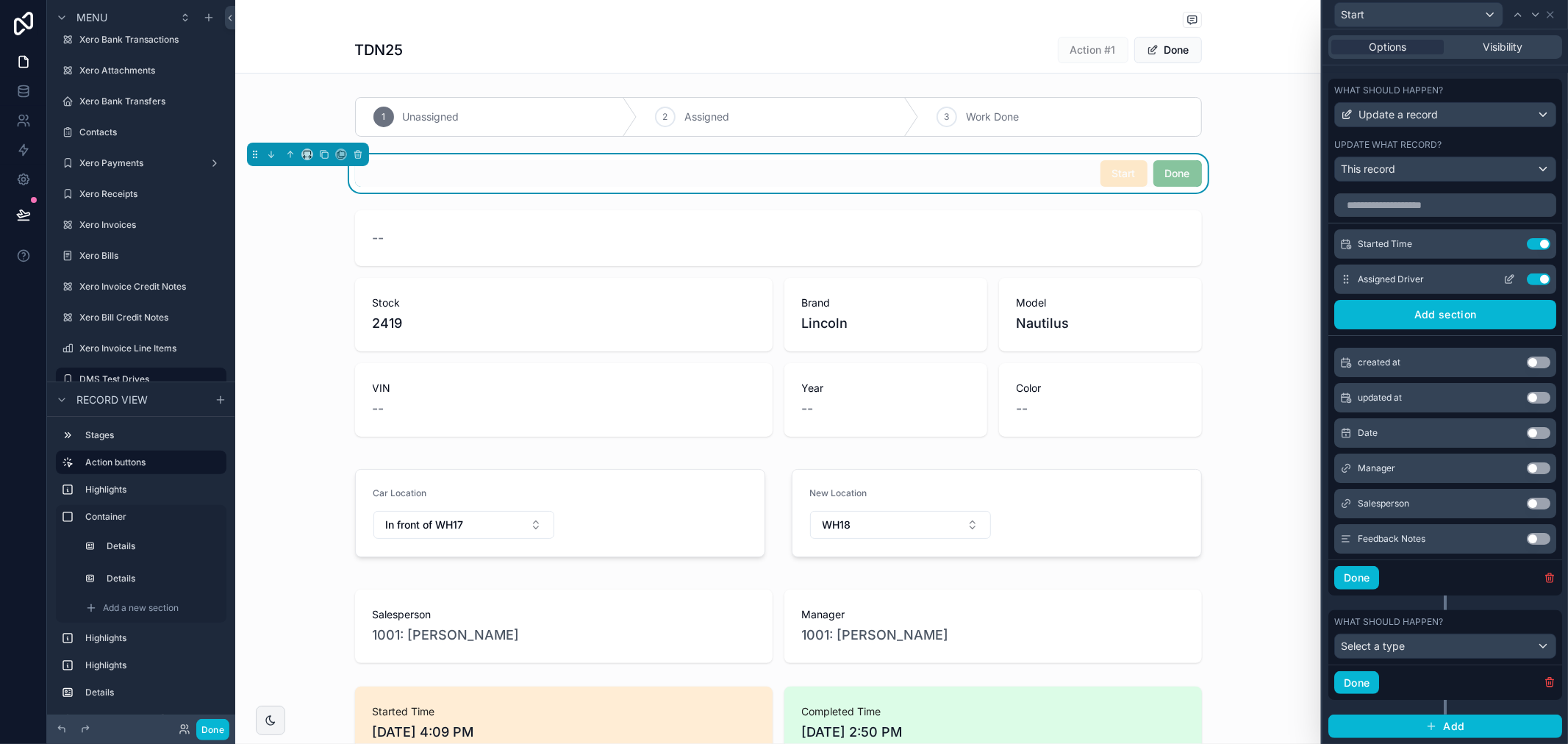
click at [1503, 276] on icon at bounding box center [1509, 279] width 12 height 12
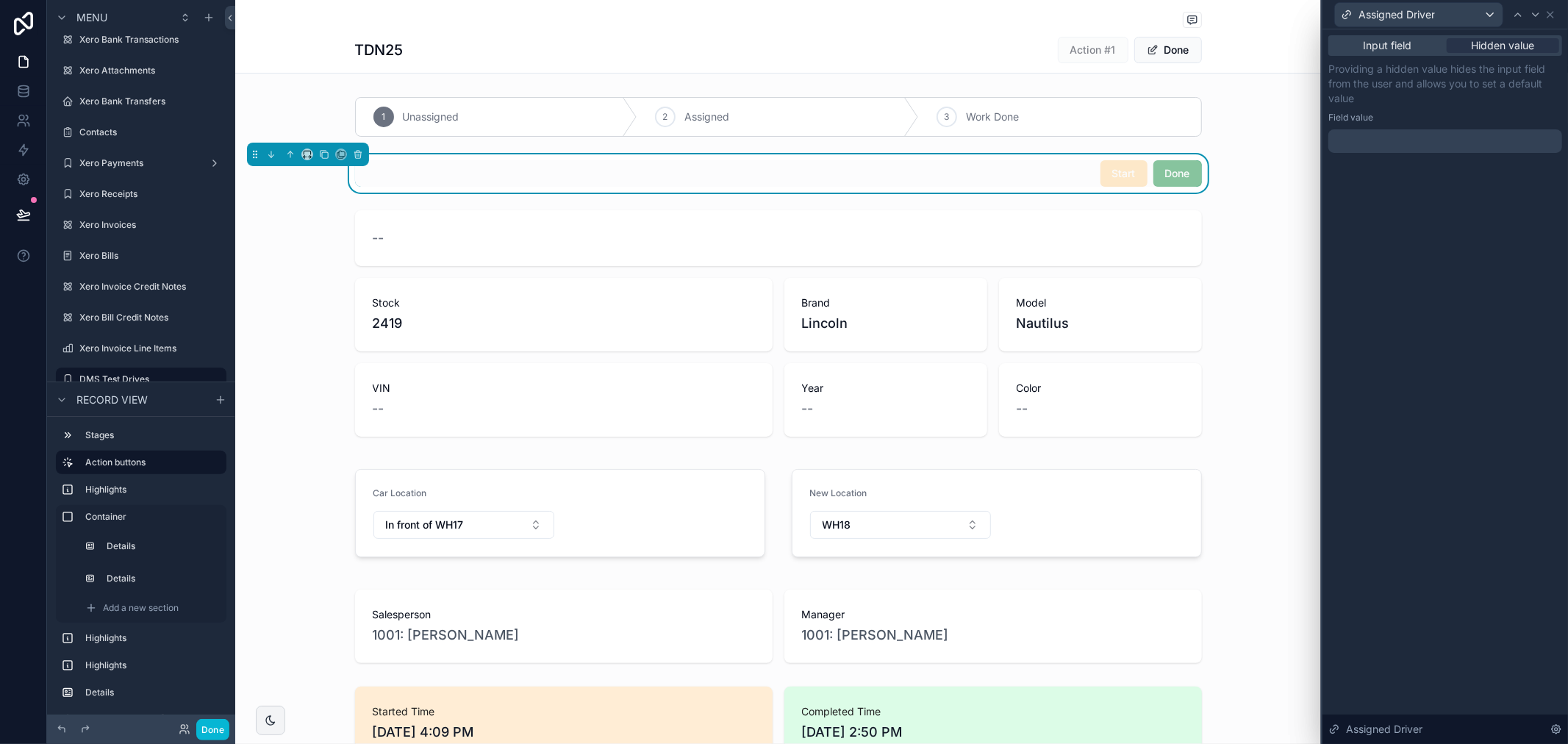
click at [1443, 138] on div at bounding box center [1446, 141] width 234 height 24
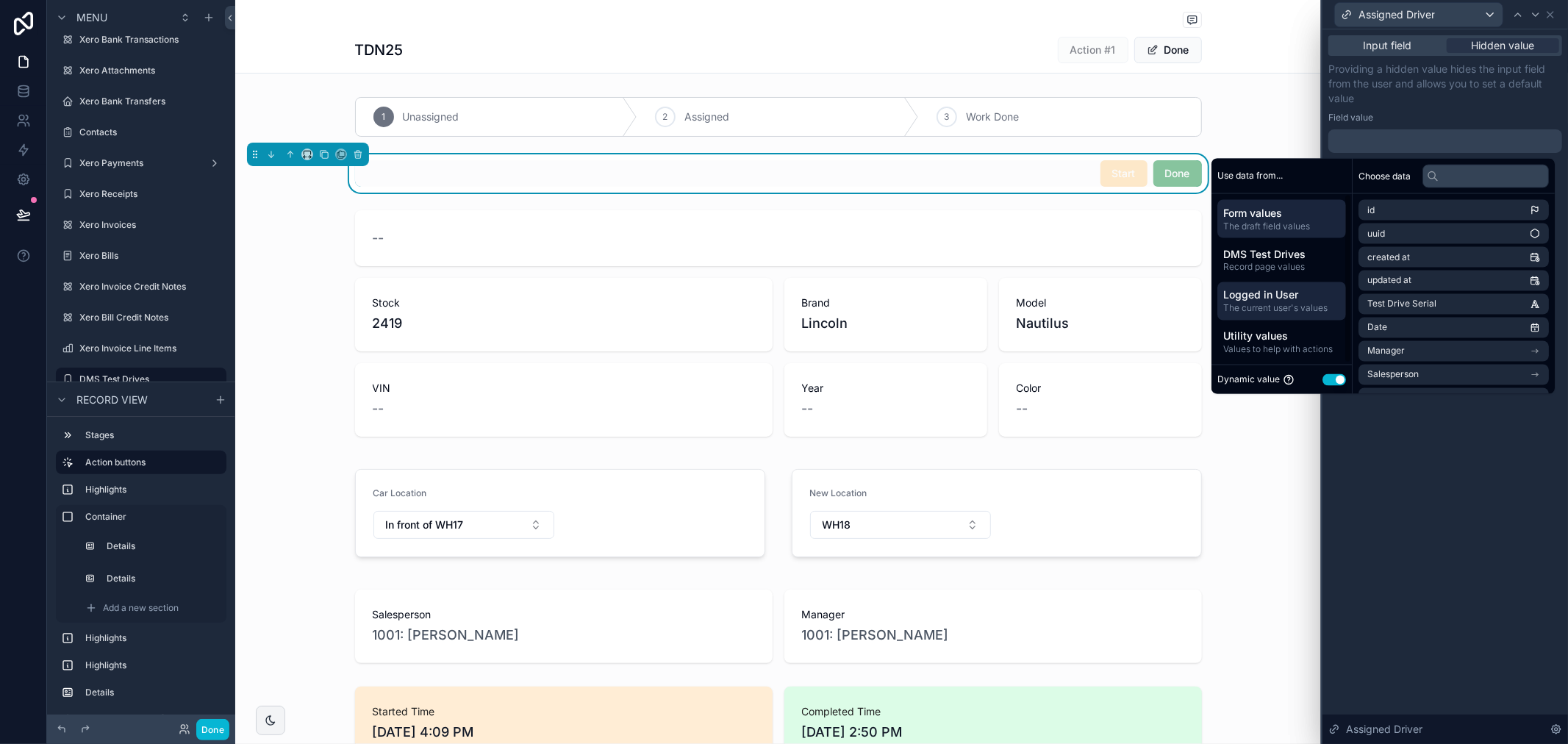
click at [1292, 289] on span "Logged in User" at bounding box center [1282, 294] width 117 height 15
click at [1326, 379] on button "Use setting" at bounding box center [1334, 379] width 24 height 12
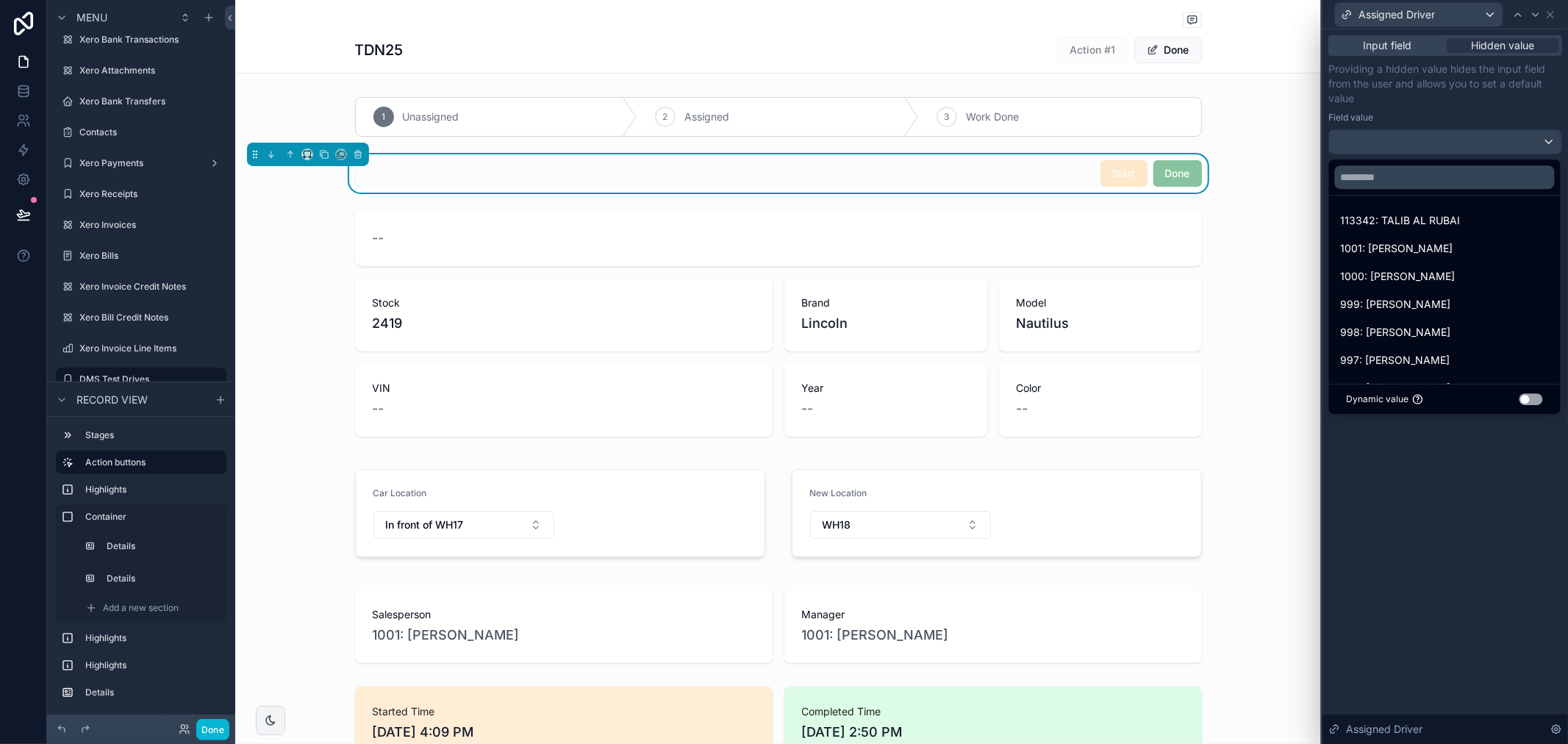
click at [1536, 399] on button "Use setting" at bounding box center [1531, 399] width 24 height 12
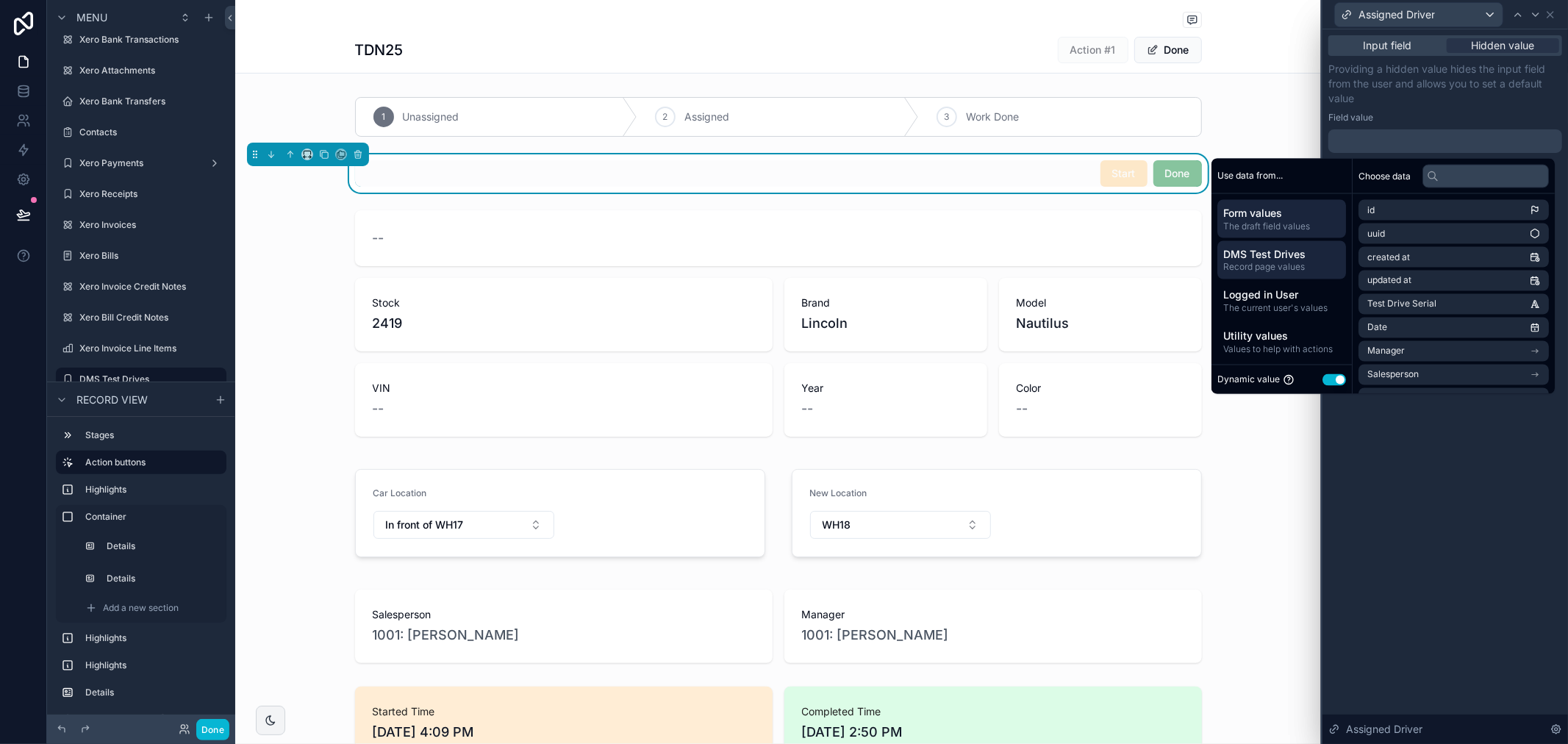
click at [1296, 259] on span "DMS Test Drives" at bounding box center [1282, 253] width 117 height 15
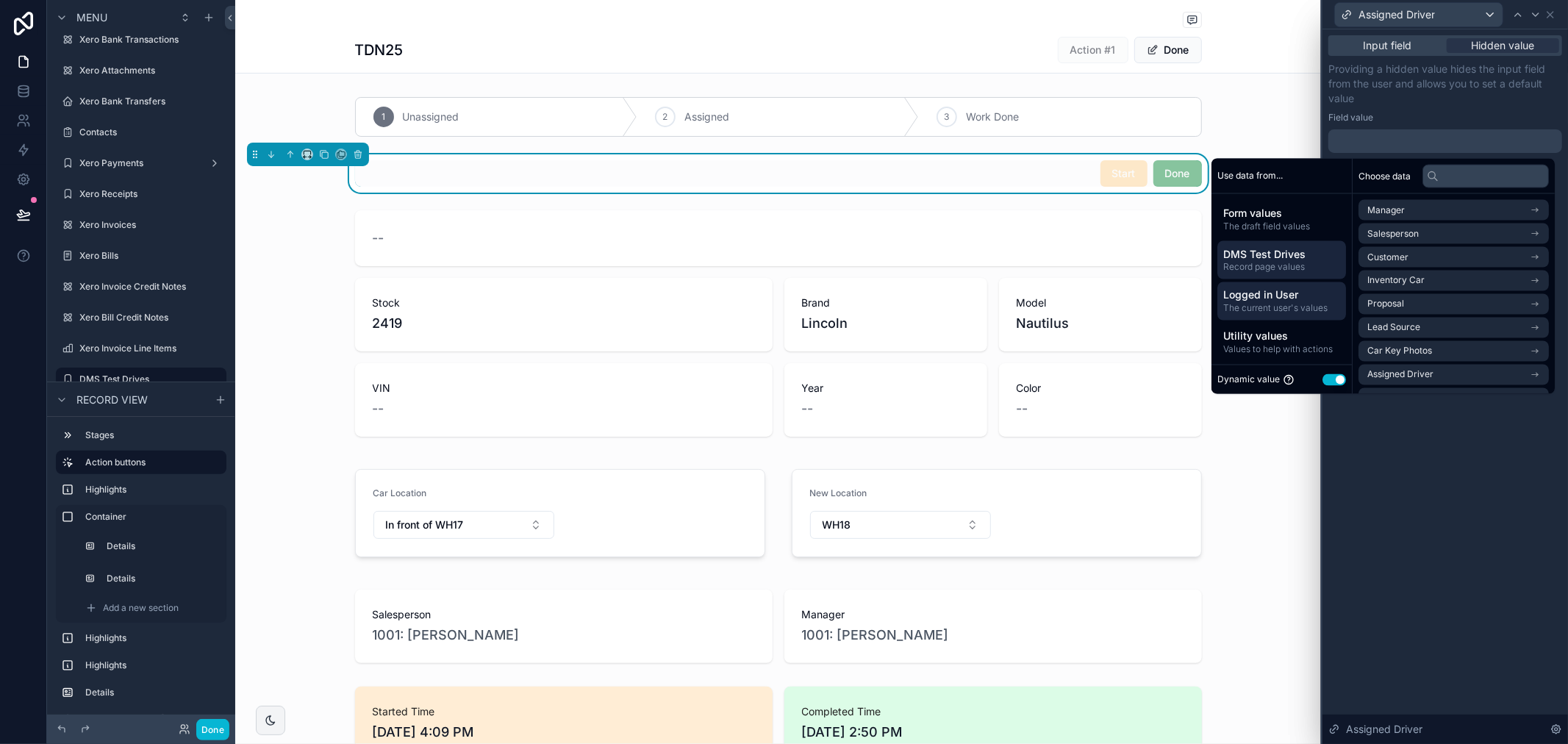
click at [1299, 295] on span "Logged in User" at bounding box center [1282, 294] width 117 height 15
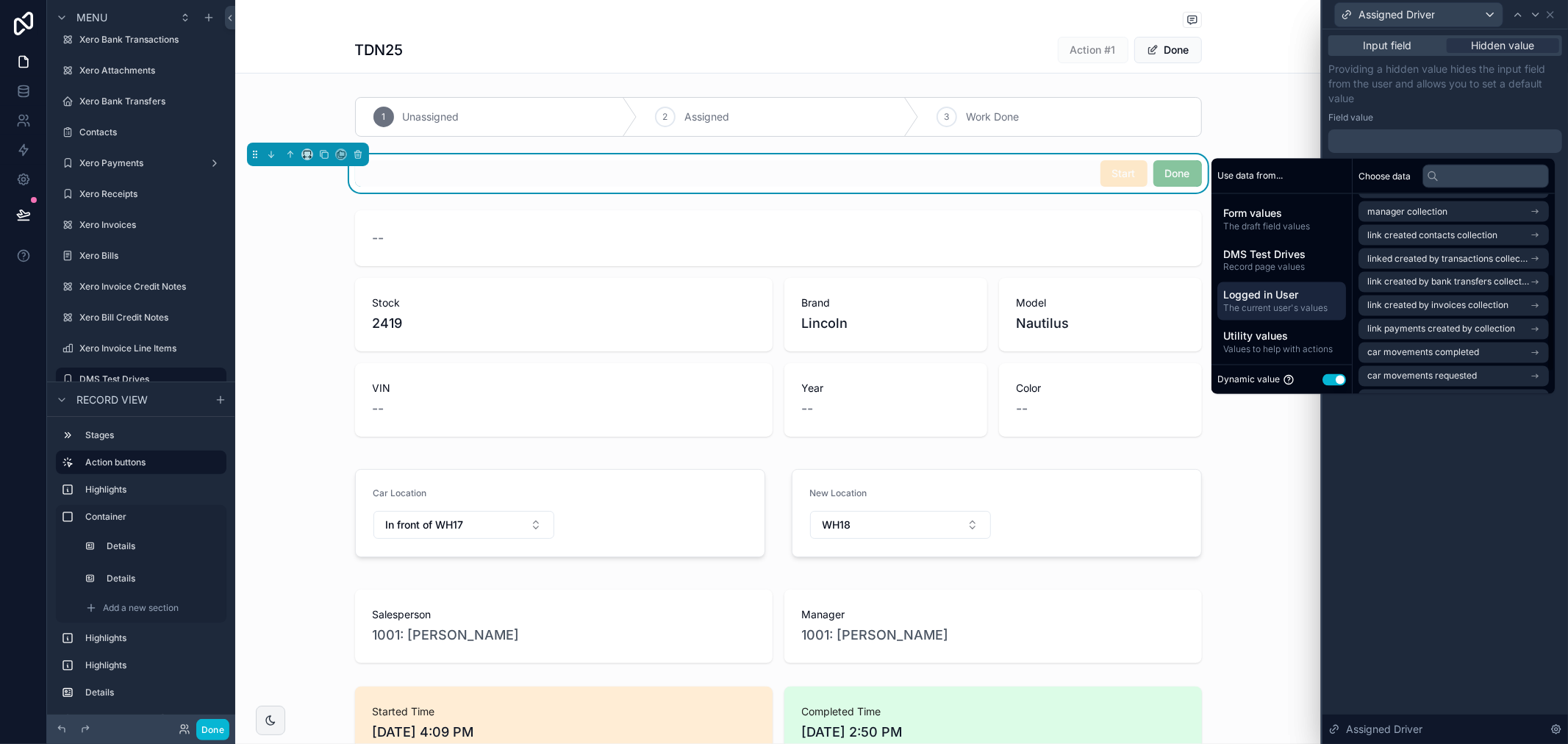
scroll to position [208, 0]
click at [1468, 423] on div "Input field Hidden value Providing a hidden value hides the input field from th…" at bounding box center [1445, 386] width 246 height 714
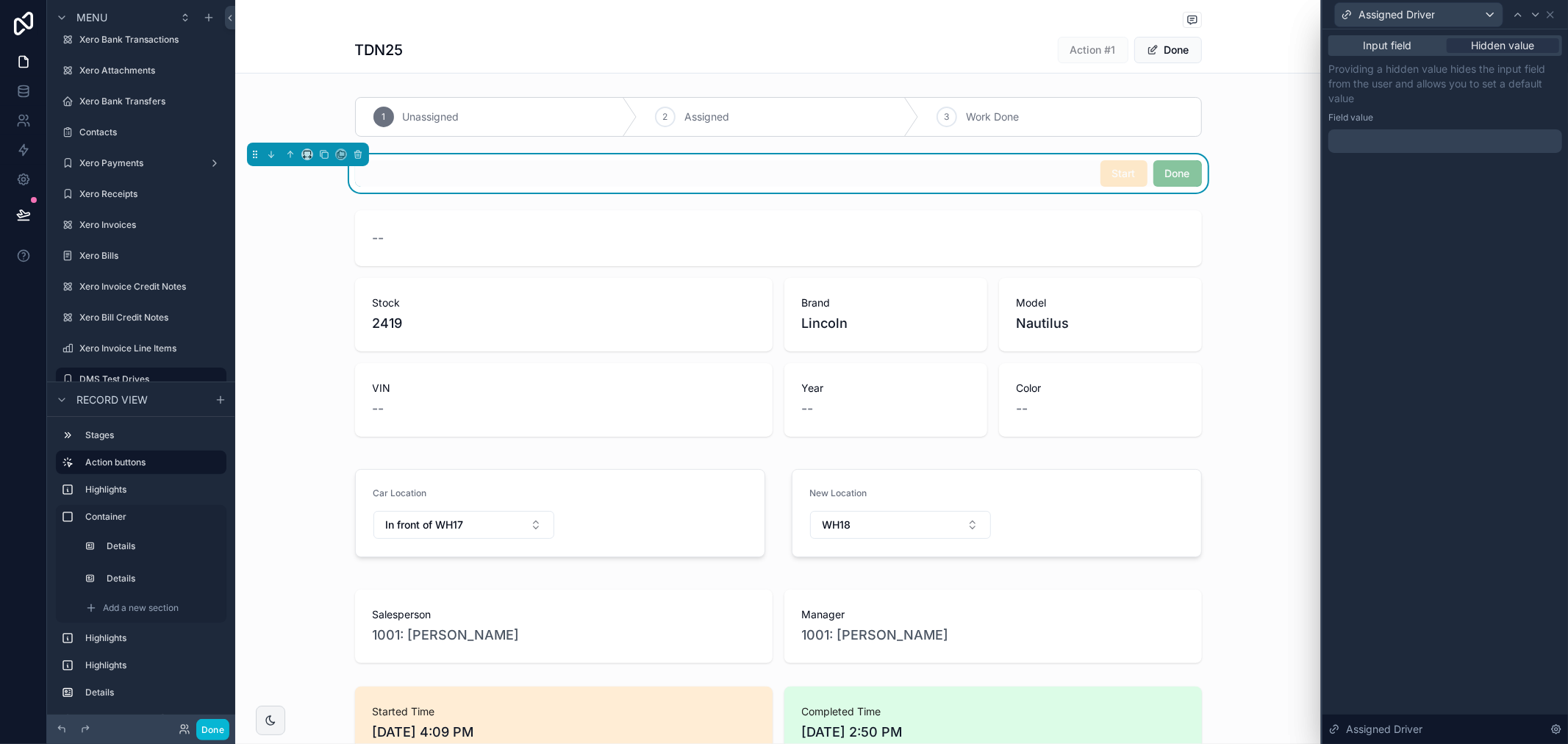
click at [1129, 178] on span "Start" at bounding box center [1124, 172] width 47 height 15
click at [1446, 15] on div "Assigned Driver" at bounding box center [1419, 15] width 168 height 24
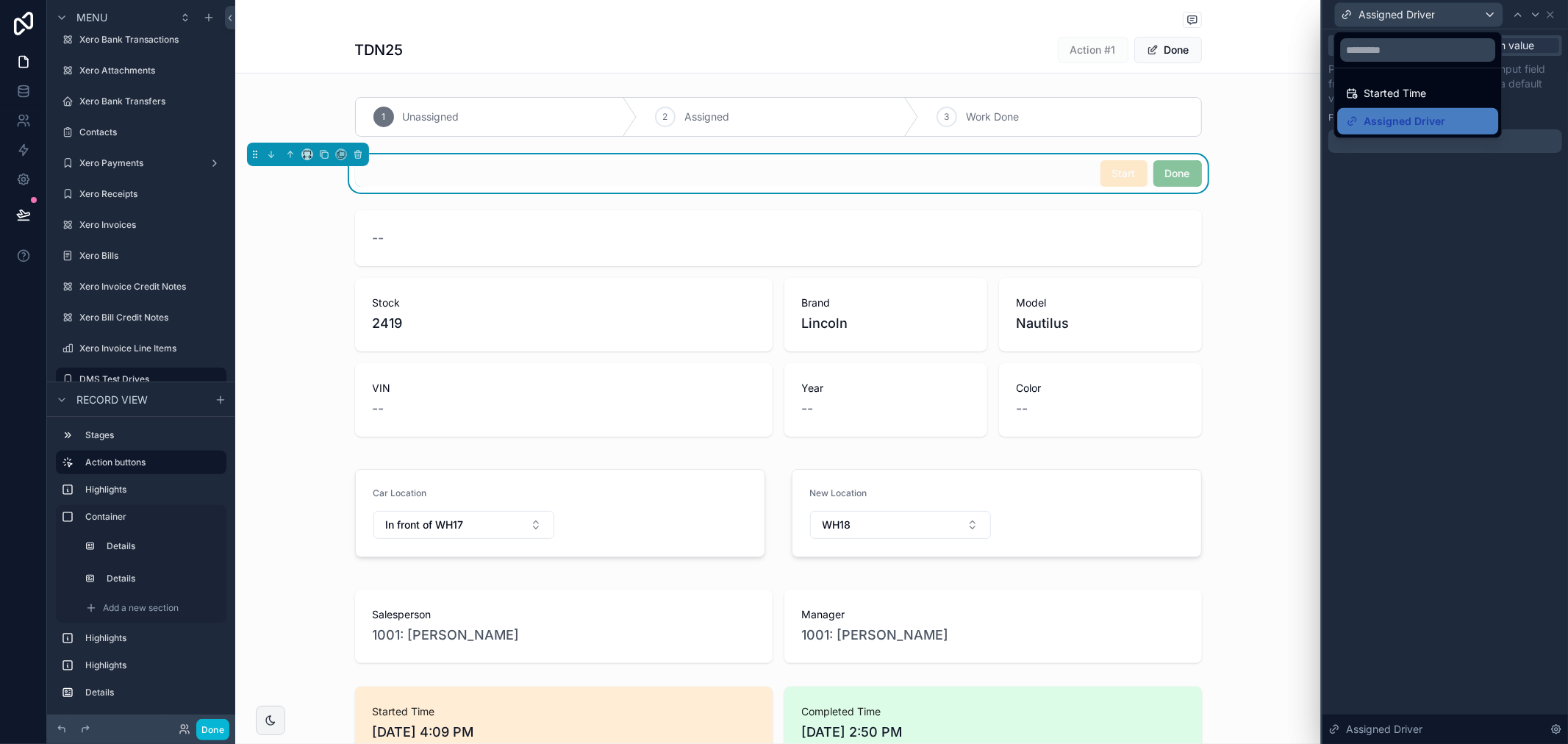
click at [1417, 194] on div at bounding box center [1445, 372] width 246 height 744
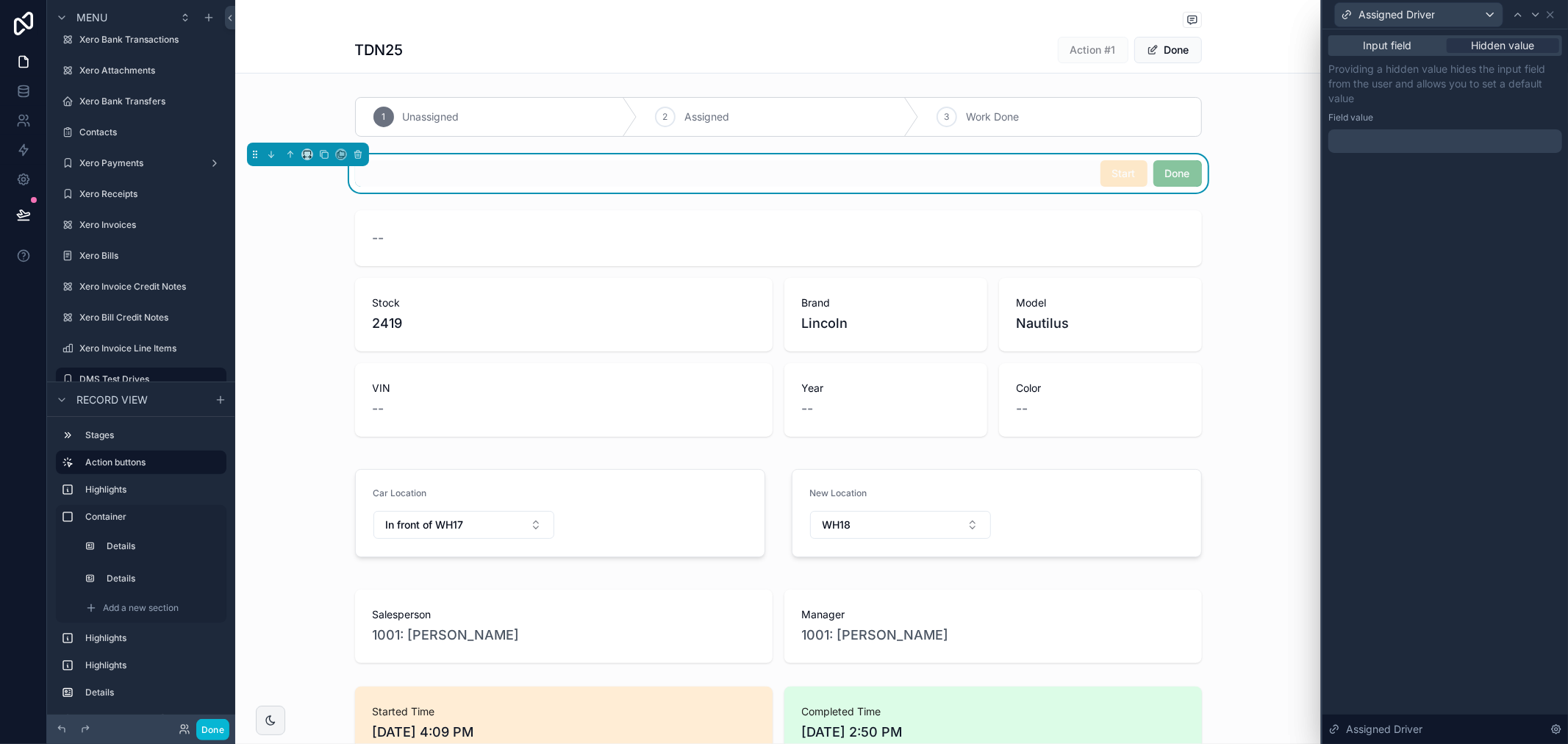
click at [1140, 174] on span "Start" at bounding box center [1124, 172] width 47 height 15
click at [1545, 16] on div "Assigned Driver" at bounding box center [1446, 14] width 234 height 28
click at [1552, 15] on icon at bounding box center [1551, 15] width 6 height 6
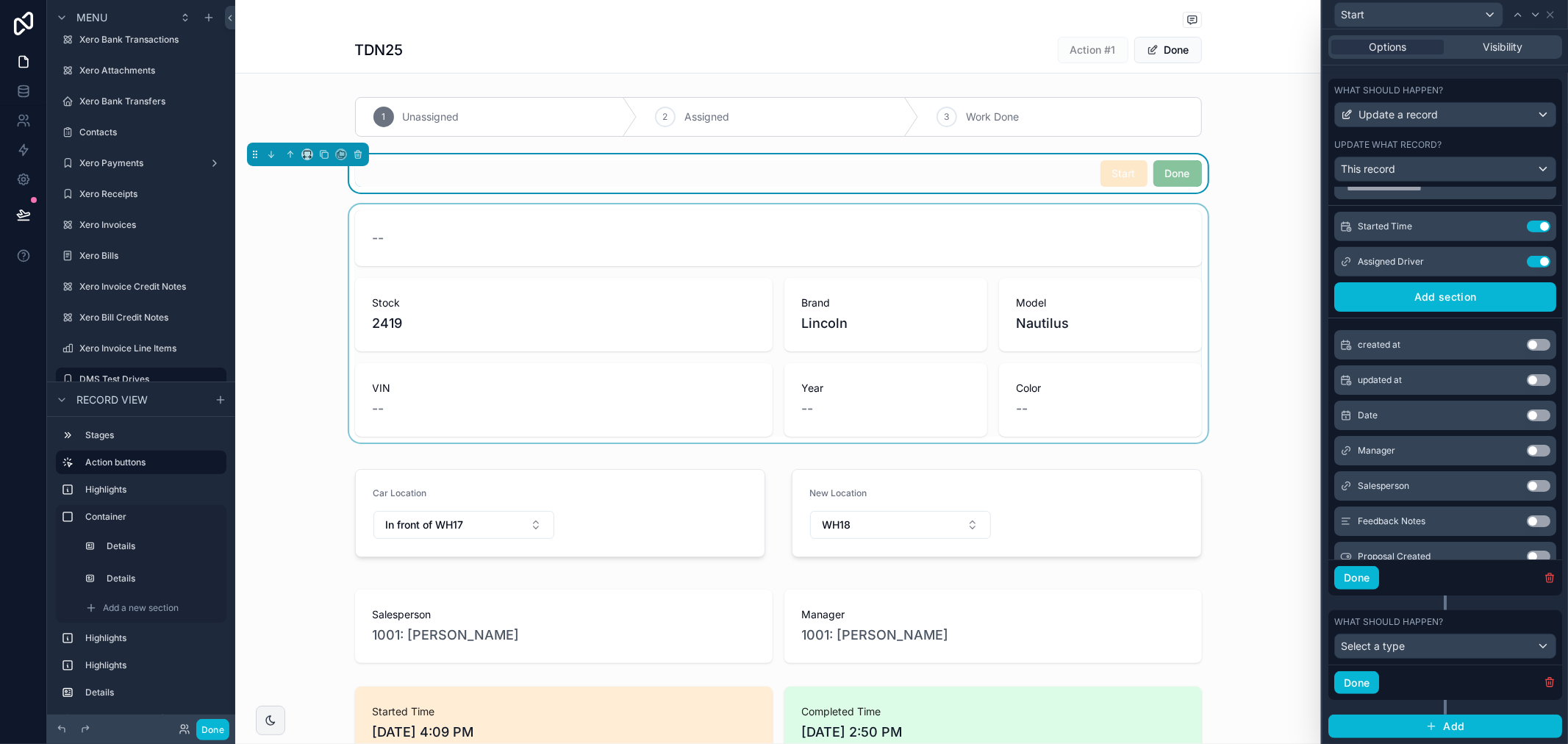
scroll to position [0, 0]
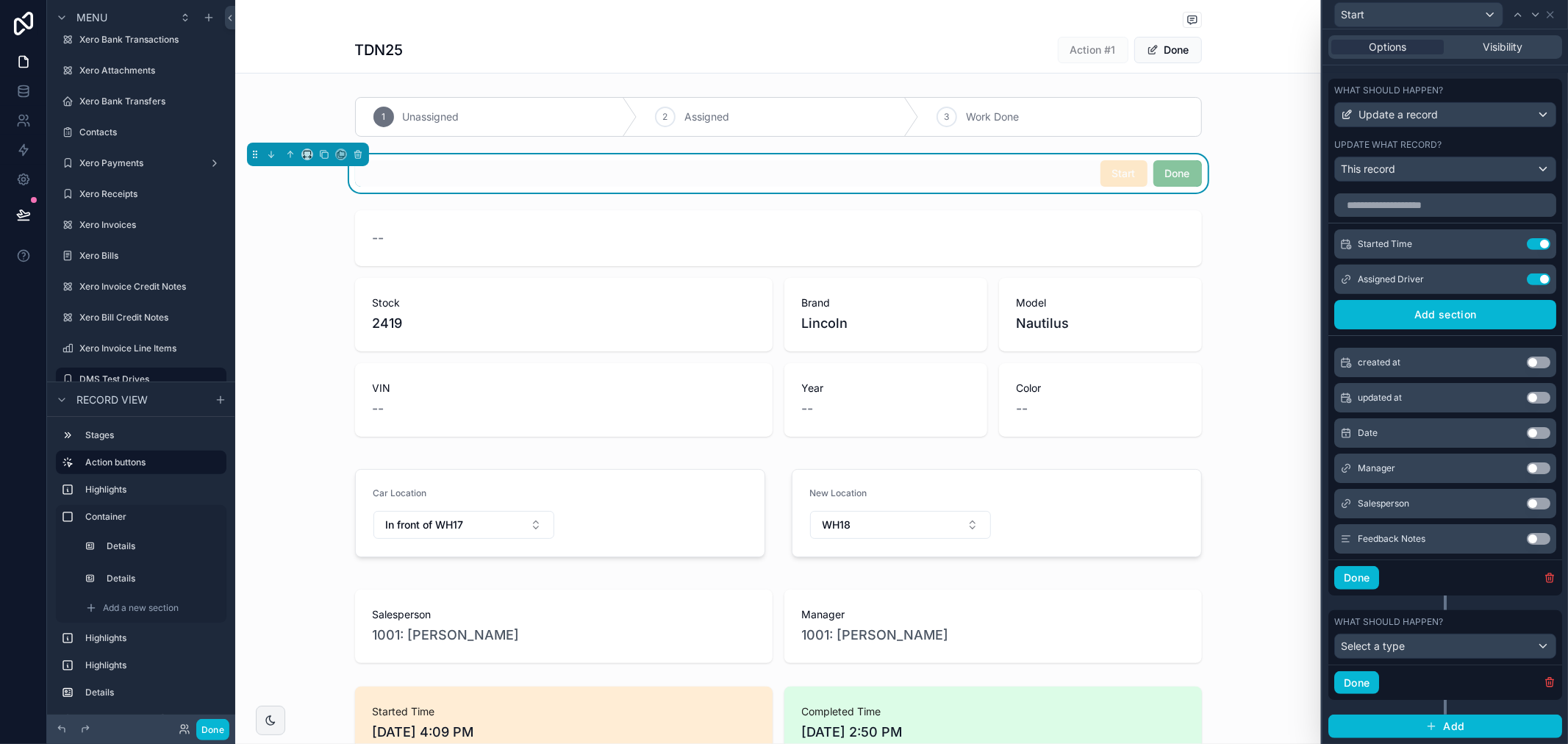
click at [1072, 172] on div "Start Done" at bounding box center [778, 173] width 847 height 26
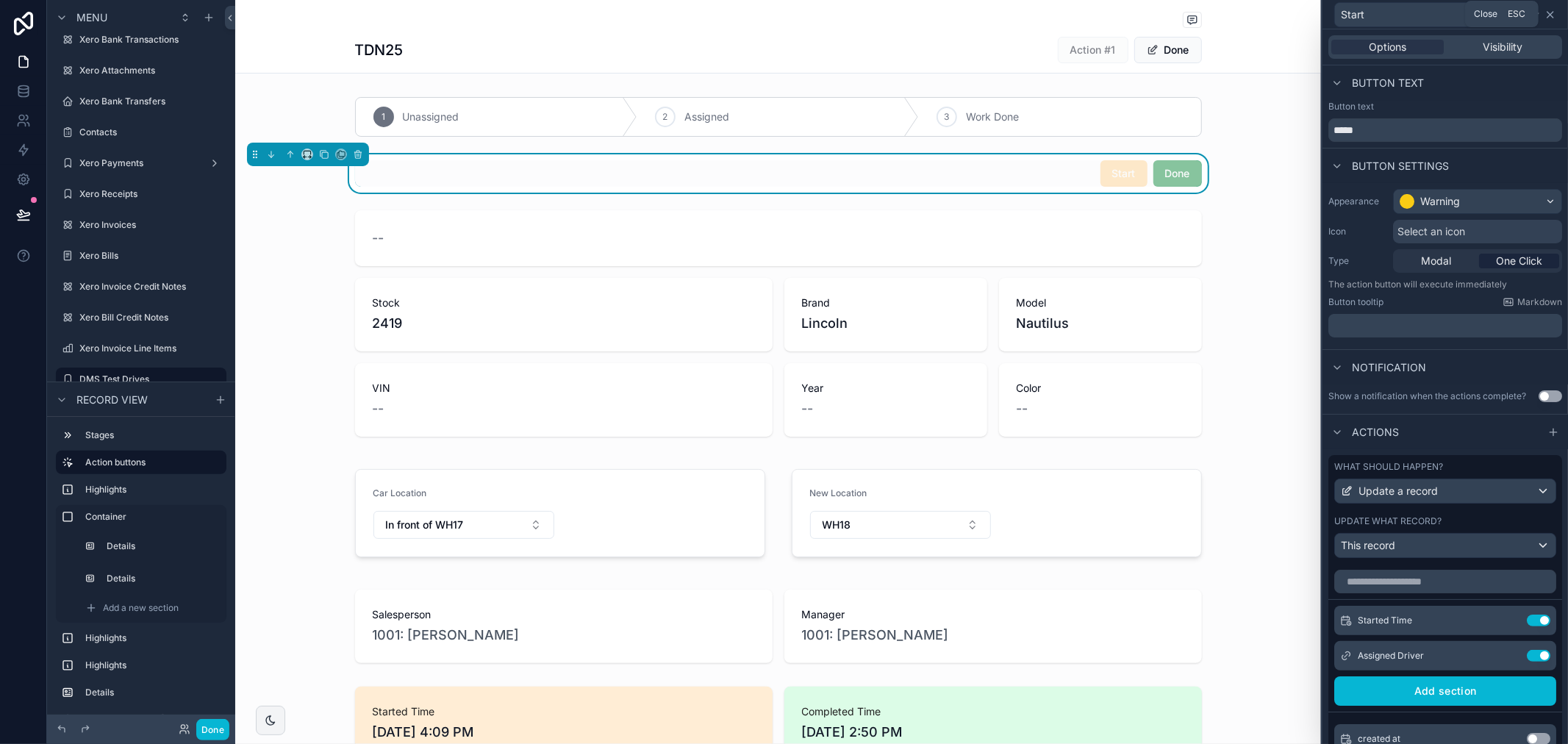
click at [1549, 16] on icon at bounding box center [1551, 15] width 6 height 6
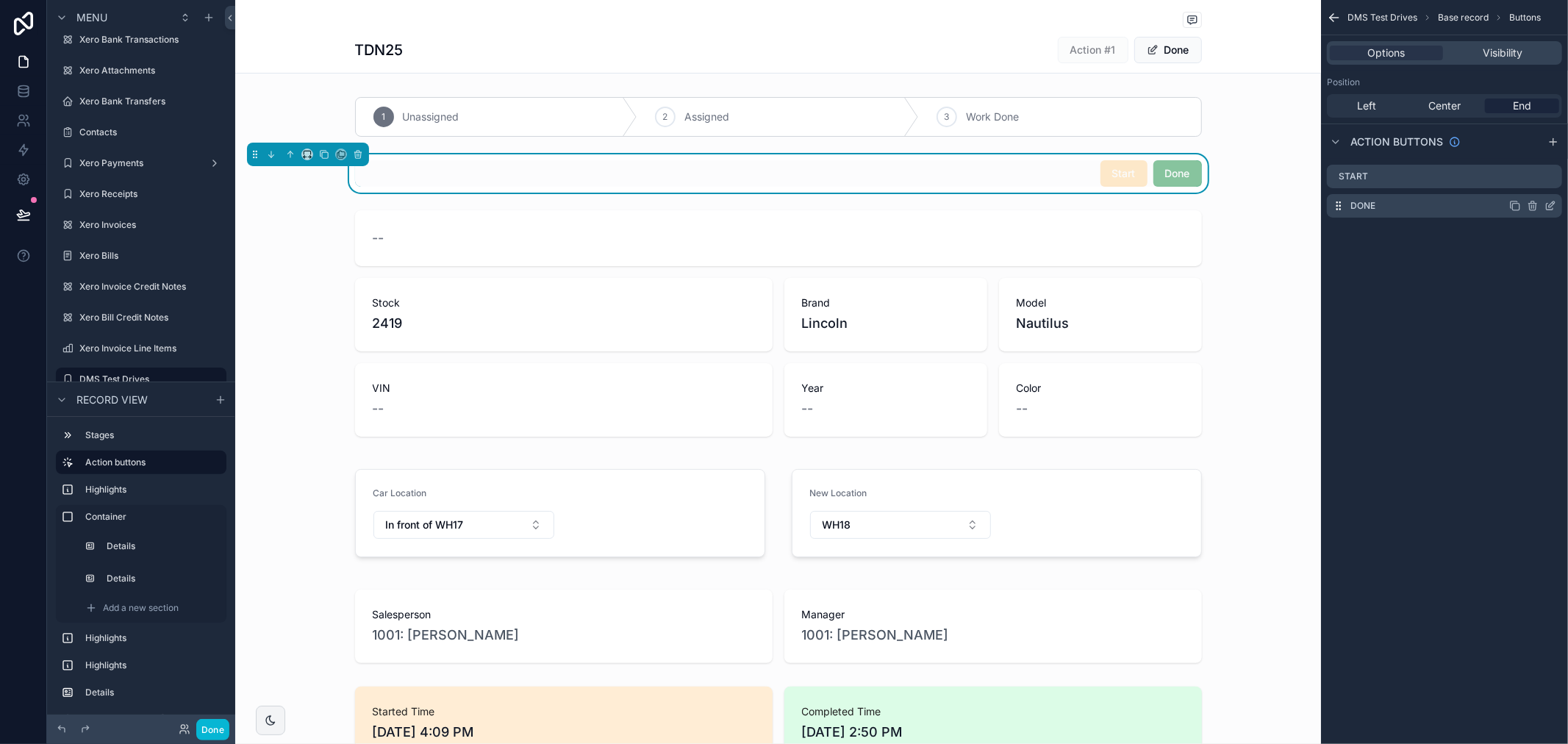
click at [1550, 205] on icon "scrollable content" at bounding box center [1553, 205] width 6 height 6
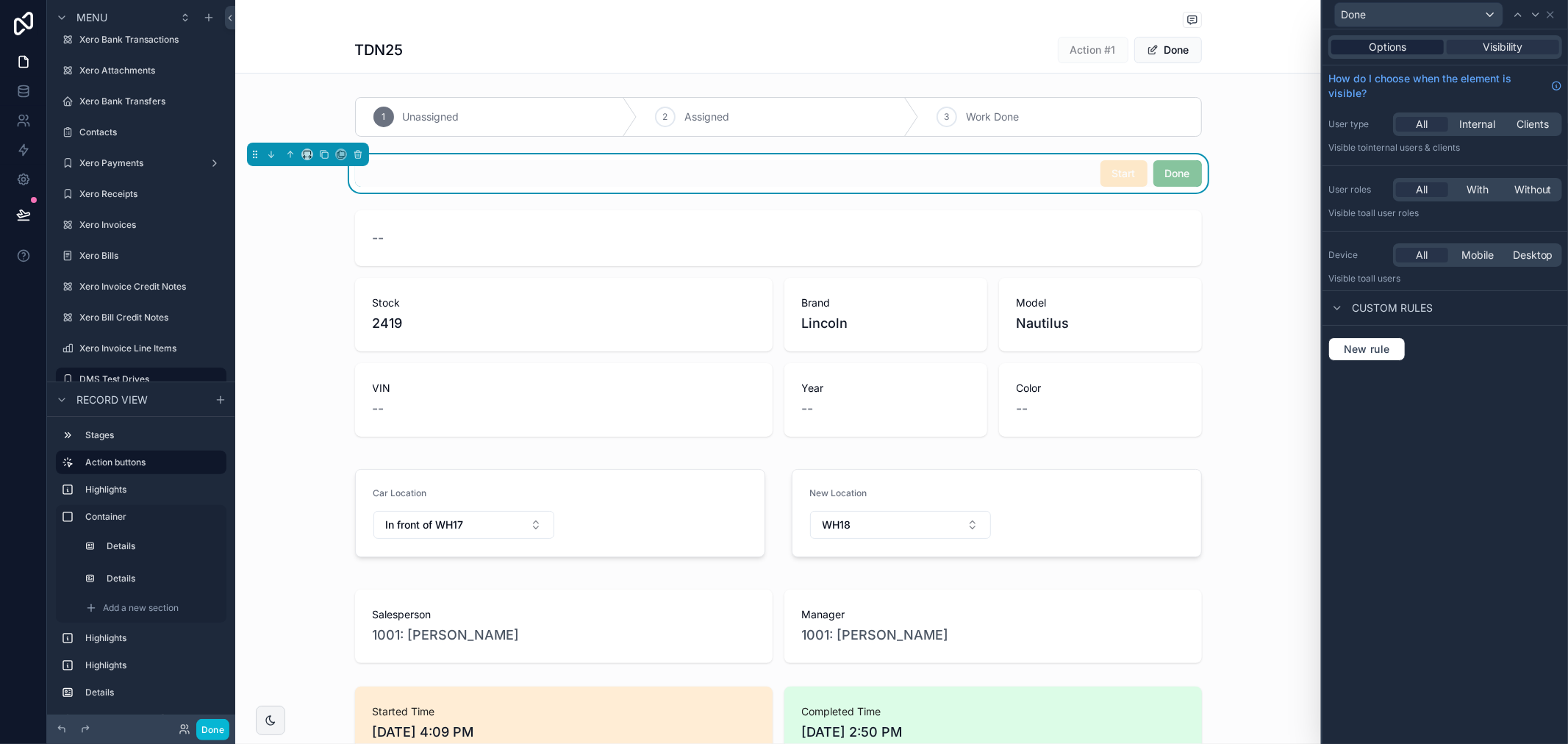
click at [1369, 46] on span "Options" at bounding box center [1388, 47] width 38 height 15
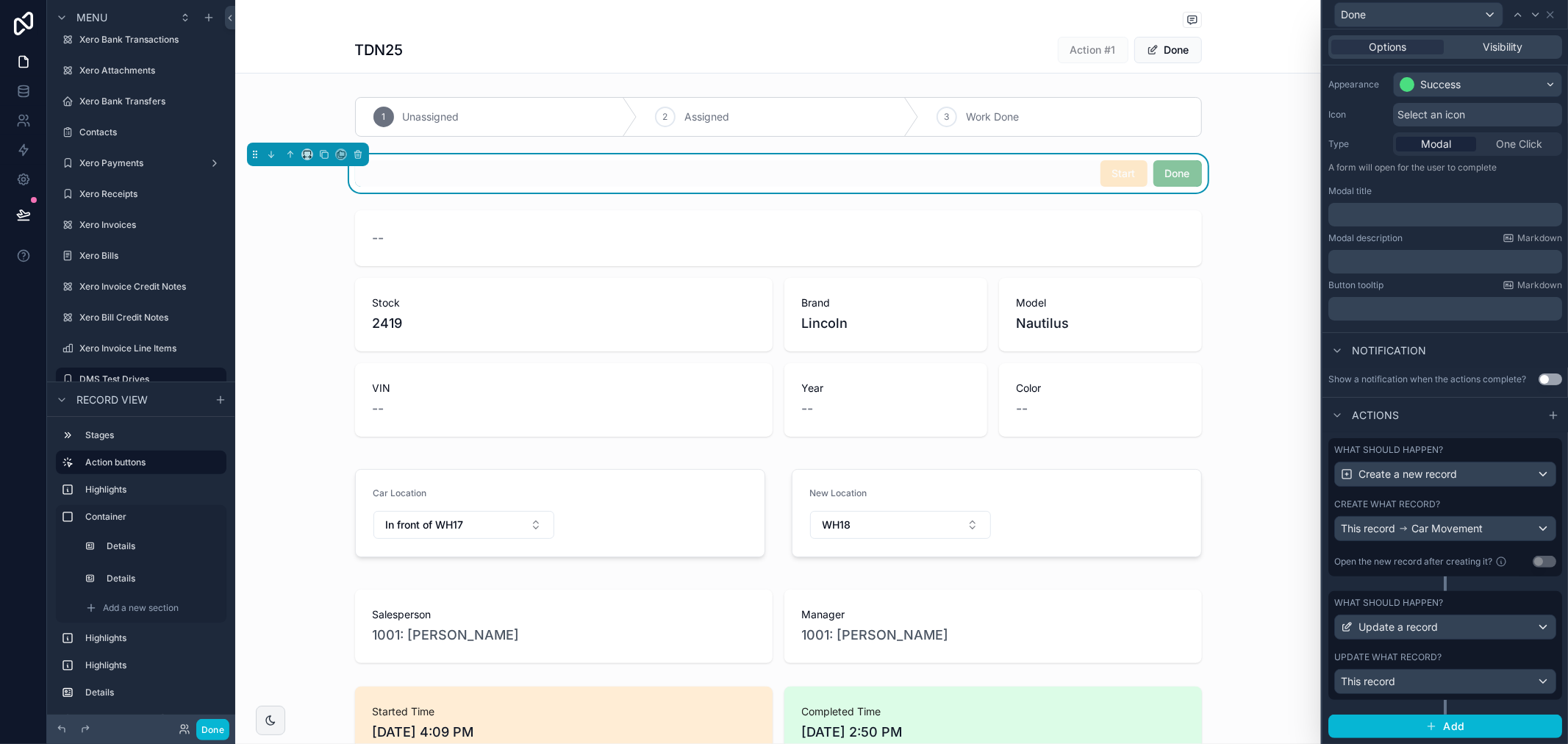
scroll to position [128, 0]
click at [1476, 626] on div "Update a record" at bounding box center [1446, 626] width 221 height 24
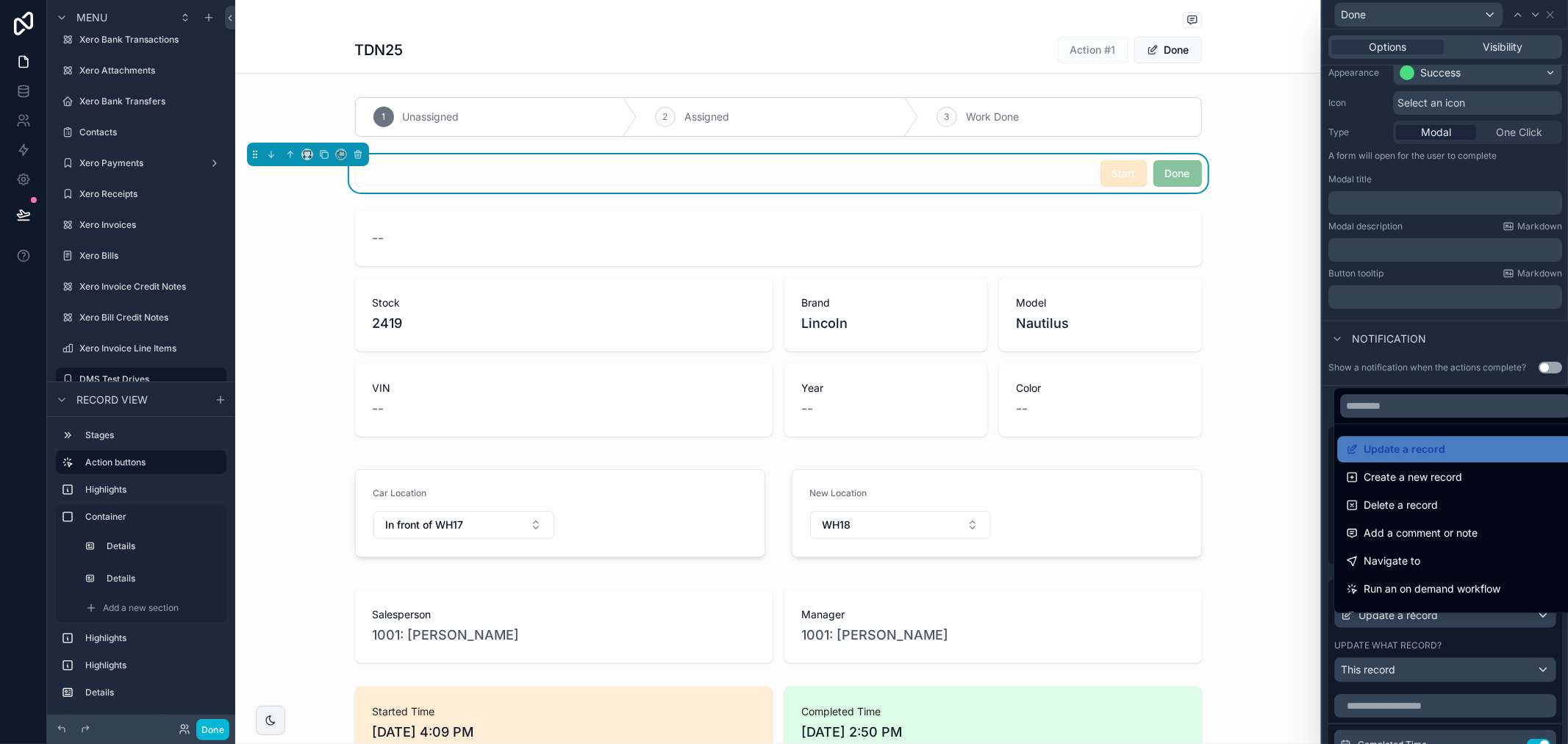
click at [1467, 343] on div at bounding box center [1445, 372] width 246 height 744
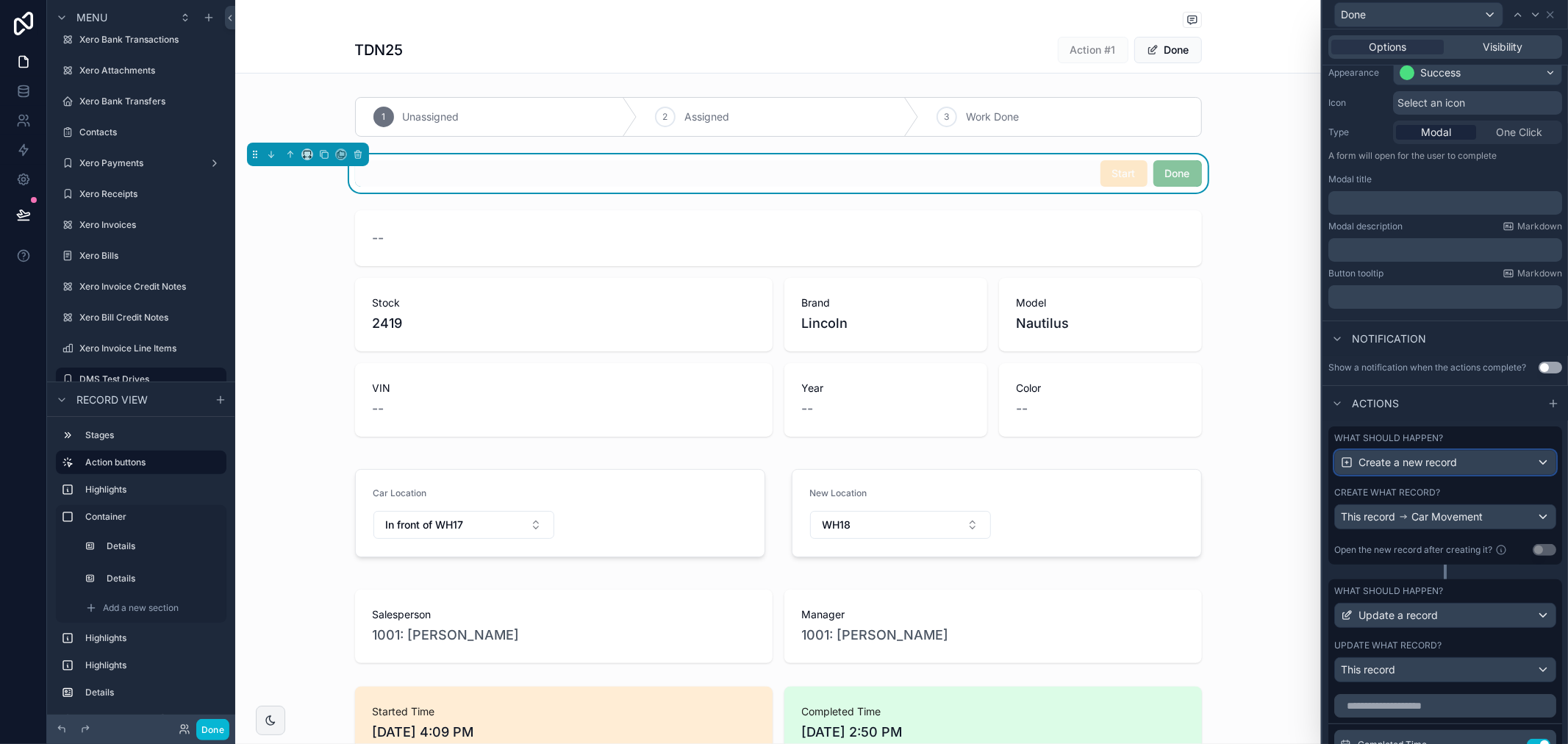
click at [1445, 469] on span "Create a new record" at bounding box center [1408, 462] width 99 height 15
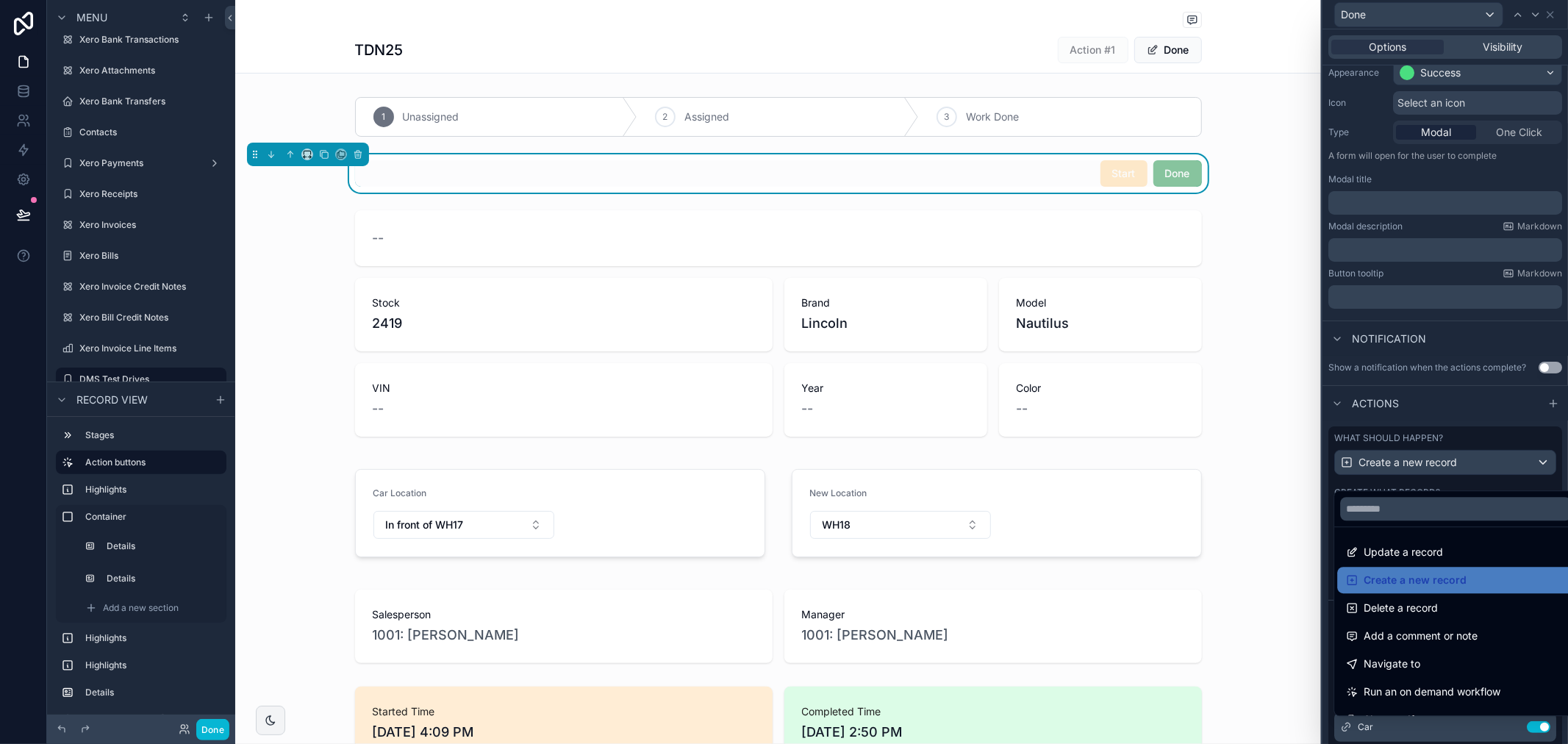
click at [1468, 310] on div at bounding box center [1445, 372] width 246 height 744
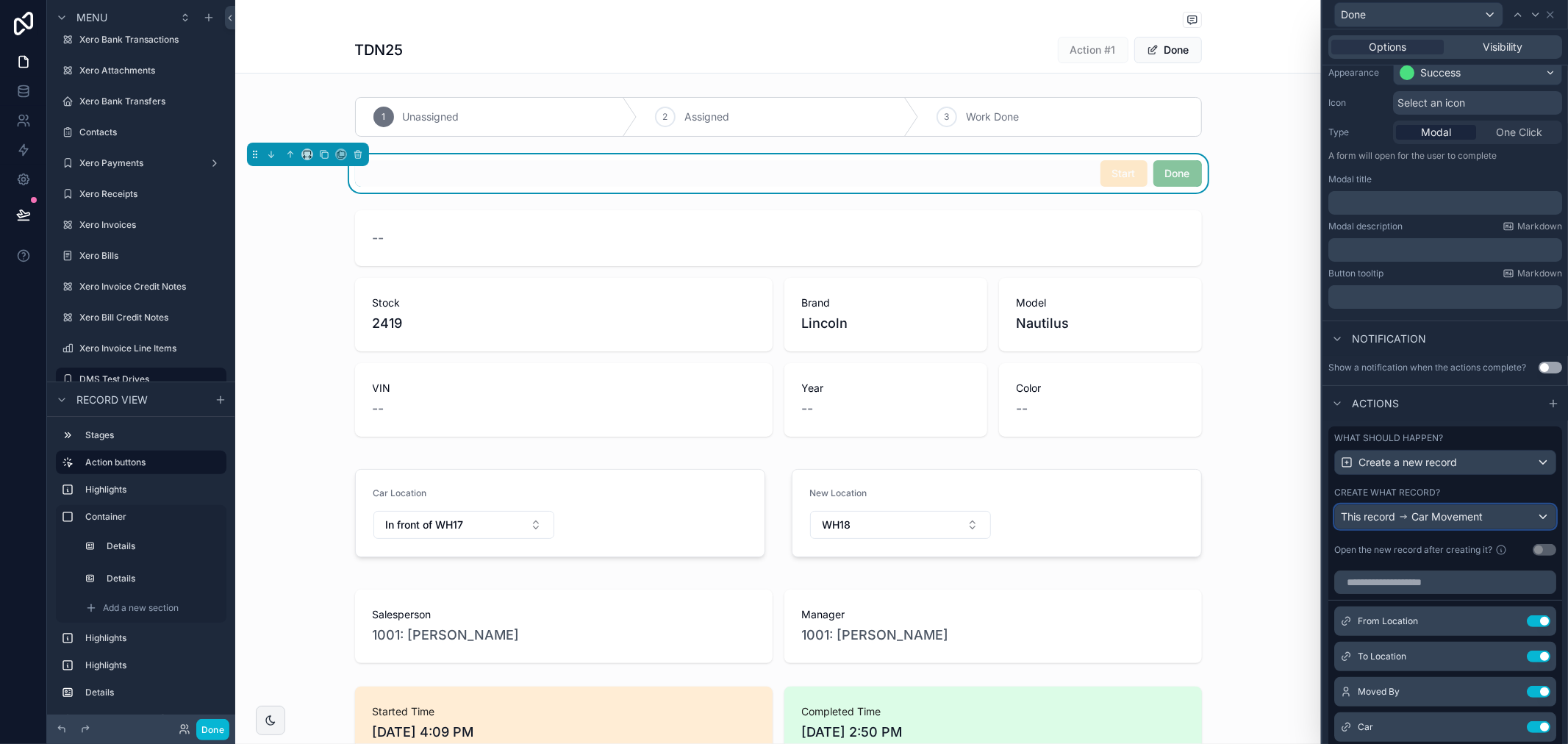
click at [1459, 520] on span "Car Movement" at bounding box center [1447, 516] width 72 height 15
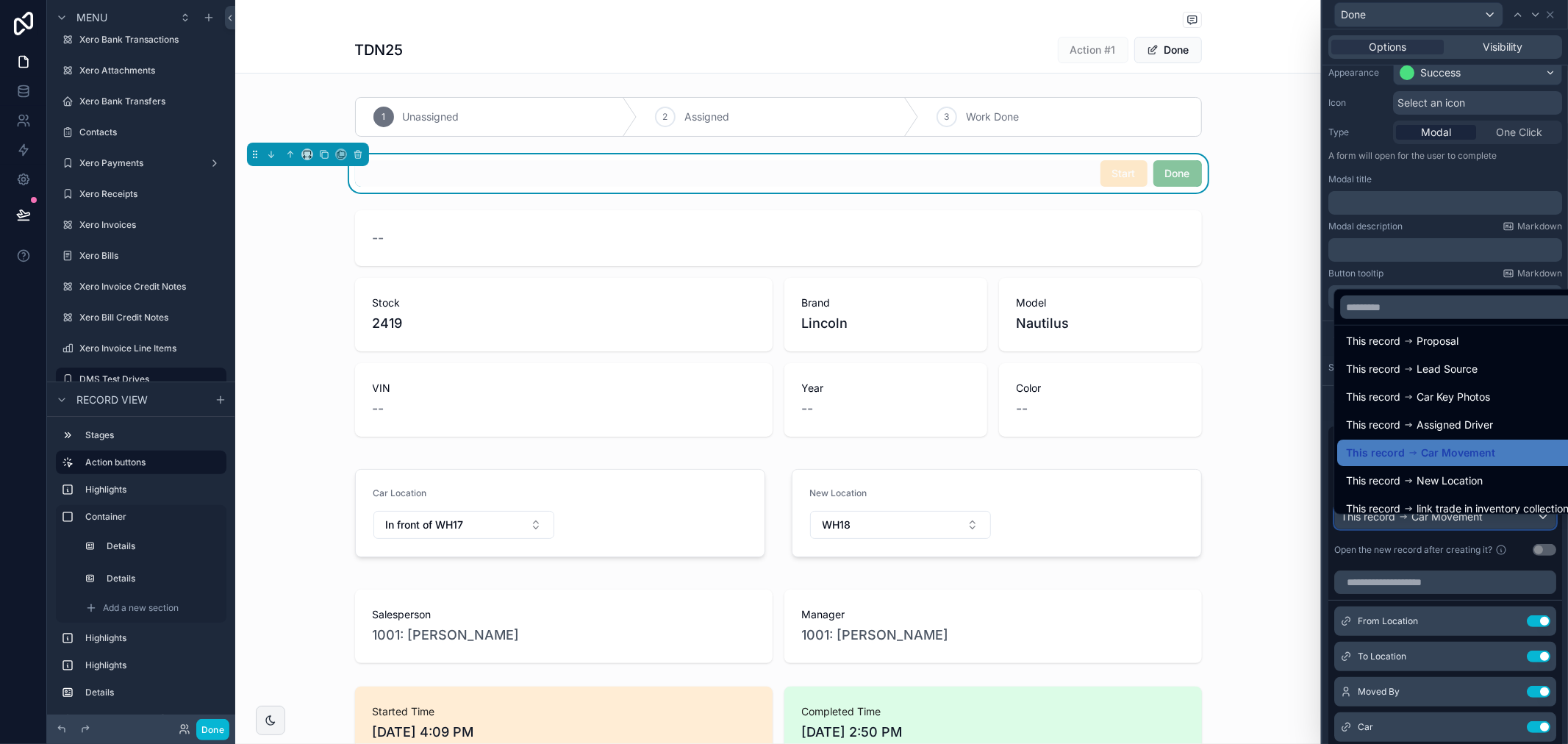
scroll to position [132, 0]
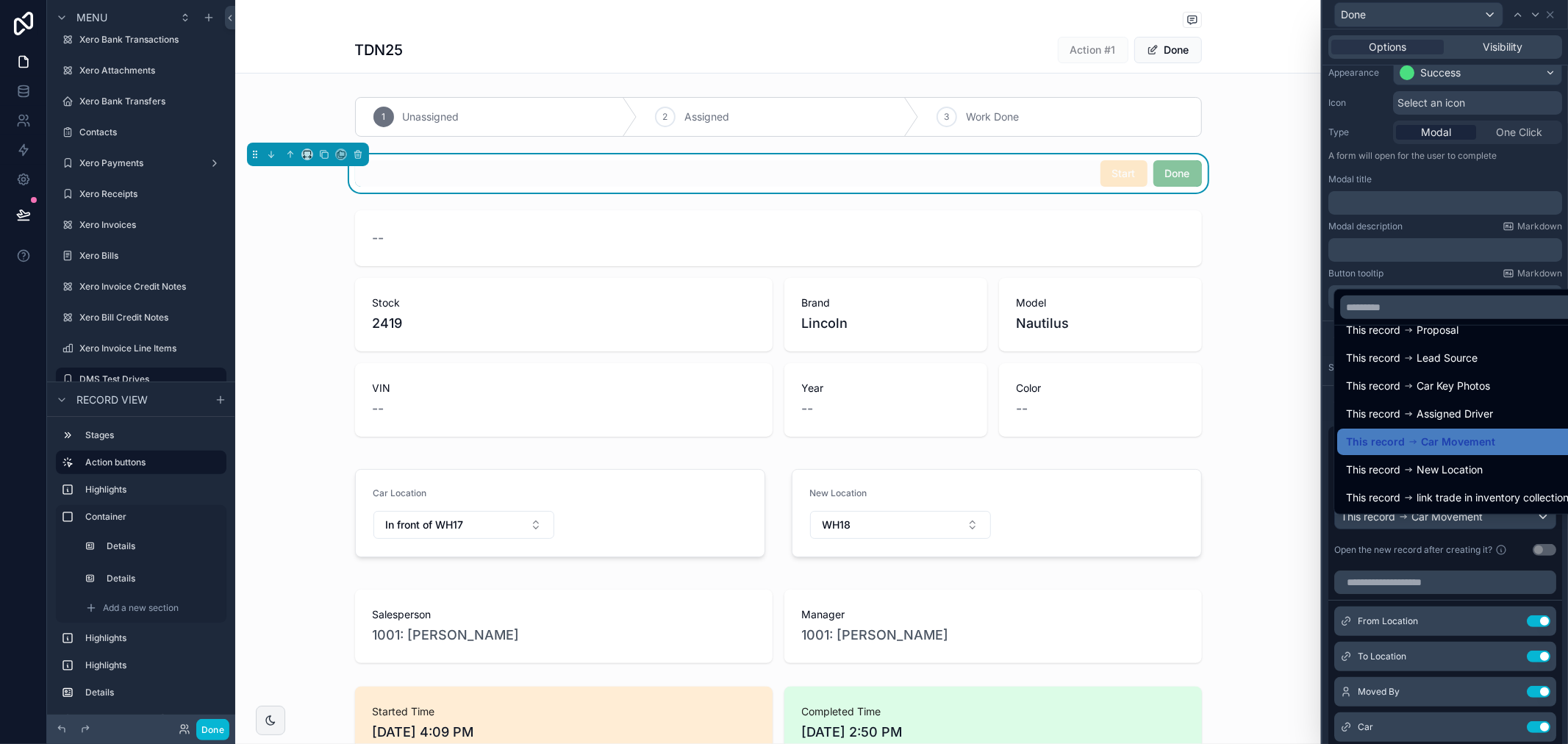
click at [1453, 271] on div at bounding box center [1445, 372] width 246 height 744
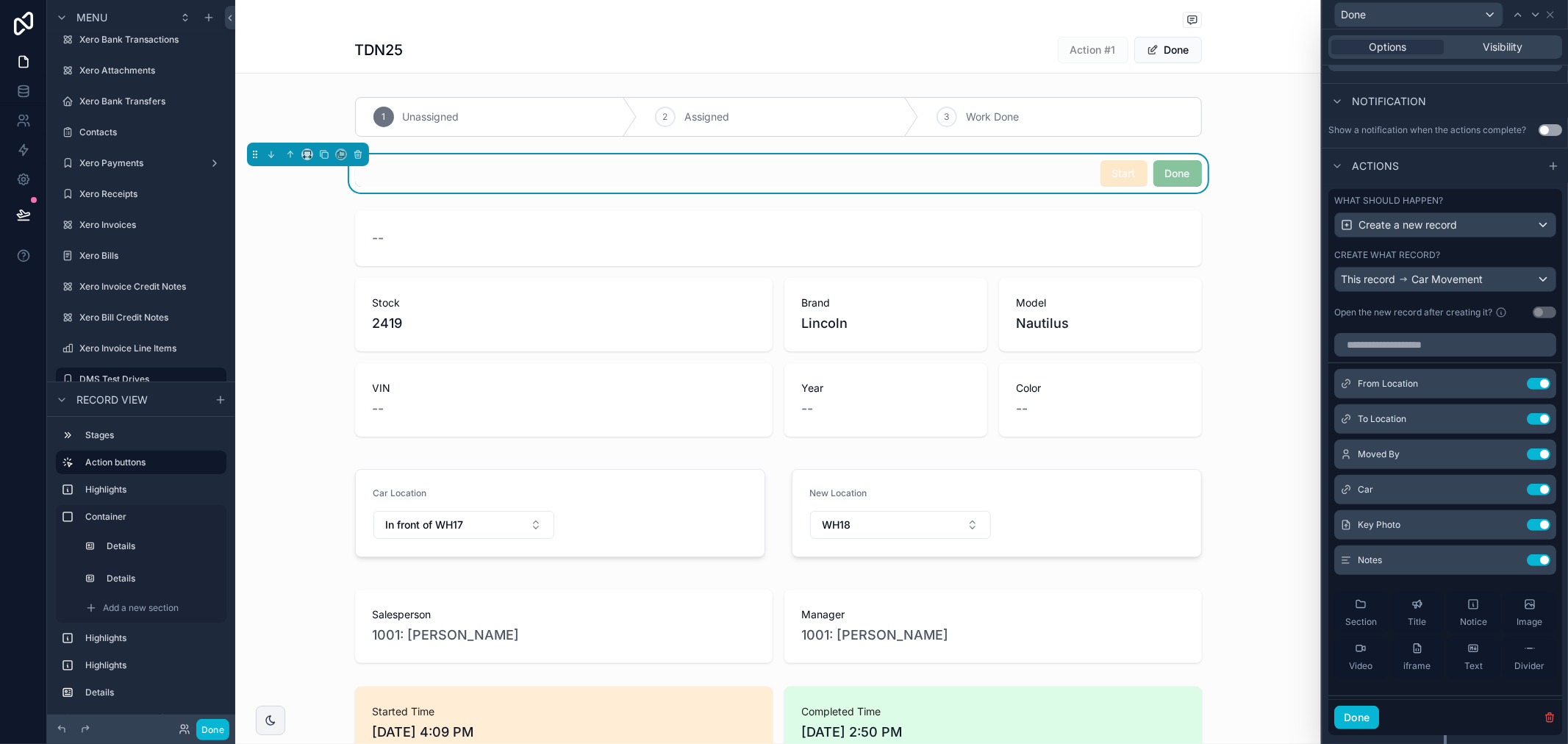
scroll to position [455, 0]
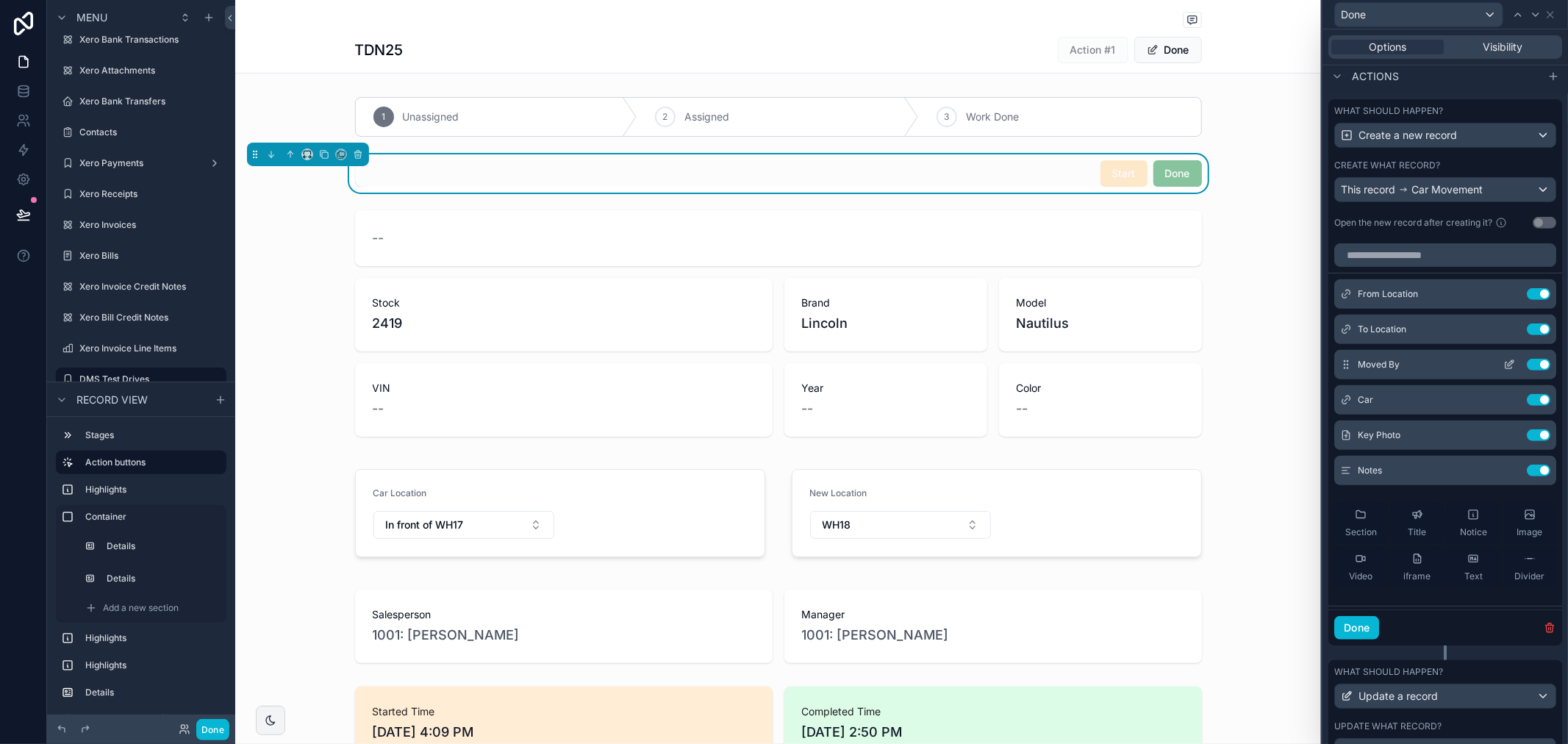
click at [1503, 370] on icon at bounding box center [1509, 364] width 12 height 12
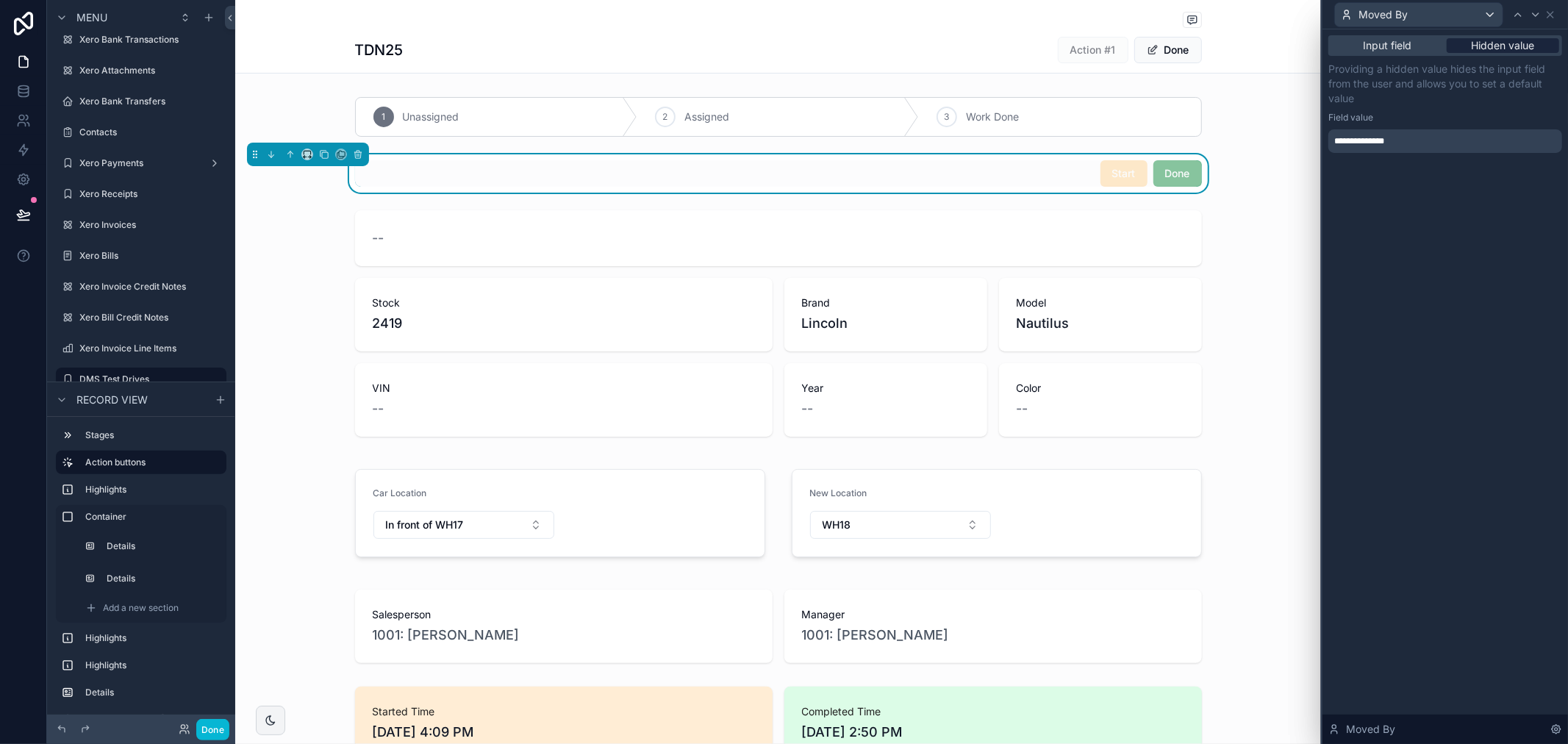
click at [1519, 48] on span "Hidden value" at bounding box center [1503, 45] width 63 height 15
click at [1548, 15] on icon at bounding box center [1550, 14] width 12 height 12
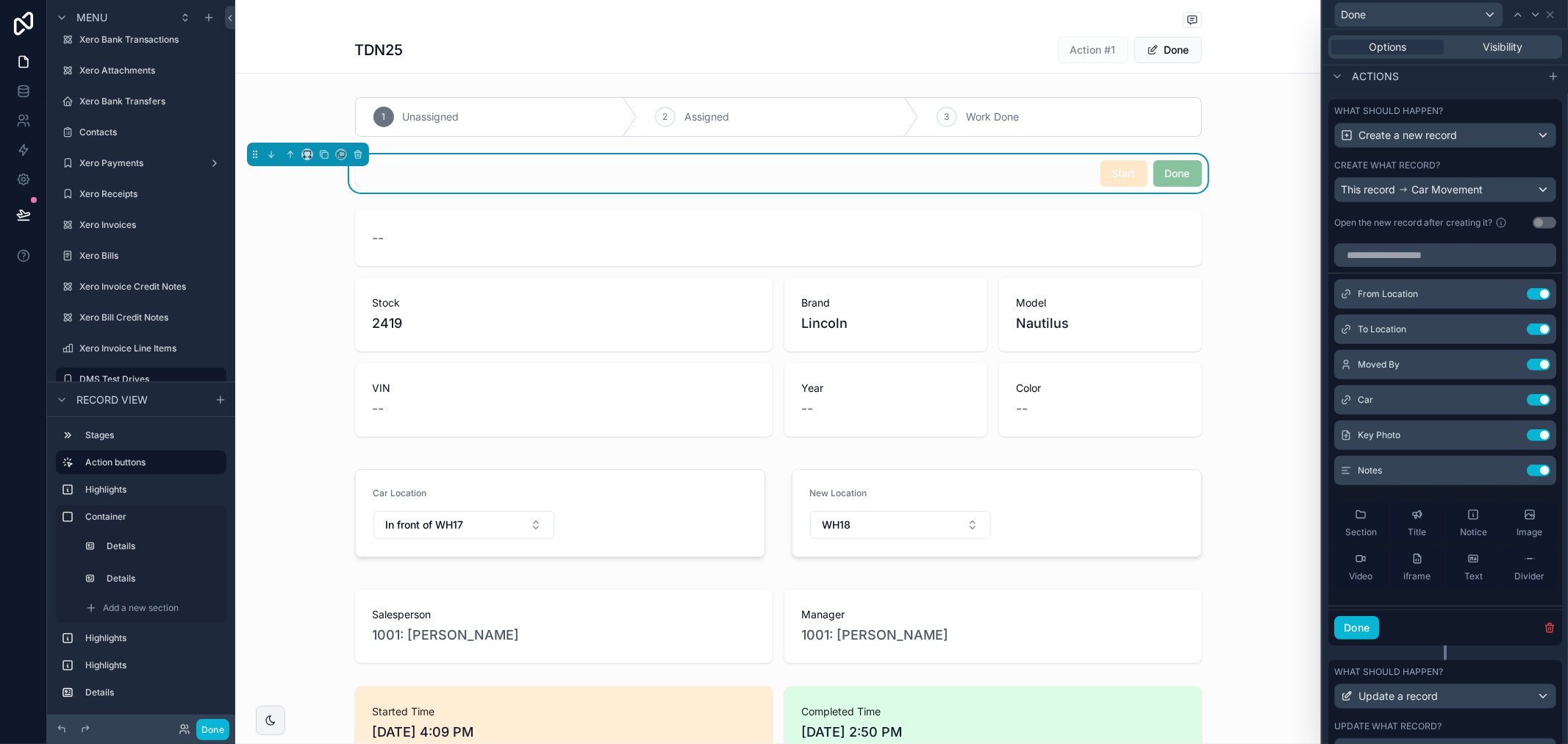
click at [1122, 176] on span "Start" at bounding box center [1124, 172] width 47 height 15
click at [1124, 174] on span "Start" at bounding box center [1124, 172] width 47 height 15
click at [1120, 171] on span "Start" at bounding box center [1124, 172] width 47 height 15
click at [1101, 179] on div "Start" at bounding box center [1124, 173] width 47 height 26
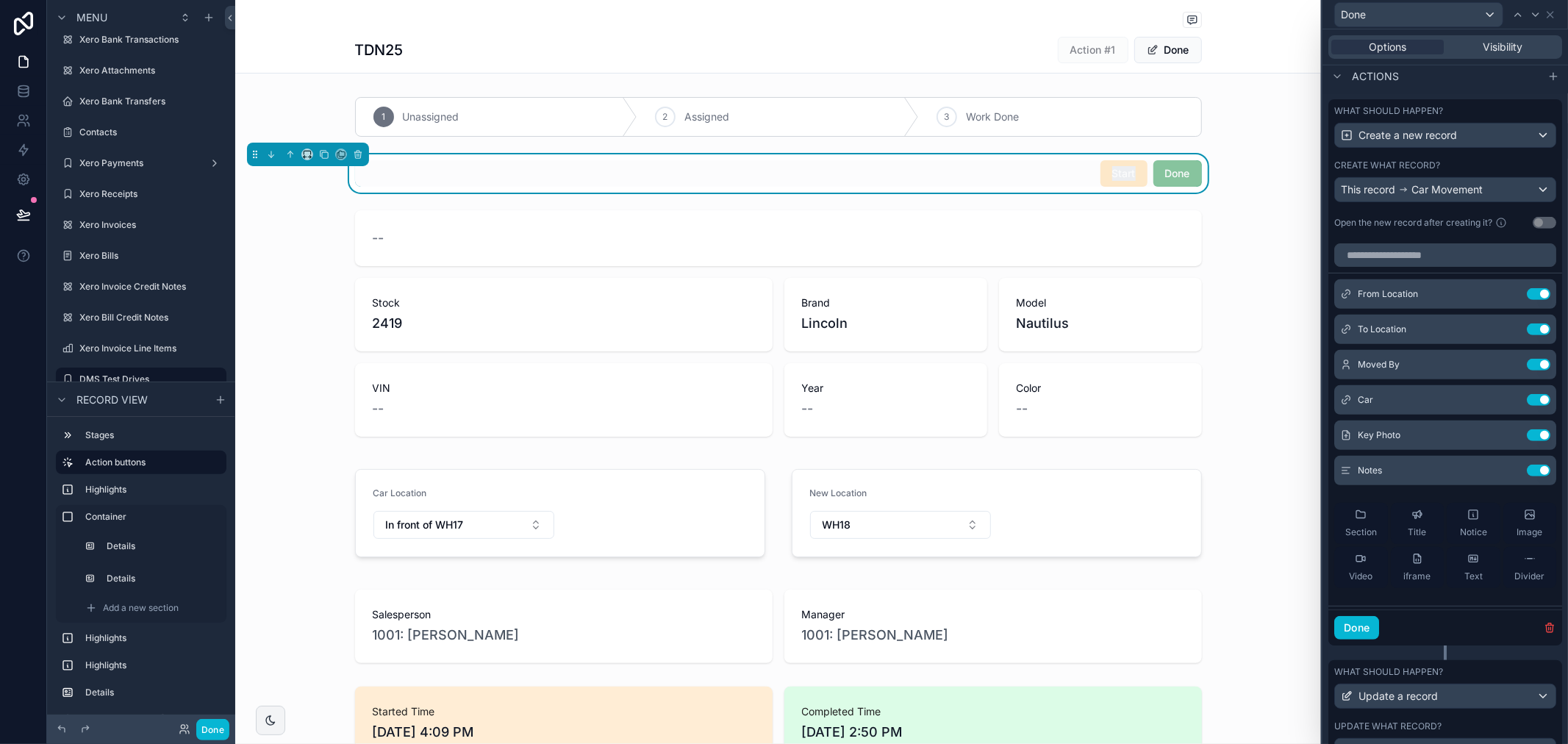
click at [1104, 179] on div "Start" at bounding box center [1124, 173] width 47 height 26
click at [1120, 176] on span "Start" at bounding box center [1124, 172] width 47 height 15
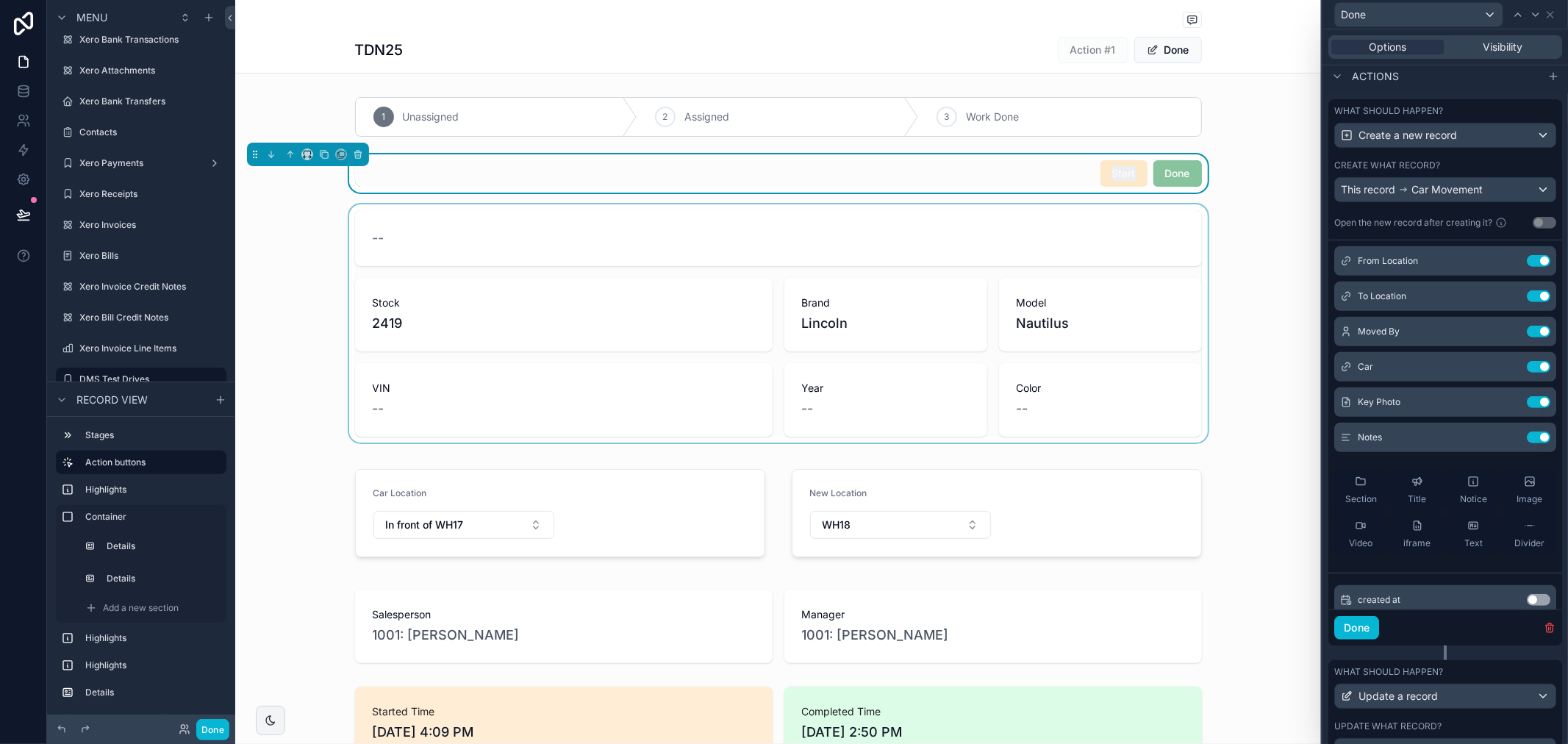
scroll to position [0, 0]
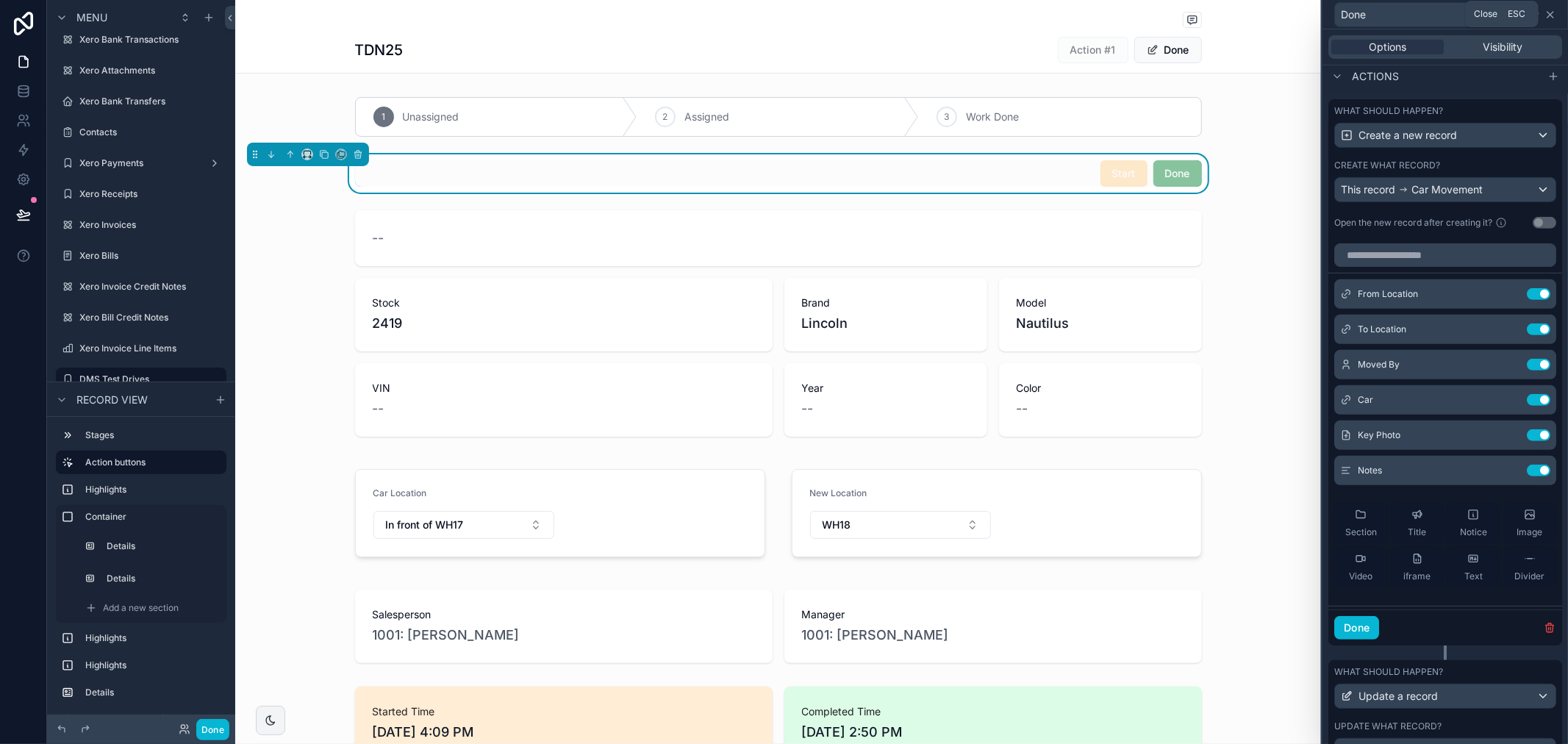
click at [1548, 15] on icon at bounding box center [1550, 14] width 12 height 12
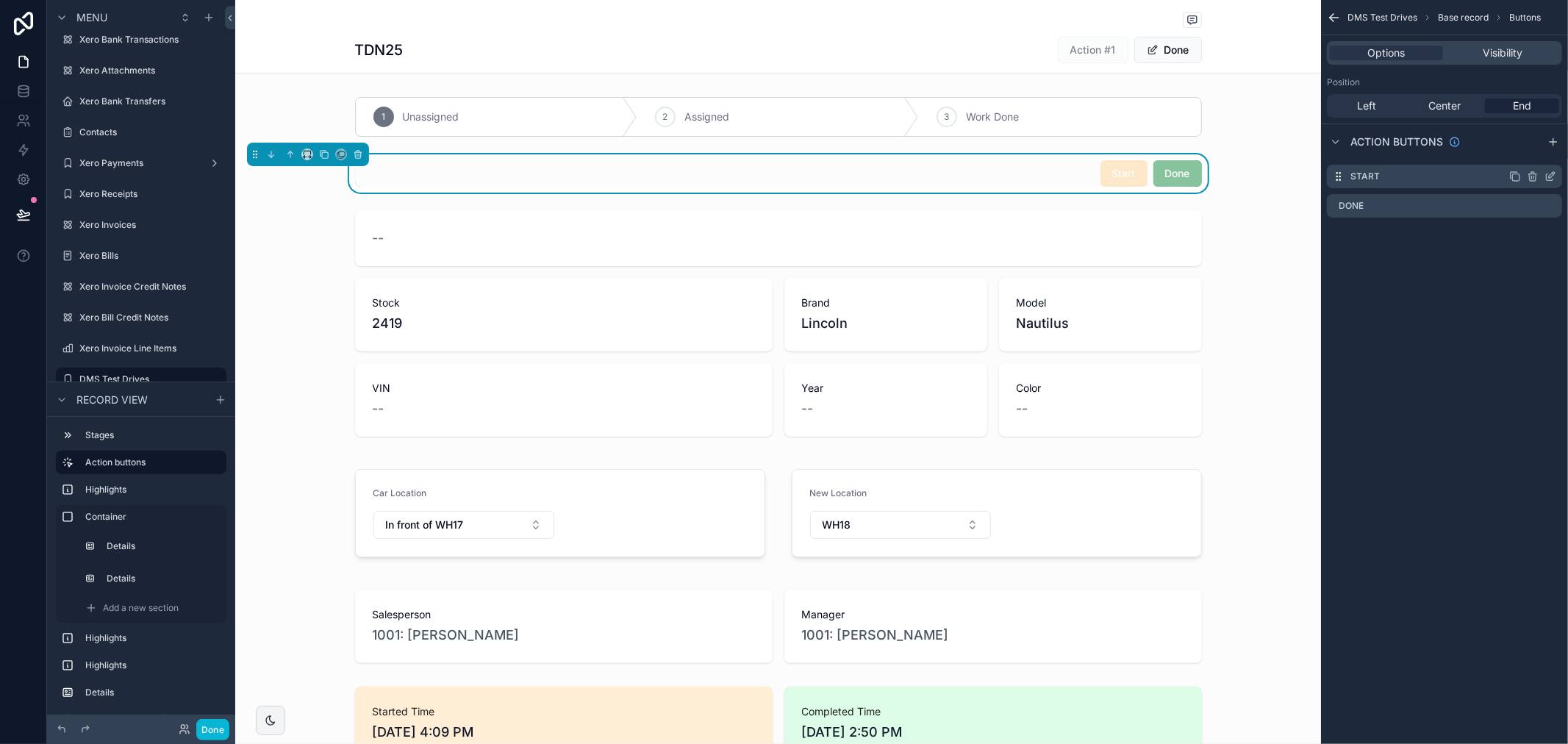
click at [1552, 175] on icon "scrollable content" at bounding box center [1550, 176] width 12 height 12
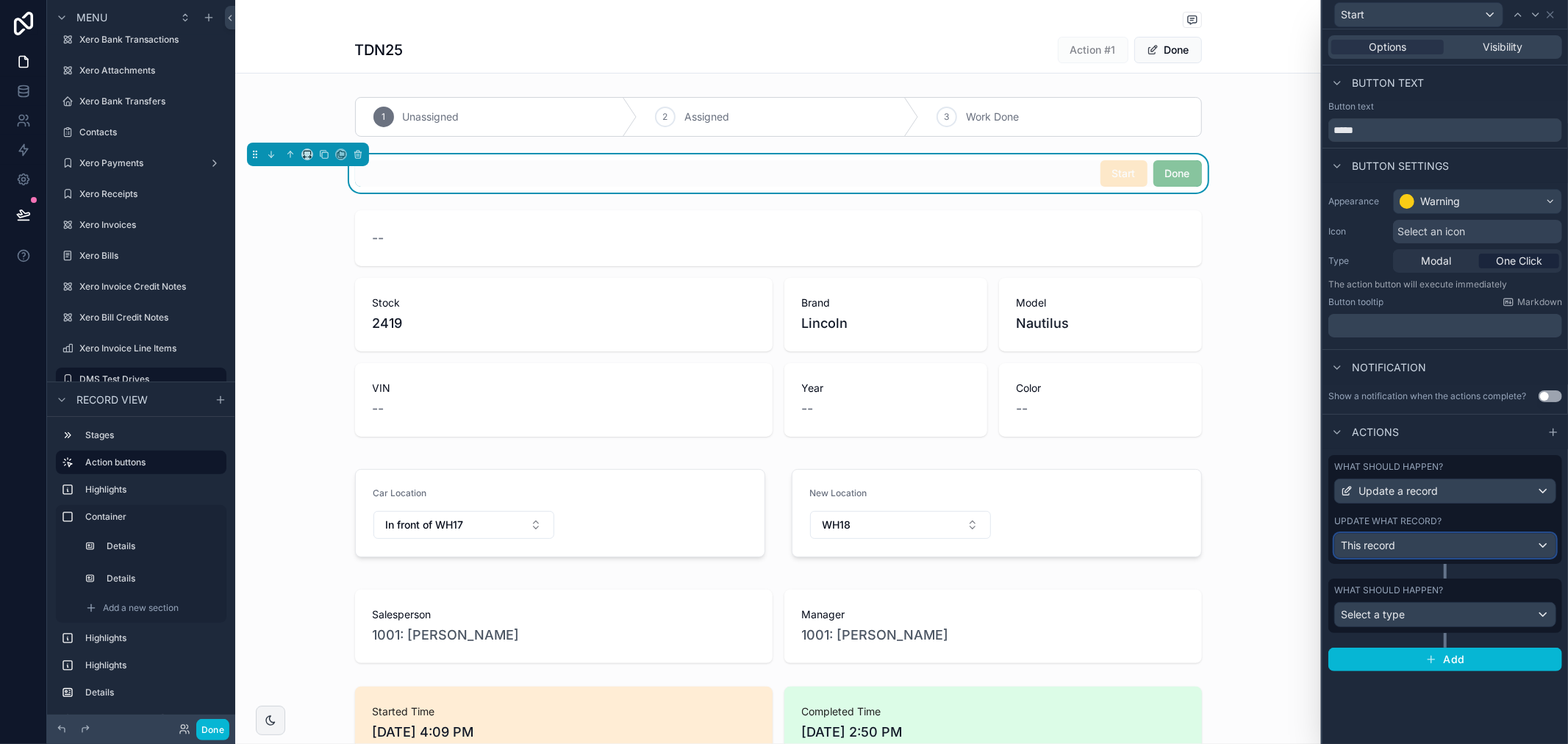
click at [1486, 539] on div "This record" at bounding box center [1446, 545] width 221 height 24
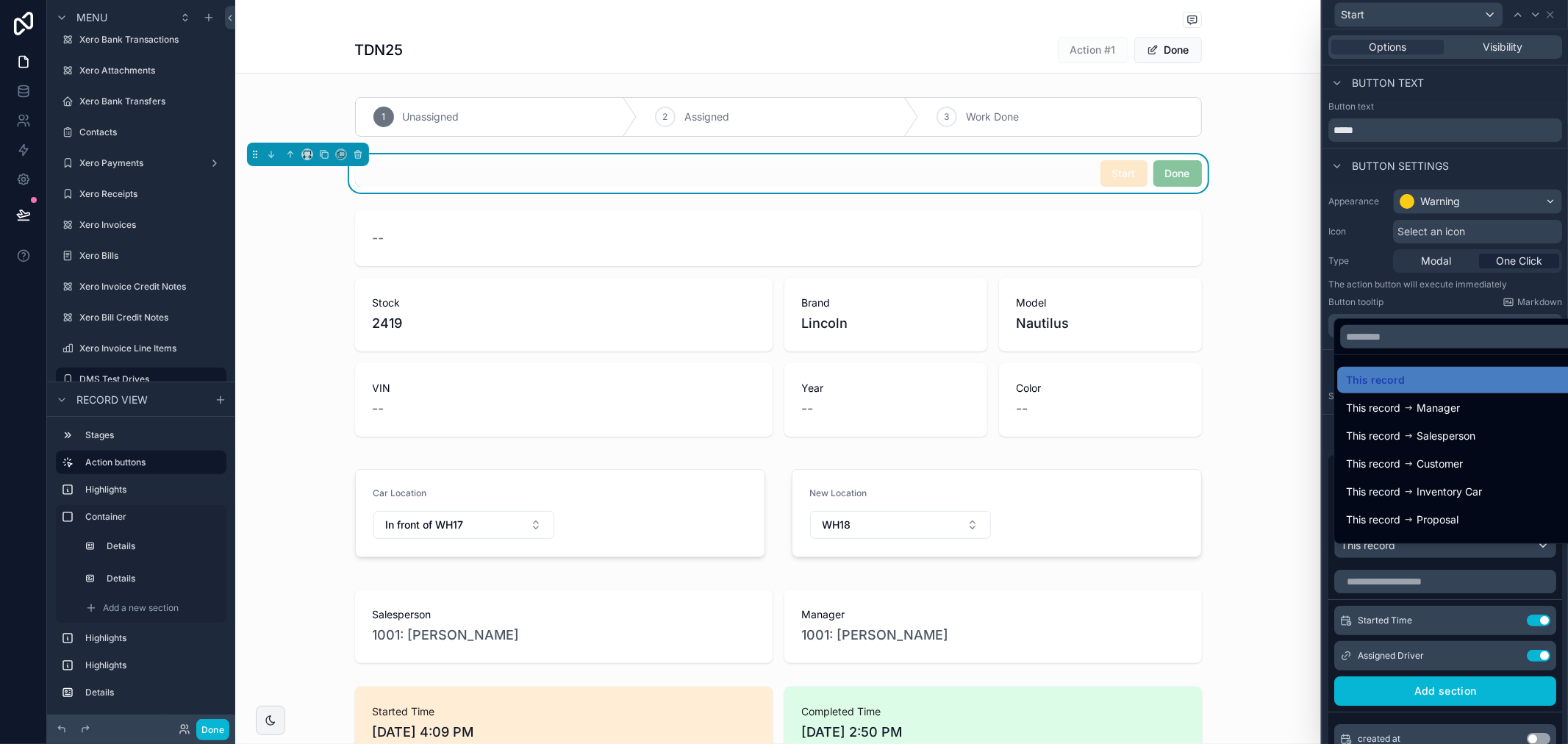
click at [1452, 311] on div at bounding box center [1445, 372] width 246 height 744
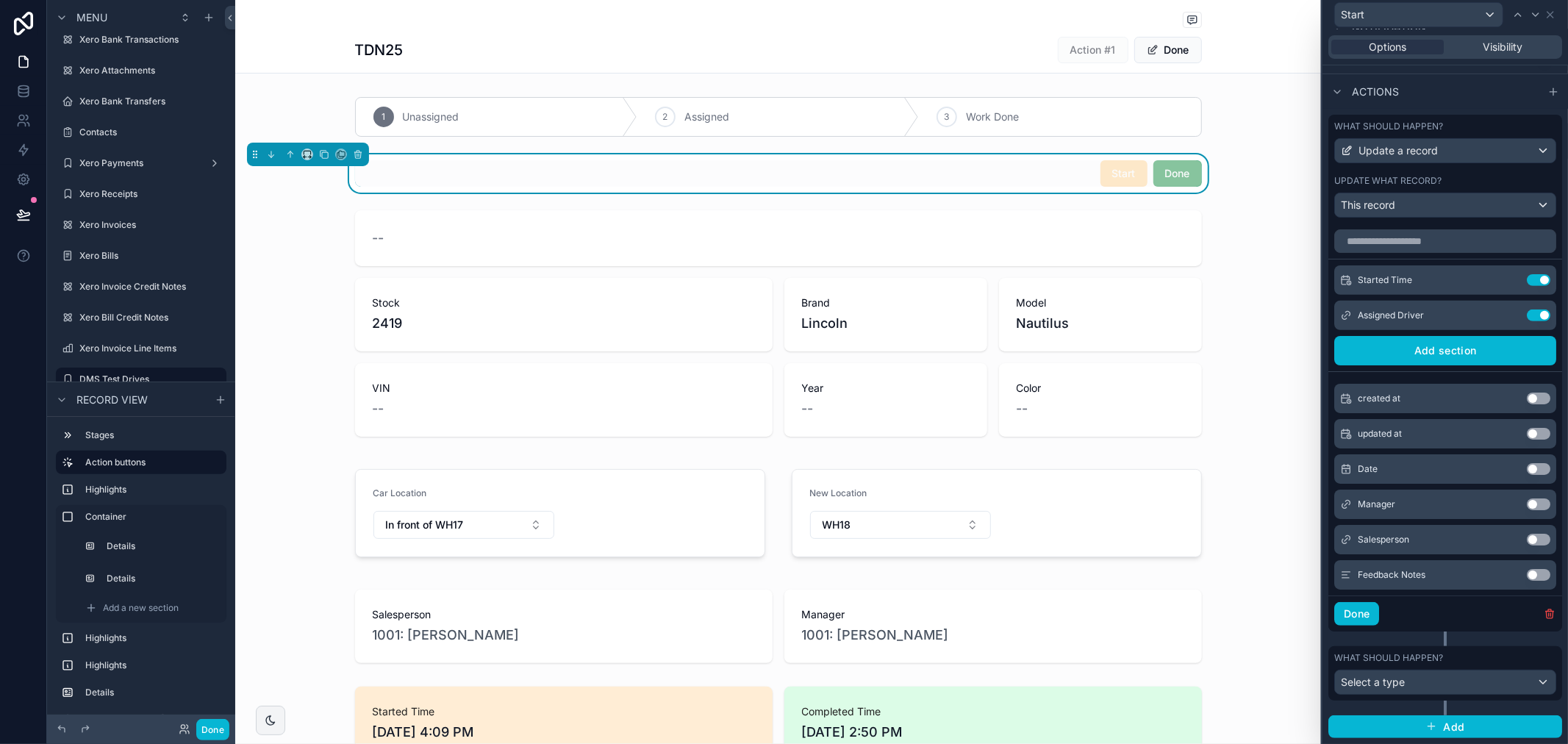
scroll to position [352, 0]
click at [1503, 312] on icon at bounding box center [1509, 315] width 12 height 12
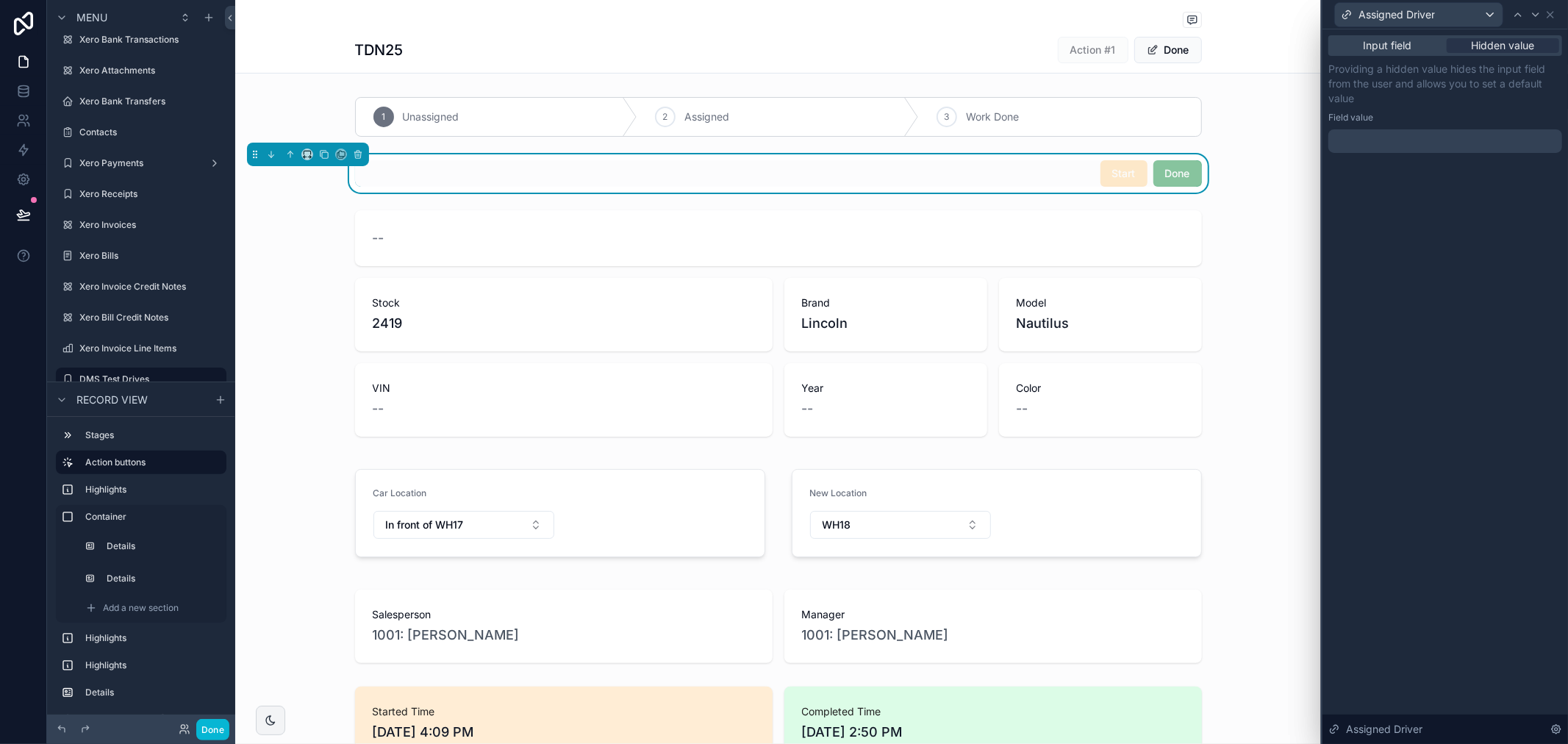
click at [1380, 138] on div at bounding box center [1446, 141] width 234 height 24
click at [1381, 54] on div "Input field Hidden value" at bounding box center [1446, 45] width 234 height 21
click at [1381, 42] on span "Input field" at bounding box center [1388, 45] width 48 height 15
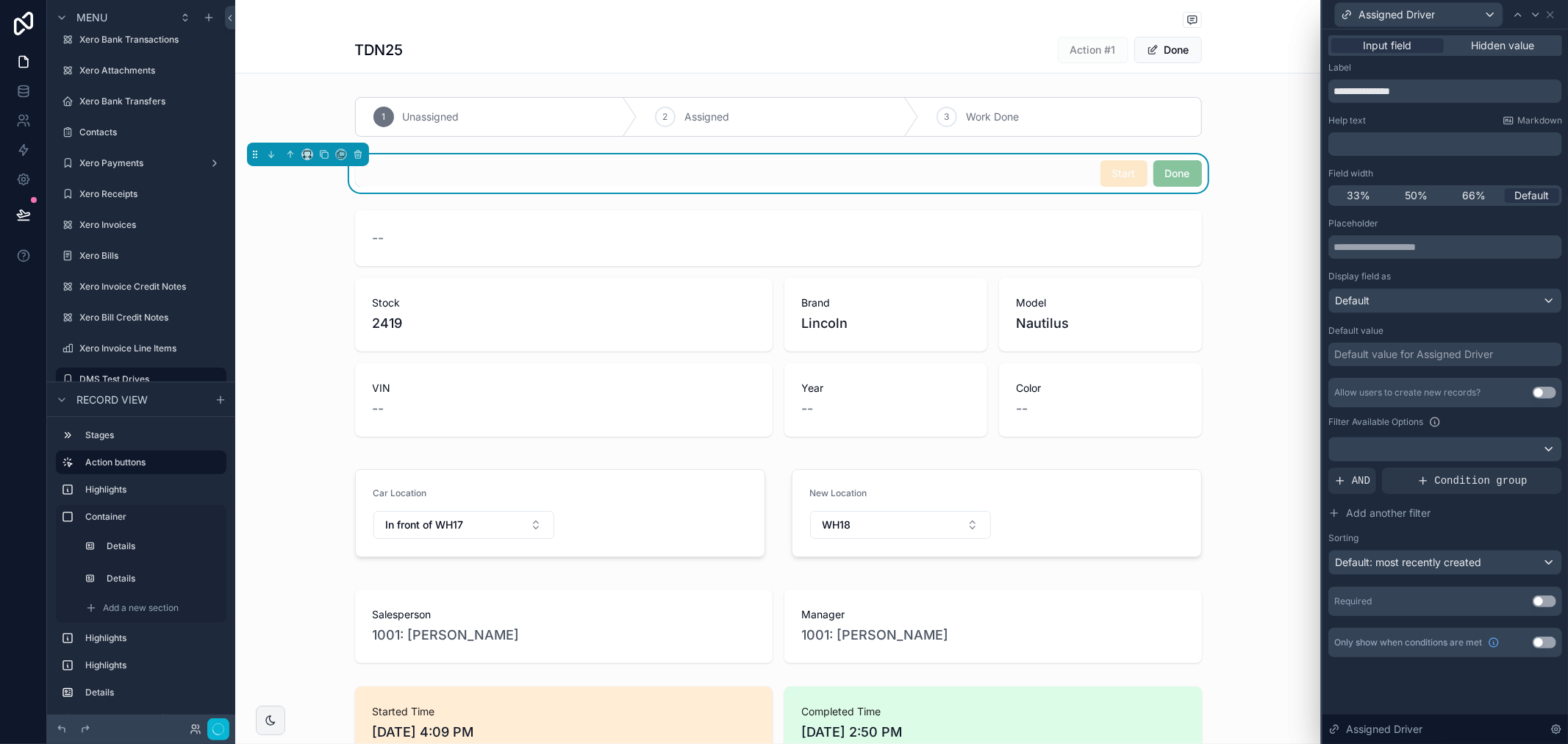
scroll to position [452, 0]
click at [1496, 42] on span "Hidden value" at bounding box center [1503, 45] width 63 height 15
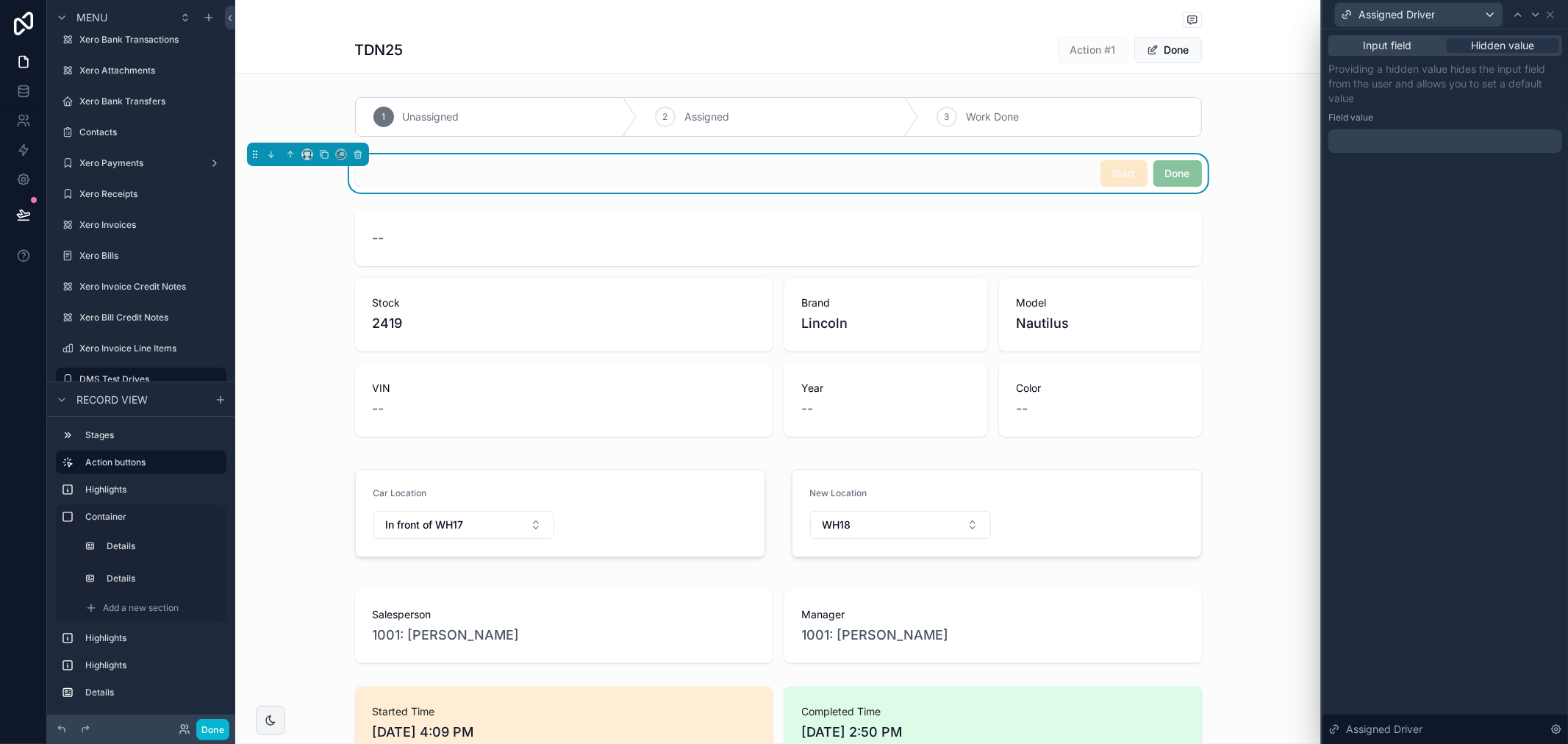
click at [1452, 145] on div at bounding box center [1446, 141] width 234 height 24
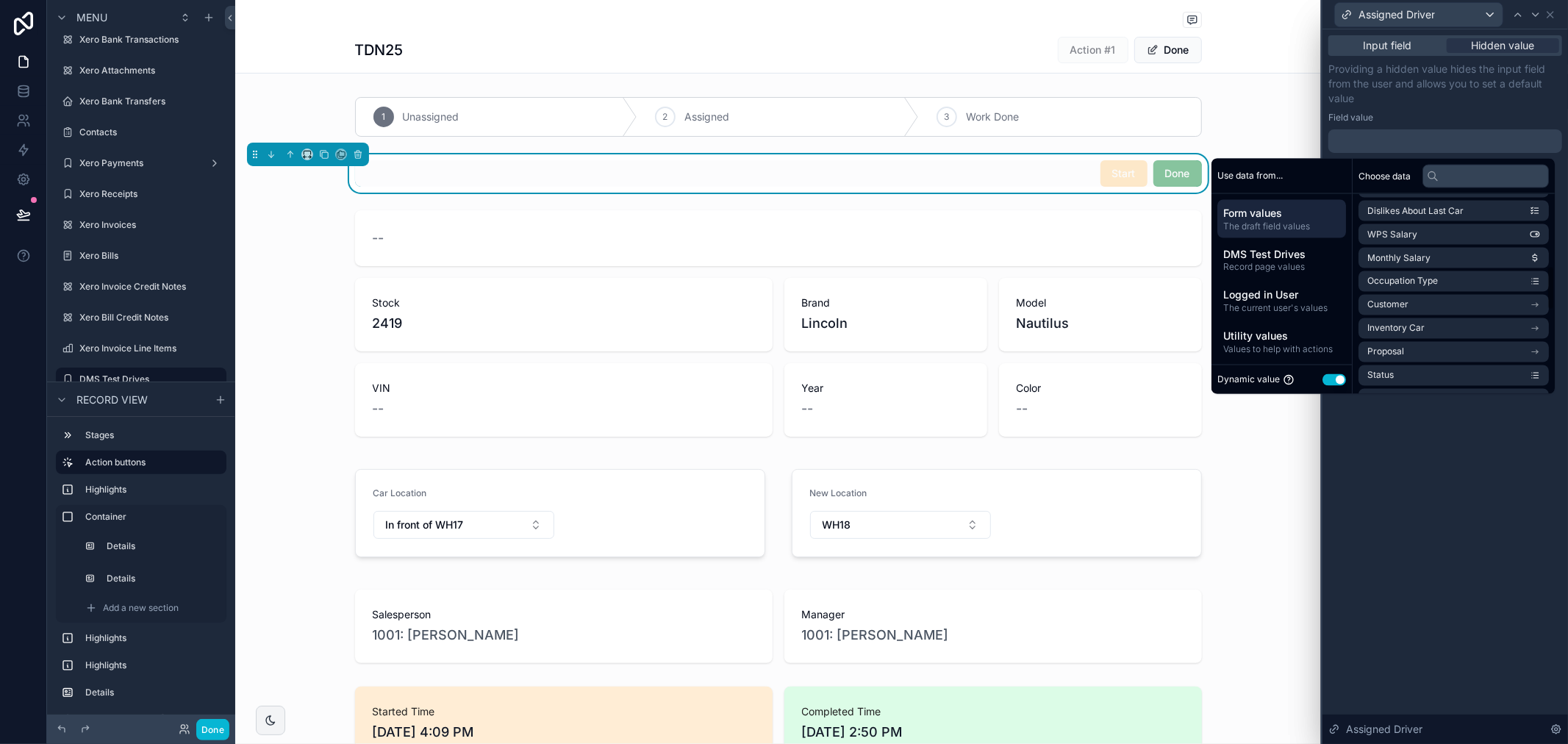
scroll to position [326, 0]
click at [1484, 172] on input "text" at bounding box center [1486, 175] width 126 height 24
type input "**"
click at [1294, 248] on span "DMS Test Drives" at bounding box center [1282, 253] width 117 height 15
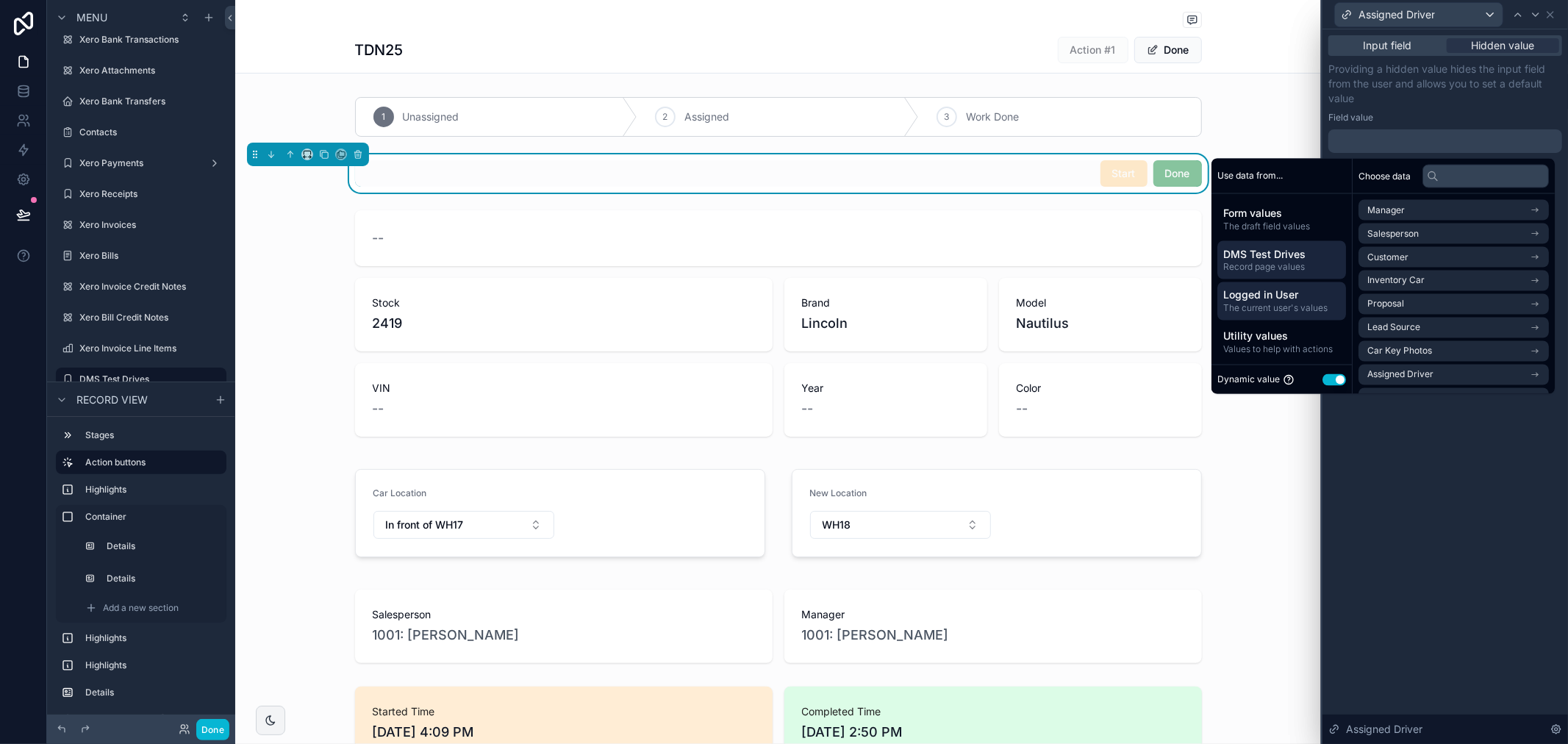
click at [1309, 298] on span "Logged in User" at bounding box center [1282, 294] width 117 height 15
click at [1263, 299] on span "Logged in User" at bounding box center [1282, 294] width 117 height 15
click at [1414, 285] on li "Contact" at bounding box center [1453, 281] width 190 height 21
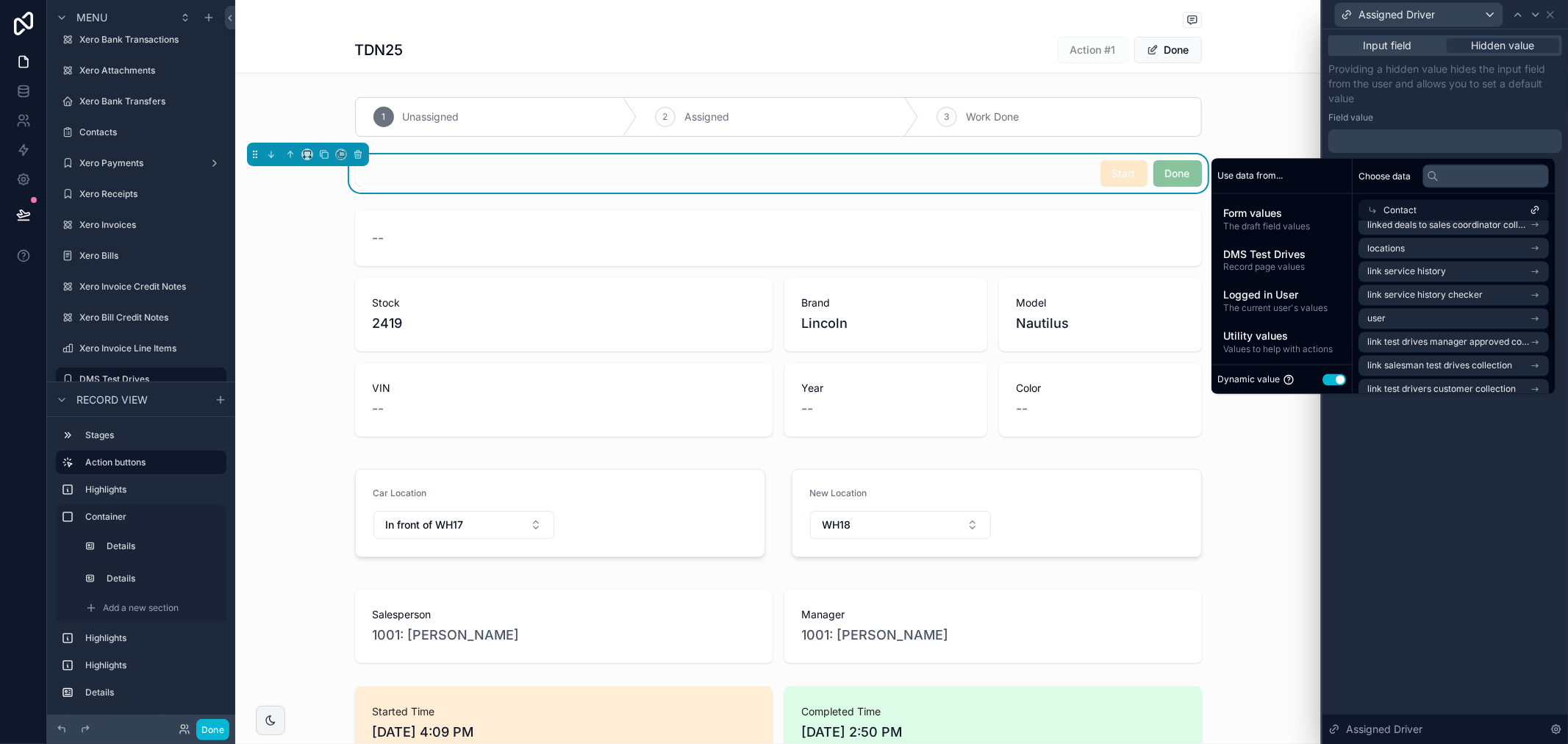
scroll to position [408, 0]
click at [1539, 320] on icon "scrollable content" at bounding box center [1535, 322] width 10 height 10
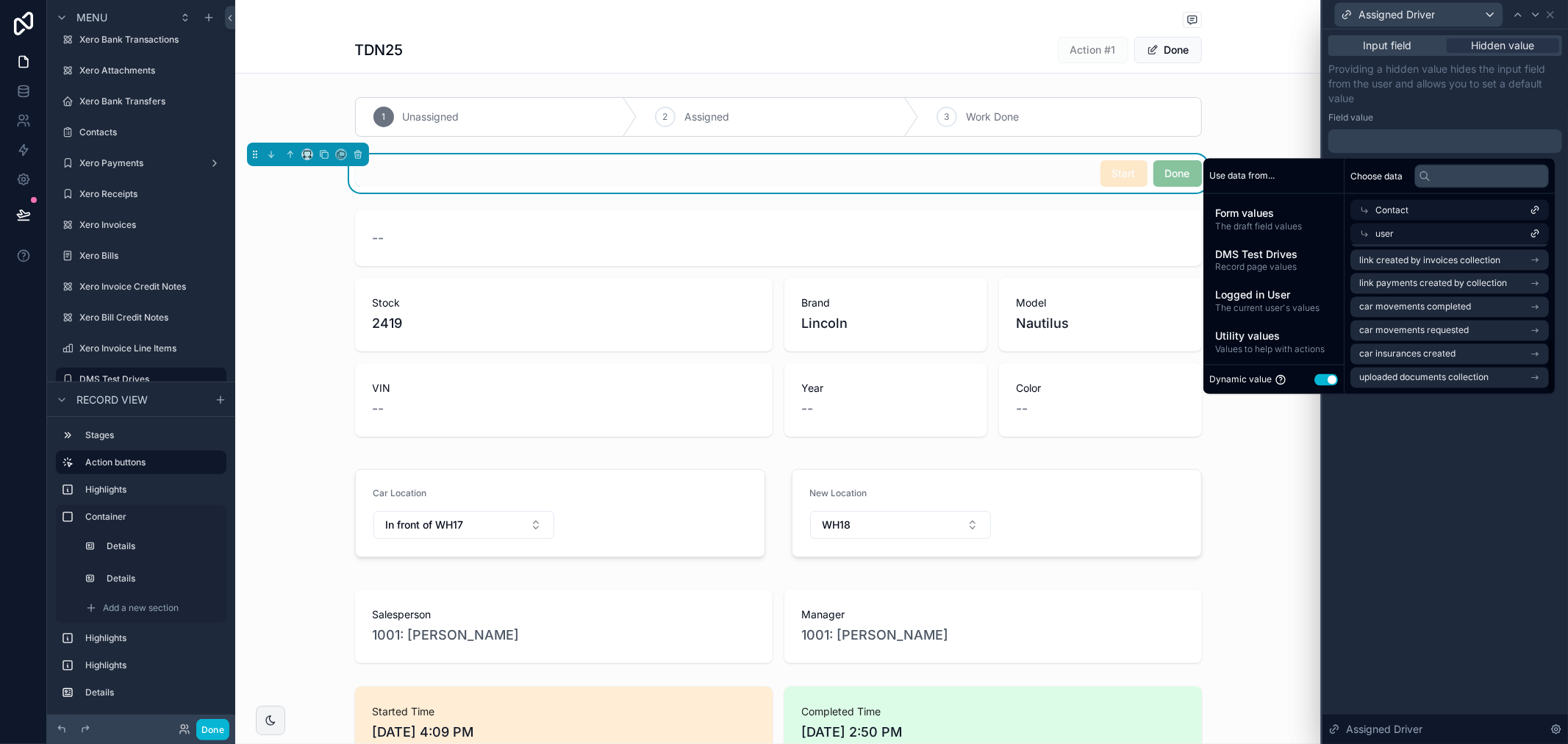
scroll to position [258, 0]
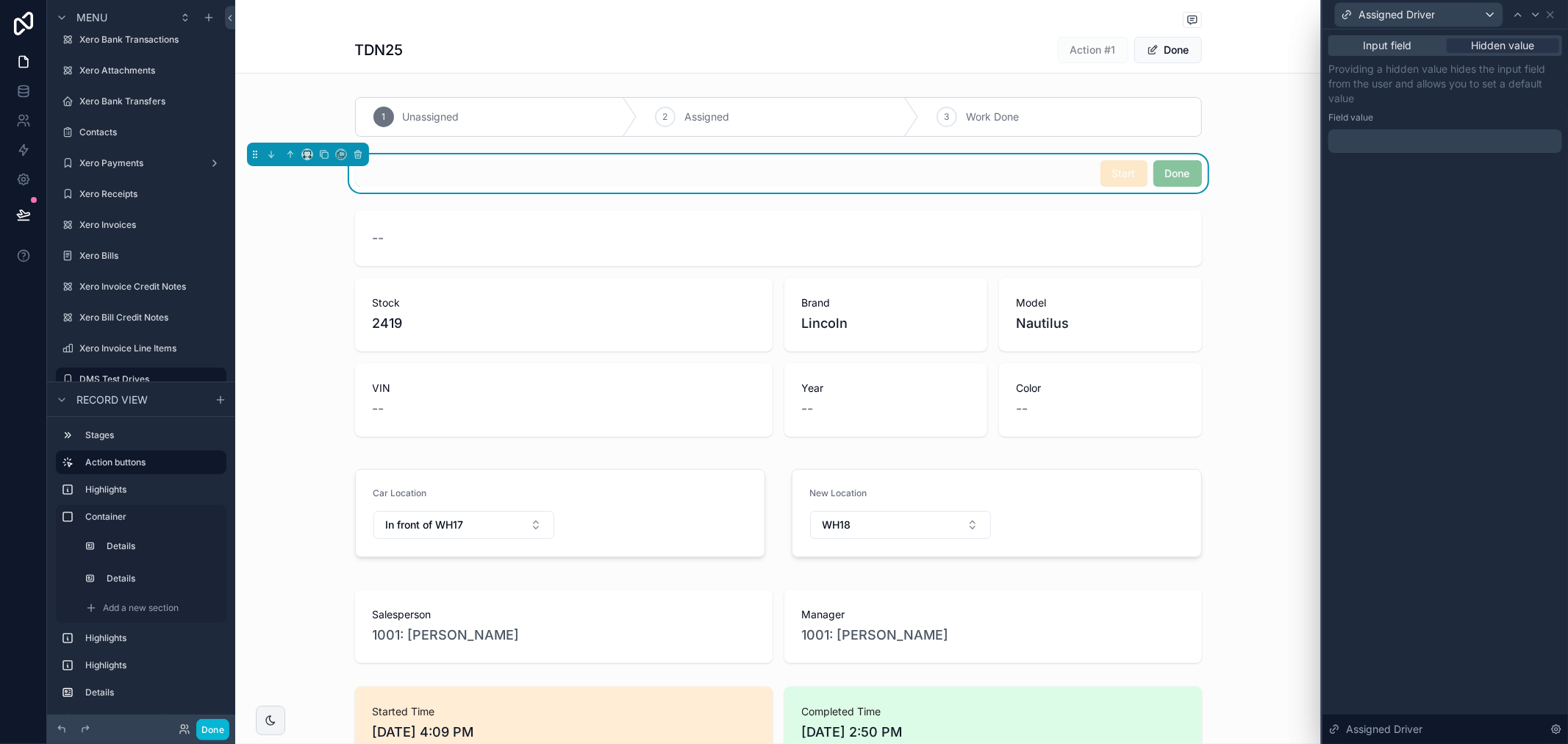
click at [1466, 444] on div "Input field Hidden value Providing a hidden value hides the input field from th…" at bounding box center [1445, 386] width 246 height 714
click at [1461, 137] on div at bounding box center [1446, 141] width 234 height 24
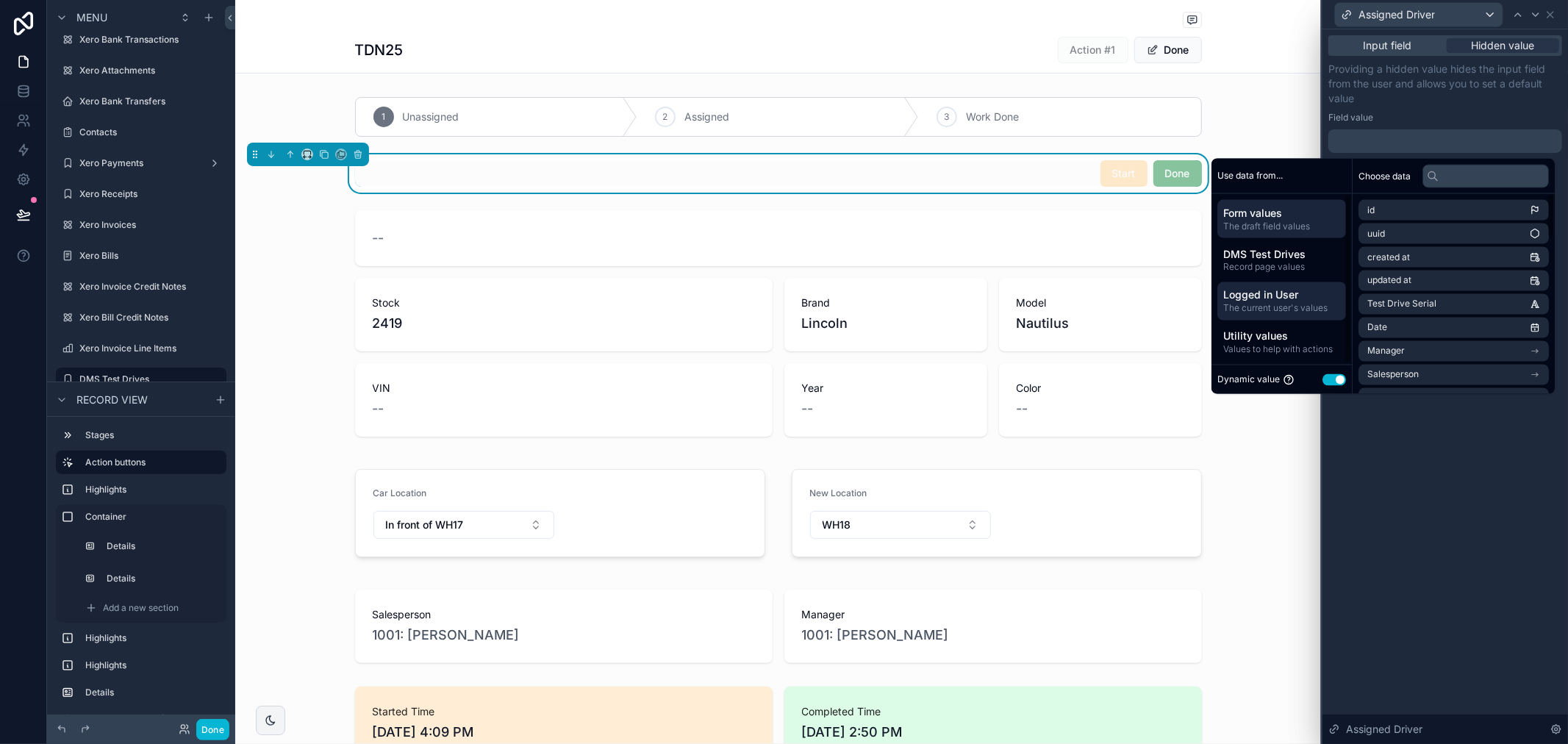
click at [1276, 299] on span "Logged in User" at bounding box center [1282, 294] width 117 height 15
click at [1436, 326] on li "Contact Group" at bounding box center [1453, 328] width 190 height 21
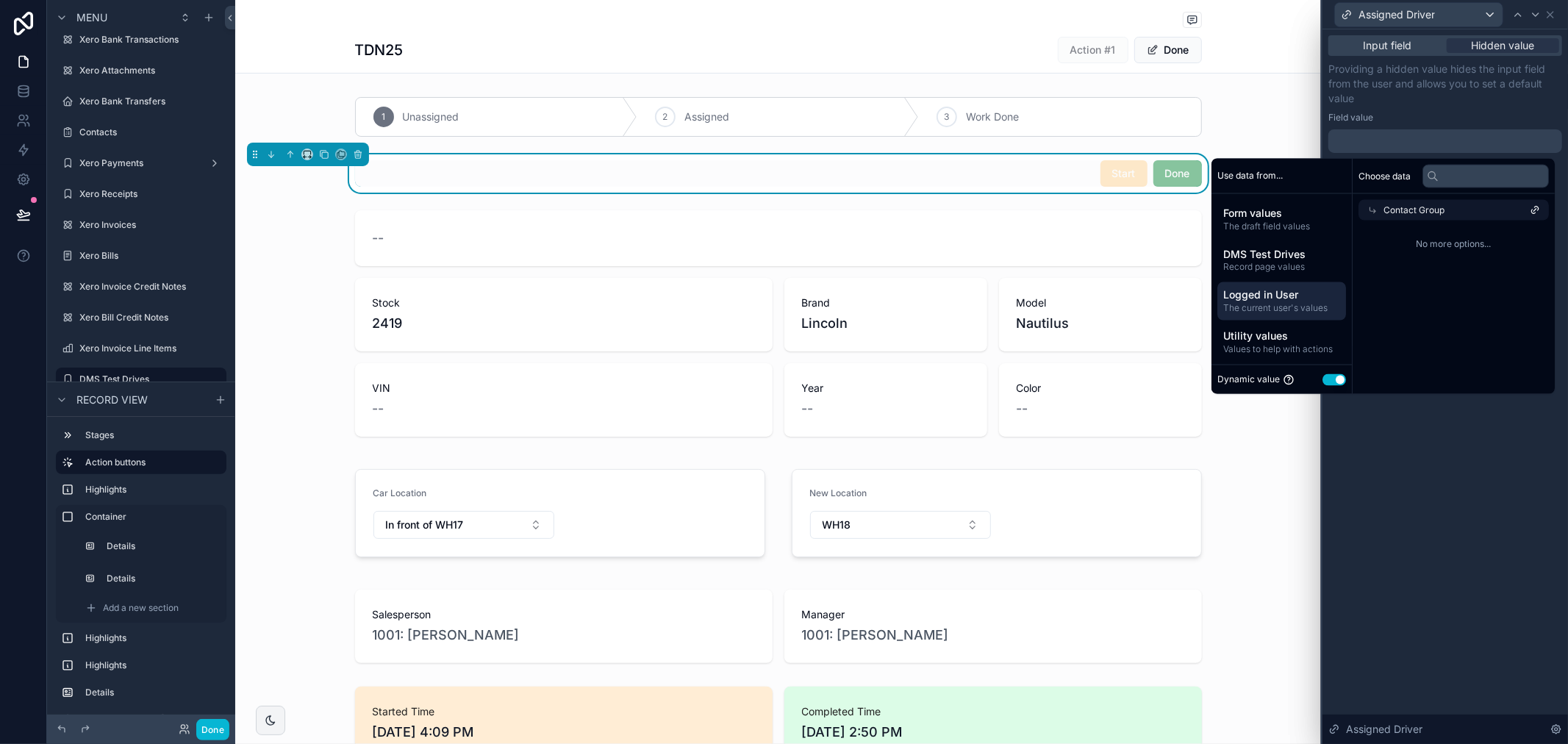
click at [1452, 209] on div "Contact Group" at bounding box center [1453, 210] width 190 height 21
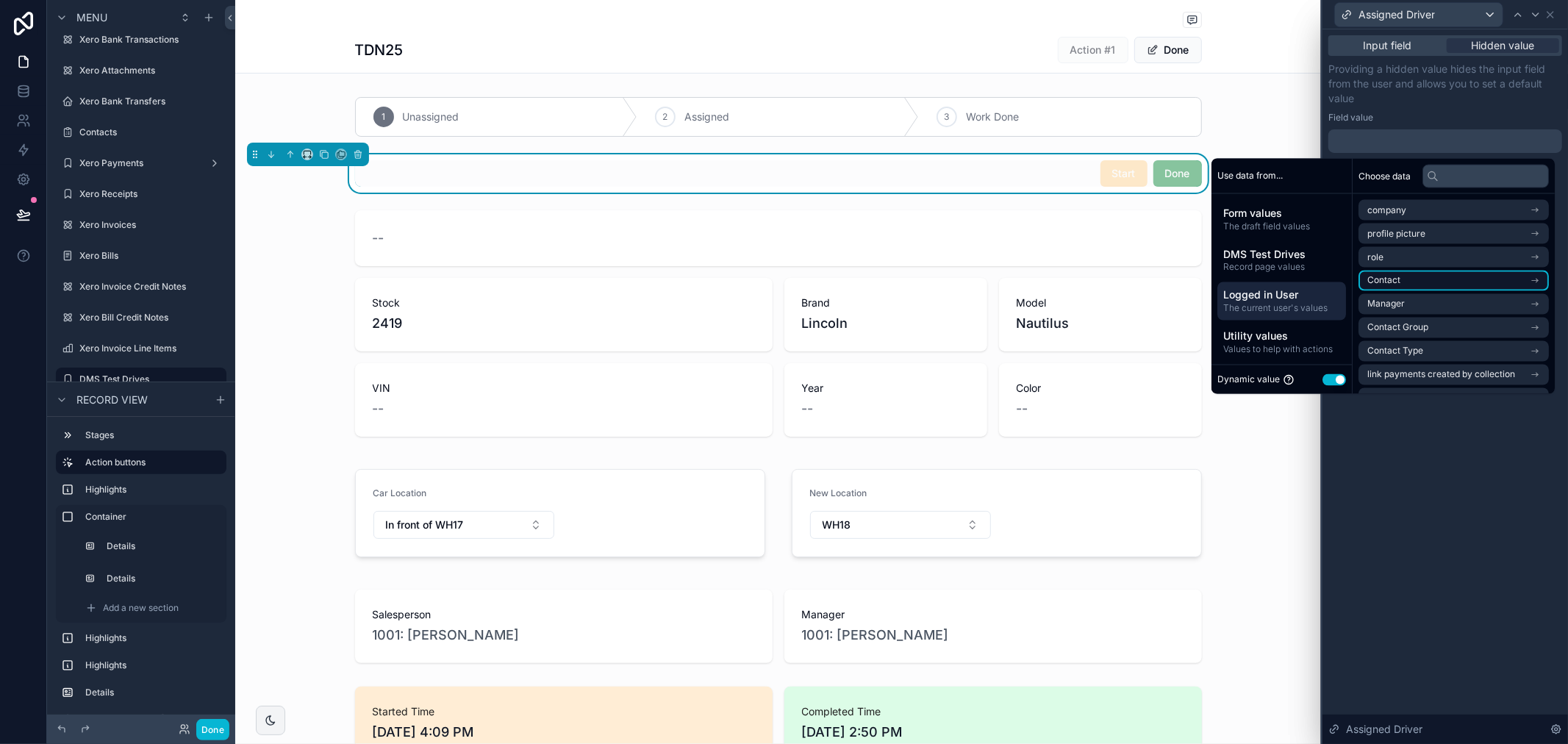
click at [1426, 288] on li "Contact" at bounding box center [1453, 281] width 190 height 21
click at [1469, 237] on li "Contact" at bounding box center [1453, 236] width 190 height 21
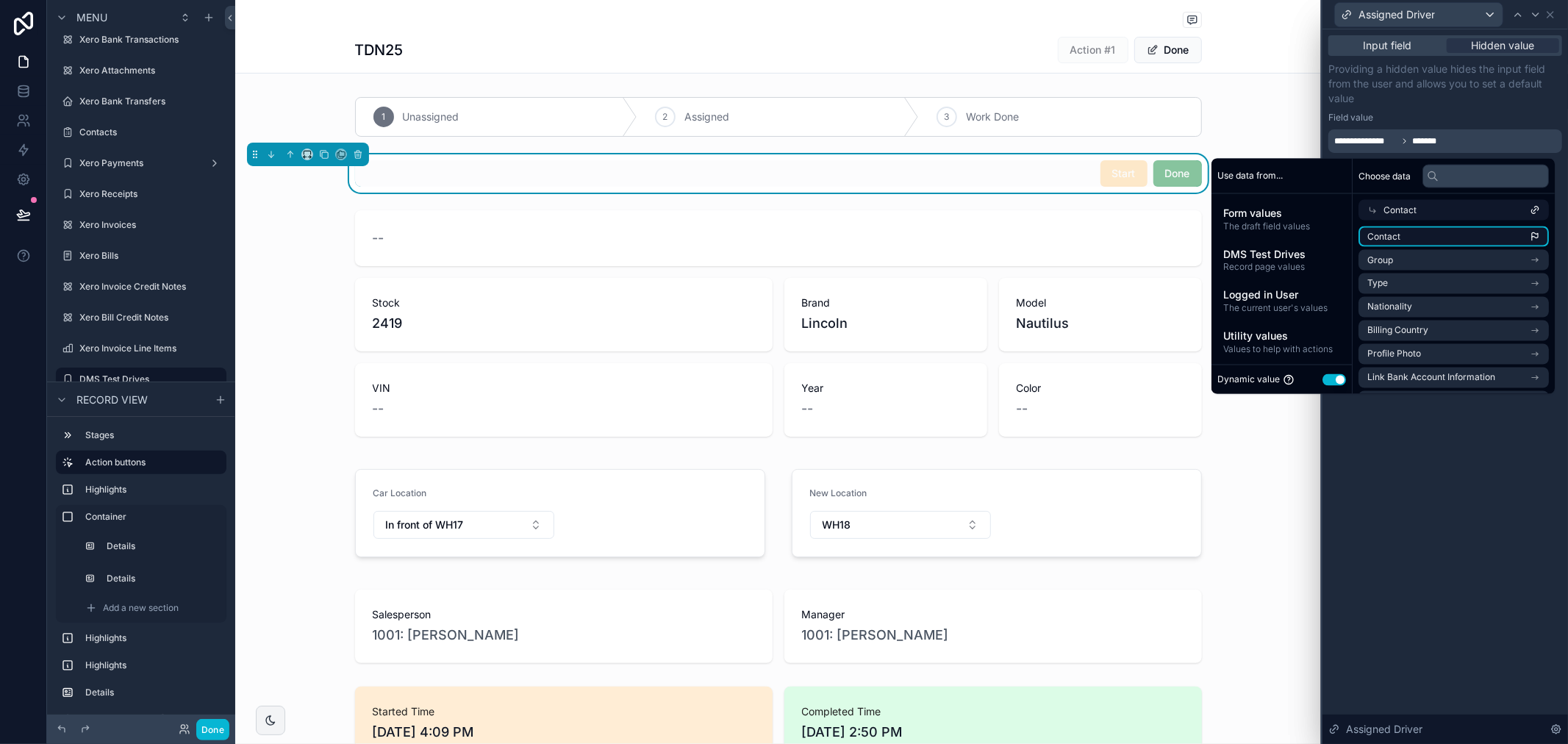
click at [1469, 242] on li "Contact" at bounding box center [1453, 236] width 190 height 21
click at [1469, 240] on li "Contact" at bounding box center [1453, 236] width 190 height 21
click at [1537, 235] on icon "scrollable content" at bounding box center [1535, 236] width 10 height 10
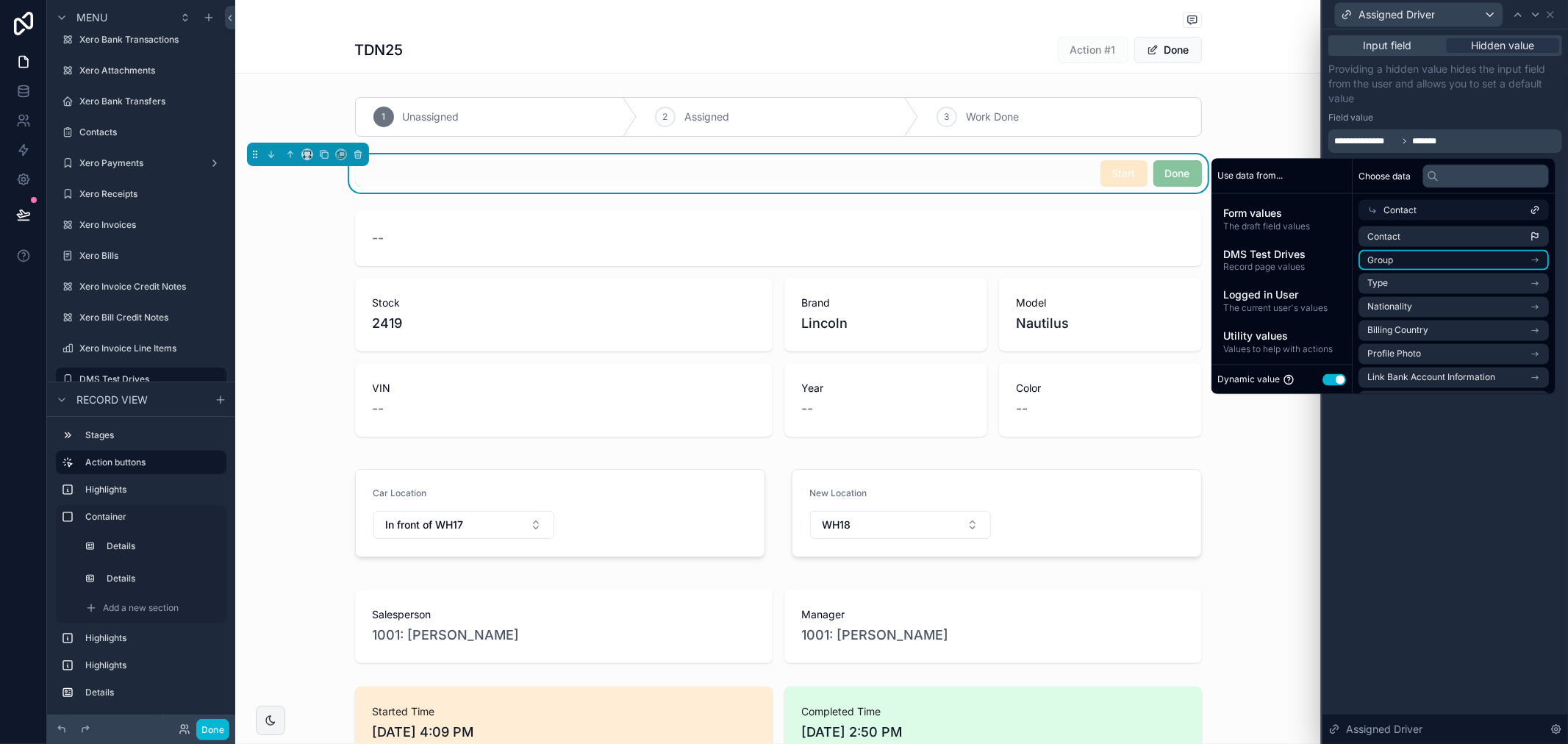
click at [1453, 252] on li "Group" at bounding box center [1453, 260] width 190 height 21
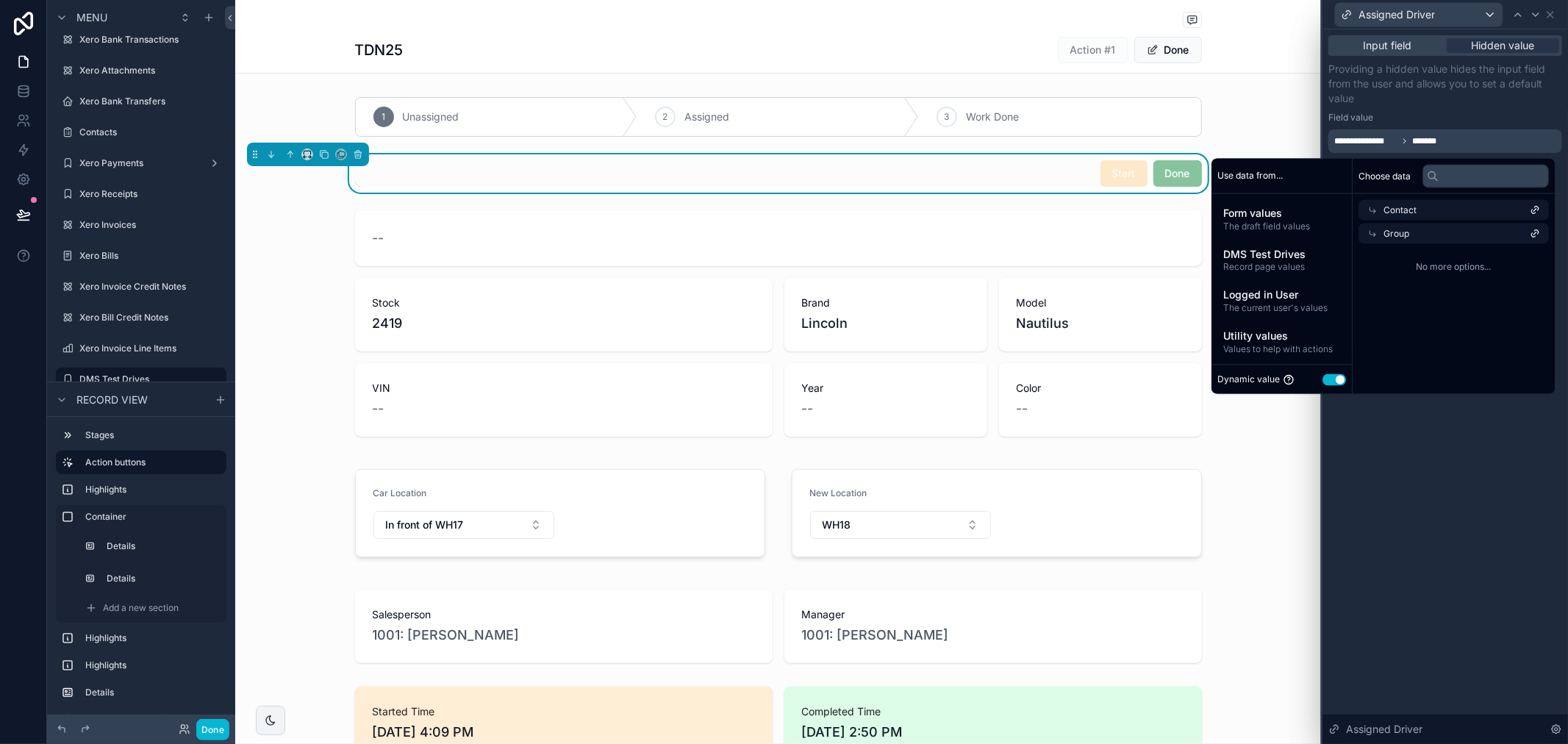
click at [1540, 205] on icon at bounding box center [1535, 209] width 10 height 10
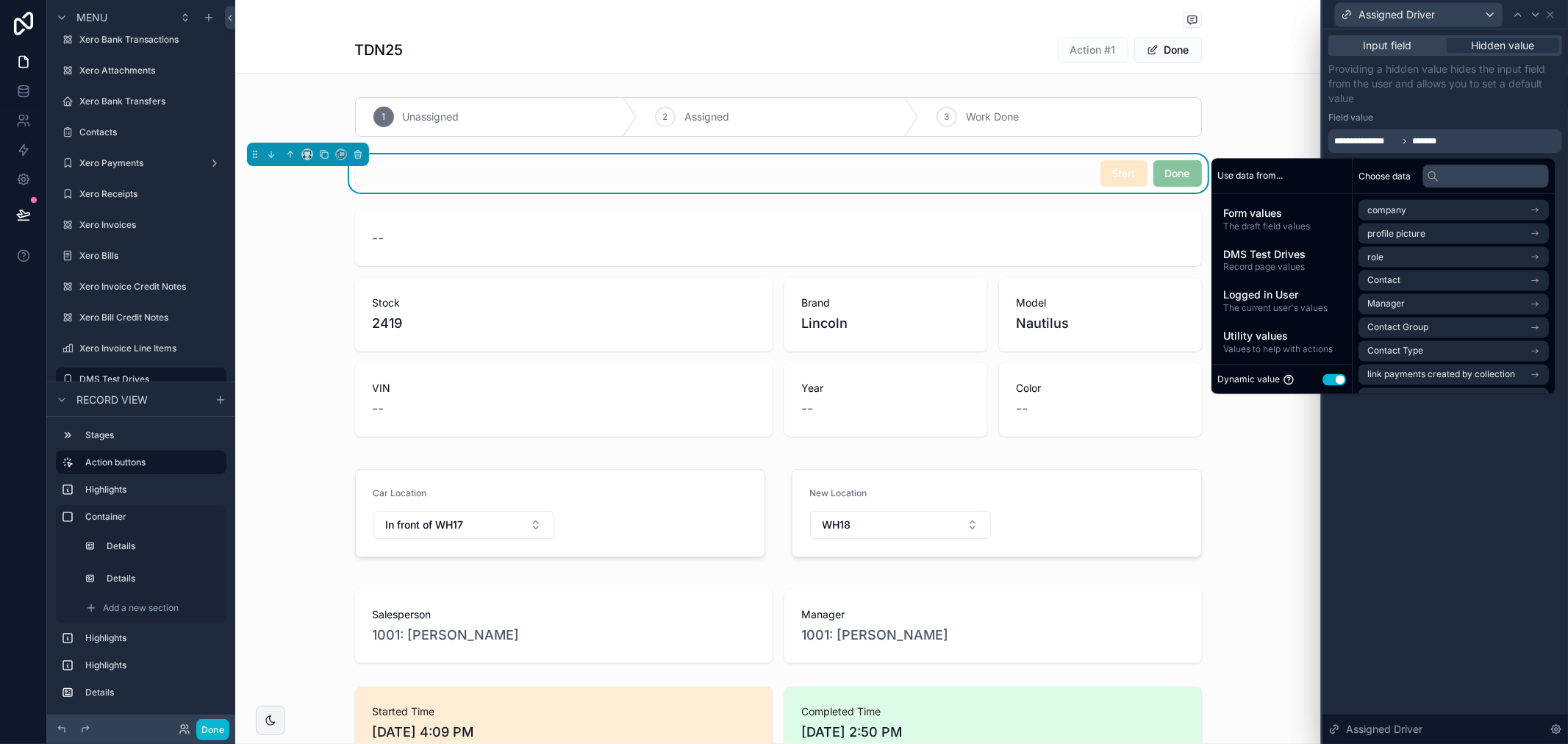
click at [1403, 191] on div "Choose data" at bounding box center [1454, 176] width 202 height 35
click at [1361, 200] on li "company" at bounding box center [1453, 210] width 190 height 21
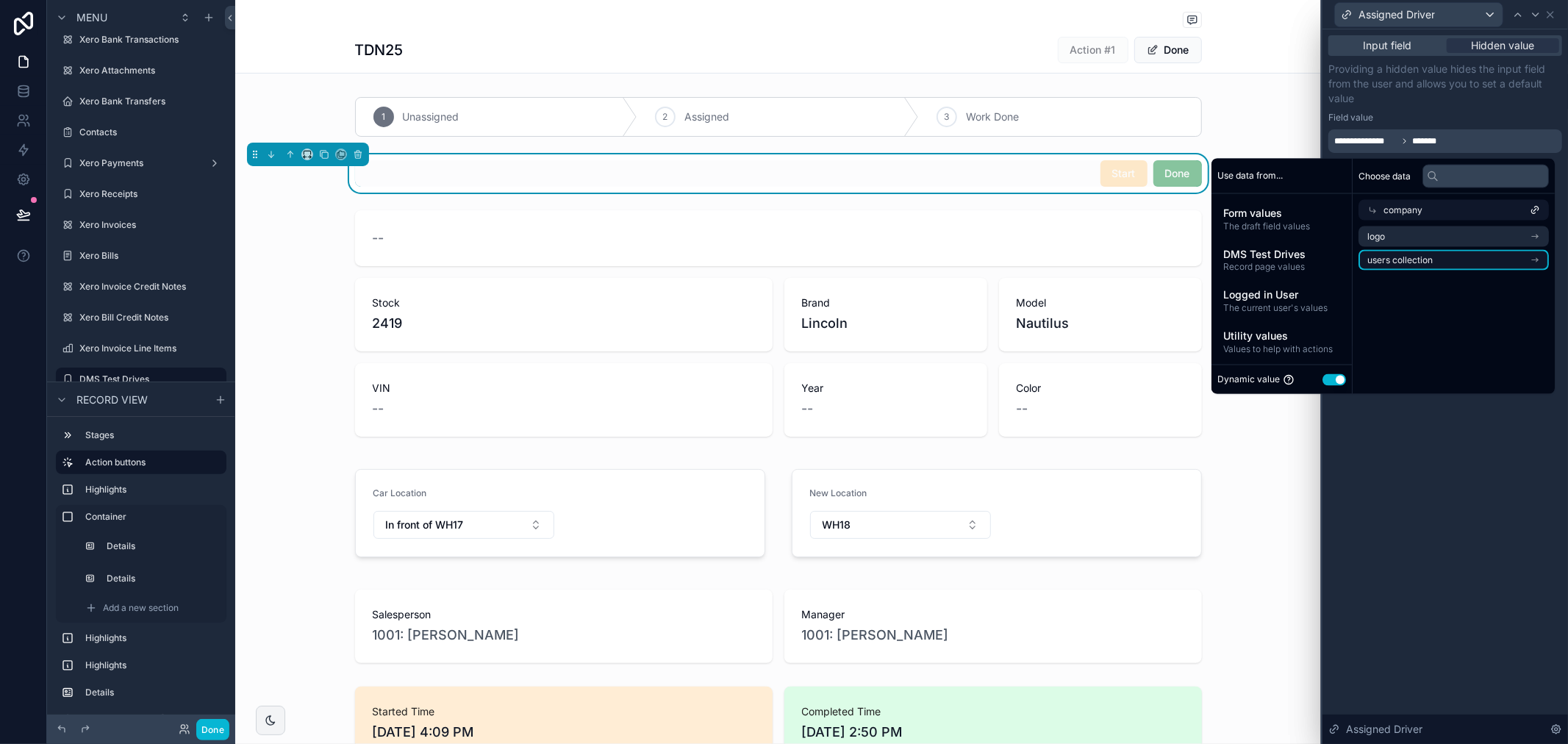
drag, startPoint x: 1403, startPoint y: 258, endPoint x: 1418, endPoint y: 260, distance: 15.1
click at [1418, 260] on span "users collection" at bounding box center [1400, 259] width 65 height 12
click at [1419, 262] on span "No more options..." at bounding box center [1453, 267] width 190 height 12
click at [1421, 228] on span "users collection" at bounding box center [1416, 233] width 65 height 12
click at [1423, 258] on span "users collection" at bounding box center [1400, 259] width 65 height 12
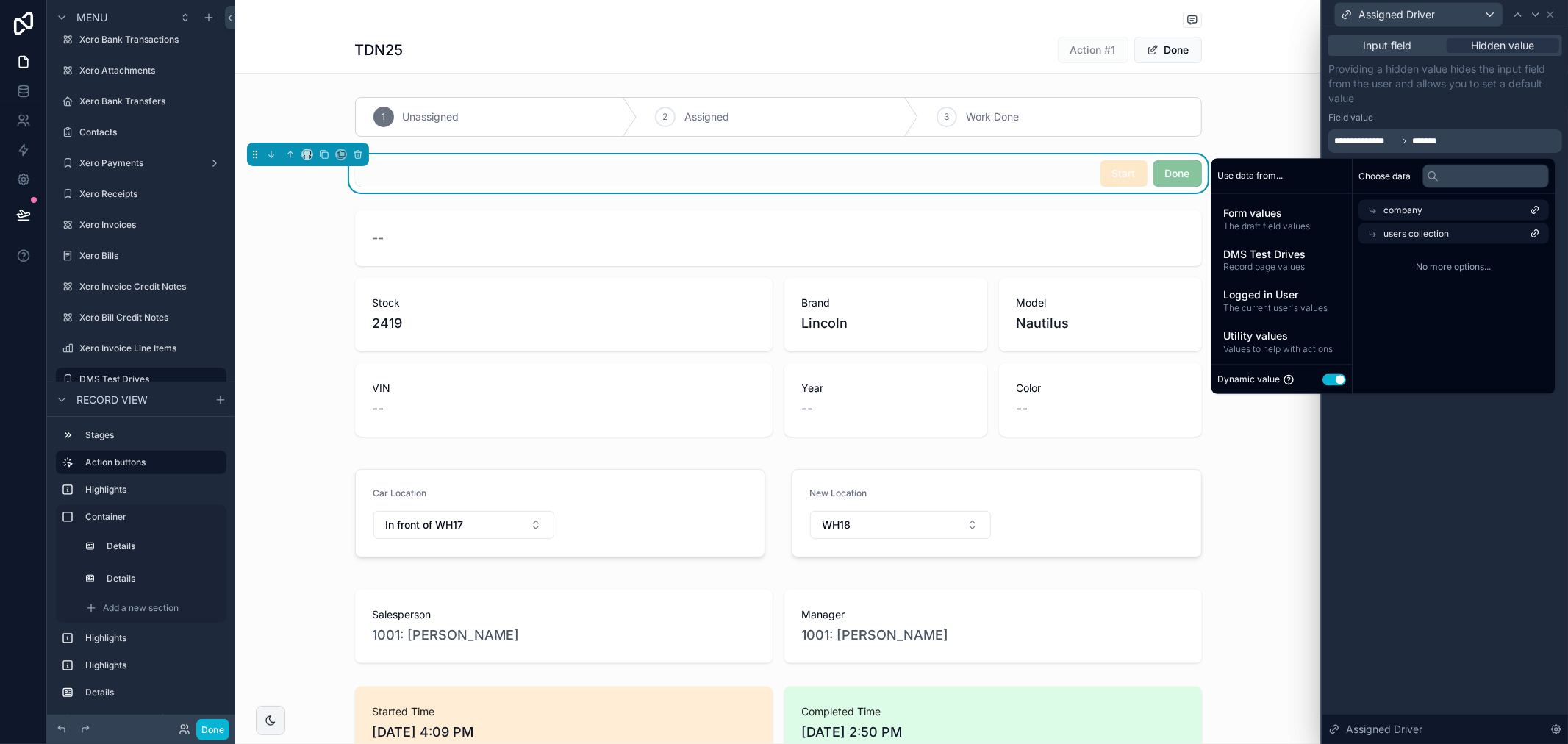
click at [1453, 318] on div "Choose data company users collection No more options..." at bounding box center [1454, 276] width 202 height 235
click at [1452, 259] on div "No more options..." at bounding box center [1454, 267] width 202 height 47
click at [1452, 262] on span "No more options..." at bounding box center [1453, 267] width 190 height 12
click at [1334, 381] on button "Use setting" at bounding box center [1334, 379] width 24 height 12
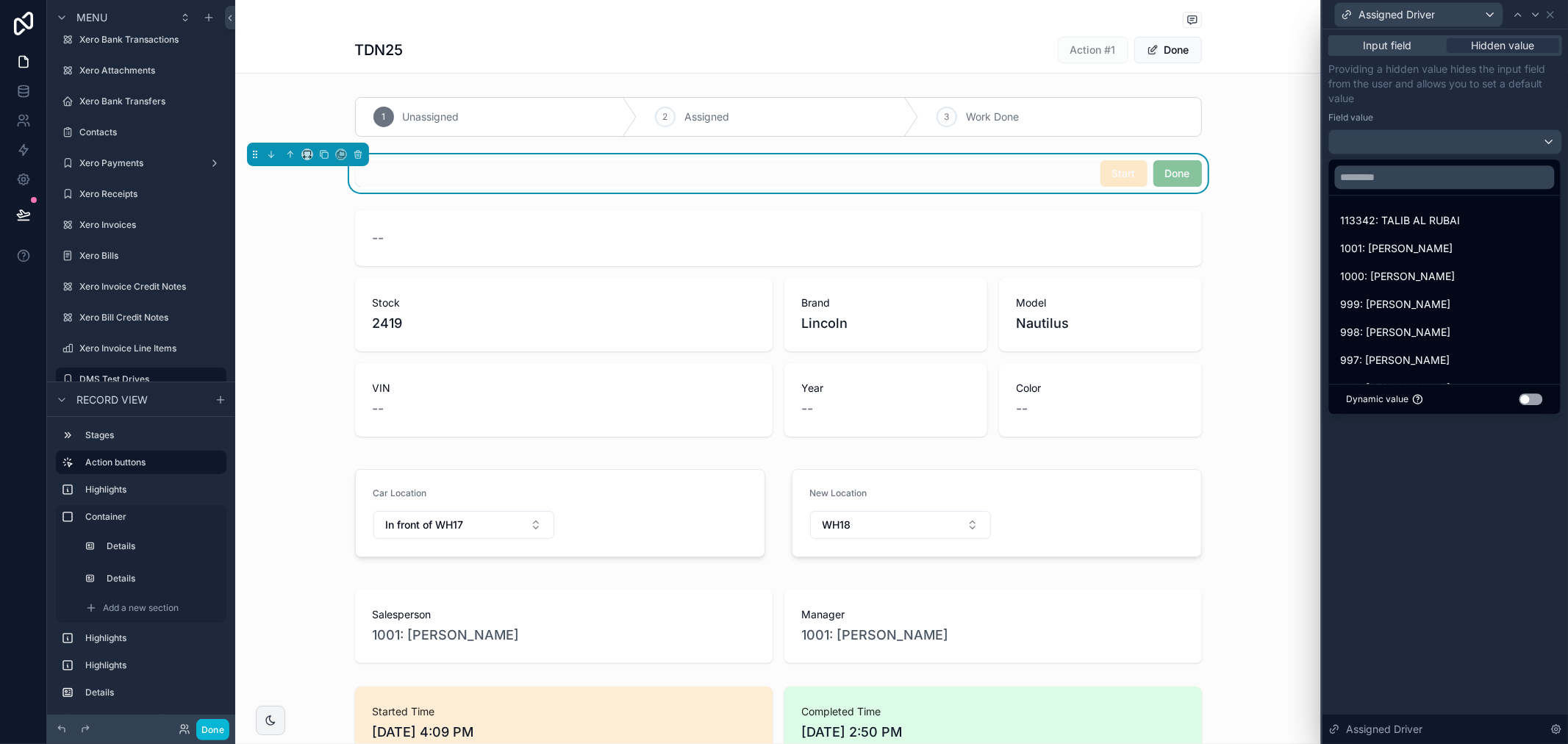
click at [1473, 446] on div at bounding box center [1445, 372] width 246 height 744
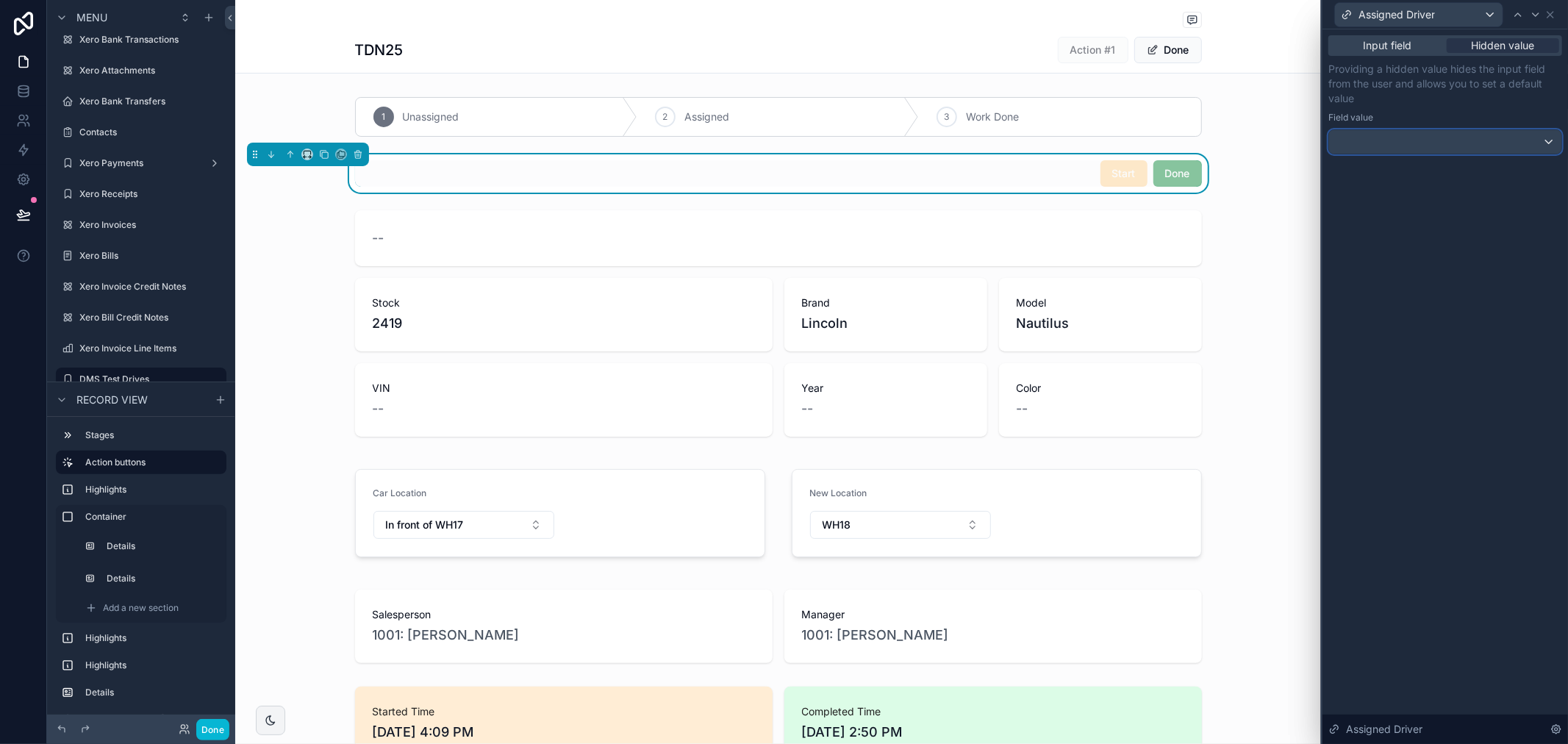
click at [1497, 148] on div at bounding box center [1446, 142] width 232 height 24
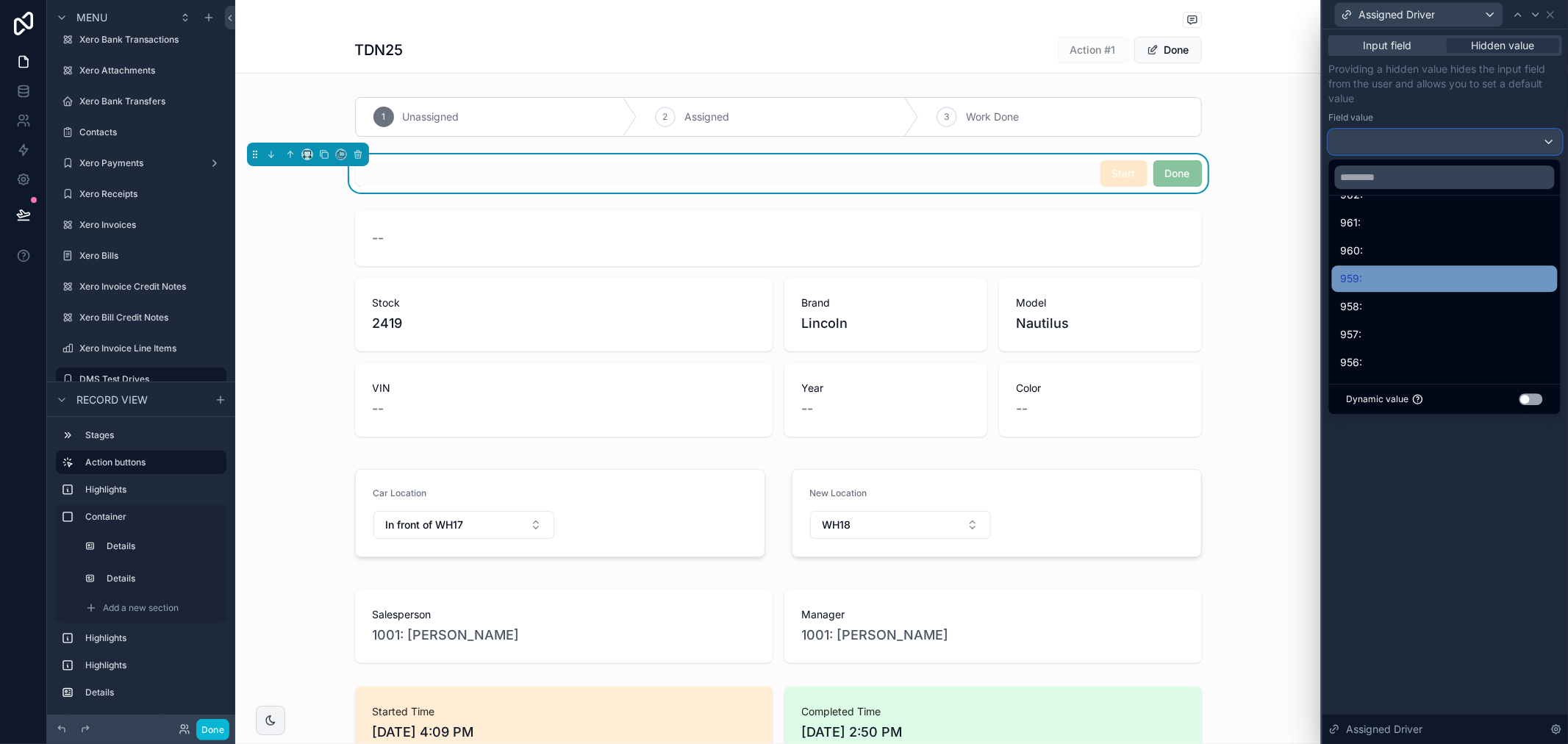
scroll to position [1272, 0]
click at [1526, 400] on button "Use setting" at bounding box center [1531, 399] width 24 height 12
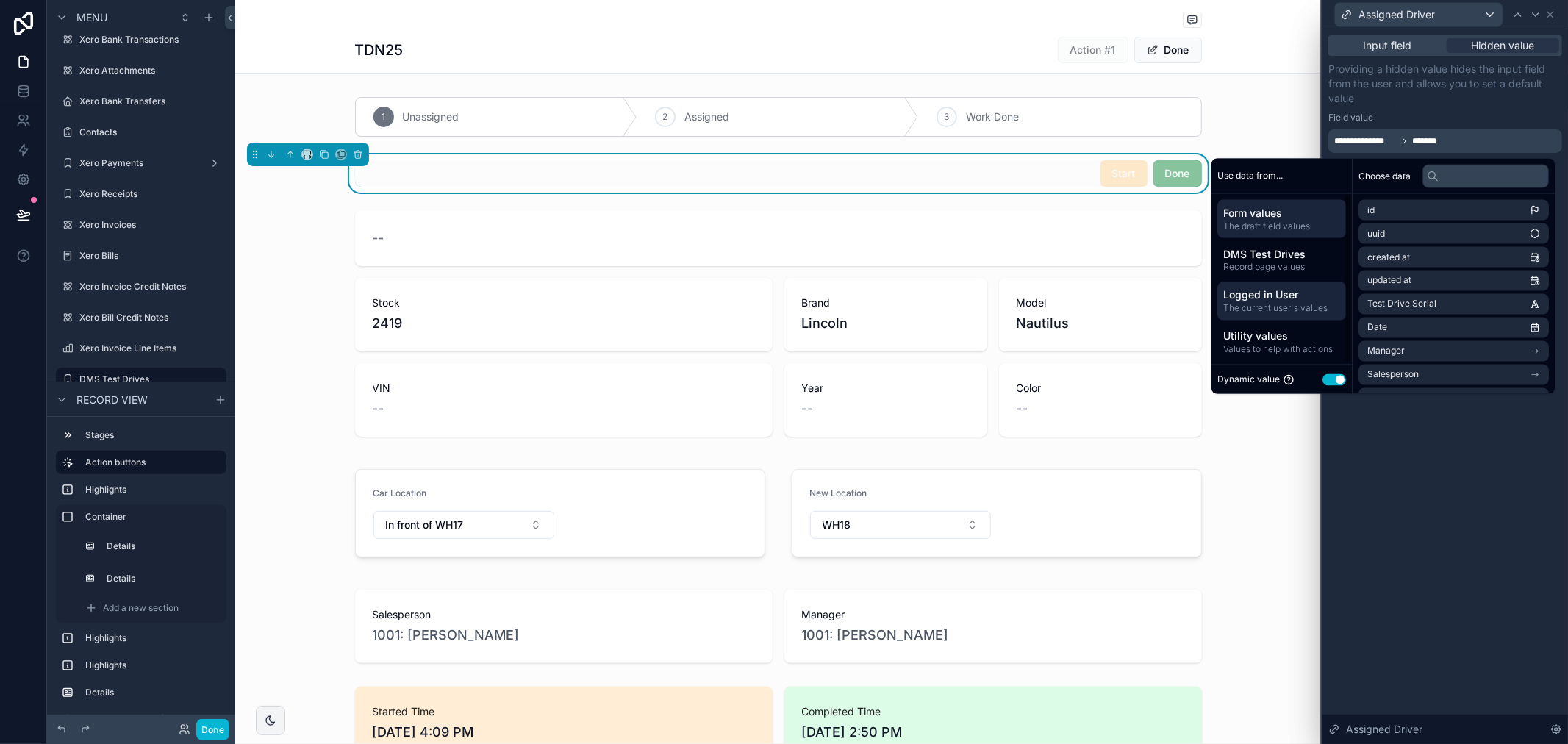
click at [1306, 305] on span "The current user's values" at bounding box center [1282, 308] width 117 height 12
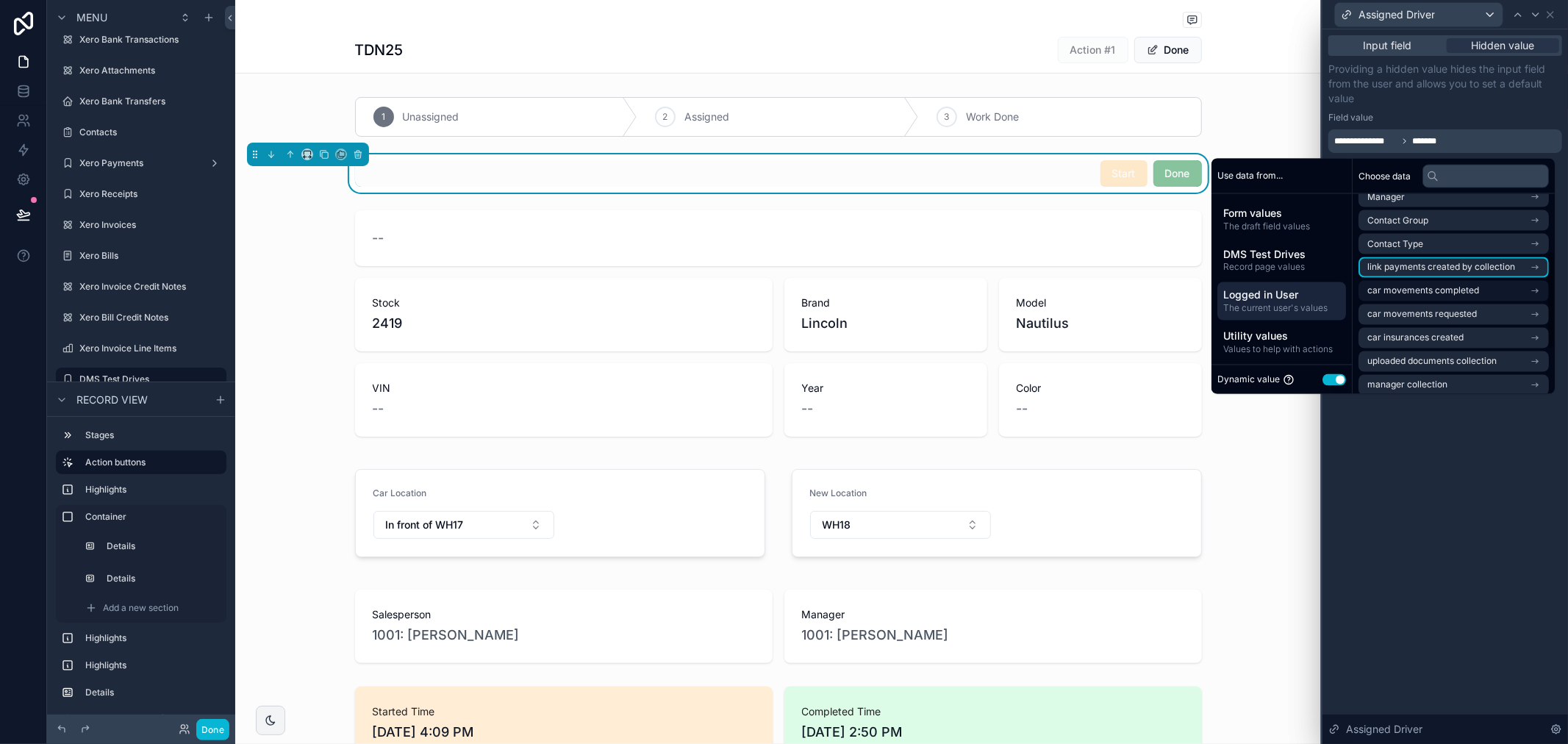
scroll to position [208, 0]
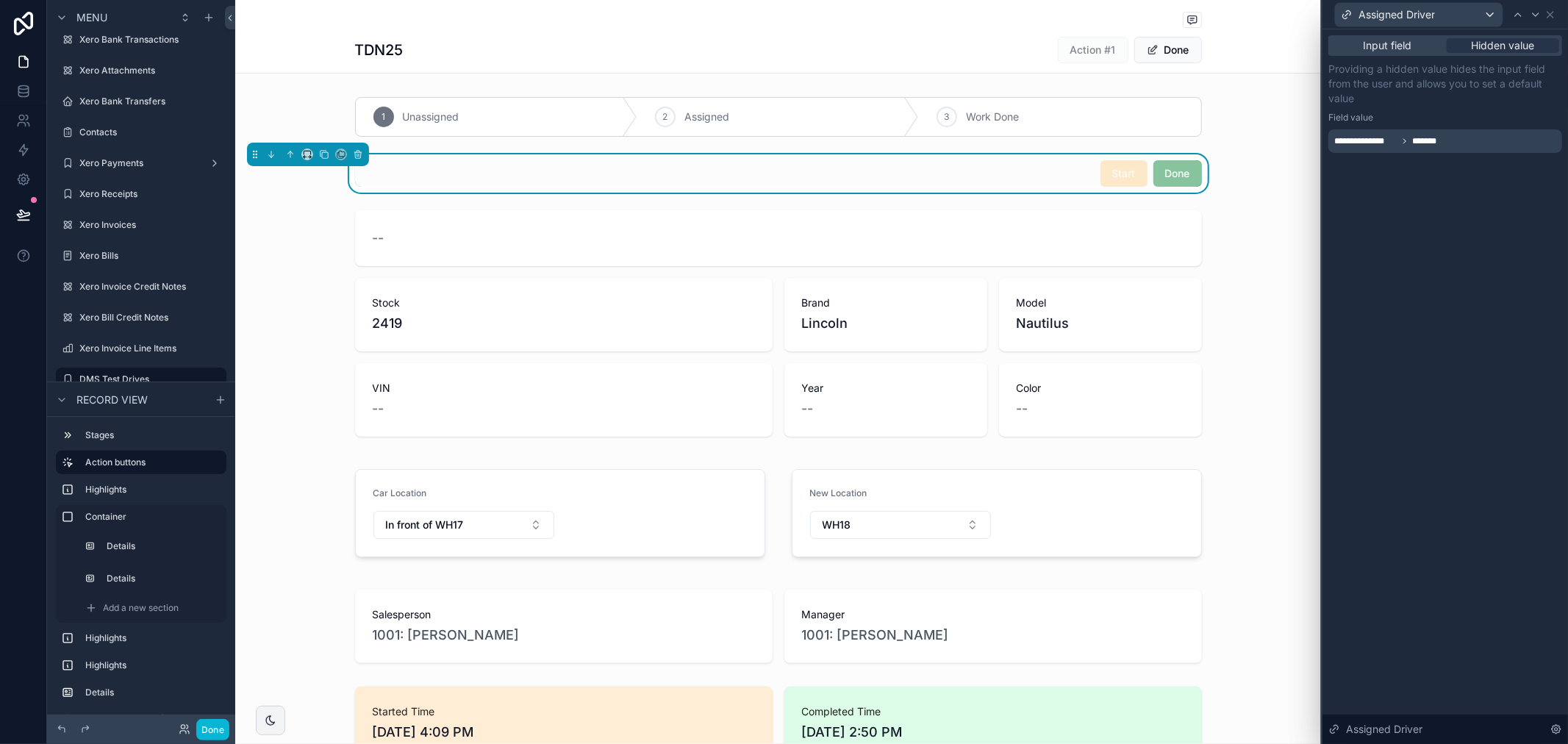
click at [1449, 489] on div "**********" at bounding box center [1445, 386] width 246 height 714
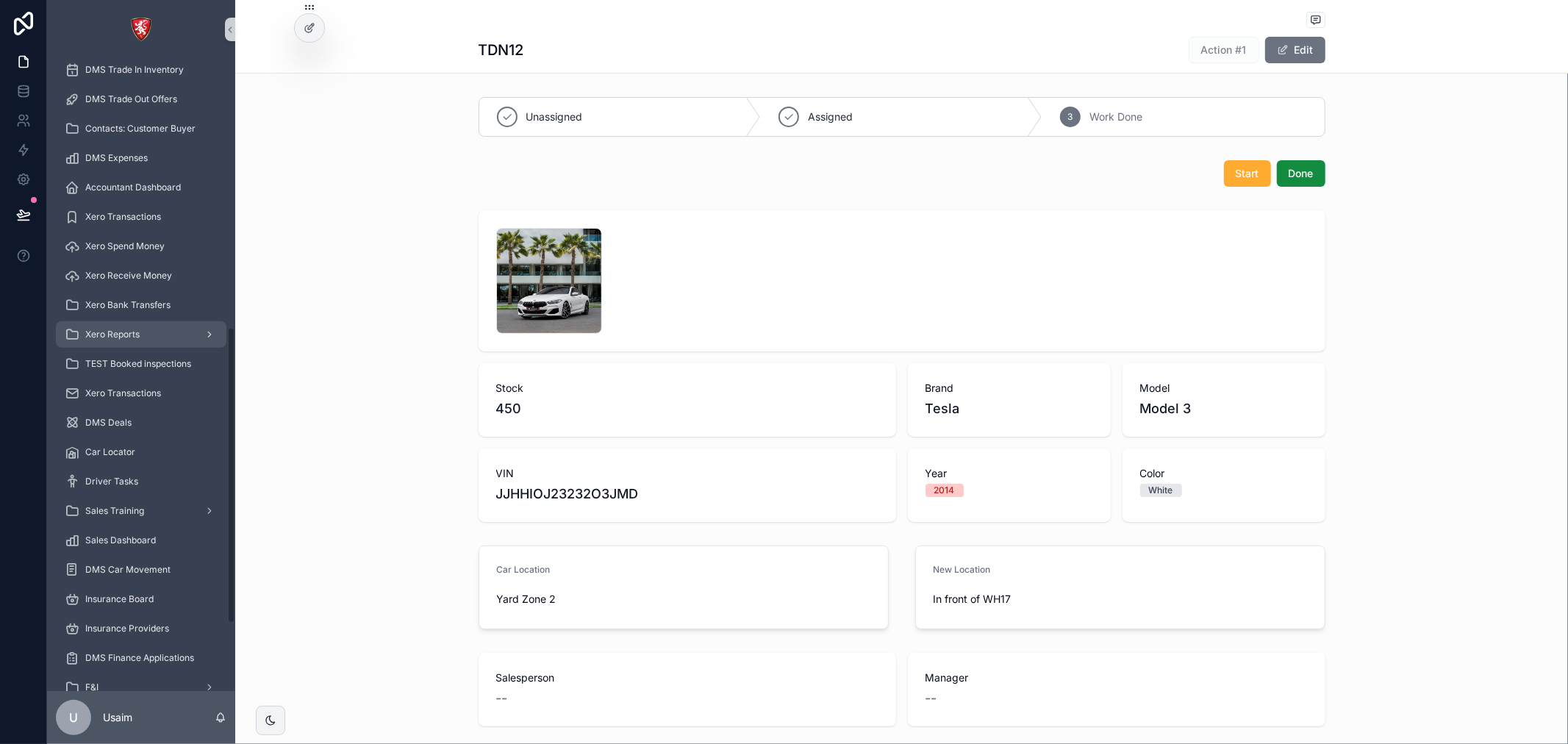
scroll to position [652, 0]
click at [29, 94] on icon at bounding box center [23, 91] width 15 height 15
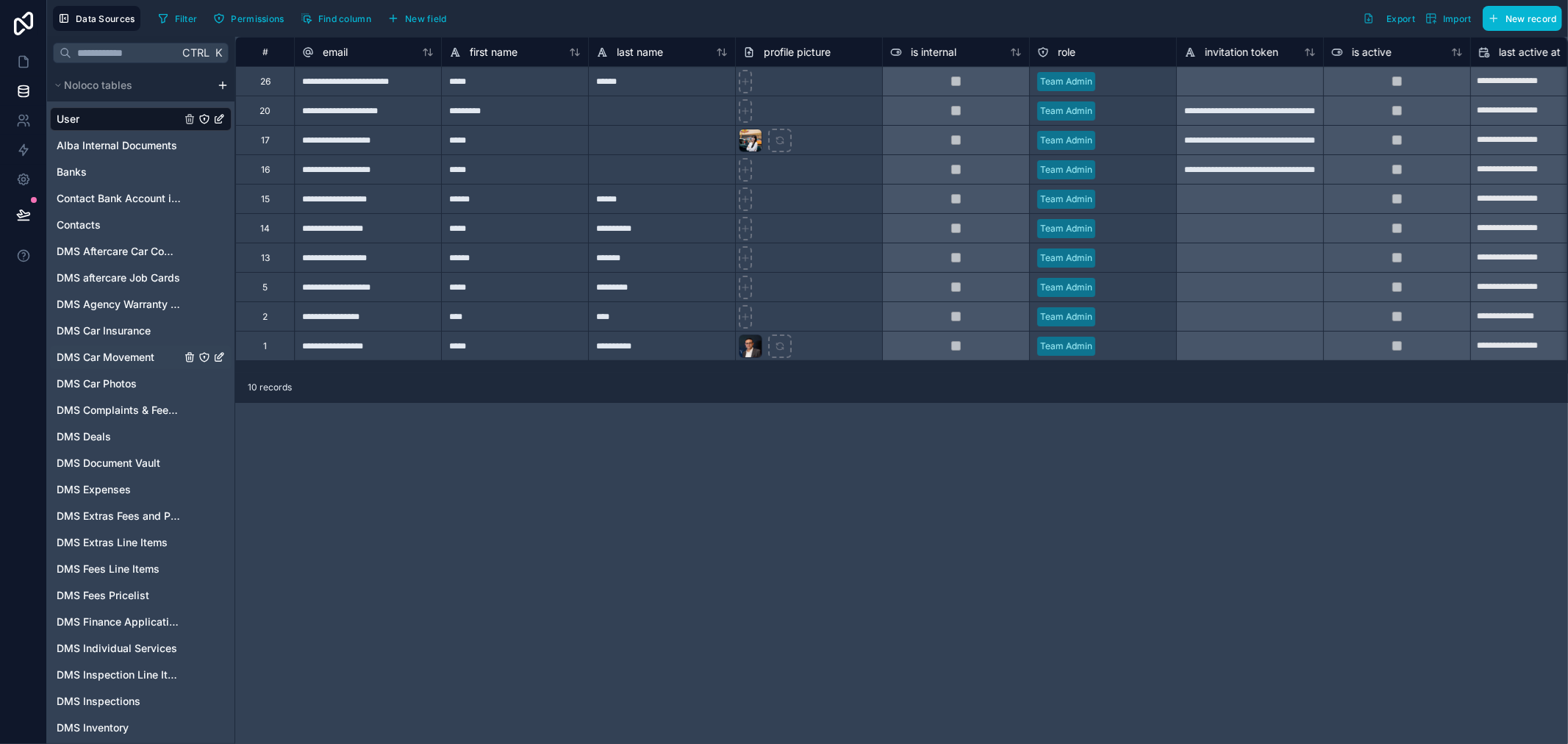
click at [145, 352] on span "DMS Car Movement" at bounding box center [105, 357] width 98 height 15
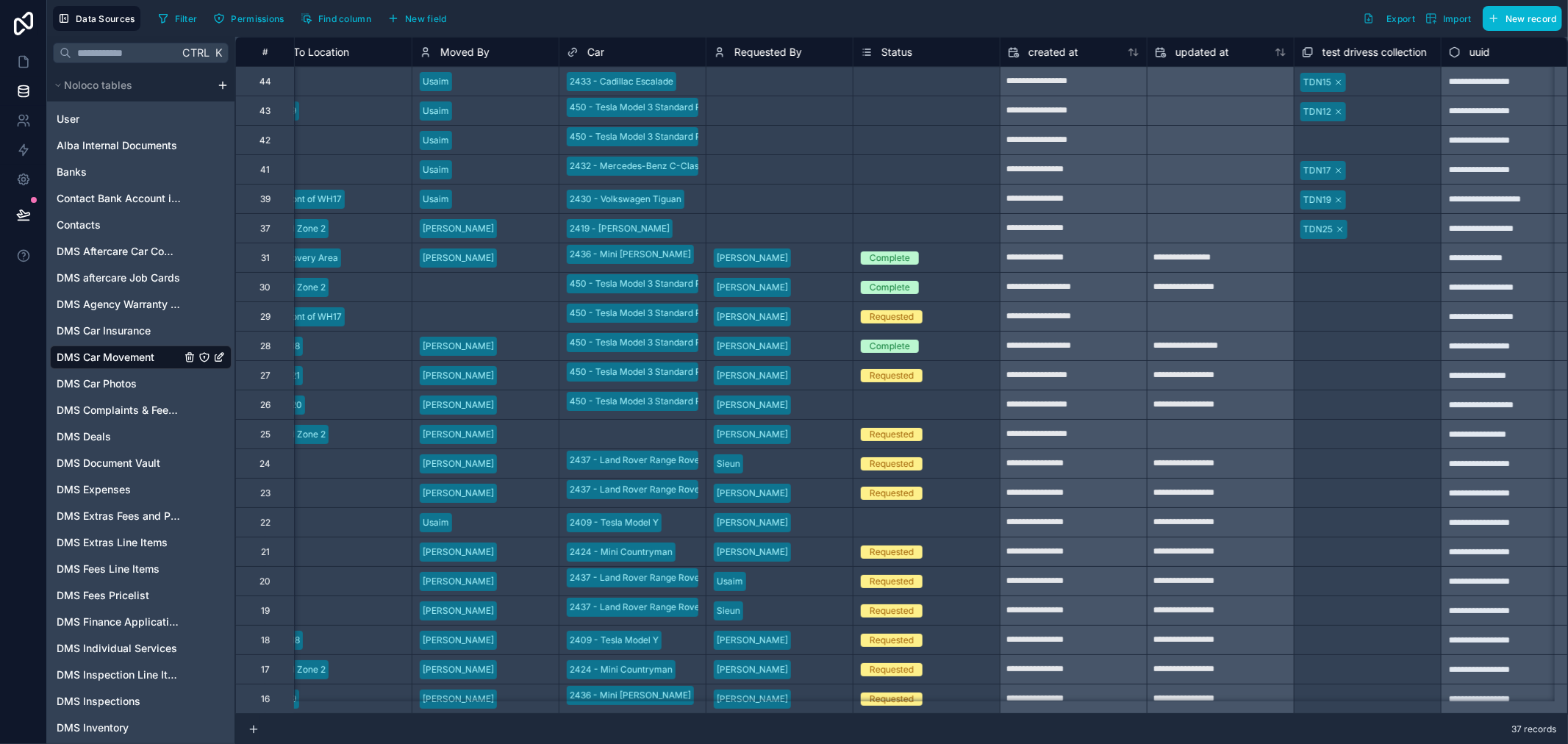
scroll to position [0, 918]
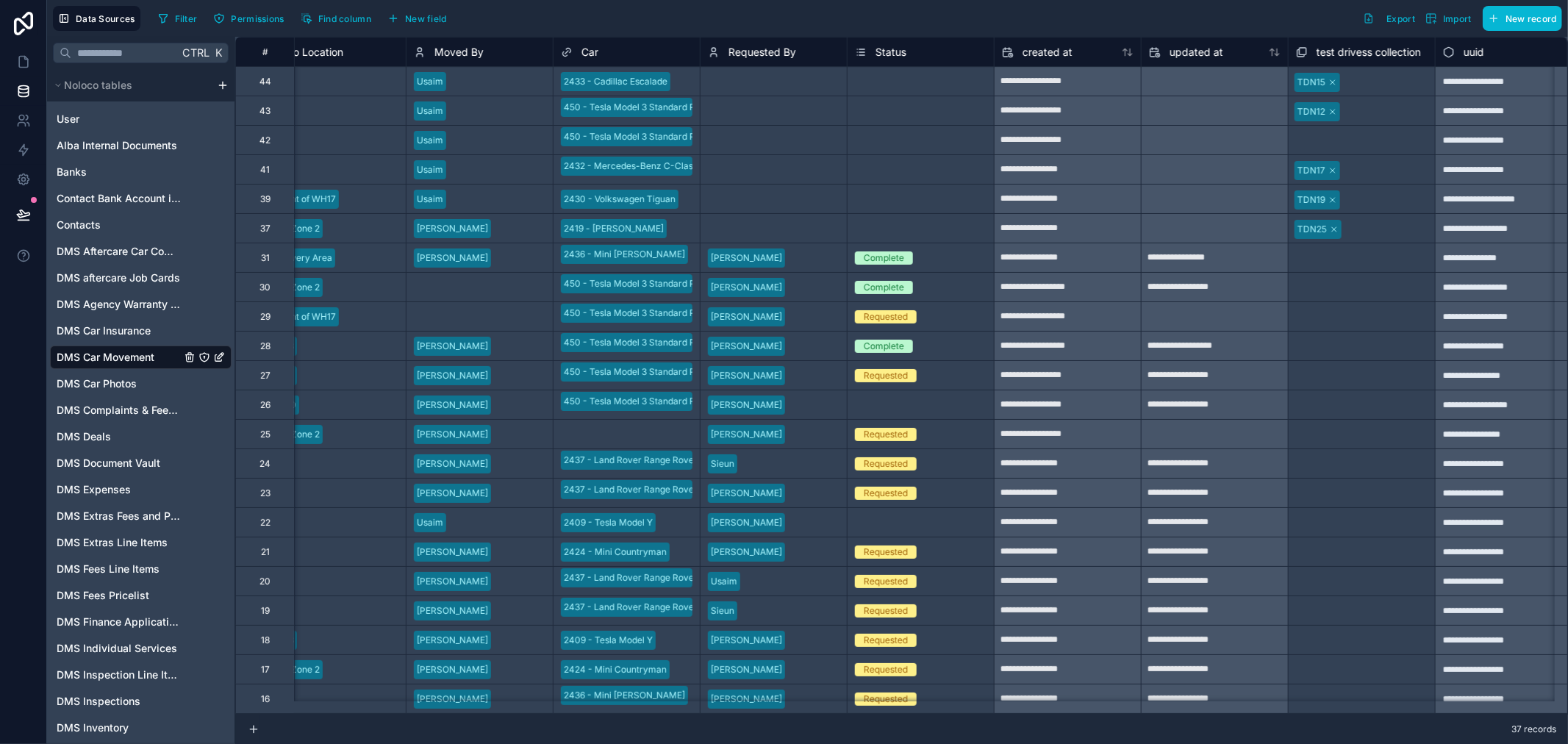
drag, startPoint x: 1226, startPoint y: 716, endPoint x: 717, endPoint y: 670, distance: 511.1
click at [717, 670] on div "**********" at bounding box center [902, 390] width 1333 height 707
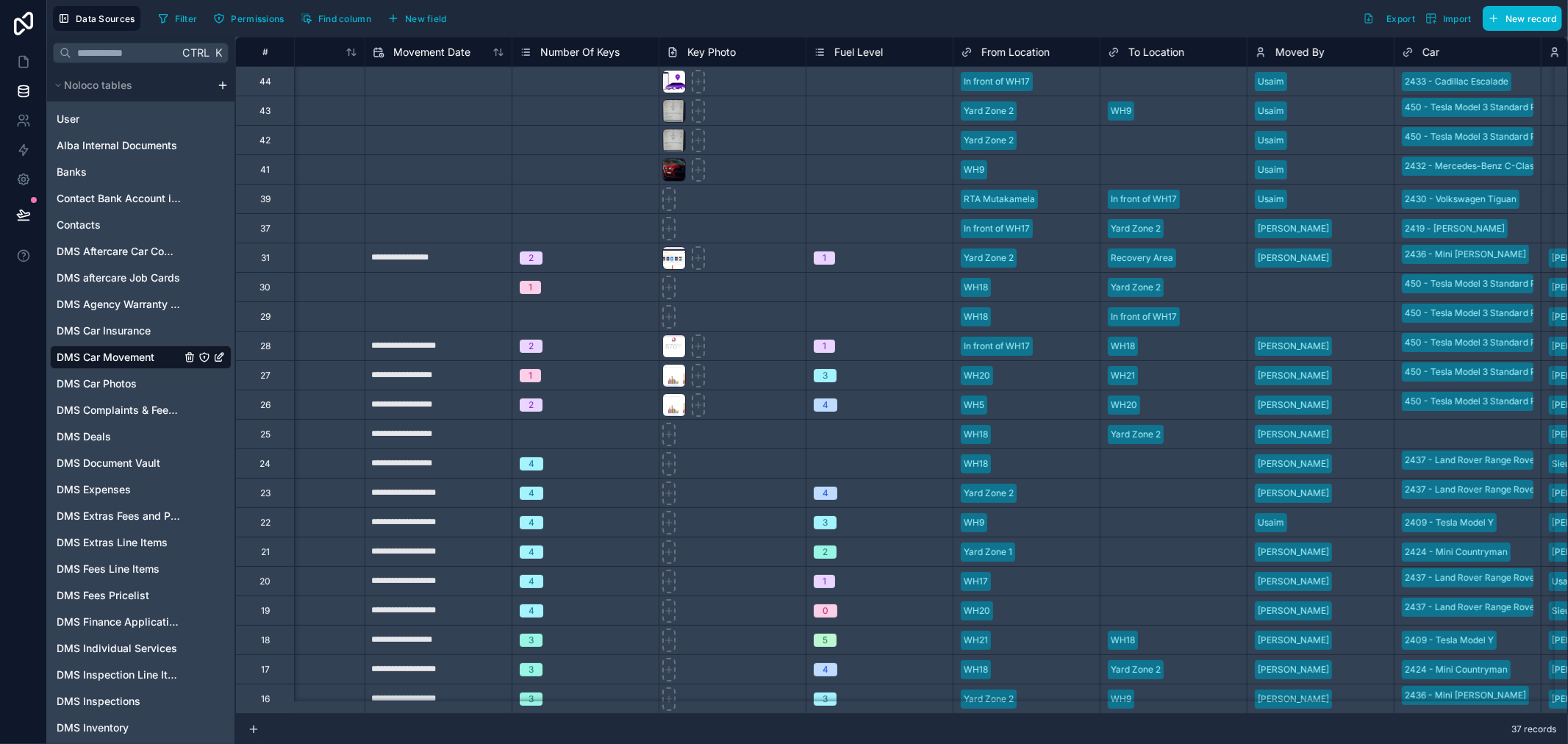
scroll to position [0, 0]
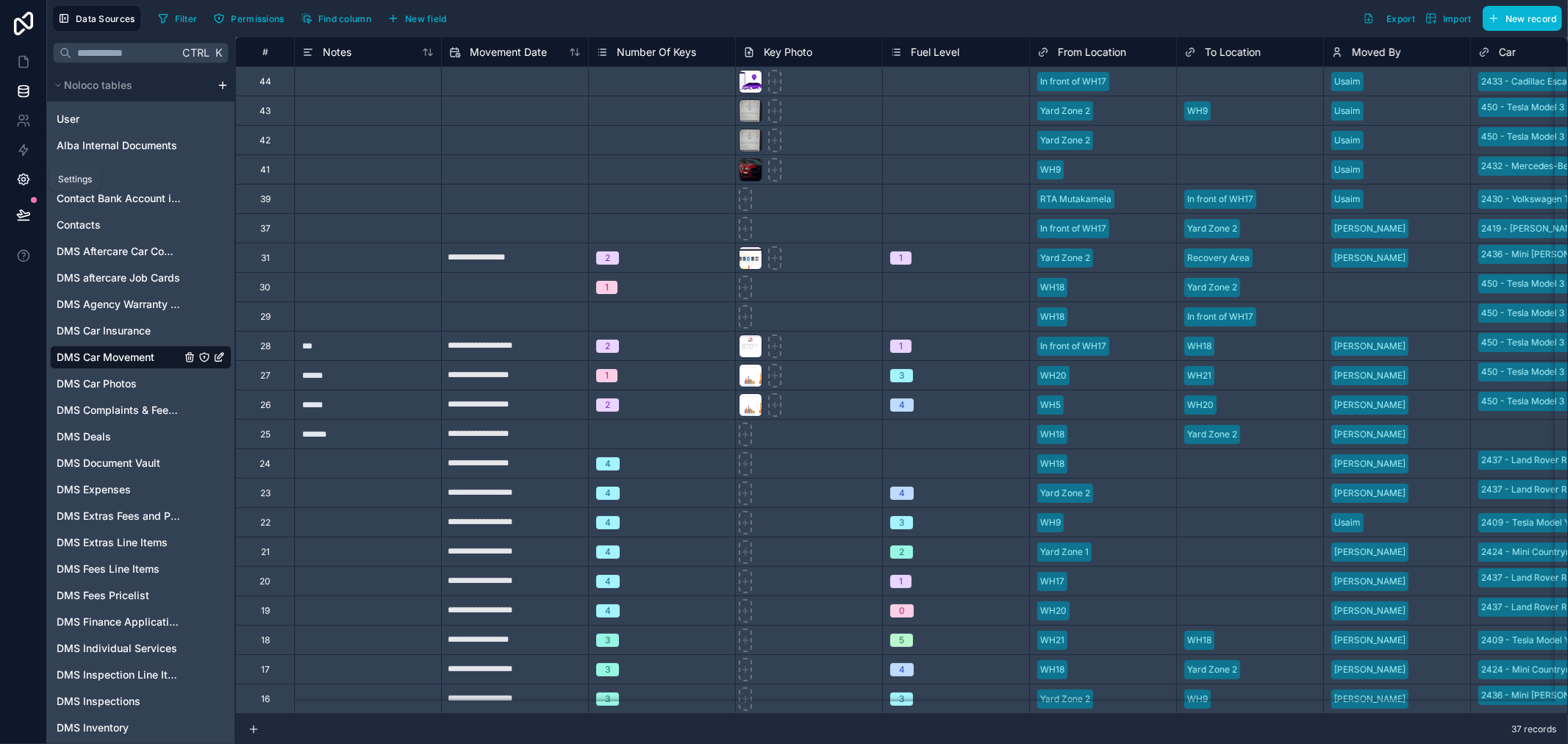
click at [22, 178] on icon at bounding box center [23, 179] width 4 height 4
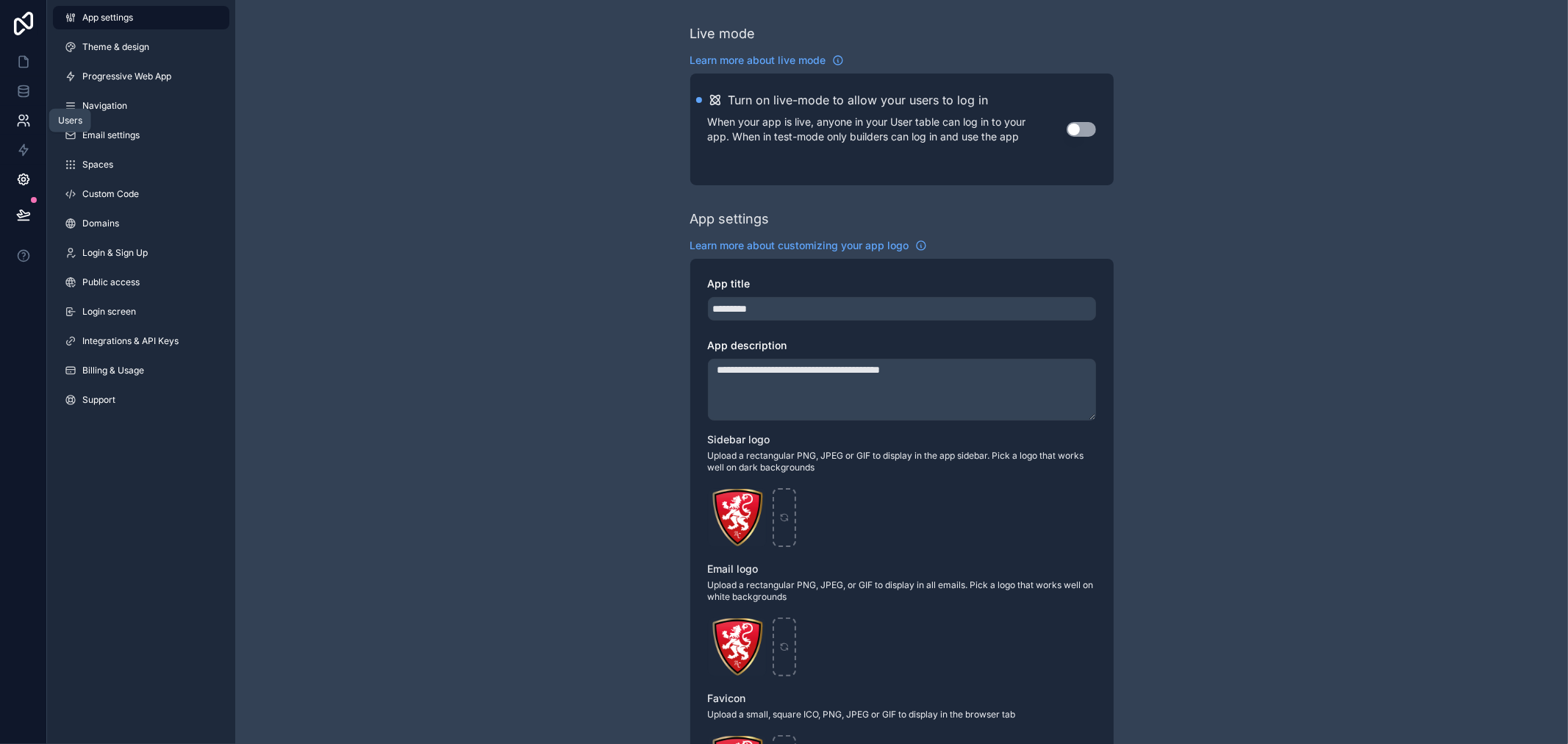
click at [22, 122] on icon at bounding box center [23, 120] width 15 height 15
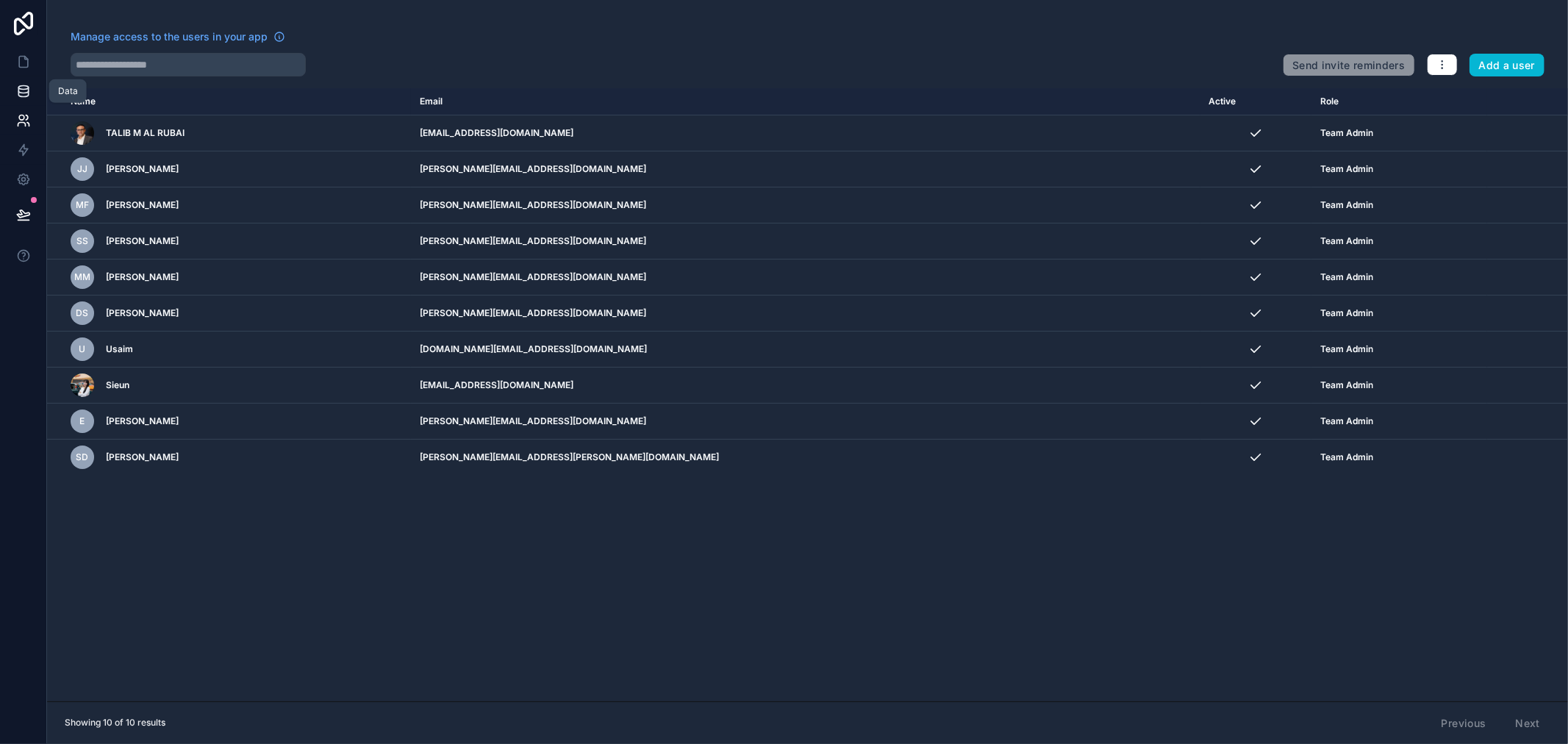
click at [29, 84] on icon at bounding box center [23, 91] width 15 height 15
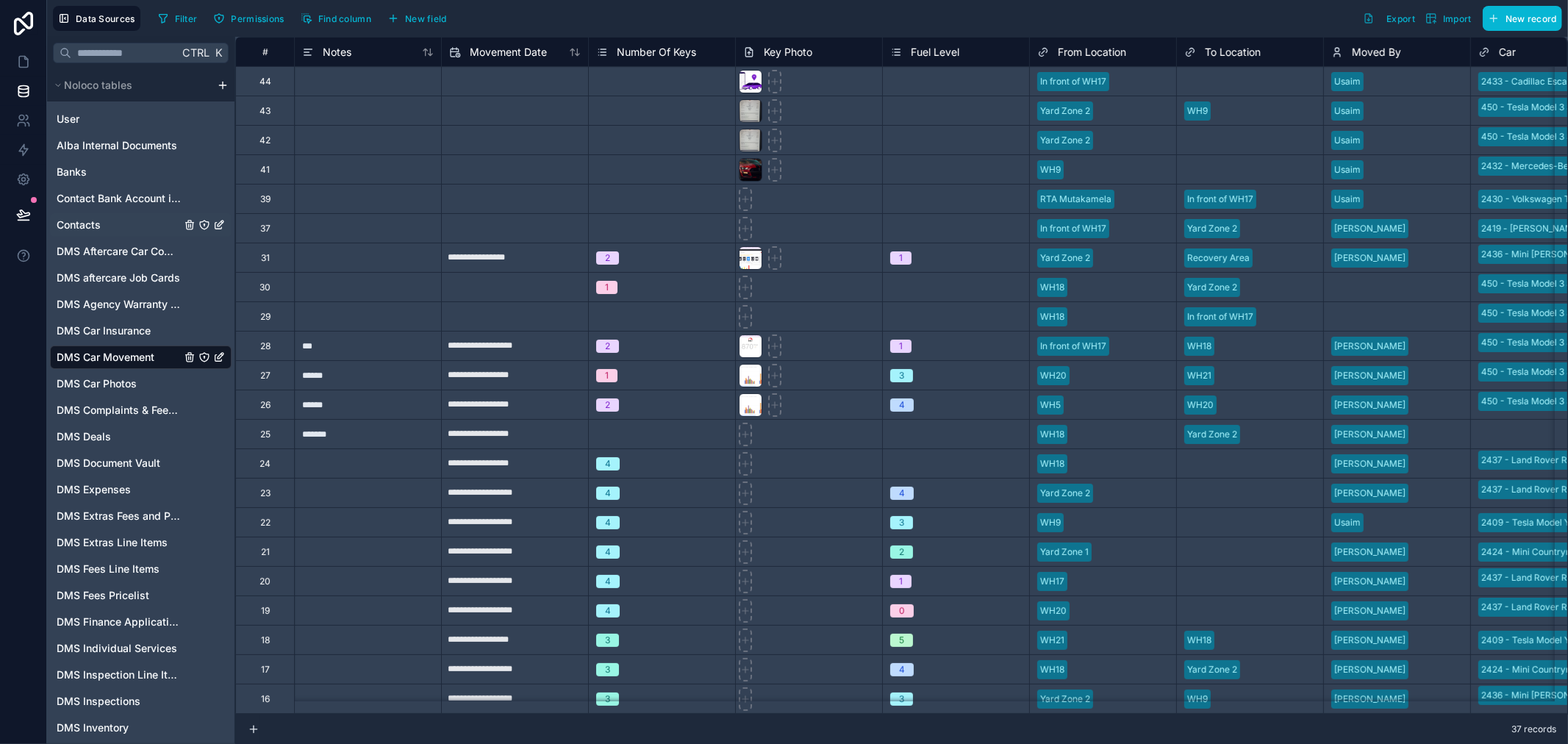
click at [126, 219] on link "Contacts" at bounding box center [119, 225] width 124 height 15
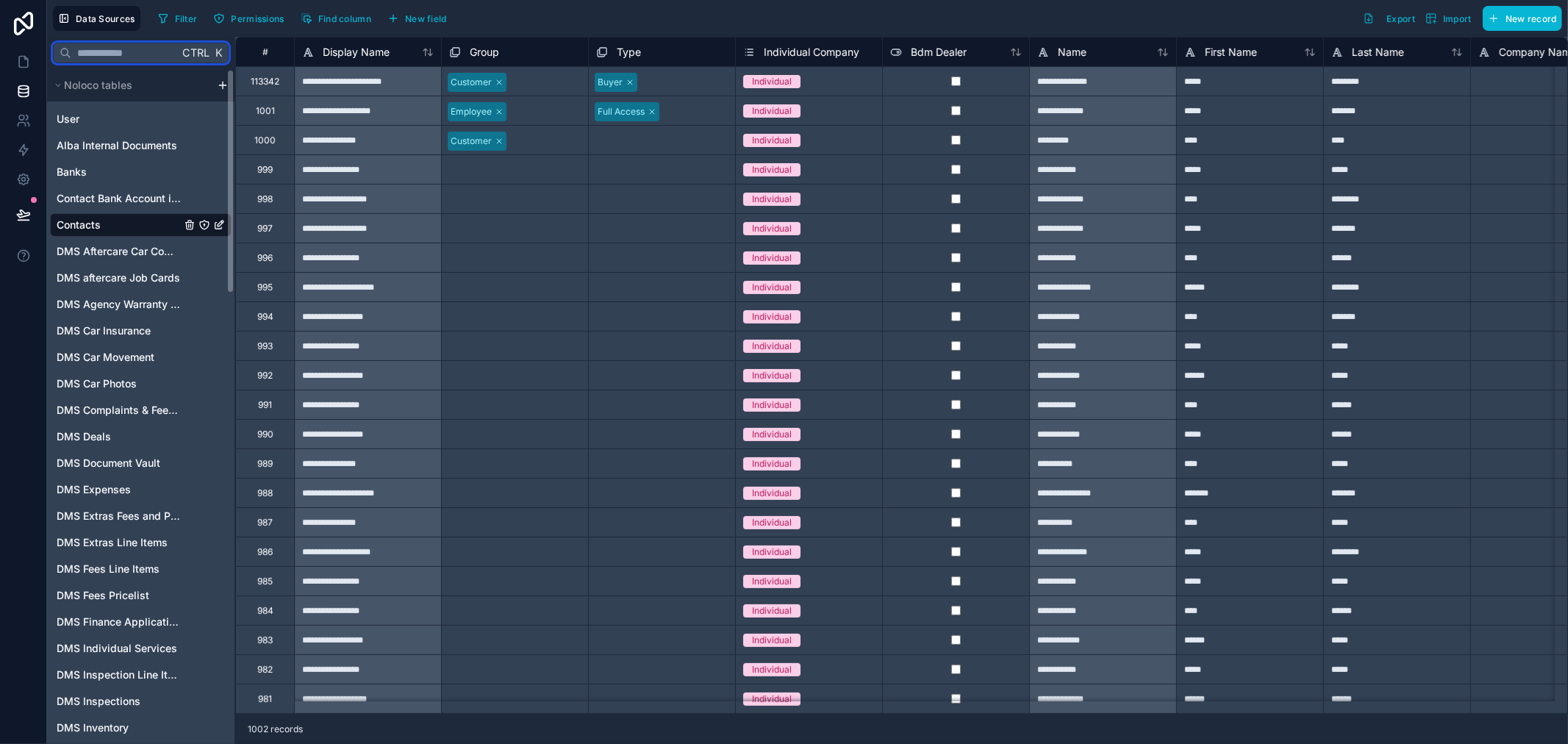
click at [113, 48] on input "text" at bounding box center [125, 53] width 107 height 26
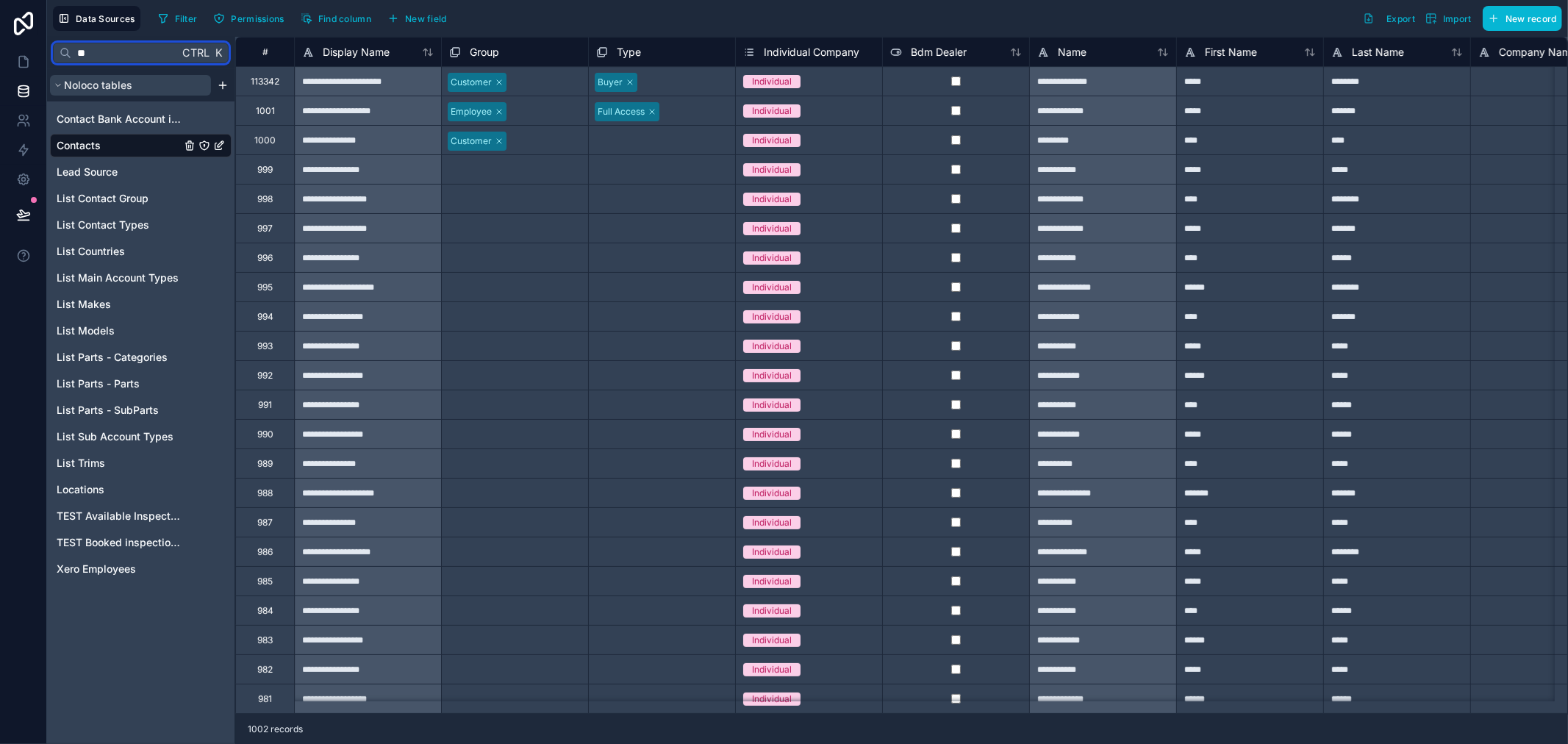
type input "*"
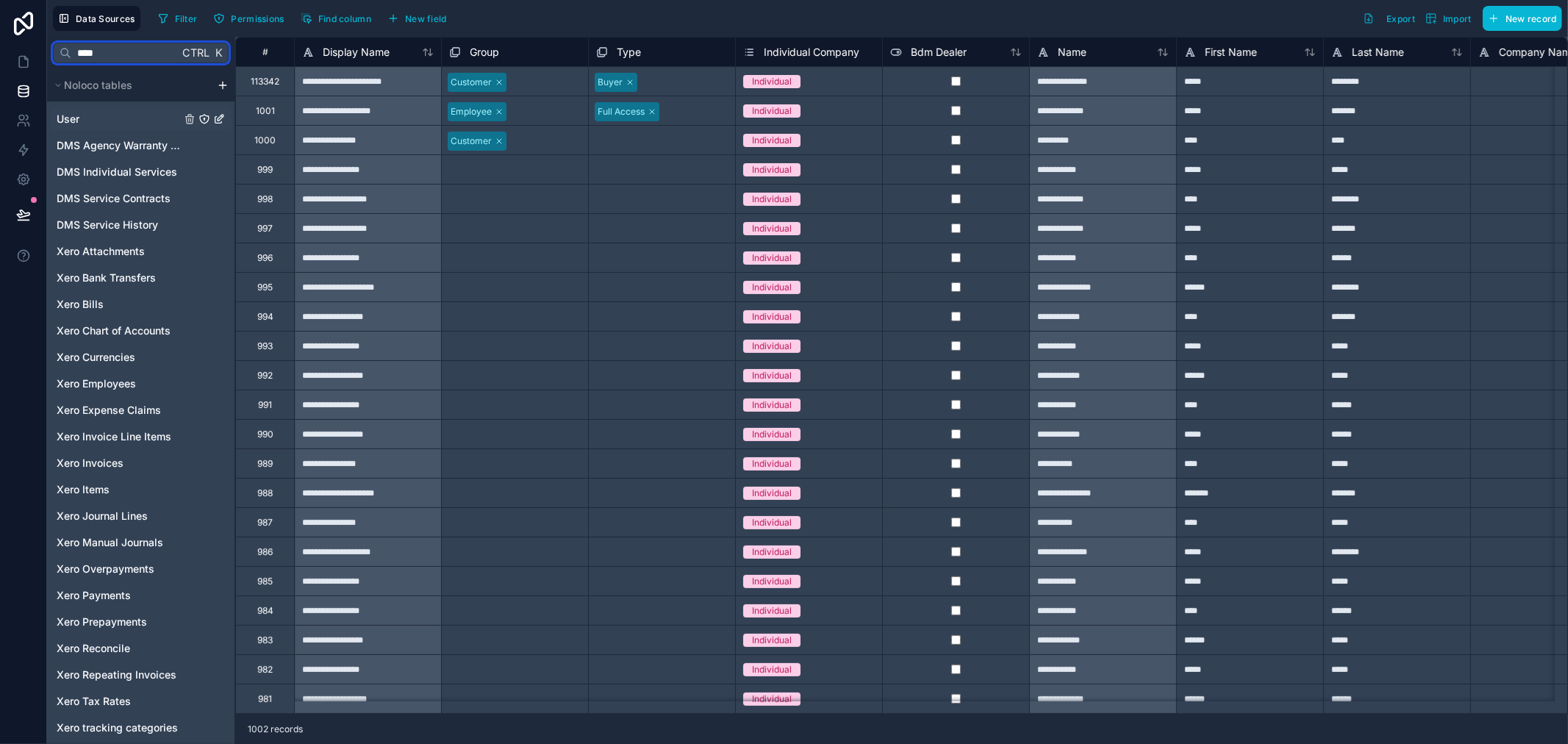
type input "****"
click at [116, 123] on link "User" at bounding box center [119, 118] width 124 height 15
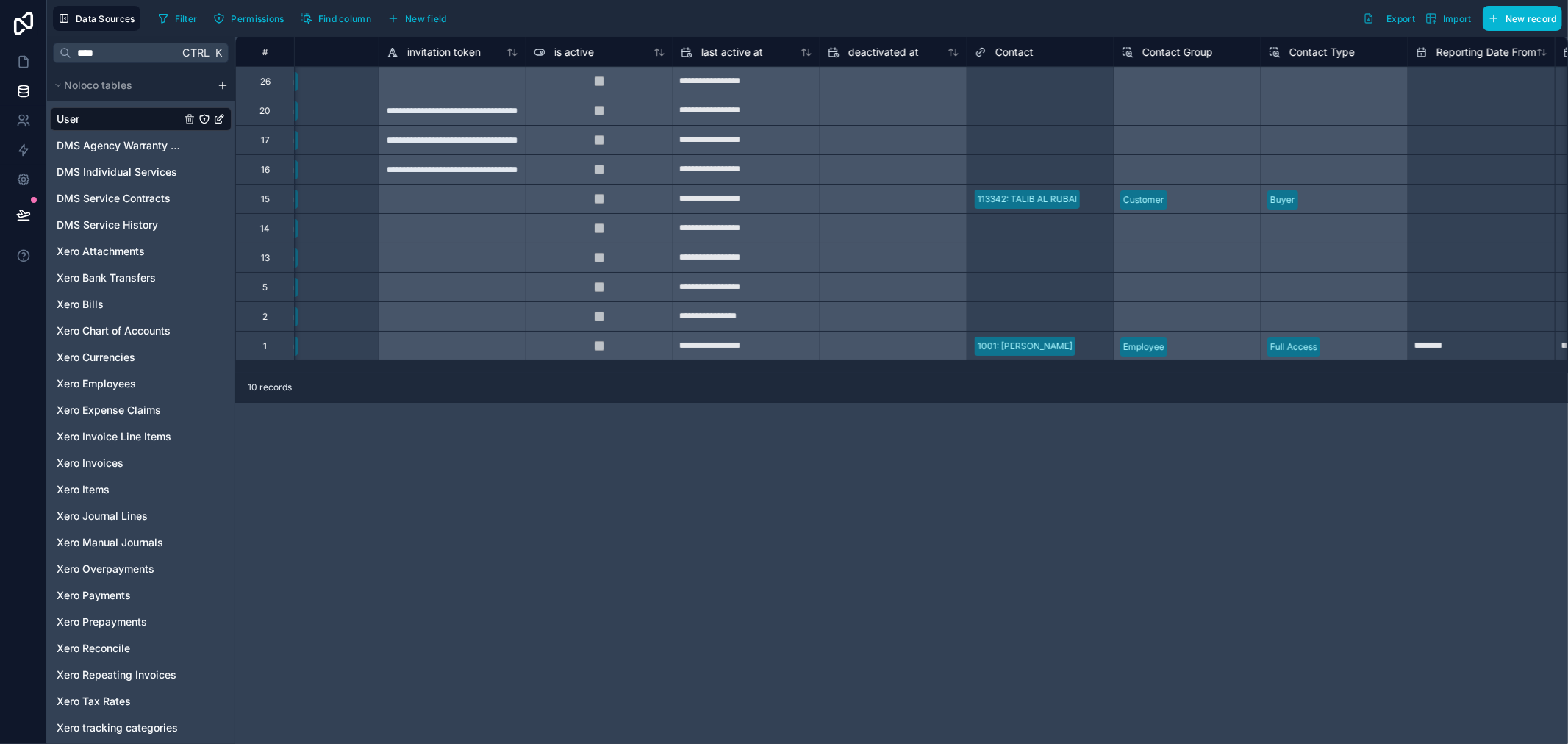
scroll to position [0, 817]
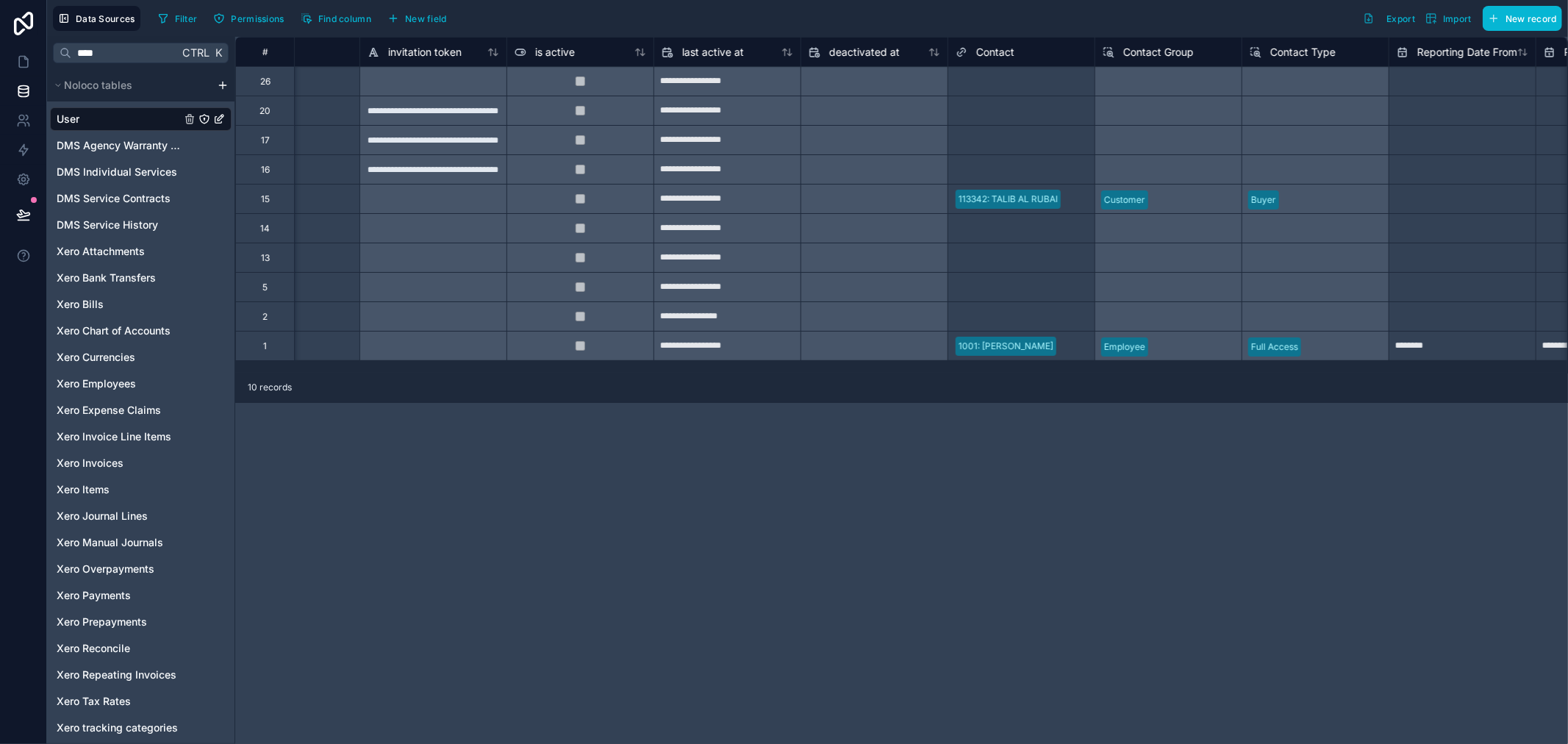
click at [811, 513] on div "**********" at bounding box center [902, 390] width 1333 height 707
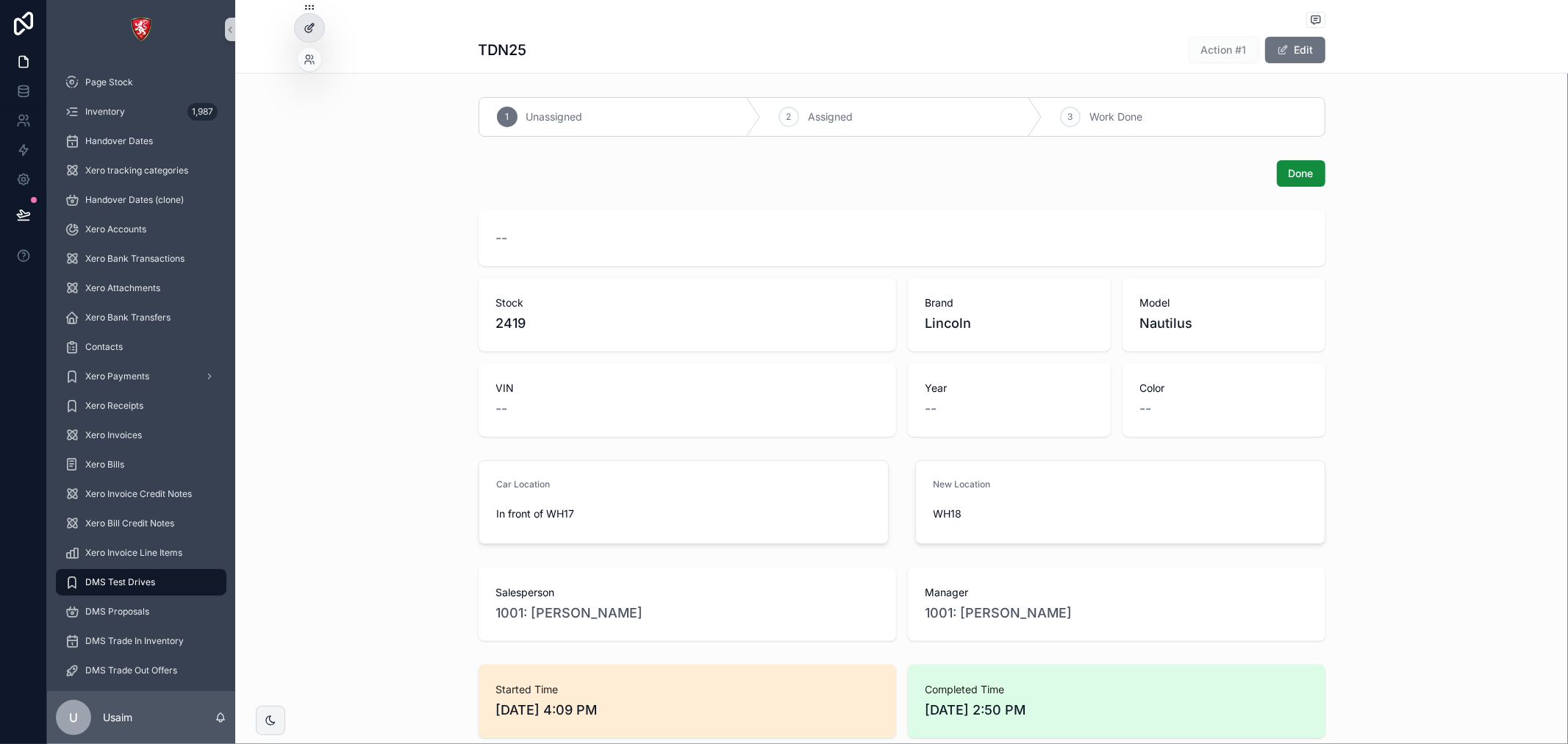
click at [310, 23] on icon at bounding box center [309, 28] width 12 height 12
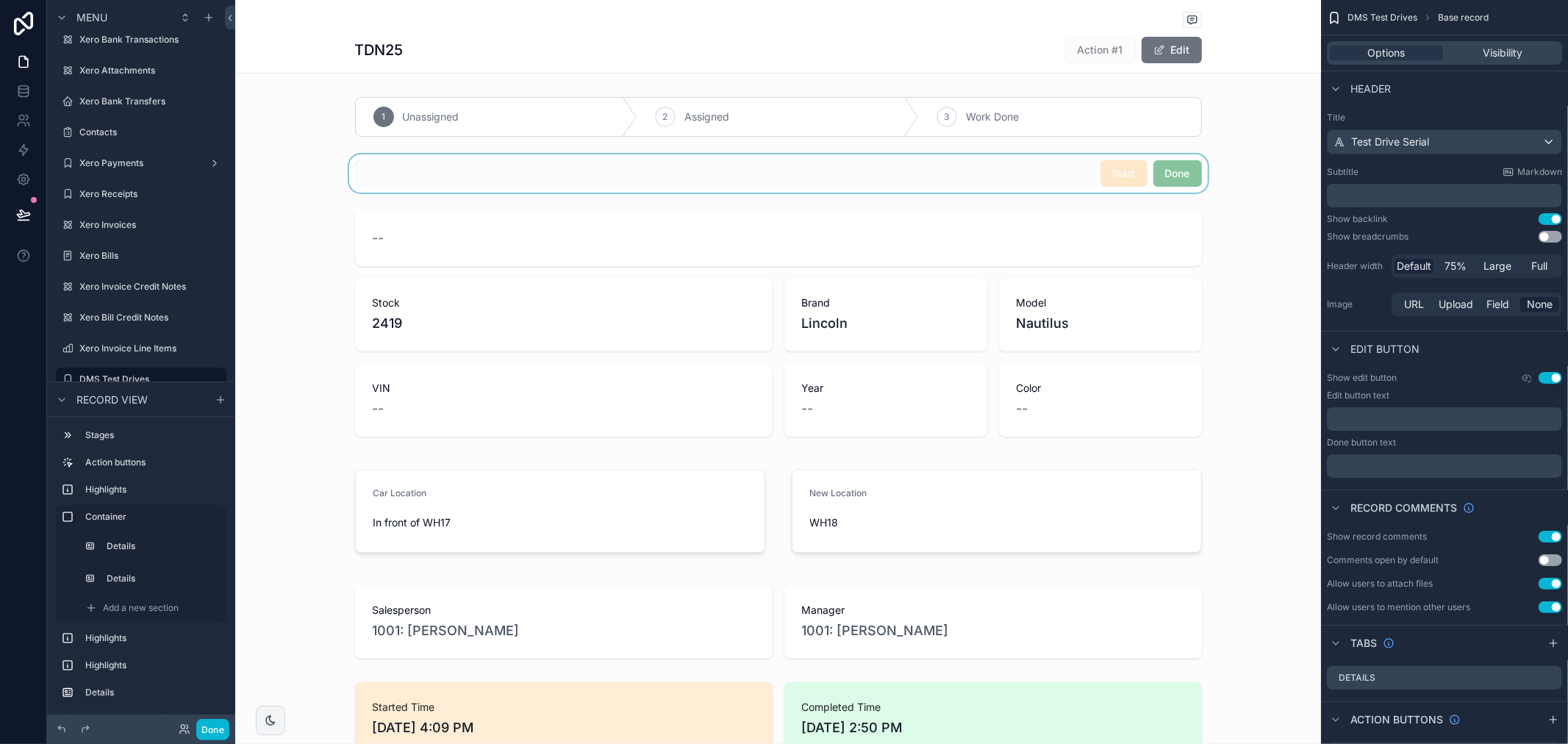
click at [1090, 172] on div "scrollable content" at bounding box center [778, 174] width 1086 height 38
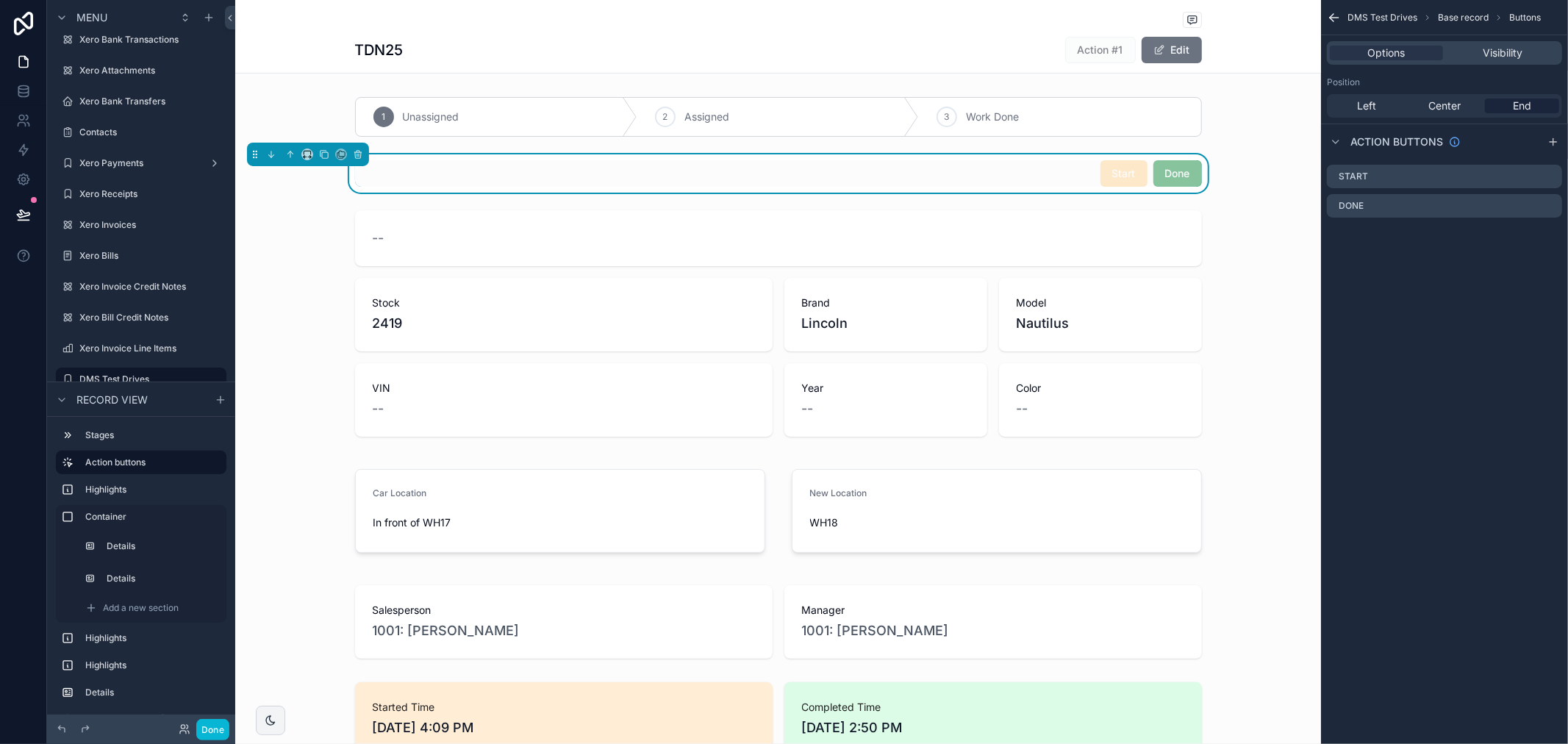
click at [1090, 172] on div "Start Done" at bounding box center [778, 173] width 847 height 26
click at [1548, 178] on icon "scrollable content" at bounding box center [1550, 176] width 12 height 12
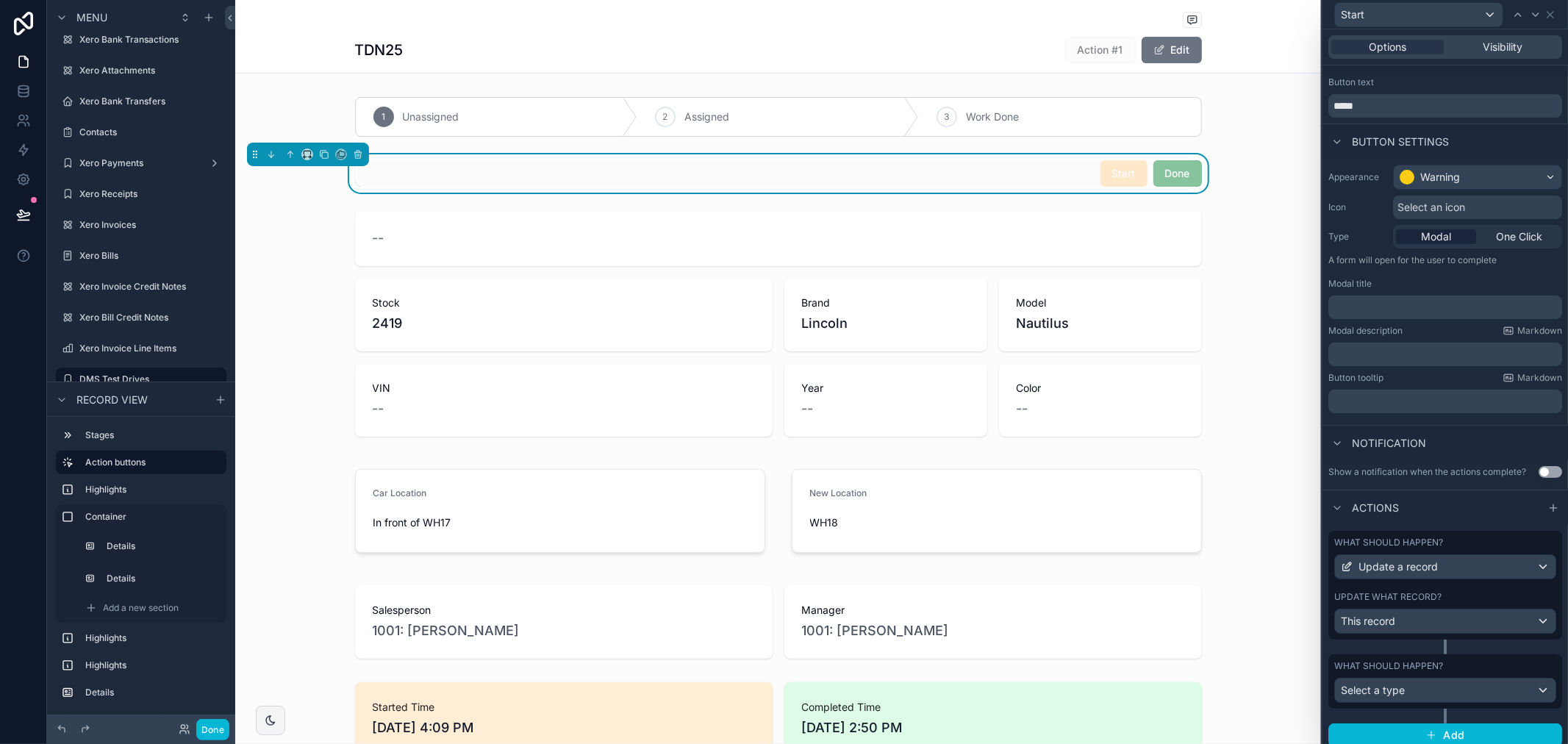
scroll to position [45, 0]
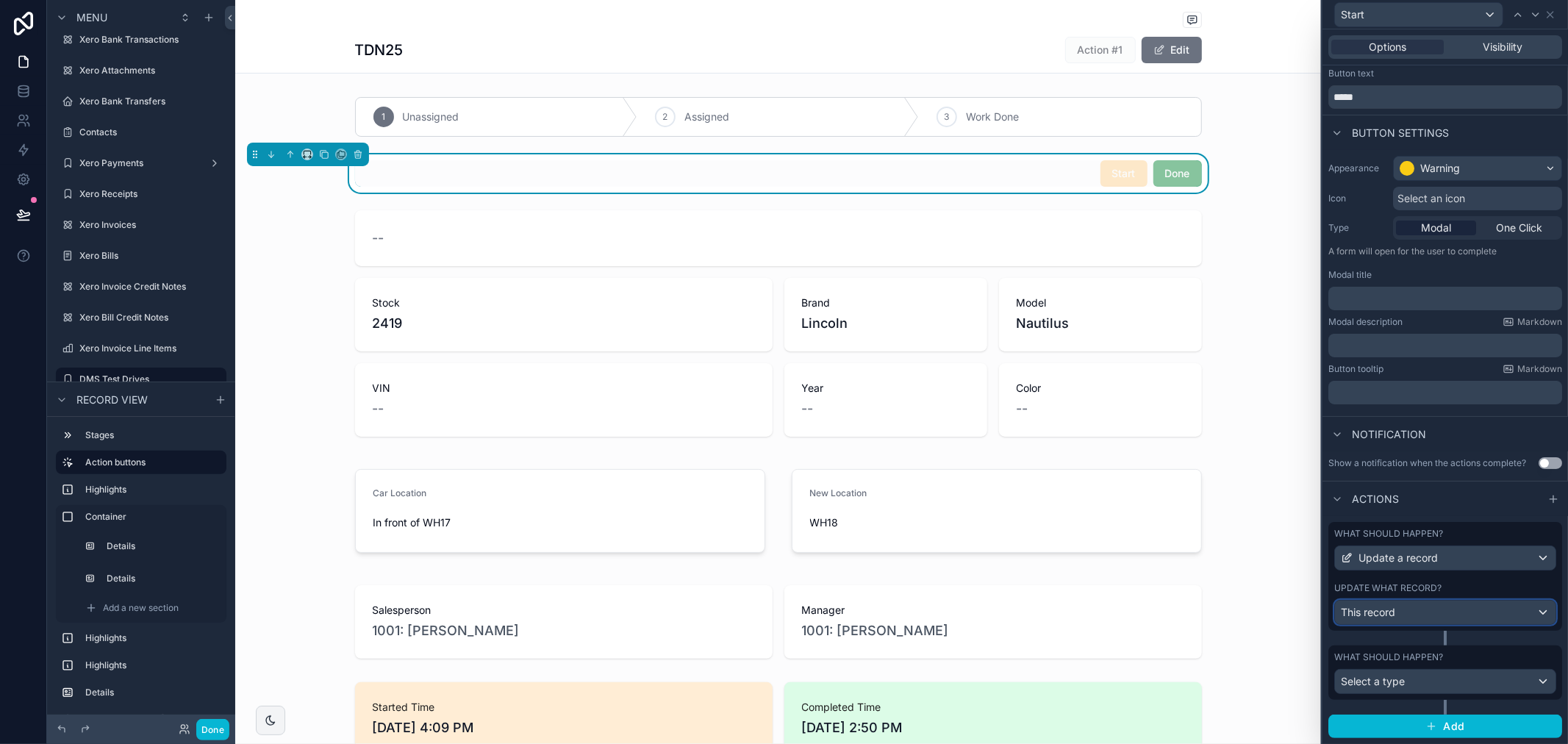
click at [1487, 614] on div "This record" at bounding box center [1446, 612] width 221 height 24
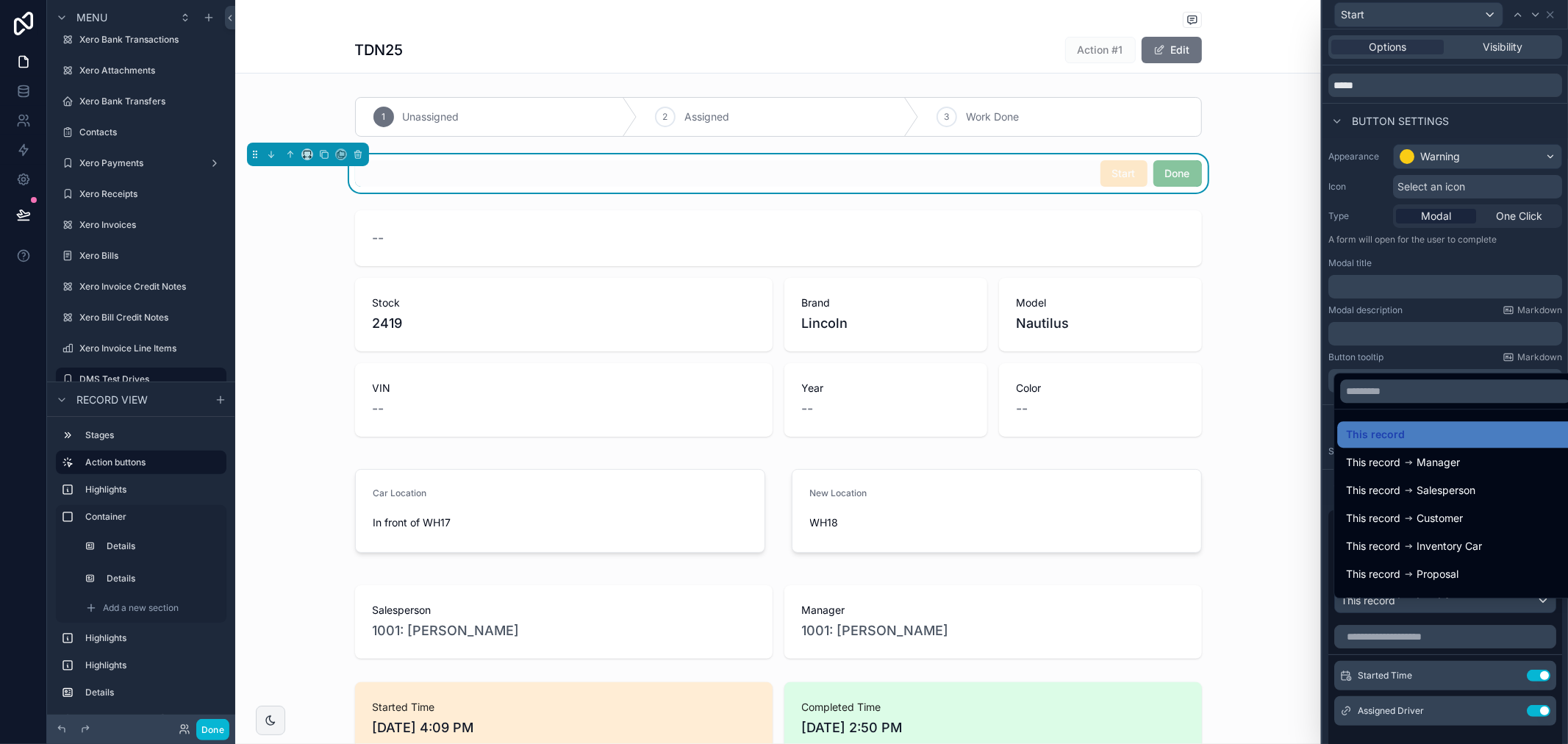
click at [1471, 370] on div "This record This record Manager This record Salesperson This record Customer Th…" at bounding box center [1438, 483] width 209 height 229
click at [1443, 360] on div at bounding box center [1445, 372] width 246 height 744
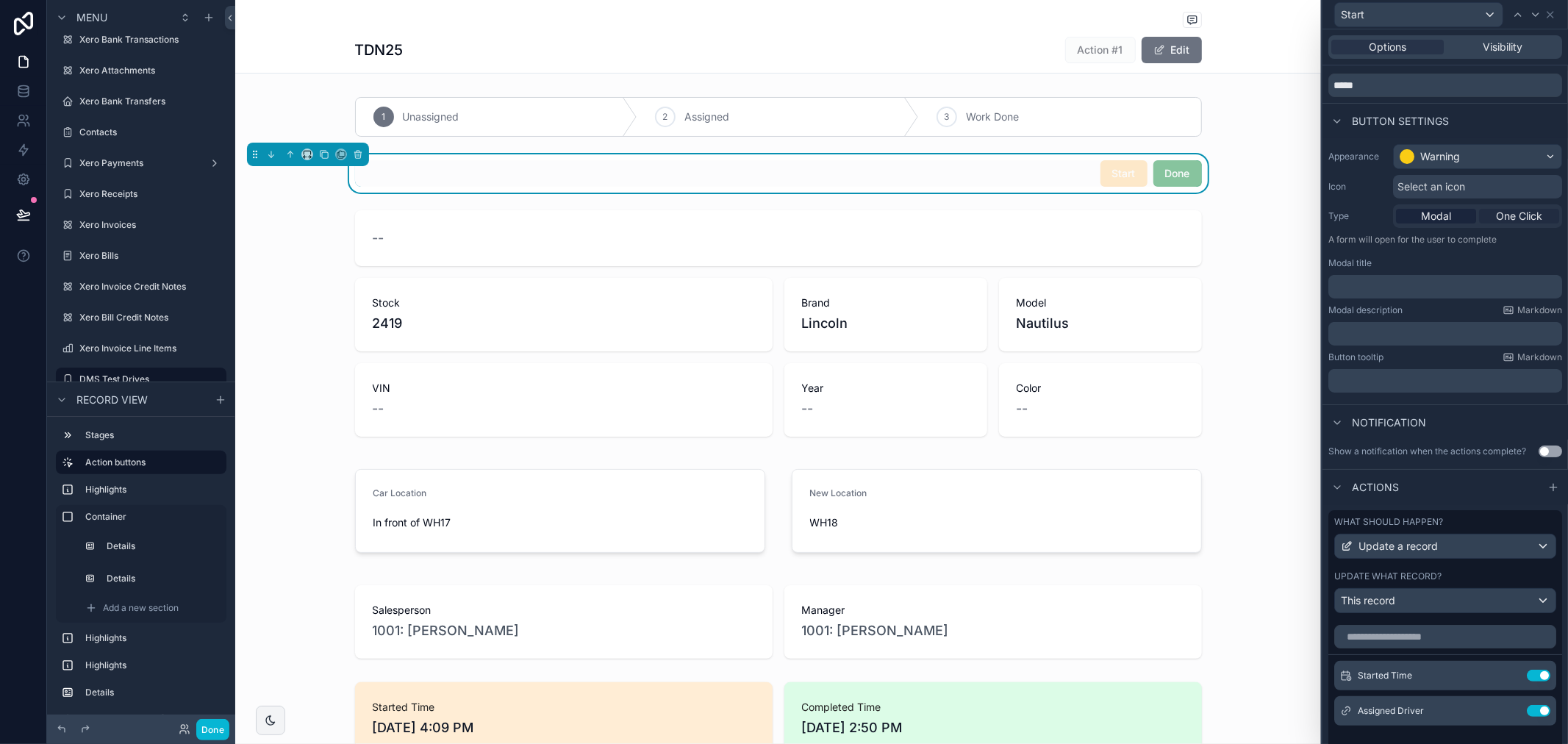
click at [1510, 219] on span "One Click" at bounding box center [1520, 215] width 46 height 15
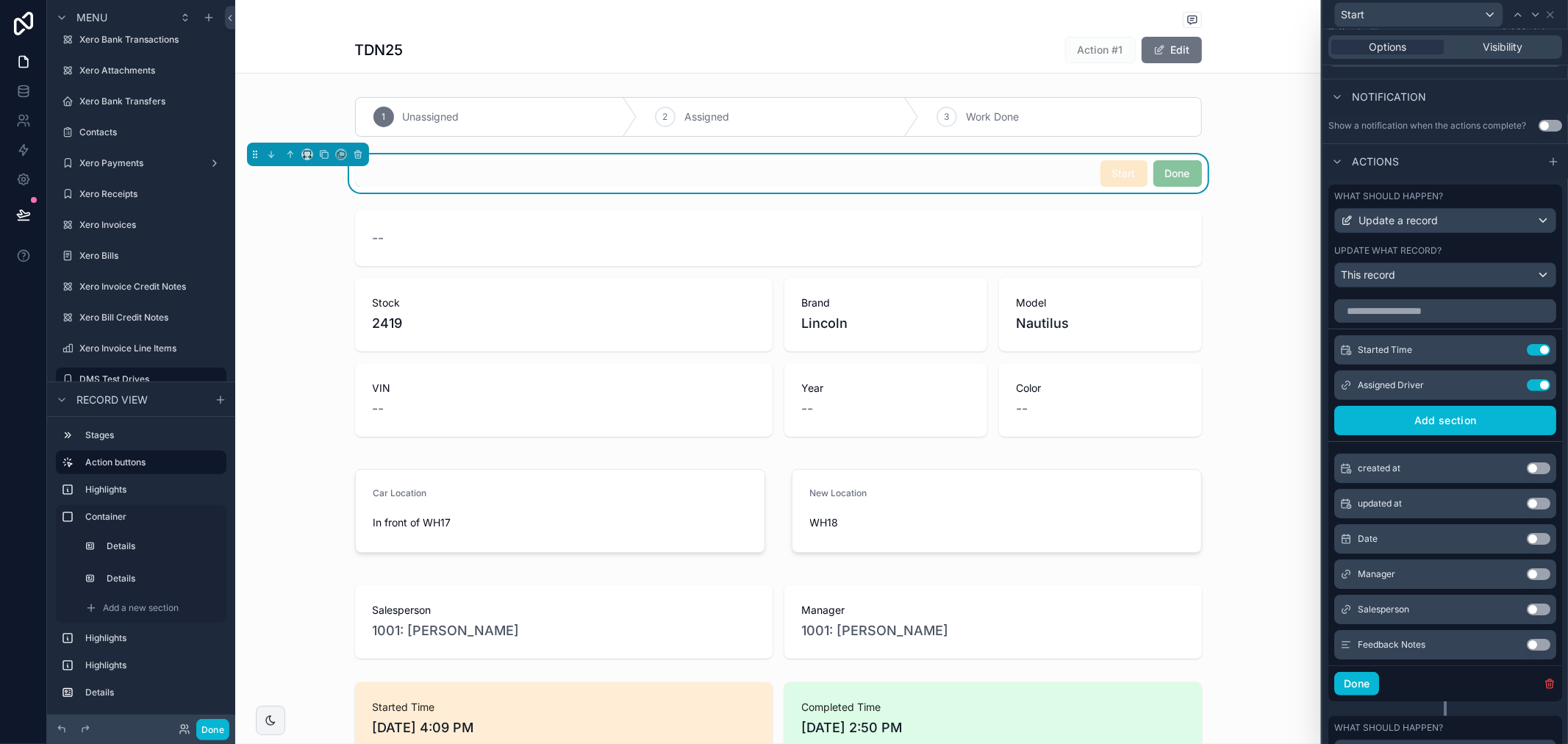
scroll to position [289, 0]
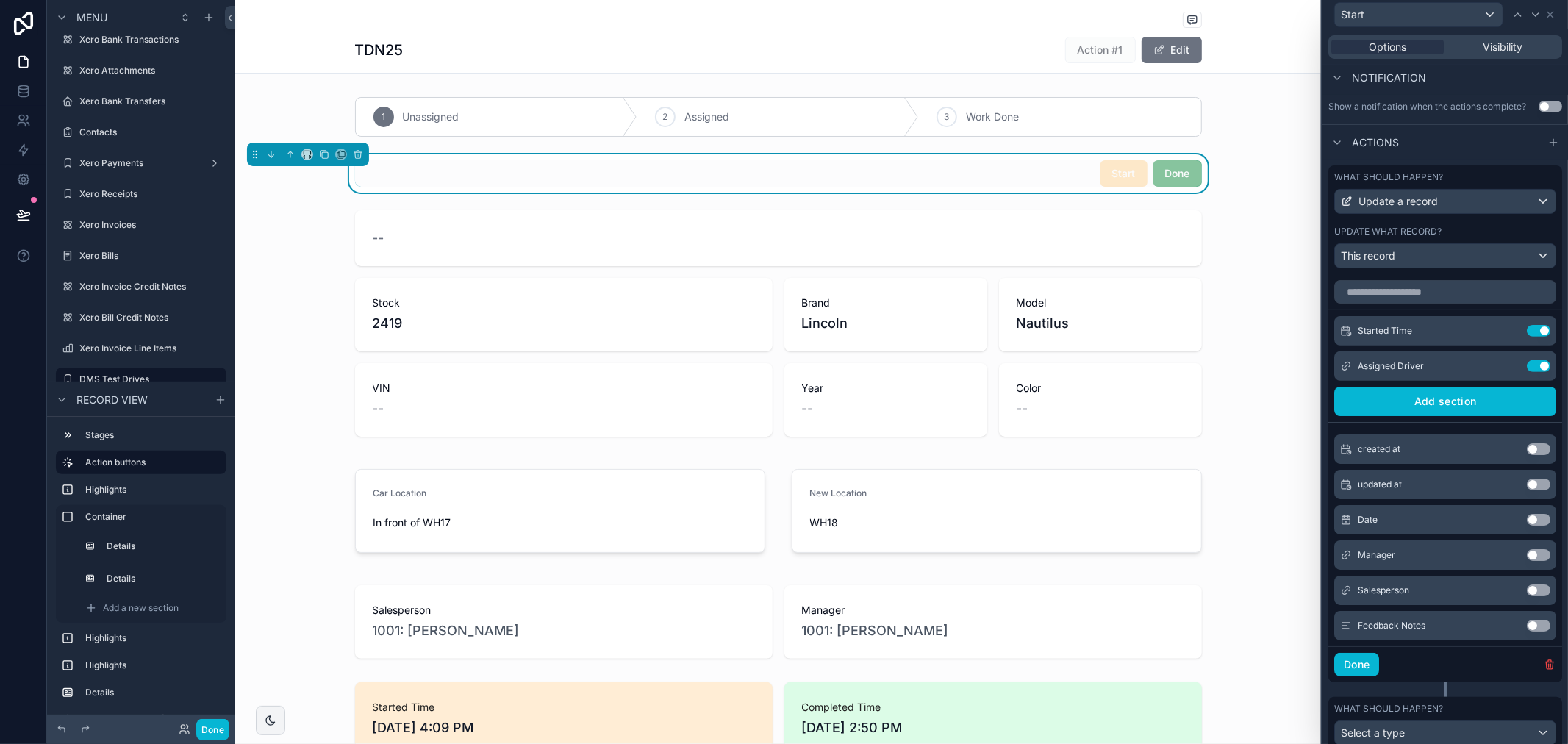
click at [1454, 159] on div "Actions" at bounding box center [1445, 142] width 246 height 35
click at [1470, 141] on div "Actions" at bounding box center [1445, 142] width 246 height 35
click at [1503, 372] on icon at bounding box center [1509, 365] width 12 height 12
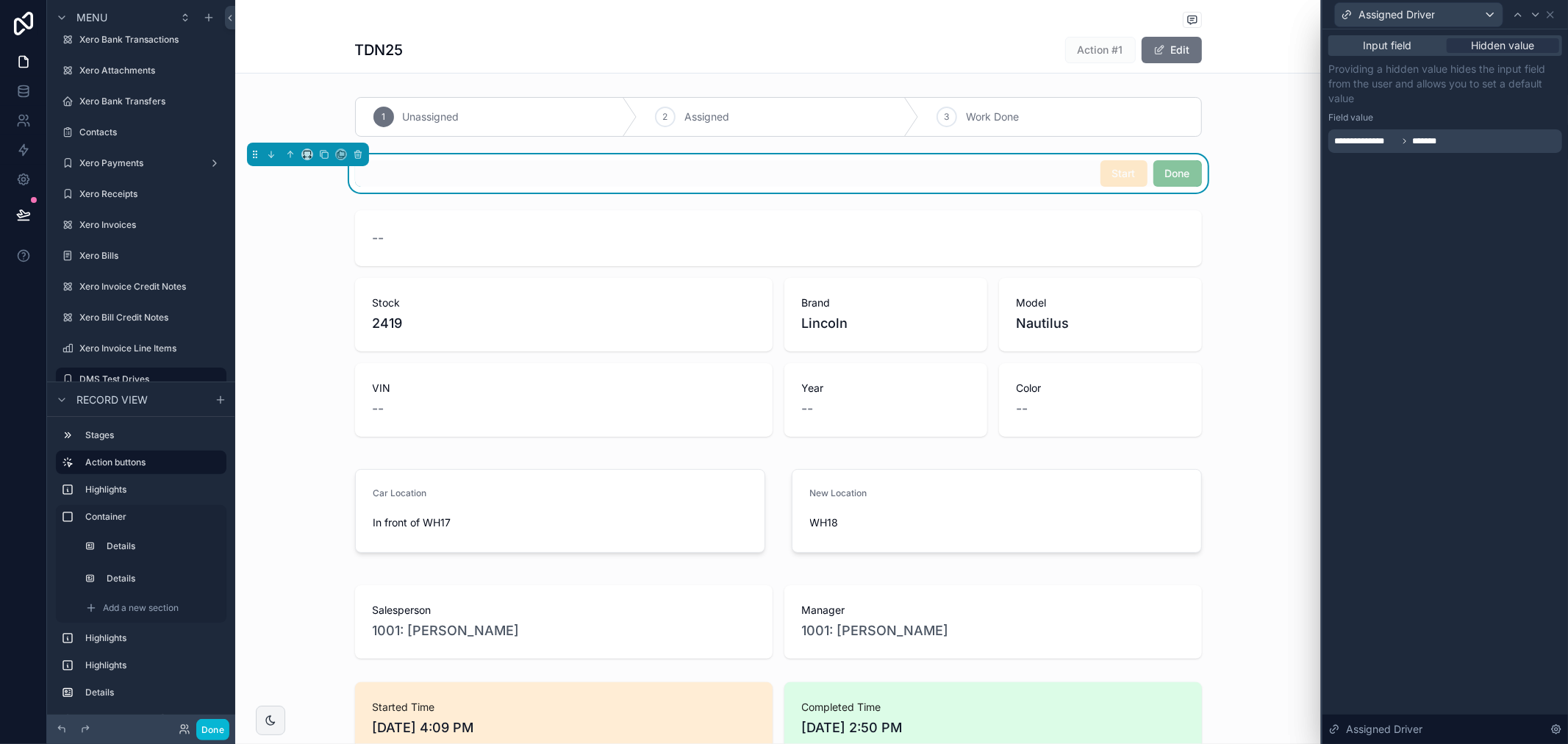
click at [1435, 142] on span "*******" at bounding box center [1429, 141] width 33 height 12
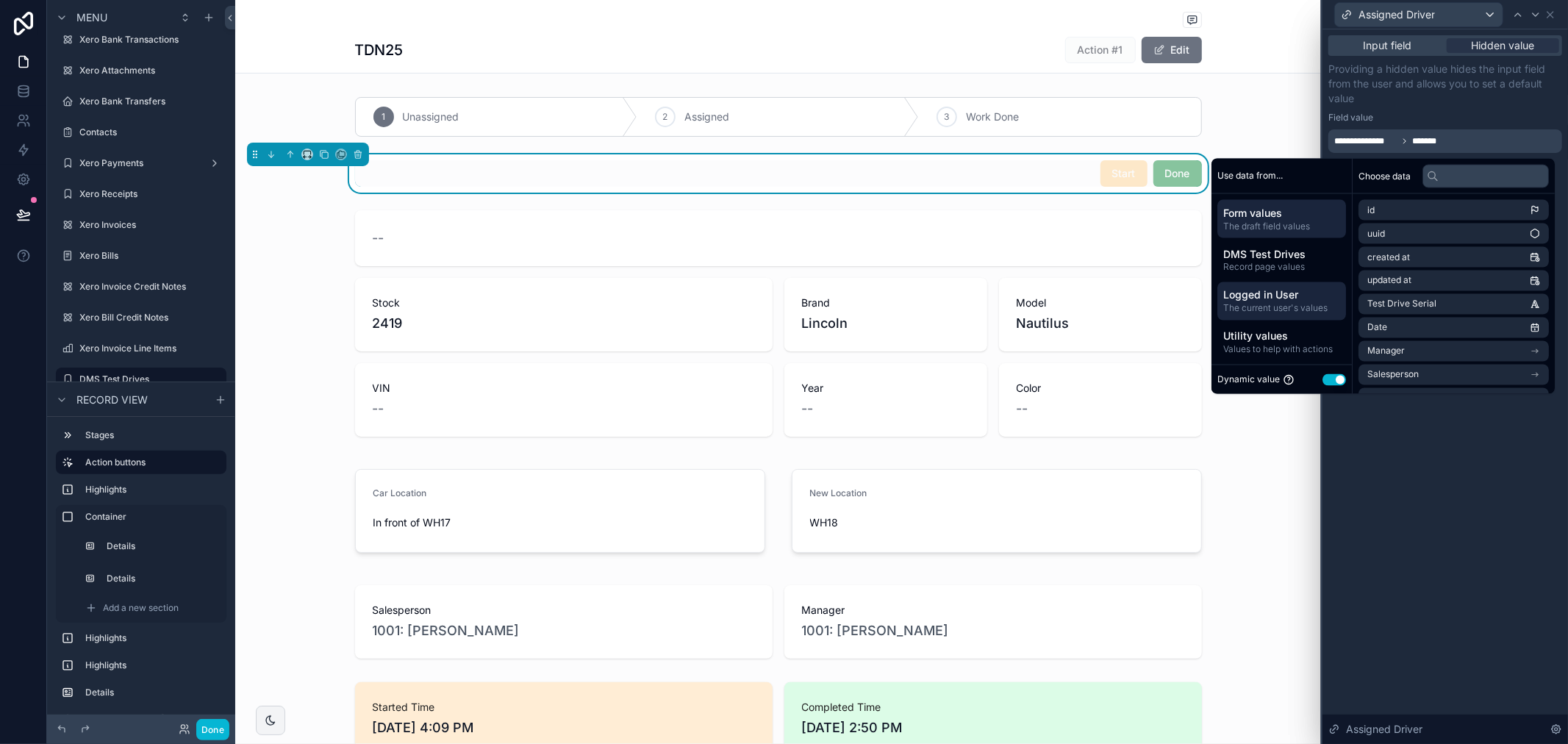
click at [1282, 303] on span "The current user's values" at bounding box center [1282, 308] width 117 height 12
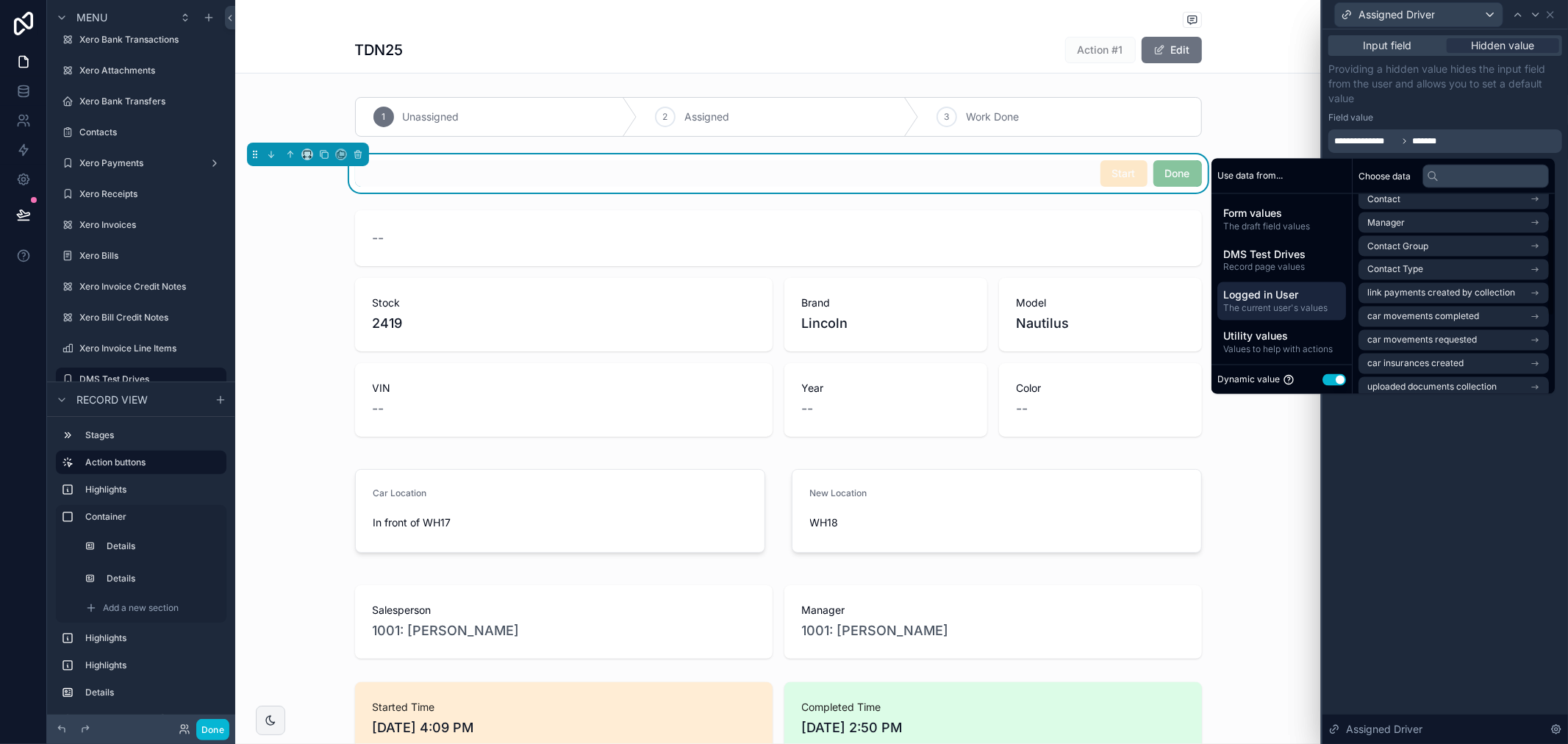
scroll to position [0, 0]
click at [1409, 282] on li "Contact" at bounding box center [1453, 281] width 190 height 21
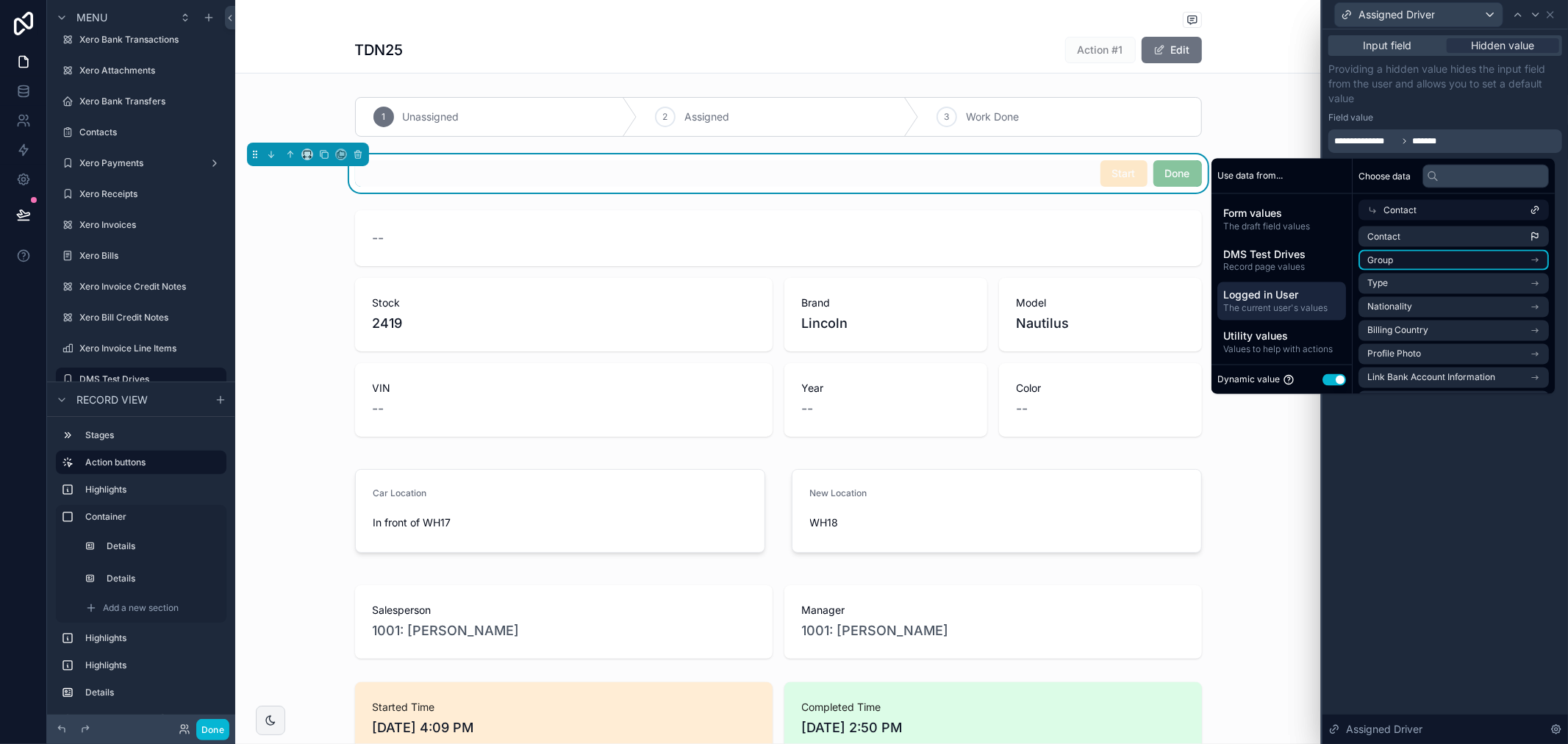
click at [1409, 258] on li "Group" at bounding box center [1453, 260] width 190 height 21
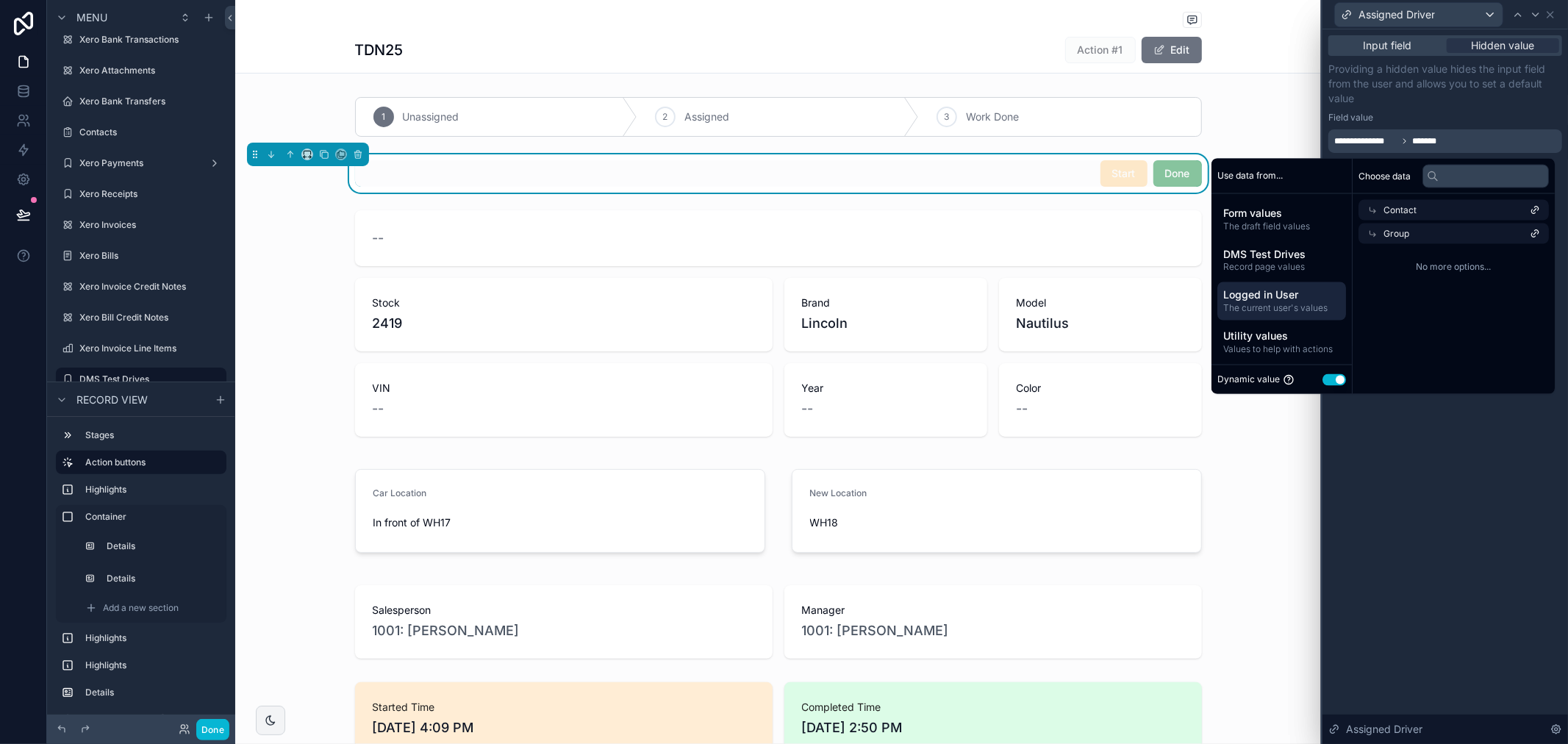
click at [1402, 235] on div "Group" at bounding box center [1453, 233] width 190 height 21
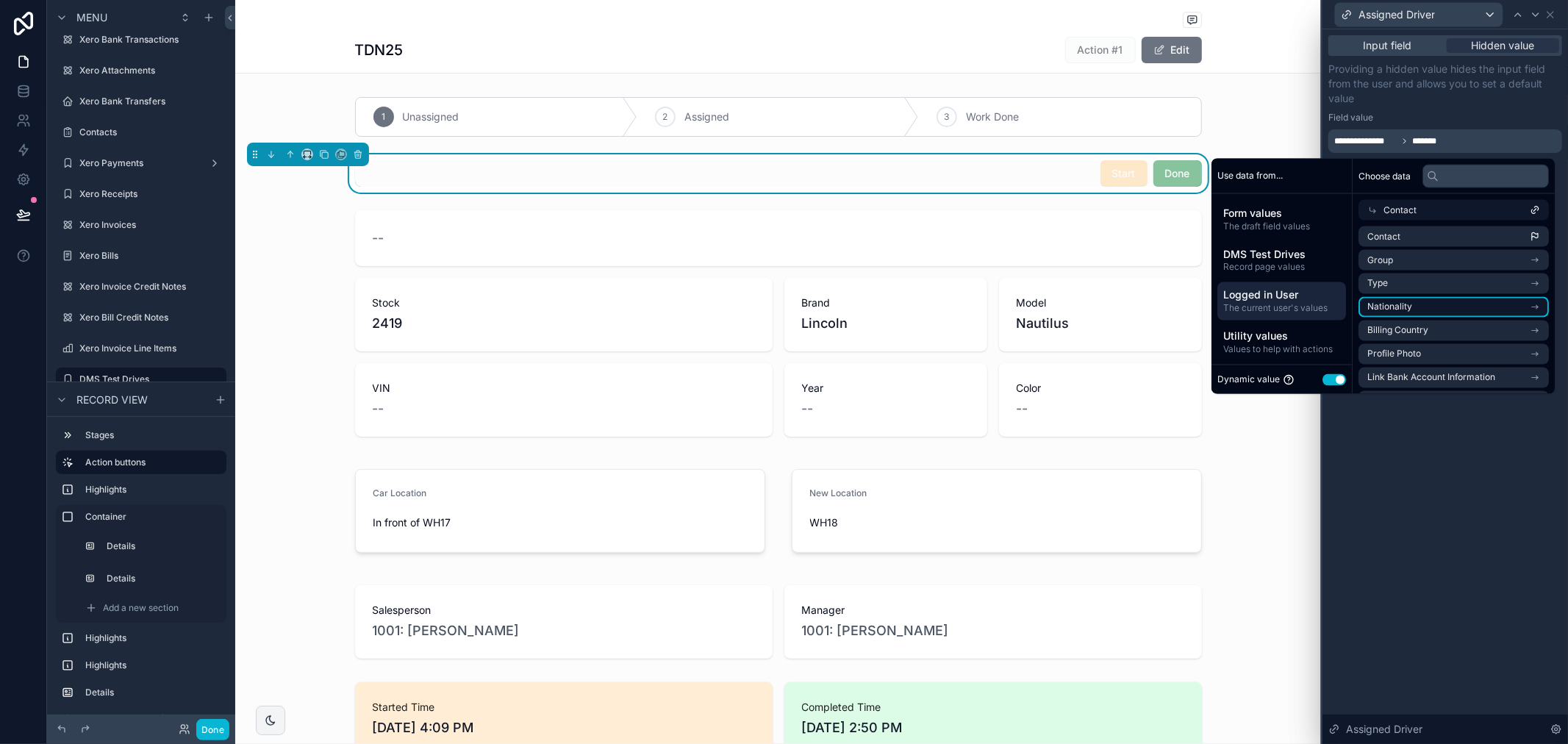
click at [1408, 310] on li "Nationality" at bounding box center [1453, 307] width 190 height 21
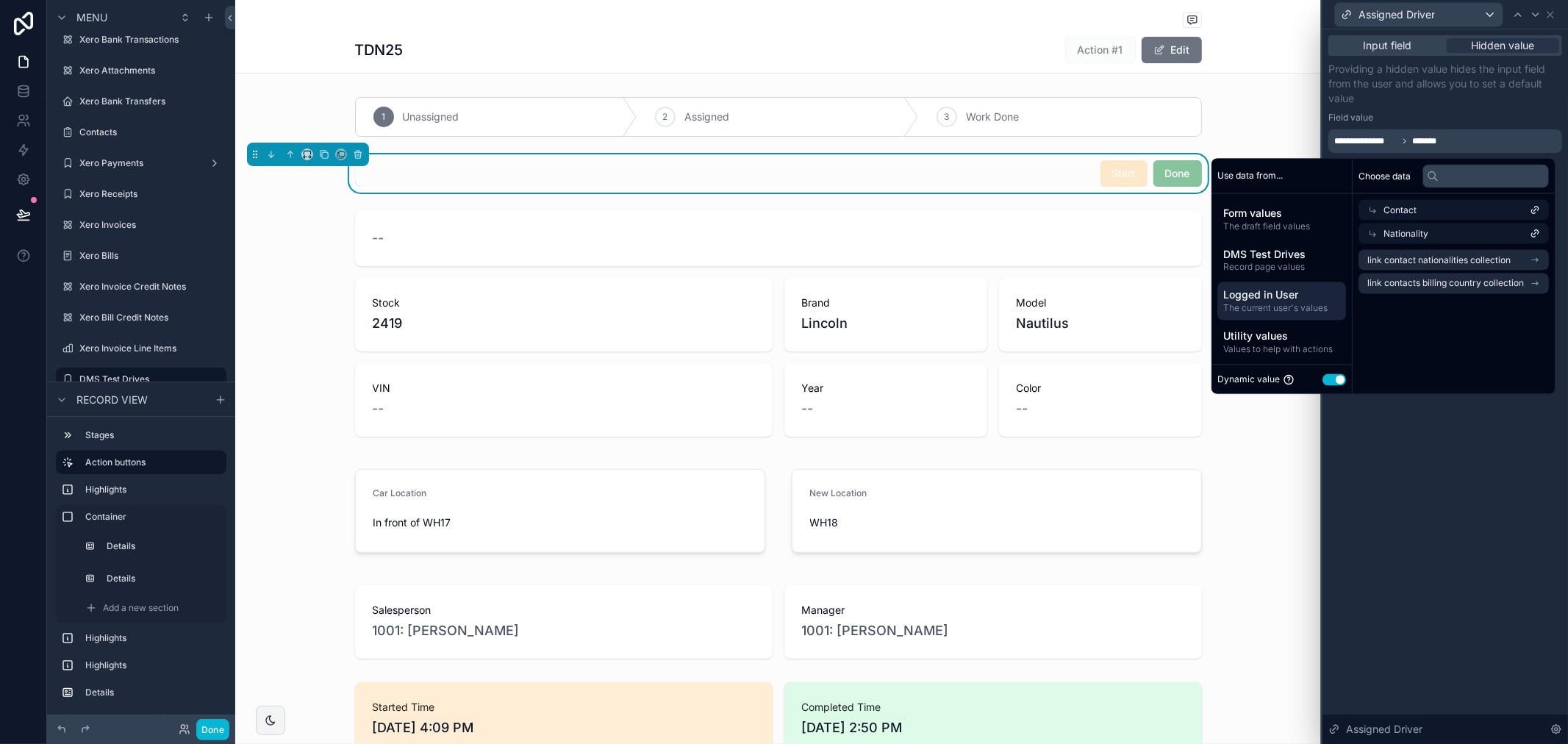
click at [1414, 331] on div "Choose data Contact Nationality link contact nationalities collection link cont…" at bounding box center [1454, 276] width 202 height 235
click at [1409, 232] on span "Nationality" at bounding box center [1406, 233] width 45 height 12
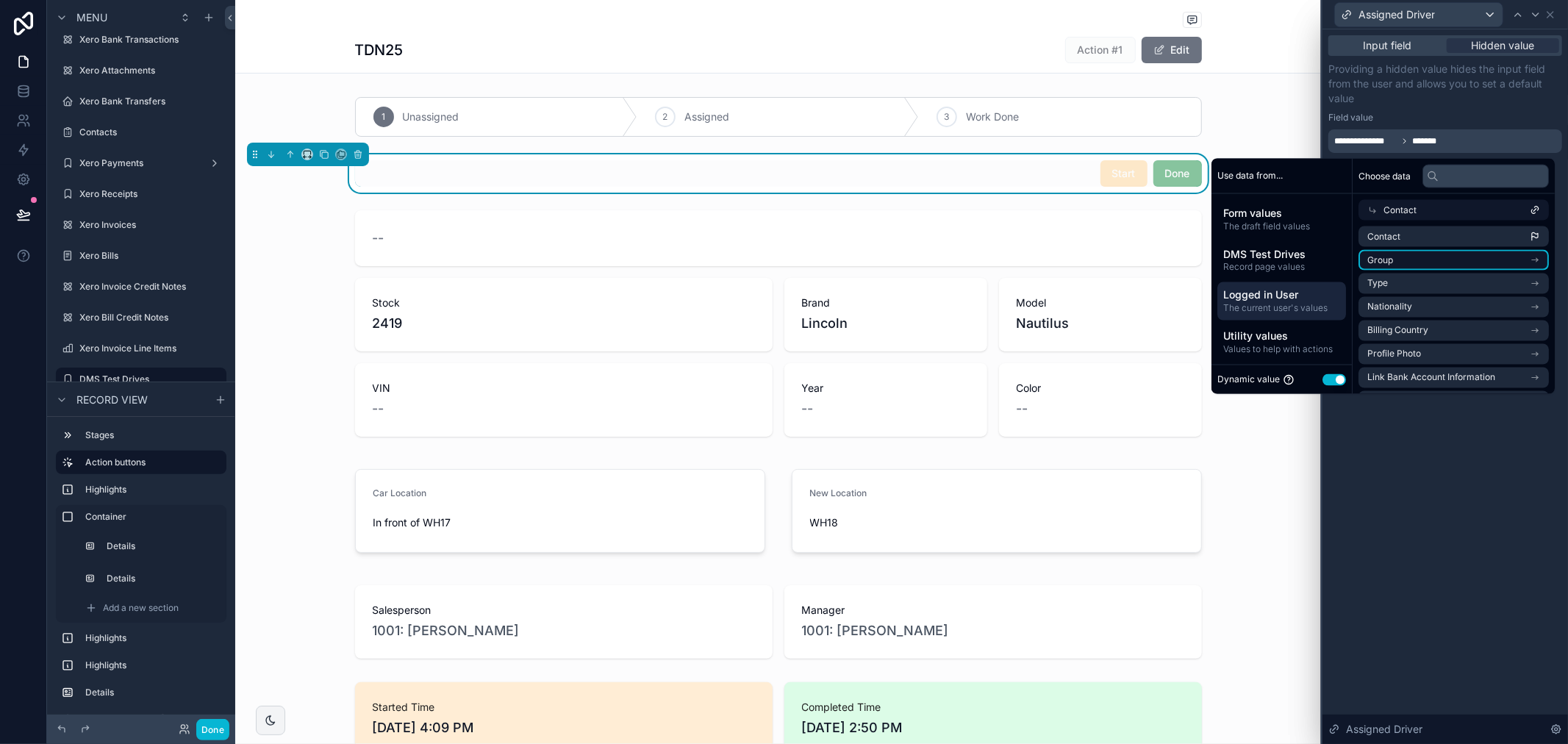
click at [1406, 263] on li "Group" at bounding box center [1453, 260] width 190 height 21
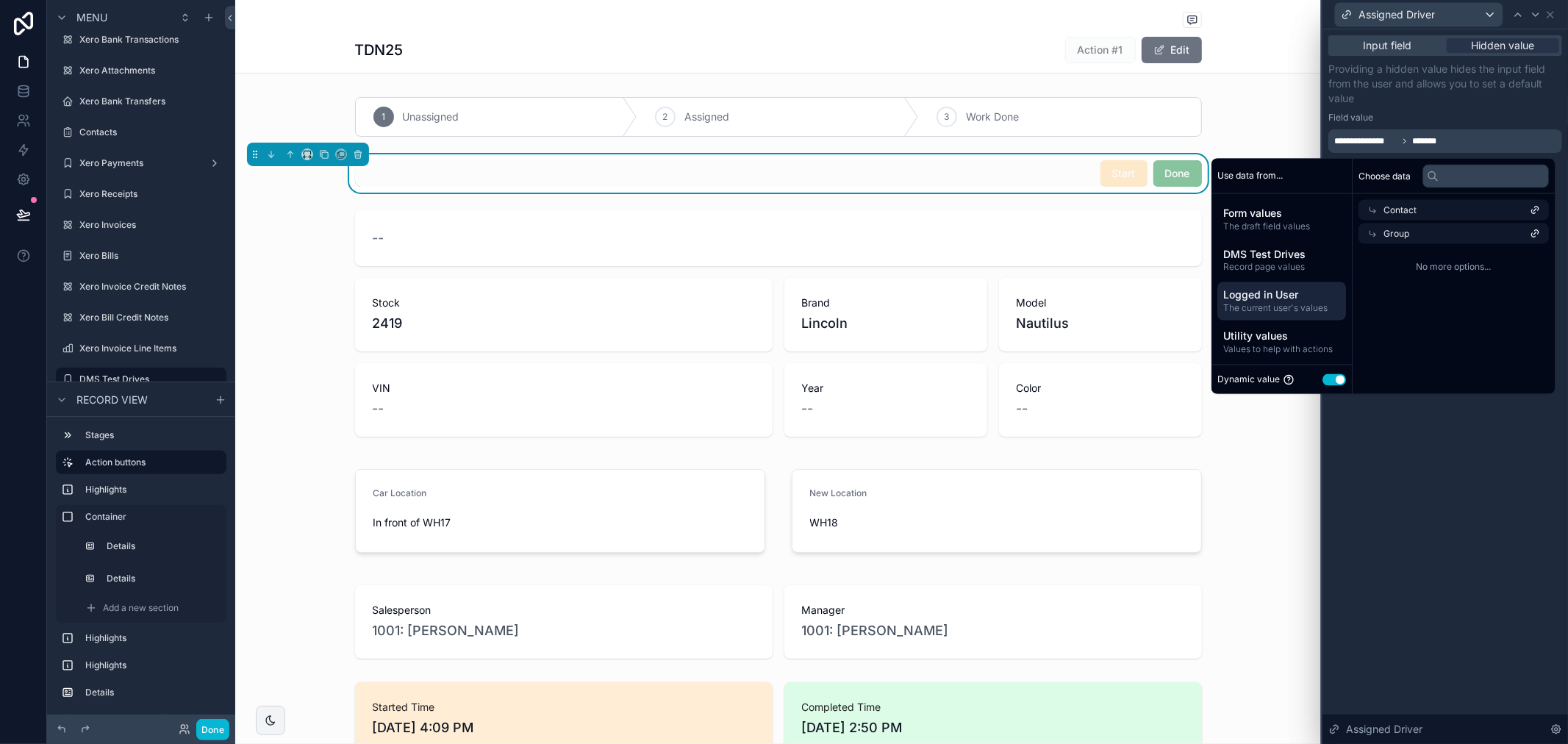
click at [1403, 215] on span "Contact" at bounding box center [1400, 210] width 33 height 12
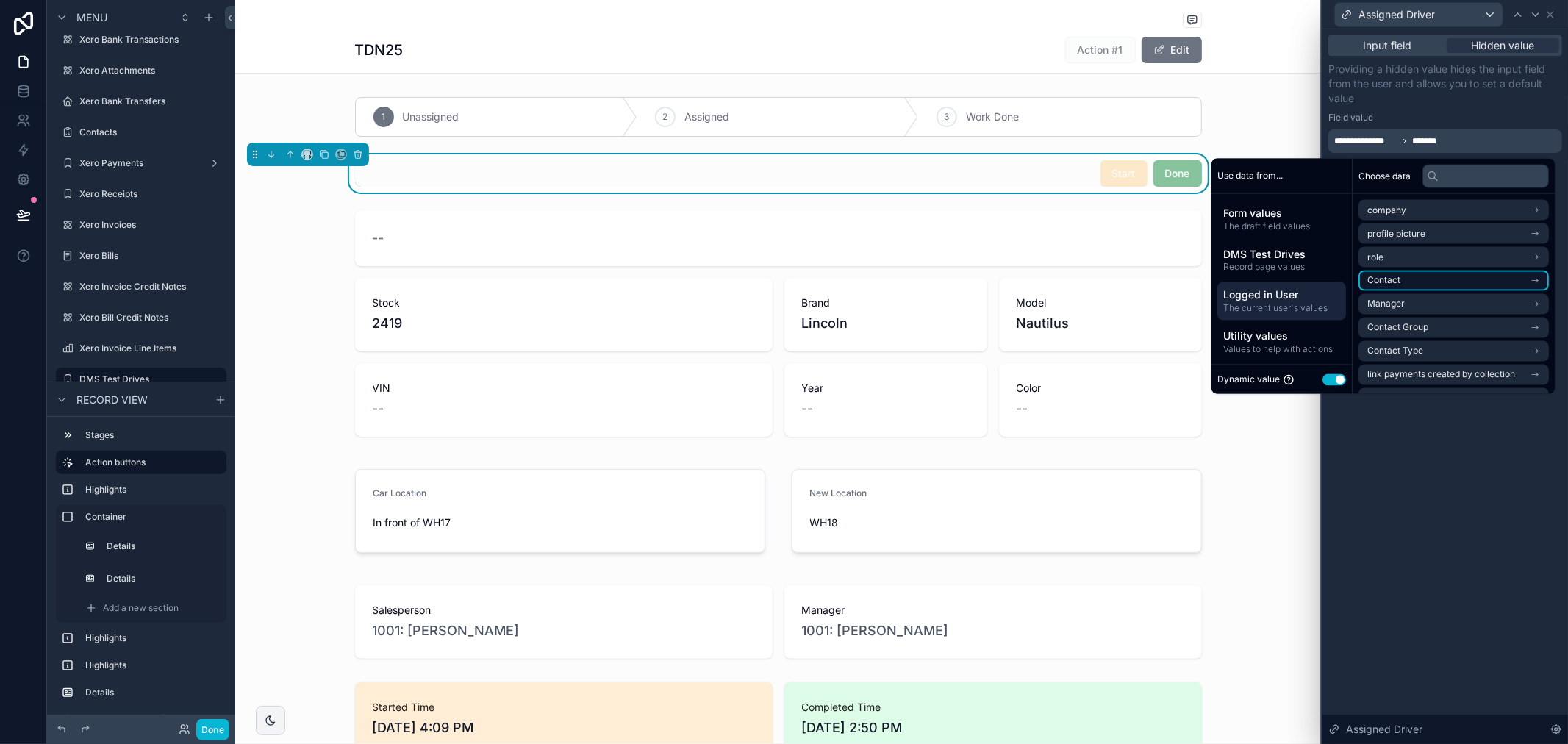
click at [1406, 279] on li "Contact" at bounding box center [1453, 281] width 190 height 21
click at [1410, 192] on div "Choose data" at bounding box center [1454, 176] width 202 height 35
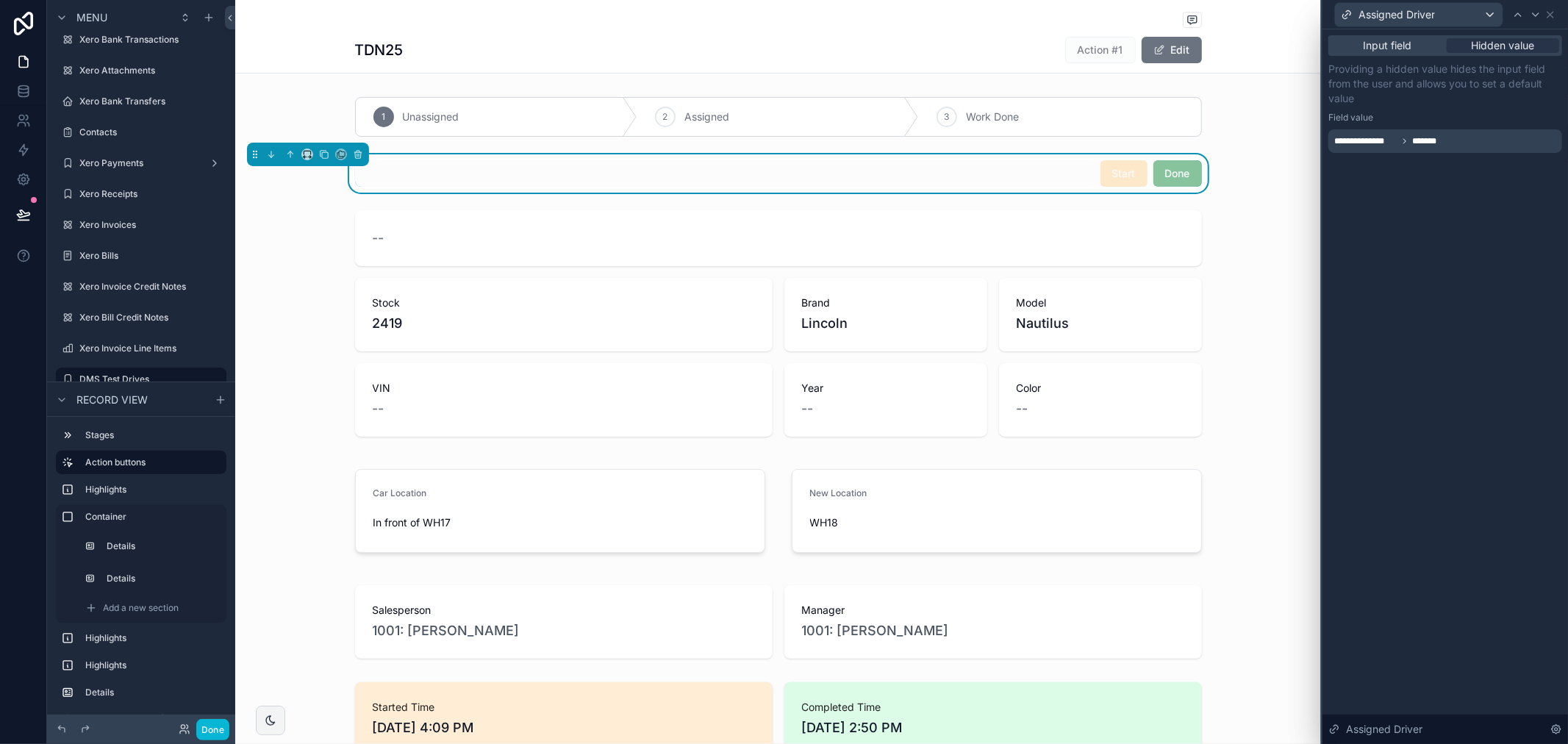
click at [1420, 409] on div "**********" at bounding box center [1445, 386] width 246 height 714
click at [1552, 16] on icon at bounding box center [1550, 14] width 12 height 12
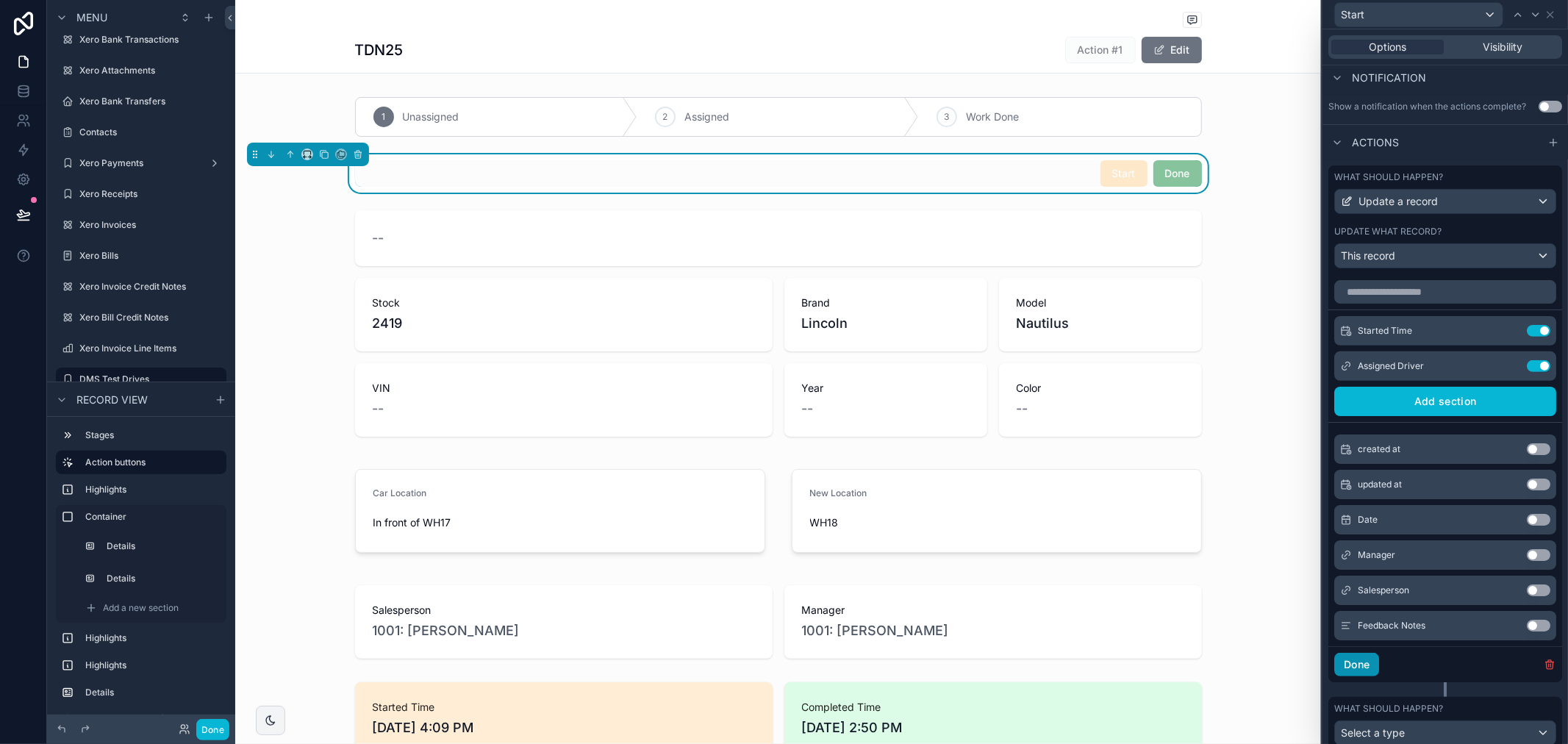
click at [1365, 673] on button "Done" at bounding box center [1357, 664] width 45 height 24
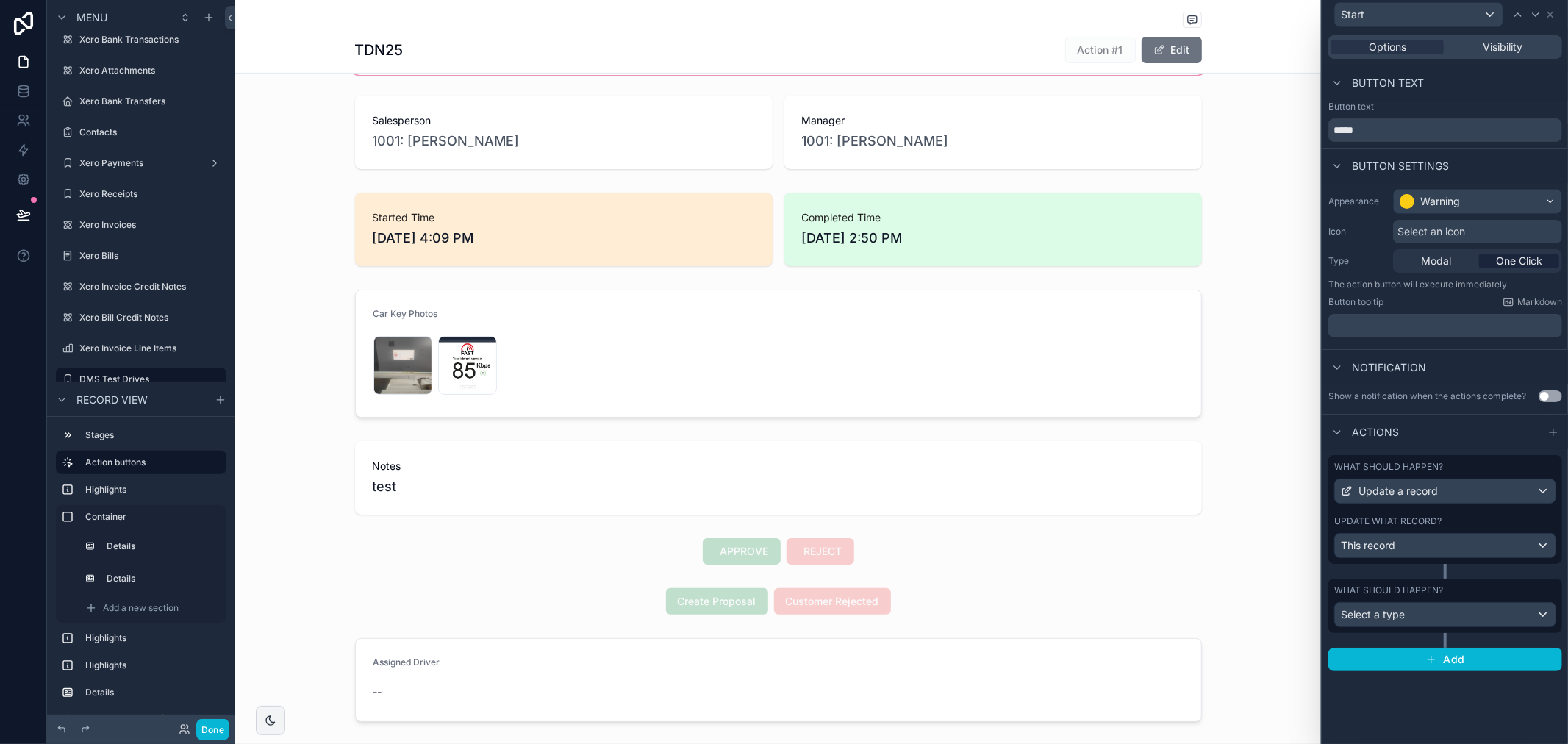
scroll to position [571, 0]
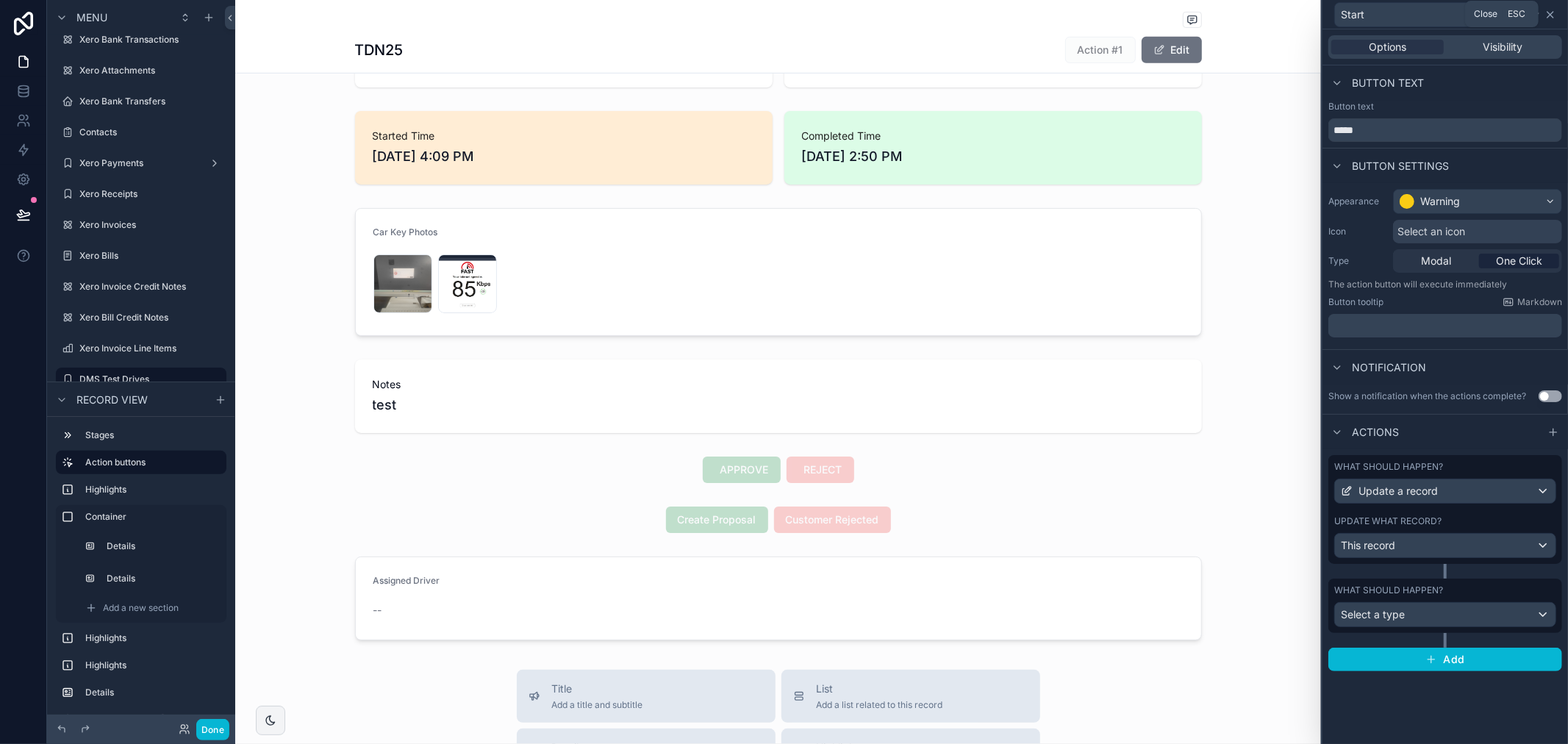
click at [1552, 17] on icon at bounding box center [1550, 14] width 12 height 12
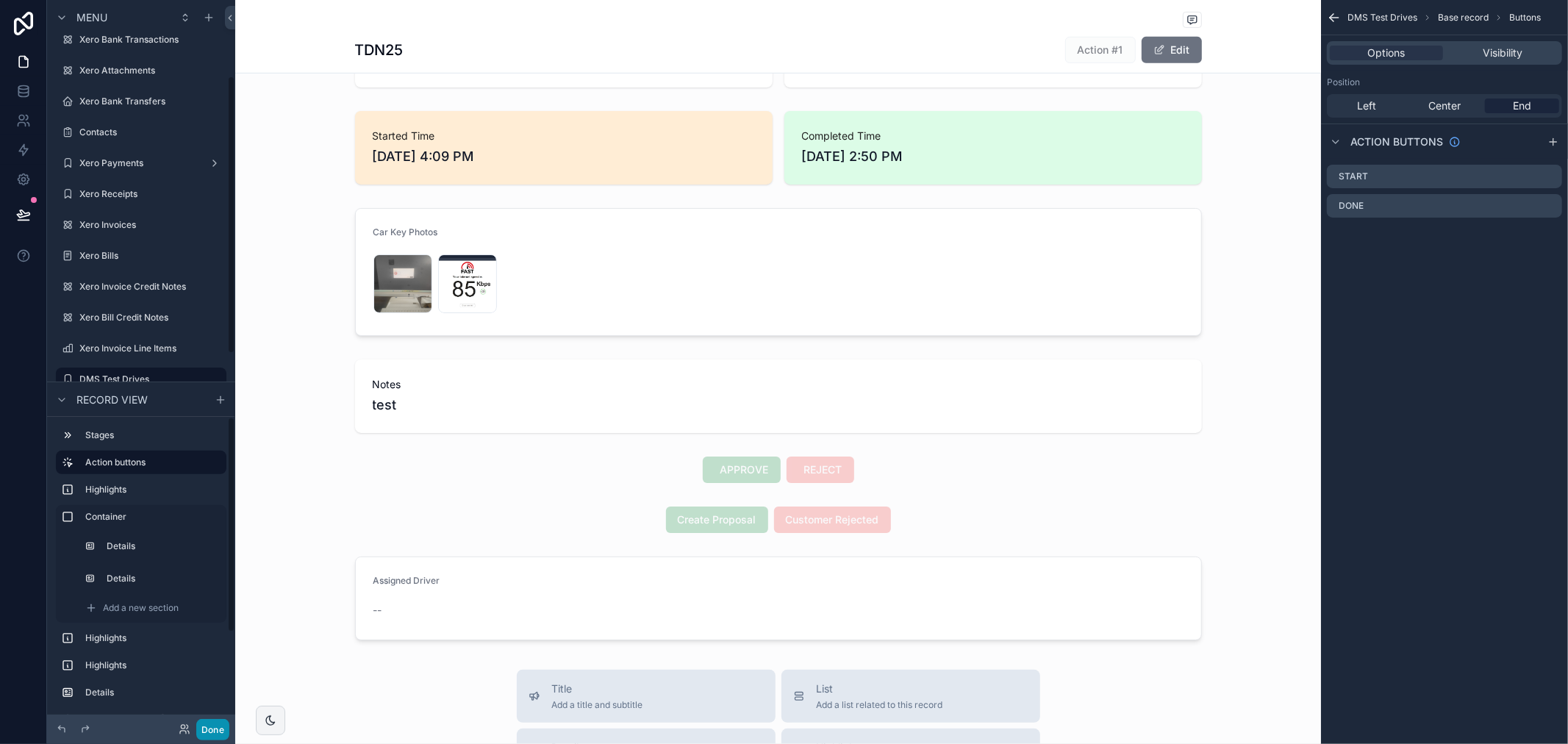
click at [218, 732] on button "Done" at bounding box center [212, 729] width 33 height 22
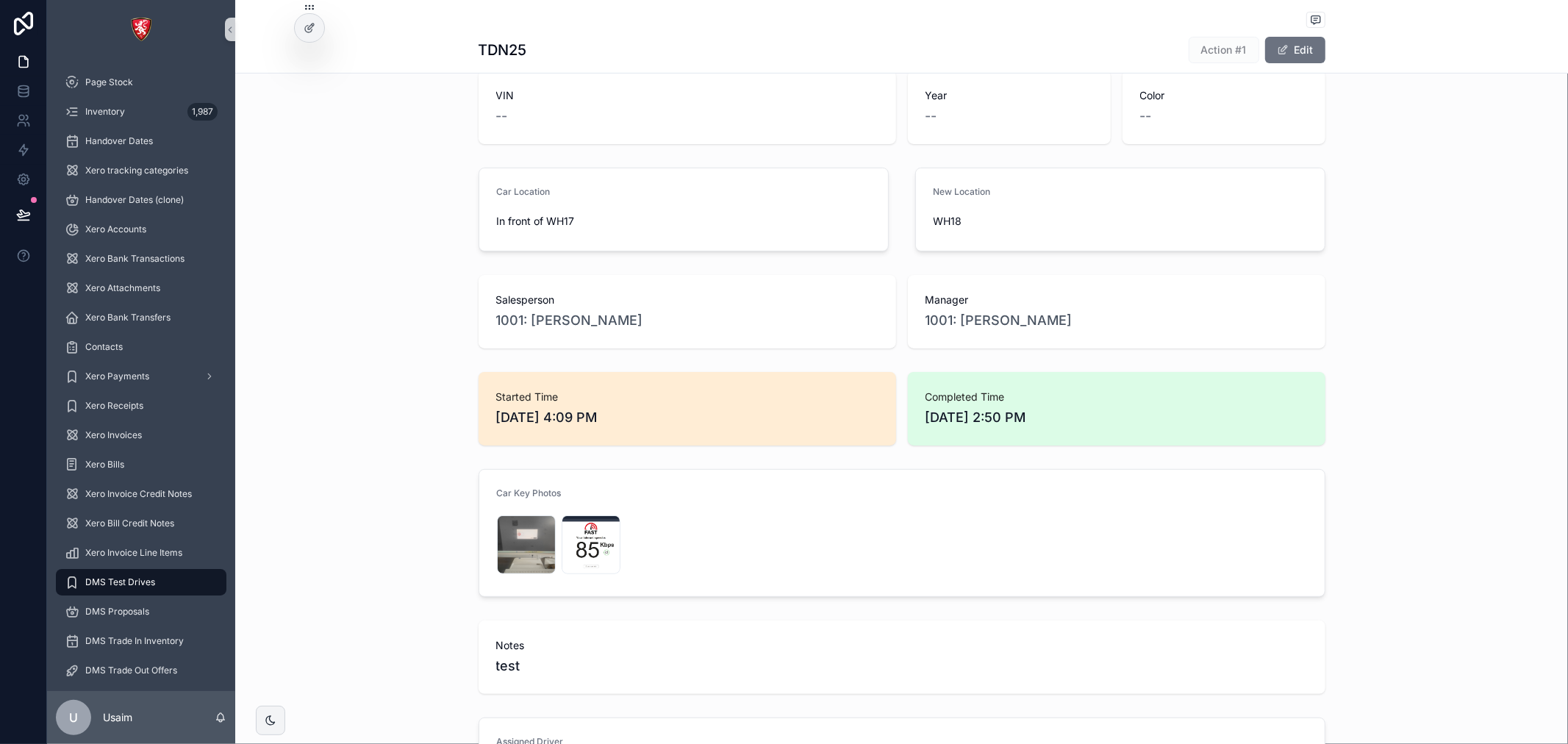
scroll to position [408, 0]
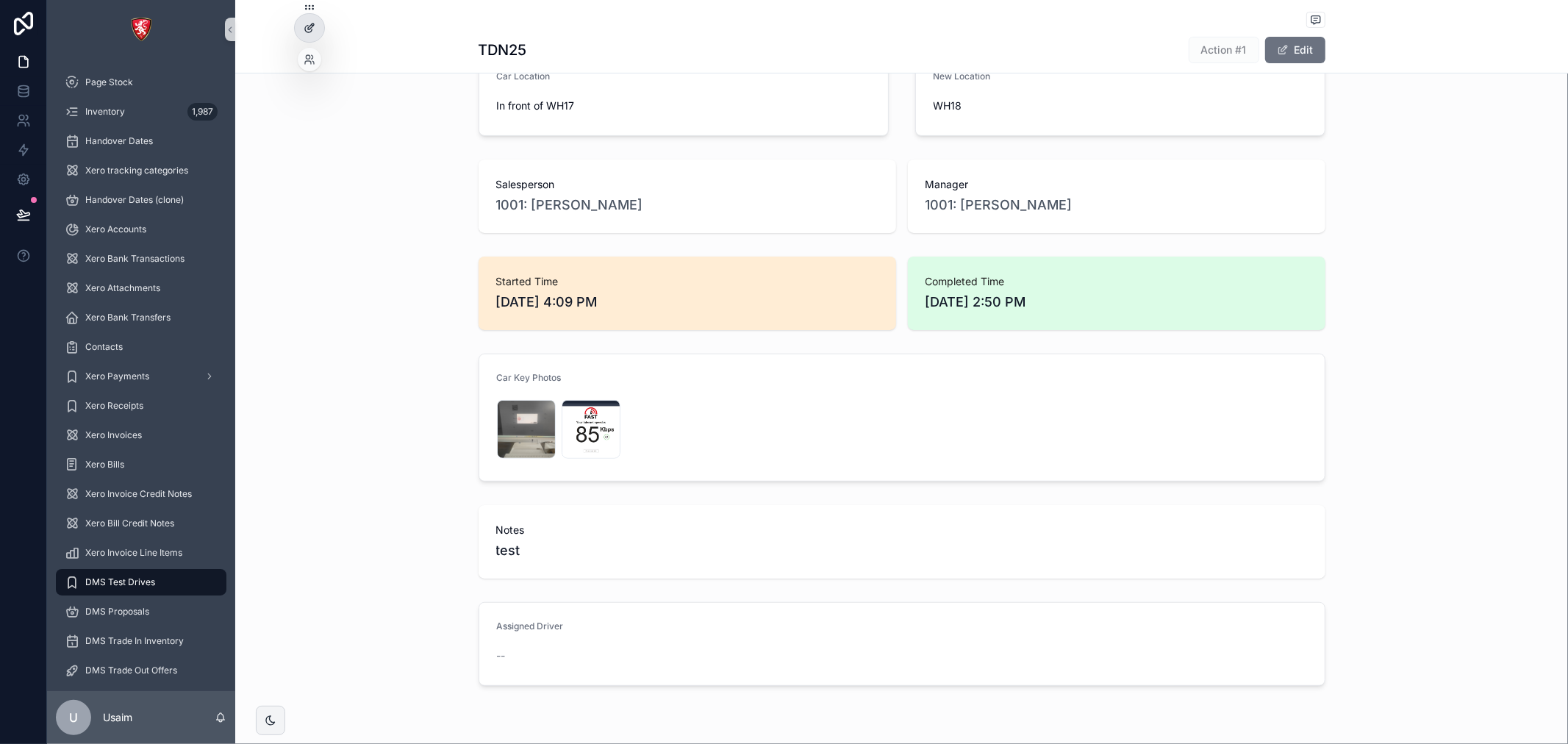
click at [317, 21] on div at bounding box center [309, 28] width 29 height 28
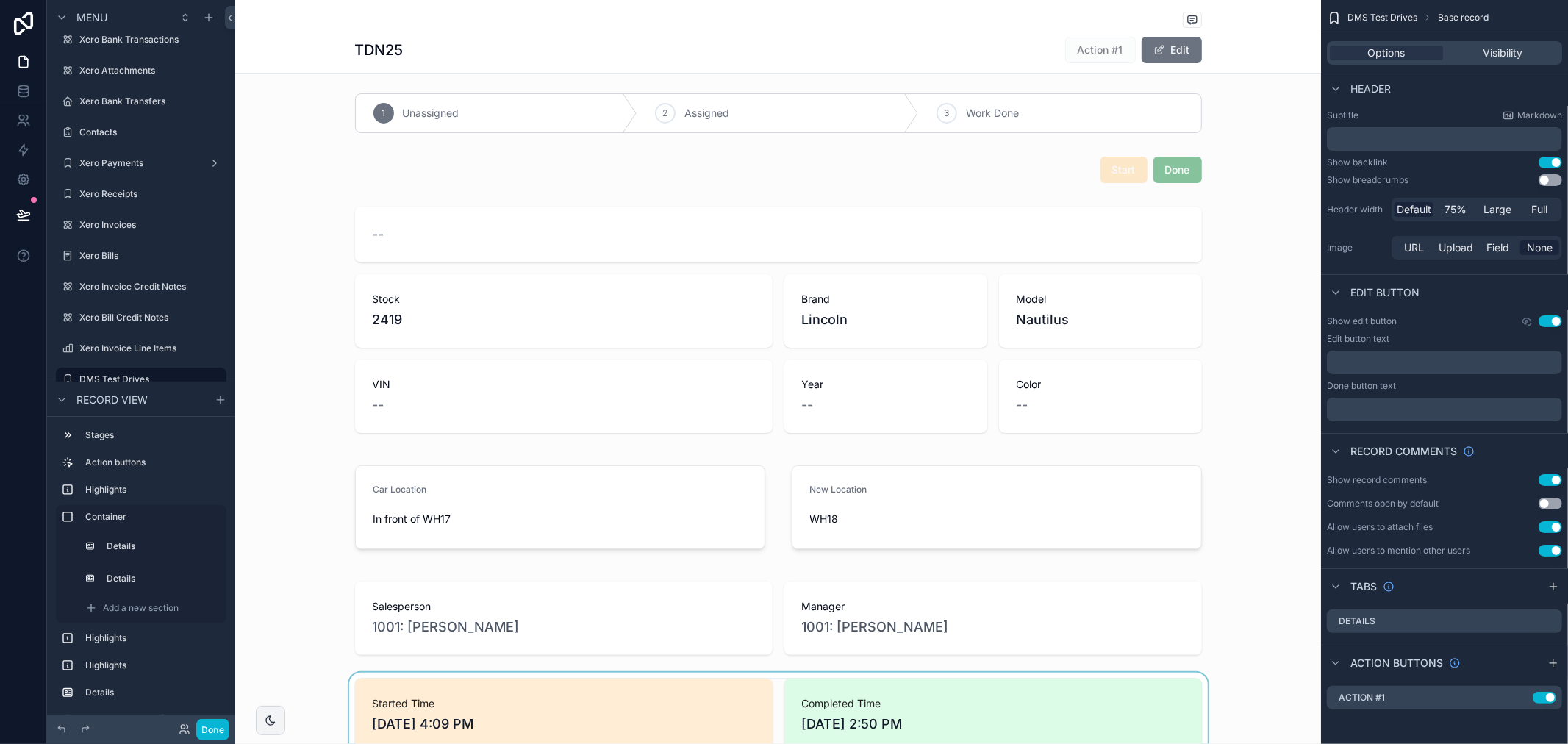
scroll to position [0, 0]
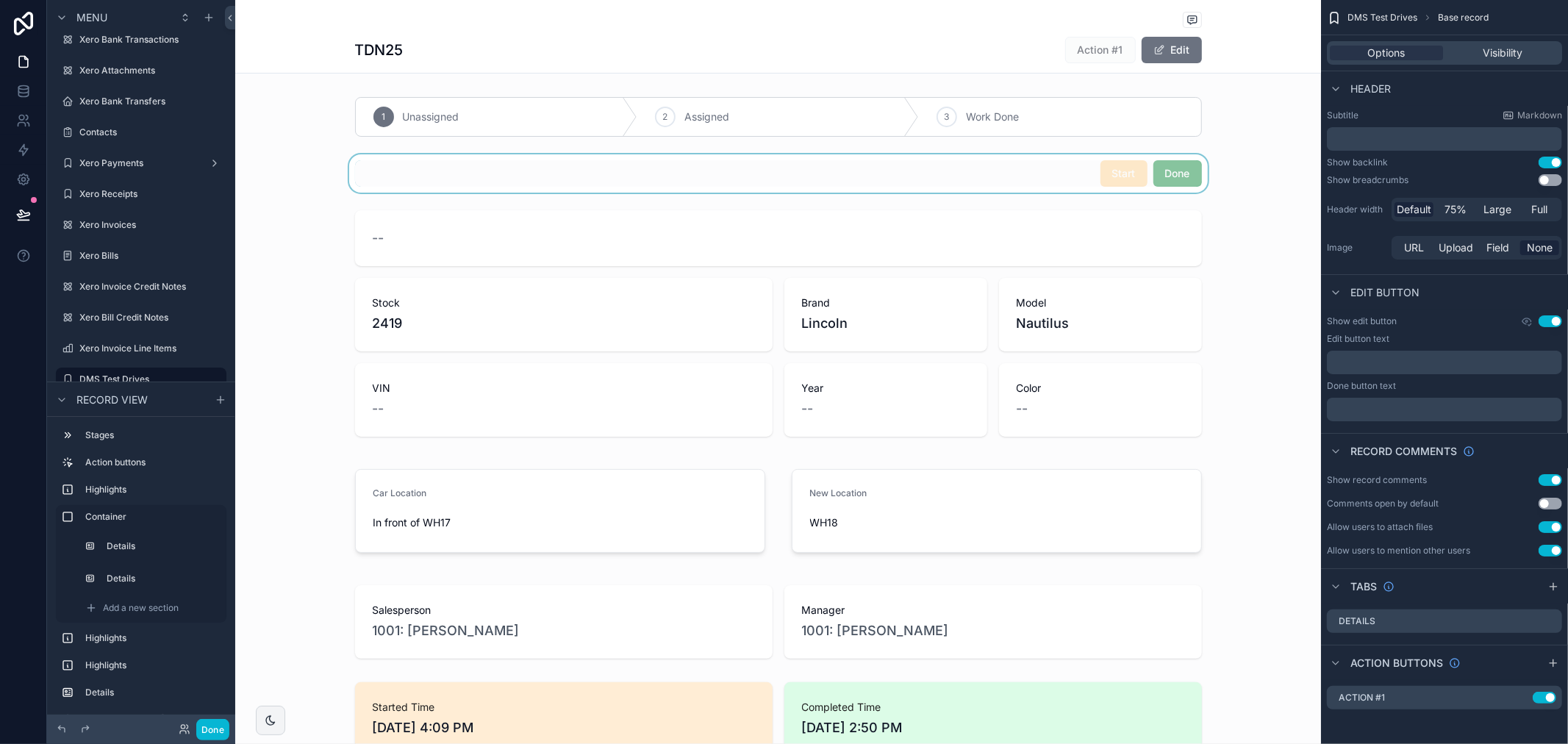
click at [1021, 178] on div "scrollable content" at bounding box center [778, 174] width 1086 height 38
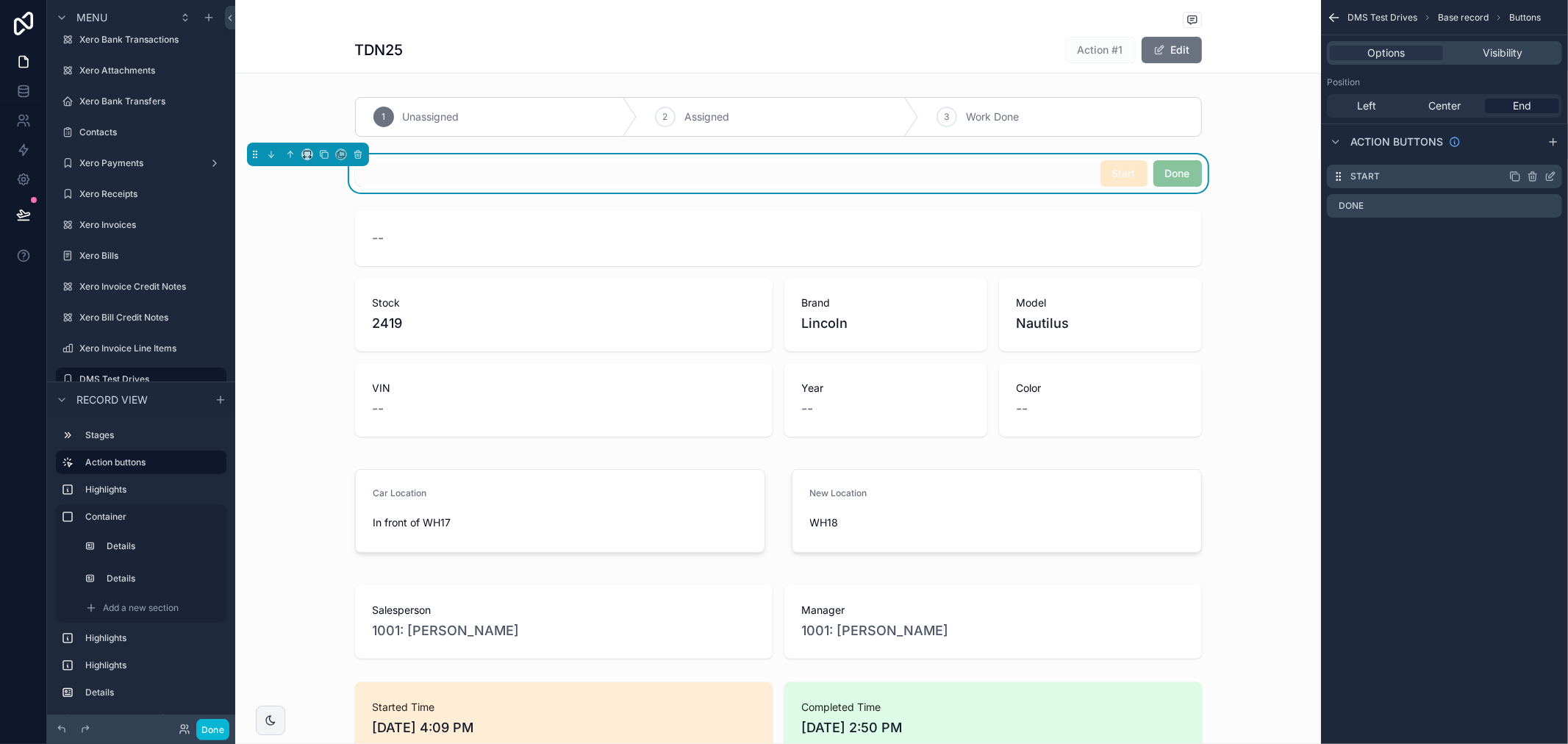
click at [1548, 180] on icon "scrollable content" at bounding box center [1550, 176] width 12 height 12
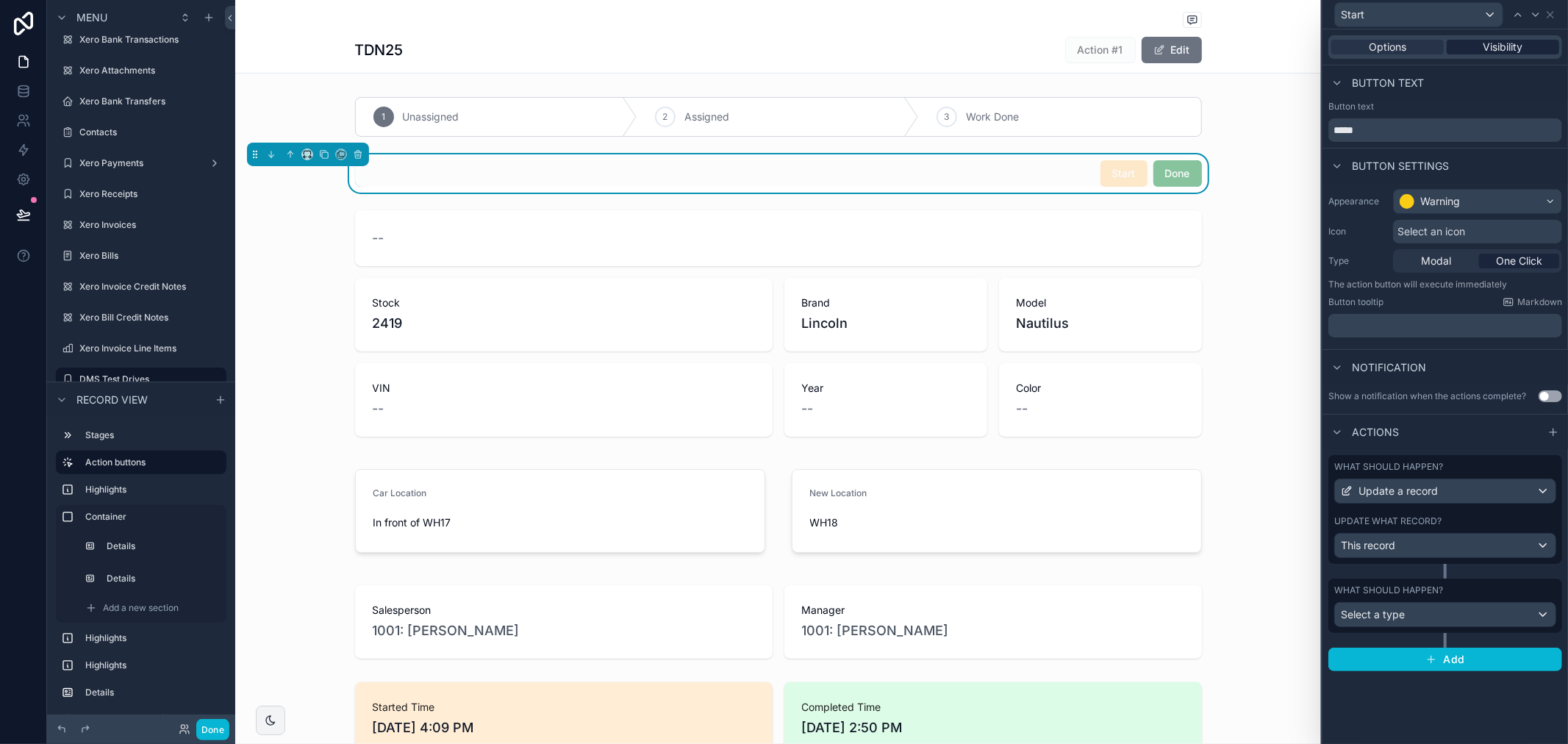
click at [1493, 48] on span "Visibility" at bounding box center [1504, 47] width 40 height 15
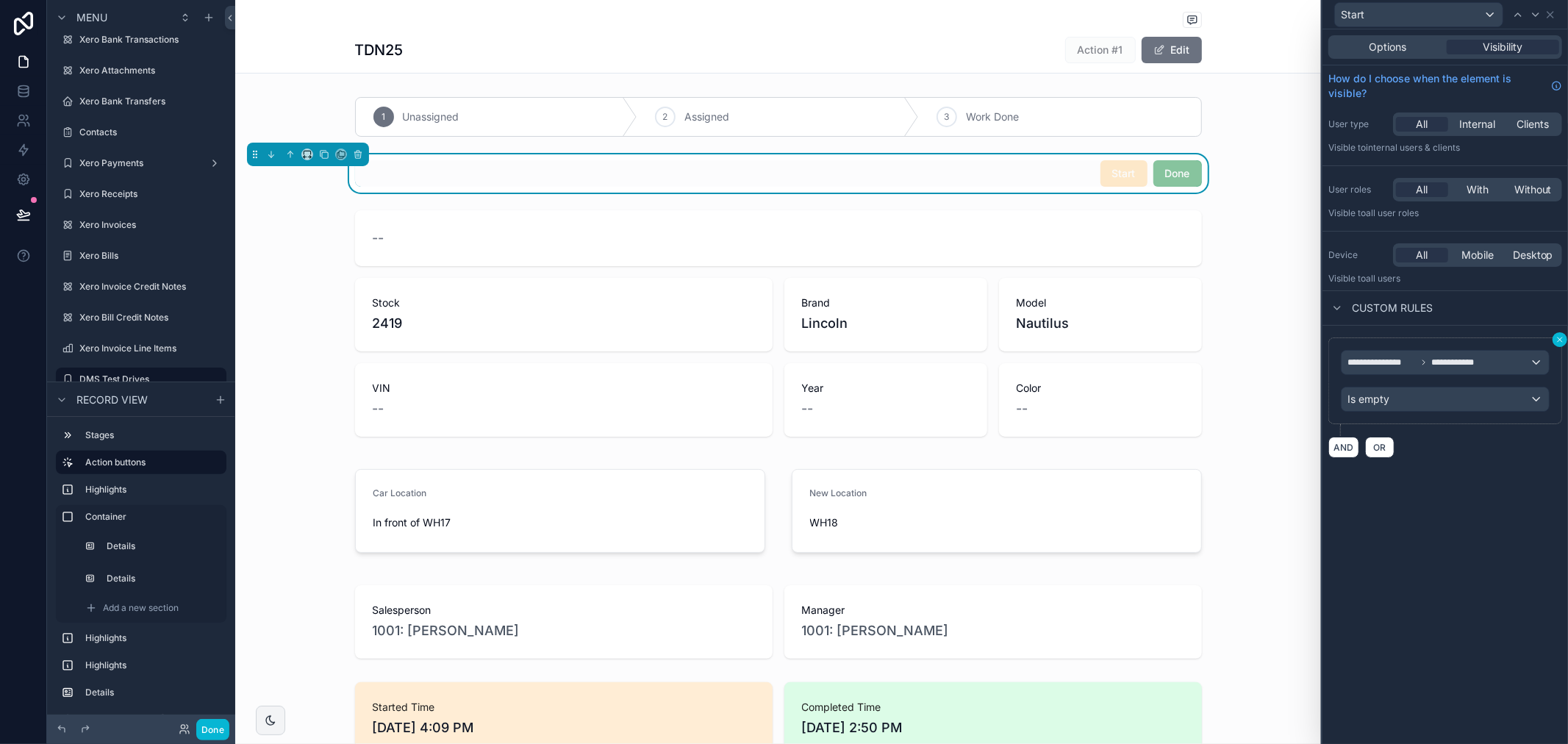
click at [1556, 336] on icon at bounding box center [1560, 339] width 8 height 8
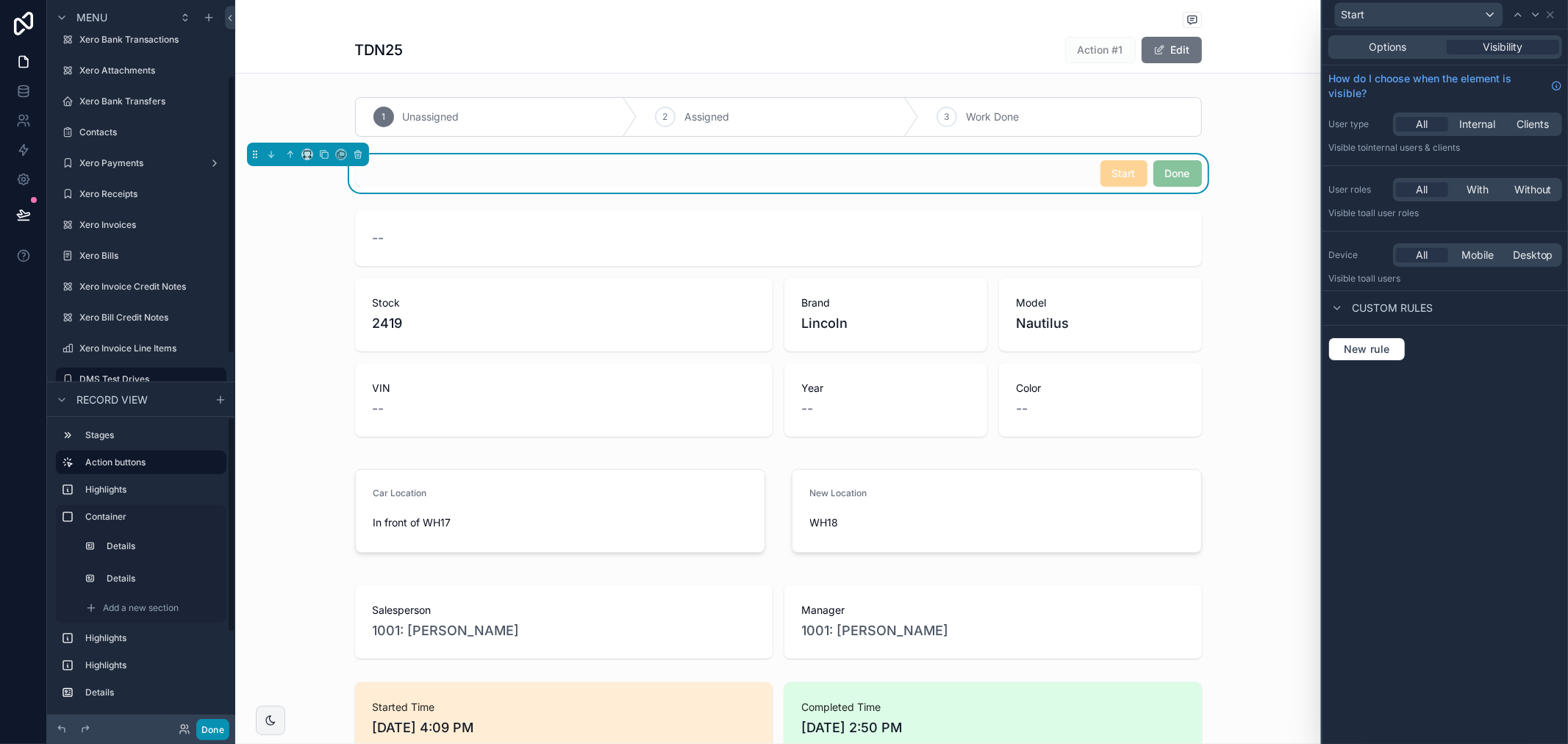
click at [216, 730] on button "Done" at bounding box center [212, 729] width 33 height 22
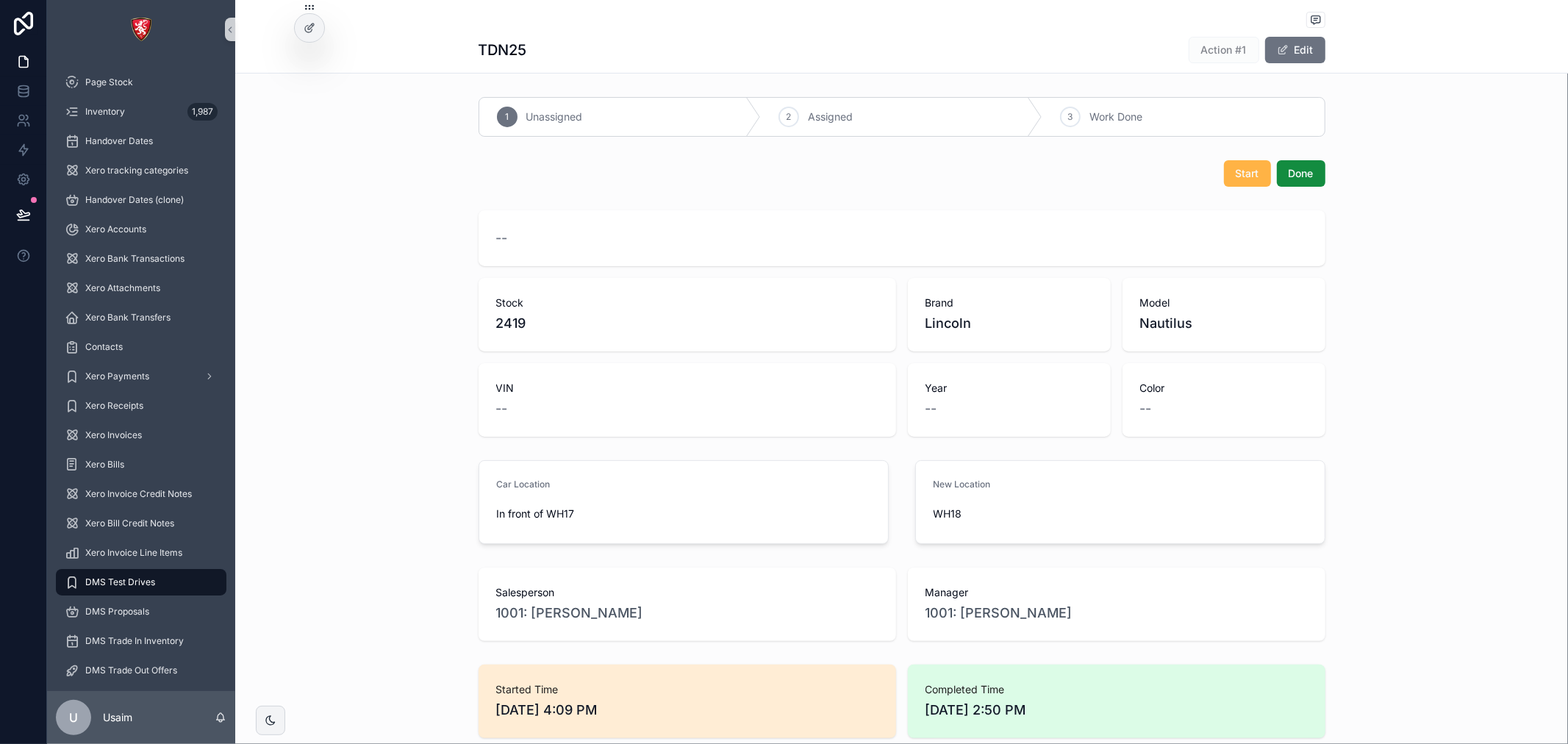
click at [1241, 182] on button "Start" at bounding box center [1247, 173] width 47 height 26
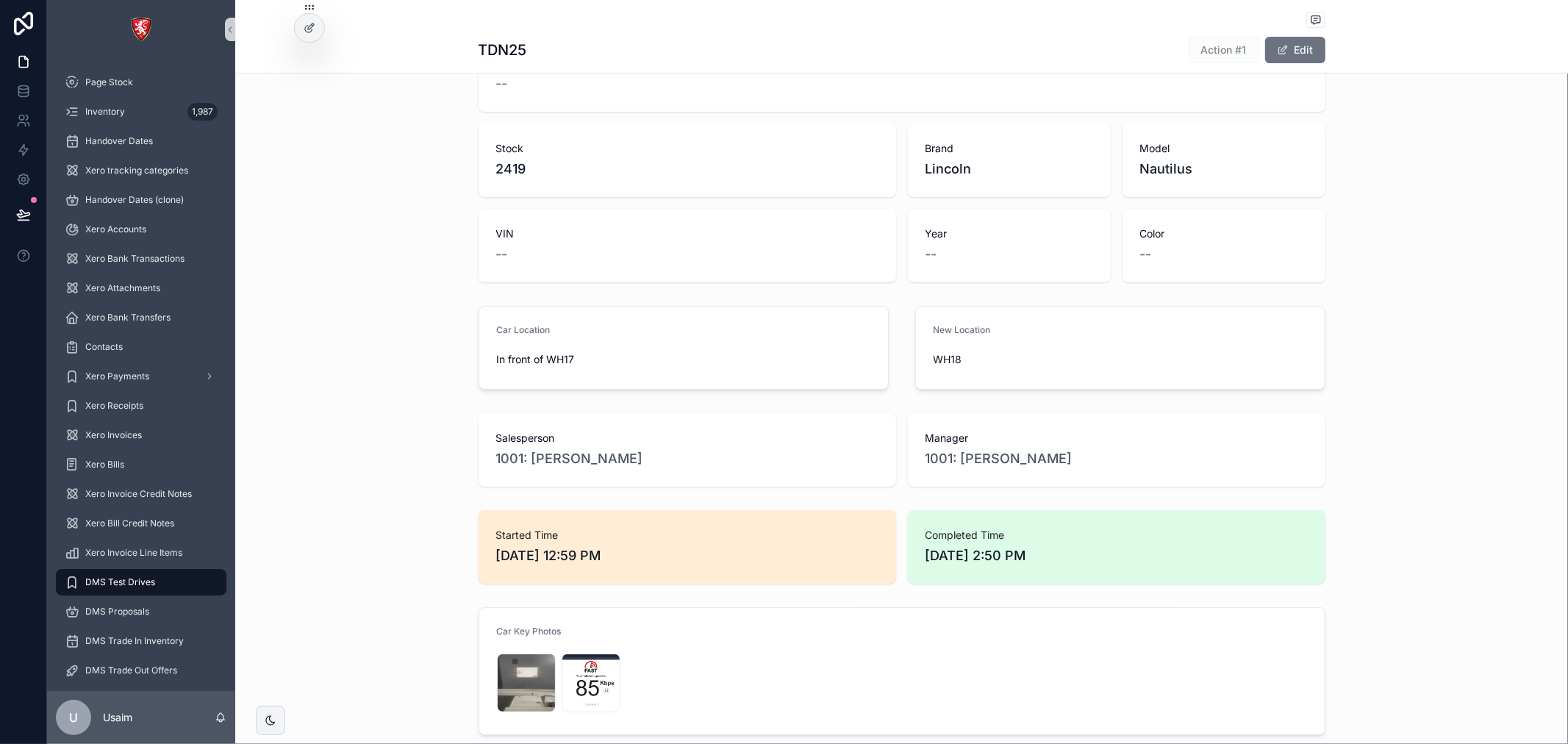
scroll to position [408, 0]
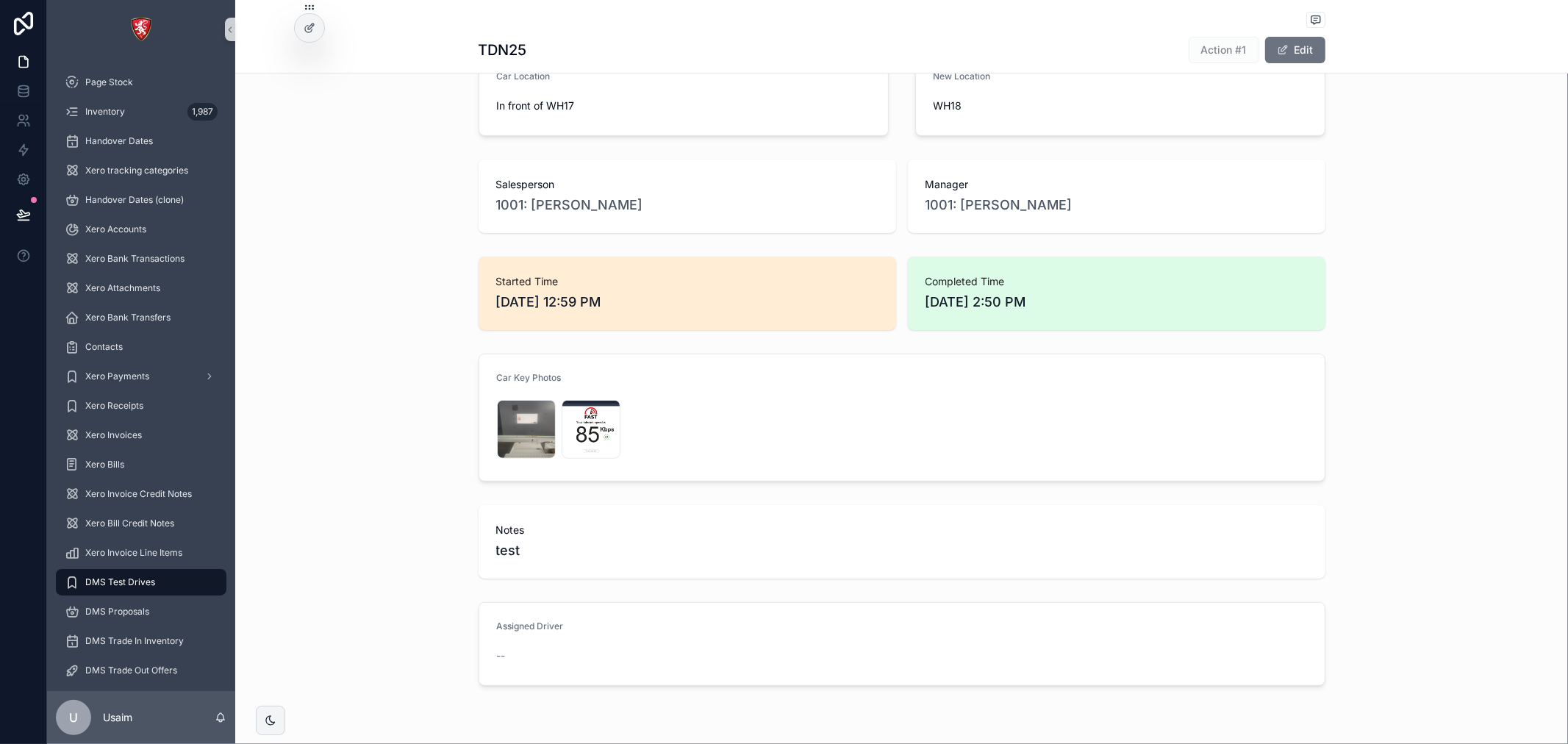
drag, startPoint x: 697, startPoint y: 700, endPoint x: 671, endPoint y: 664, distance: 44.4
click at [696, 696] on div "TDN25 Action #1 Edit 1 Unassigned 2 Assigned 3 Work Done Start Done -- Stock 24…" at bounding box center [902, 189] width 1333 height 1193
click at [670, 664] on div "--" at bounding box center [594, 656] width 194 height 24
click at [670, 662] on div "--" at bounding box center [594, 655] width 194 height 15
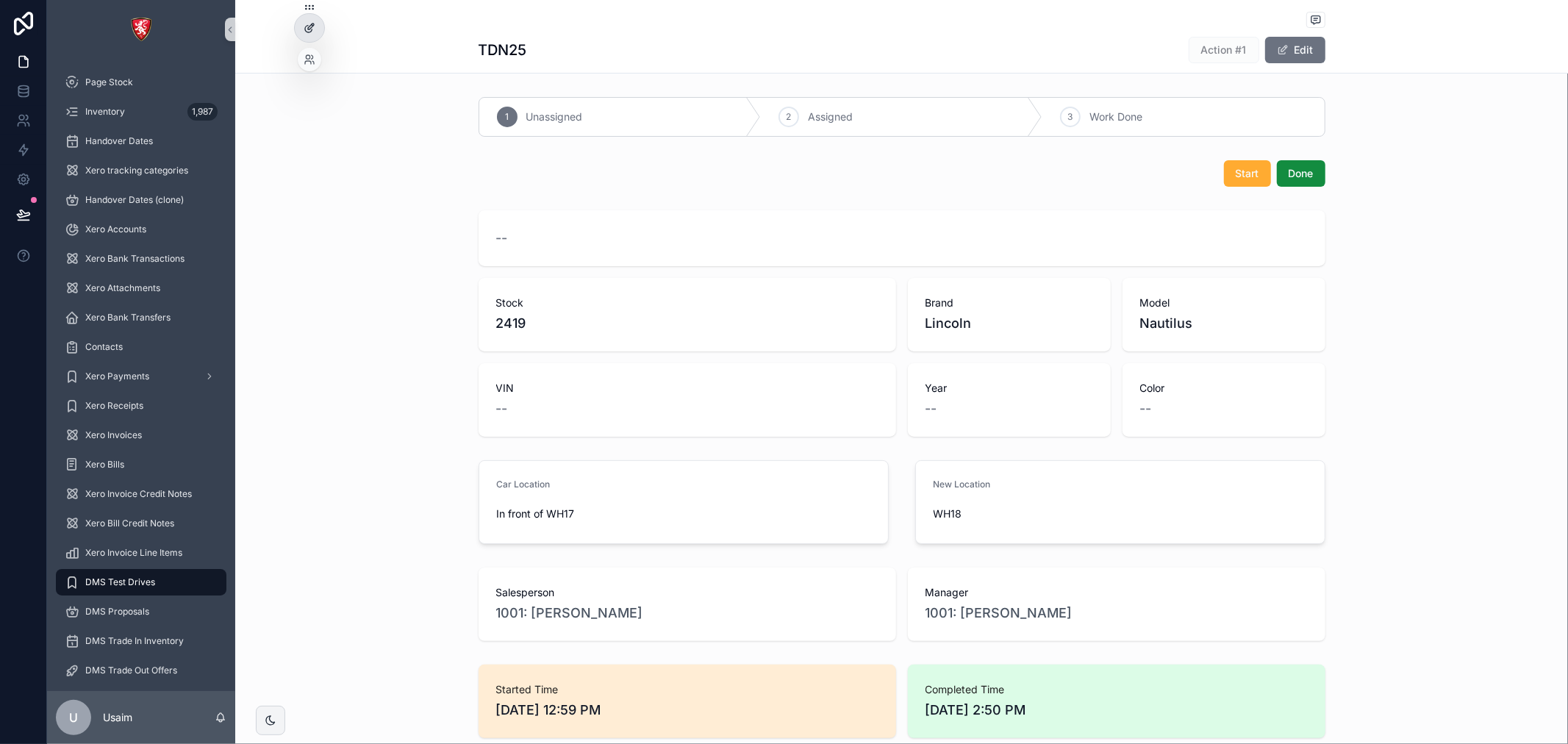
click at [304, 25] on icon at bounding box center [309, 28] width 12 height 12
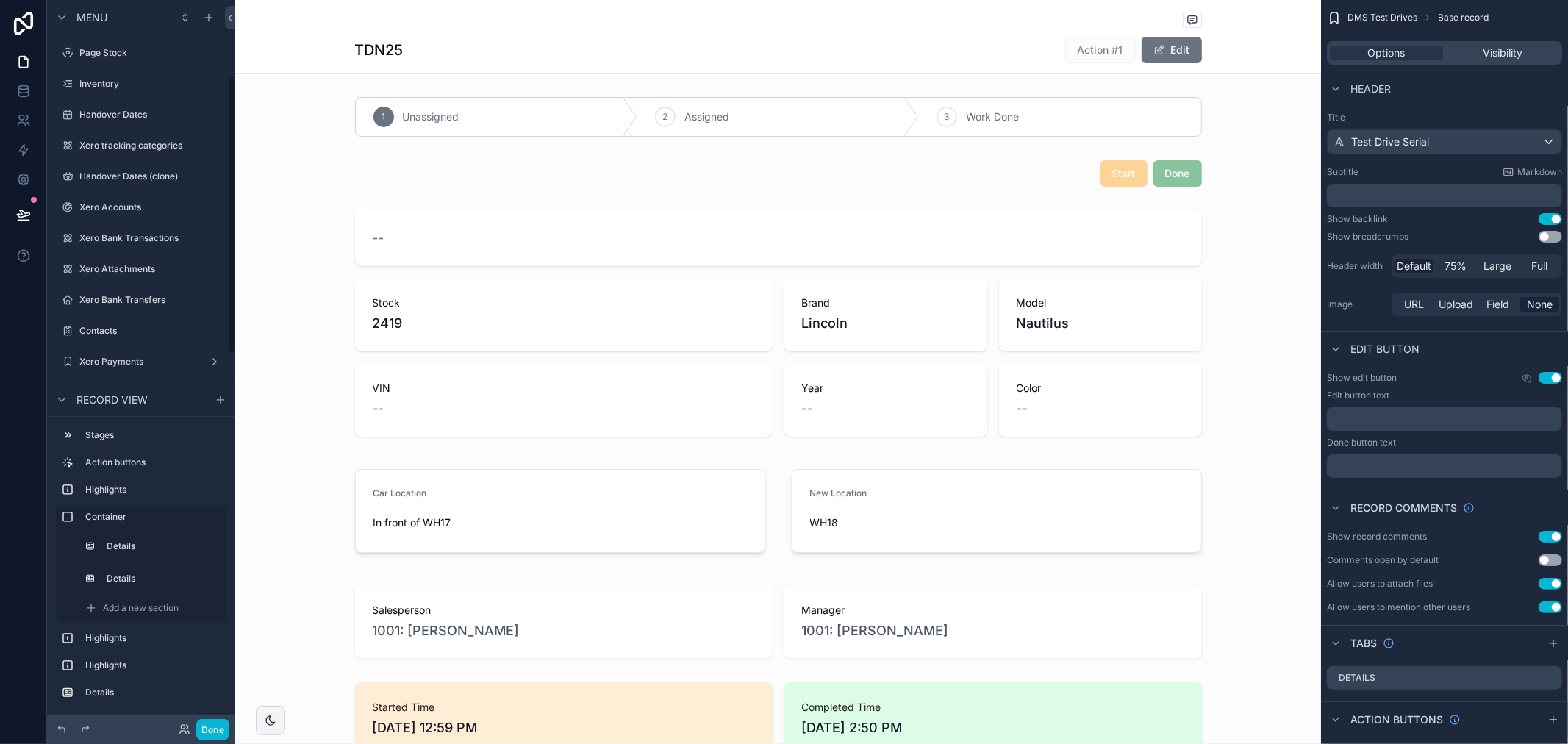
scroll to position [199, 0]
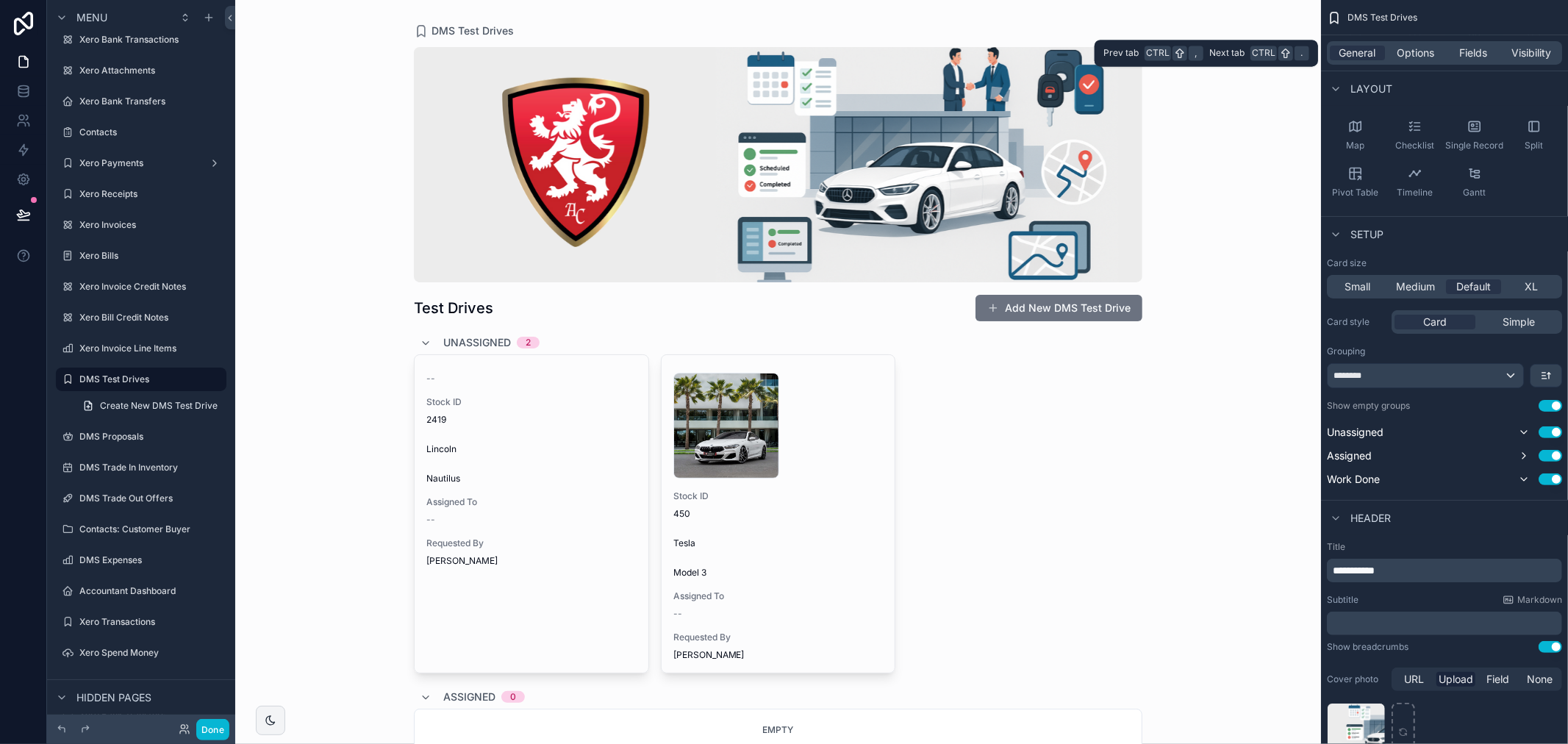
click at [1430, 62] on div "General Options Fields Visibility" at bounding box center [1445, 52] width 236 height 24
click at [1428, 58] on span "Options" at bounding box center [1416, 52] width 38 height 15
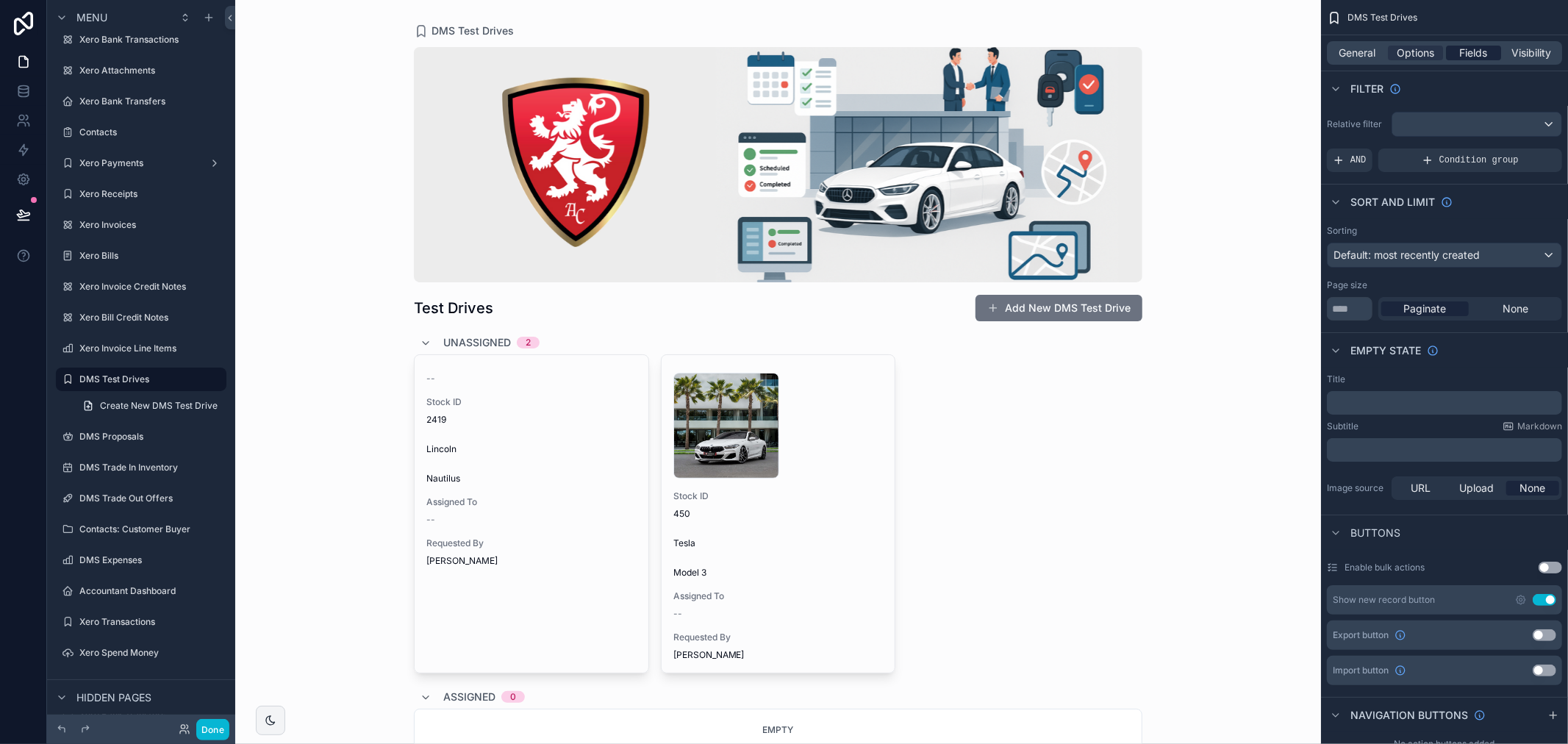
click at [1490, 48] on div "Fields" at bounding box center [1474, 52] width 55 height 15
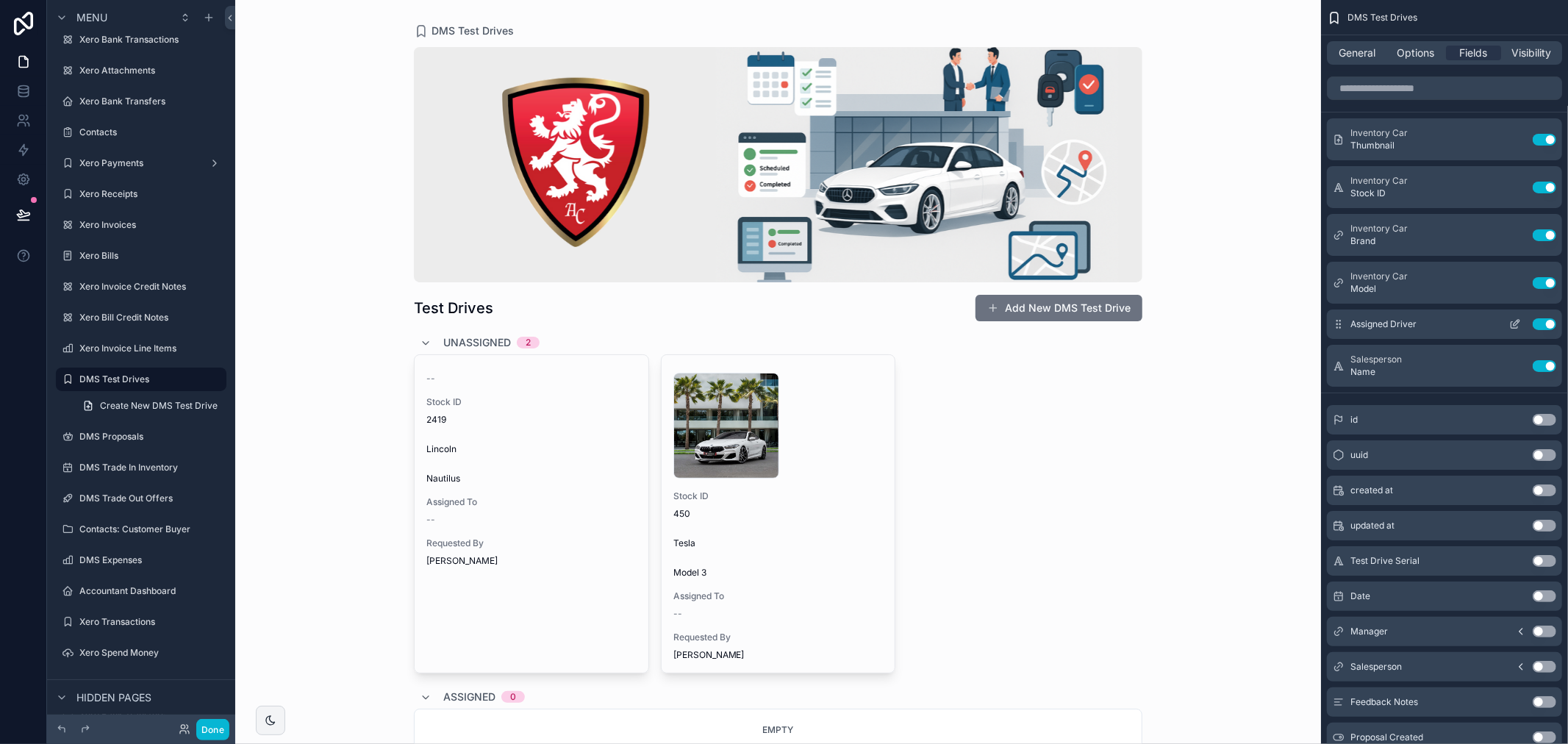
click at [1515, 324] on icon "scrollable content" at bounding box center [1517, 323] width 6 height 6
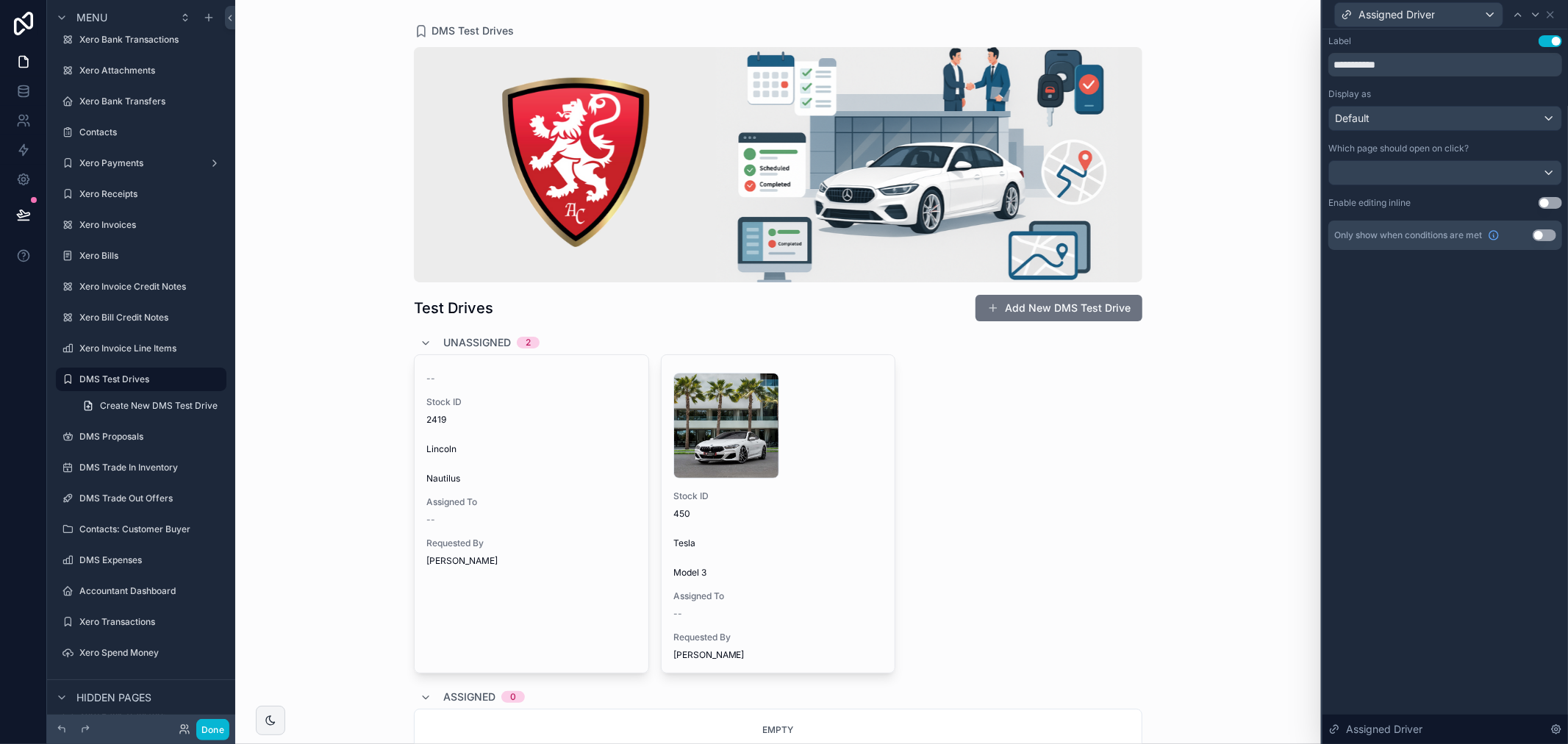
click at [1556, 206] on button "Use setting" at bounding box center [1550, 202] width 24 height 12
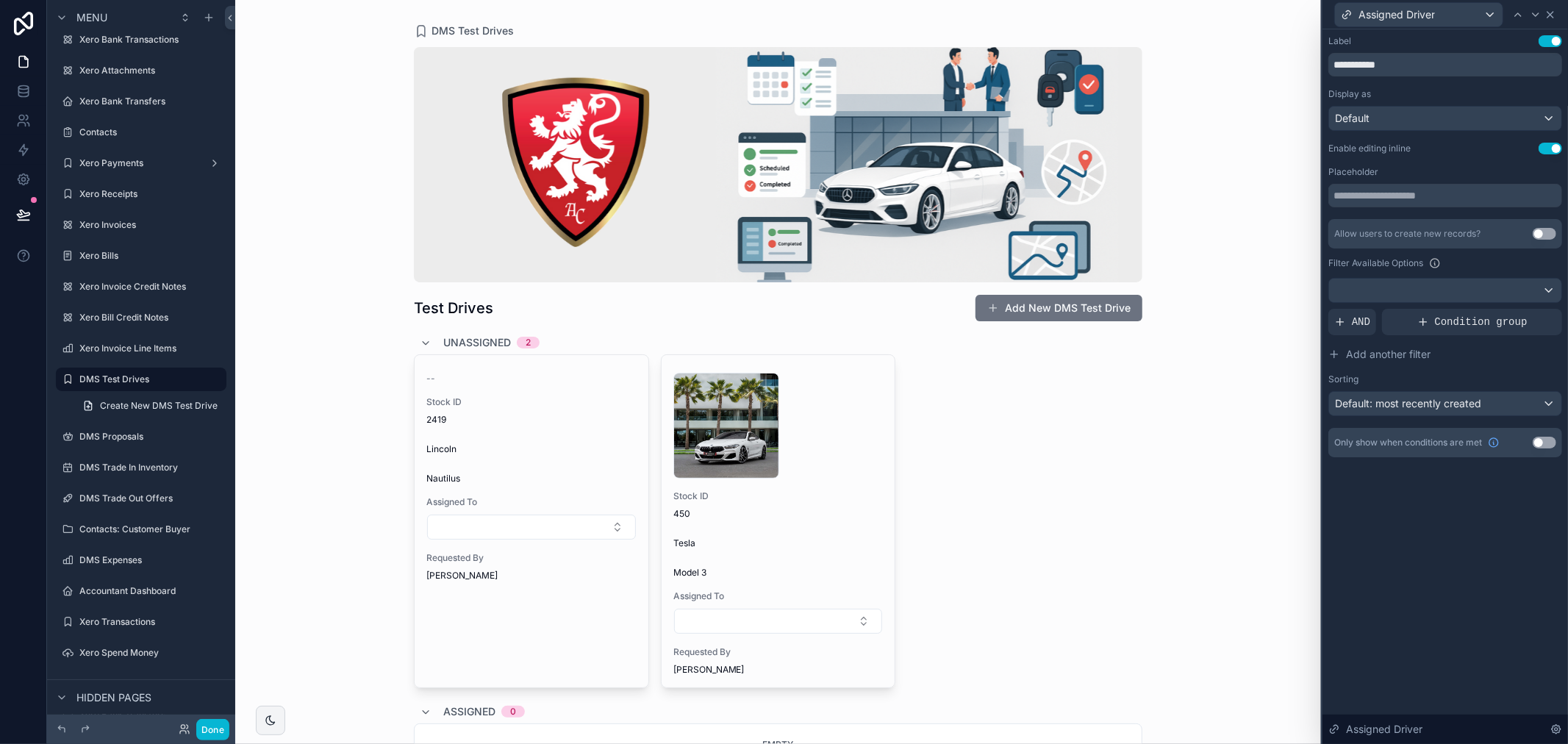
click at [1560, 10] on div "Assigned Driver" at bounding box center [1446, 14] width 234 height 28
click at [222, 735] on button "Done" at bounding box center [212, 729] width 33 height 22
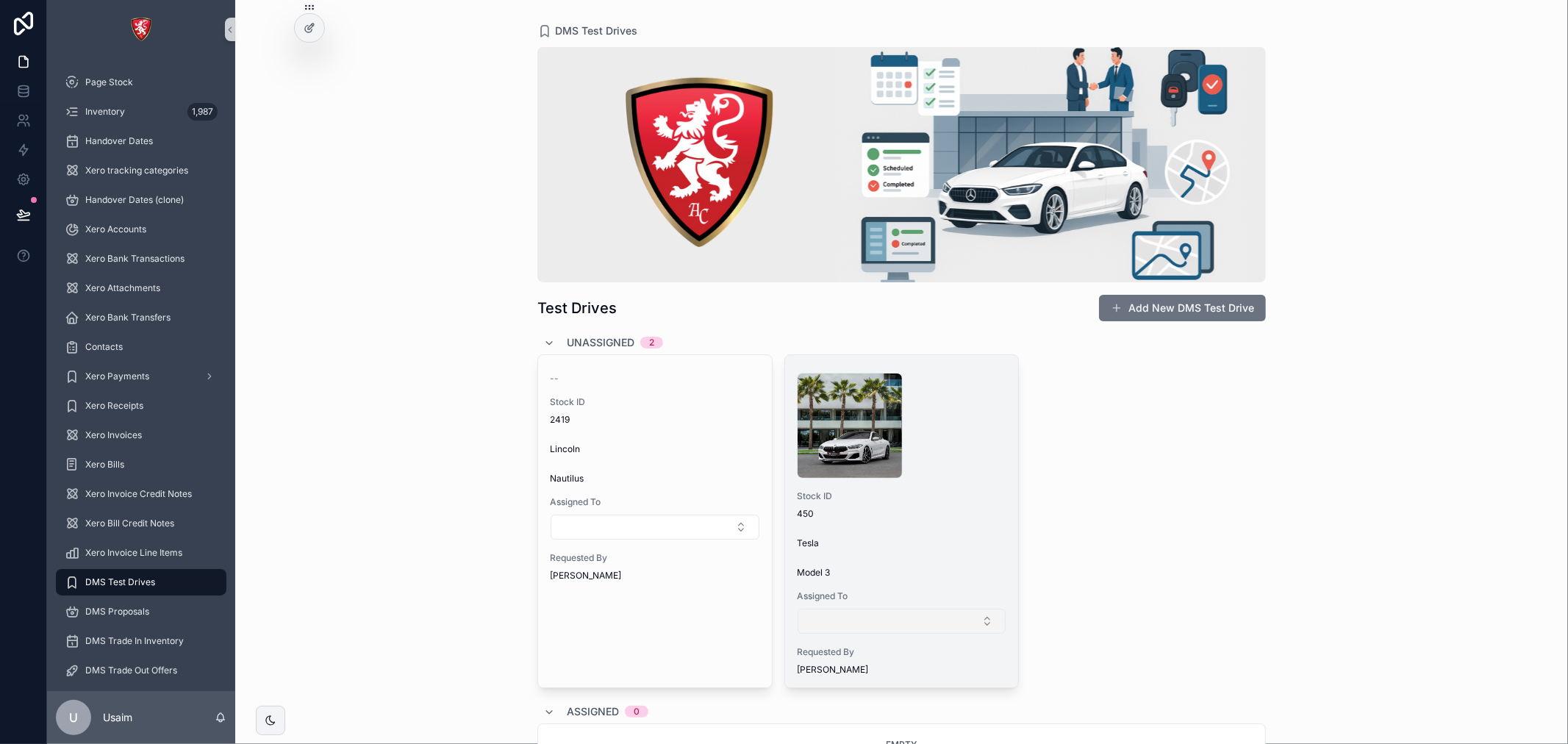
click at [851, 619] on button "Select Button" at bounding box center [901, 621] width 209 height 25
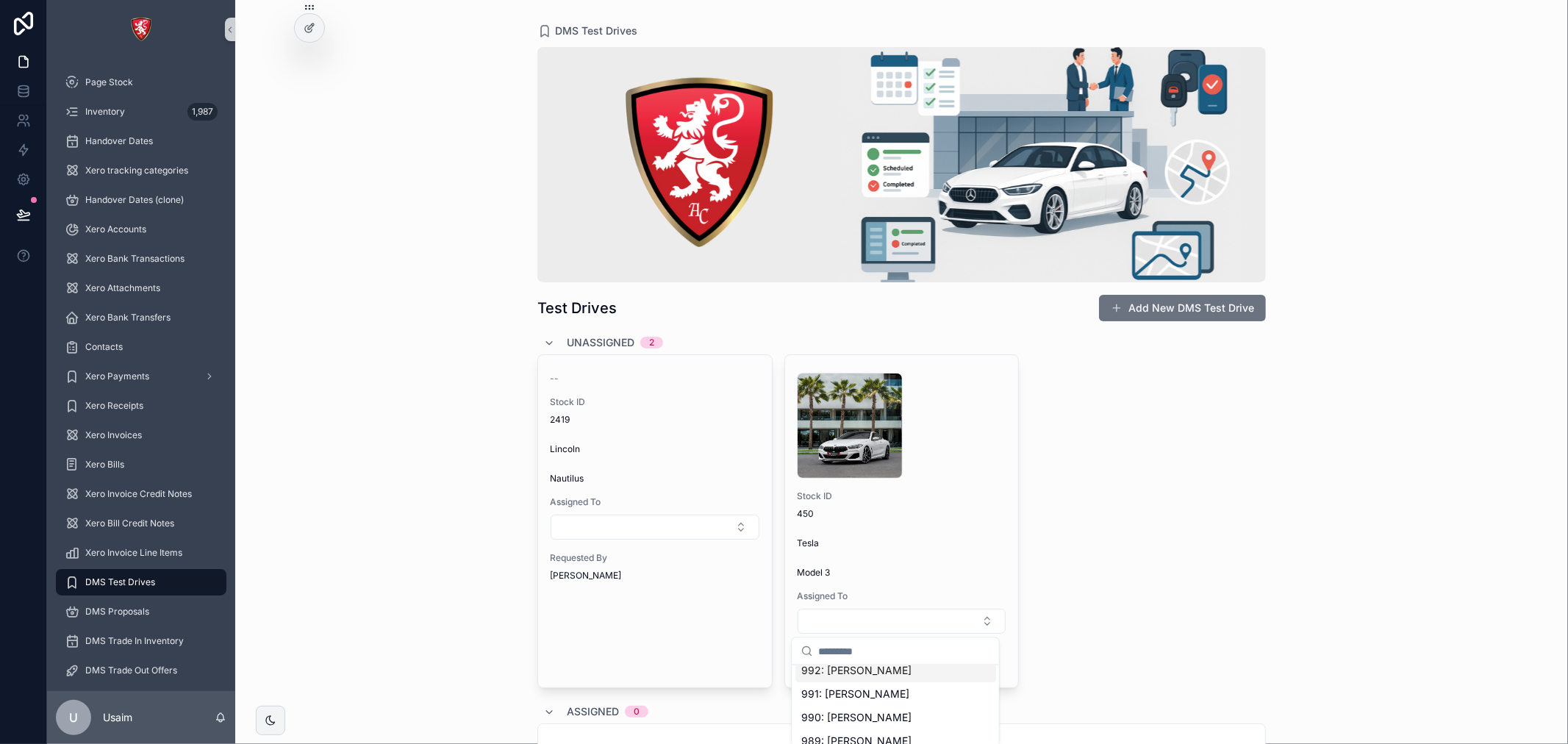
click at [865, 680] on div "992: [PERSON_NAME]" at bounding box center [896, 670] width 201 height 24
click at [1135, 589] on div "-- Stock ID 2419 Lincoln Nautilus Assigned To Requested By [PERSON_NAME] 1 .jpg…" at bounding box center [901, 522] width 729 height 336
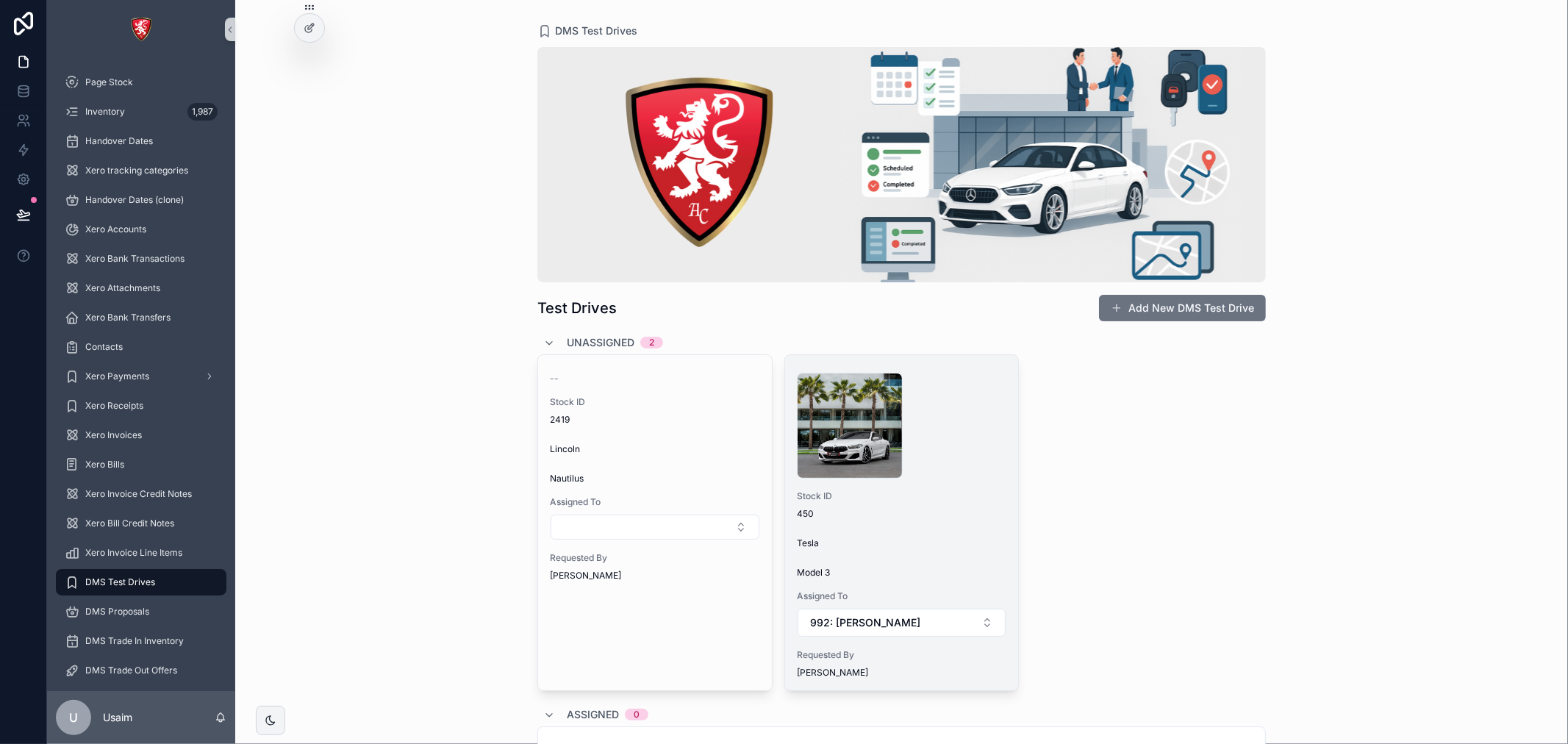
click at [927, 549] on div "Tesla" at bounding box center [901, 542] width 210 height 12
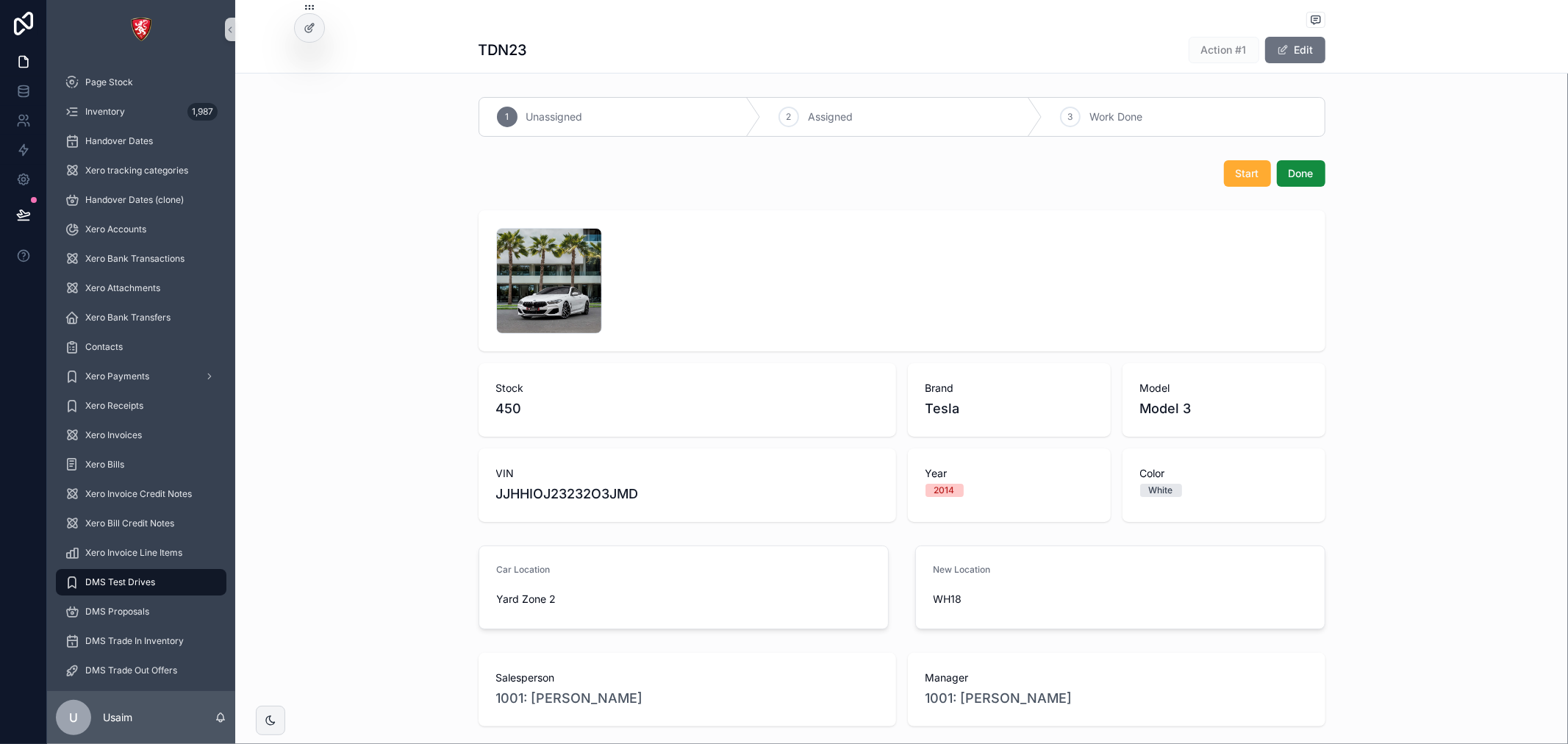
drag, startPoint x: 1026, startPoint y: 429, endPoint x: 1052, endPoint y: 435, distance: 26.7
click at [1048, 435] on div "Brand Tesla" at bounding box center [1010, 400] width 203 height 74
